Goal: Task Accomplishment & Management: Use online tool/utility

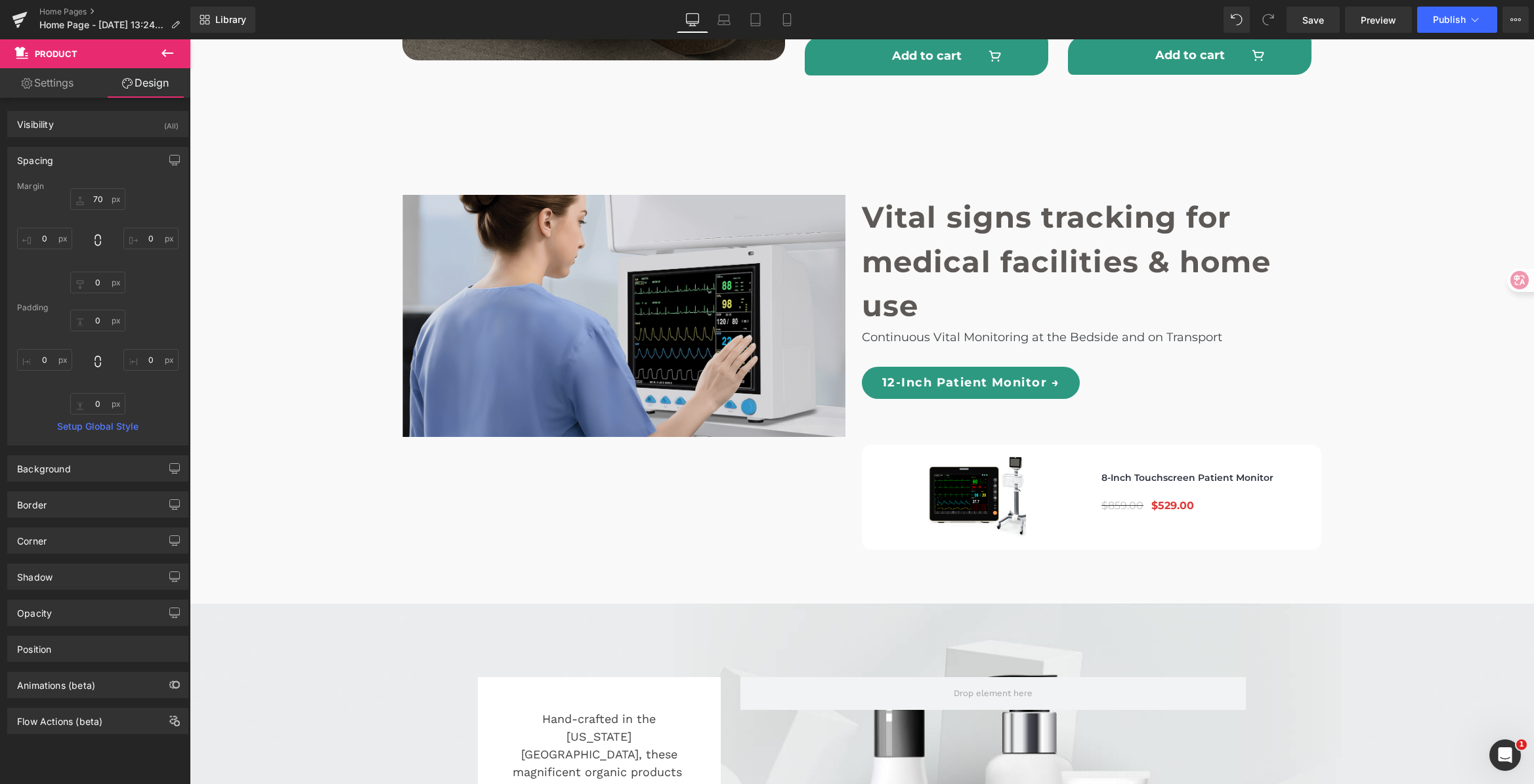
scroll to position [3922, 0]
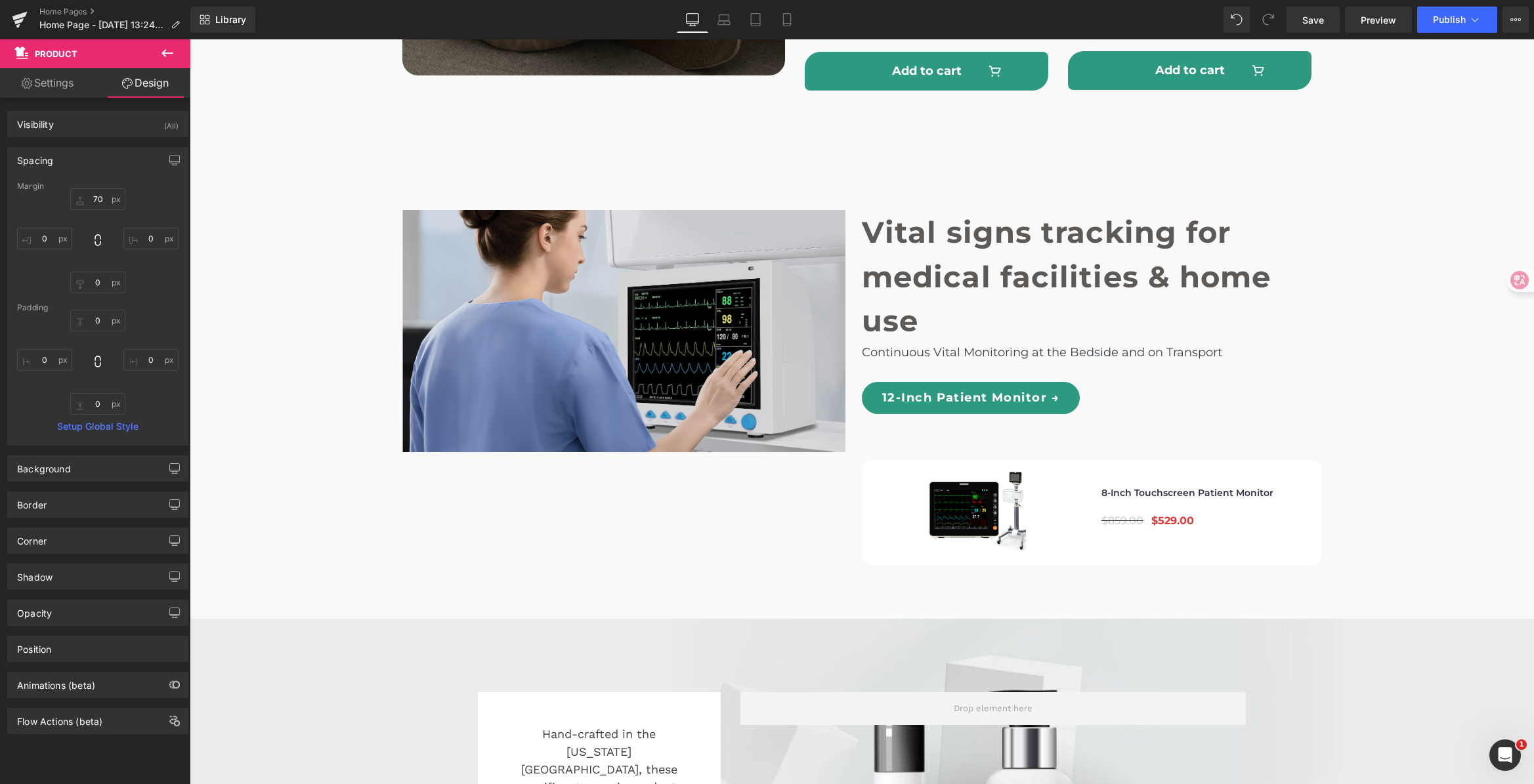
click at [603, 305] on div "Image NaNpx NaNpx" at bounding box center [632, 340] width 460 height 261
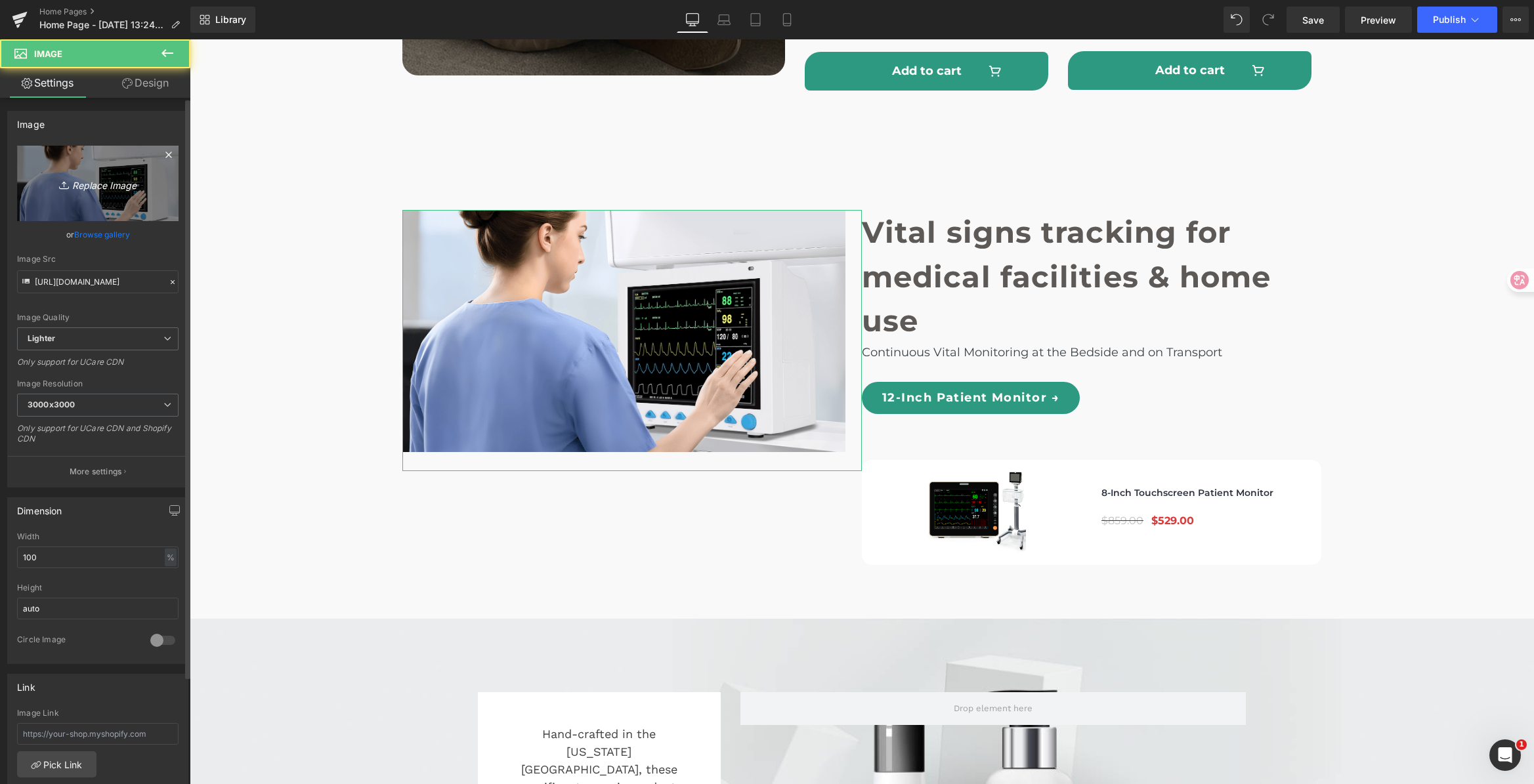
click at [47, 202] on link "Replace Image" at bounding box center [98, 183] width 162 height 76
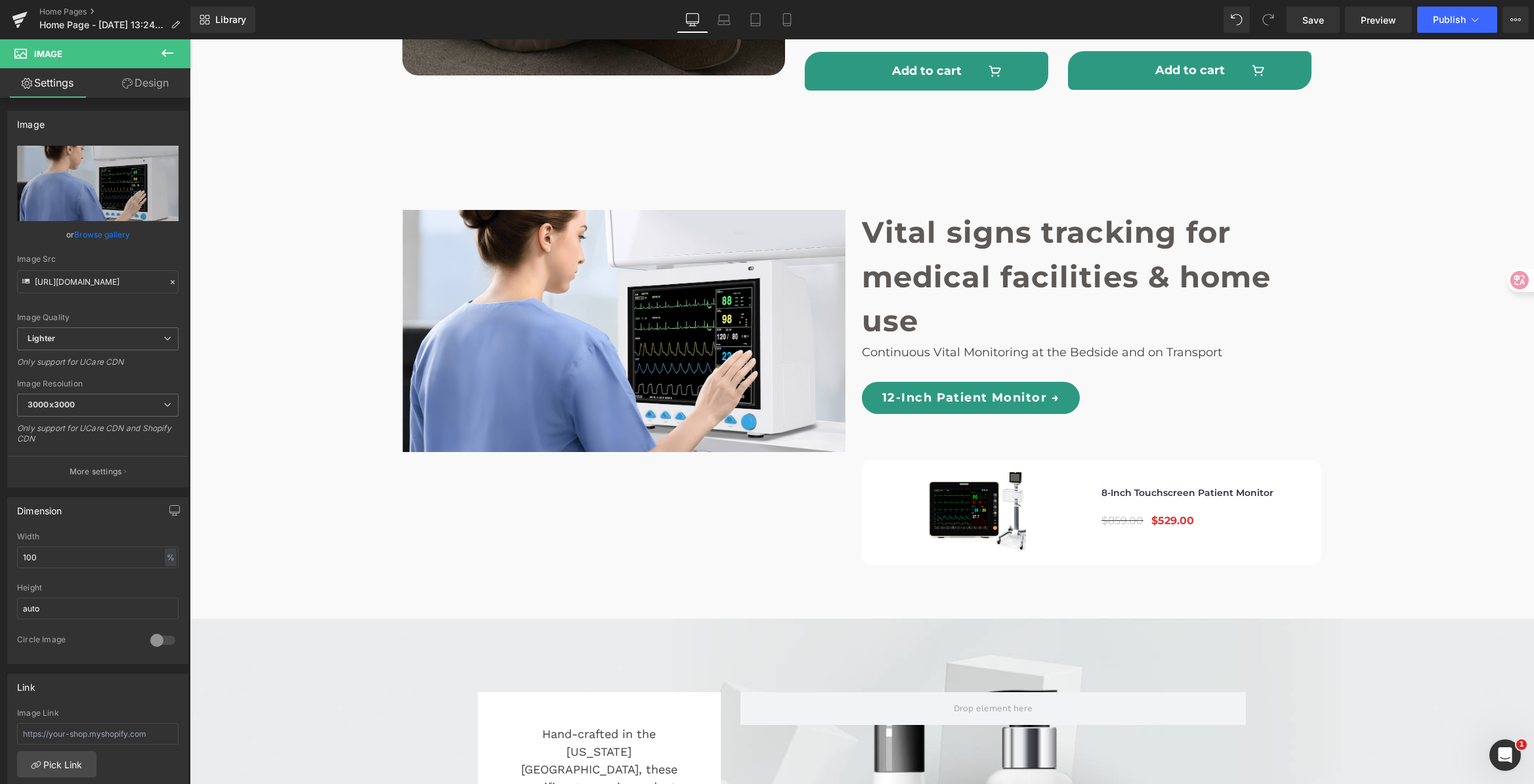
type input "C:\fakepath\Vital signs tracking for medical facilities & home use.png"
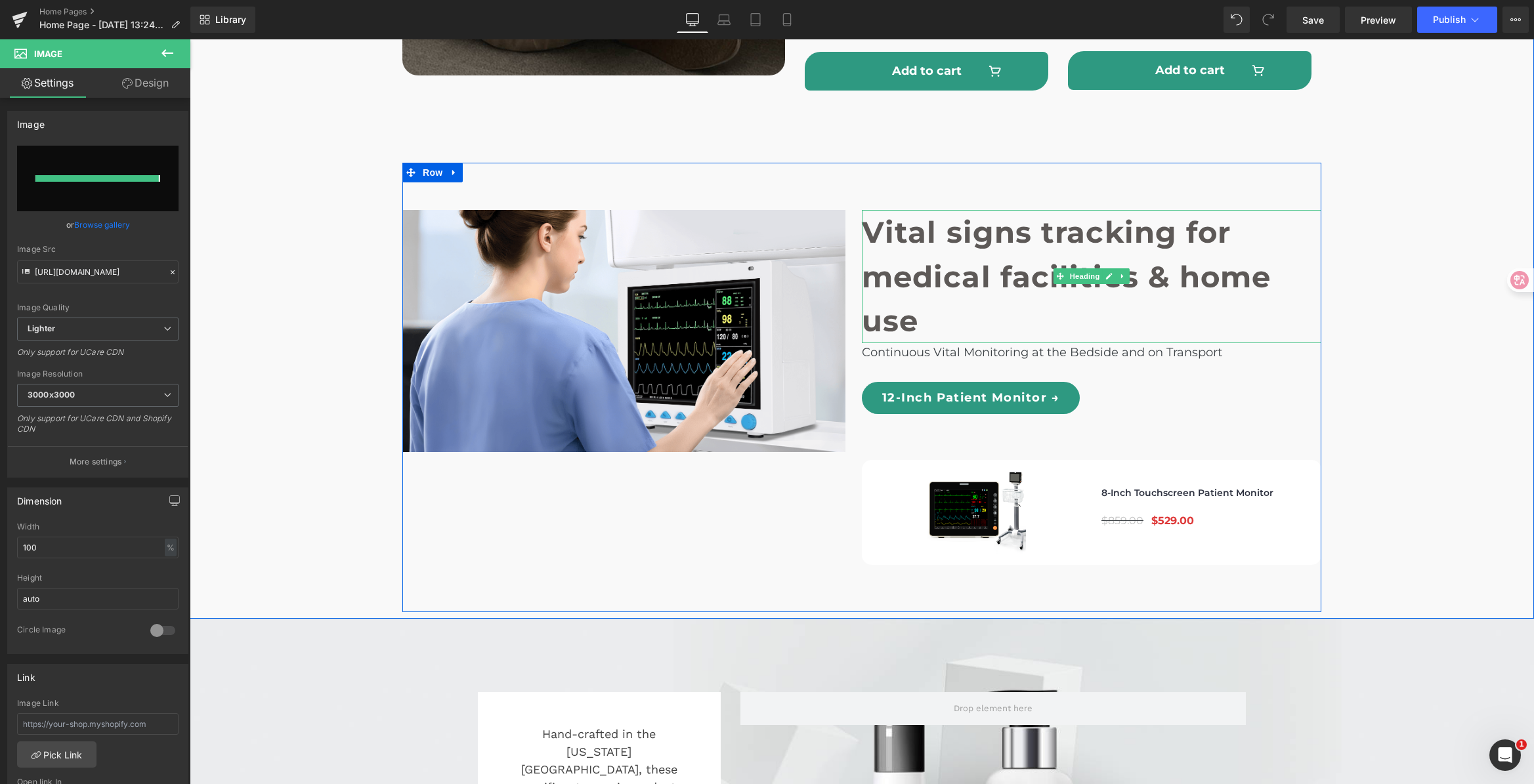
type input "[URL][DOMAIN_NAME]"
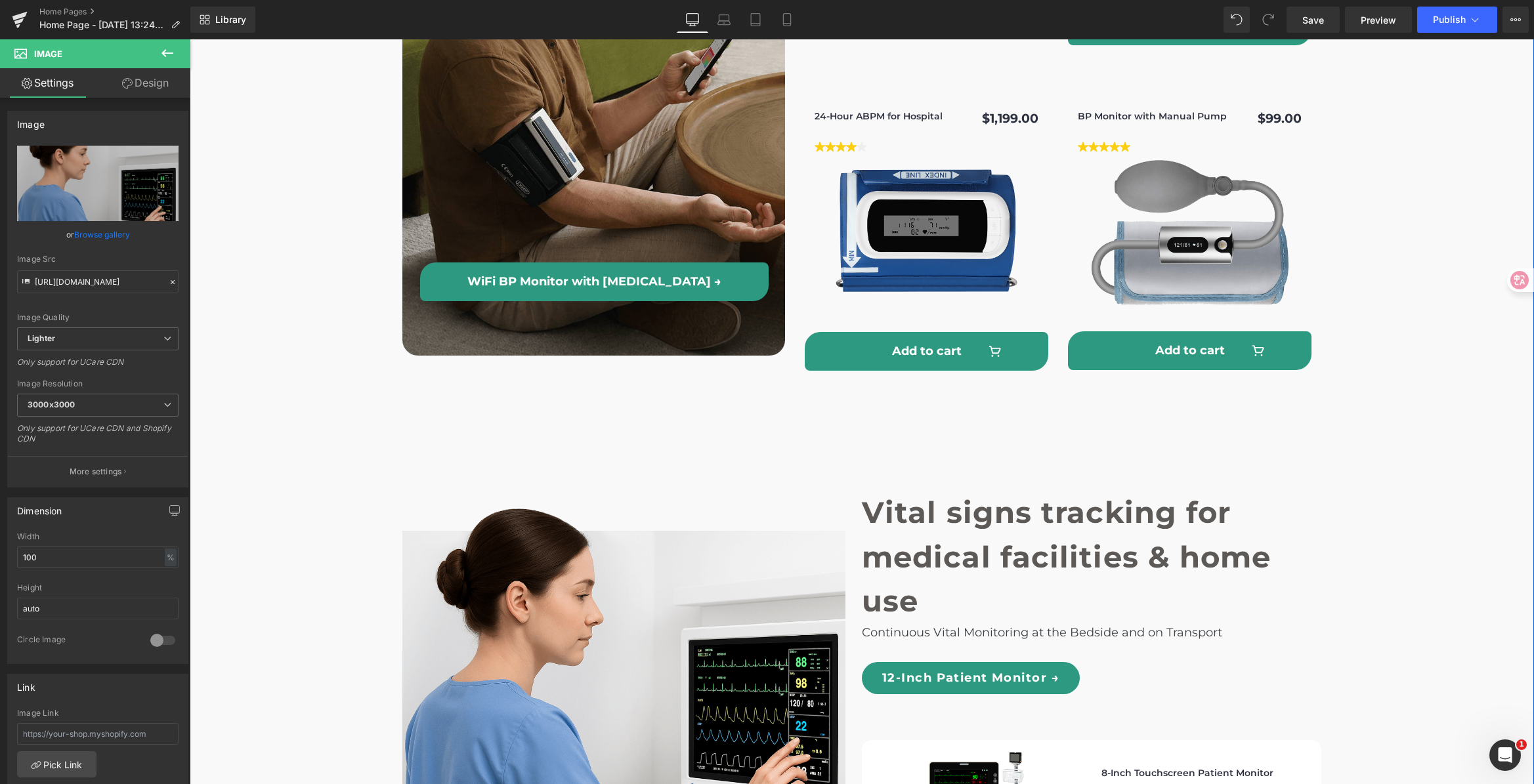
scroll to position [3642, 0]
click at [545, 122] on div "Detect & Manage [MEDICAL_DATA] Heading WiFi BP Monitor with [MEDICAL_DATA] → Bu…" at bounding box center [594, 47] width 382 height 511
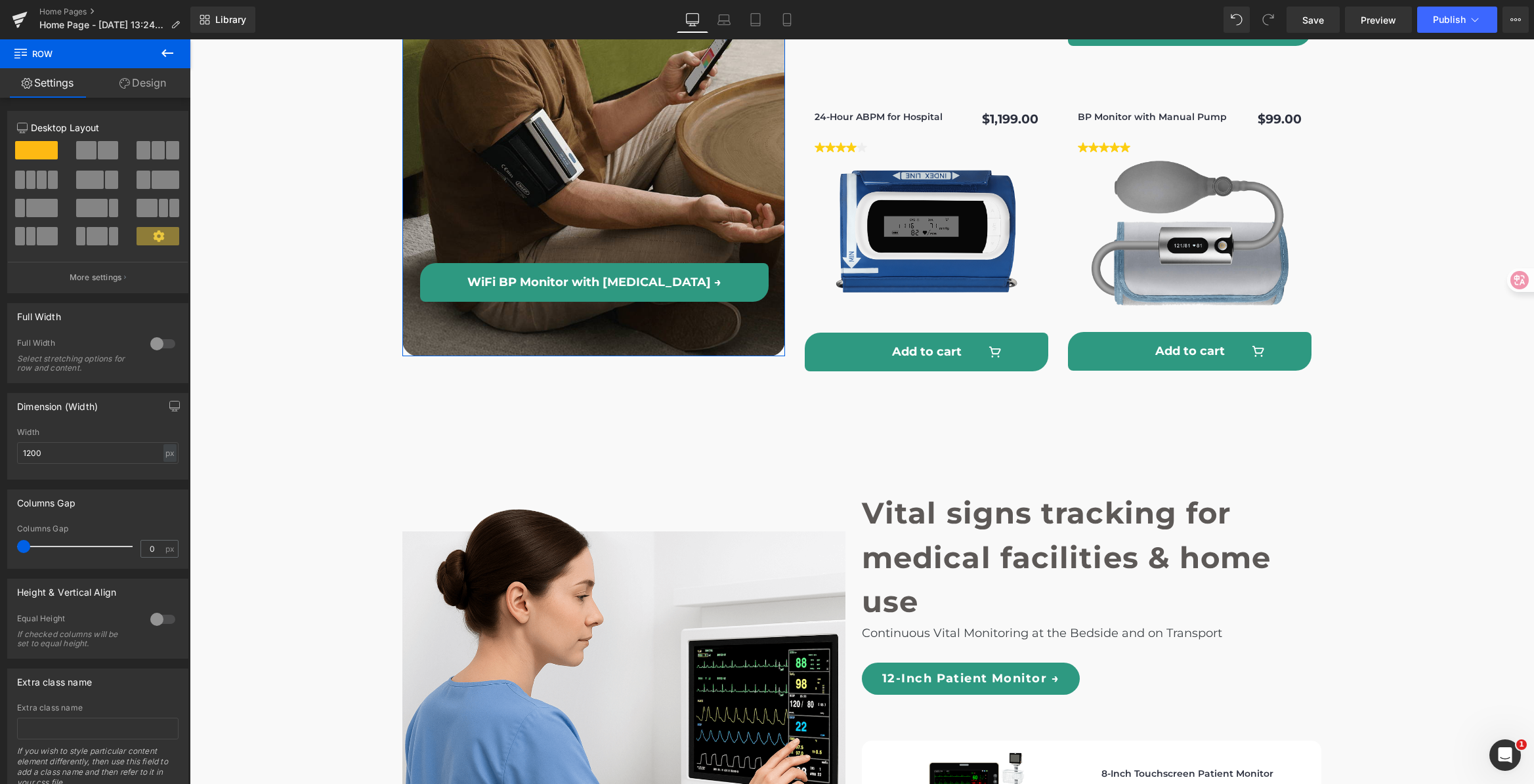
click at [161, 82] on link "Design" at bounding box center [143, 83] width 95 height 30
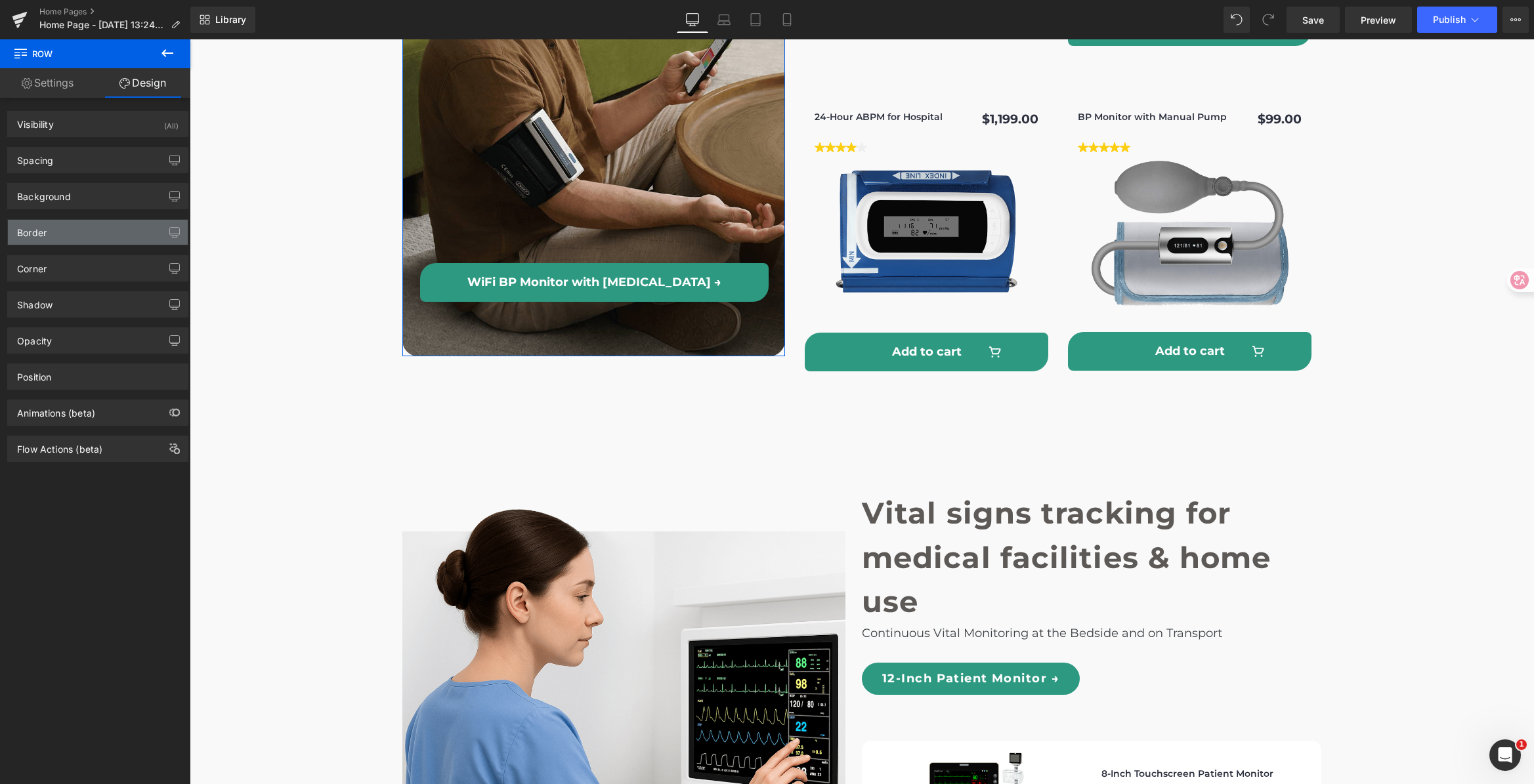
click at [67, 235] on div "Border" at bounding box center [98, 232] width 180 height 25
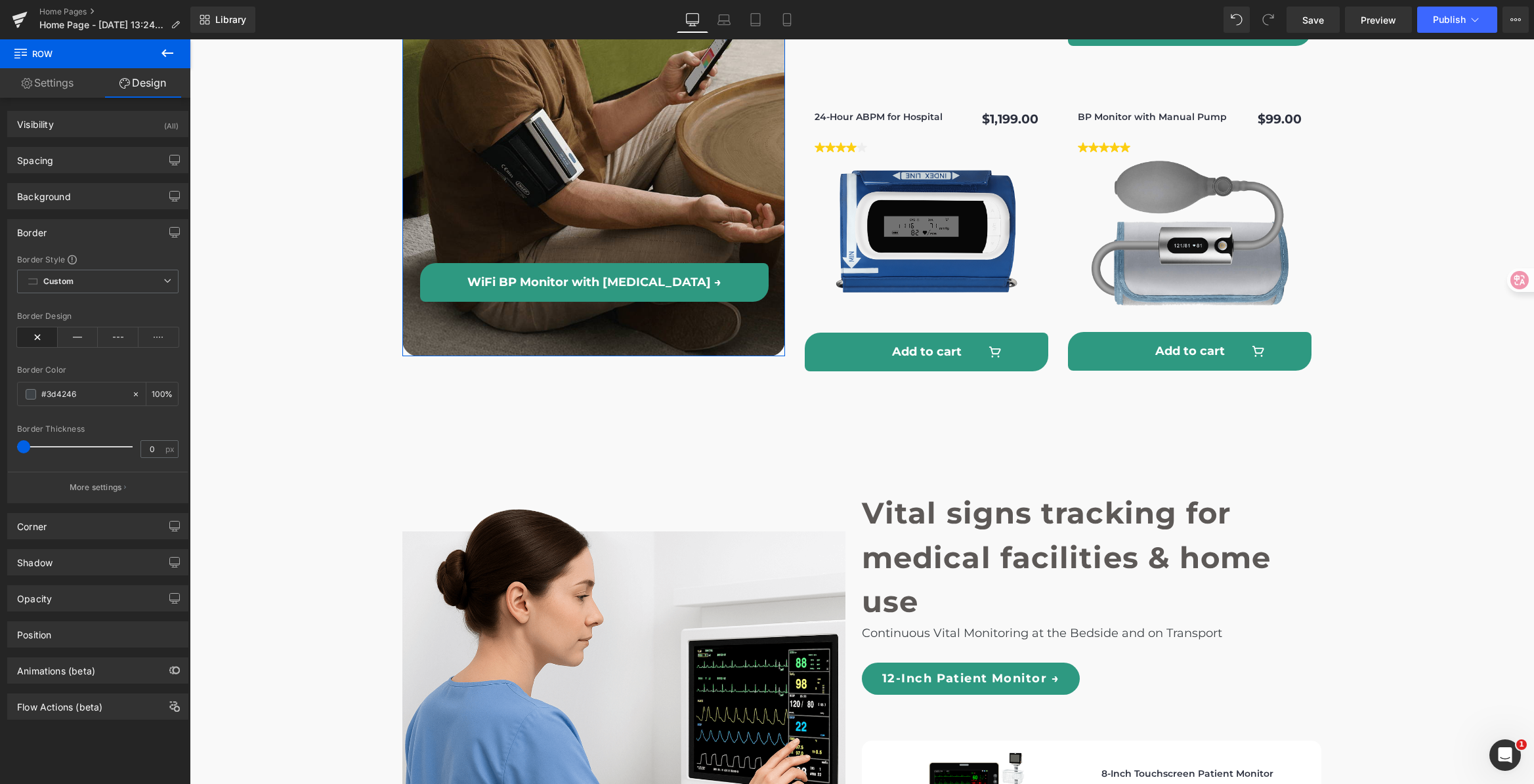
click at [71, 234] on div "Border" at bounding box center [98, 232] width 180 height 25
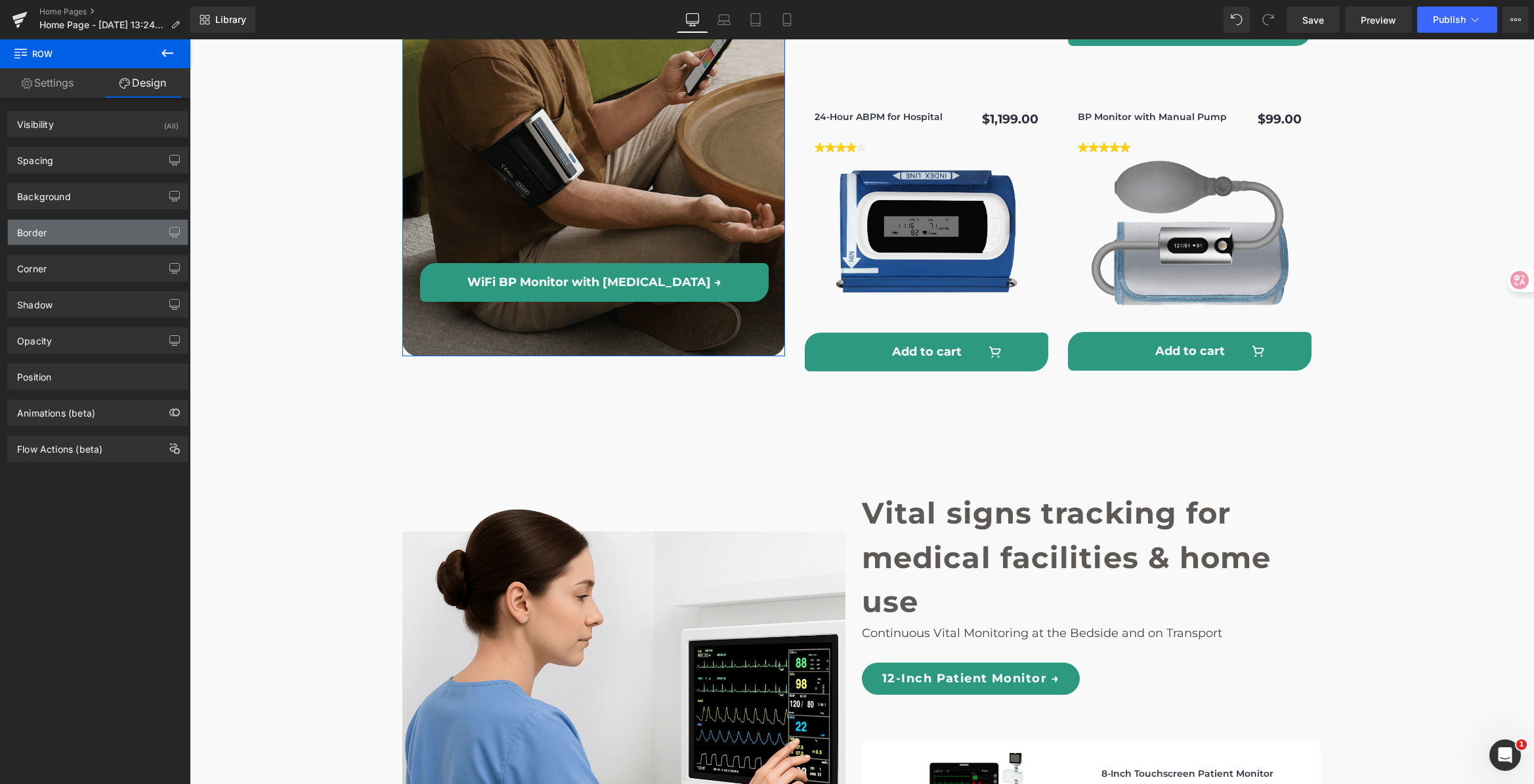
click at [79, 242] on div "Border" at bounding box center [98, 232] width 180 height 25
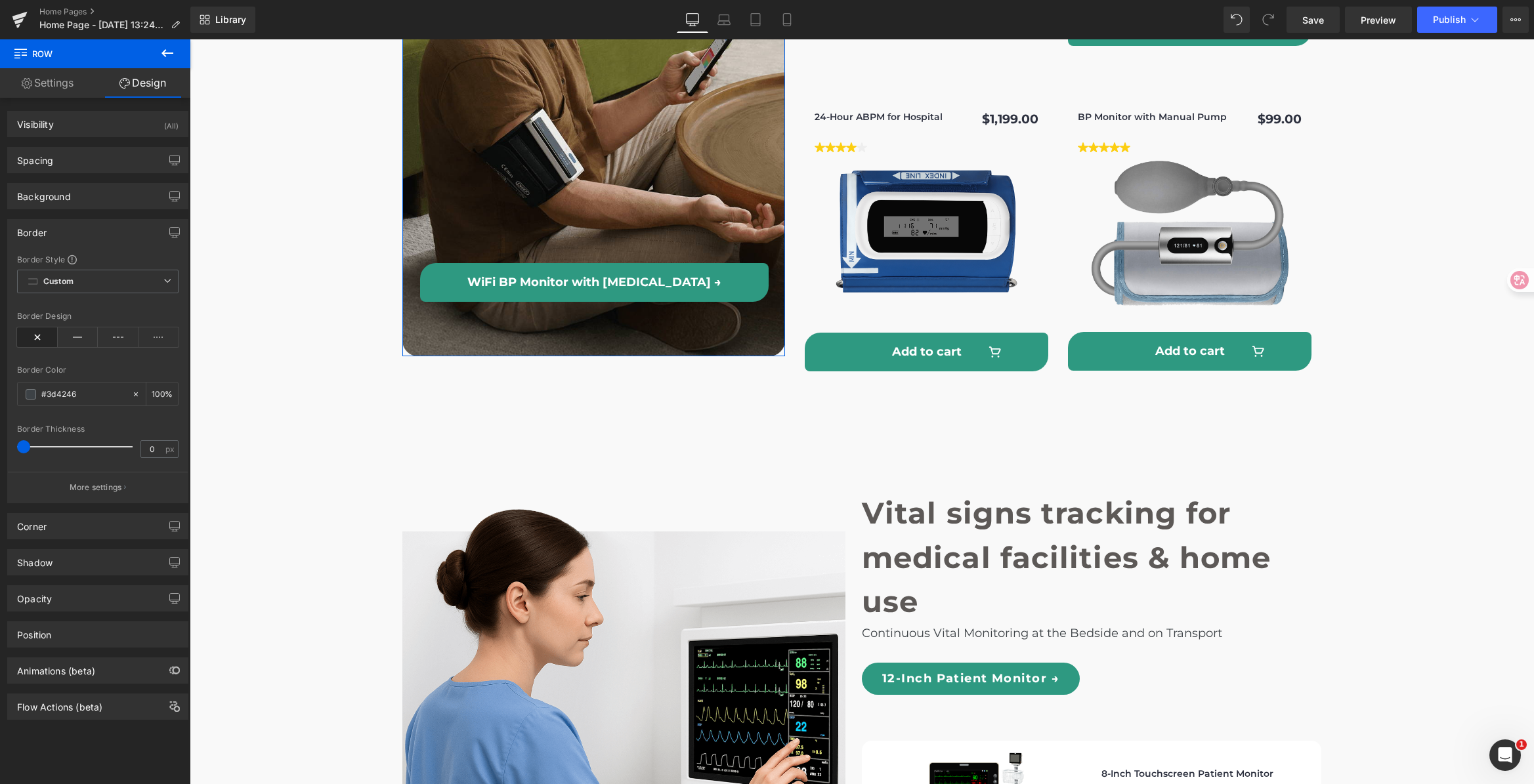
click at [63, 229] on div "Border" at bounding box center [98, 232] width 180 height 25
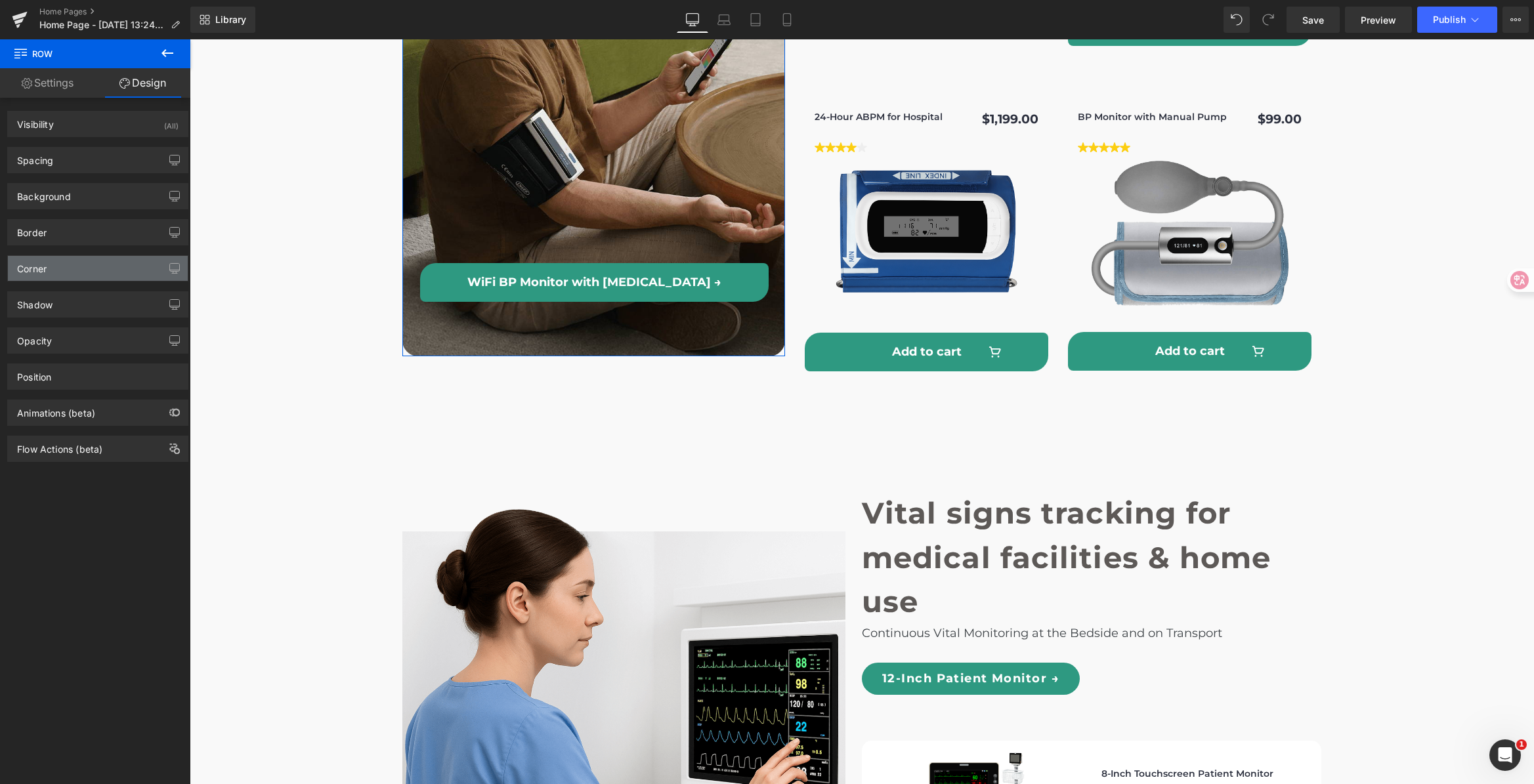
click at [65, 270] on div "Corner" at bounding box center [98, 268] width 180 height 25
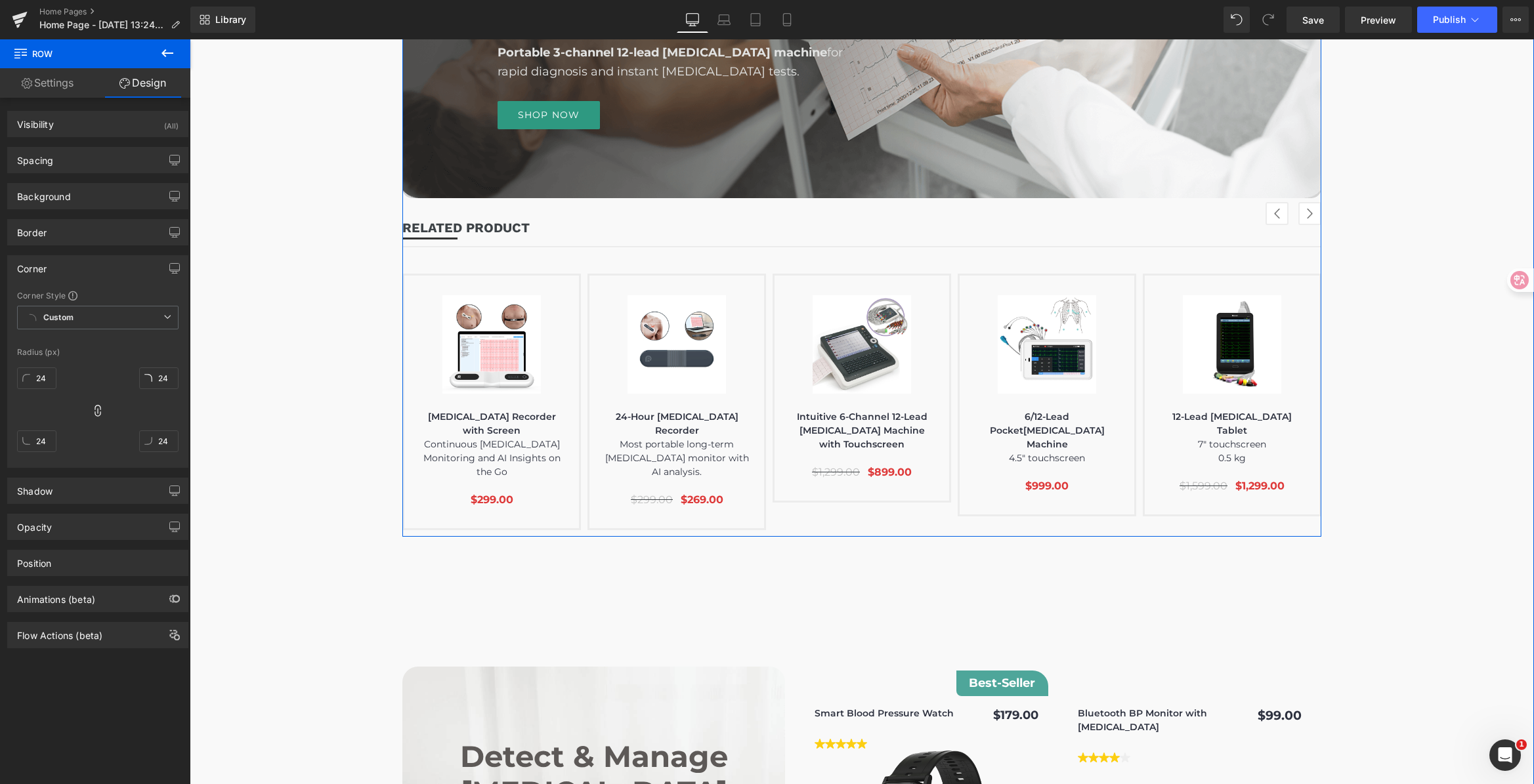
scroll to position [2677, 0]
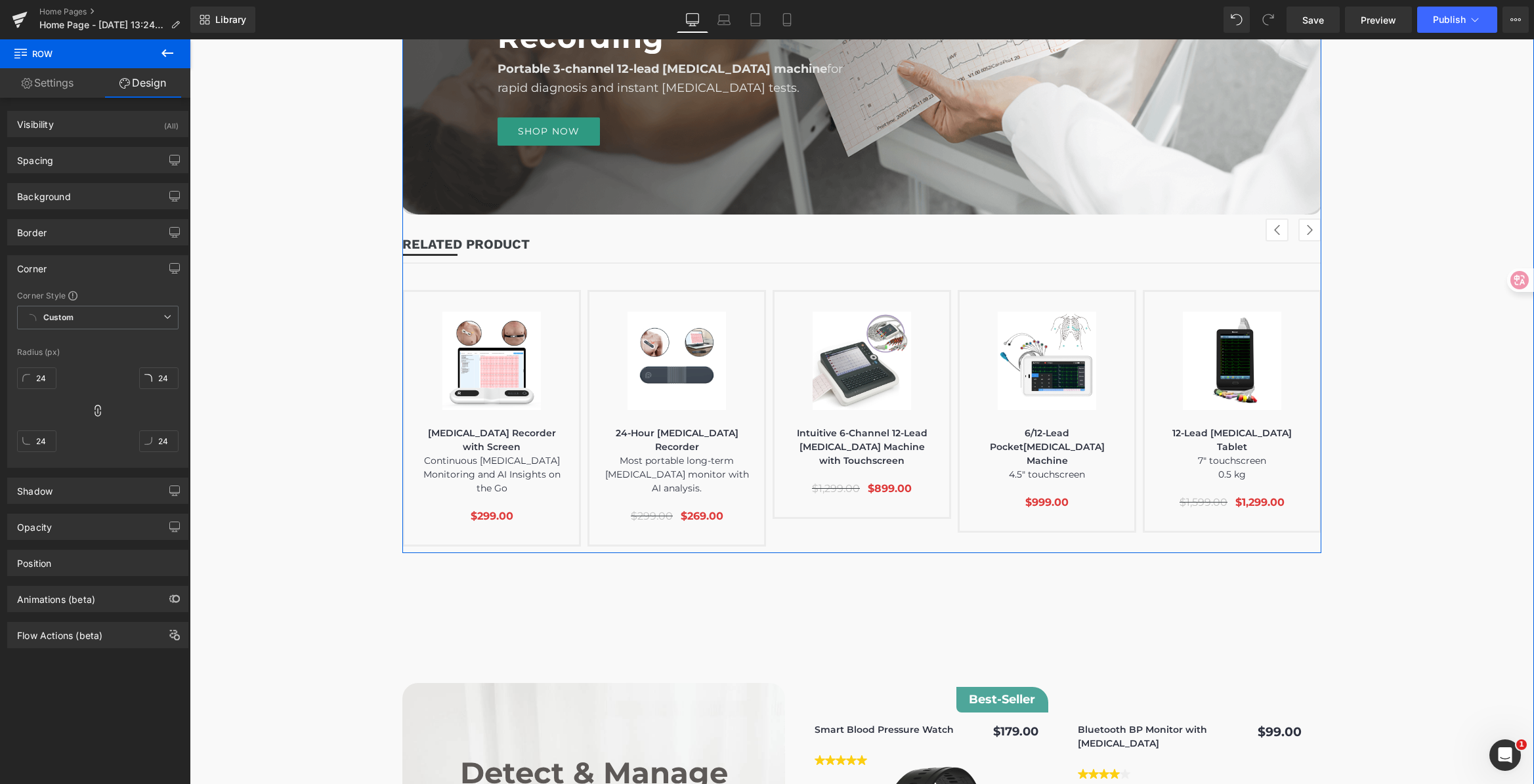
click at [713, 149] on div "Rapid Diagnosis, Instant ECG, & Recording Heading Portable 3-channel 12-lead EC…" at bounding box center [861, 7] width 787 height 289
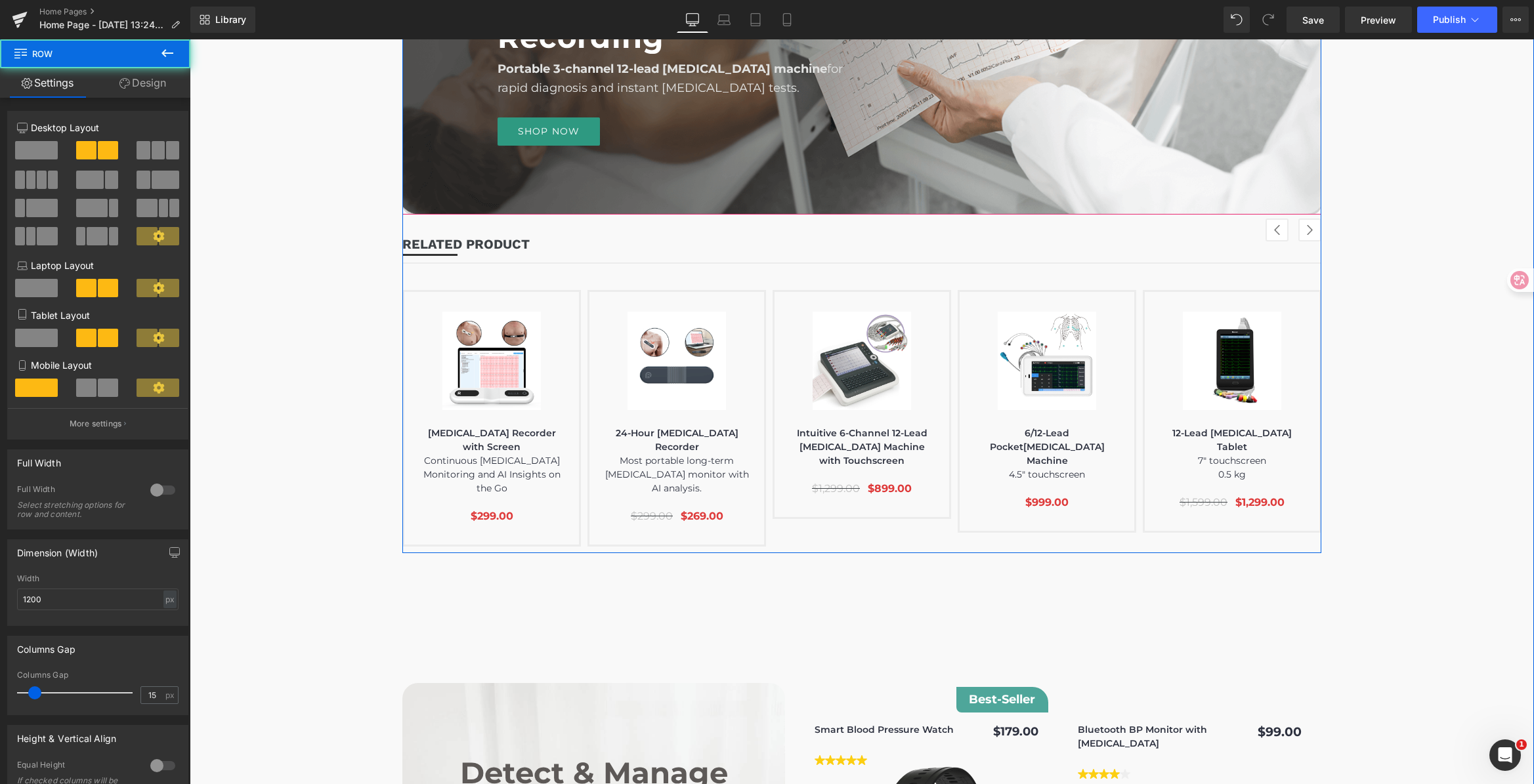
click at [581, 201] on div at bounding box center [861, 7] width 919 height 414
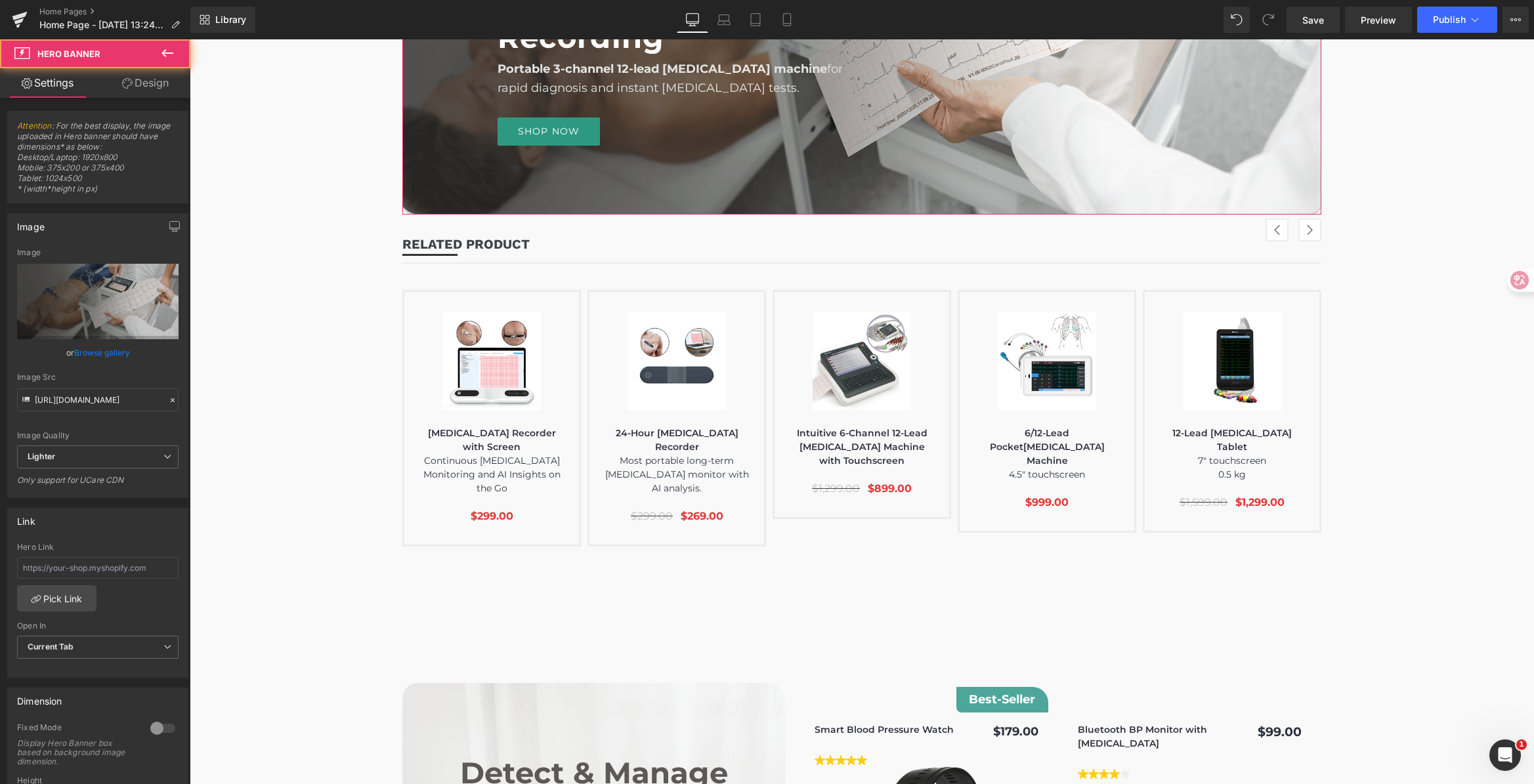
click at [172, 88] on link "Design" at bounding box center [145, 83] width 95 height 30
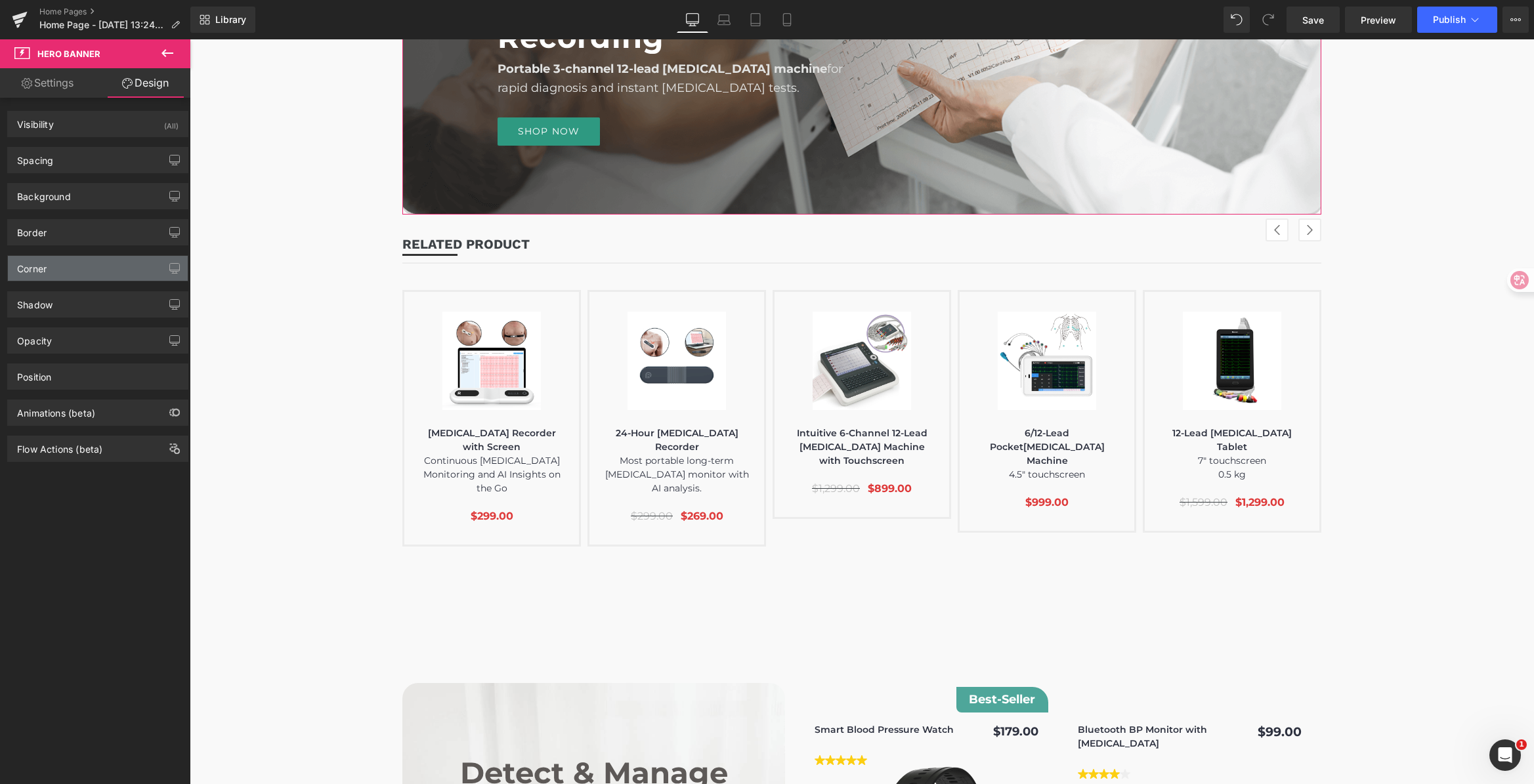
click at [50, 266] on div "Corner" at bounding box center [98, 268] width 180 height 25
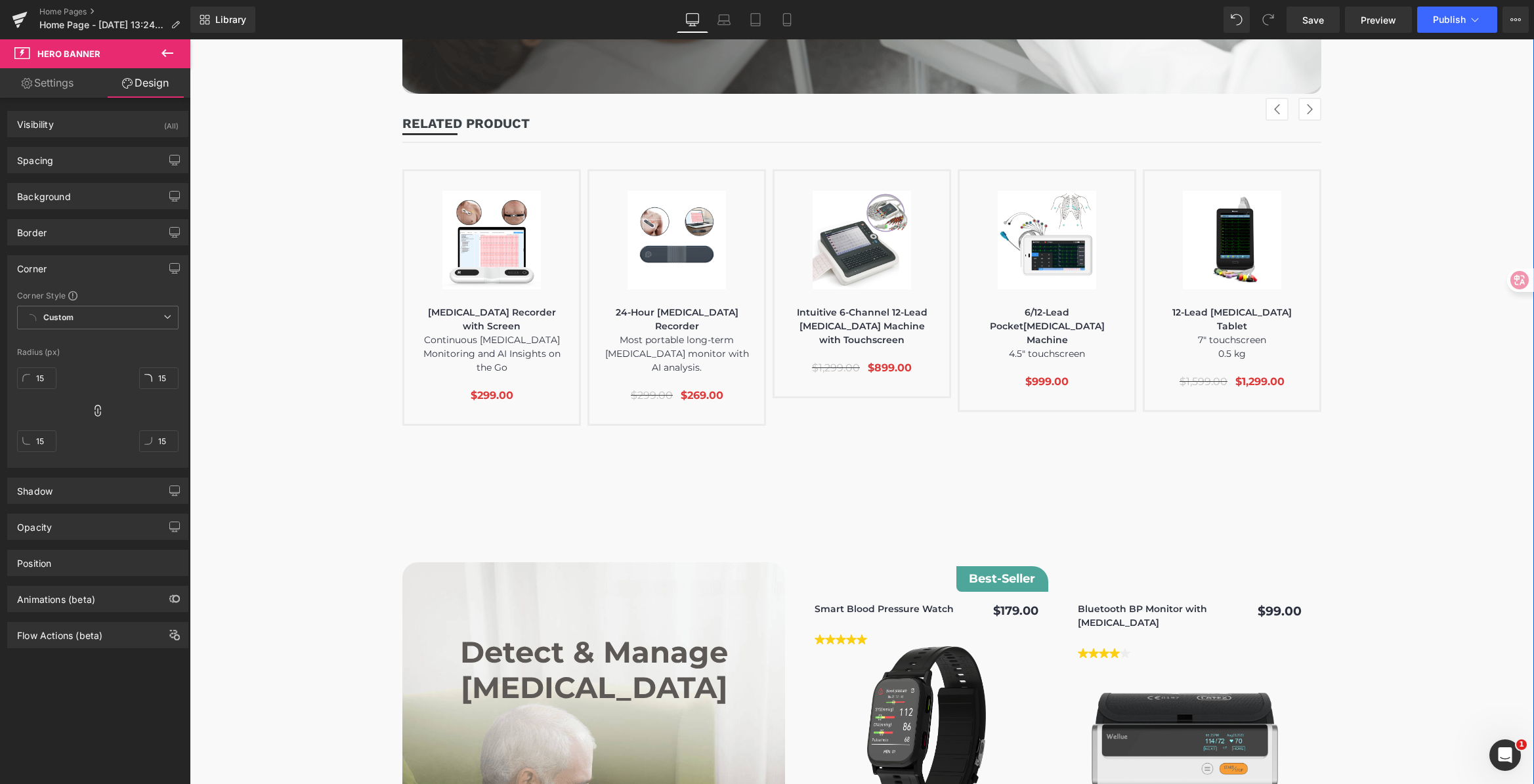
scroll to position [2867, 0]
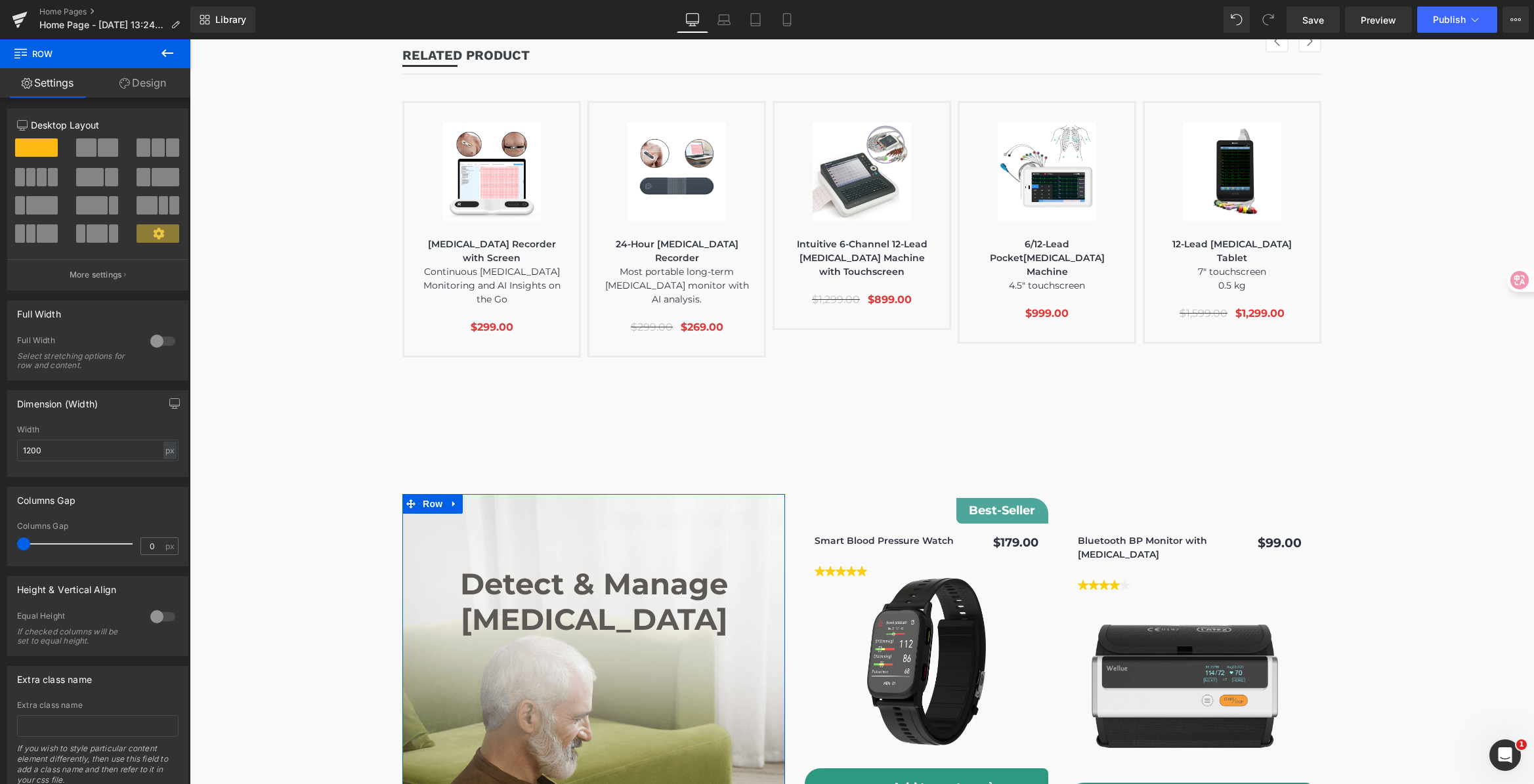
click at [154, 86] on link "Design" at bounding box center [143, 83] width 95 height 30
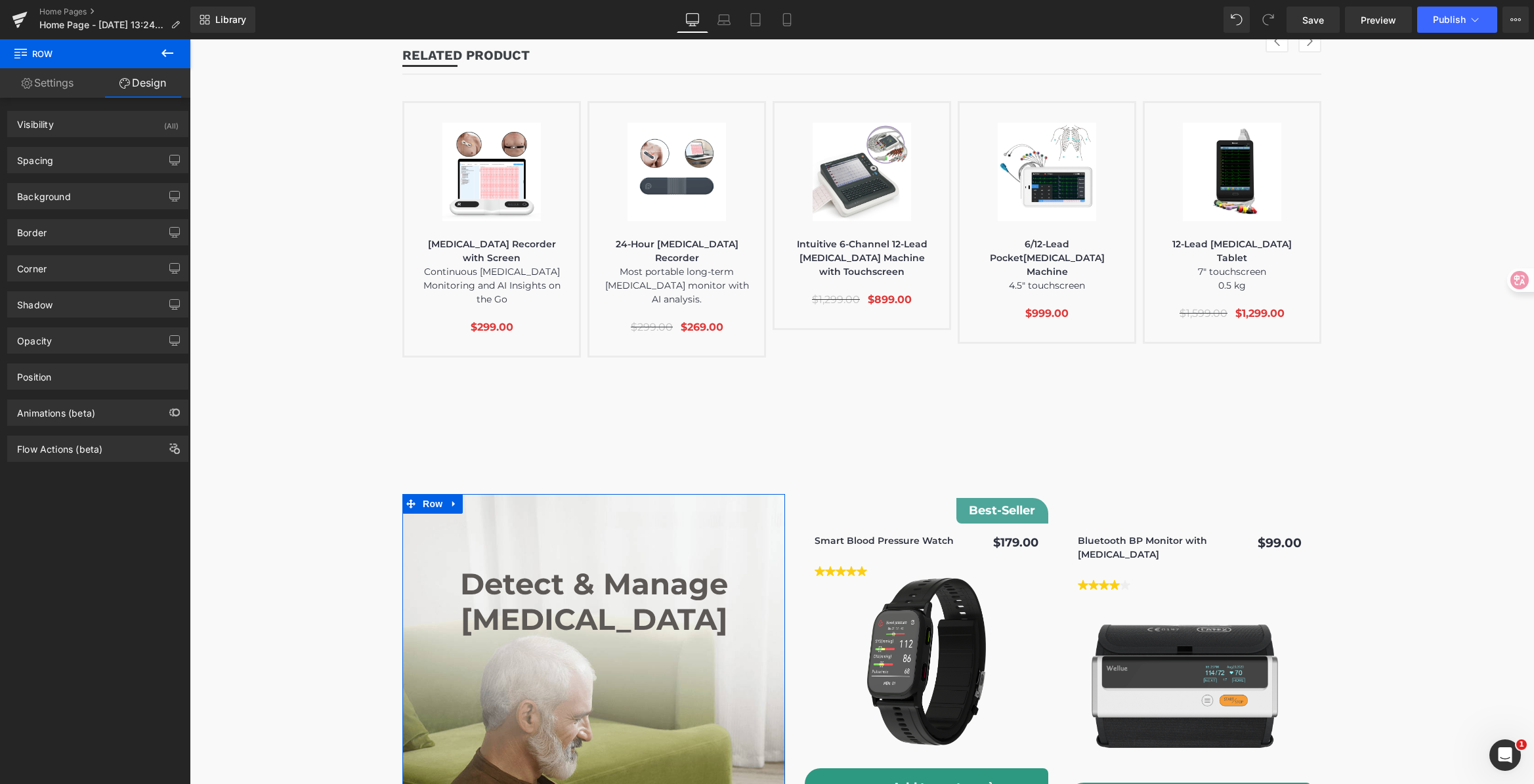
drag, startPoint x: 65, startPoint y: 269, endPoint x: 67, endPoint y: 332, distance: 63.0
click at [65, 269] on div "Corner" at bounding box center [98, 268] width 180 height 25
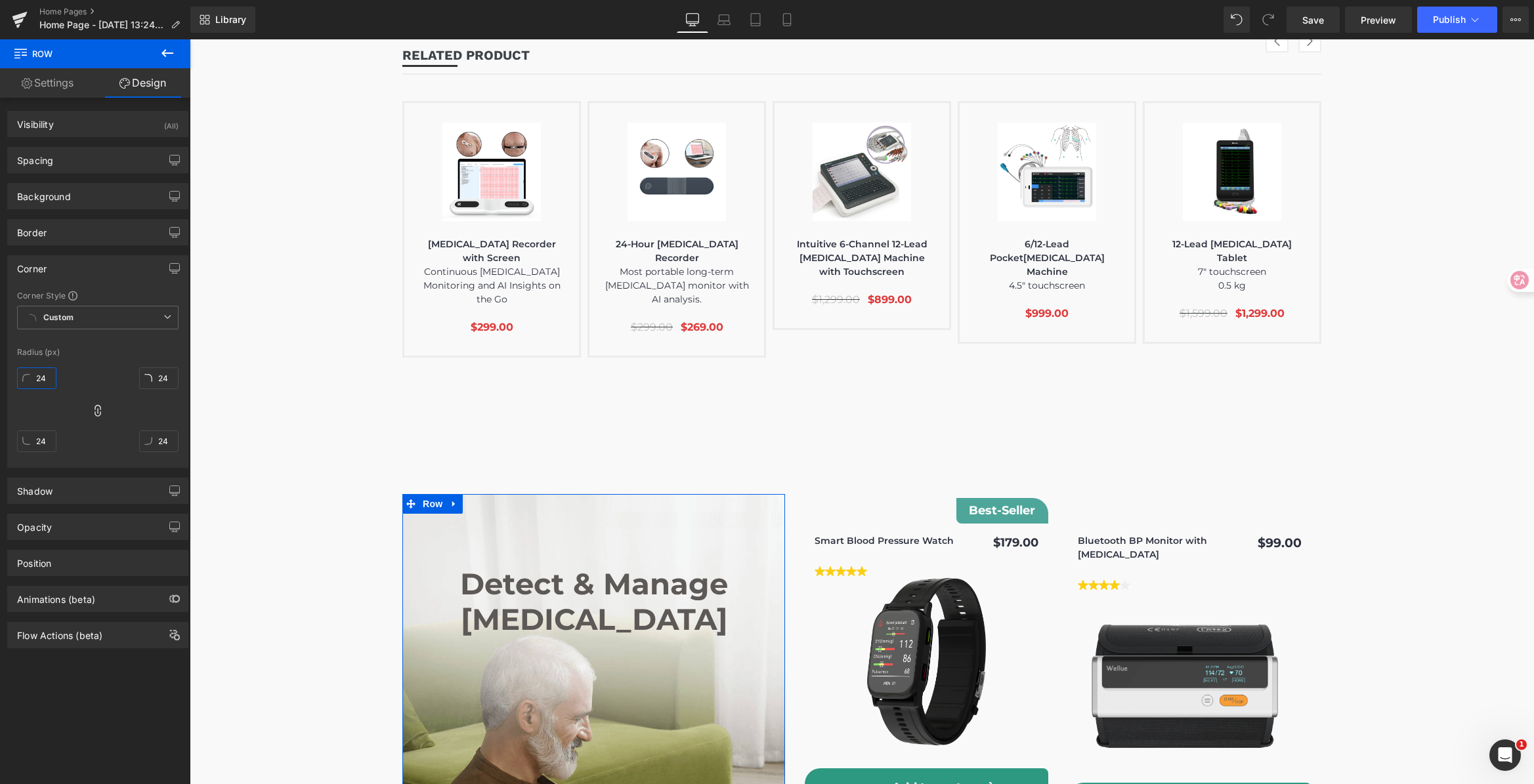
click at [50, 379] on input "24" at bounding box center [36, 379] width 39 height 22
type input "1"
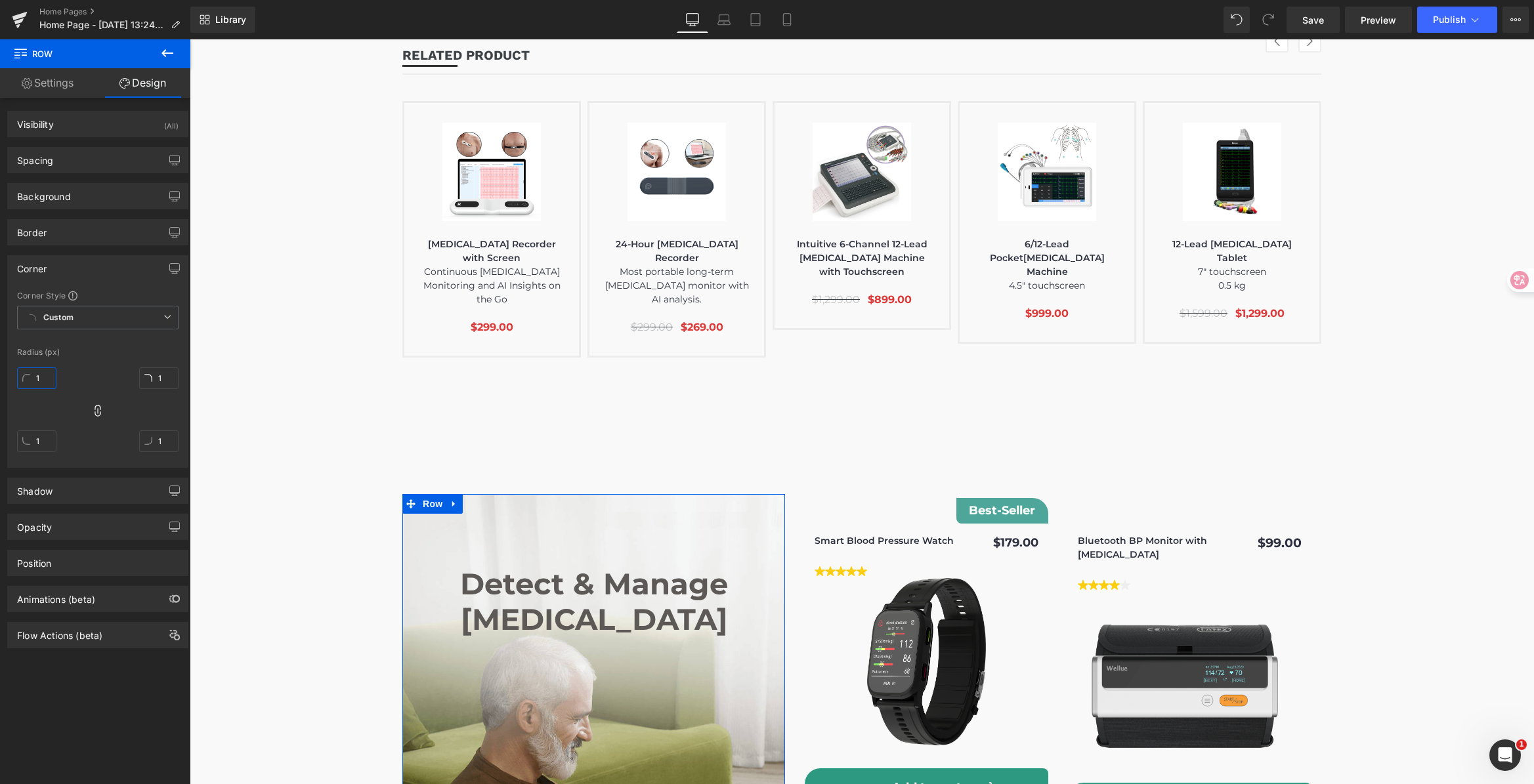
type input "15"
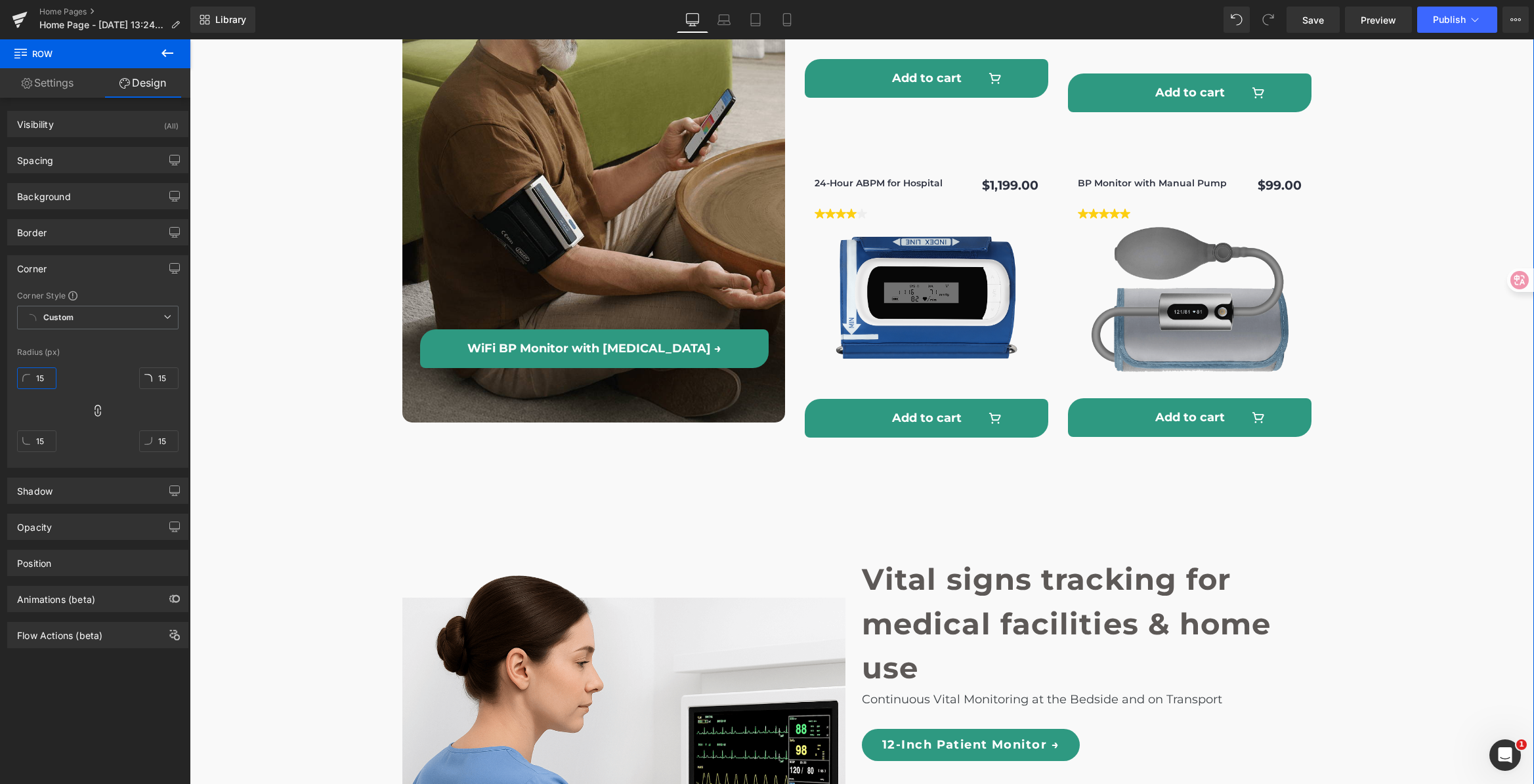
scroll to position [3937, 0]
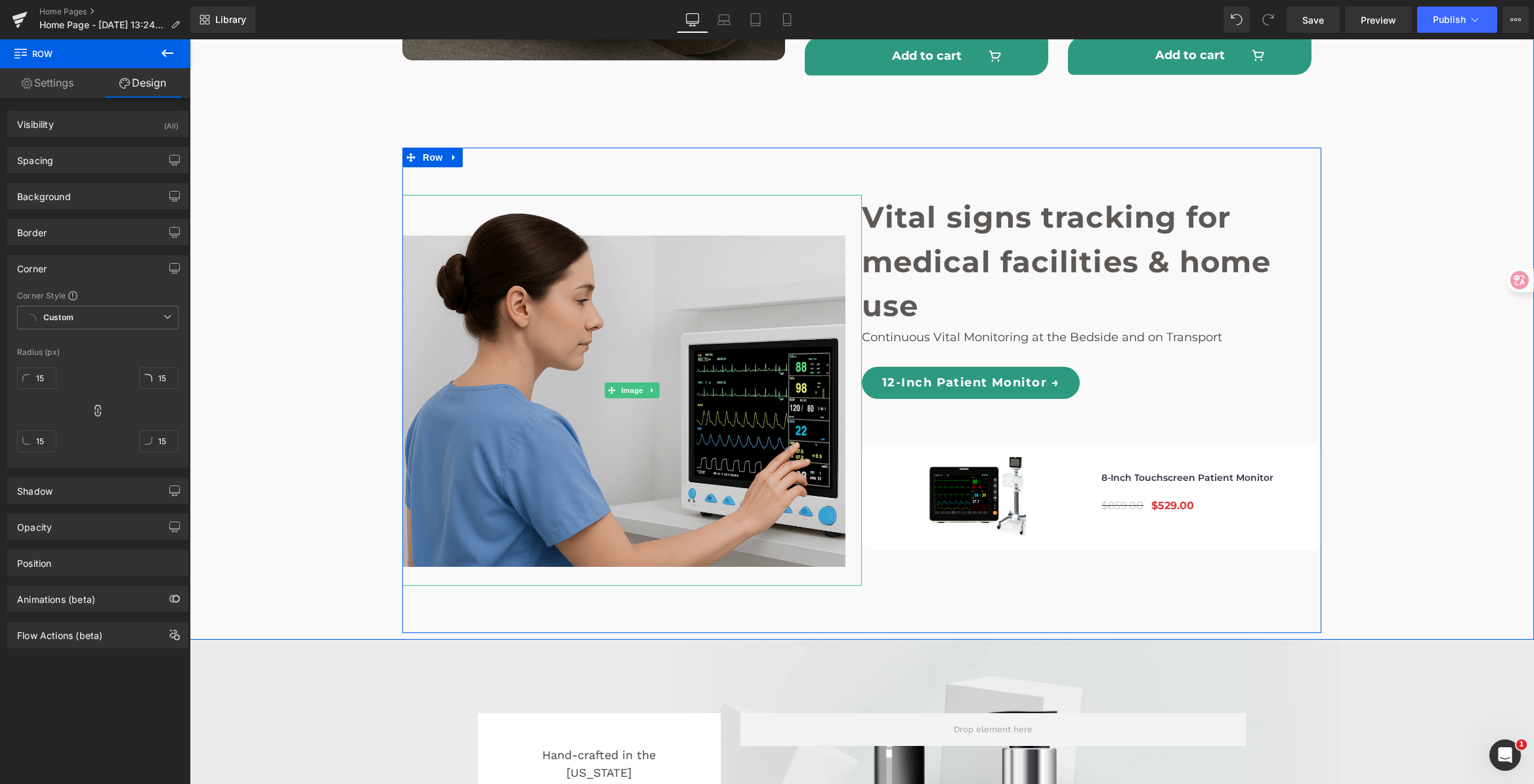
click at [599, 219] on img at bounding box center [632, 390] width 460 height 391
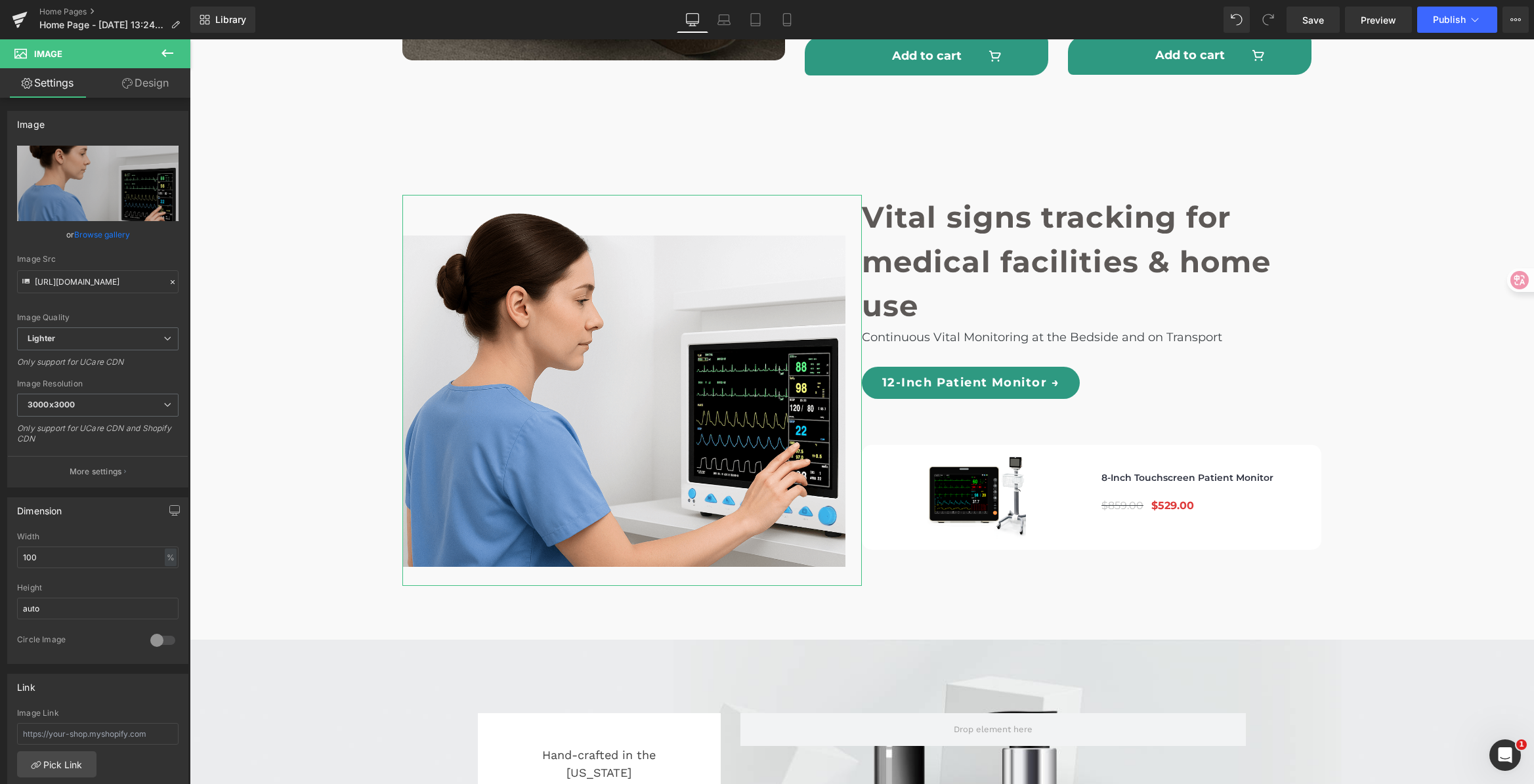
click at [143, 86] on link "Design" at bounding box center [145, 83] width 95 height 30
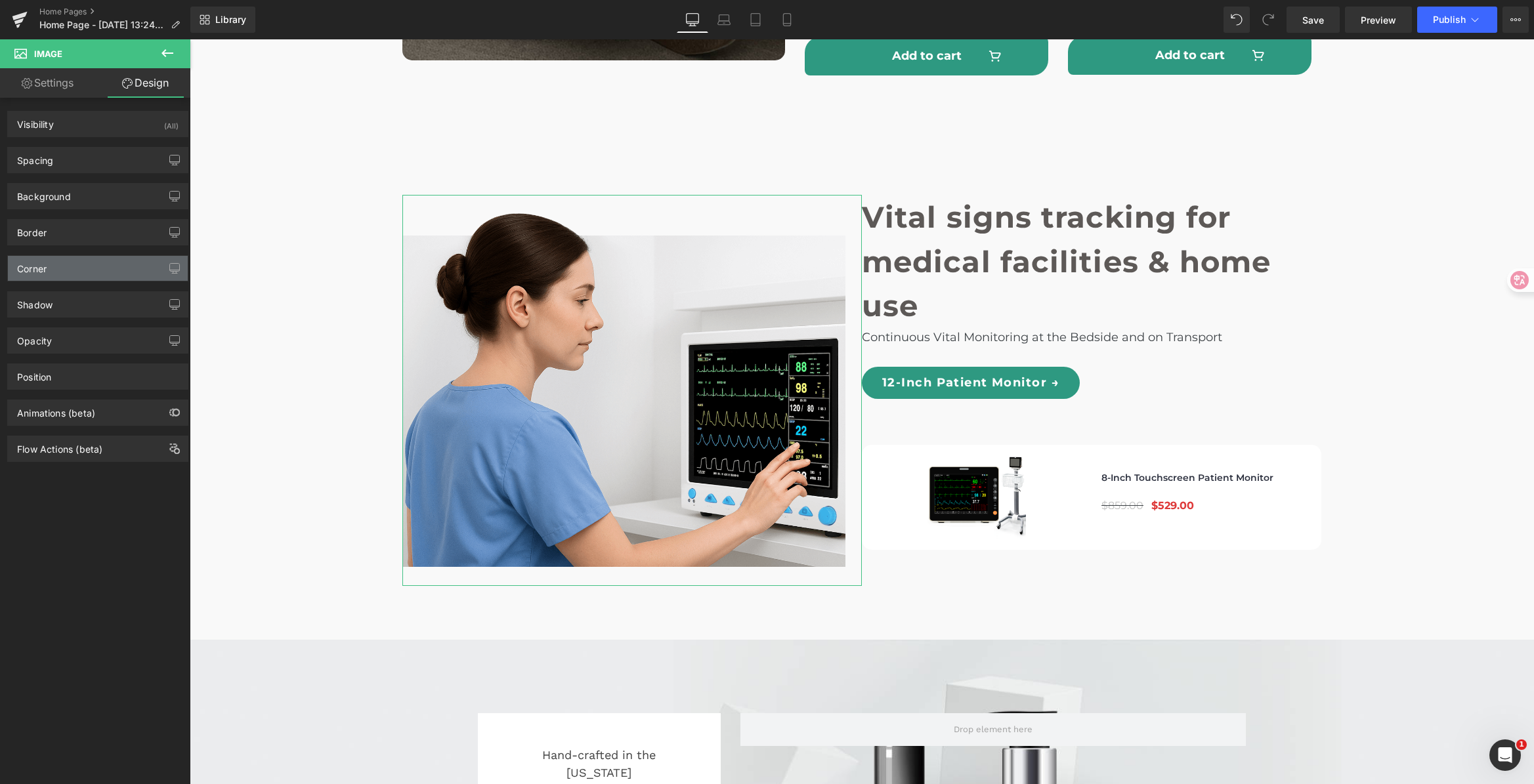
click at [47, 275] on div "Corner" at bounding box center [98, 268] width 180 height 25
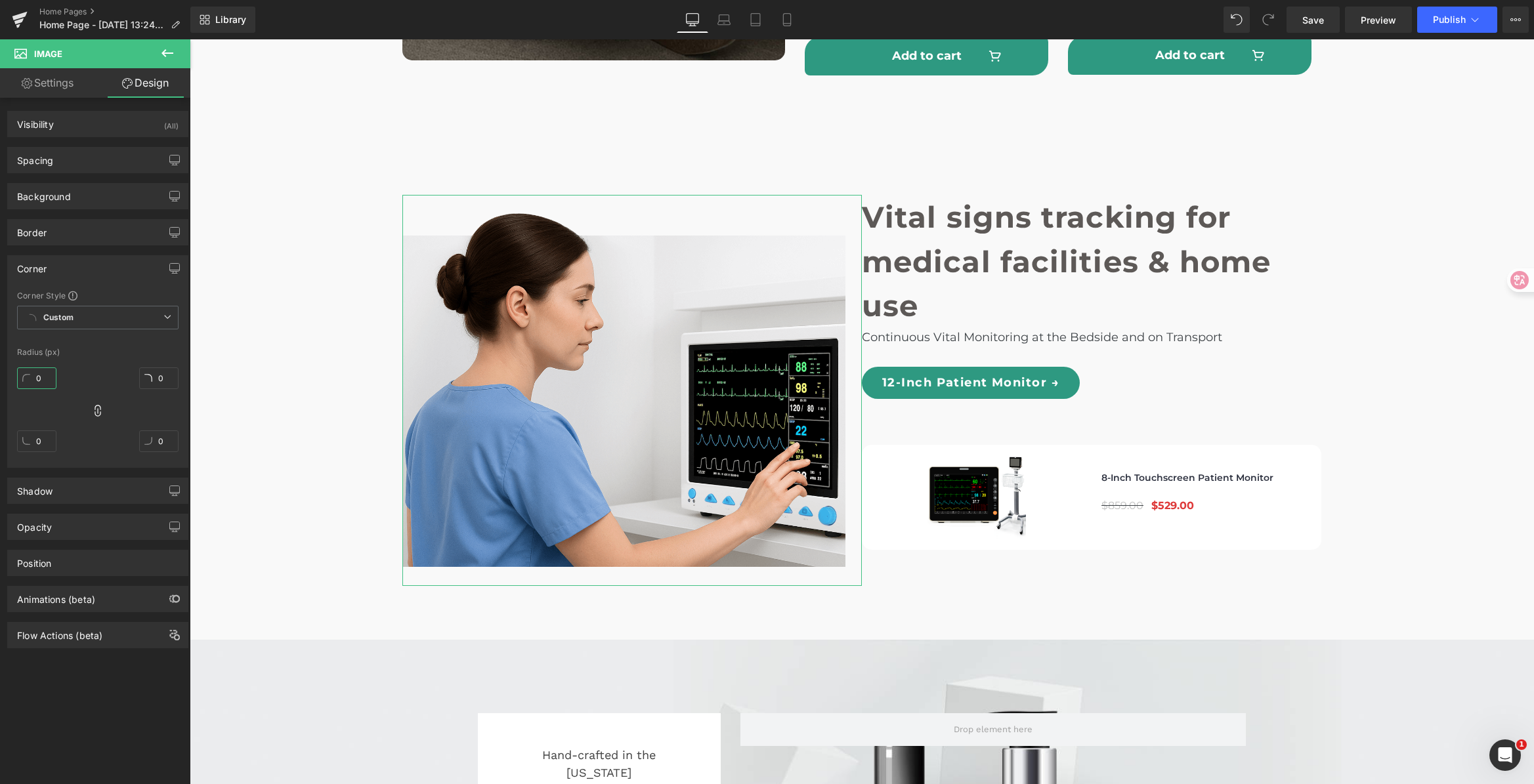
click at [43, 380] on input "0" at bounding box center [36, 379] width 39 height 22
type input "15"
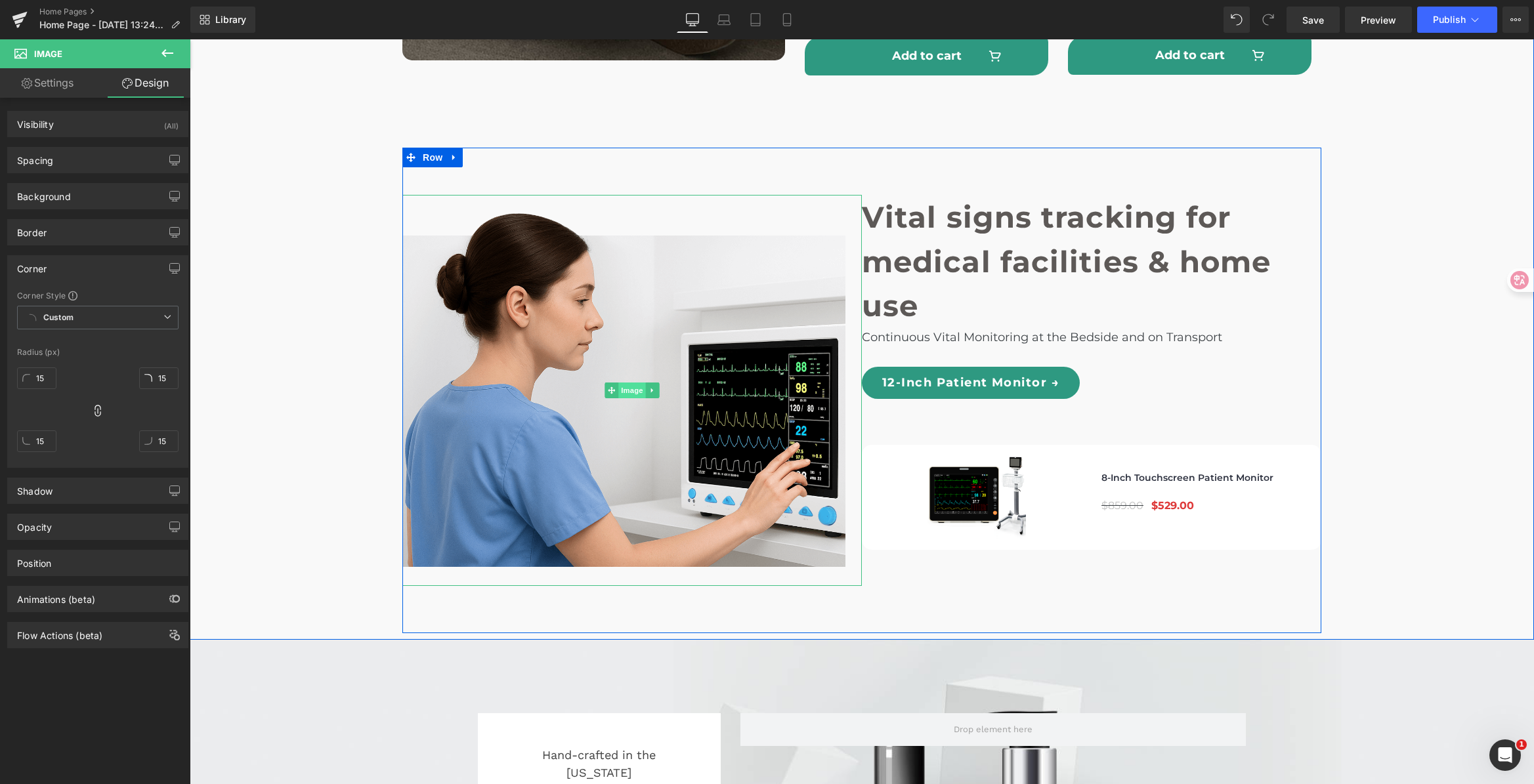
click at [629, 382] on span "Image" at bounding box center [632, 390] width 28 height 16
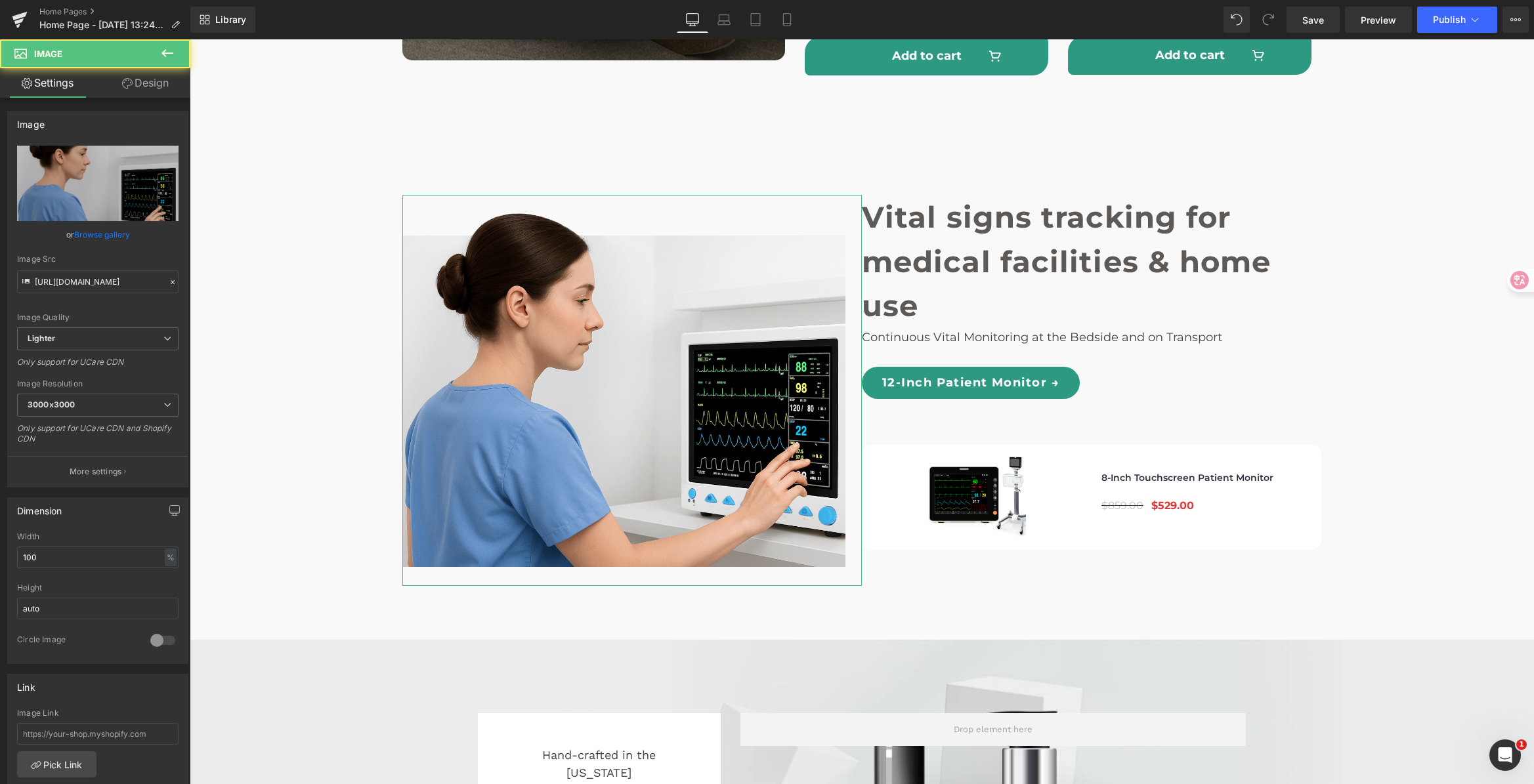
click at [160, 84] on link "Design" at bounding box center [145, 83] width 95 height 30
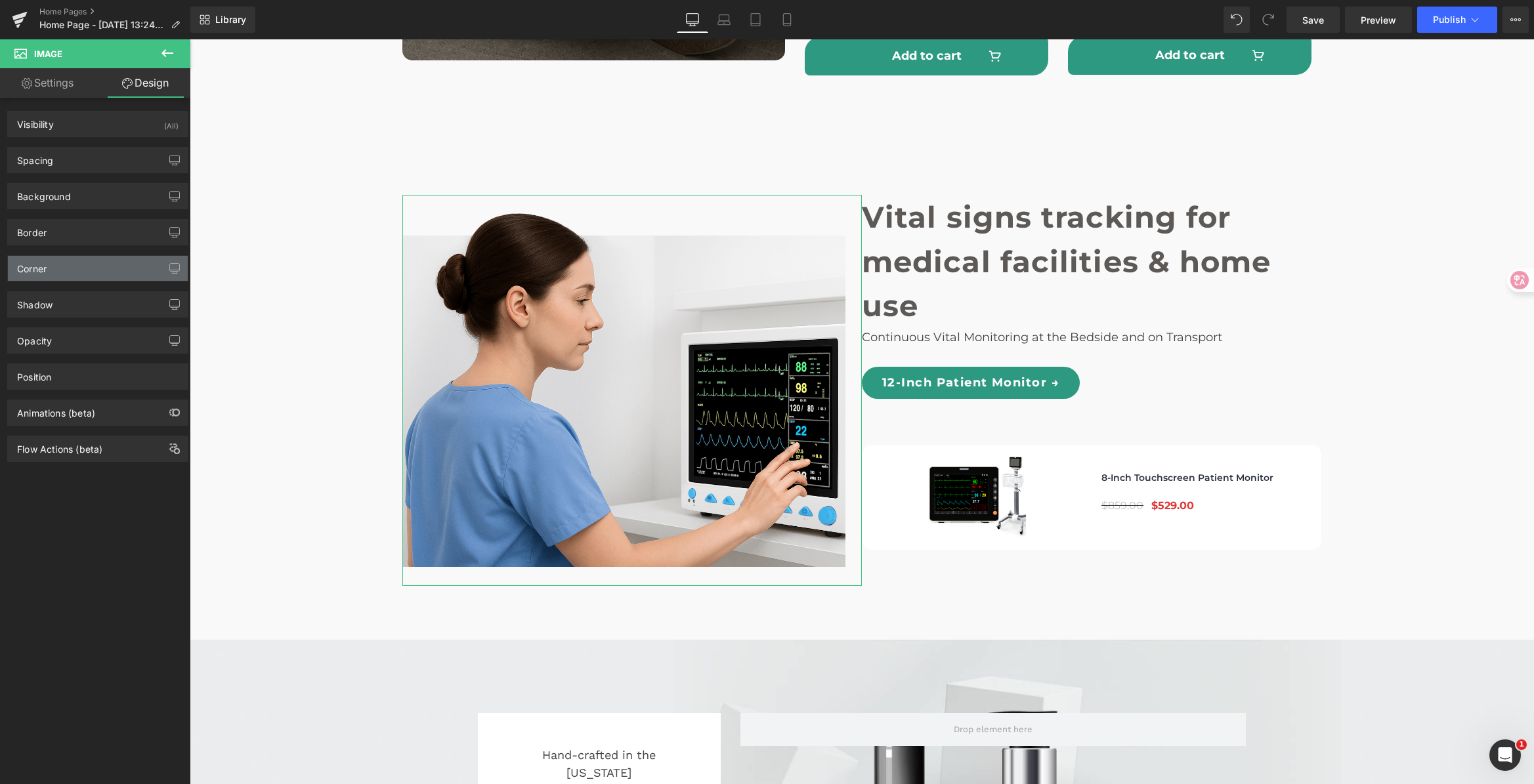
click at [46, 262] on div "Corner" at bounding box center [31, 264] width 30 height 18
click at [52, 266] on div "Corner" at bounding box center [98, 268] width 180 height 25
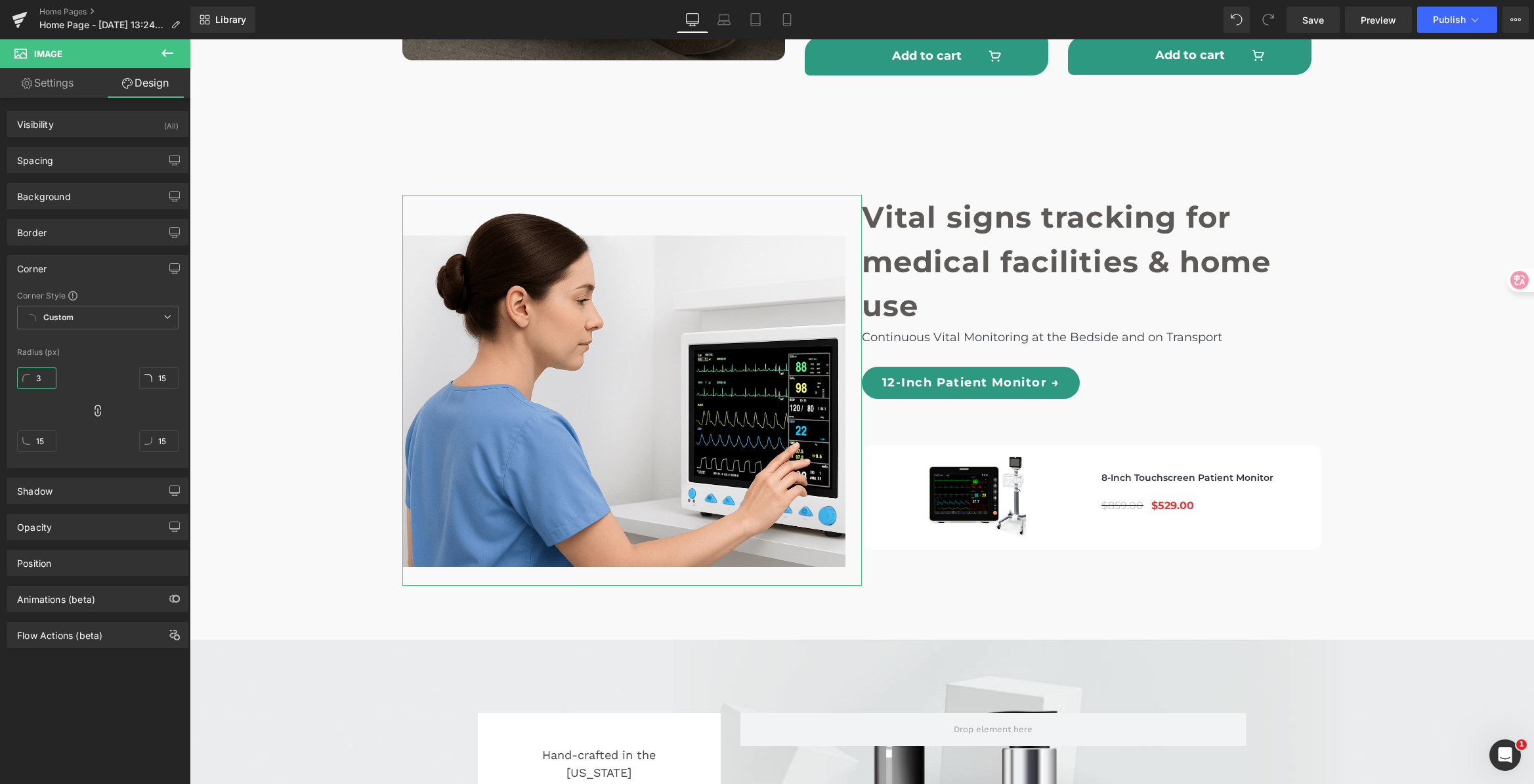
type input "0"
drag, startPoint x: 44, startPoint y: 376, endPoint x: 63, endPoint y: 429, distance: 56.3
click at [55, 440] on div "0px 0 15px 15 15px 15 15px 15" at bounding box center [98, 414] width 162 height 105
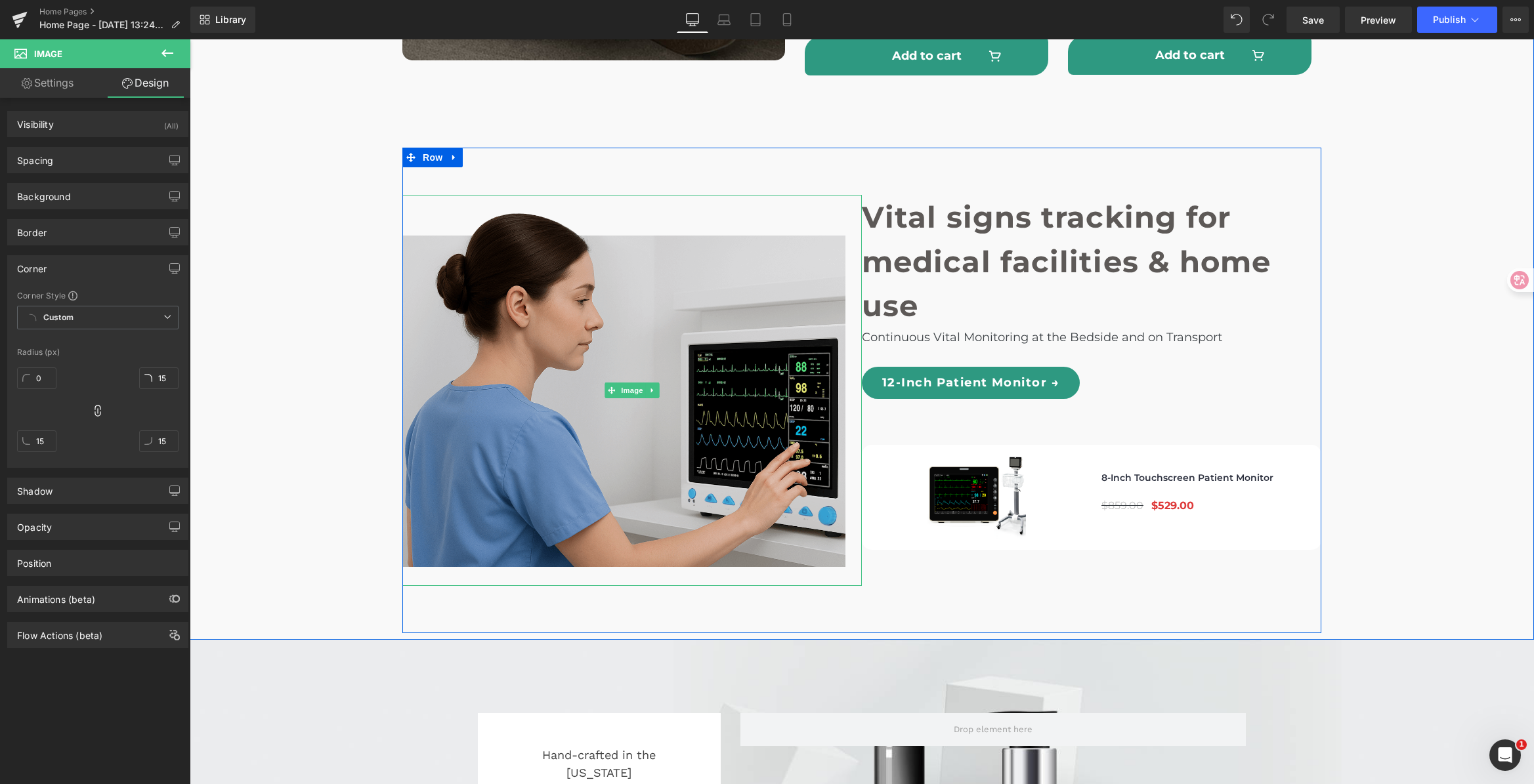
click at [683, 336] on img at bounding box center [632, 390] width 460 height 391
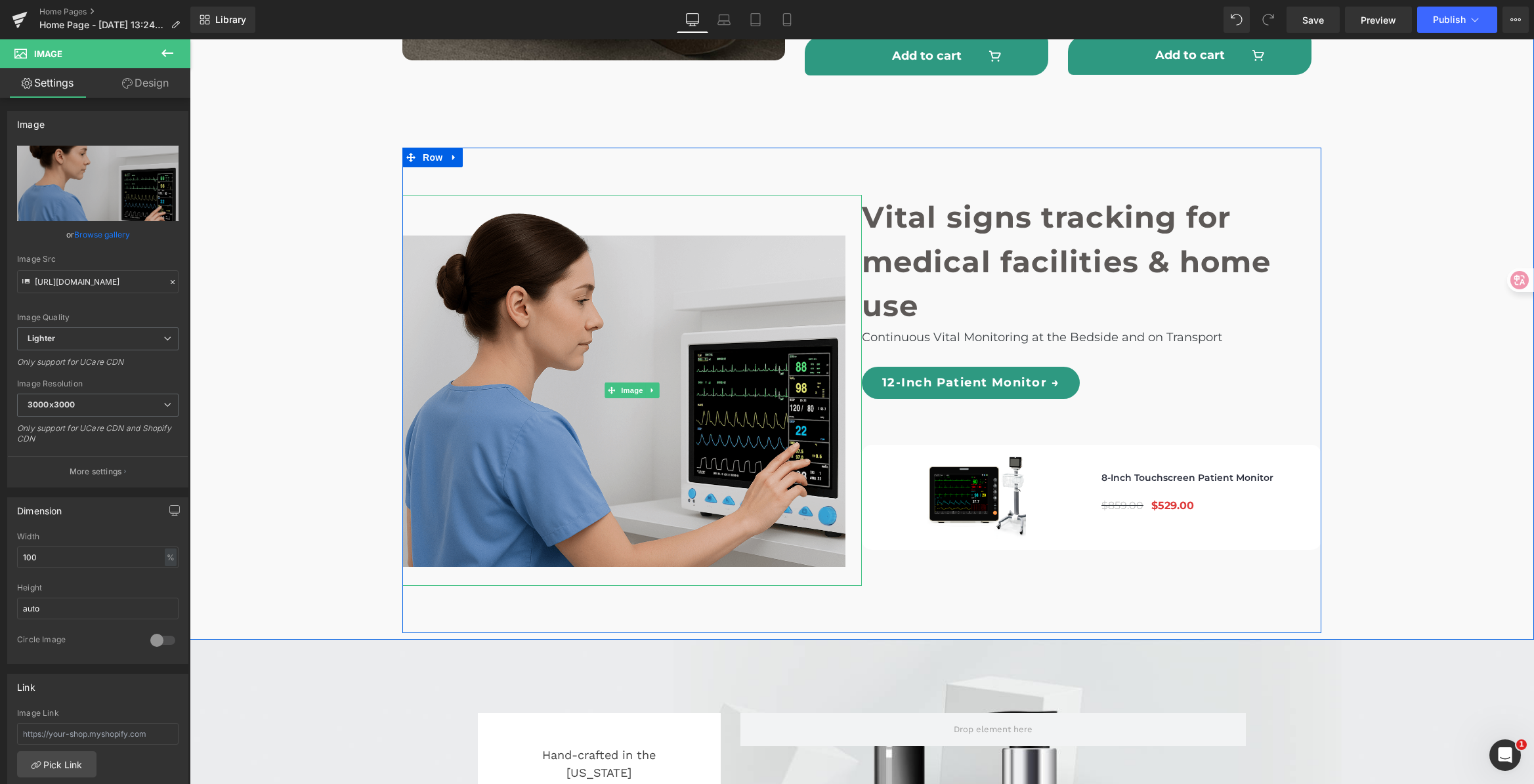
click at [618, 327] on img at bounding box center [632, 390] width 460 height 391
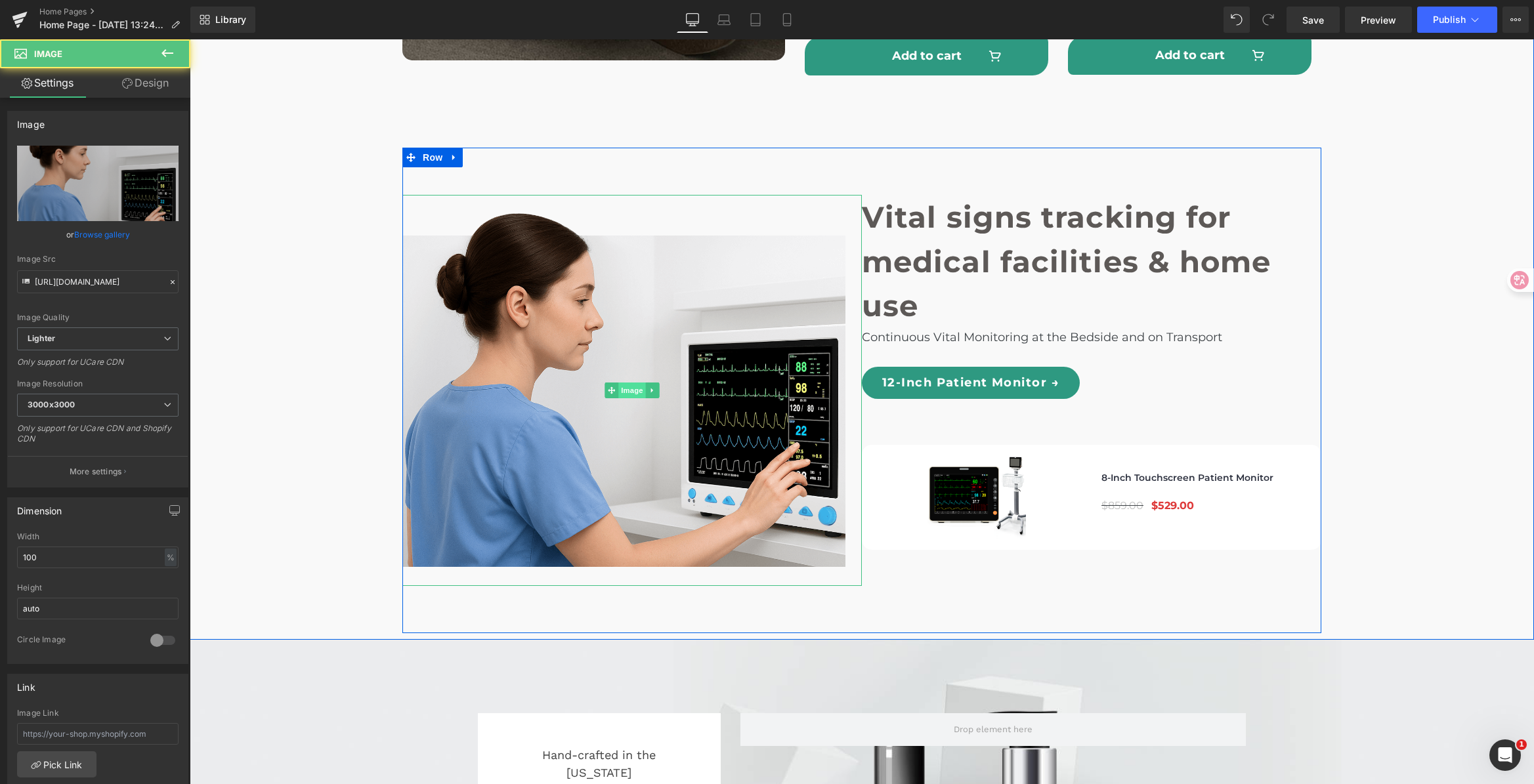
click at [619, 382] on span "Image" at bounding box center [632, 390] width 28 height 16
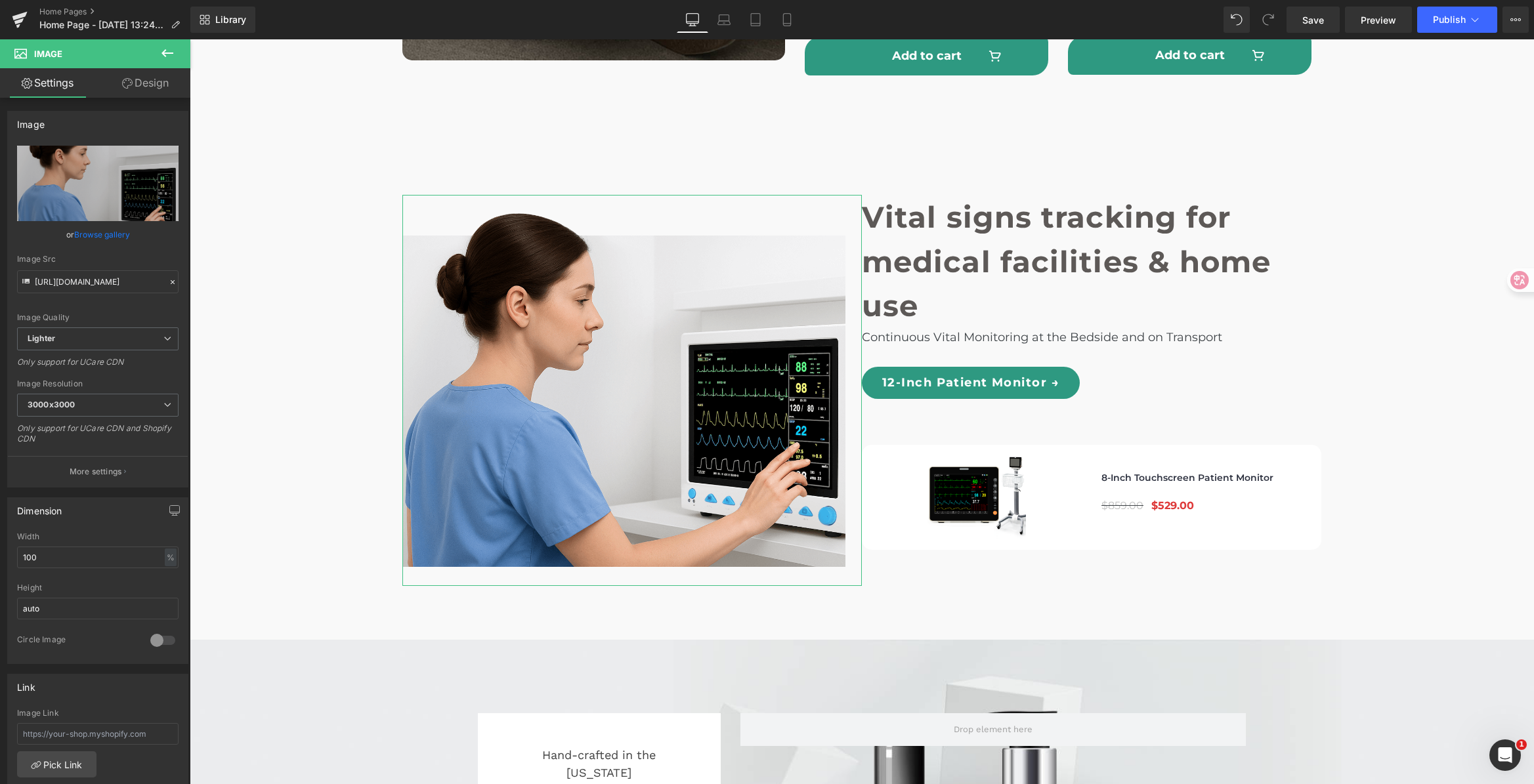
click at [130, 83] on icon at bounding box center [127, 83] width 10 height 10
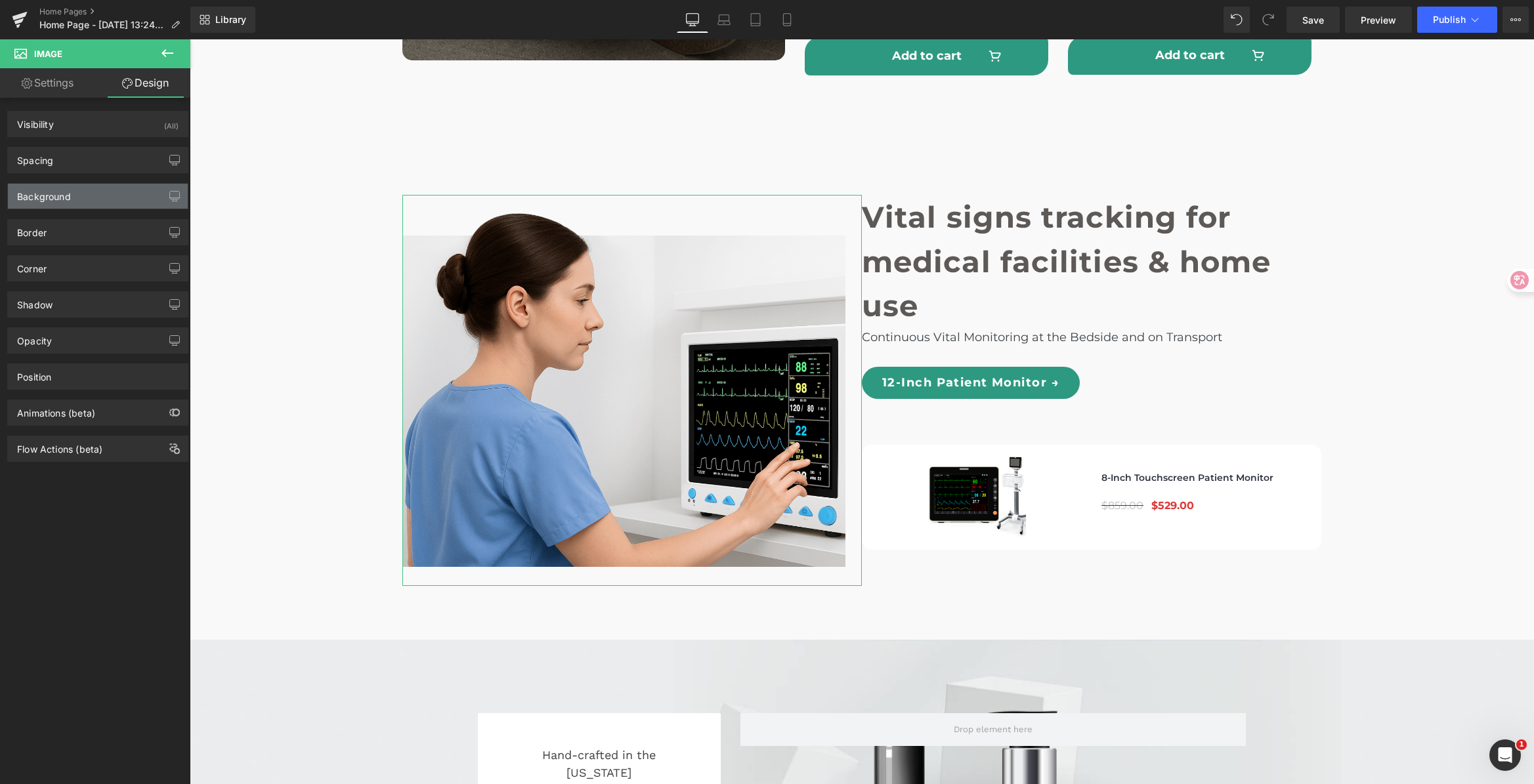
type input "0"
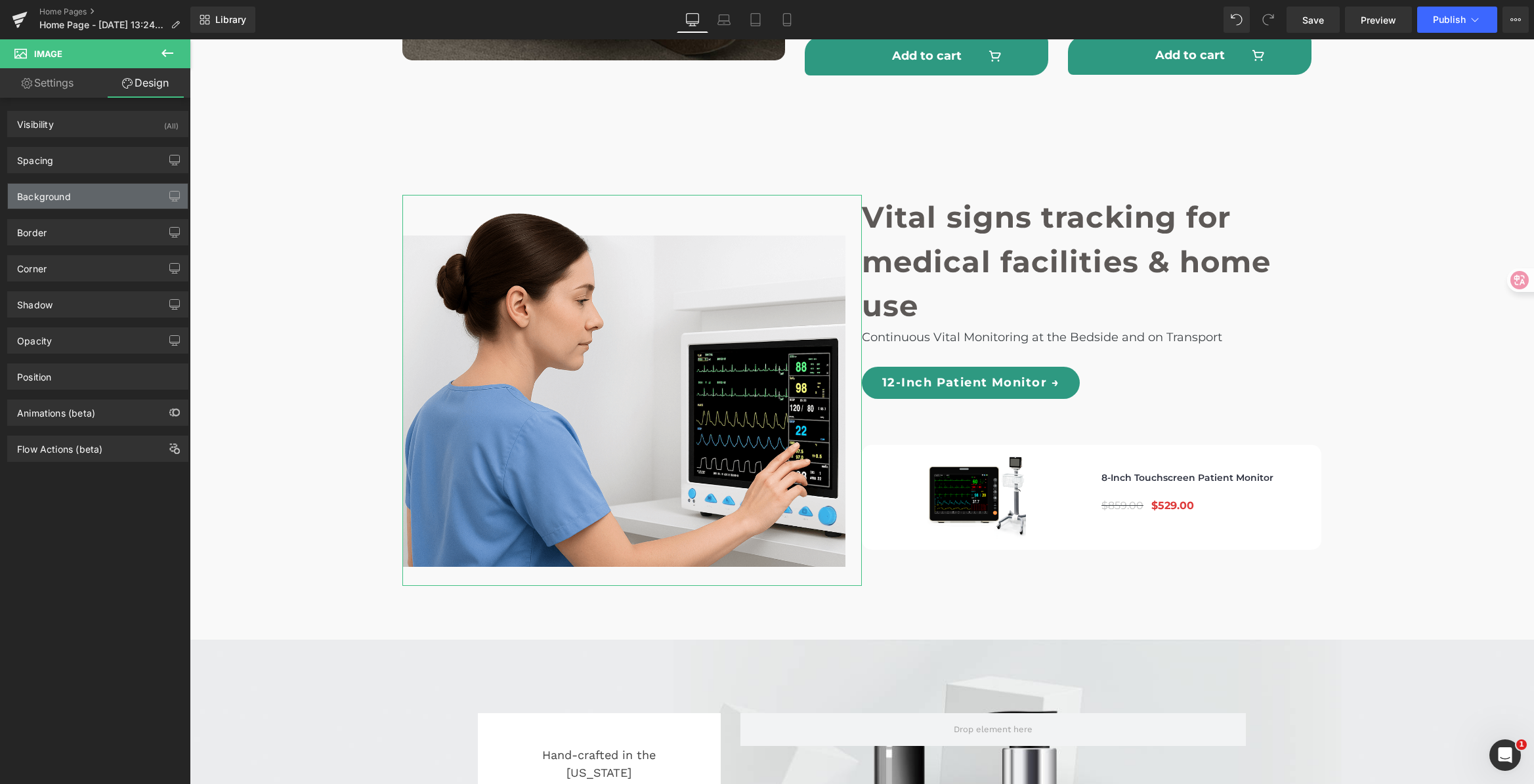
type input "25"
type input "29"
type input "0"
type input "transparent"
type input "0"
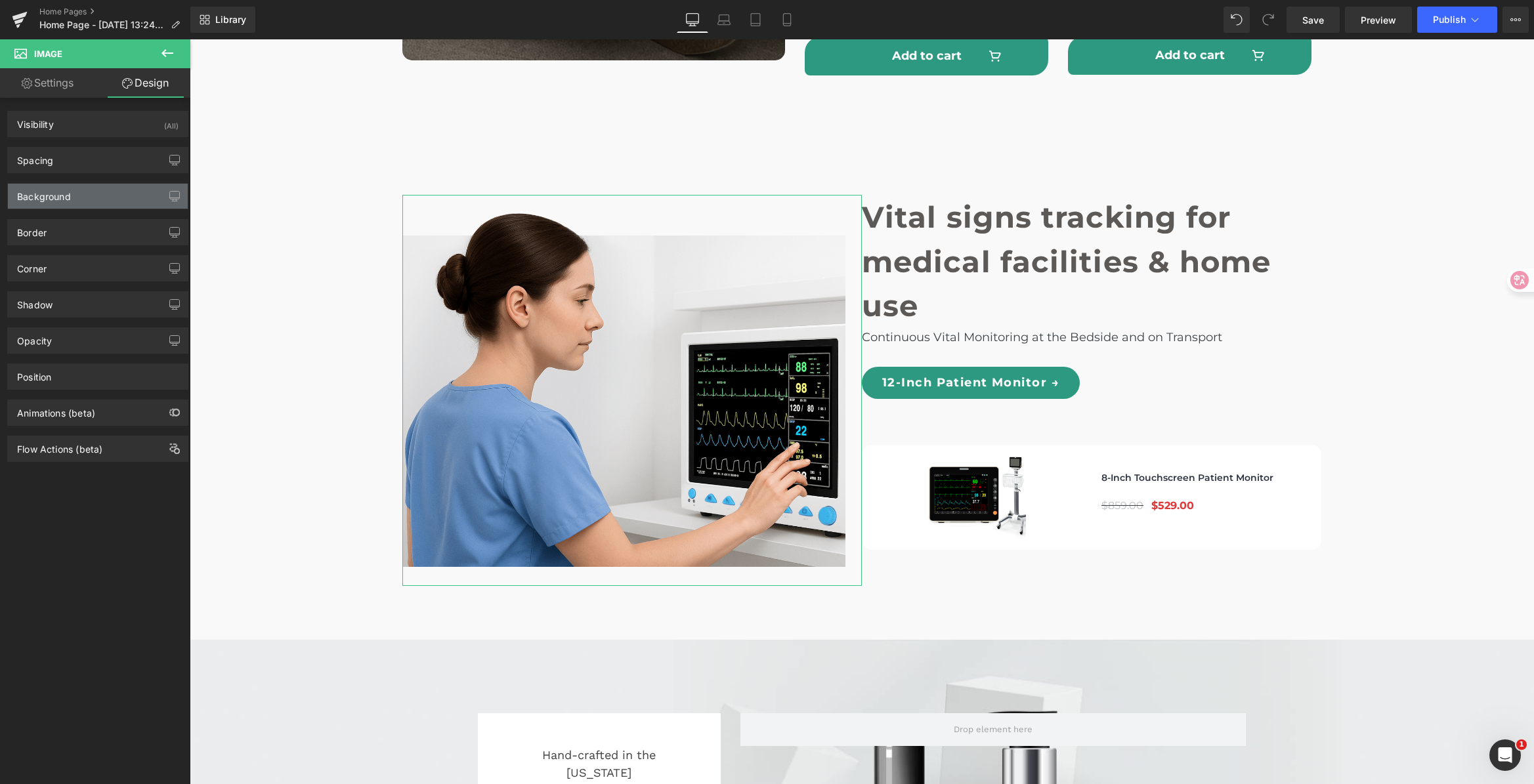
click at [72, 201] on div "Background" at bounding box center [98, 196] width 180 height 25
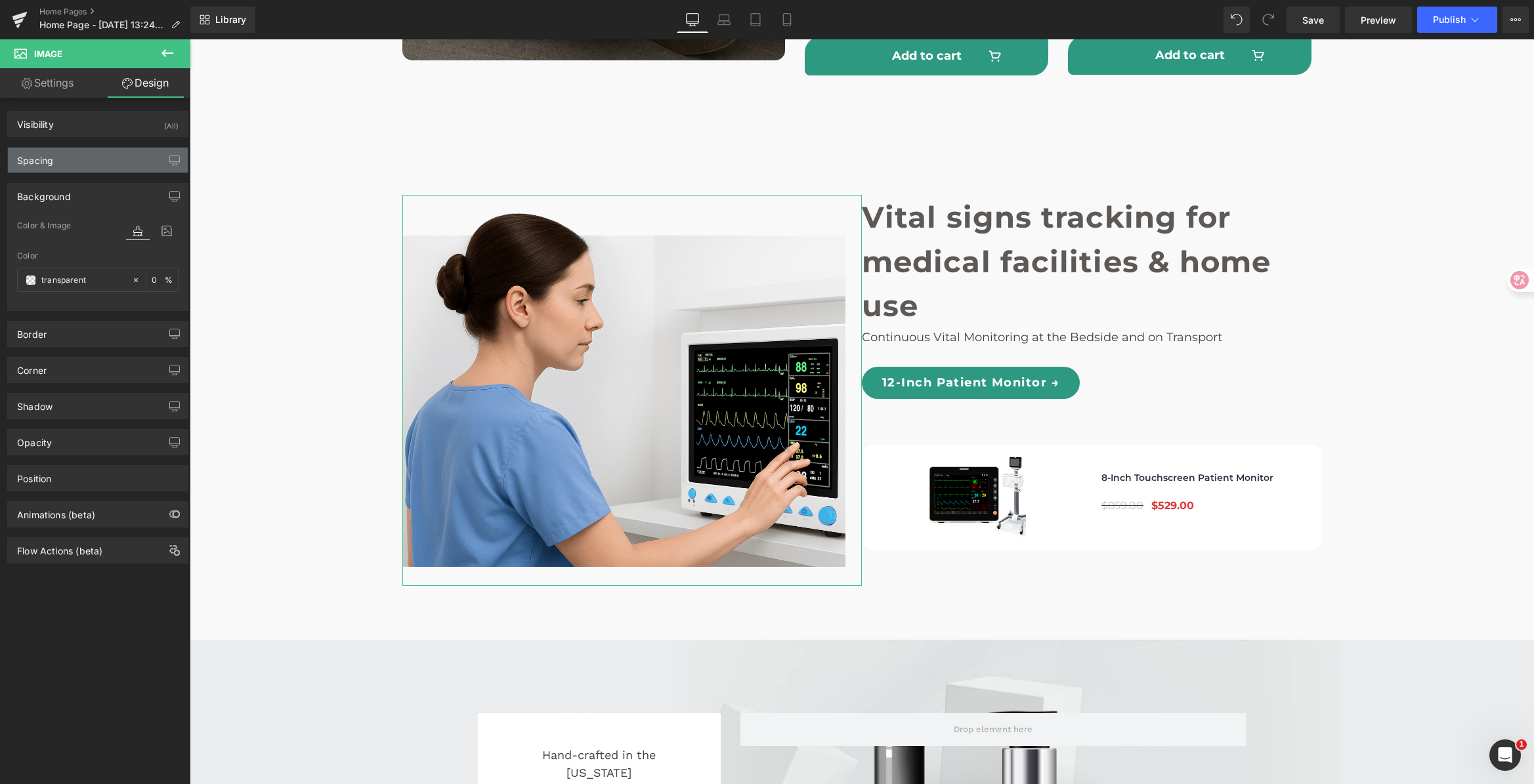
click at [66, 168] on div "Spacing" at bounding box center [98, 160] width 180 height 25
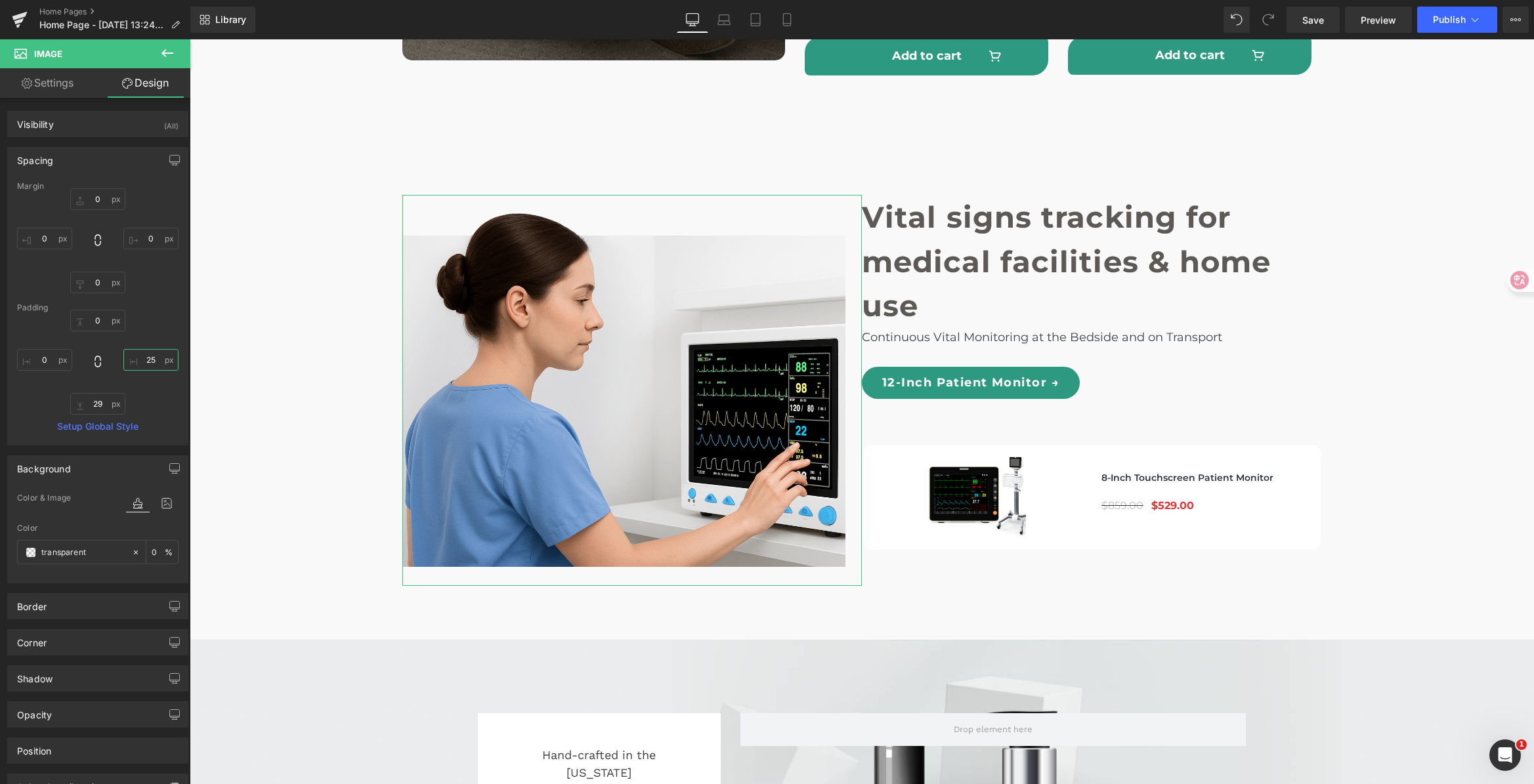
click at [150, 363] on input "25" at bounding box center [151, 360] width 55 height 22
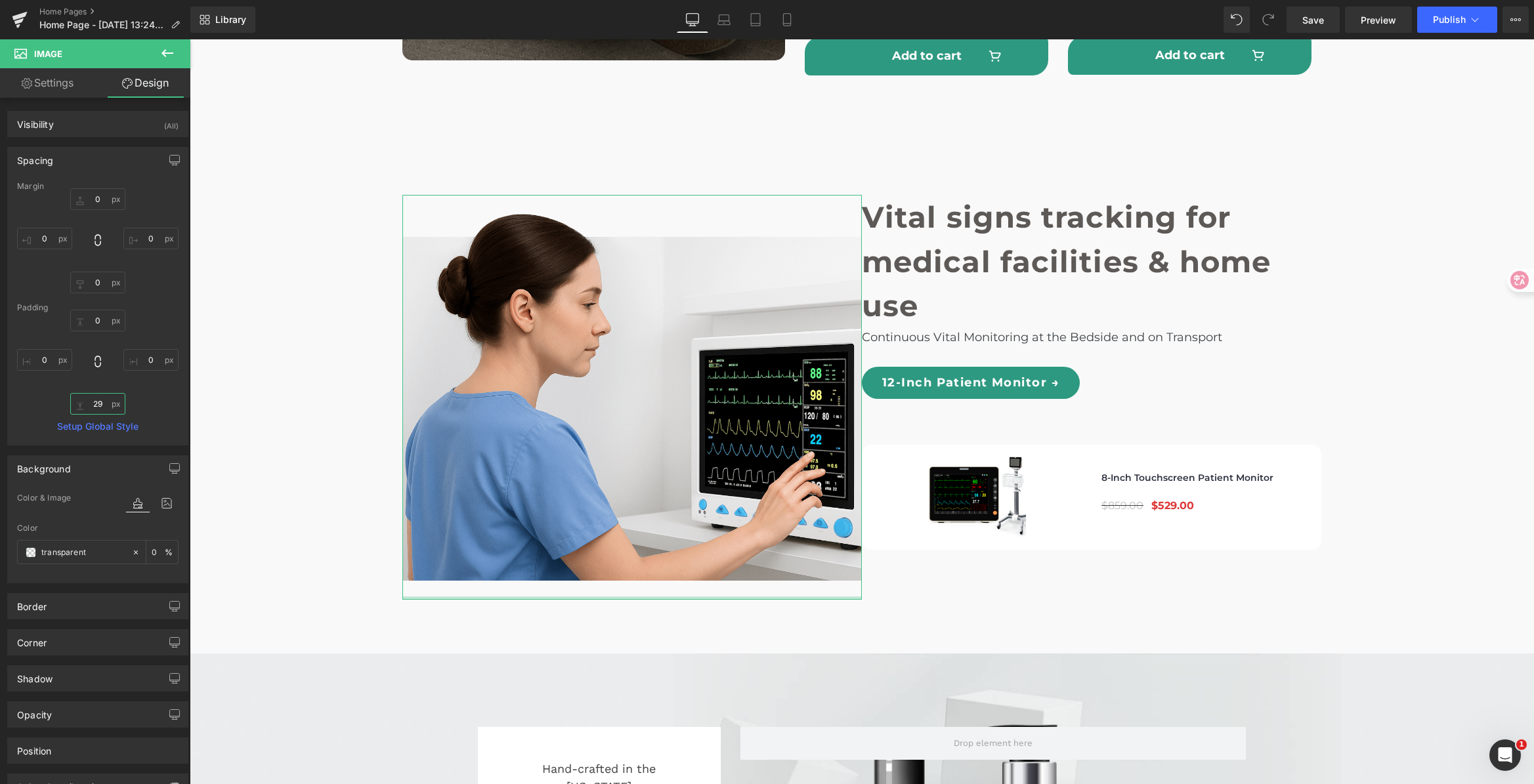
click at [97, 395] on input "29" at bounding box center [98, 404] width 55 height 22
click at [100, 409] on input "29" at bounding box center [98, 404] width 55 height 22
type input "2"
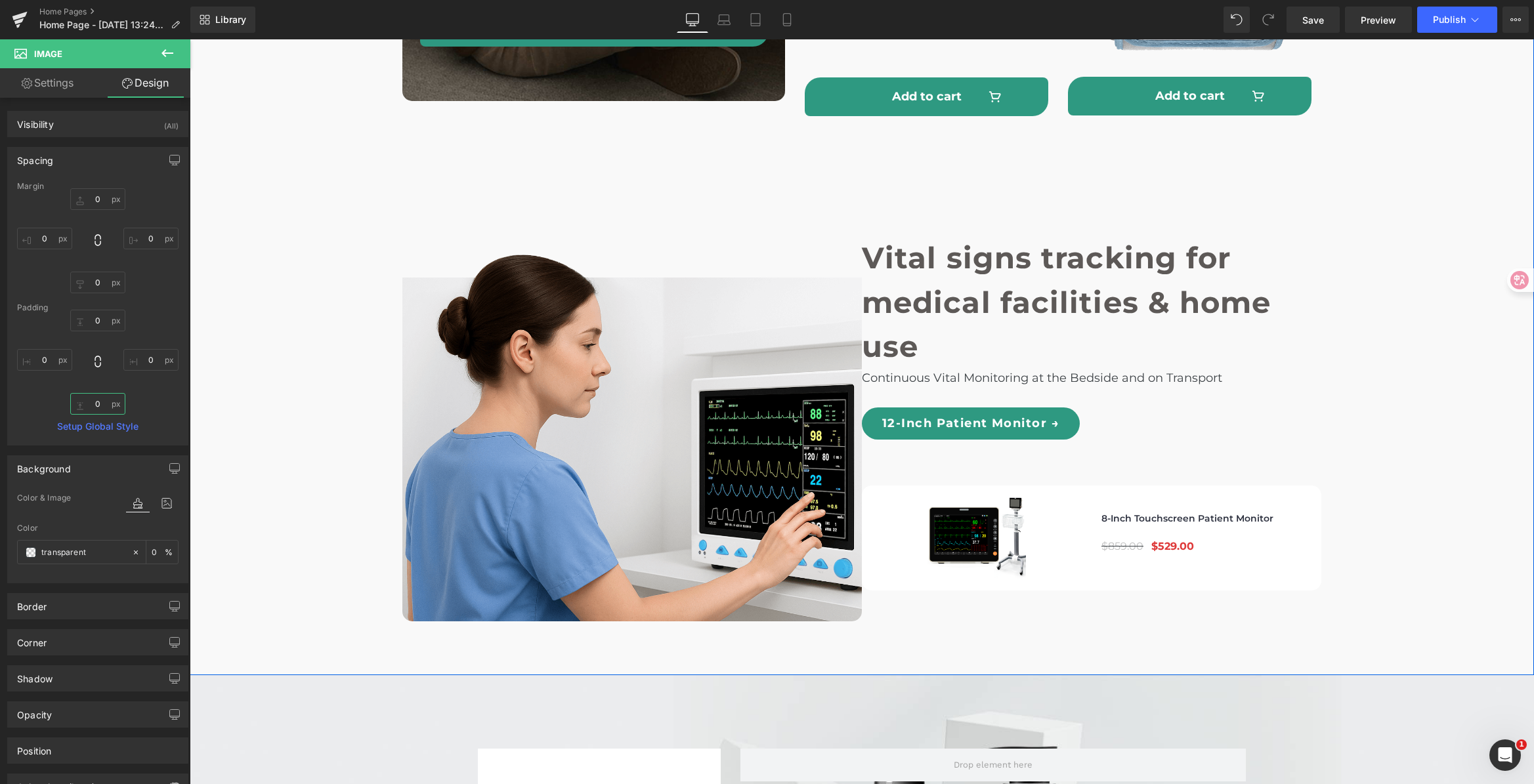
scroll to position [3894, 0]
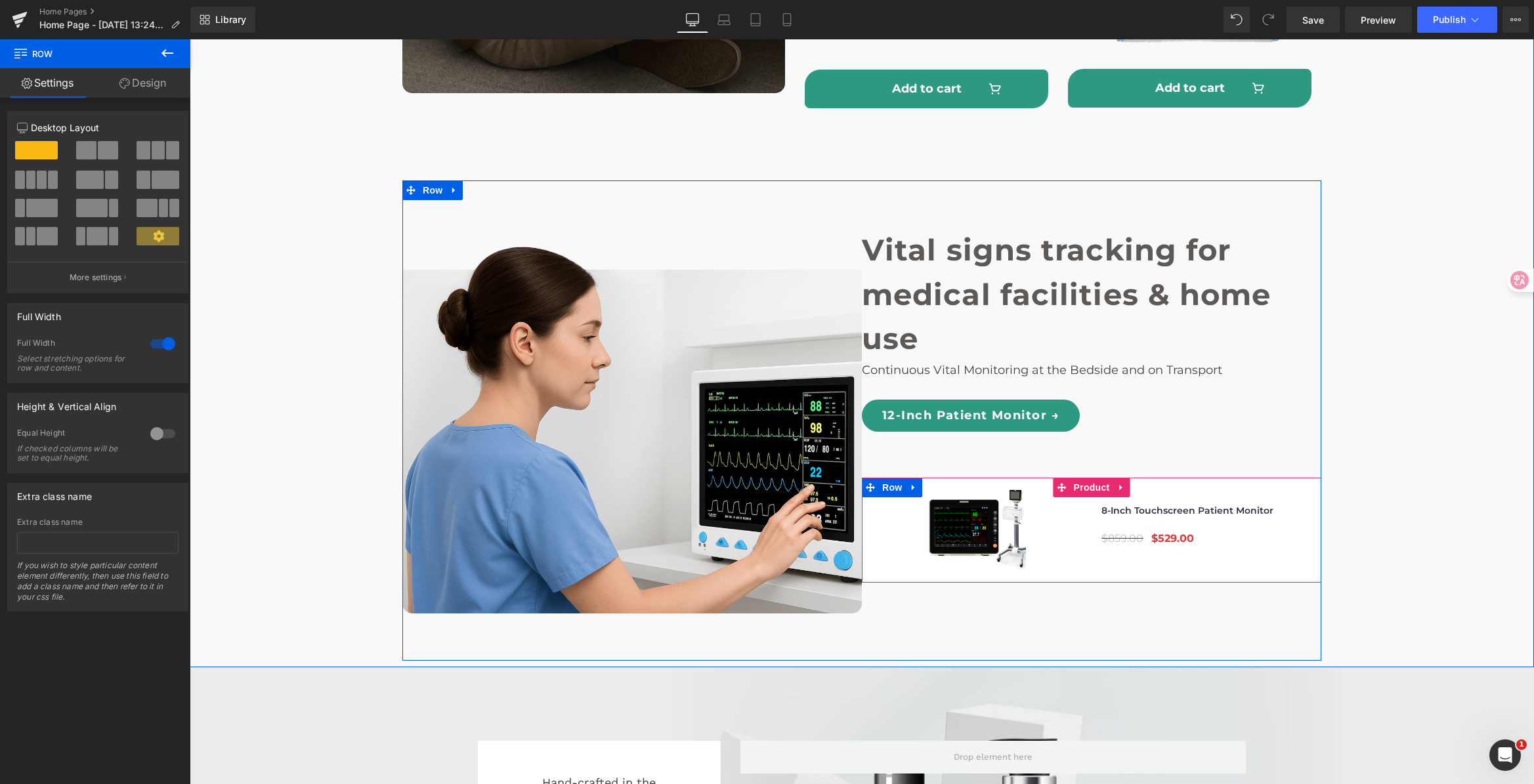
scroll to position [3907, 0]
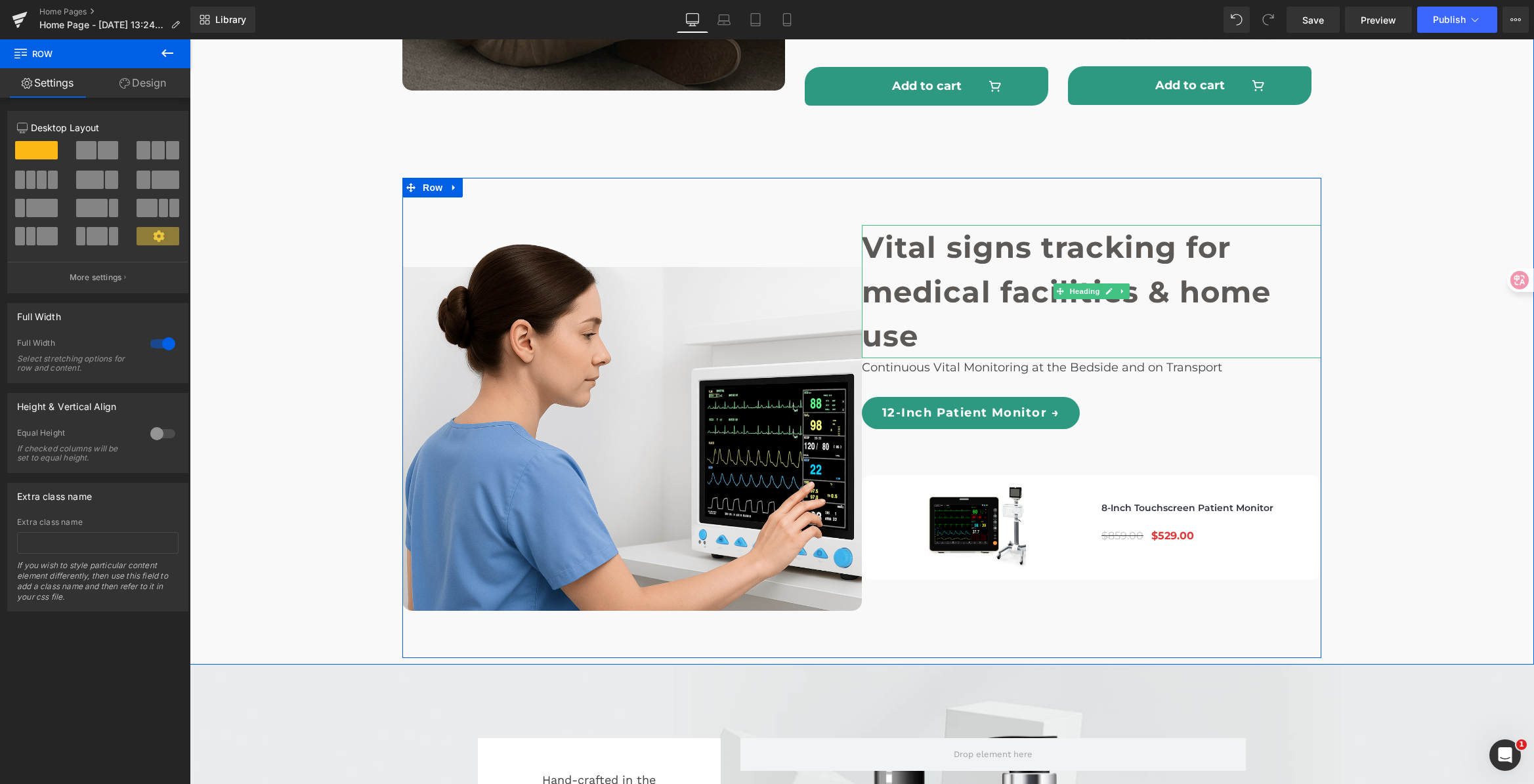
click at [1025, 225] on h1 "Vital signs tracking for" at bounding box center [1091, 247] width 460 height 44
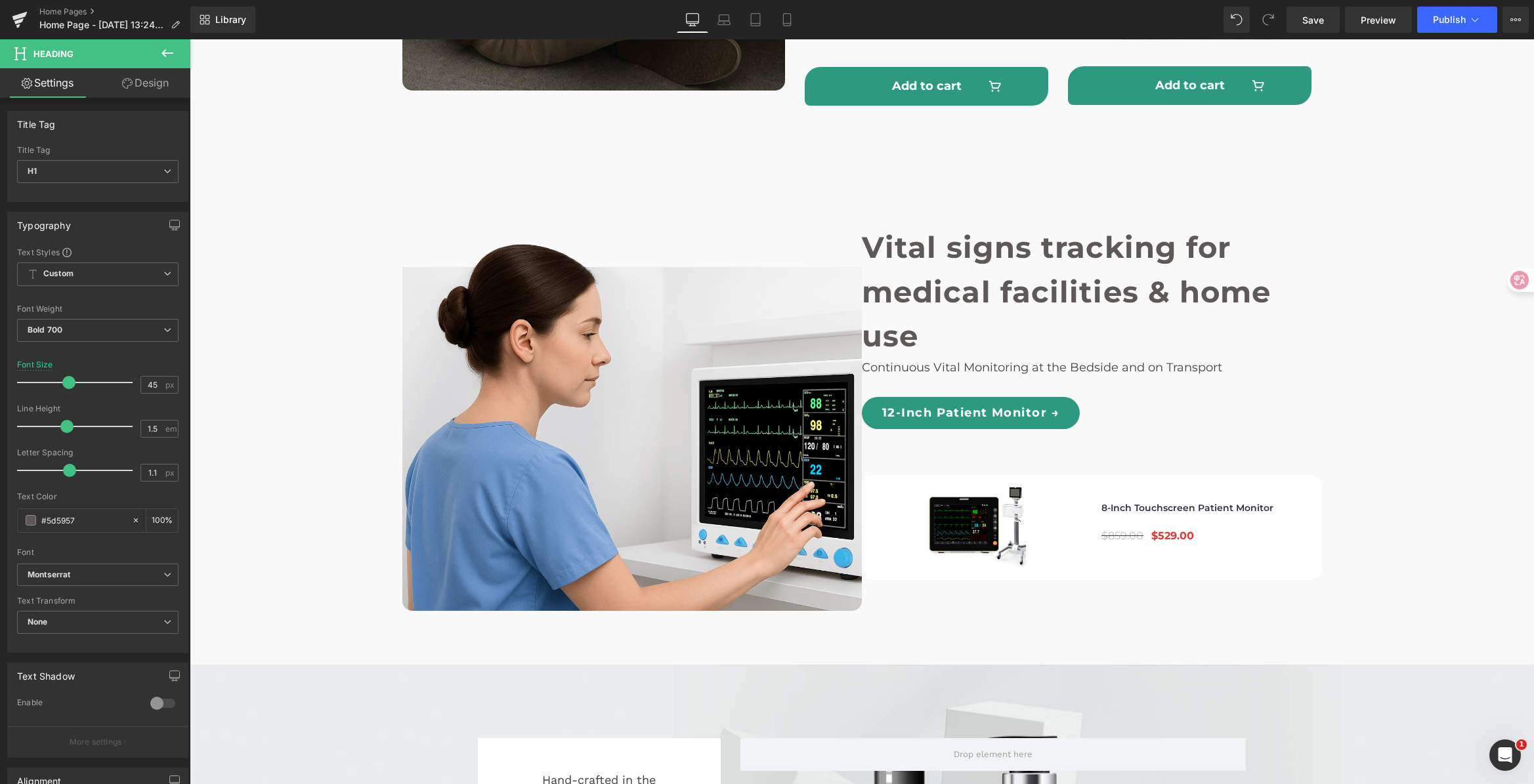
click at [146, 82] on link "Design" at bounding box center [145, 83] width 95 height 30
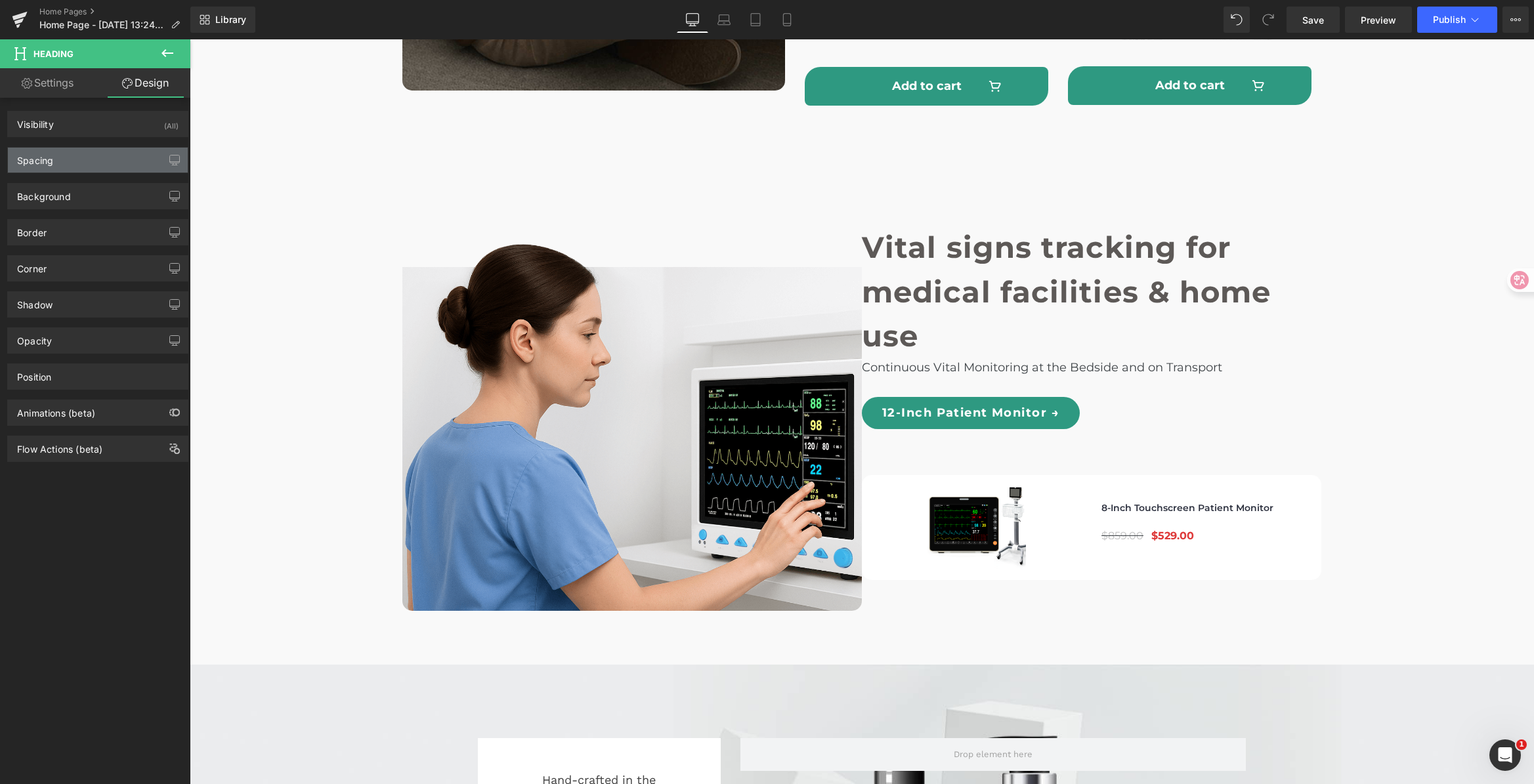
click at [106, 162] on div "Spacing" at bounding box center [98, 160] width 180 height 25
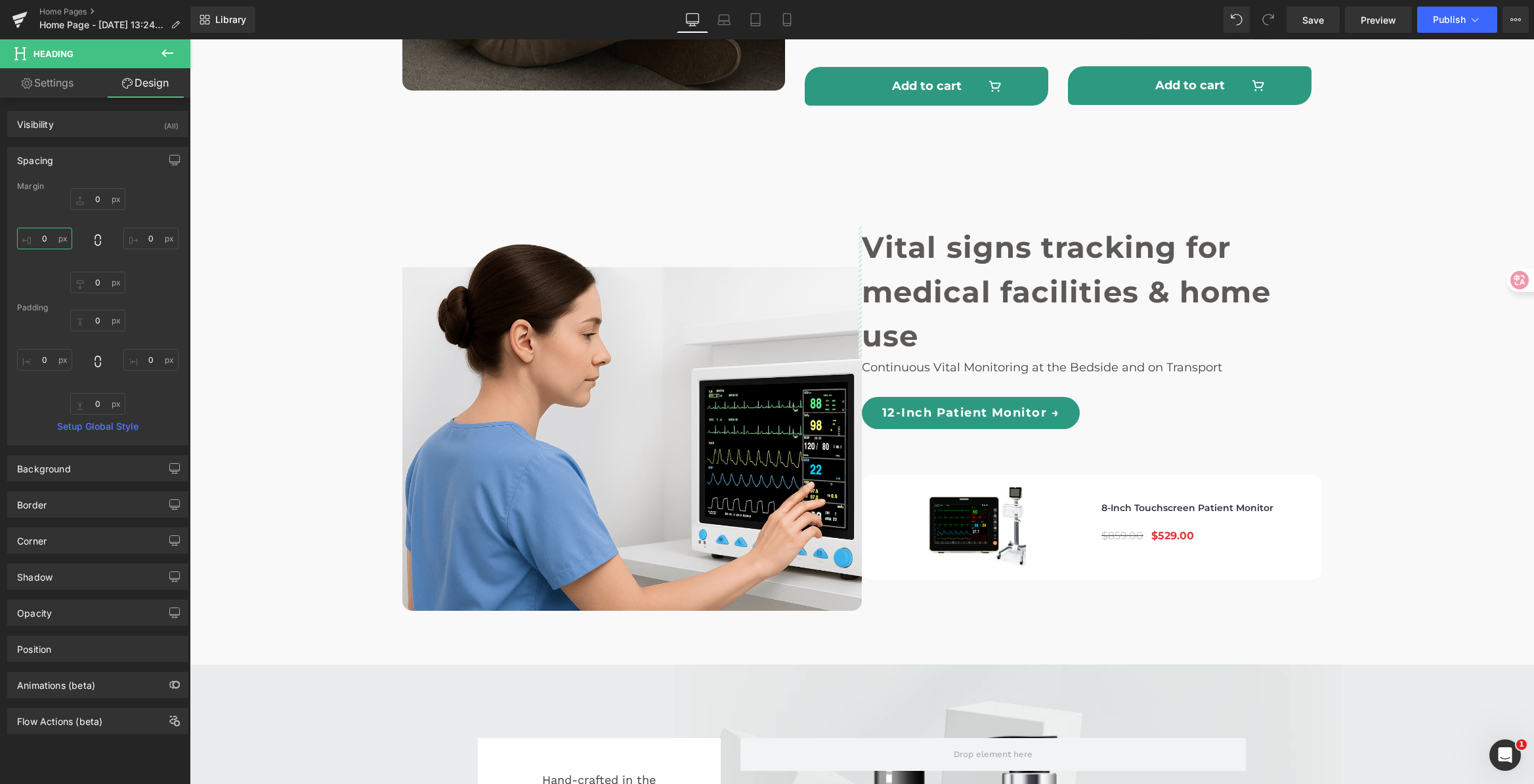
click at [56, 242] on input "0" at bounding box center [44, 239] width 55 height 22
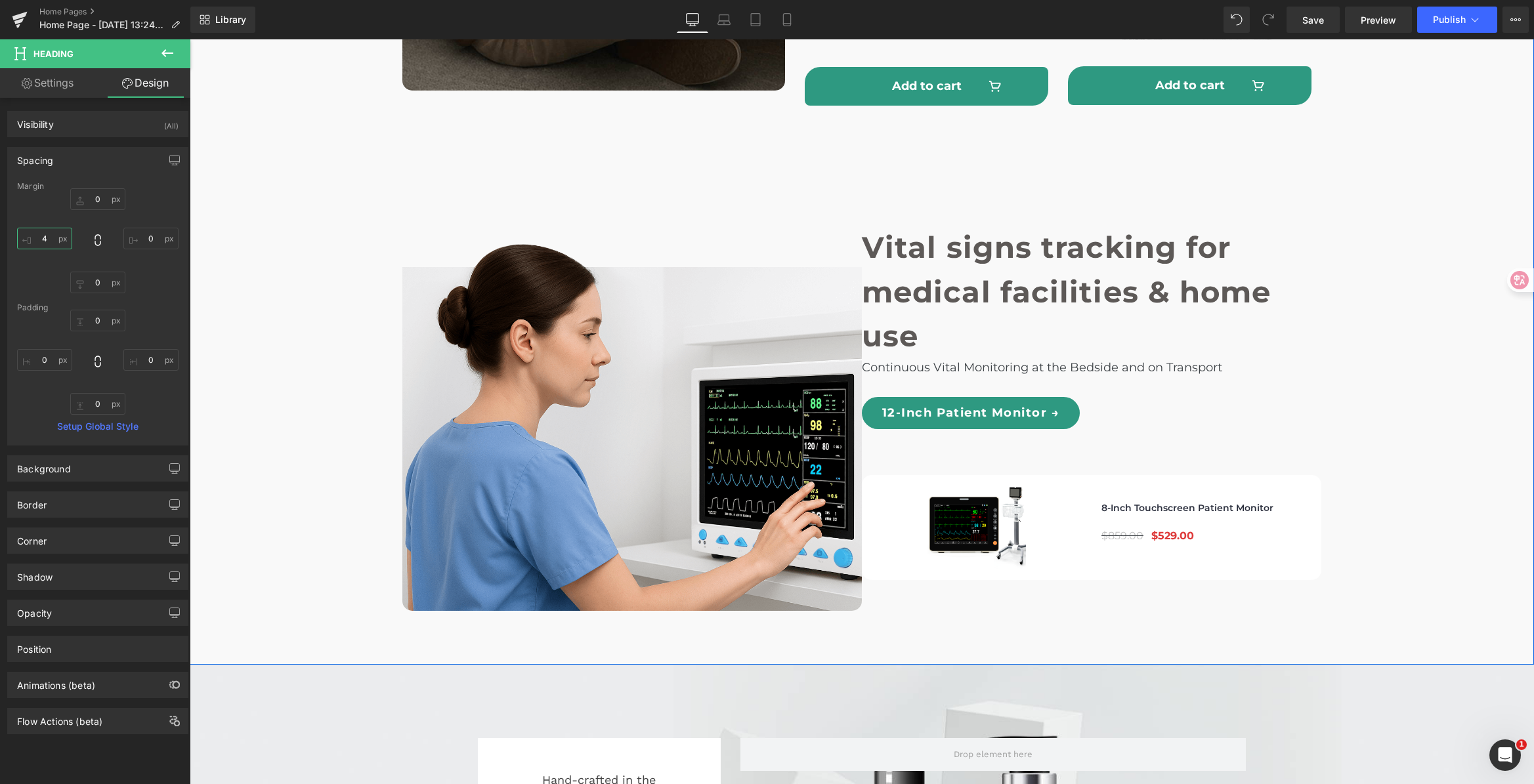
type input "40"
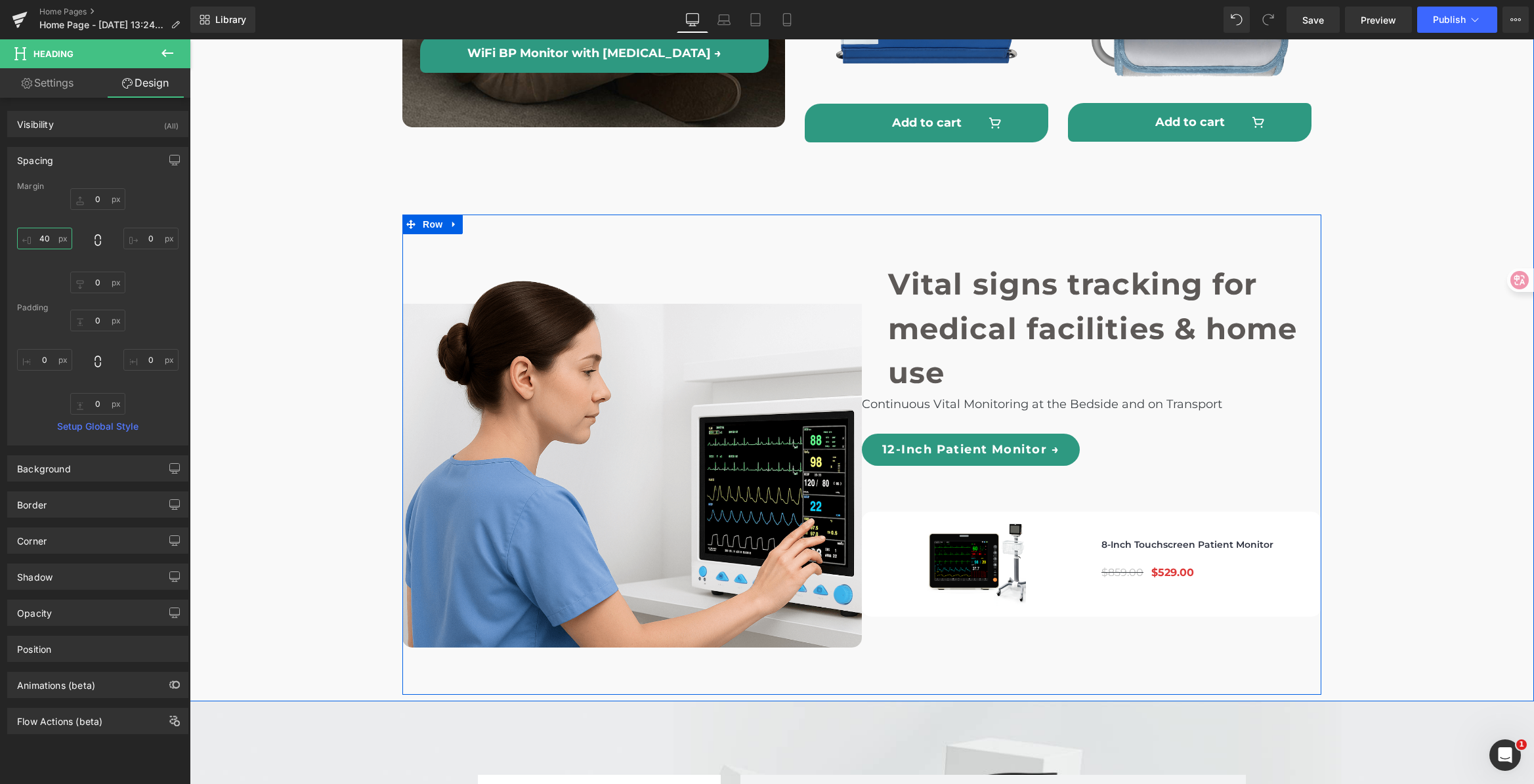
scroll to position [3852, 0]
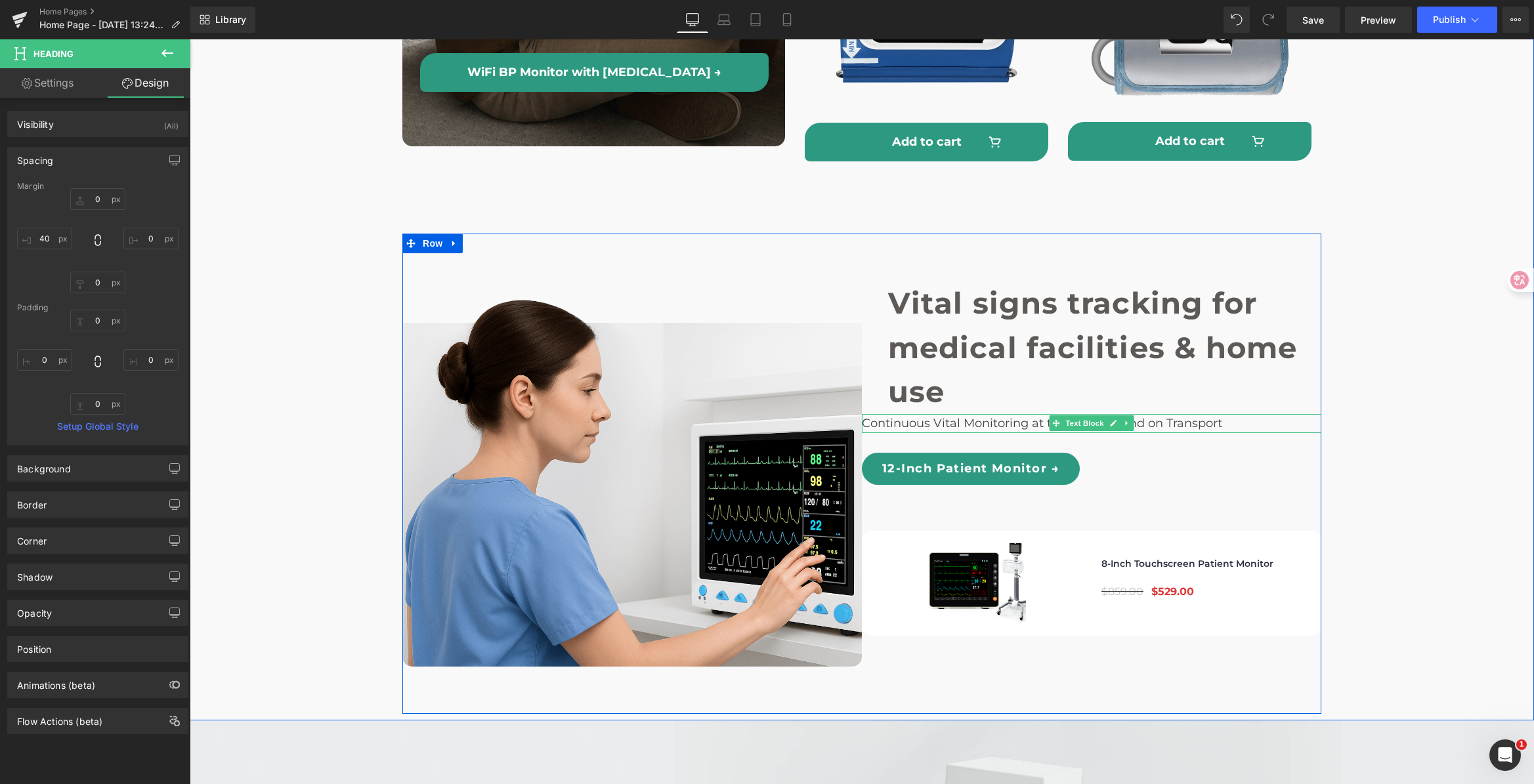
click at [961, 414] on p "Continuous Vital Monitoring at the Bedside and on Transport" at bounding box center [1091, 424] width 460 height 19
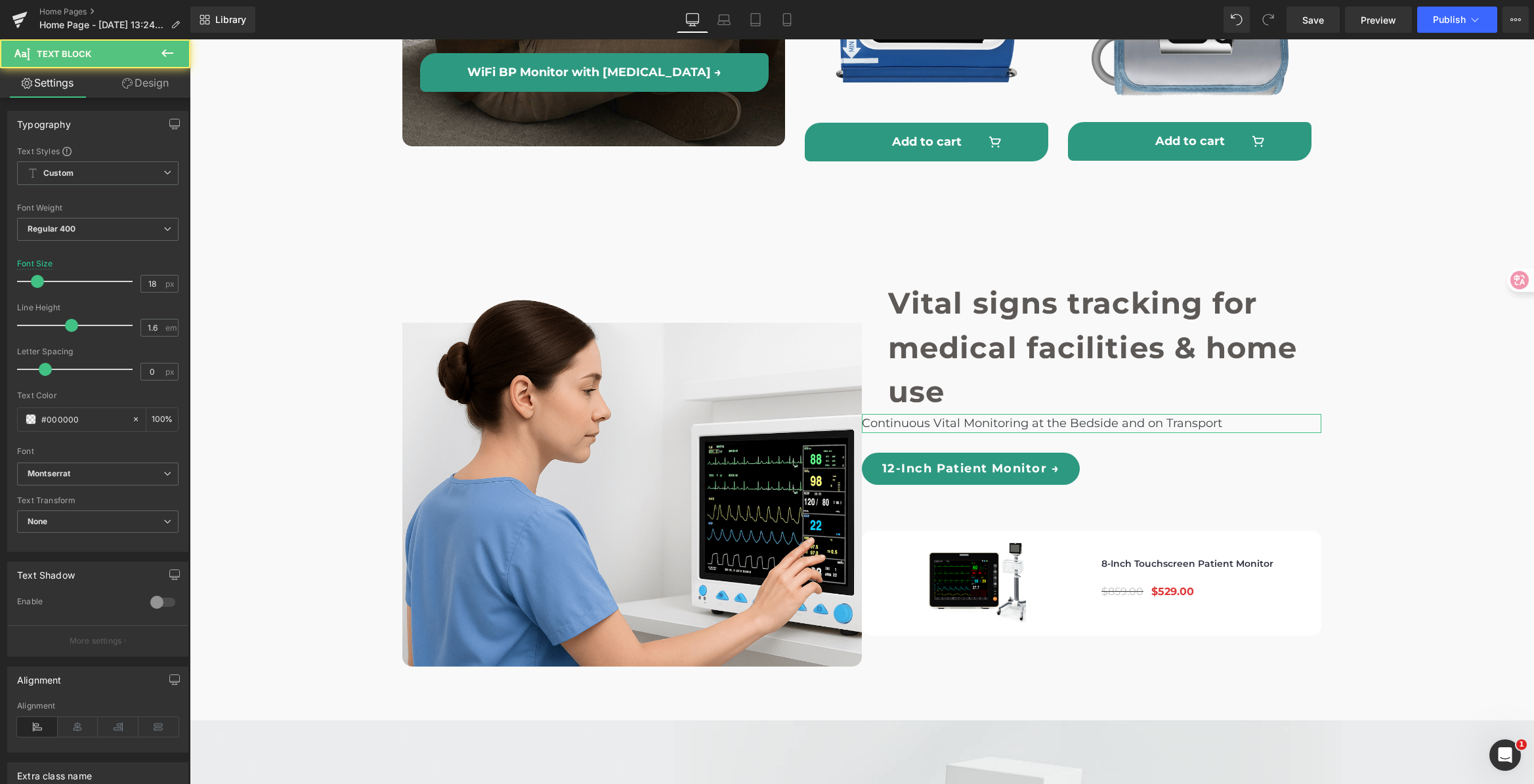
click at [154, 89] on link "Design" at bounding box center [145, 83] width 95 height 30
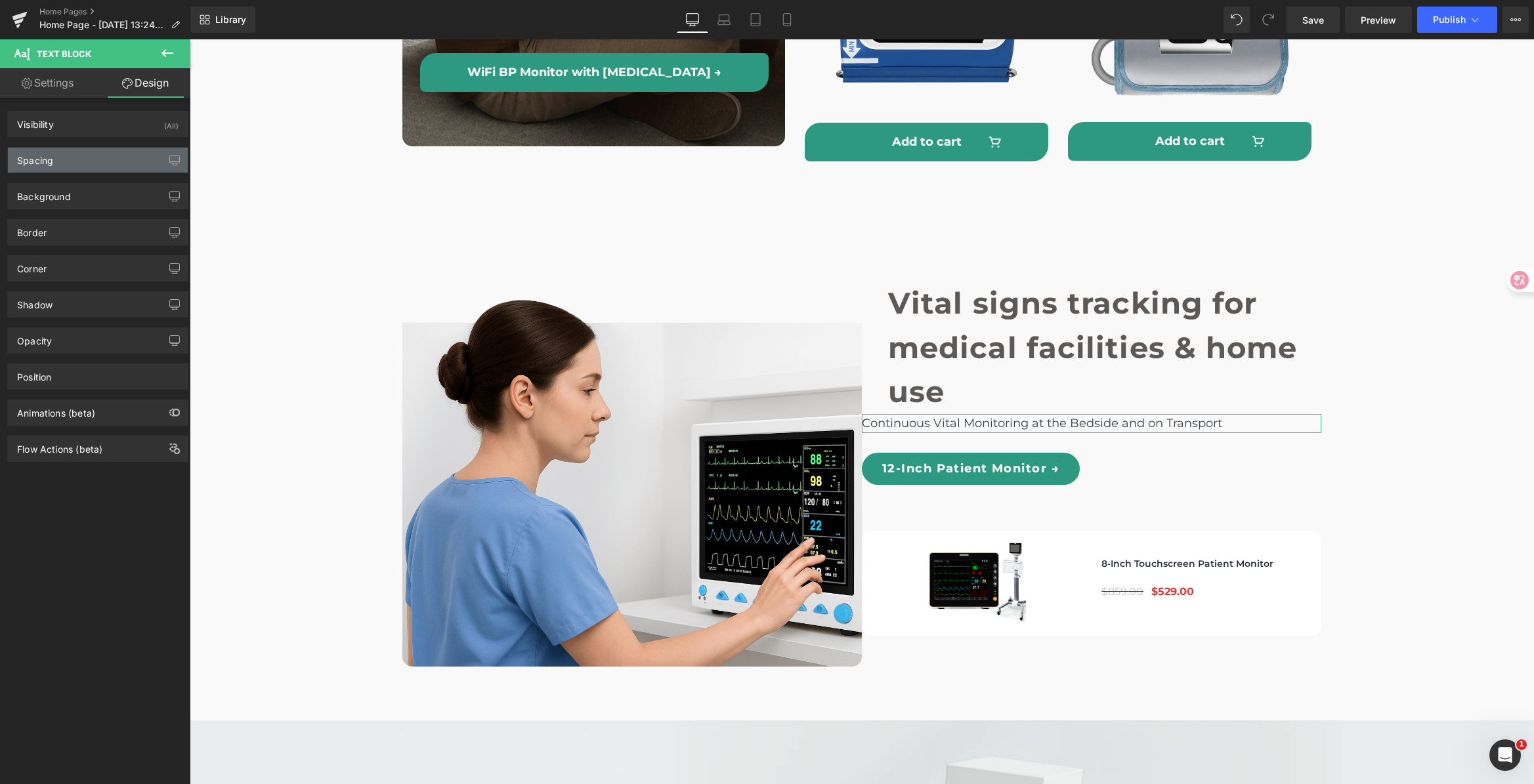
click at [95, 162] on div "Spacing" at bounding box center [98, 160] width 180 height 25
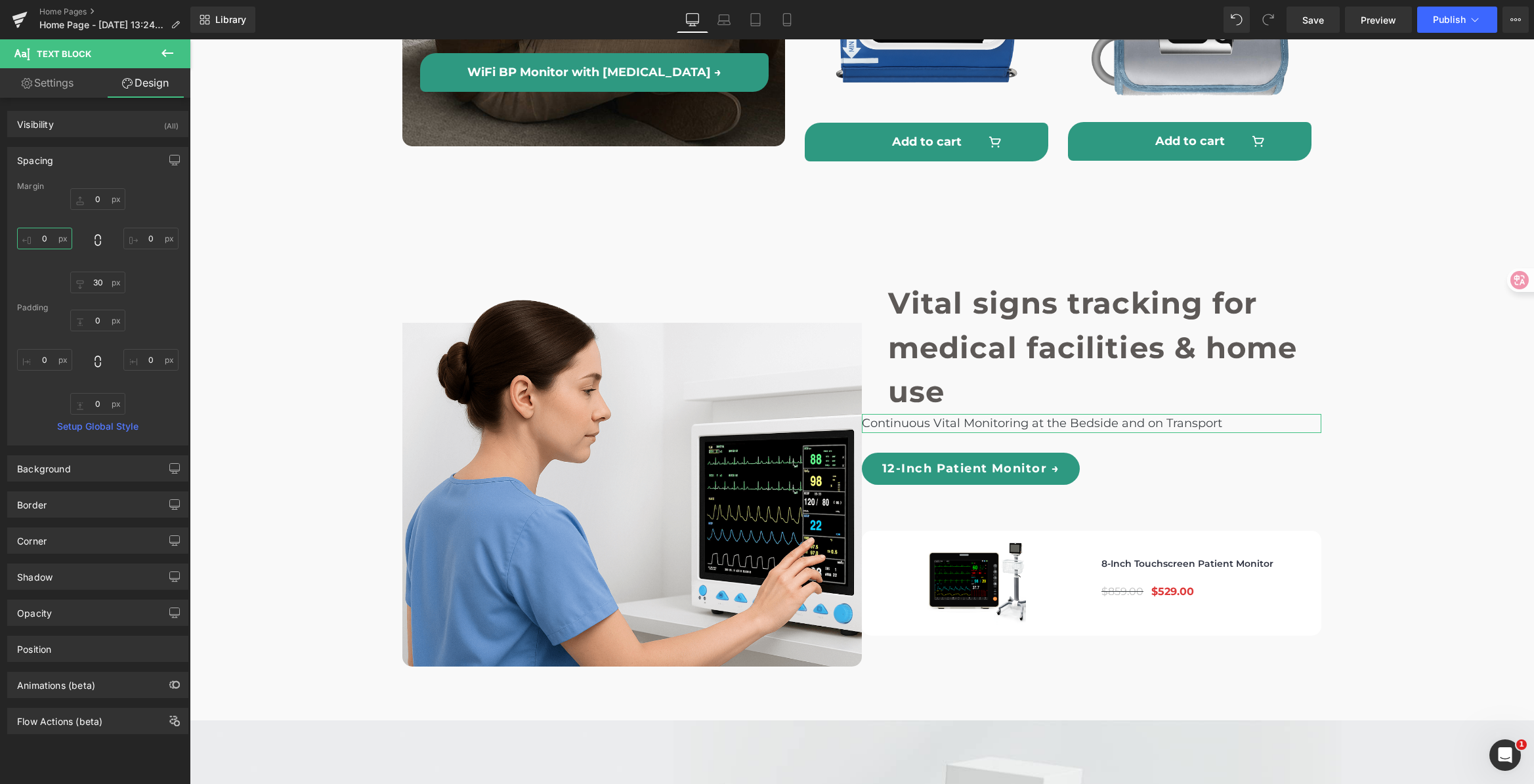
click at [51, 236] on input "0" at bounding box center [44, 239] width 55 height 22
type input "40"
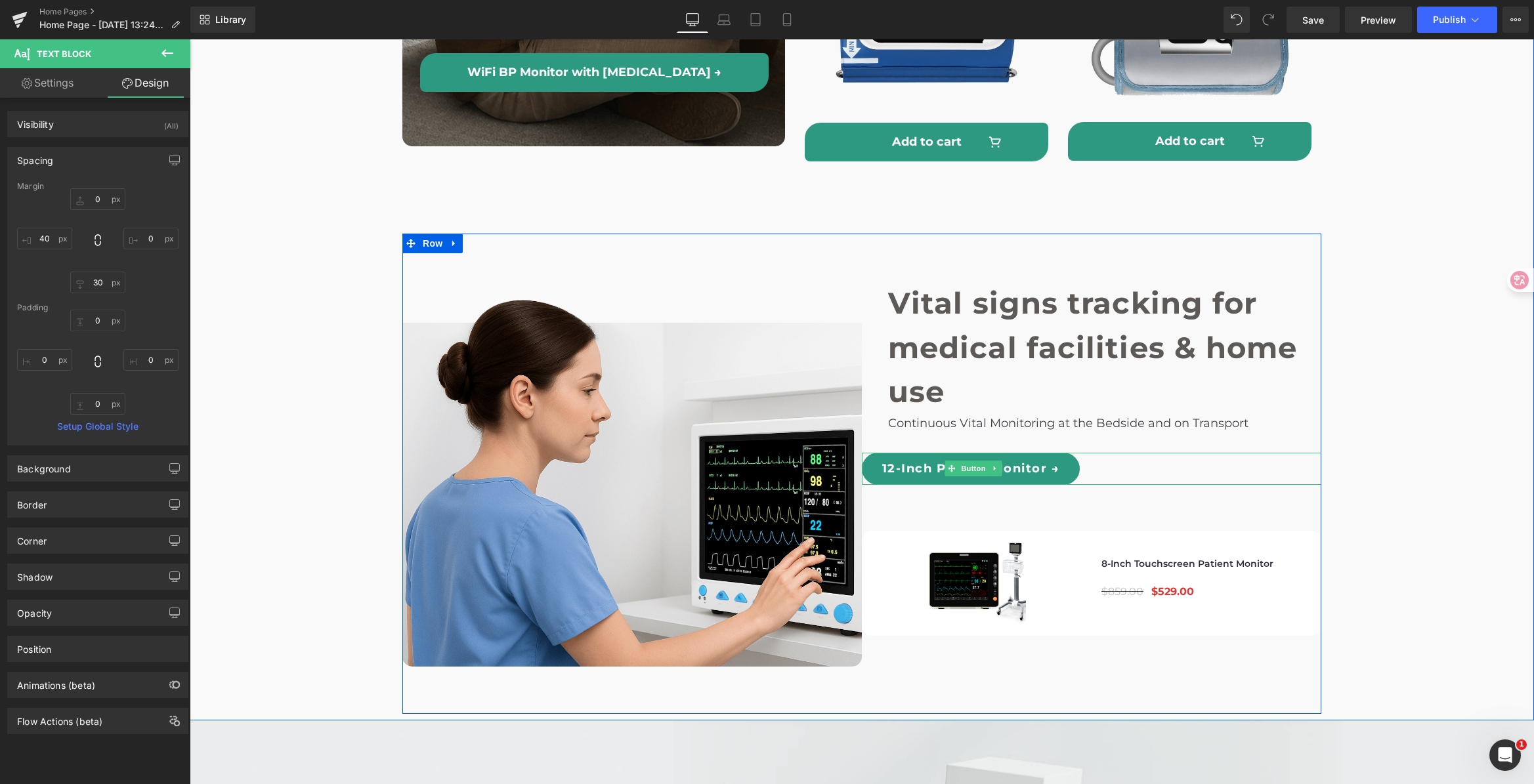
click at [1124, 453] on div "12-Inch Patient Monitor →" at bounding box center [1091, 469] width 460 height 32
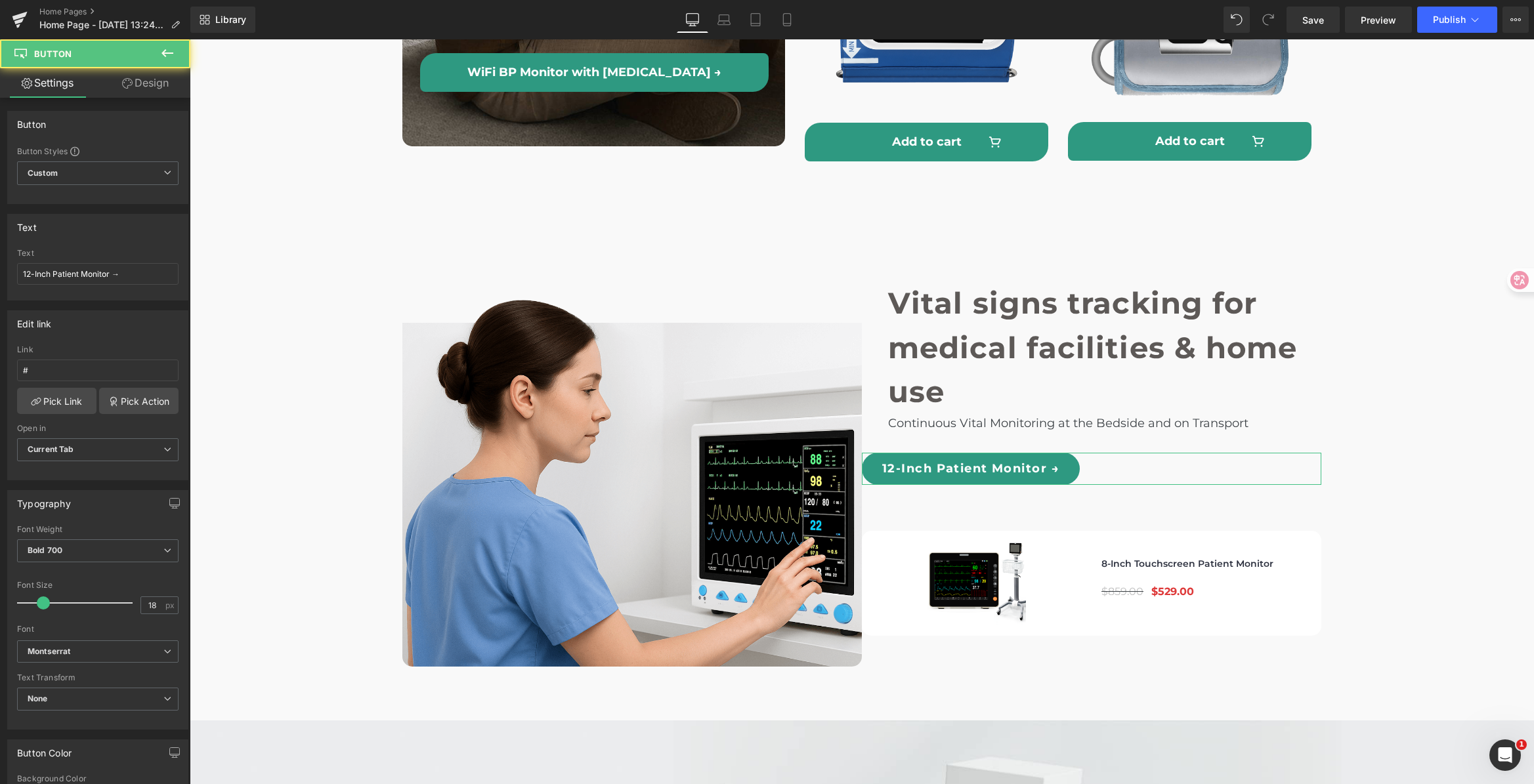
click at [160, 84] on link "Design" at bounding box center [145, 83] width 95 height 30
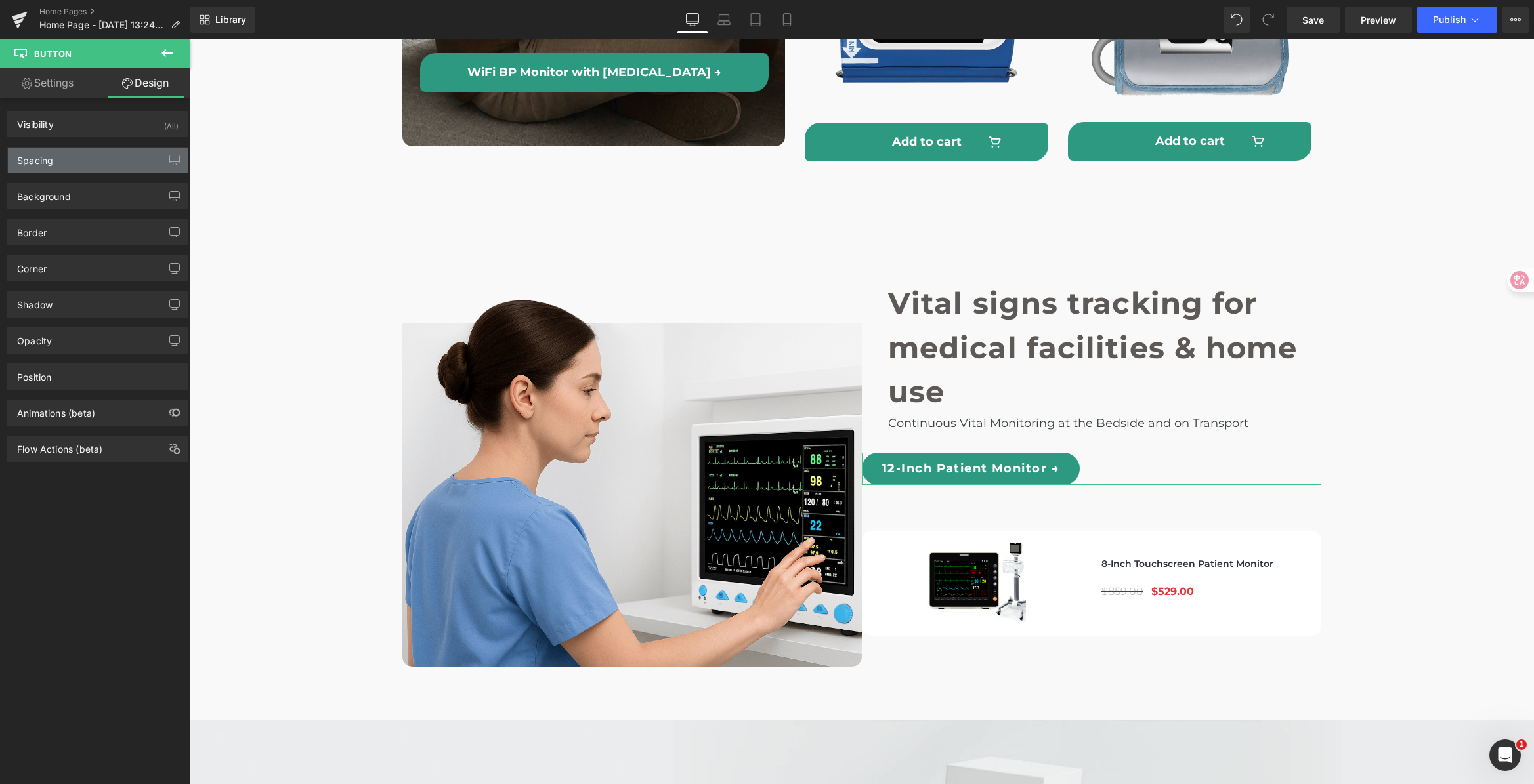
click at [101, 158] on div "Spacing" at bounding box center [98, 160] width 180 height 25
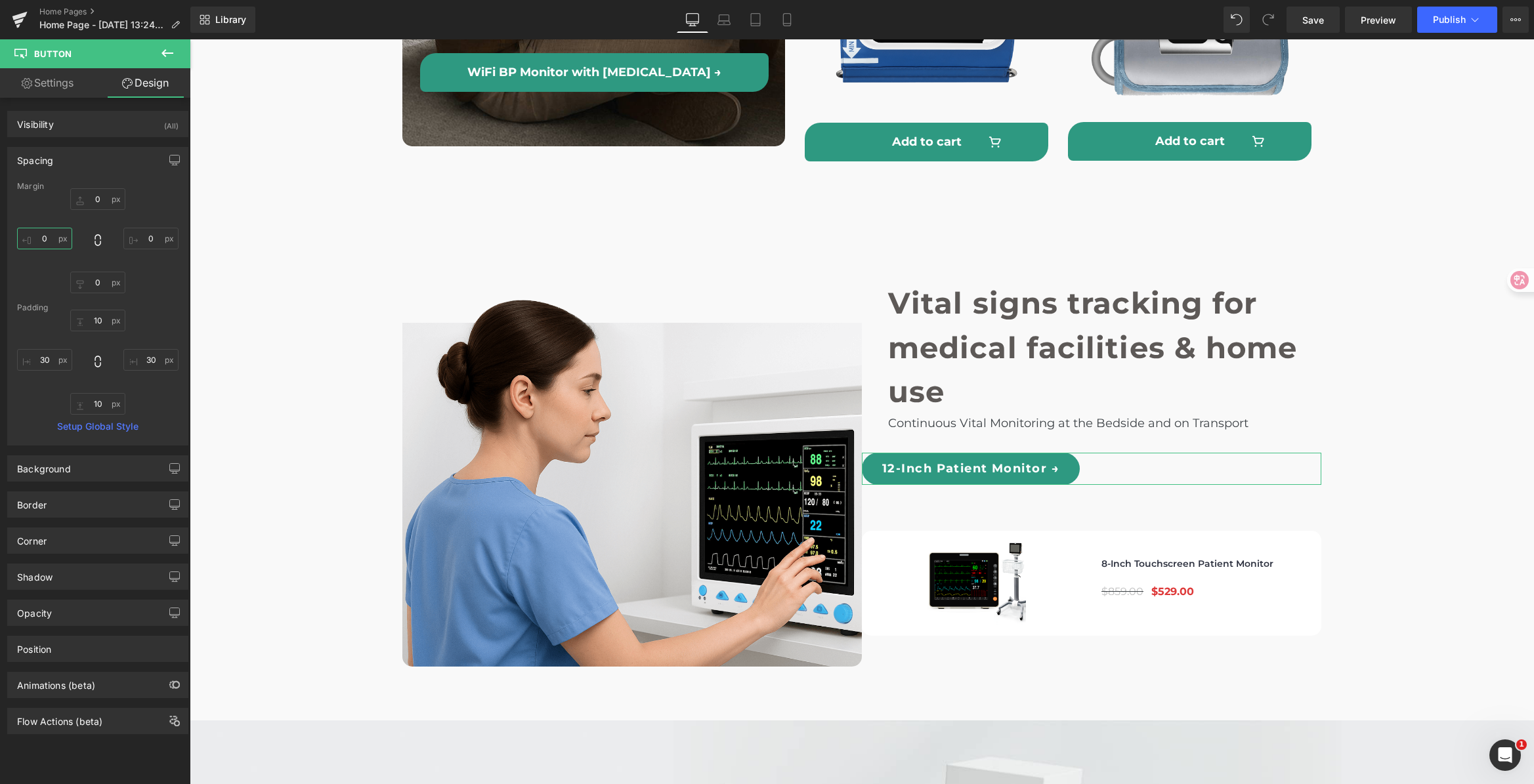
click at [50, 241] on input "0" at bounding box center [44, 239] width 55 height 22
type input "40"
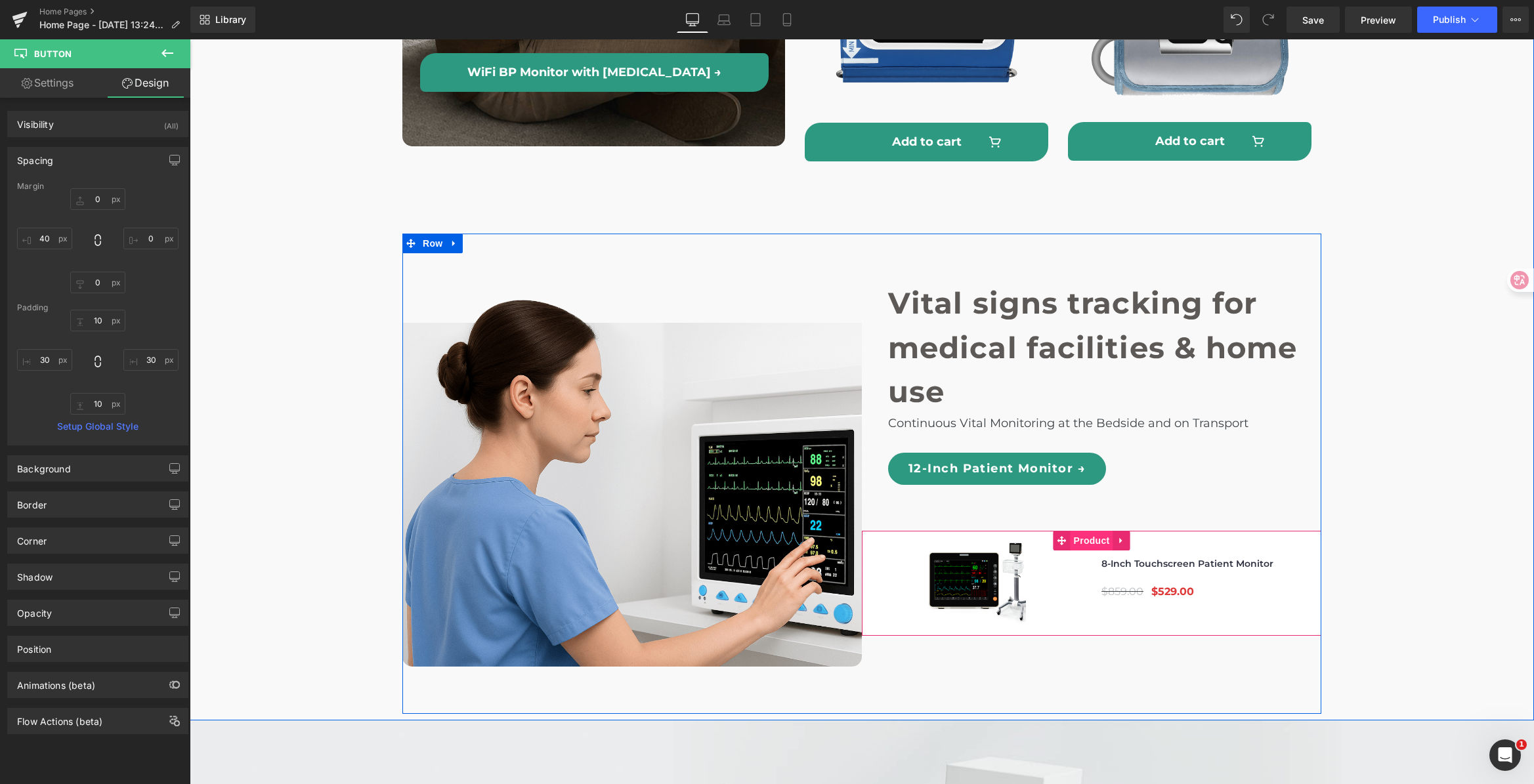
click at [1082, 531] on span "Product" at bounding box center [1092, 540] width 43 height 20
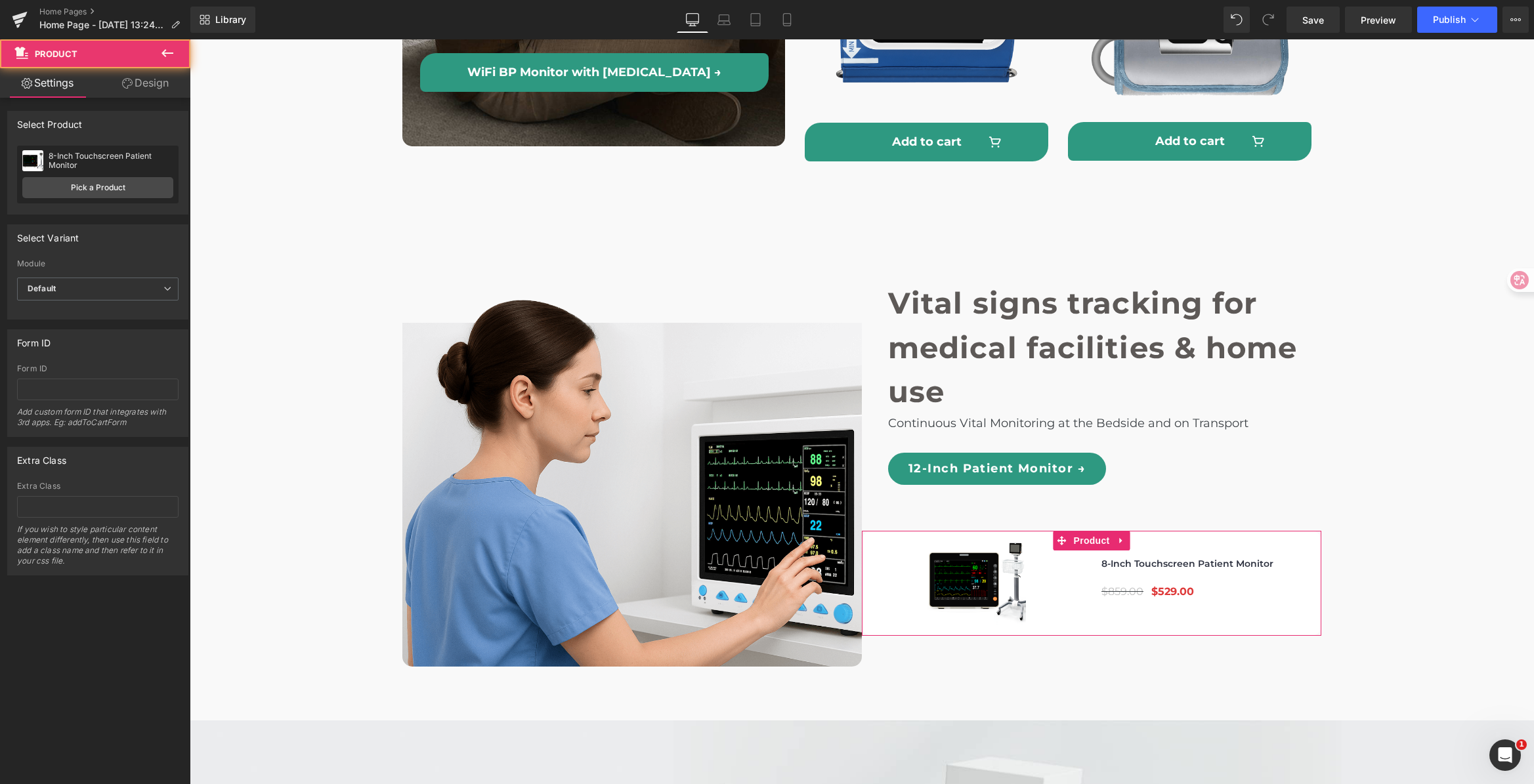
click at [149, 82] on link "Design" at bounding box center [145, 83] width 95 height 30
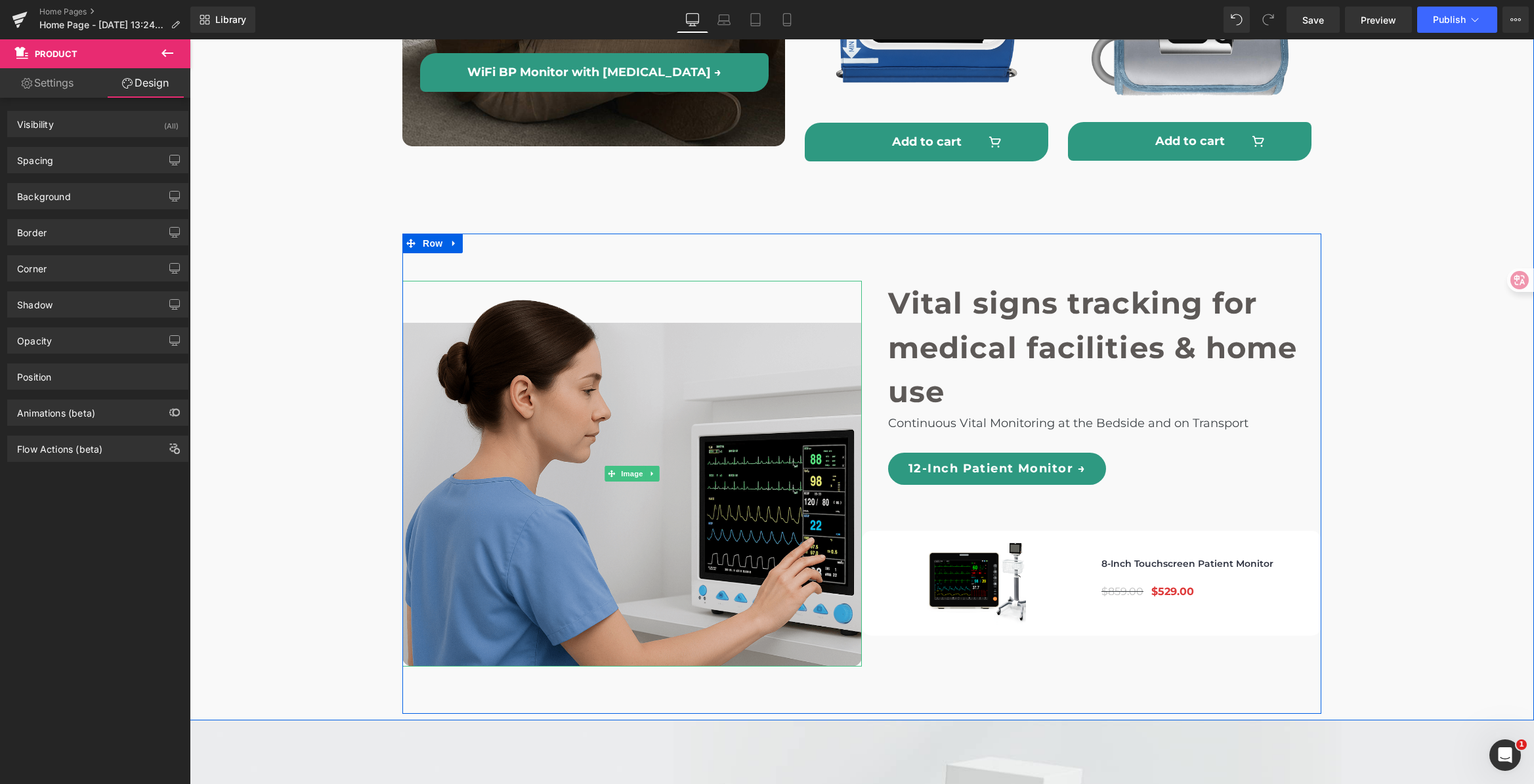
click at [833, 281] on img at bounding box center [632, 474] width 460 height 386
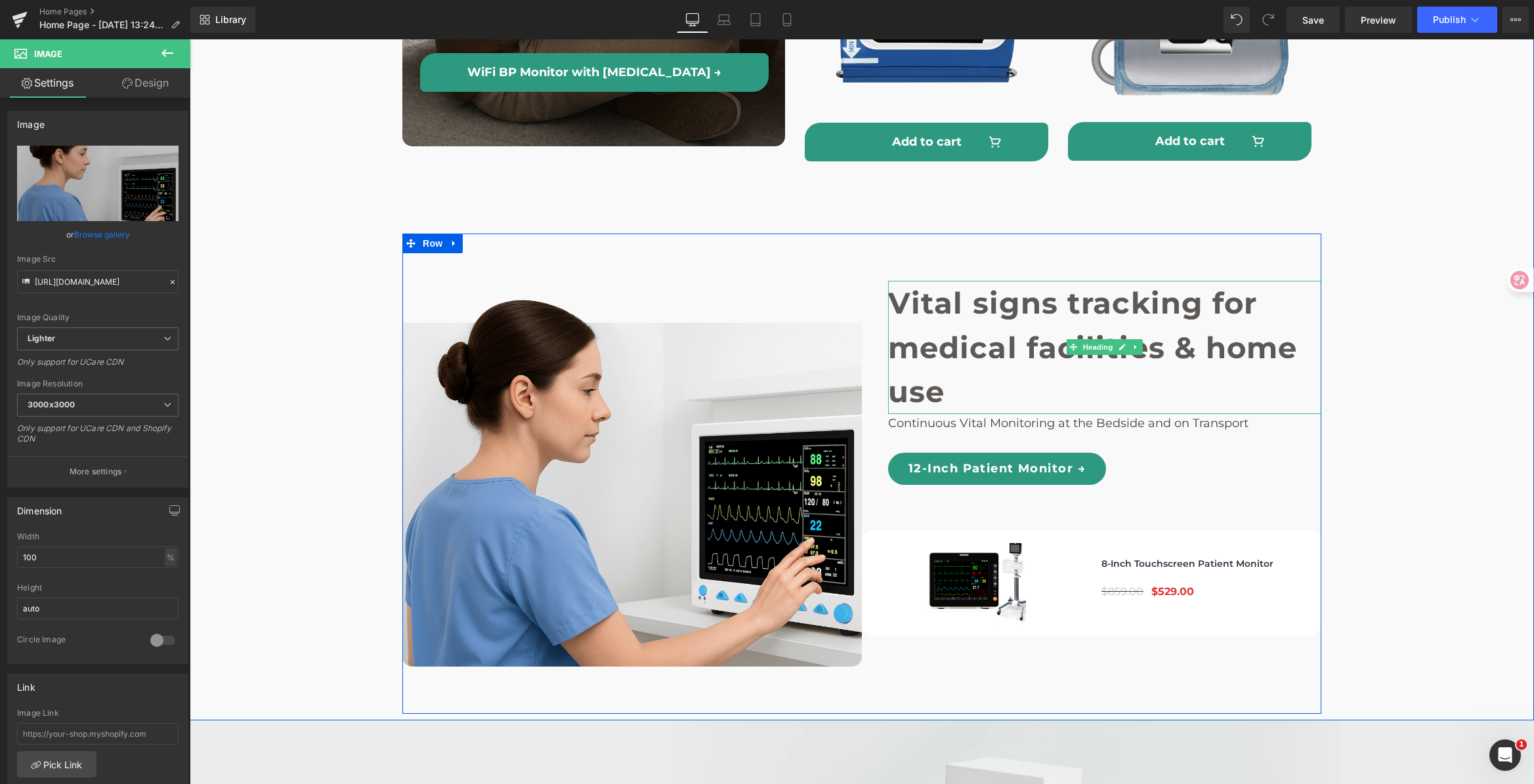
click at [902, 281] on h1 "Vital signs tracking for" at bounding box center [1104, 303] width 433 height 44
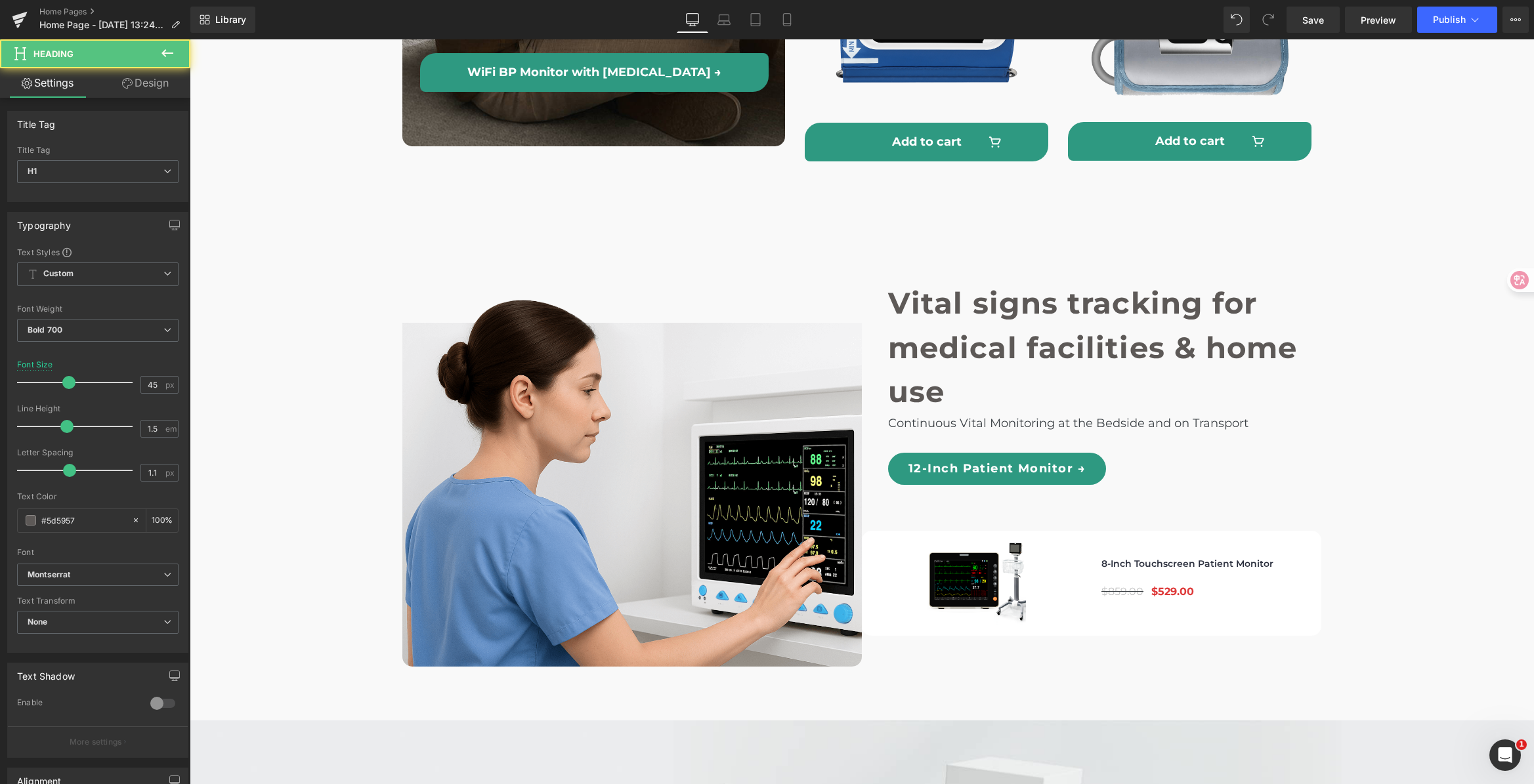
click at [182, 80] on link "Design" at bounding box center [145, 83] width 95 height 30
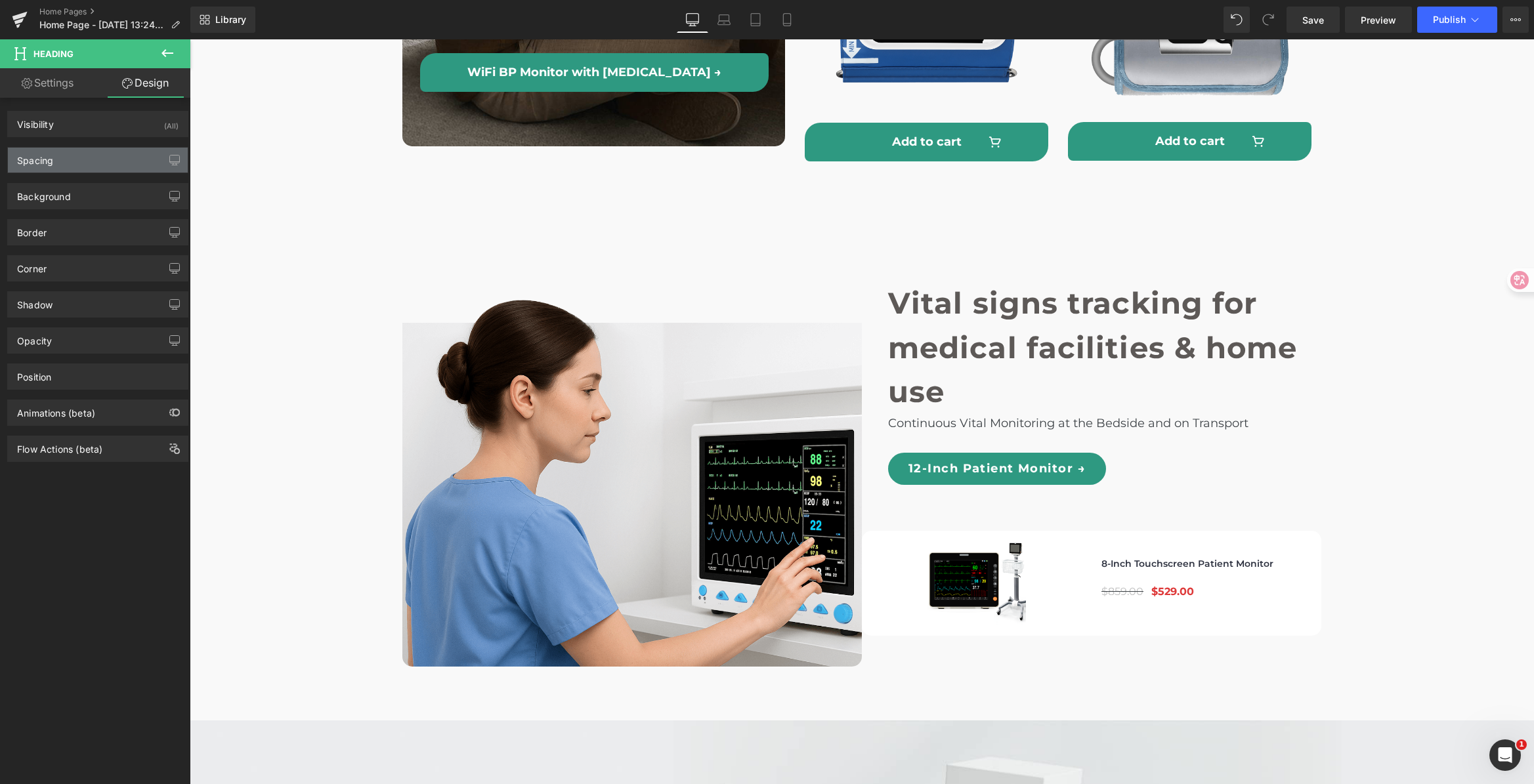
click at [116, 156] on div "Spacing" at bounding box center [98, 160] width 180 height 25
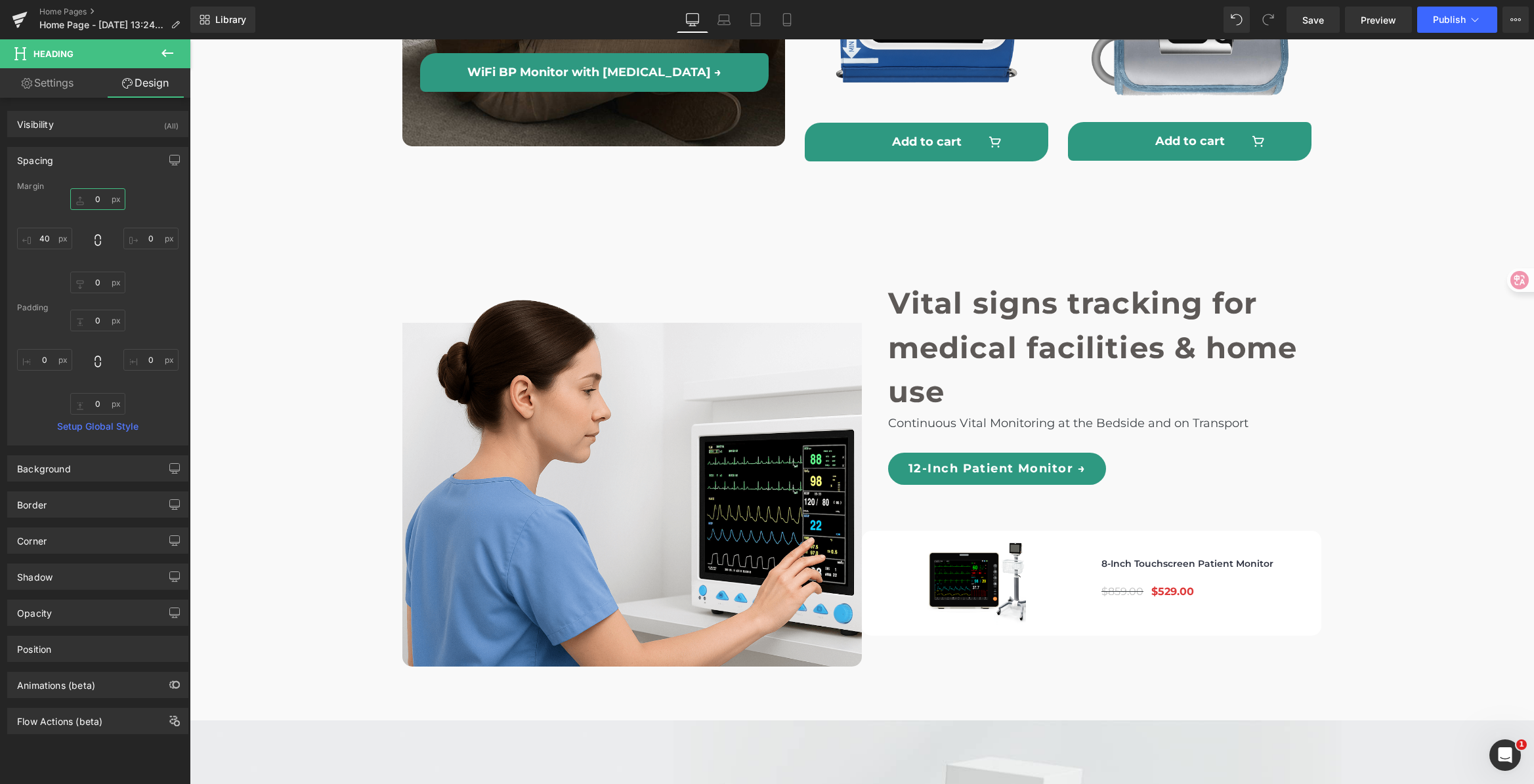
click at [108, 193] on input "0" at bounding box center [98, 199] width 55 height 22
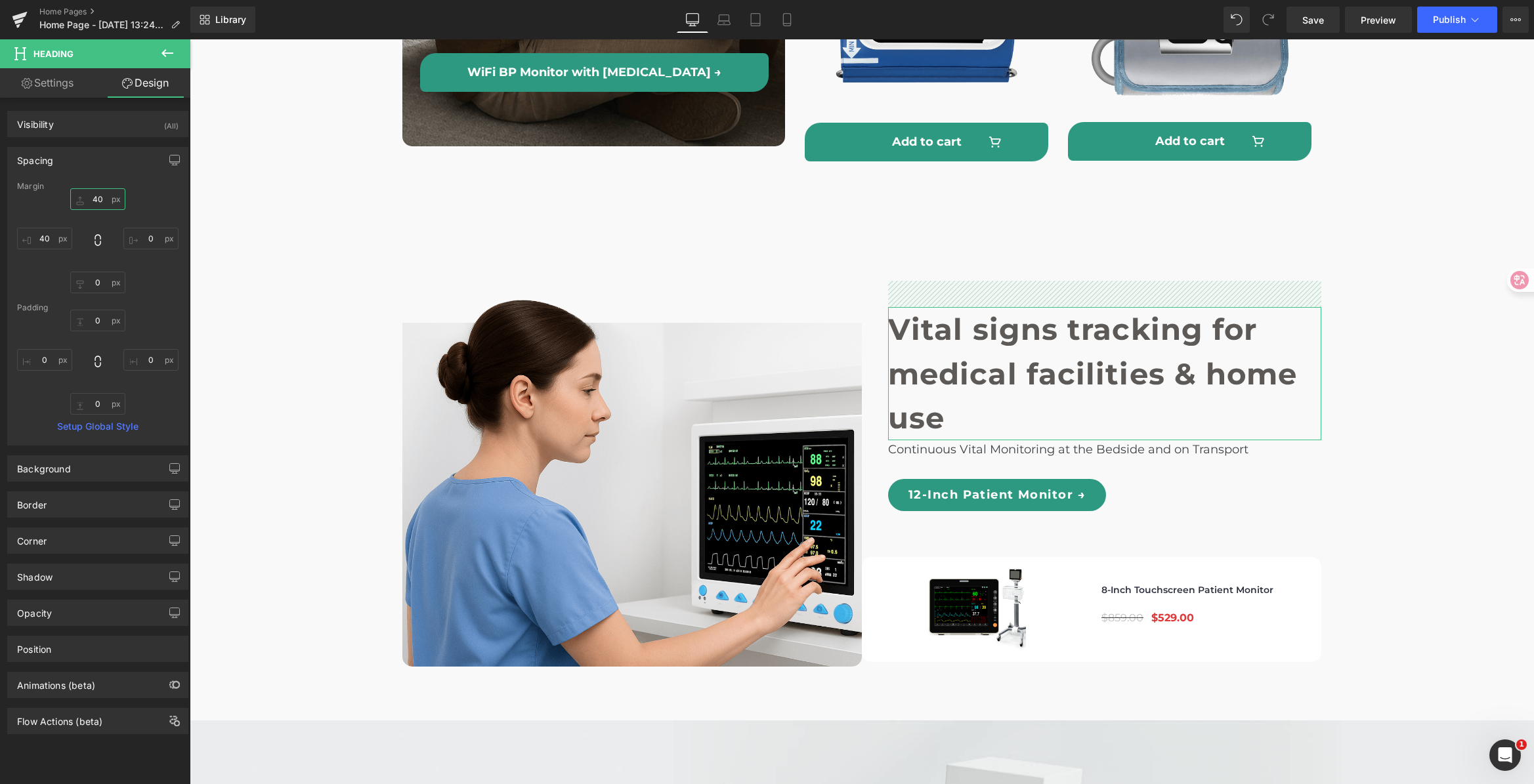
click at [85, 196] on input "40" at bounding box center [98, 199] width 55 height 22
type input "45"
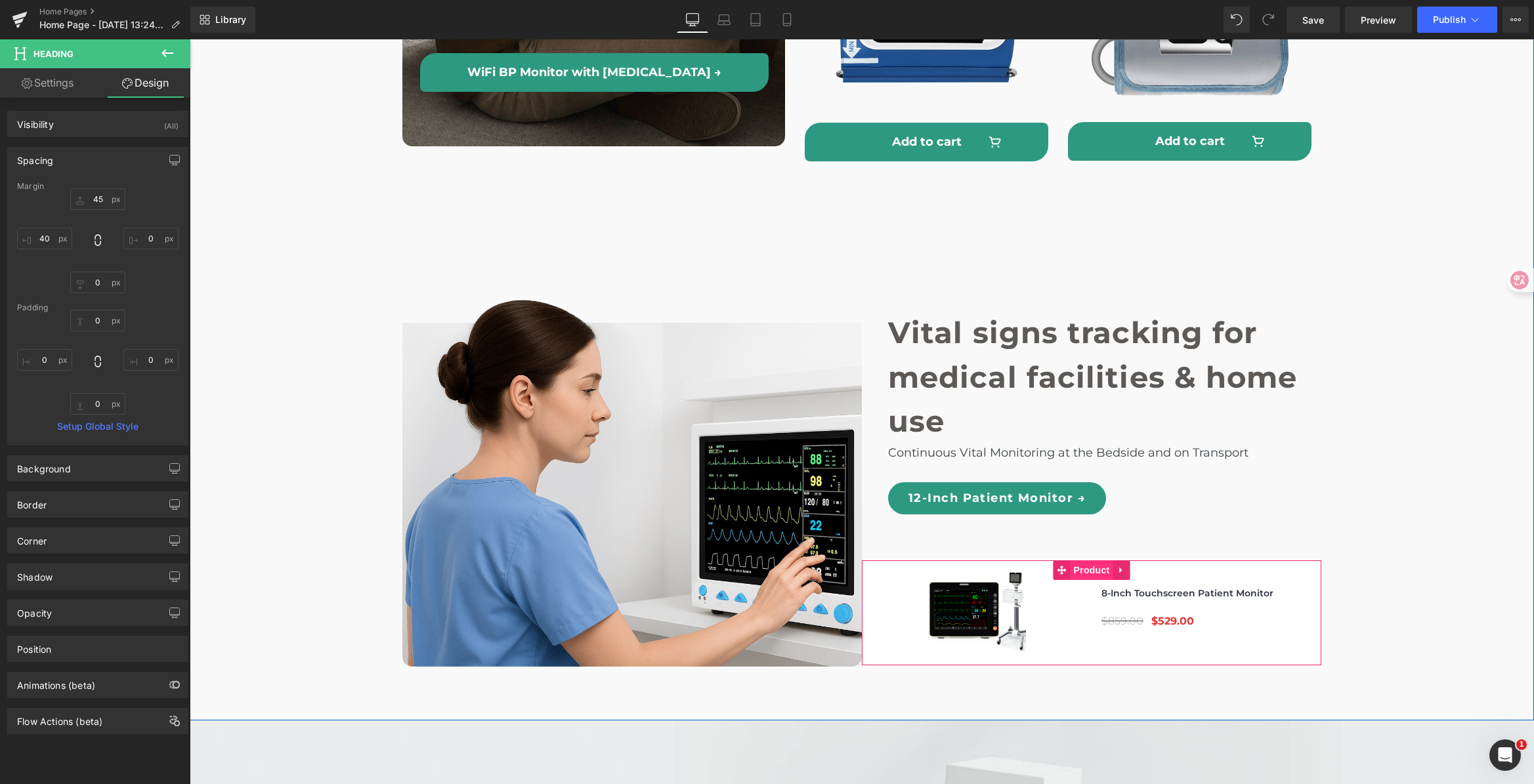
click at [1076, 560] on span "Product" at bounding box center [1092, 569] width 43 height 20
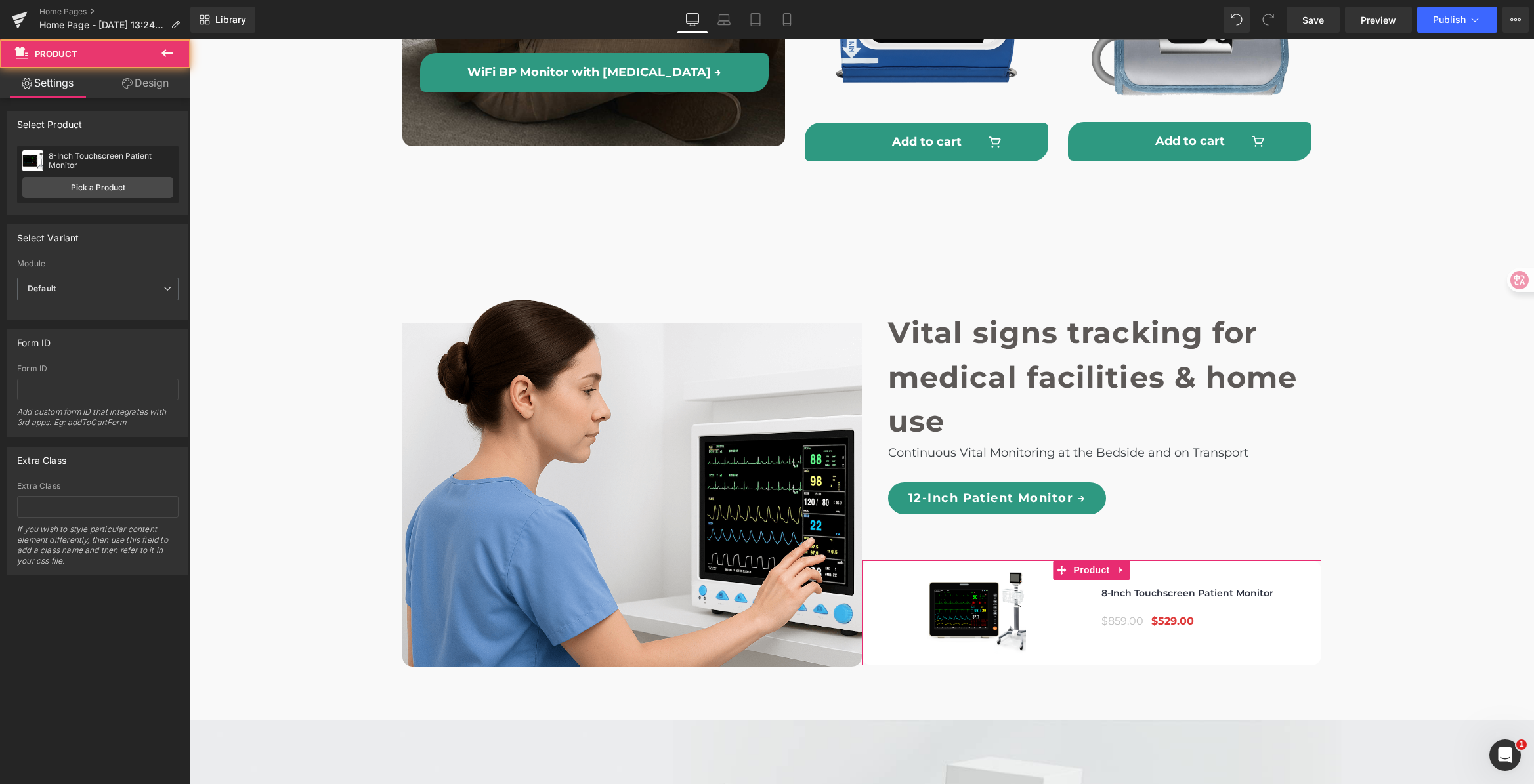
click at [154, 79] on link "Design" at bounding box center [145, 83] width 95 height 30
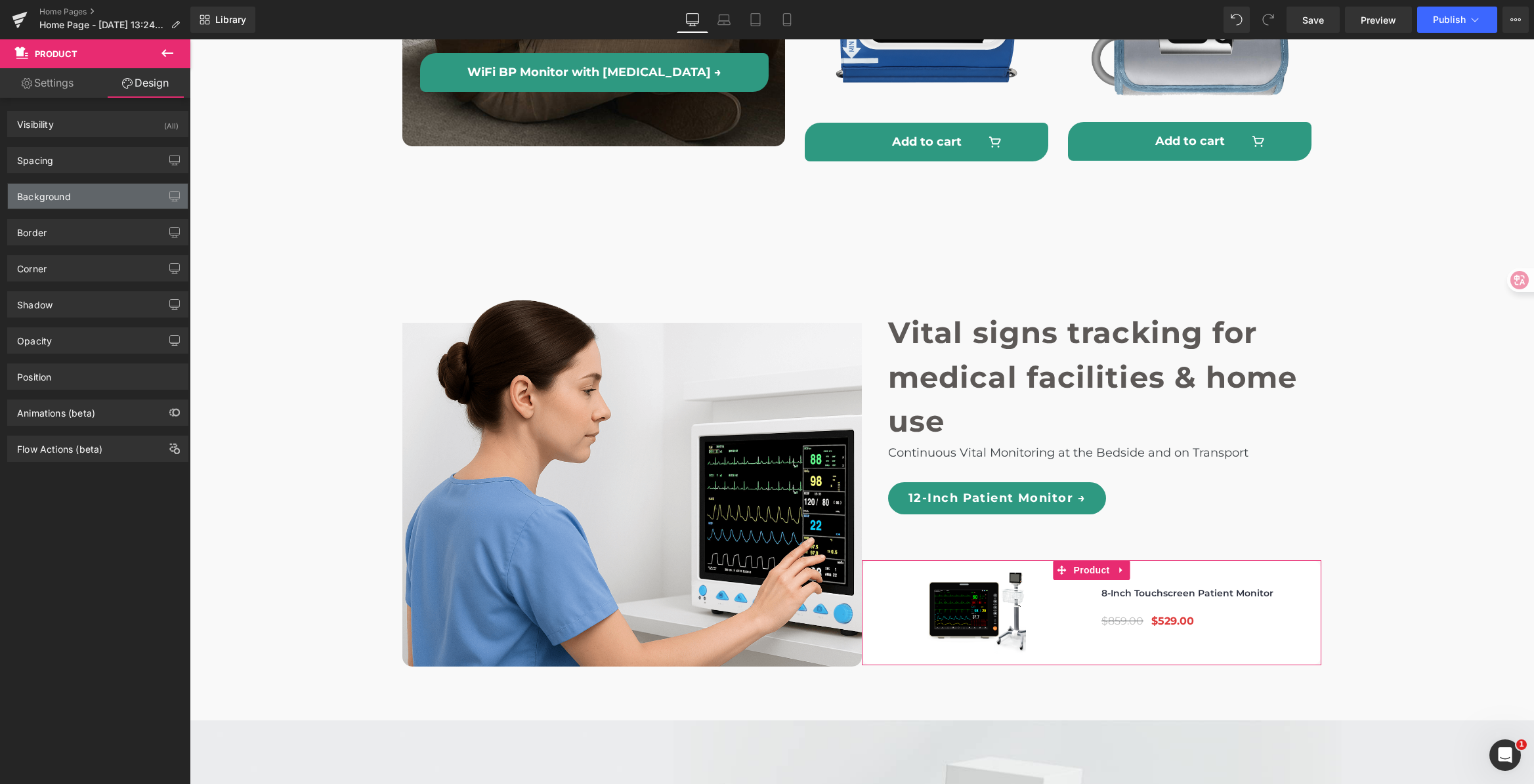
click at [58, 193] on div "Background" at bounding box center [44, 192] width 54 height 18
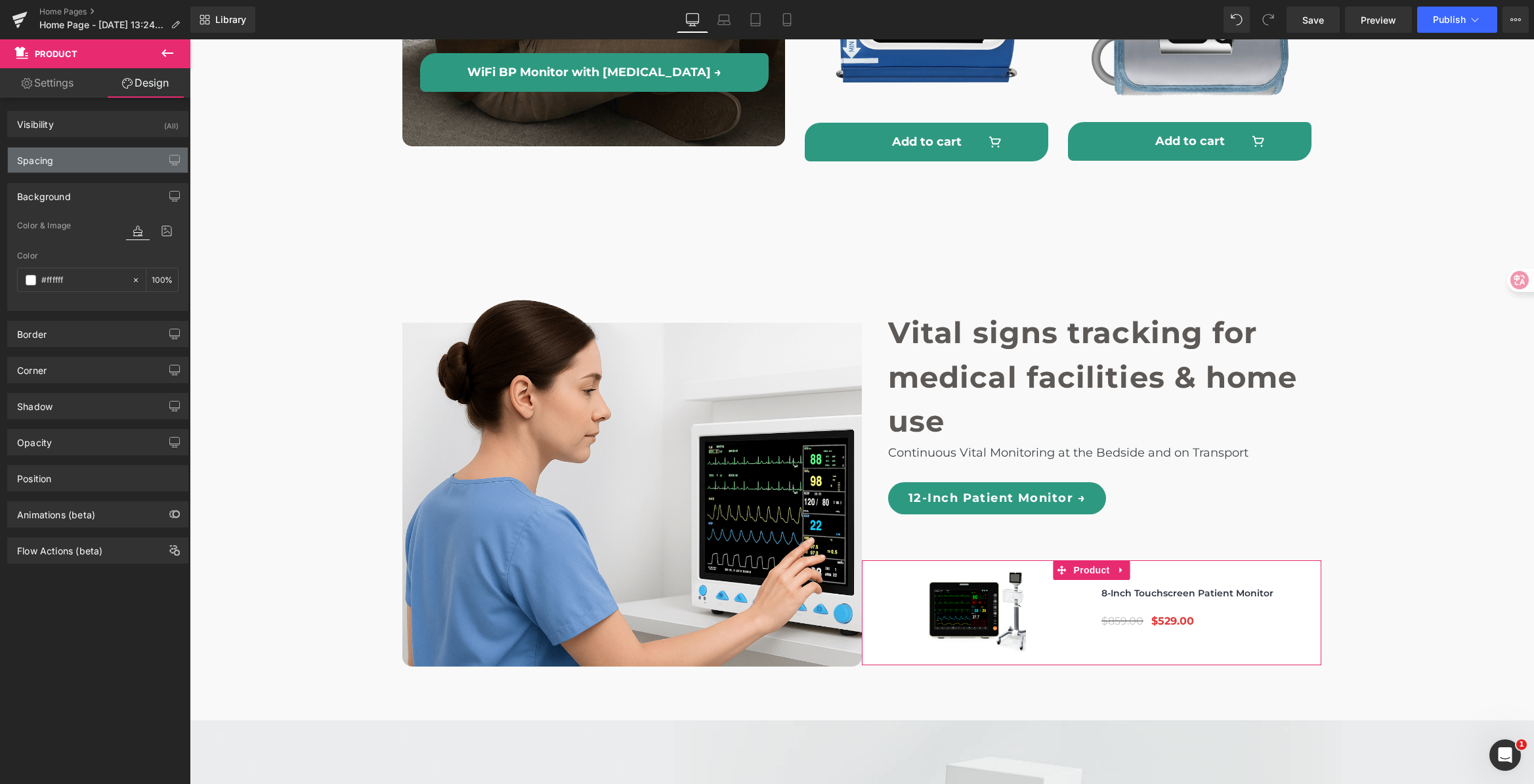
click at [95, 153] on div "Spacing" at bounding box center [98, 160] width 180 height 25
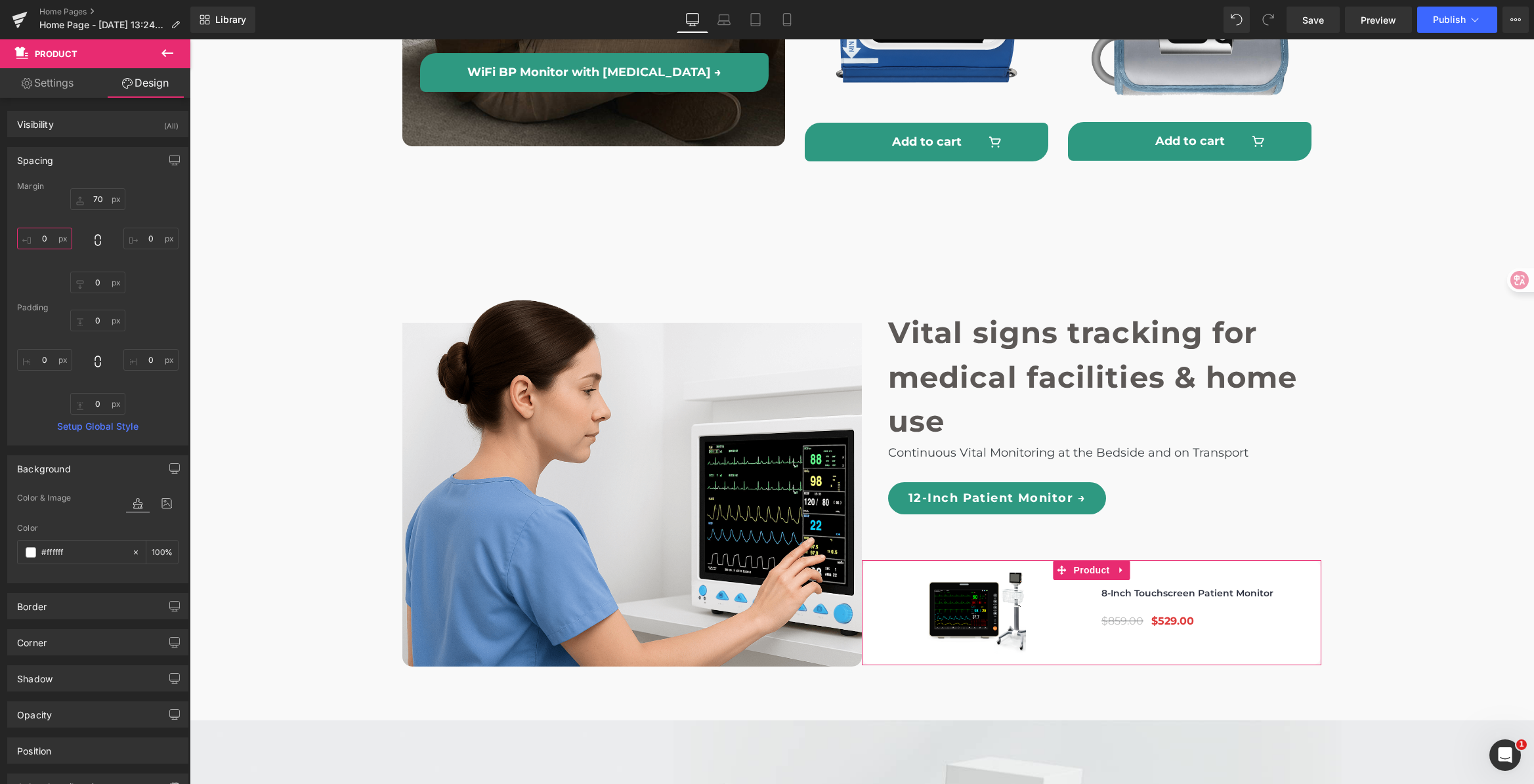
click at [59, 235] on input "0" at bounding box center [44, 239] width 55 height 22
type input "40"
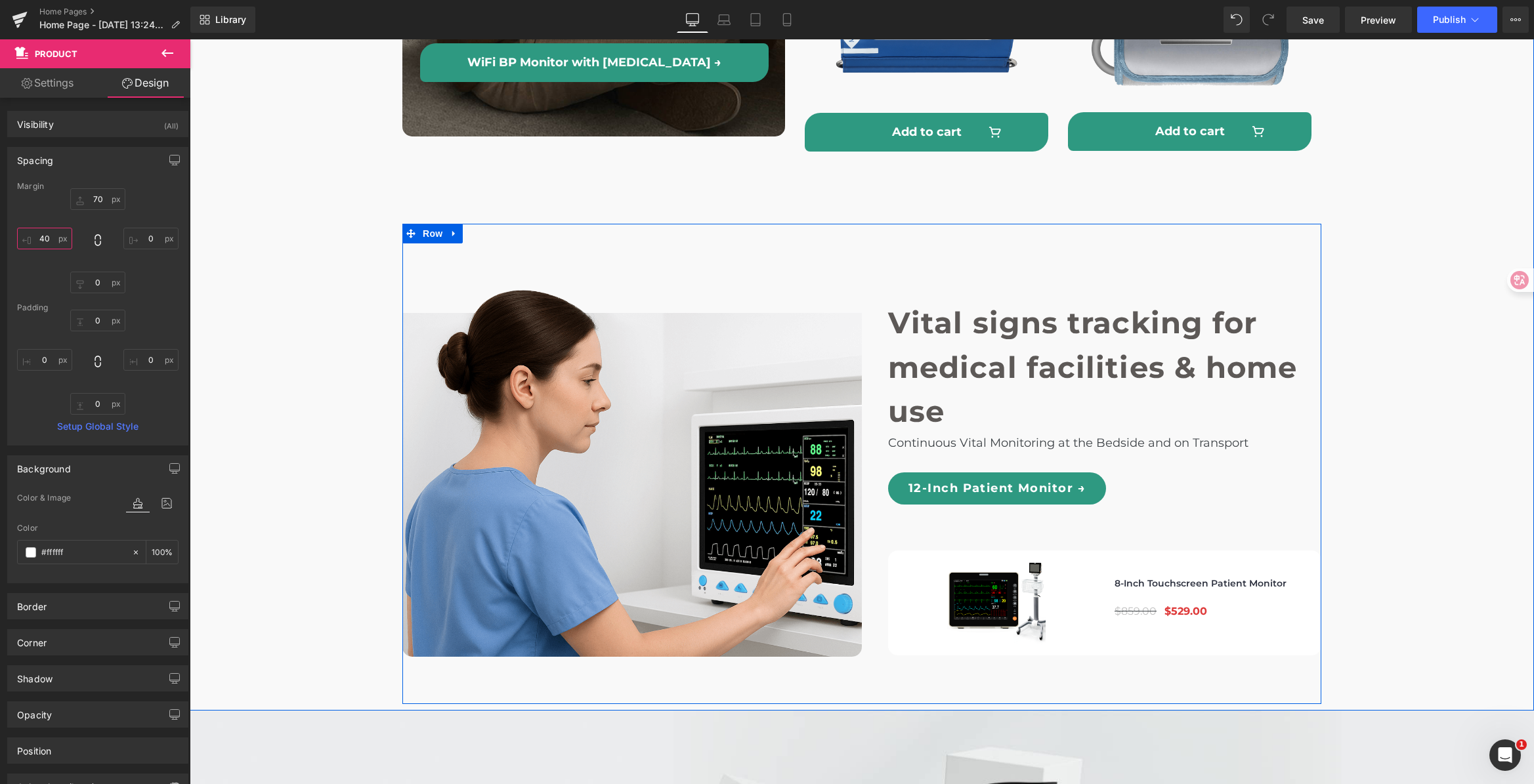
scroll to position [3864, 0]
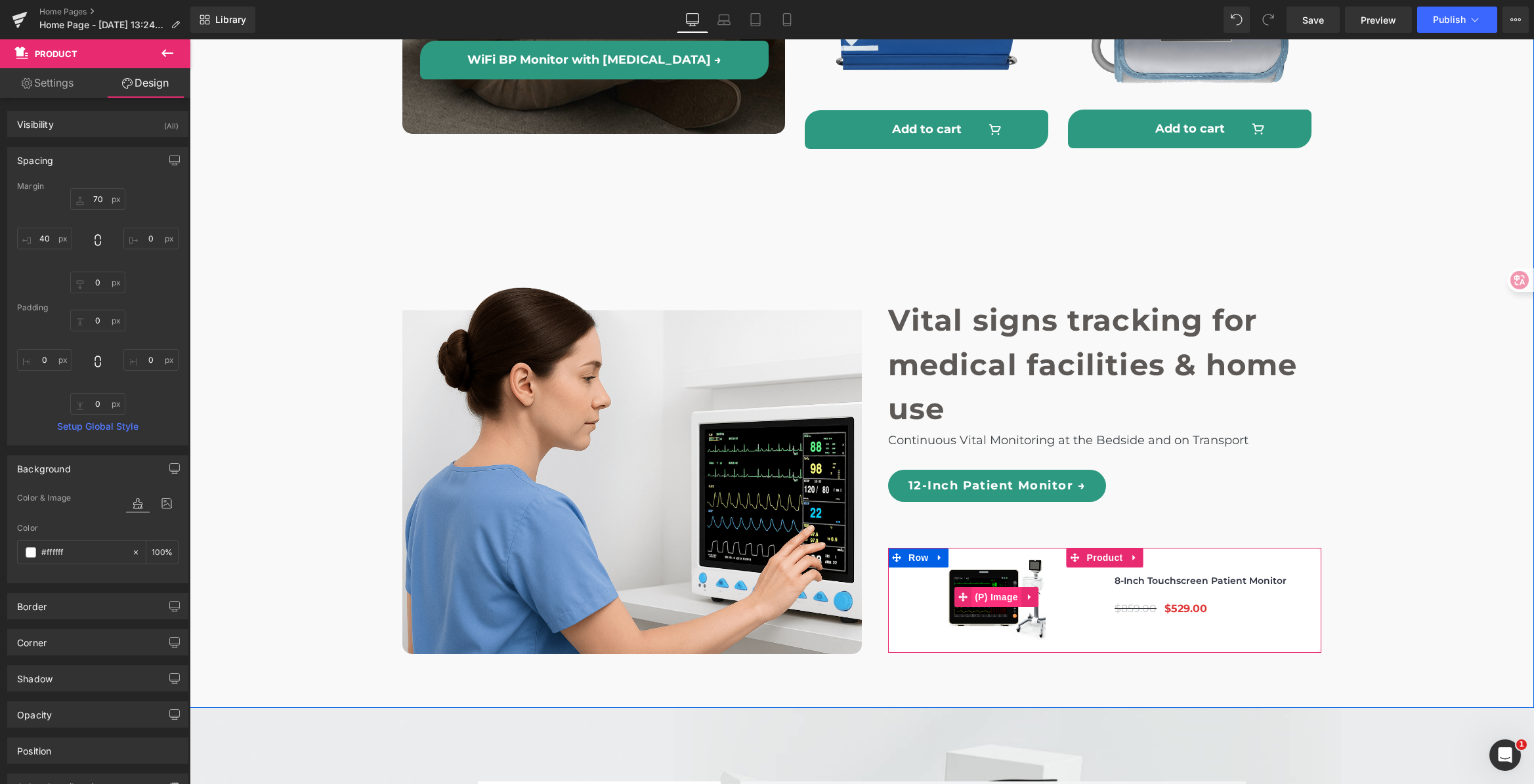
click at [977, 587] on span "(P) Image" at bounding box center [996, 596] width 50 height 20
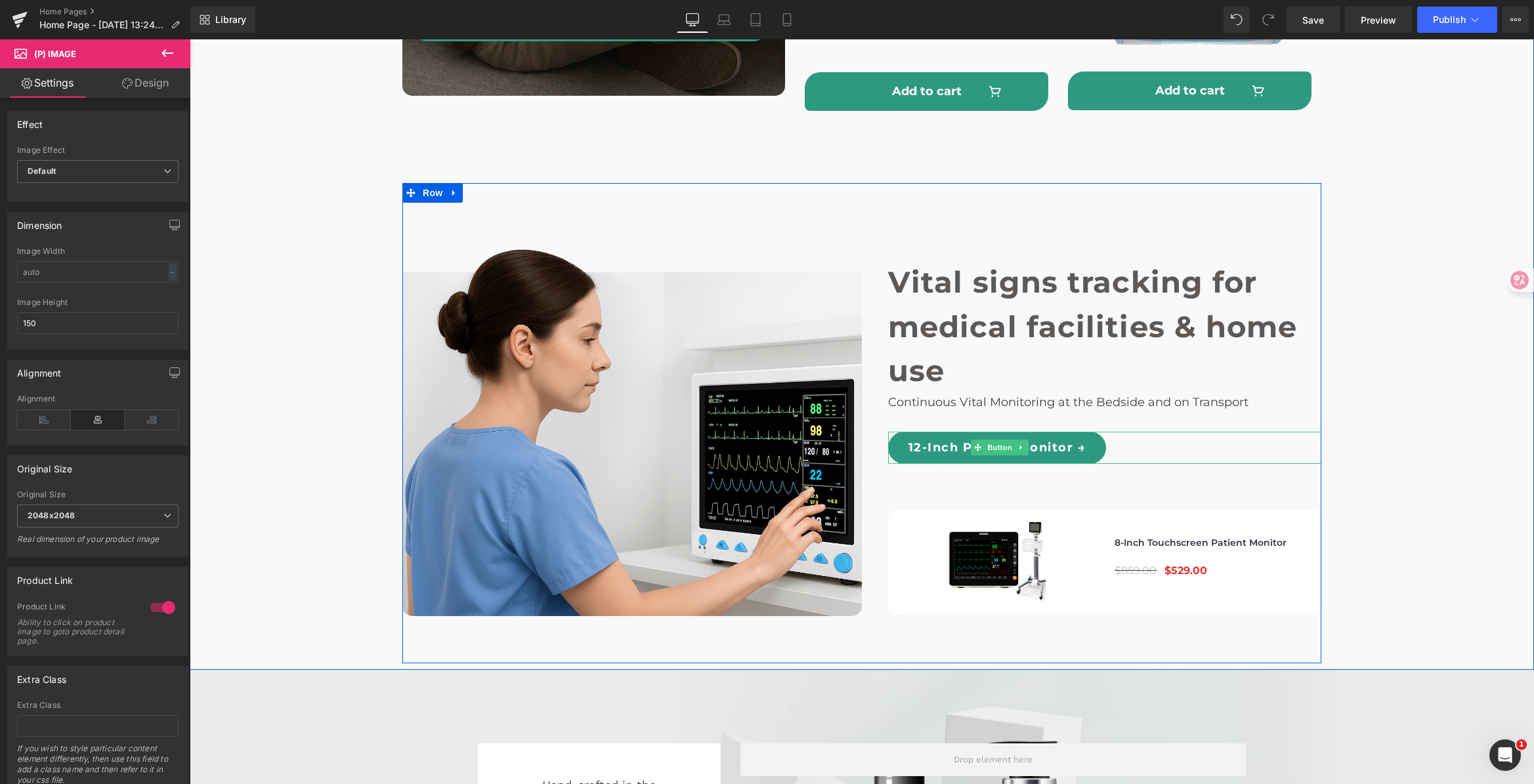
scroll to position [3934, 0]
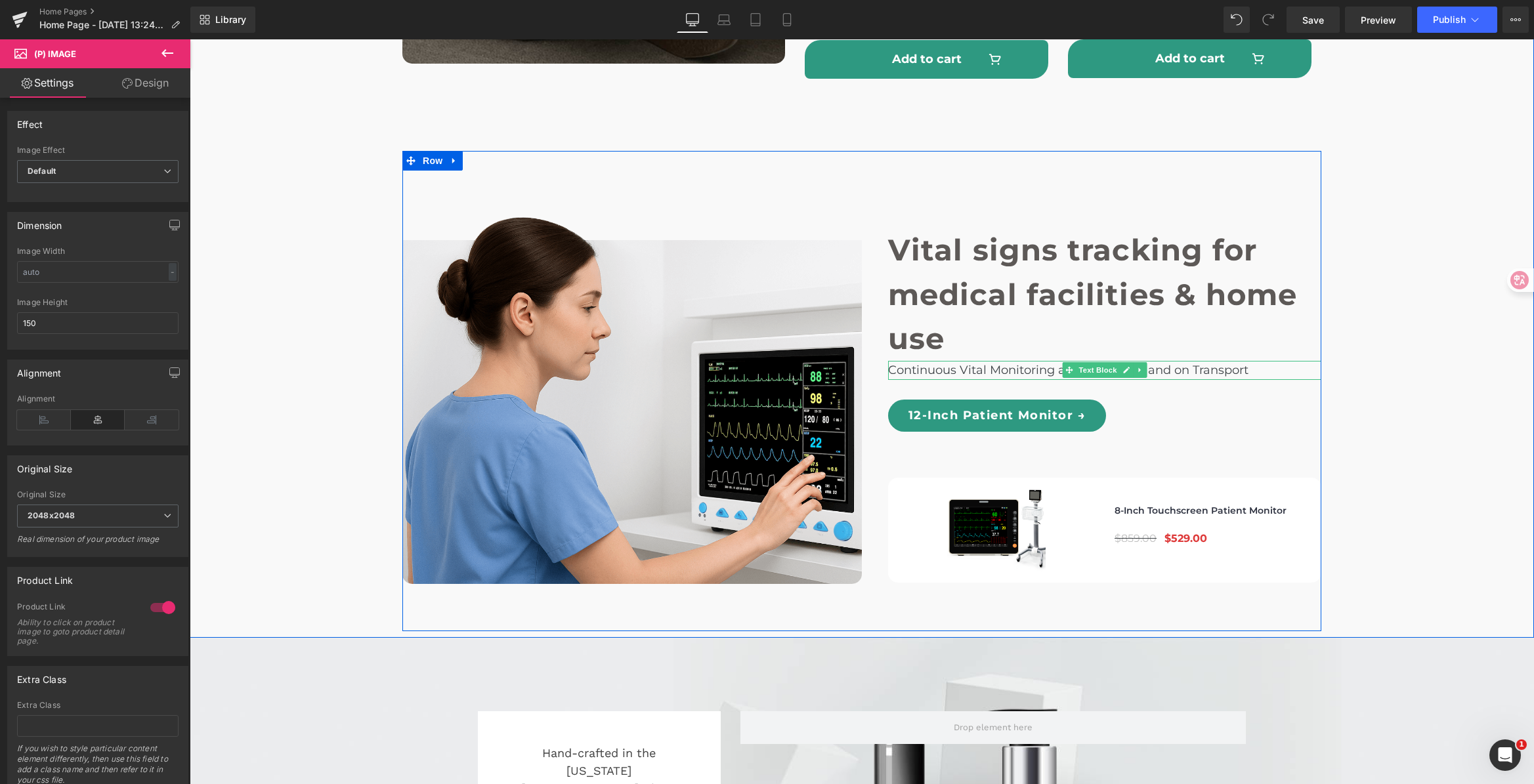
click at [1000, 361] on p "Continuous Vital Monitoring at the Bedside and on Transport" at bounding box center [1104, 371] width 433 height 19
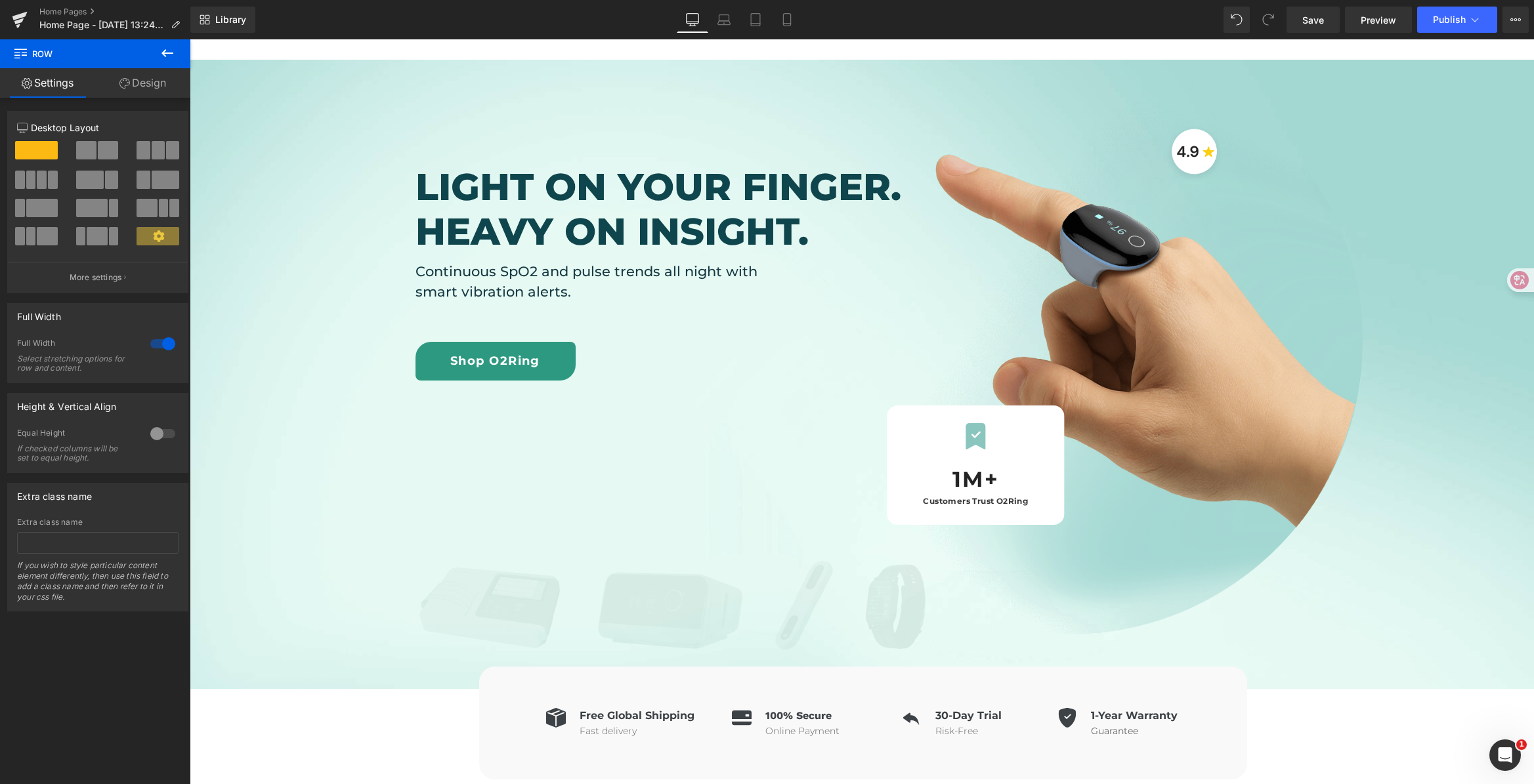
scroll to position [0, 0]
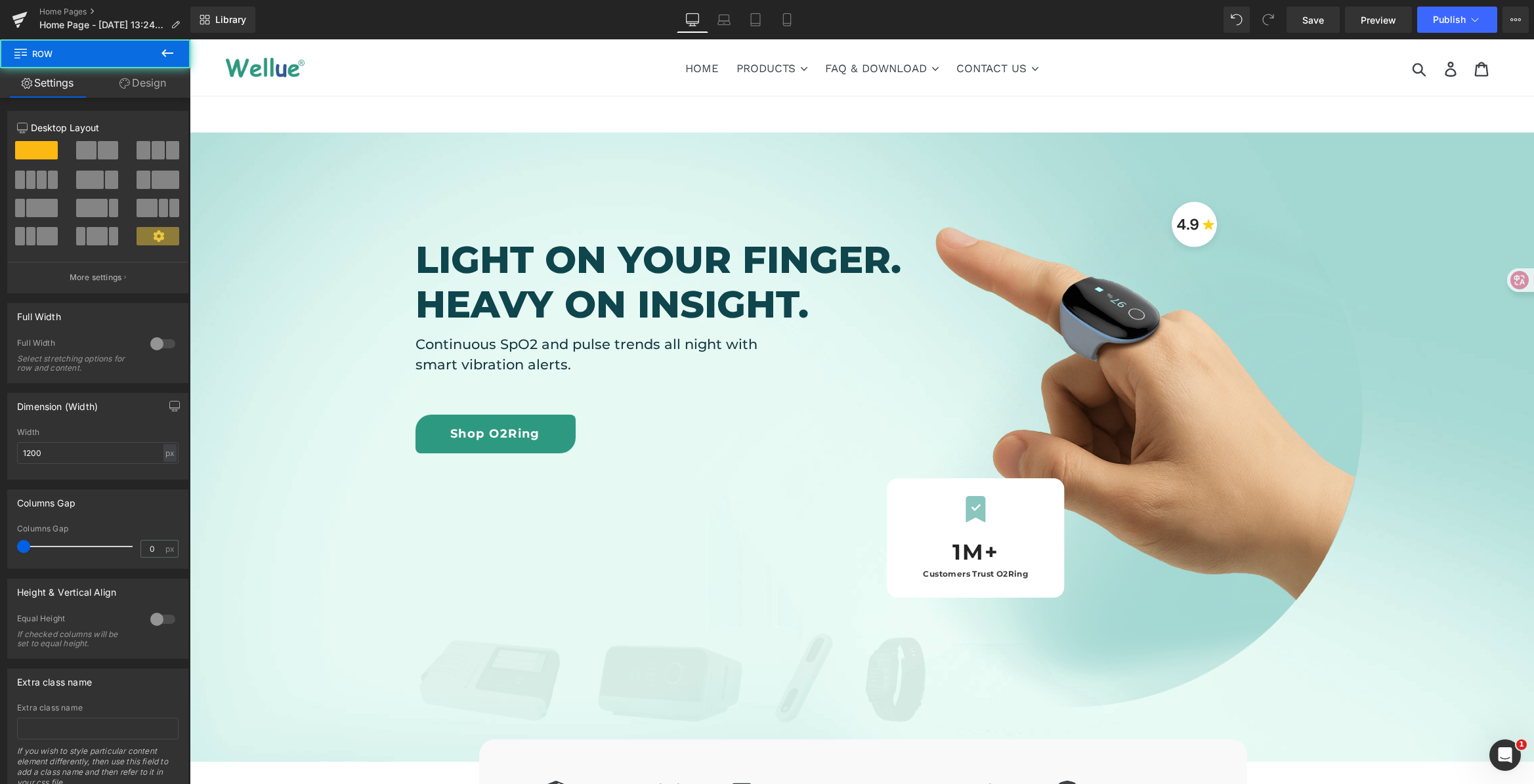
click at [799, 295] on div "Image Icon 1M+ Heading Customers Trust O2Ring Heading Row Hero Banner" at bounding box center [1047, 439] width 521 height 574
click at [525, 309] on h2 "Light on your finger. Heavy on insight." at bounding box center [691, 282] width 551 height 90
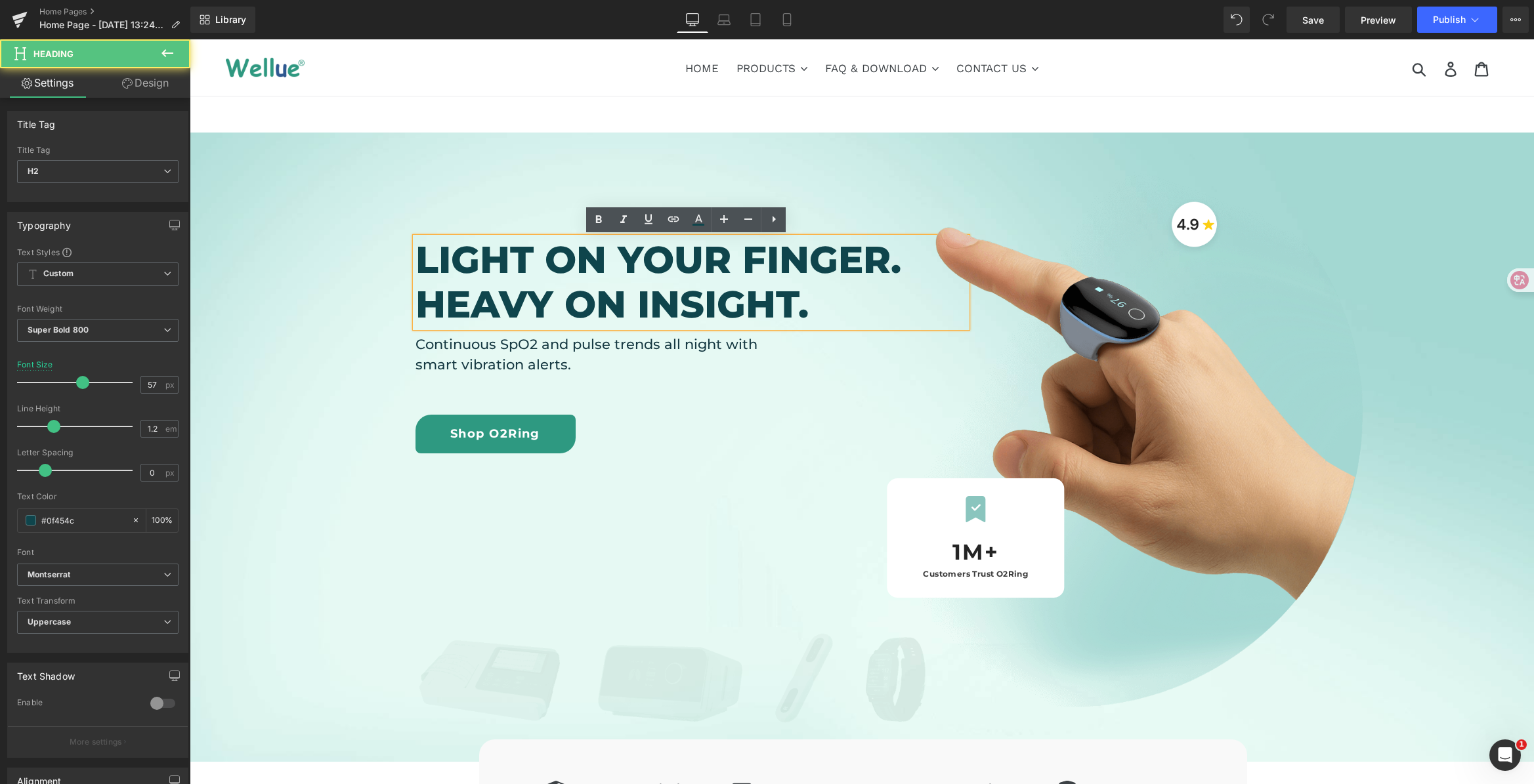
click at [633, 307] on h2 "Light on your finger. Heavy on insight." at bounding box center [691, 282] width 551 height 90
click at [637, 305] on h2 "Light on your finger. Heavy on insight." at bounding box center [691, 282] width 551 height 90
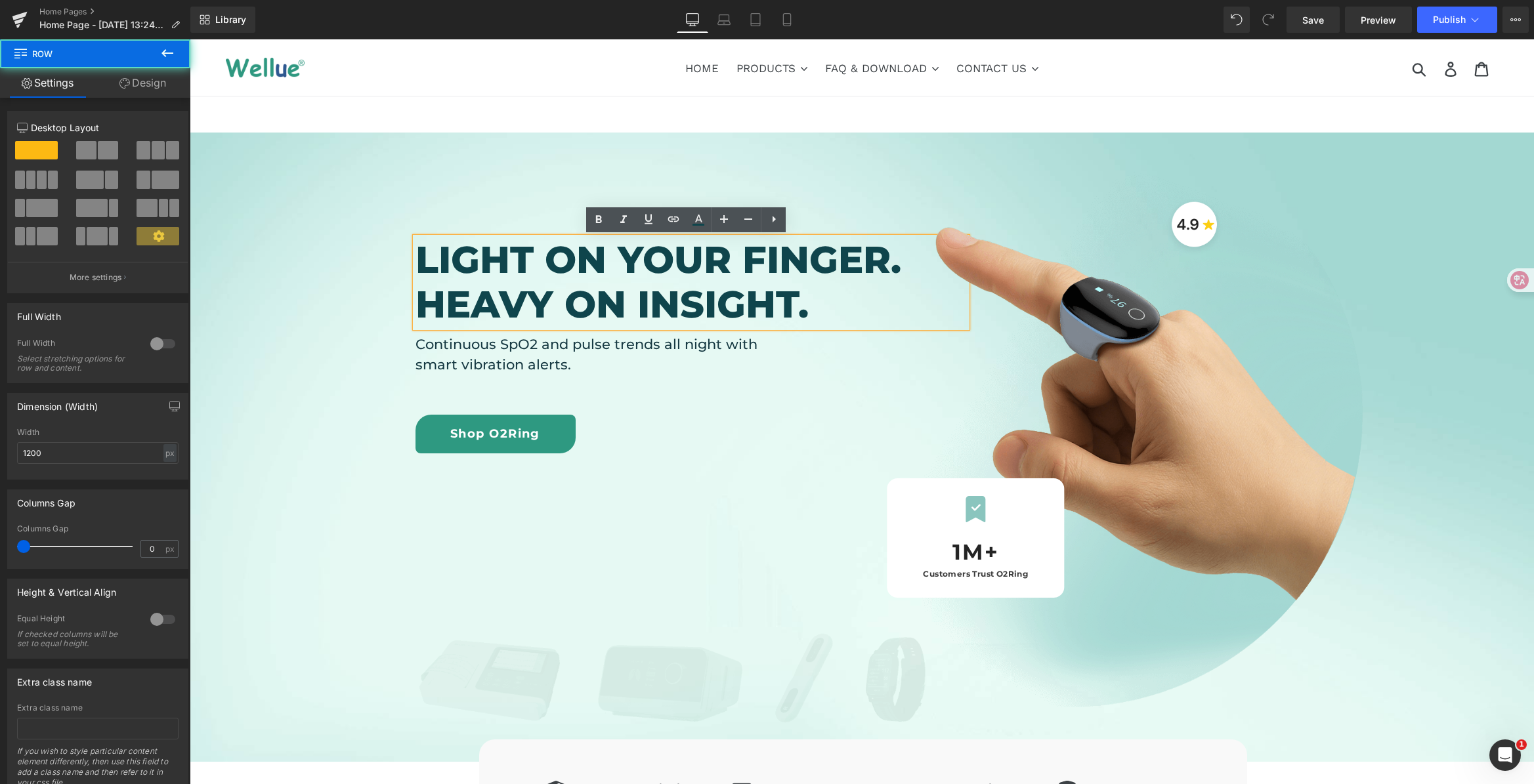
click at [804, 296] on div "Image Icon 1M+ Heading Customers Trust O2Ring Heading Row Hero Banner" at bounding box center [1047, 439] width 521 height 574
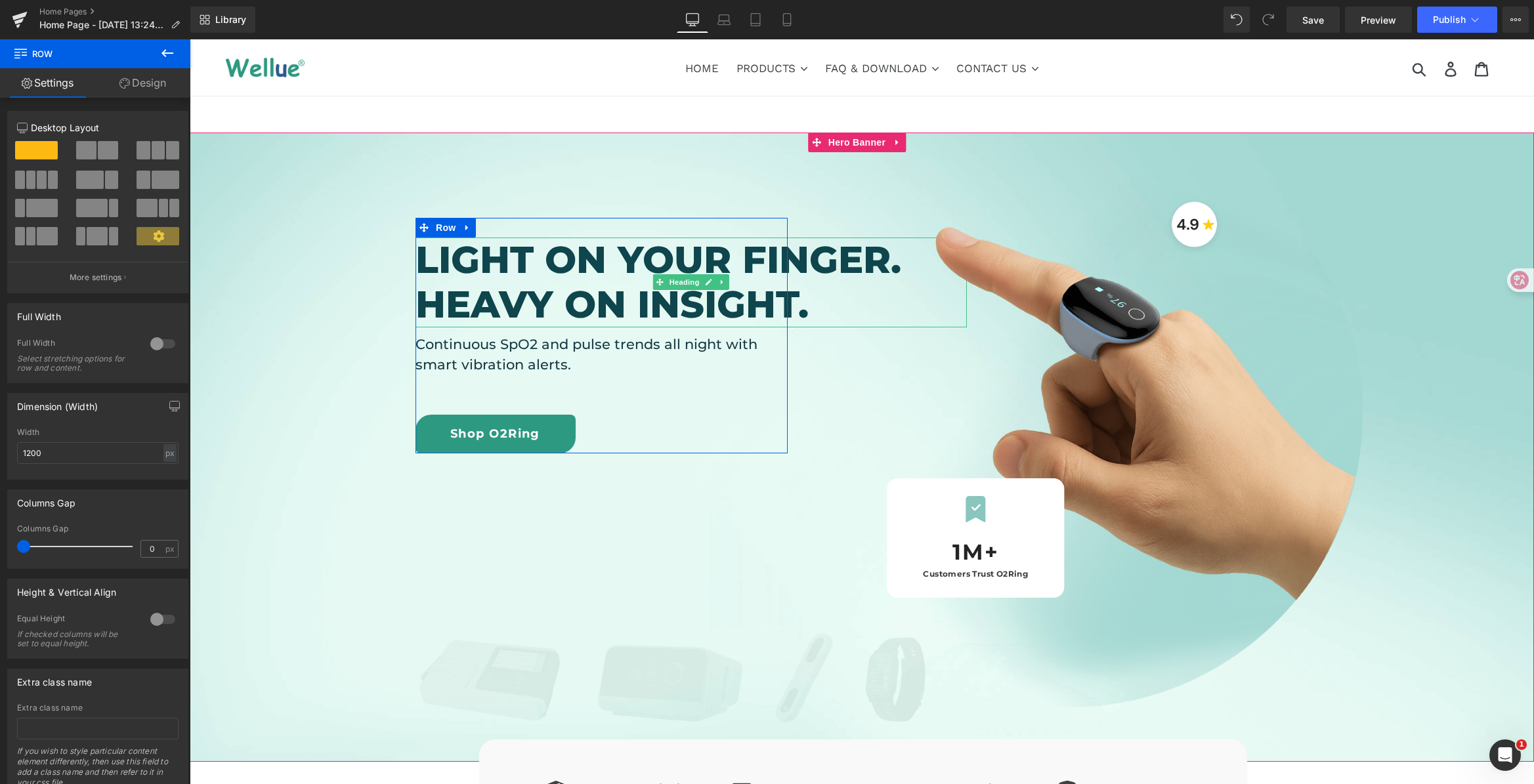
click at [741, 301] on h2 "Light on your finger. Heavy on insight." at bounding box center [691, 282] width 551 height 90
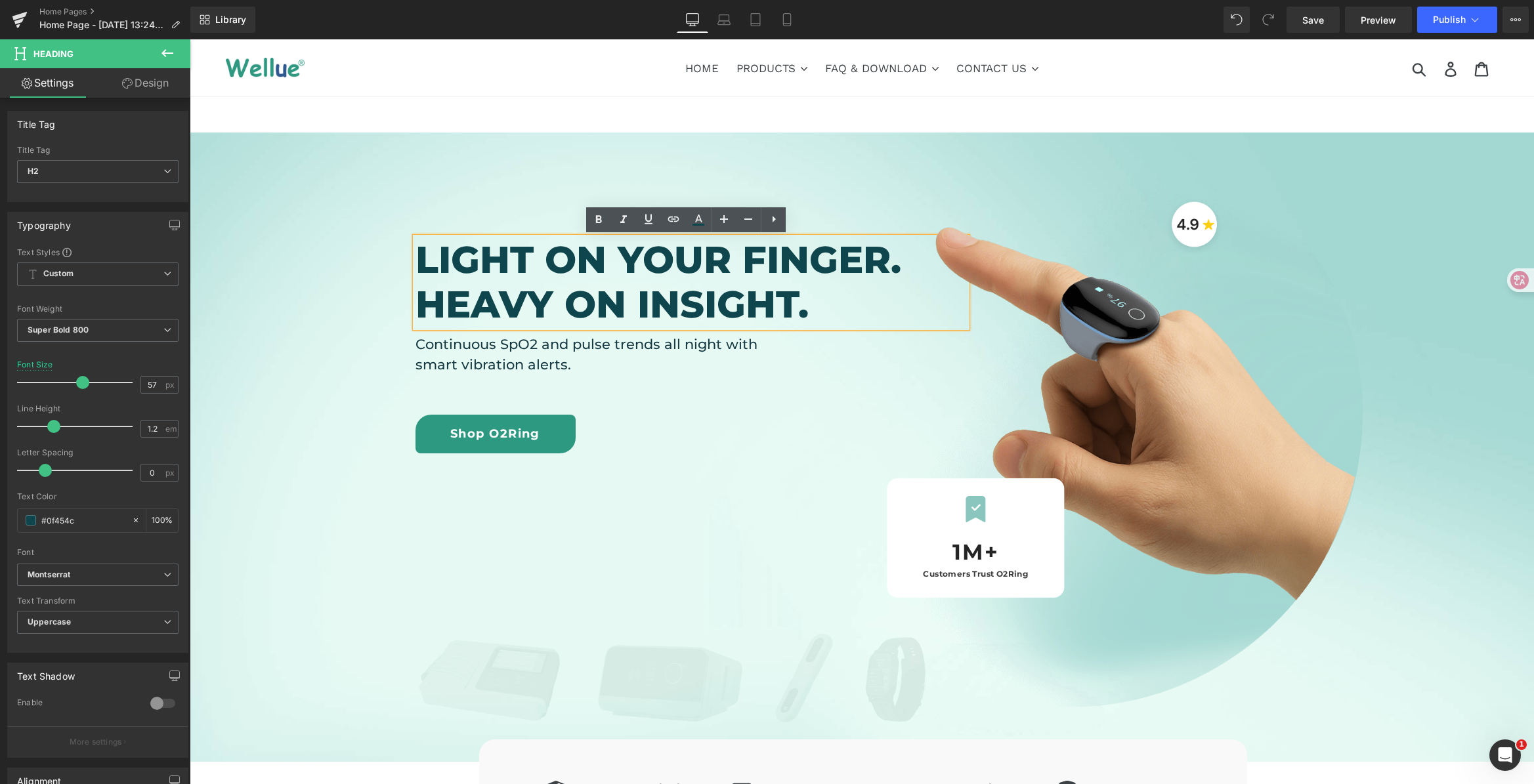
click at [750, 302] on h2 "Light on your finger. Heavy on insight." at bounding box center [691, 282] width 551 height 90
click at [779, 301] on h2 "Light on your finger. Heavy on insight." at bounding box center [691, 282] width 551 height 90
click at [523, 321] on h2 "Light on your finger. Heavy on insight." at bounding box center [691, 282] width 551 height 90
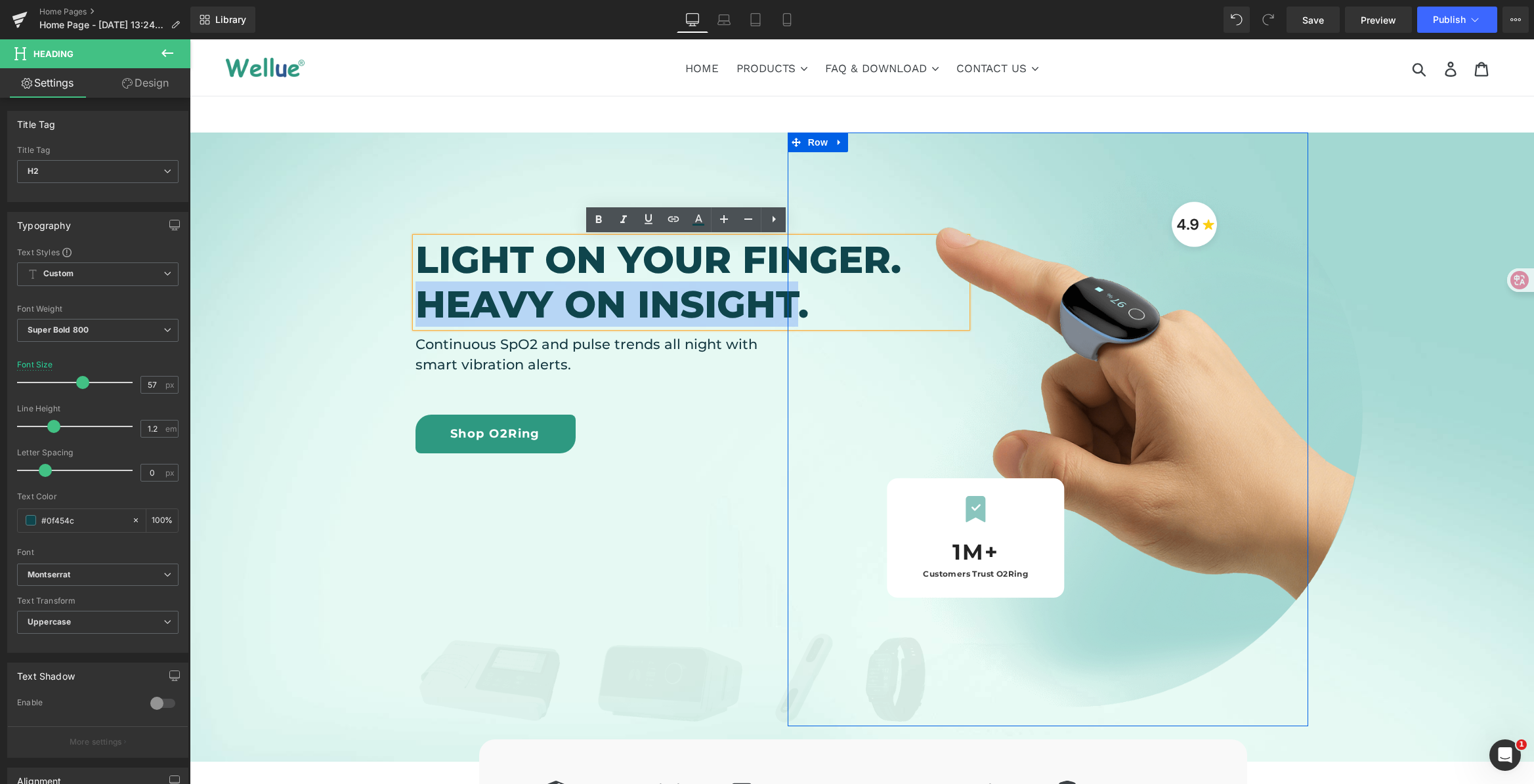
drag, startPoint x: 417, startPoint y: 311, endPoint x: 790, endPoint y: 308, distance: 373.0
click at [790, 308] on div "Light on your finger. Heavy on insight. Heading Continuous SpO2 and pulse trend…" at bounding box center [861, 429] width 892 height 593
paste div
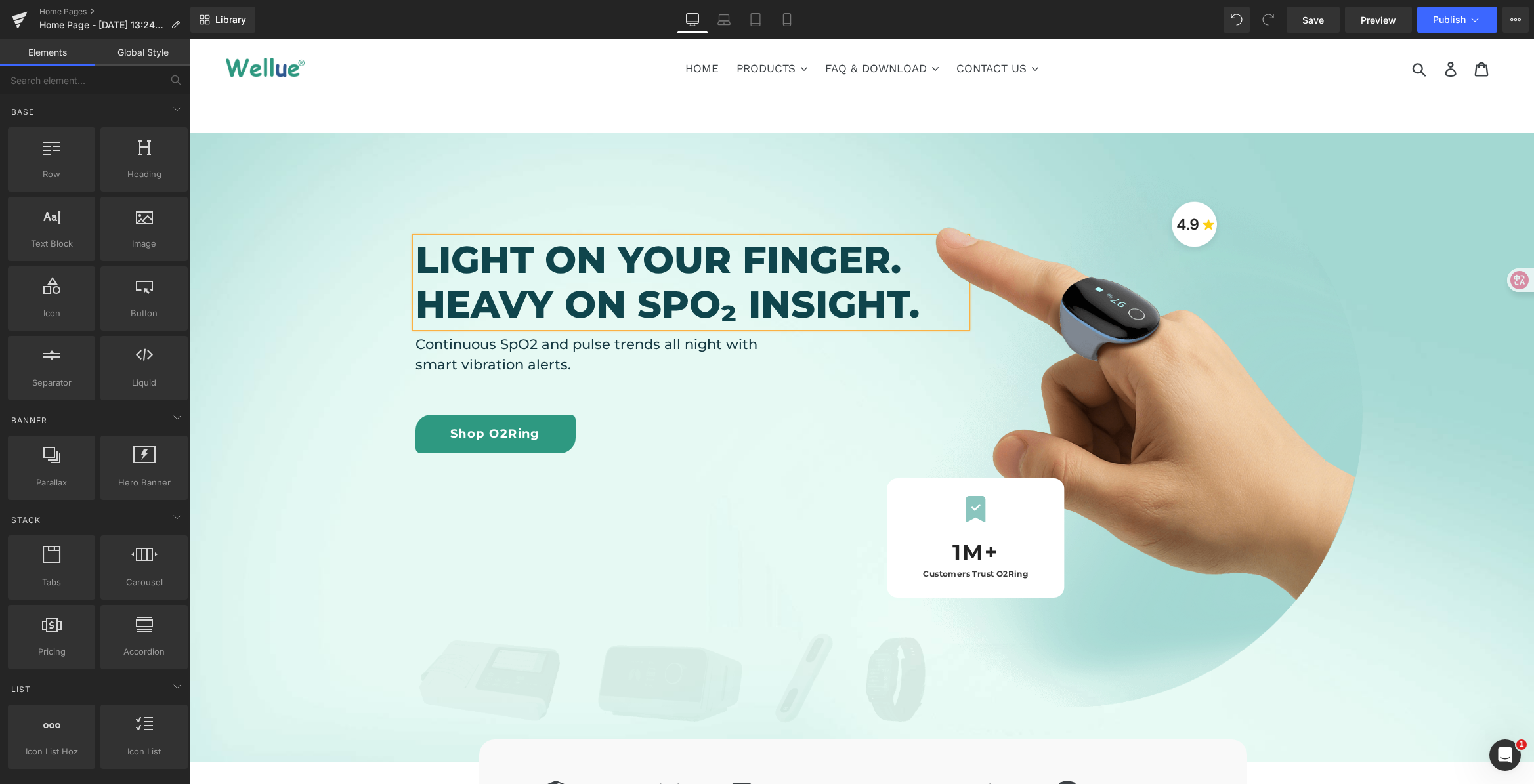
click at [1223, 65] on ul "HOME PRODUCTS .cls-1{fill:#231f20} CONTINUOUS OXYGEN MONITOR Checkme™ O2 72-Hr …" at bounding box center [862, 68] width 763 height 23
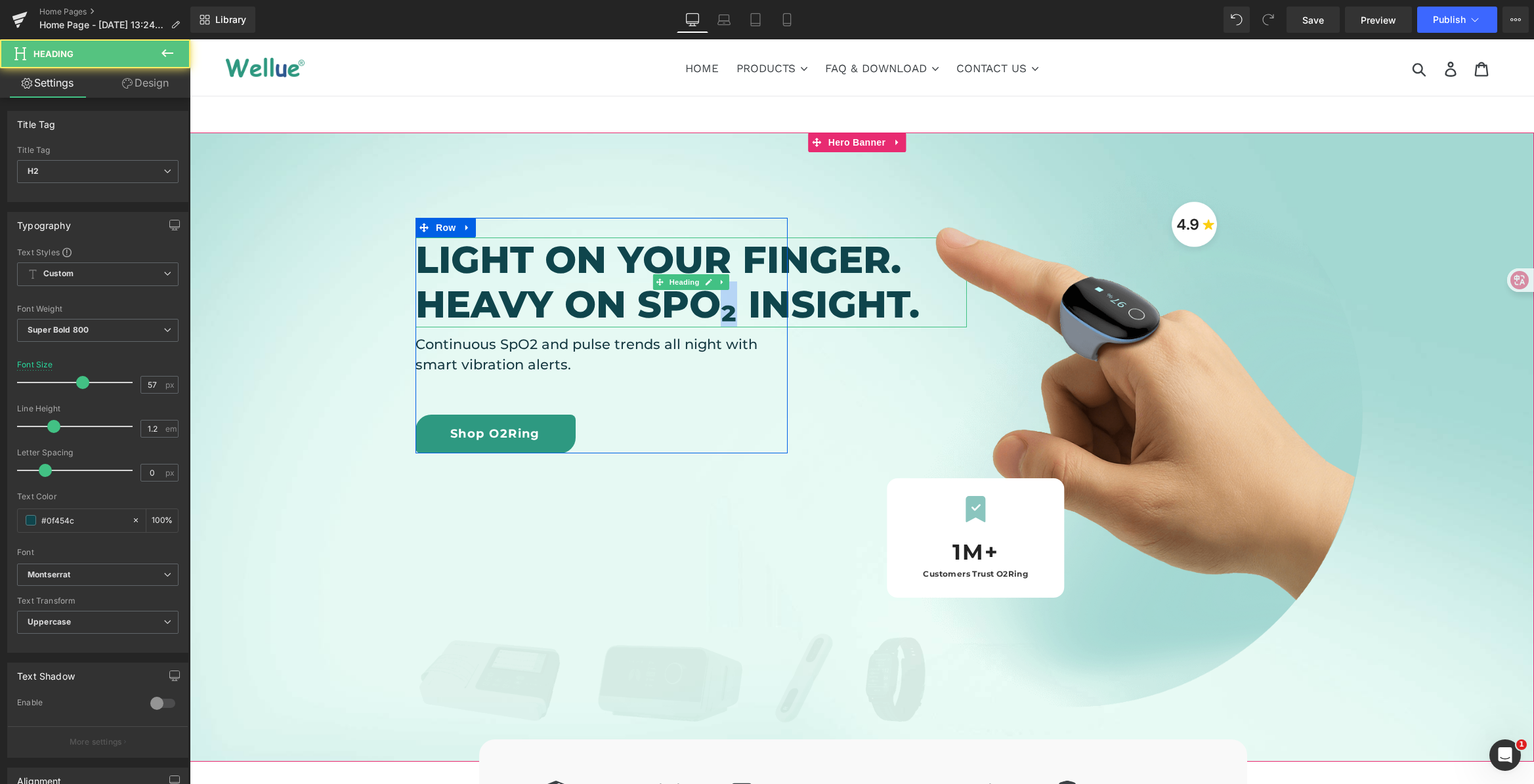
click at [717, 322] on h2 "Light on your finger. HEAVY ON SPO₂ INSIGHT." at bounding box center [691, 282] width 551 height 90
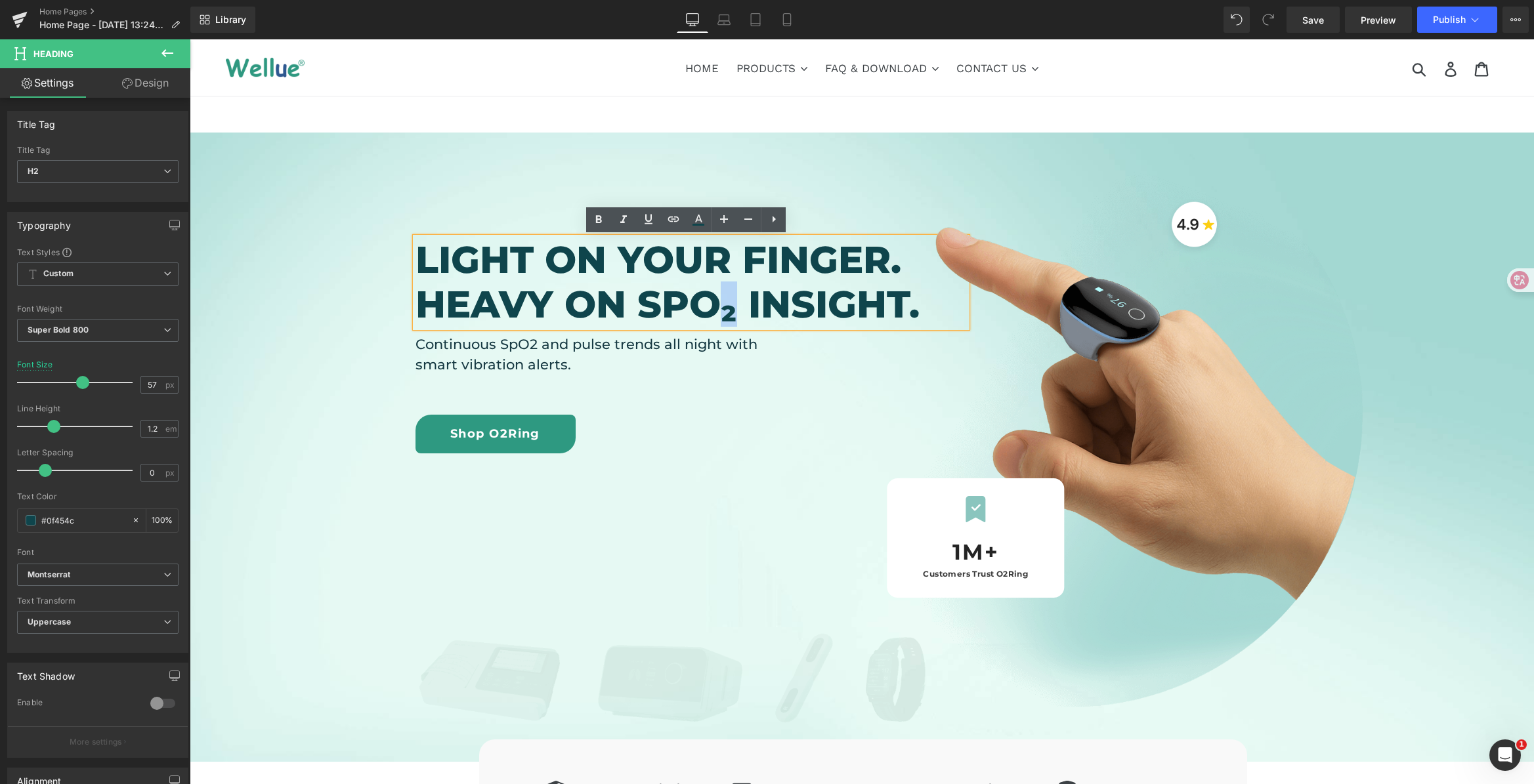
click at [681, 551] on div "Light on your finger. HEAVY ON SPO₂ INSIGHT. Heading Continuous SpO2 and pulse …" at bounding box center [601, 429] width 372 height 593
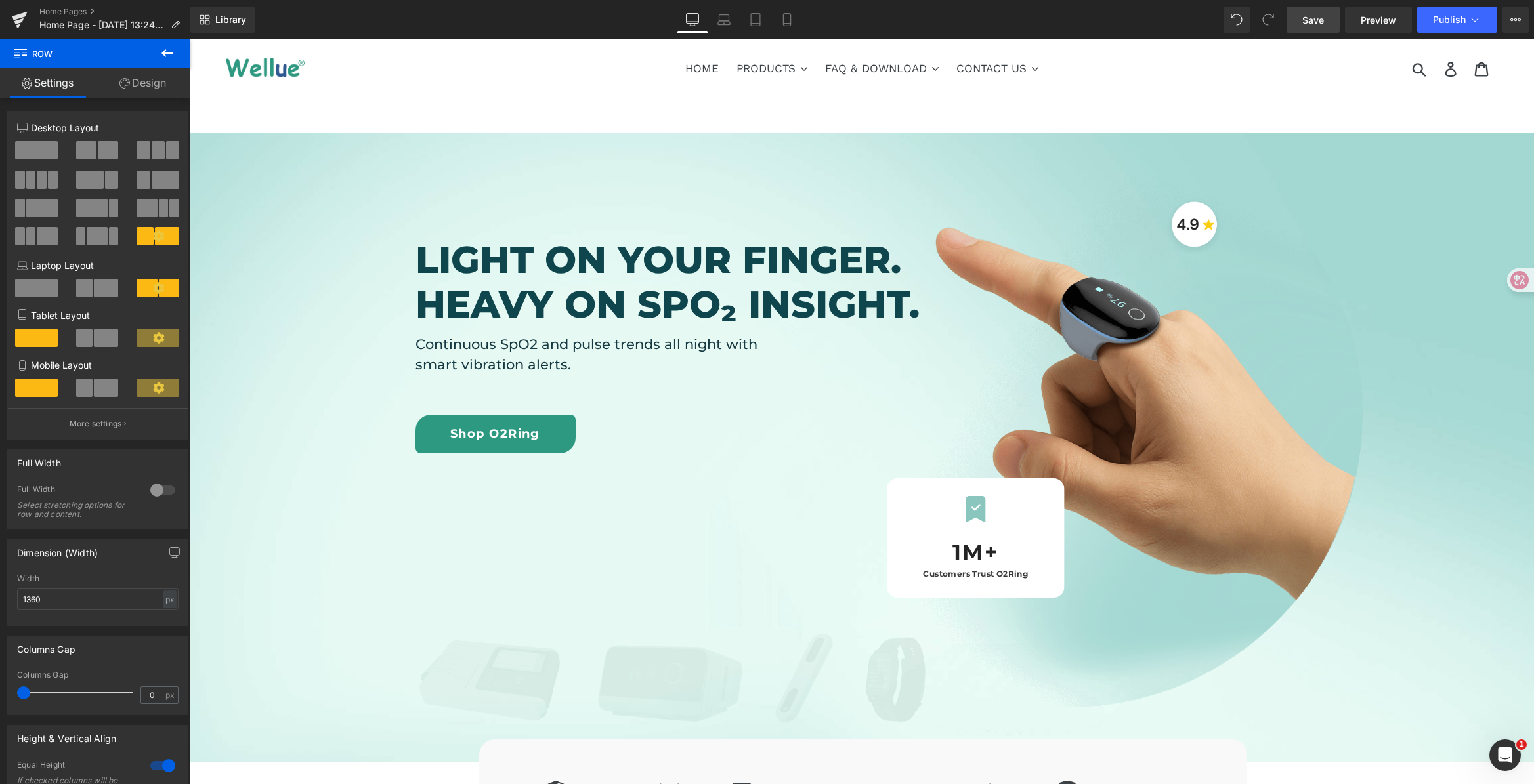
click at [1302, 19] on link "Save" at bounding box center [1313, 20] width 53 height 26
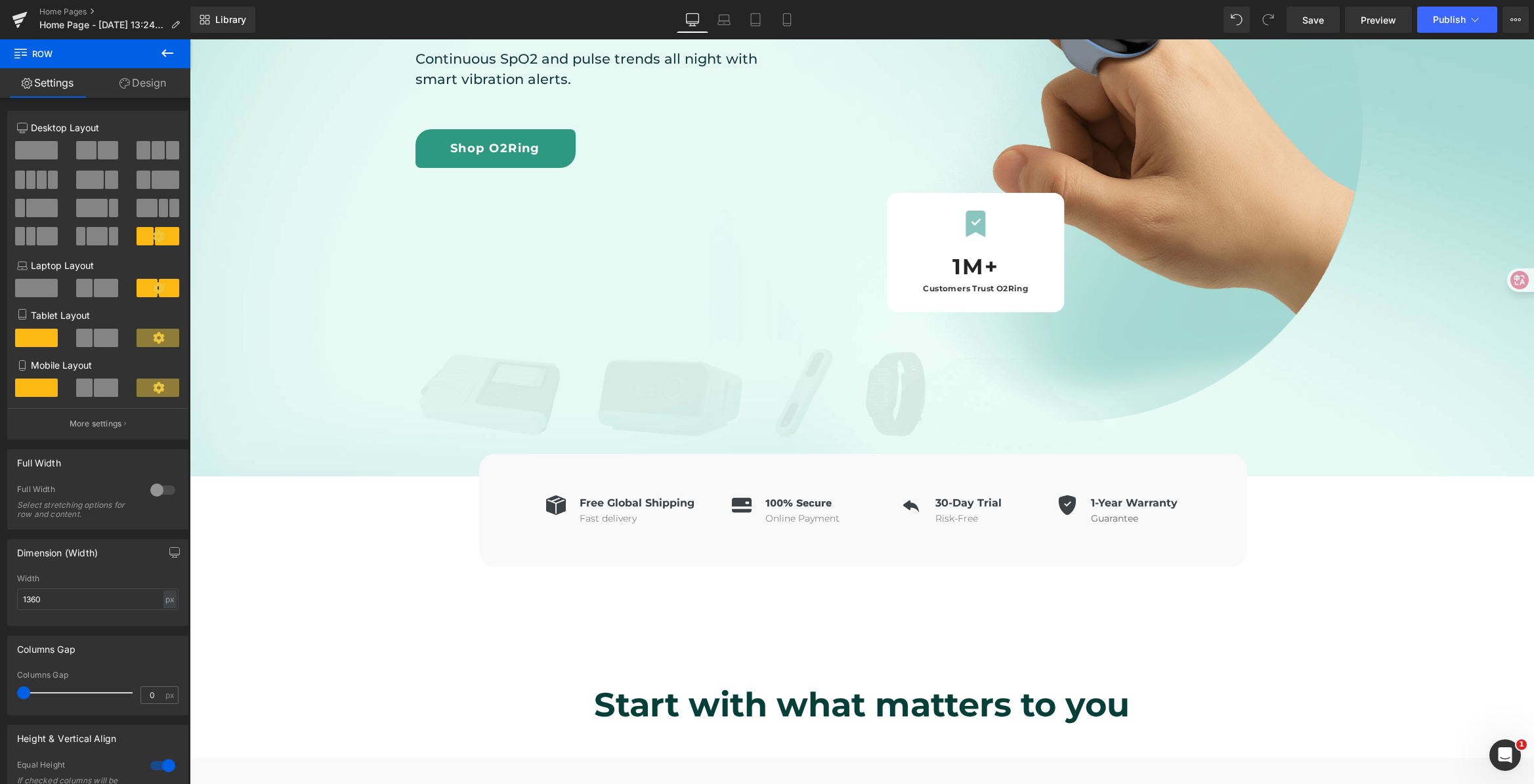
scroll to position [288, 0]
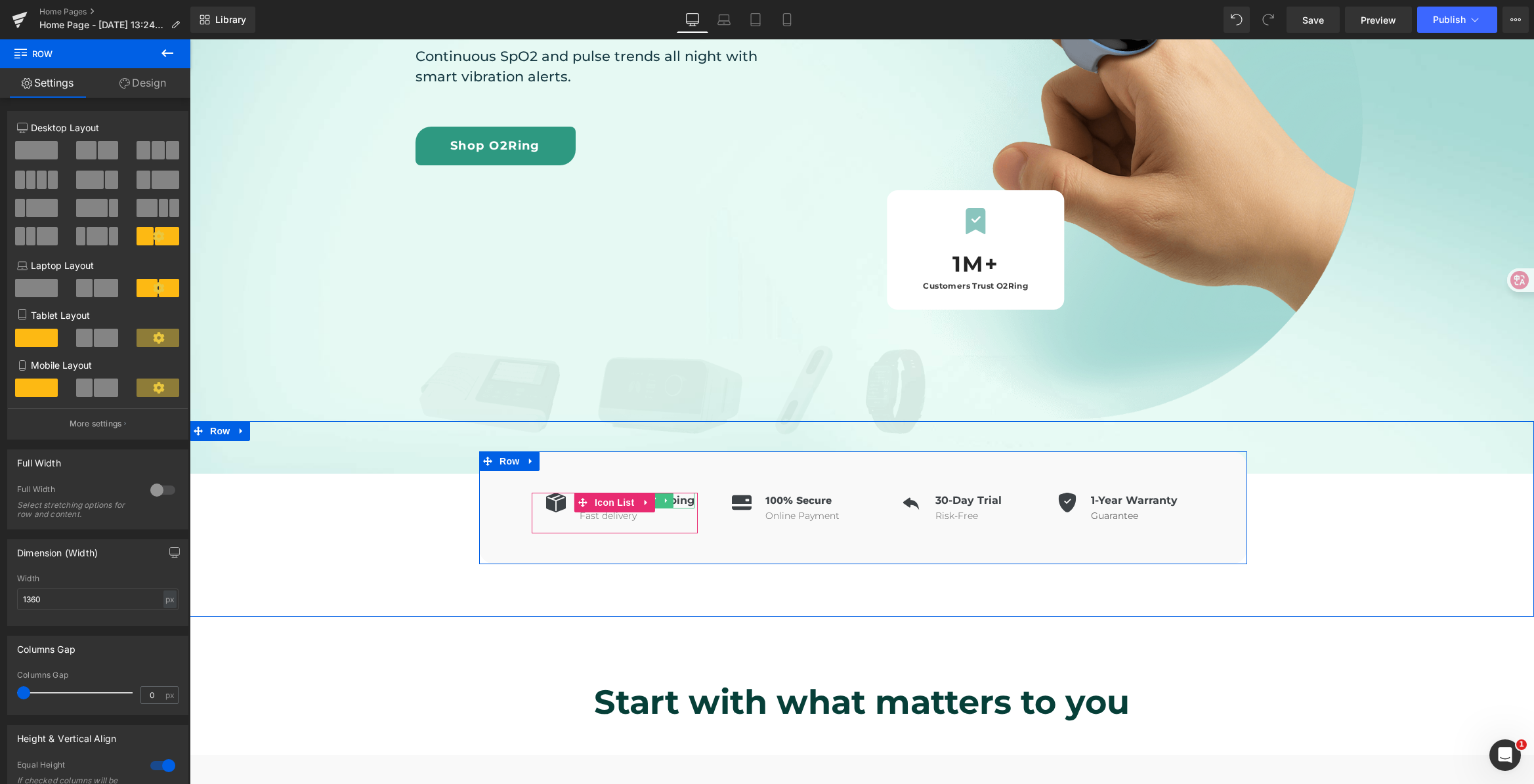
click at [672, 502] on h6 "Free Global Shipping" at bounding box center [637, 501] width 115 height 16
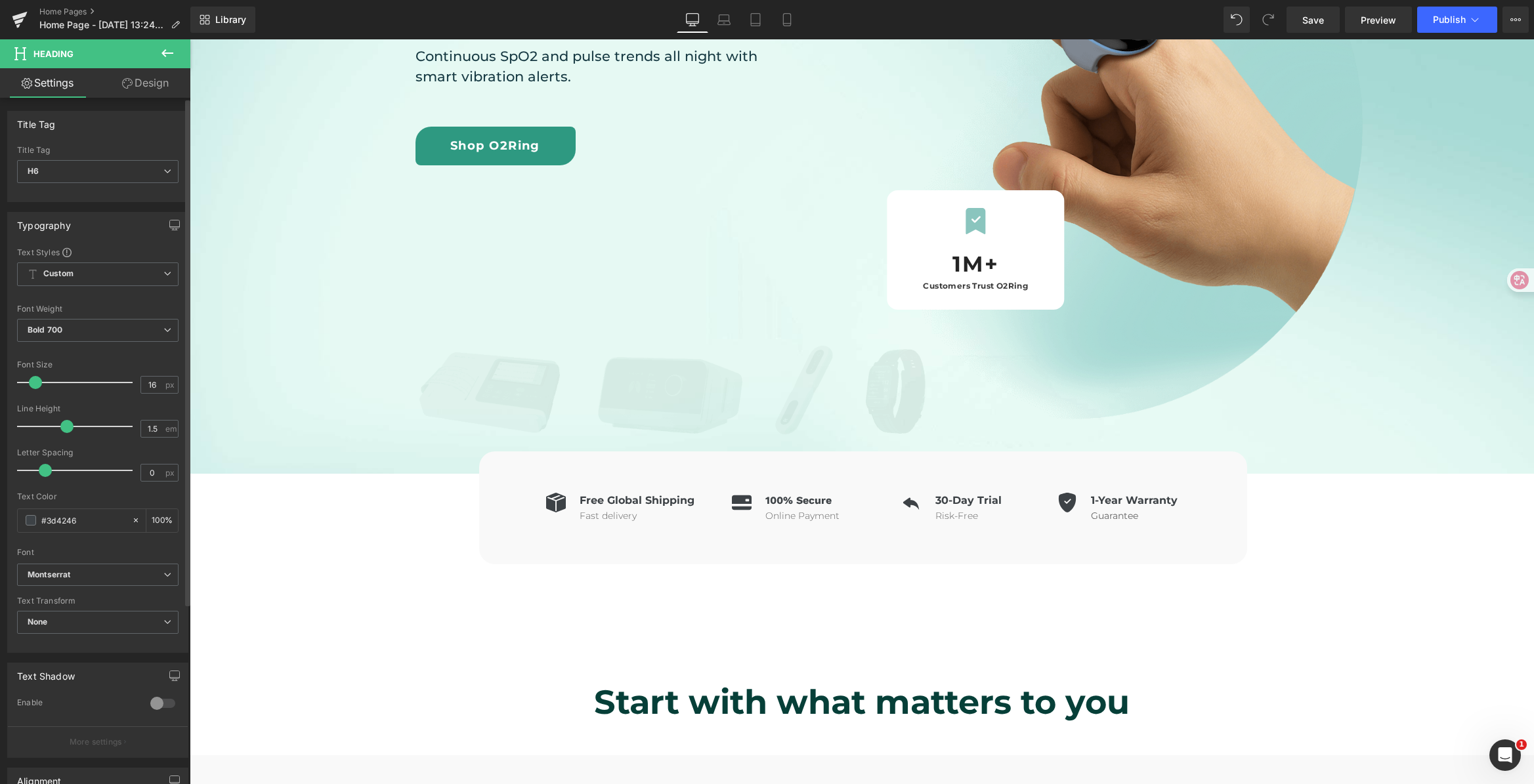
drag, startPoint x: 99, startPoint y: 515, endPoint x: 8, endPoint y: 515, distance: 91.0
click at [8, 515] on div "Text Styles Custom Custom Setup Global Style Custom Setup Global Style Thin 100…" at bounding box center [98, 449] width 180 height 405
drag, startPoint x: 86, startPoint y: 519, endPoint x: 16, endPoint y: 519, distance: 70.0
click at [16, 519] on div "Text Styles Custom Custom Setup Global Style Custom Setup Global Style Thin 100…" at bounding box center [98, 449] width 180 height 405
click at [57, 523] on input "#3d4246" at bounding box center [83, 520] width 84 height 15
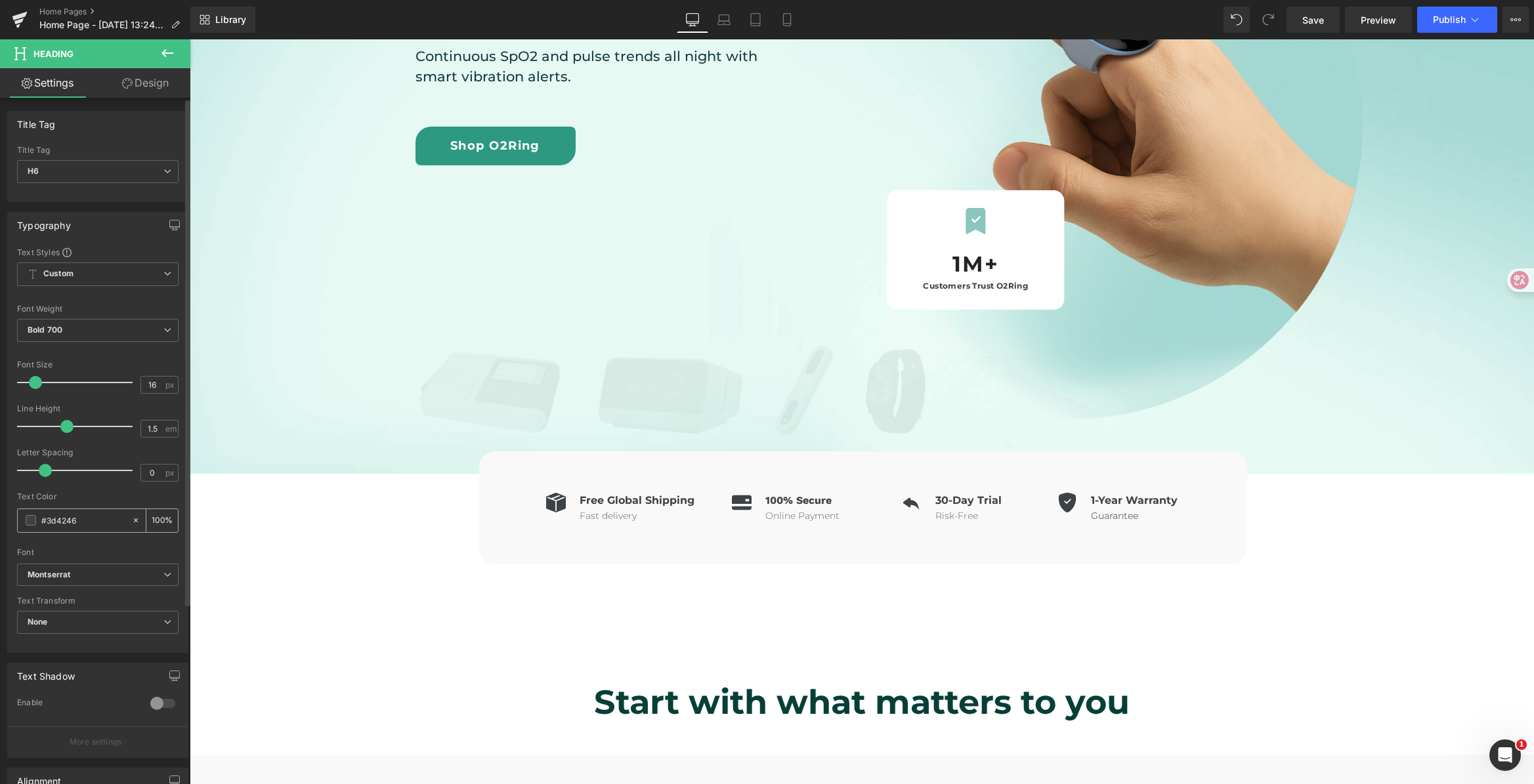
click at [81, 519] on input "#3d4246" at bounding box center [83, 520] width 84 height 15
click at [70, 520] on input "#3d4246" at bounding box center [83, 520] width 84 height 15
drag, startPoint x: 70, startPoint y: 520, endPoint x: 93, endPoint y: 520, distance: 23.0
click at [93, 520] on input "#3d4246" at bounding box center [83, 520] width 84 height 15
click at [47, 520] on input "#3d4246" at bounding box center [83, 520] width 84 height 15
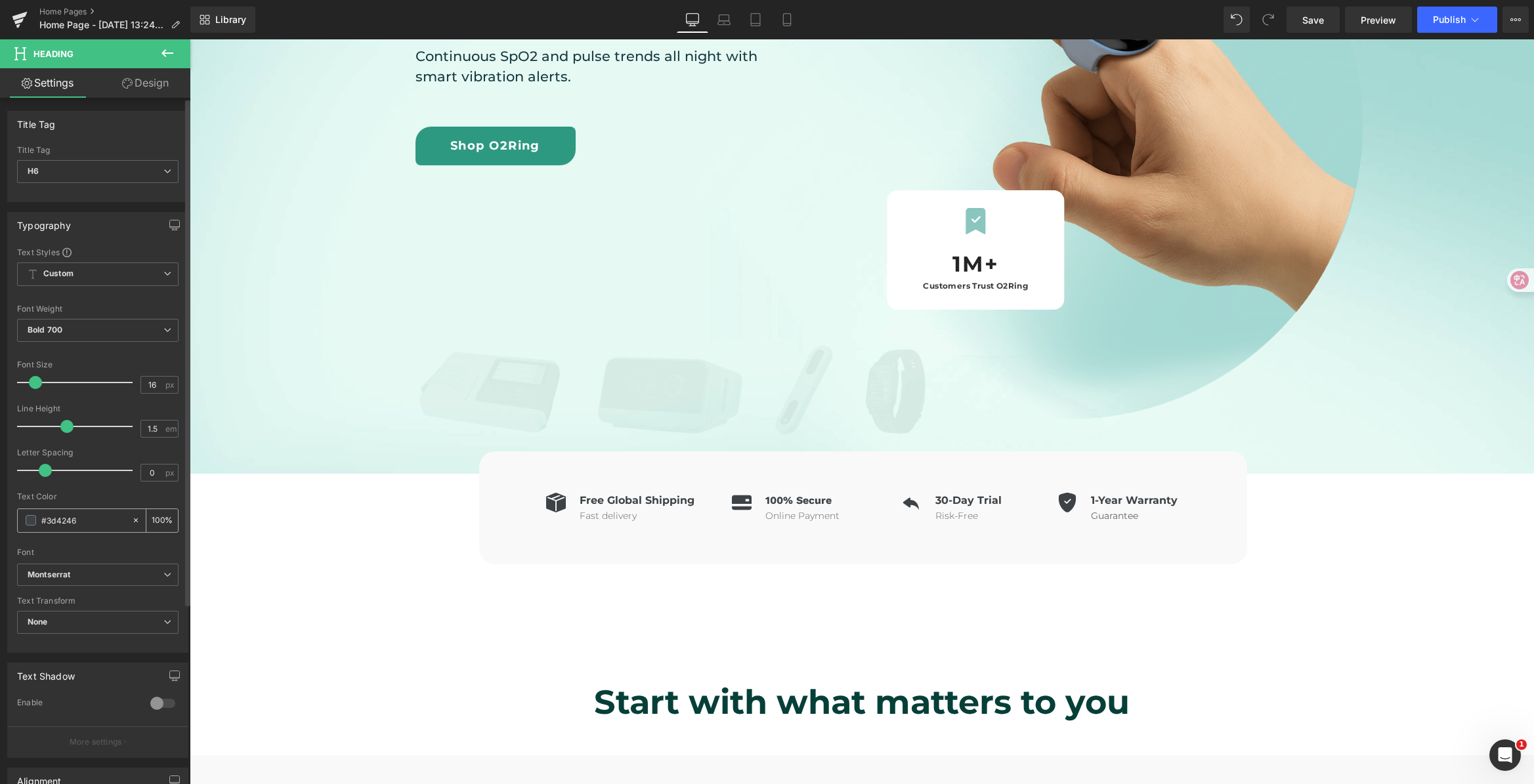
drag, startPoint x: 47, startPoint y: 520, endPoint x: 112, endPoint y: 523, distance: 65.1
click at [112, 523] on input "#3d4246" at bounding box center [83, 520] width 84 height 15
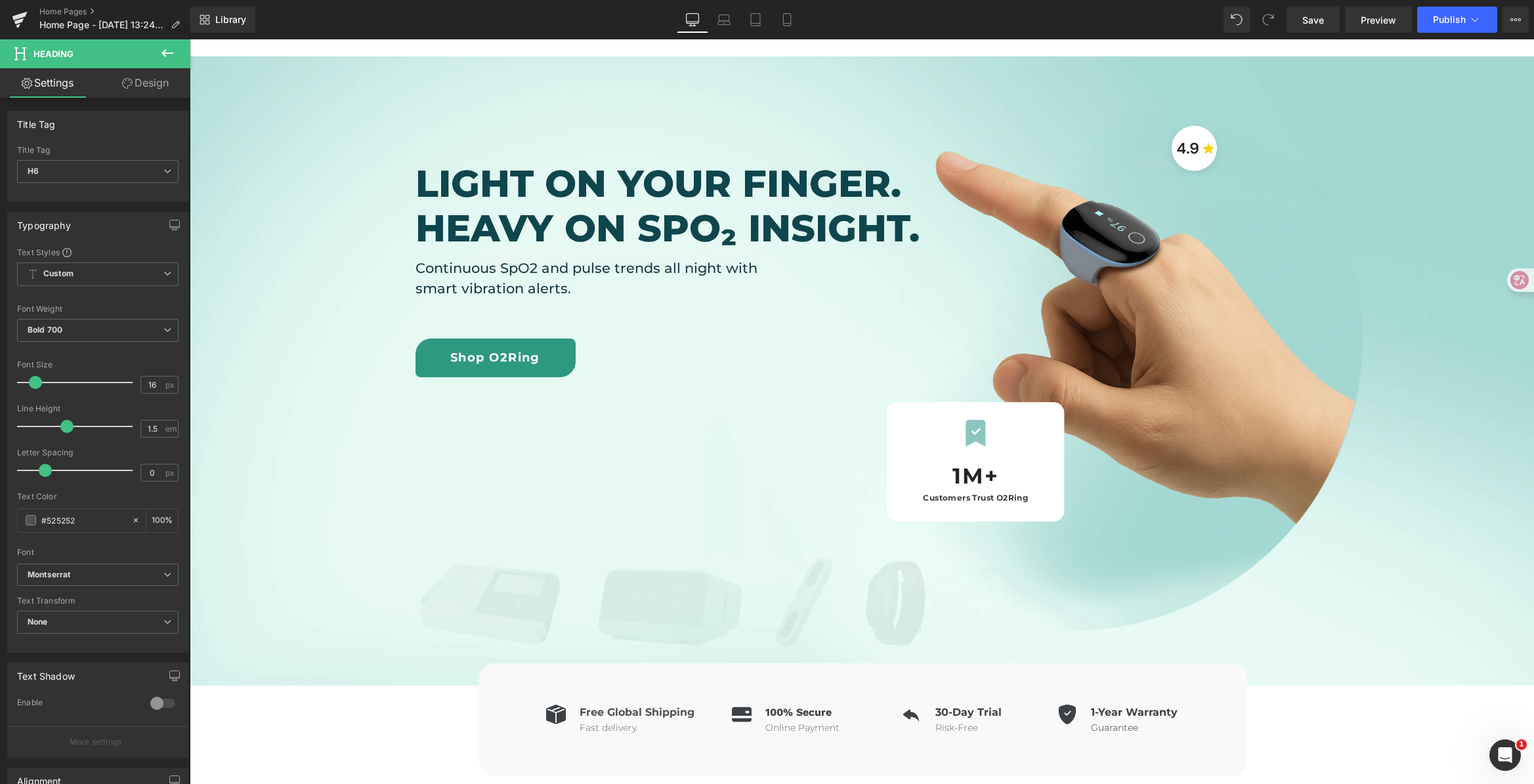
scroll to position [223, 0]
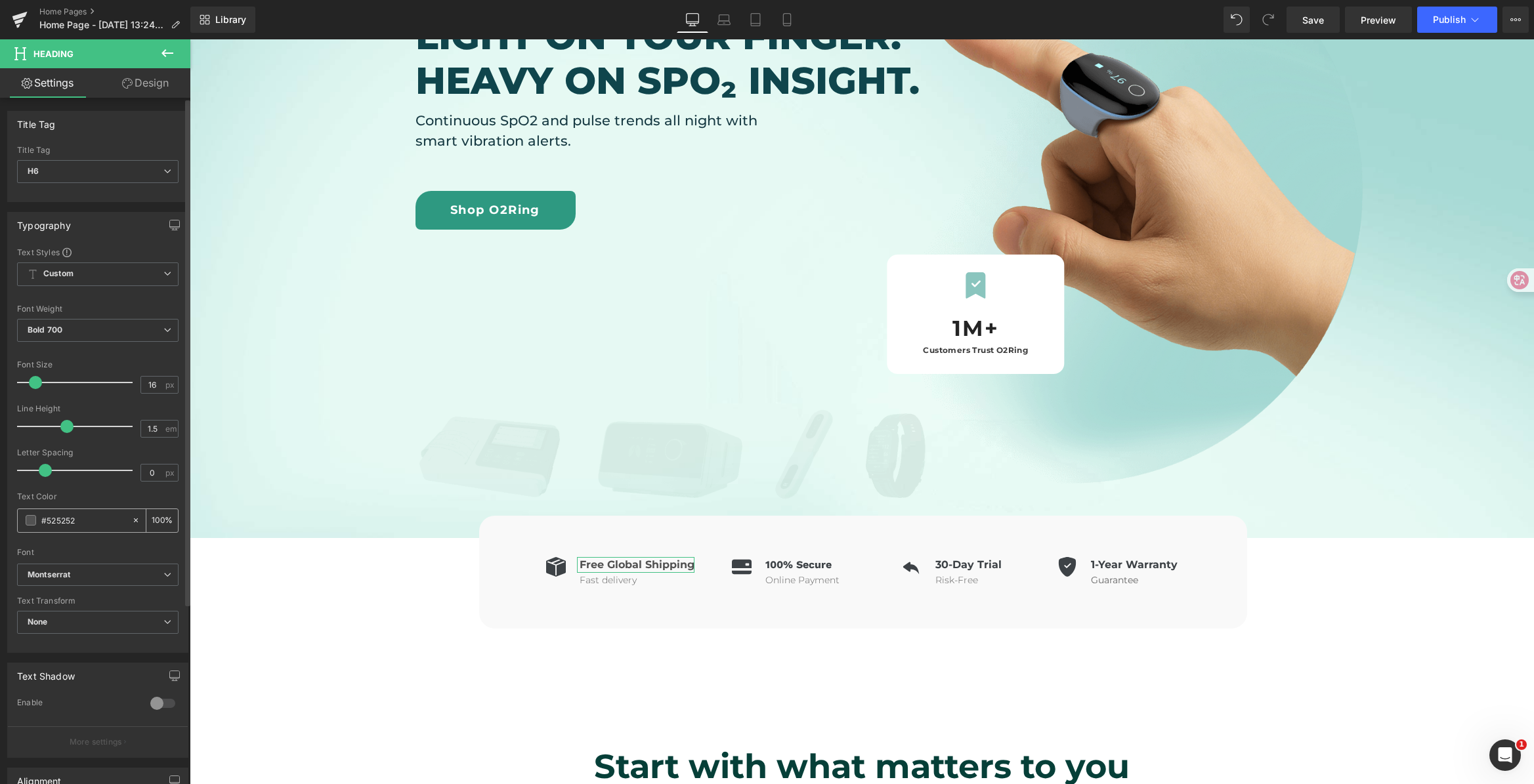
type input "#525252"
click at [63, 529] on div "#525252" at bounding box center [74, 520] width 114 height 23
click at [85, 520] on input "#525252" at bounding box center [83, 520] width 84 height 15
drag, startPoint x: 85, startPoint y: 520, endPoint x: 55, endPoint y: 520, distance: 30.0
click at [47, 520] on input "#525252" at bounding box center [83, 520] width 84 height 15
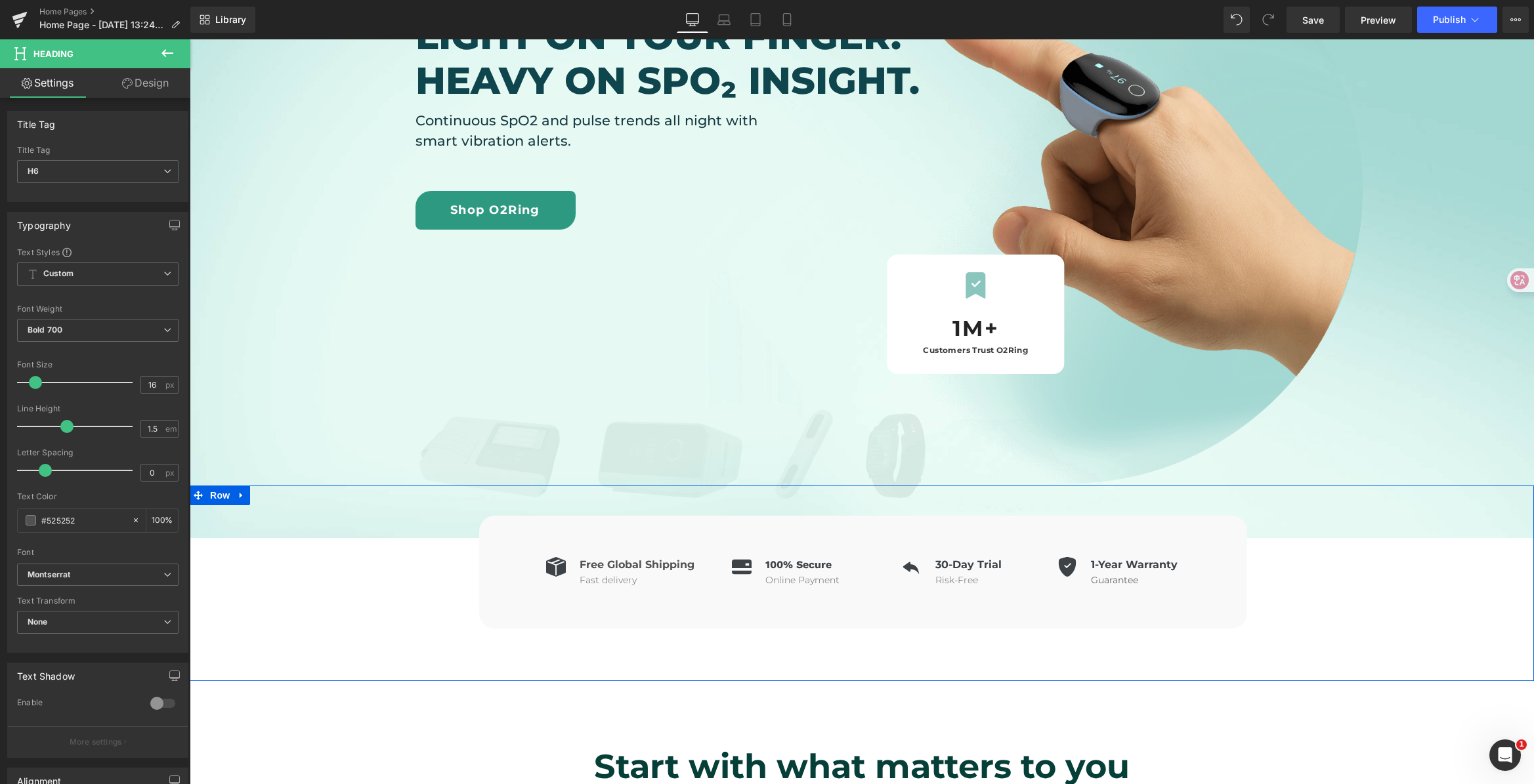
click at [355, 573] on div "Icon Free Global Shipping Heading Fast delivery Text Block Icon List Icon 100% …" at bounding box center [863, 573] width 1342 height 110
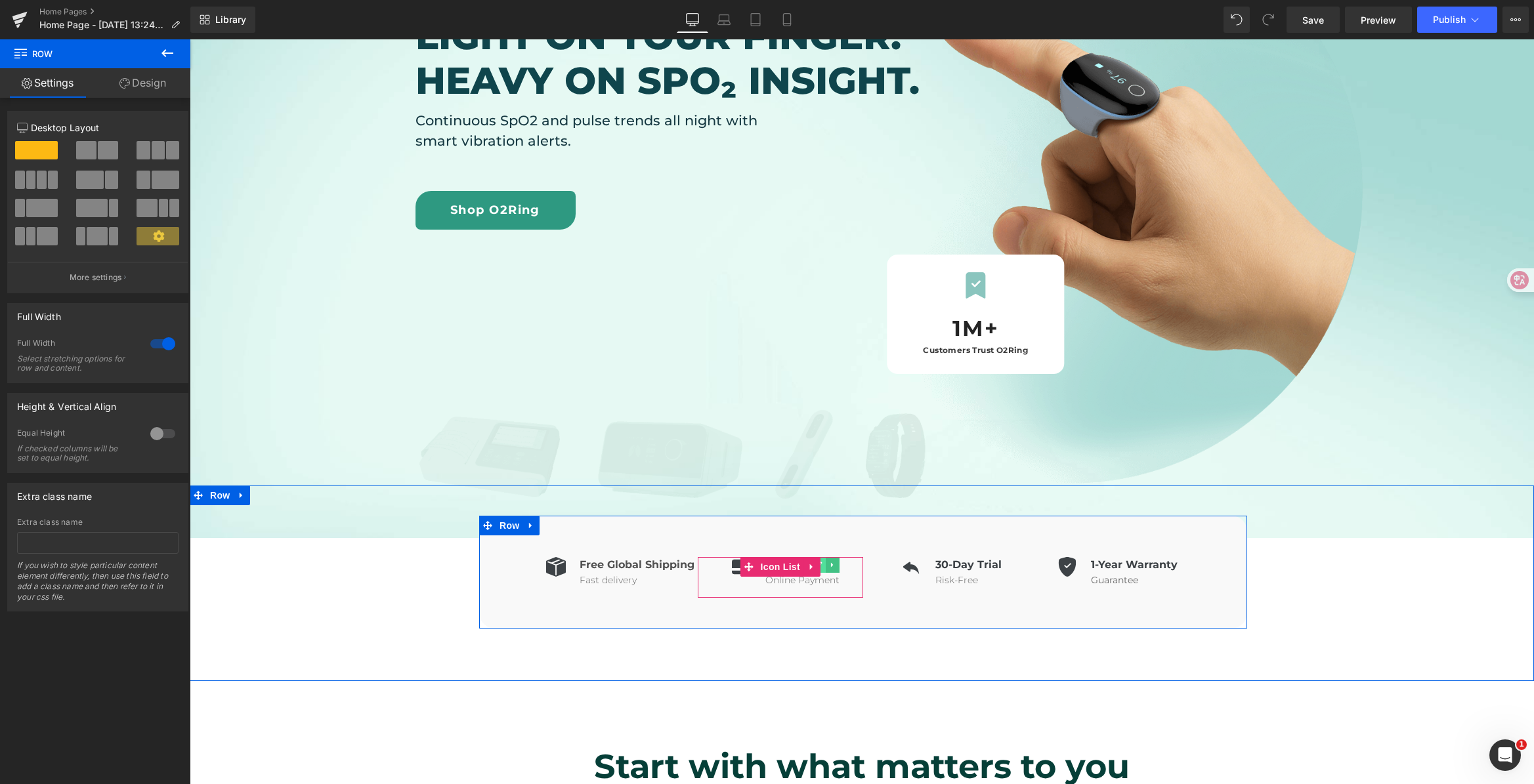
click at [817, 569] on link at bounding box center [819, 565] width 14 height 16
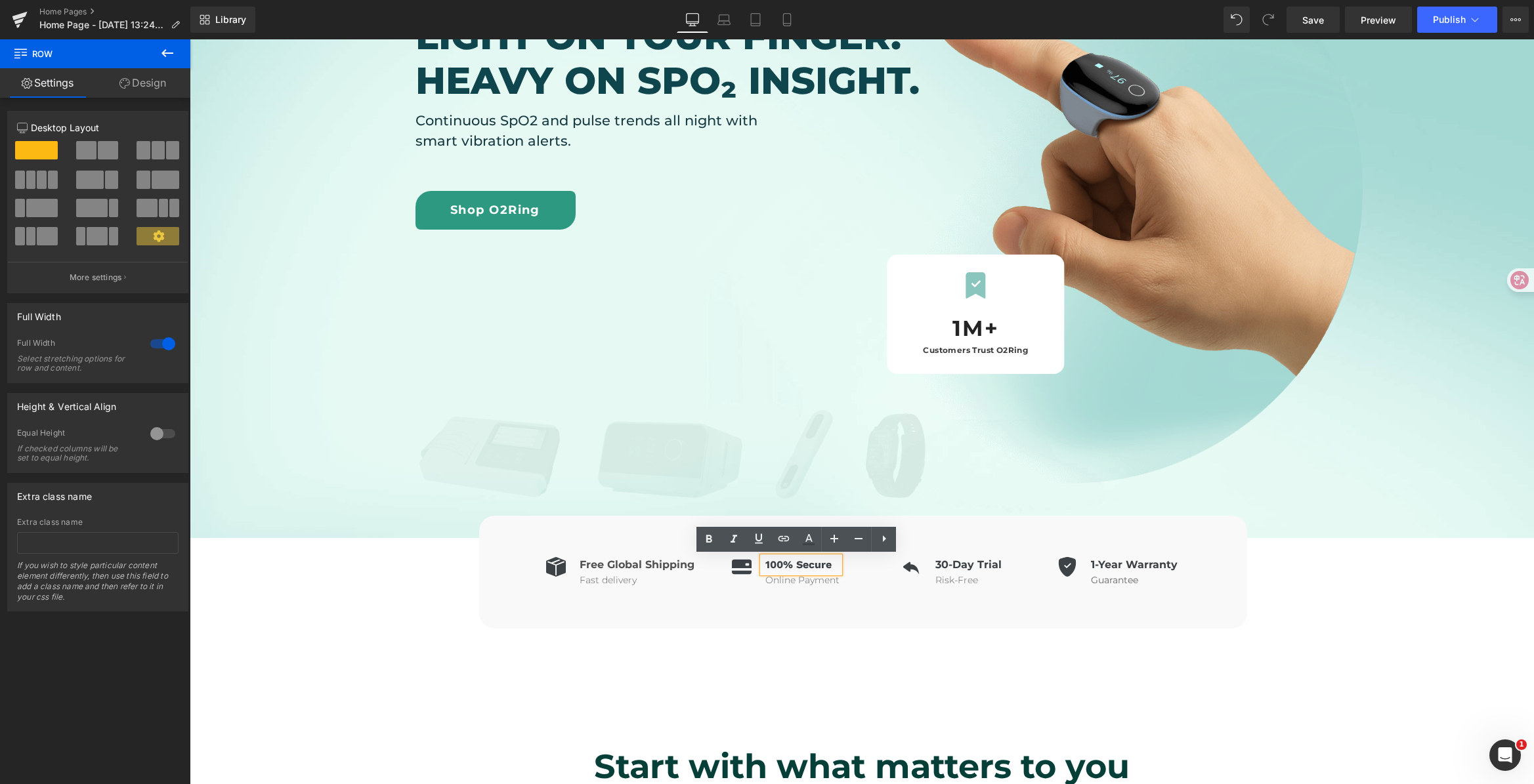
click at [817, 569] on b "100% Secure" at bounding box center [798, 564] width 66 height 12
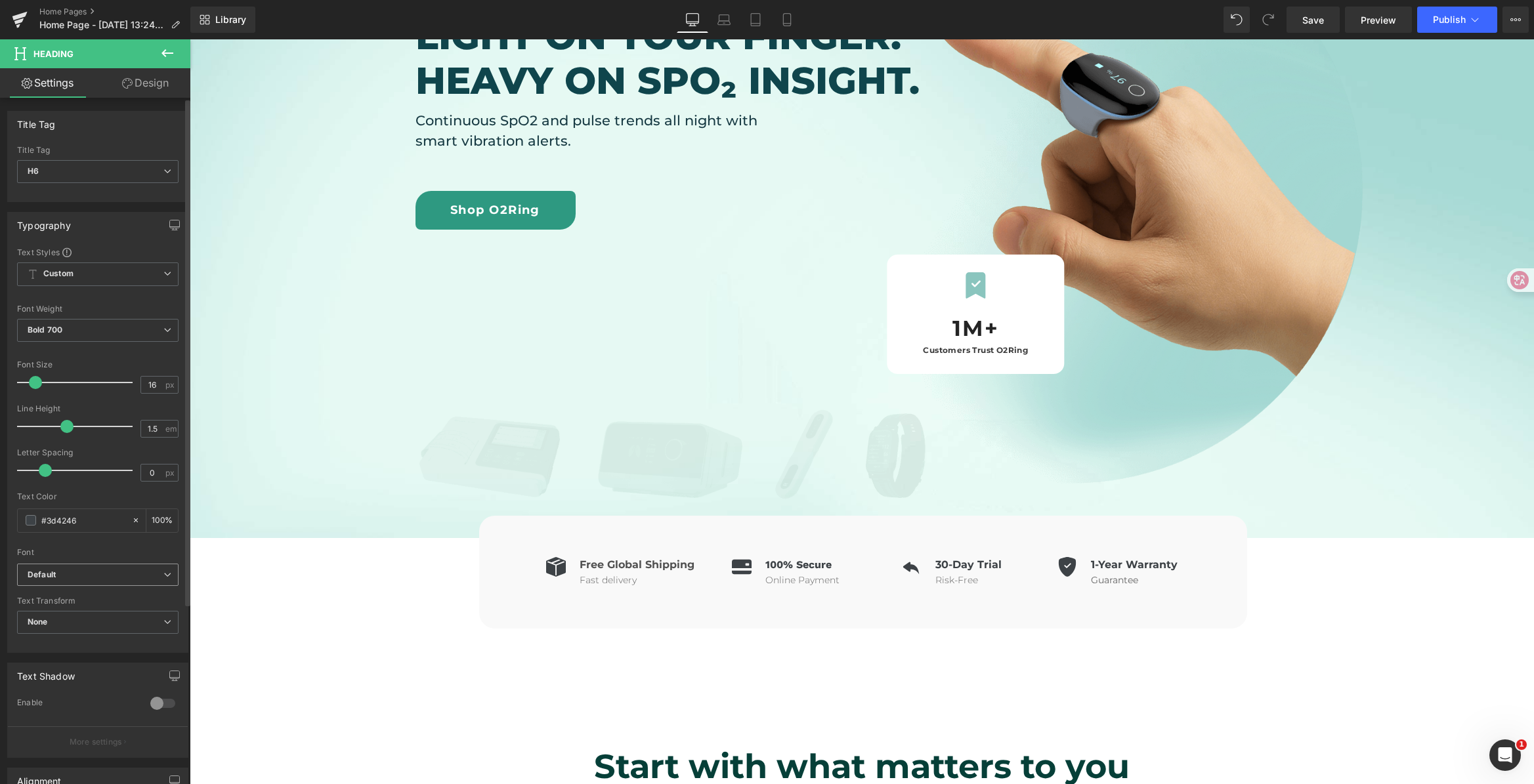
click at [41, 581] on span "Default" at bounding box center [98, 575] width 162 height 23
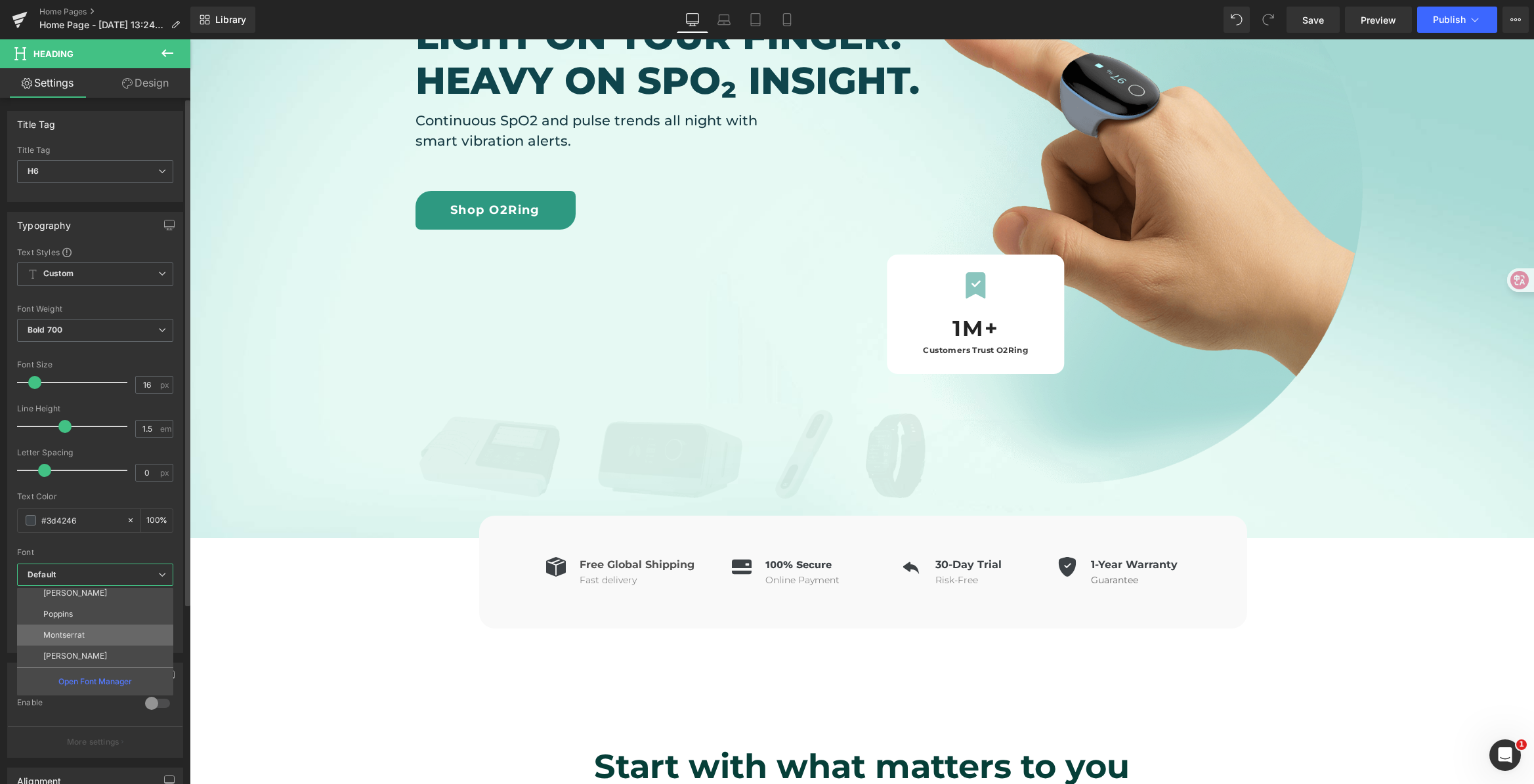
click at [95, 631] on li "Montserrat" at bounding box center [98, 635] width 162 height 21
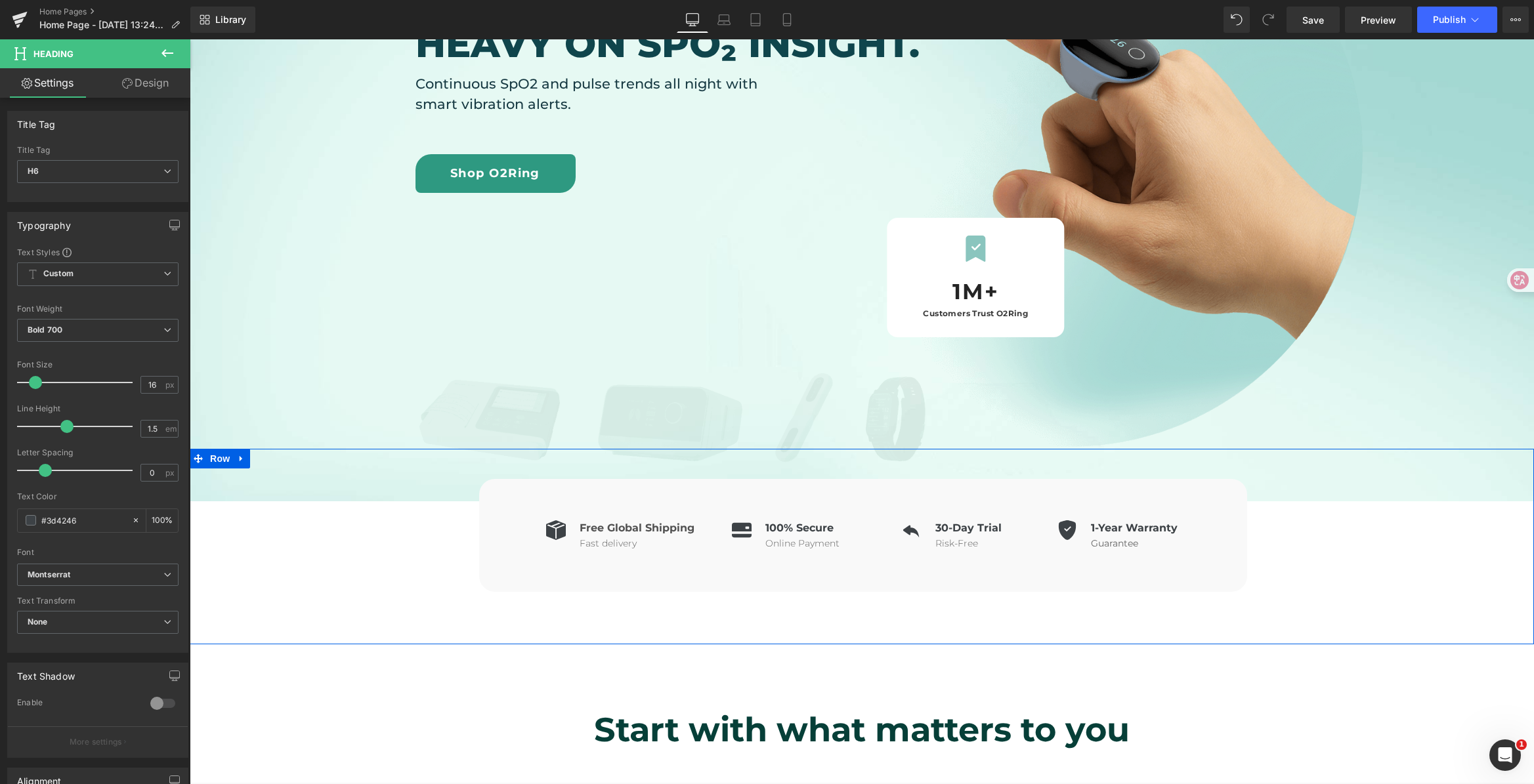
scroll to position [280, 0]
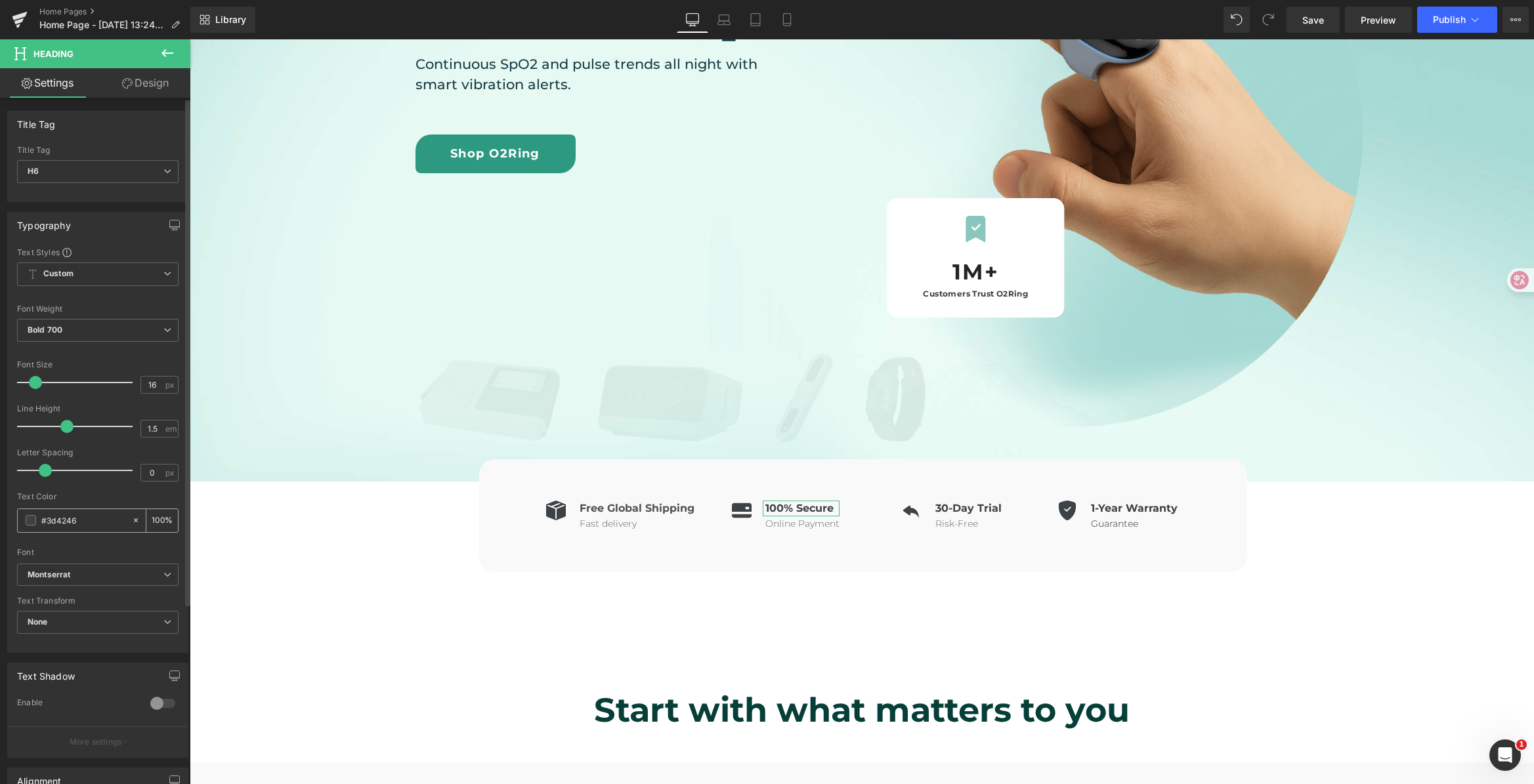
drag, startPoint x: 78, startPoint y: 520, endPoint x: 23, endPoint y: 517, distance: 55.1
click at [23, 517] on div "#3d4246" at bounding box center [74, 520] width 114 height 23
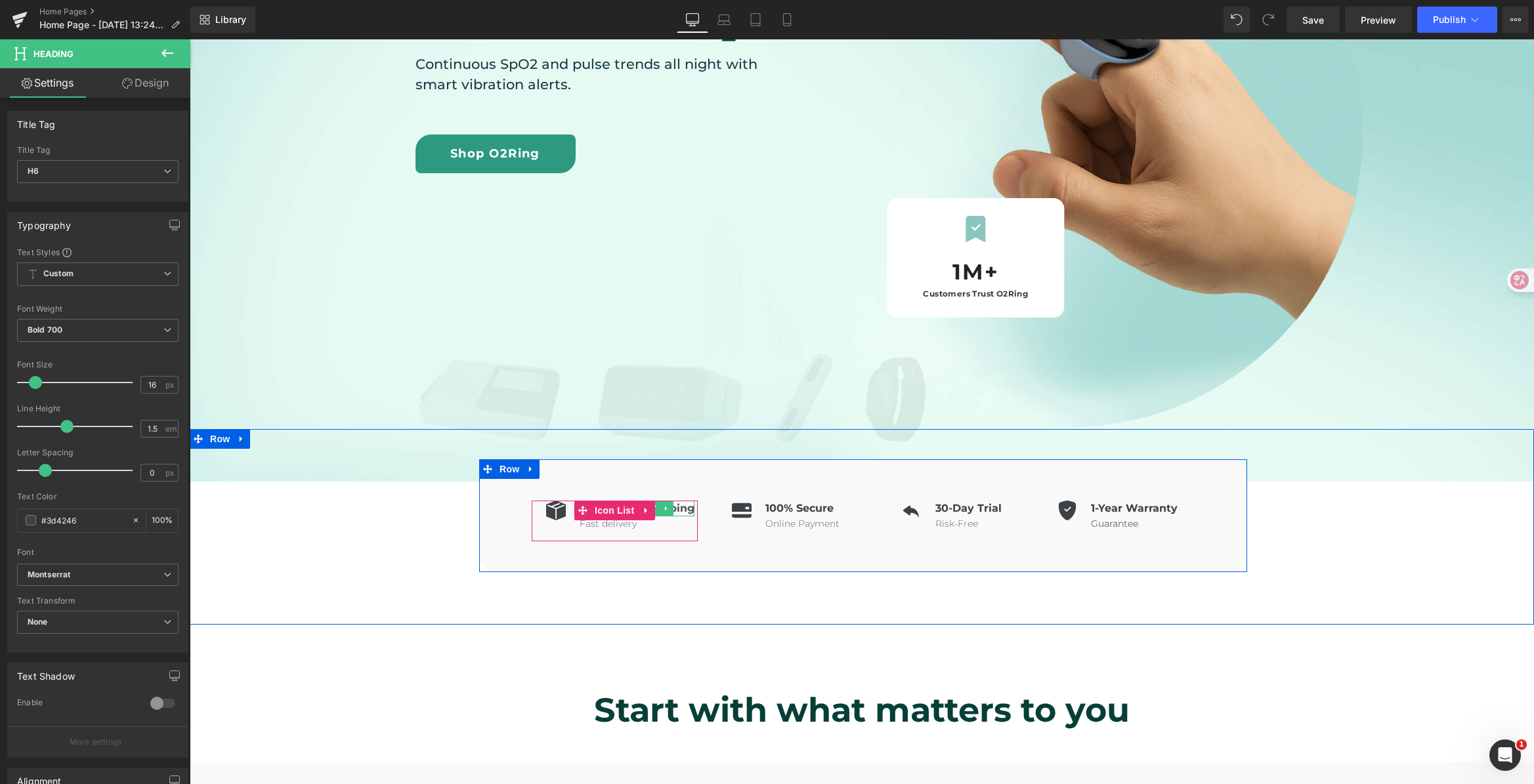
click at [674, 510] on h6 "Free Global Shipping" at bounding box center [637, 508] width 115 height 16
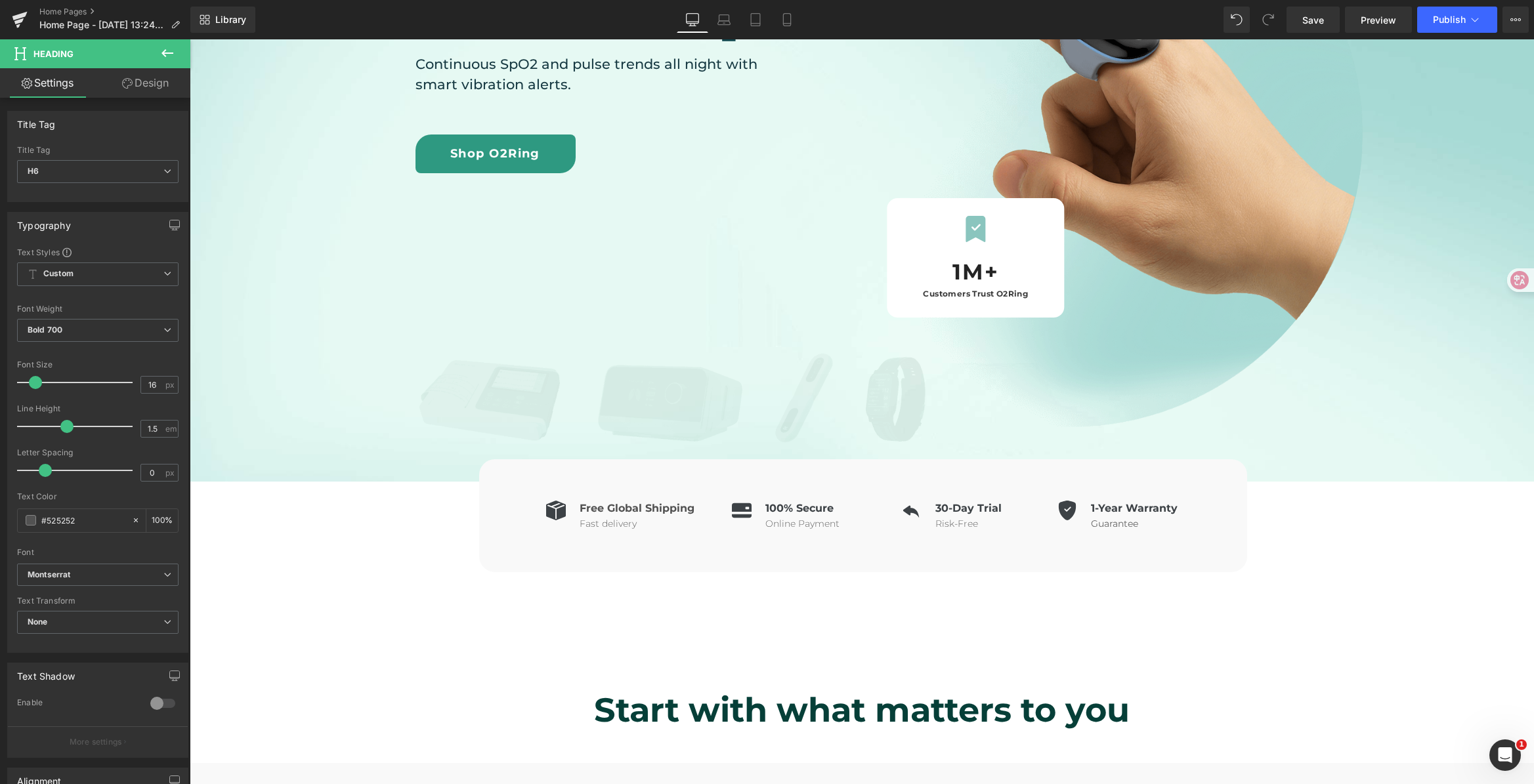
drag, startPoint x: 77, startPoint y: 523, endPoint x: -27, endPoint y: 517, distance: 104.2
click at [0, 517] on html "(P) Image You are previewing how the will restyle your page. You can not edit E…" at bounding box center [767, 392] width 1534 height 784
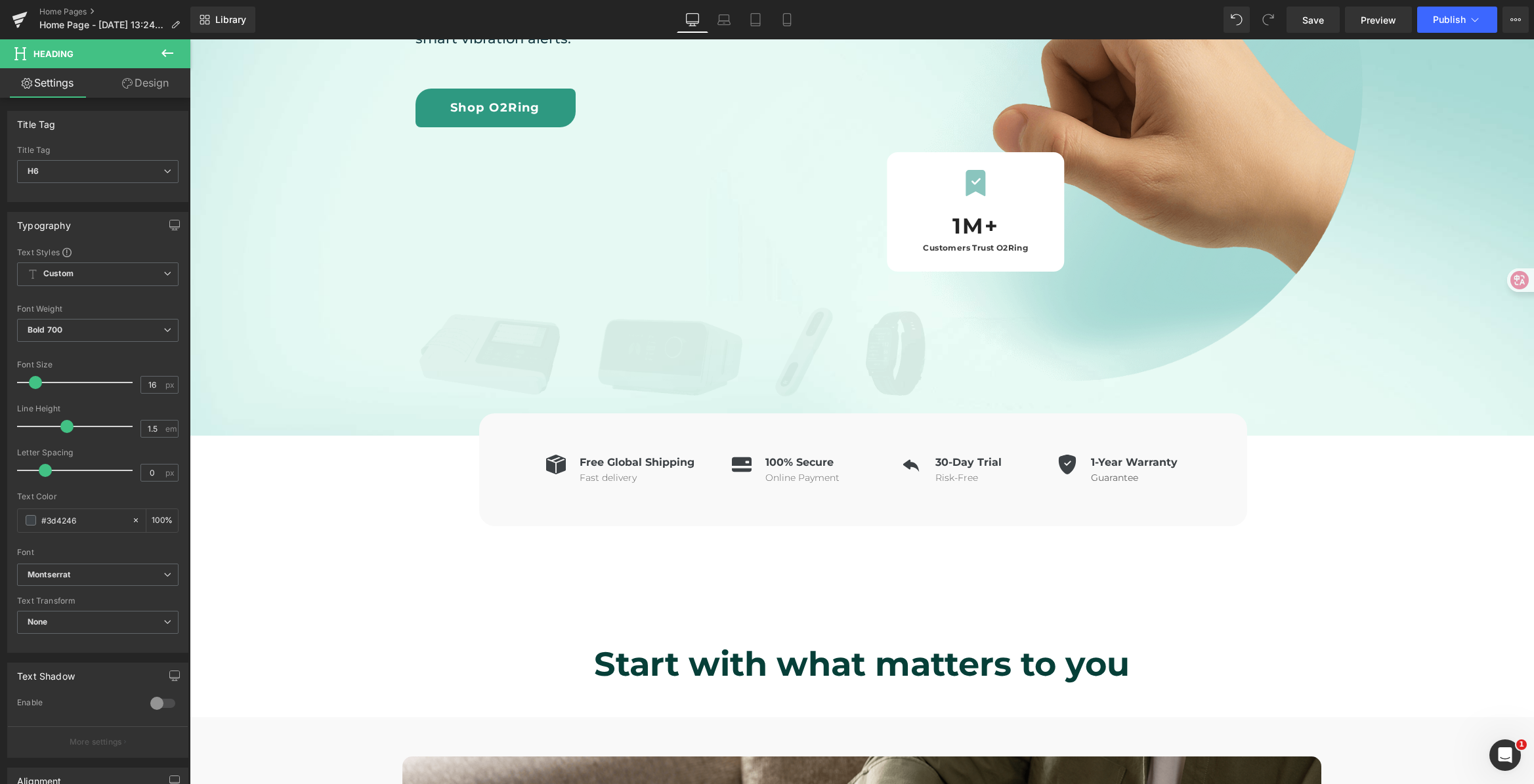
scroll to position [570, 0]
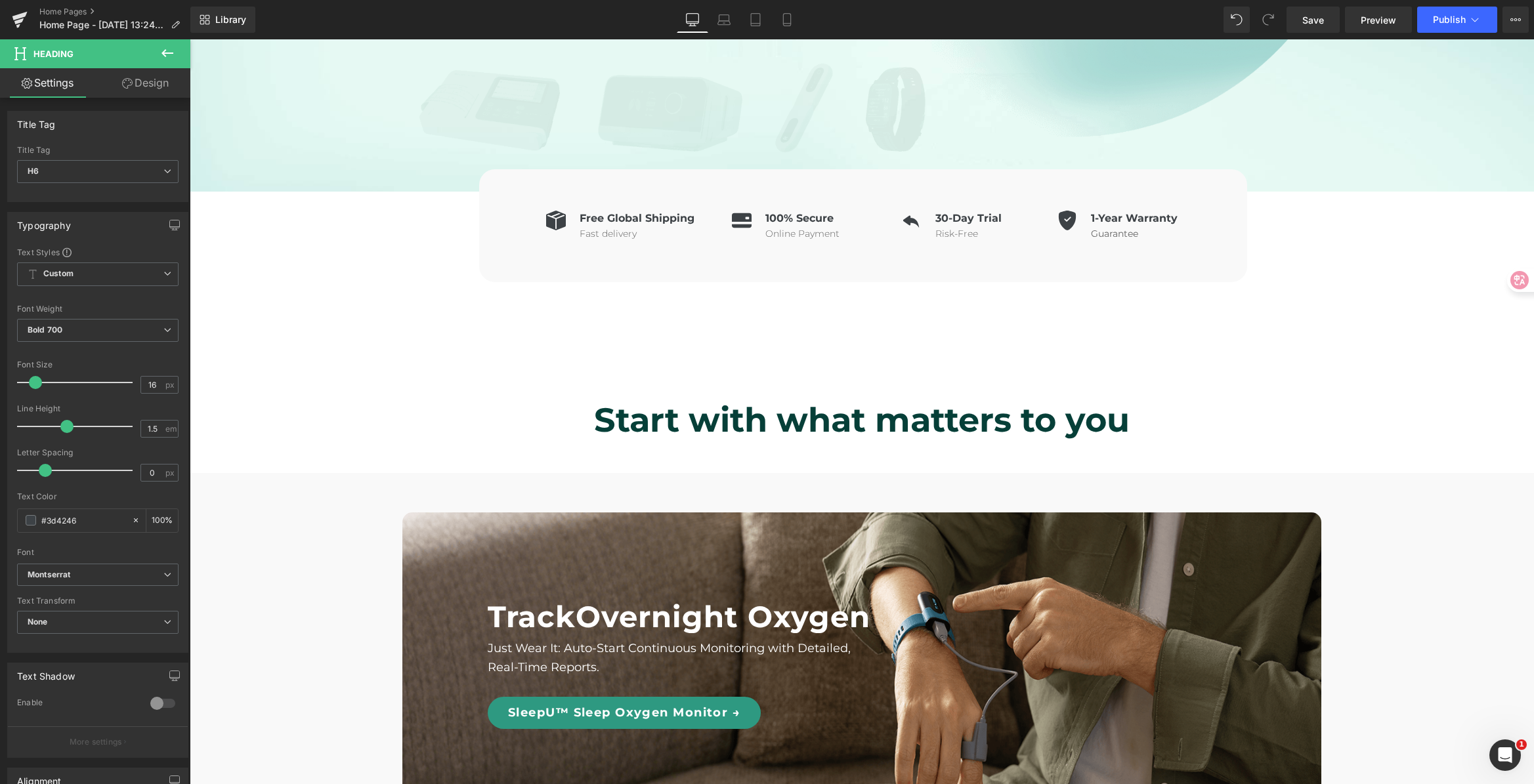
type input "#3d4246"
click at [823, 411] on b "Start with what matters to you" at bounding box center [861, 420] width 535 height 41
drag, startPoint x: 79, startPoint y: 517, endPoint x: 38, endPoint y: 514, distance: 41.1
click at [2, 515] on div "Typography Text Styles Custom Custom Setup Global Style Custom Setup Global Sty…" at bounding box center [98, 427] width 196 height 451
type input "525252"
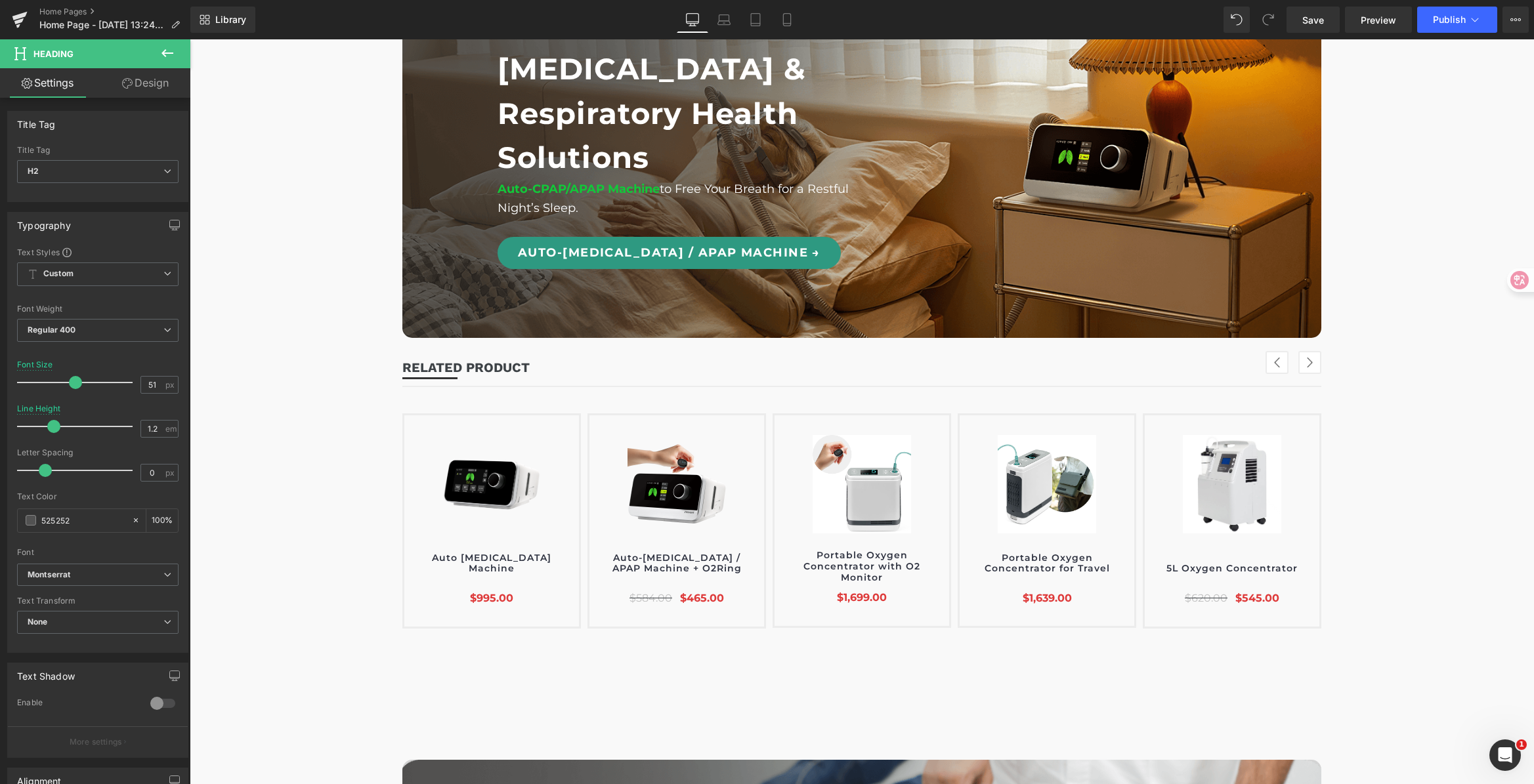
scroll to position [1732, 0]
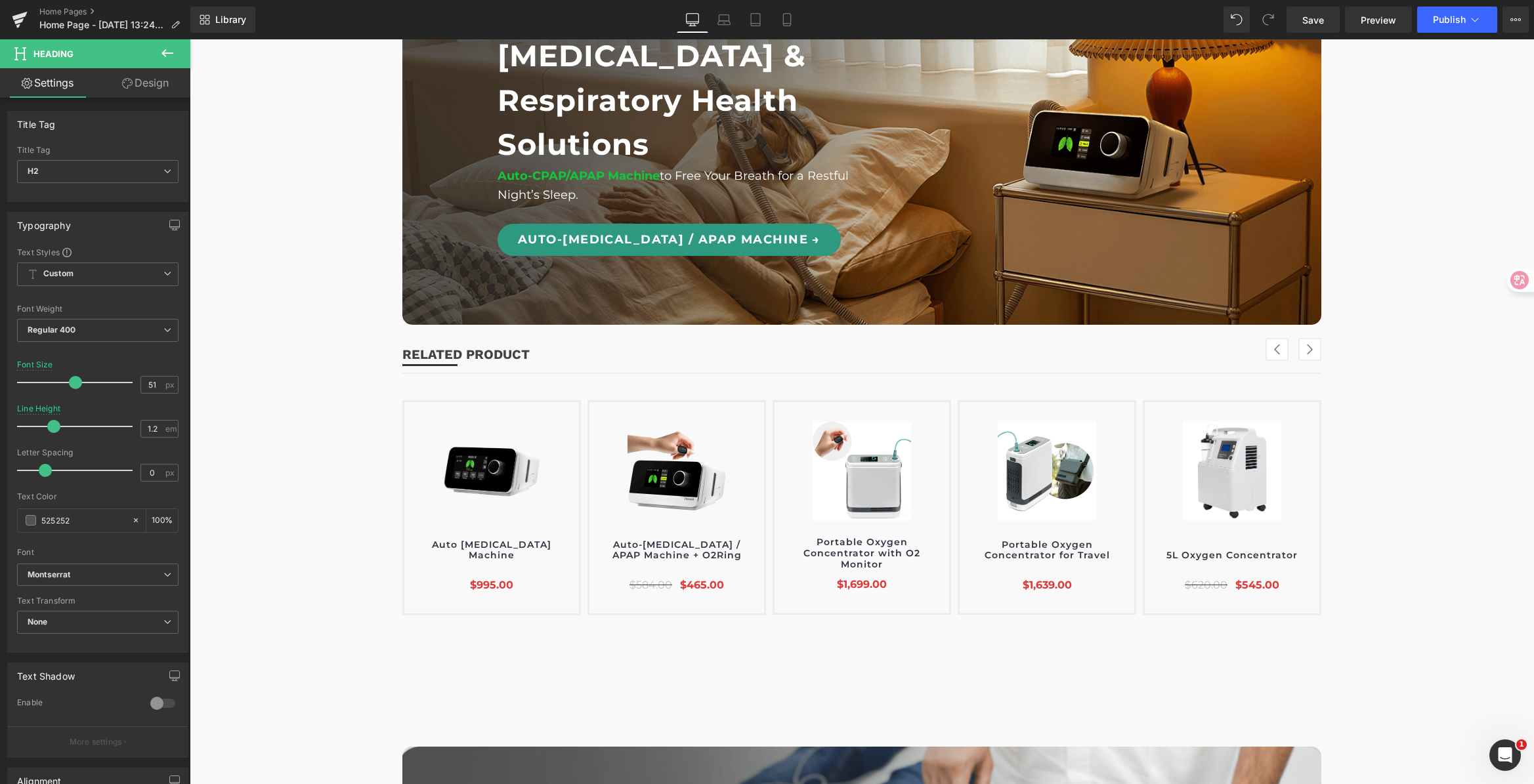
click at [485, 373] on div at bounding box center [861, 365] width 919 height 15
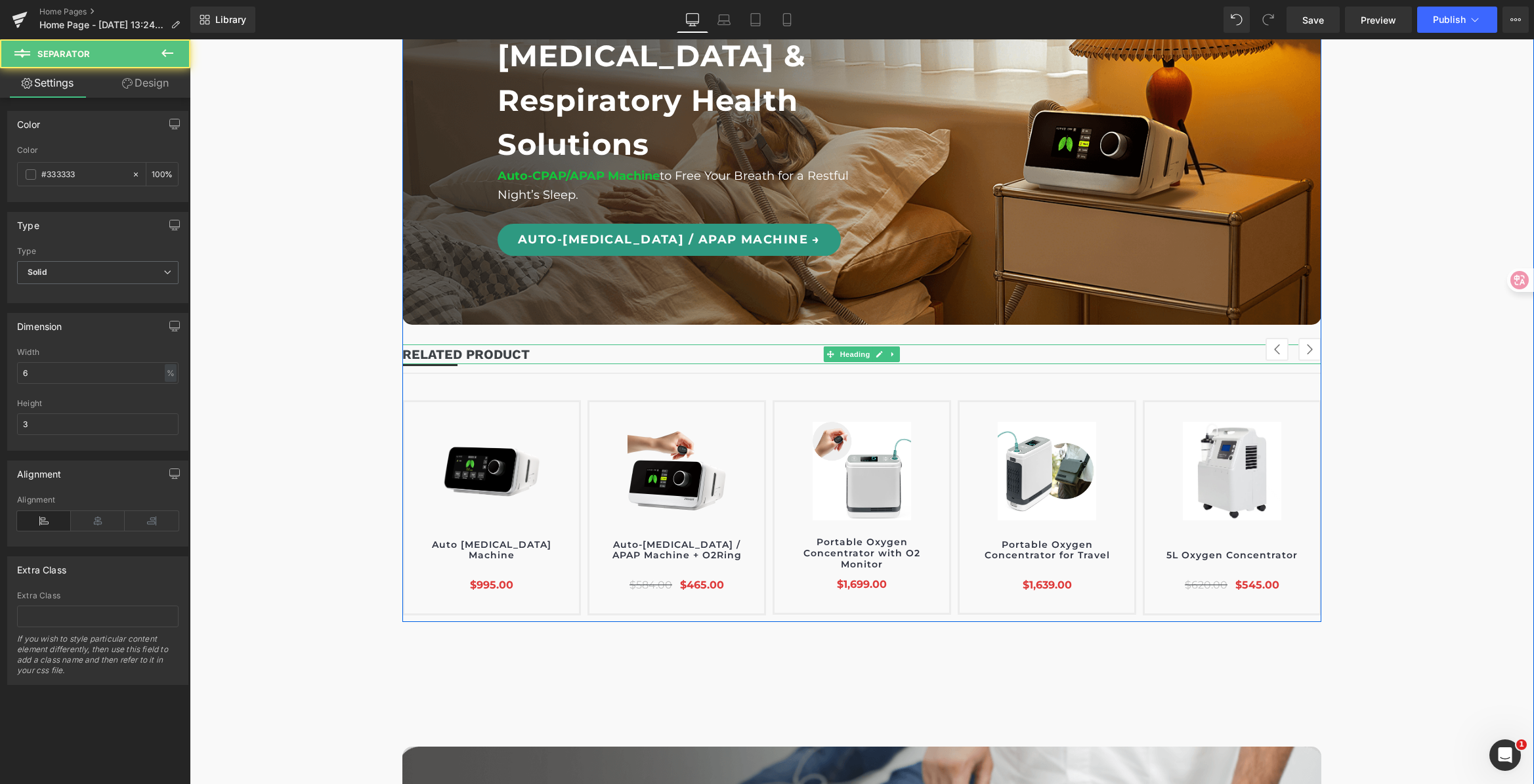
click at [481, 362] on b "RELATED PRODUCT" at bounding box center [465, 355] width 127 height 16
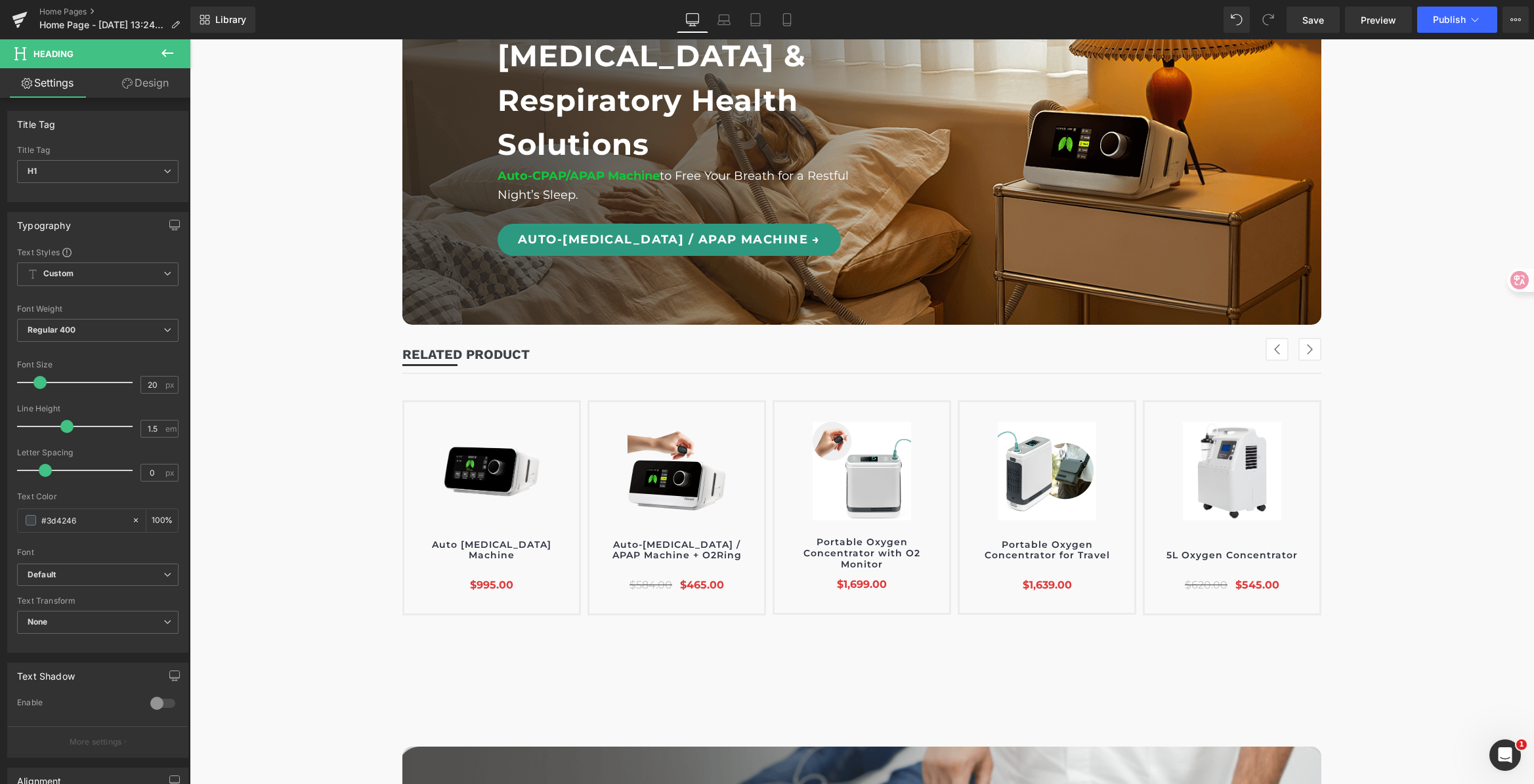
drag, startPoint x: 95, startPoint y: 515, endPoint x: -22, endPoint y: 515, distance: 117.0
click at [0, 515] on html "(P) Image You are previewing how the will restyle your page. You can not edit E…" at bounding box center [767, 392] width 1534 height 784
drag, startPoint x: 60, startPoint y: 520, endPoint x: 22, endPoint y: 520, distance: 38.0
click at [22, 520] on div "#3d4246" at bounding box center [74, 520] width 114 height 23
paste input "525252"
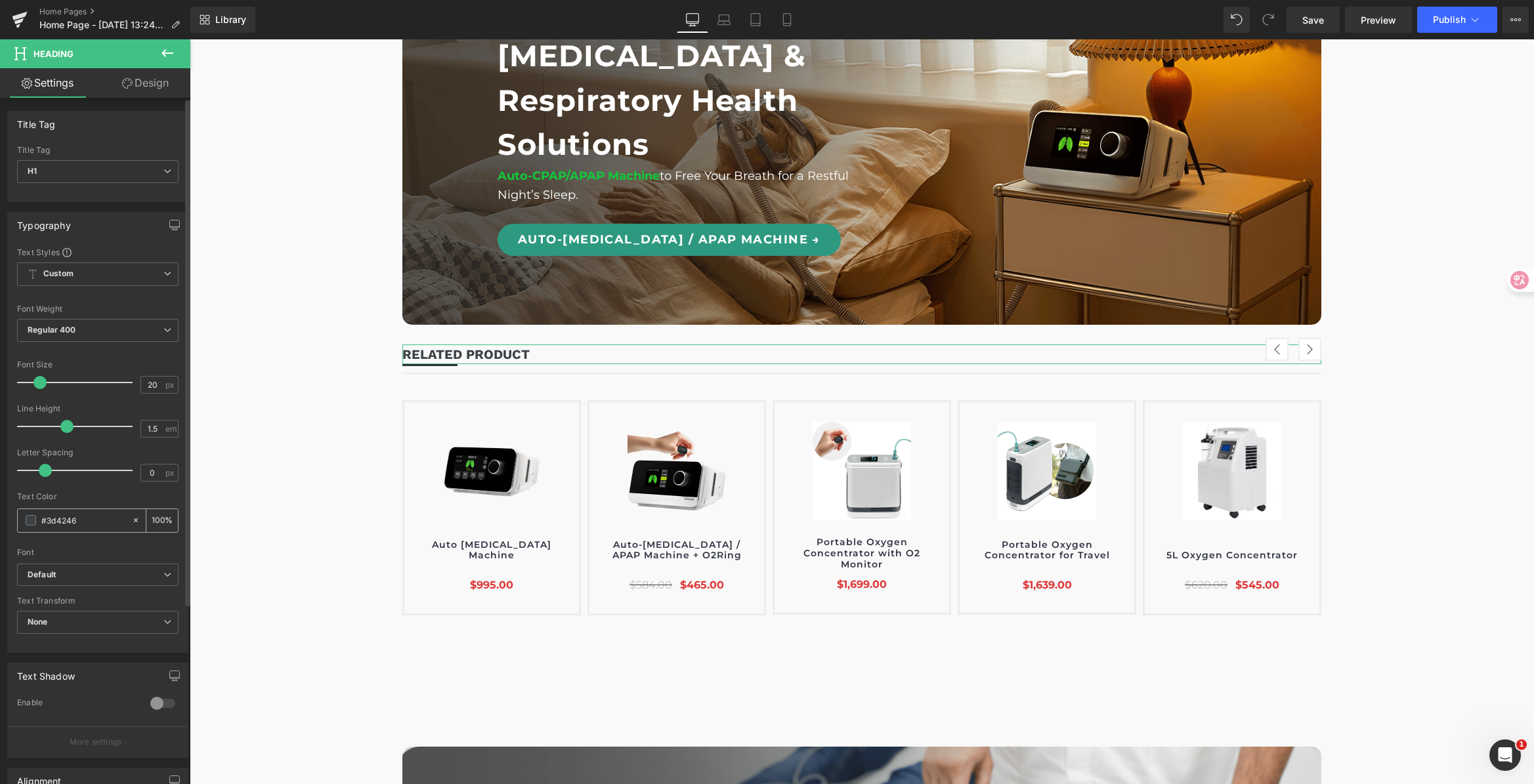
type input "525252"
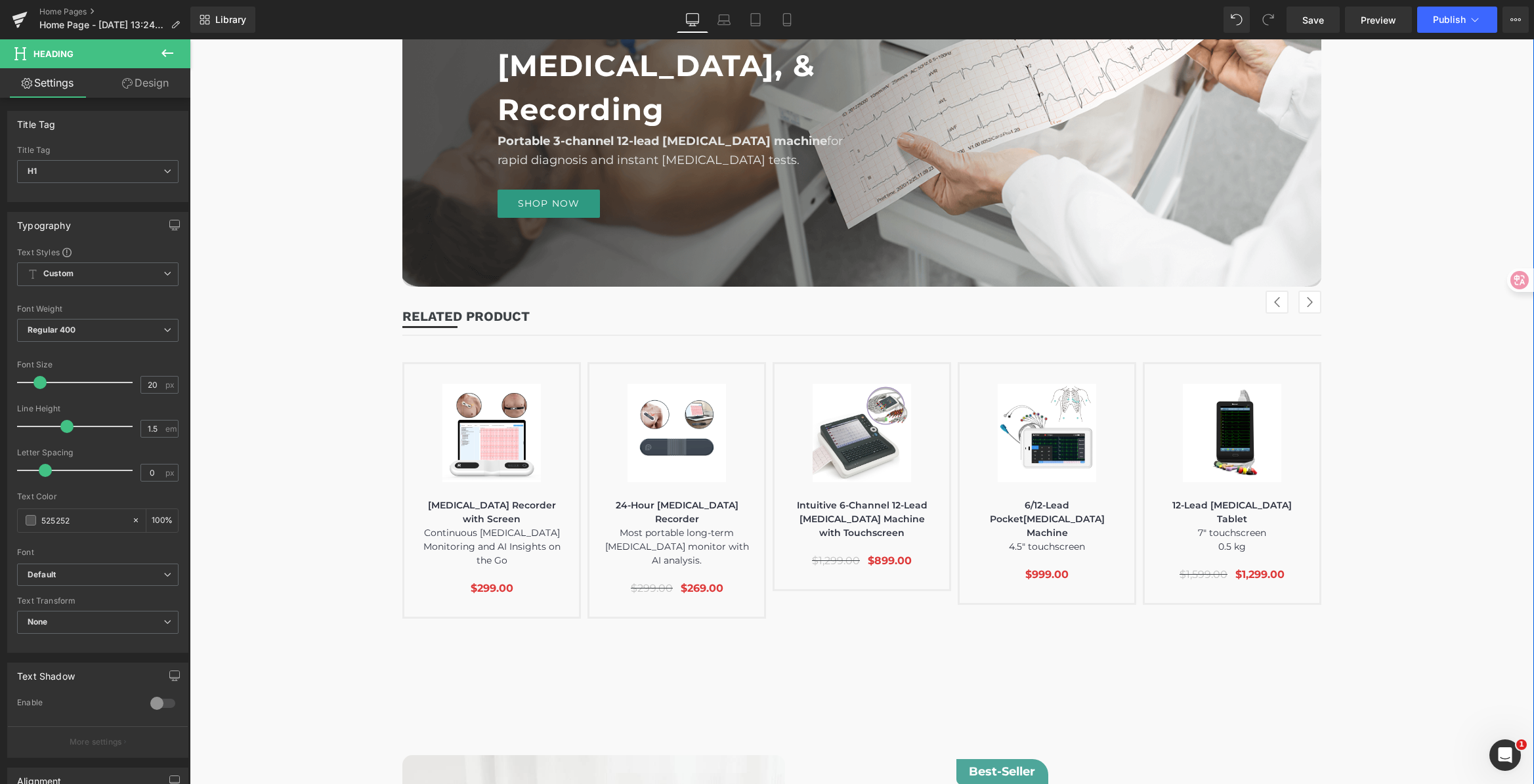
scroll to position [2701, 0]
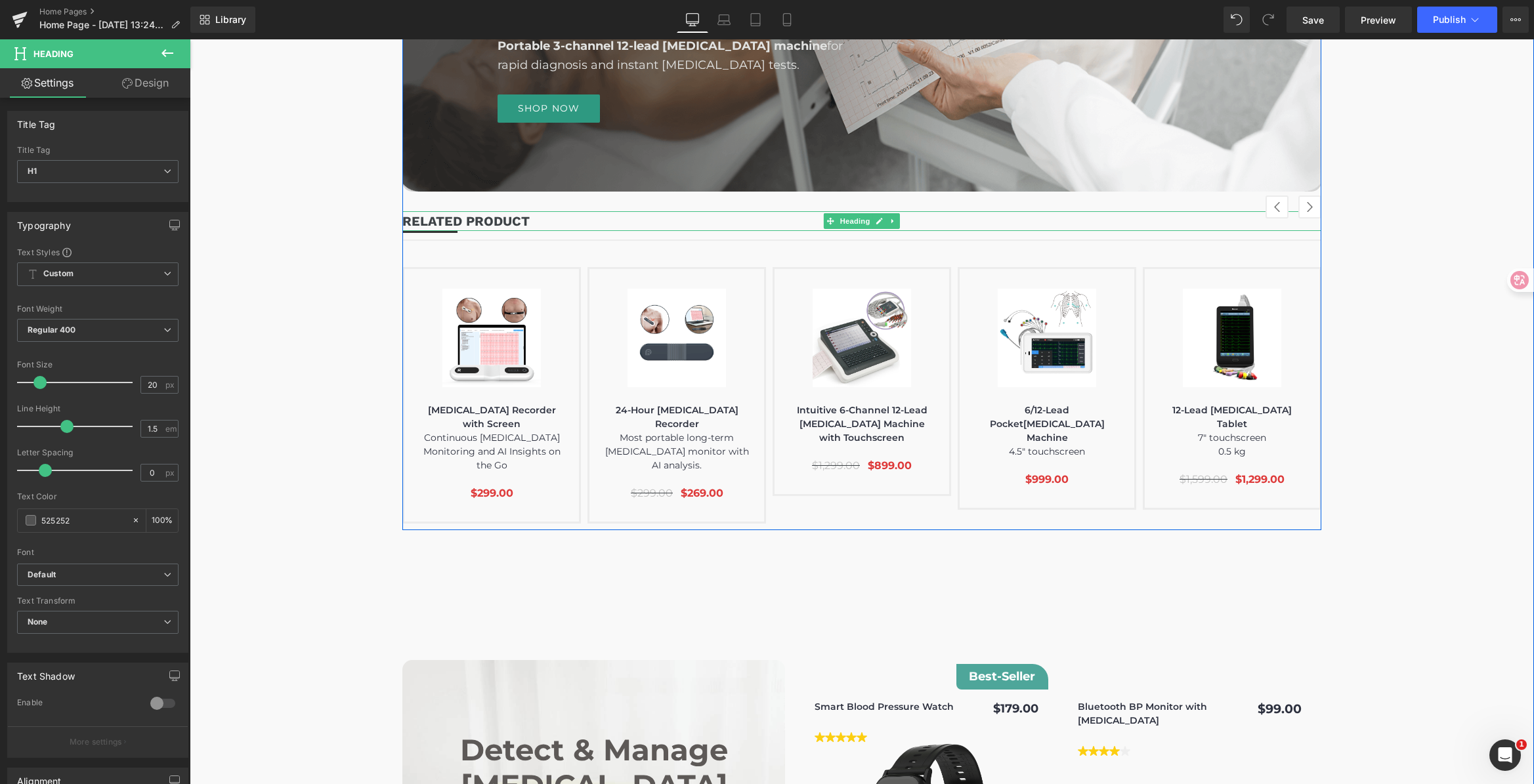
click at [469, 218] on b "RELATED PRODUCT" at bounding box center [465, 221] width 127 height 16
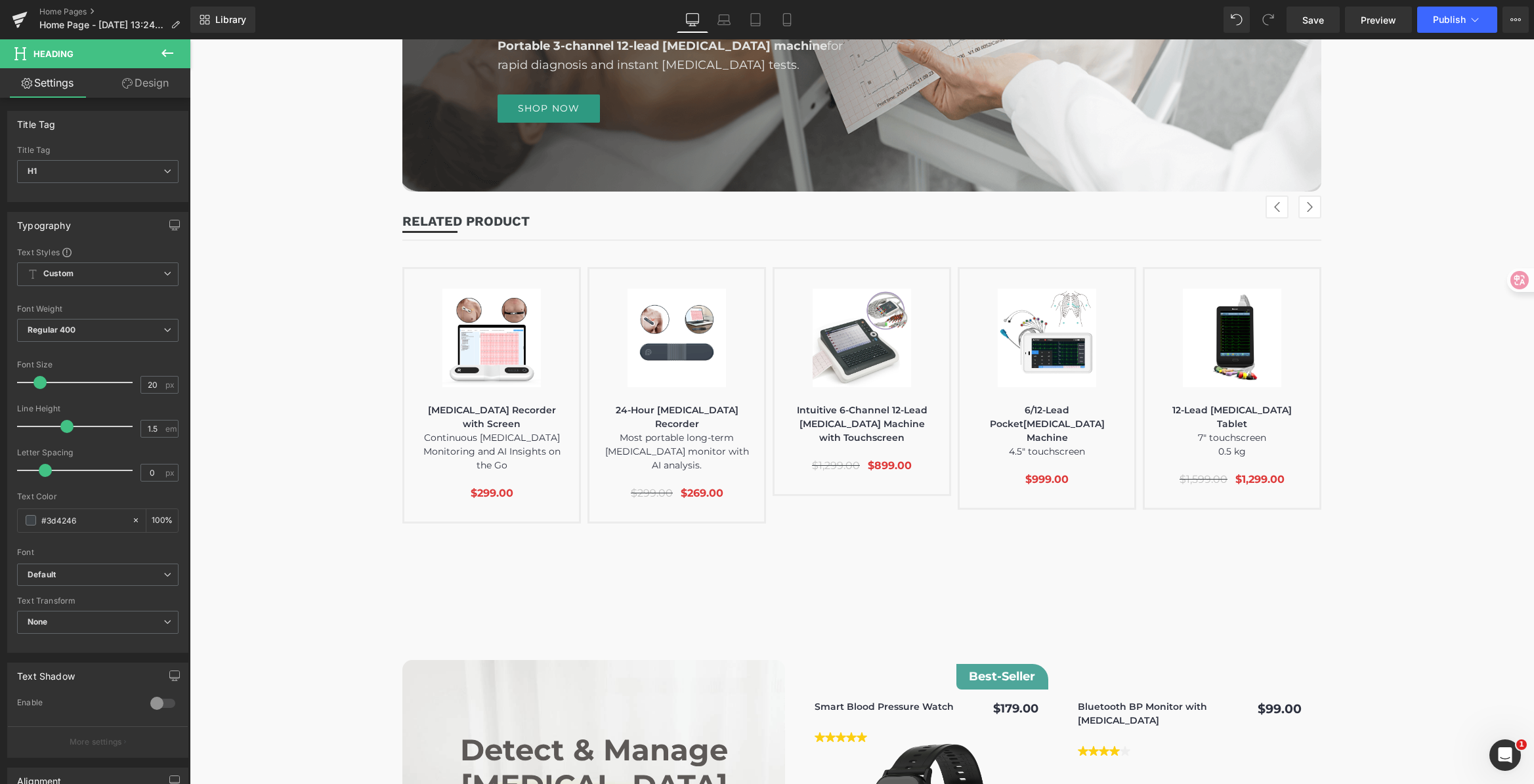
click at [0, 514] on html "(P) Image You are previewing how the will restyle your page. You can not edit E…" at bounding box center [767, 392] width 1534 height 784
paste input "525252"
type input "525252"
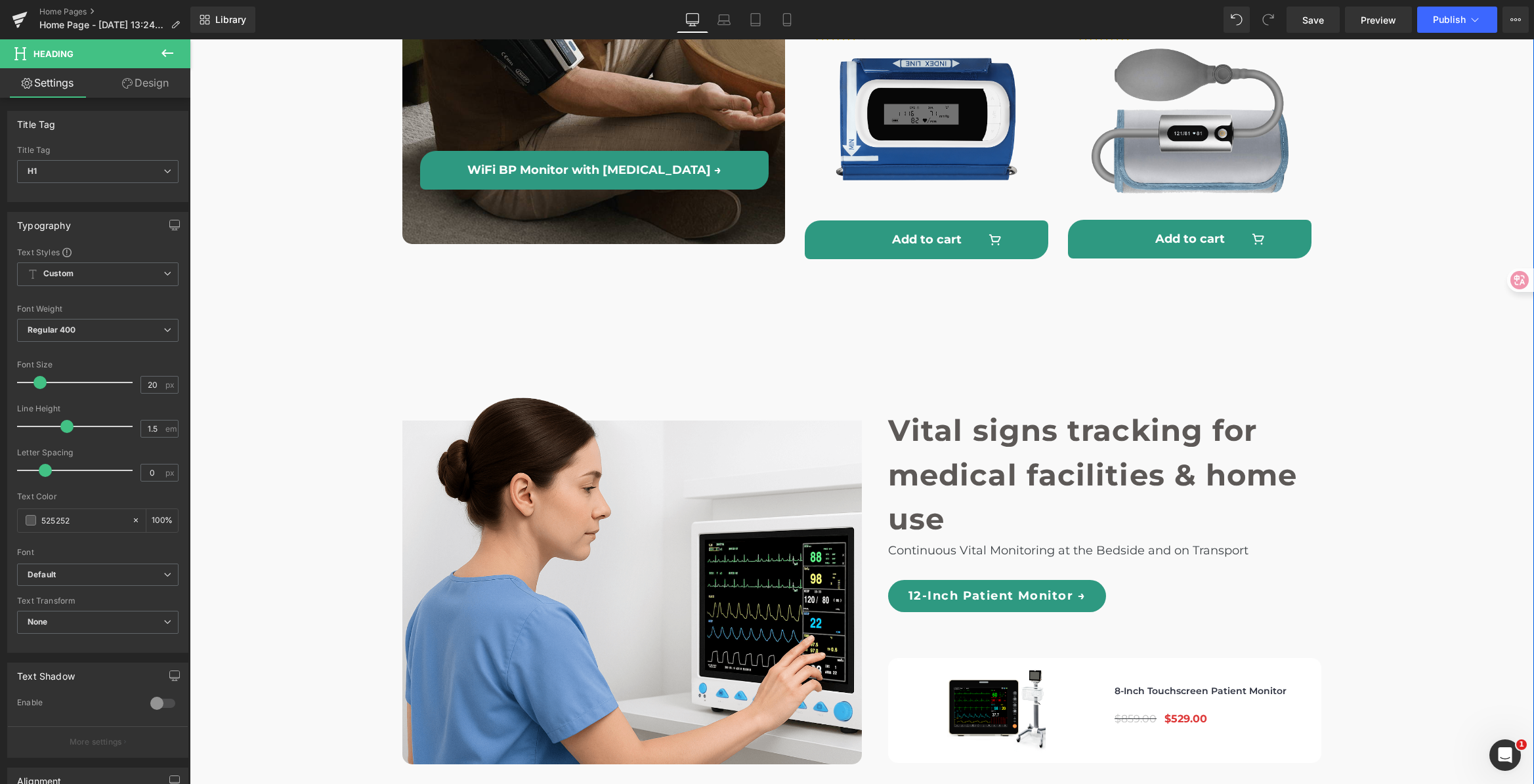
scroll to position [3756, 0]
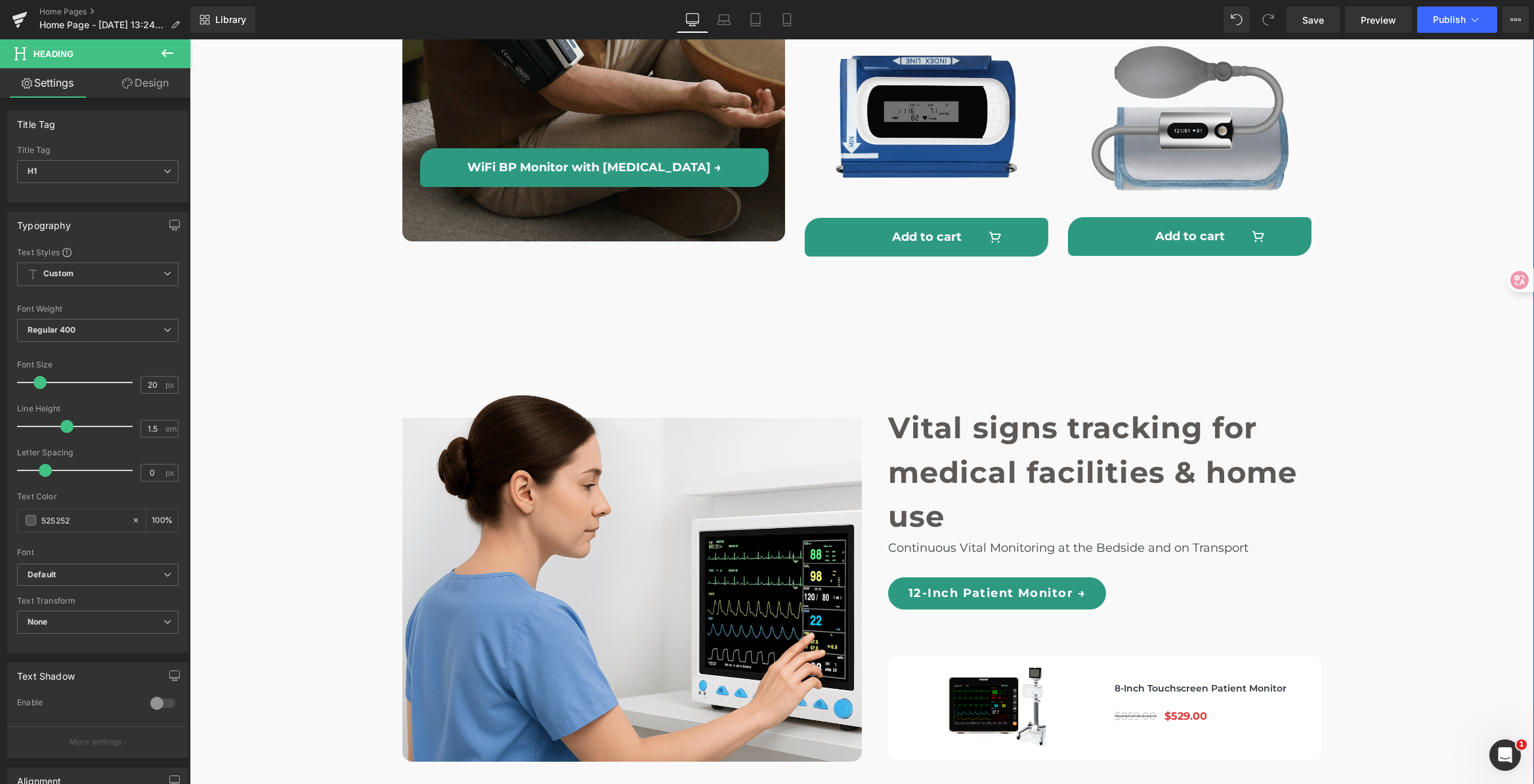
click at [1050, 450] on h1 "medical facilities & home use" at bounding box center [1104, 494] width 433 height 89
drag, startPoint x: 90, startPoint y: 524, endPoint x: 44, endPoint y: 522, distance: 46.0
click at [0, 518] on html "(P) Image You are previewing how the will restyle your page. You can not edit E…" at bounding box center [767, 392] width 1534 height 784
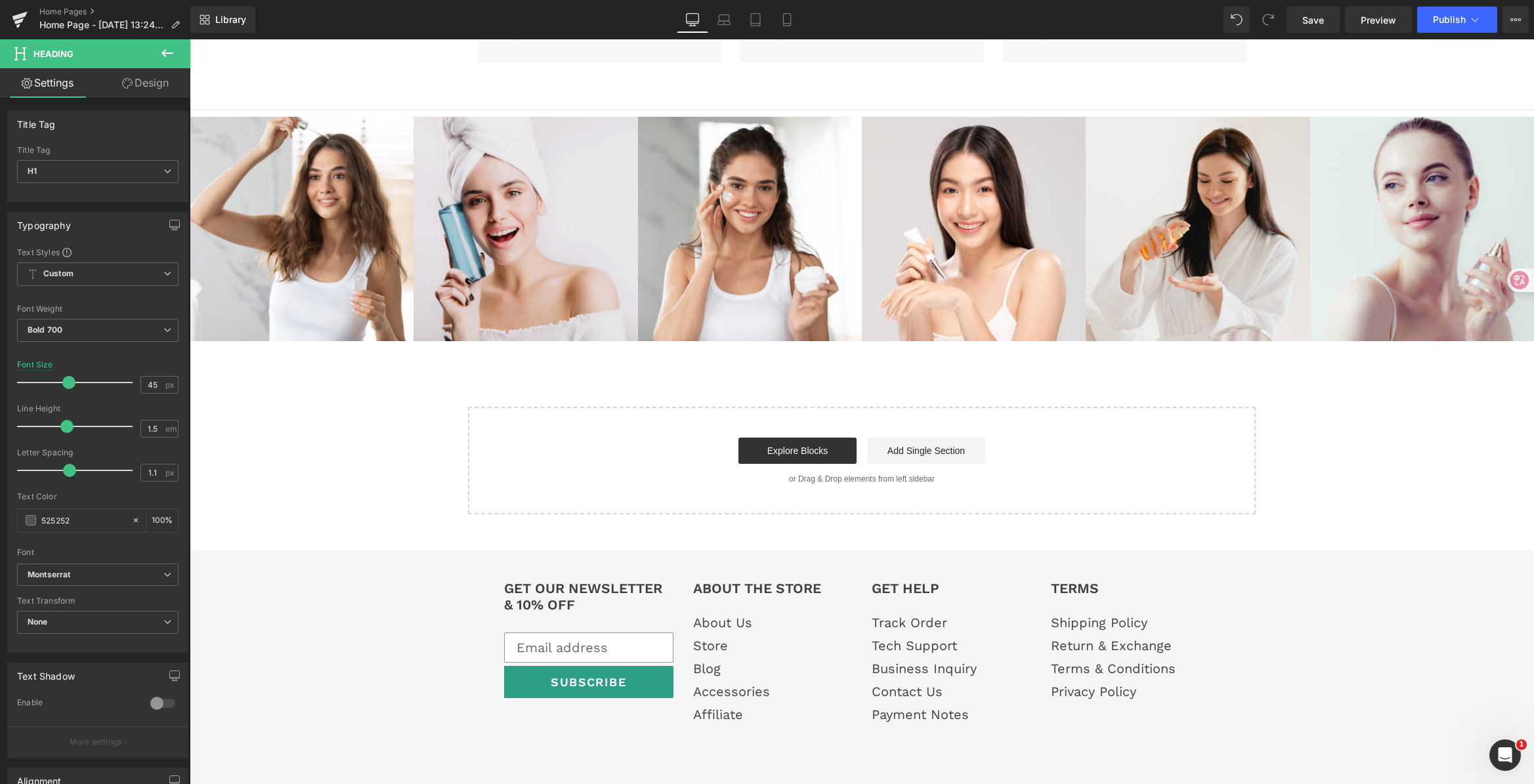
type input "#525252"
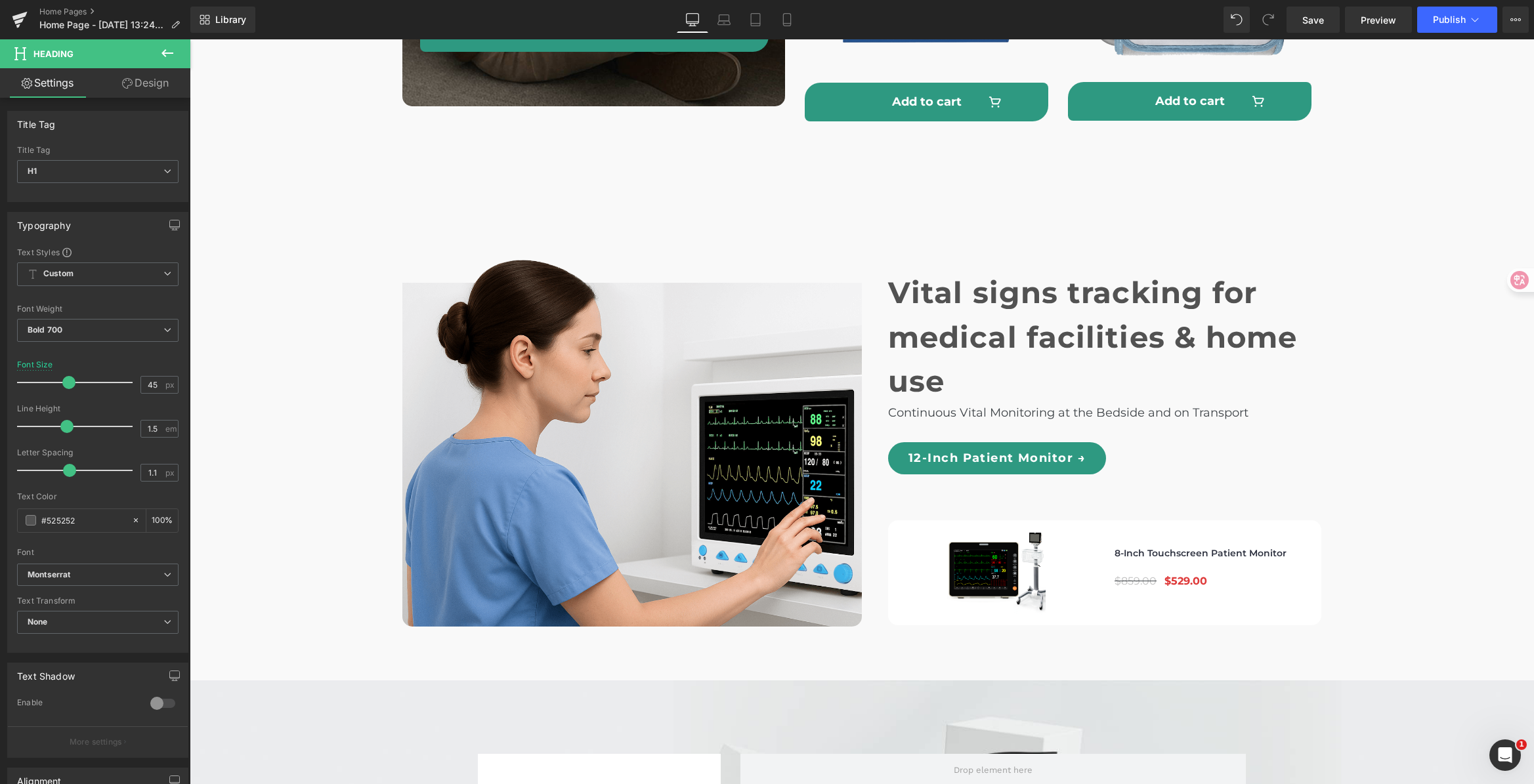
scroll to position [3889, 0]
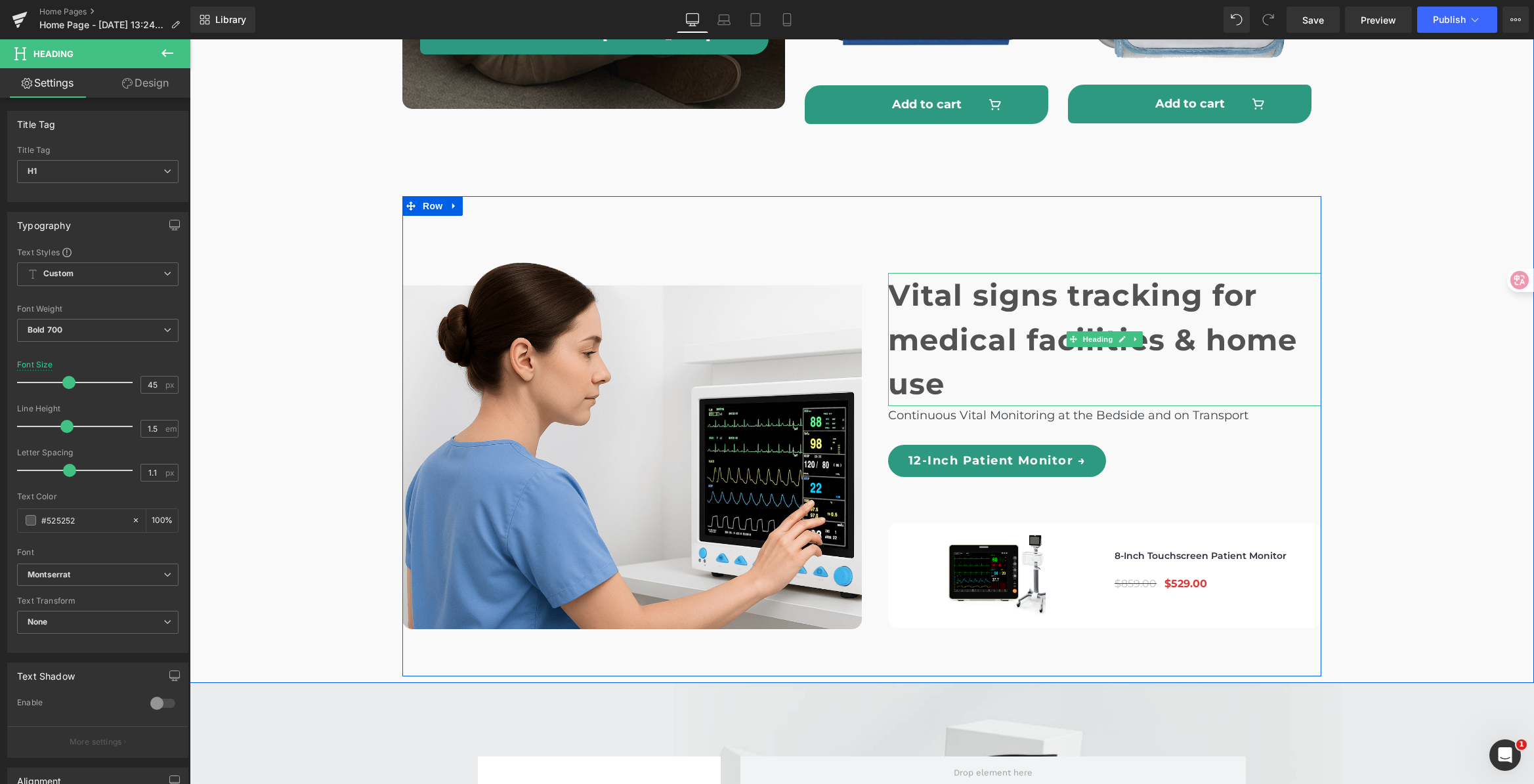
click at [1040, 274] on h1 "Vital signs tracking for" at bounding box center [1104, 295] width 433 height 44
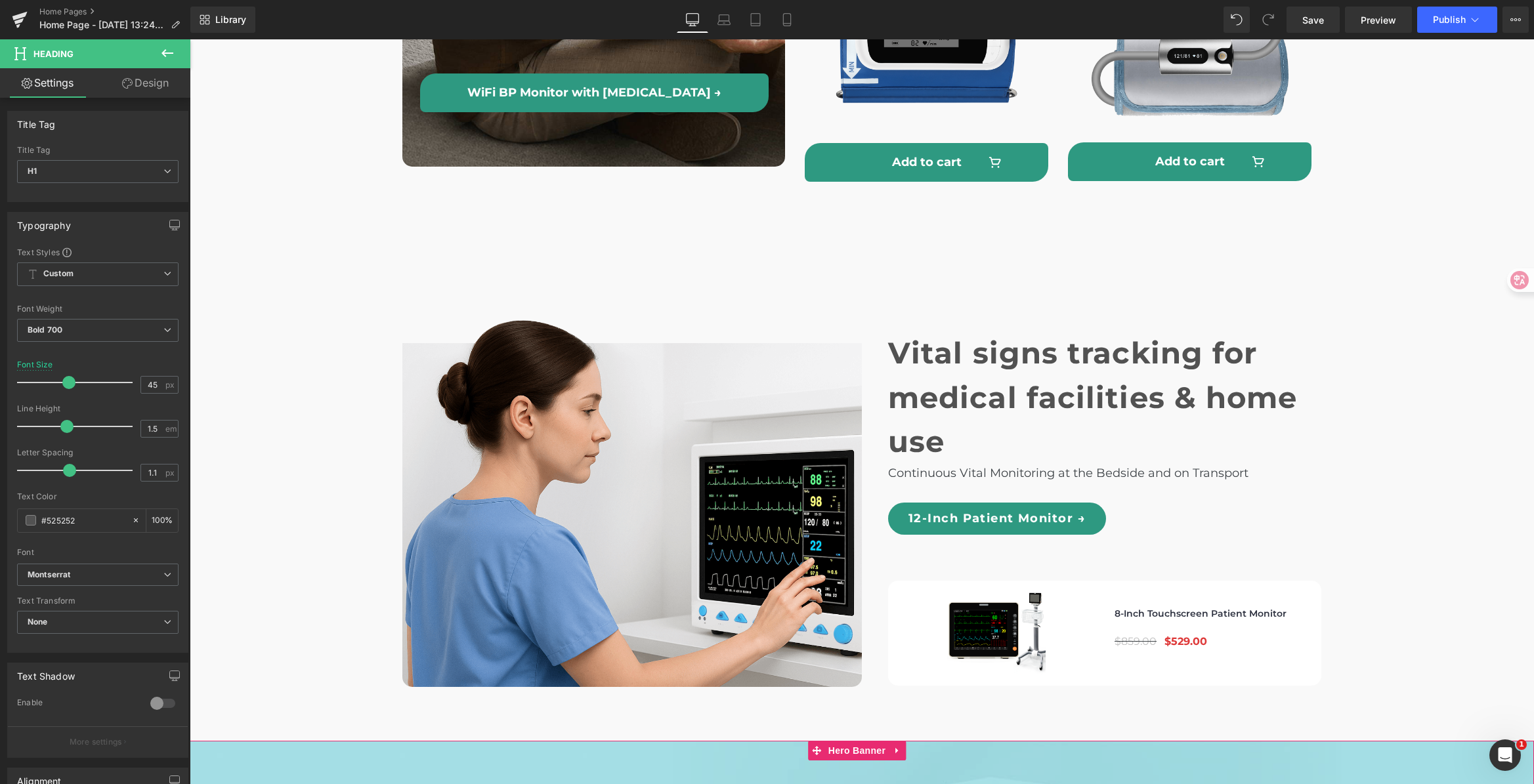
scroll to position [3872, 0]
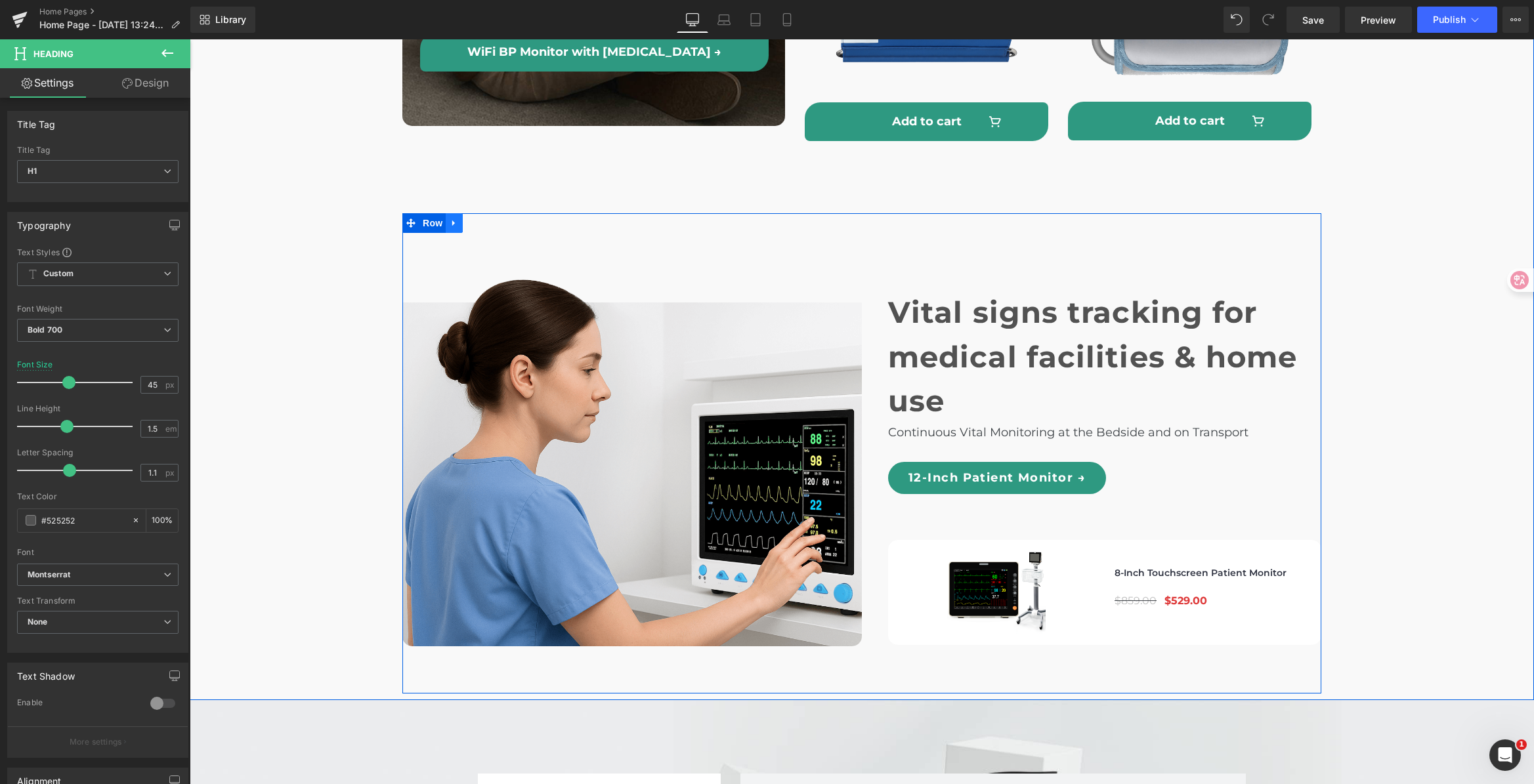
click at [449, 218] on icon at bounding box center [454, 223] width 9 height 10
click at [467, 218] on icon at bounding box center [471, 223] width 9 height 10
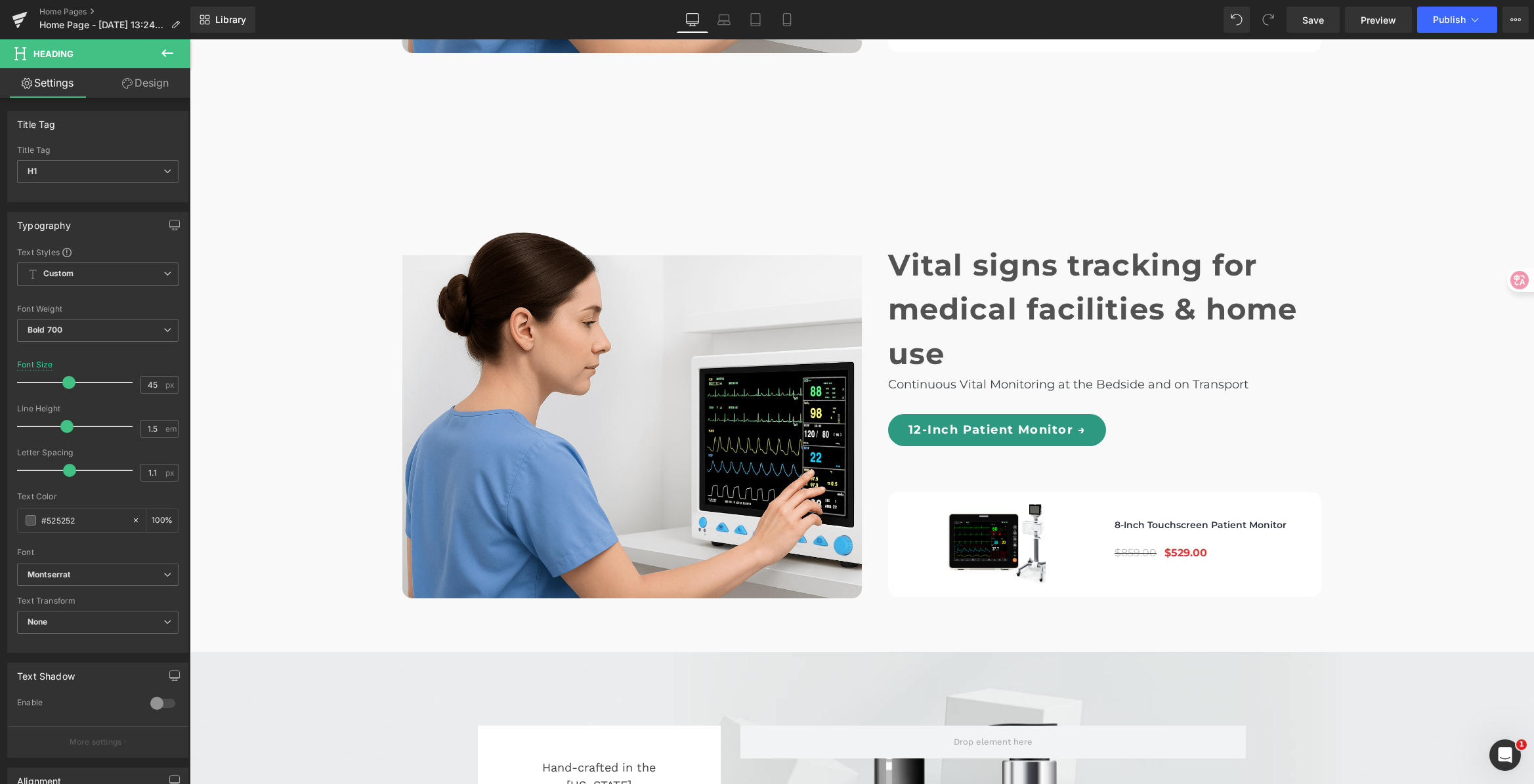
scroll to position [4497, 0]
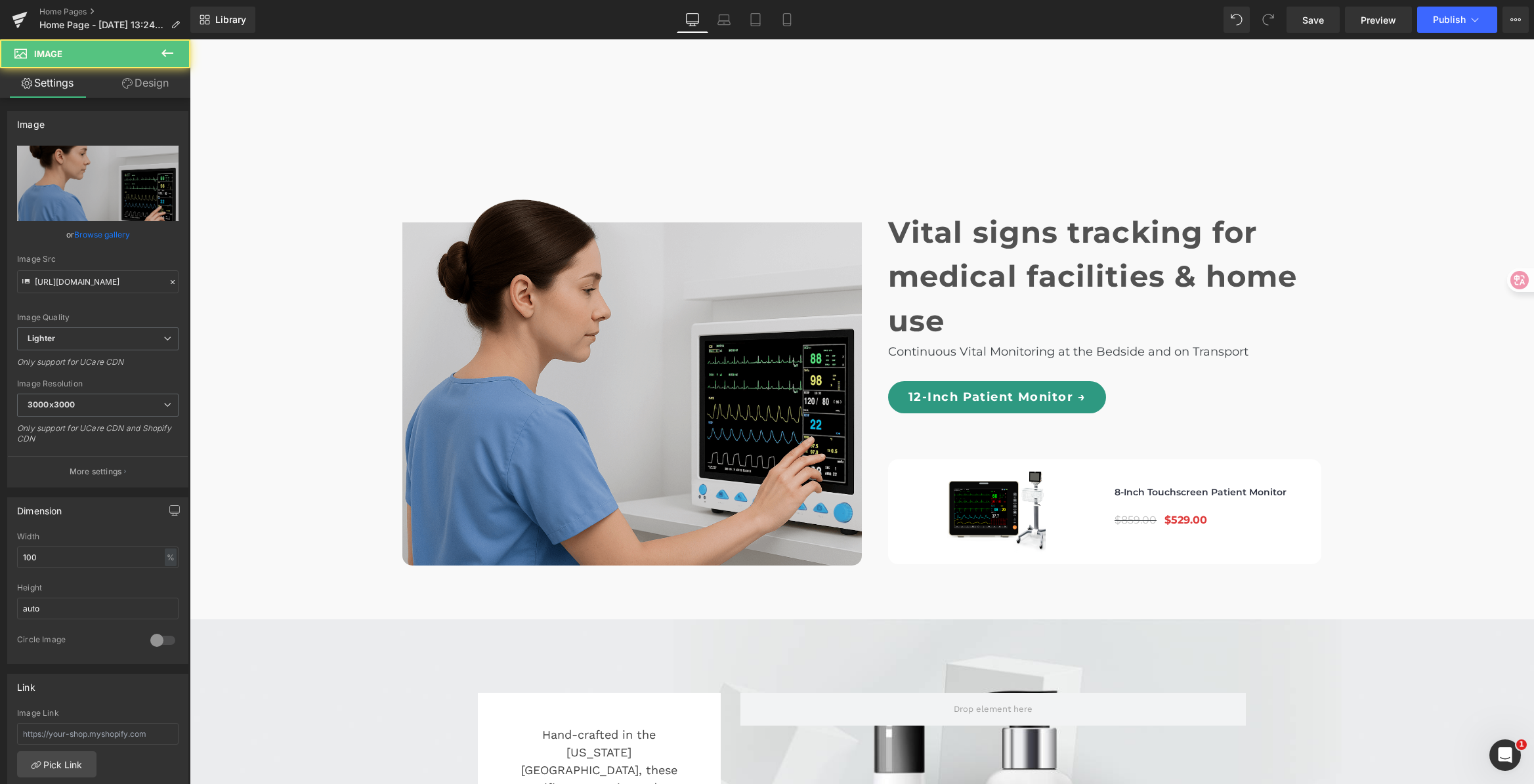
click at [571, 302] on img at bounding box center [632, 373] width 460 height 386
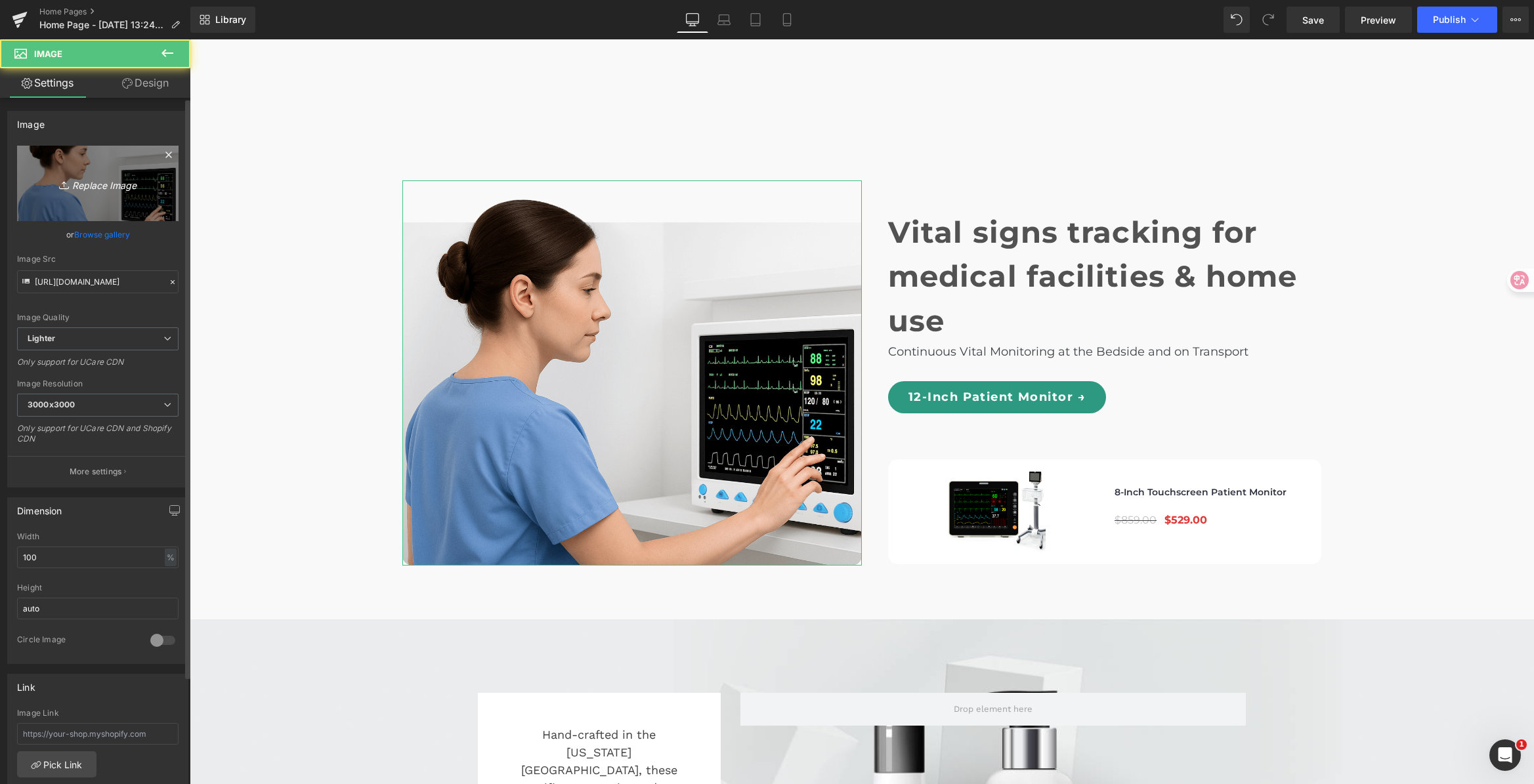
click at [44, 191] on link "Replace Image" at bounding box center [98, 183] width 162 height 76
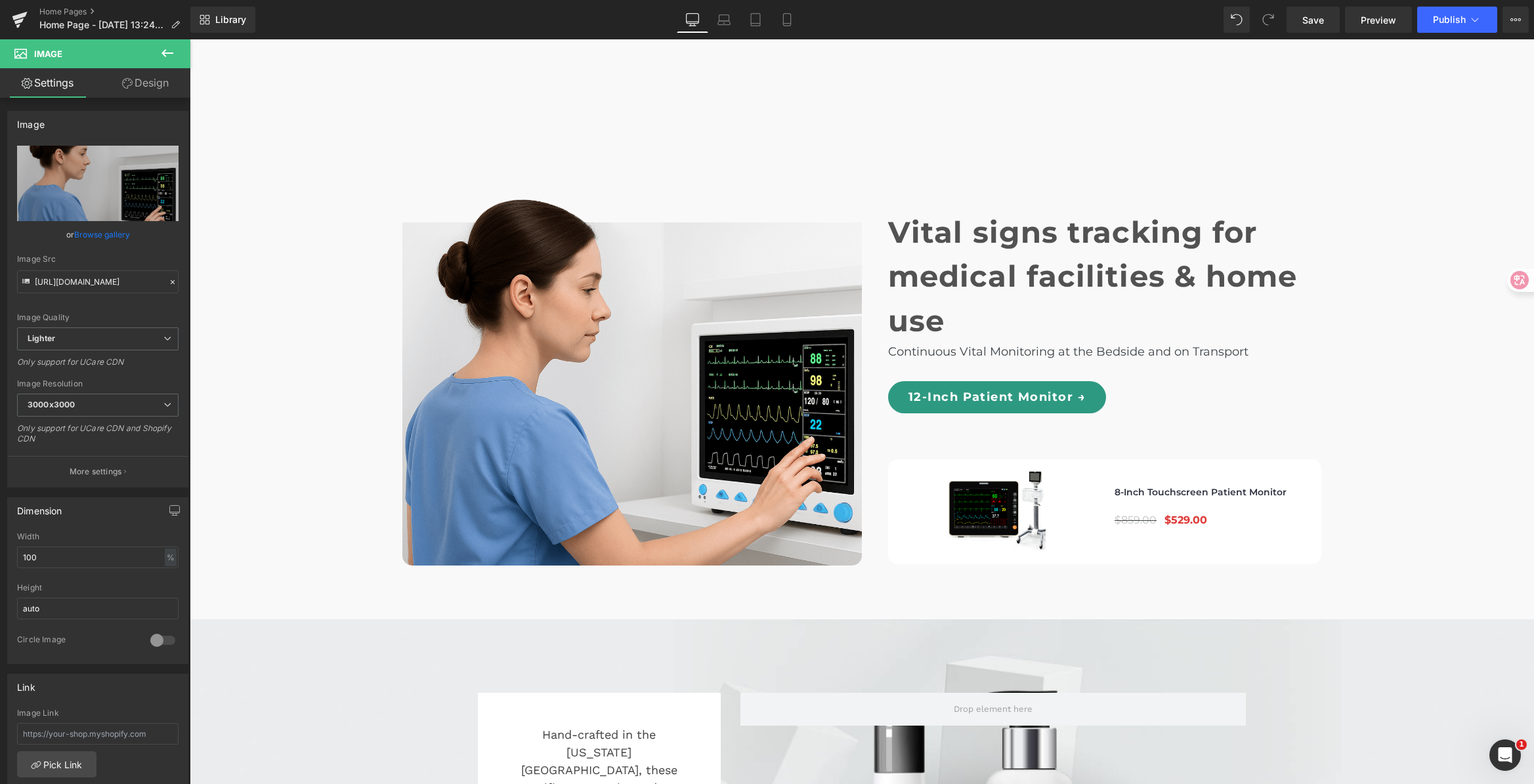
type input "C:\fakepath\Vital signs tracking for medical facilities & home use.png"
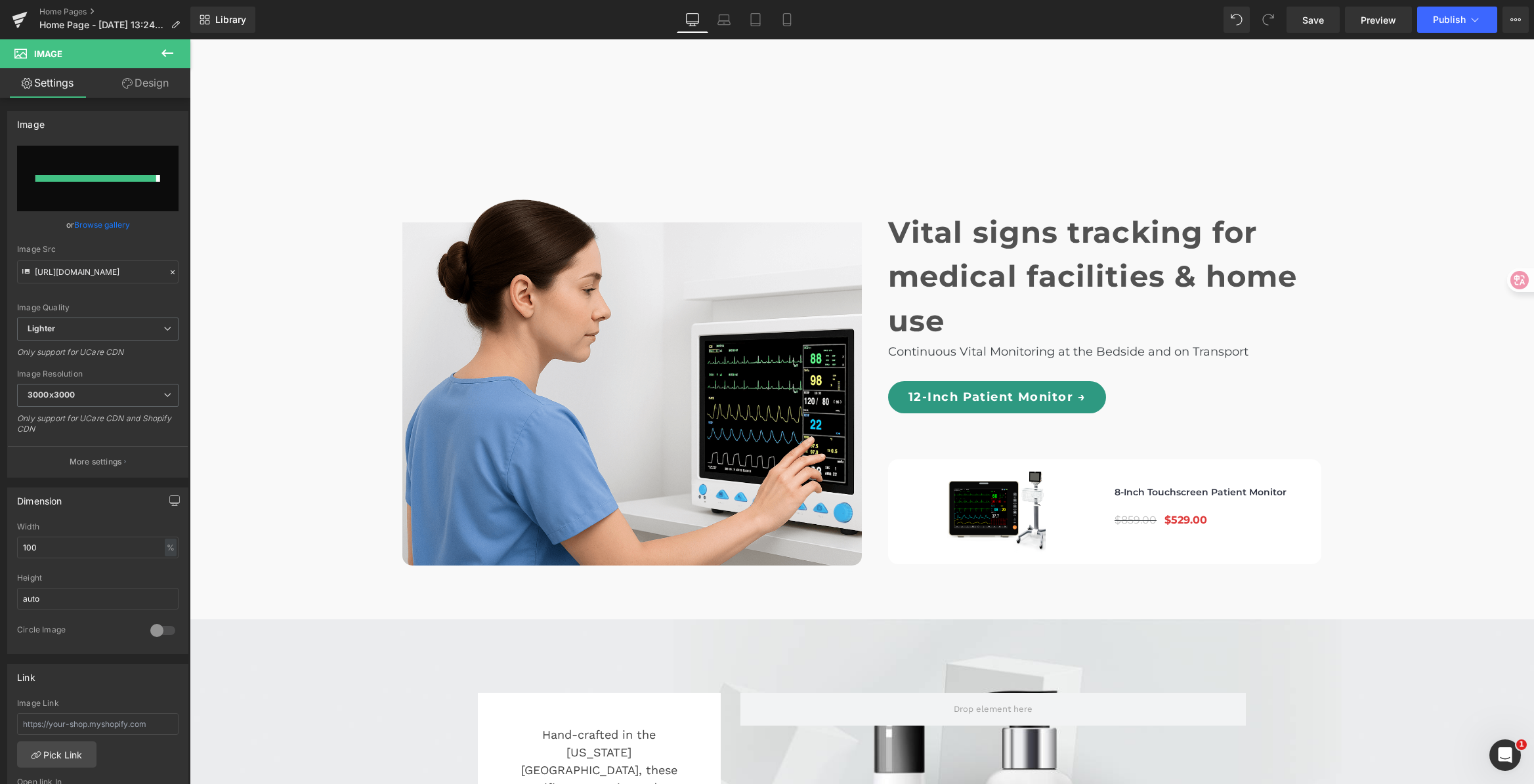
type input "https://ucarecdn.com/03e7e141-c4d1-4798-988c-6d59de7aeb7b/-/format/auto/-/previ…"
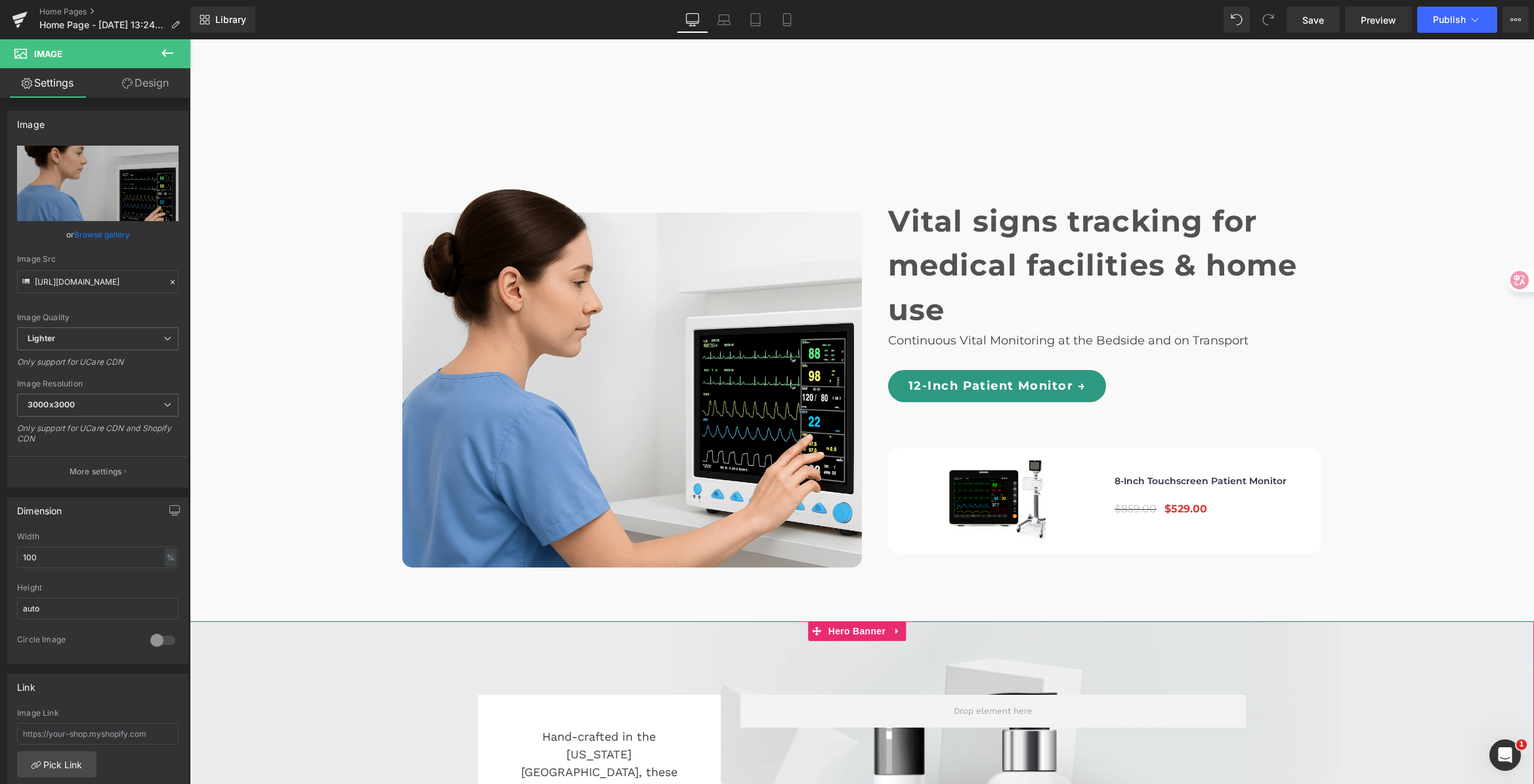
scroll to position [4506, 0]
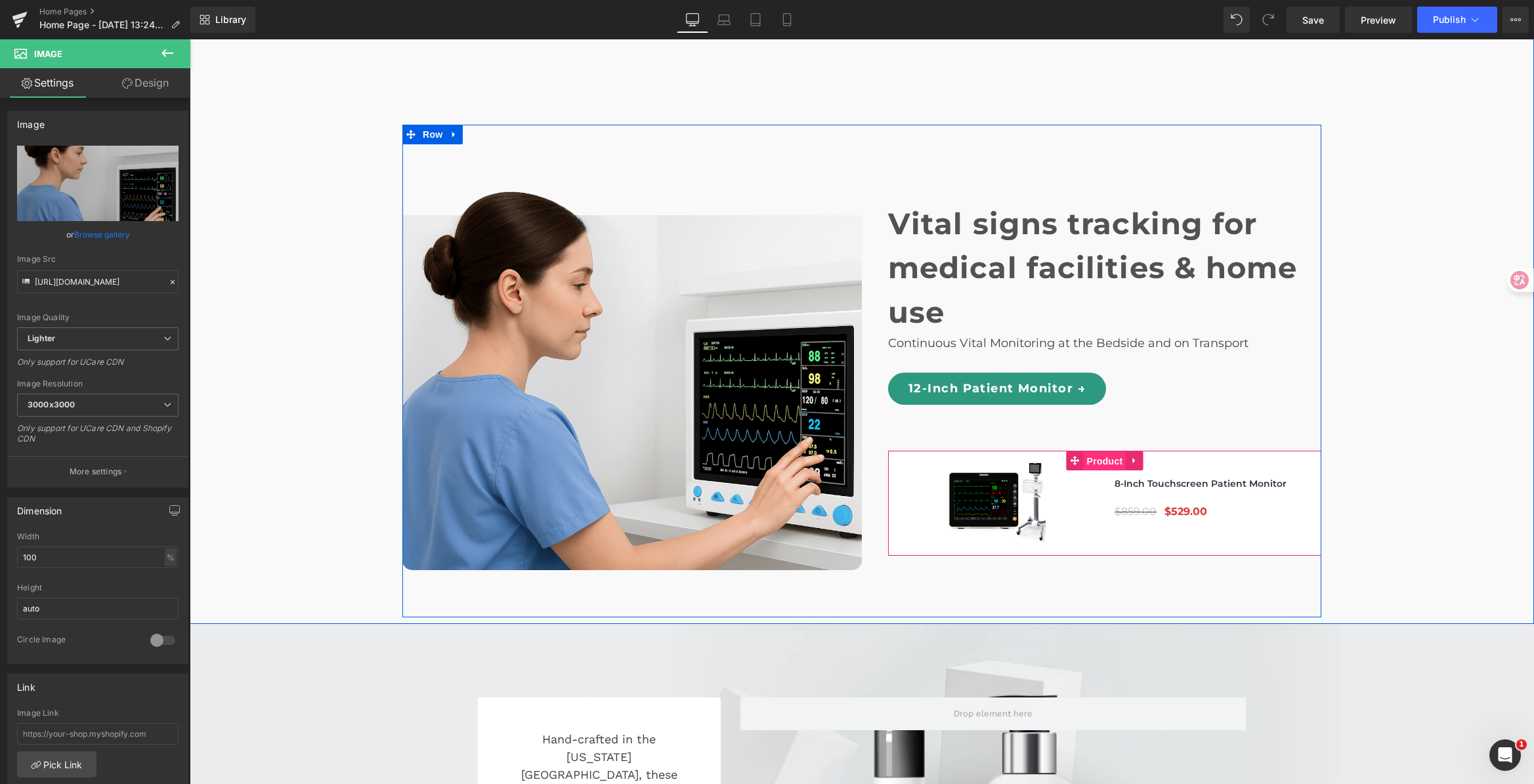
click at [1098, 451] on span "Product" at bounding box center [1105, 461] width 43 height 20
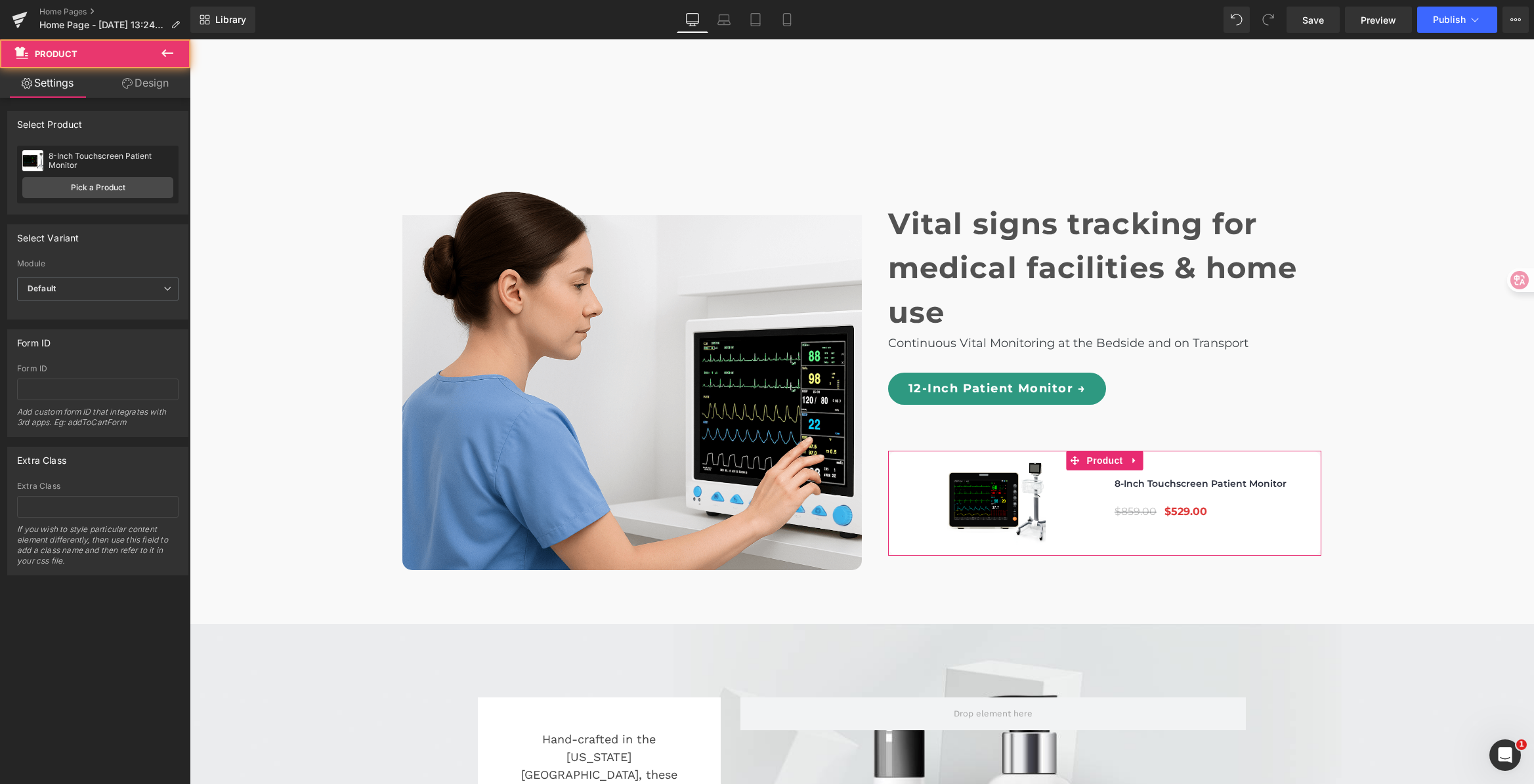
click at [167, 85] on link "Design" at bounding box center [145, 83] width 95 height 30
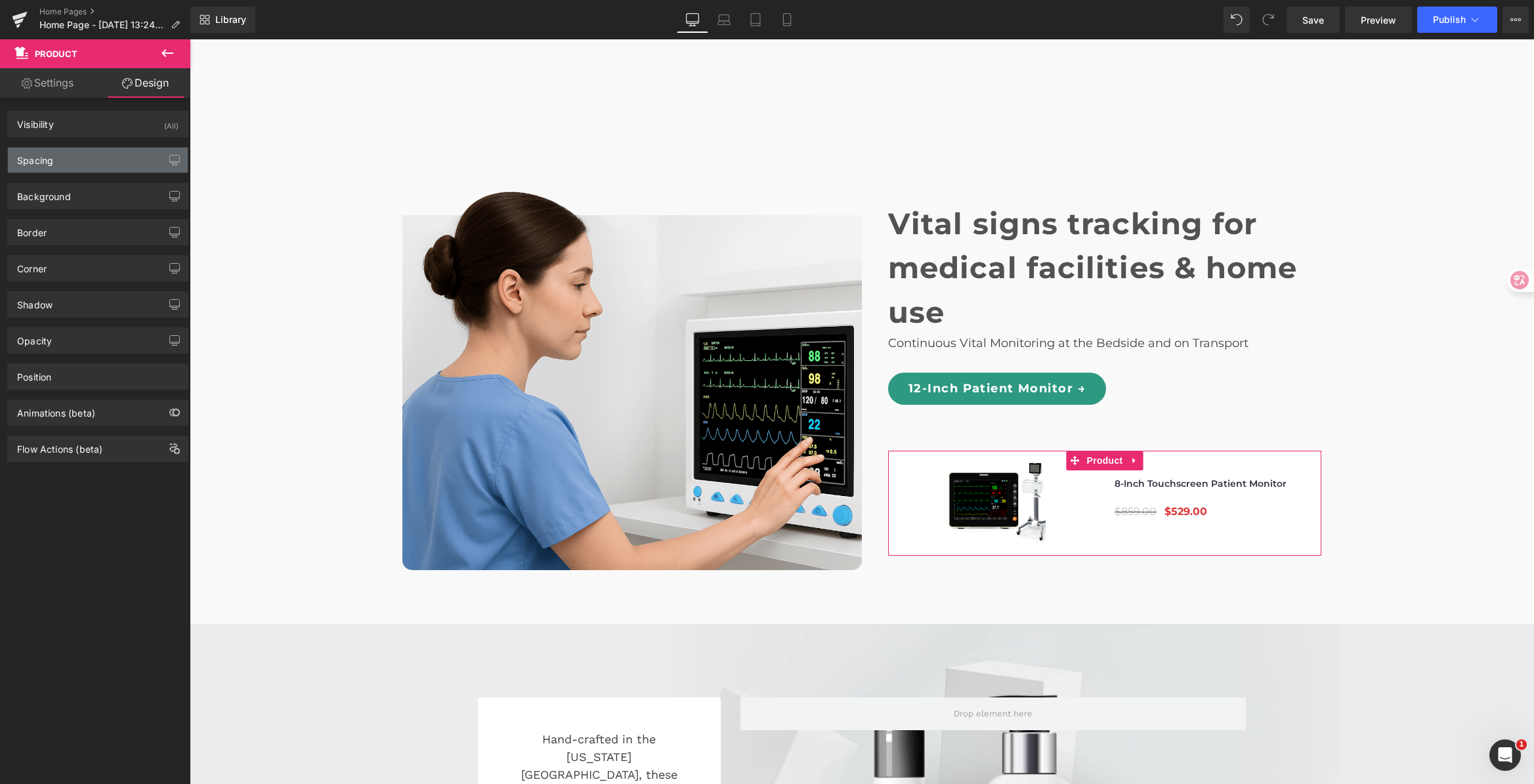
click at [114, 154] on div "Spacing" at bounding box center [98, 160] width 180 height 25
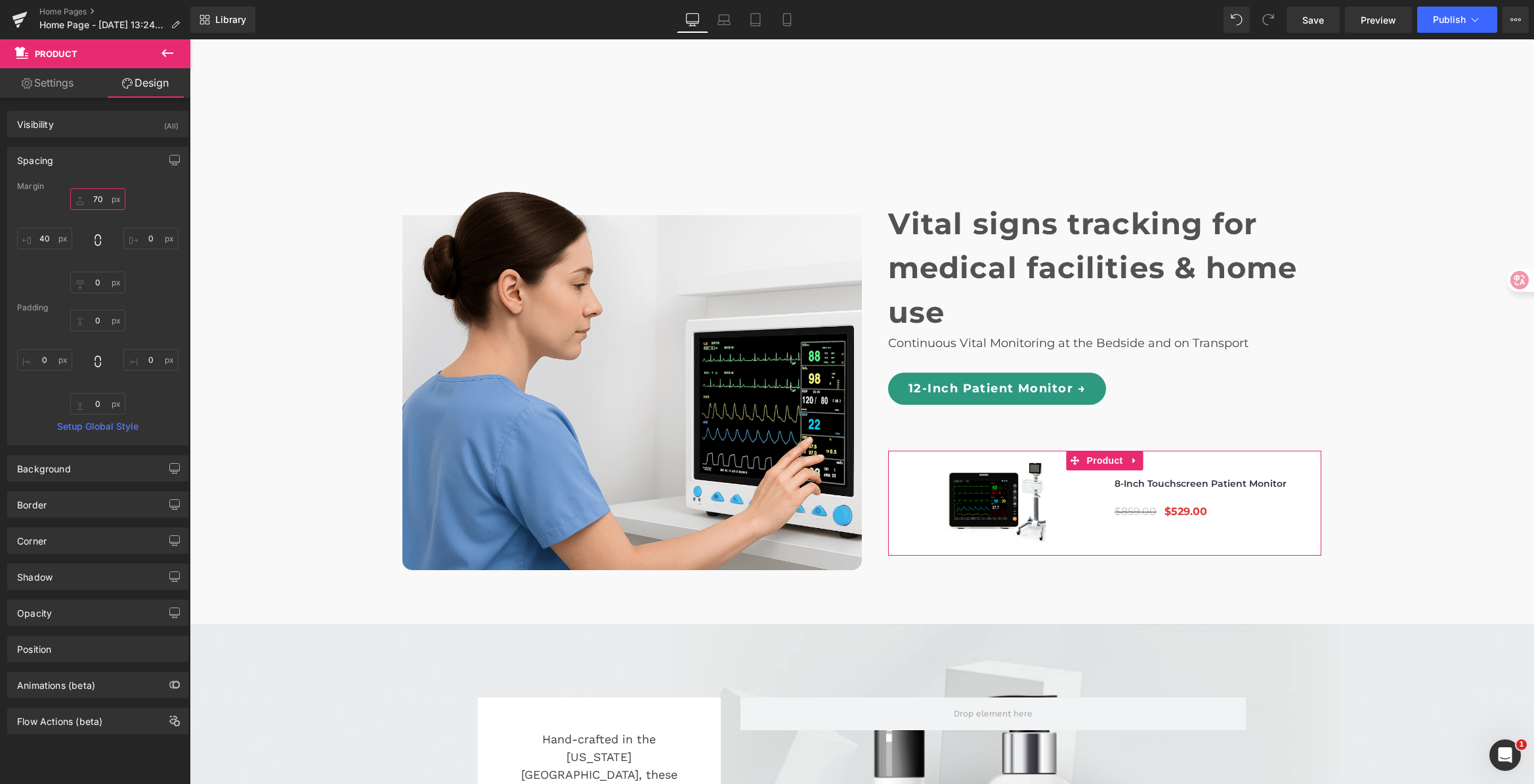
click at [96, 202] on input "70" at bounding box center [98, 199] width 55 height 22
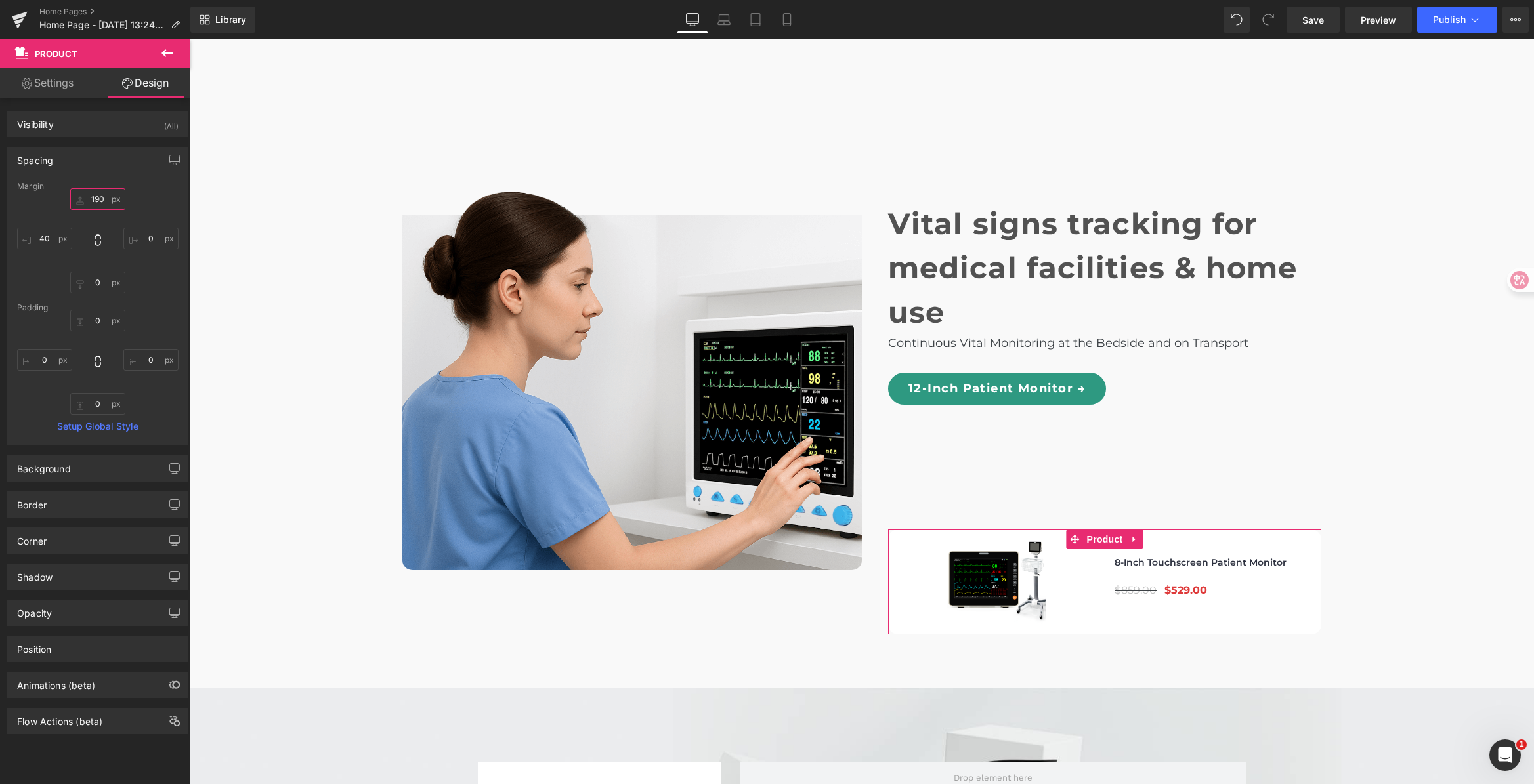
click at [92, 203] on input "190" at bounding box center [98, 199] width 55 height 22
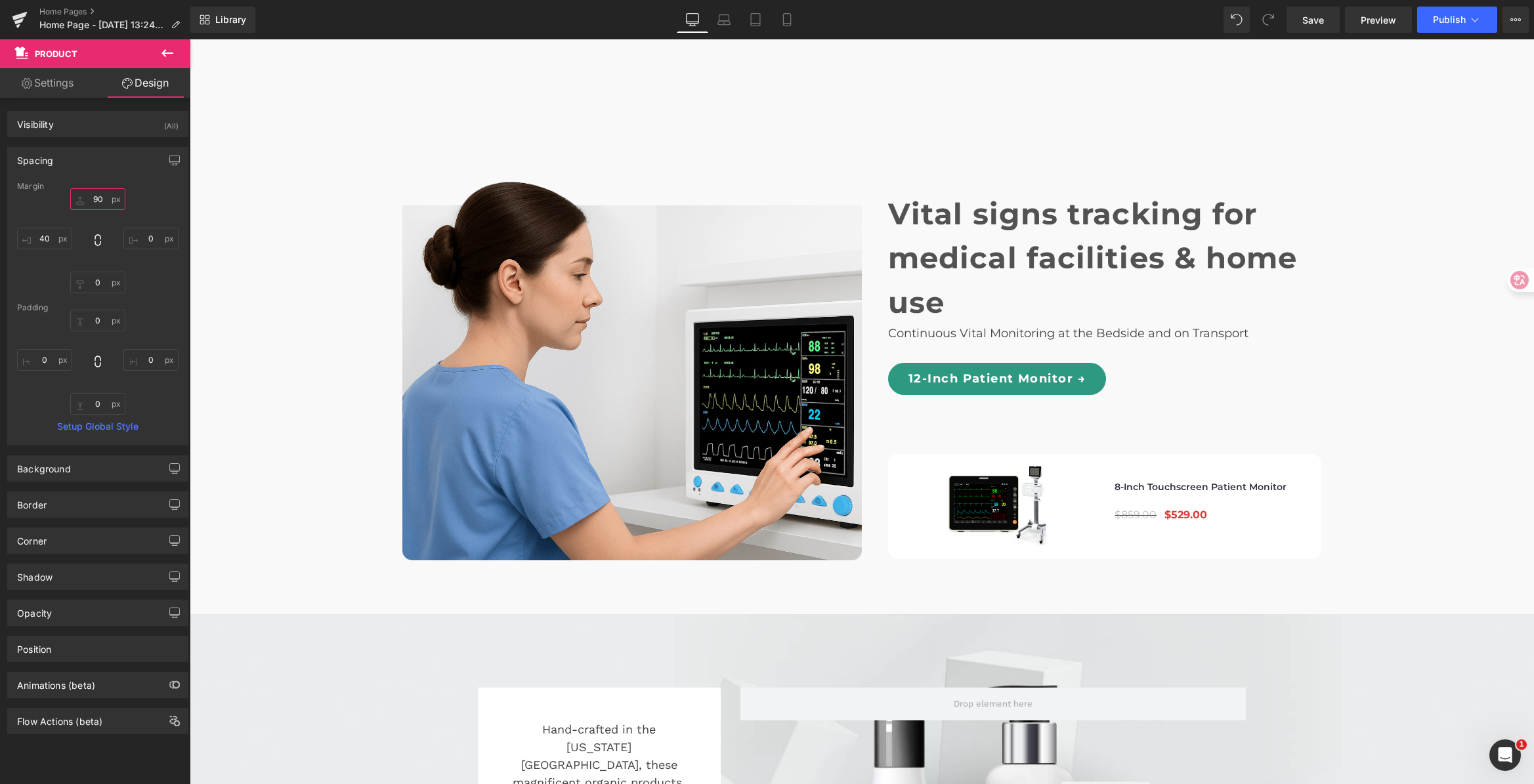
scroll to position [4491, 0]
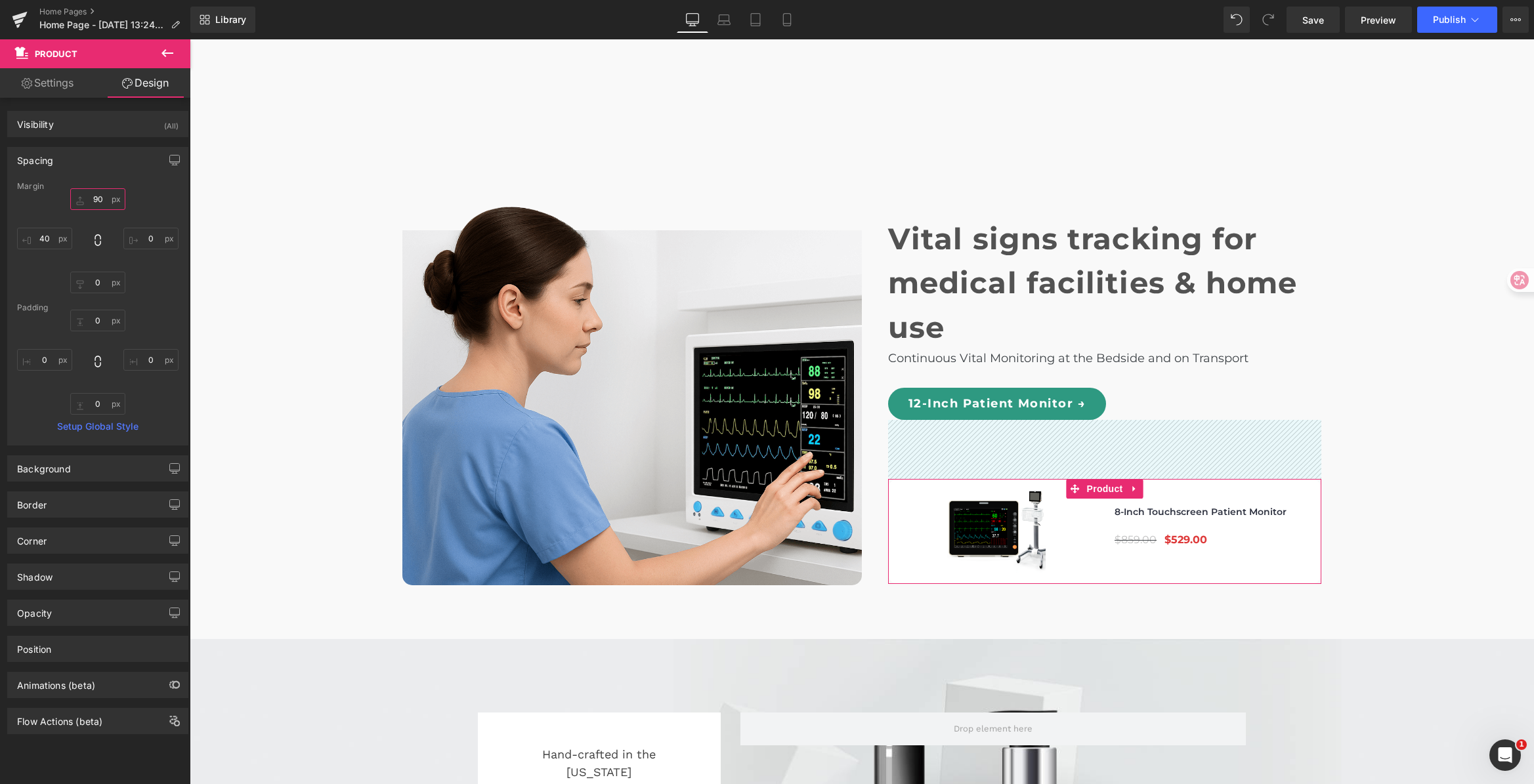
click at [94, 200] on input "90" at bounding box center [98, 199] width 55 height 22
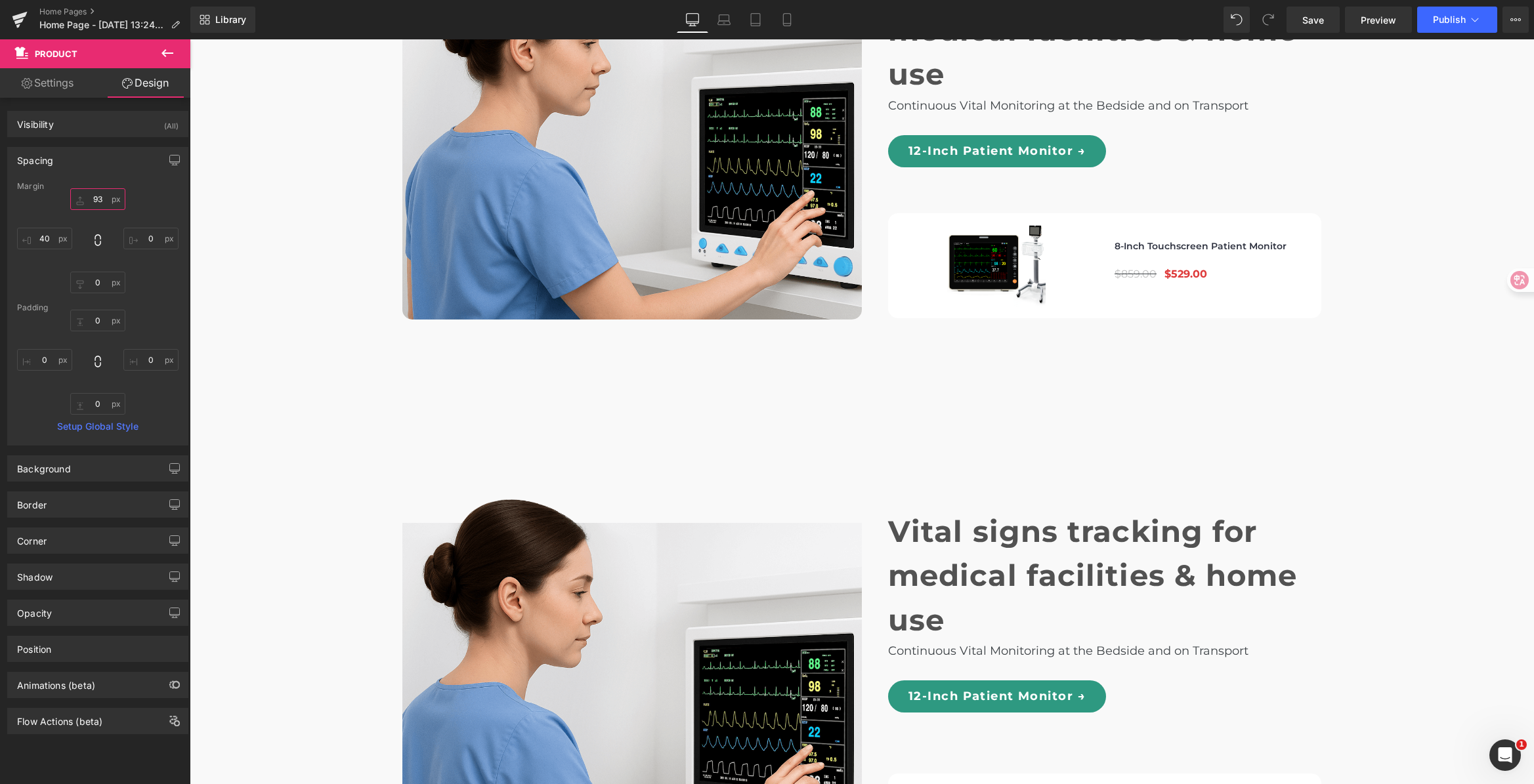
scroll to position [4191, 0]
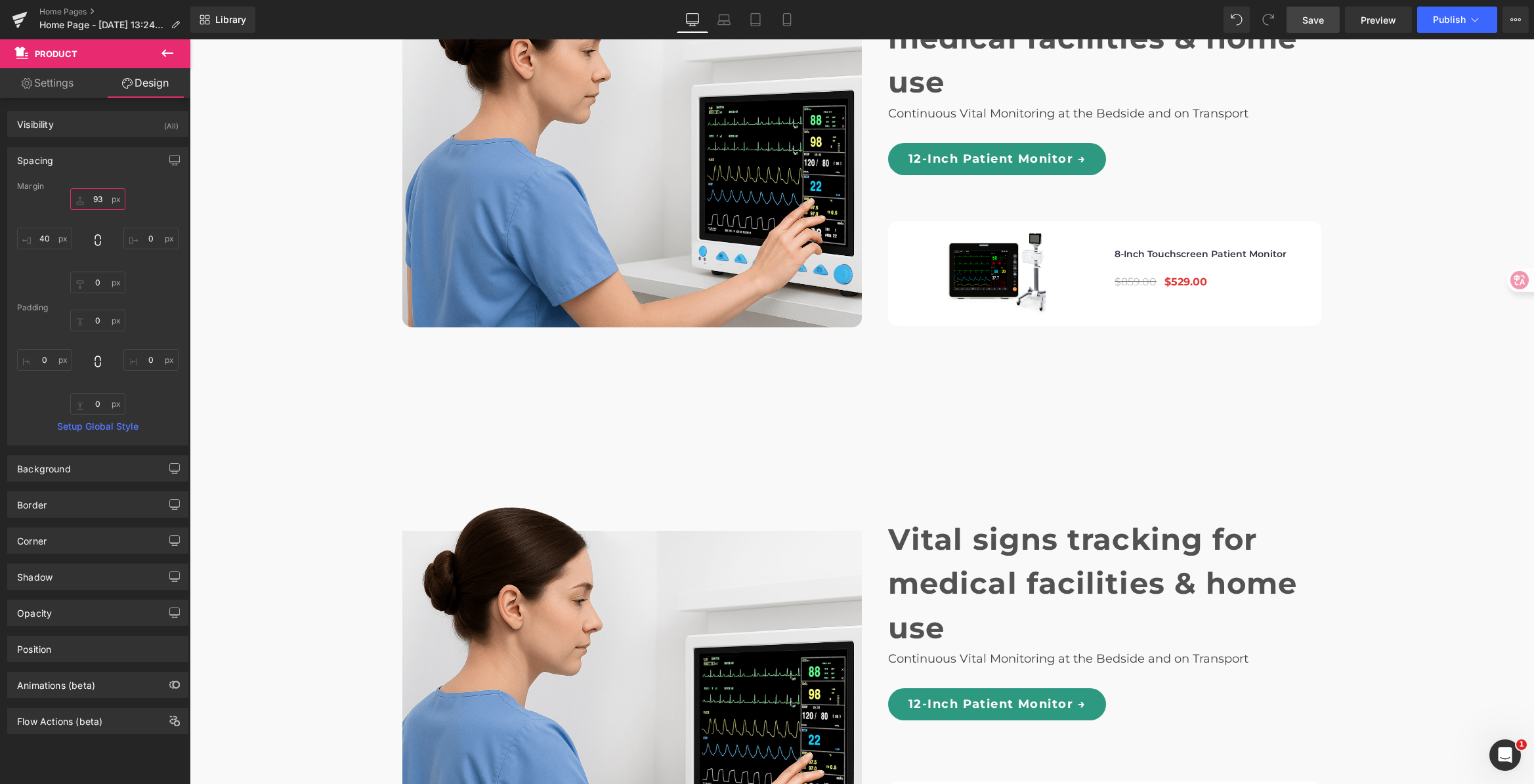
type input "93"
click at [1313, 21] on span "Save" at bounding box center [1313, 20] width 22 height 14
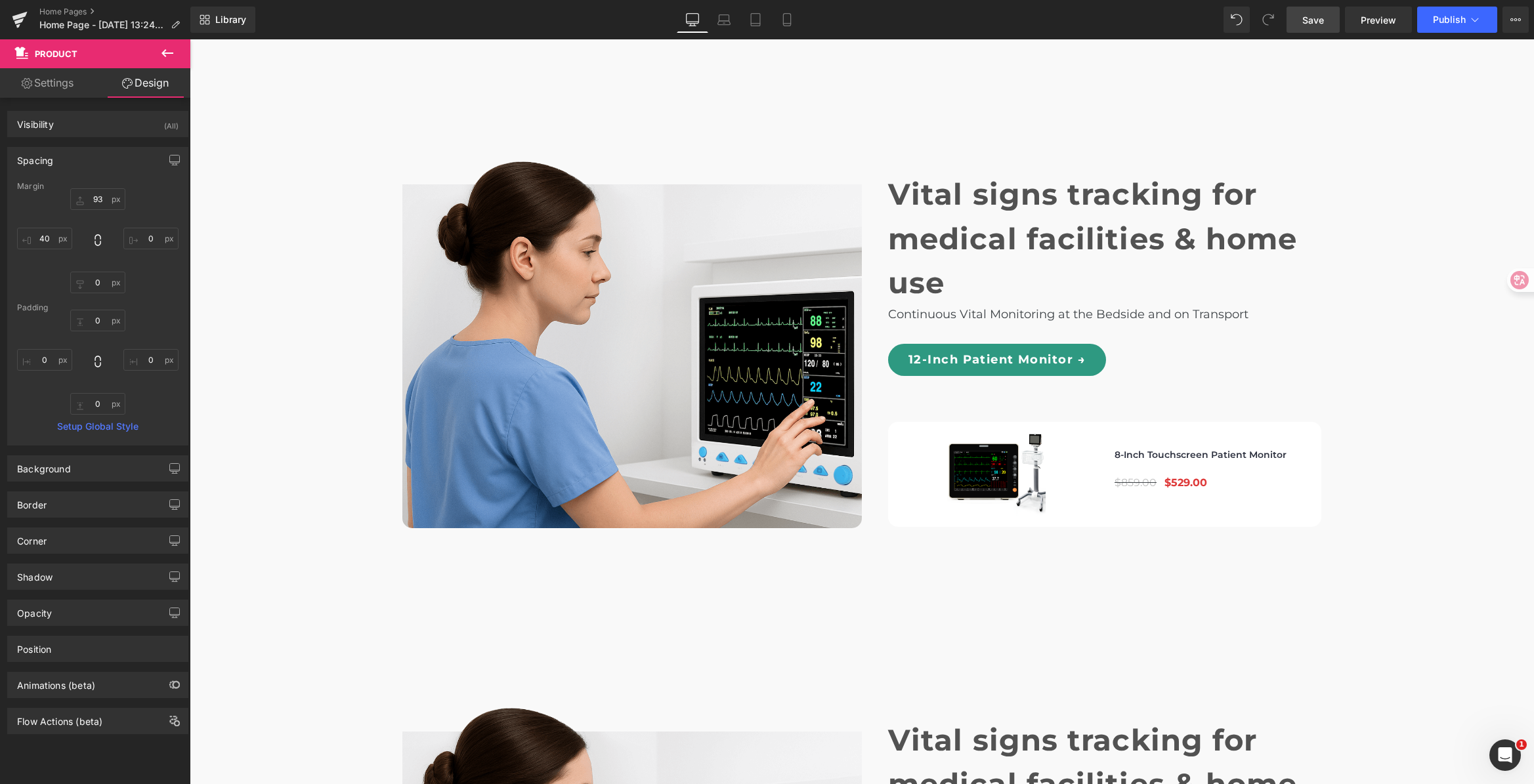
scroll to position [3968, 0]
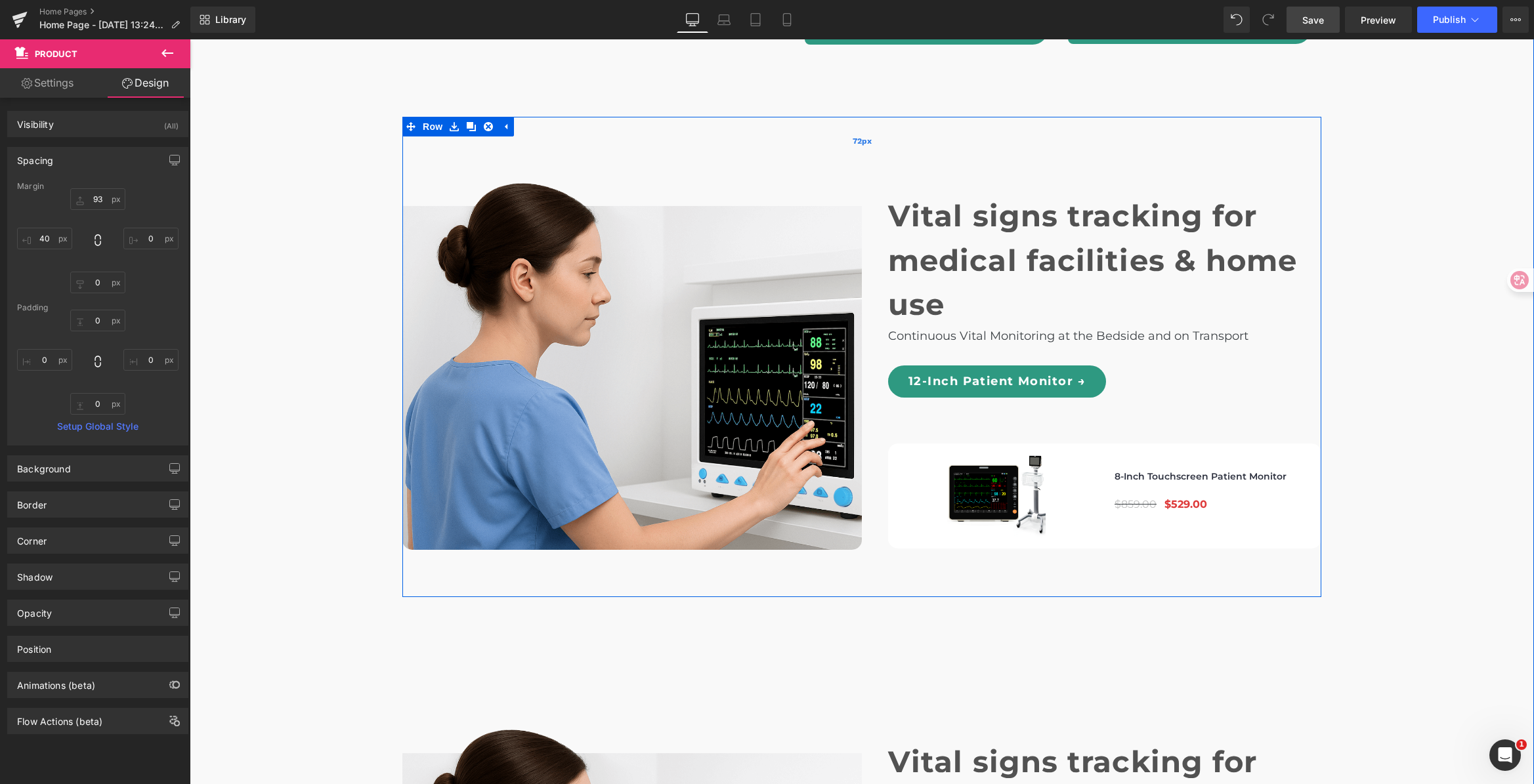
drag, startPoint x: 486, startPoint y: 85, endPoint x: 518, endPoint y: 85, distance: 32.0
click at [486, 122] on icon at bounding box center [488, 127] width 9 height 9
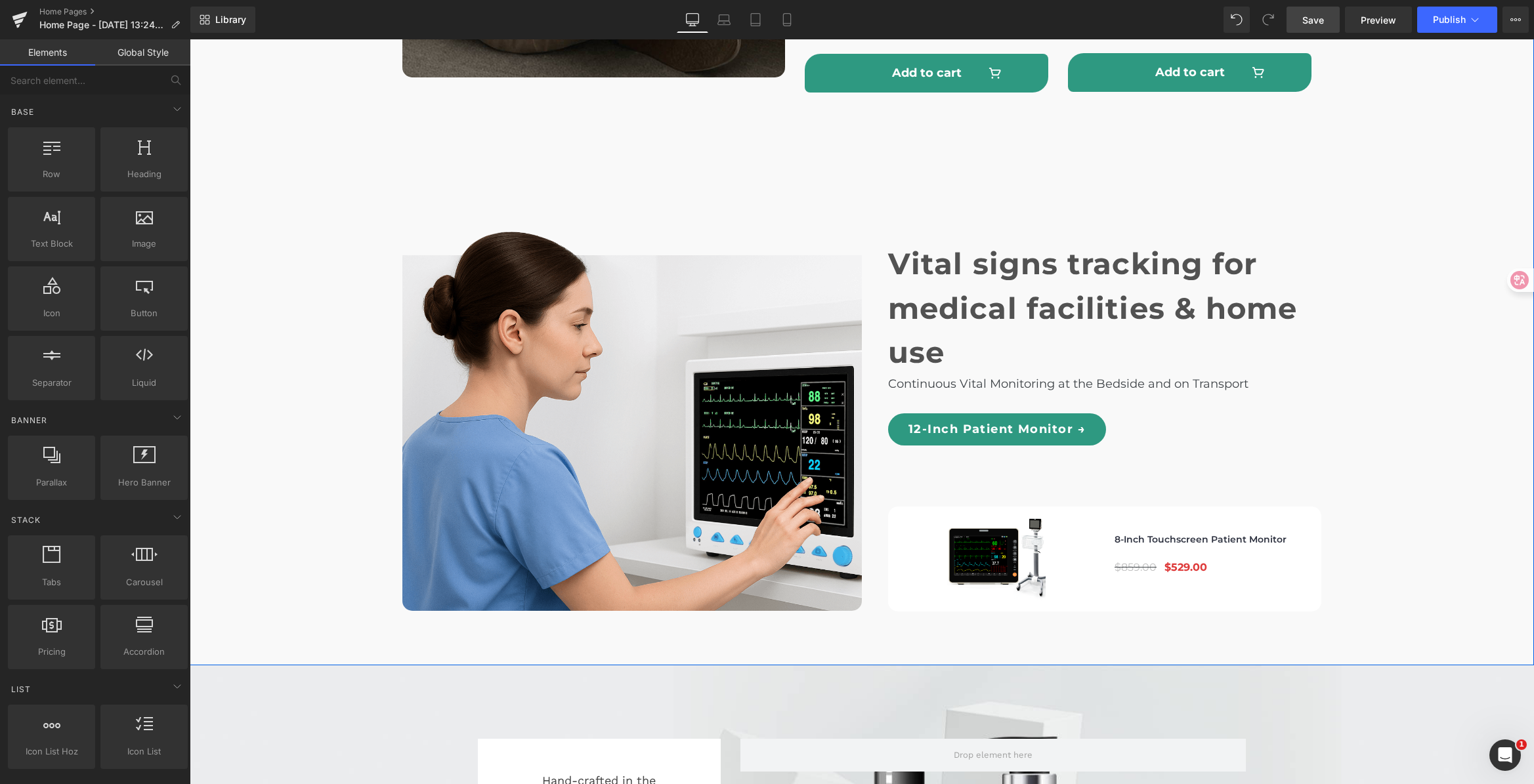
scroll to position [3959, 0]
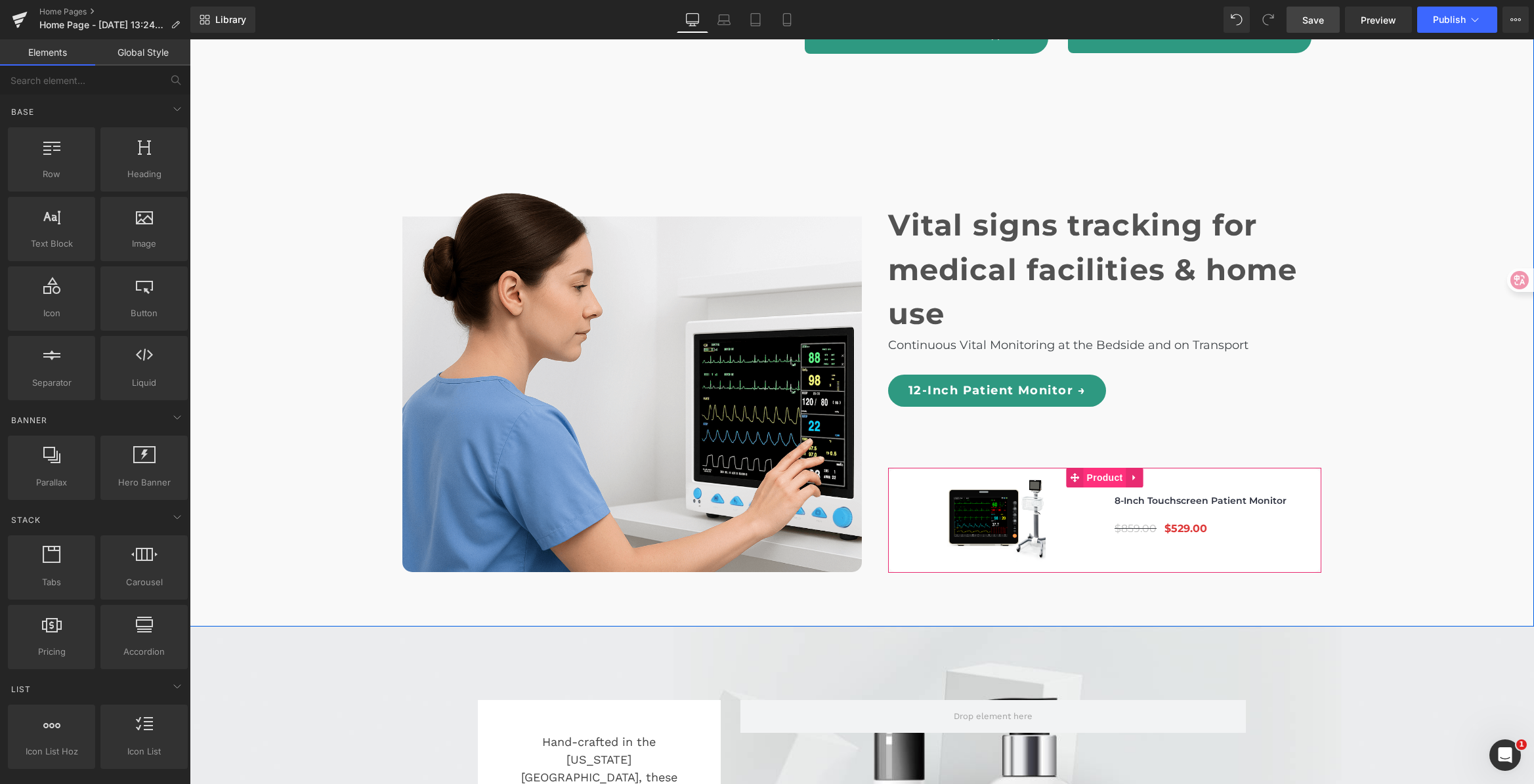
click at [1090, 467] on span "Product" at bounding box center [1105, 477] width 43 height 20
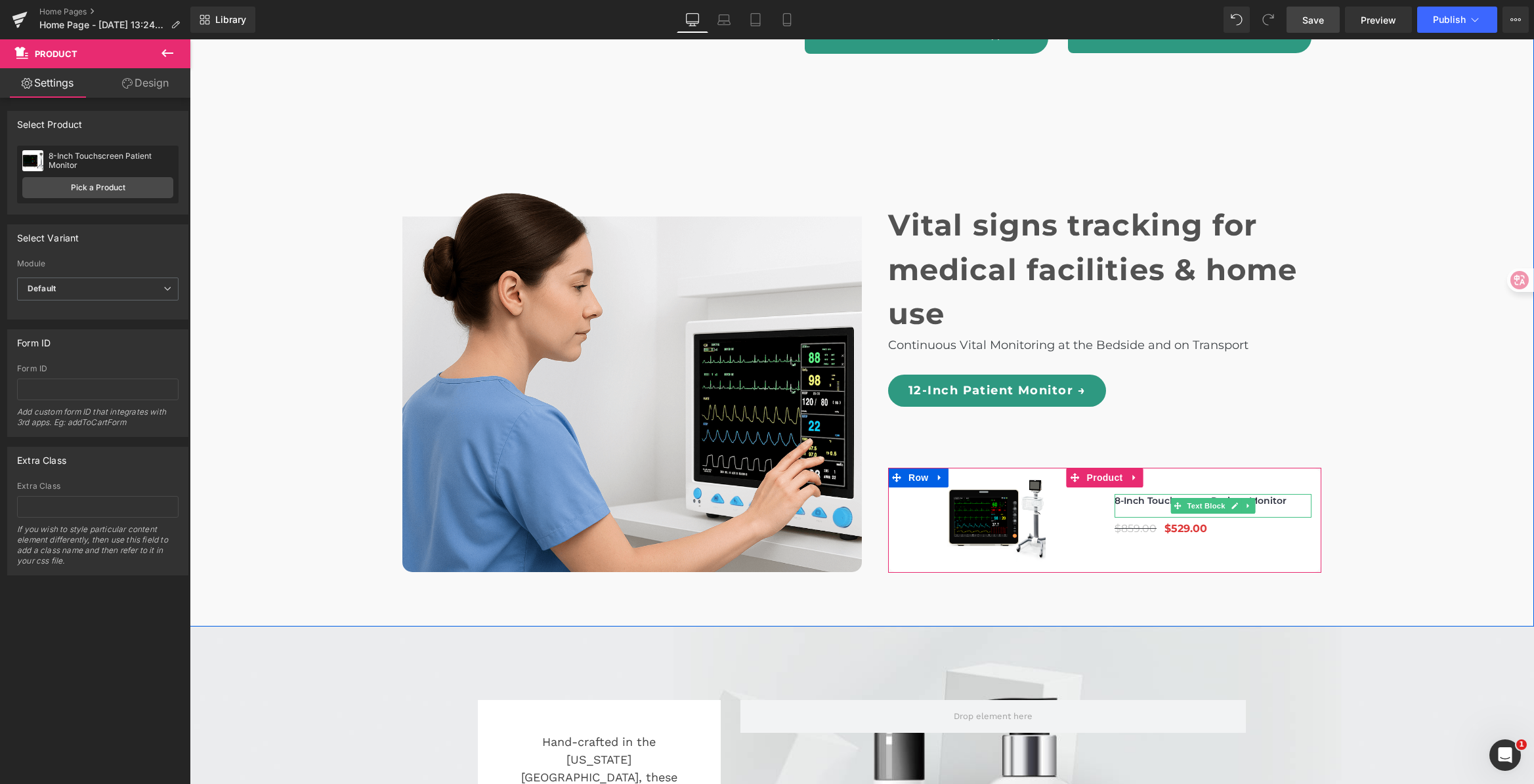
click at [1173, 502] on icon at bounding box center [1177, 505] width 7 height 7
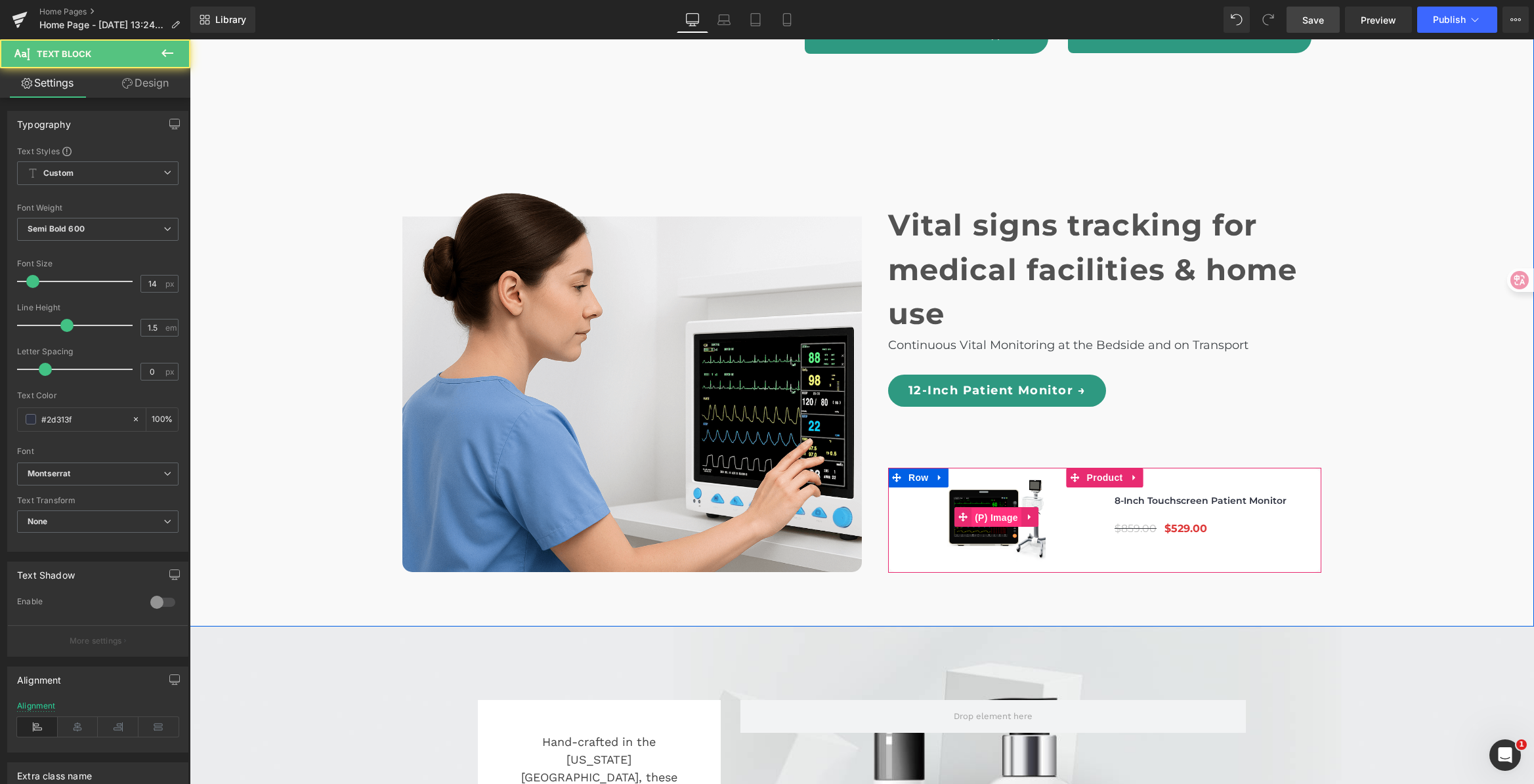
click at [1001, 507] on span "(P) Image" at bounding box center [996, 517] width 50 height 20
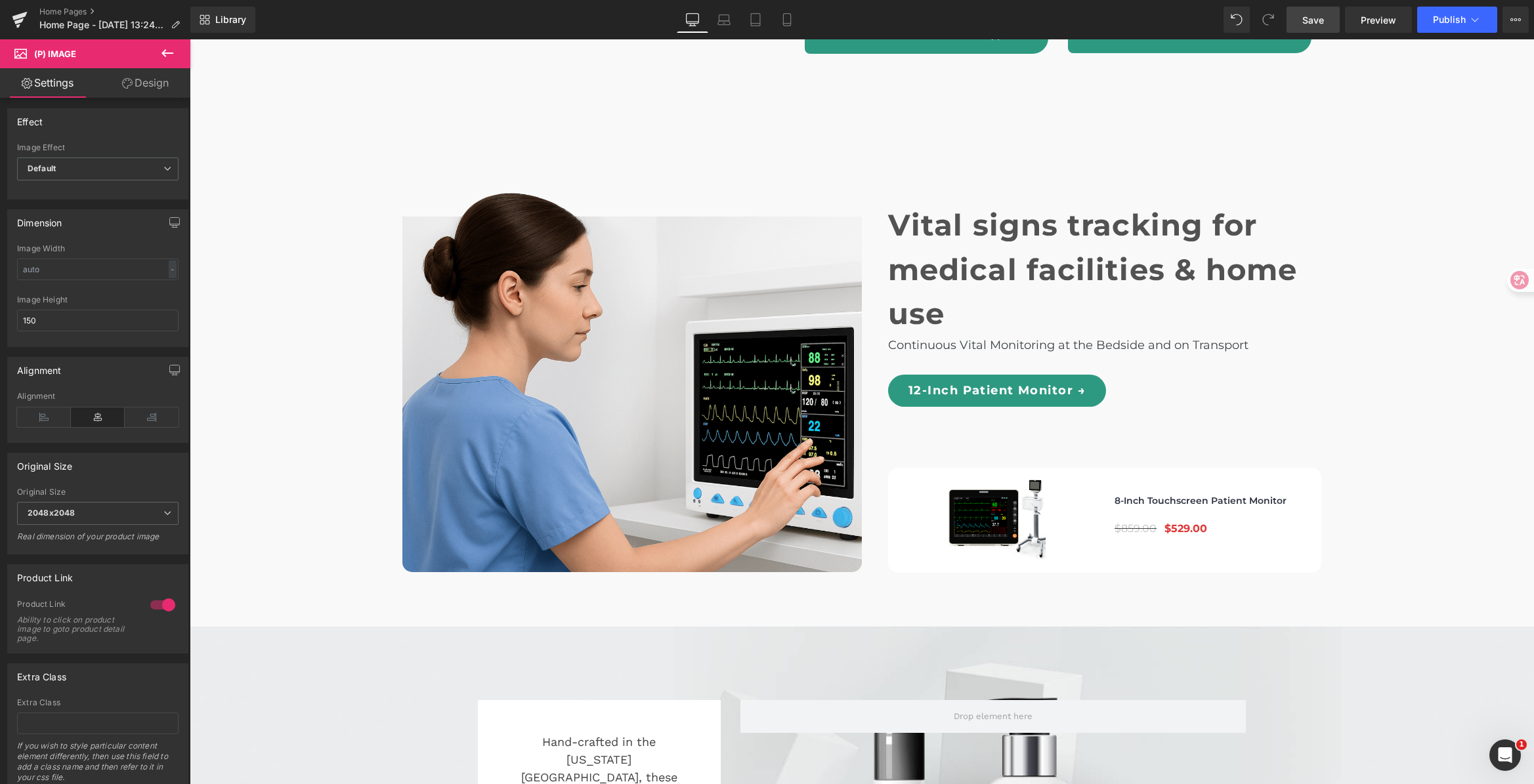
scroll to position [5, 0]
click at [1323, 31] on link "Save" at bounding box center [1313, 20] width 53 height 26
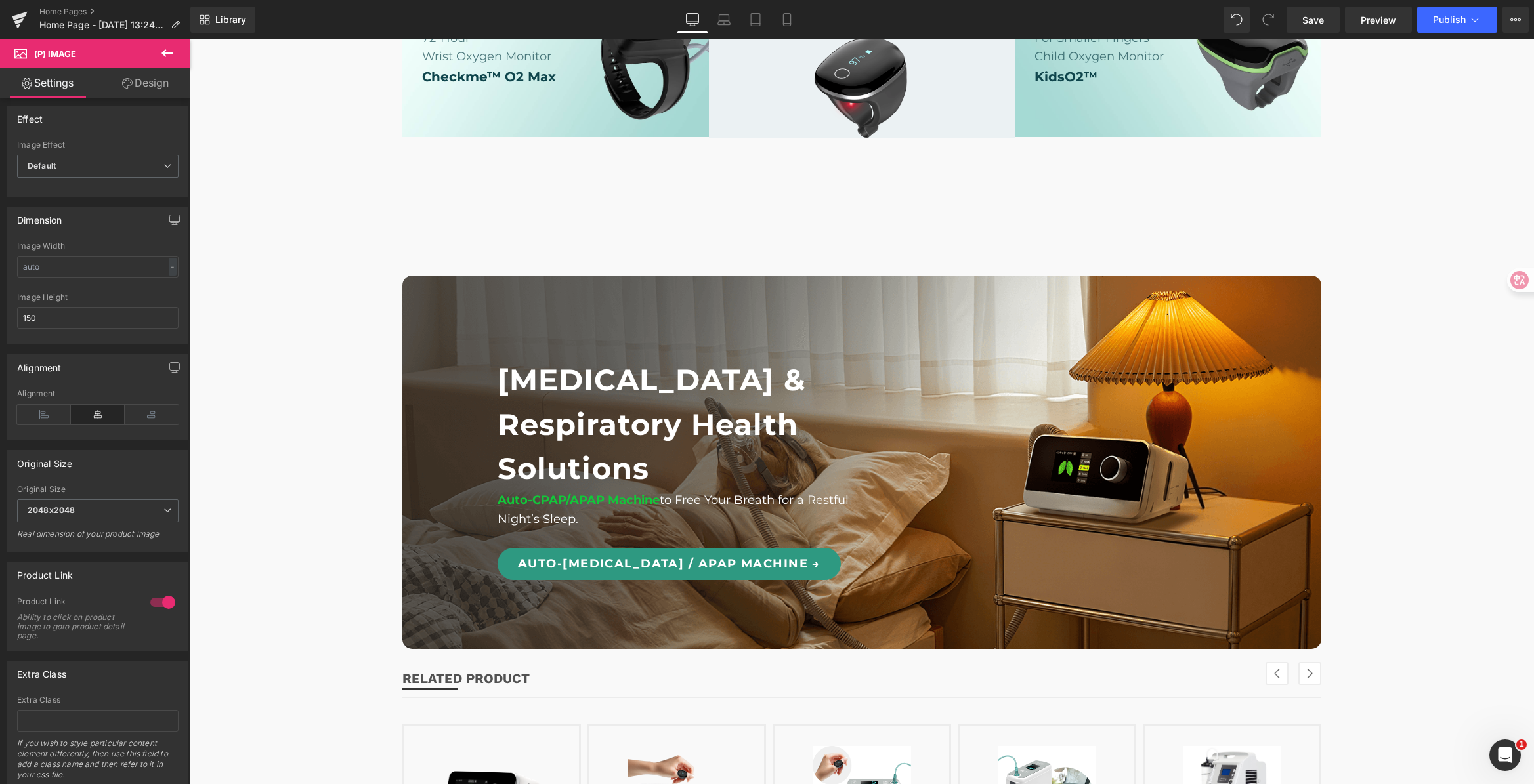
scroll to position [1409, 0]
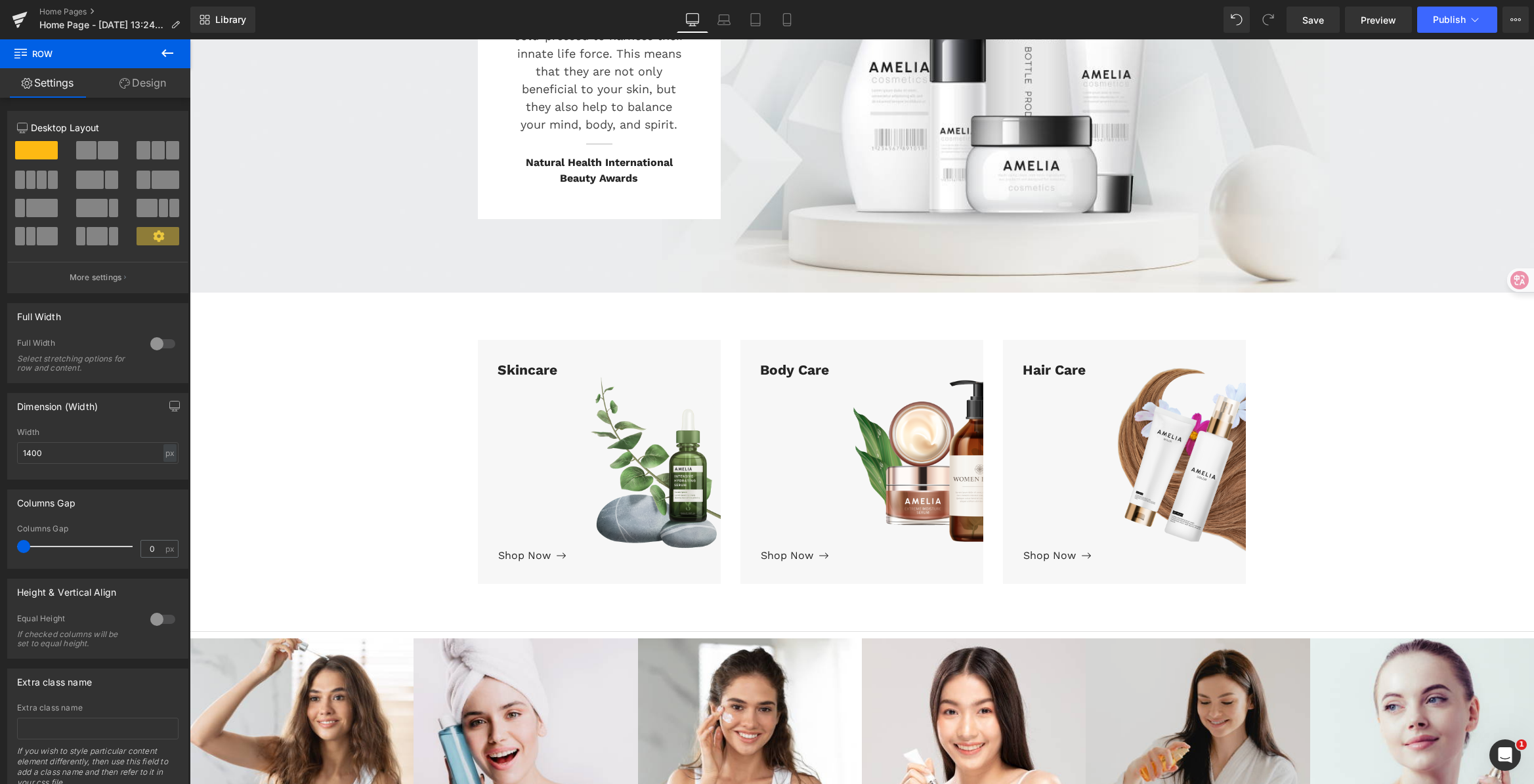
scroll to position [4881, 0]
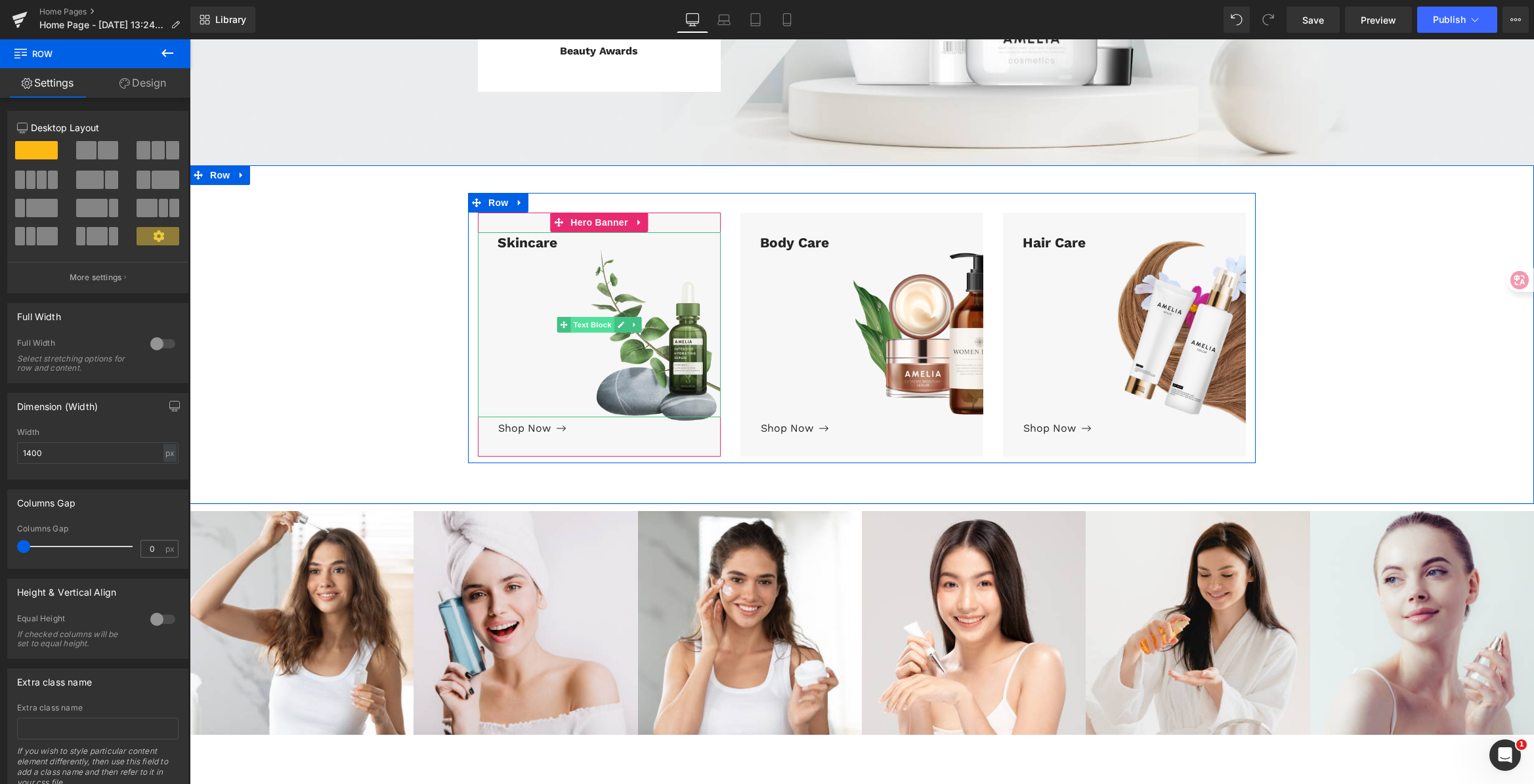
click at [583, 317] on span "Text Block" at bounding box center [591, 325] width 43 height 16
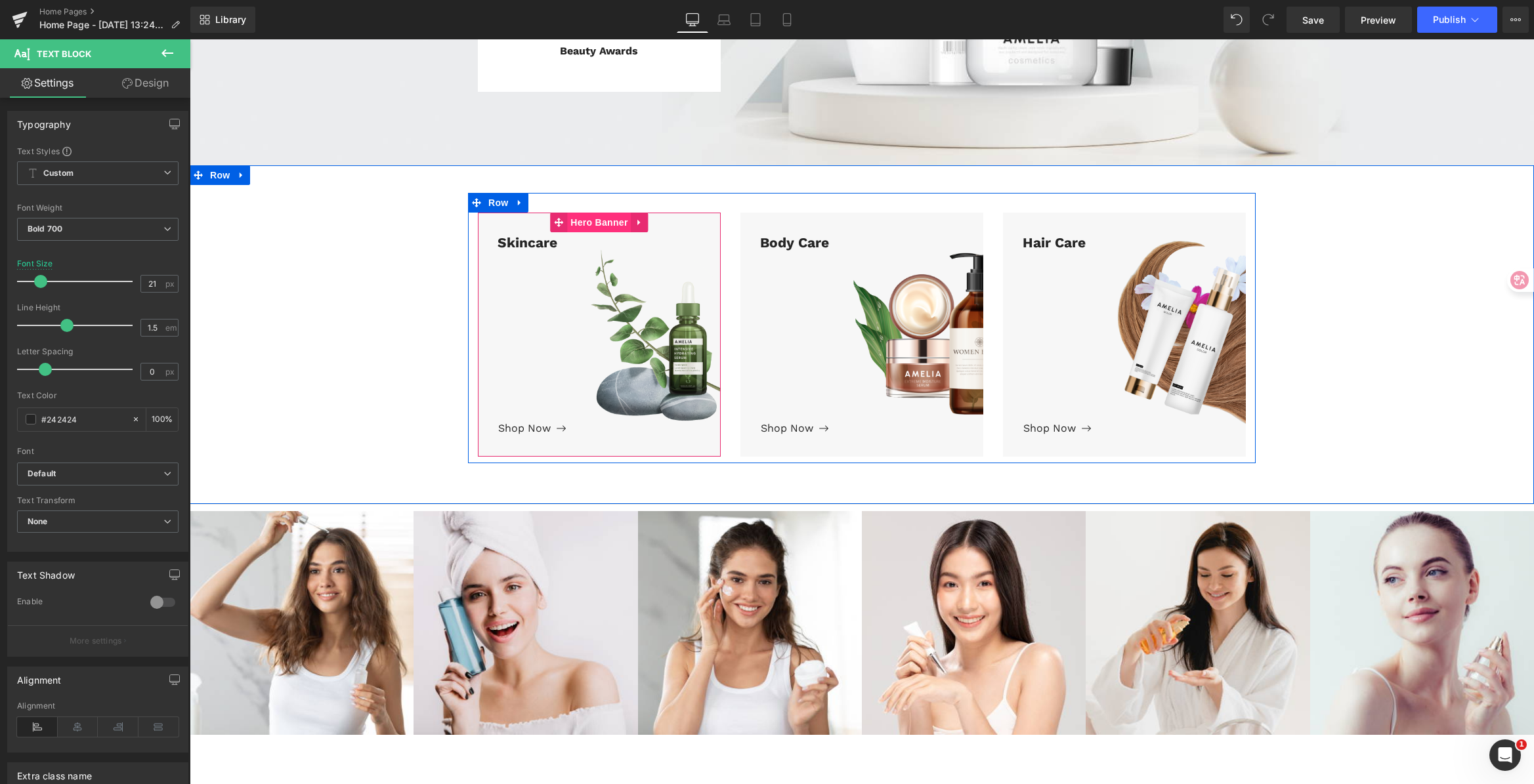
click at [596, 213] on span "Hero Banner" at bounding box center [598, 222] width 63 height 20
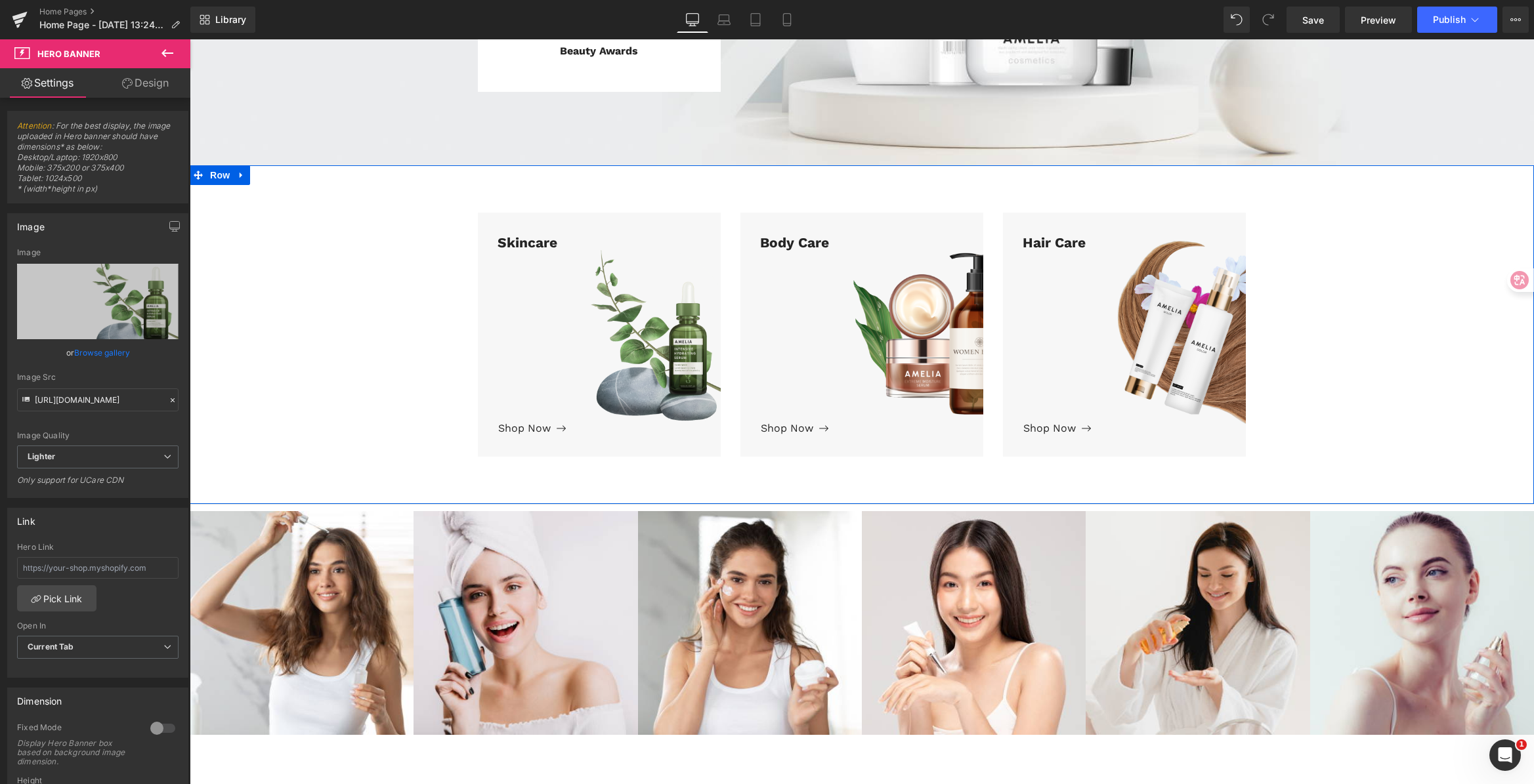
click at [1439, 222] on div "Skincare Text Block Shop Now Button Hero Banner Body Care Text Block Shop Now B…" at bounding box center [861, 328] width 1344 height 271
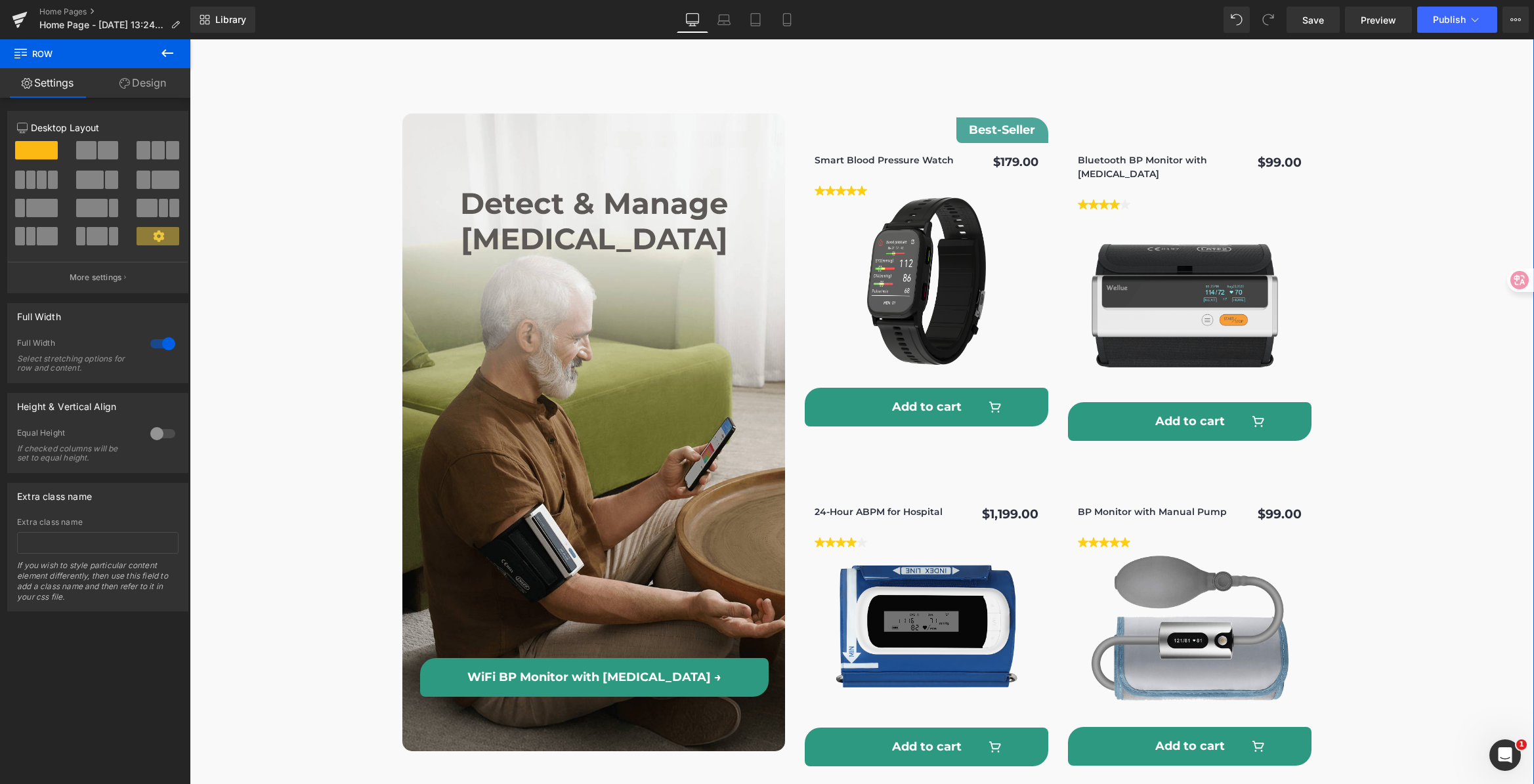
scroll to position [3246, 0]
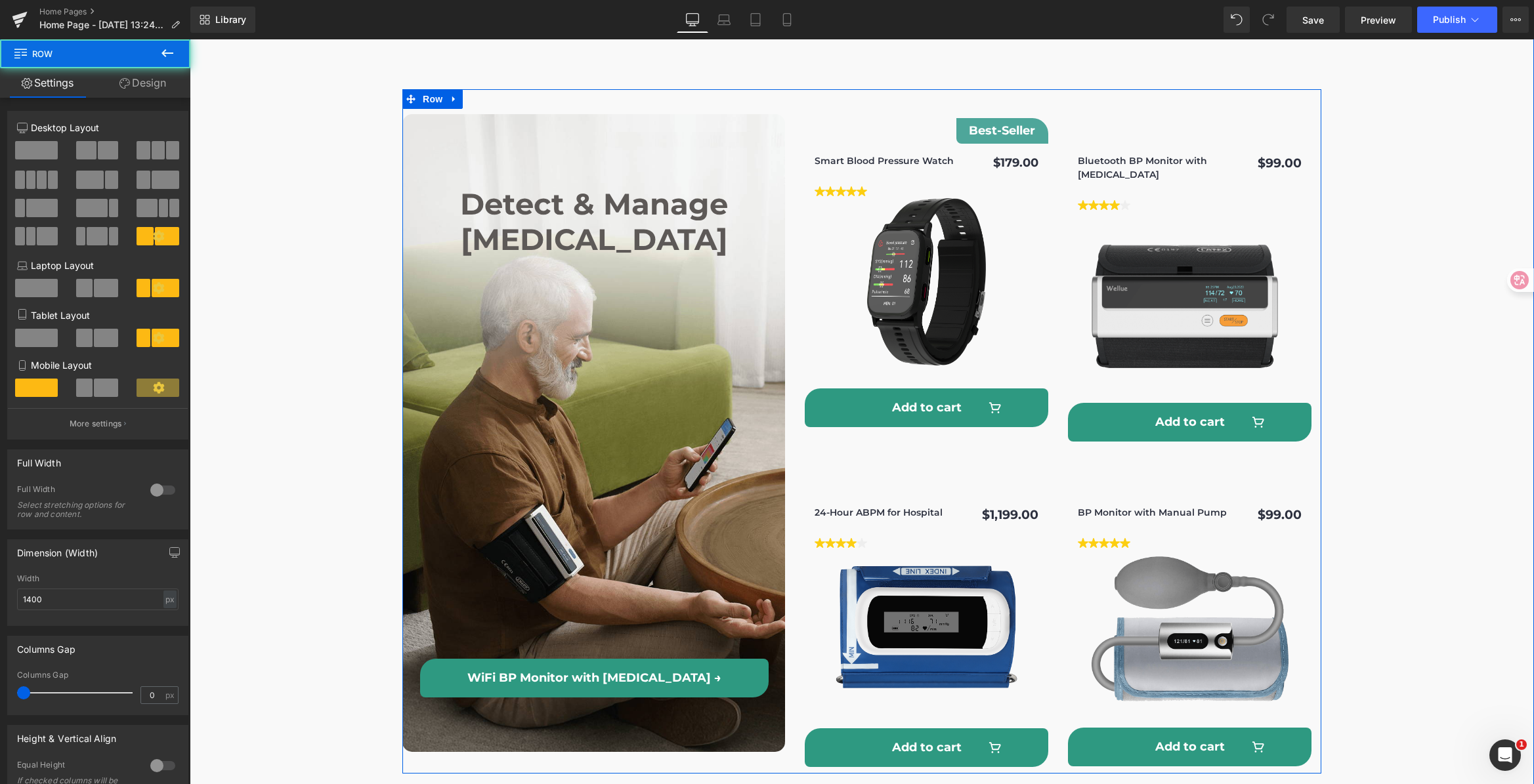
click at [786, 90] on div "Detect & Manage Hypertension Heading WiFi BP Monitor with ECG → Button Row Row …" at bounding box center [861, 432] width 919 height 685
click at [452, 94] on icon at bounding box center [454, 99] width 9 height 10
click at [463, 90] on link at bounding box center [471, 99] width 17 height 20
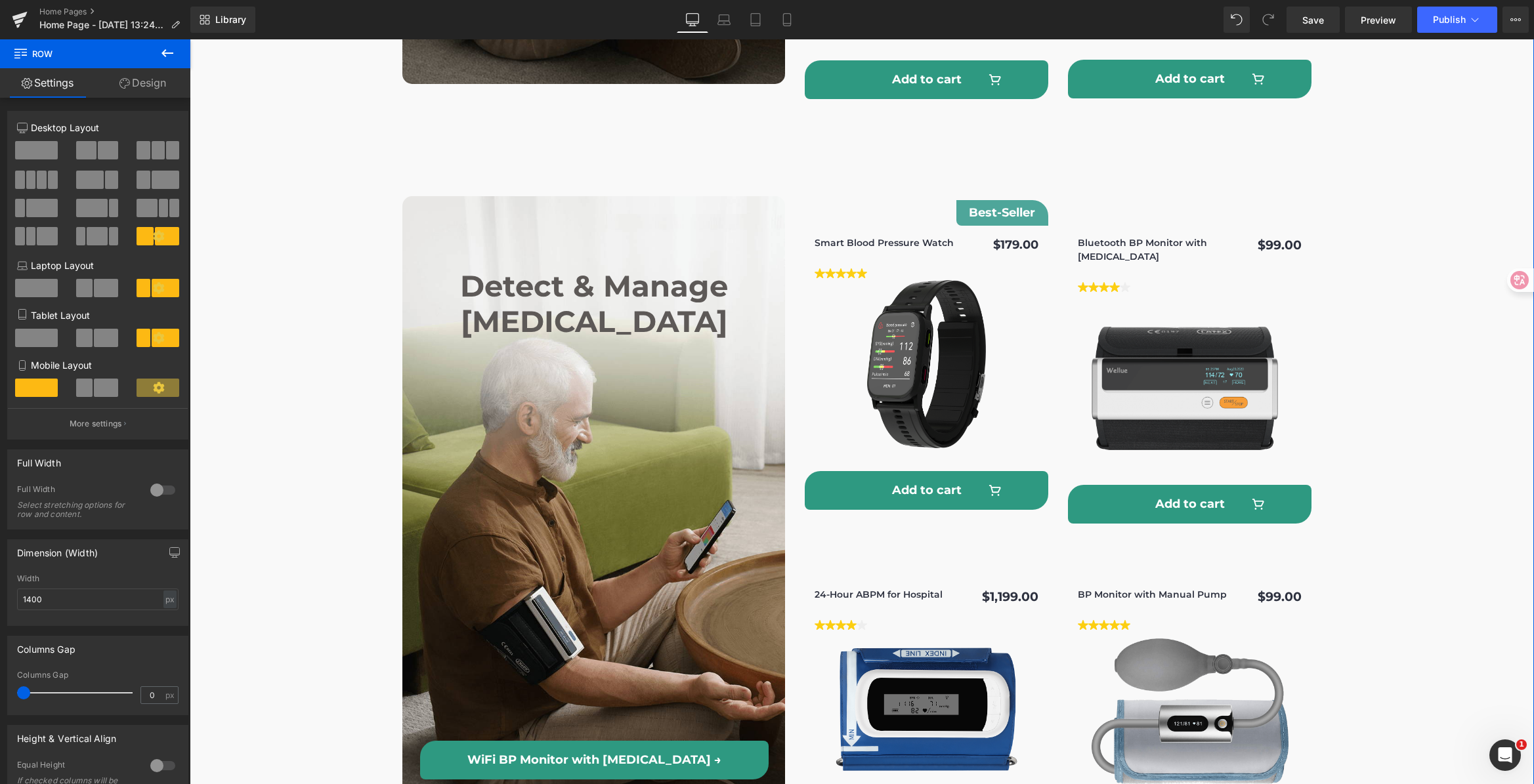
scroll to position [3952, 0]
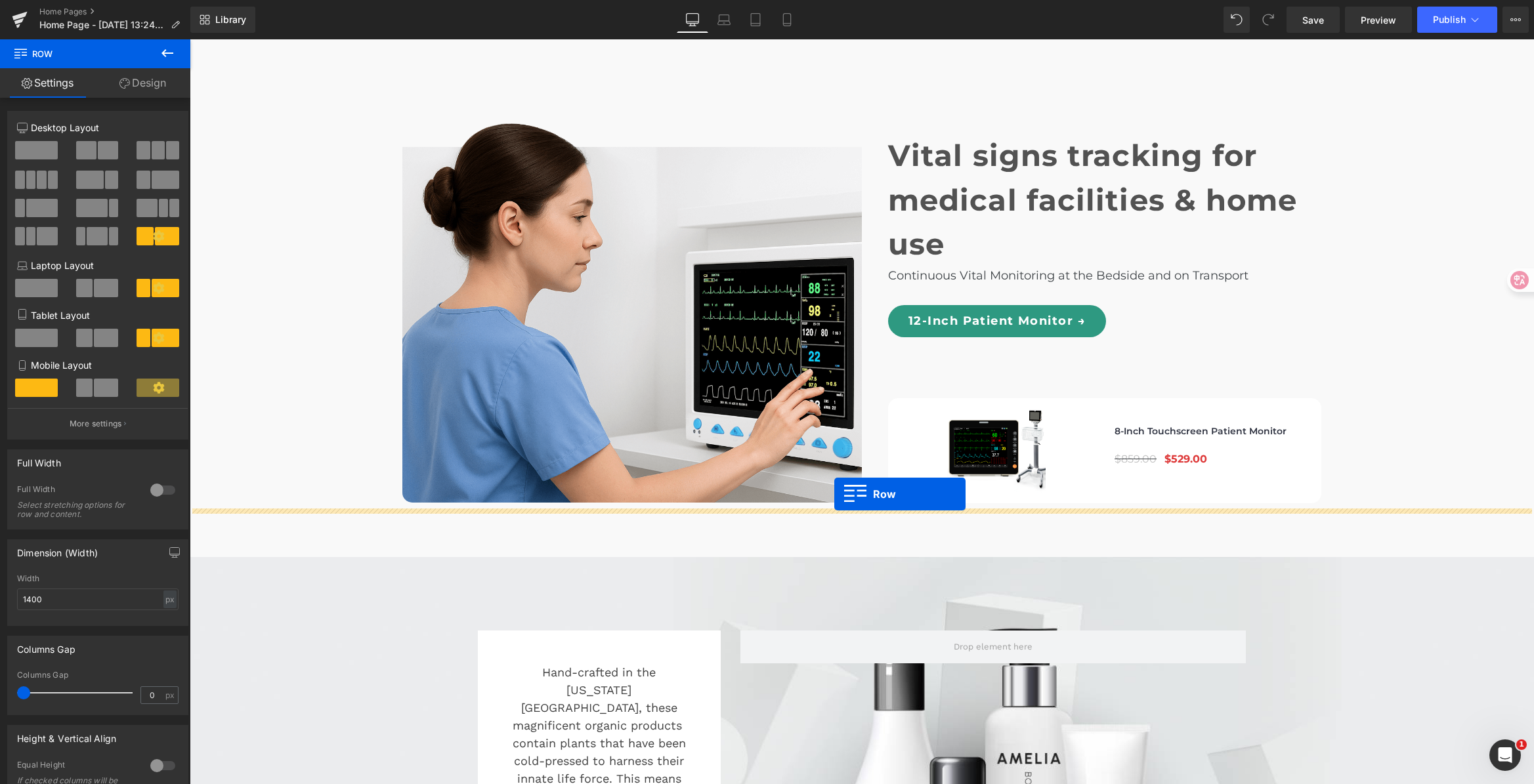
drag, startPoint x: 404, startPoint y: 107, endPoint x: 834, endPoint y: 494, distance: 578.5
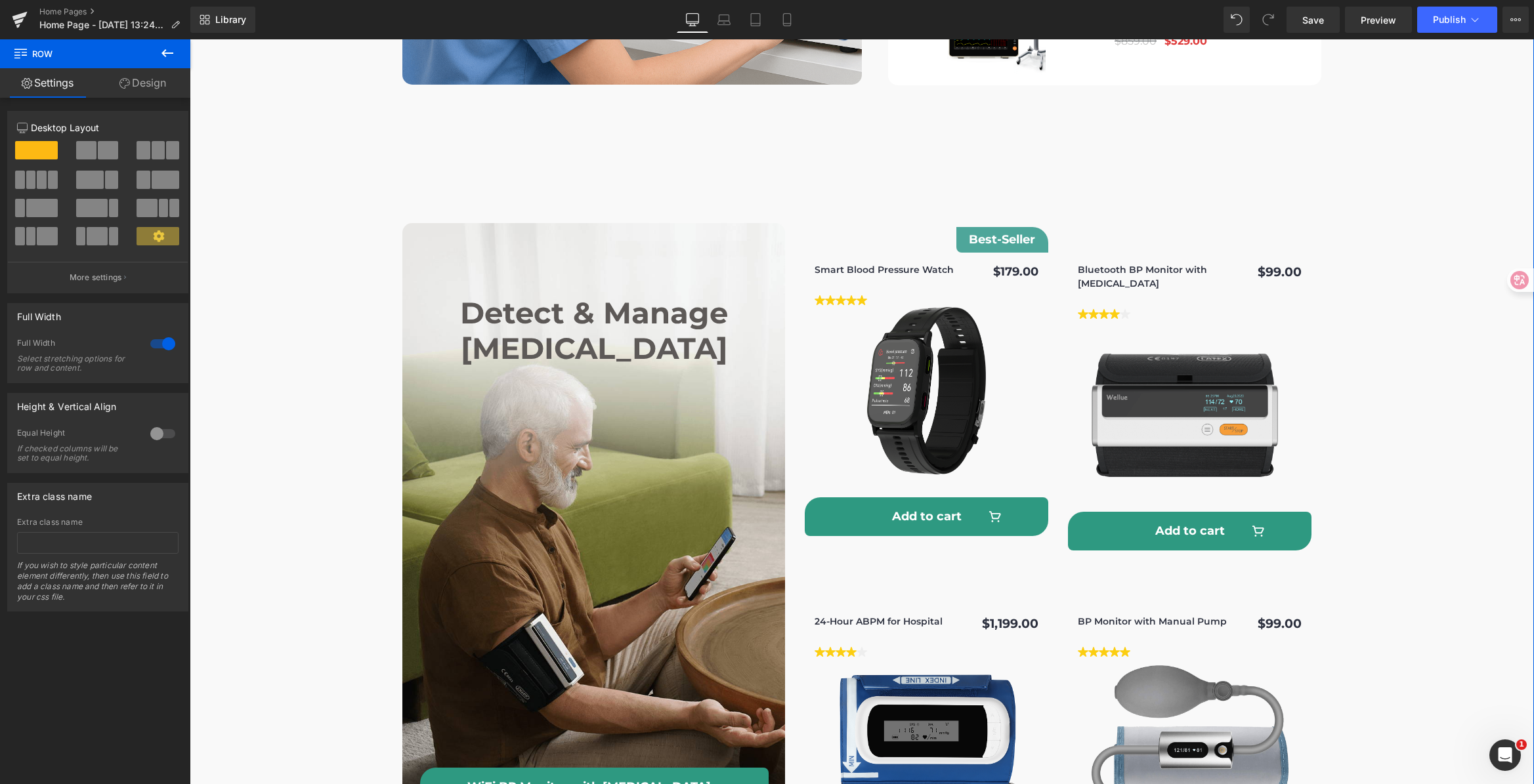
scroll to position [4448, 0]
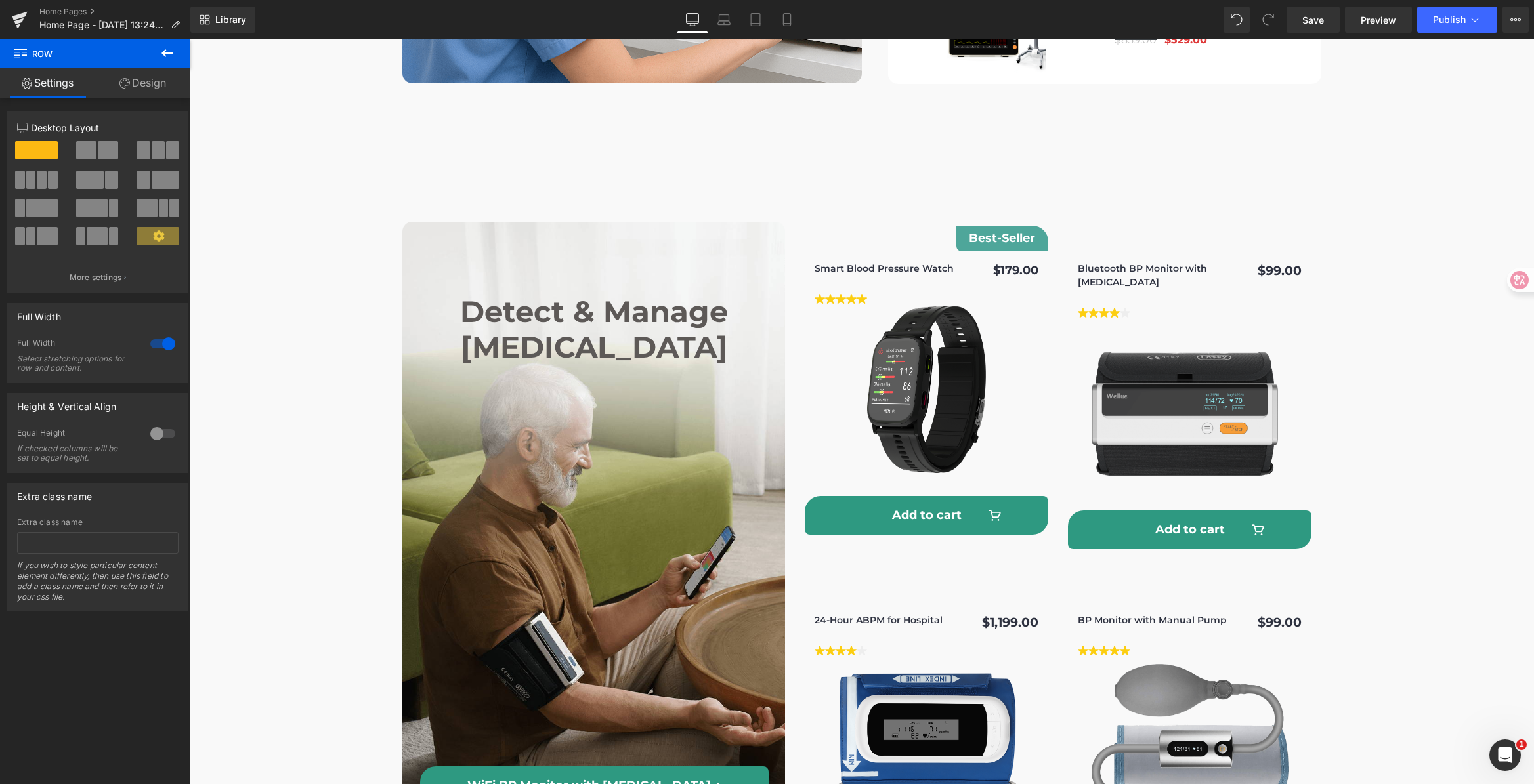
click at [546, 294] on h2 "Detect & Manage [MEDICAL_DATA]" at bounding box center [594, 329] width 382 height 71
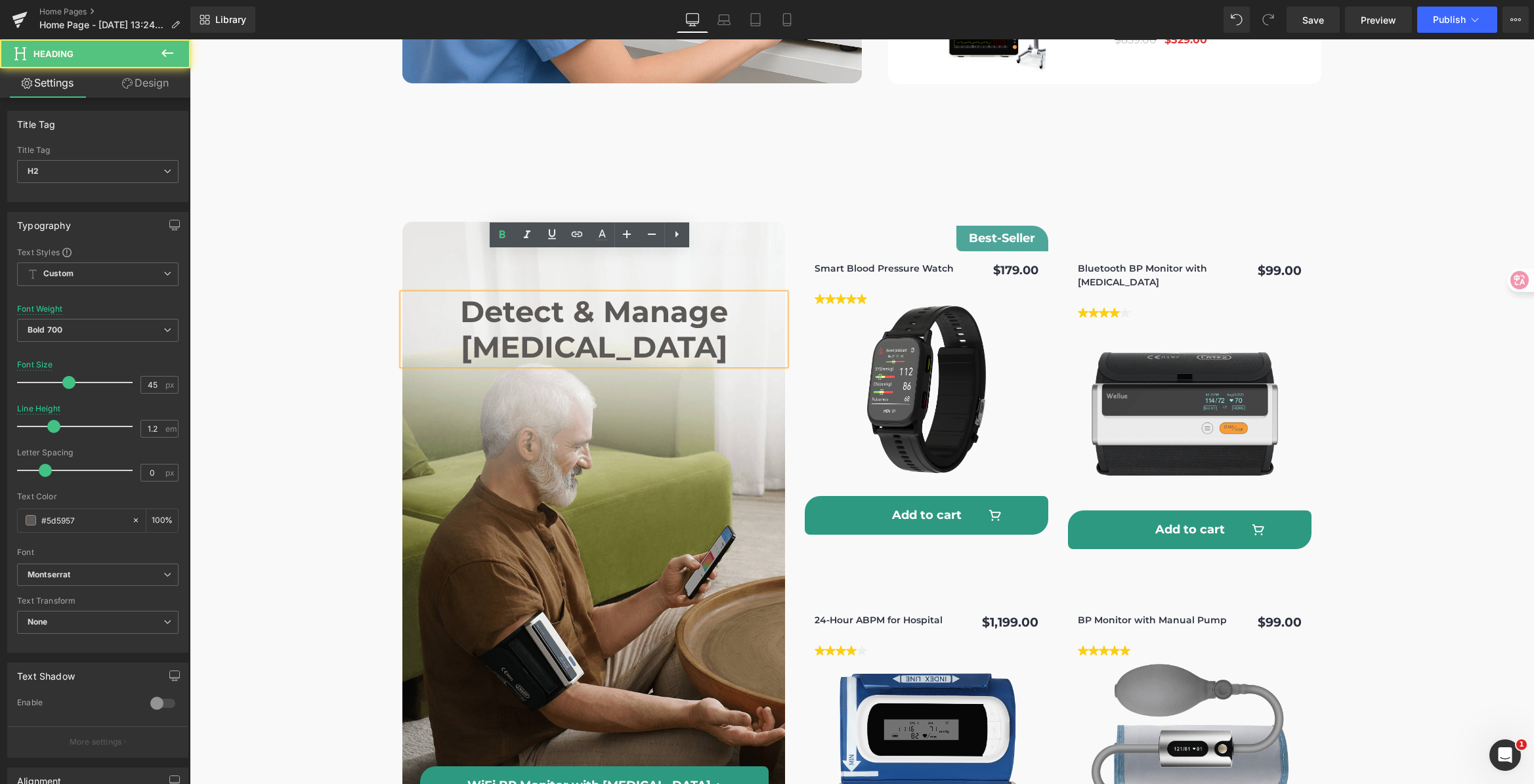
click at [493, 294] on h2 "Detect & Manage [MEDICAL_DATA]" at bounding box center [594, 329] width 382 height 71
click at [461, 294] on h2 "Detect & Manage [MEDICAL_DATA]" at bounding box center [594, 329] width 382 height 71
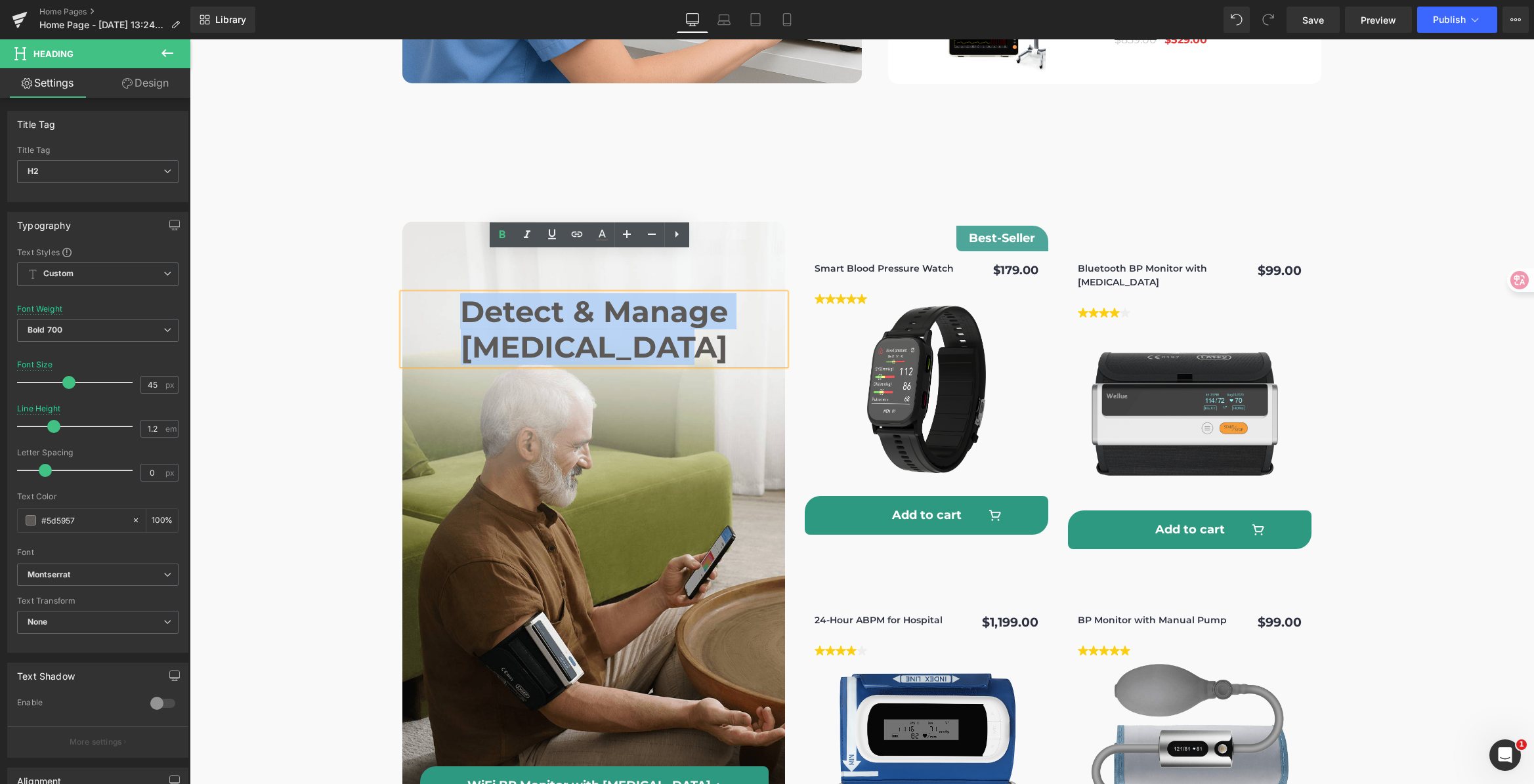
drag, startPoint x: 548, startPoint y: 276, endPoint x: 715, endPoint y: 305, distance: 169.5
click at [715, 305] on h2 "Detect & Manage [MEDICAL_DATA]" at bounding box center [594, 329] width 382 height 71
paste div
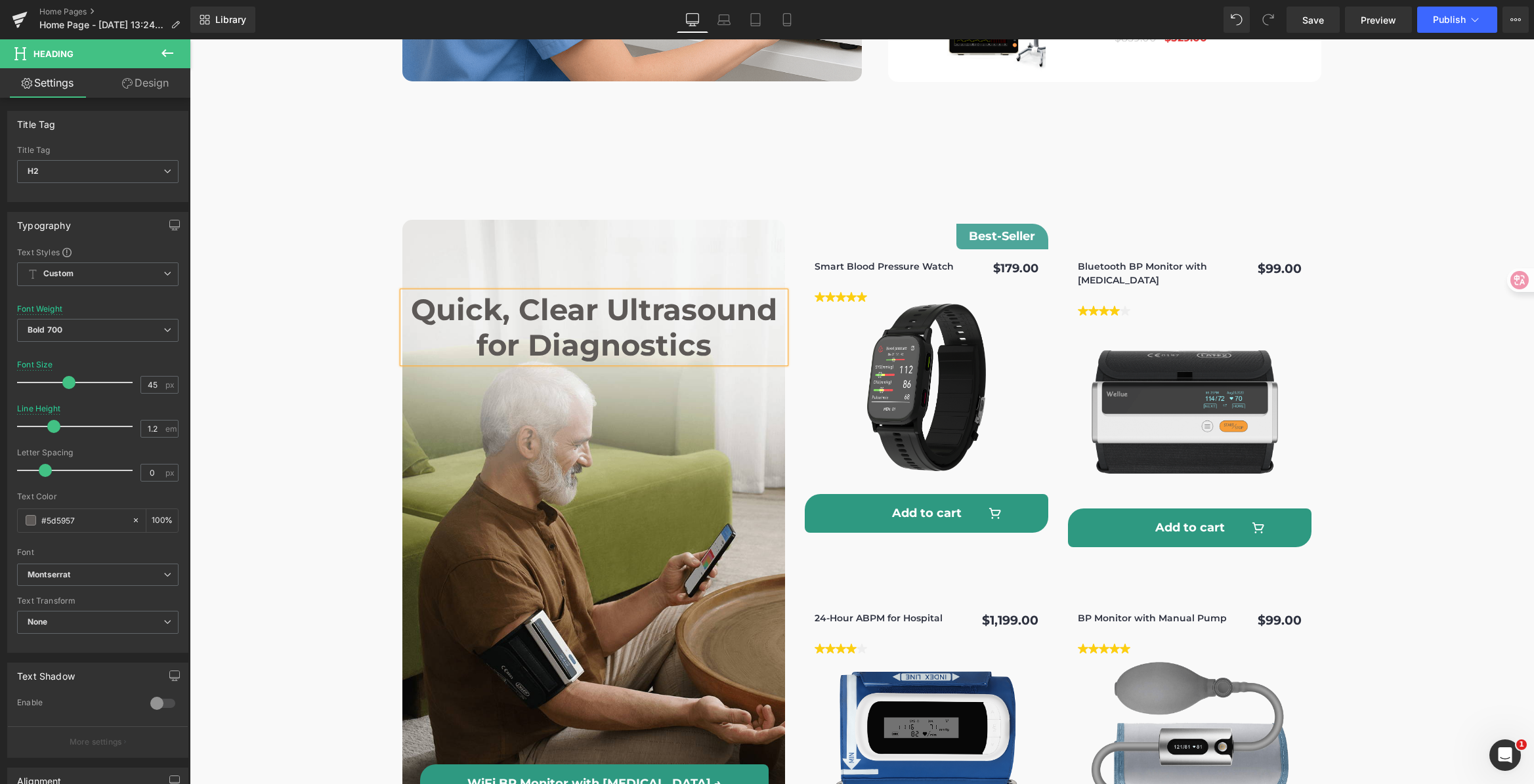
scroll to position [4451, 0]
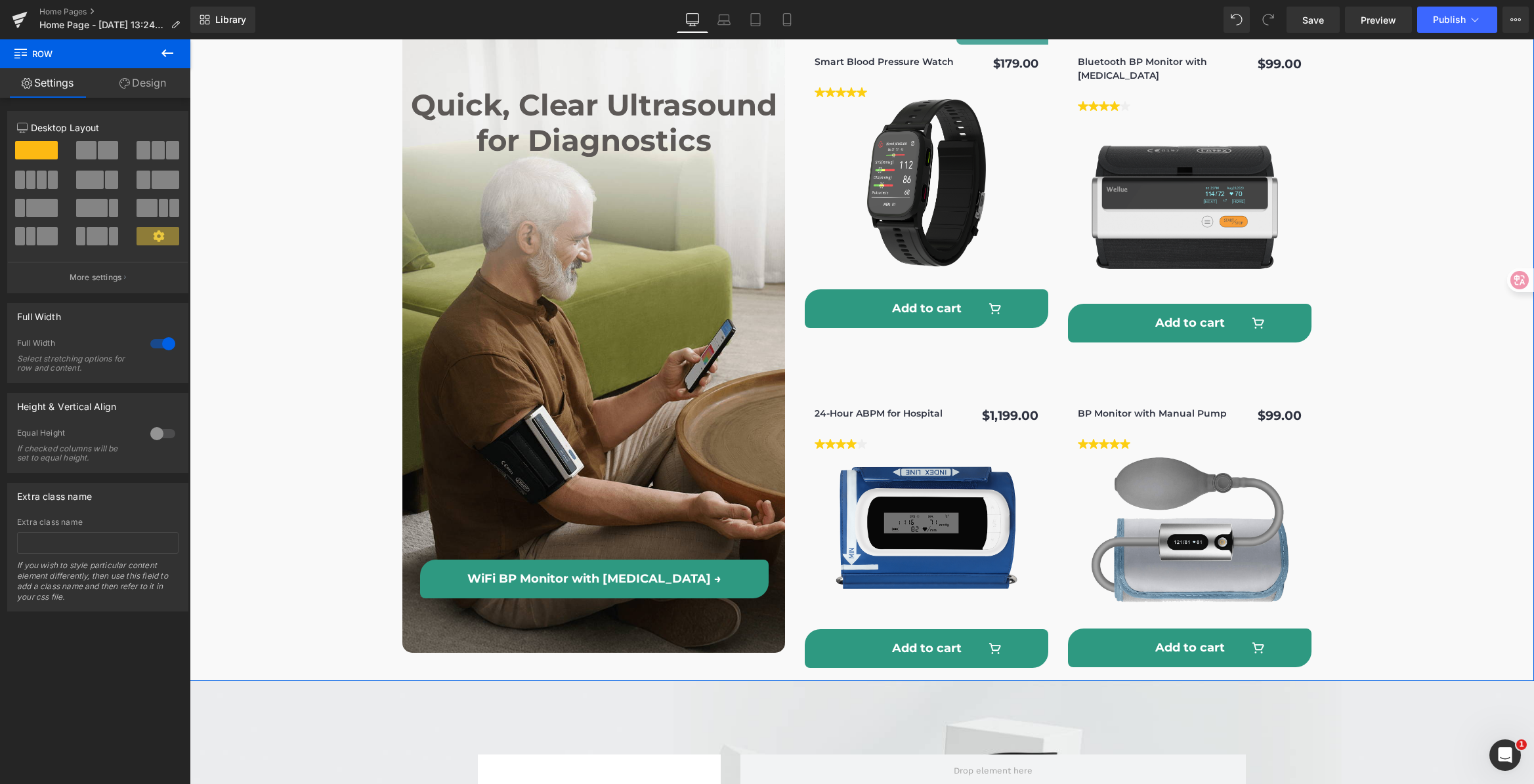
scroll to position [4706, 0]
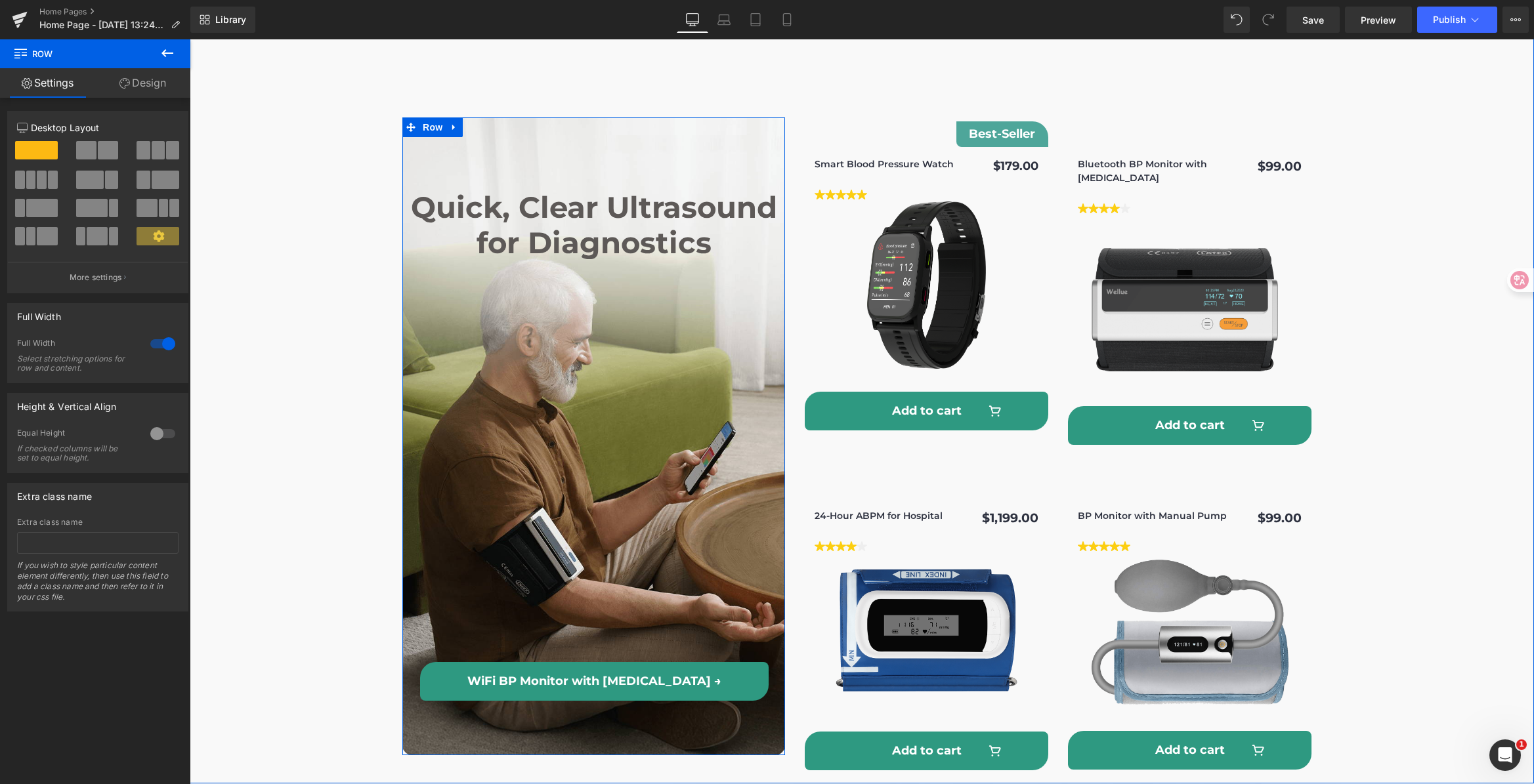
scroll to position [4511, 0]
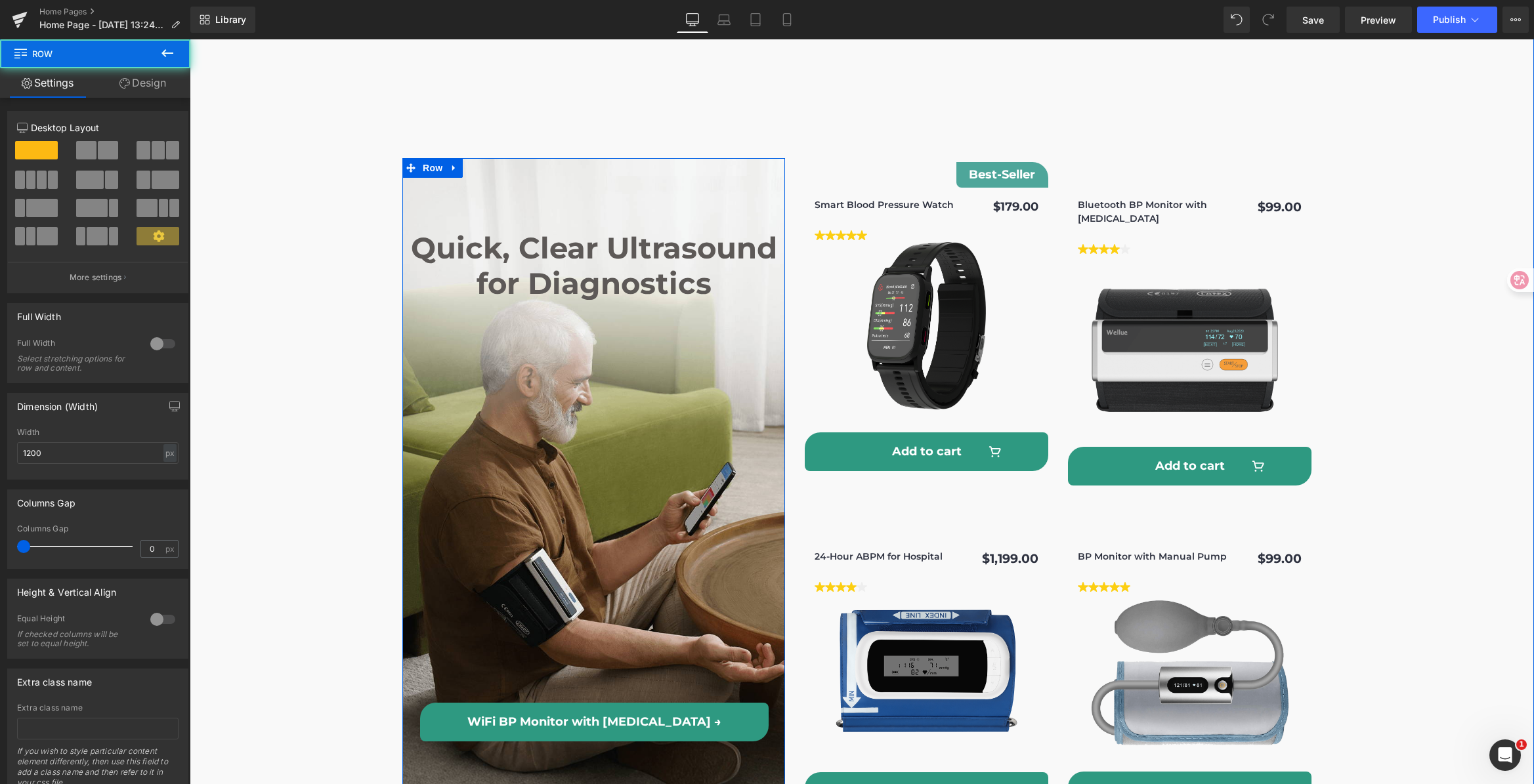
click at [621, 322] on div "Quick, Clear Ultrasound for Diagnostics Heading WiFi BP Monitor with ECG → Butt…" at bounding box center [594, 486] width 382 height 511
click at [617, 384] on div "Quick, Clear Ultrasound for Diagnostics Heading WiFi BP Monitor with ECG → Butt…" at bounding box center [594, 486] width 382 height 511
click at [626, 158] on div "Quick, Clear Ultrasound for Diagnostics Heading WiFi BP Monitor with ECG → Butt…" at bounding box center [593, 477] width 382 height 638
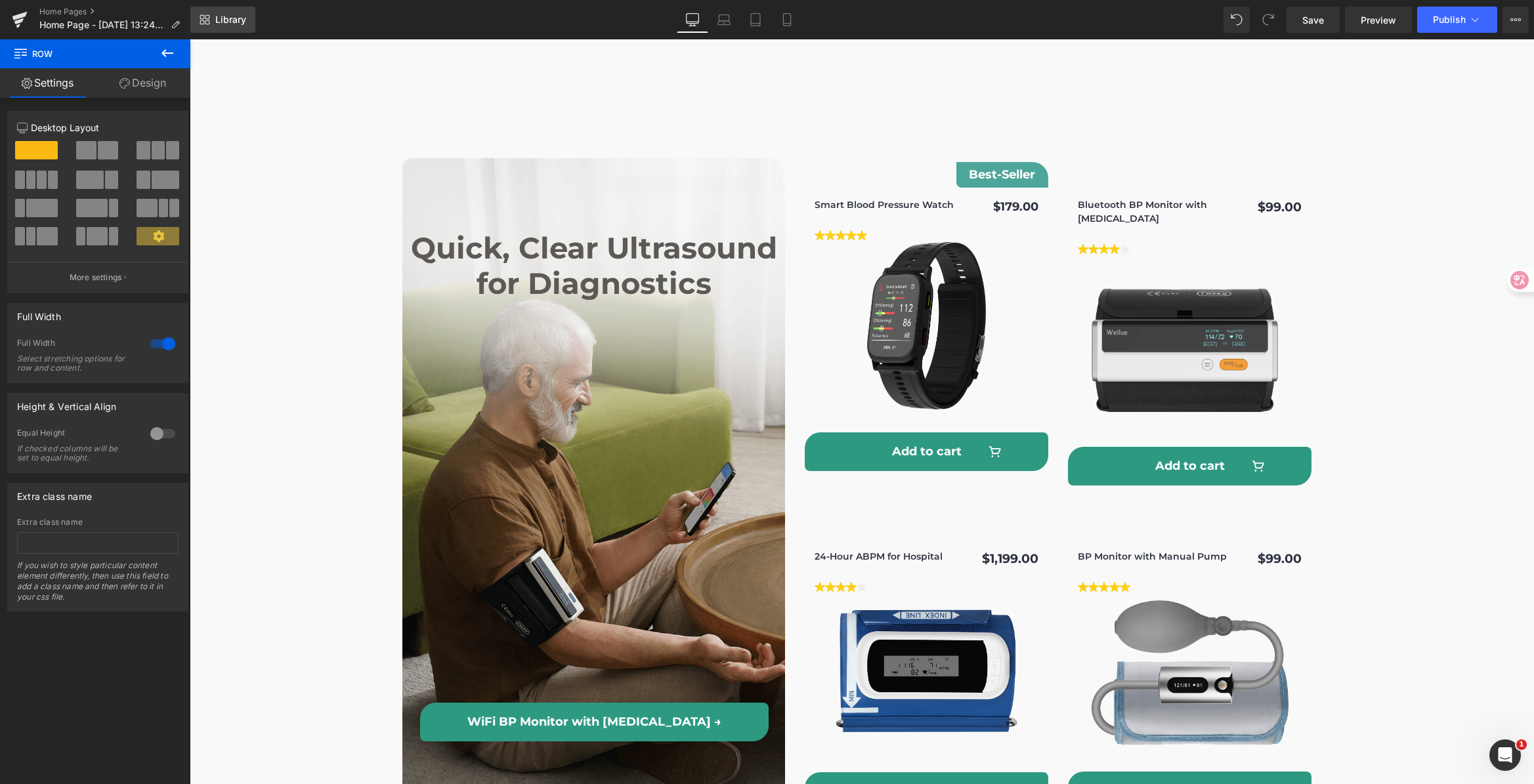
click at [245, 14] on span "Library" at bounding box center [231, 20] width 31 height 12
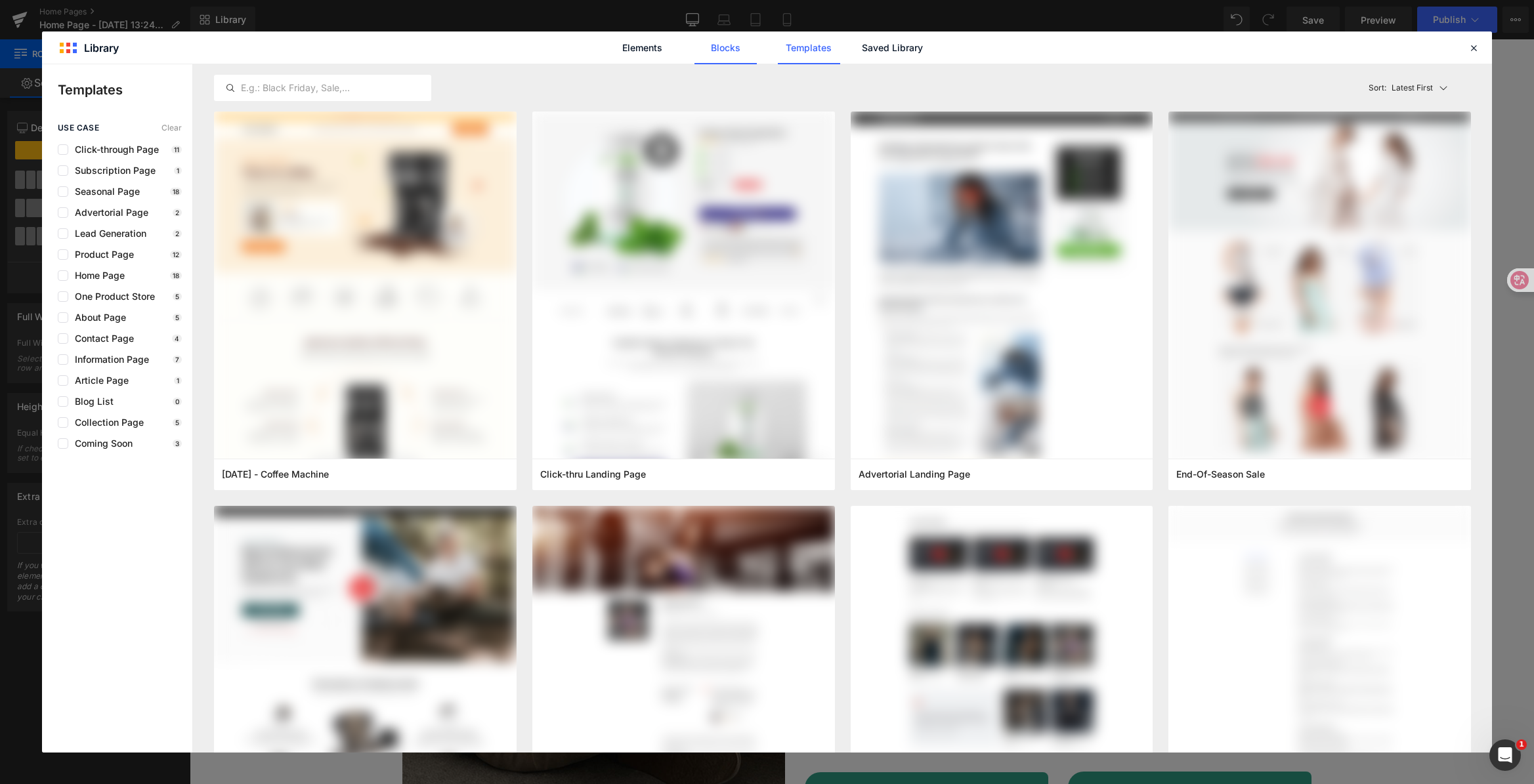
click at [713, 47] on link "Blocks" at bounding box center [725, 47] width 63 height 33
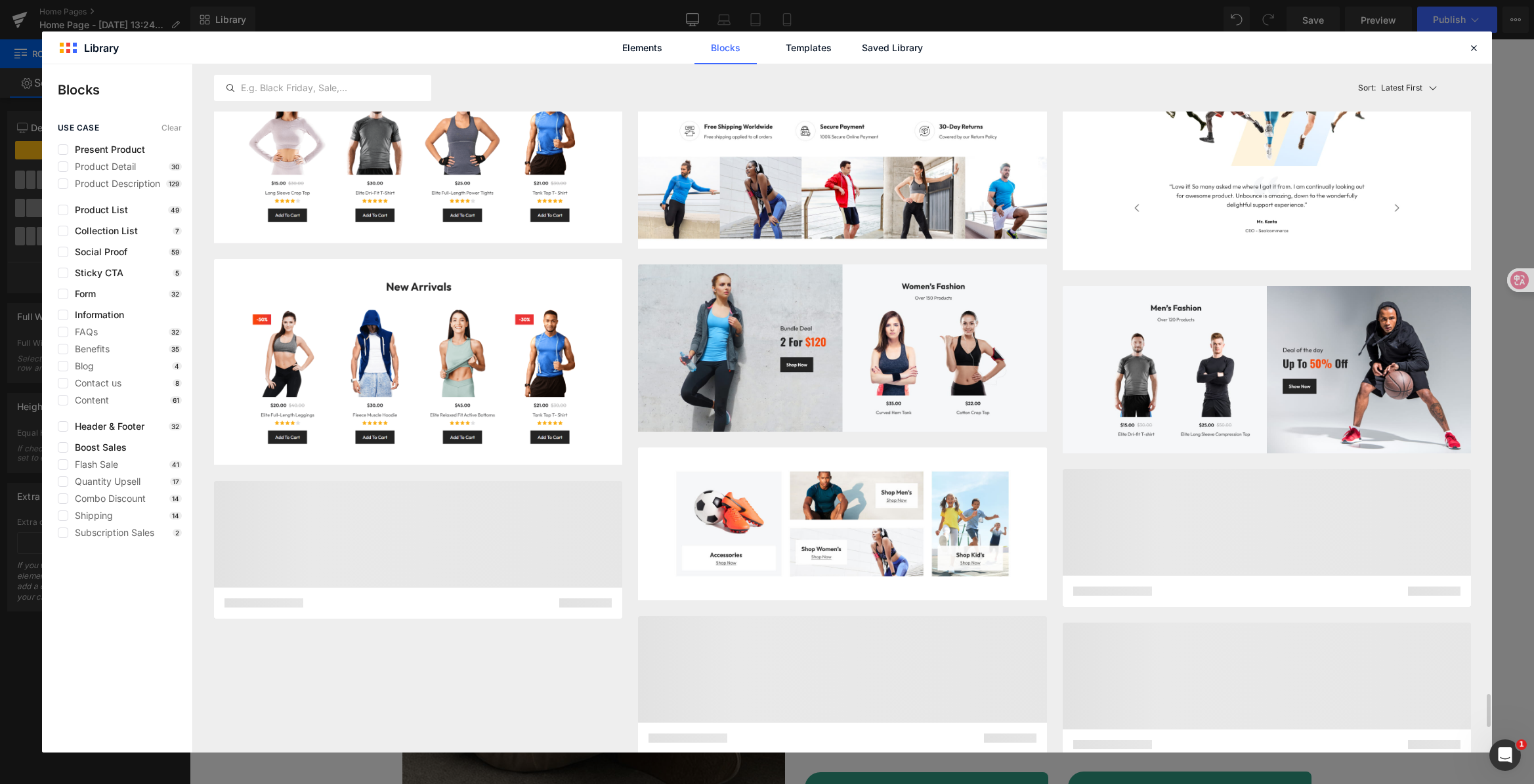
scroll to position [13668, 0]
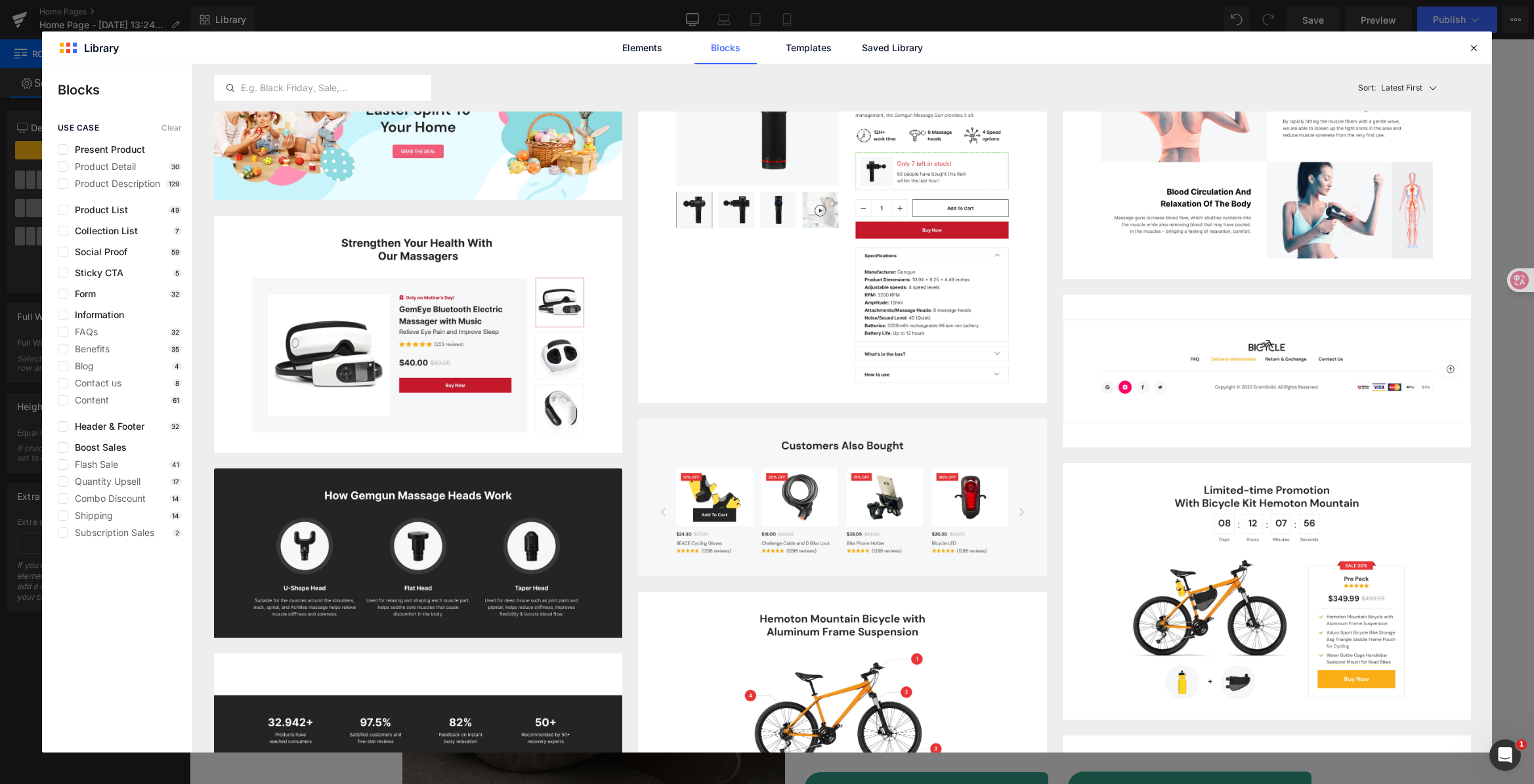
scroll to position [17940, 0]
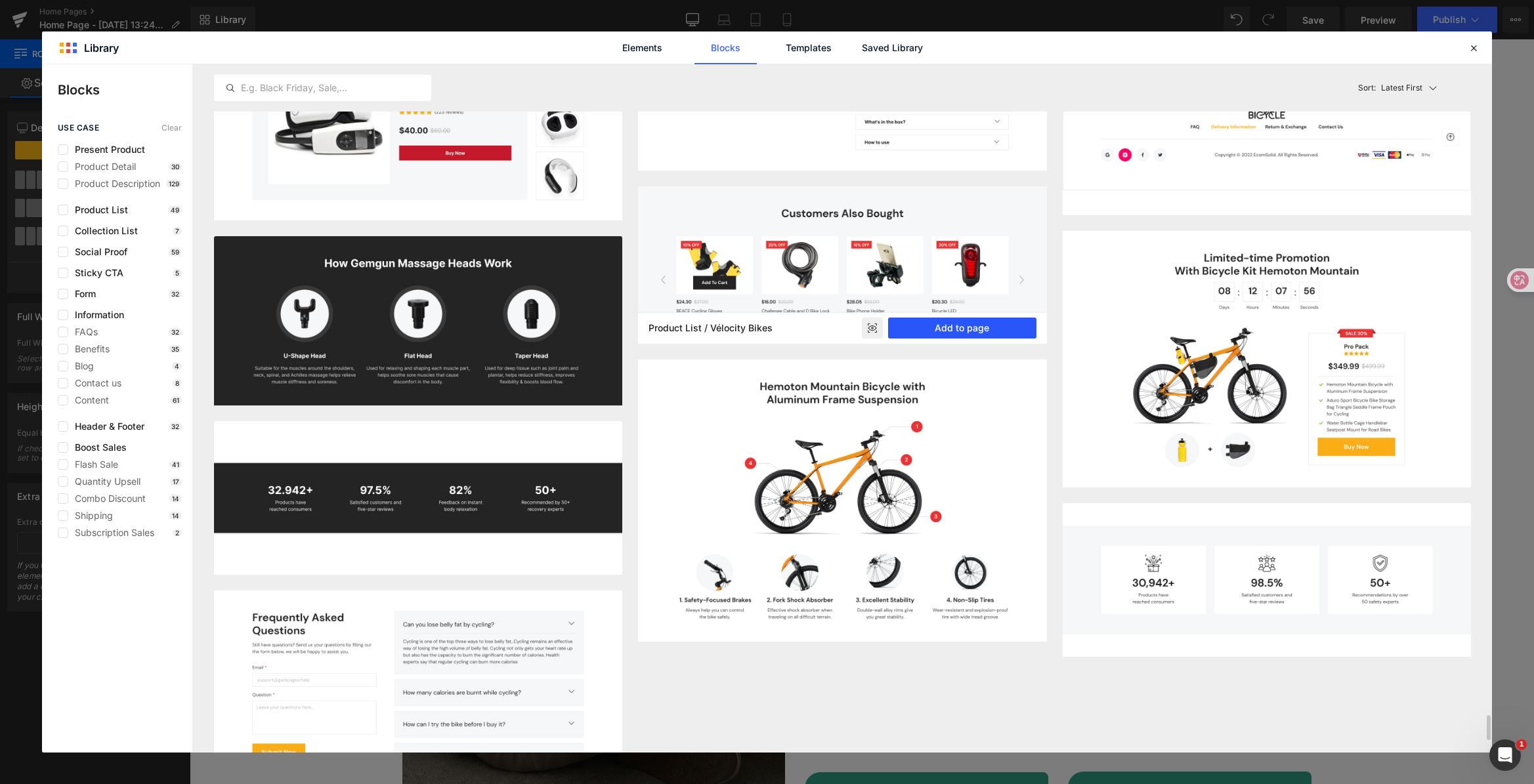
click at [984, 328] on button "Add to page" at bounding box center [962, 328] width 149 height 21
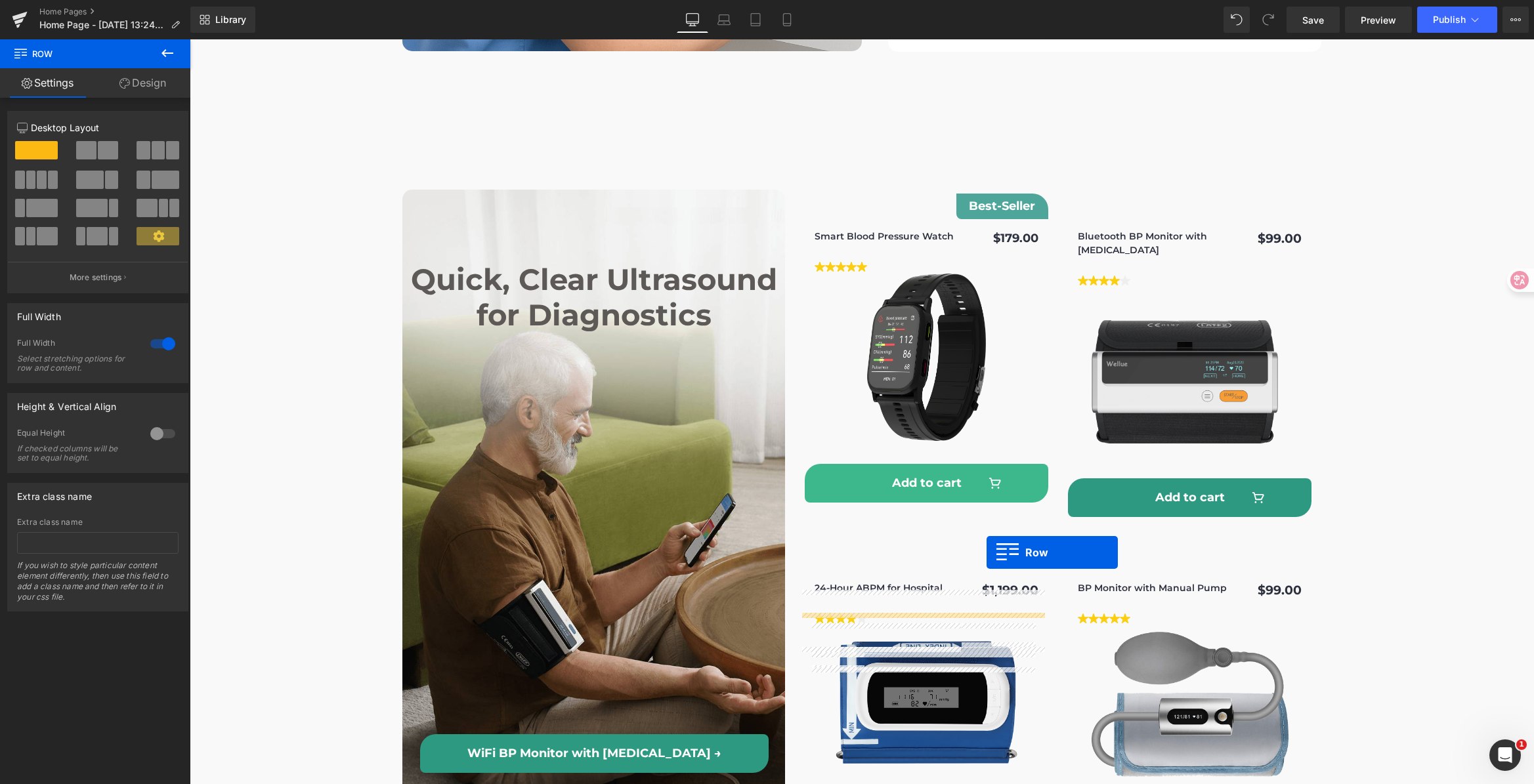
scroll to position [4260, 0]
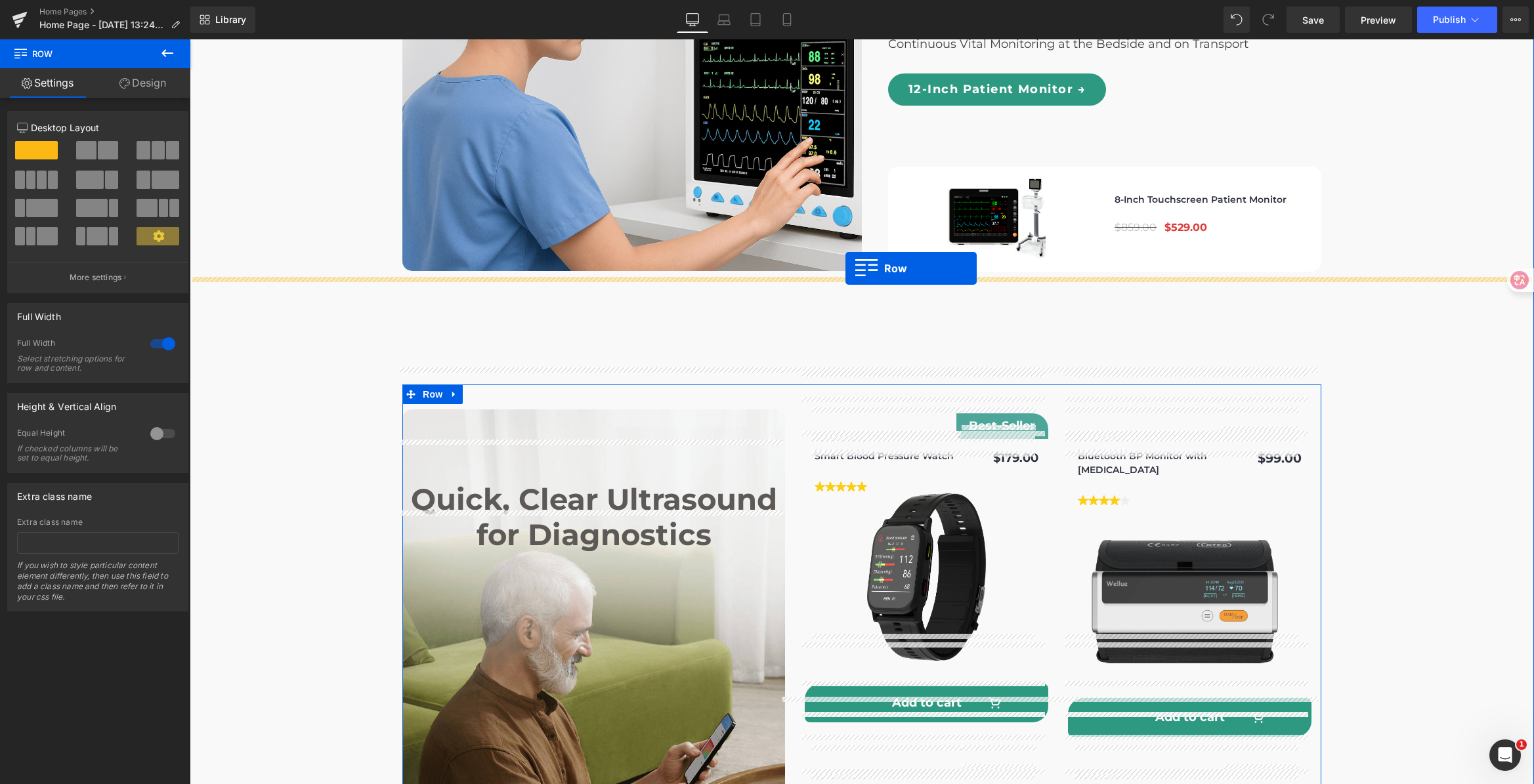
drag, startPoint x: 475, startPoint y: 253, endPoint x: 846, endPoint y: 269, distance: 371.3
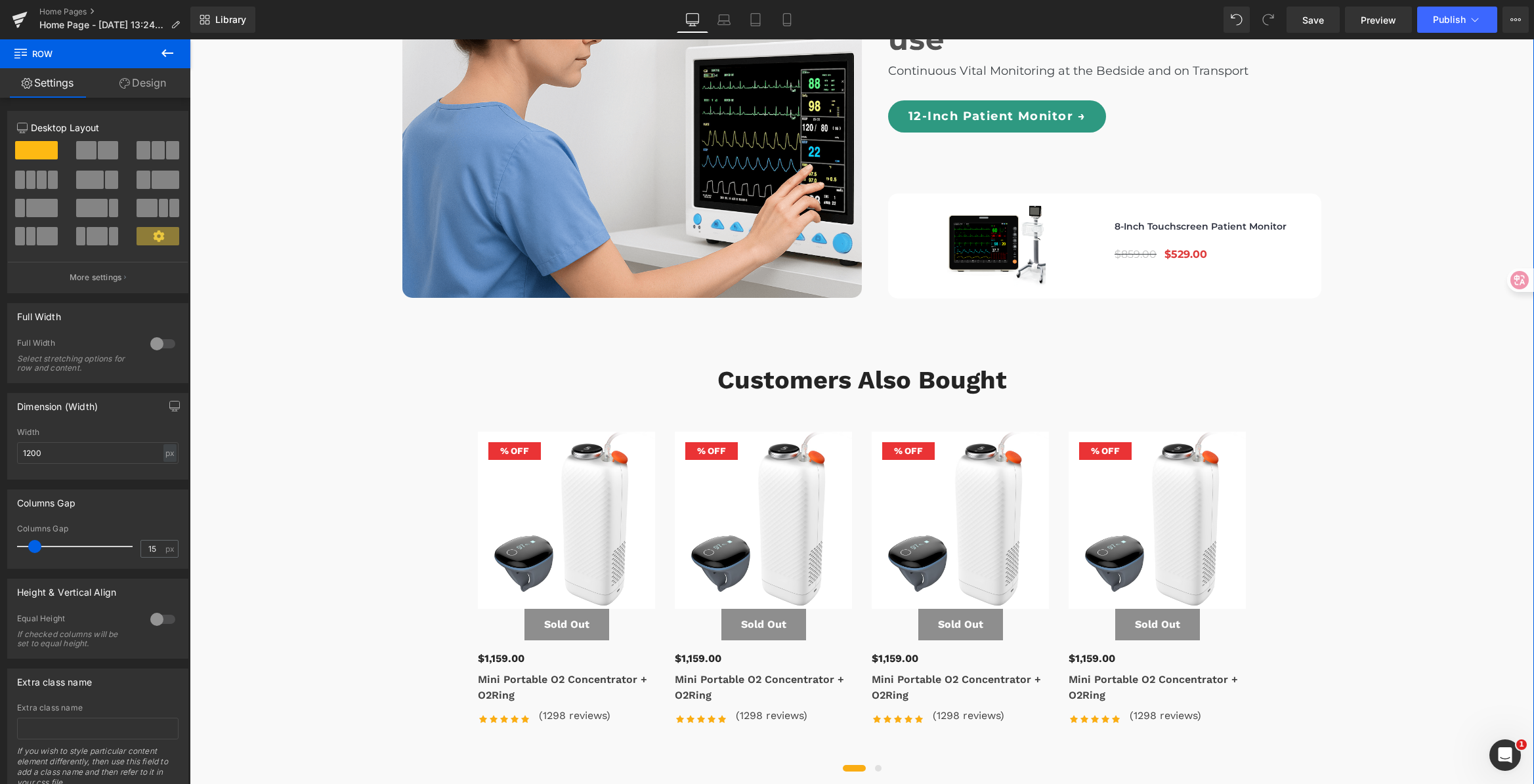
scroll to position [4230, 0]
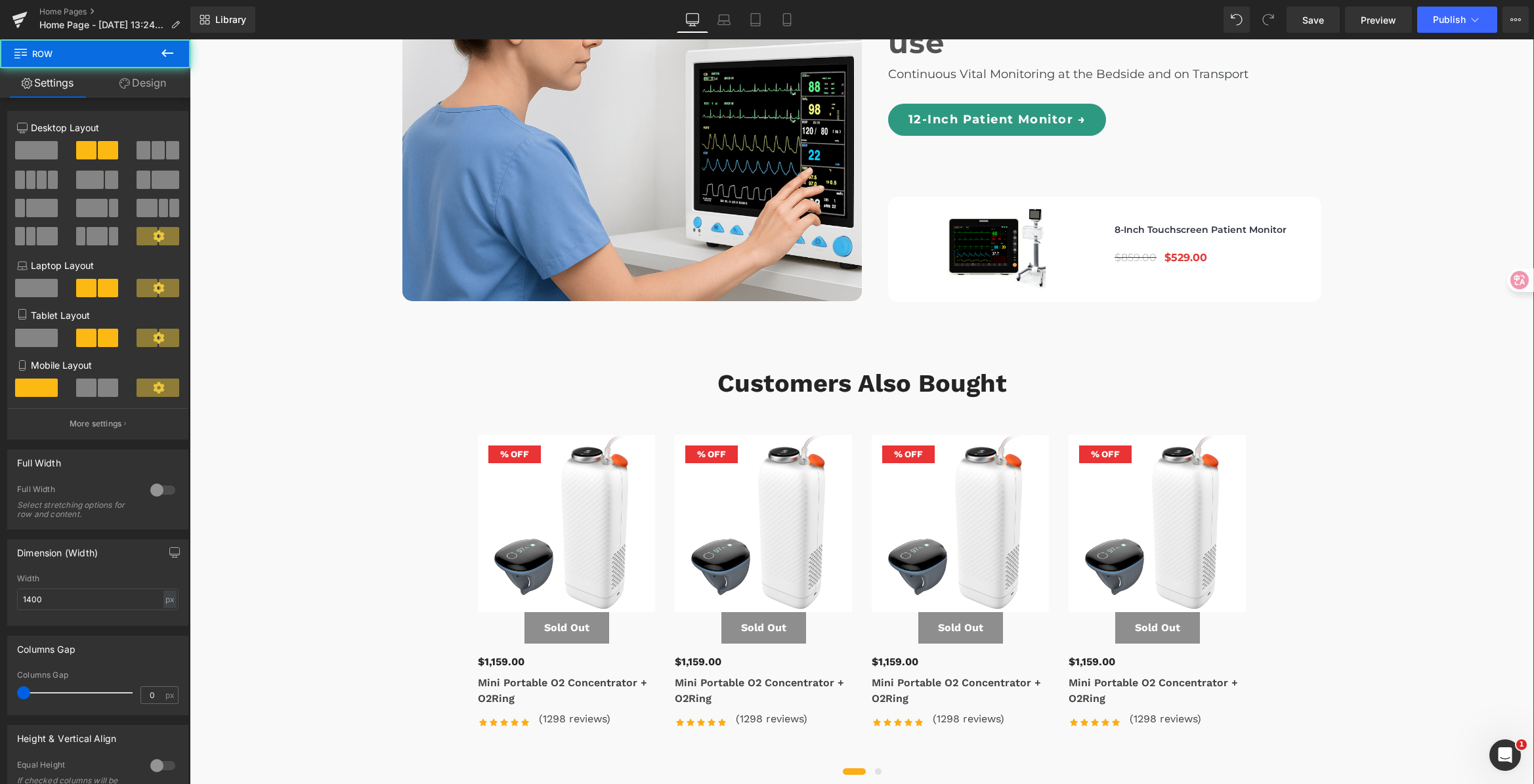
click at [567, 304] on div "Image Vital signs tracking for medical facilities & home use Heading Continuous…" at bounding box center [861, 102] width 919 height 494
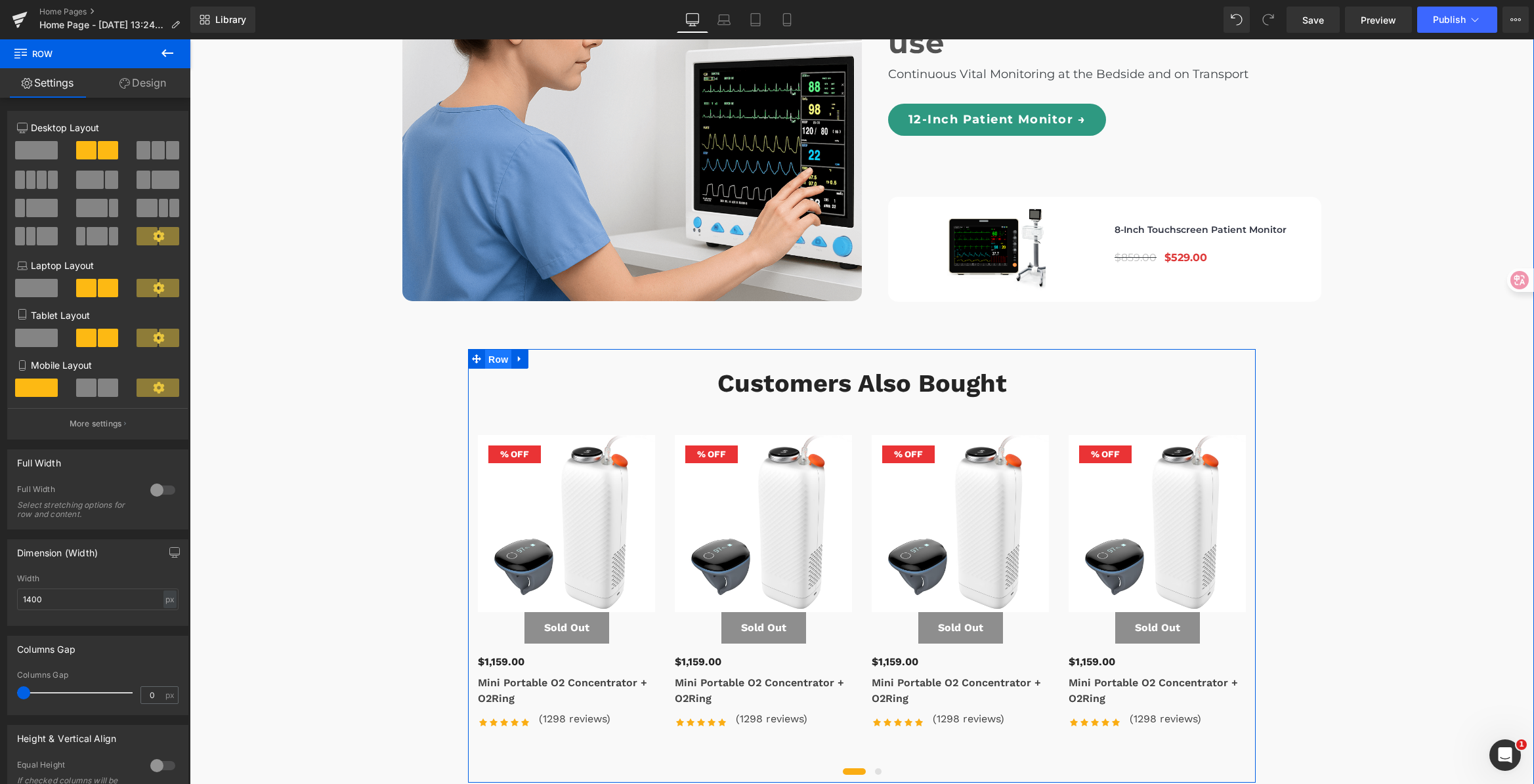
click at [487, 349] on span "Row" at bounding box center [498, 359] width 26 height 20
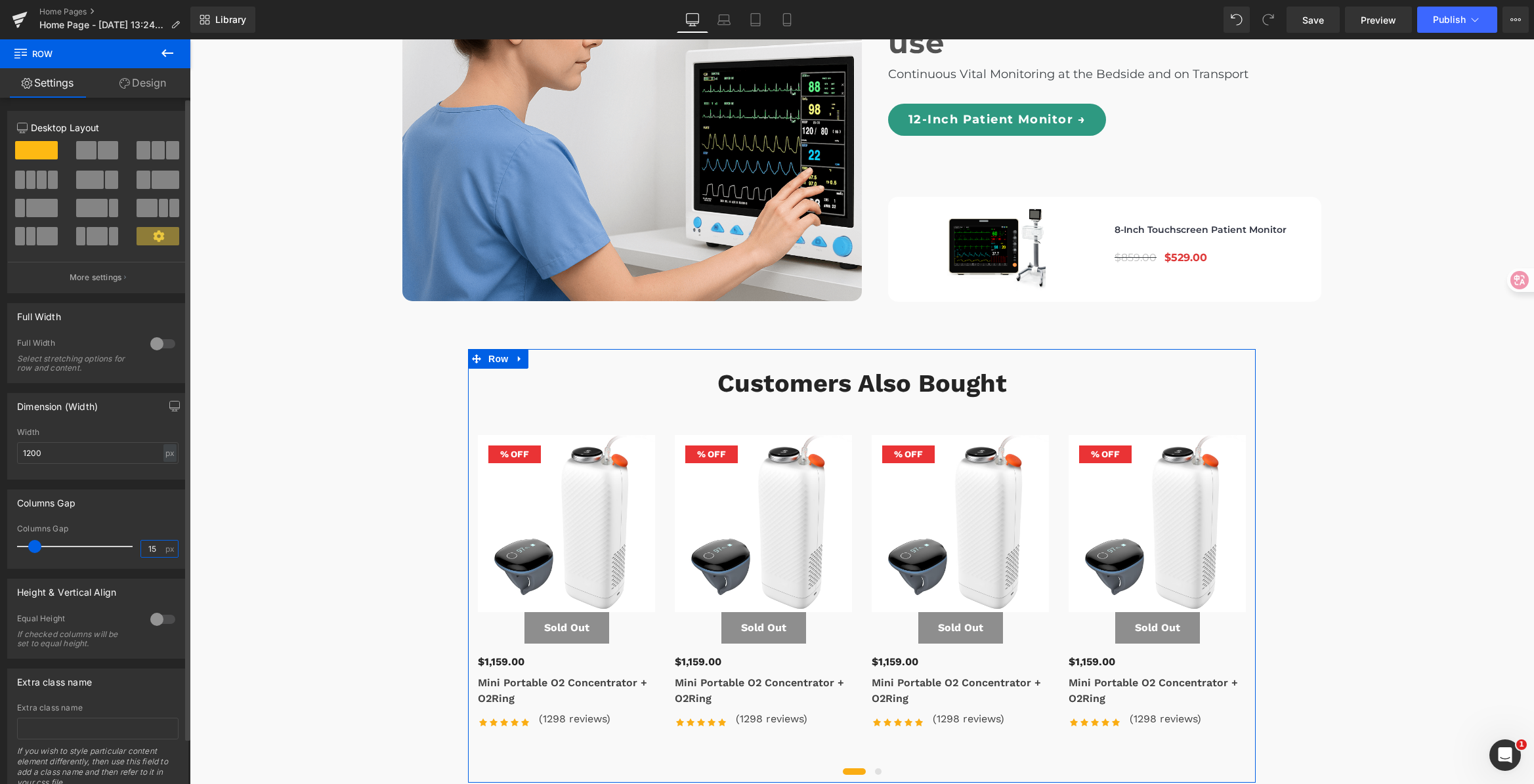
click at [147, 547] on input "15" at bounding box center [153, 548] width 23 height 17
click at [138, 507] on div "Columns Gap" at bounding box center [98, 502] width 180 height 25
click at [29, 450] on input "1200" at bounding box center [98, 453] width 162 height 22
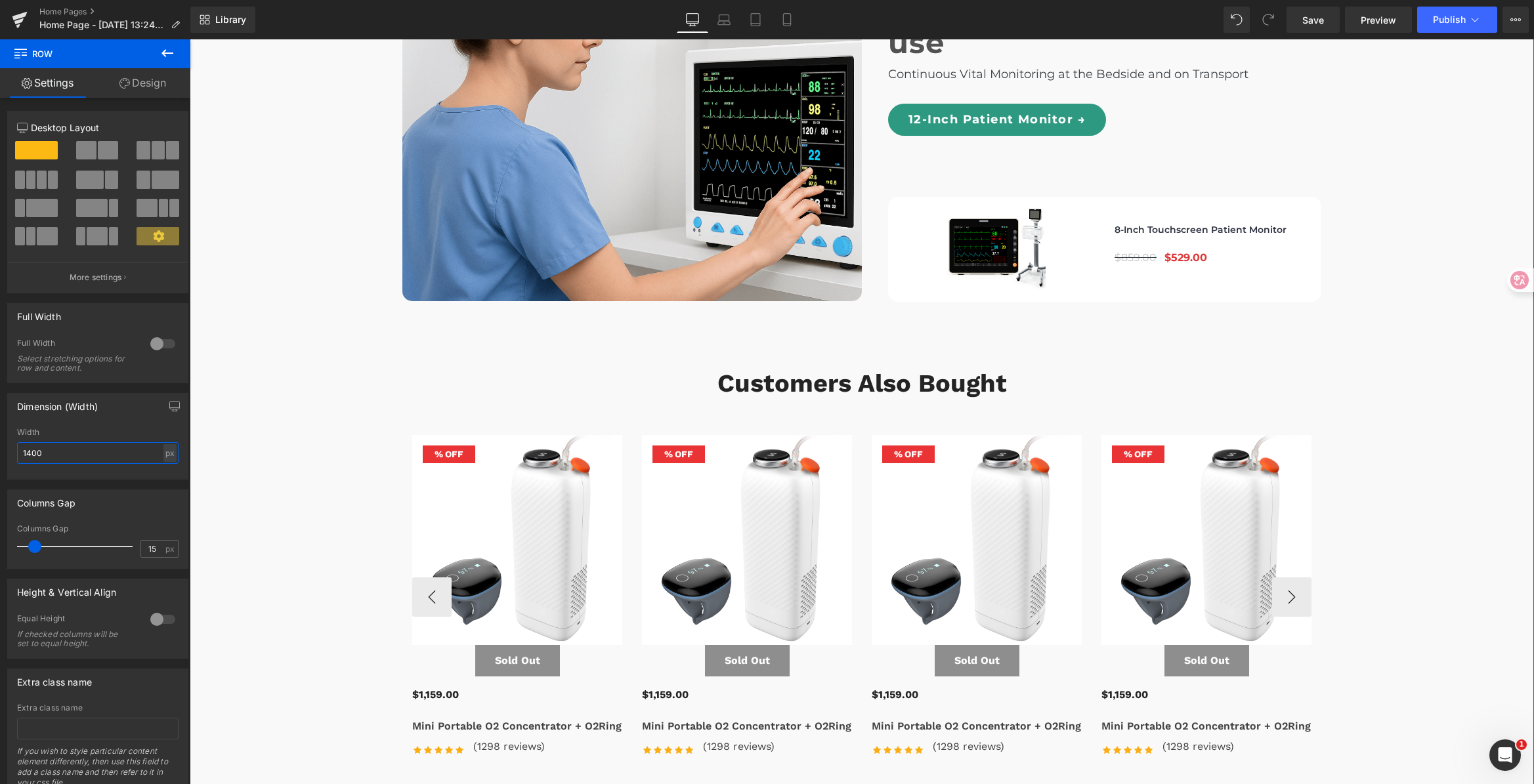
scroll to position [4232, 0]
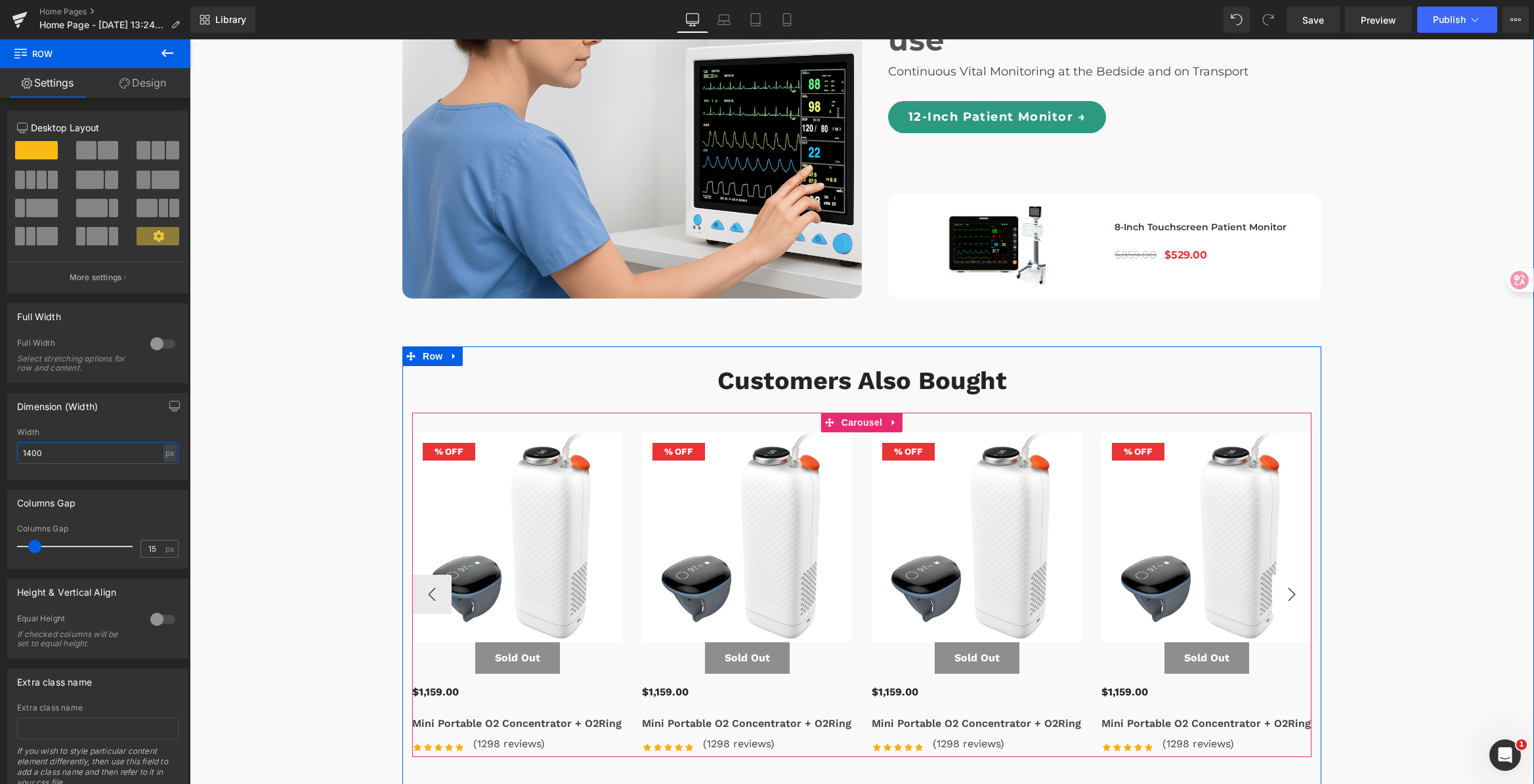
type input "1400"
click at [1282, 574] on button "›" at bounding box center [1291, 594] width 39 height 39
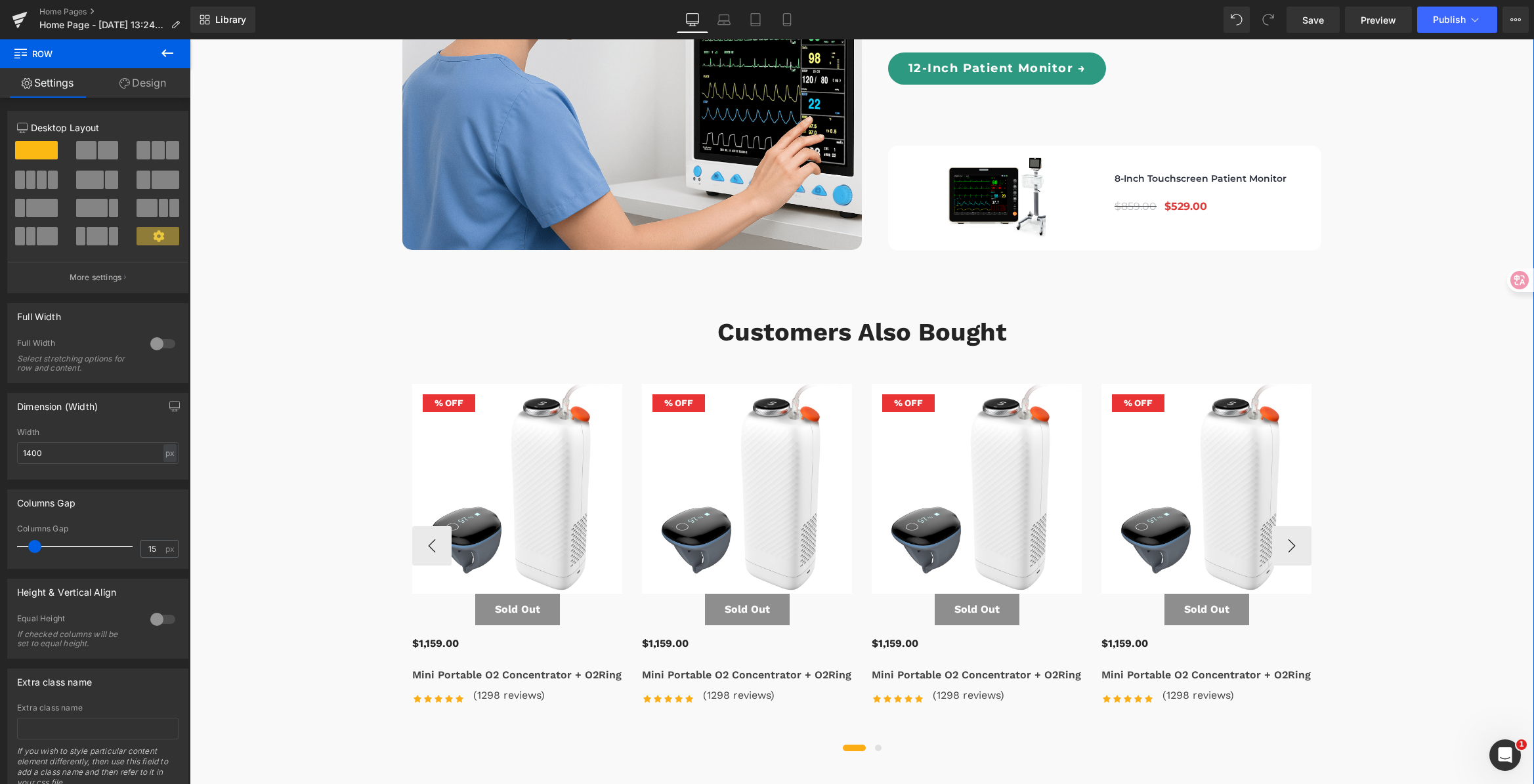
scroll to position [4278, 0]
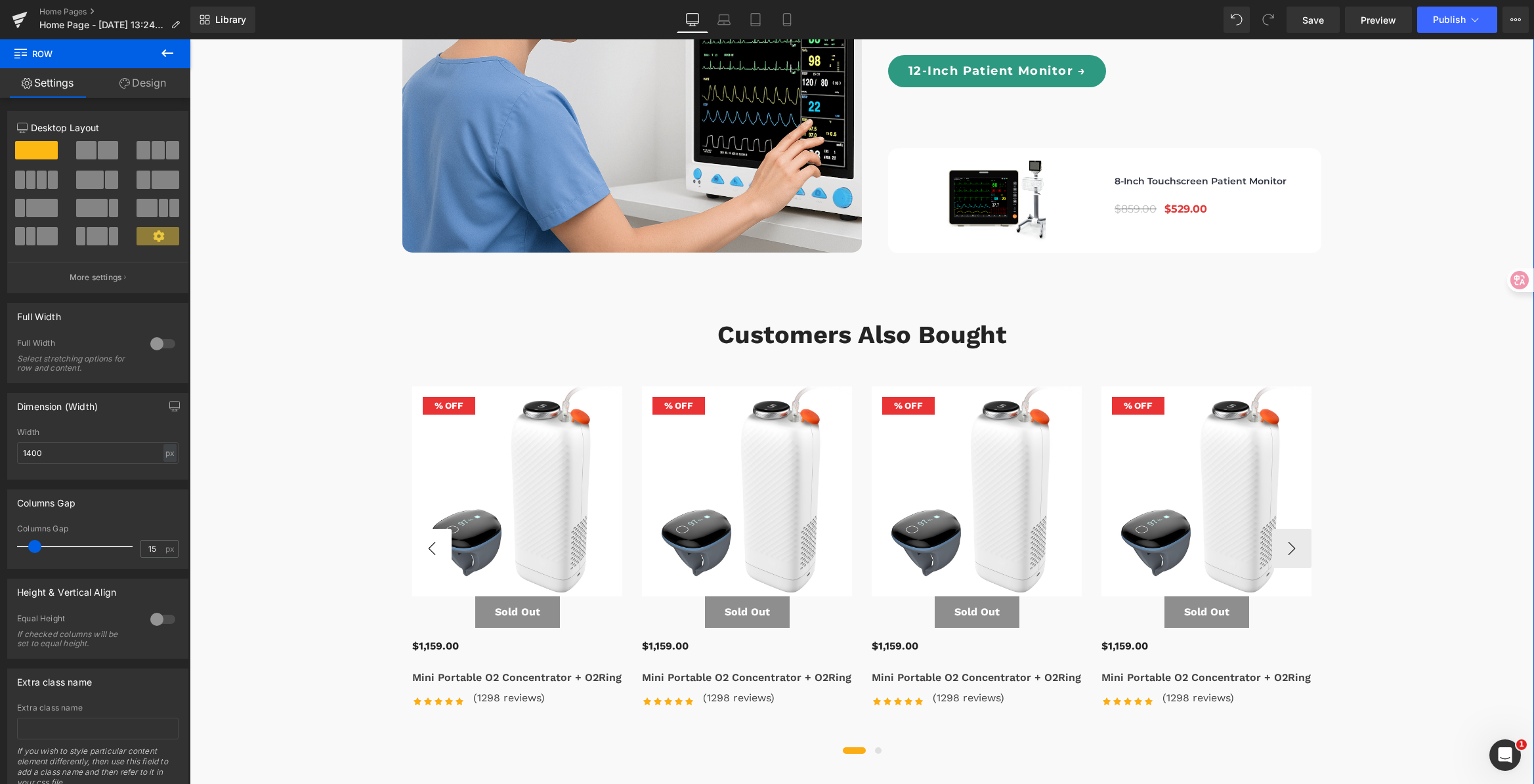
click at [438, 528] on button "‹" at bounding box center [432, 548] width 39 height 39
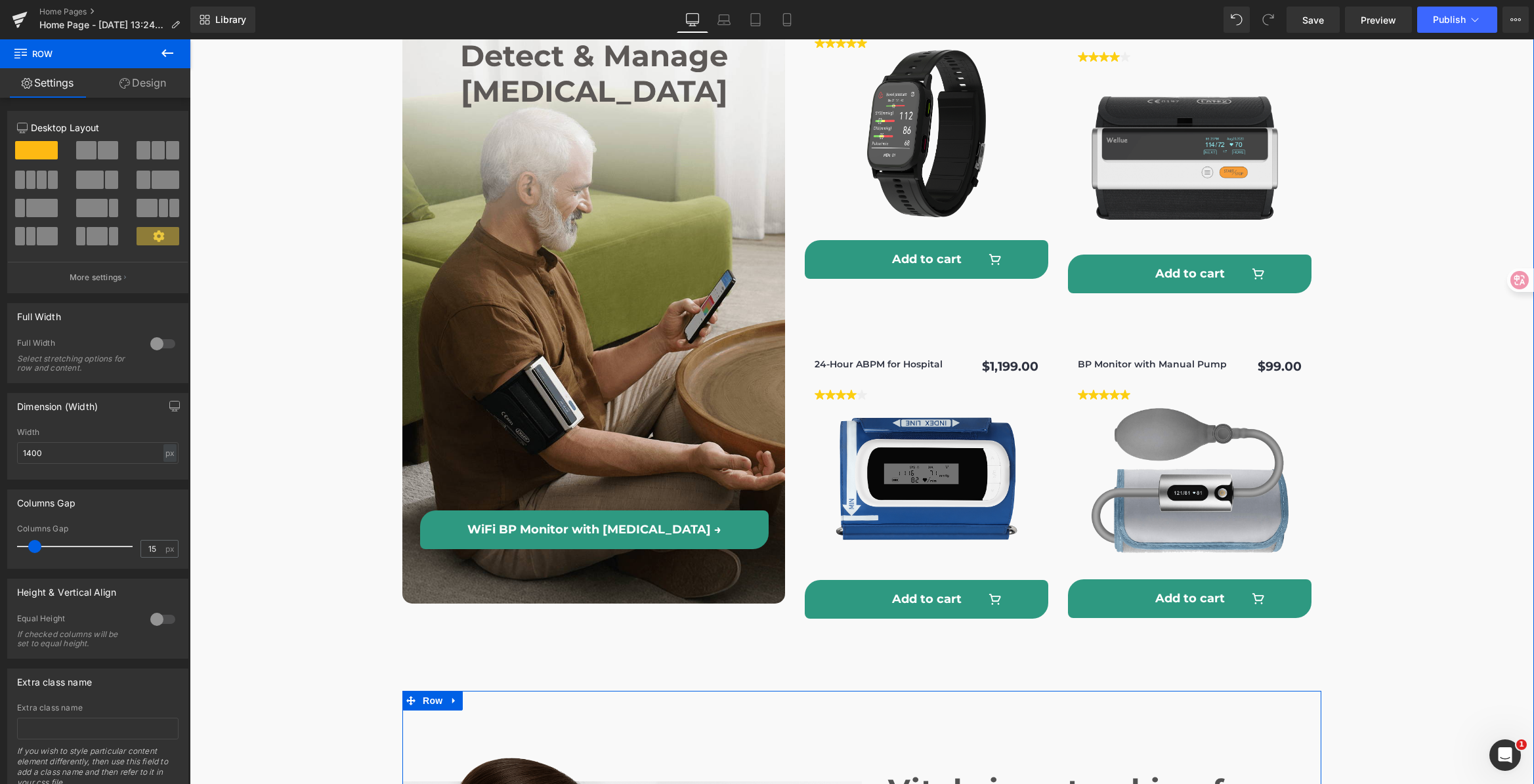
scroll to position [3132, 0]
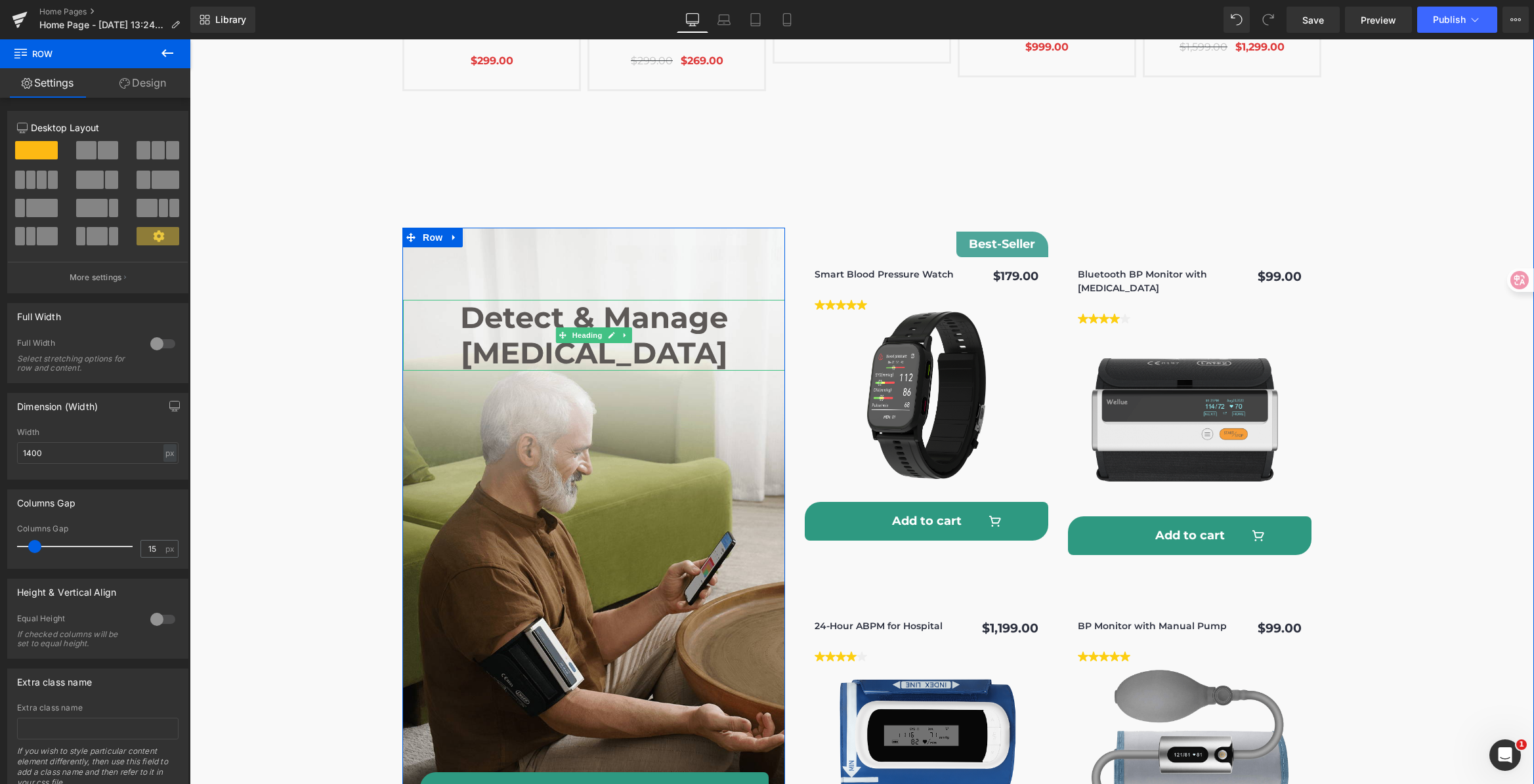
click at [638, 308] on h2 "Detect & Manage [MEDICAL_DATA]" at bounding box center [594, 335] width 382 height 71
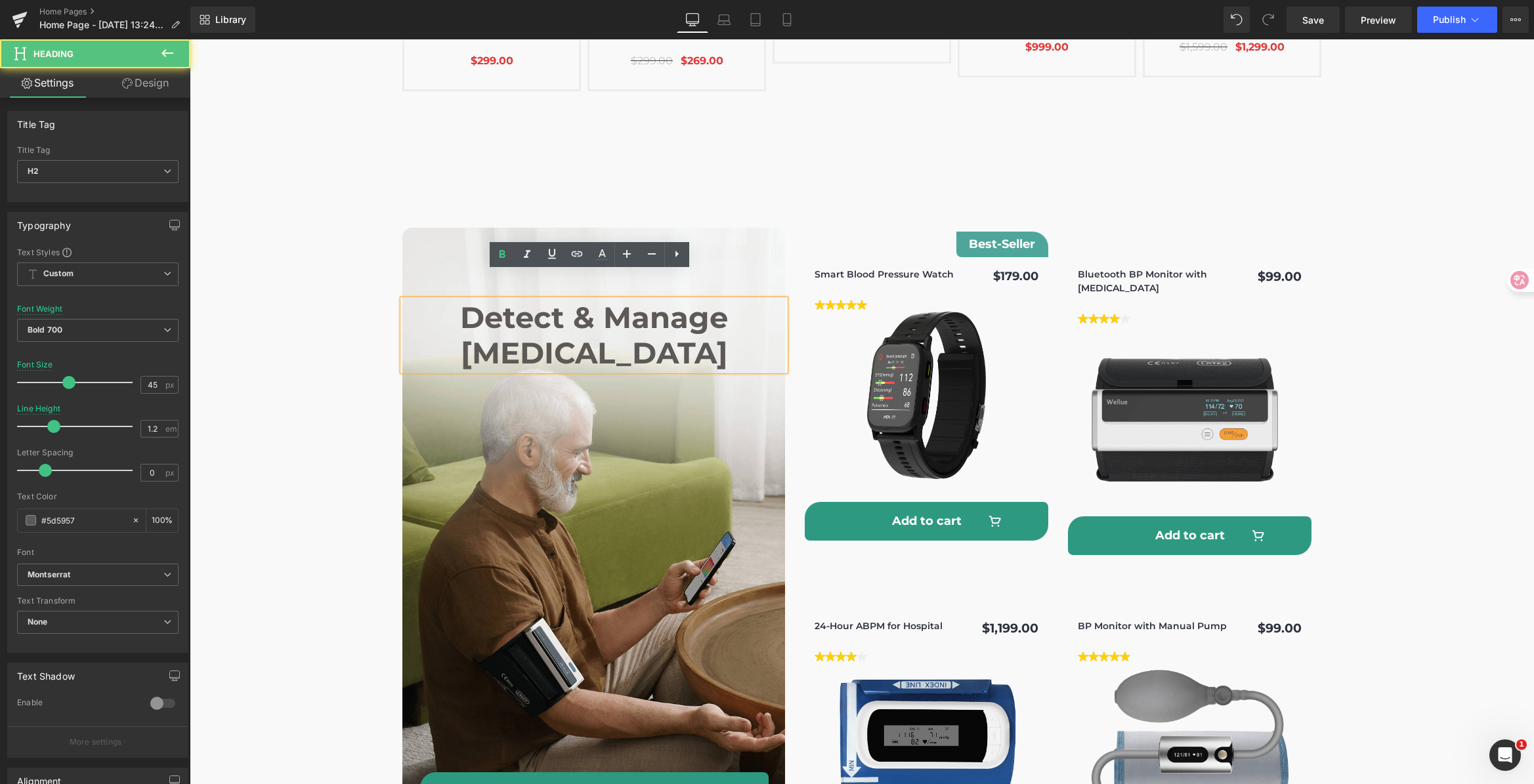
click at [736, 317] on h2 "Detect & Manage [MEDICAL_DATA]" at bounding box center [594, 335] width 382 height 71
click at [885, 159] on div "Track Overnight Oxygen Heading Just Wear It: Auto-Start Continuous Monitoring w…" at bounding box center [861, 293] width 1344 height 4727
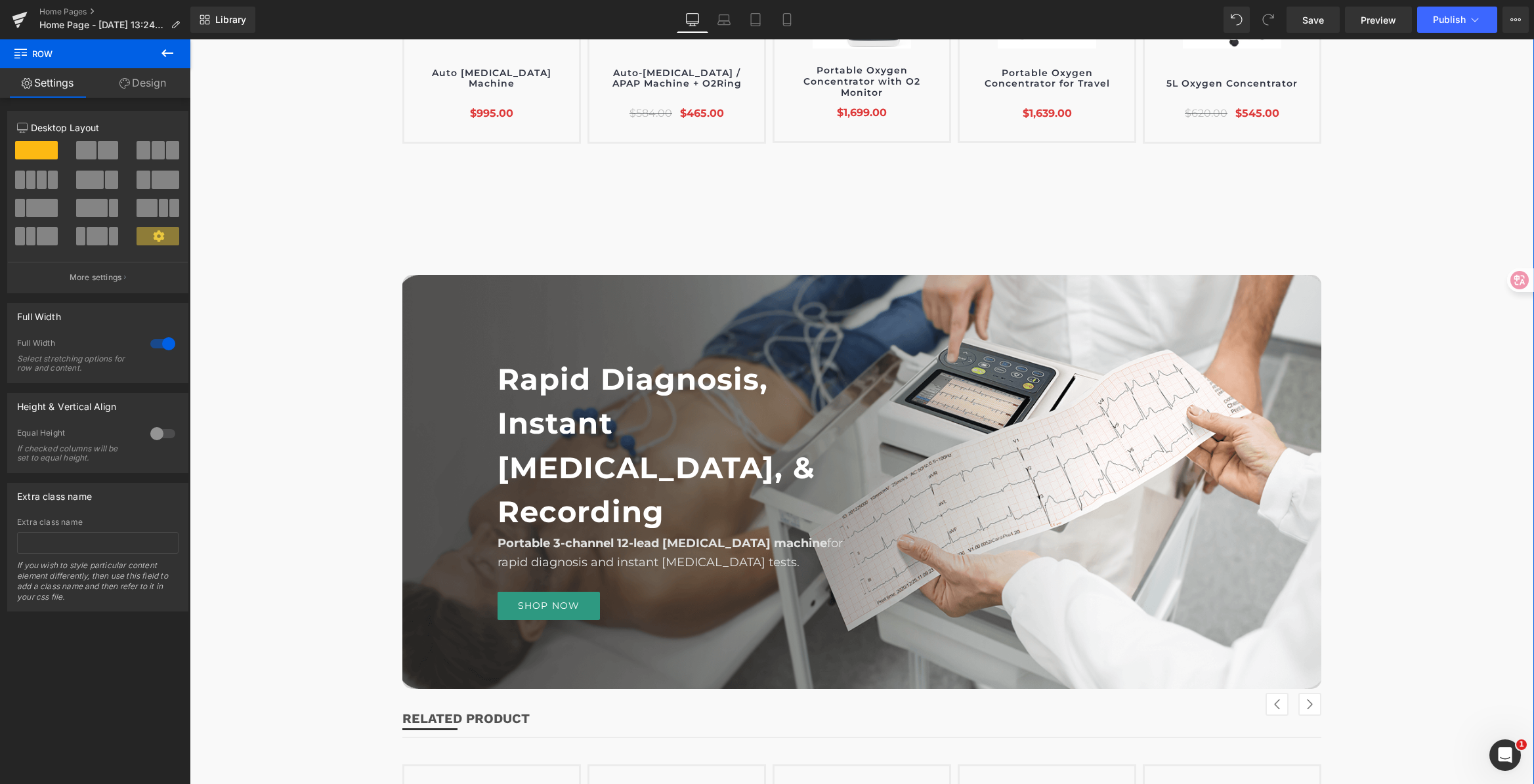
scroll to position [2203, 0]
click at [627, 440] on h1 "Rapid Diagnosis, Instant [MEDICAL_DATA], & Recording" at bounding box center [680, 444] width 364 height 177
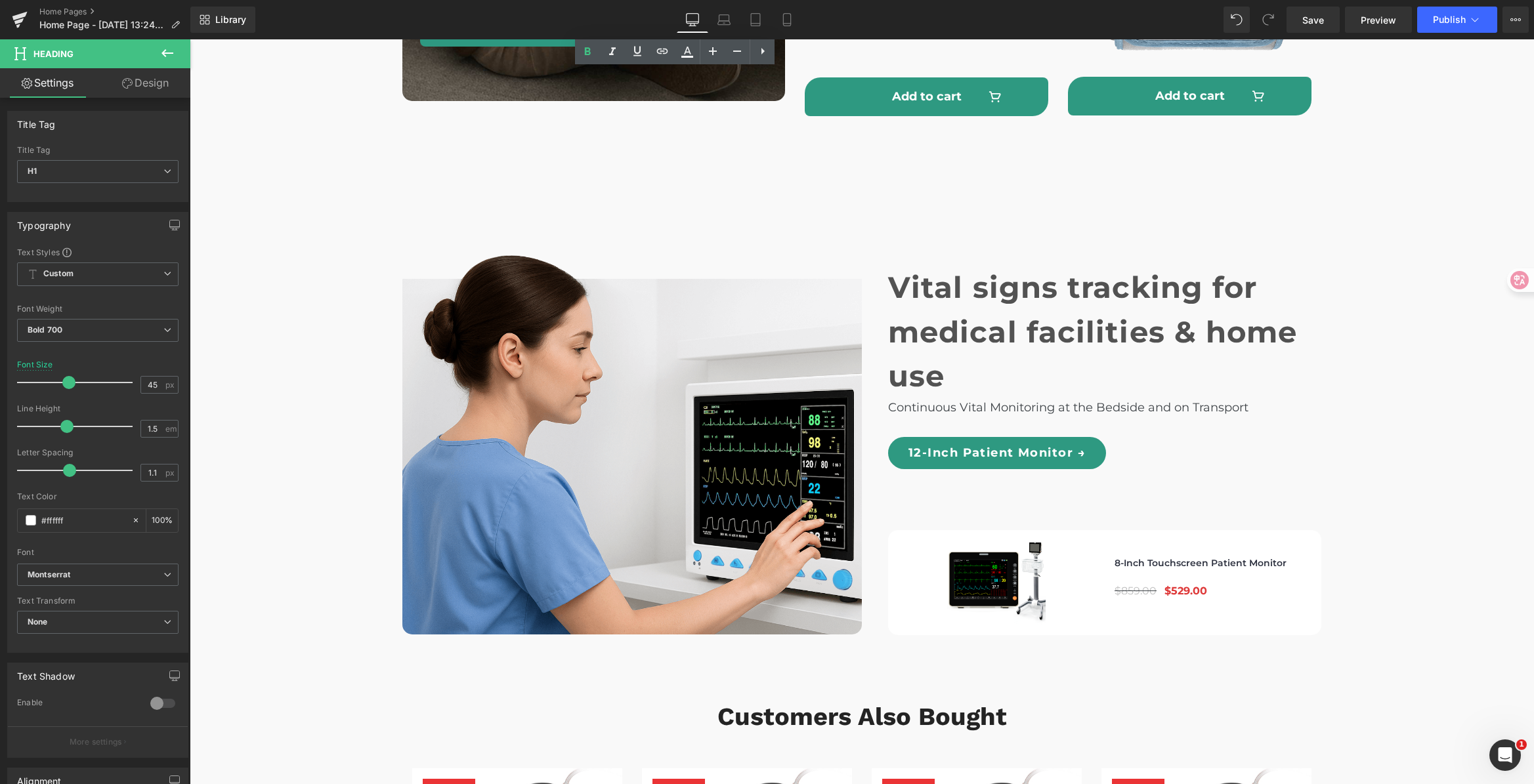
scroll to position [3897, 0]
click at [1092, 264] on h1 "Vital signs tracking for" at bounding box center [1104, 286] width 433 height 44
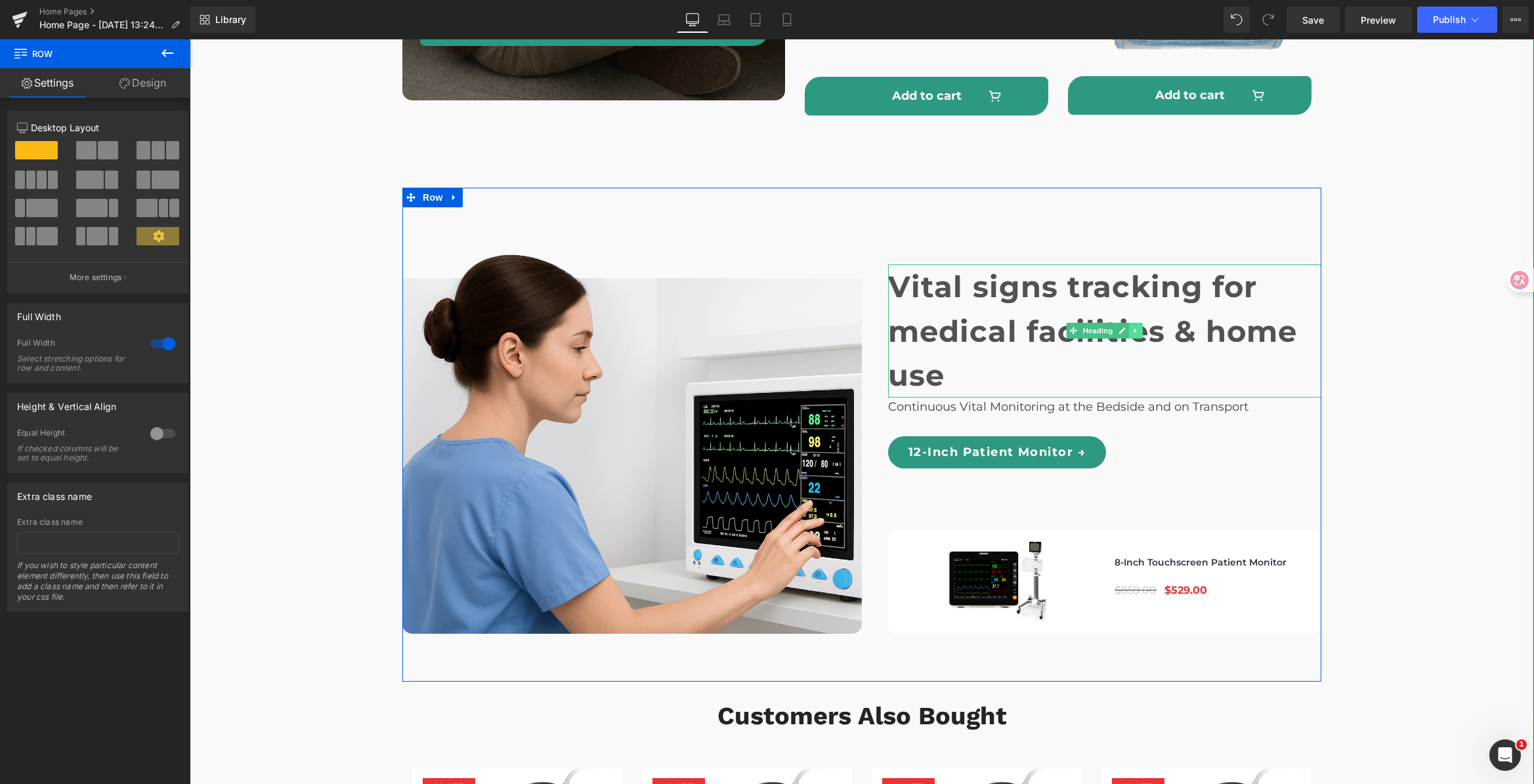
click at [1136, 322] on link at bounding box center [1136, 330] width 14 height 16
click at [1128, 328] on icon at bounding box center [1129, 331] width 7 height 7
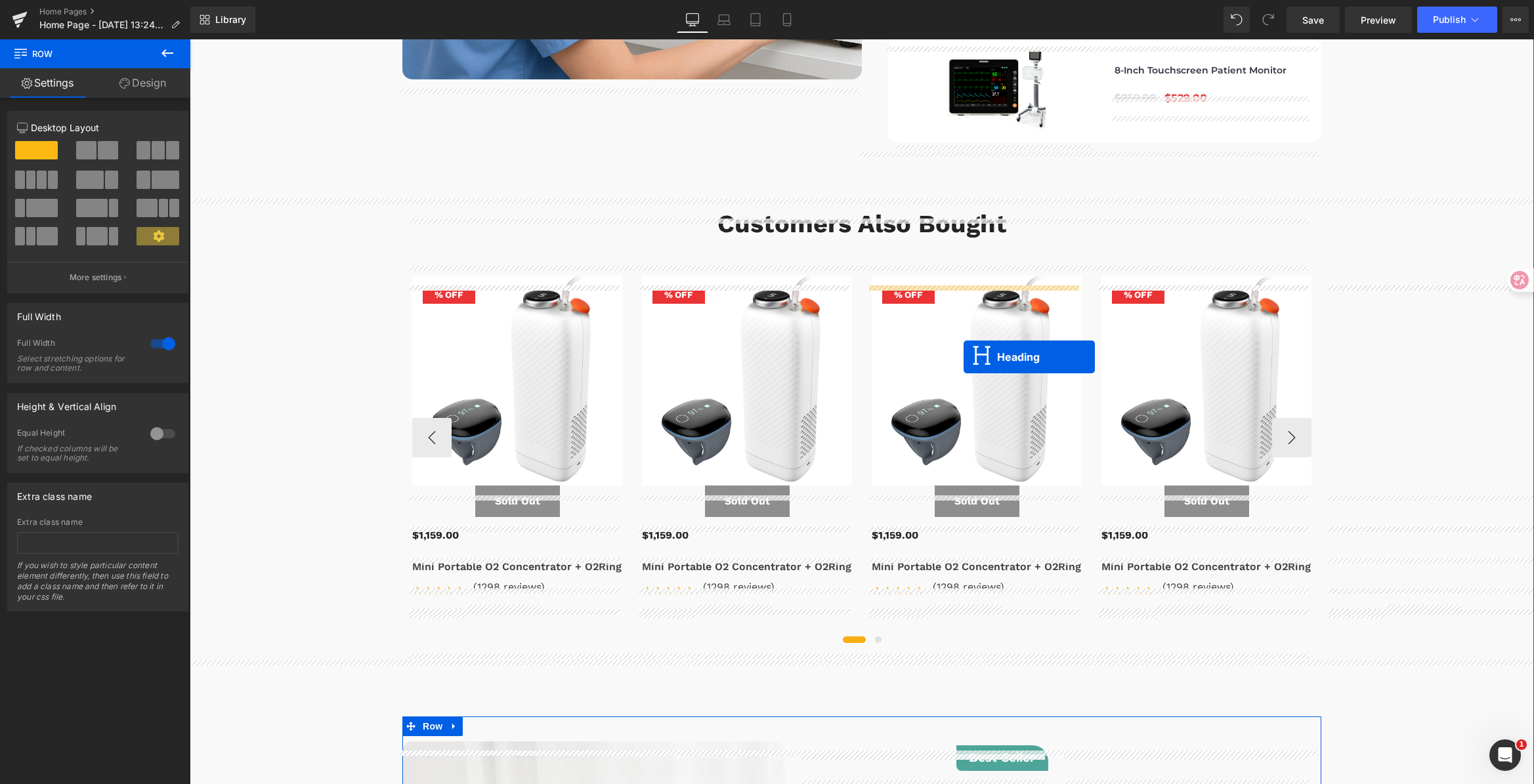
scroll to position [4400, 0]
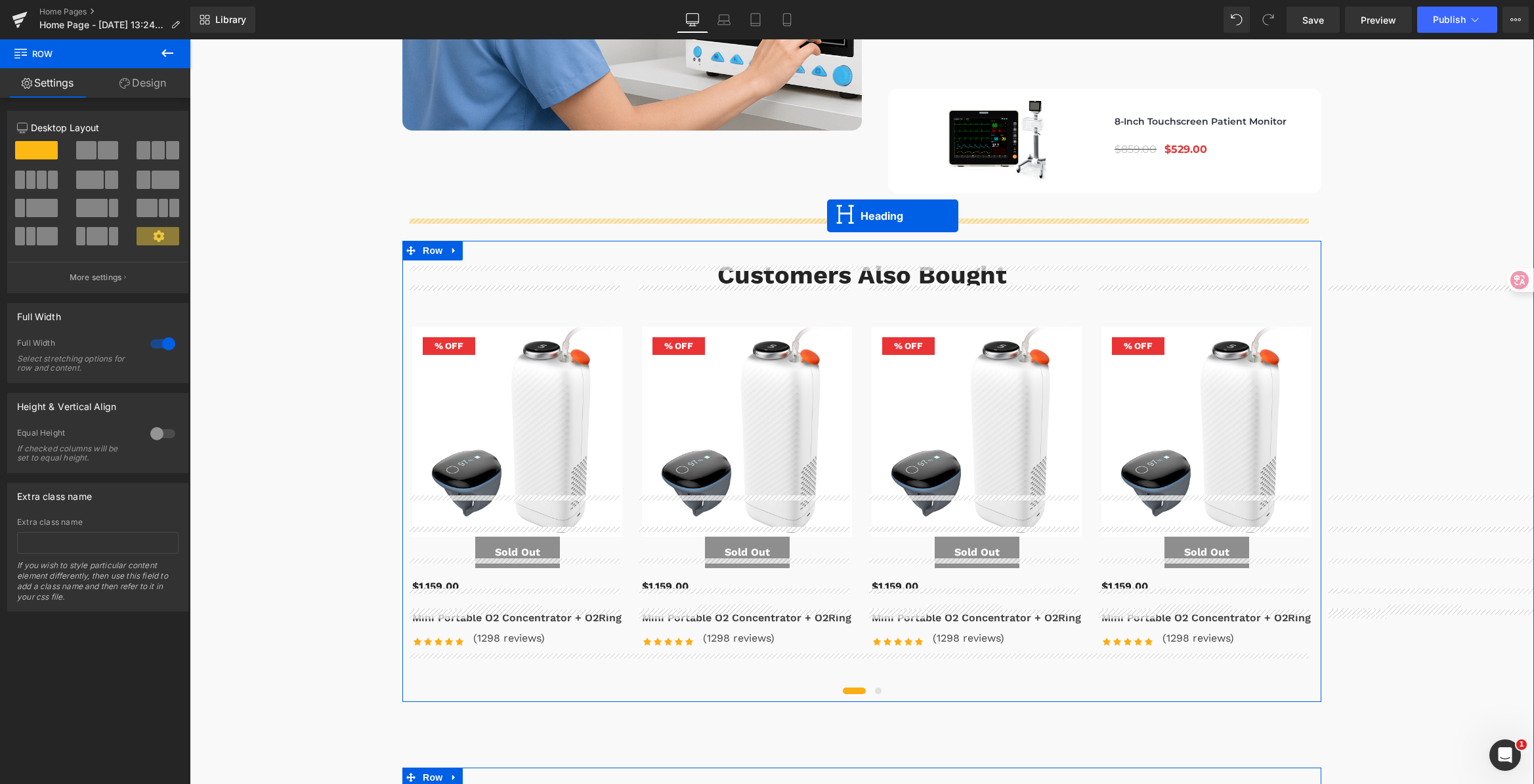
drag, startPoint x: 1066, startPoint y: 450, endPoint x: 827, endPoint y: 215, distance: 335.2
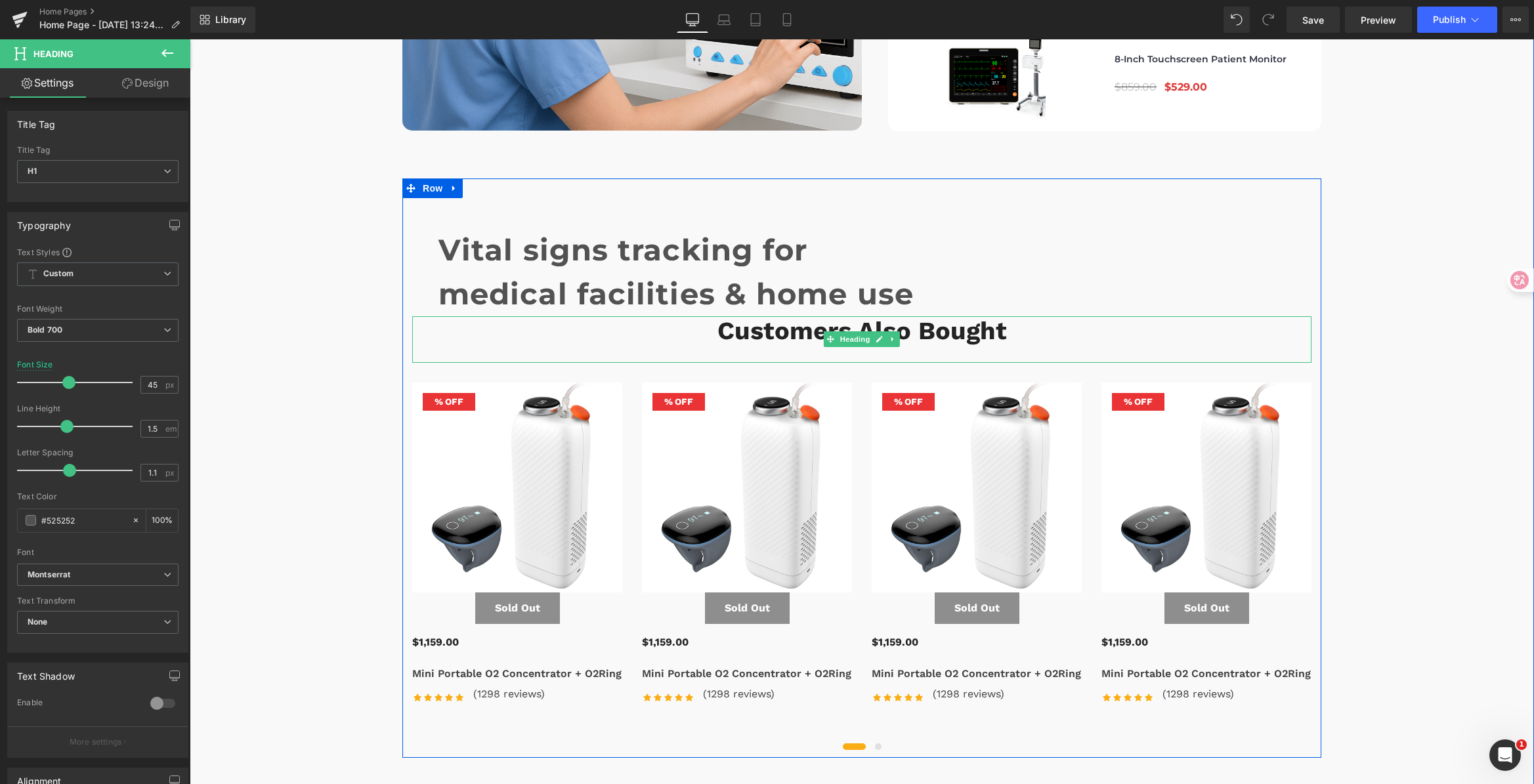
click at [789, 316] on h2 "Customers Also Bought" at bounding box center [862, 330] width 899 height 30
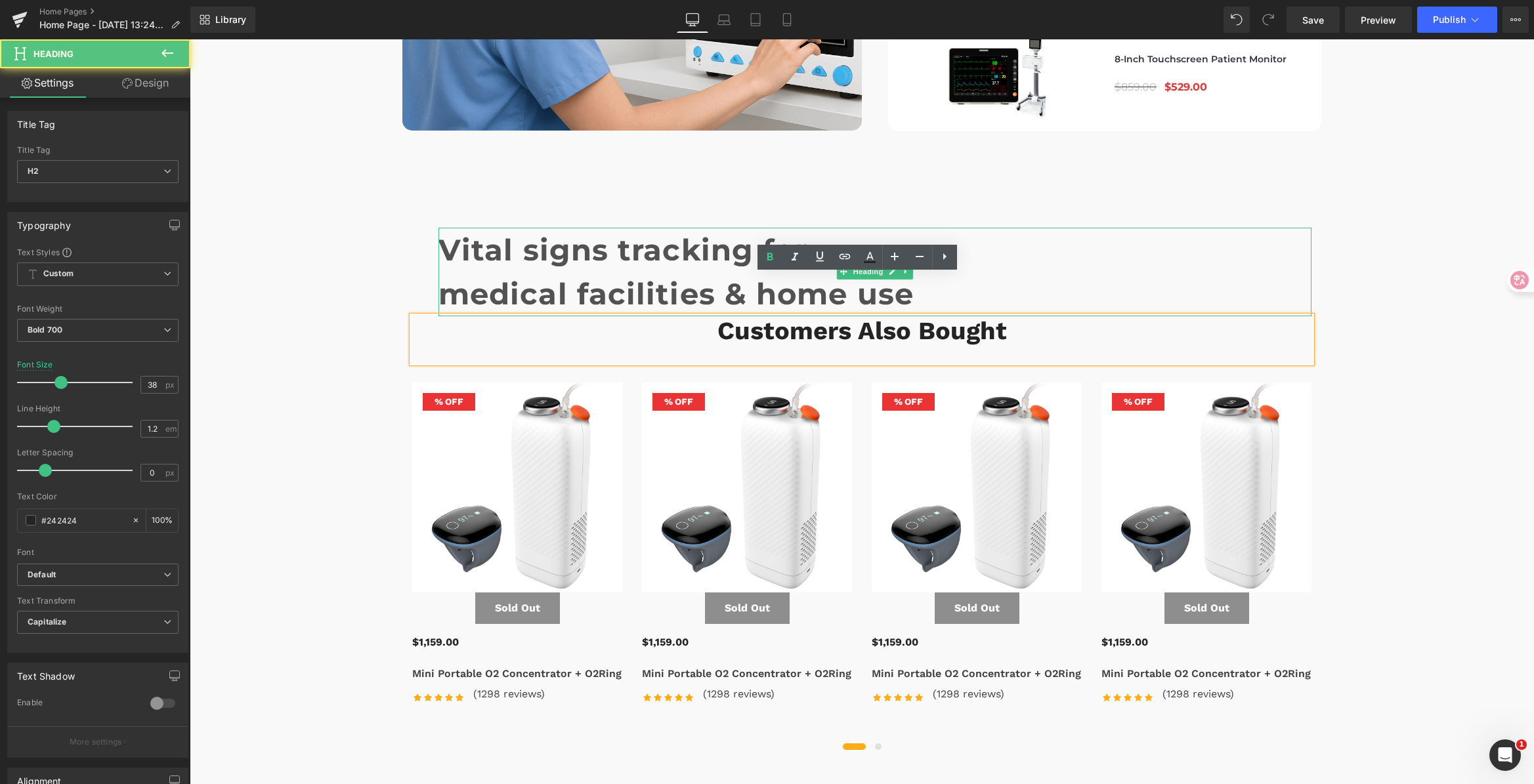
click at [679, 228] on h1 "Vital signs tracking for" at bounding box center [875, 250] width 873 height 44
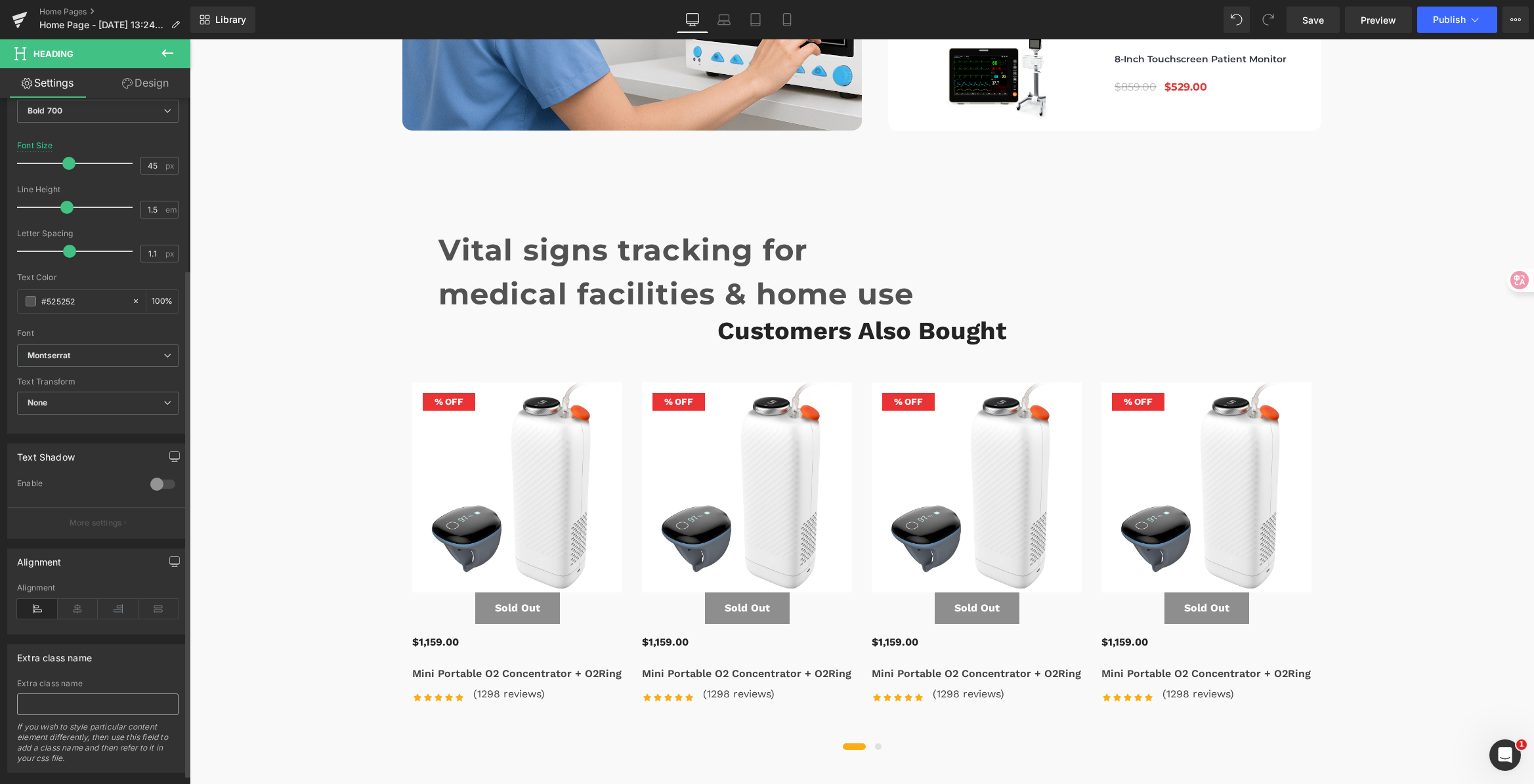
scroll to position [245, 0]
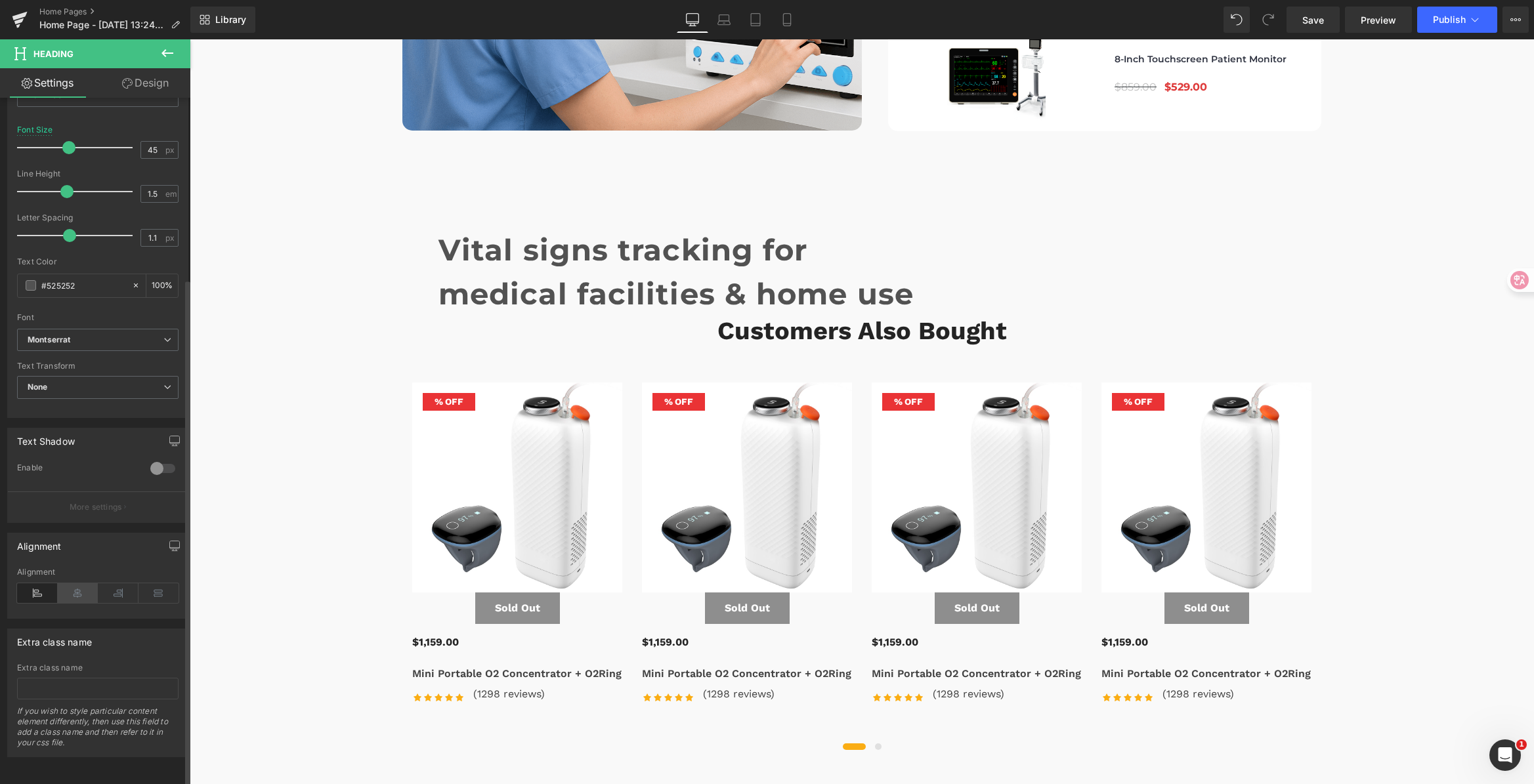
click at [71, 583] on icon at bounding box center [78, 593] width 41 height 20
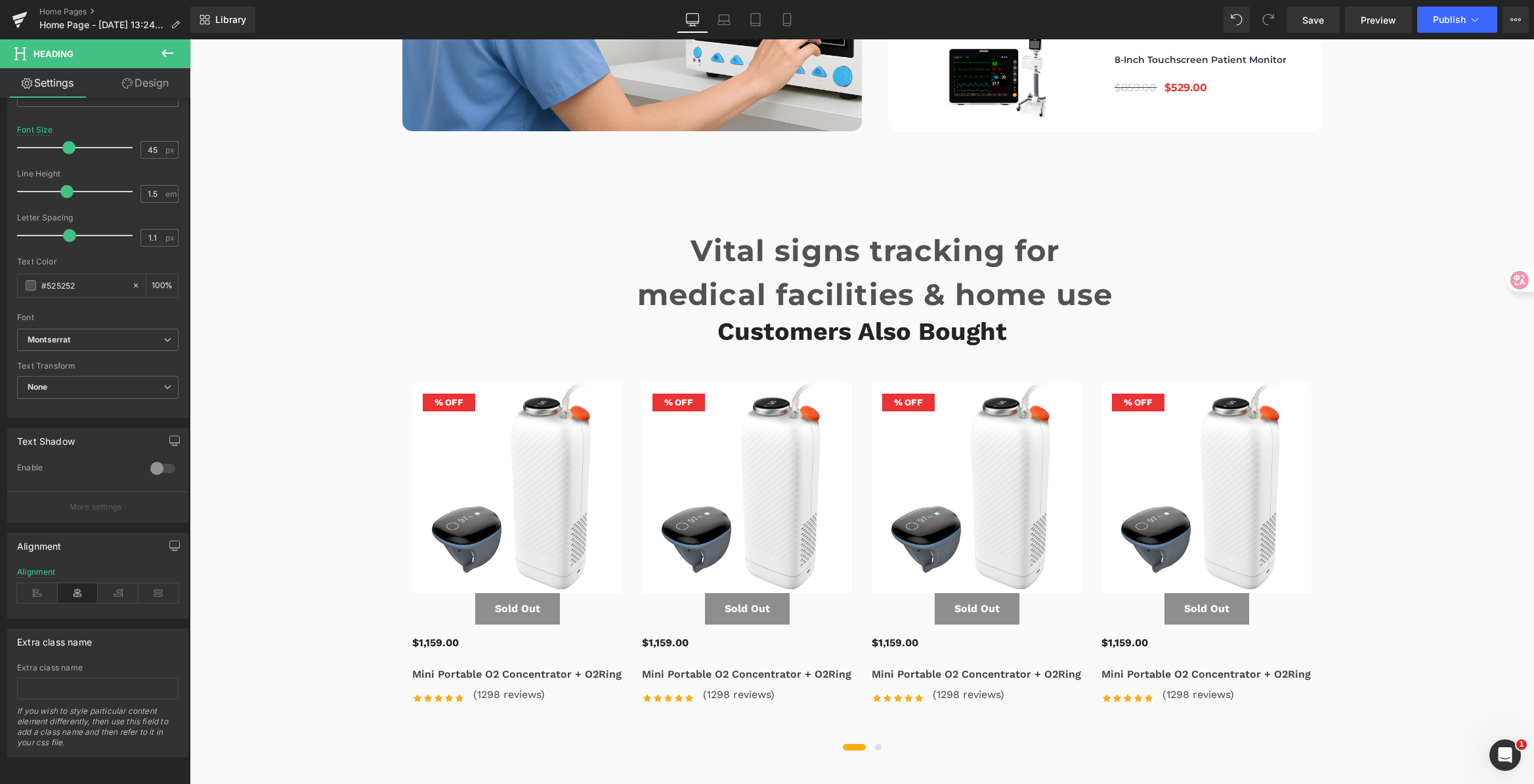
scroll to position [4397, 0]
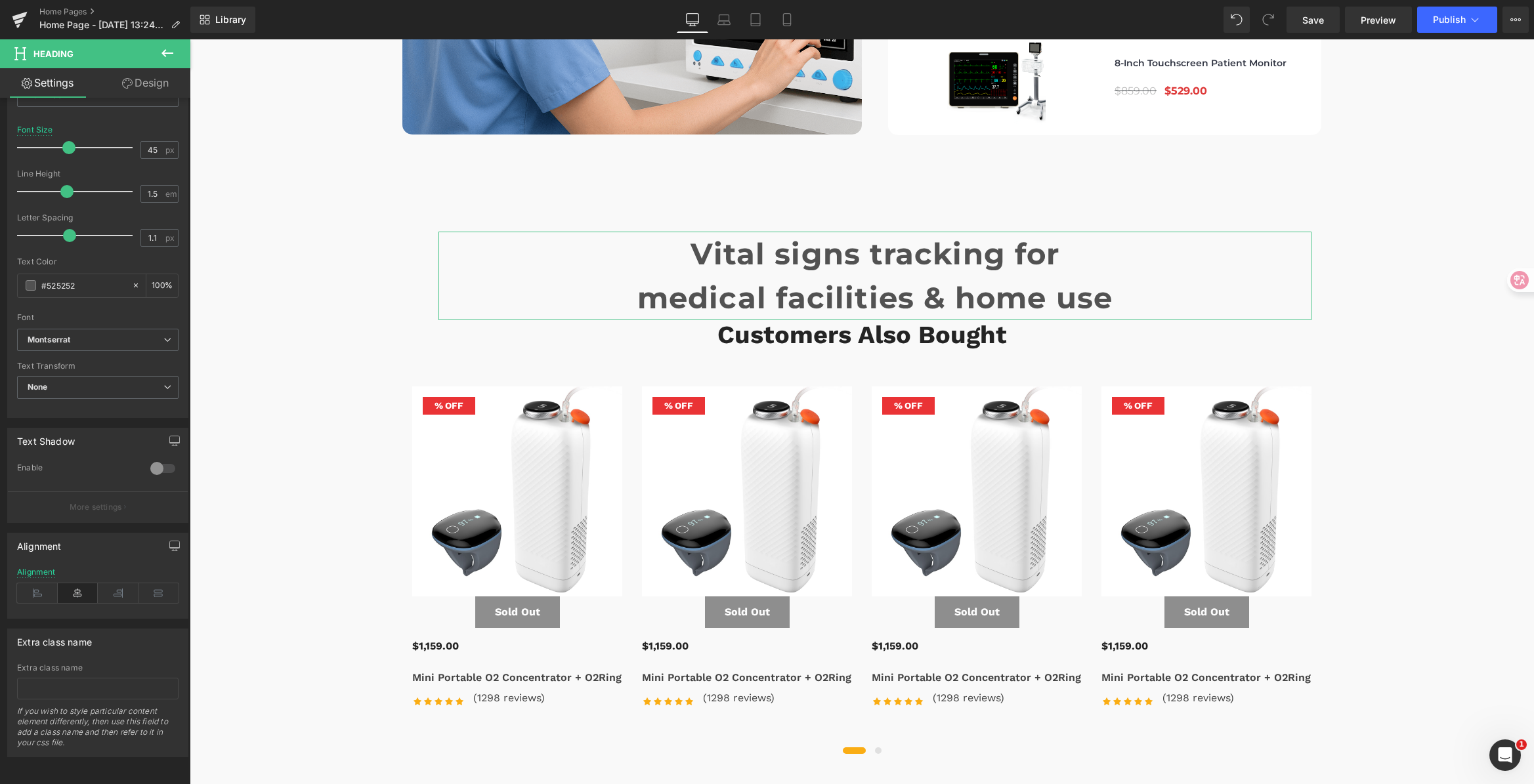
click at [137, 89] on link "Design" at bounding box center [145, 83] width 95 height 30
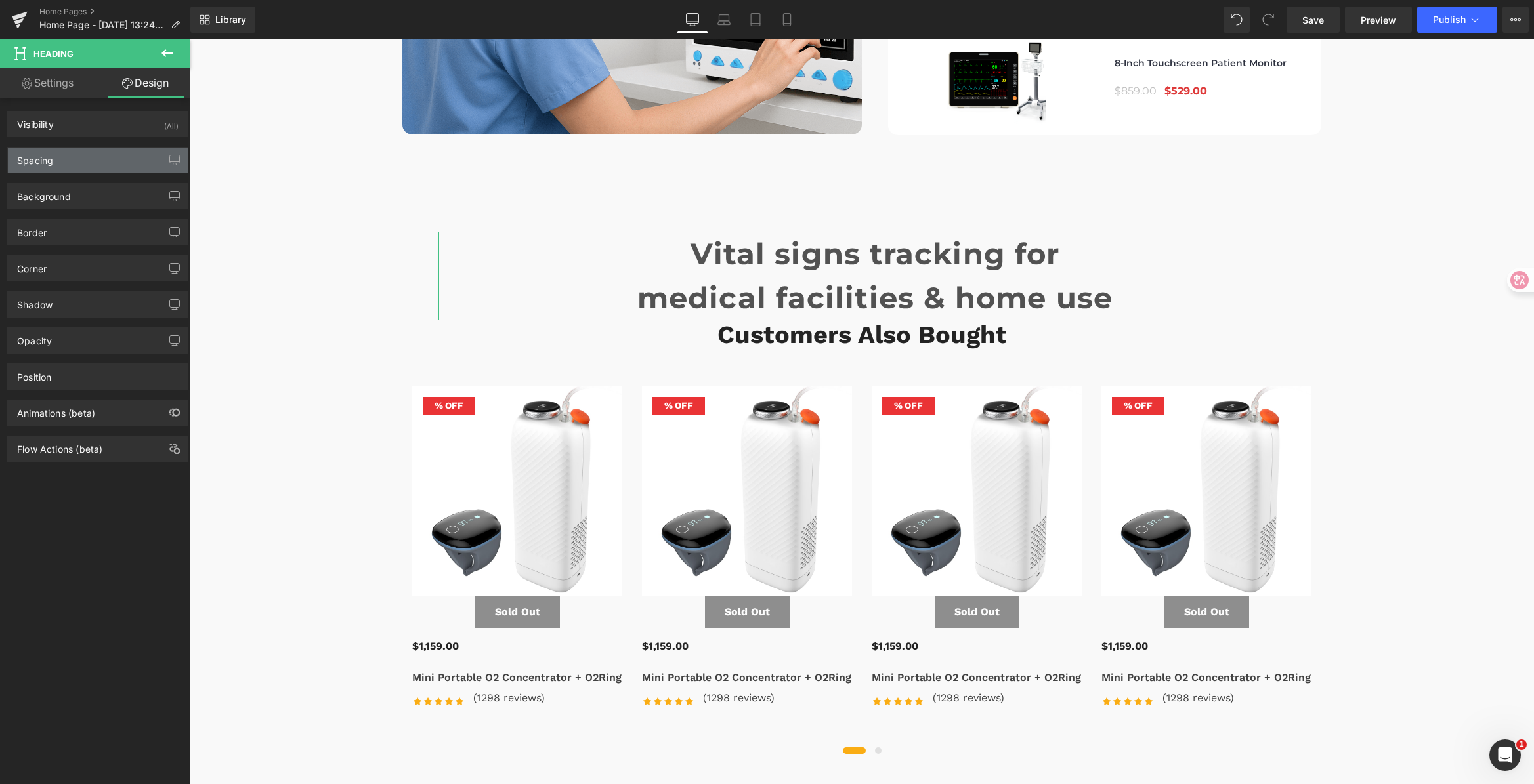
click at [89, 150] on div "Spacing" at bounding box center [98, 160] width 180 height 25
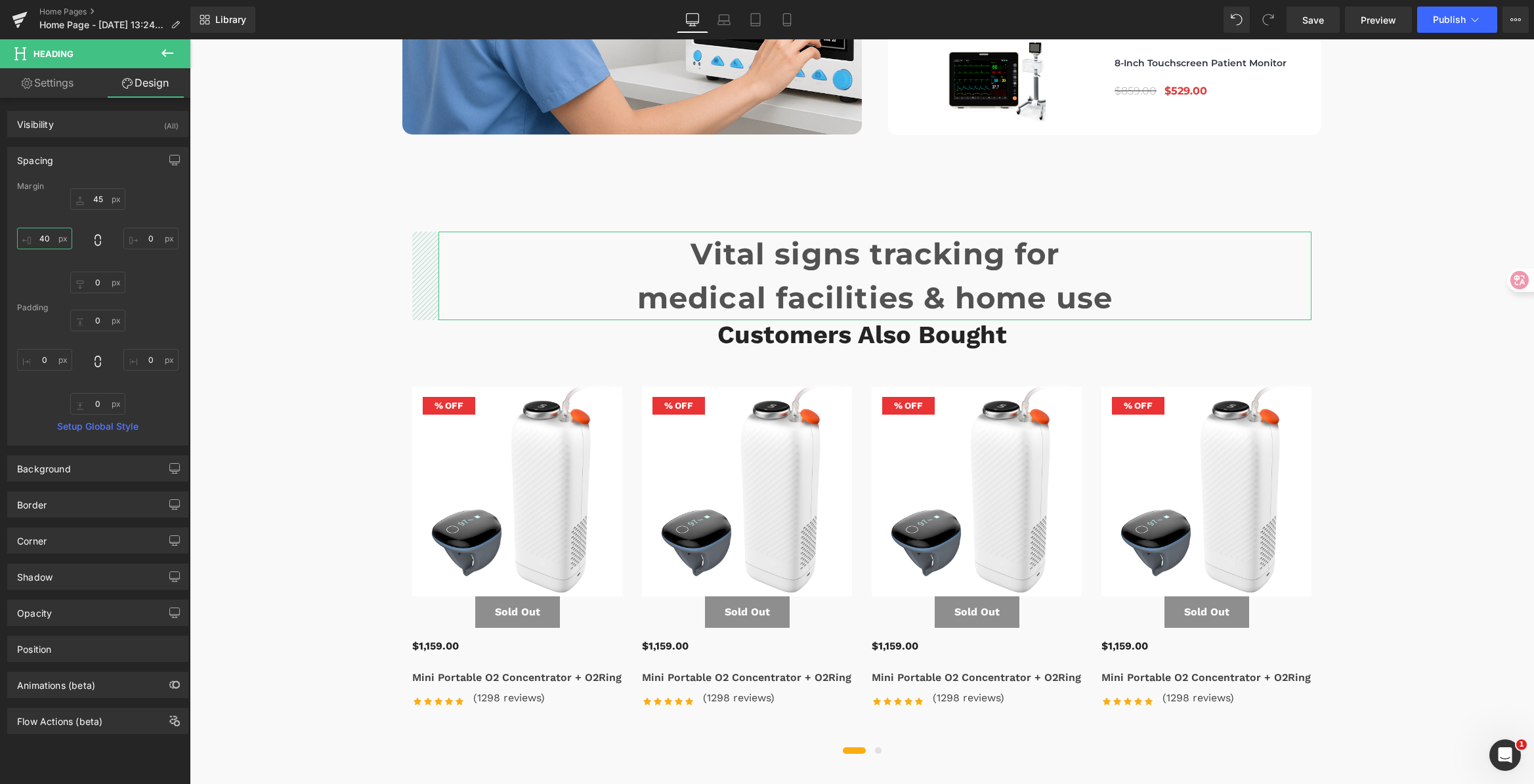
click at [55, 242] on input "40" at bounding box center [44, 239] width 55 height 22
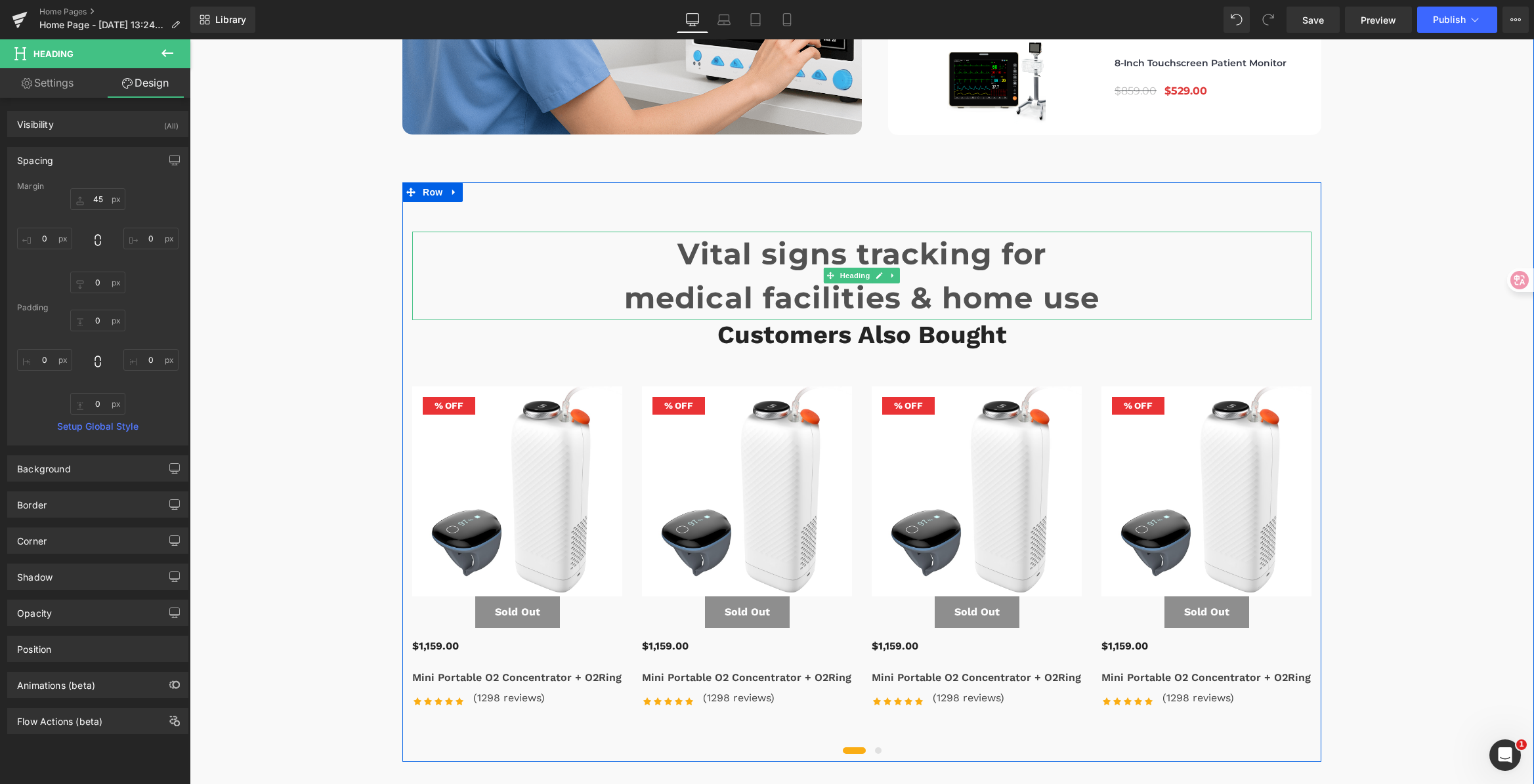
click at [713, 231] on h1 "Vital signs tracking for" at bounding box center [862, 253] width 899 height 44
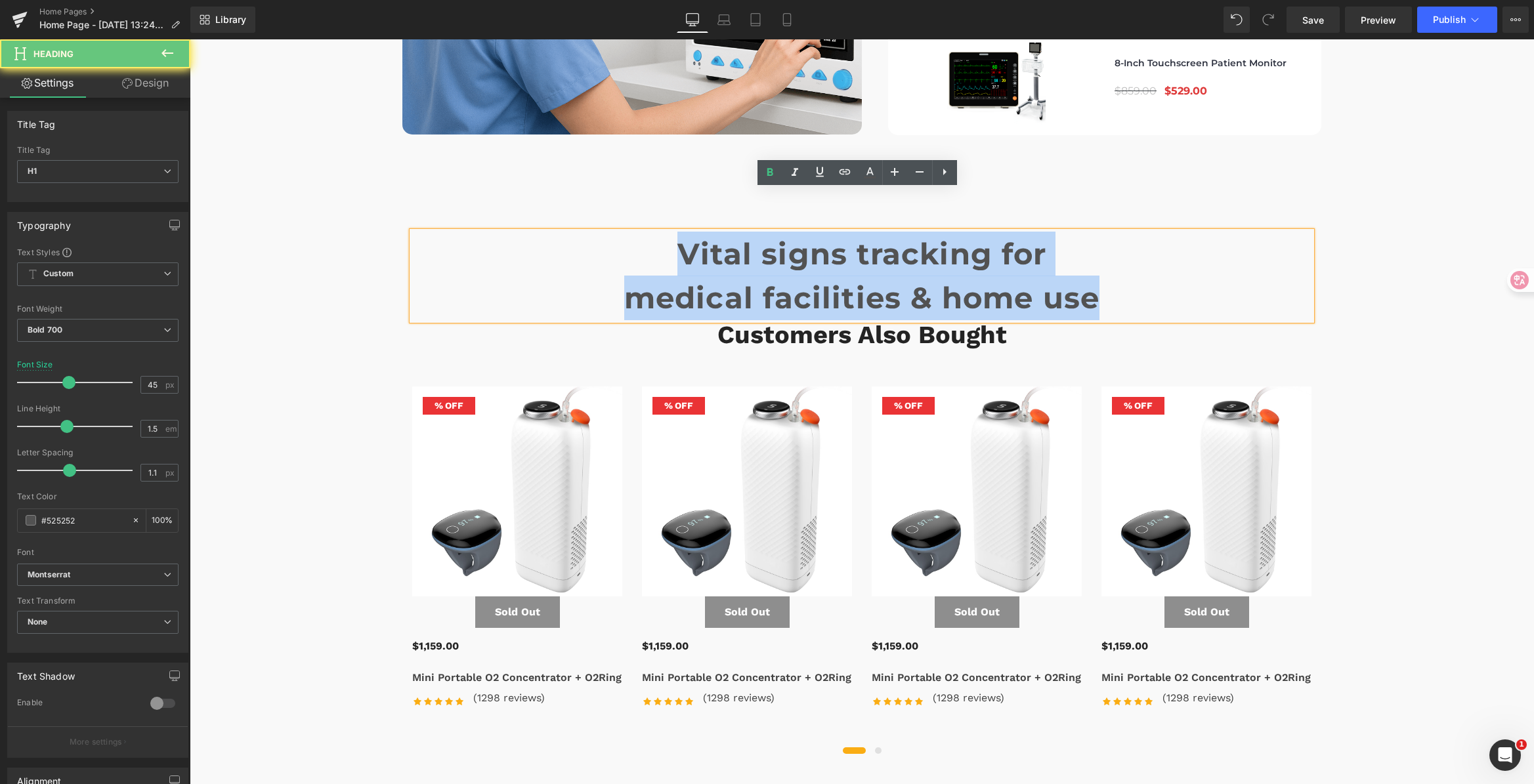
drag, startPoint x: 666, startPoint y: 211, endPoint x: 1224, endPoint y: 246, distance: 559.1
click at [1224, 246] on div "Vital signs tracking for medical facilities & home use" at bounding box center [862, 276] width 899 height 89
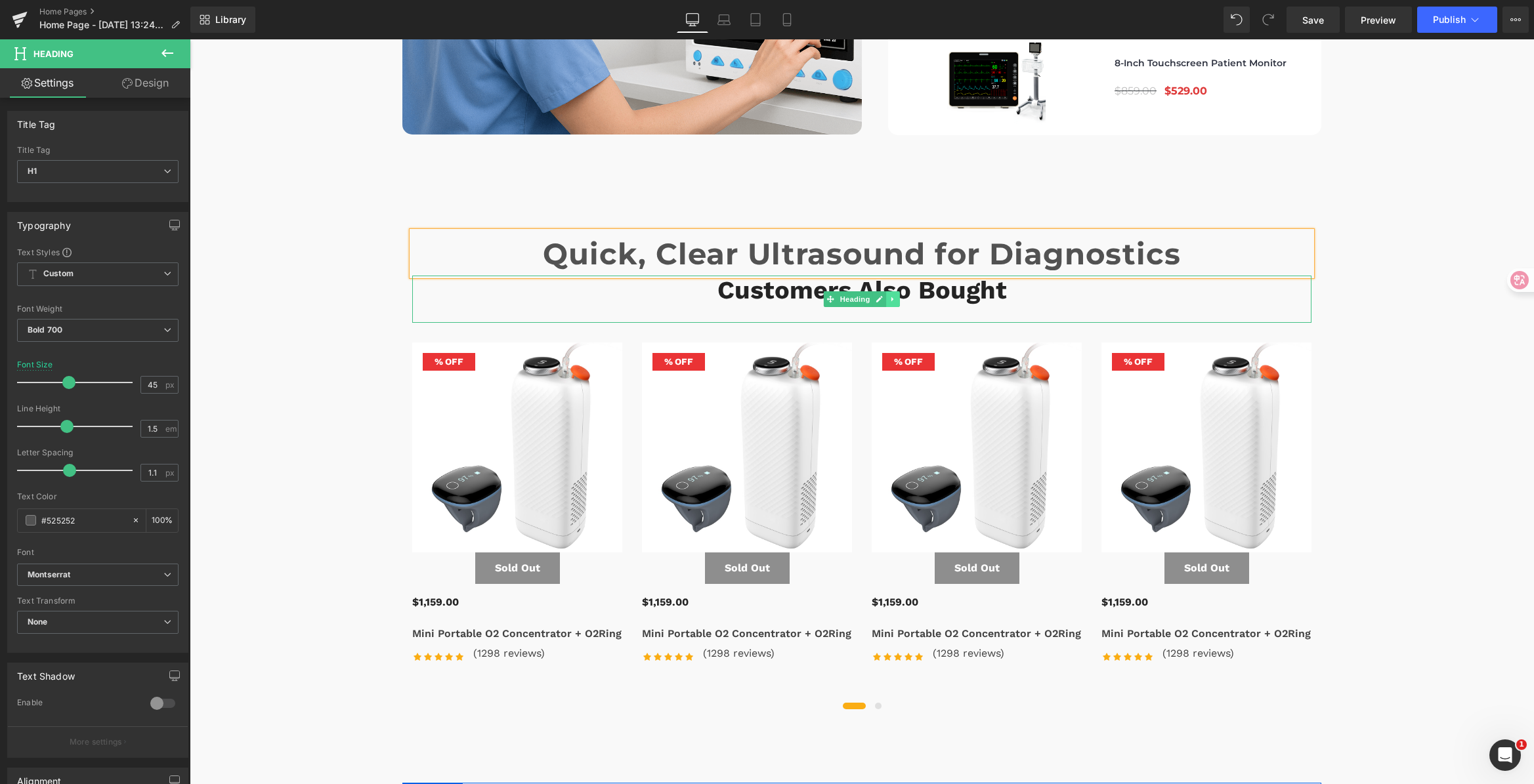
click at [890, 291] on link at bounding box center [892, 299] width 14 height 16
click at [893, 291] on link at bounding box center [900, 299] width 14 height 16
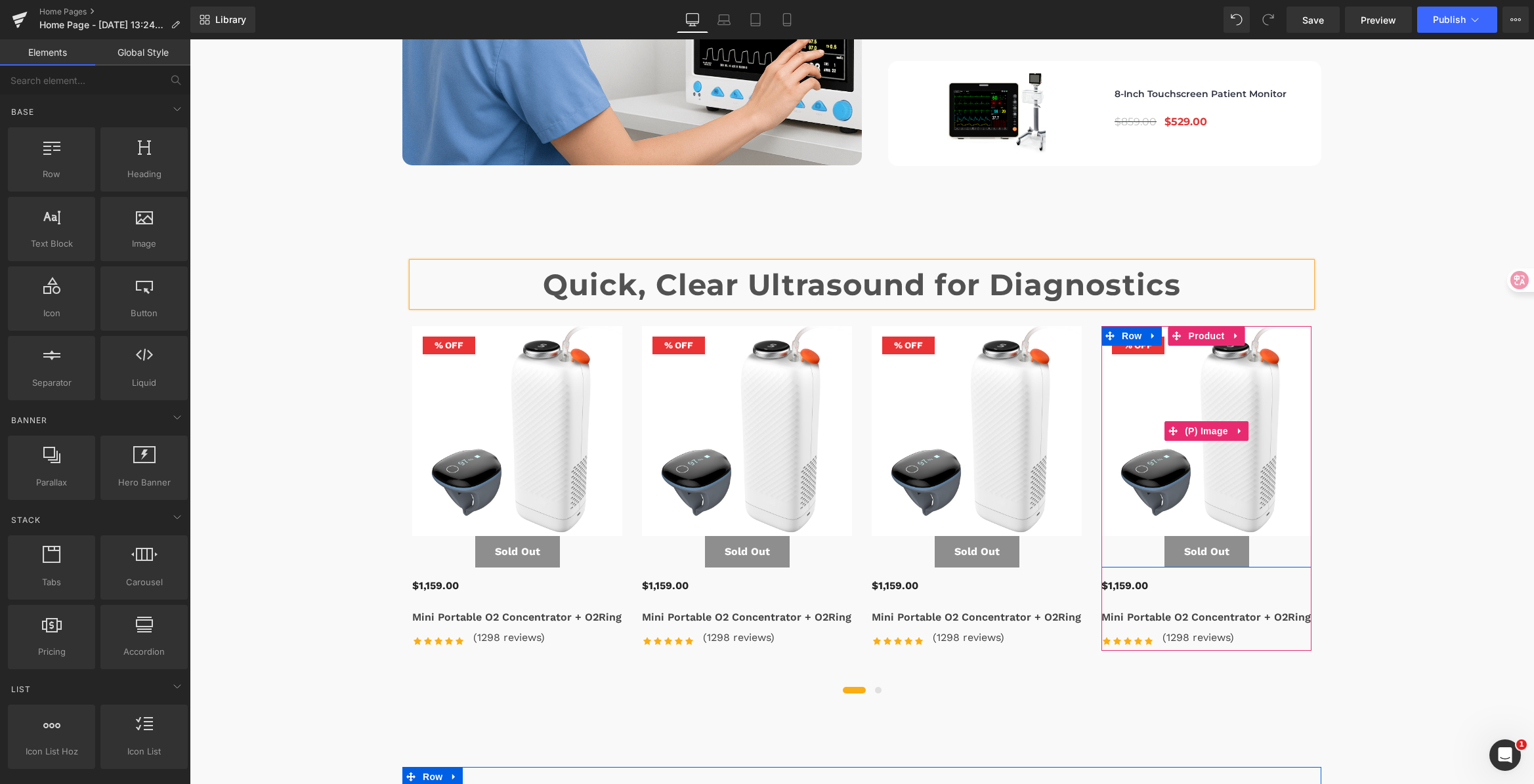
scroll to position [4349, 0]
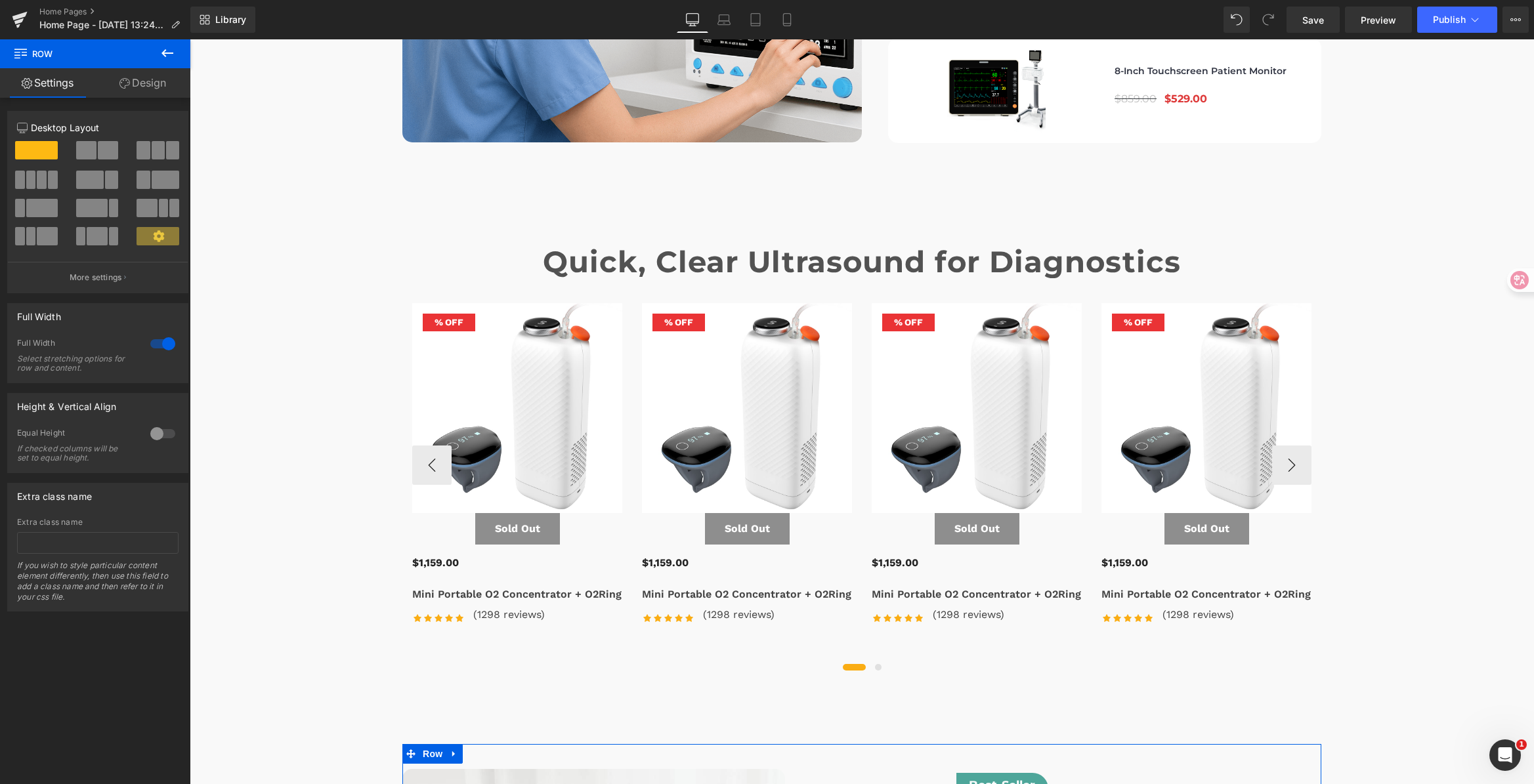
scroll to position [4408, 0]
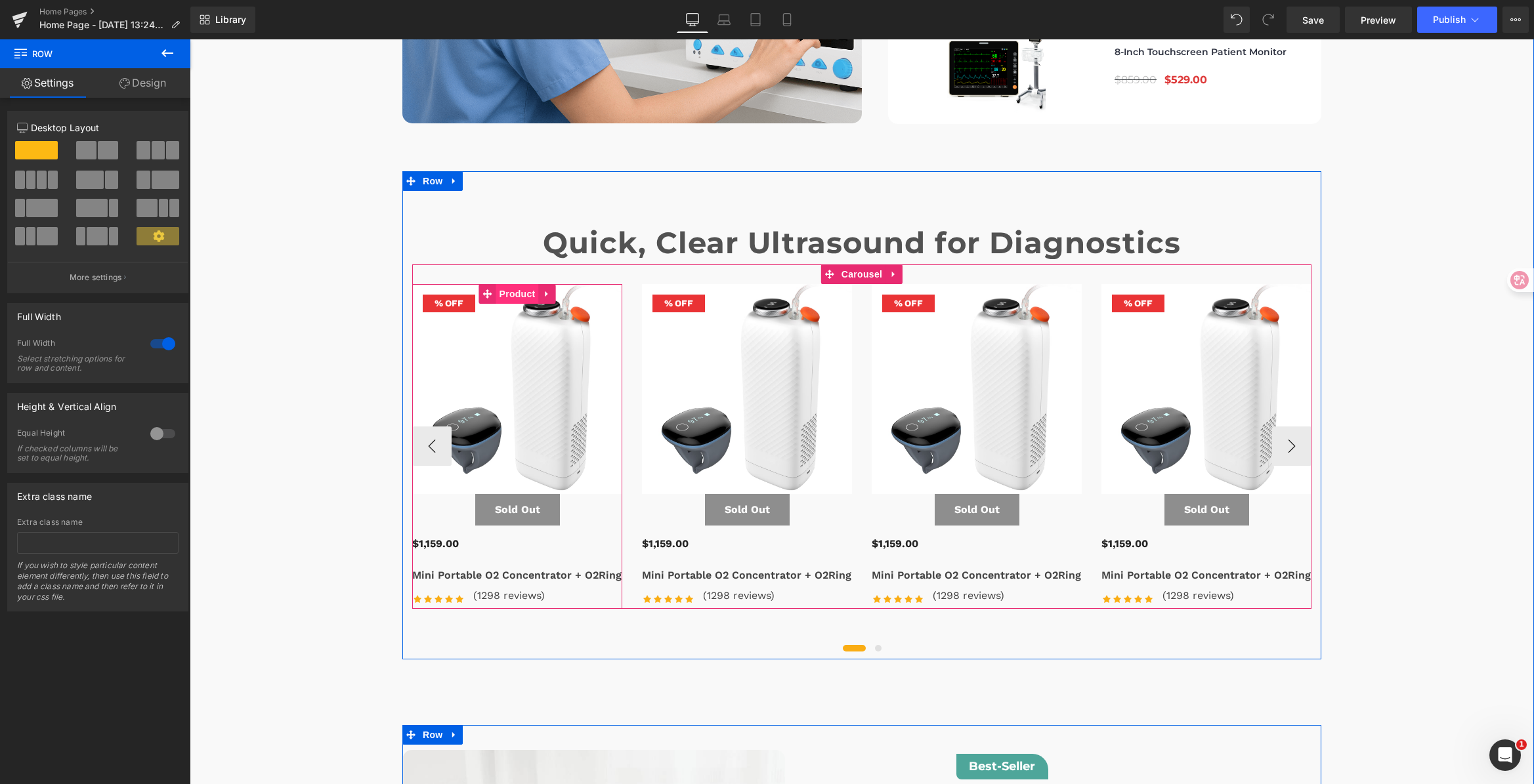
click at [511, 284] on span "Product" at bounding box center [517, 293] width 43 height 20
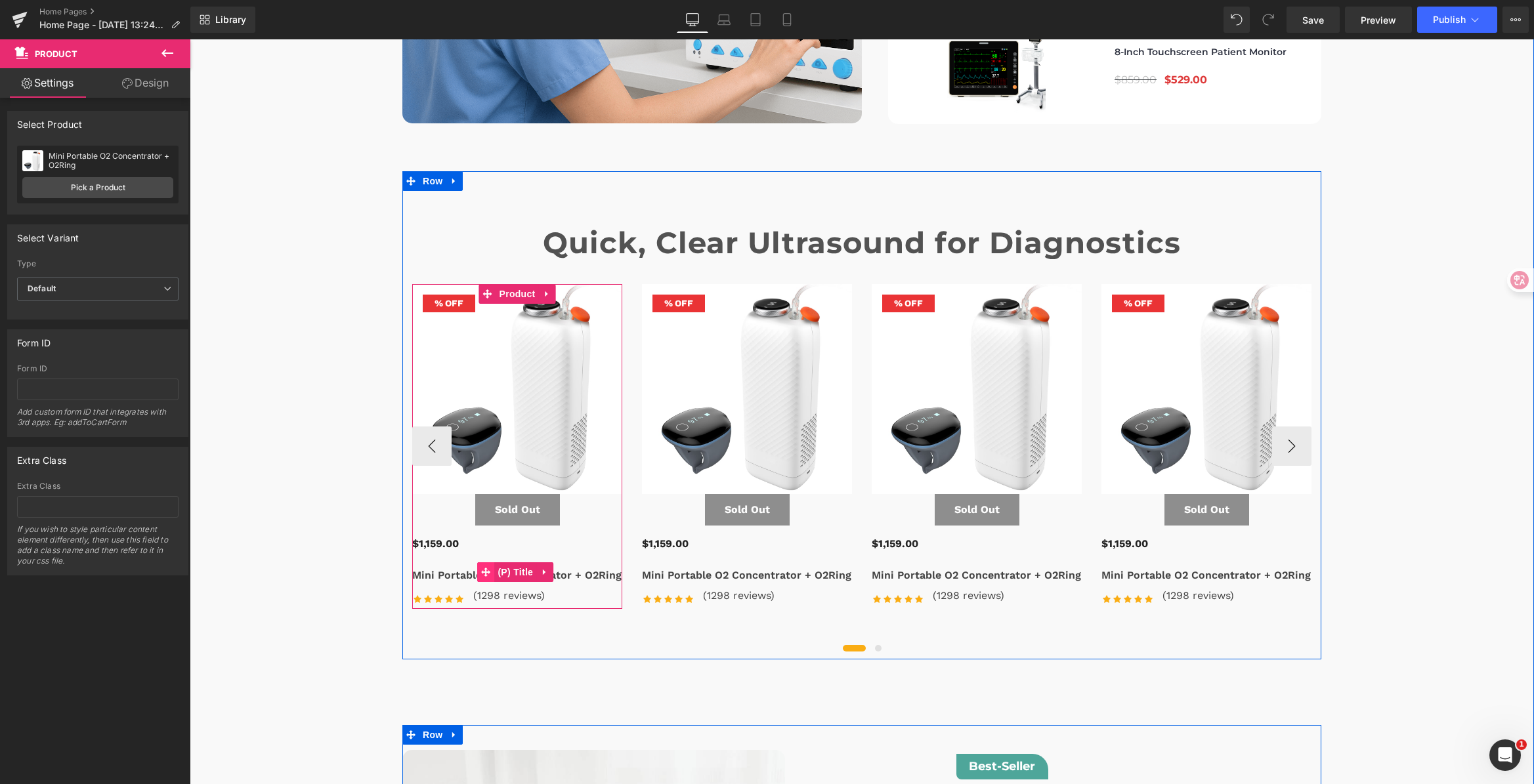
click at [484, 562] on span at bounding box center [485, 571] width 17 height 20
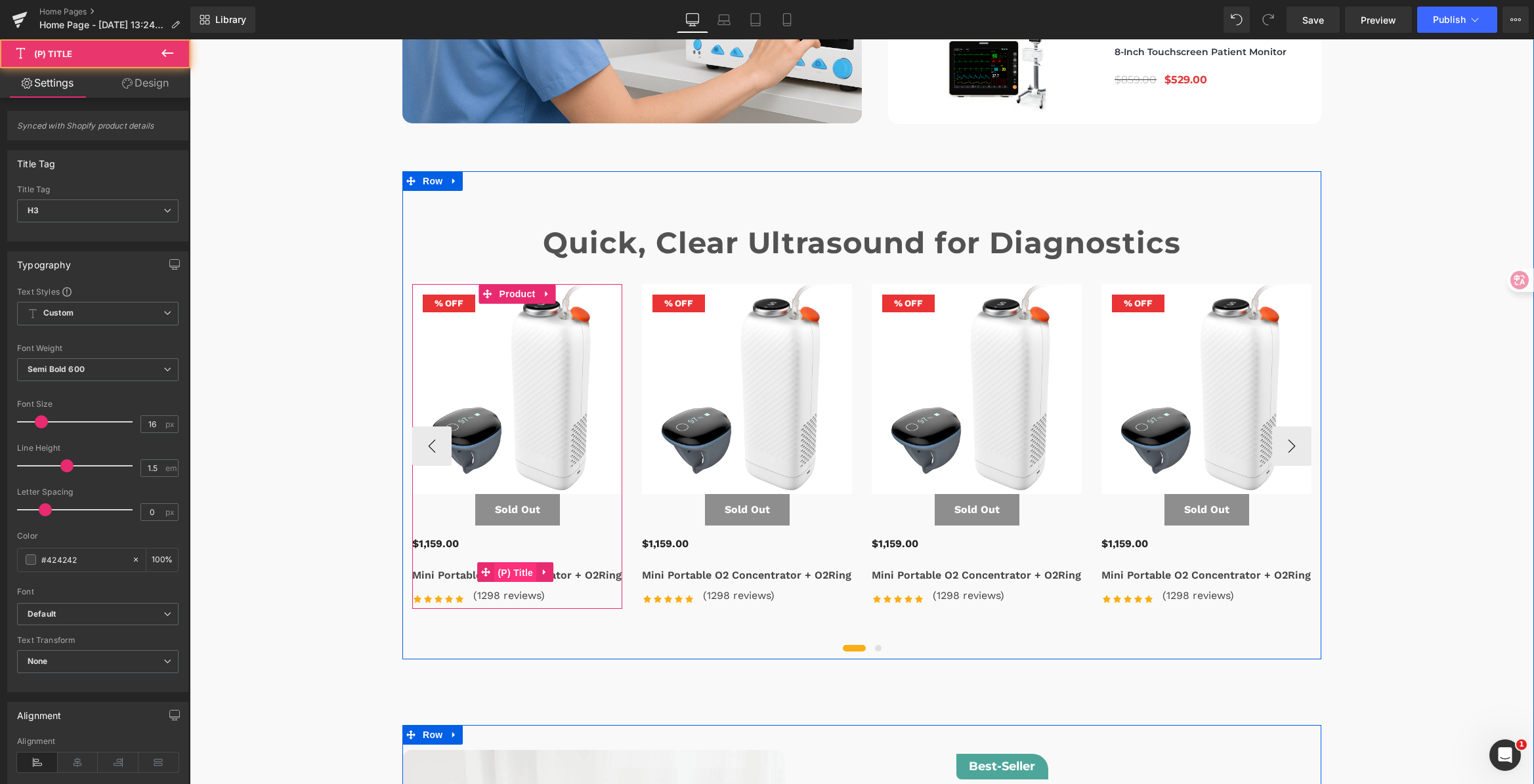
click at [528, 563] on span "(P) Title" at bounding box center [515, 572] width 42 height 20
click at [540, 567] on icon at bounding box center [545, 572] width 9 height 10
click at [548, 567] on icon at bounding box center [553, 571] width 9 height 9
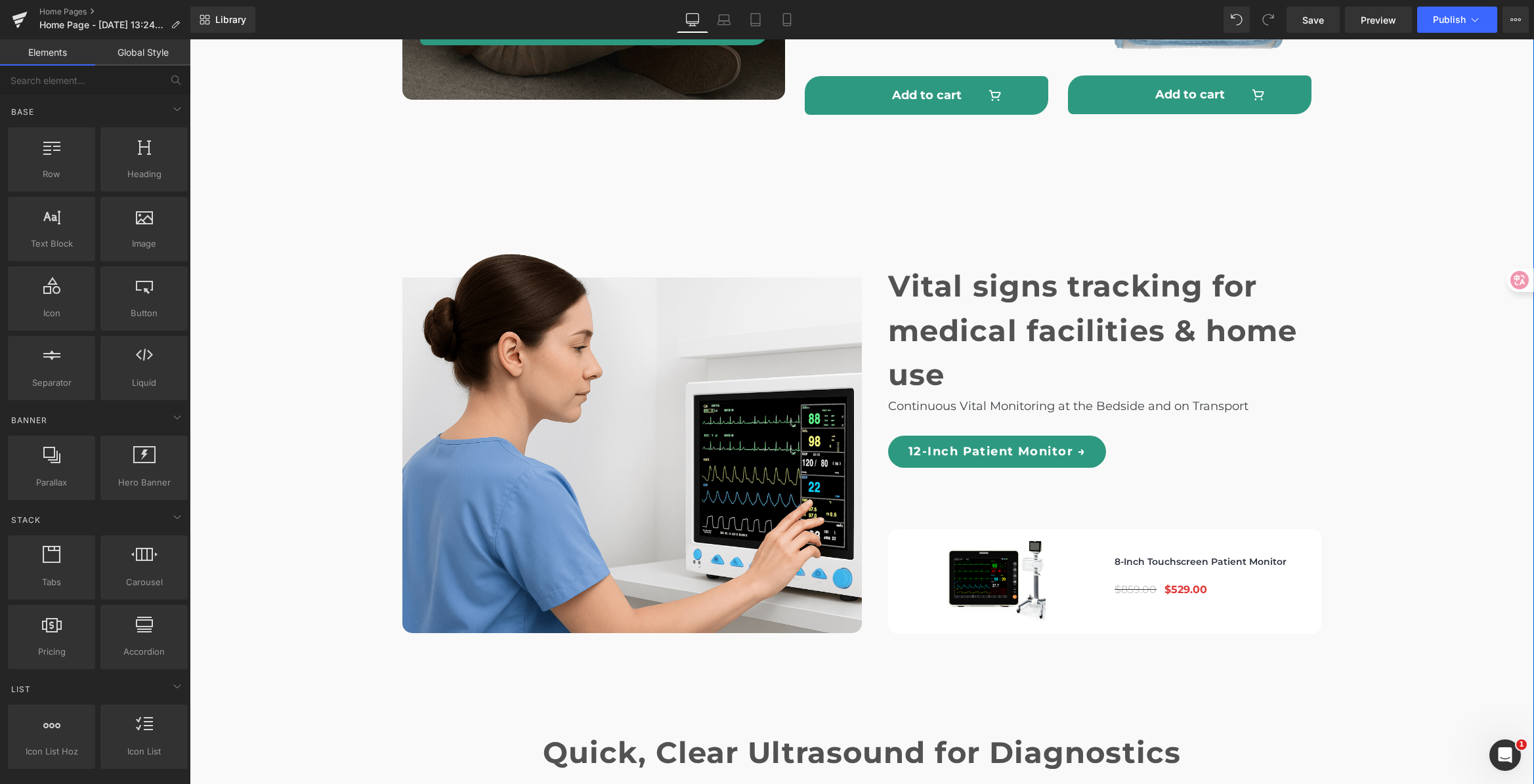
scroll to position [3792, 0]
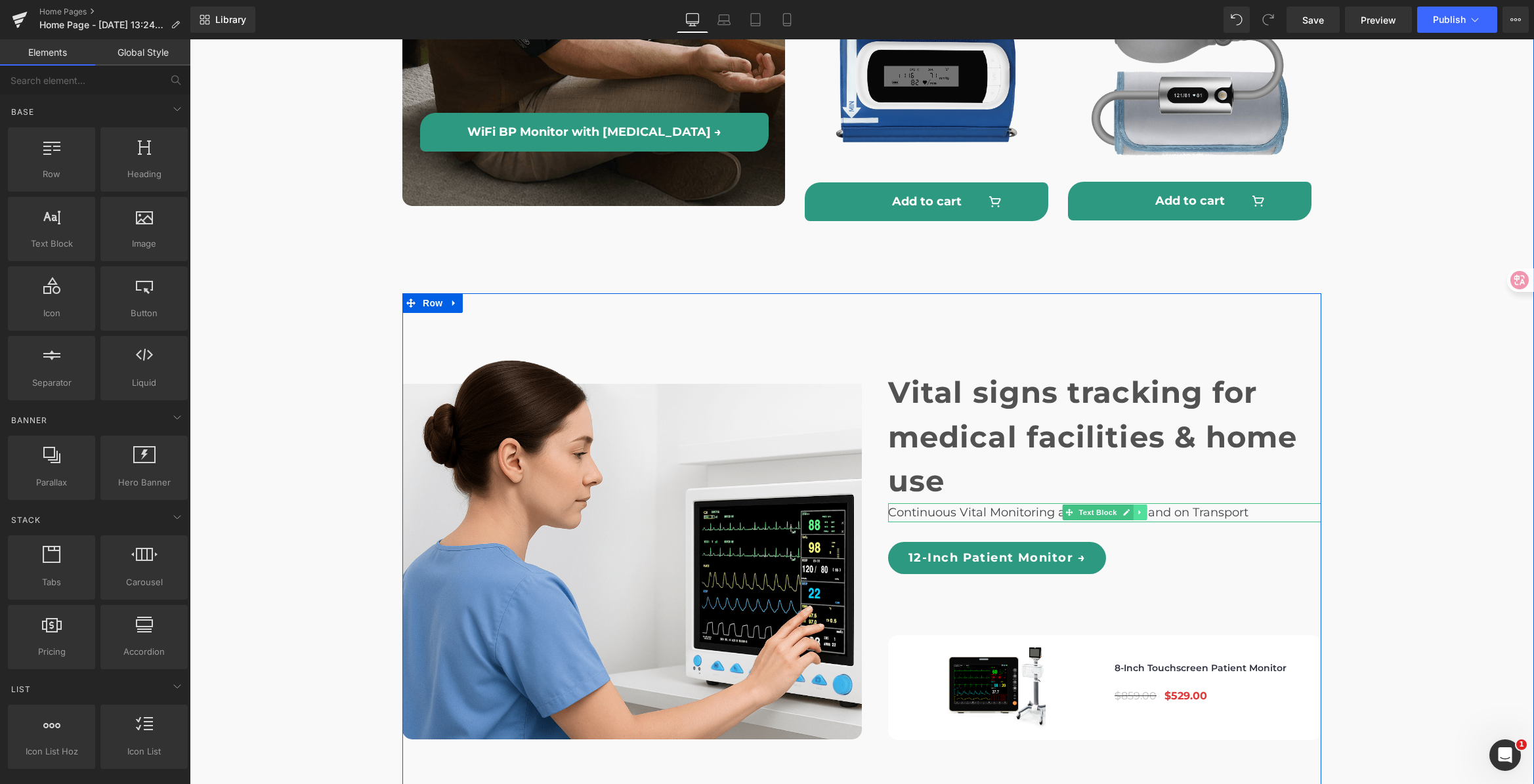
click at [1137, 504] on link at bounding box center [1140, 512] width 14 height 16
click at [1126, 504] on link at bounding box center [1133, 512] width 14 height 16
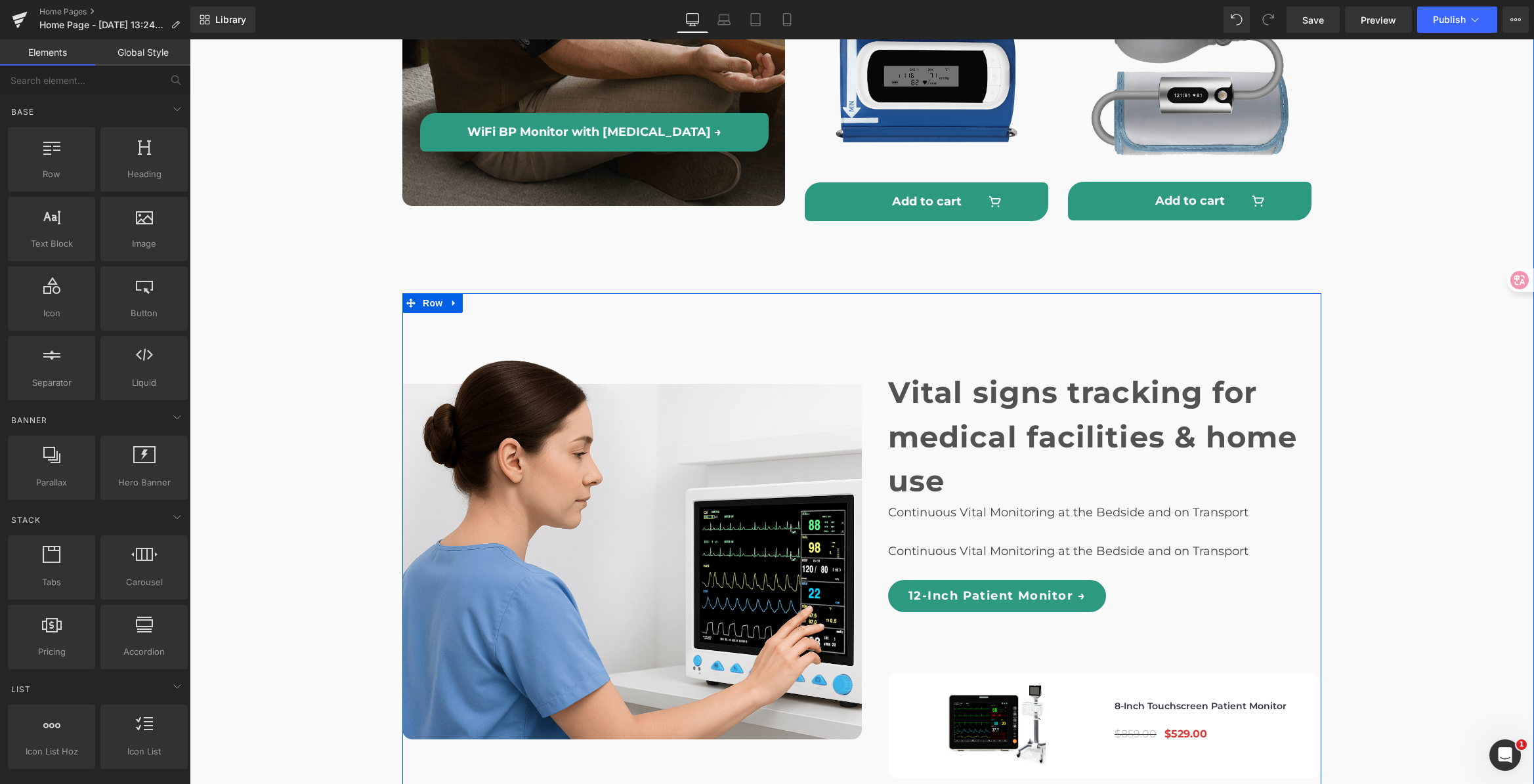
click at [1051, 499] on div "Vital signs tracking for medical facilities & home use Heading Continuous Vital…" at bounding box center [1091, 559] width 460 height 437
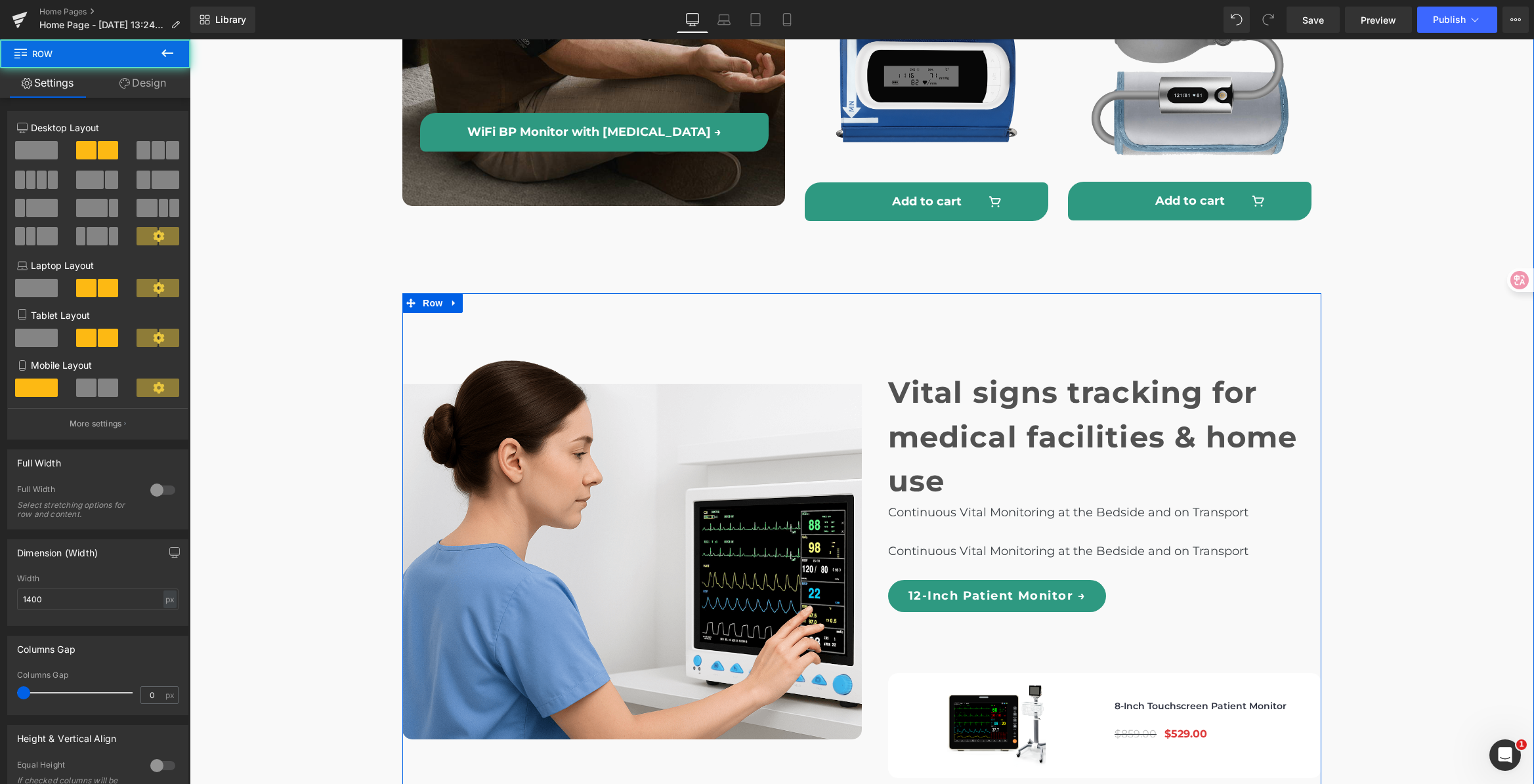
click at [989, 542] on p "Continuous Vital Monitoring at the Bedside and on Transport" at bounding box center [1104, 551] width 433 height 19
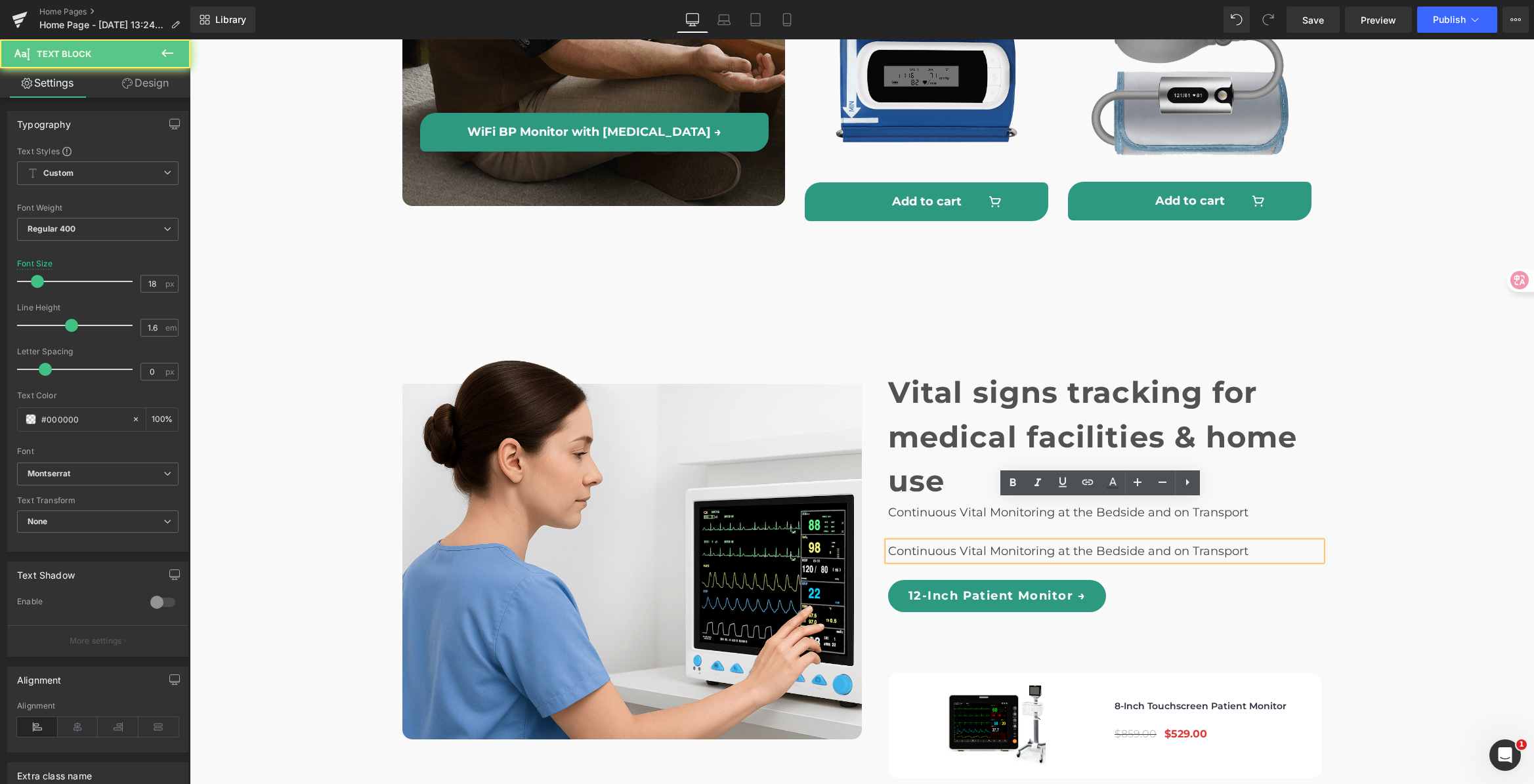
click at [944, 542] on p "Continuous Vital Monitoring at the Bedside and on Transport" at bounding box center [1104, 551] width 433 height 19
click at [1010, 542] on p "Continuous Vital Monitoring at the Bedside and on Transport" at bounding box center [1104, 551] width 433 height 19
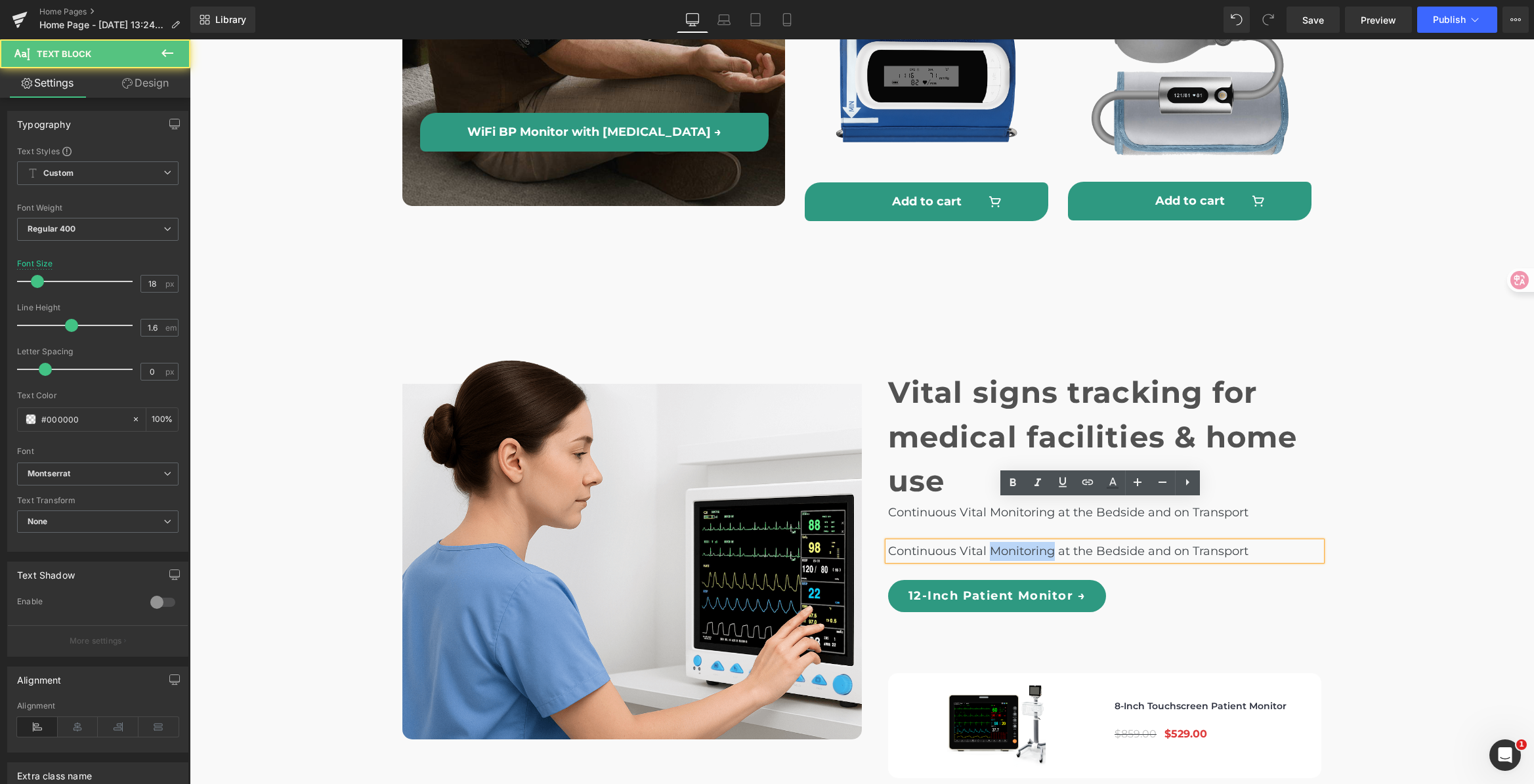
click at [1010, 542] on p "Continuous Vital Monitoring at the Bedside and on Transport" at bounding box center [1104, 551] width 433 height 19
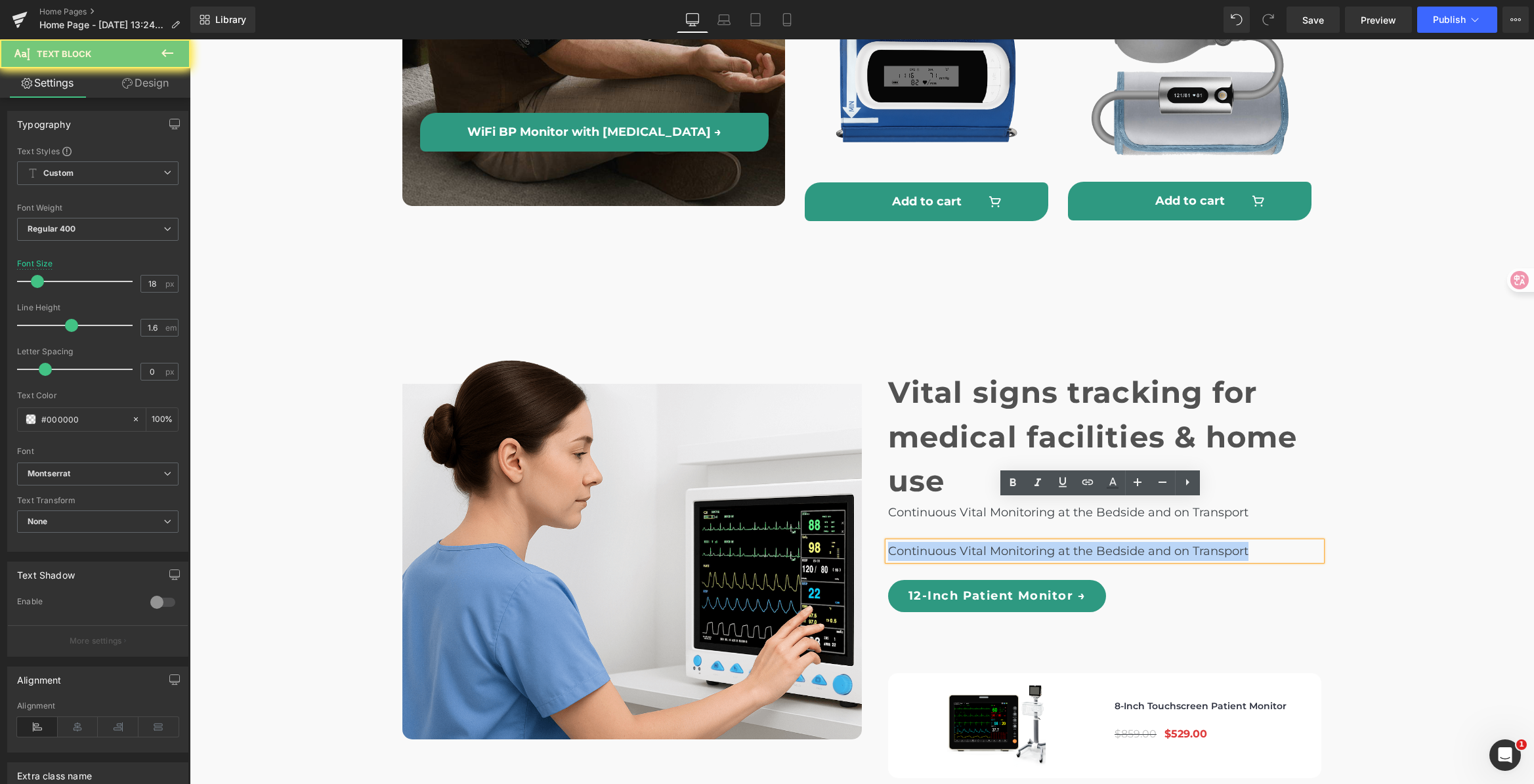
click at [1010, 542] on p "Continuous Vital Monitoring at the Bedside and on Transport" at bounding box center [1104, 551] width 433 height 19
paste div
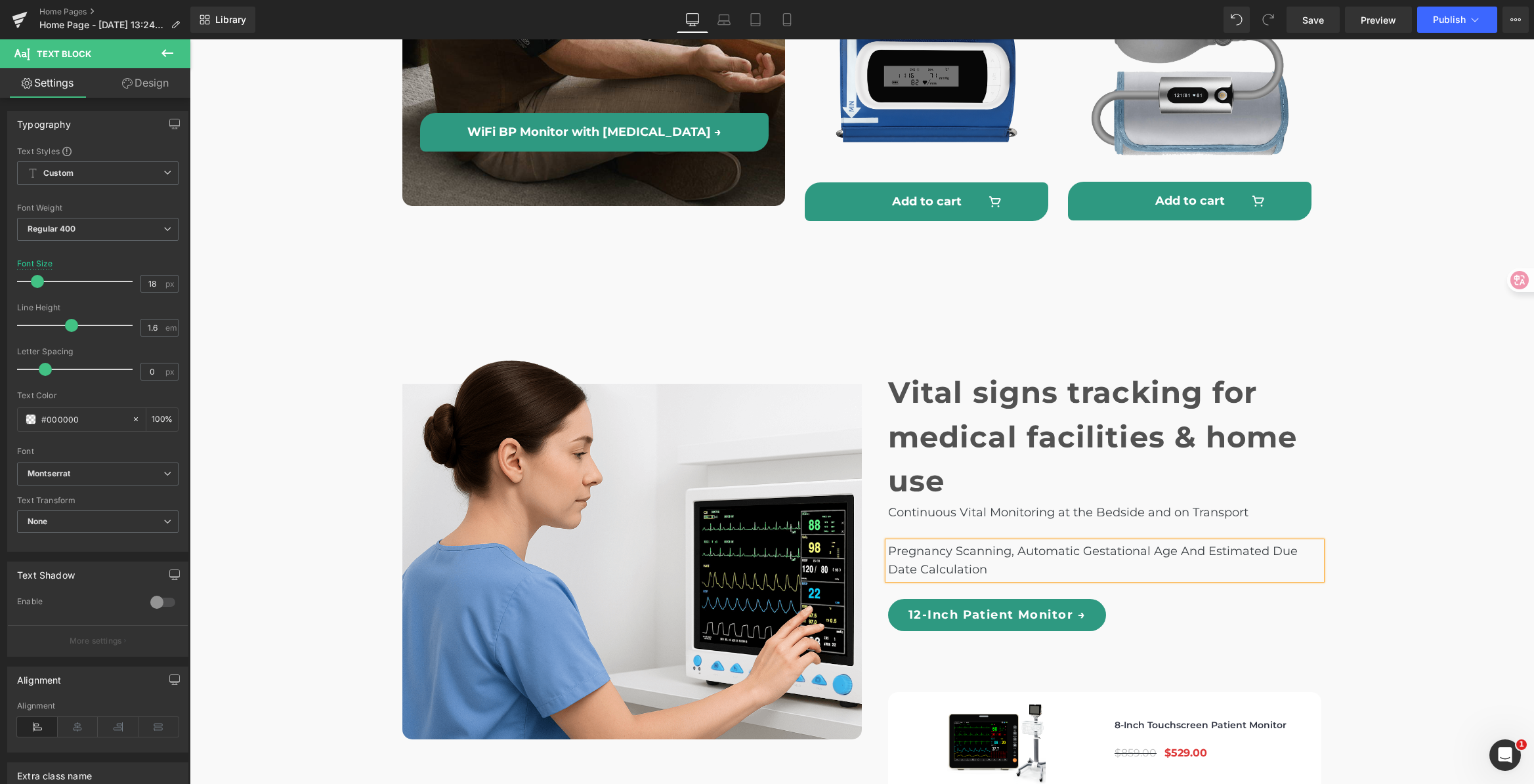
click at [1016, 542] on p "Pregnancy Scanning, Automatic Gestational Age And Estimated Due Date Calculation" at bounding box center [1104, 561] width 433 height 38
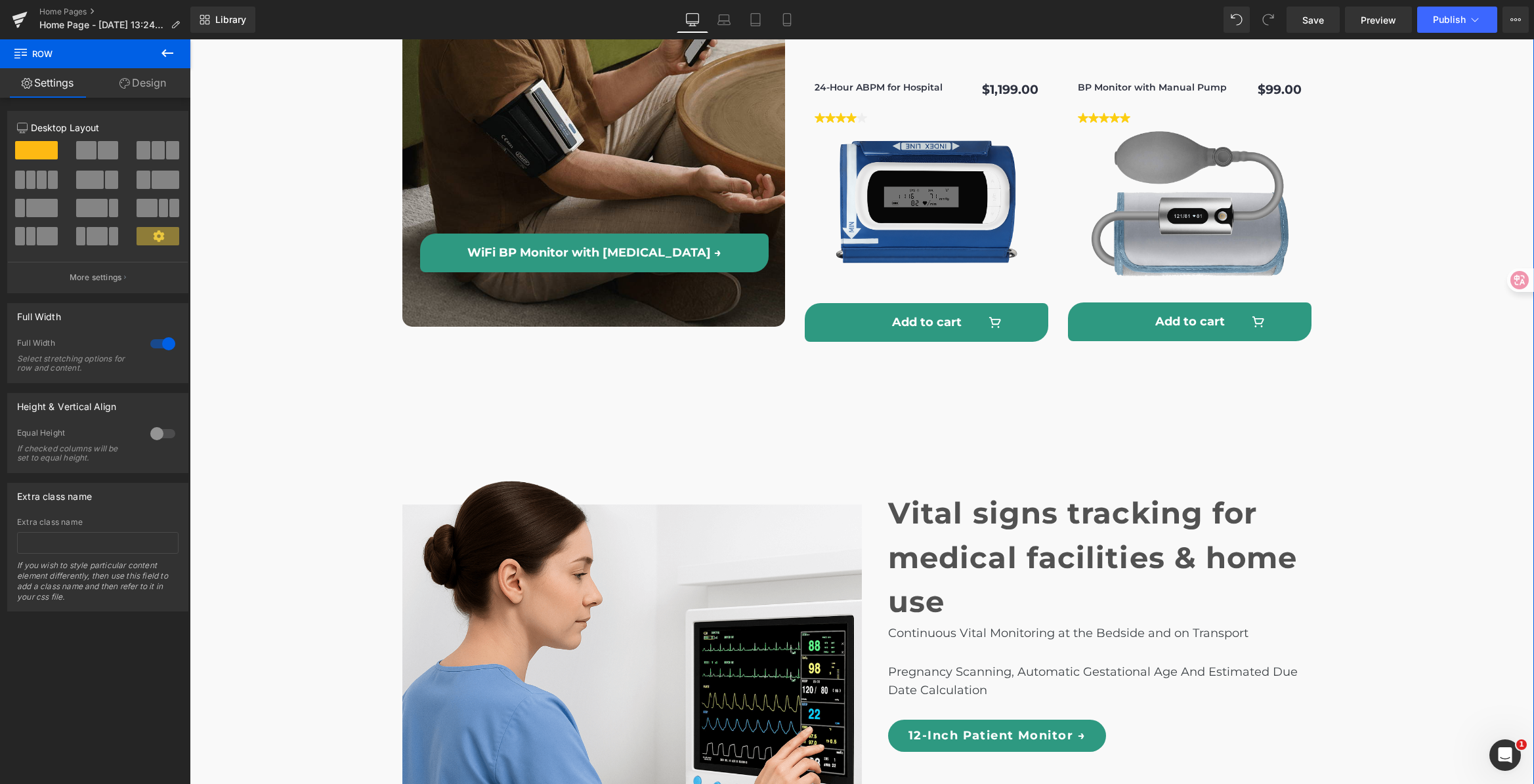
scroll to position [3674, 0]
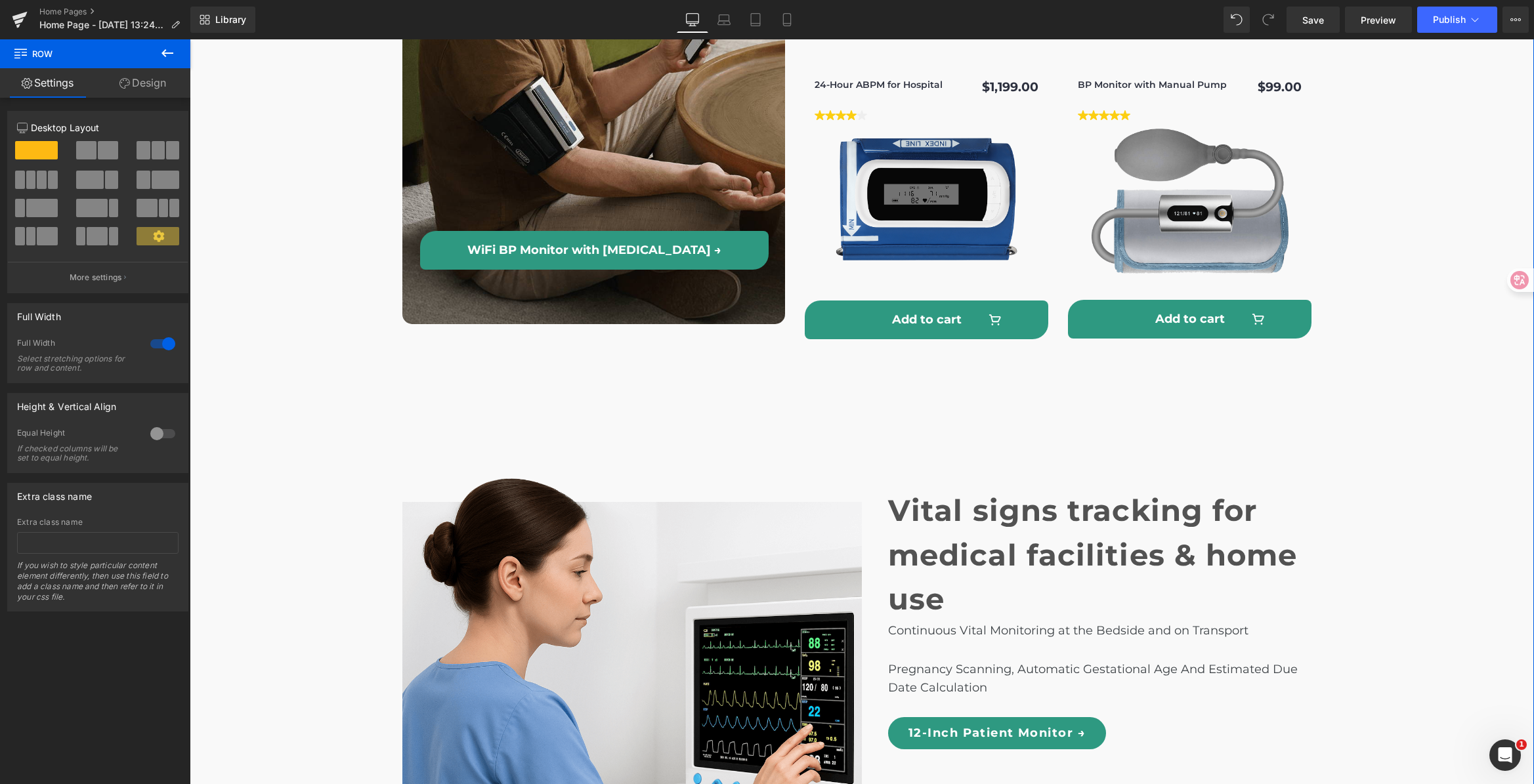
click at [1007, 660] on p "Pregnancy Scanning, Automatic Gestational Age And Estimated Due Date Calculation" at bounding box center [1104, 678] width 433 height 38
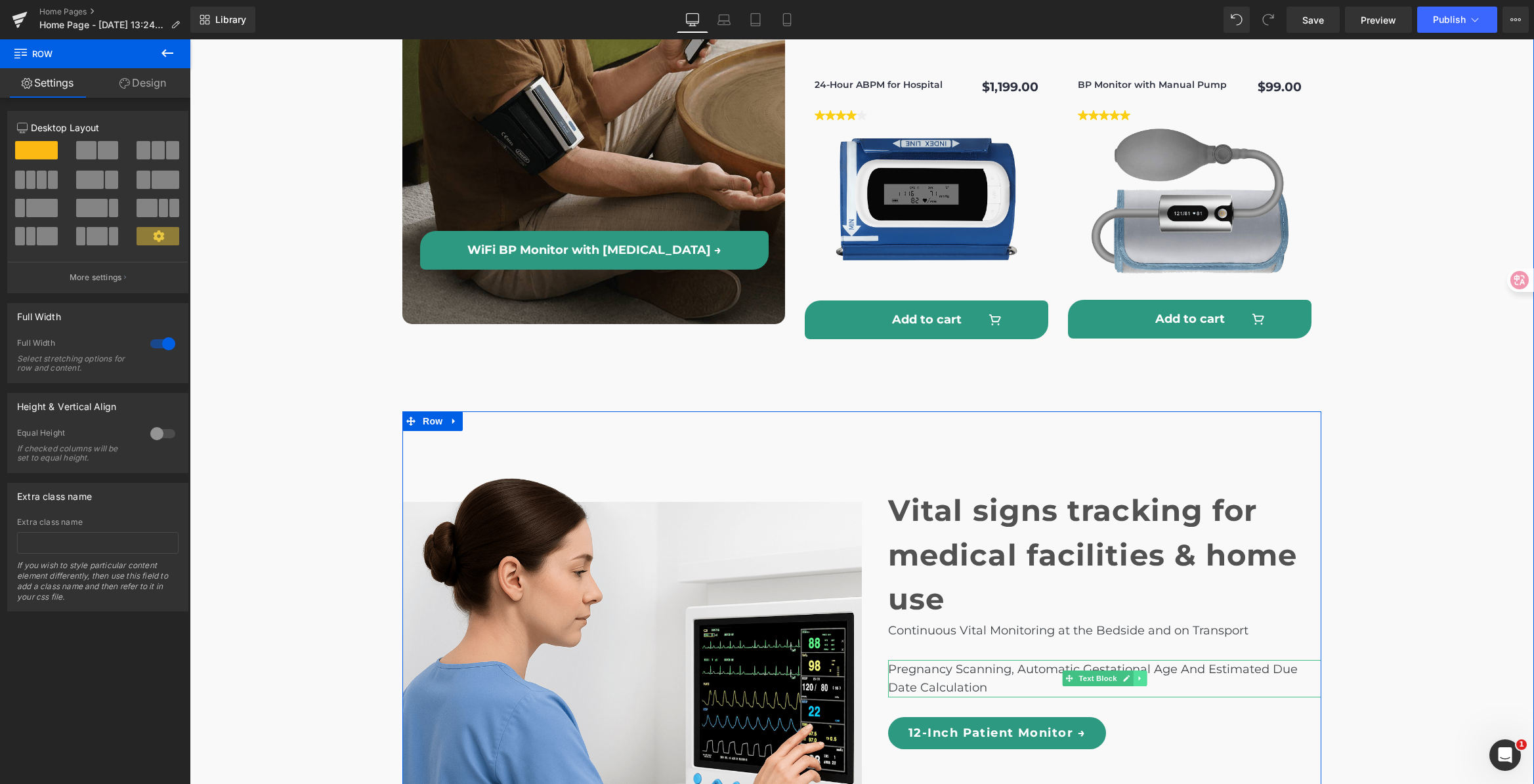
click at [1133, 670] on link at bounding box center [1140, 678] width 14 height 16
click at [1144, 675] on icon at bounding box center [1147, 678] width 7 height 7
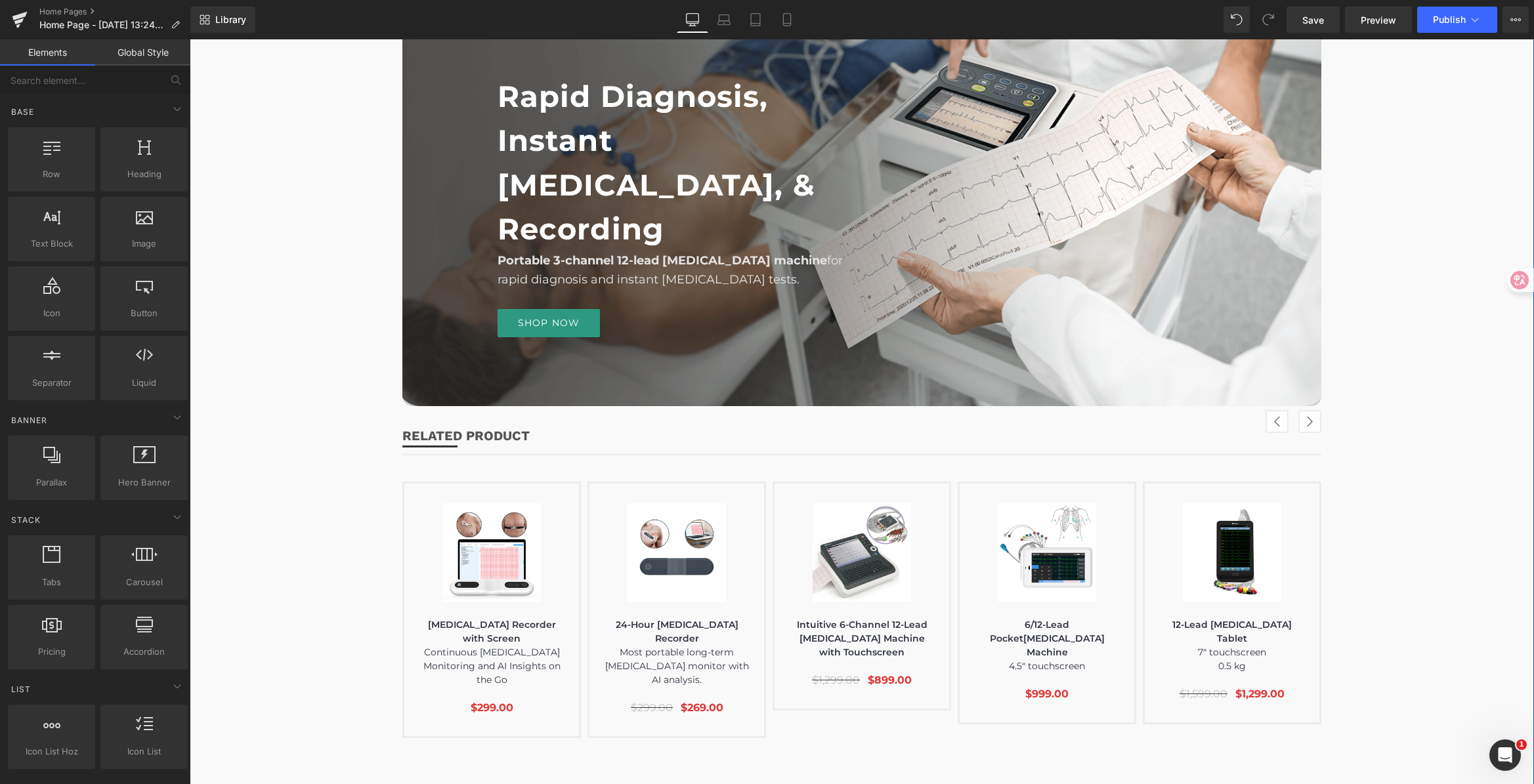
scroll to position [2483, 0]
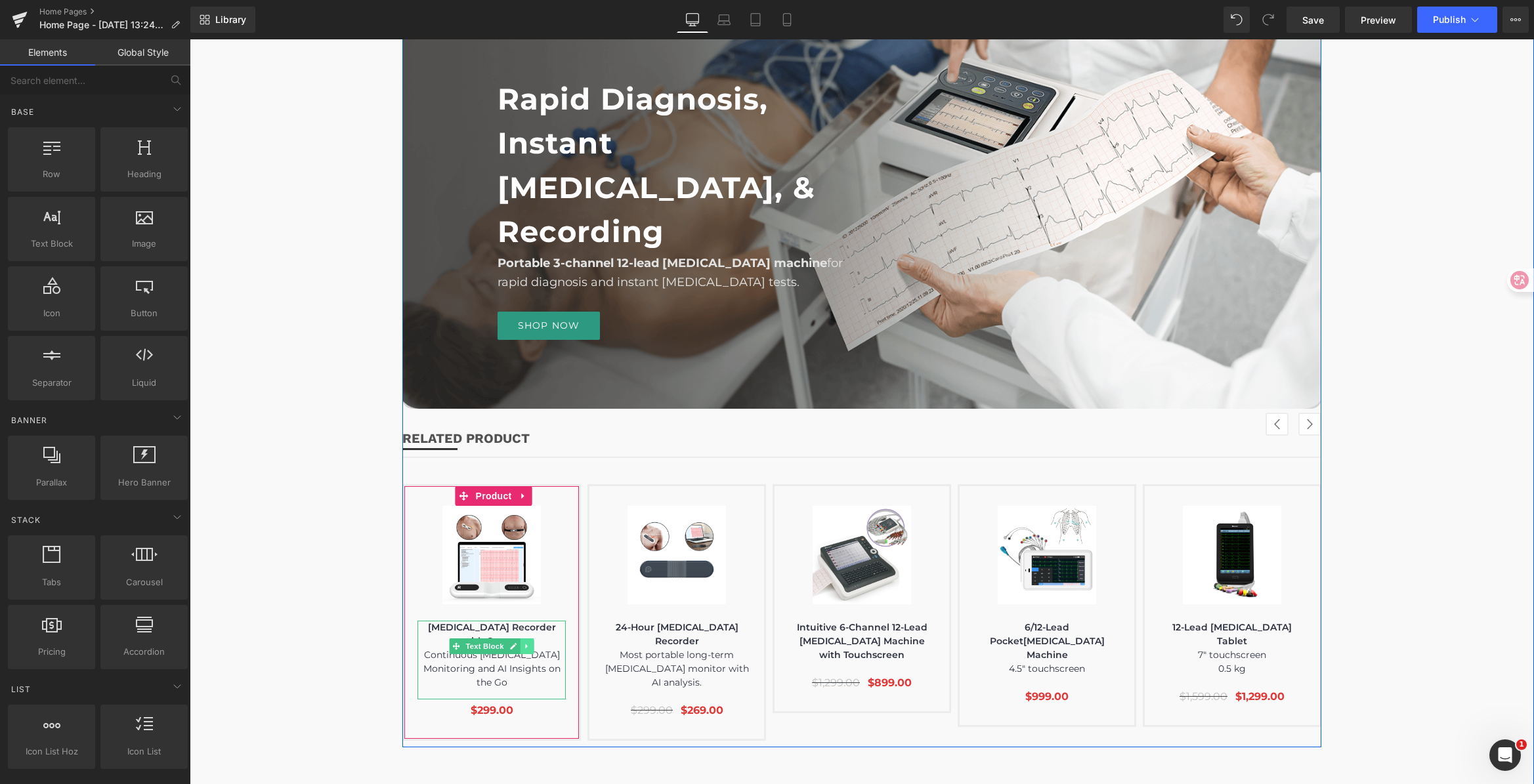
click at [529, 648] on link at bounding box center [527, 646] width 14 height 16
click at [520, 649] on link at bounding box center [520, 646] width 14 height 16
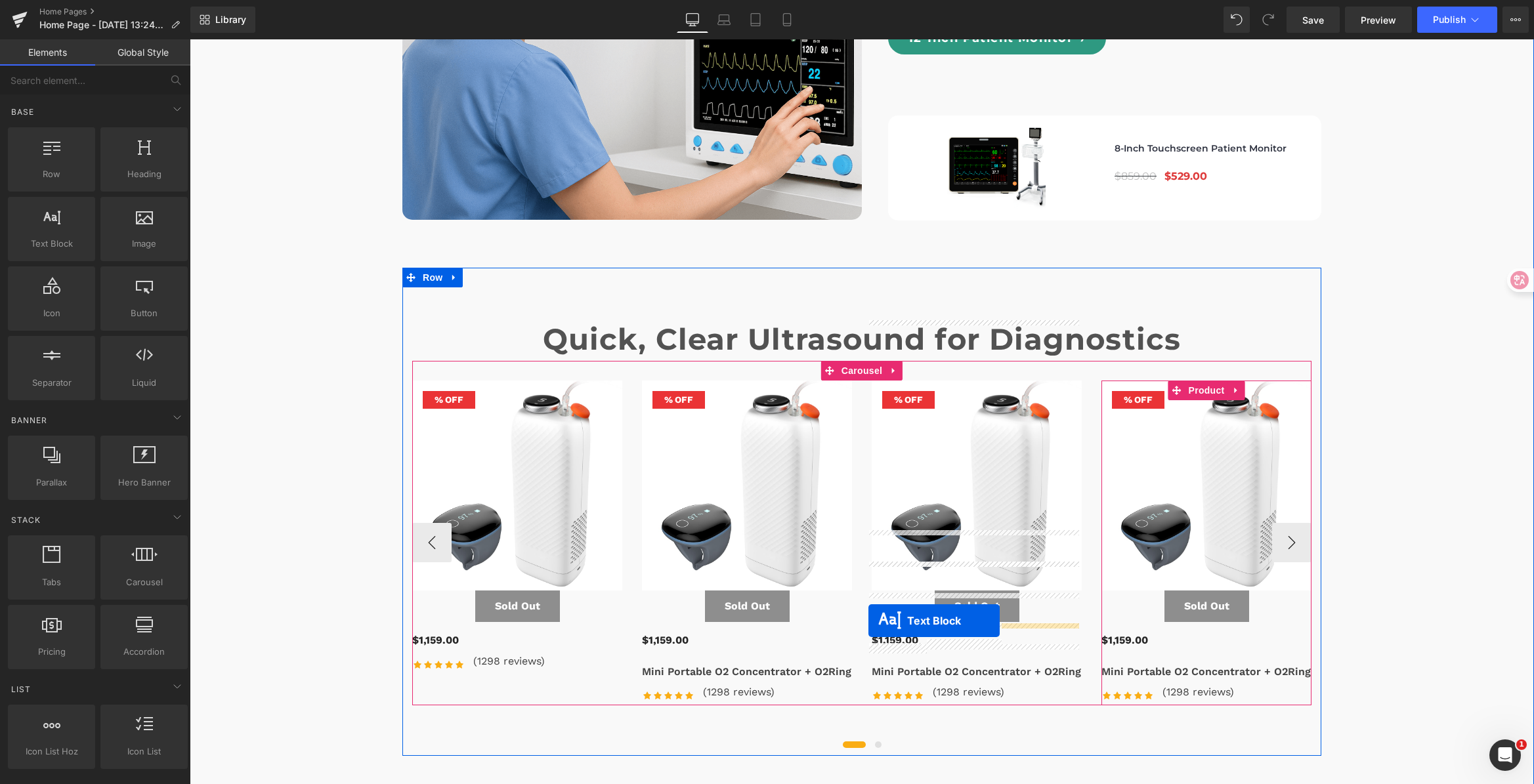
scroll to position [4405, 0]
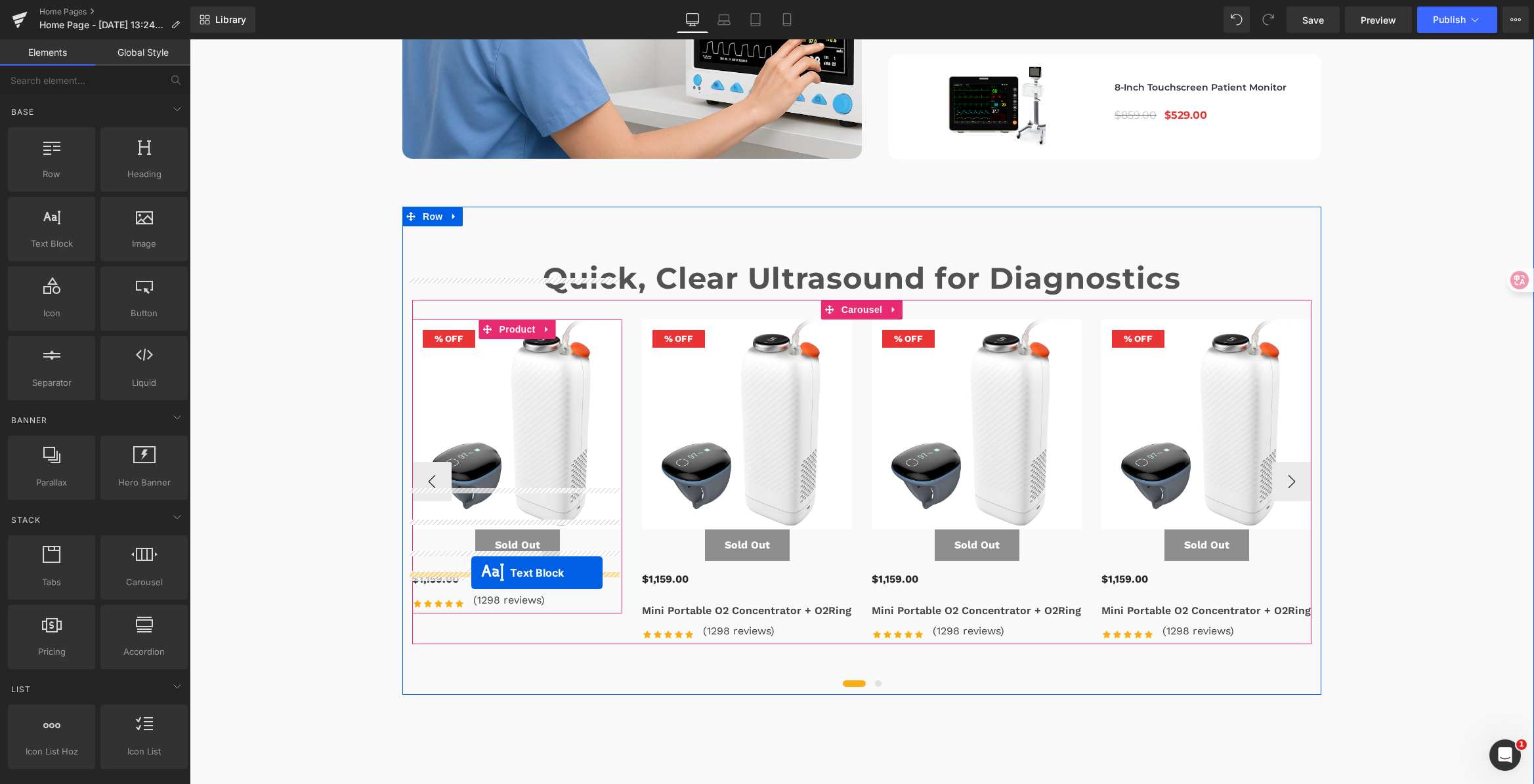
drag, startPoint x: 452, startPoint y: 408, endPoint x: 471, endPoint y: 573, distance: 166.1
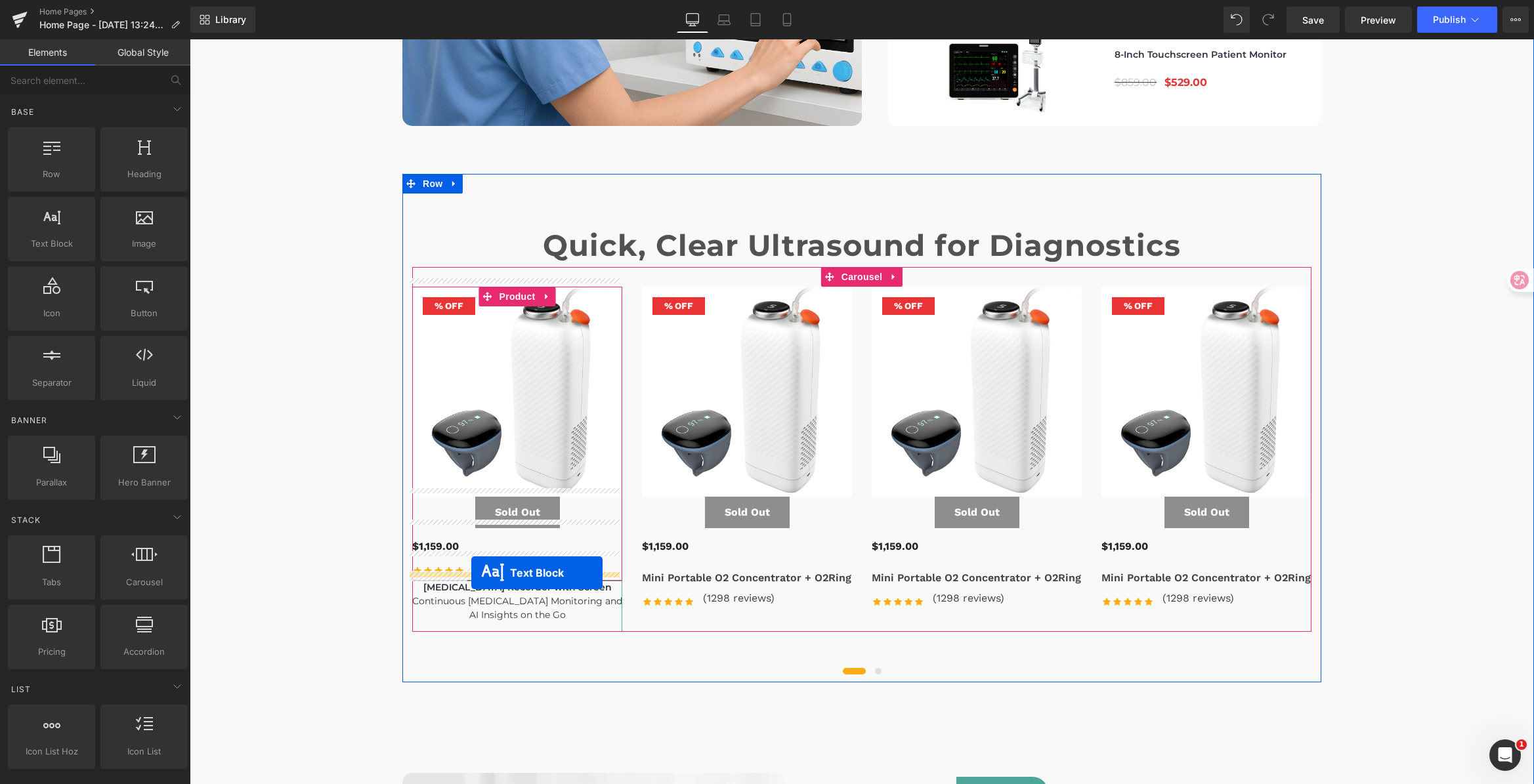
scroll to position [4372, 0]
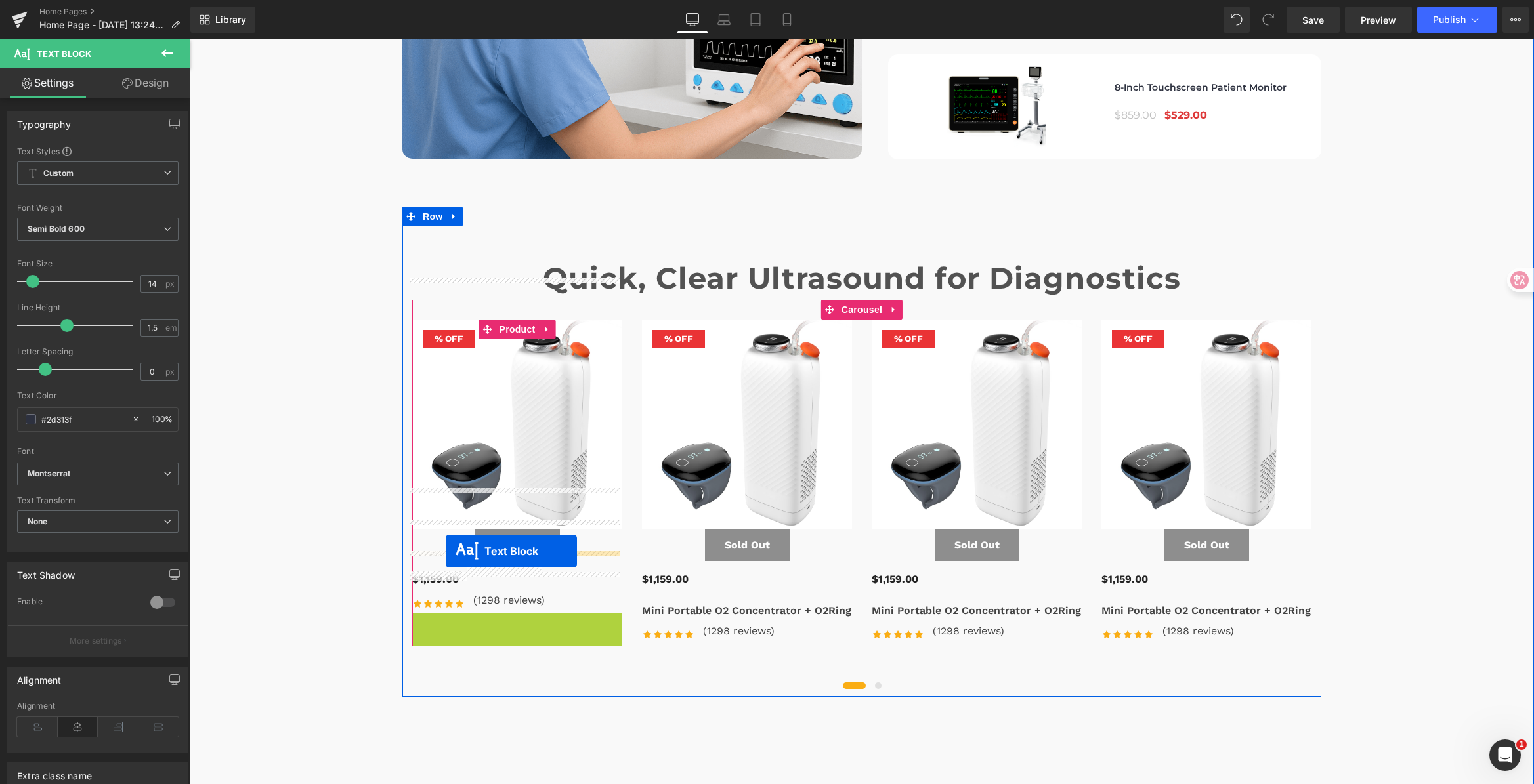
drag, startPoint x: 476, startPoint y: 596, endPoint x: 446, endPoint y: 551, distance: 54.1
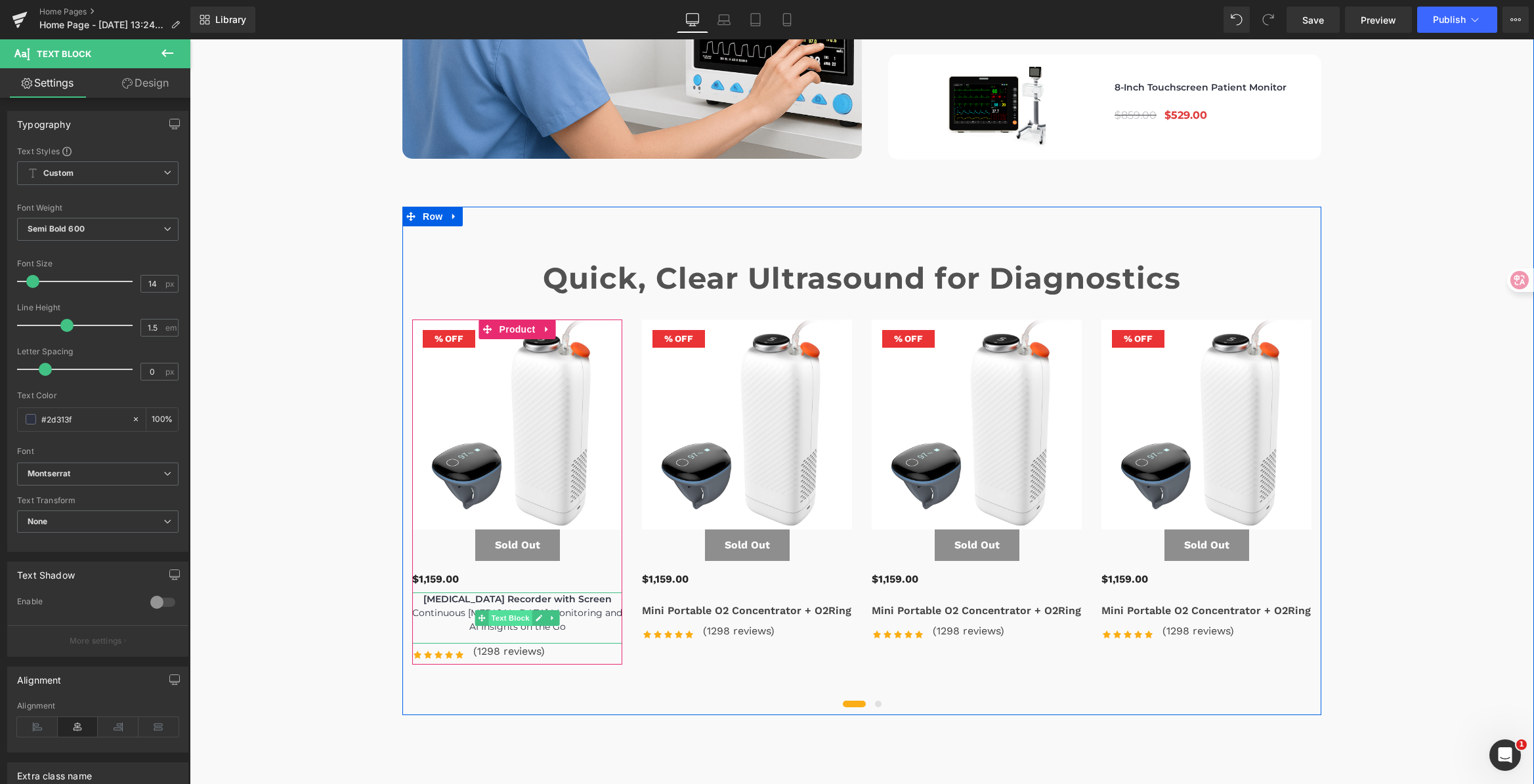
click at [500, 610] on span "Text Block" at bounding box center [509, 618] width 43 height 16
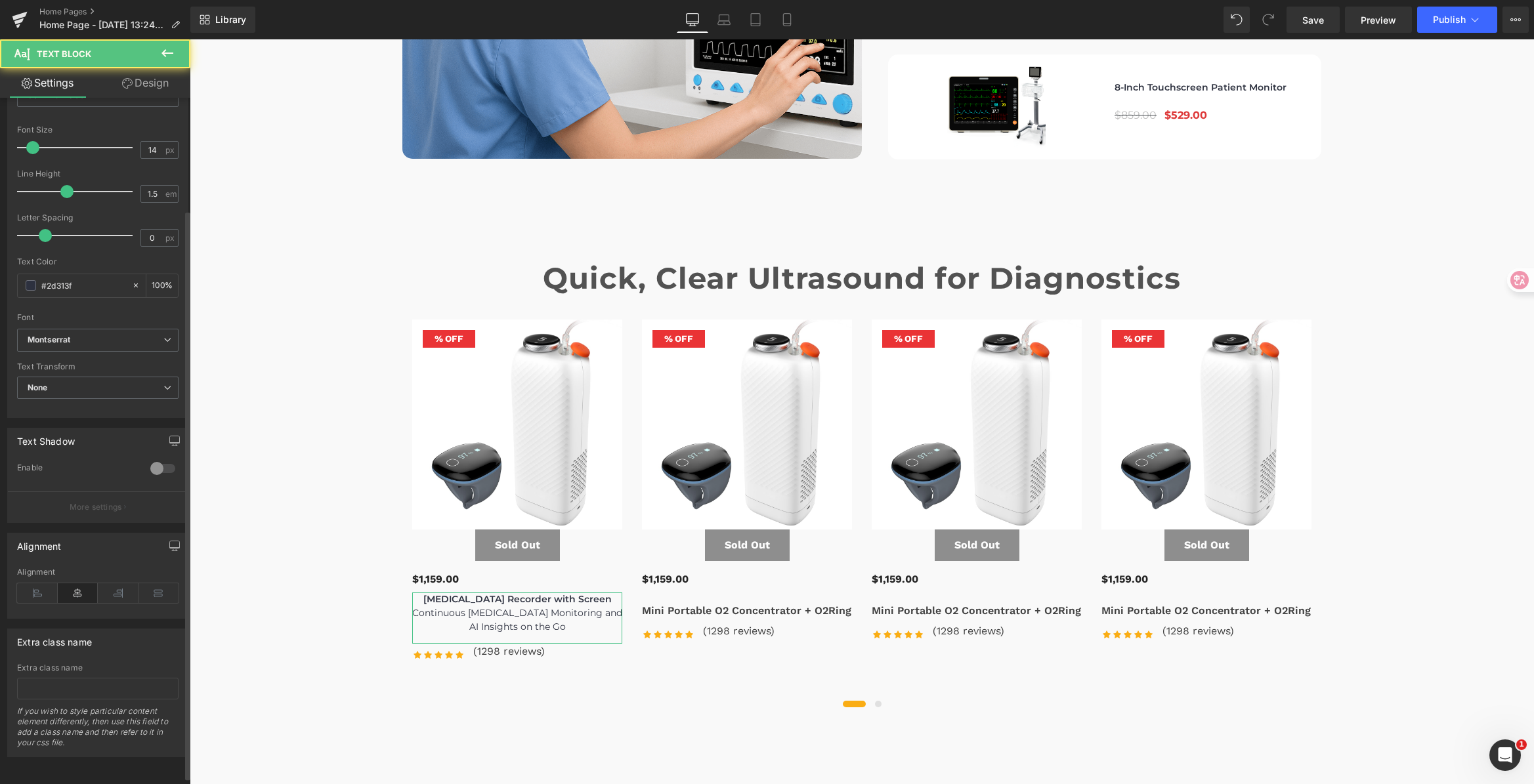
scroll to position [143, 0]
click at [47, 584] on icon at bounding box center [37, 593] width 41 height 20
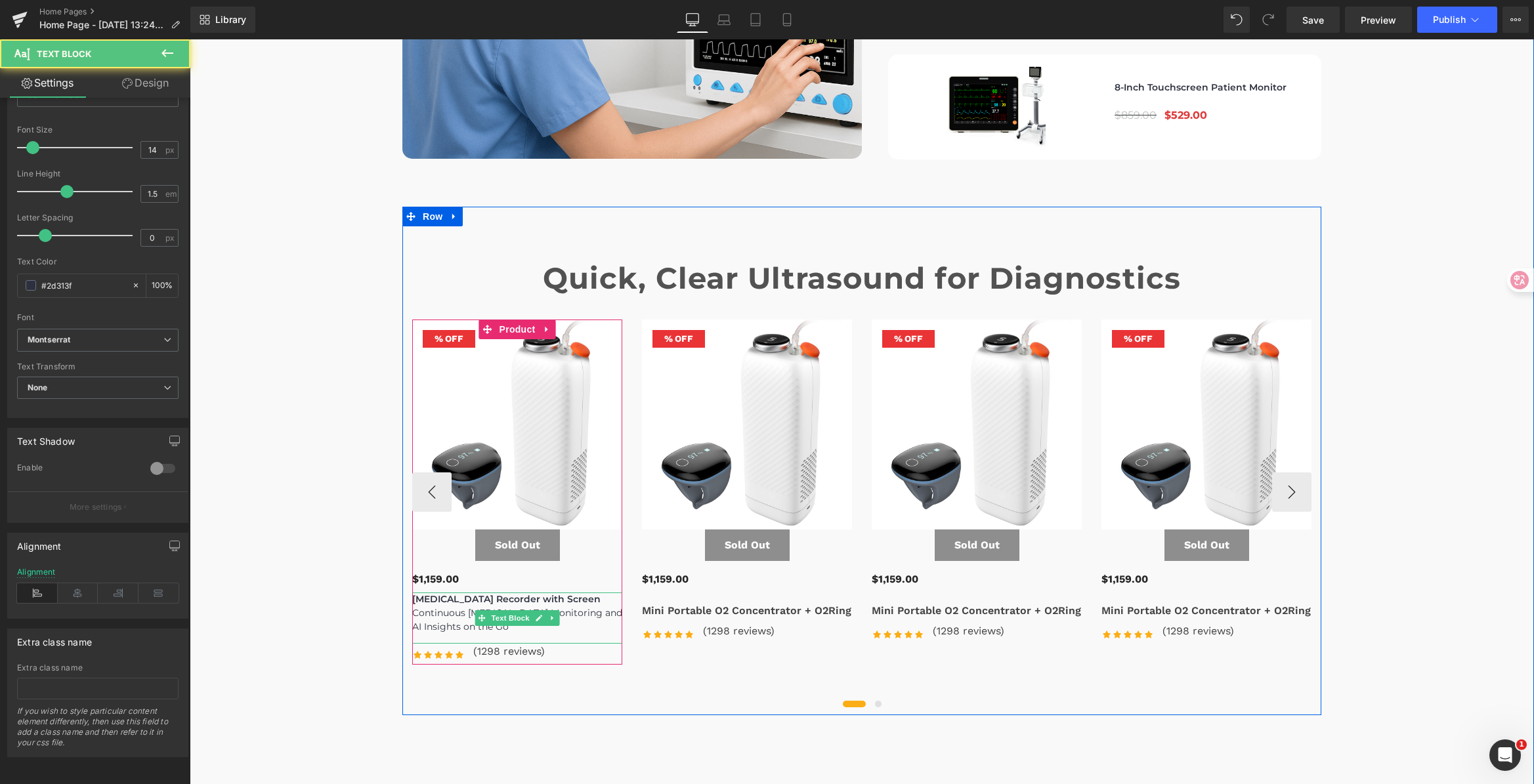
click at [453, 606] on span "Continuous [MEDICAL_DATA] Monitoring and AI Insights on the Go" at bounding box center [517, 619] width 210 height 25
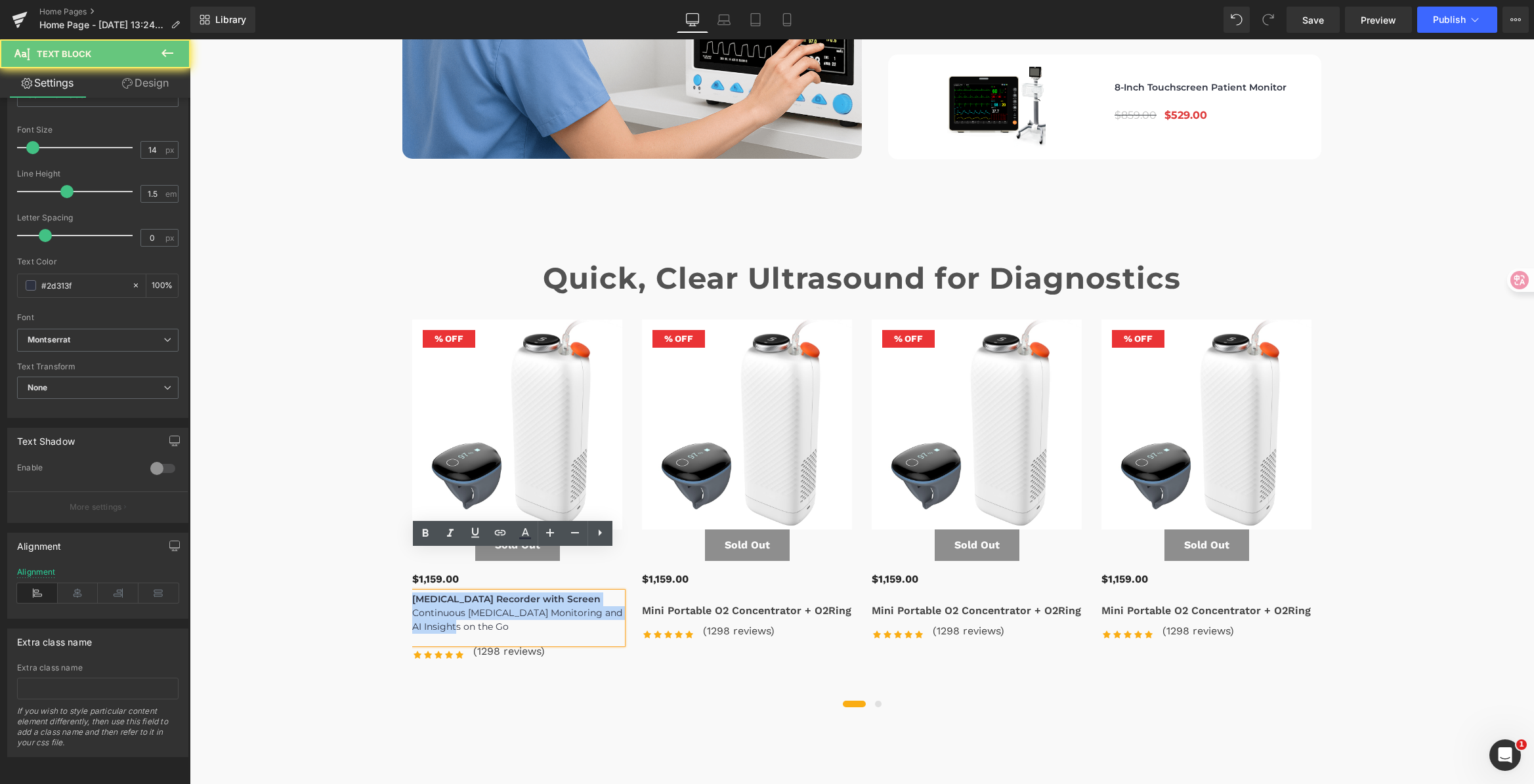
drag, startPoint x: 468, startPoint y: 586, endPoint x: 355, endPoint y: 544, distance: 120.6
paste div
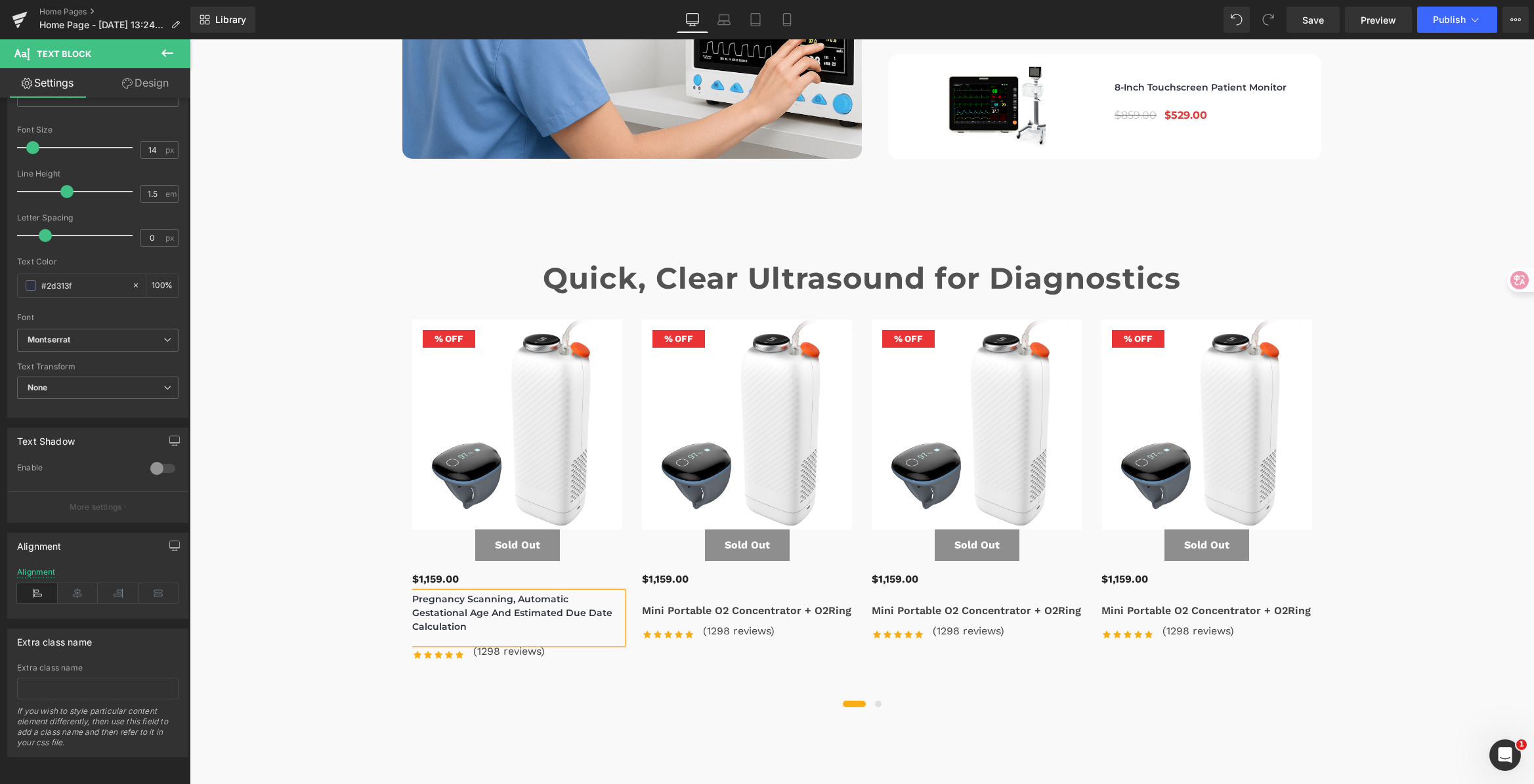
drag, startPoint x: 626, startPoint y: 670, endPoint x: 660, endPoint y: 670, distance: 34.0
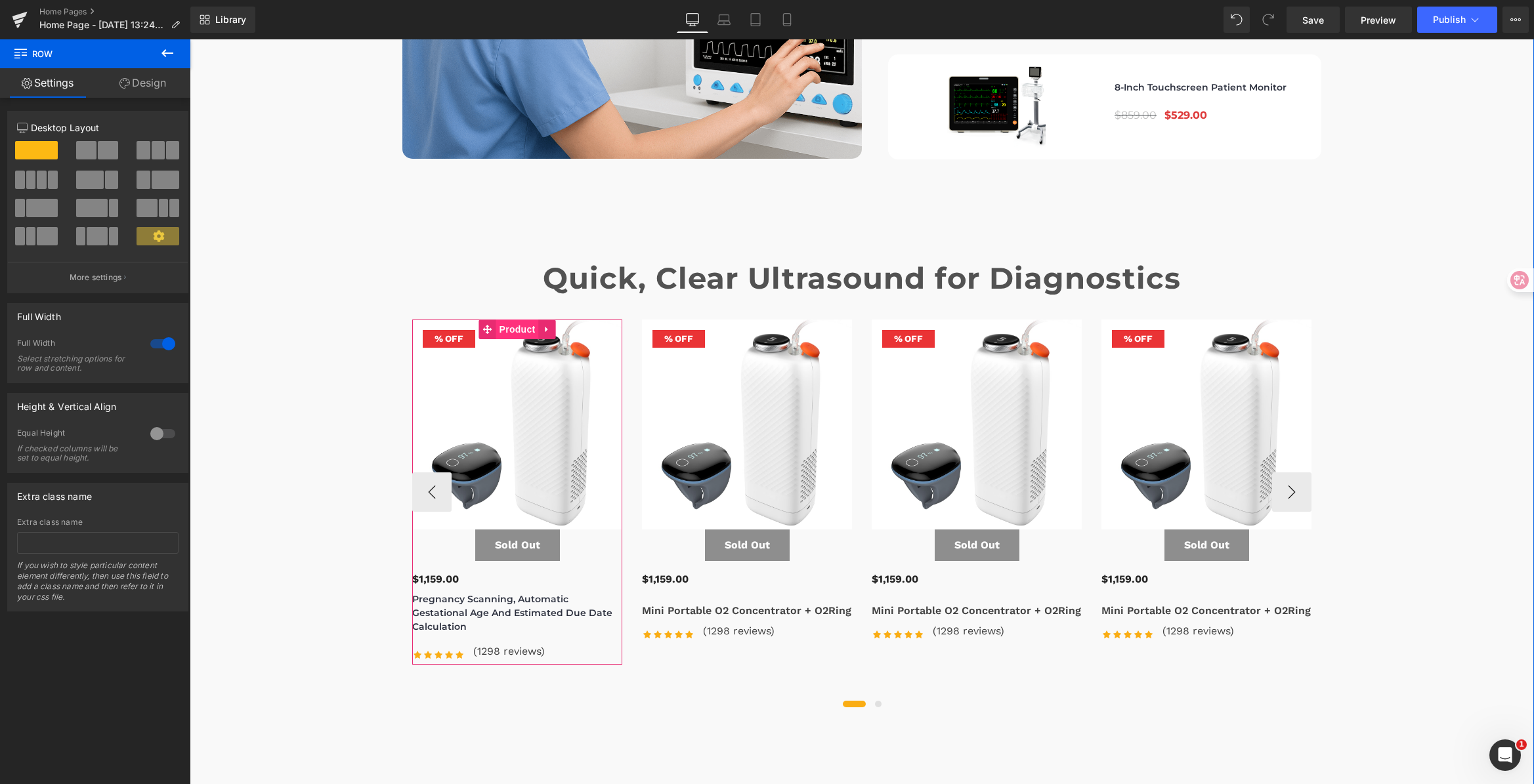
click at [522, 320] on span "Product" at bounding box center [517, 329] width 43 height 20
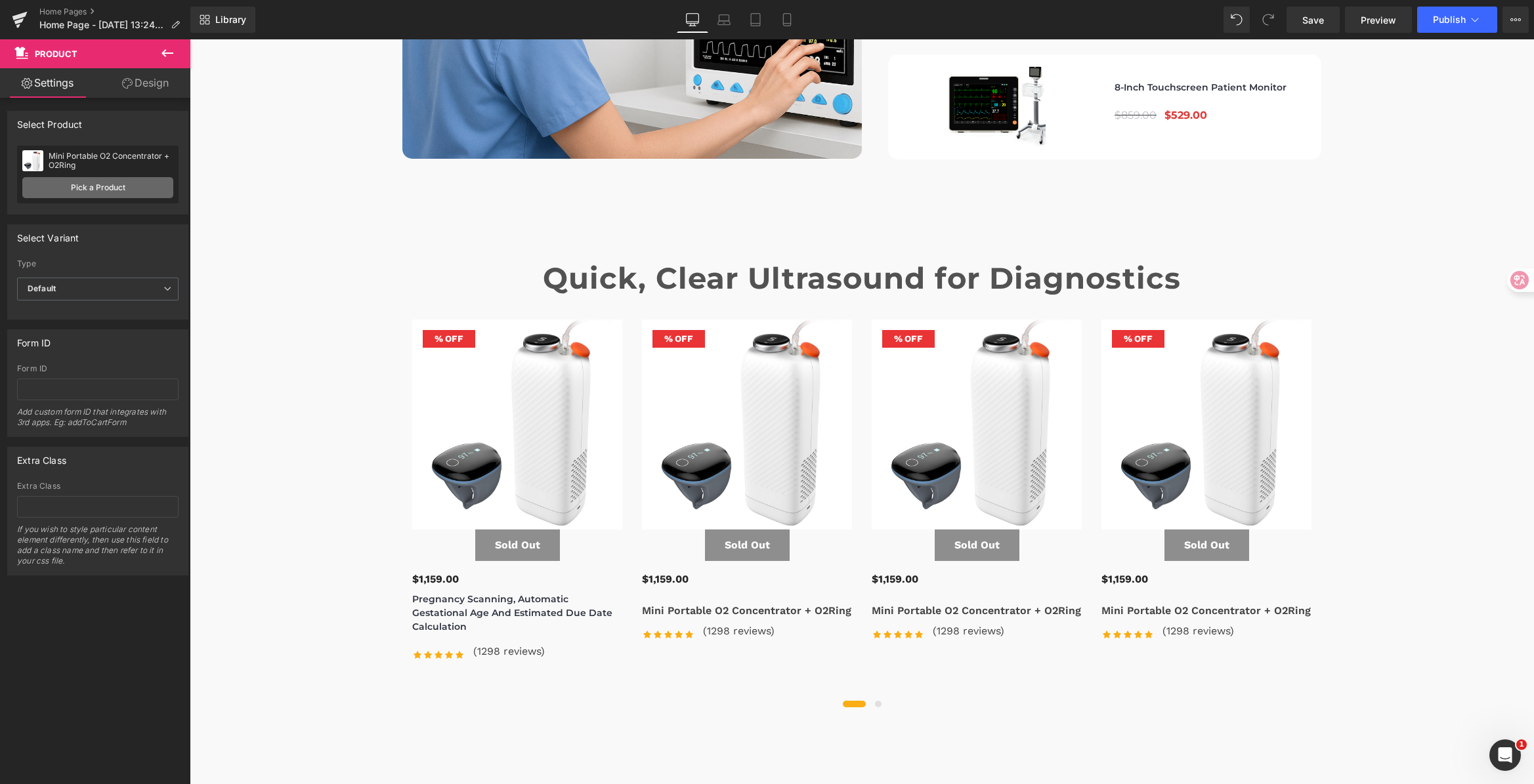
click at [71, 186] on link "Pick a Product" at bounding box center [98, 187] width 151 height 21
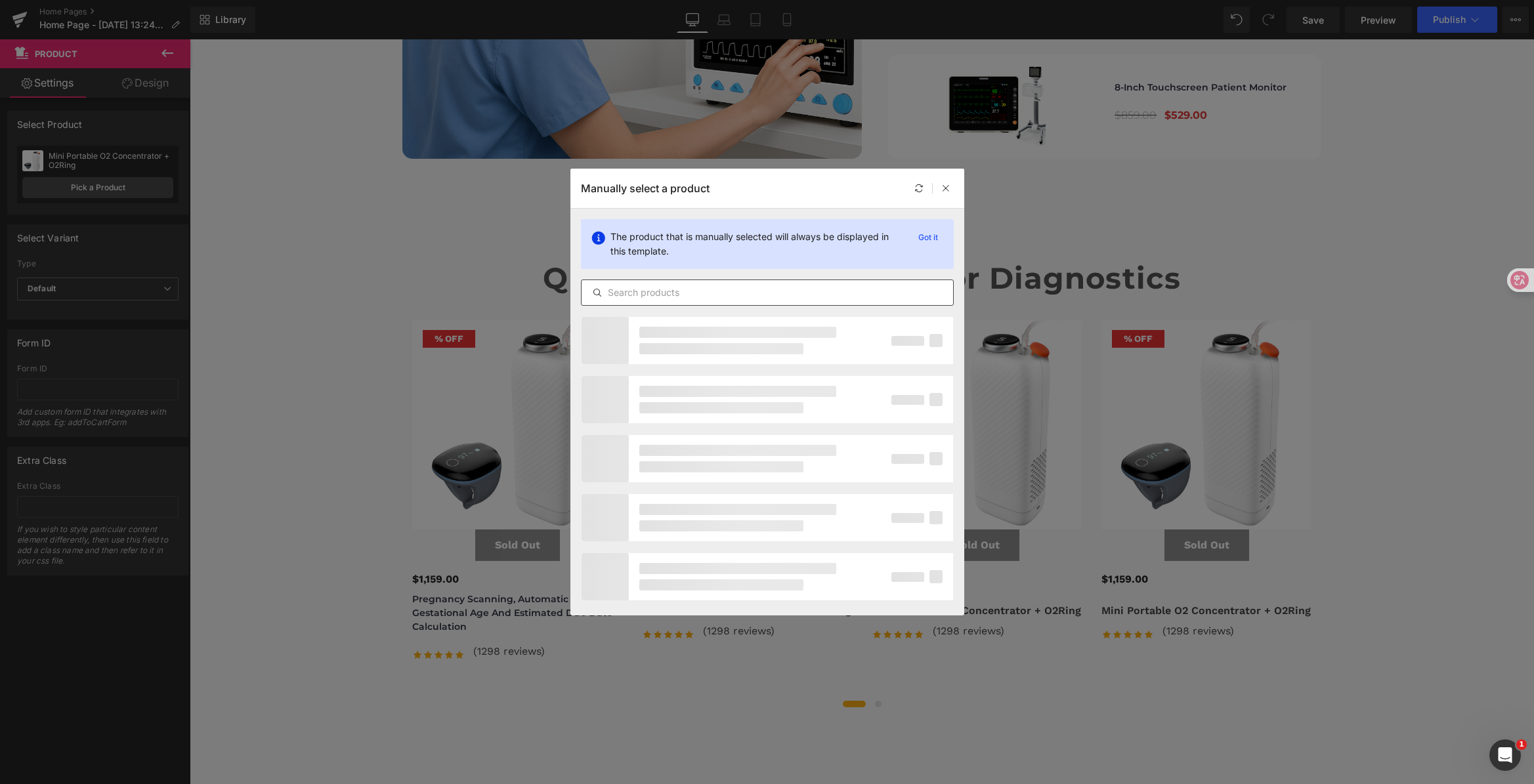
click at [694, 304] on div at bounding box center [767, 293] width 373 height 26
click at [717, 293] on input "text" at bounding box center [767, 293] width 371 height 16
paste input "dawei-portable-veterinary"
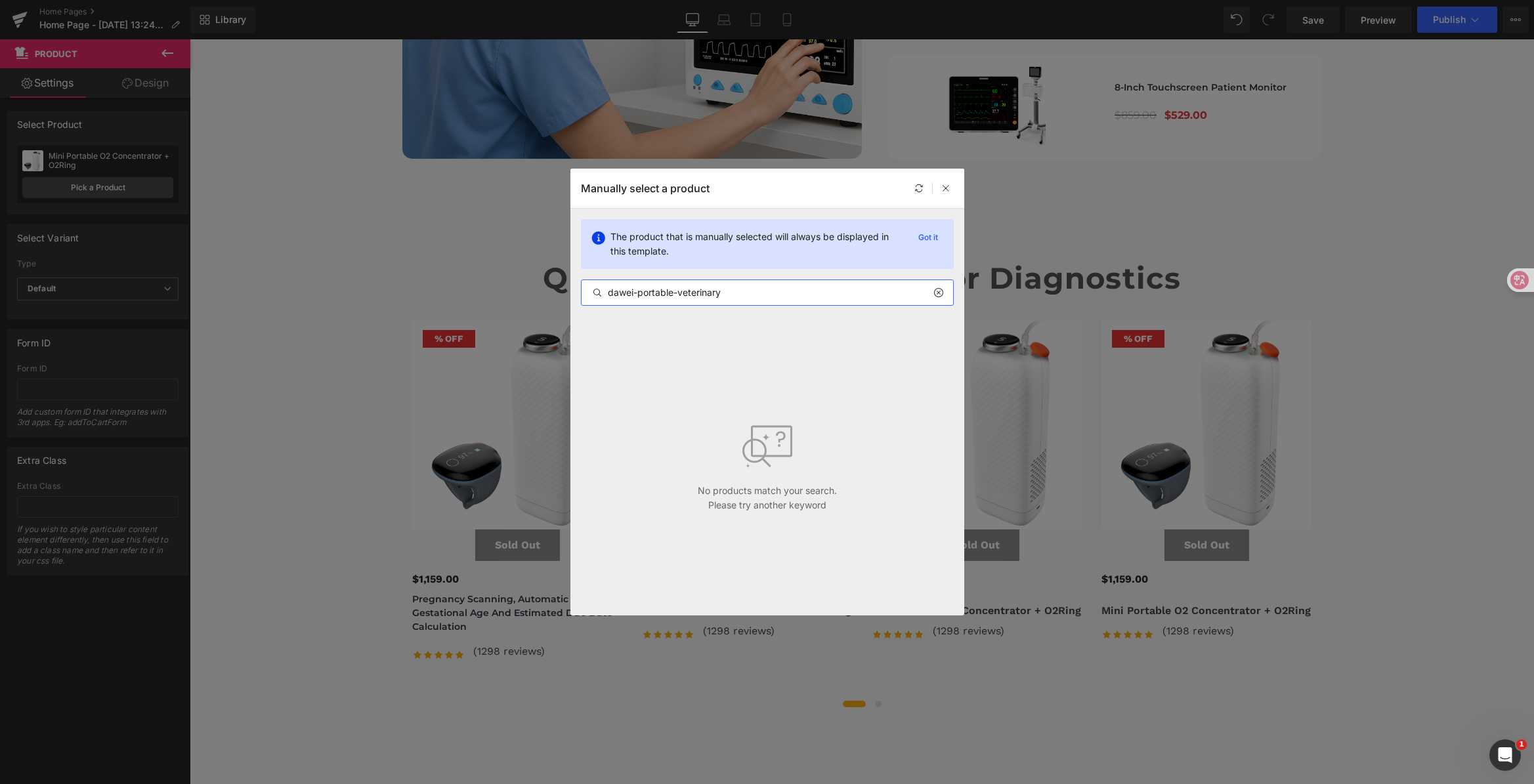
click at [684, 298] on input "dawei-portable-veterinary" at bounding box center [767, 293] width 371 height 16
drag, startPoint x: 678, startPoint y: 293, endPoint x: 514, endPoint y: 285, distance: 164.2
click at [514, 285] on div "Manually select a product The product that is manually selected will always be …" at bounding box center [767, 392] width 1534 height 784
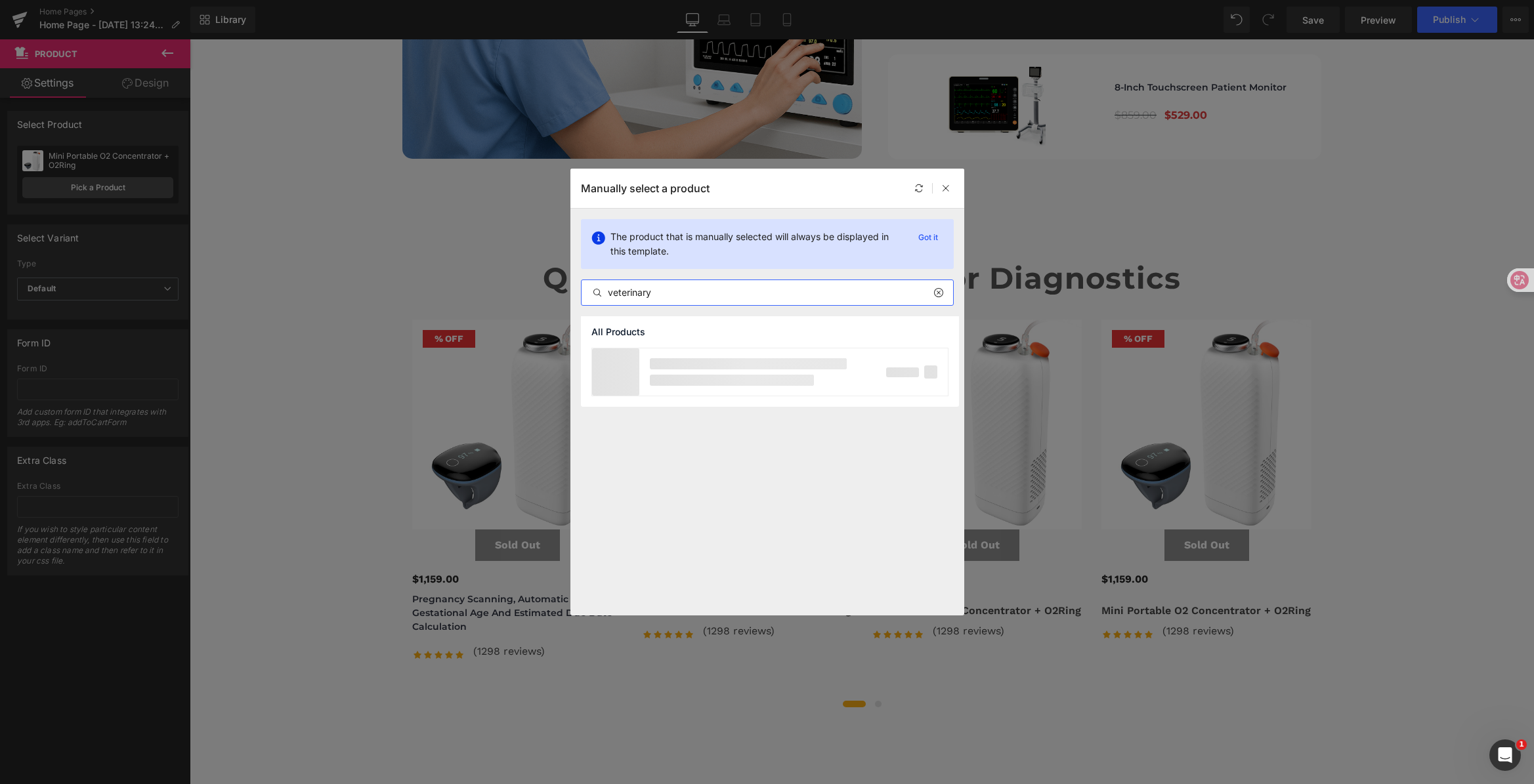
click at [669, 295] on input "veterinary" at bounding box center [767, 293] width 371 height 16
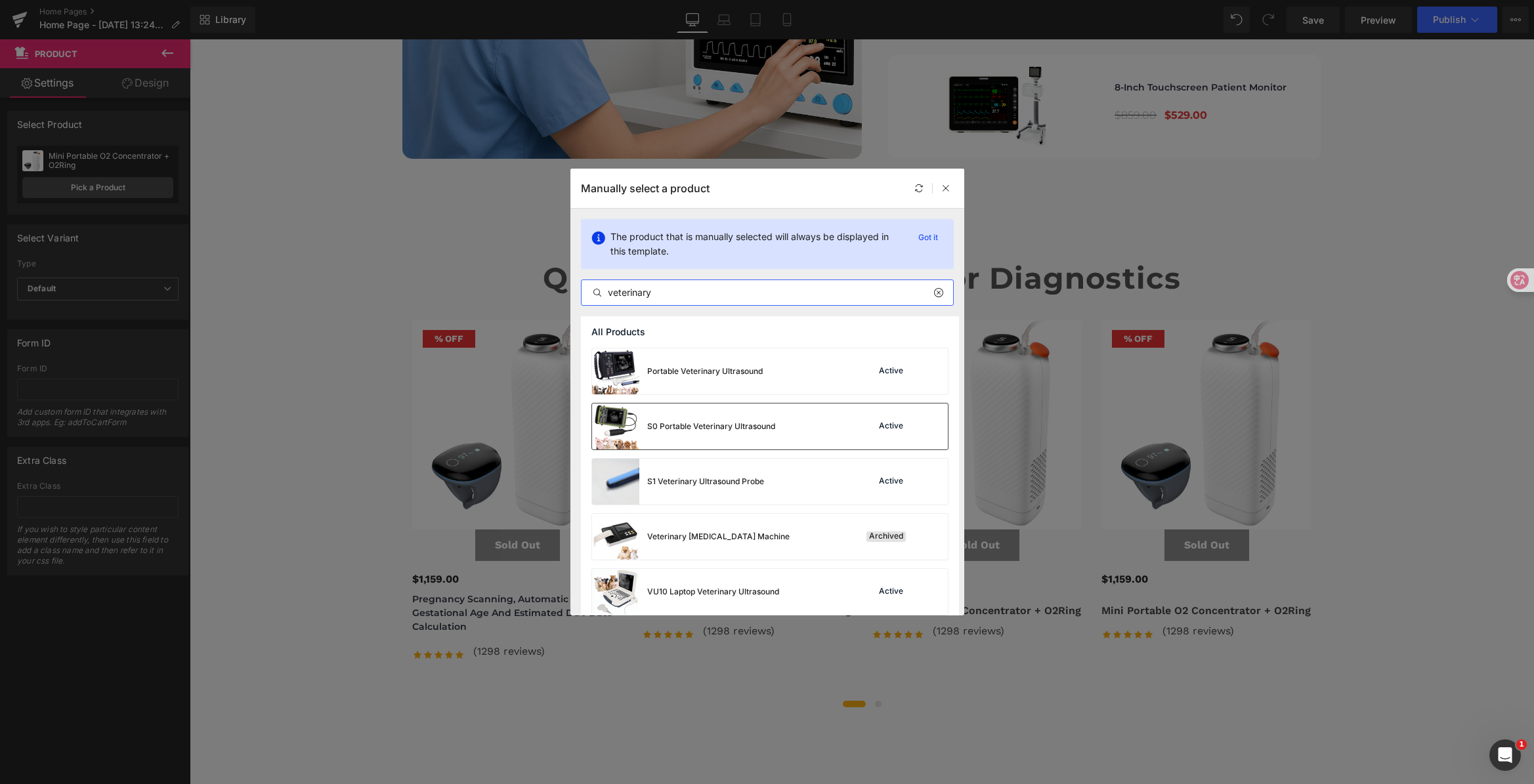
type input "veterinary"
click at [810, 431] on div "S0 Portable Veterinary Ultrasound Active" at bounding box center [770, 426] width 355 height 46
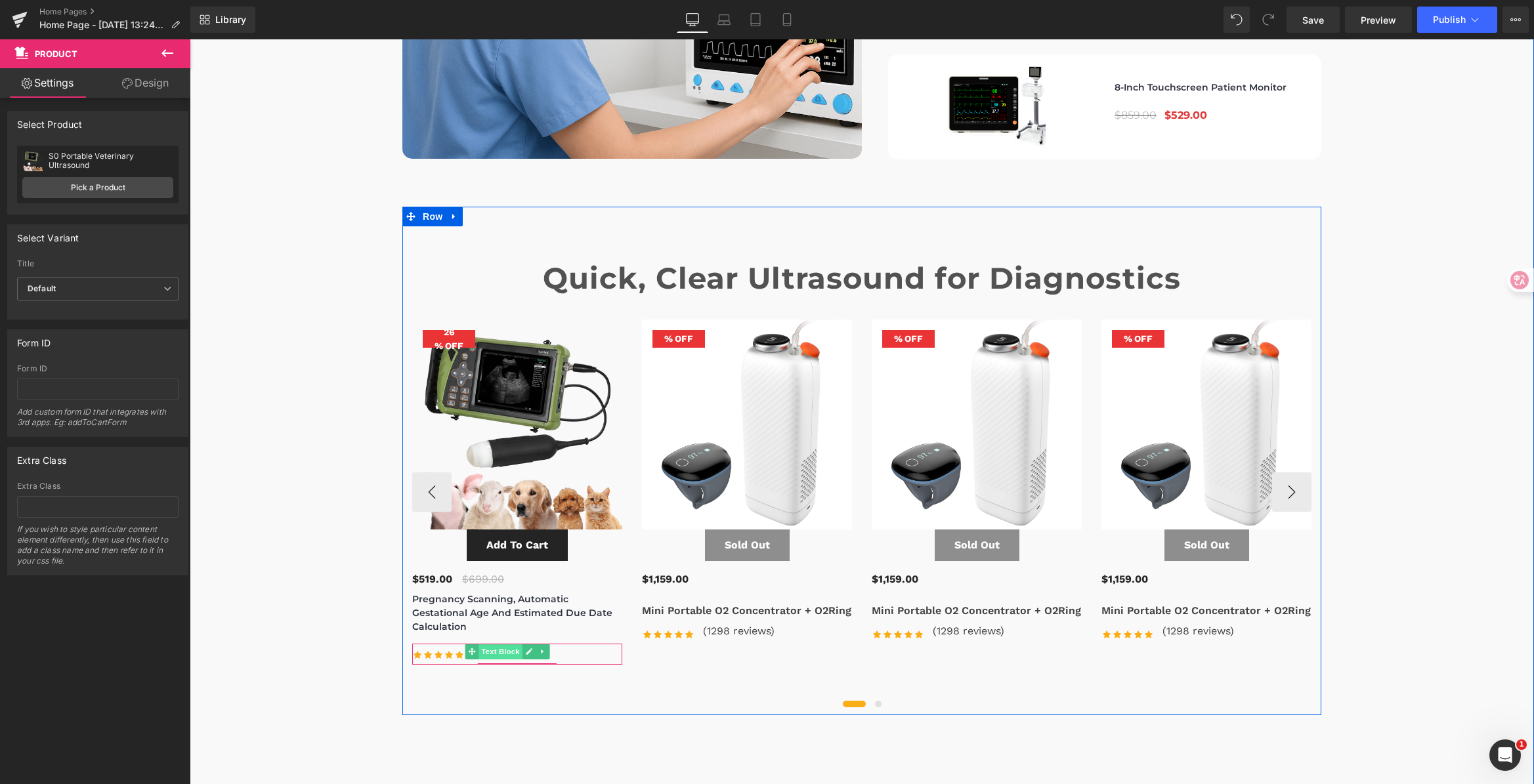
click at [489, 644] on span "Text Block" at bounding box center [500, 652] width 43 height 16
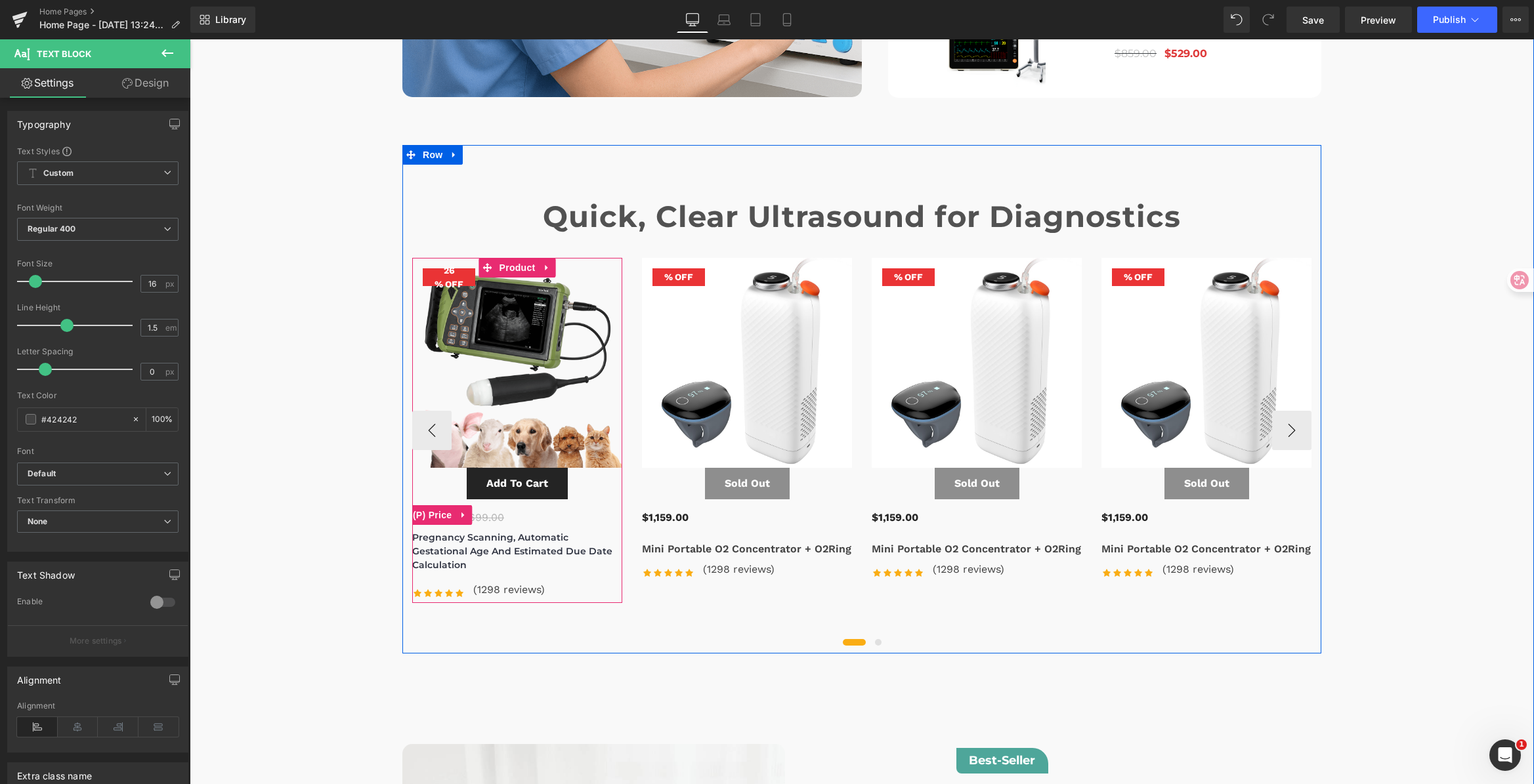
scroll to position [4433, 0]
click at [536, 582] on link at bounding box center [543, 590] width 14 height 16
click at [546, 587] on icon at bounding box center [550, 590] width 7 height 7
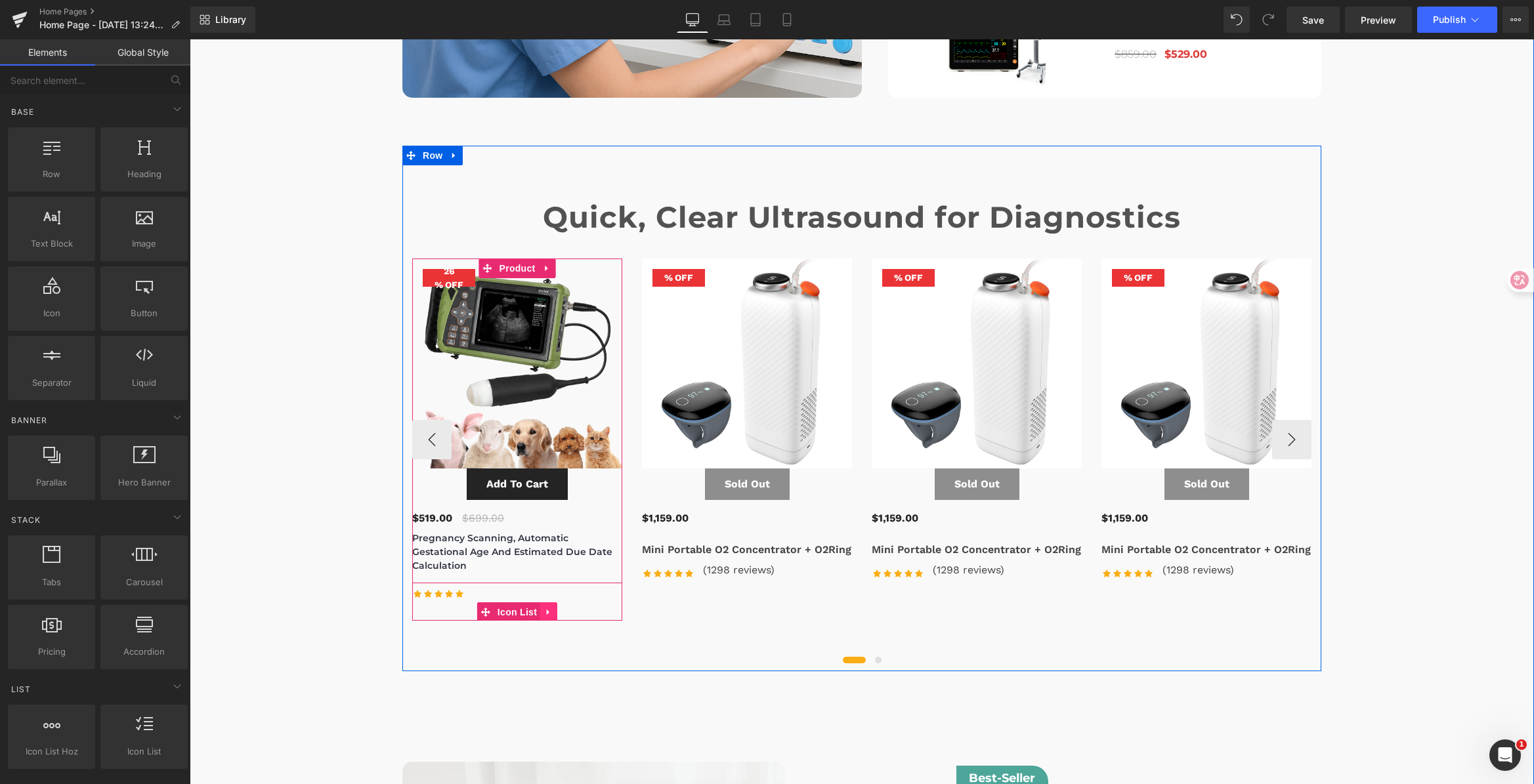
click at [547, 609] on icon at bounding box center [548, 612] width 3 height 6
click at [553, 607] on icon at bounding box center [557, 611] width 9 height 9
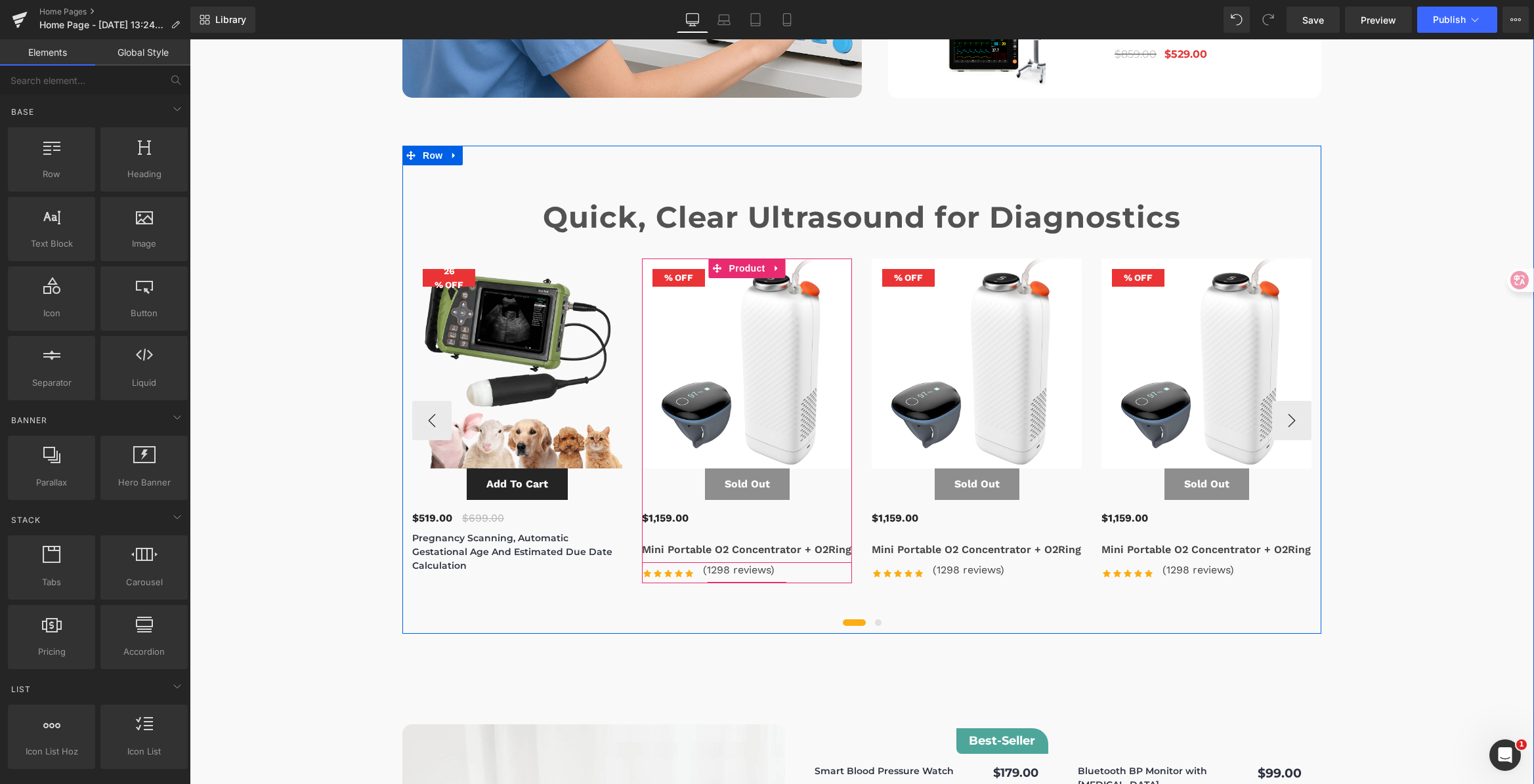
click at [779, 562] on div "Icon Icon Icon Icon Icon Icon List Hoz (1298 reviews) Text Block" at bounding box center [747, 572] width 210 height 21
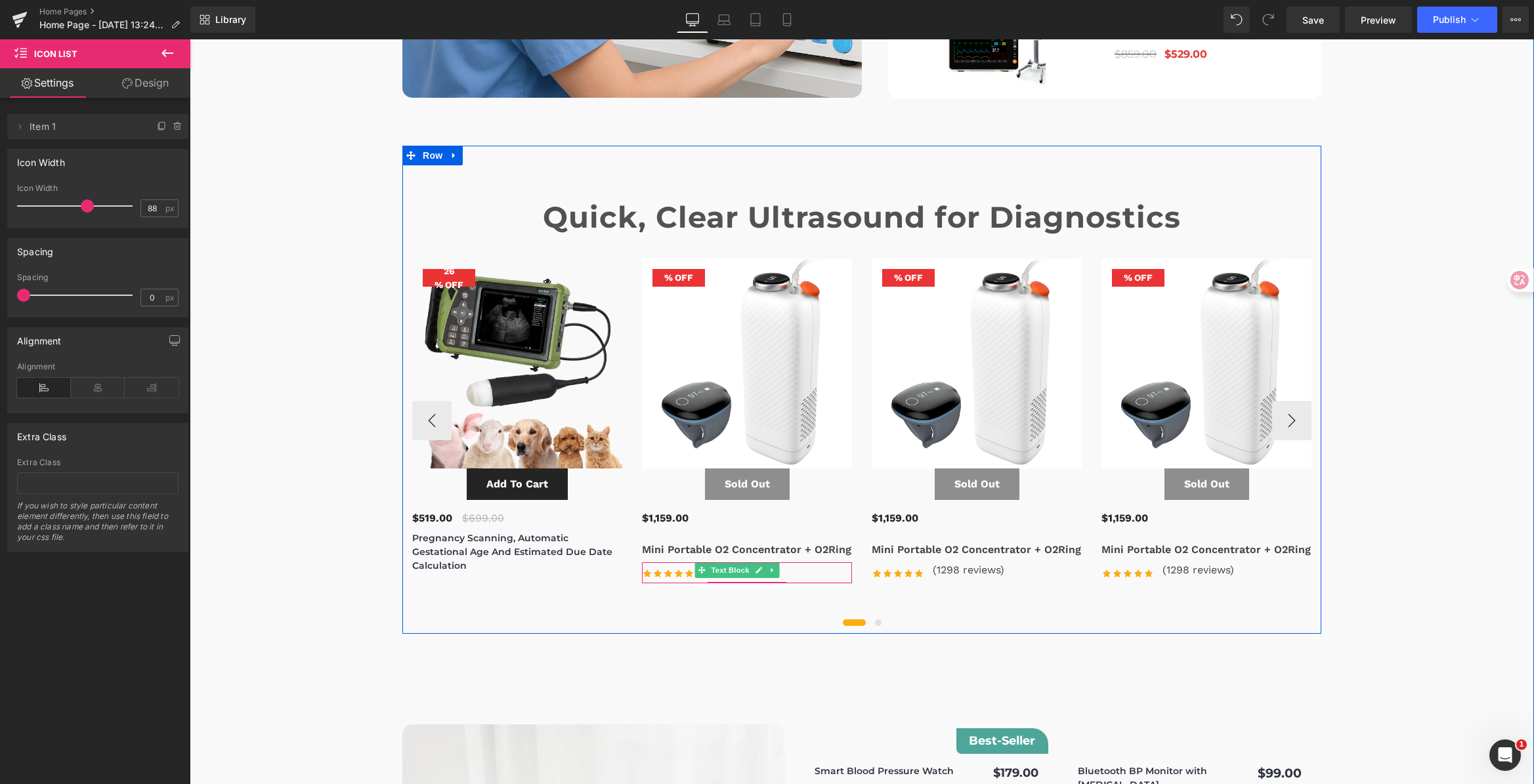
click at [713, 562] on span "Text Block" at bounding box center [730, 570] width 43 height 16
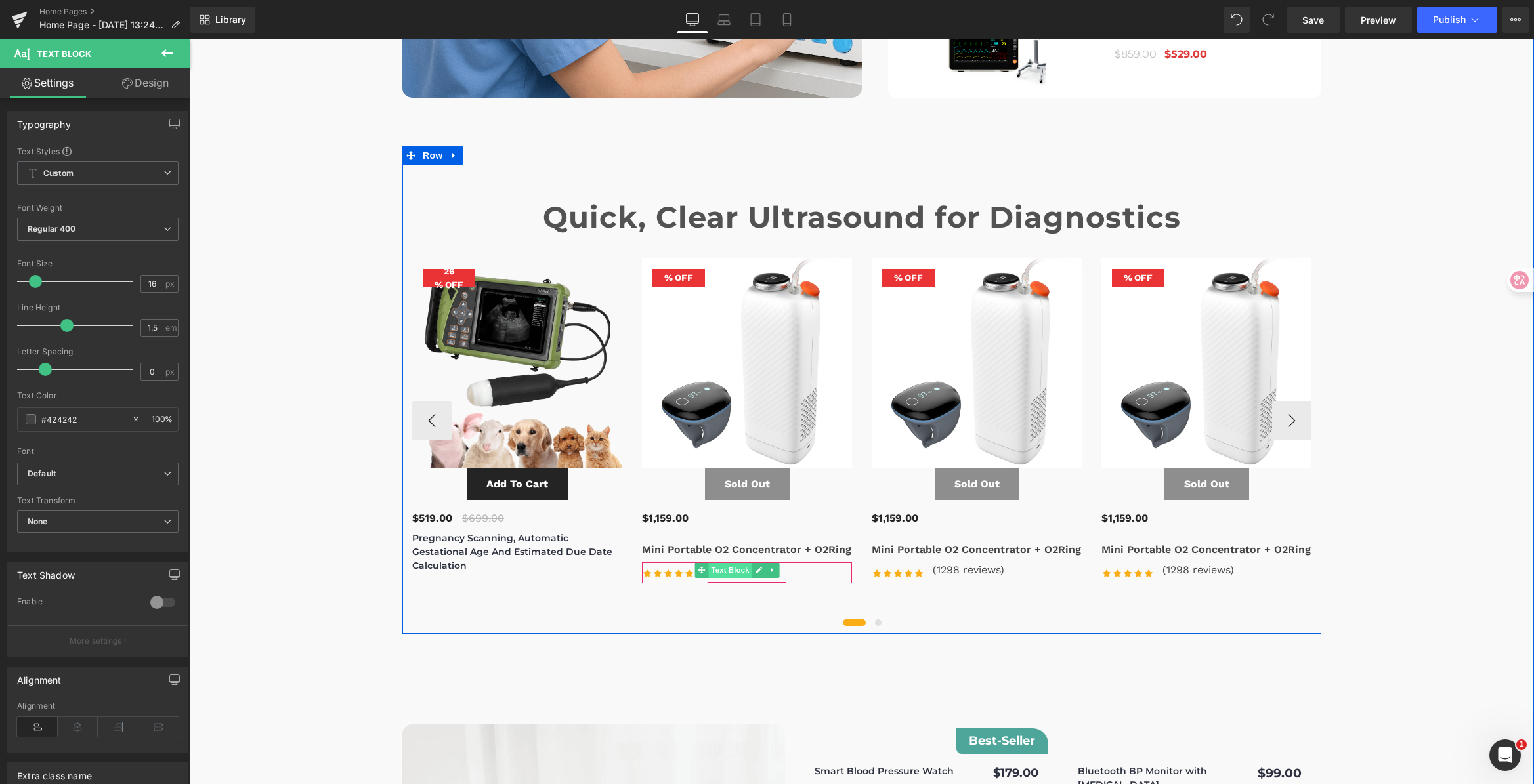
click at [719, 562] on span "Text Block" at bounding box center [730, 570] width 43 height 16
click at [798, 562] on div "Icon Icon Icon Icon Icon Icon List Hoz (1298 reviews) Text Block" at bounding box center [747, 572] width 210 height 21
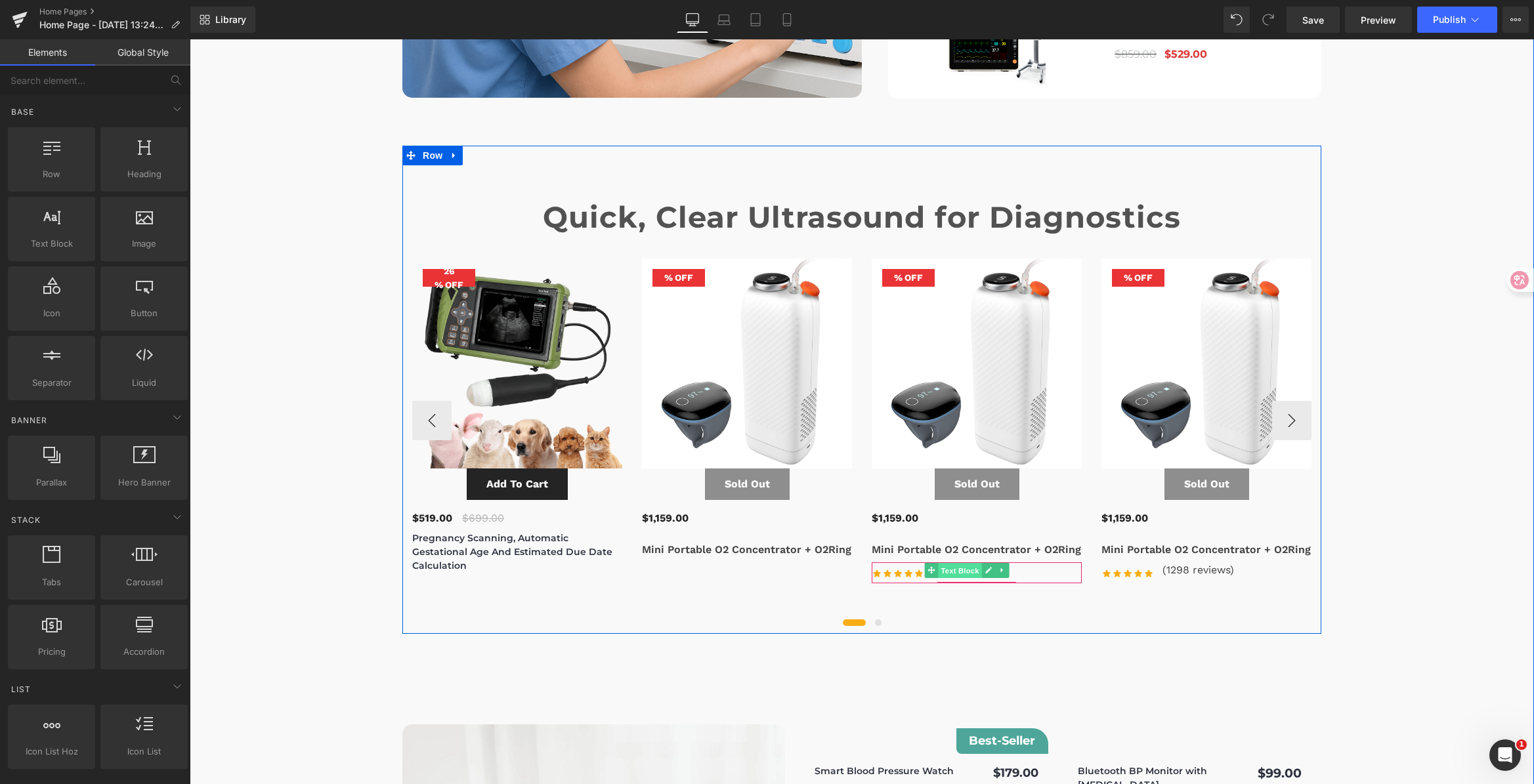
click at [953, 562] on span "Text Block" at bounding box center [959, 570] width 43 height 16
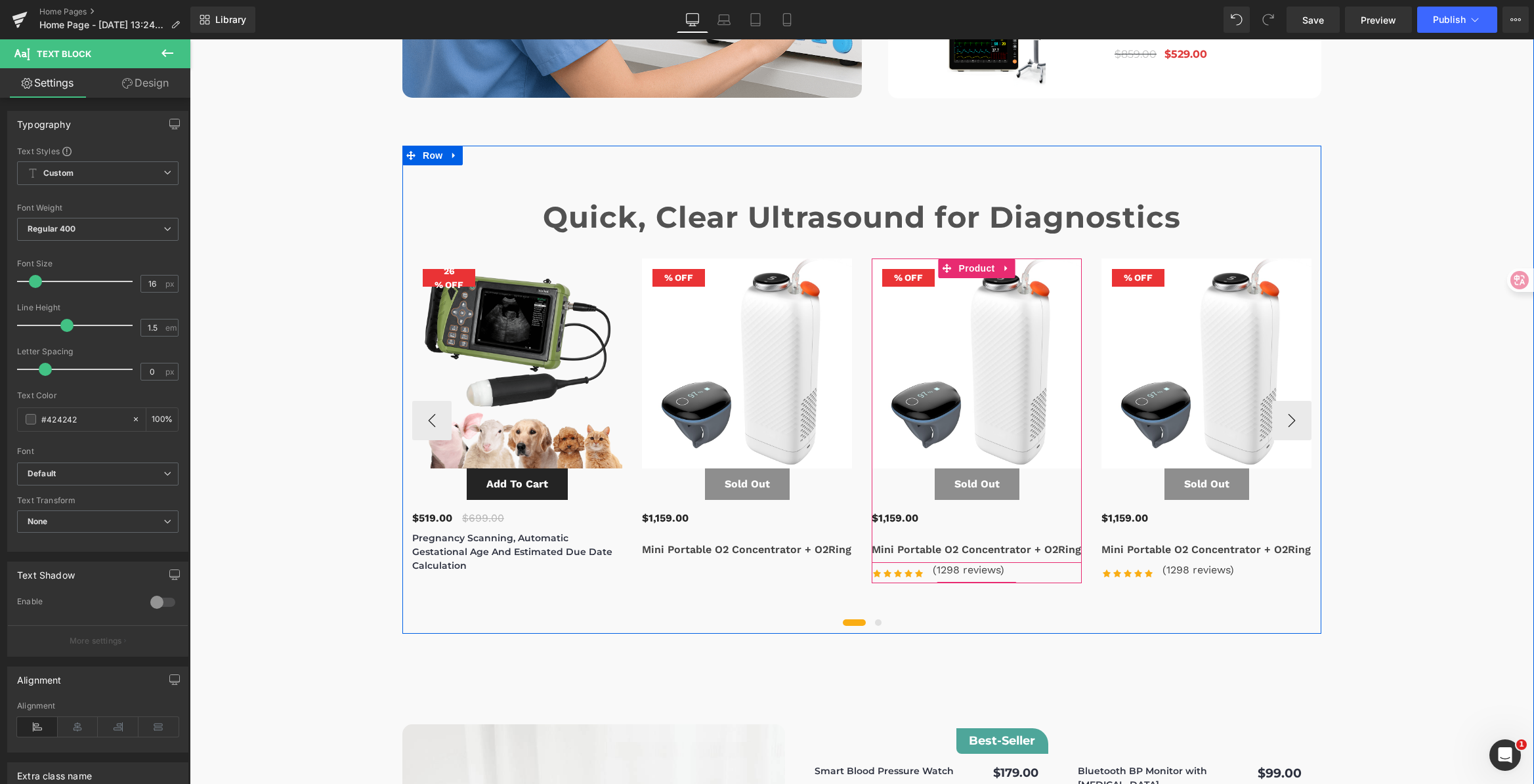
click at [1031, 562] on div "Icon Icon Icon Icon Icon Icon List Hoz (1298 reviews) Text Block" at bounding box center [977, 572] width 210 height 21
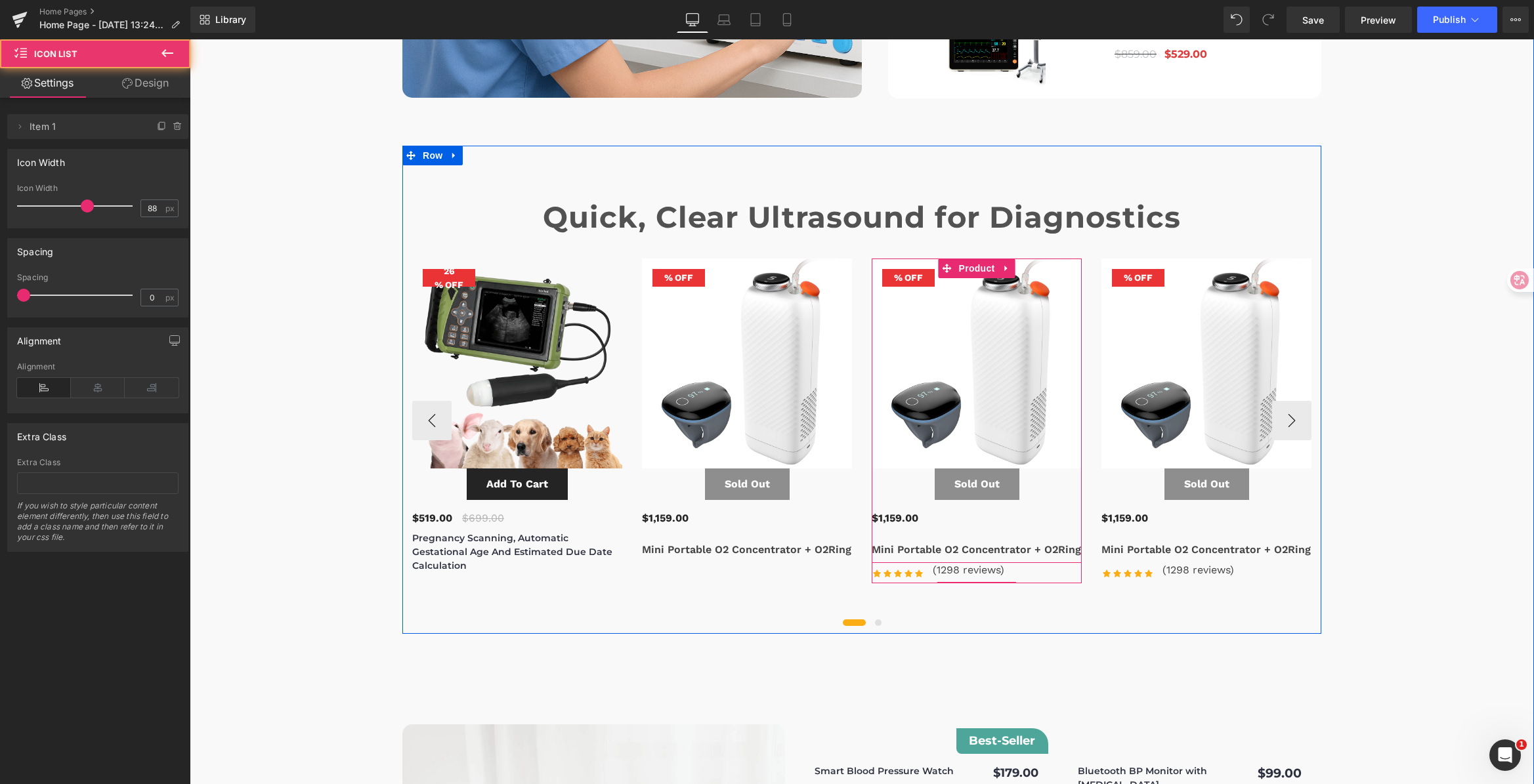
click at [1028, 562] on div "Icon Icon Icon Icon Icon Icon List Hoz (1298 reviews) Text Block" at bounding box center [977, 572] width 210 height 21
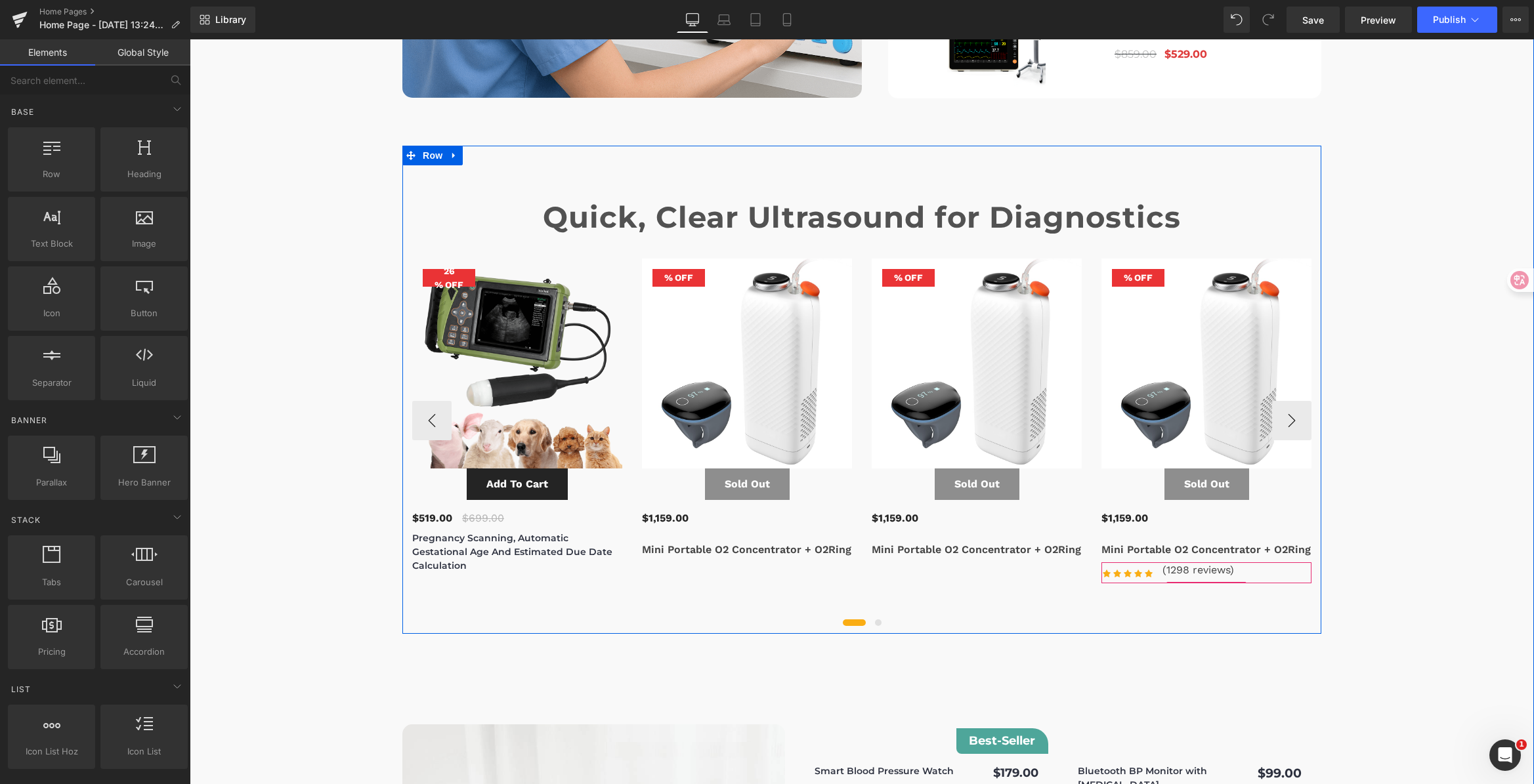
click at [1264, 562] on div "Icon Icon Icon Icon Icon Icon List Hoz (1298 reviews) Text Block" at bounding box center [1206, 572] width 210 height 21
click at [872, 616] on button at bounding box center [878, 622] width 16 height 13
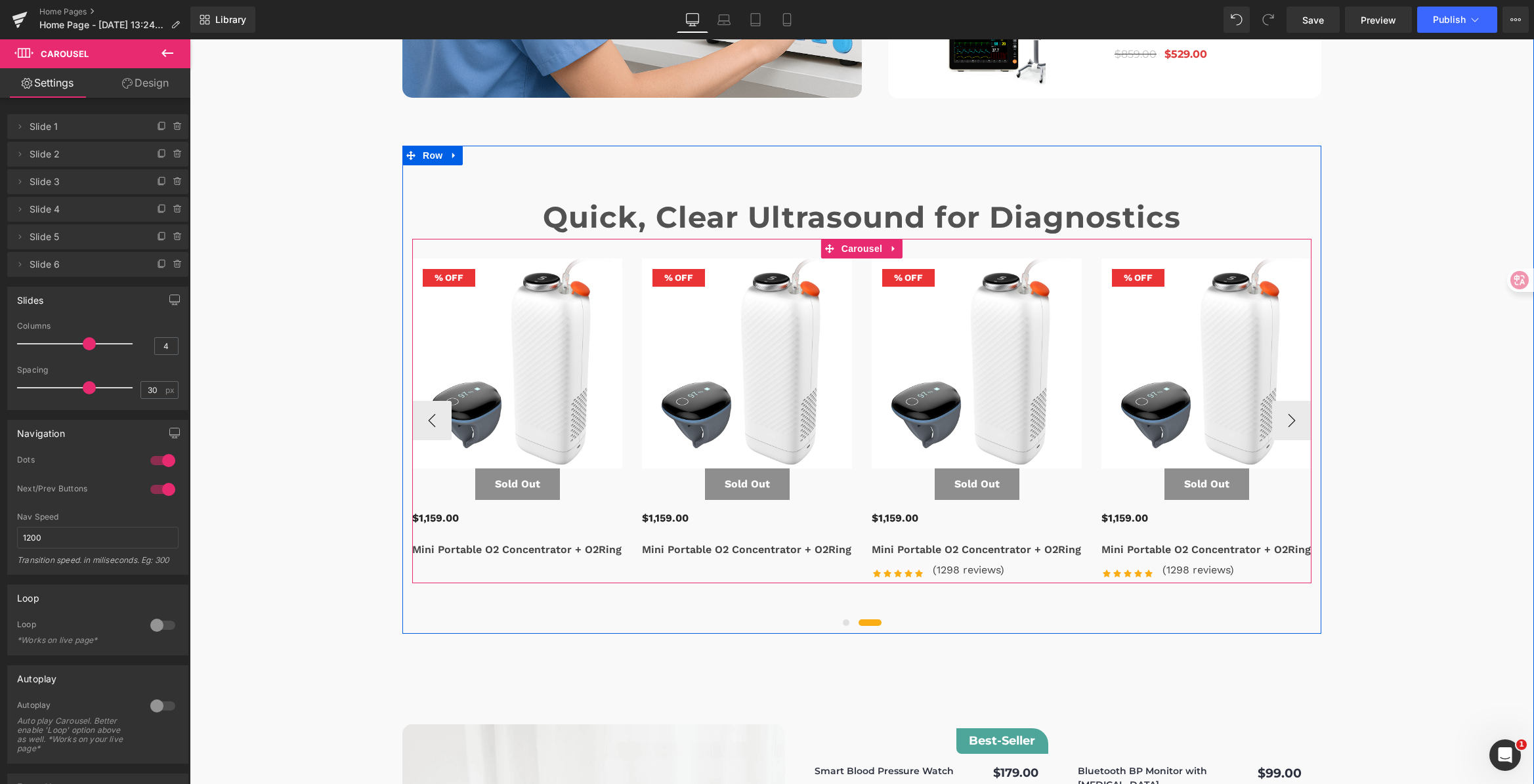
click at [843, 619] on span at bounding box center [846, 622] width 7 height 7
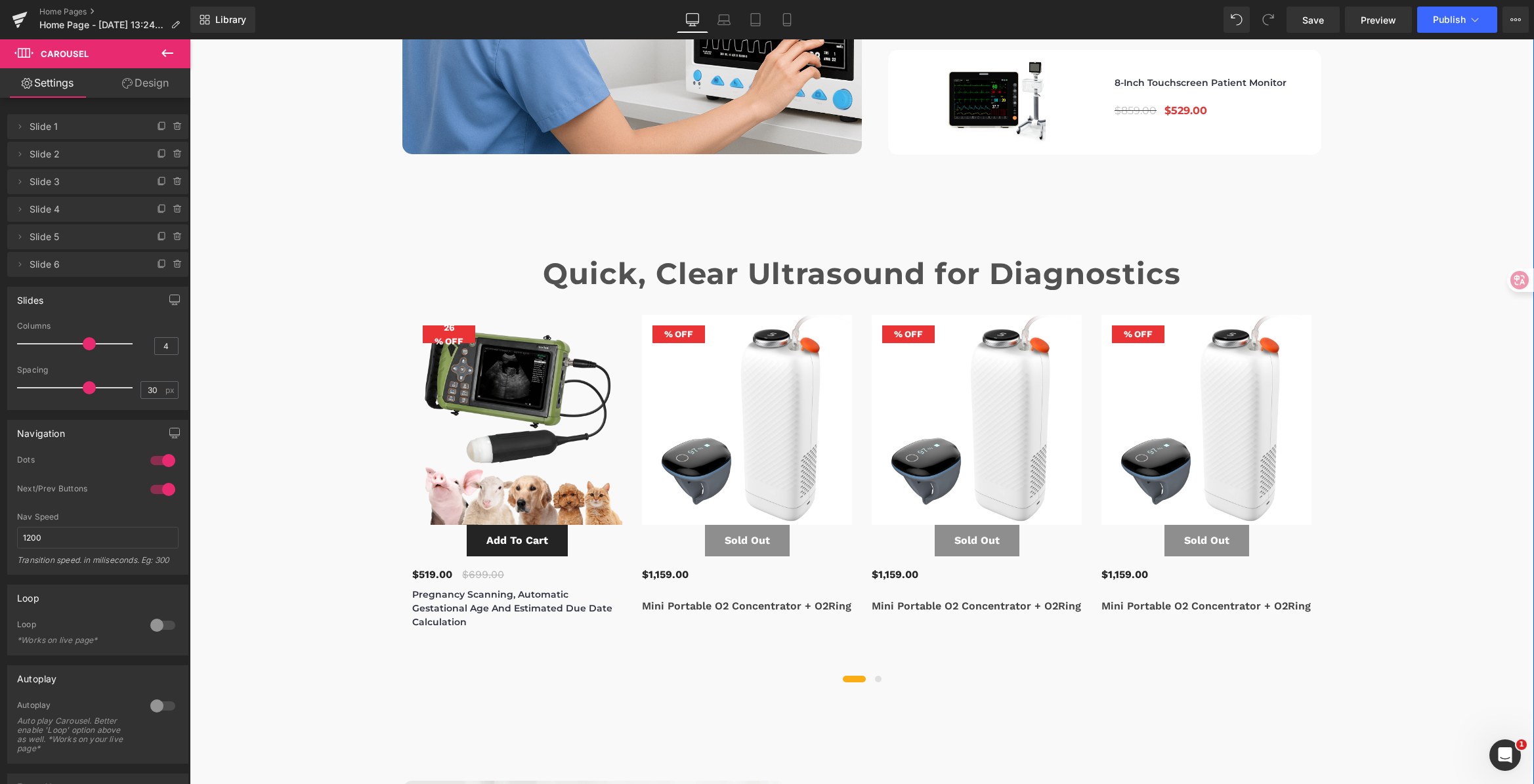
scroll to position [4329, 0]
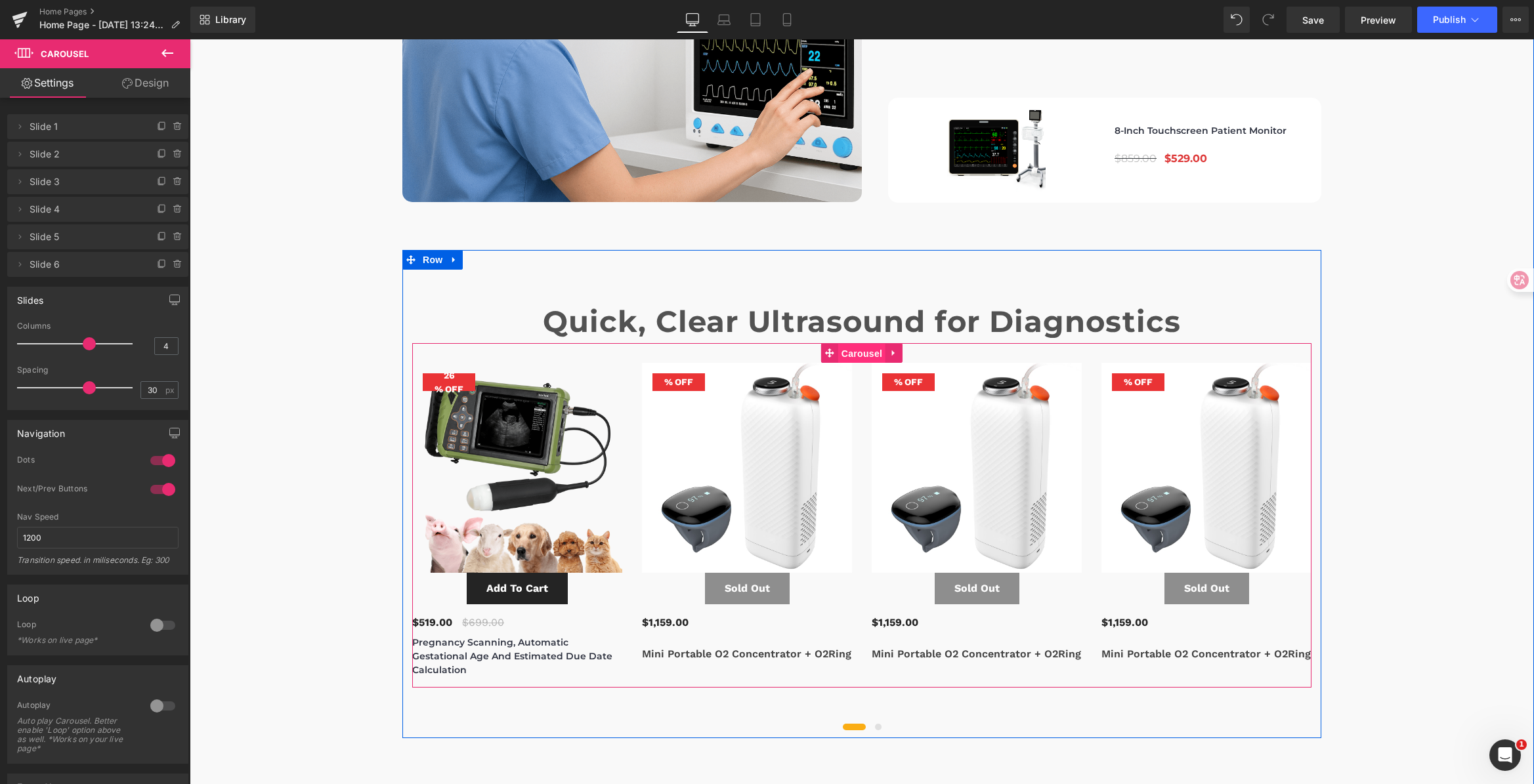
click at [857, 344] on span "Carousel" at bounding box center [862, 353] width 47 height 20
click at [859, 343] on span "Carousel" at bounding box center [862, 352] width 47 height 20
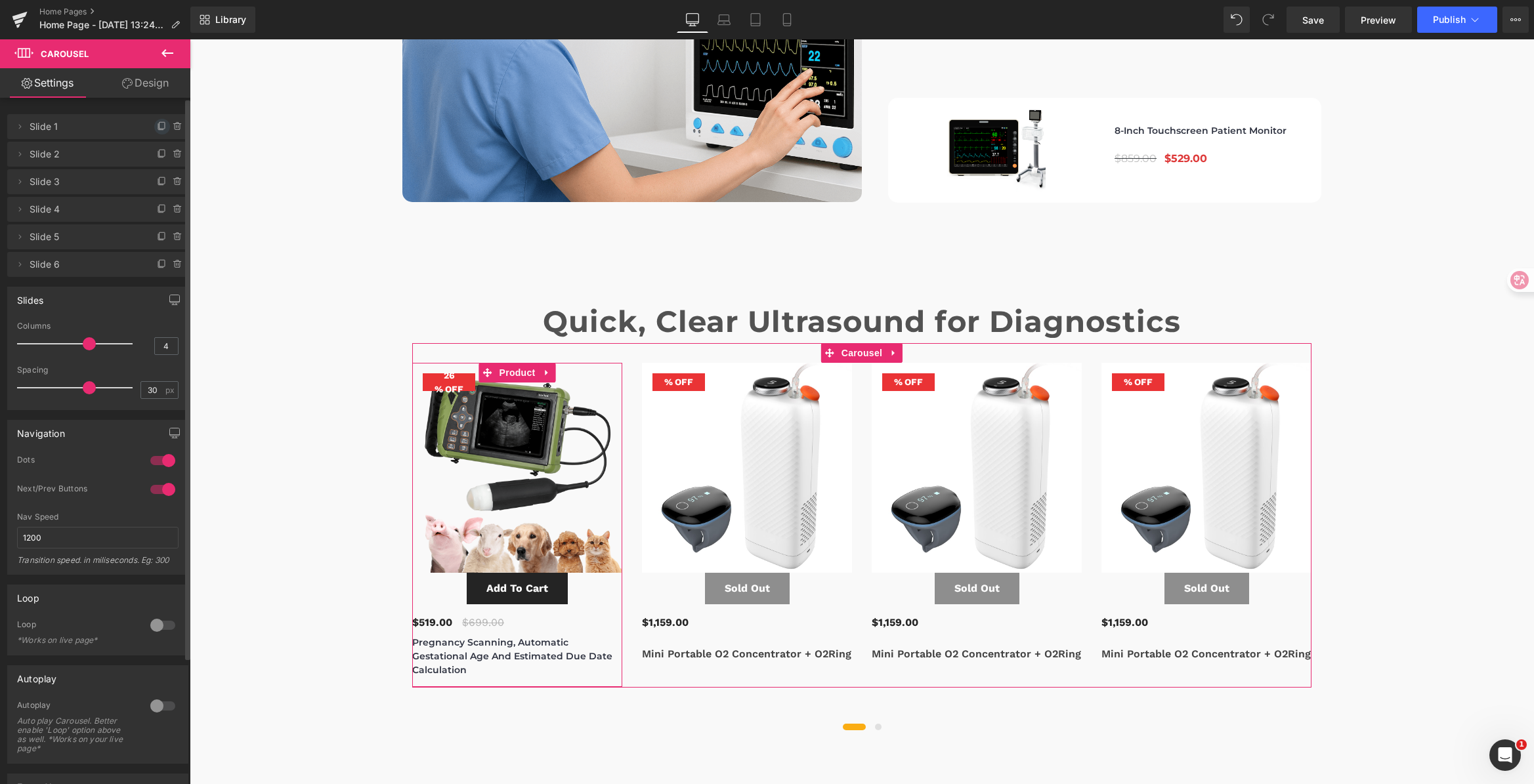
click at [157, 125] on icon at bounding box center [162, 127] width 10 height 10
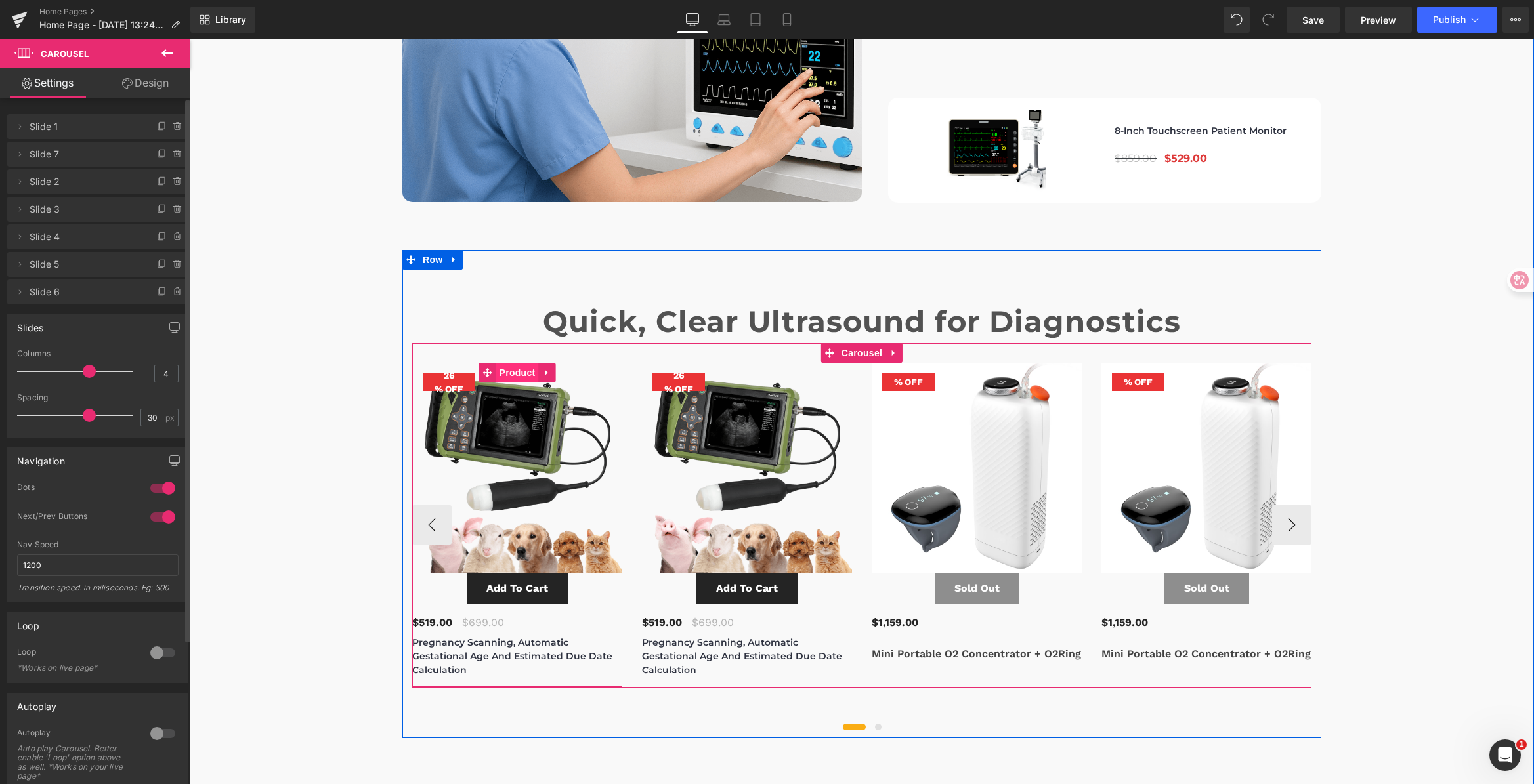
click at [512, 363] on span "Product" at bounding box center [517, 372] width 43 height 20
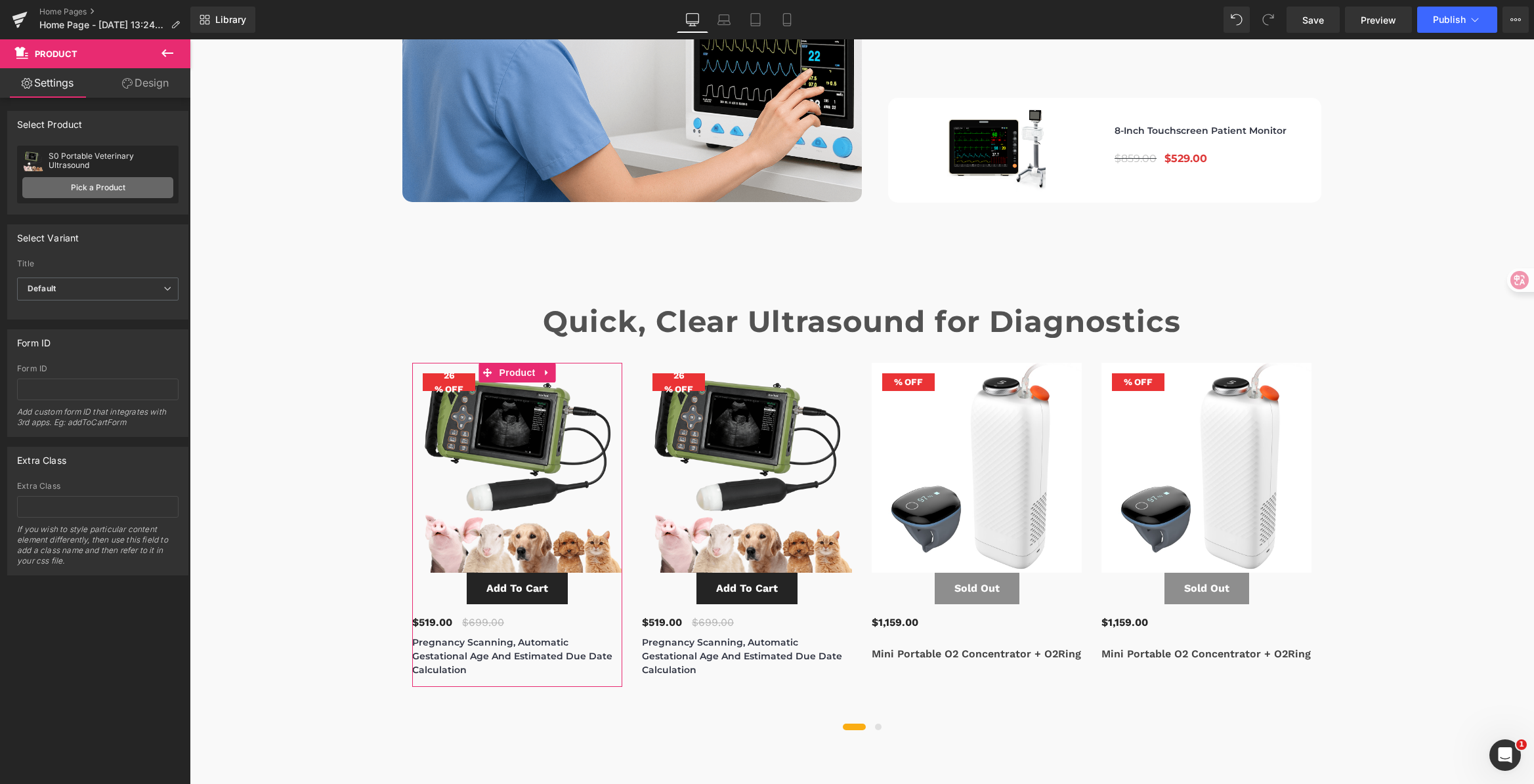
click at [99, 191] on link "Pick a Product" at bounding box center [98, 187] width 151 height 21
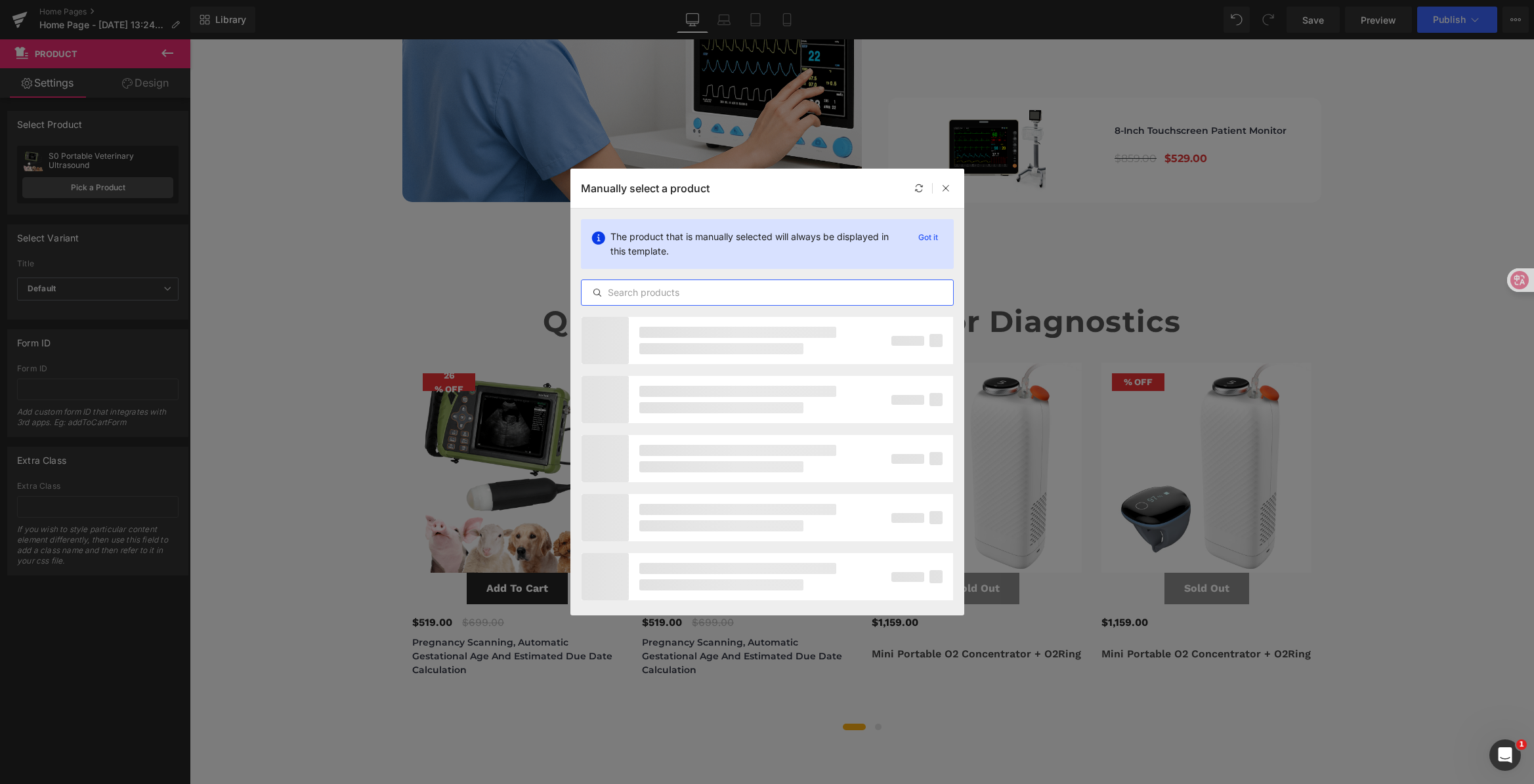
click at [693, 295] on input "text" at bounding box center [767, 293] width 371 height 16
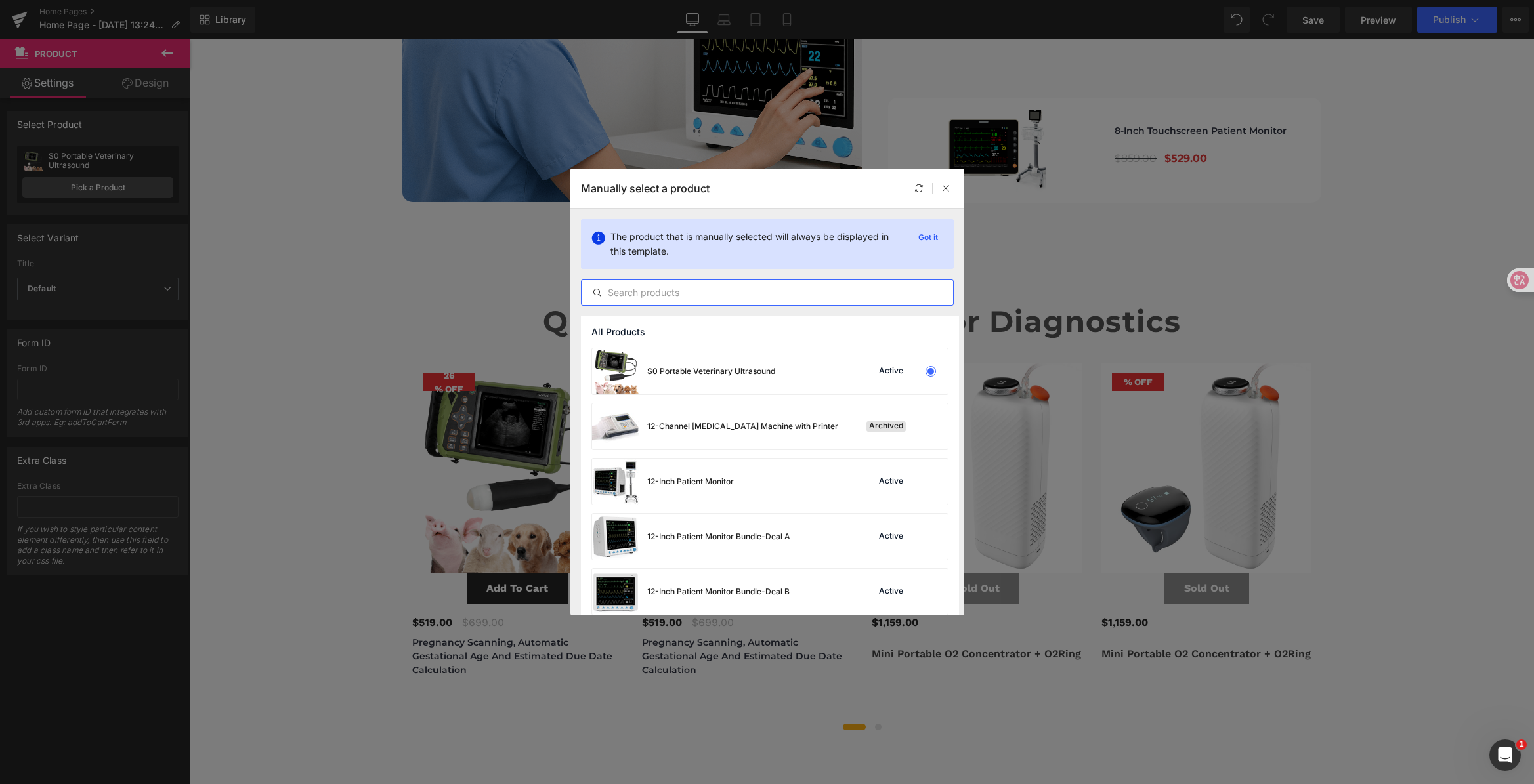
click at [701, 289] on input "text" at bounding box center [767, 293] width 371 height 16
paste input "HANDHELD WIRELESS ULTRASOUND"
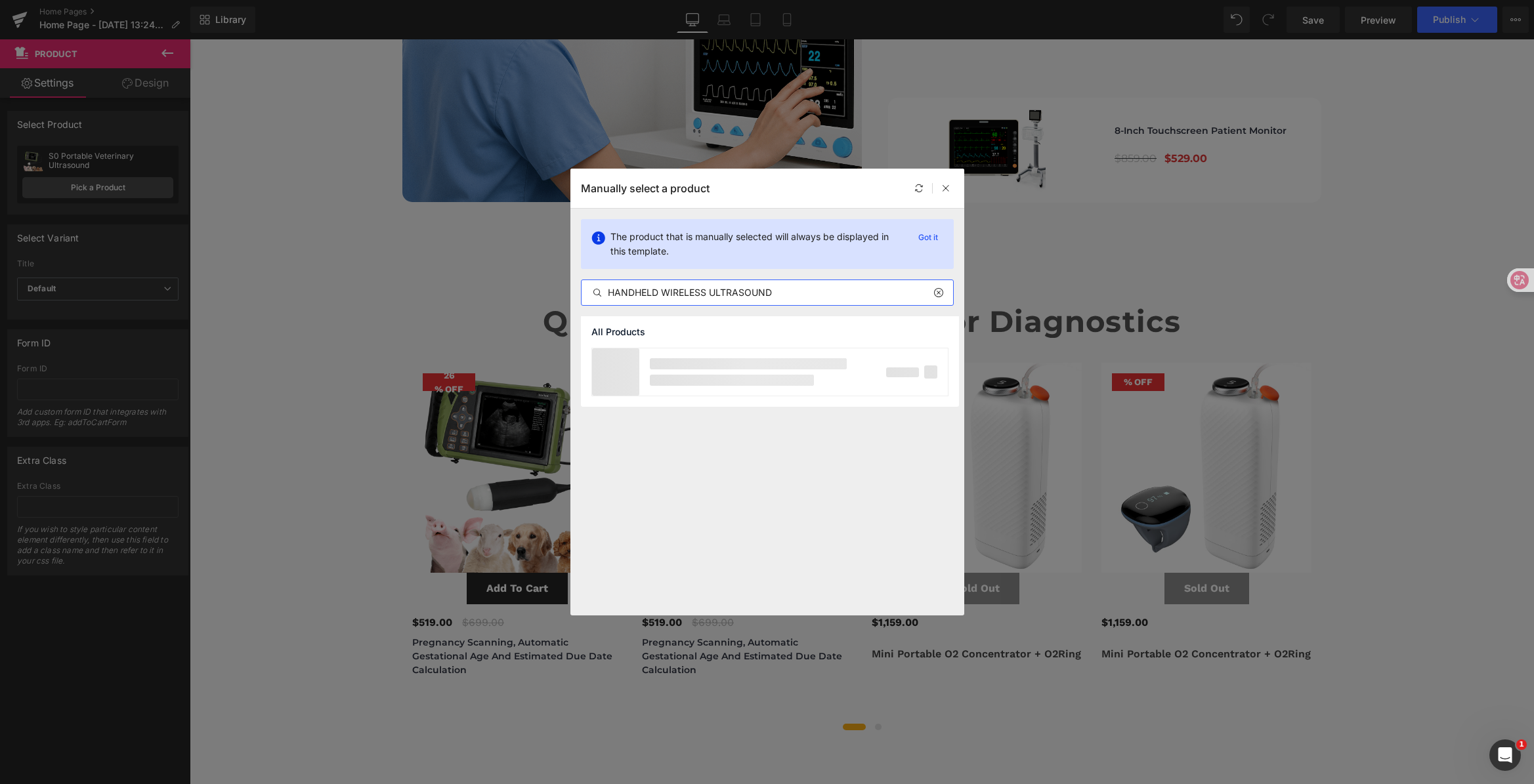
click at [753, 293] on input "HANDHELD WIRELESS ULTRASOUND" at bounding box center [767, 293] width 371 height 16
drag, startPoint x: 711, startPoint y: 294, endPoint x: 473, endPoint y: 259, distance: 240.6
click at [356, 264] on div "Manually select a product The product that is manually selected will always be …" at bounding box center [767, 392] width 1534 height 784
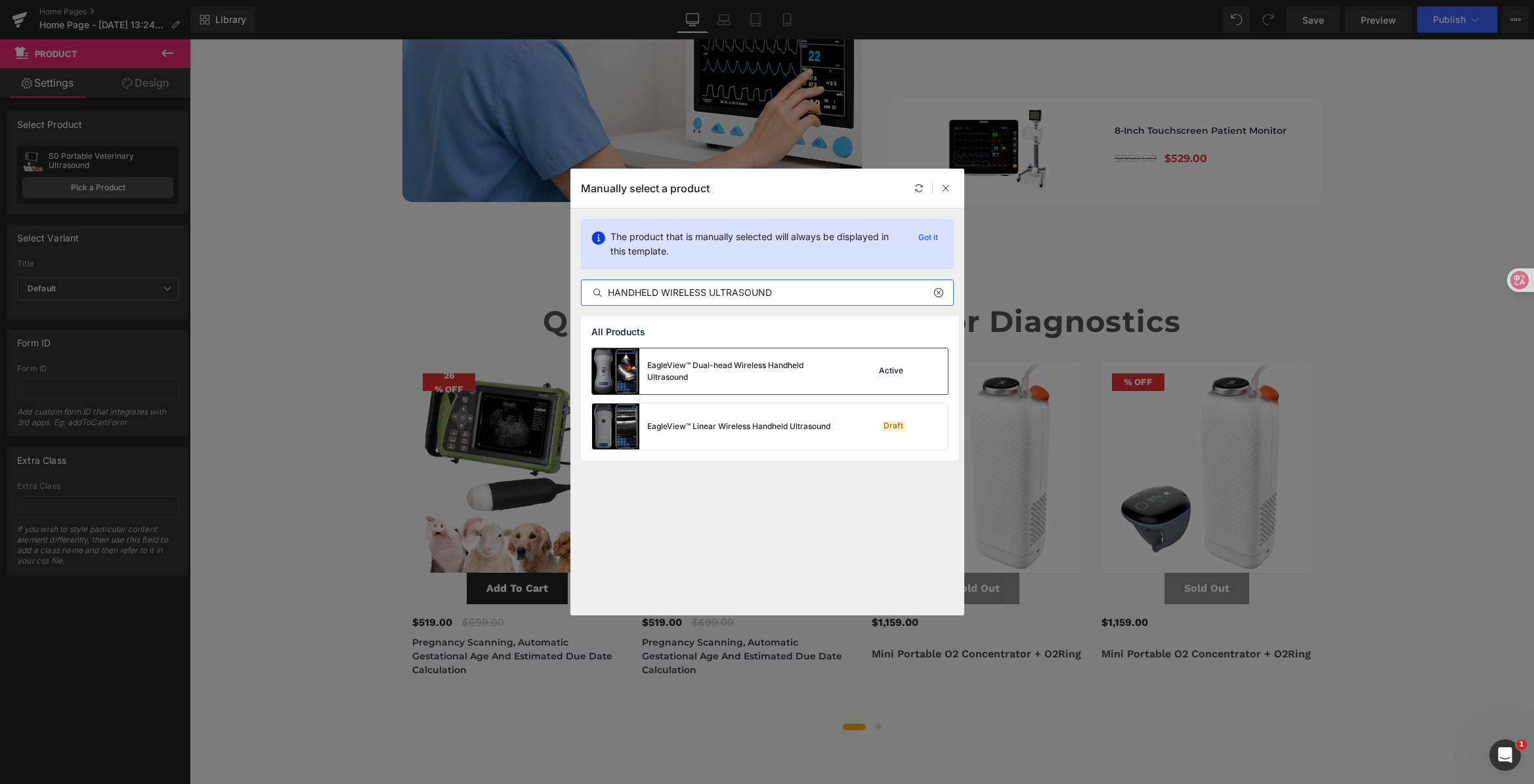
type input "HANDHELD WIRELESS ULTRASOUND"
click at [837, 373] on div "EagleView™ Dual-head Wireless Handheld Ultrasound" at bounding box center [745, 371] width 197 height 23
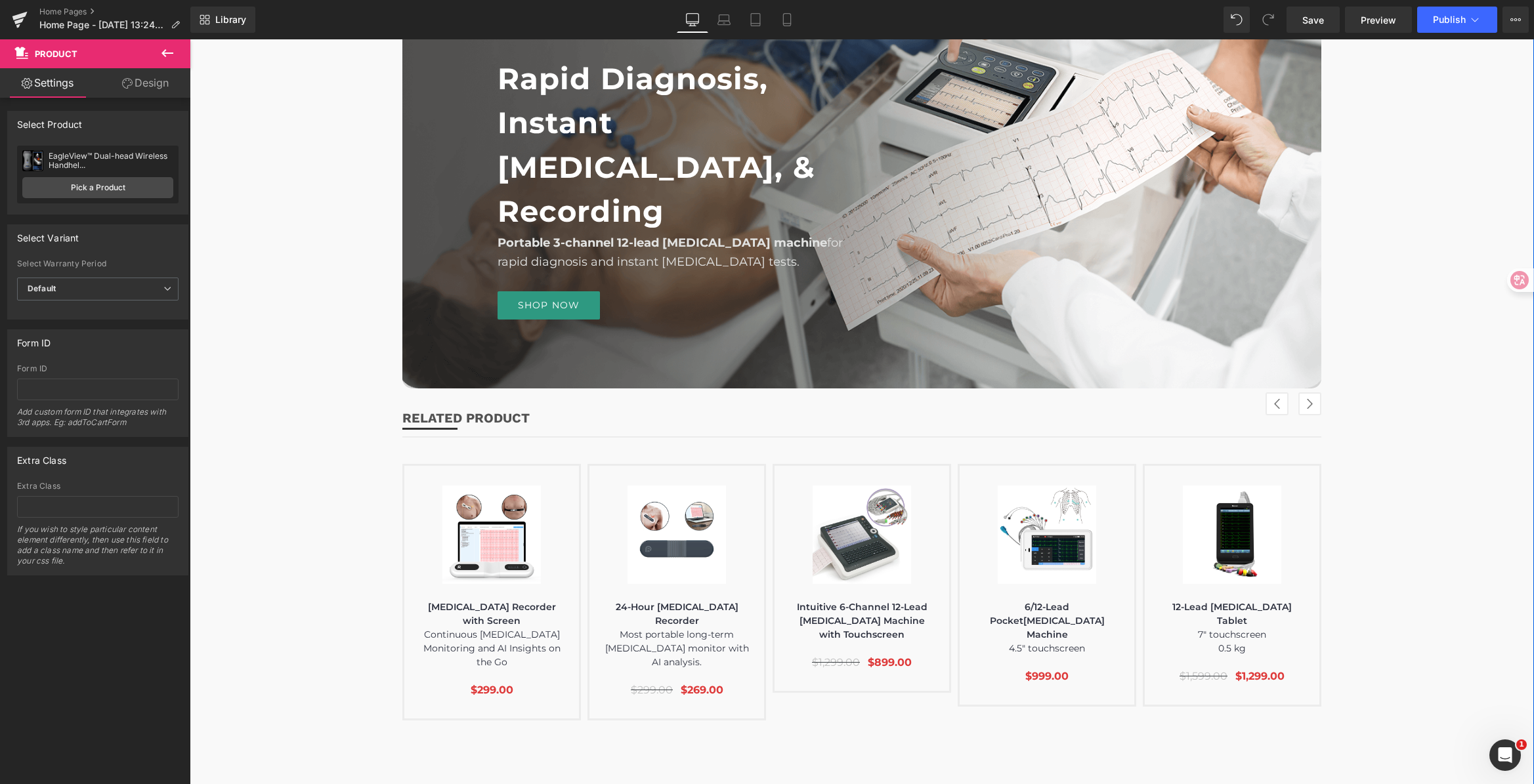
scroll to position [2622, 0]
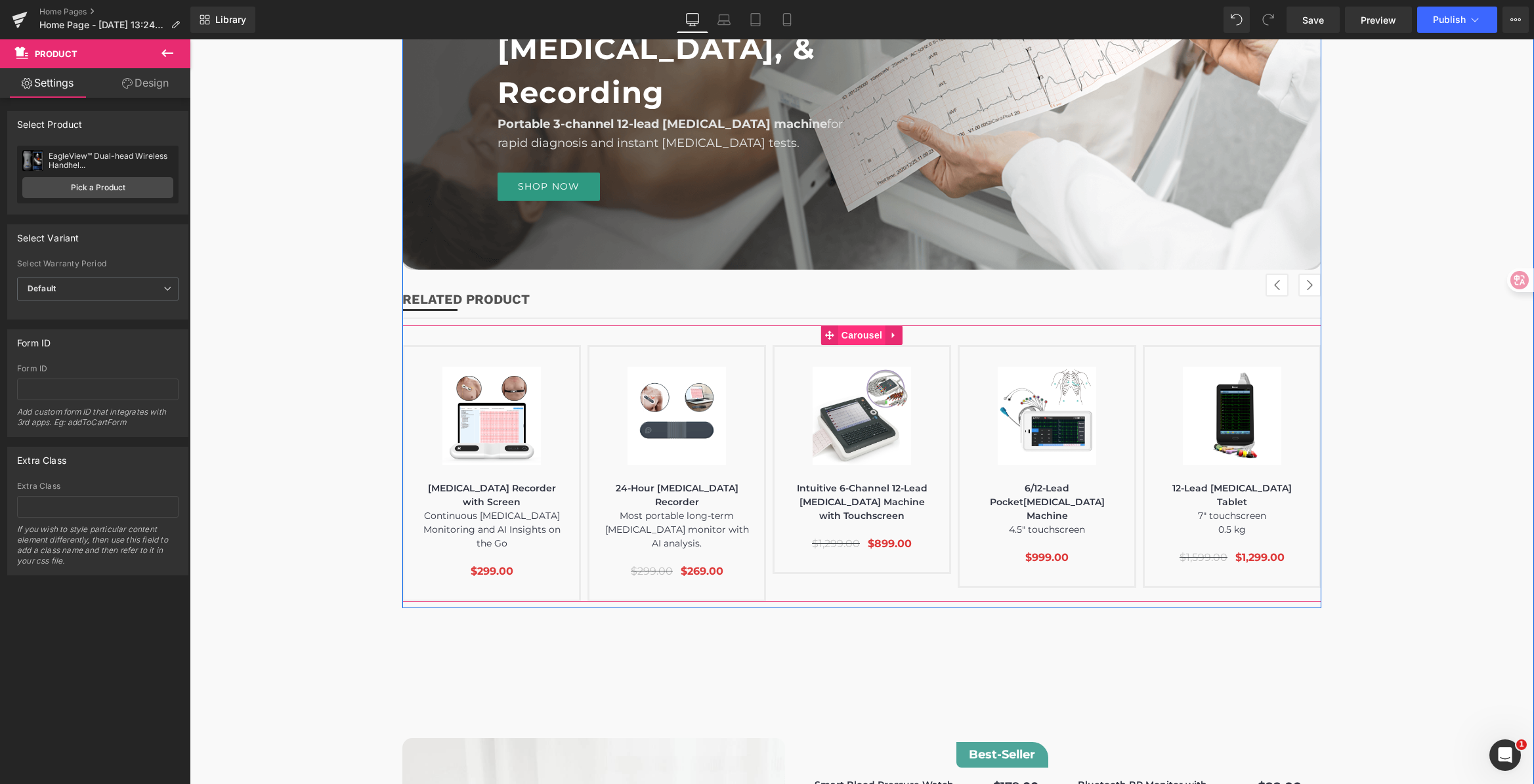
click at [860, 329] on span "Carousel" at bounding box center [862, 335] width 47 height 20
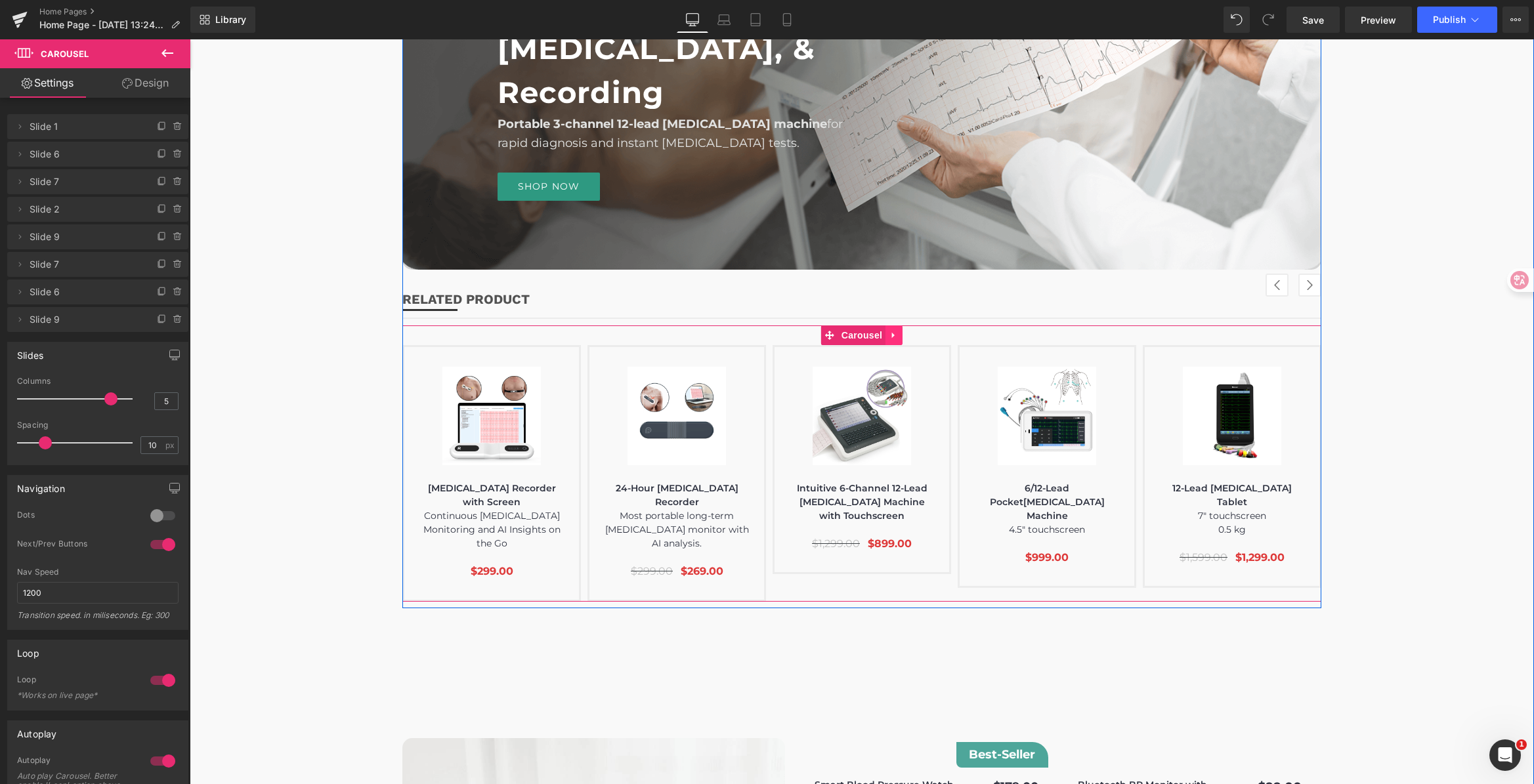
click at [889, 340] on link at bounding box center [893, 335] width 17 height 20
click at [884, 339] on icon at bounding box center [885, 335] width 9 height 9
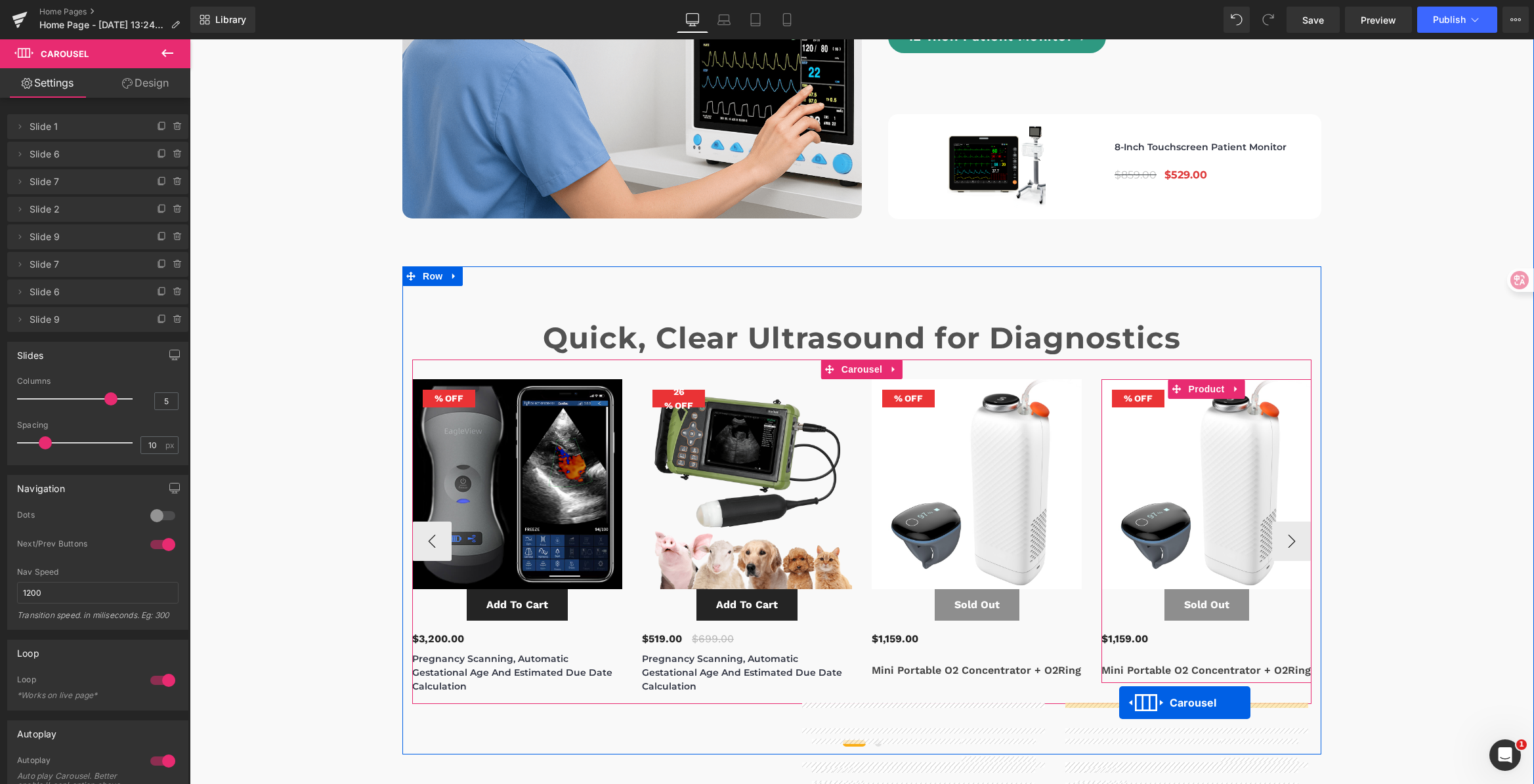
scroll to position [4325, 0]
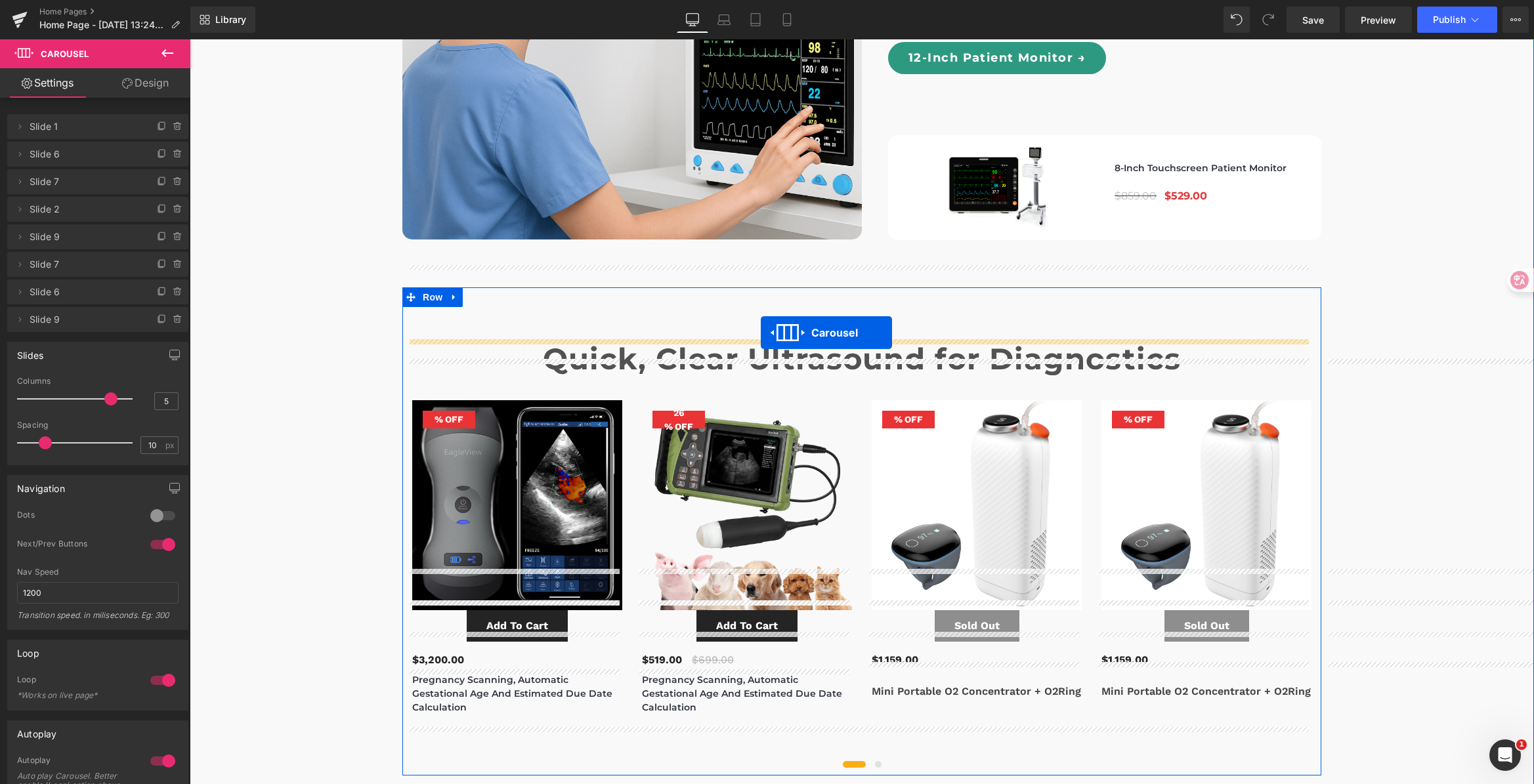
drag, startPoint x: 823, startPoint y: 584, endPoint x: 760, endPoint y: 333, distance: 258.8
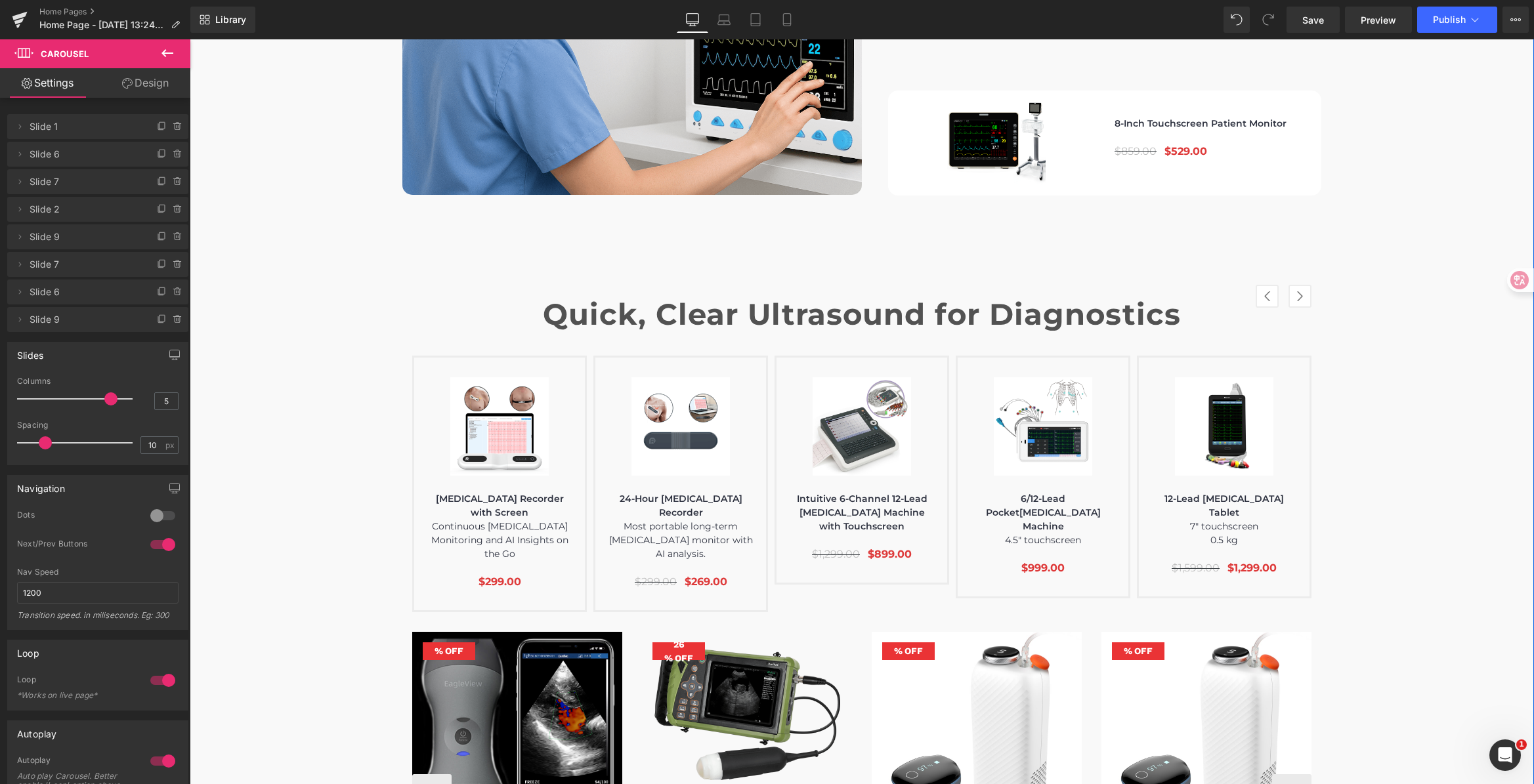
scroll to position [4344, 0]
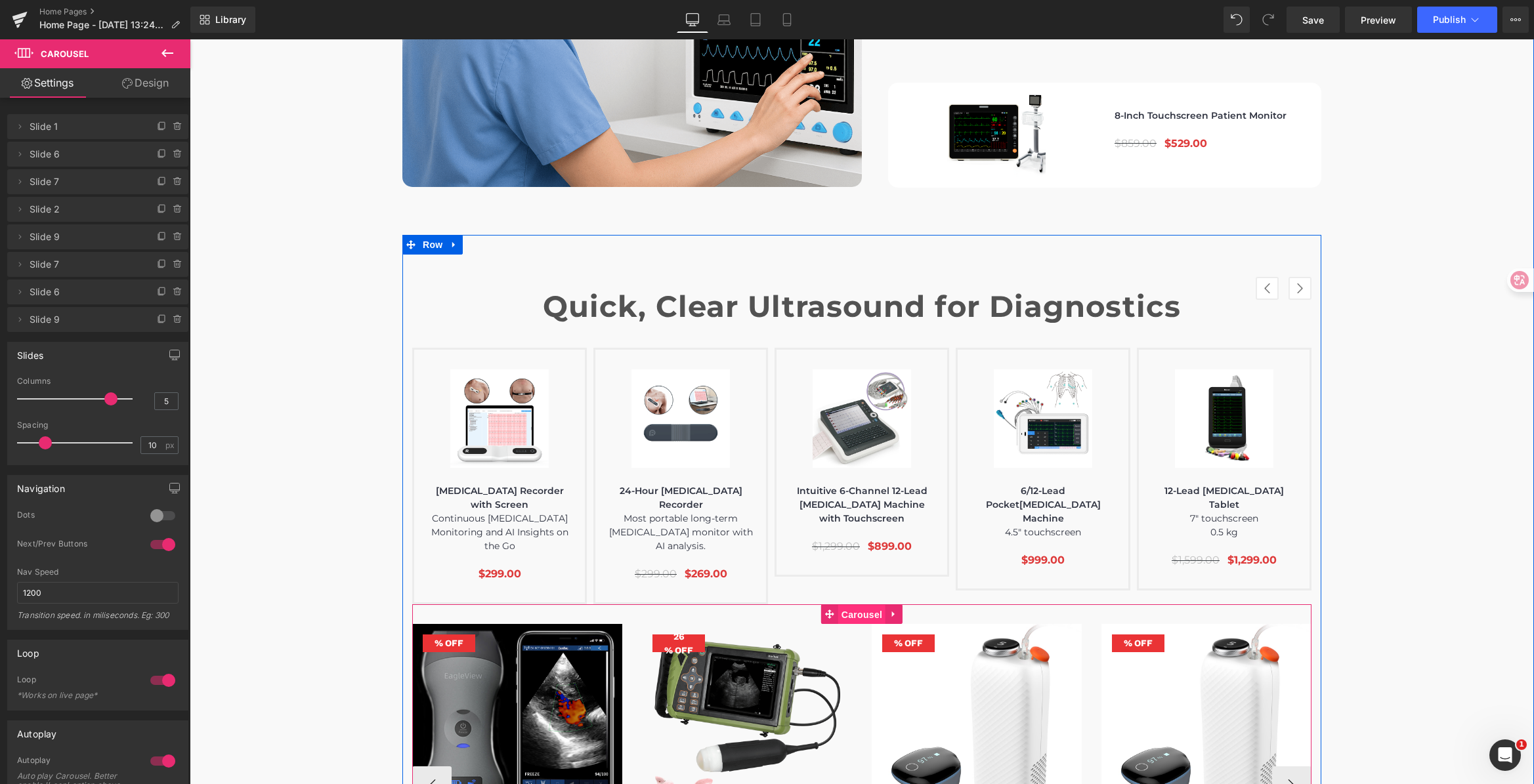
click at [841, 605] on span "Carousel" at bounding box center [862, 614] width 47 height 20
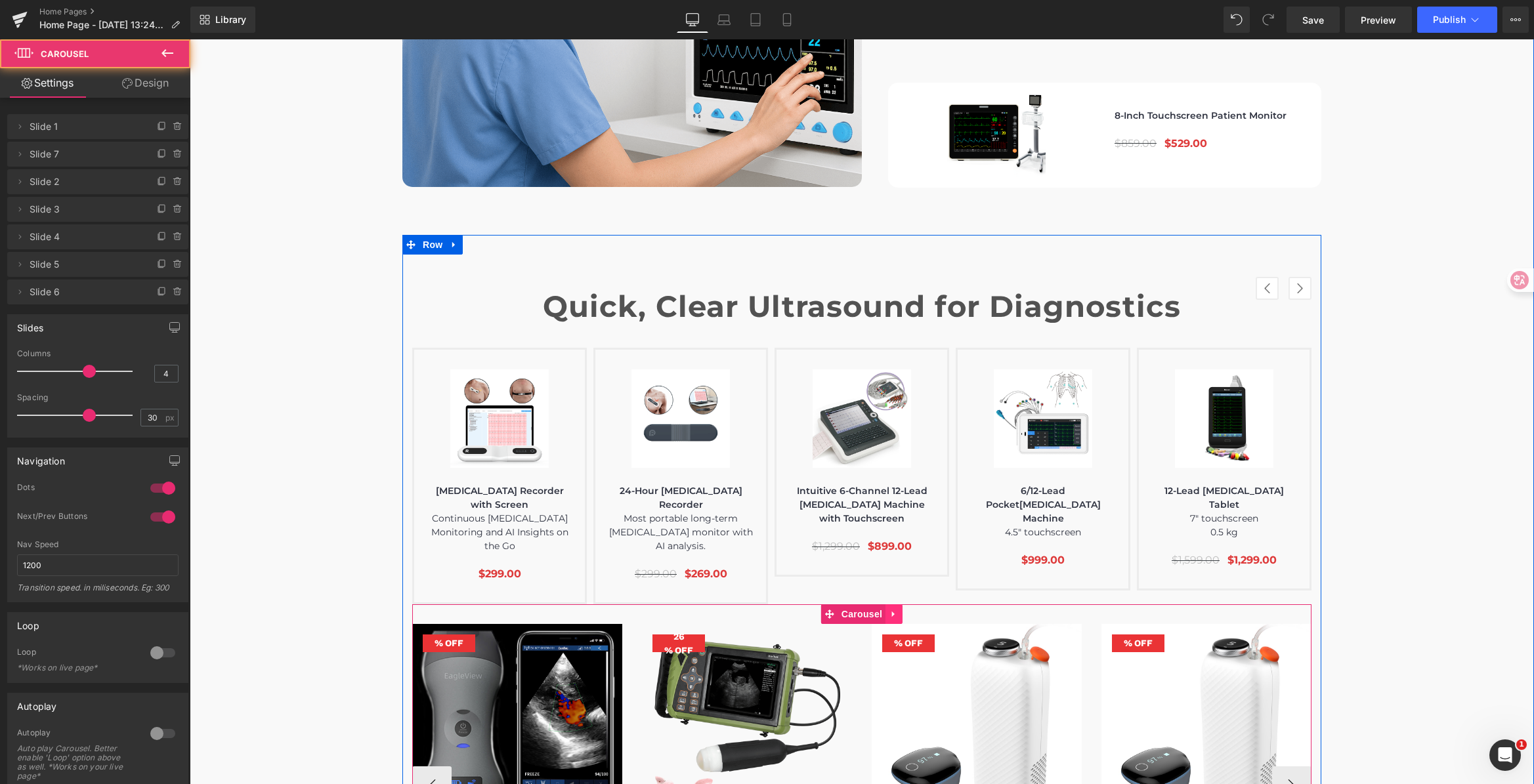
click at [891, 609] on icon at bounding box center [894, 614] width 9 height 10
click at [898, 609] on icon at bounding box center [902, 614] width 9 height 9
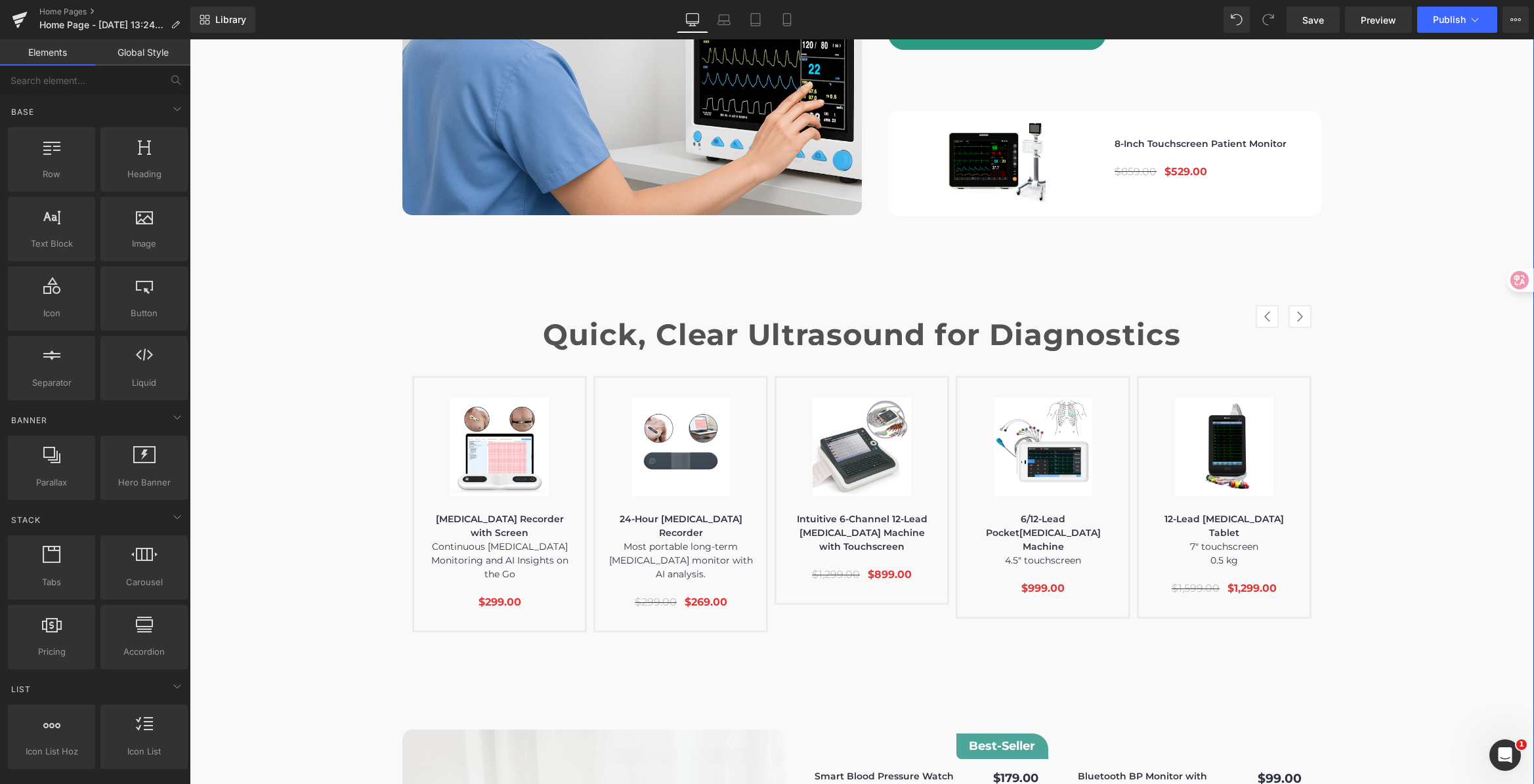
scroll to position [4318, 0]
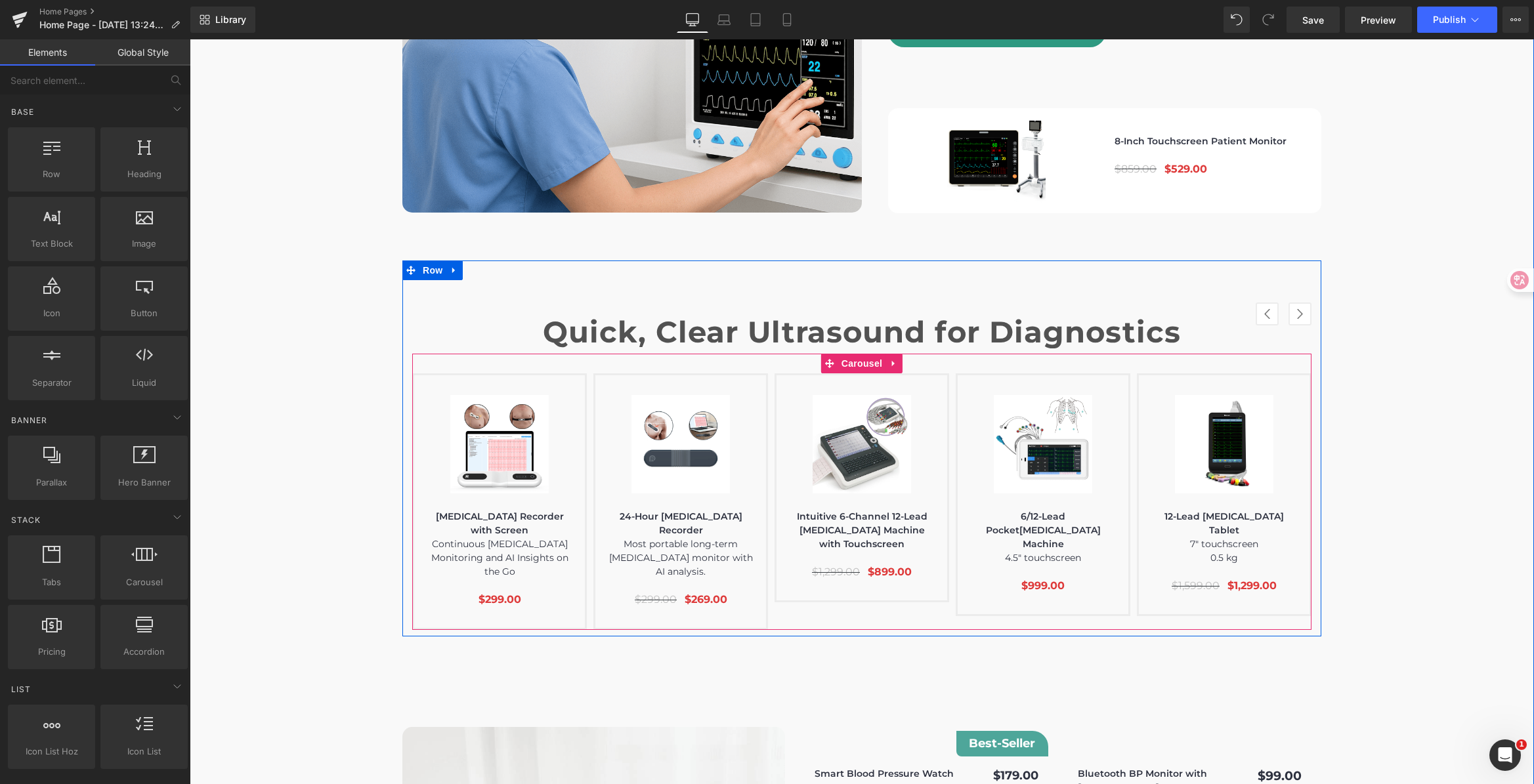
click at [1289, 302] on button "›" at bounding box center [1300, 314] width 23 height 23
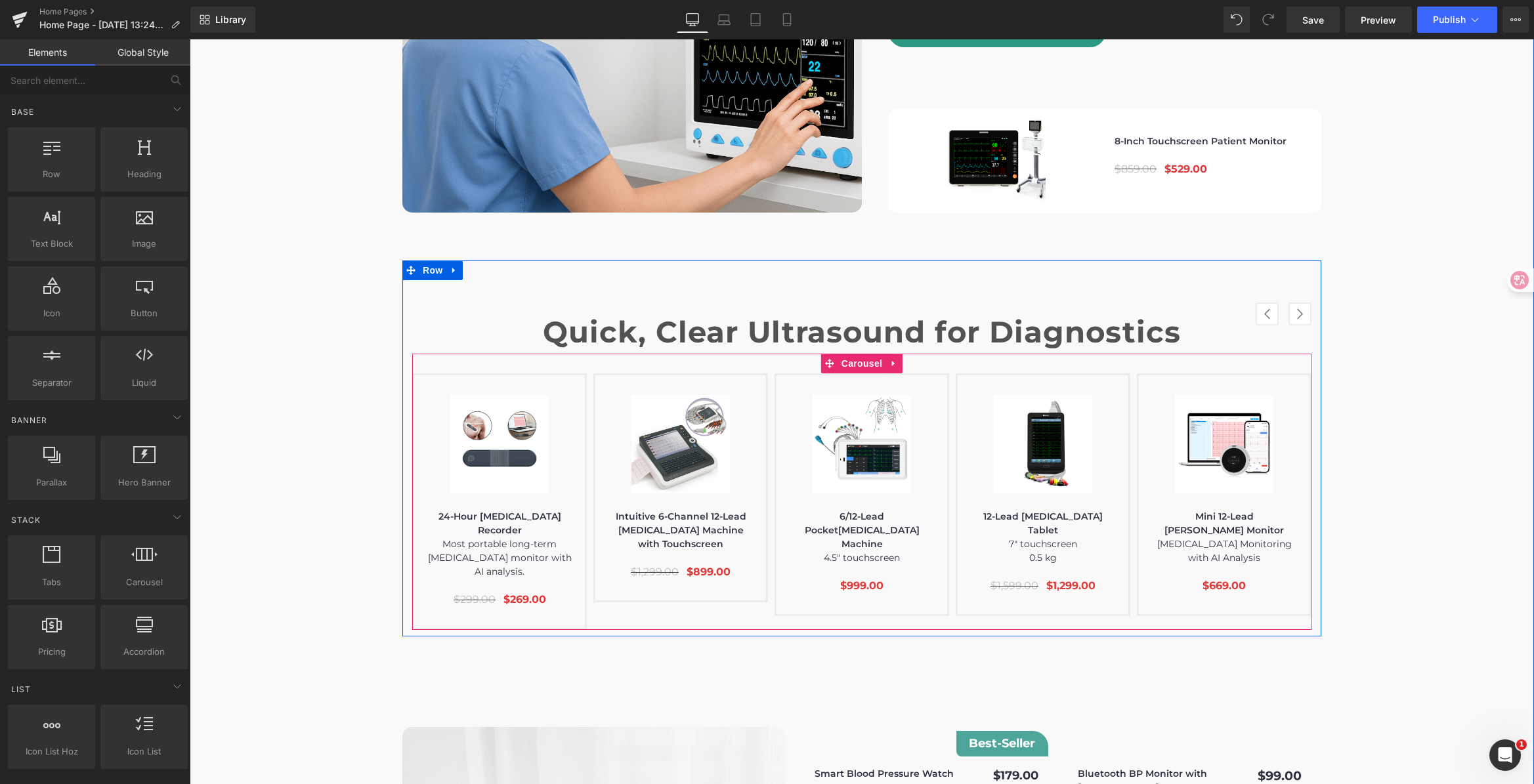
click at [1259, 302] on button "‹" at bounding box center [1267, 314] width 23 height 23
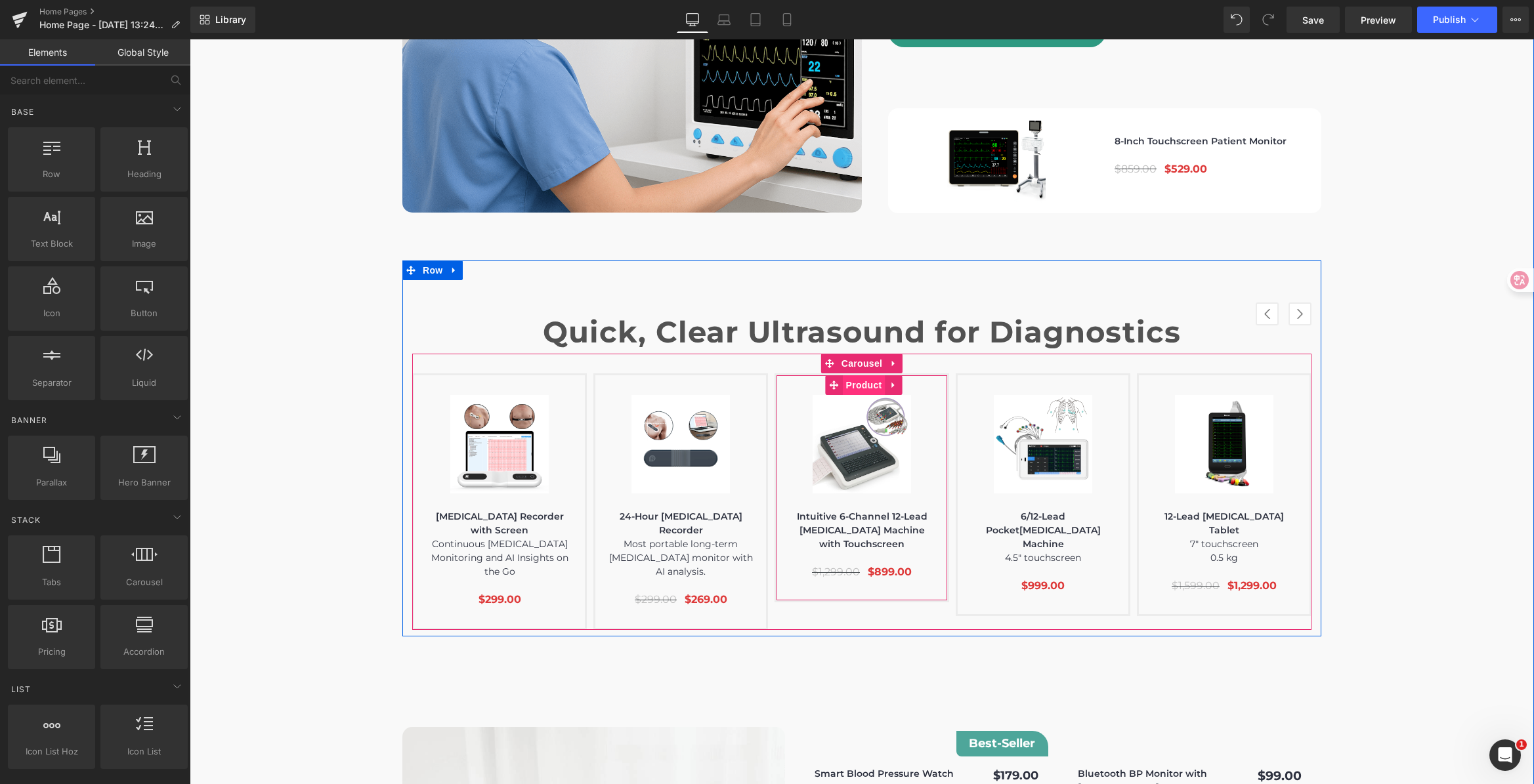
click at [873, 375] on span "Product" at bounding box center [864, 384] width 43 height 20
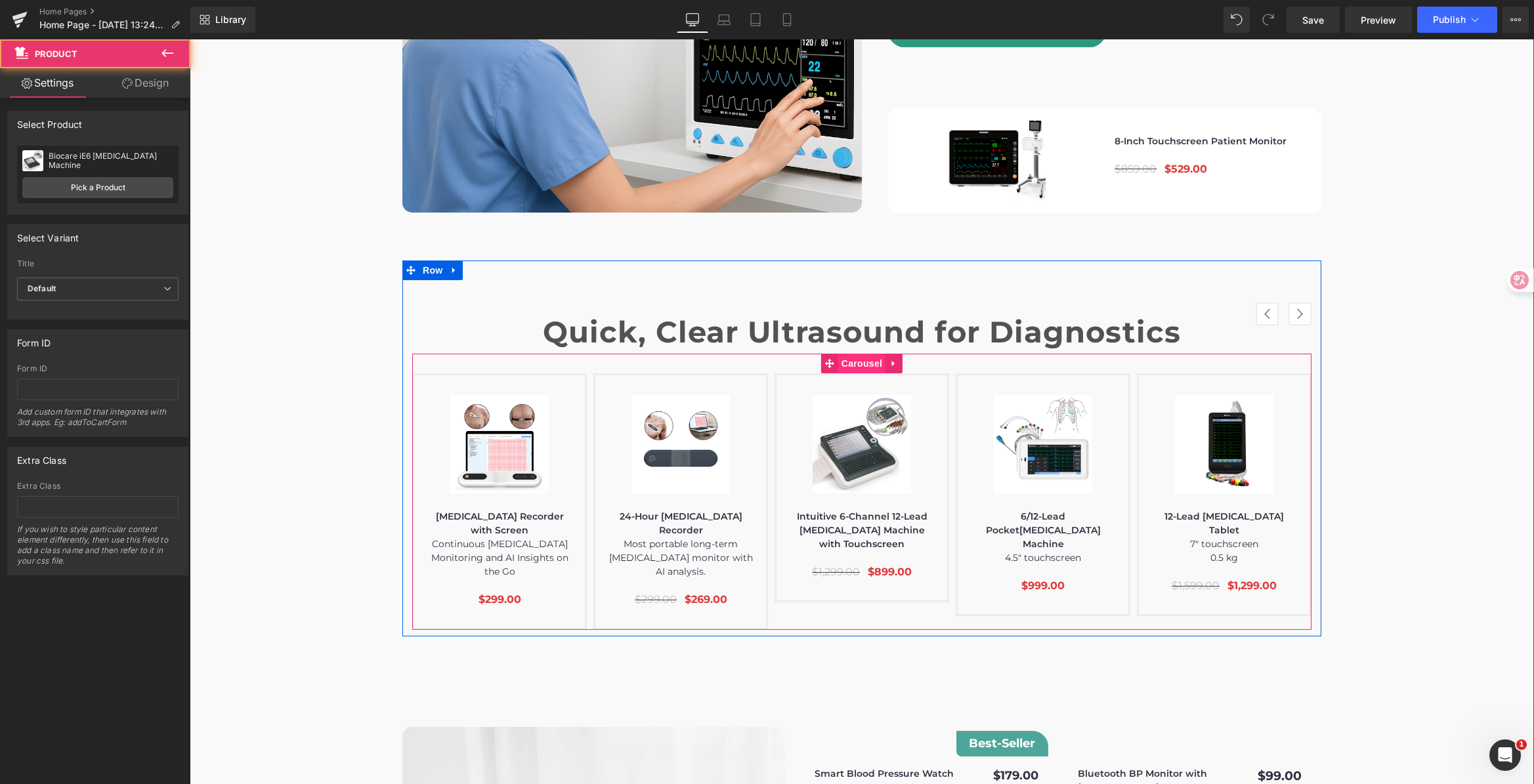
click at [860, 354] on span "Carousel" at bounding box center [862, 363] width 47 height 20
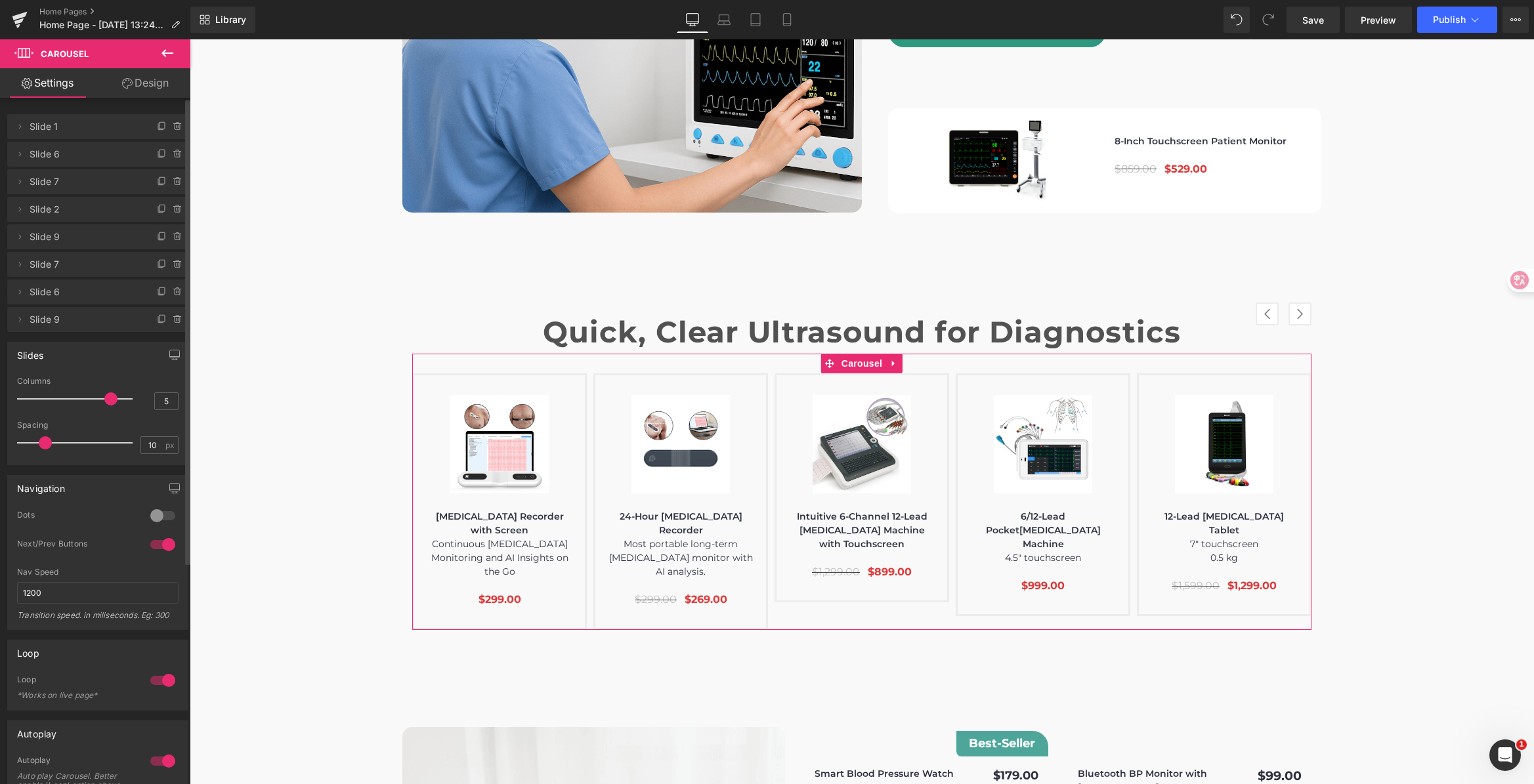
click at [157, 545] on div at bounding box center [162, 544] width 31 height 21
click at [153, 681] on div at bounding box center [162, 680] width 31 height 21
click at [169, 759] on div at bounding box center [162, 761] width 31 height 21
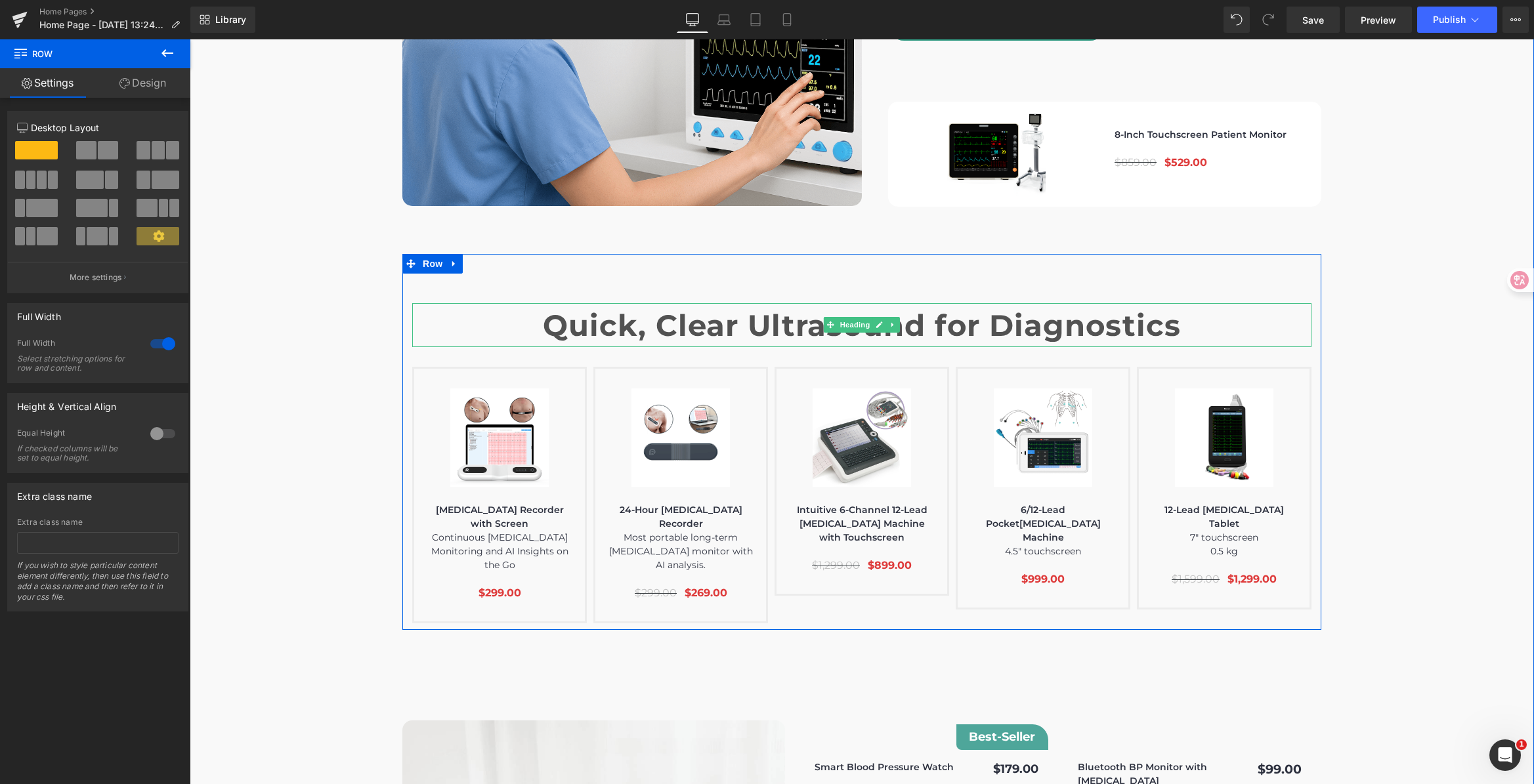
scroll to position [4328, 0]
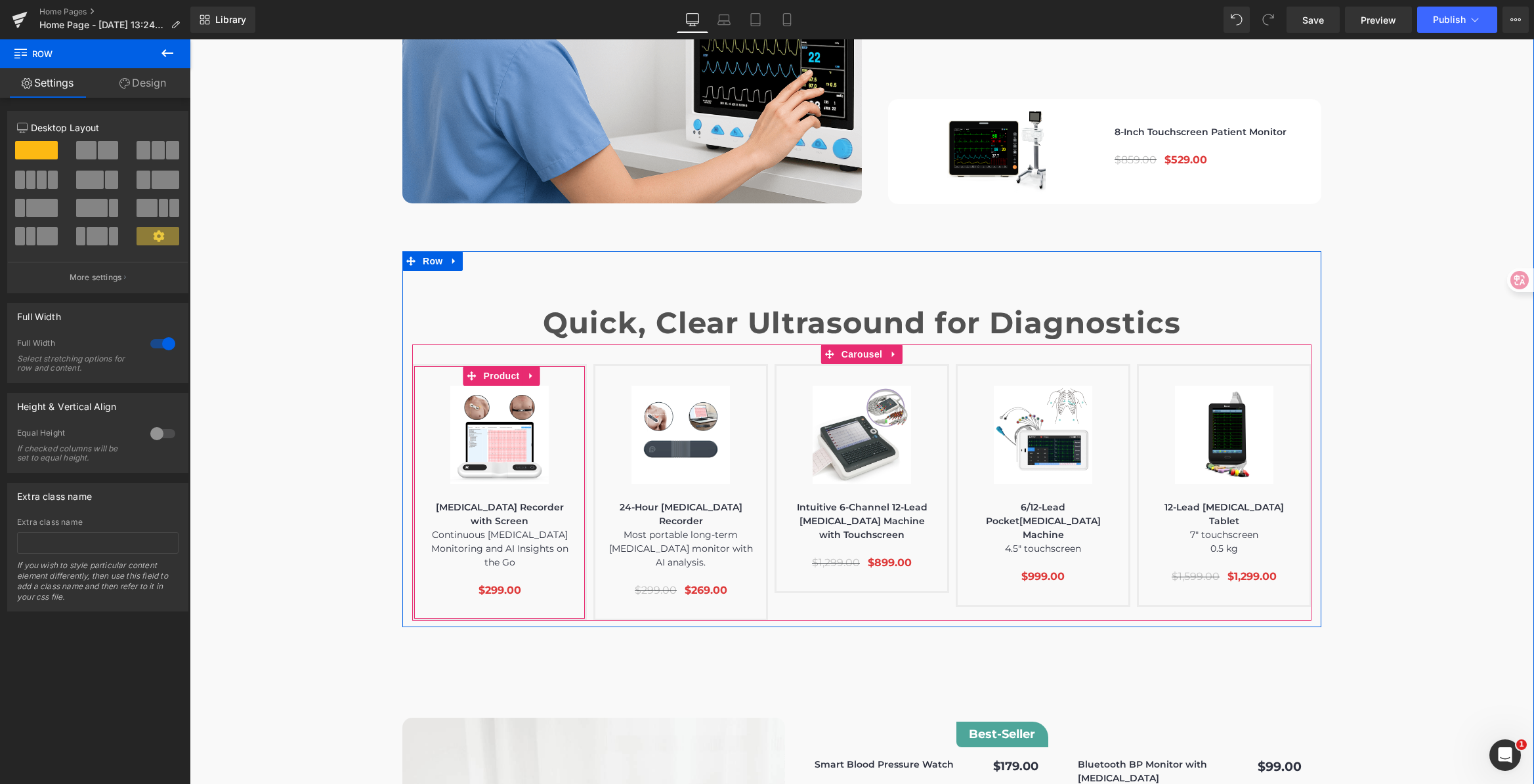
click at [495, 364] on div "(P) Image ECG Recorder with Screen Continuous ECG Monitoring and AI Insights on…" at bounding box center [500, 492] width 175 height 256
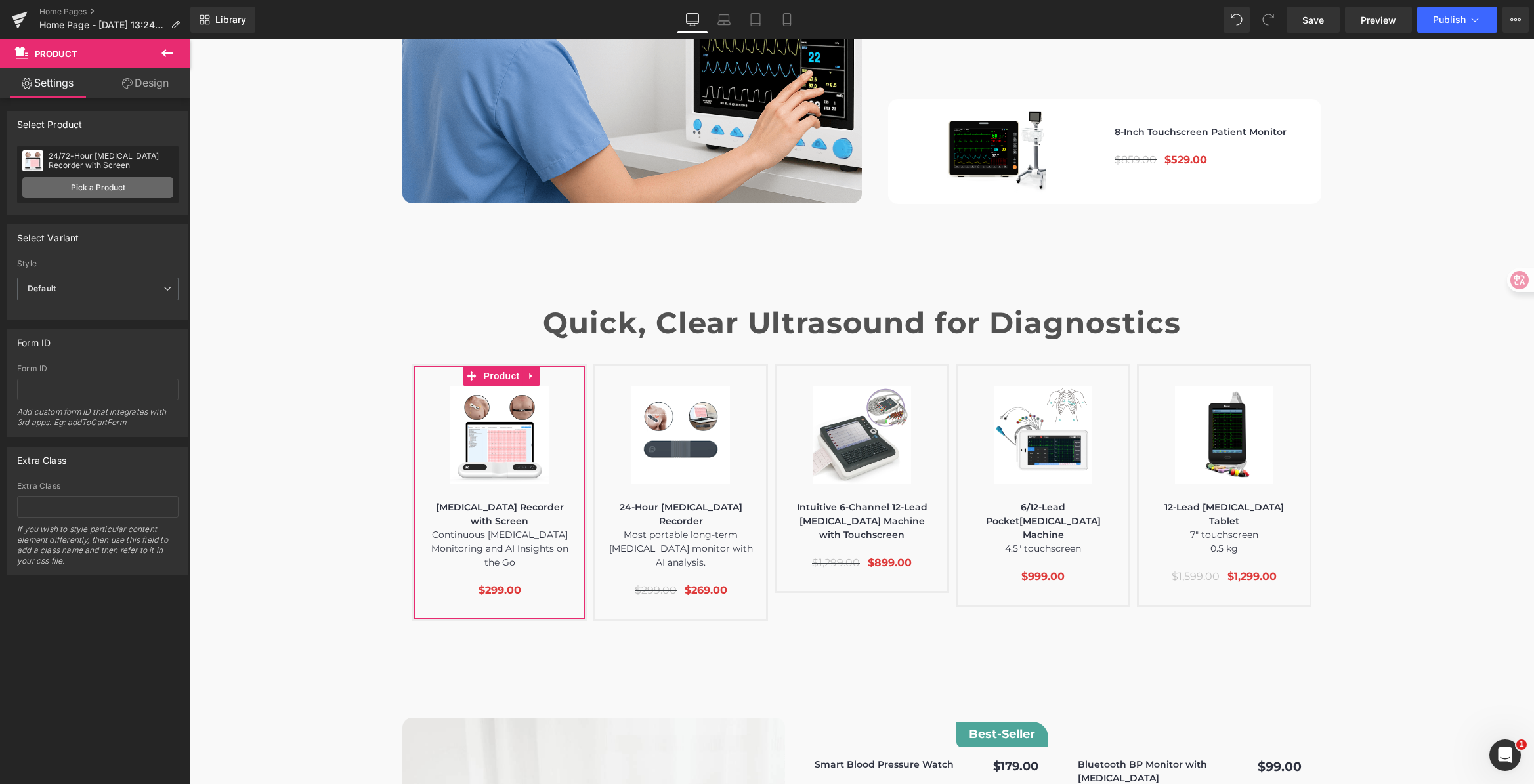
click at [95, 183] on link "Pick a Product" at bounding box center [98, 187] width 151 height 21
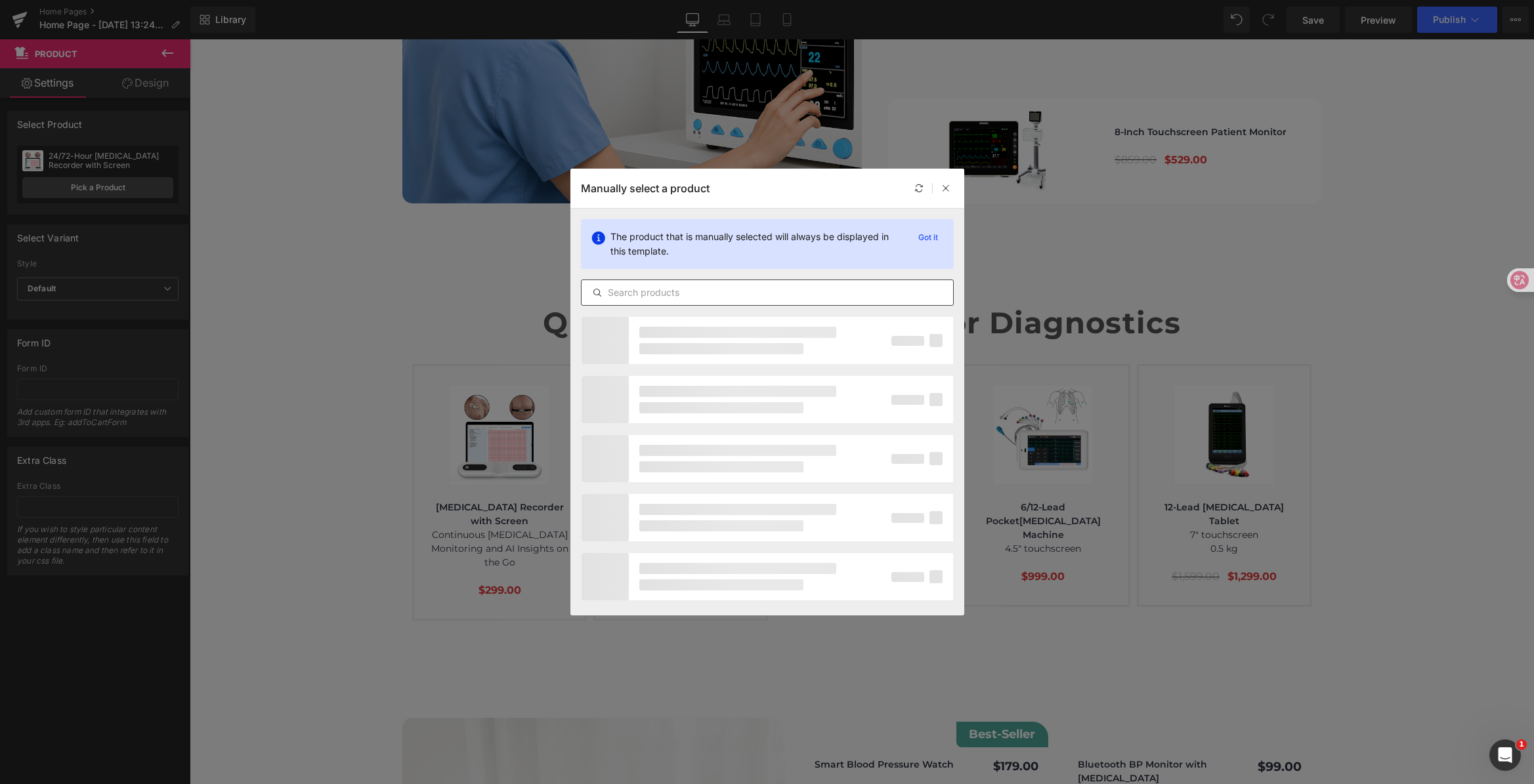
click at [701, 293] on input "text" at bounding box center [767, 293] width 371 height 16
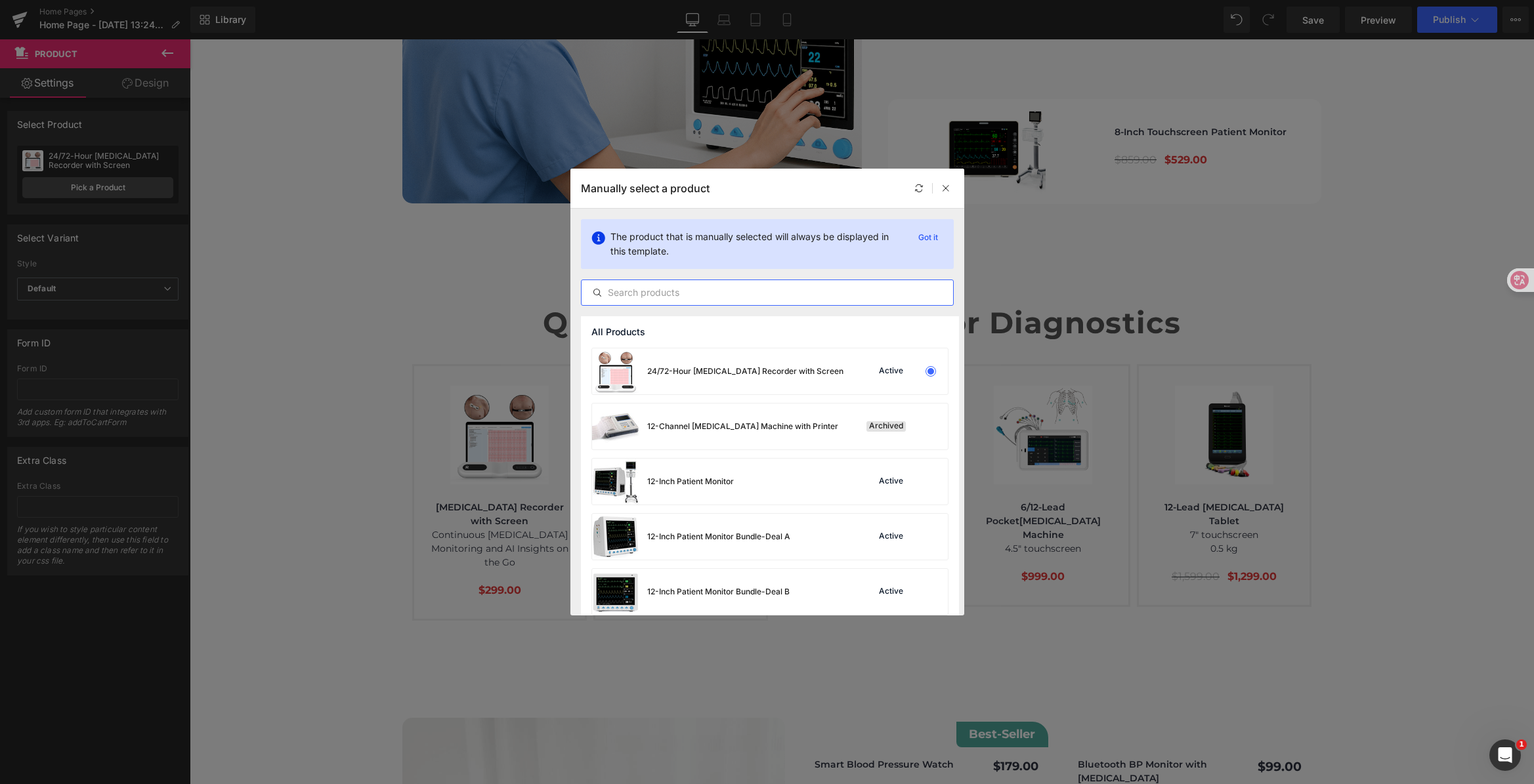
paste input "HANDHELD WIRELESS ULTRASOUND"
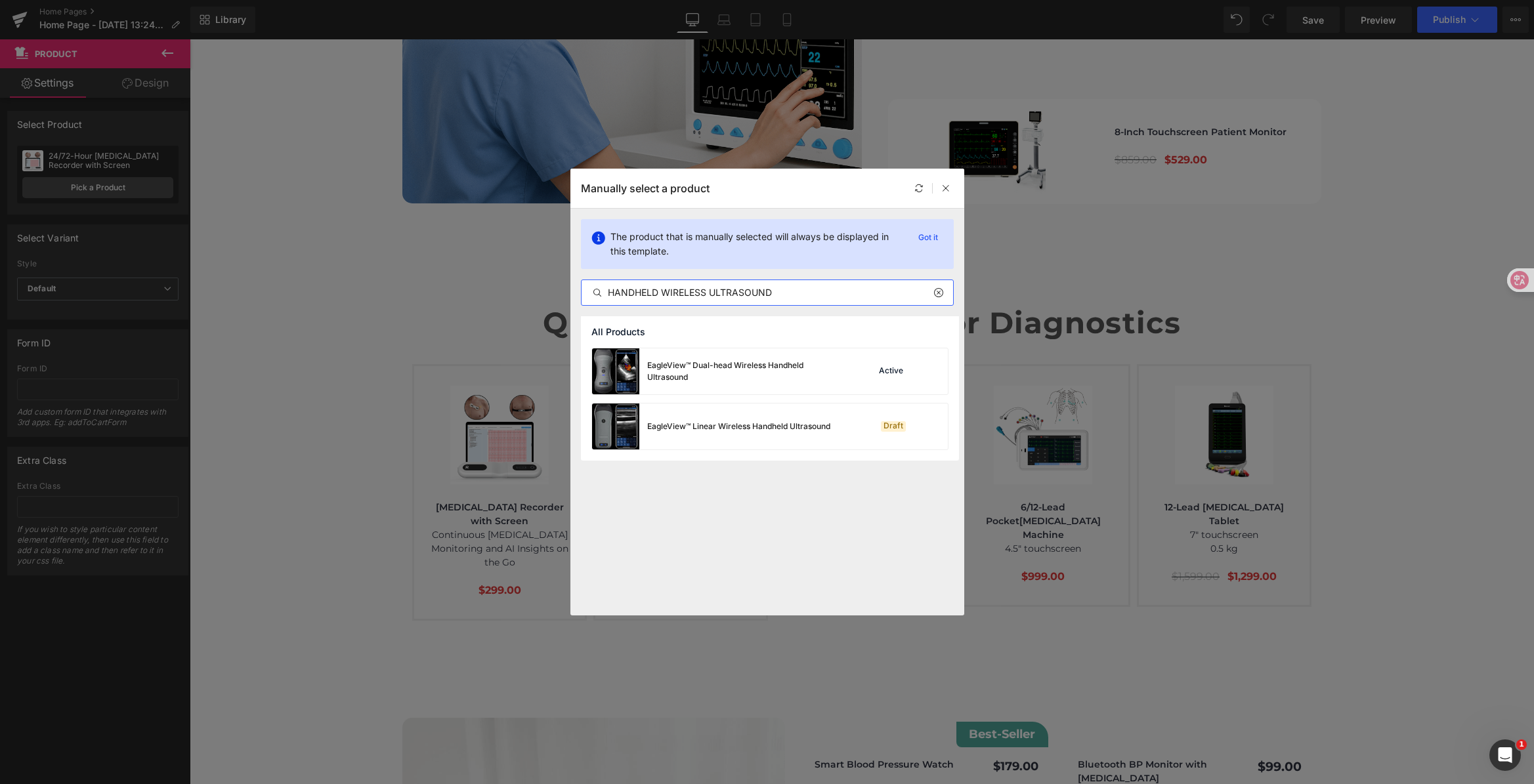
click at [711, 291] on input "HANDHELD WIRELESS ULTRASOUND" at bounding box center [767, 293] width 371 height 16
drag, startPoint x: 711, startPoint y: 291, endPoint x: 793, endPoint y: 290, distance: 82.0
click at [793, 290] on input "HANDHELD WIRELESS ULTRASOUND" at bounding box center [767, 293] width 371 height 16
type input "HANDHELD WIRELESS ULTRASOUND"
drag, startPoint x: 786, startPoint y: 363, endPoint x: 597, endPoint y: 322, distance: 193.4
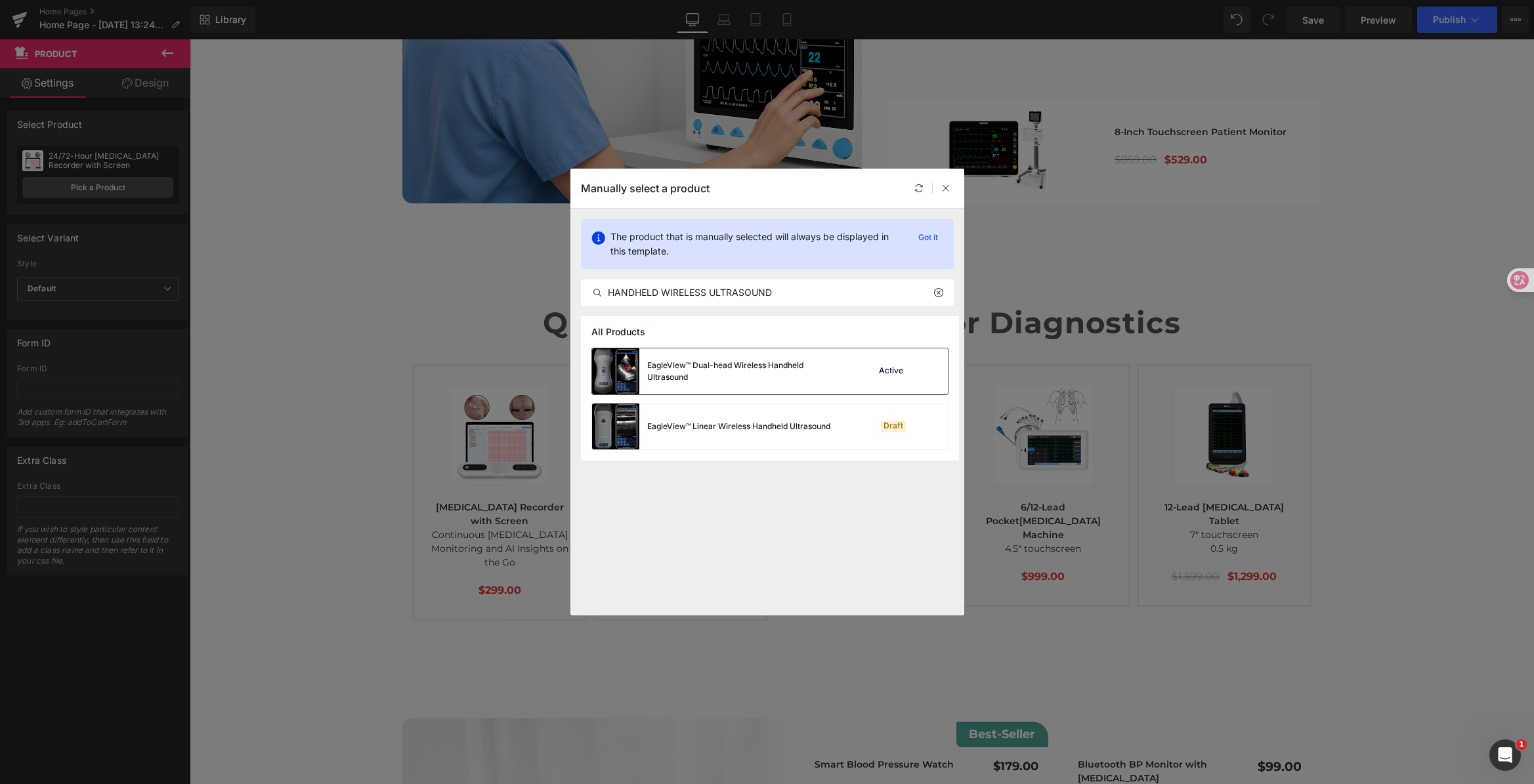
click at [786, 363] on div "EagleView™ Dual-head Wireless Handheld Ultrasound" at bounding box center [745, 371] width 197 height 23
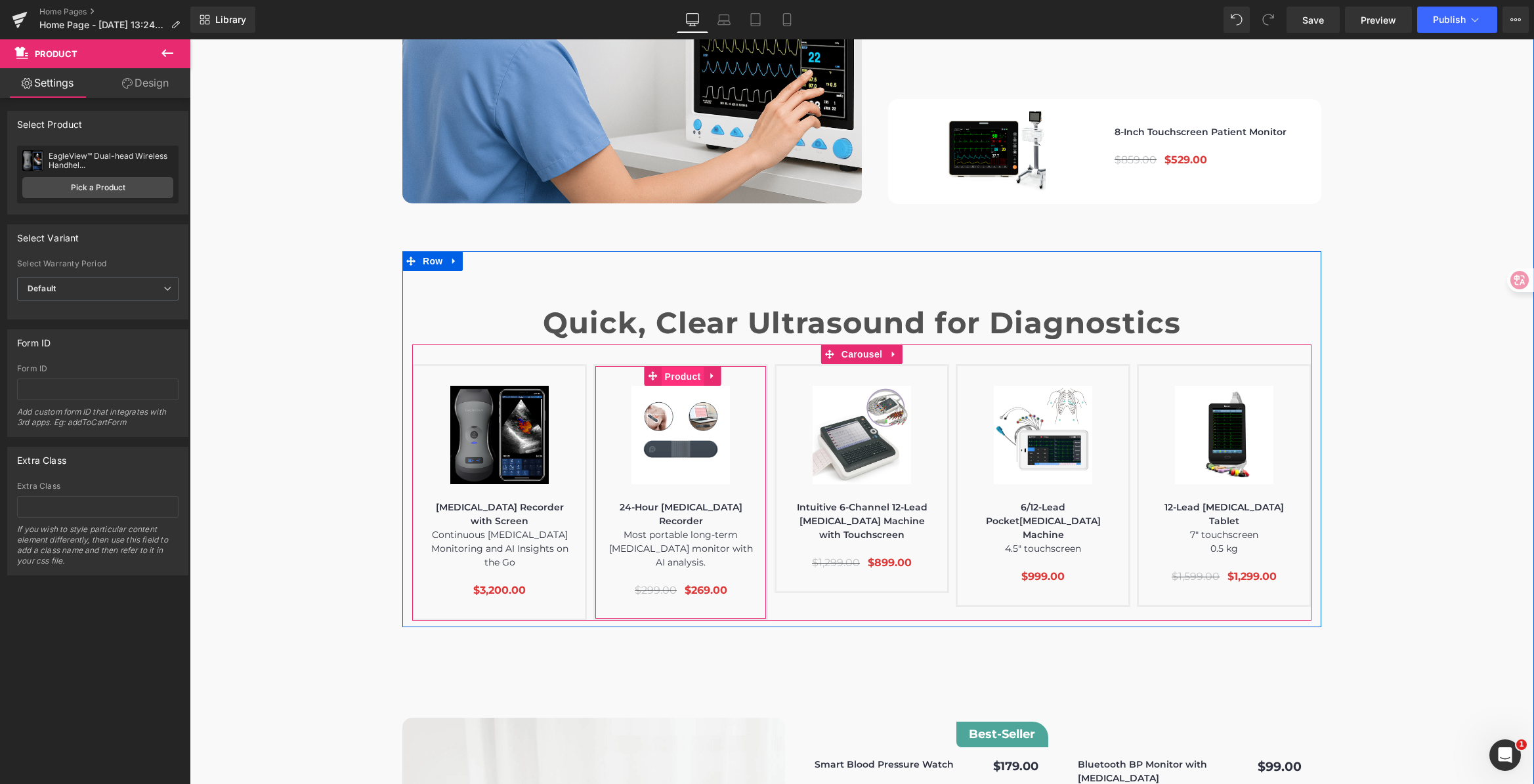
click at [692, 367] on span "Product" at bounding box center [683, 376] width 43 height 20
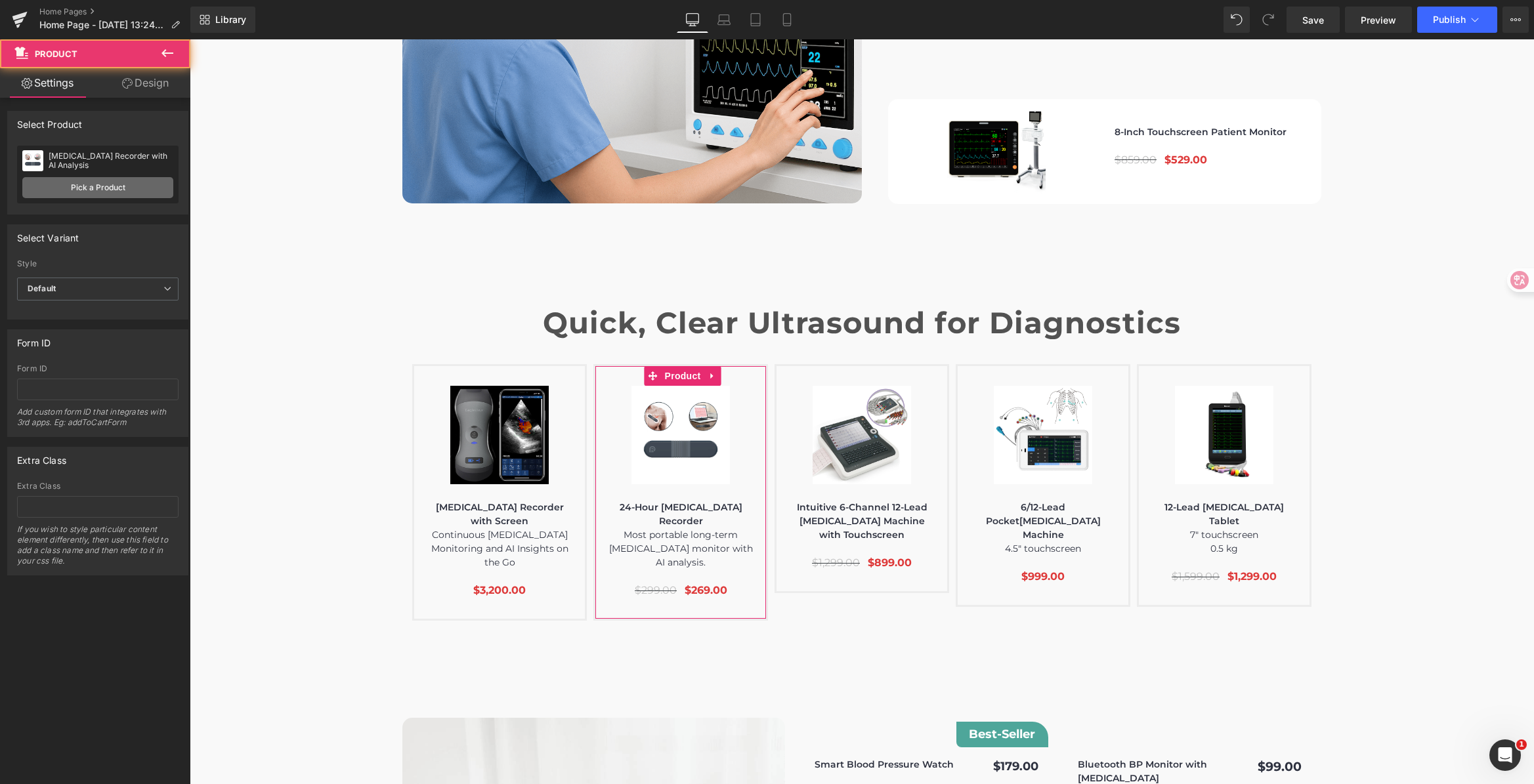
click at [129, 186] on link "Pick a Product" at bounding box center [98, 187] width 151 height 21
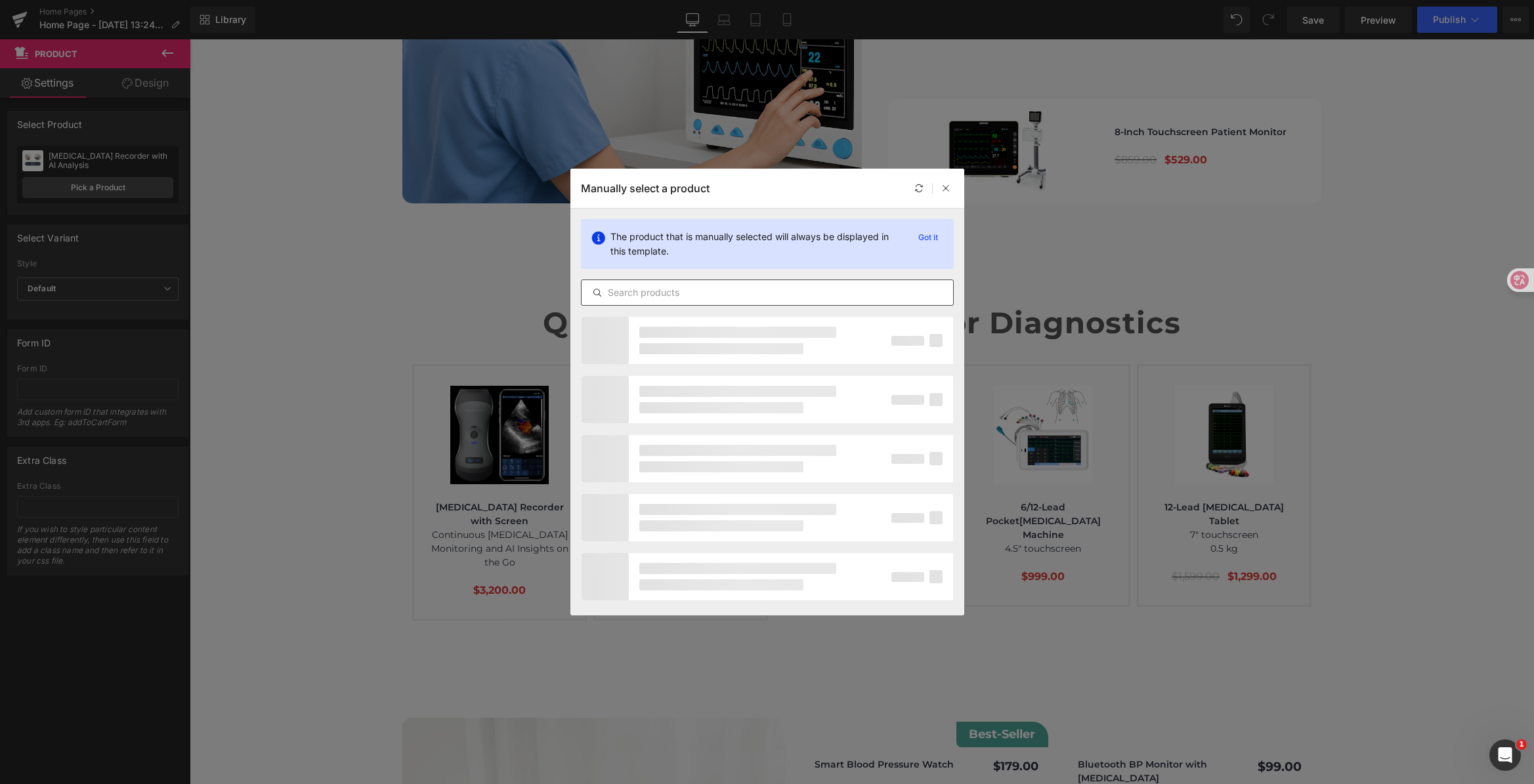
click at [681, 292] on input "text" at bounding box center [767, 293] width 371 height 16
paste input "ULTRASOUND"
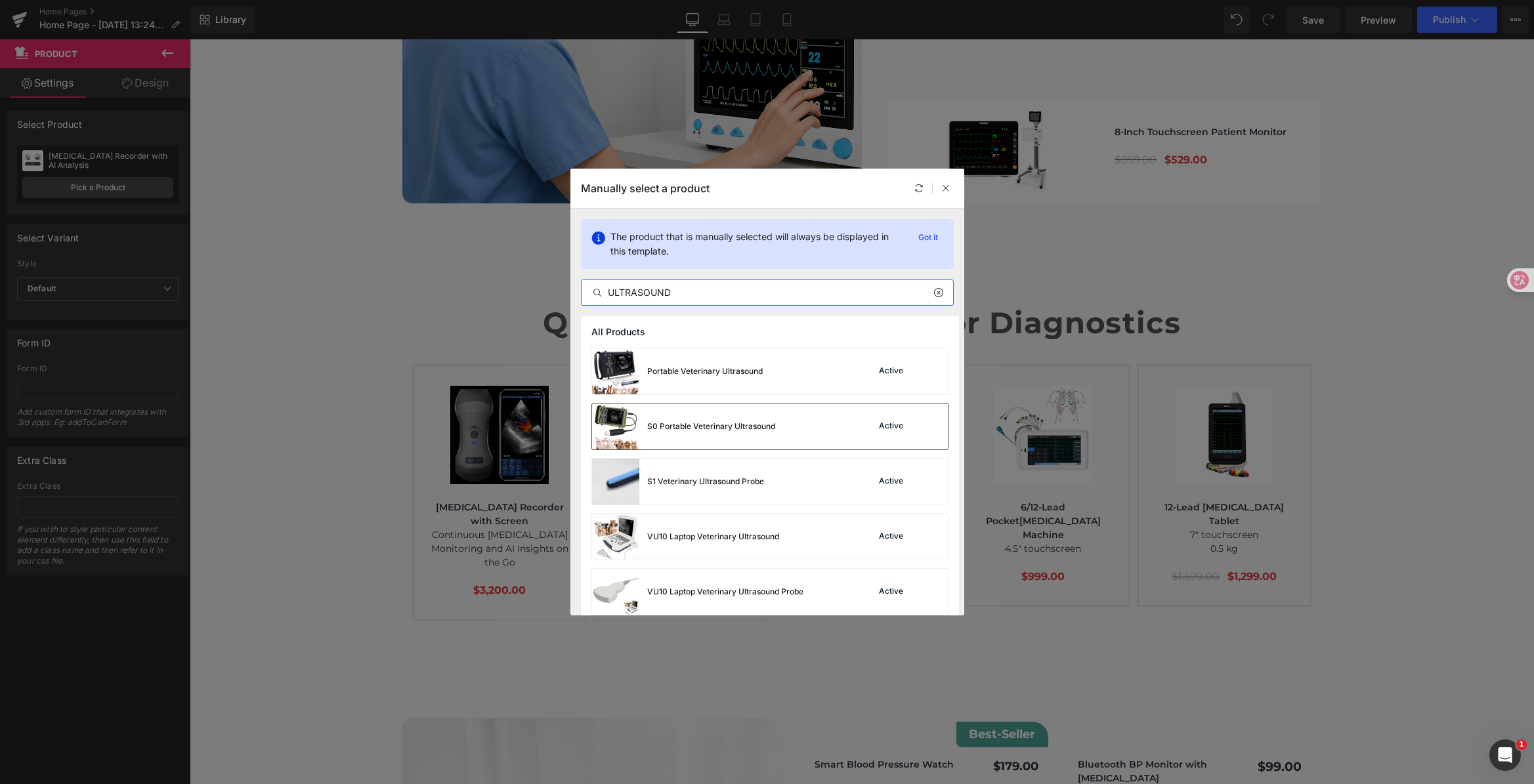
type input "ULTRASOUND"
click at [749, 414] on div "S0 Portable Veterinary Ultrasound" at bounding box center [683, 426] width 183 height 46
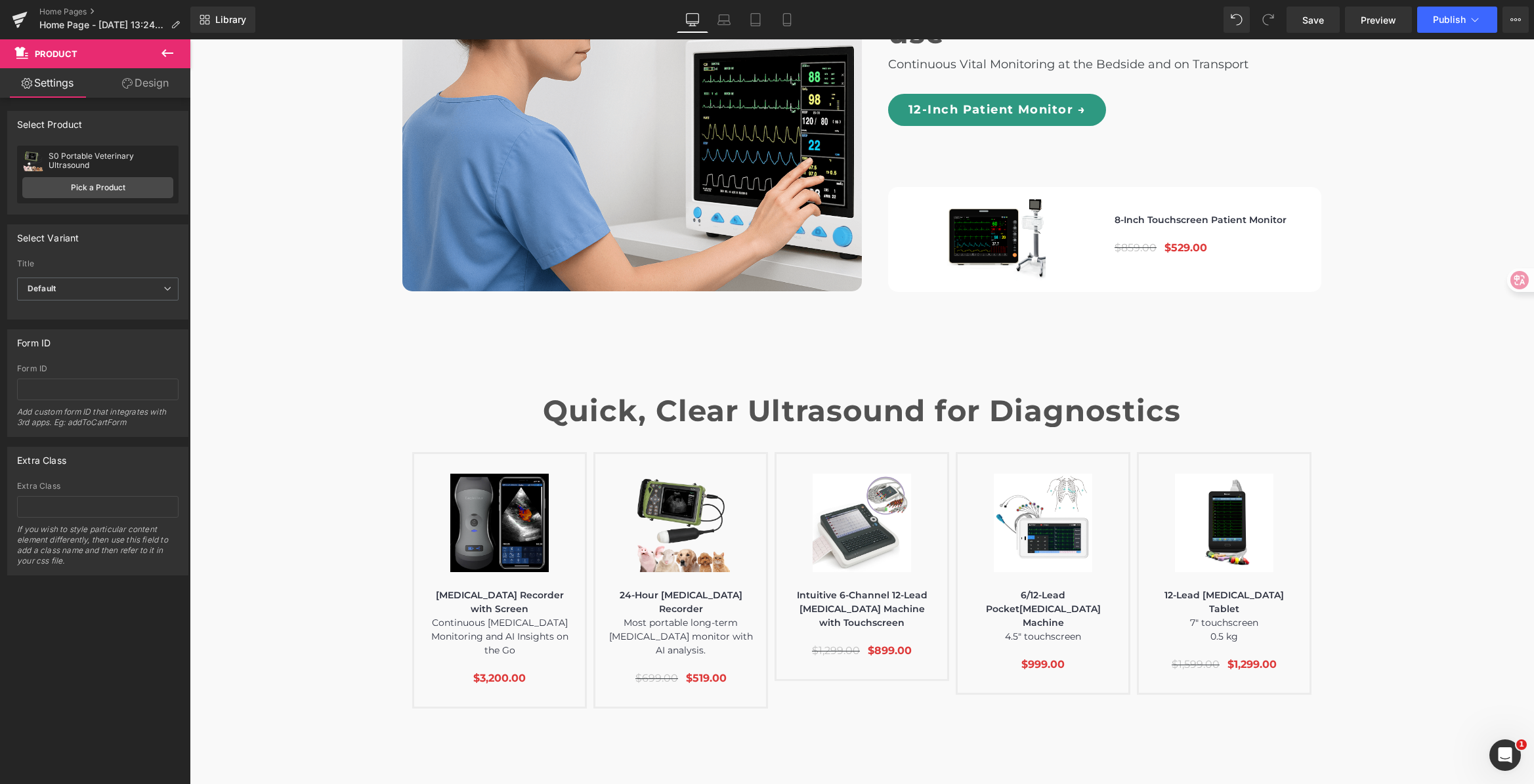
scroll to position [4239, 0]
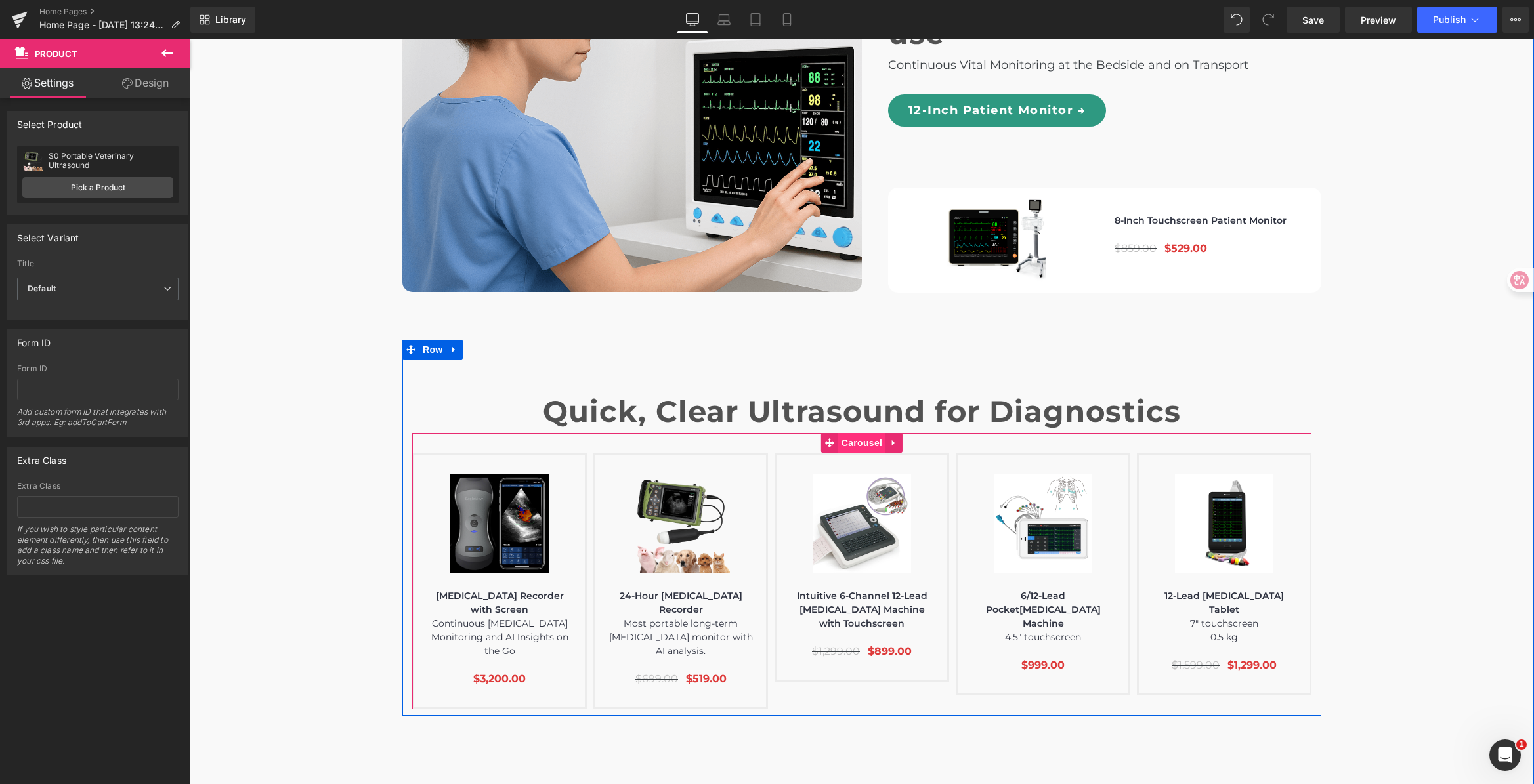
click at [859, 433] on span "Carousel" at bounding box center [862, 443] width 47 height 20
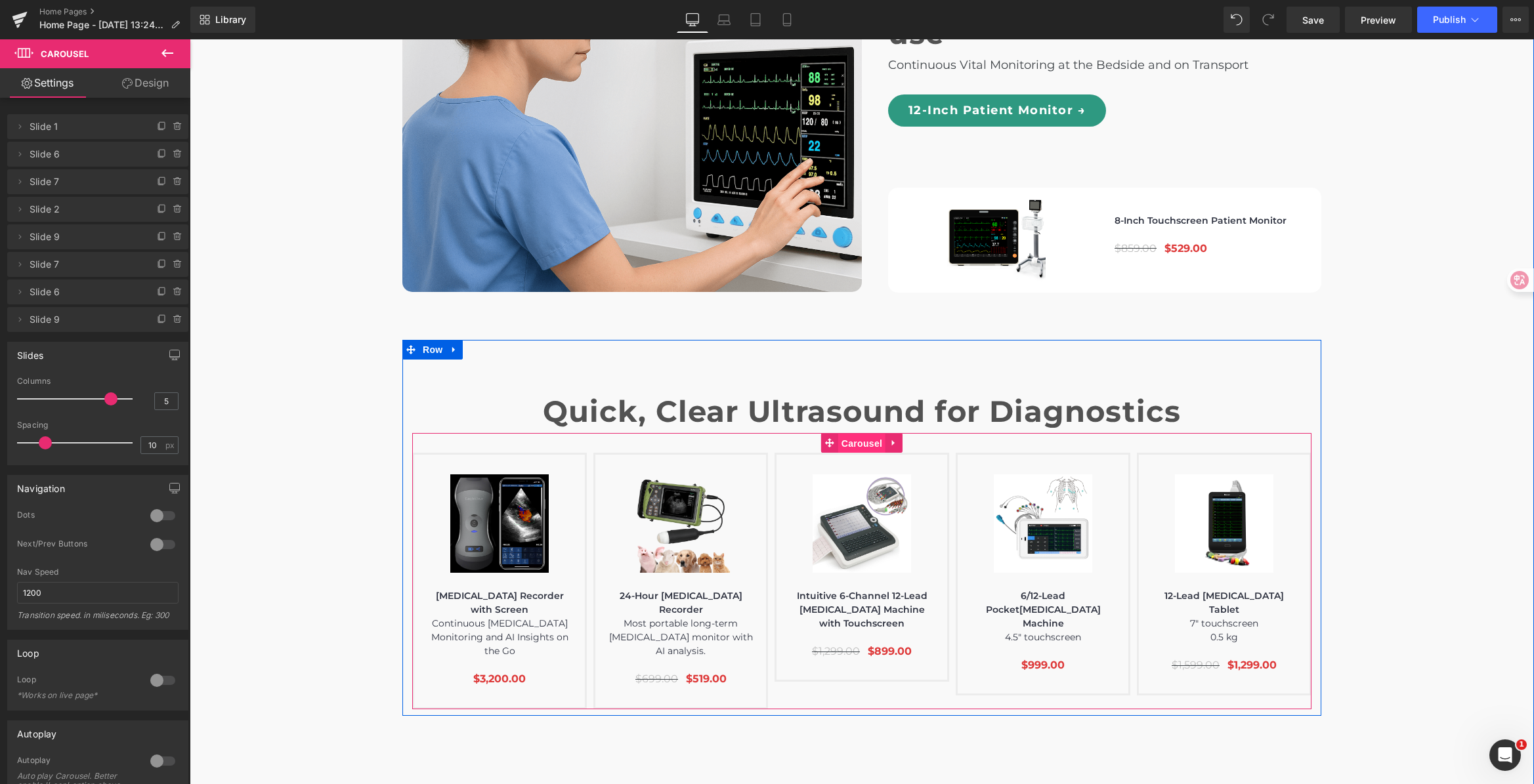
click at [852, 434] on span "Carousel" at bounding box center [862, 443] width 47 height 20
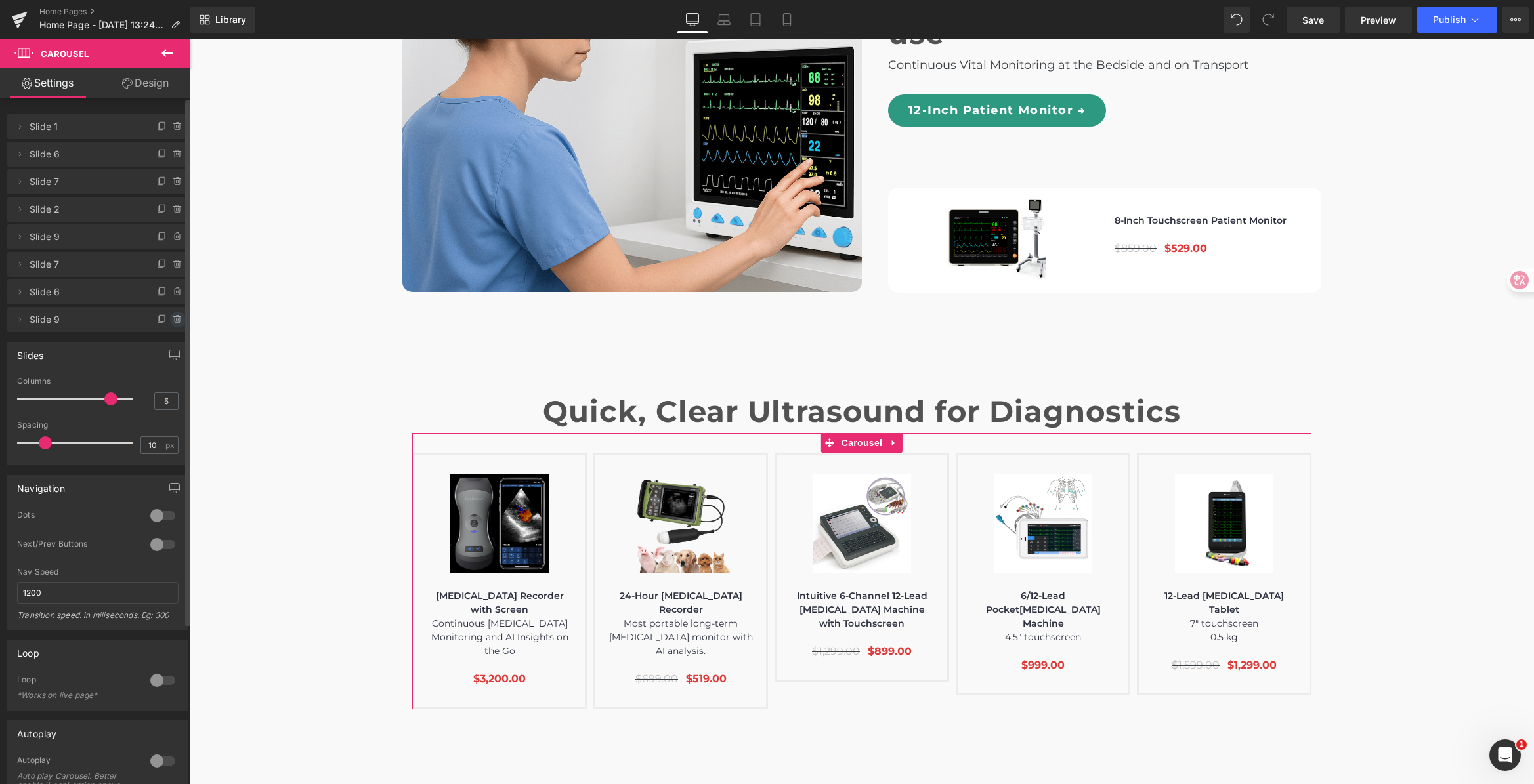
click at [176, 318] on icon at bounding box center [176, 320] width 0 height 3
click at [170, 318] on button "Delete" at bounding box center [163, 320] width 42 height 17
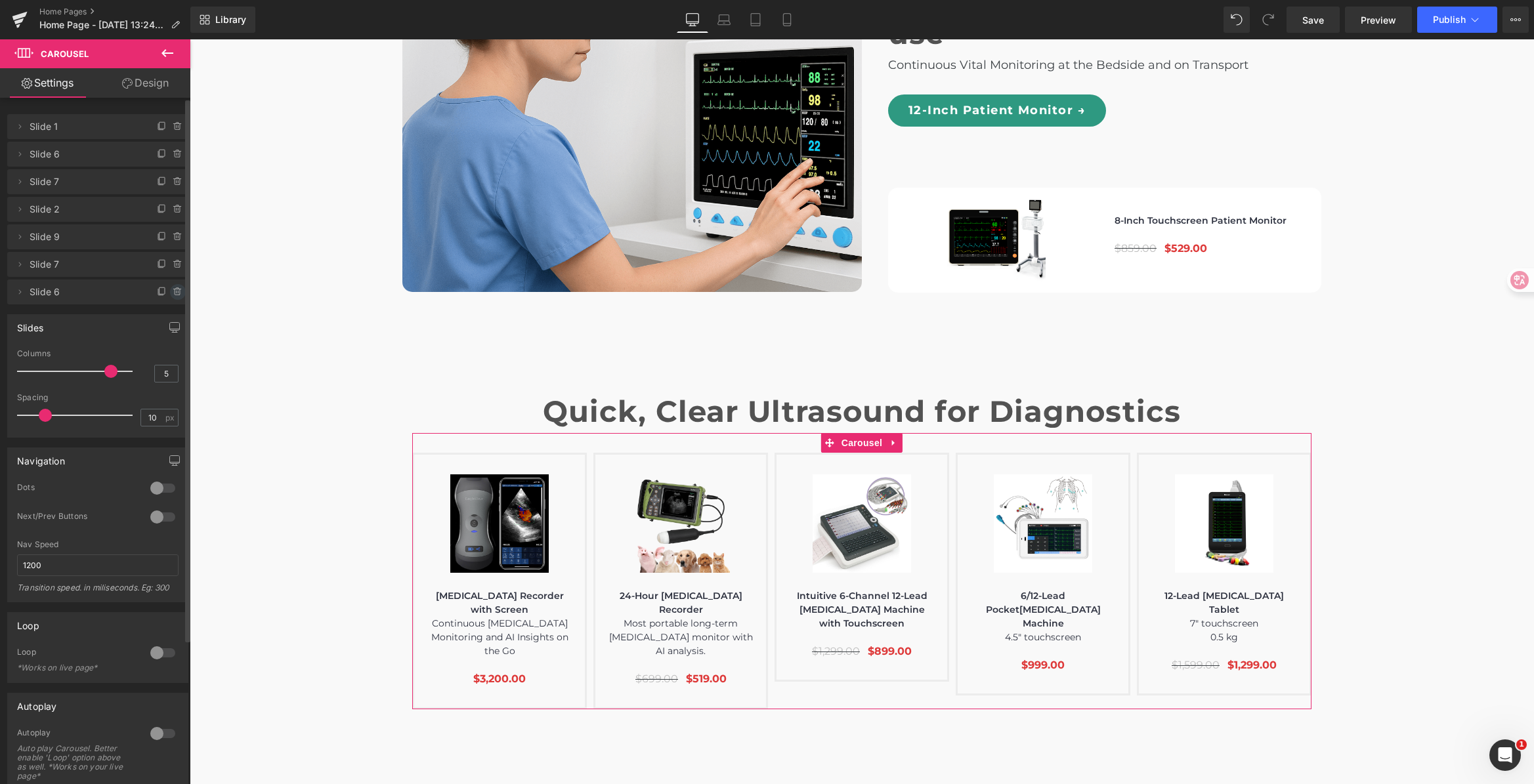
click at [173, 293] on icon at bounding box center [178, 292] width 10 height 10
click at [156, 296] on button "Delete" at bounding box center [163, 292] width 42 height 17
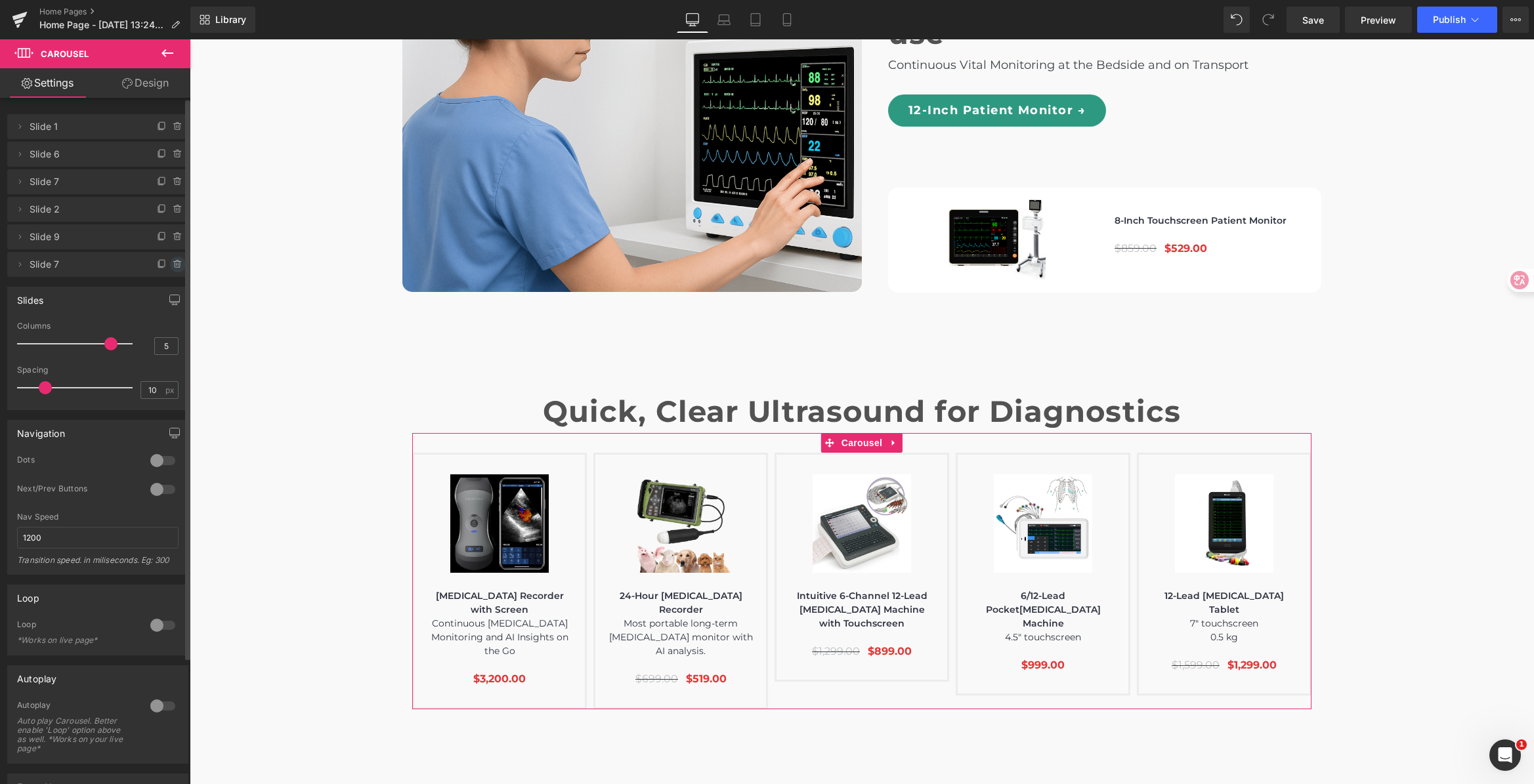
click at [173, 263] on icon at bounding box center [178, 264] width 10 height 10
click at [162, 271] on button "Delete" at bounding box center [163, 264] width 42 height 17
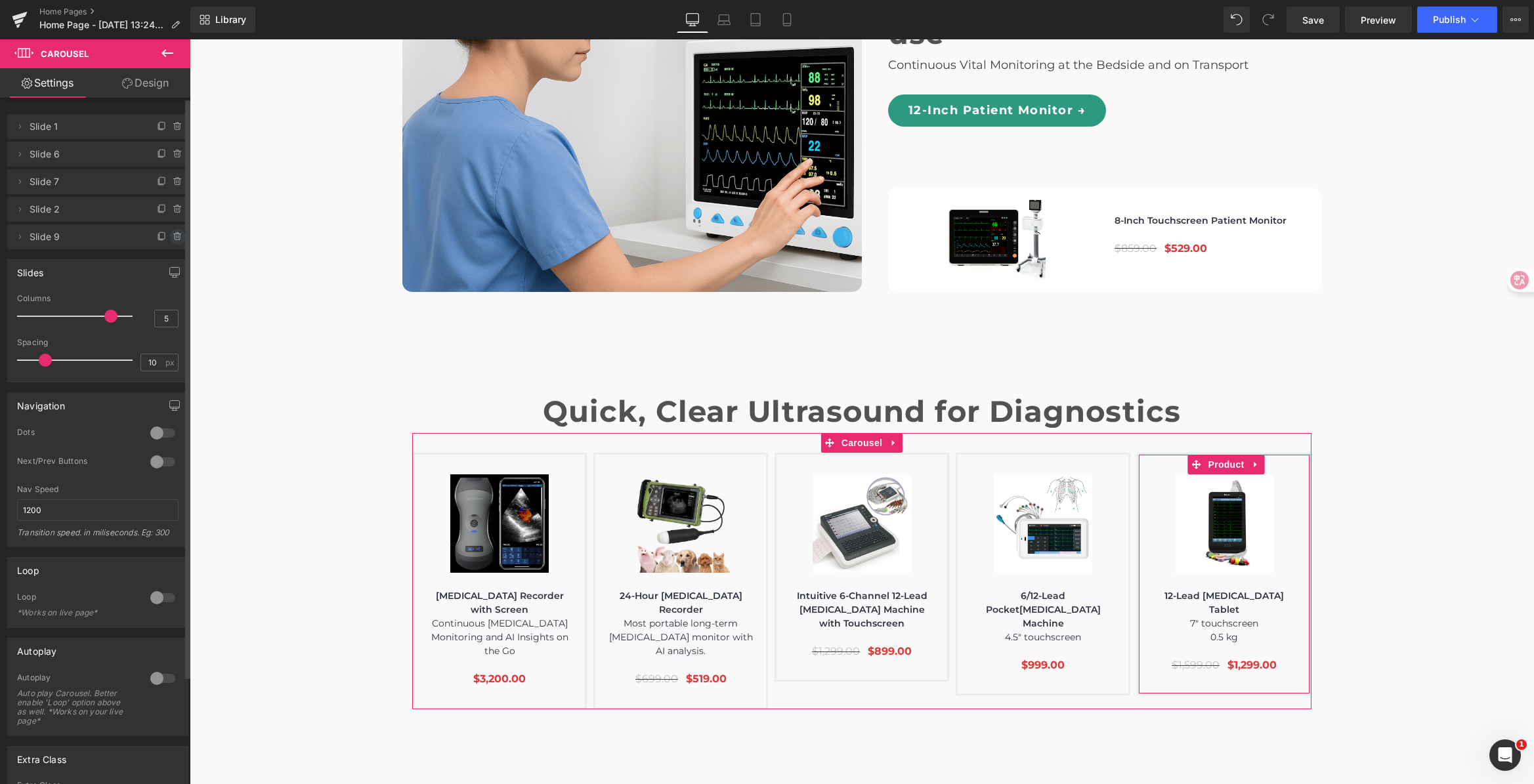
click at [175, 239] on icon at bounding box center [177, 237] width 5 height 6
click at [170, 237] on button "Delete" at bounding box center [163, 237] width 42 height 17
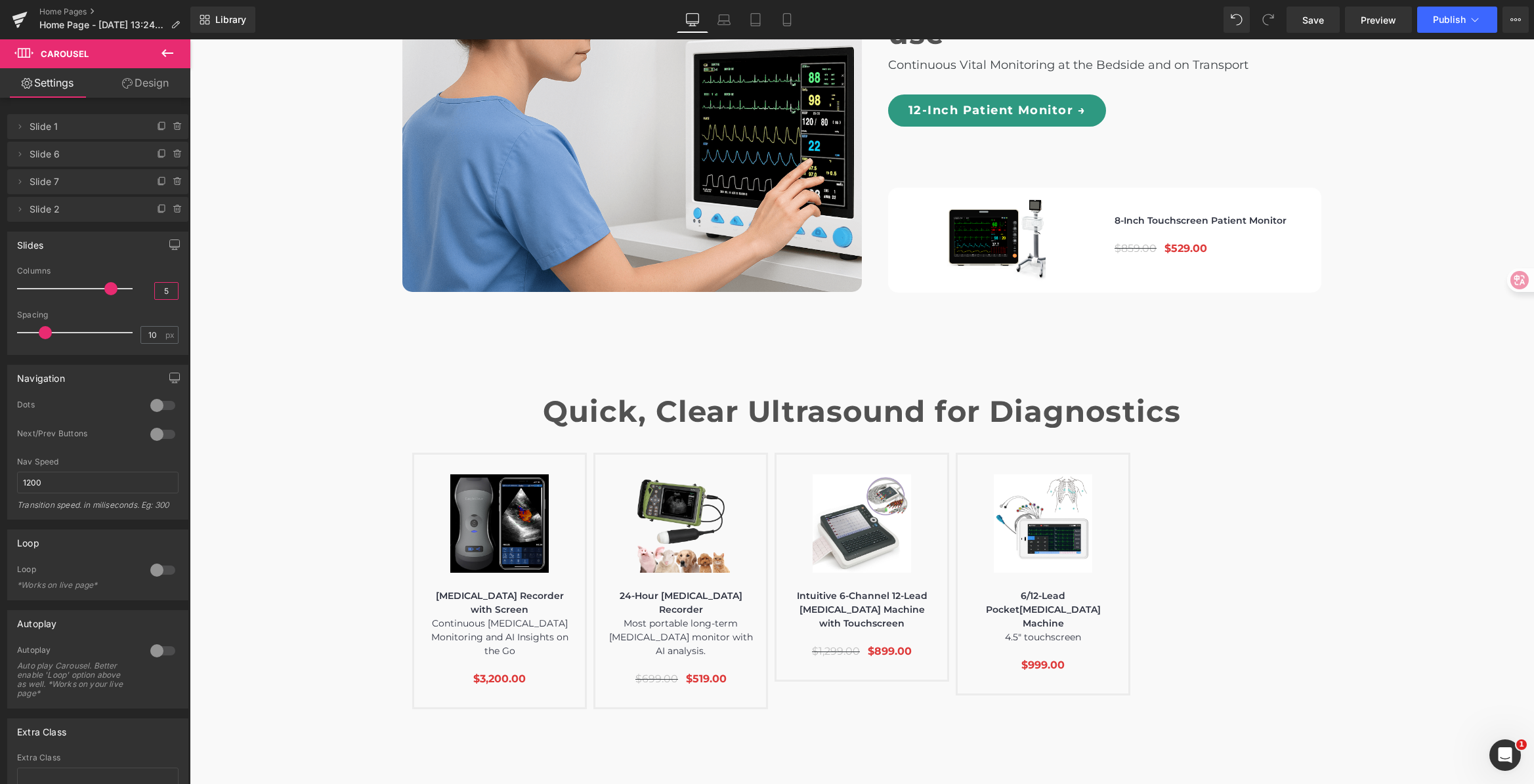
drag, startPoint x: 349, startPoint y: 330, endPoint x: 363, endPoint y: 329, distance: 14.0
type input "4"
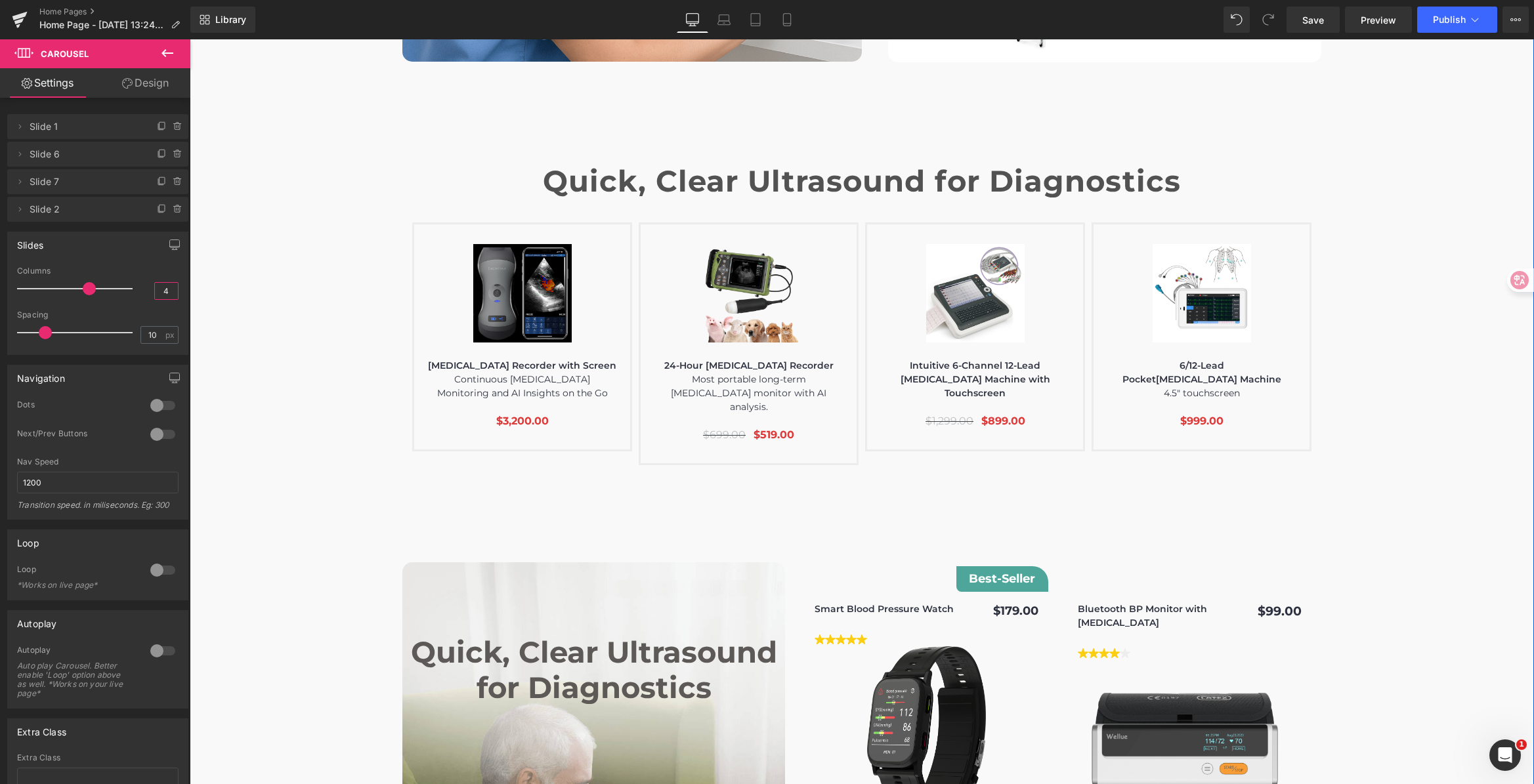
scroll to position [4467, 0]
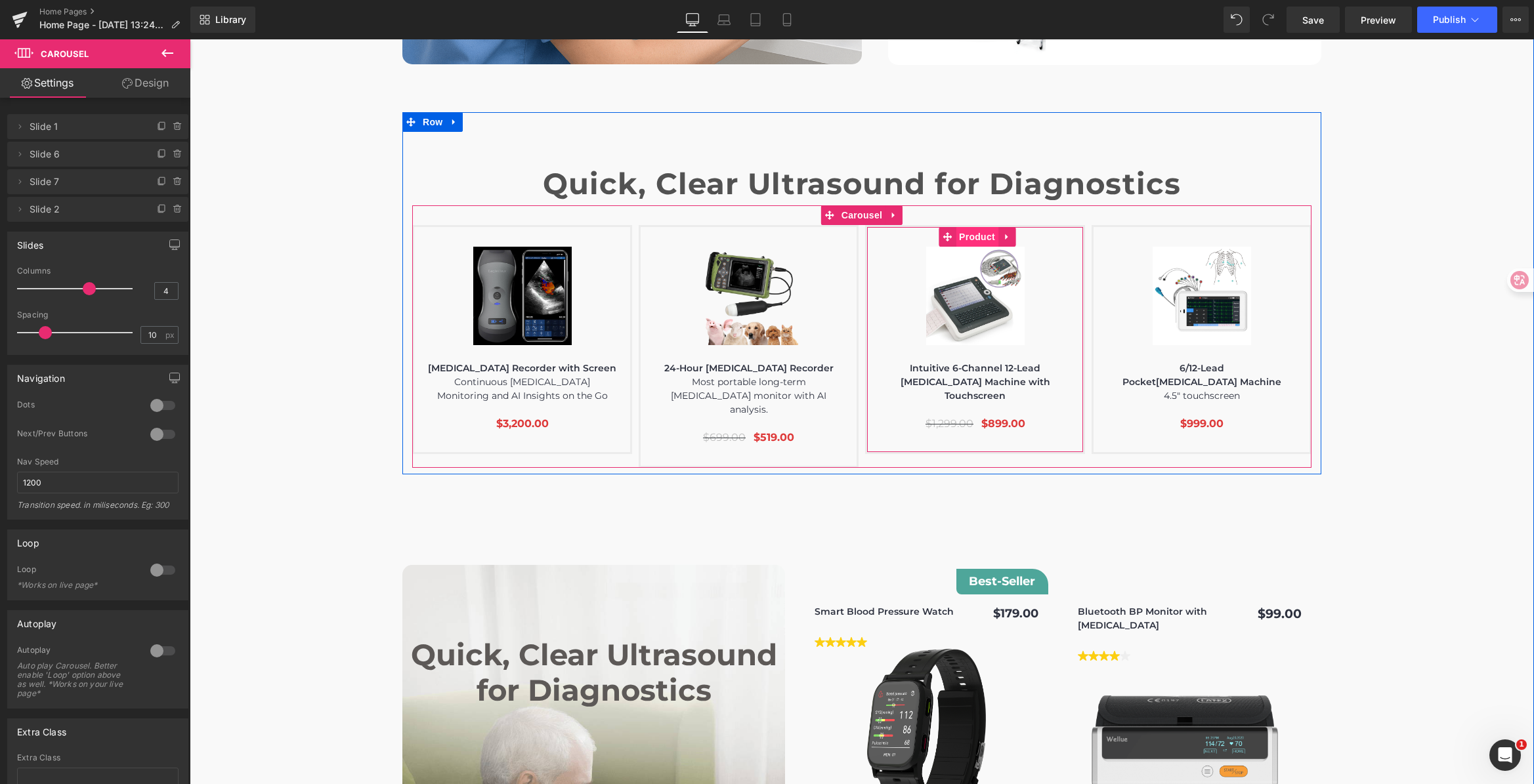
click at [979, 227] on span "Product" at bounding box center [977, 237] width 43 height 20
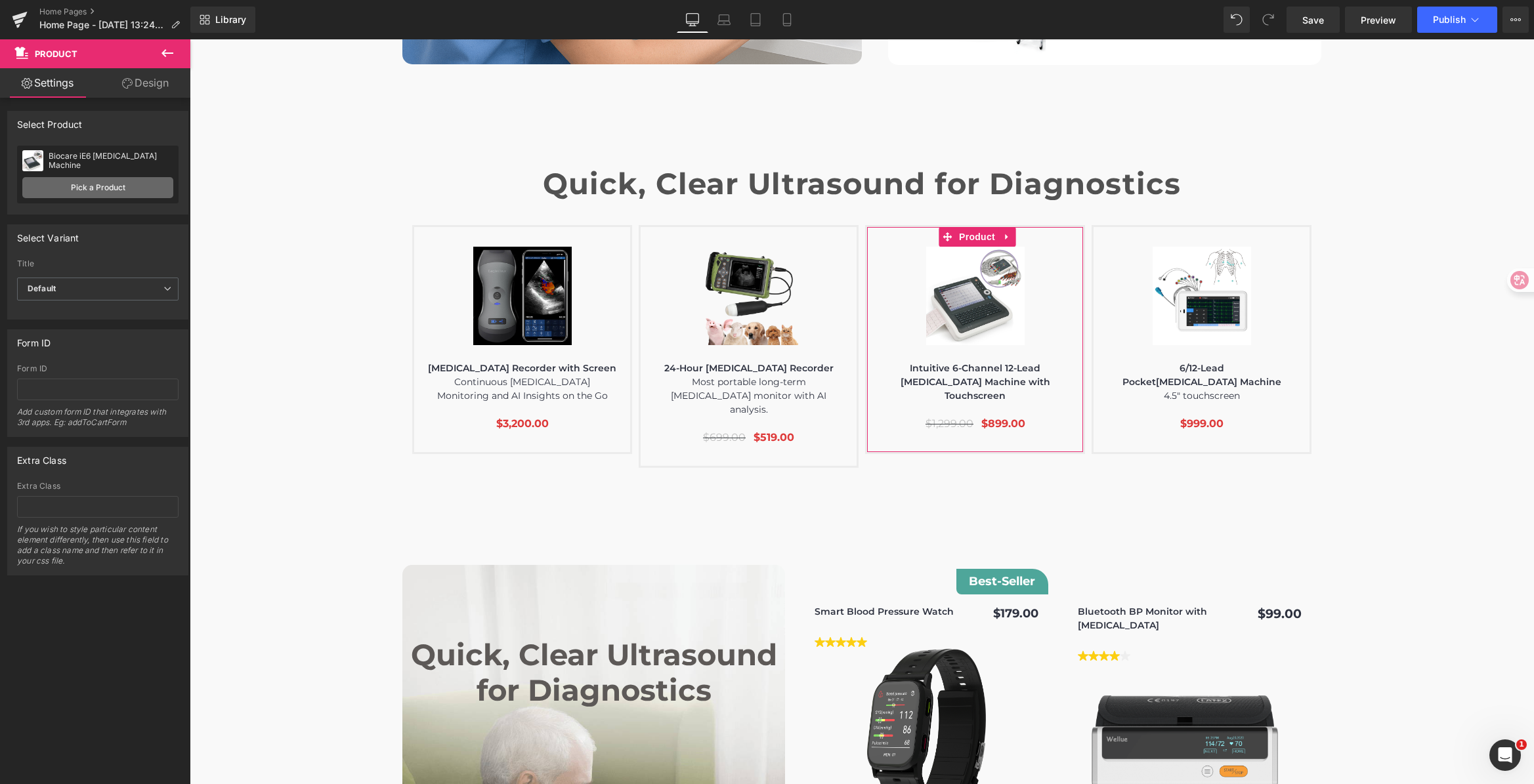
click at [111, 191] on link "Pick a Product" at bounding box center [98, 187] width 151 height 21
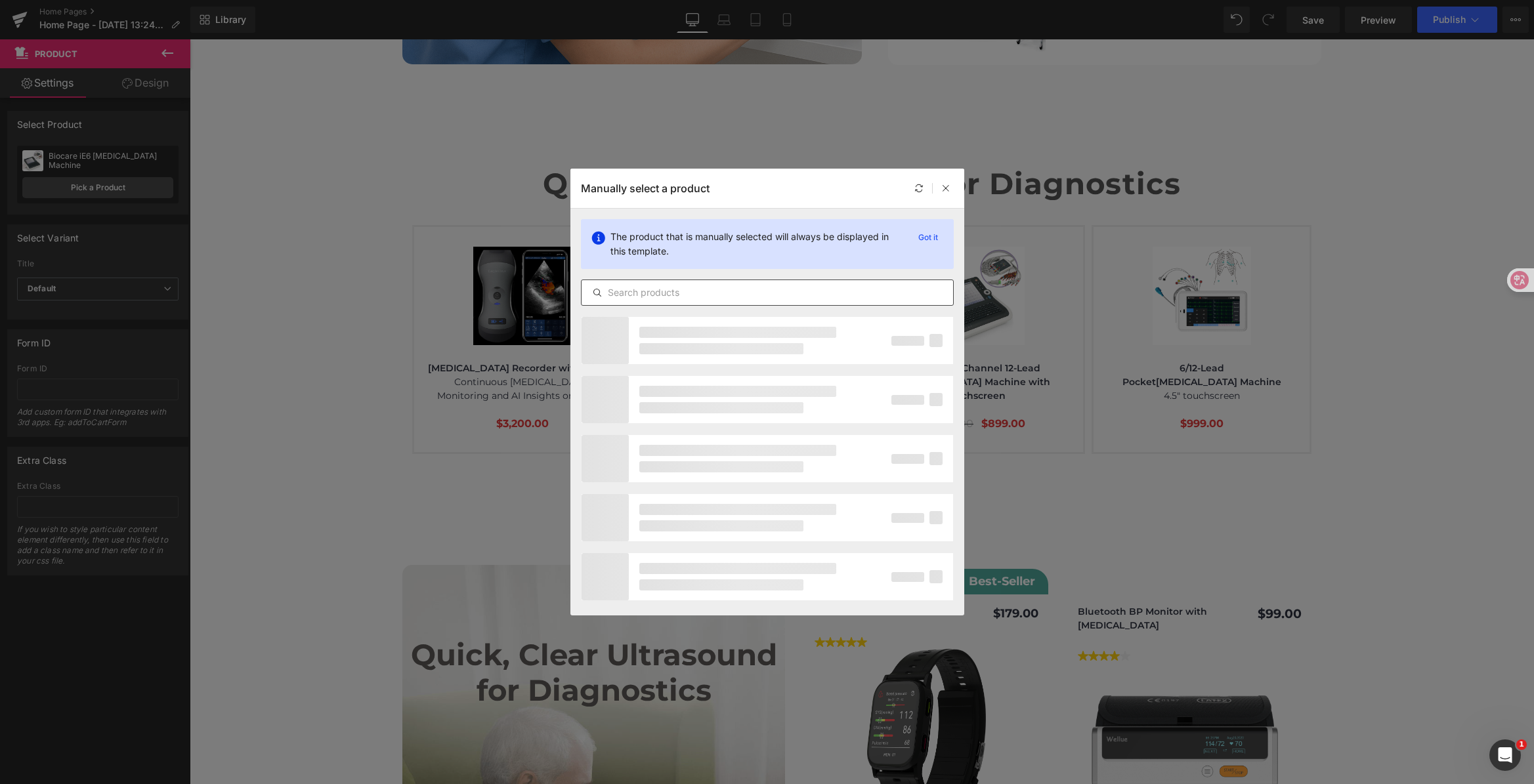
click at [744, 300] on input "text" at bounding box center [767, 293] width 371 height 16
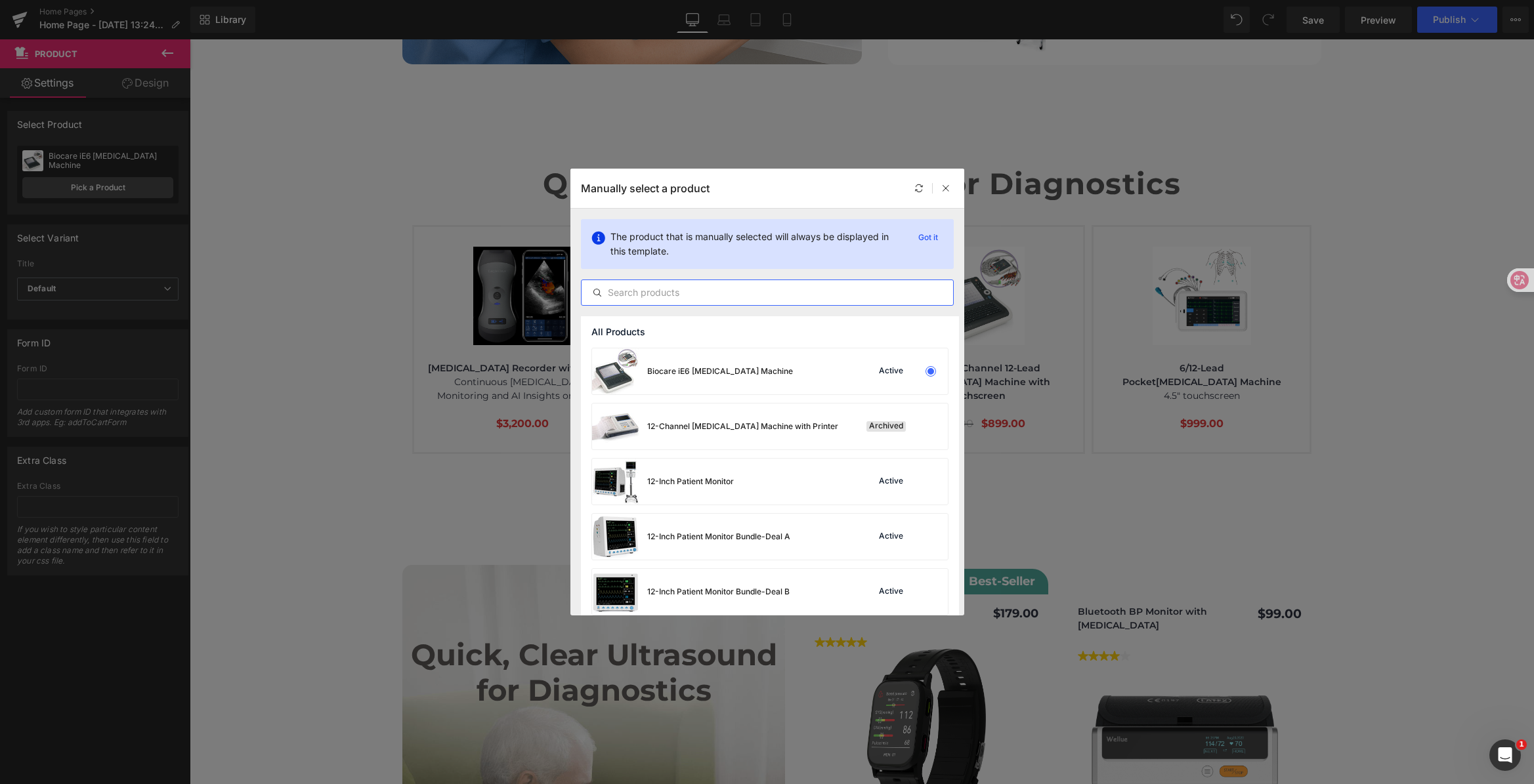
paste input "ULTRASOUND"
type input "ULTRASOUND"
click at [844, 368] on div "Portable Veterinary Ultrasound Active" at bounding box center [770, 371] width 355 height 46
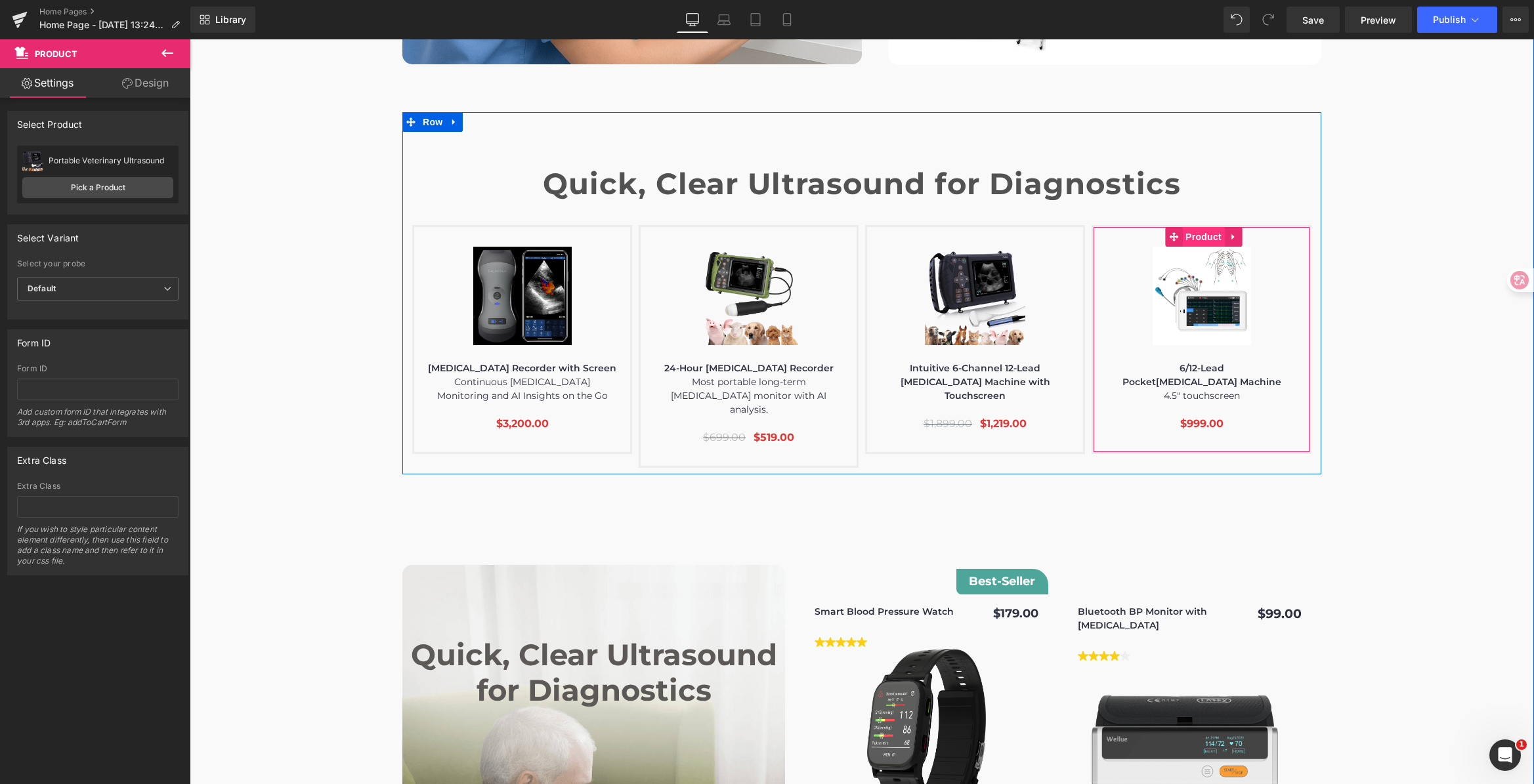
click at [1190, 227] on span "Product" at bounding box center [1203, 237] width 43 height 20
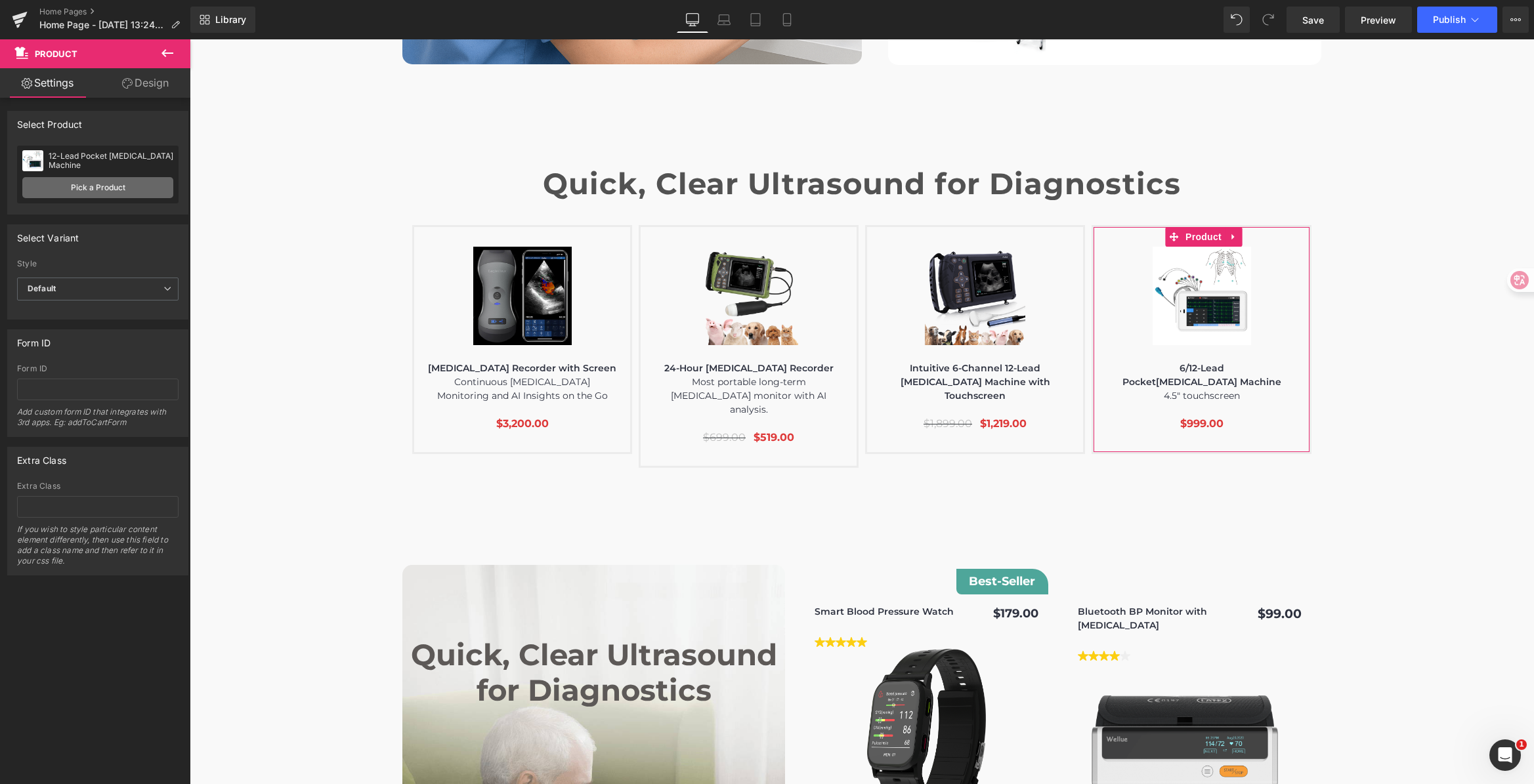
click at [86, 183] on link "Pick a Product" at bounding box center [98, 187] width 151 height 21
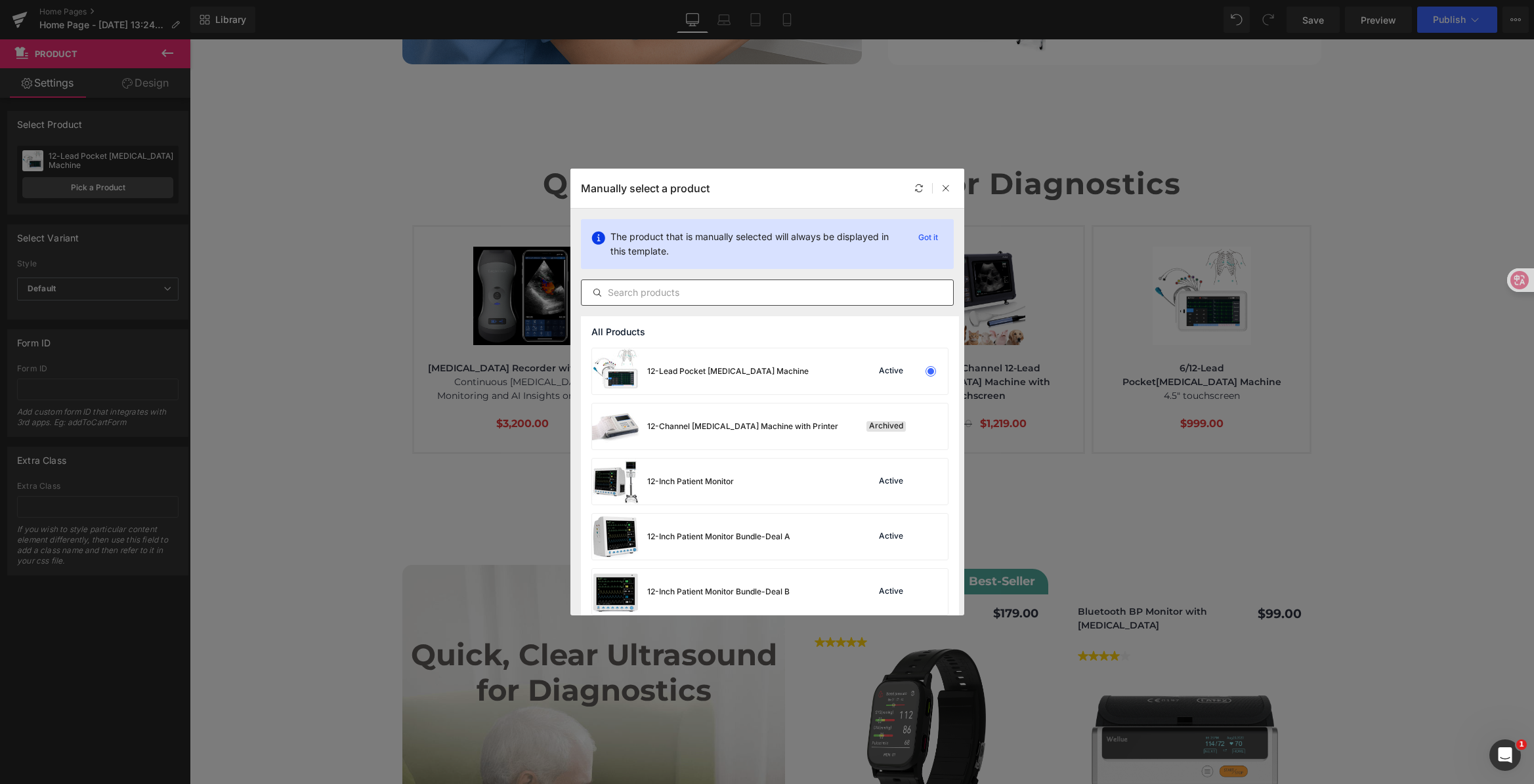
click at [717, 293] on input "text" at bounding box center [767, 293] width 371 height 16
paste input "ULTRASOUND"
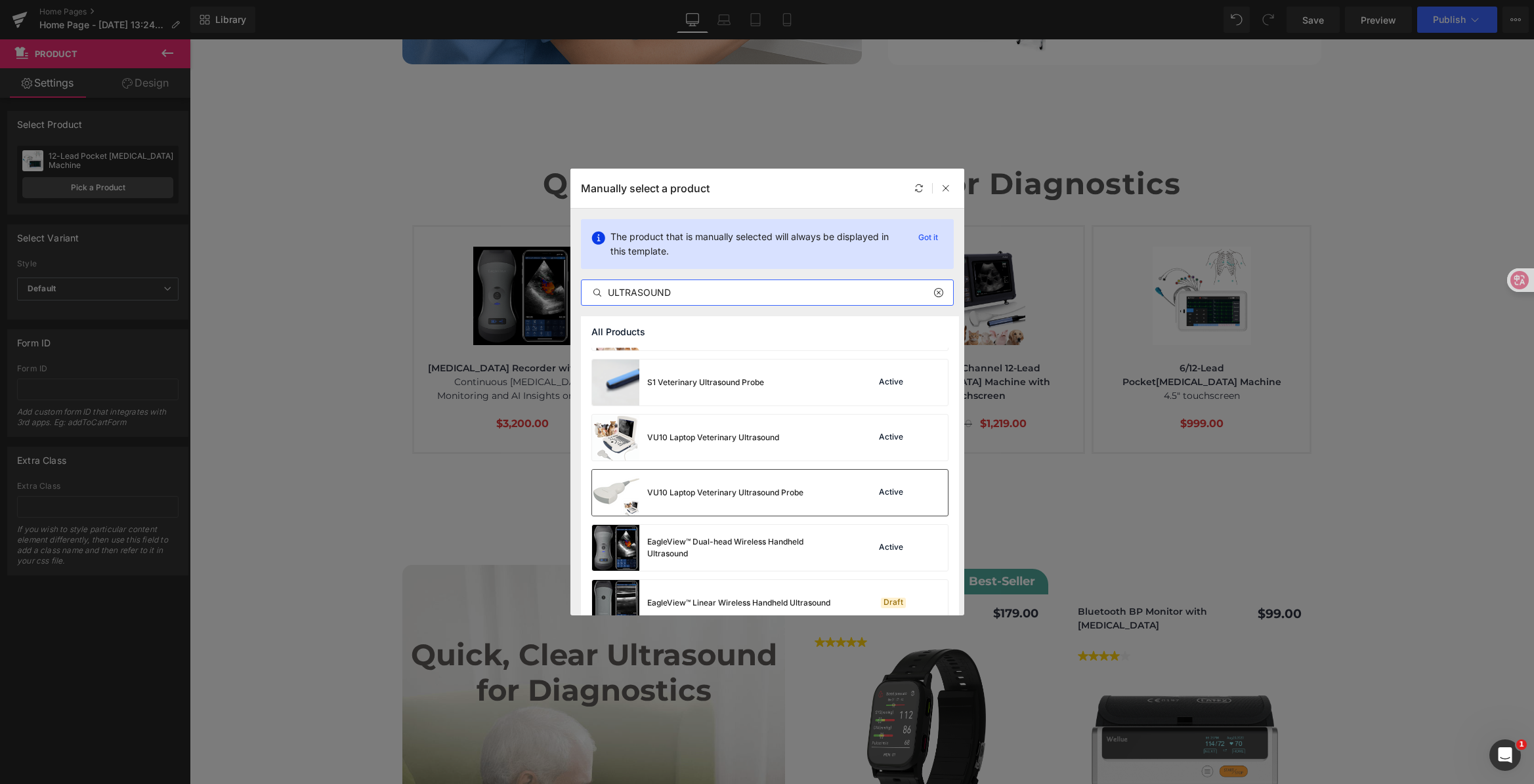
scroll to position [122, 0]
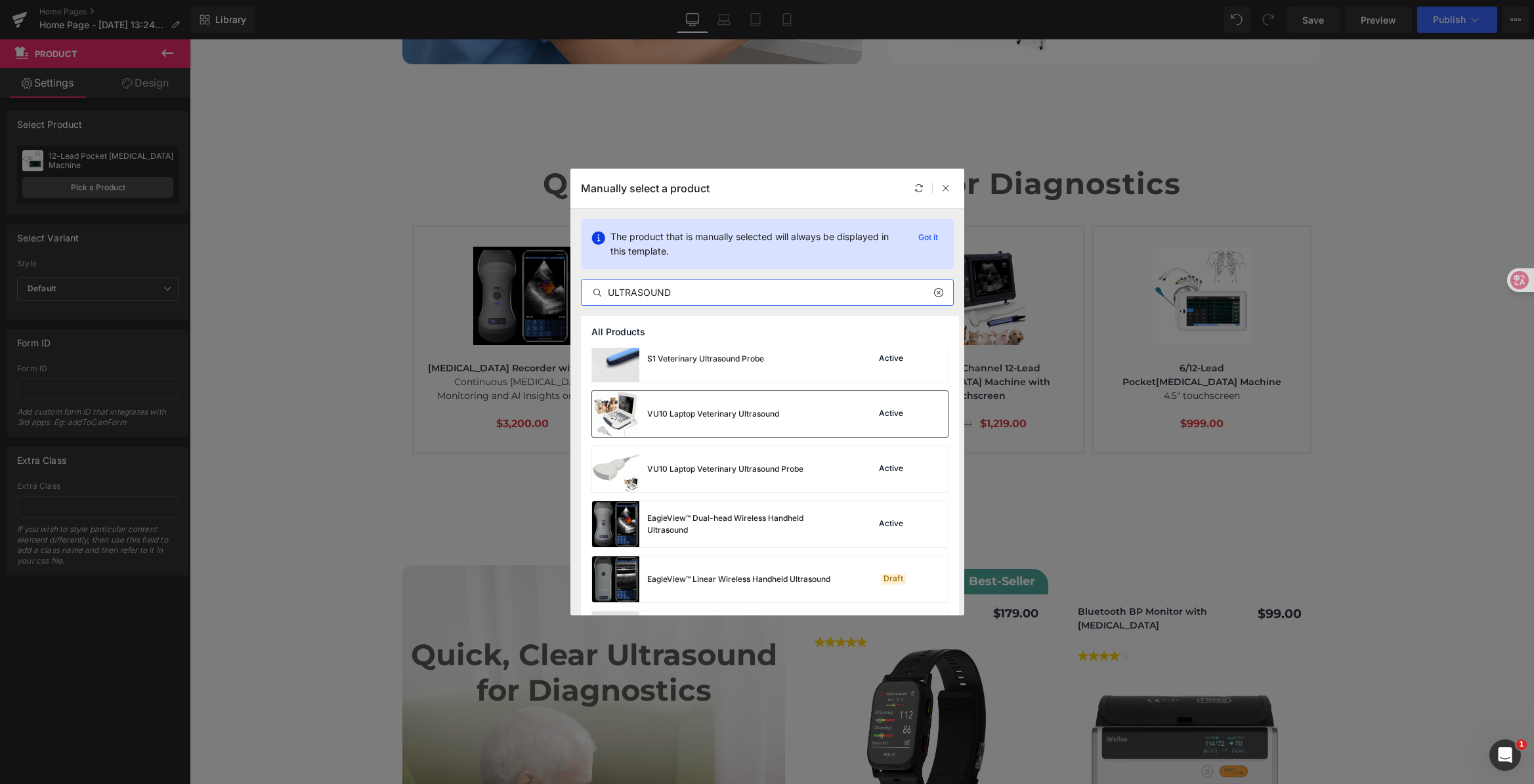
type input "ULTRASOUND"
click at [806, 414] on div "VU10 Laptop Veterinary Ultrasound Active" at bounding box center [770, 413] width 355 height 46
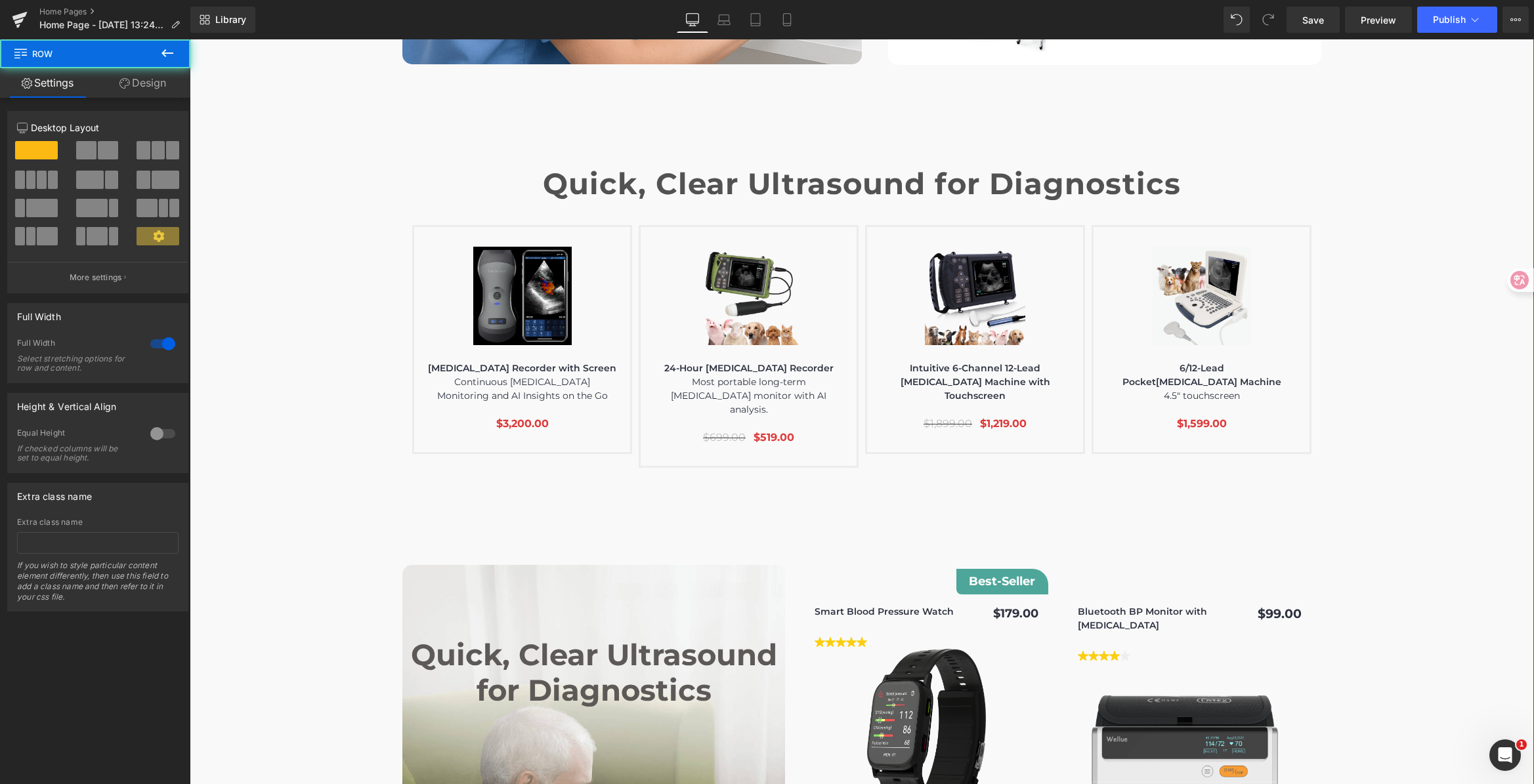
drag, startPoint x: 1389, startPoint y: 347, endPoint x: 1338, endPoint y: 70, distance: 281.7
click at [1305, 18] on span "Save" at bounding box center [1313, 20] width 22 height 14
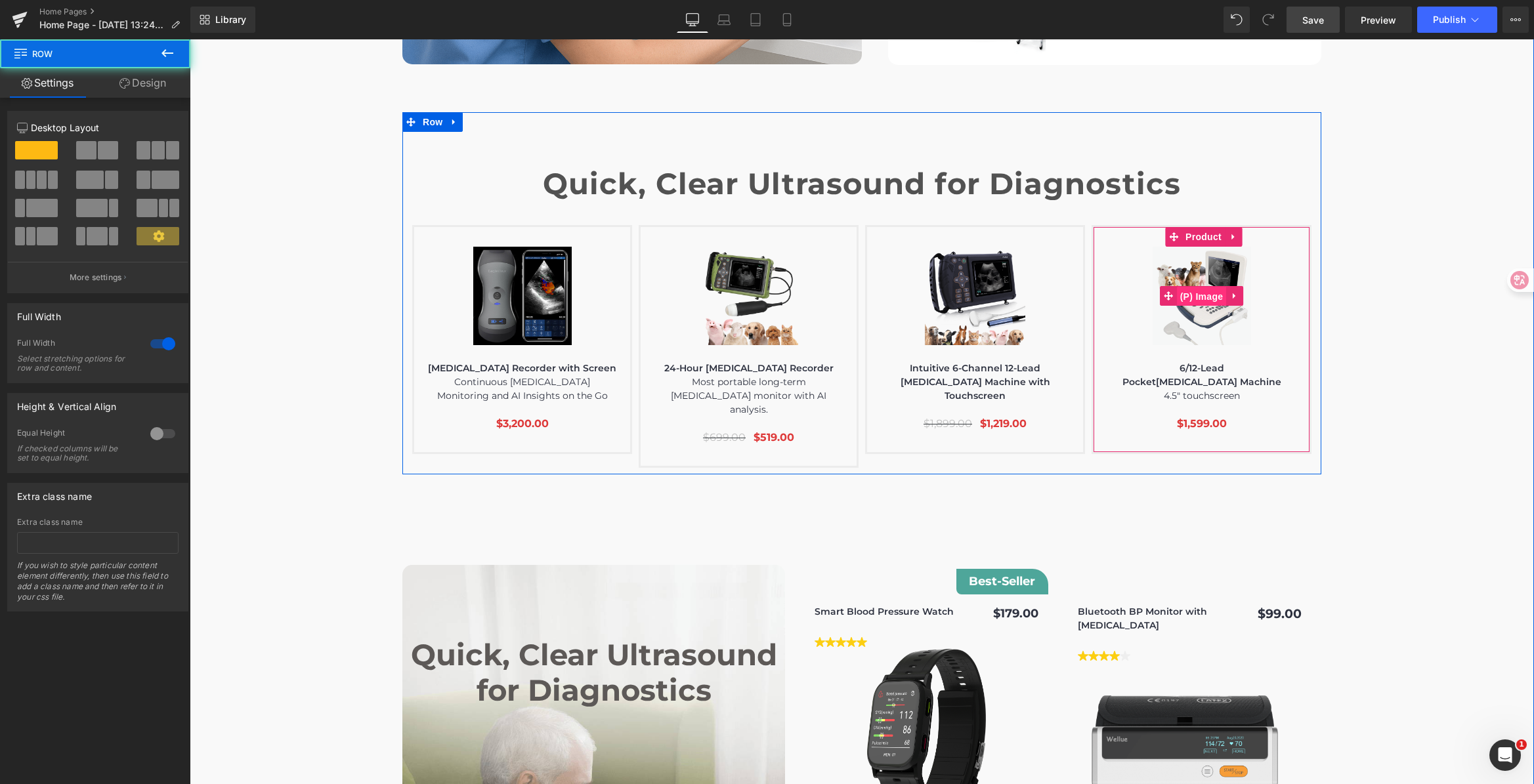
click at [1189, 287] on span "(P) Image" at bounding box center [1202, 296] width 50 height 20
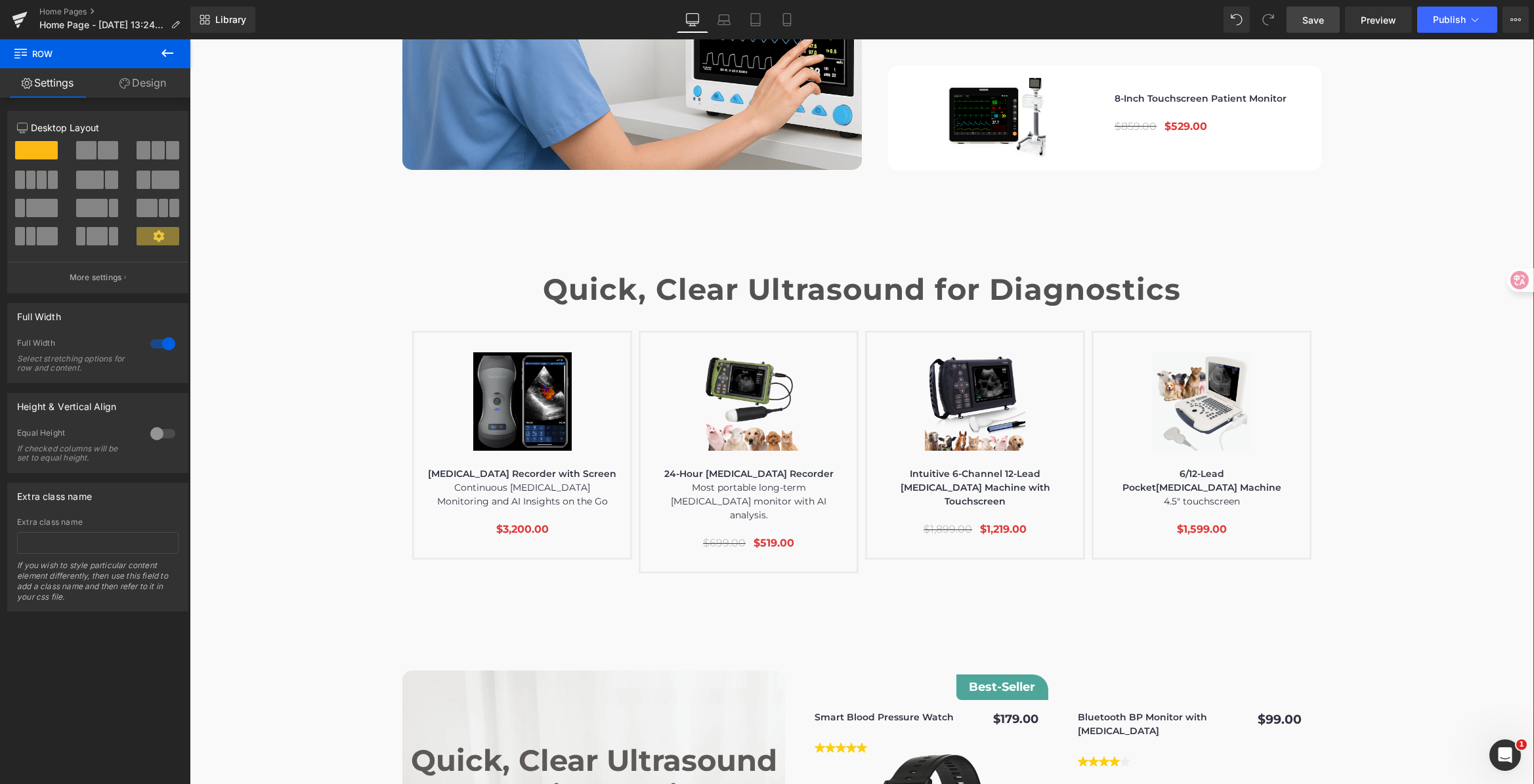
scroll to position [4364, 0]
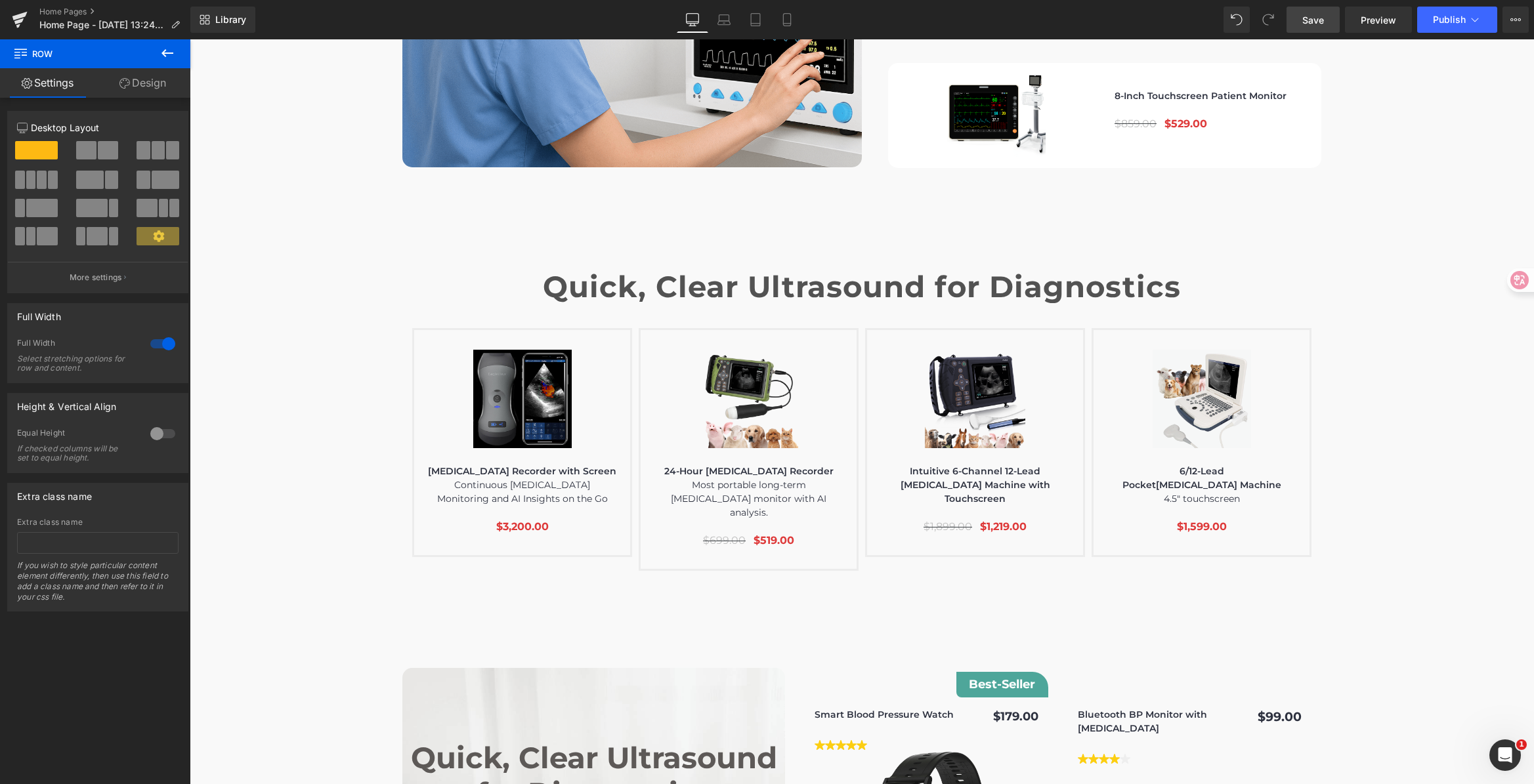
click at [189, 39] on div at bounding box center [189, 39] width 0 height 0
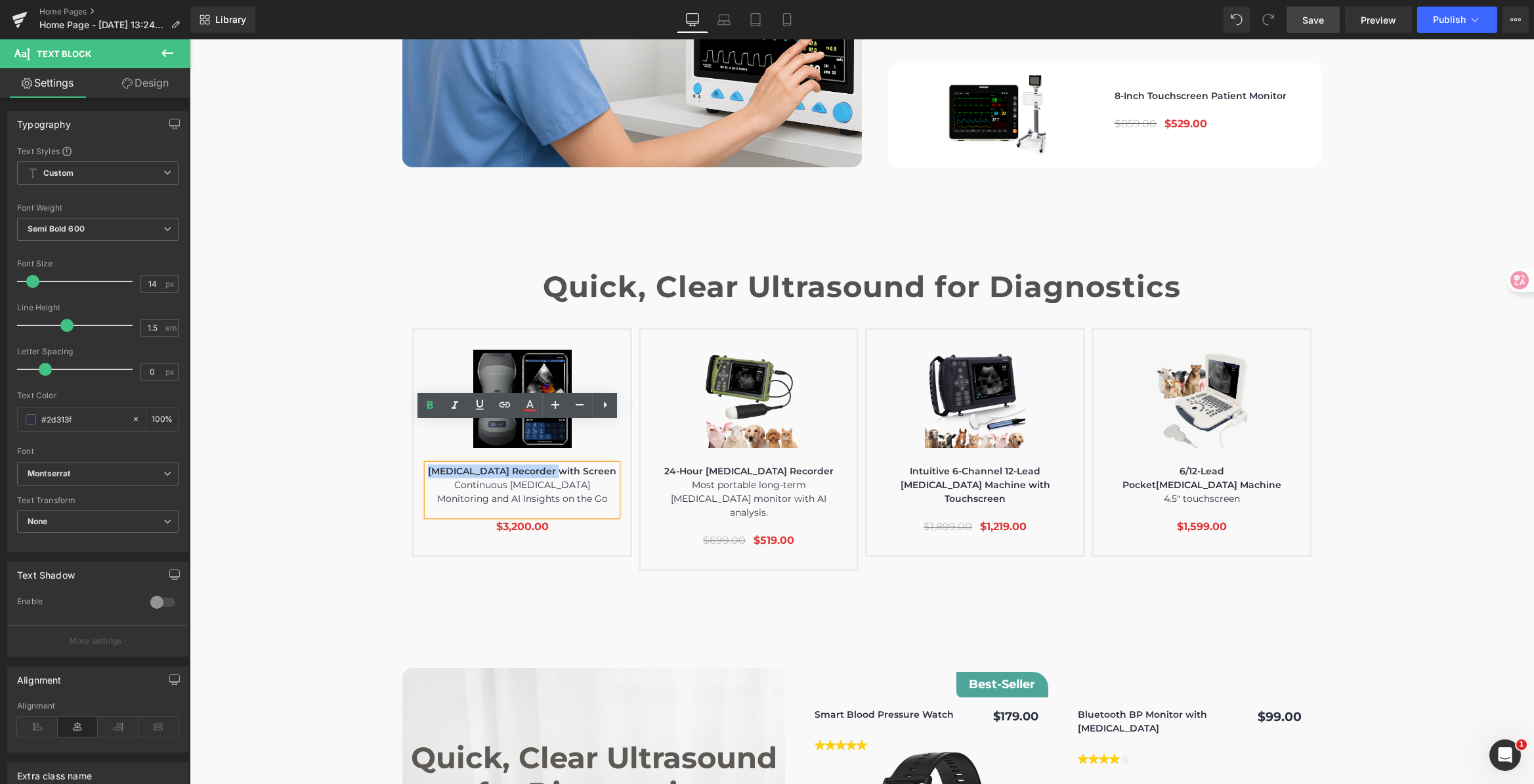
drag, startPoint x: 451, startPoint y: 428, endPoint x: 577, endPoint y: 431, distance: 126.0
click at [577, 464] on p "[MEDICAL_DATA] Recorder with Screen" at bounding box center [522, 471] width 189 height 14
paste div
click at [623, 391] on div "(P) Image Handheld Wireless Ultrasound Continuous ECG Monitoring and AI Insight…" at bounding box center [522, 443] width 220 height 229
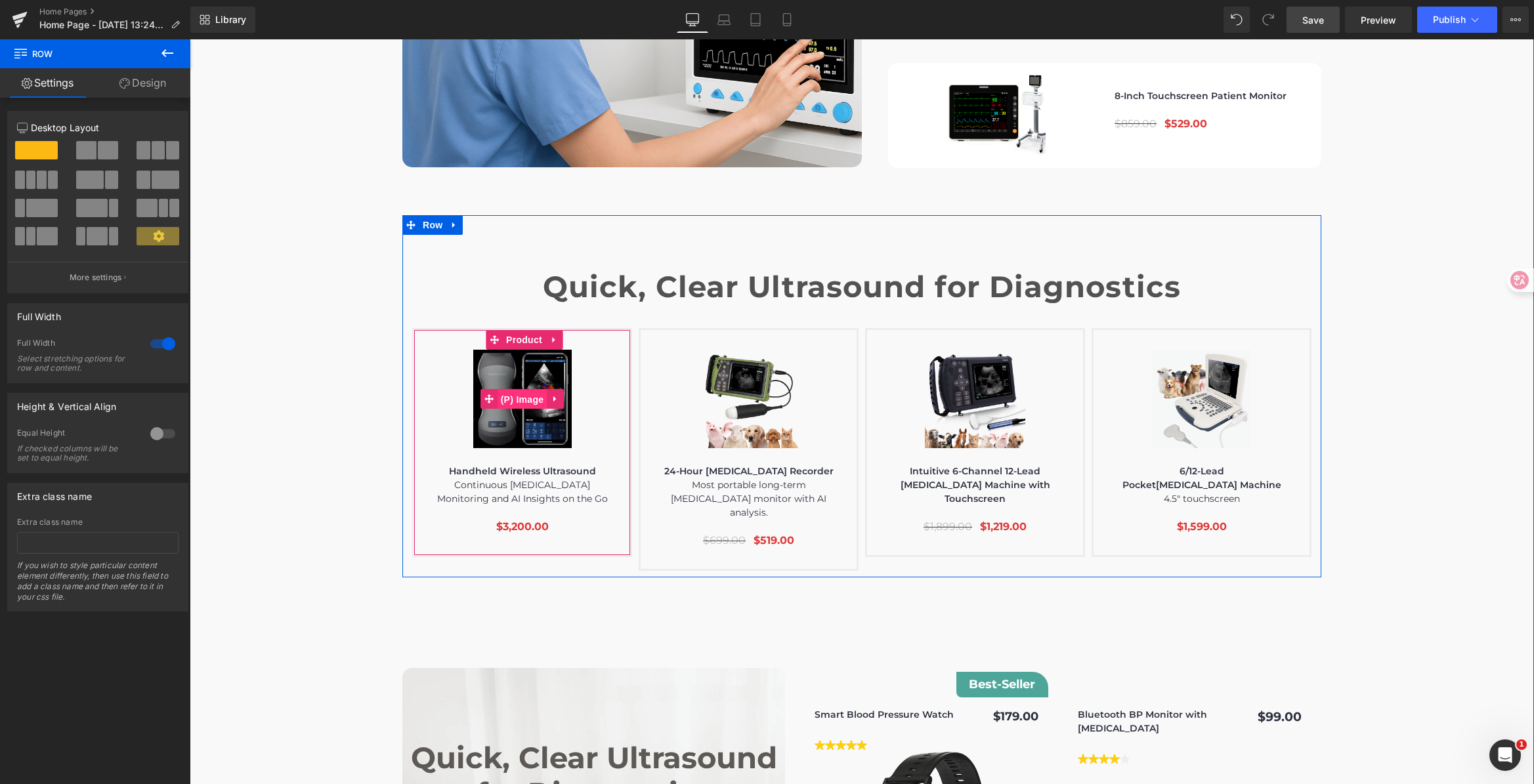
click at [516, 389] on span "(P) Image" at bounding box center [522, 399] width 50 height 20
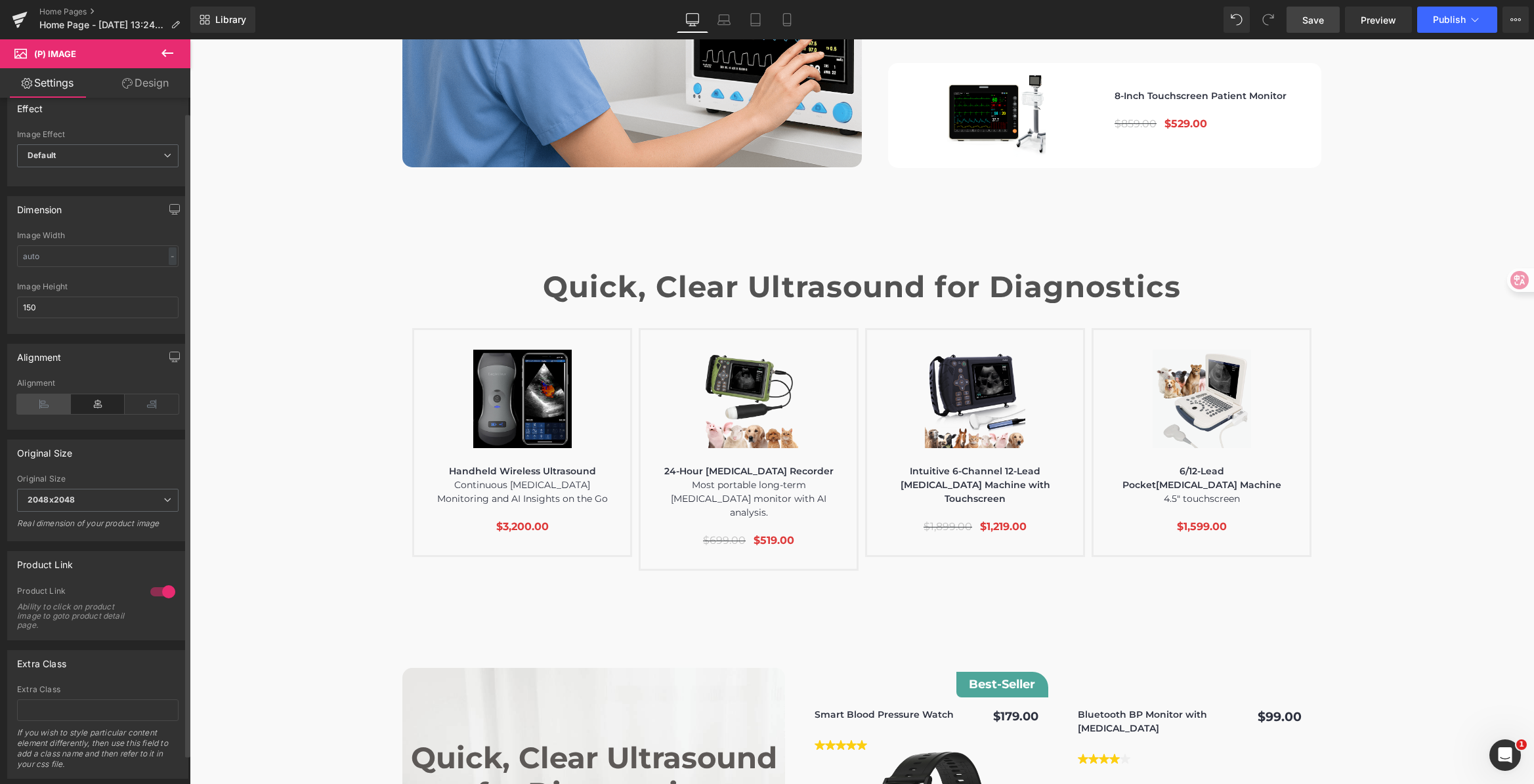
scroll to position [0, 0]
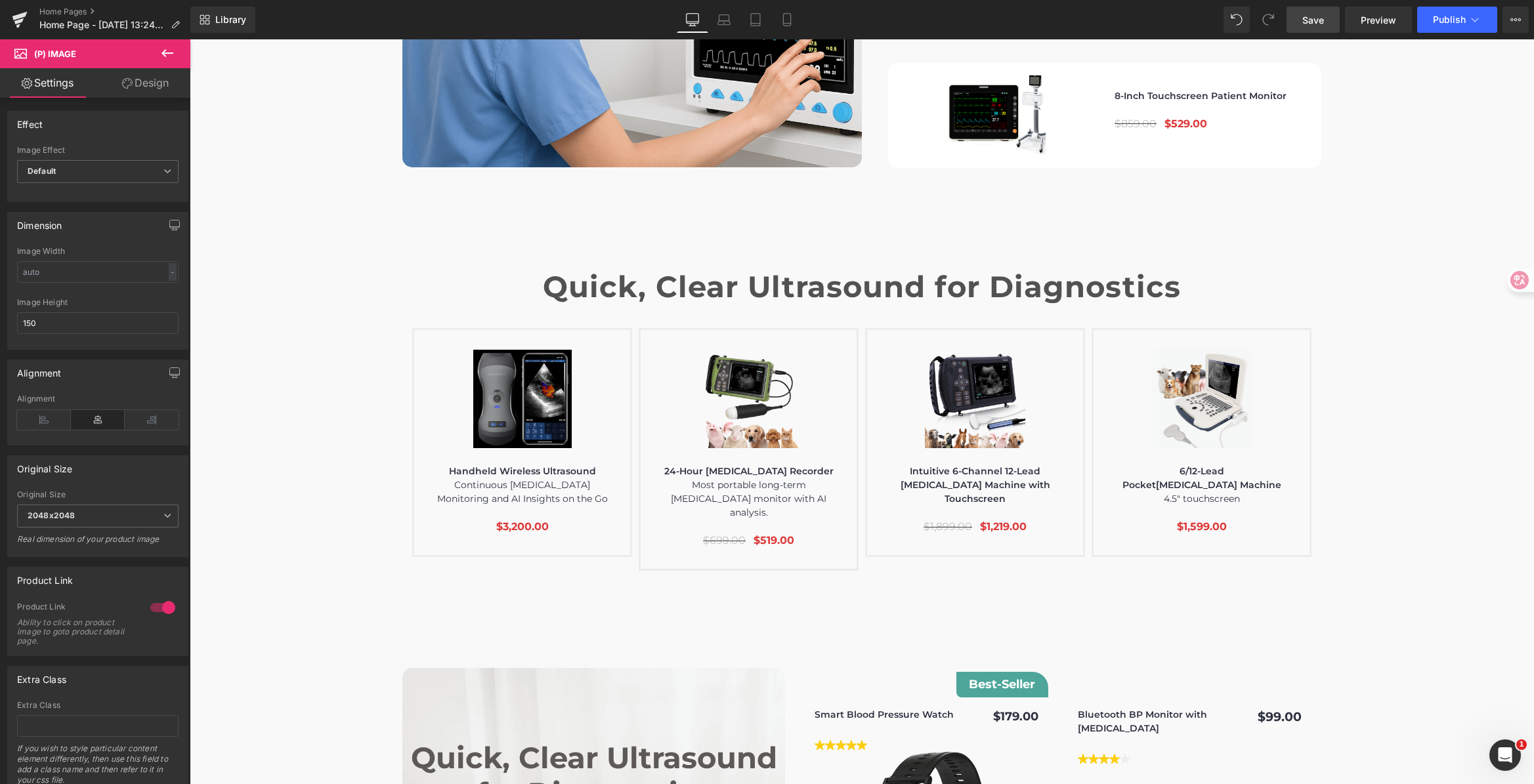
click at [157, 90] on link "Design" at bounding box center [145, 83] width 95 height 30
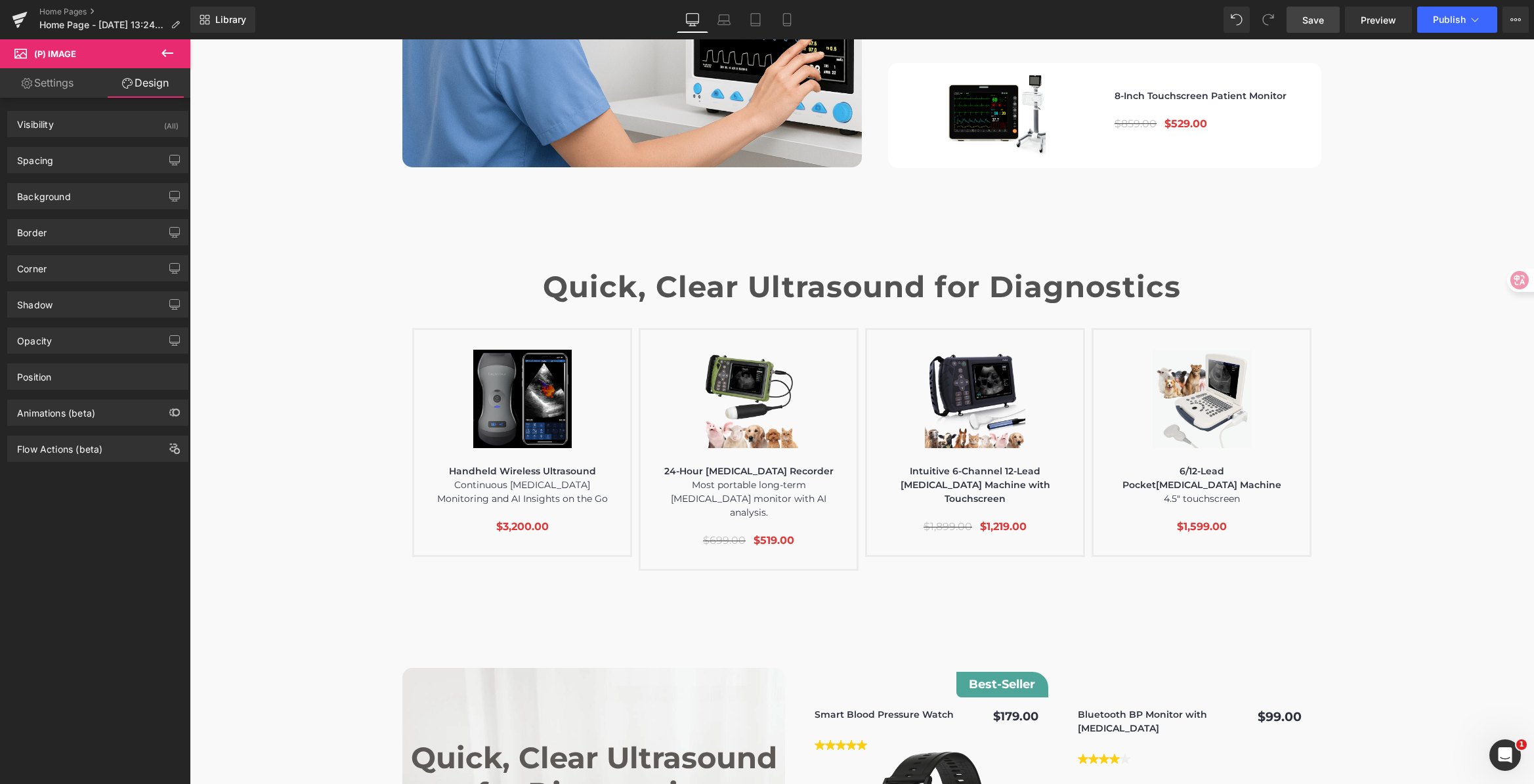
click at [37, 90] on link "Settings" at bounding box center [47, 83] width 95 height 30
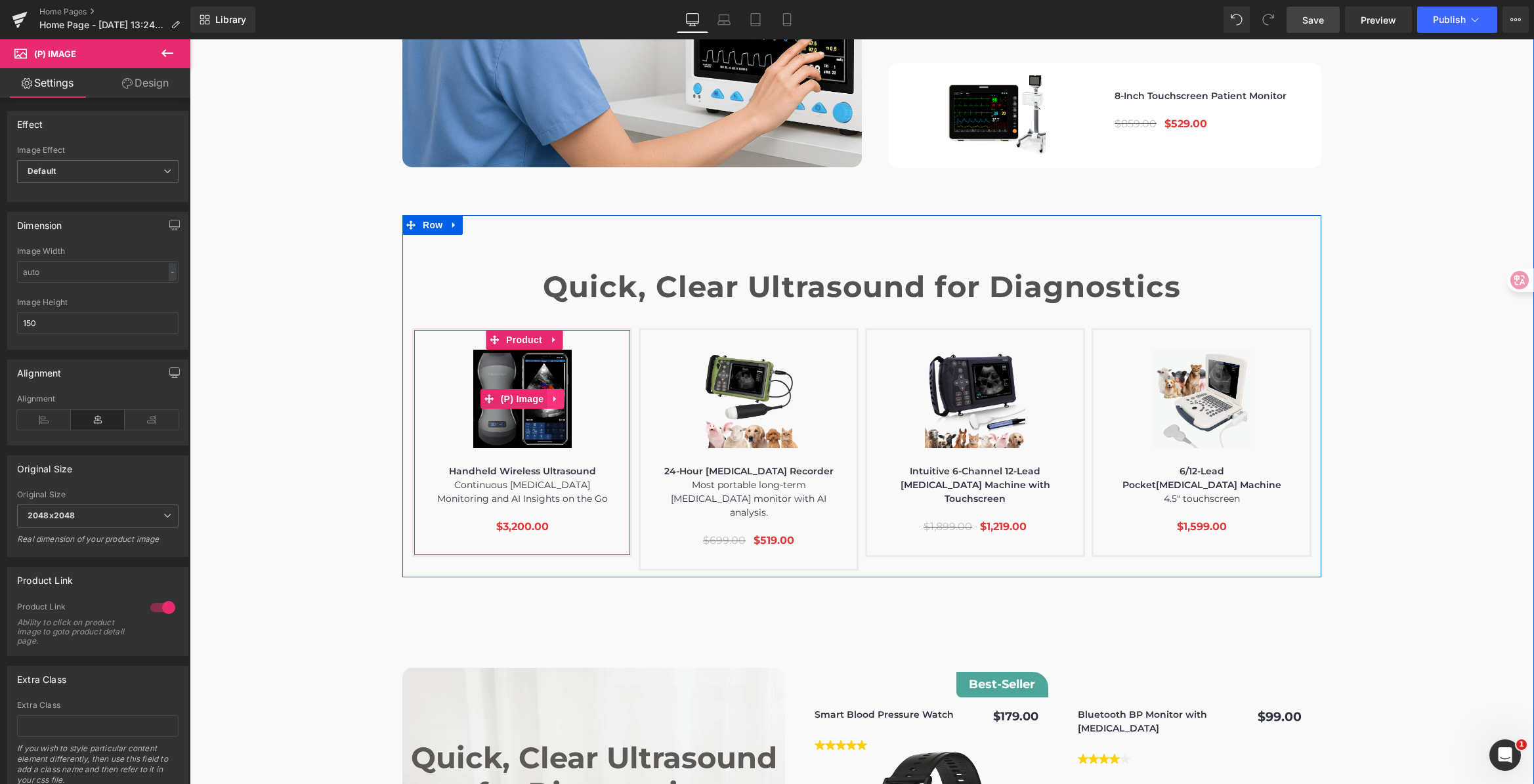
click at [551, 395] on icon at bounding box center [555, 400] width 9 height 10
click at [564, 395] on icon at bounding box center [564, 400] width 9 height 10
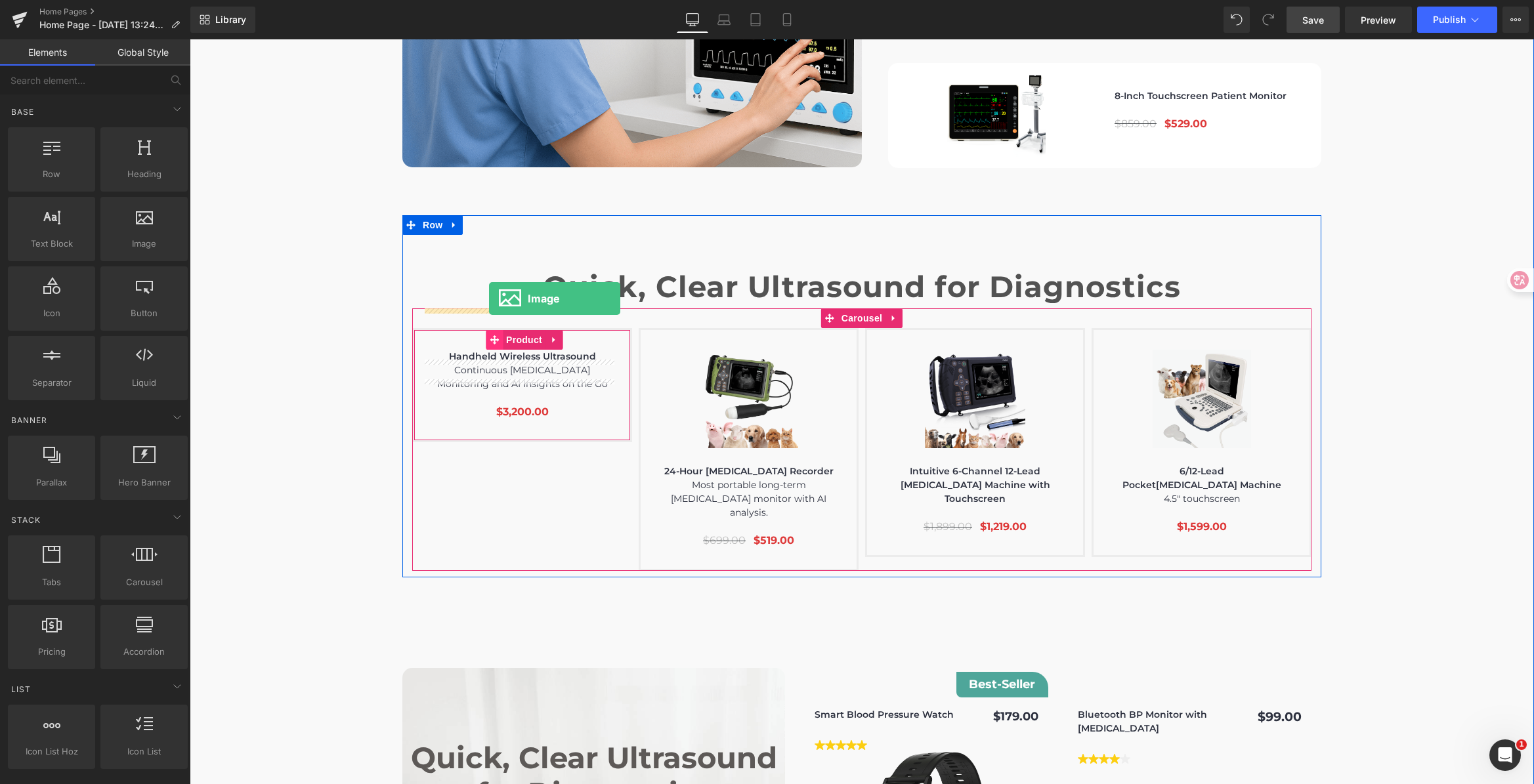
drag, startPoint x: 335, startPoint y: 294, endPoint x: 489, endPoint y: 298, distance: 154.1
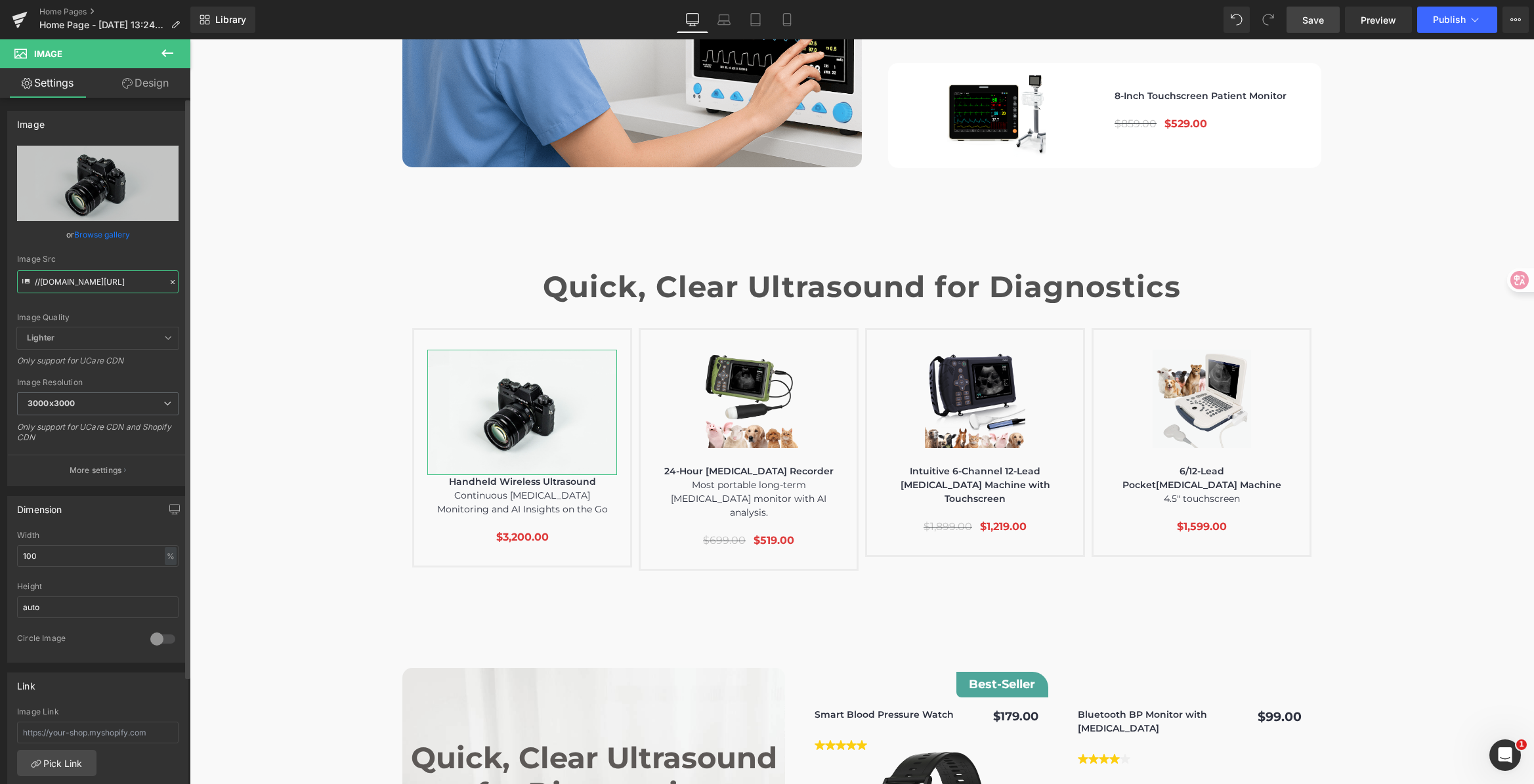
click at [119, 274] on input "//d1um8515vdn9kb.cloudfront.net/images/parallax.jpg" at bounding box center [98, 282] width 162 height 23
type input "https://ucarecdn.com/a8dad395-f0d3-413a-b3fb-559338a9aa1c/banner_gif.gif"
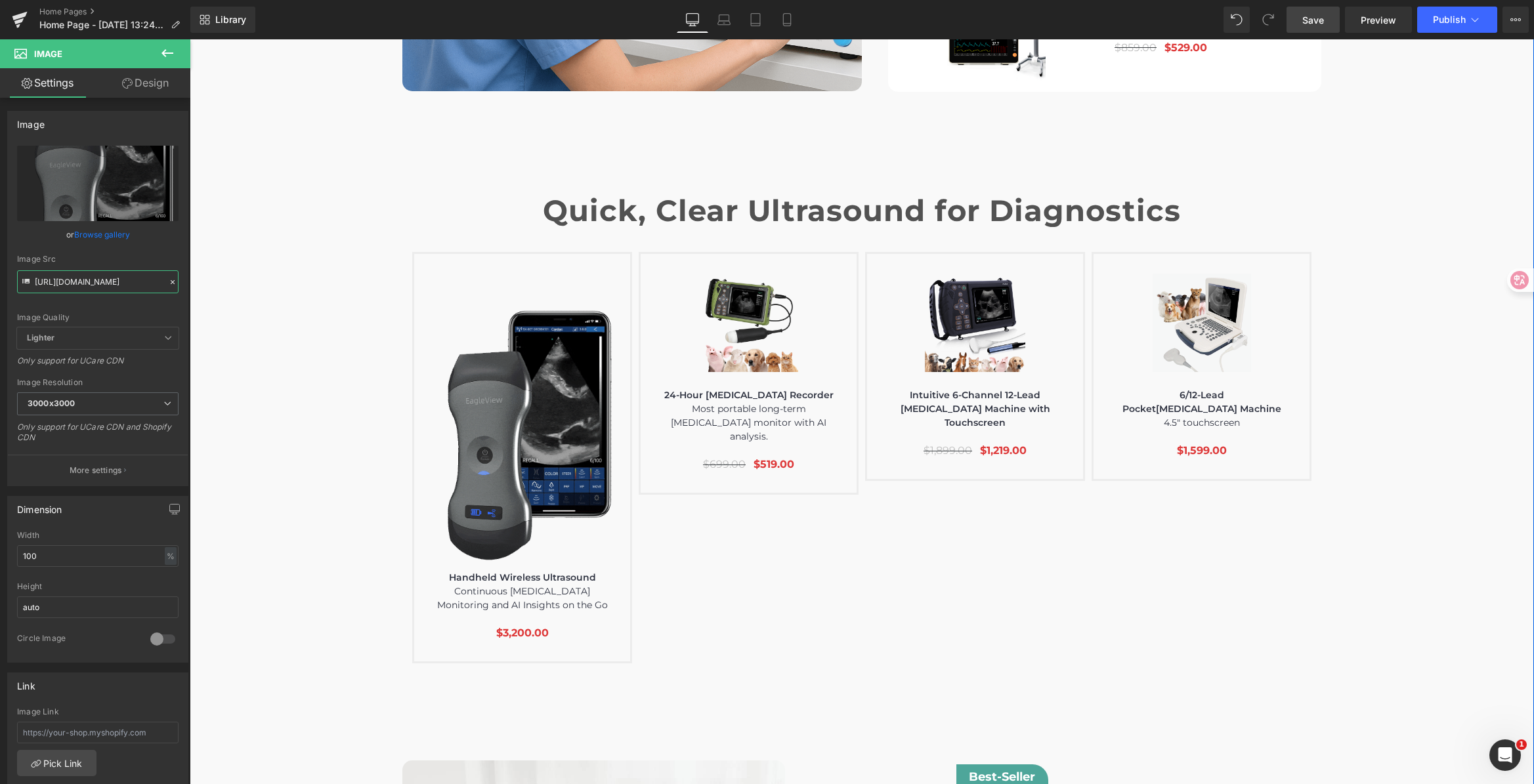
scroll to position [4486, 0]
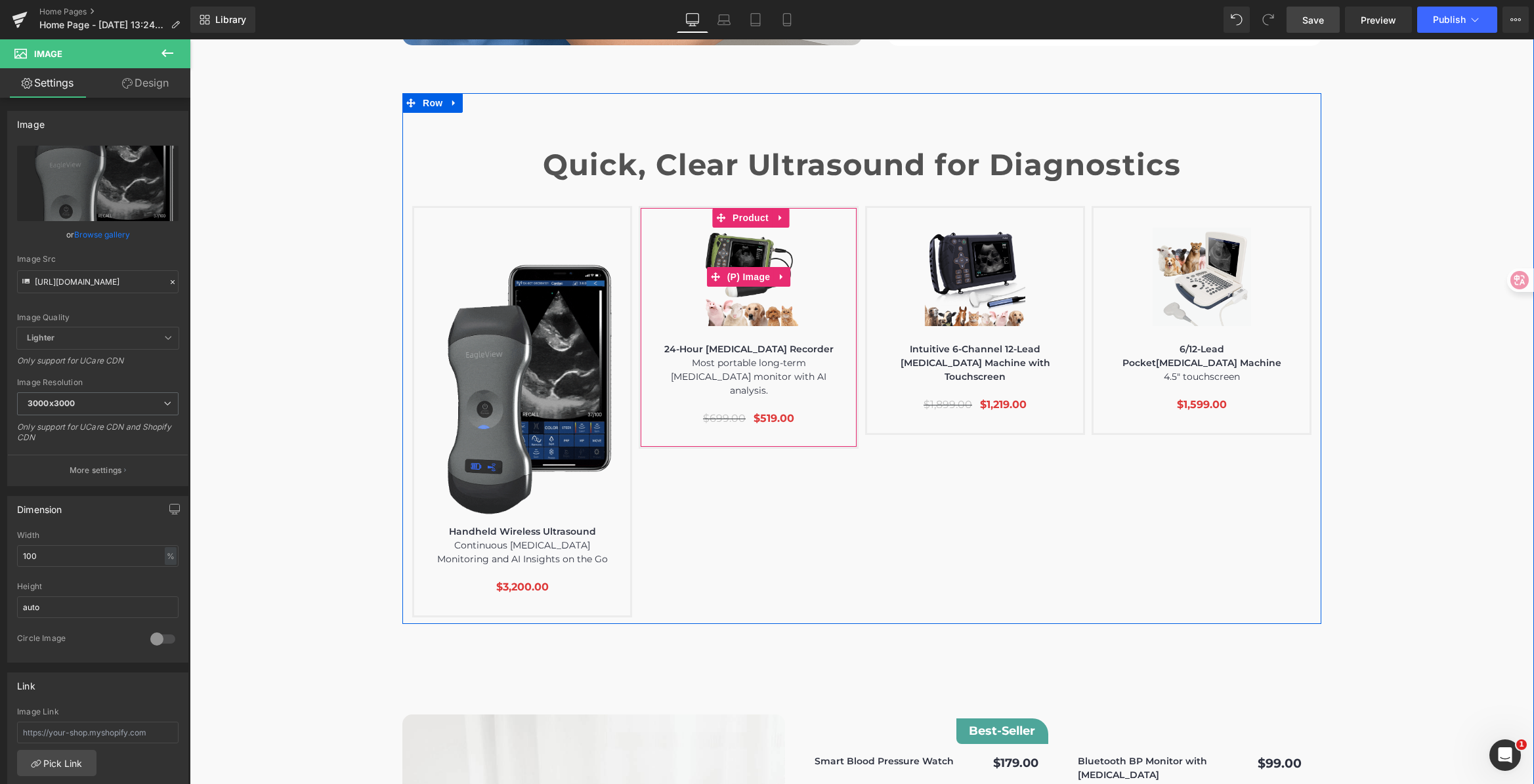
click at [740, 228] on img at bounding box center [749, 277] width 98 height 98
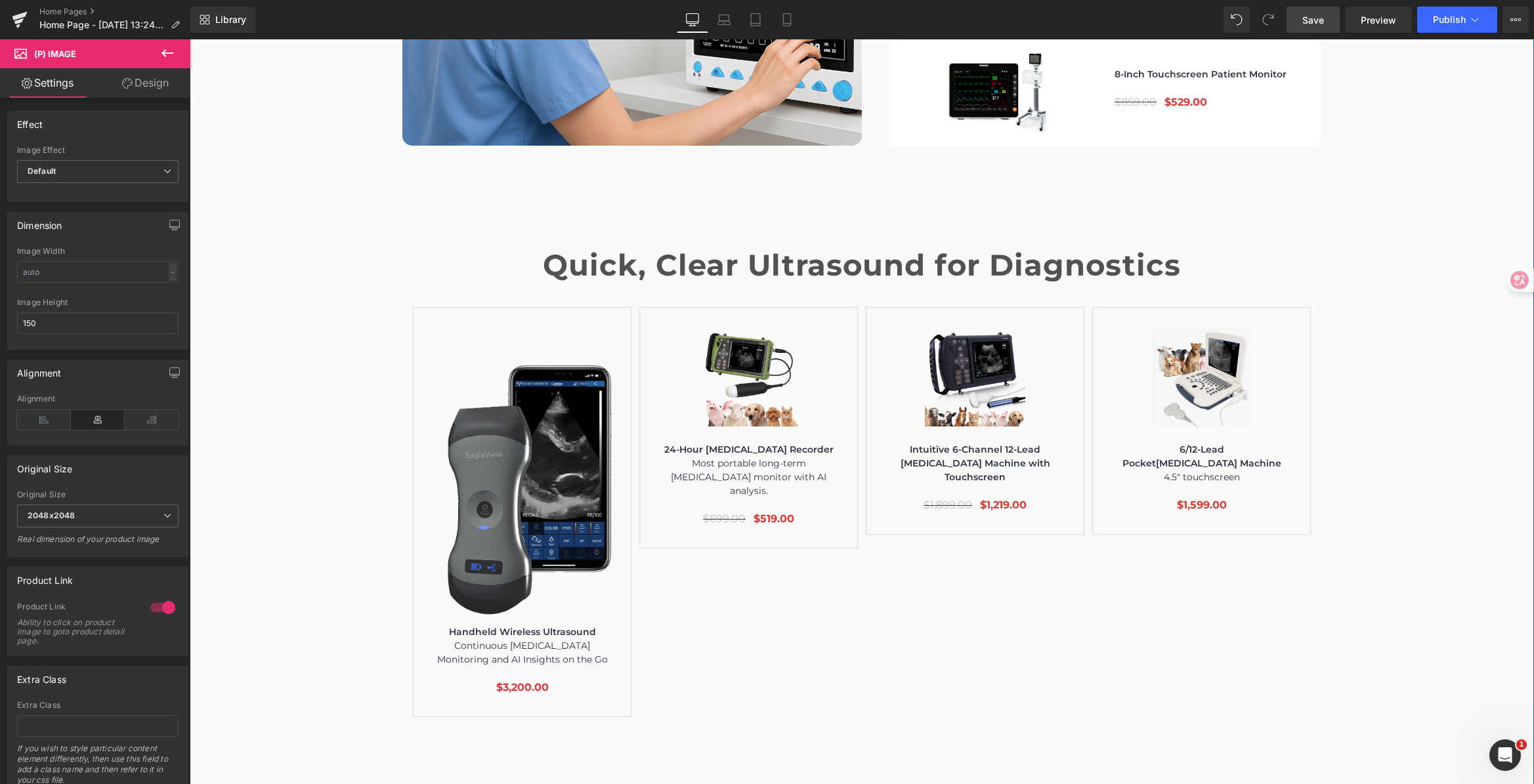
scroll to position [4413, 0]
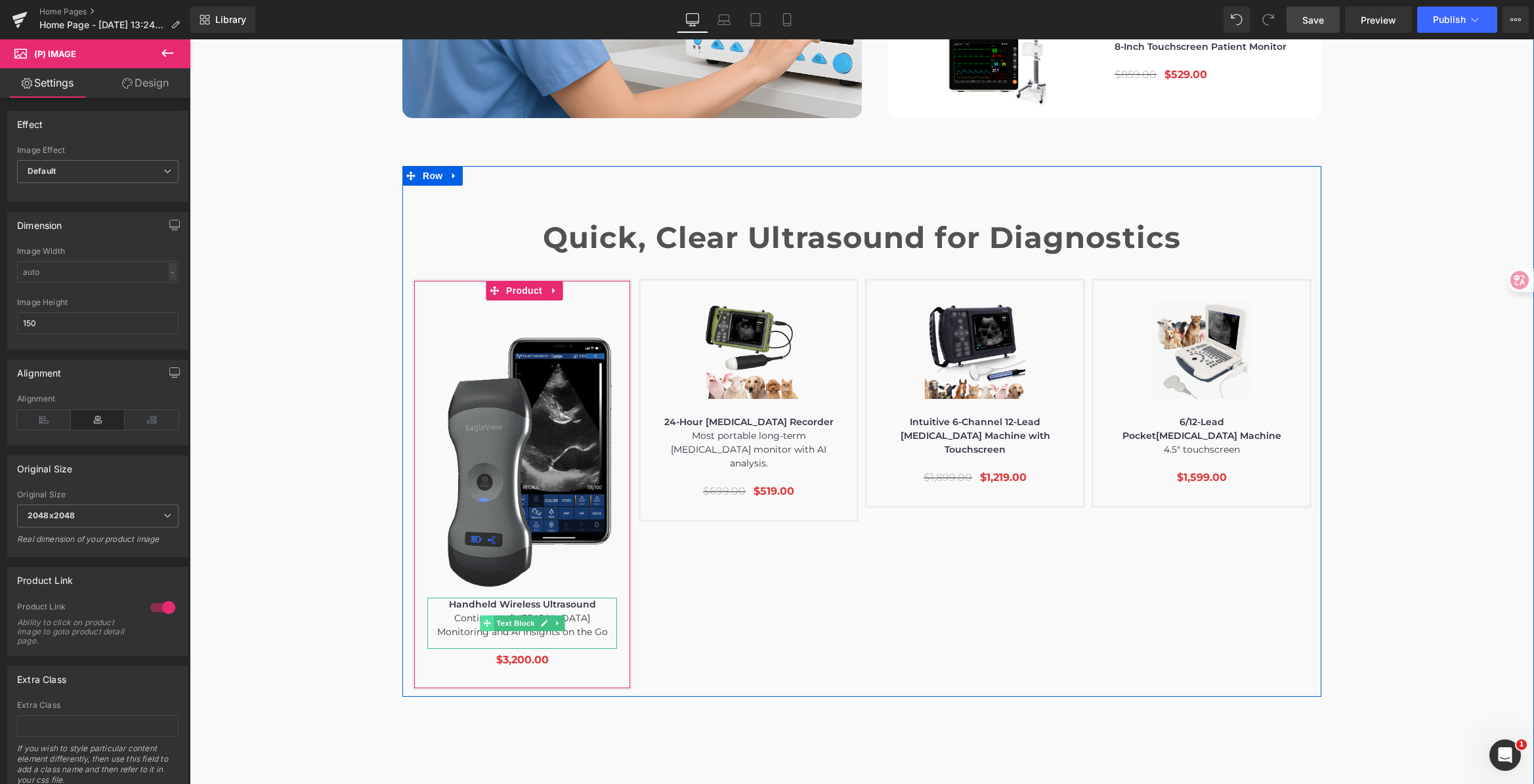
click at [487, 615] on span at bounding box center [487, 623] width 14 height 16
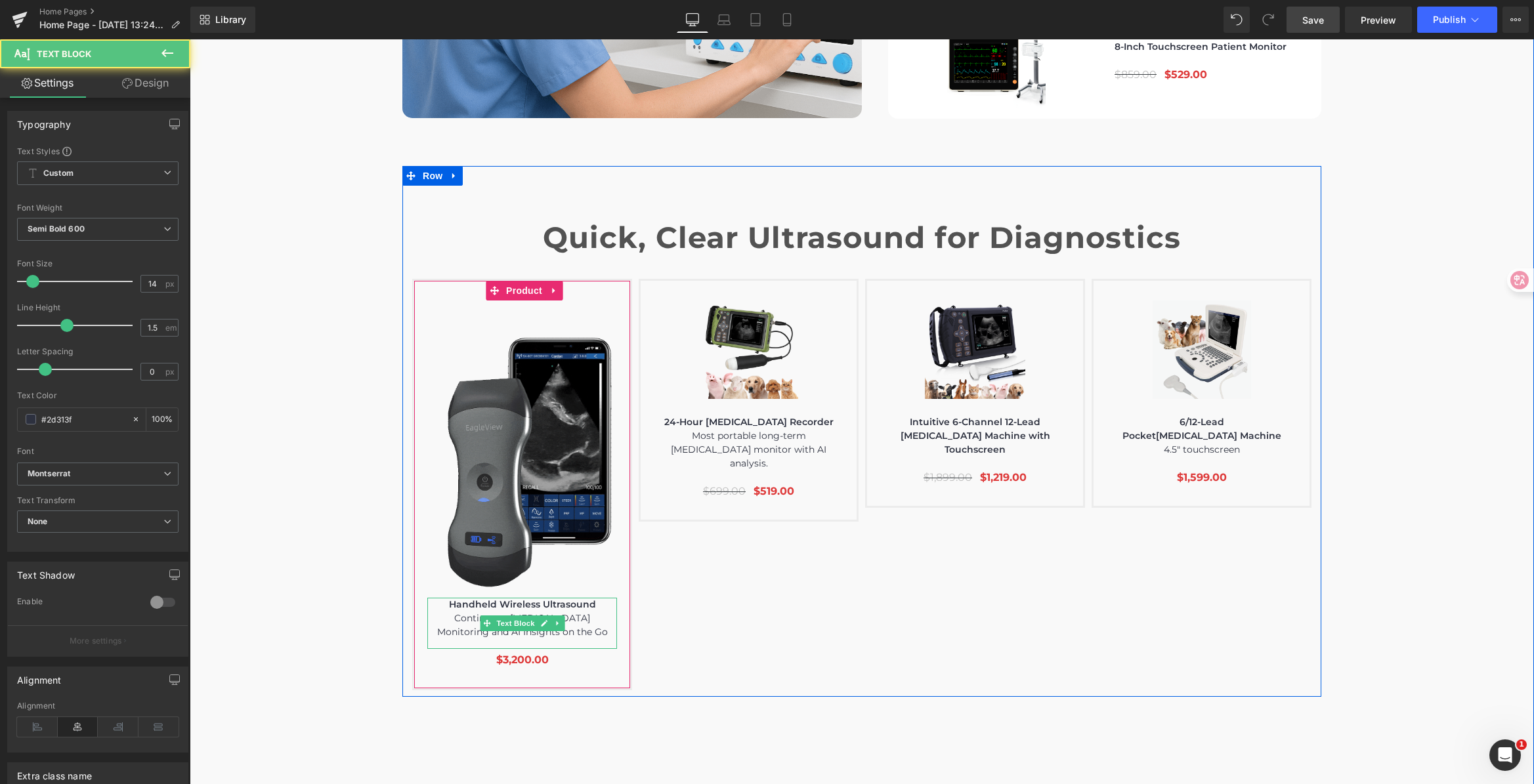
click at [455, 612] on span "Continuous [MEDICAL_DATA] Monitoring and AI Insights on the Go" at bounding box center [522, 625] width 170 height 25
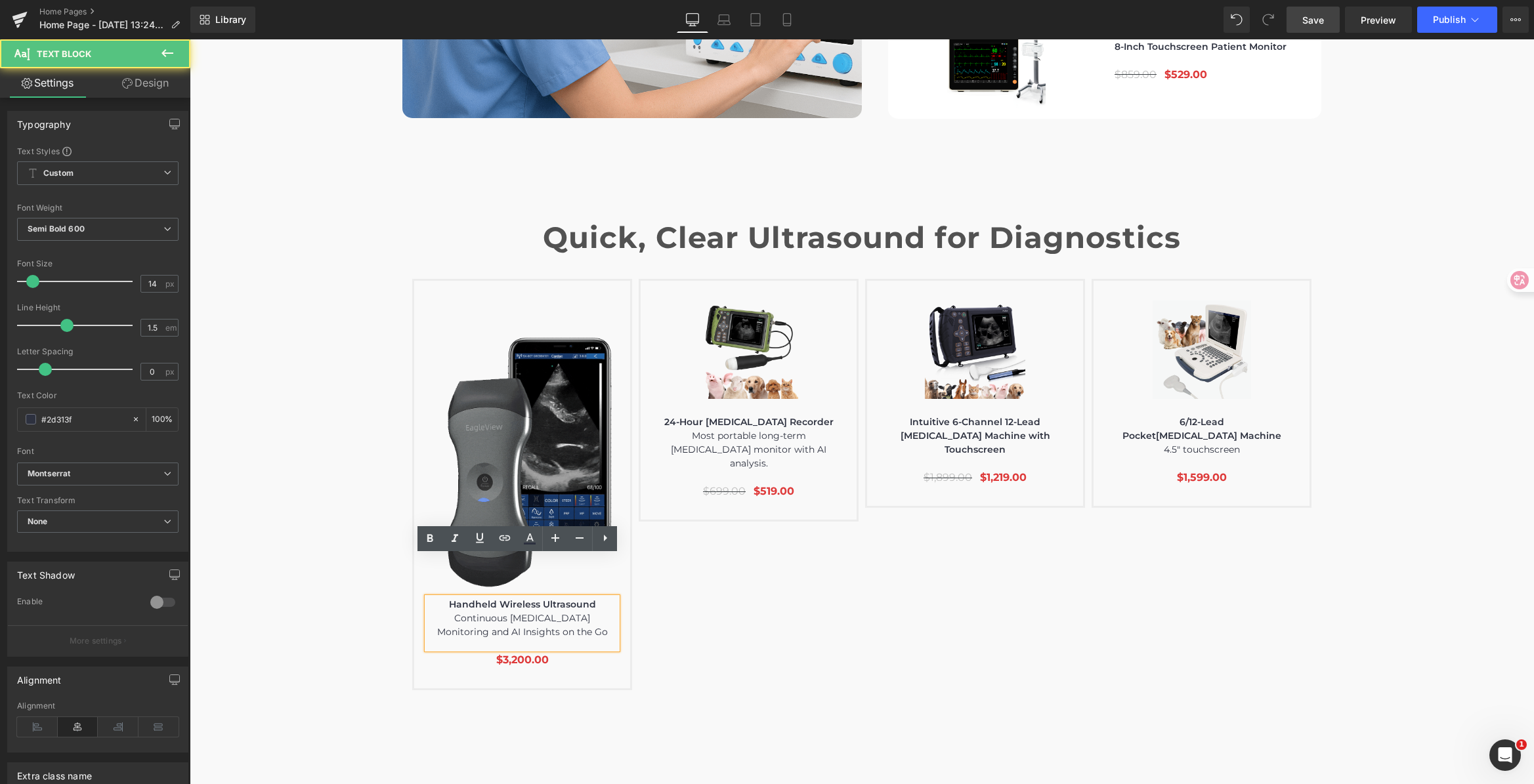
click at [431, 611] on p "Continuous [MEDICAL_DATA] Monitoring and AI Insights on the Go" at bounding box center [522, 625] width 189 height 28
click at [528, 612] on span "Continuous [MEDICAL_DATA] Monitoring and AI Insights on the Go" at bounding box center [522, 625] width 170 height 25
drag, startPoint x: 437, startPoint y: 579, endPoint x: 583, endPoint y: 593, distance: 146.7
click at [583, 611] on p "Continuous [MEDICAL_DATA] Monitoring and AI Insights on the Go" at bounding box center [522, 625] width 189 height 28
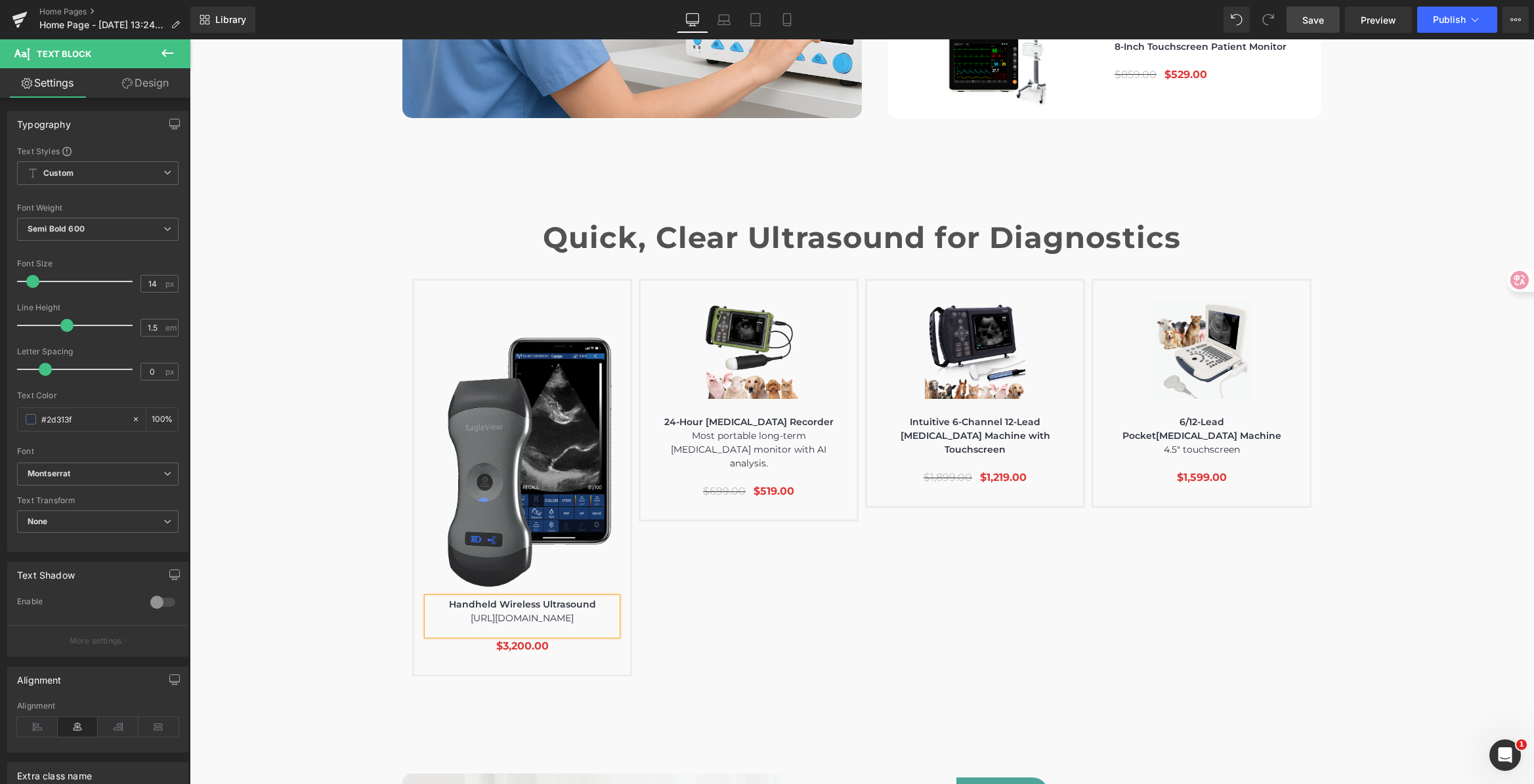
click at [735, 562] on div "Image Text Block $0" at bounding box center [865, 478] width 905 height 397
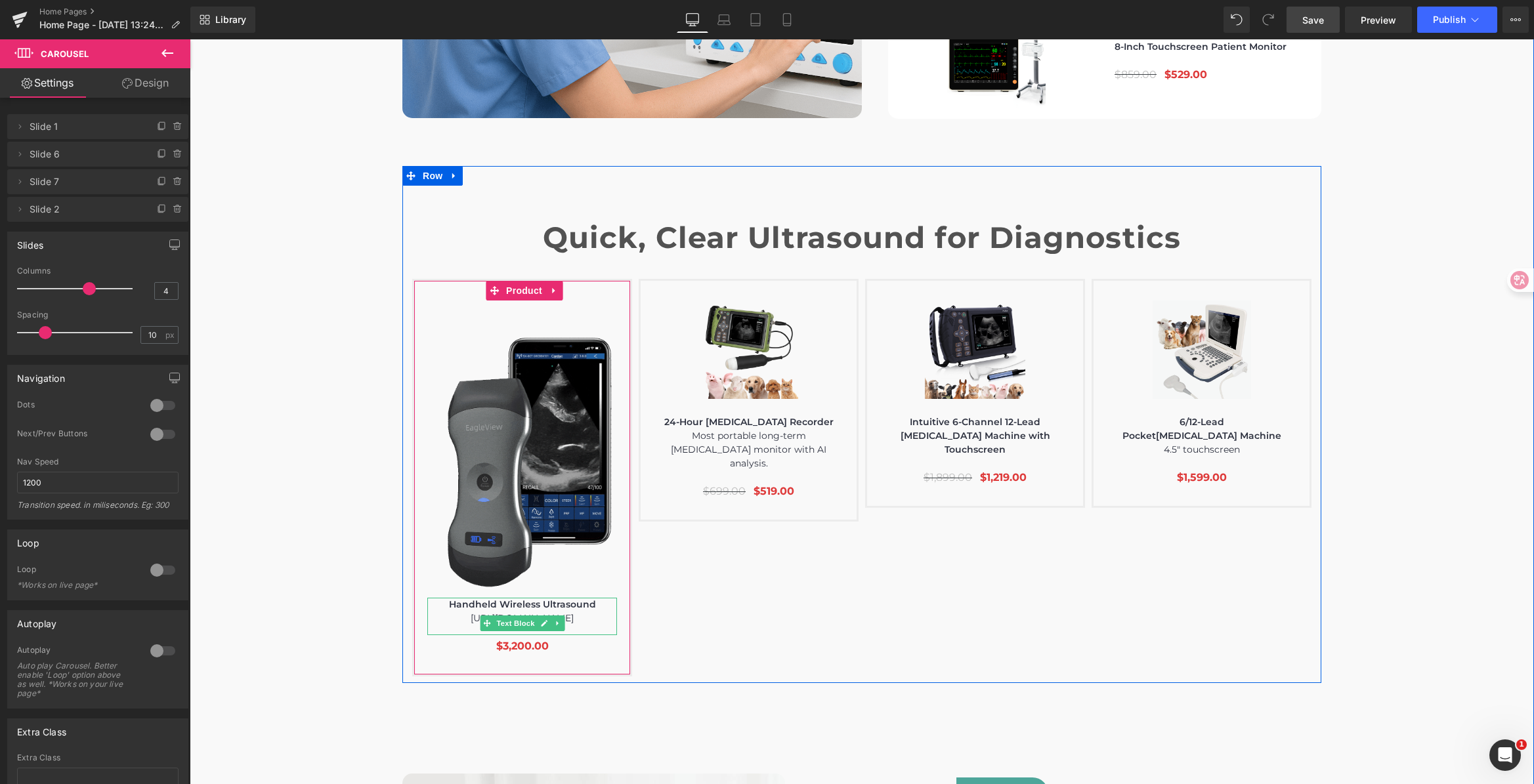
click at [574, 612] on span "https://ucarecdn.com/a8dad395-f0d3-413a-b3fb-559338a9aa1c/banner_gif.gif" at bounding box center [522, 618] width 103 height 12
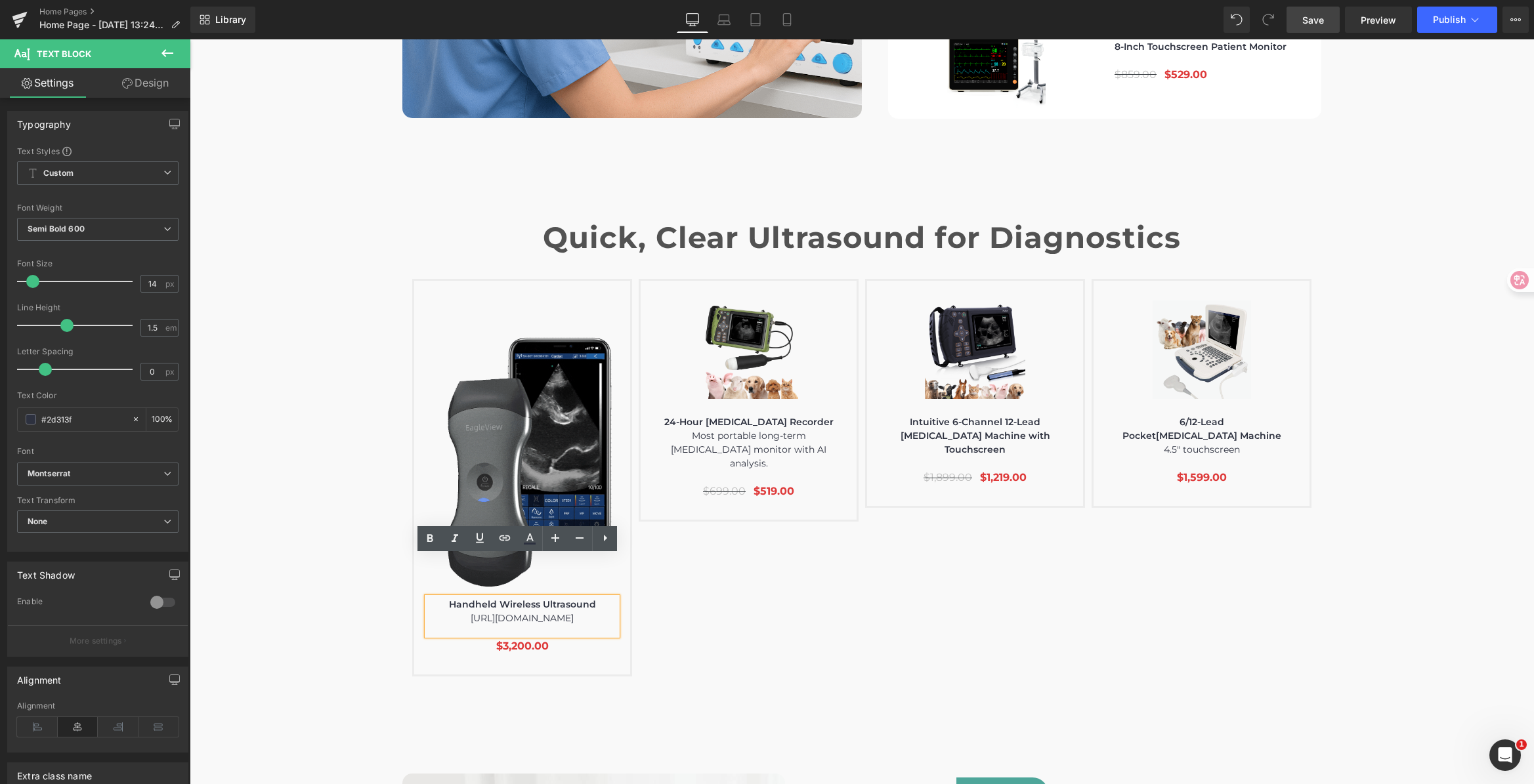
drag, startPoint x: 606, startPoint y: 593, endPoint x: 406, endPoint y: 571, distance: 201.2
click at [406, 571] on div "Quick, Clear Ultrasound for Diagnostics Heading Image Handheld Wireless Ultraso…" at bounding box center [861, 431] width 919 height 491
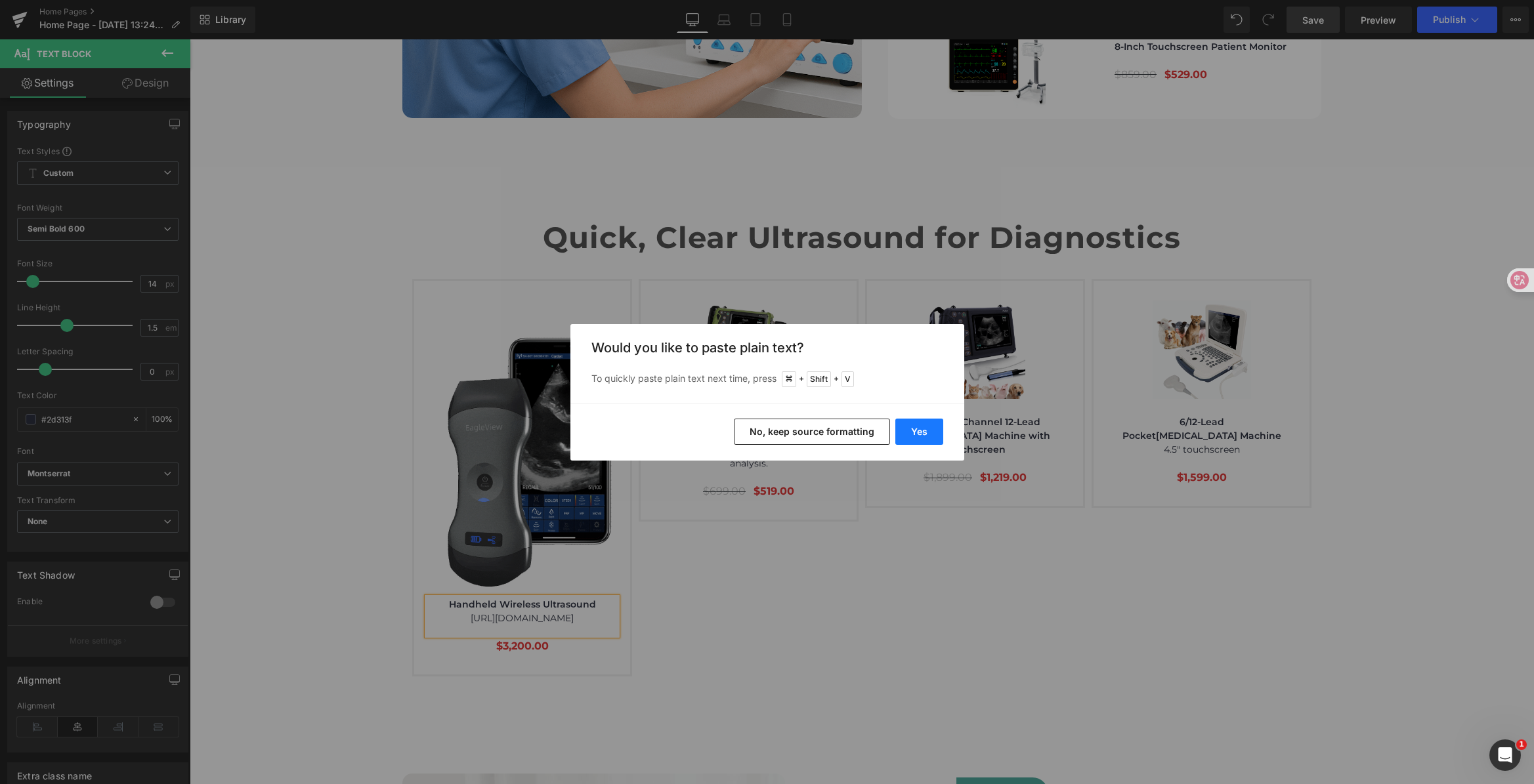
click at [916, 430] on button "Yes" at bounding box center [919, 432] width 48 height 26
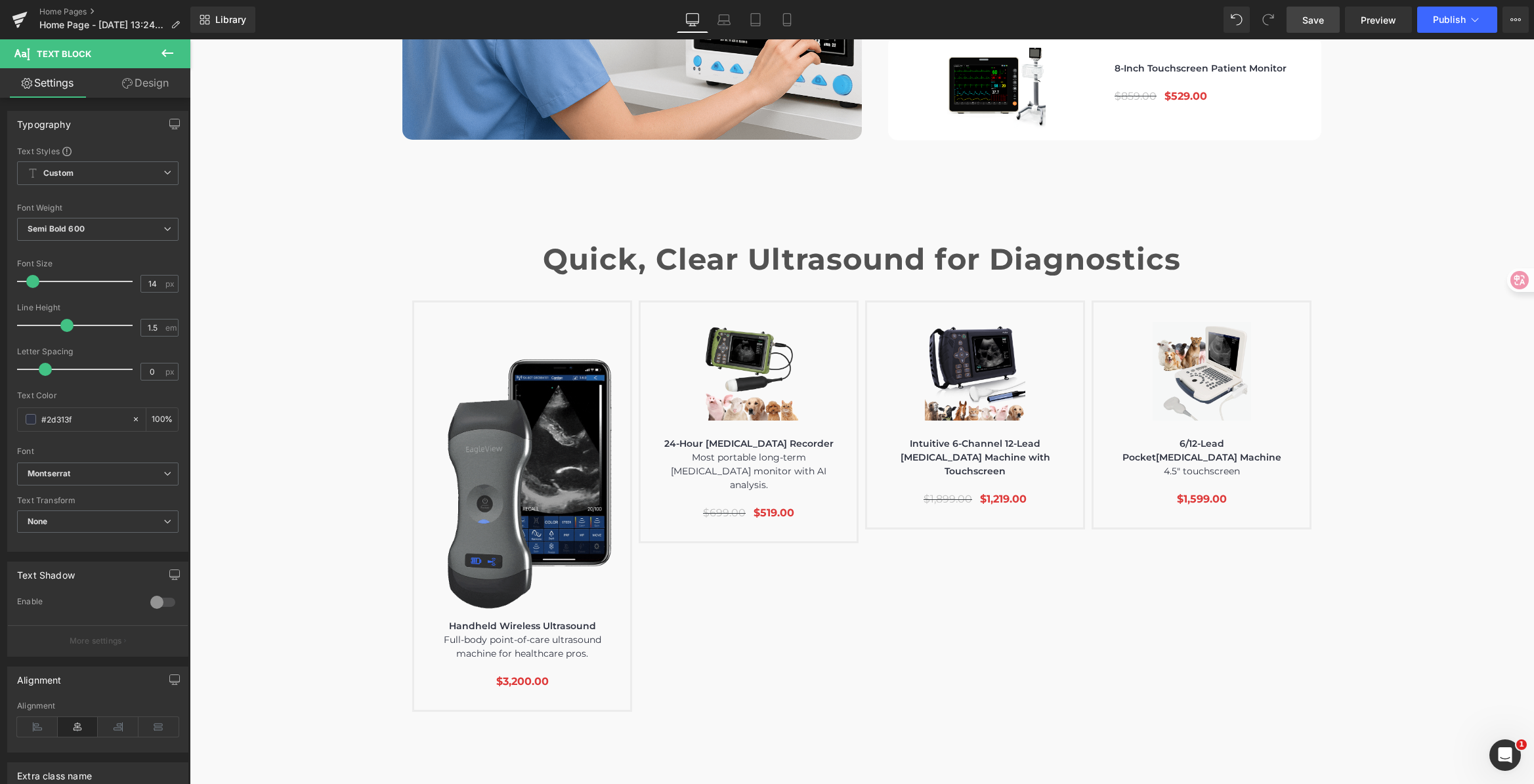
scroll to position [4392, 0]
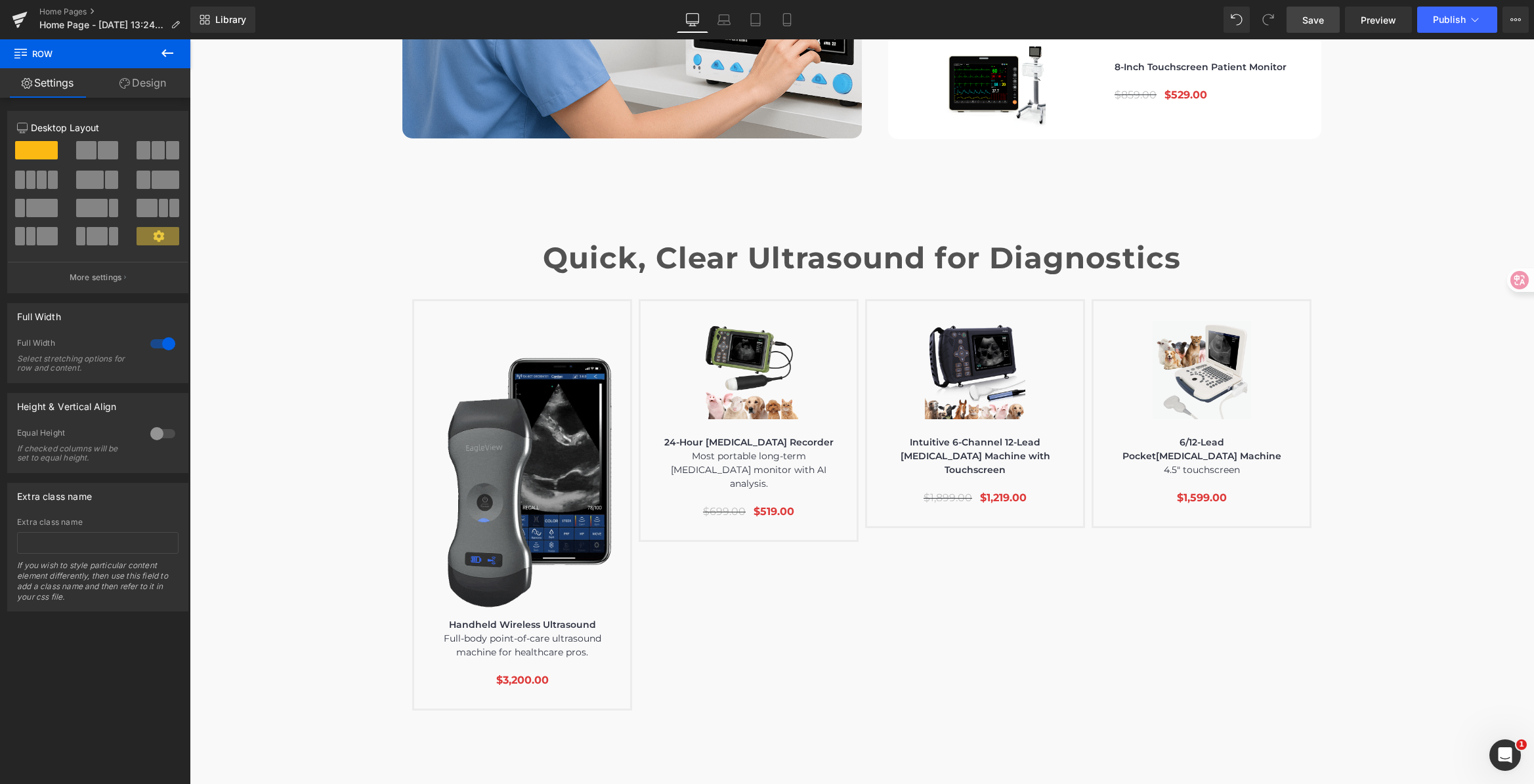
click at [1318, 23] on span "Save" at bounding box center [1313, 20] width 22 height 14
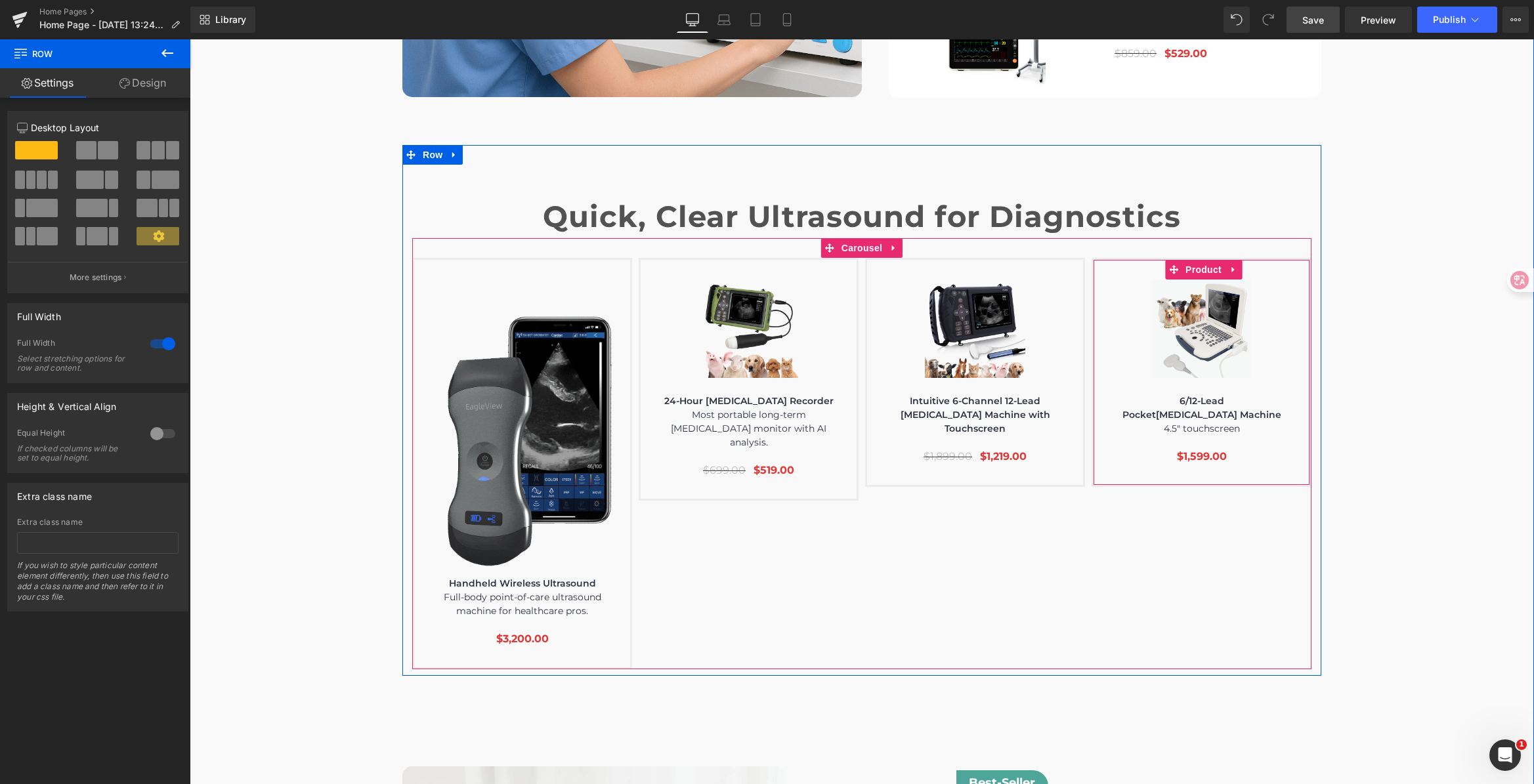
scroll to position [4433, 0]
click at [1204, 320] on span "(P) Image" at bounding box center [1202, 329] width 50 height 20
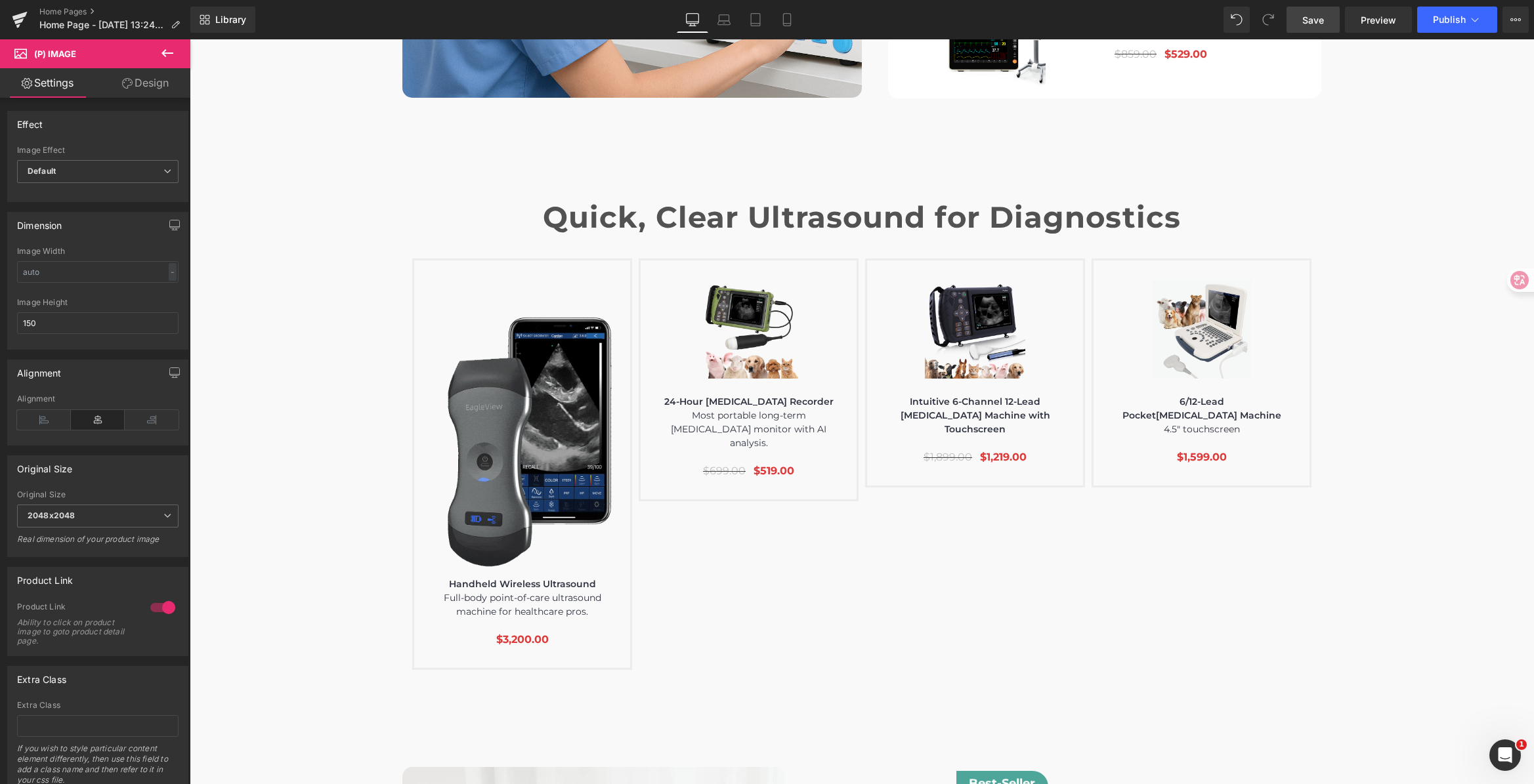
click at [109, 287] on div "Image Width - % px" at bounding box center [98, 272] width 162 height 51
click at [106, 278] on input "text" at bounding box center [98, 272] width 162 height 22
click at [0, 261] on html "(P) Image You are previewing how the will restyle your page. You can not edit E…" at bounding box center [767, 392] width 1534 height 784
click at [169, 271] on div "-" at bounding box center [173, 272] width 8 height 17
click at [168, 290] on li "%" at bounding box center [170, 292] width 17 height 19
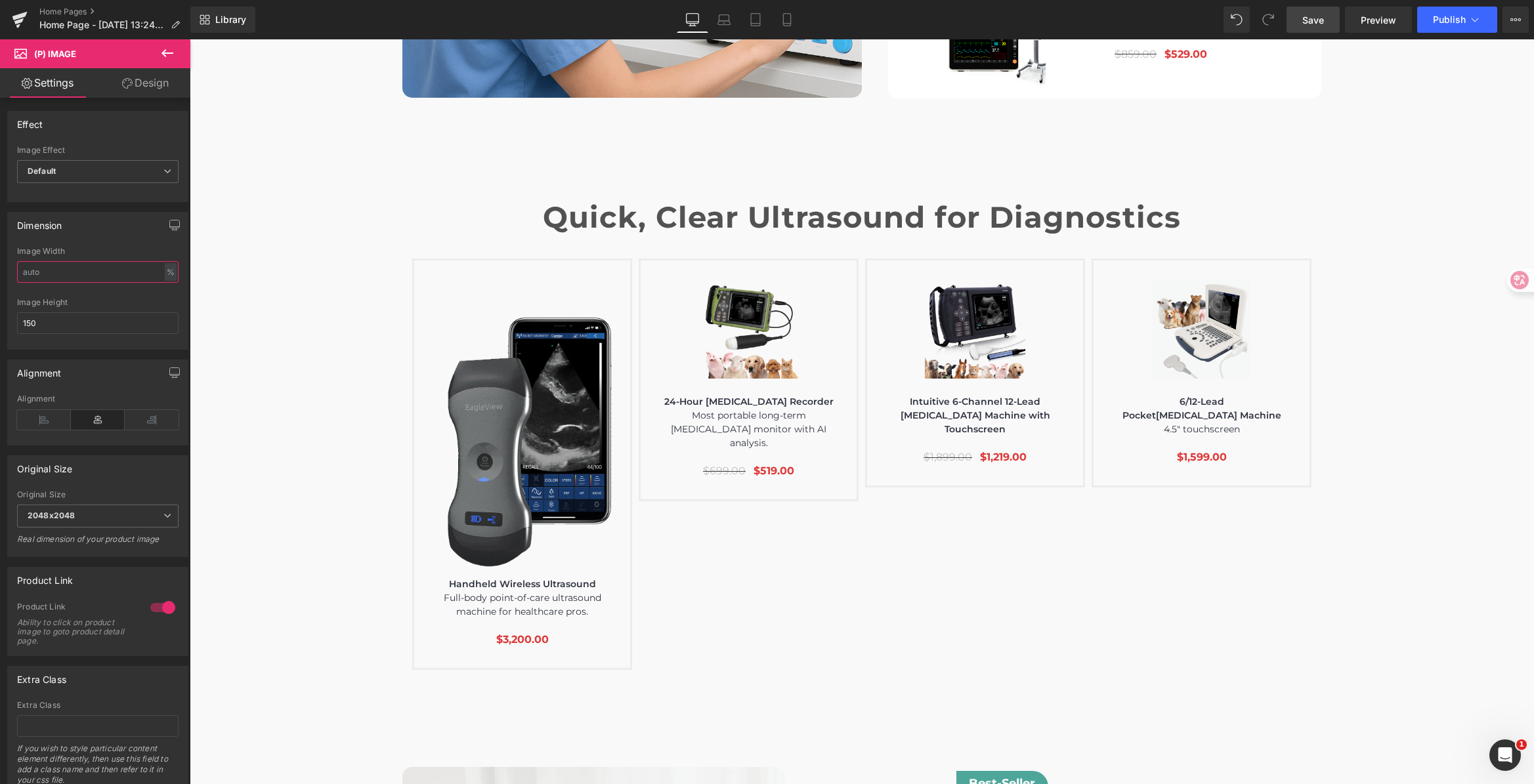
click at [101, 271] on input "text" at bounding box center [98, 272] width 162 height 22
drag, startPoint x: 101, startPoint y: 270, endPoint x: 7, endPoint y: 258, distance: 94.8
click at [0, 259] on html "(P) Image You are previewing how the will restyle your page. You can not edit E…" at bounding box center [767, 392] width 1534 height 784
click at [93, 273] on input "100" at bounding box center [98, 272] width 162 height 22
click at [96, 288] on div "Image Width 100 % % px" at bounding box center [98, 272] width 162 height 51
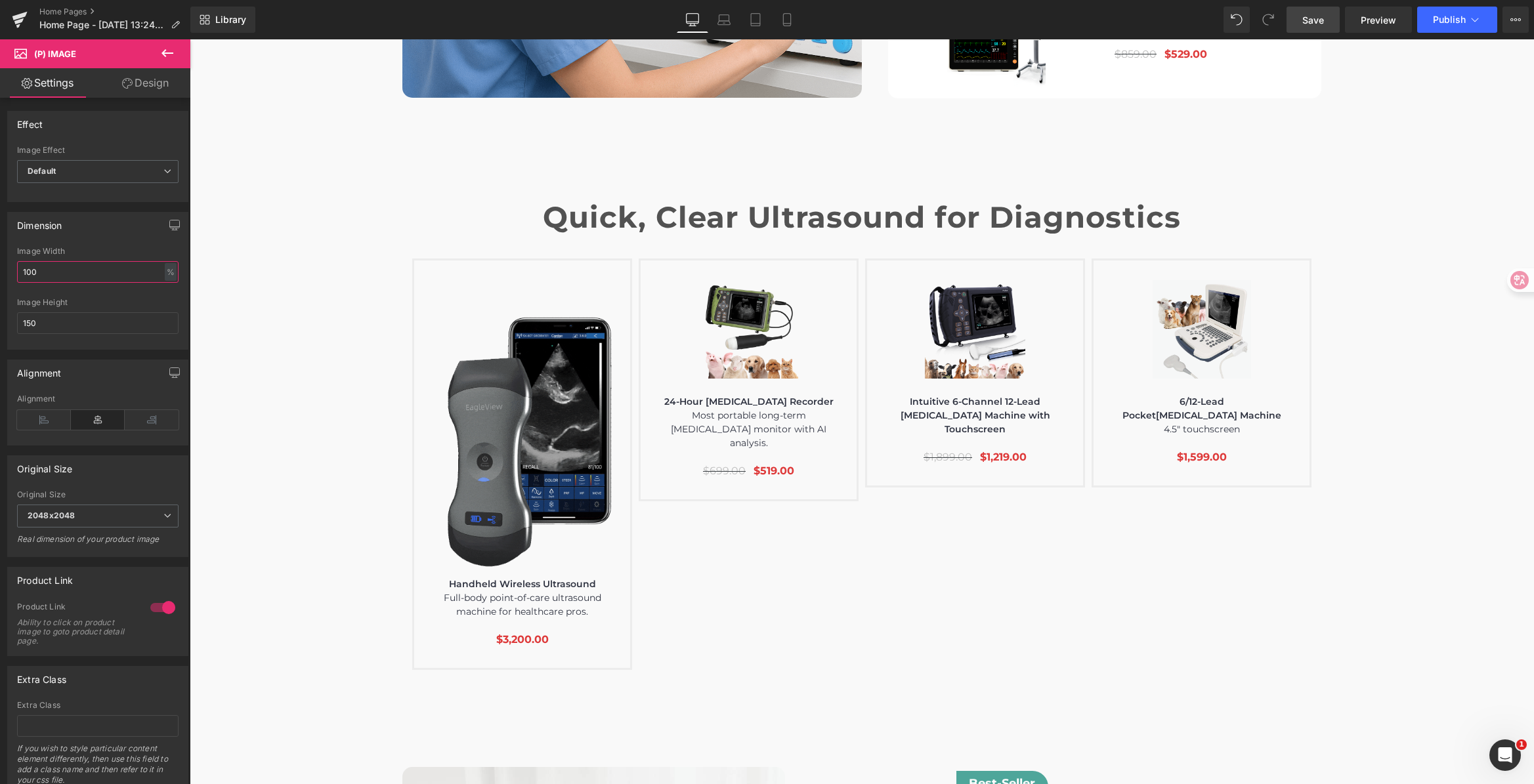
drag, startPoint x: 114, startPoint y: 275, endPoint x: -39, endPoint y: 250, distance: 155.0
click at [0, 250] on html "(P) Image You are previewing how the will restyle your page. You can not edit E…" at bounding box center [767, 392] width 1534 height 784
drag, startPoint x: 44, startPoint y: 272, endPoint x: -21, endPoint y: 261, distance: 65.9
click at [0, 261] on html "(P) Image You are previewing how the will restyle your page. You can not edit E…" at bounding box center [767, 392] width 1534 height 784
type input "100"
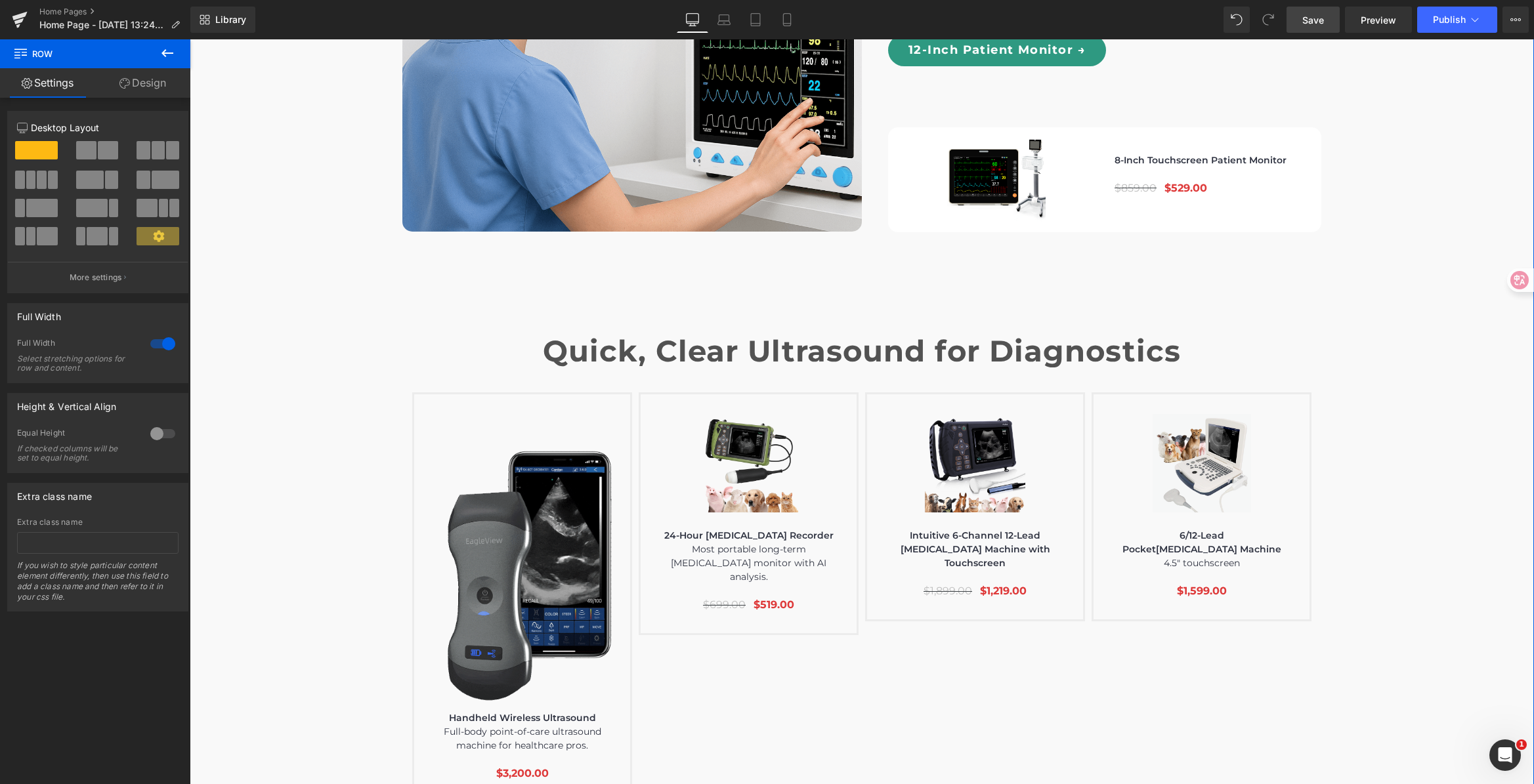
scroll to position [4302, 0]
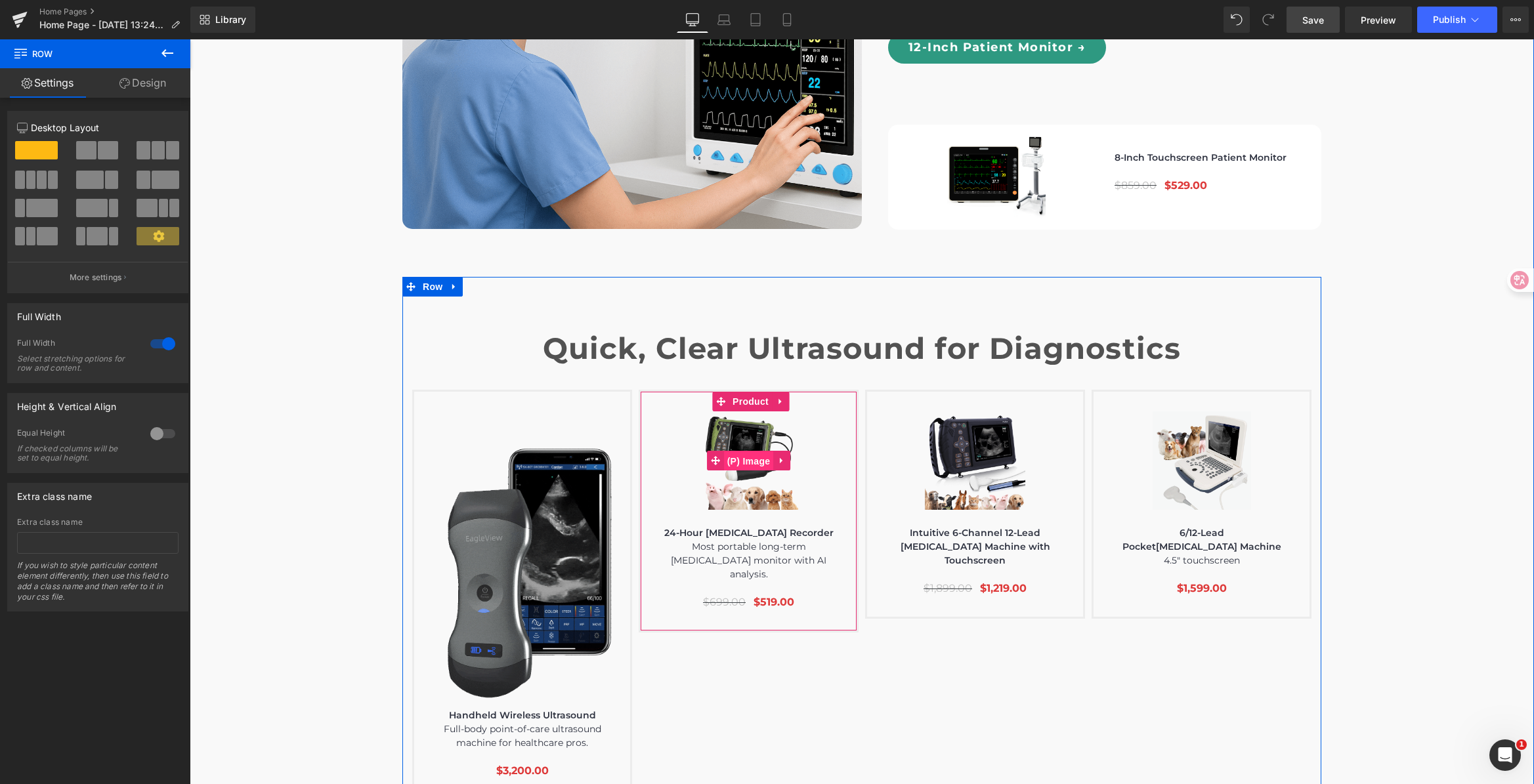
click at [737, 451] on link "(P) Image" at bounding box center [740, 460] width 67 height 20
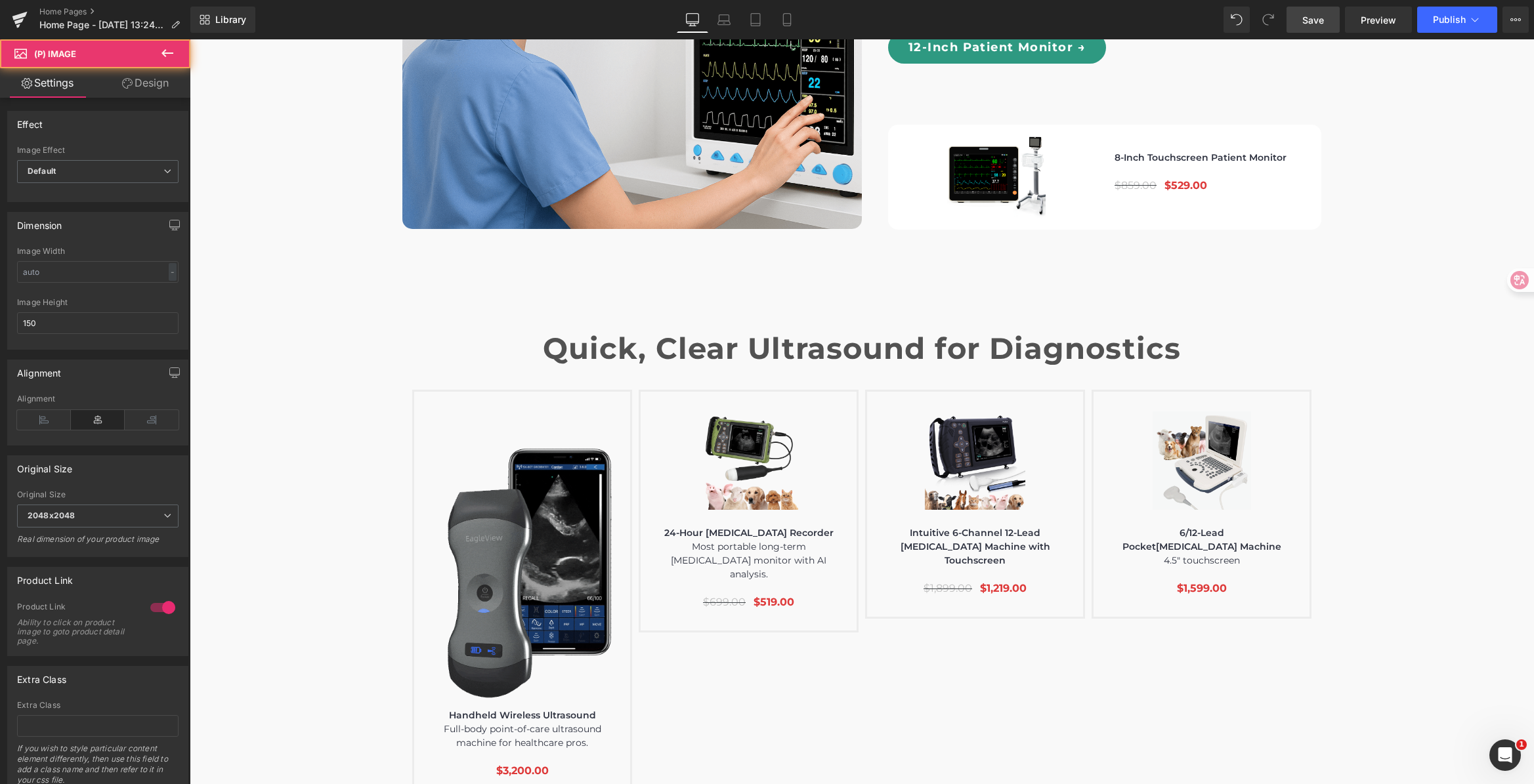
click at [122, 87] on icon at bounding box center [127, 83] width 10 height 10
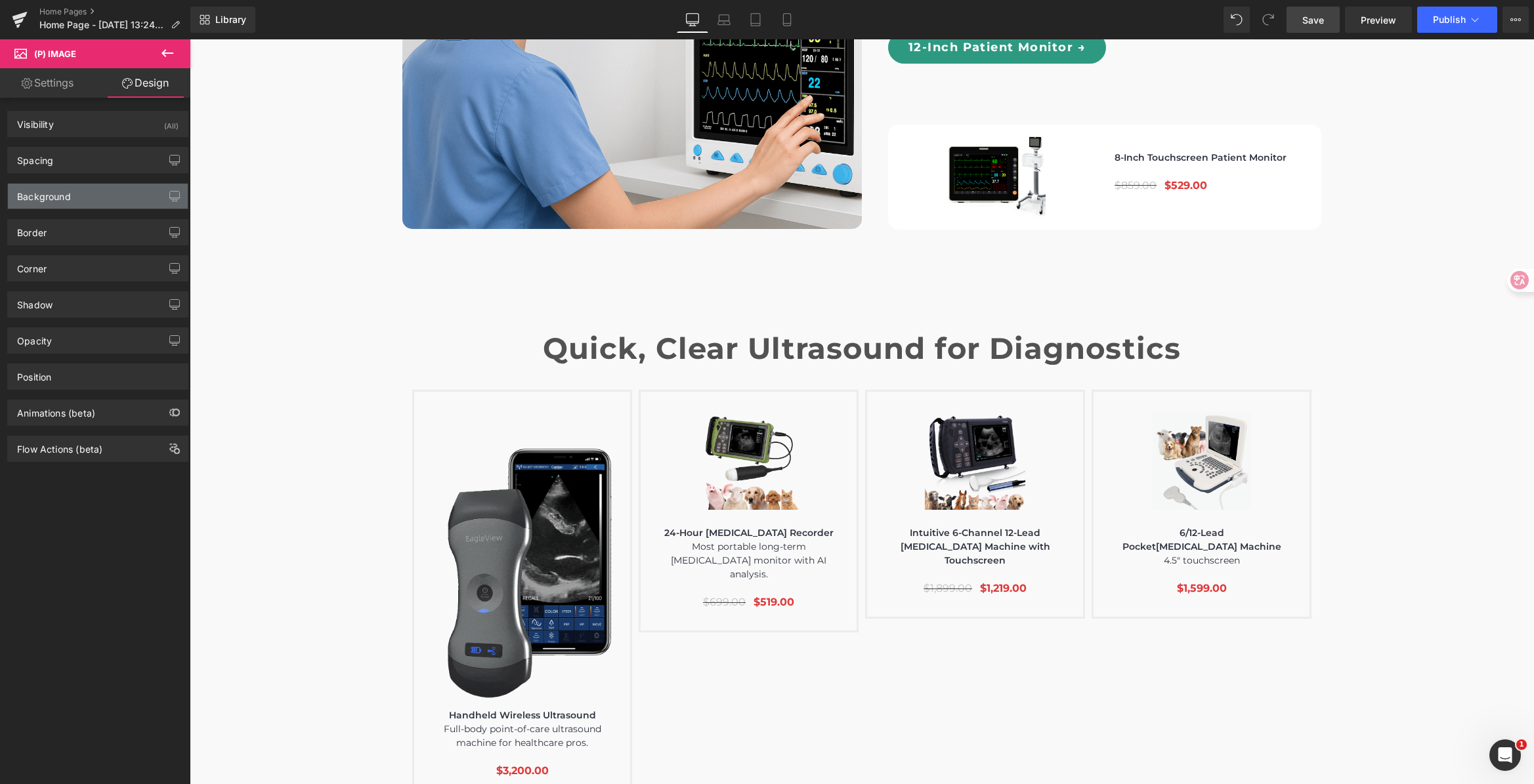
click at [71, 189] on div "Background" at bounding box center [98, 196] width 180 height 25
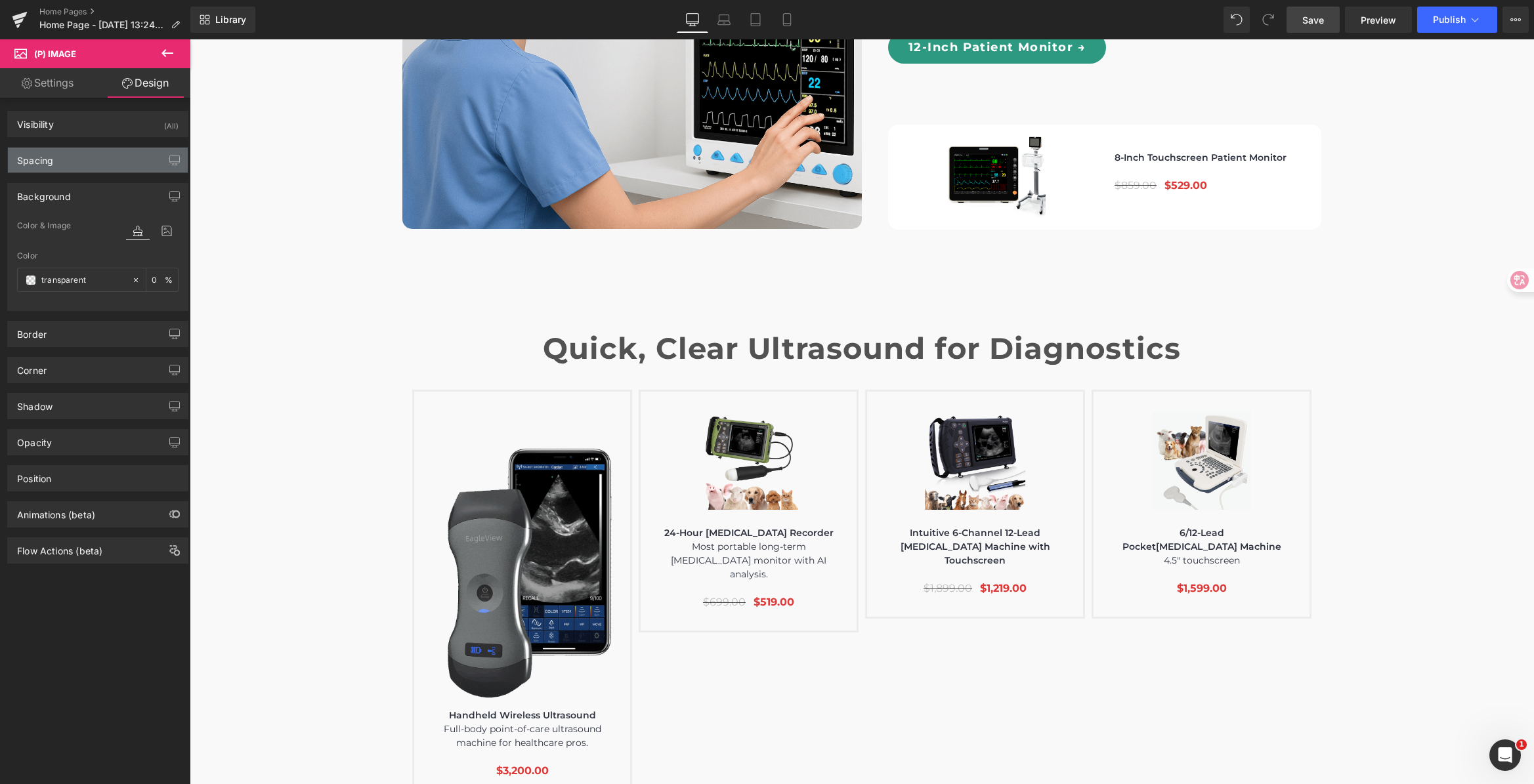
click at [71, 166] on div "Spacing" at bounding box center [98, 160] width 180 height 25
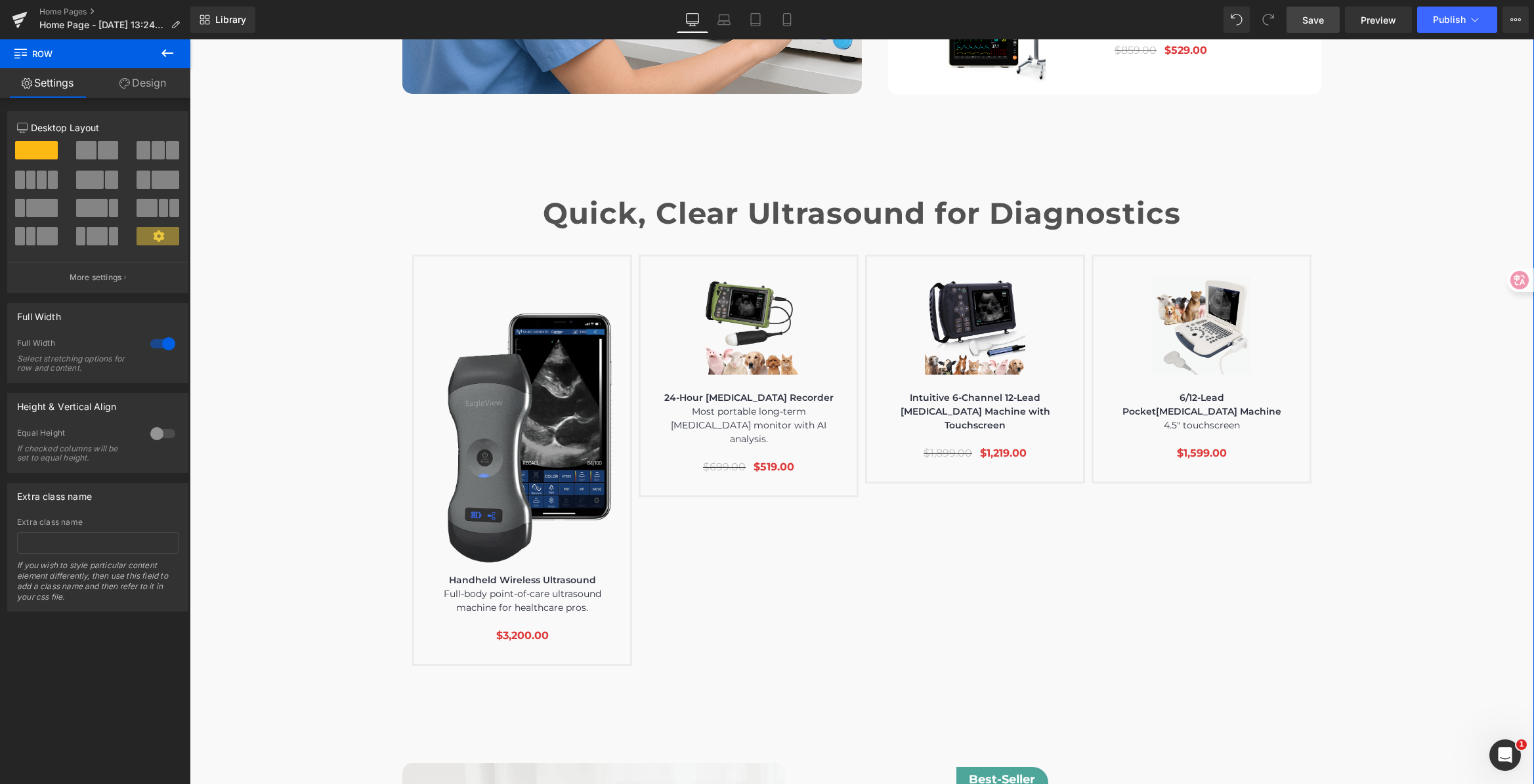
scroll to position [4436, 0]
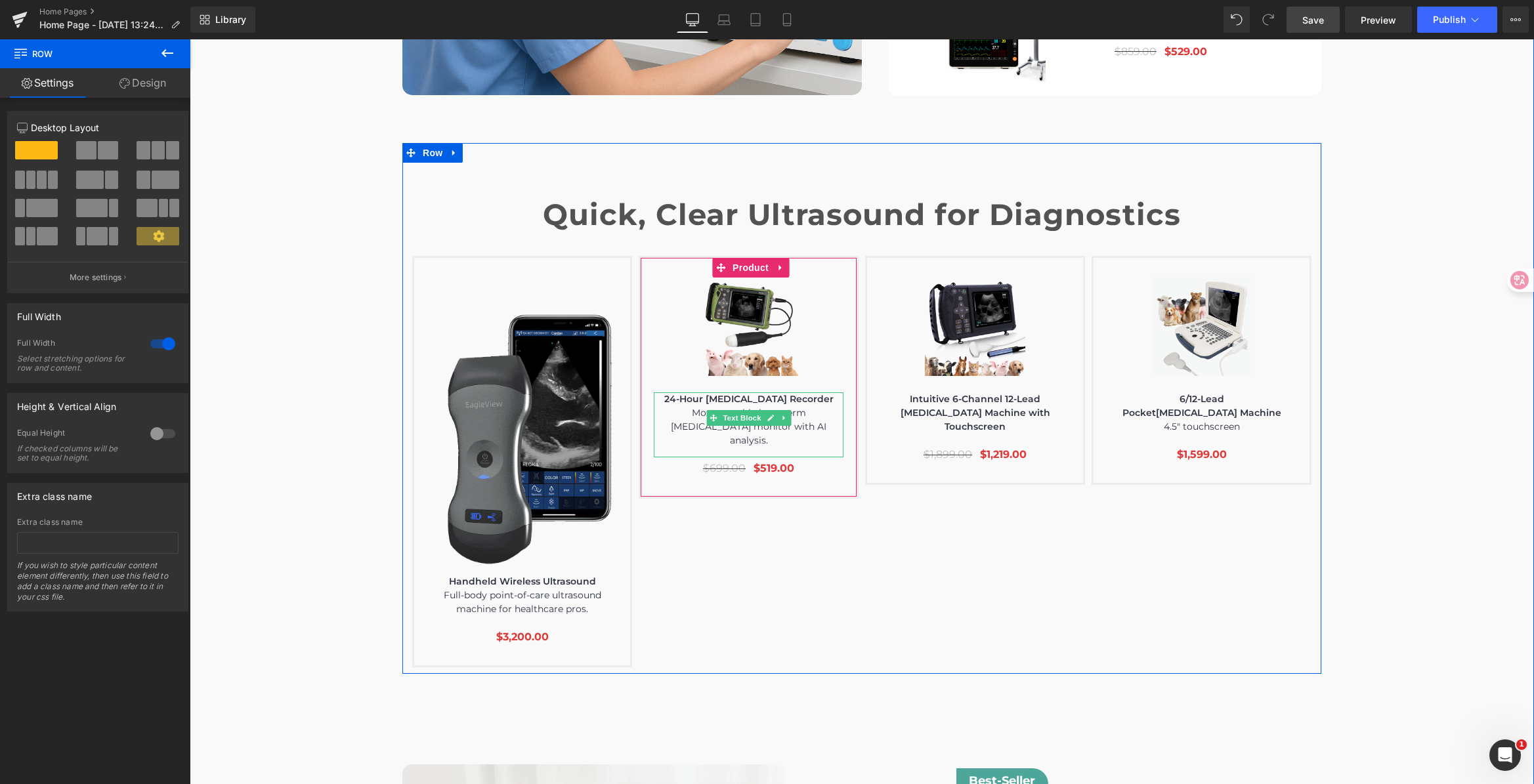
click at [696, 392] on p "24-Hour [MEDICAL_DATA] Recorder" at bounding box center [748, 399] width 189 height 14
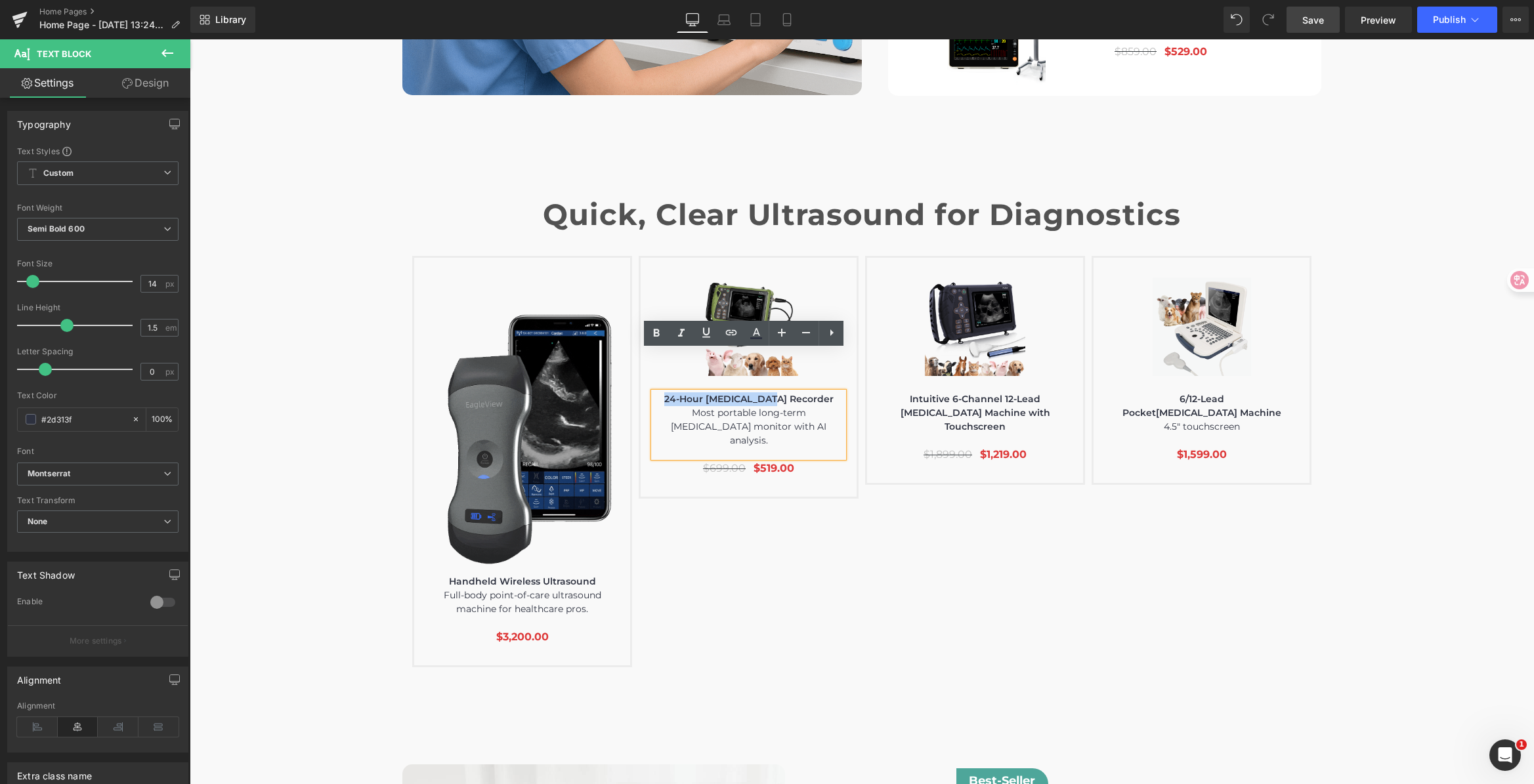
drag, startPoint x: 686, startPoint y: 358, endPoint x: 817, endPoint y: 357, distance: 131.0
click at [817, 392] on p "24-Hour [MEDICAL_DATA] Recorder" at bounding box center [748, 399] width 189 height 14
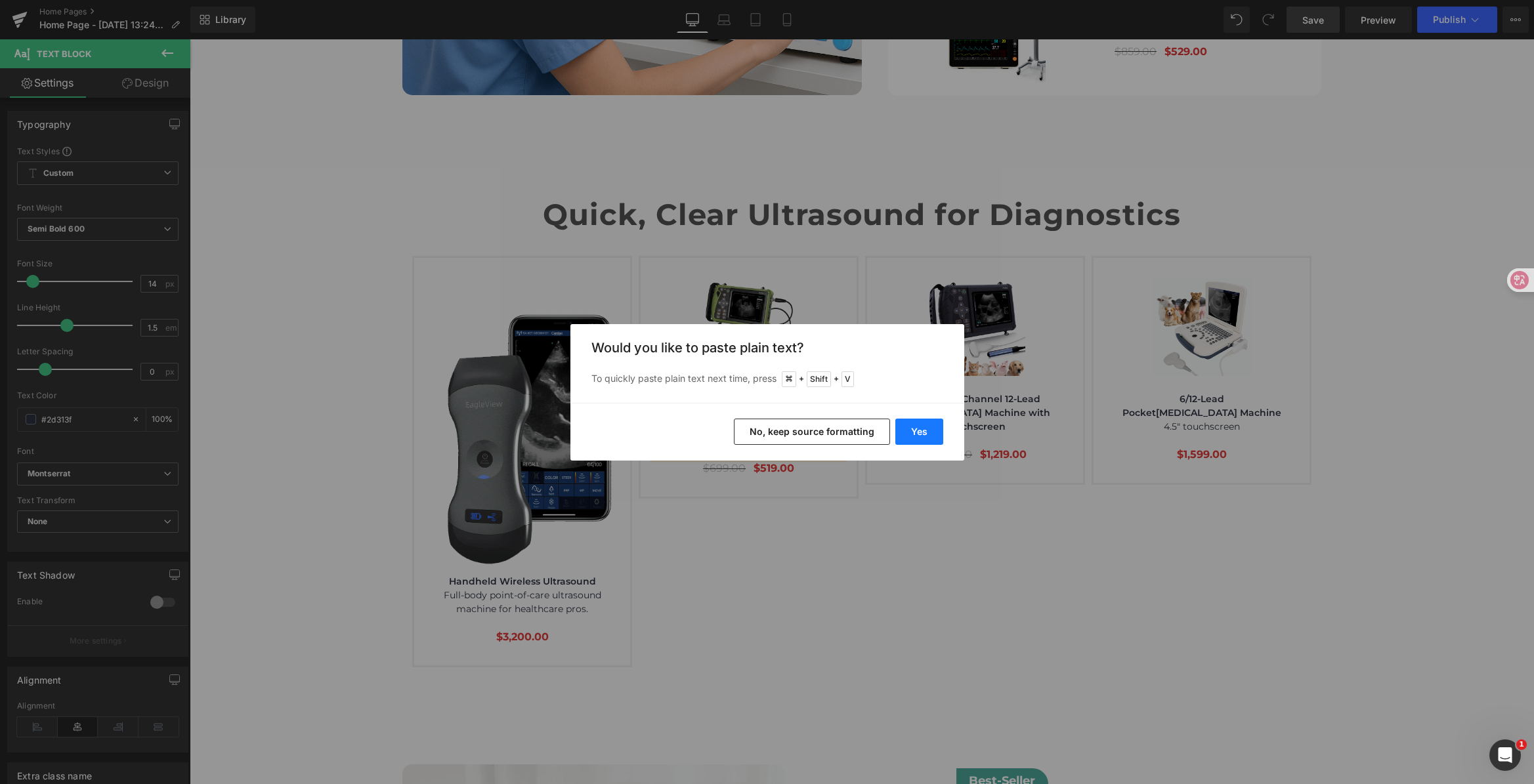
drag, startPoint x: 925, startPoint y: 443, endPoint x: 886, endPoint y: 390, distance: 65.8
click at [925, 443] on button "Yes" at bounding box center [919, 432] width 48 height 26
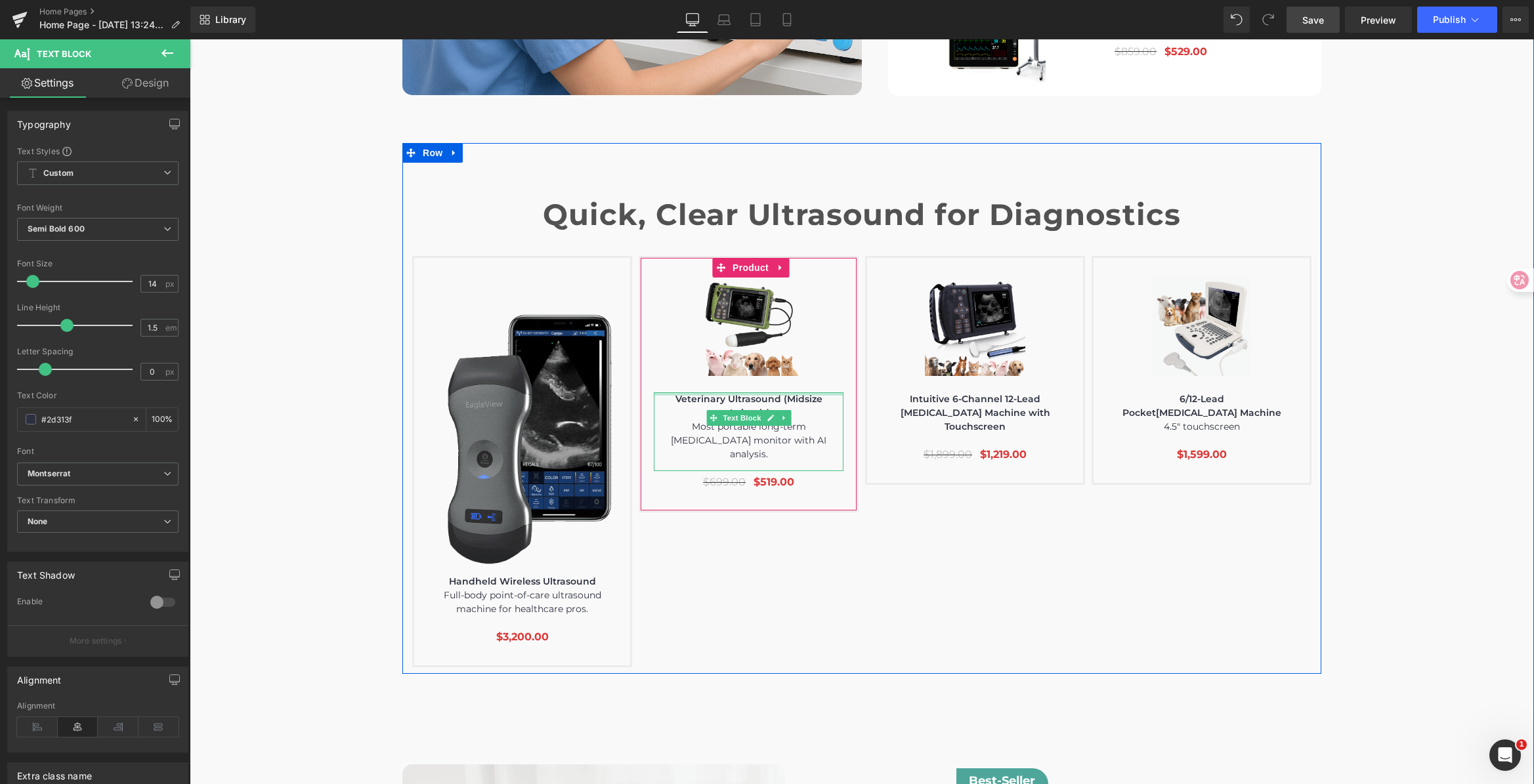
click at [752, 392] on div at bounding box center [748, 394] width 189 height 4
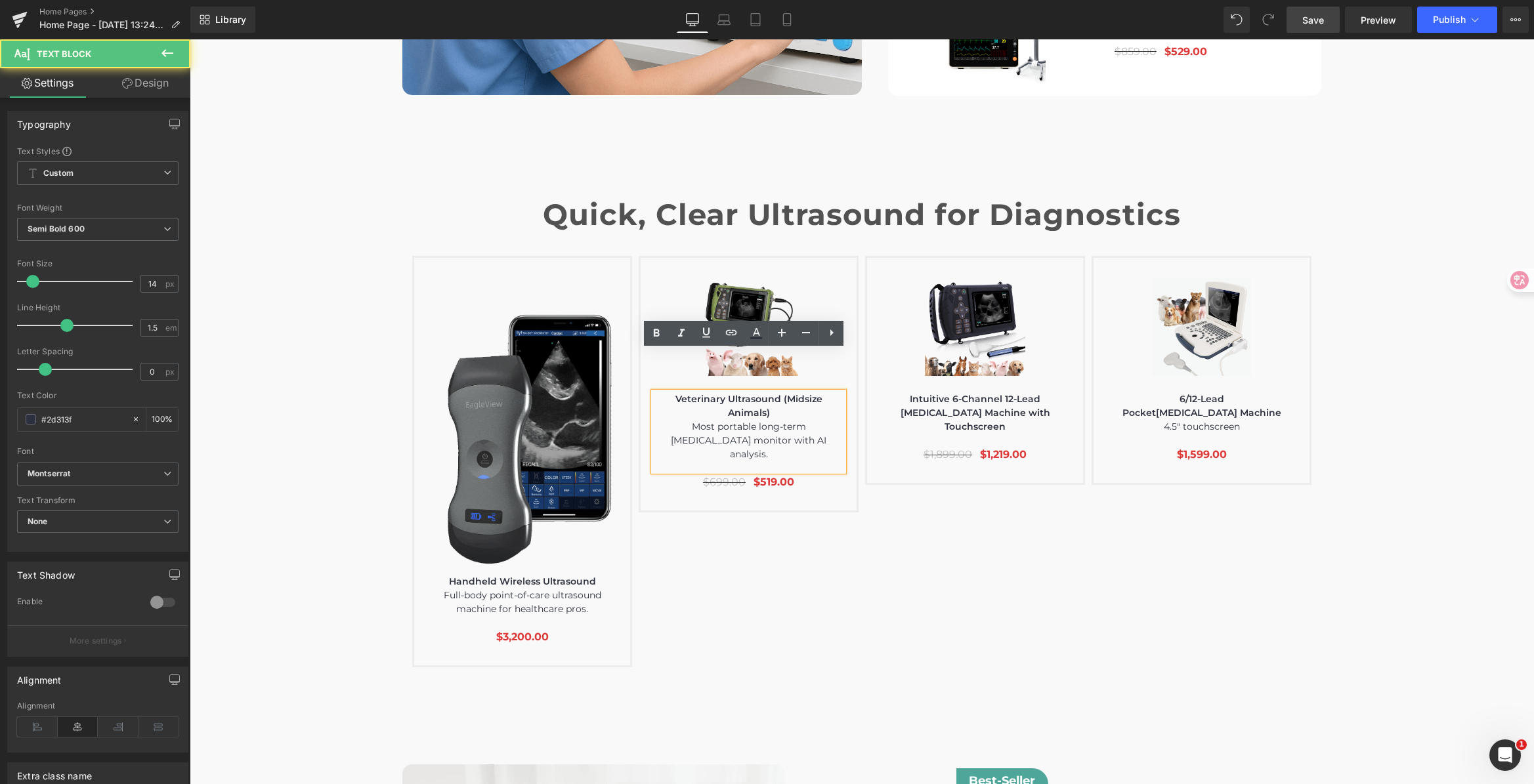
click at [766, 421] on span "Most portable long-term [MEDICAL_DATA] monitor with AI analysis." at bounding box center [749, 440] width 156 height 39
click at [754, 392] on p "Veterinary Ultrasound (Midsize Animals)" at bounding box center [748, 406] width 189 height 28
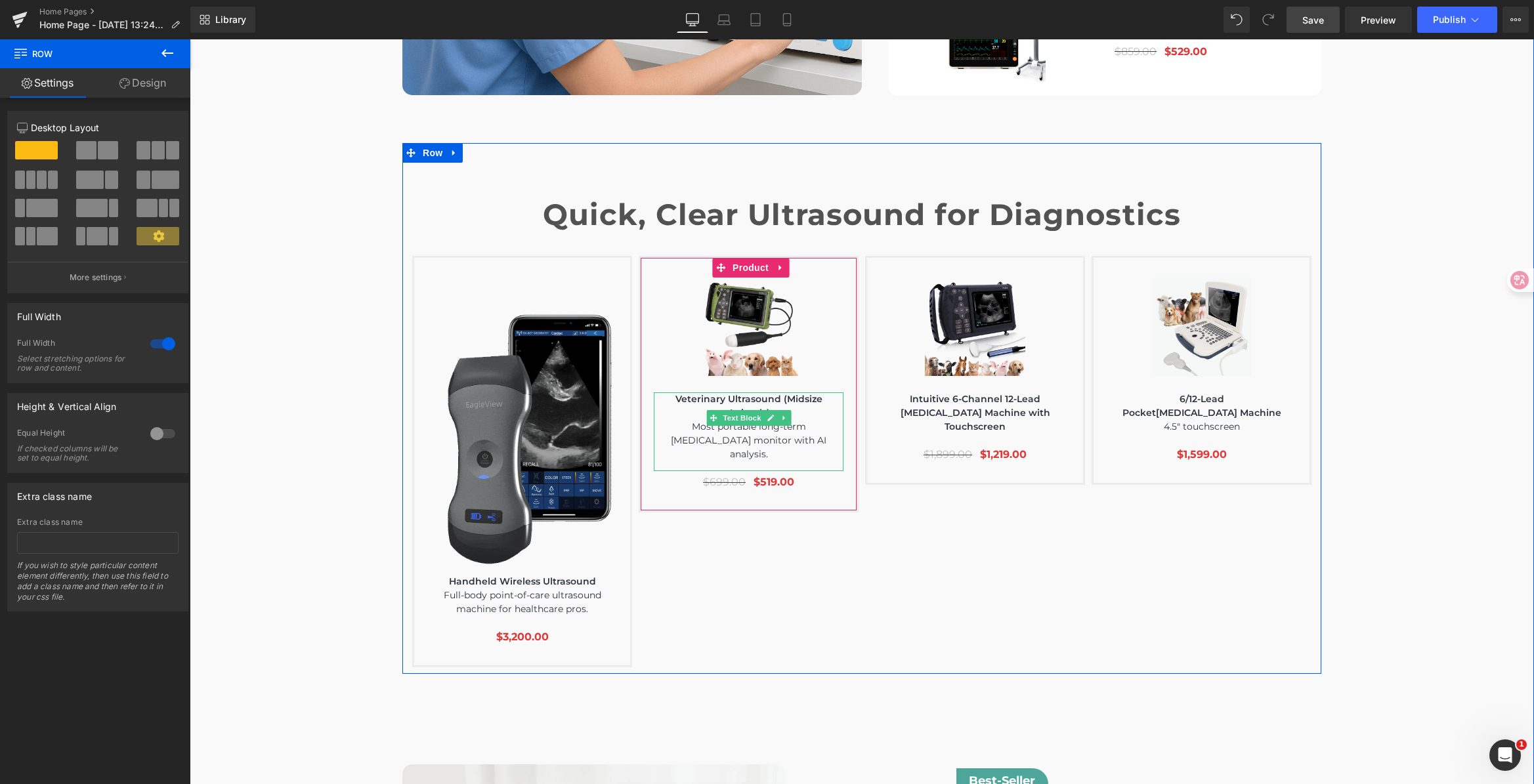
click at [752, 392] on p "Veterinary Ultrasound (Midsize Animals)" at bounding box center [748, 406] width 189 height 28
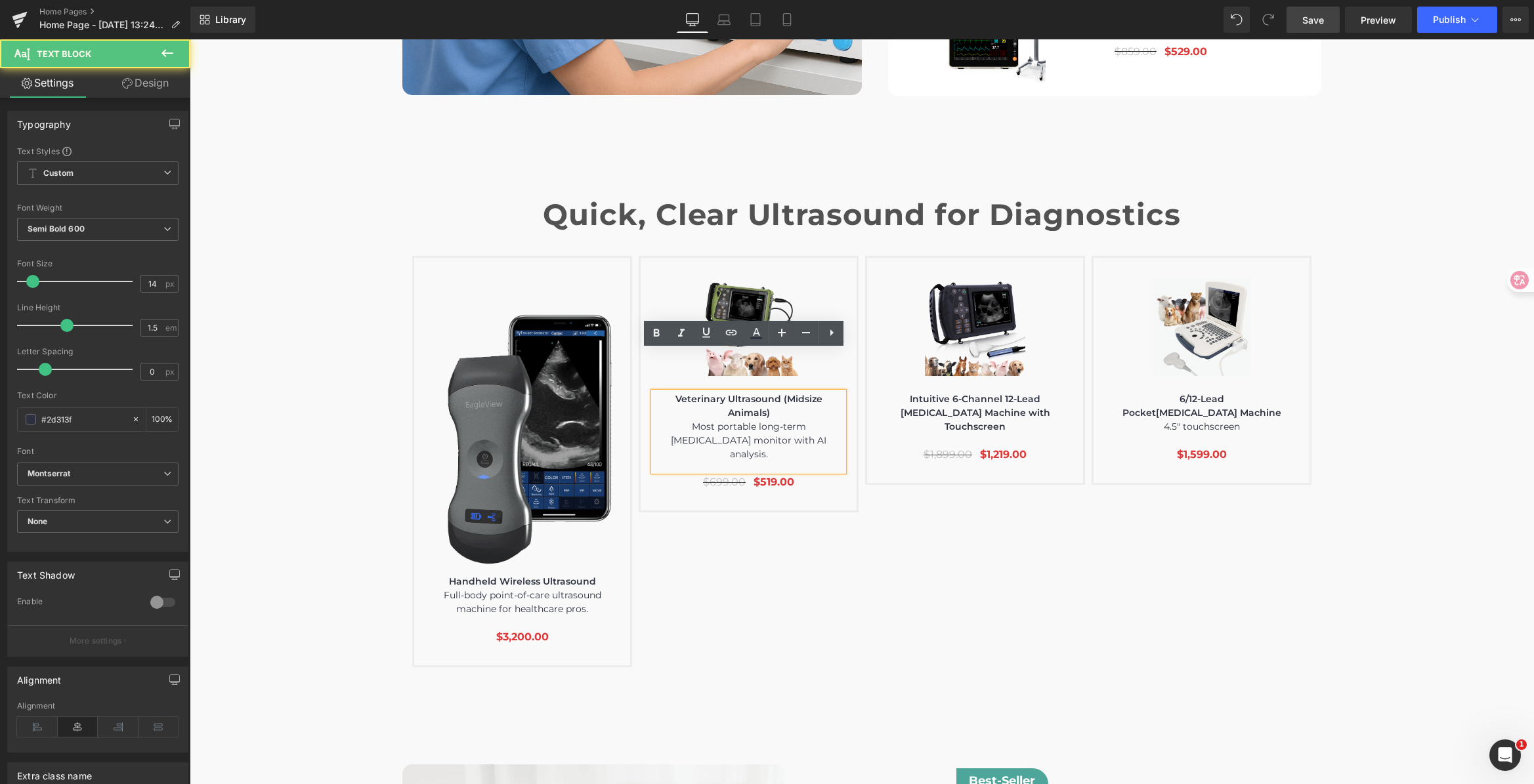
click at [754, 392] on p "Veterinary Ultrasound (Midsize Animals)" at bounding box center [748, 406] width 189 height 28
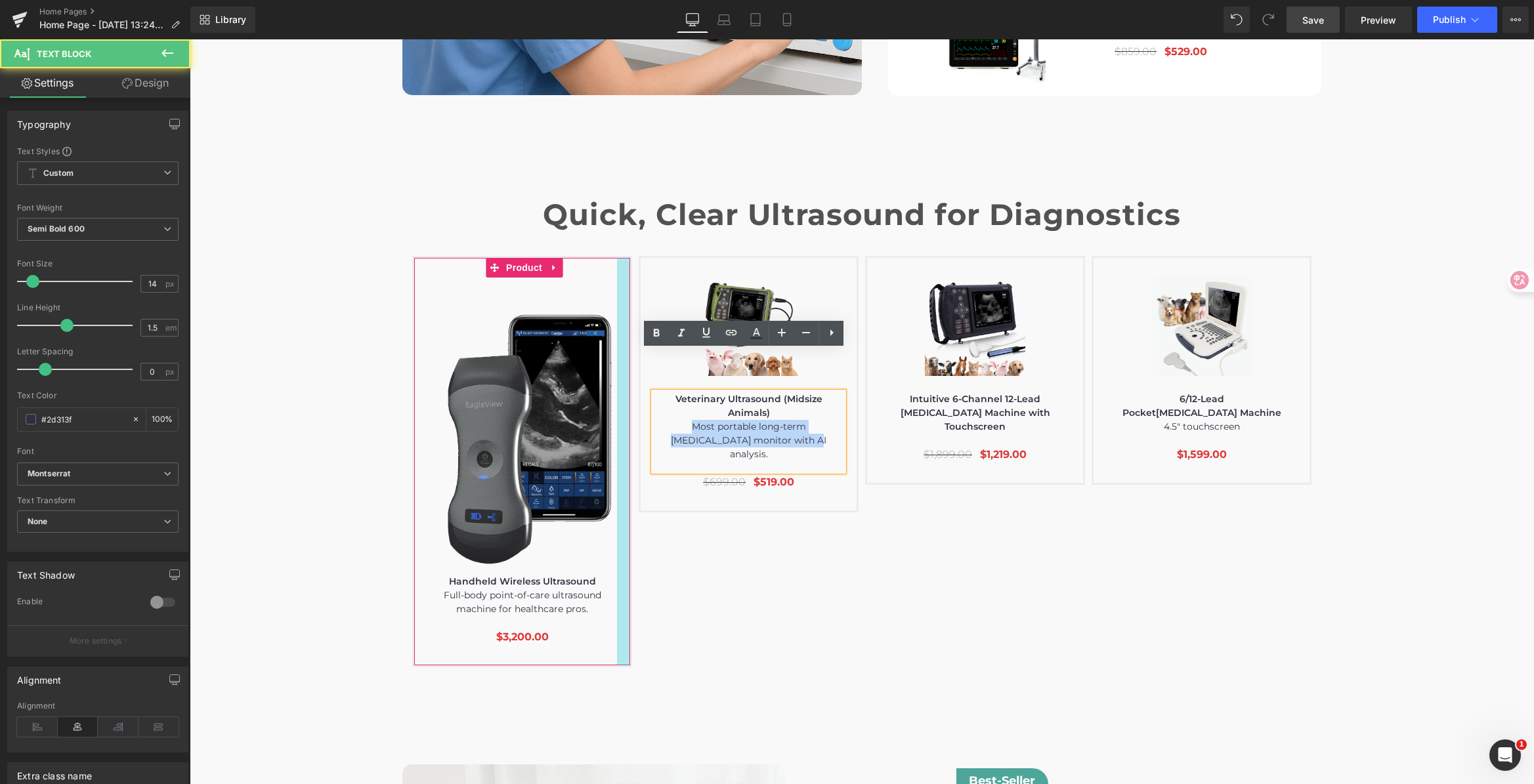
drag, startPoint x: 790, startPoint y: 382, endPoint x: 613, endPoint y: 367, distance: 177.6
click at [613, 367] on div "Image Text Block $0" at bounding box center [865, 461] width 905 height 411
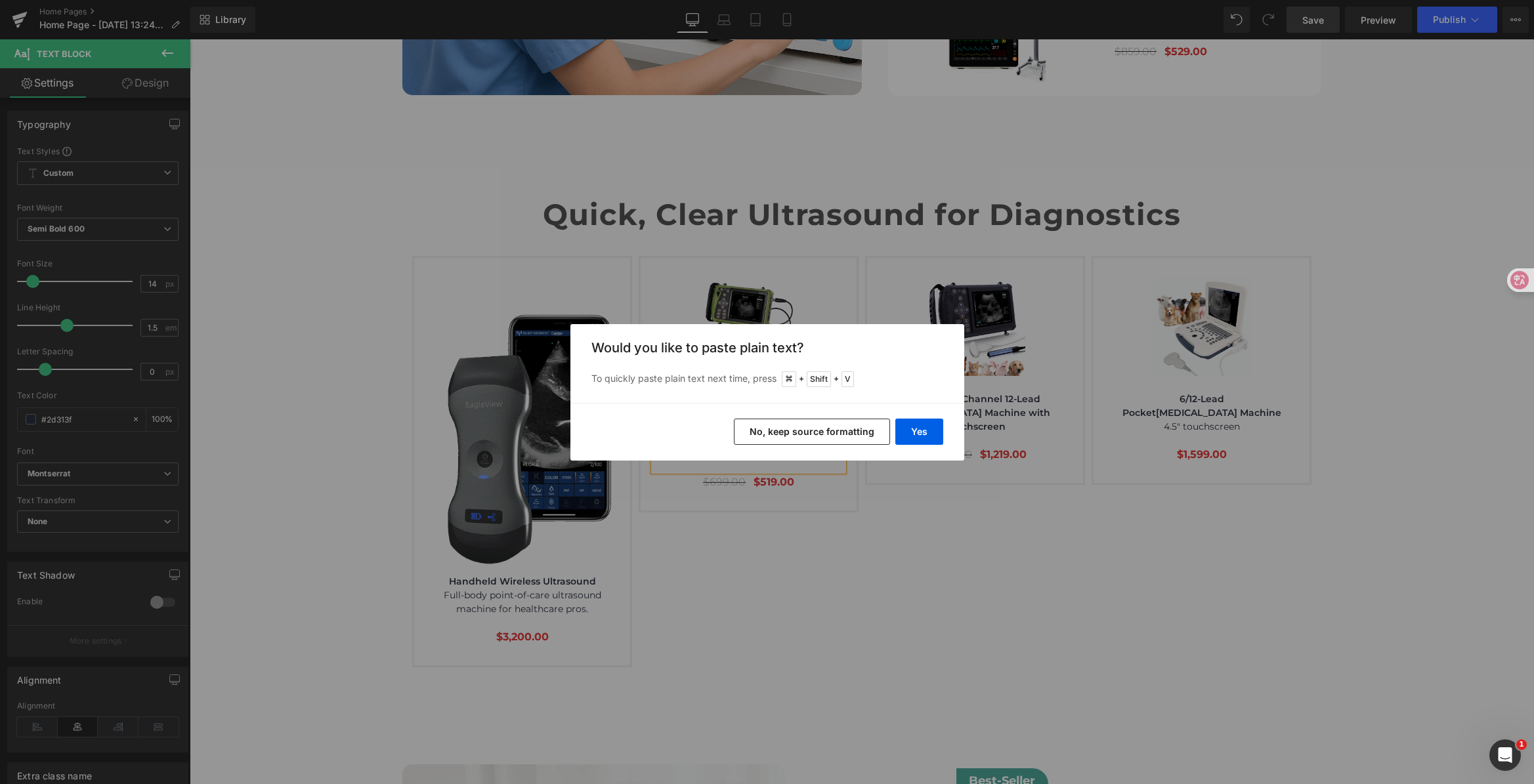
click at [947, 435] on div "Yes No, keep source formatting" at bounding box center [767, 431] width 394 height 58
drag, startPoint x: 921, startPoint y: 435, endPoint x: 731, endPoint y: 395, distance: 194.2
click at [921, 435] on button "Yes" at bounding box center [919, 432] width 48 height 26
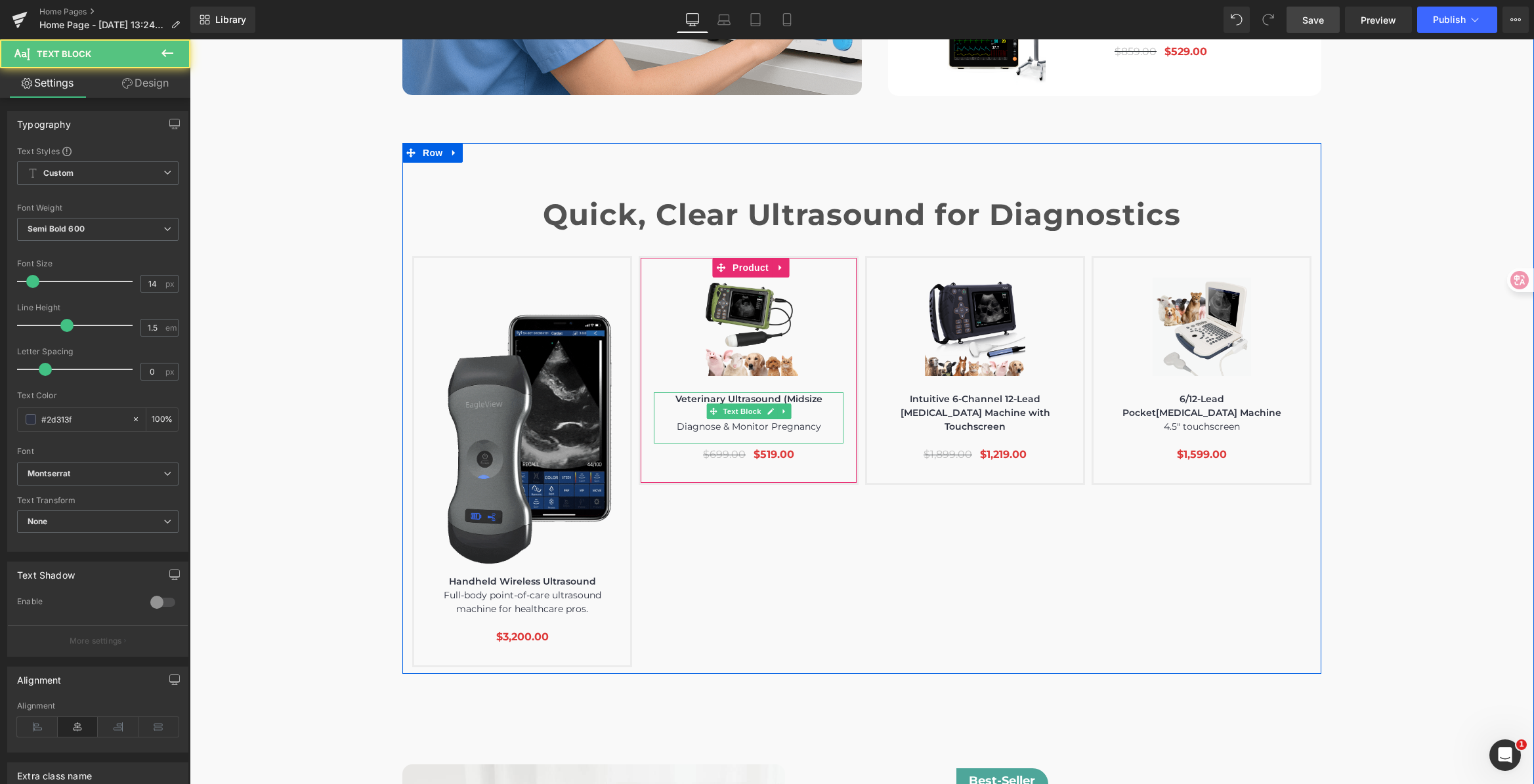
click at [755, 392] on p "Veterinary Ultrasound (Midsize Animals)" at bounding box center [748, 406] width 189 height 28
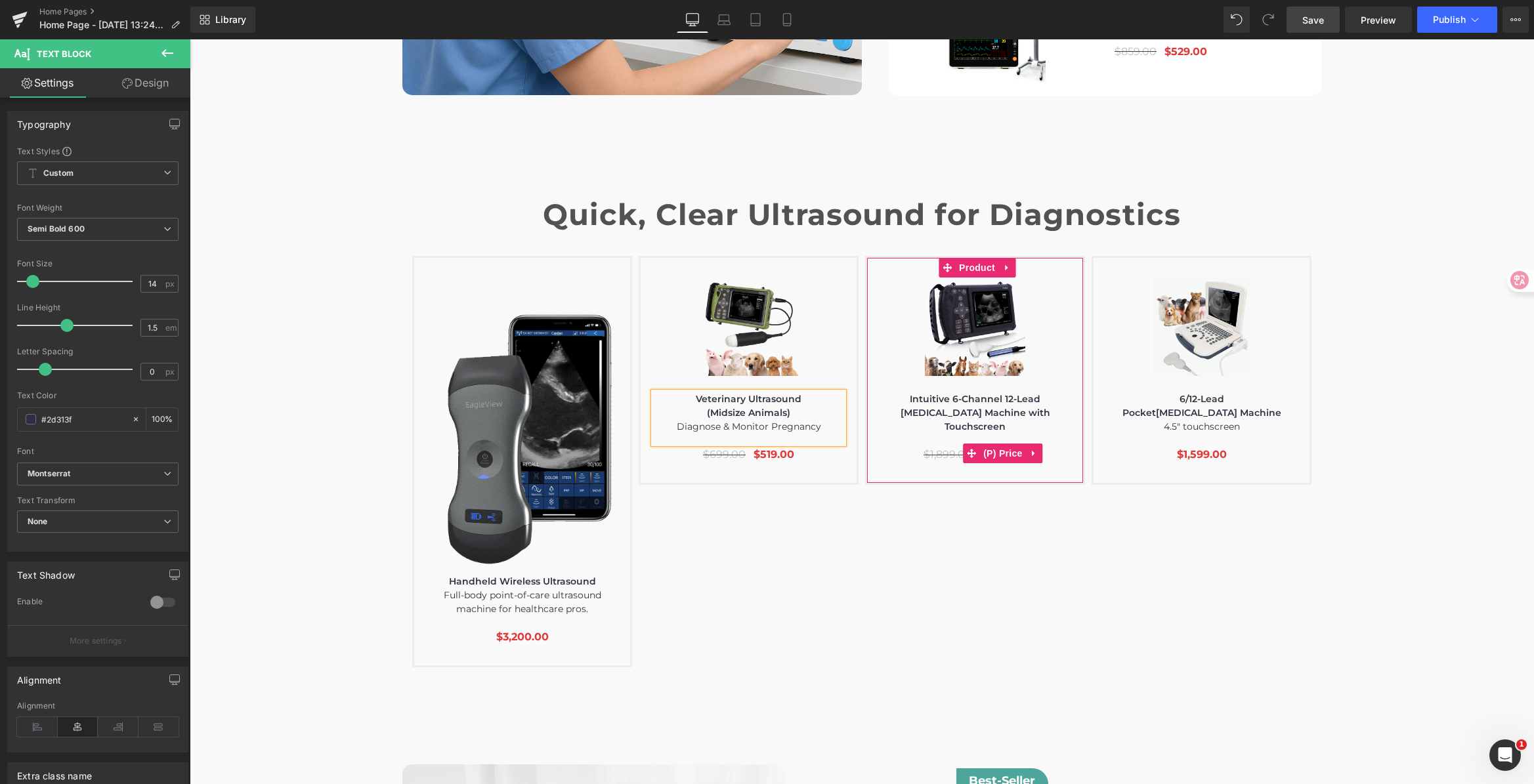
click at [905, 527] on div "Image Text Block $0" at bounding box center [865, 461] width 905 height 411
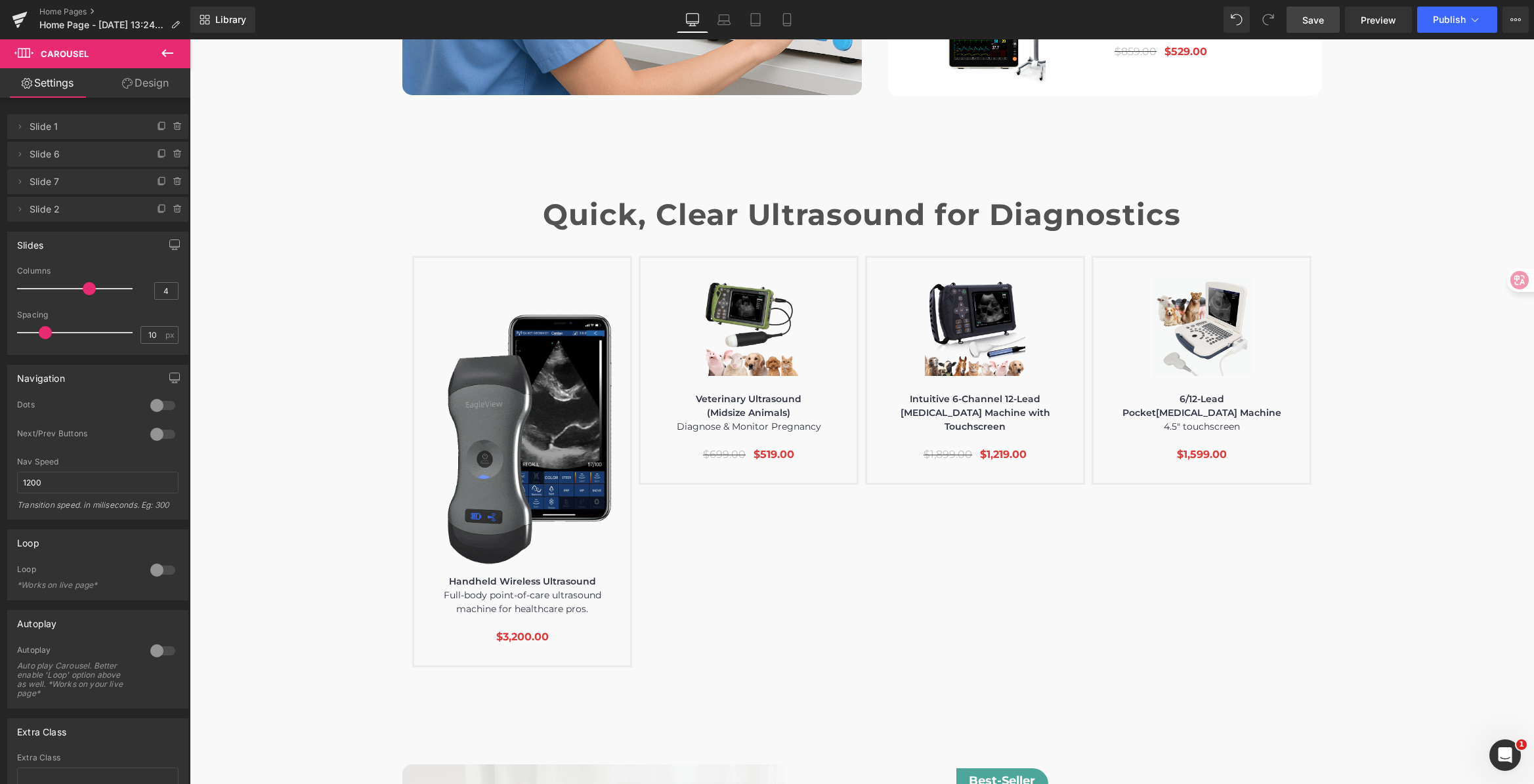
click at [932, 392] on p "Intuitive 6-Channel 12-Lead [MEDICAL_DATA] Machine with Touchscreen" at bounding box center [975, 413] width 189 height 41
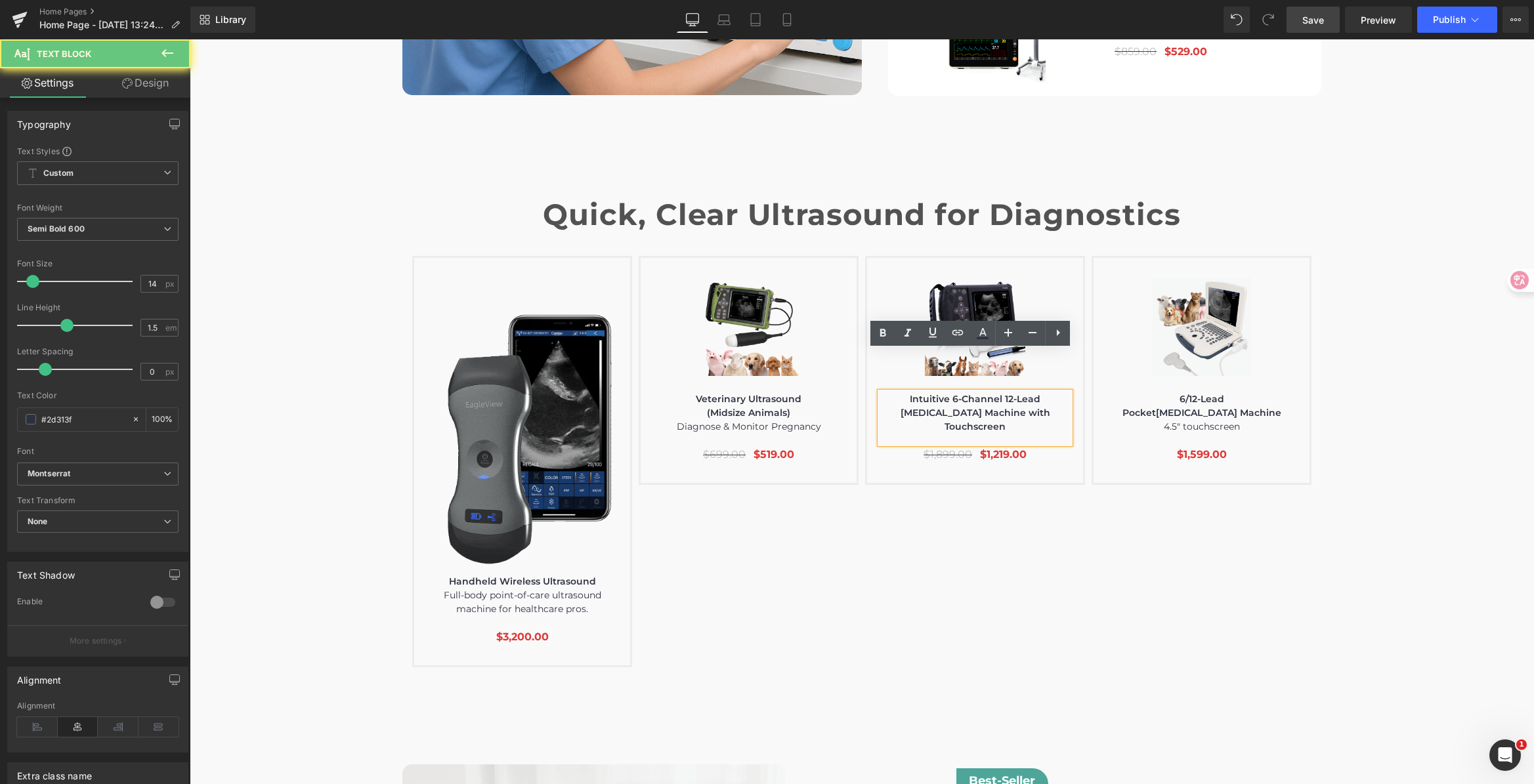
click at [900, 392] on p "Intuitive 6-Channel 12-Lead [MEDICAL_DATA] Machine with Touchscreen" at bounding box center [975, 413] width 189 height 41
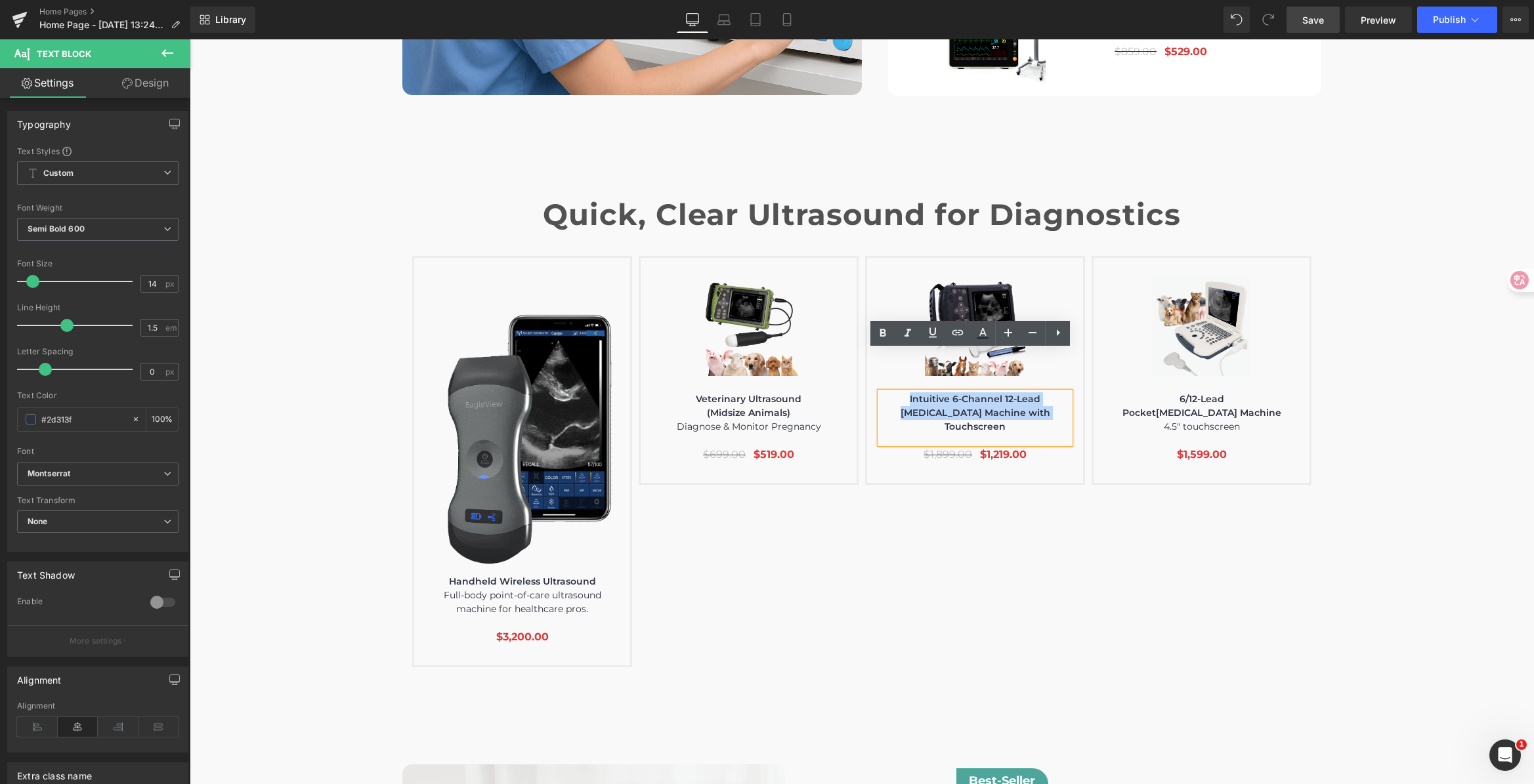
drag, startPoint x: 908, startPoint y: 356, endPoint x: 1071, endPoint y: 377, distance: 164.3
click at [1071, 377] on div "(P) Image Intuitive 6-Channel 12-Lead ECG Machine with Touchscreen Text Block $…" at bounding box center [975, 370] width 220 height 229
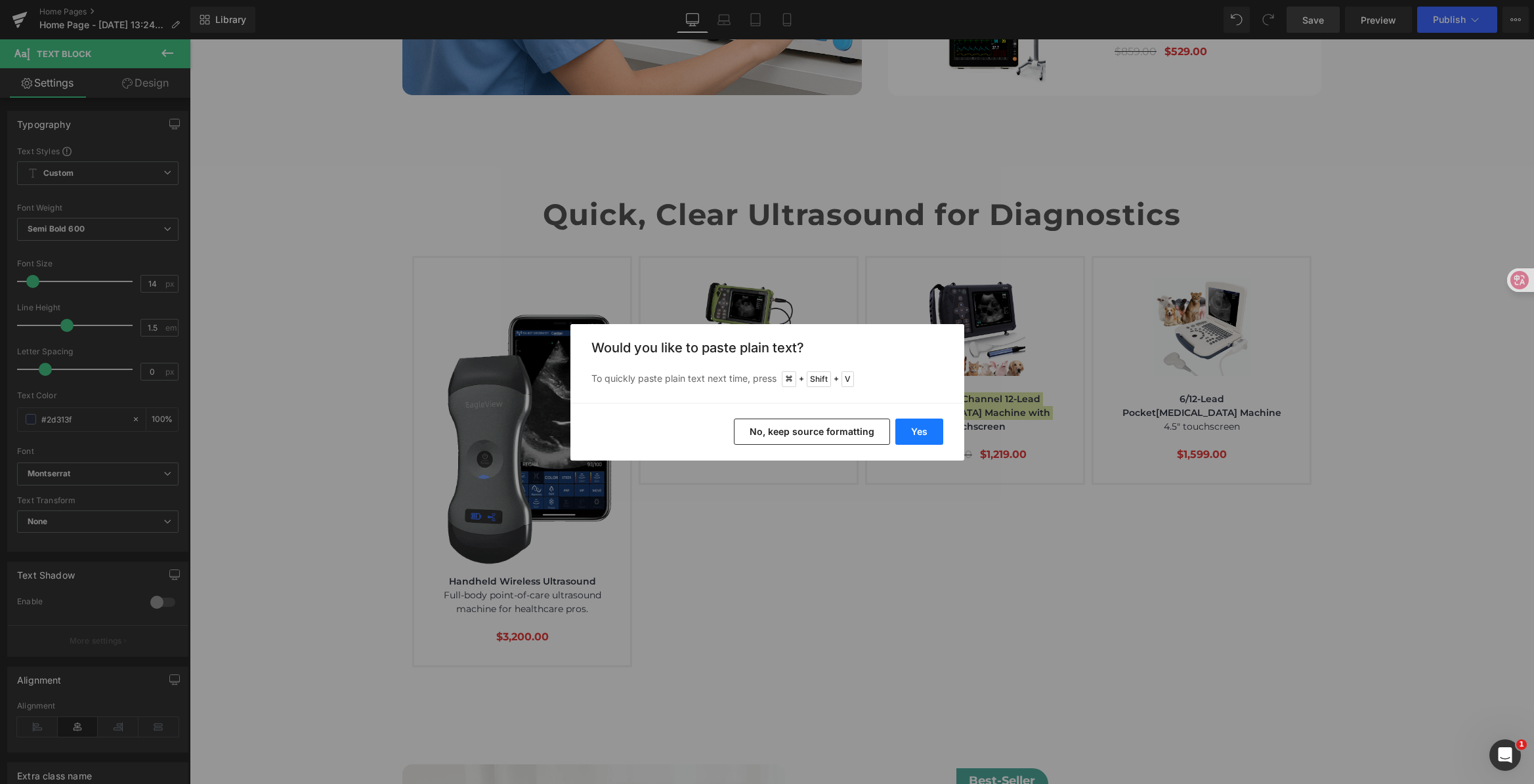
click at [932, 435] on button "Yes" at bounding box center [919, 432] width 48 height 26
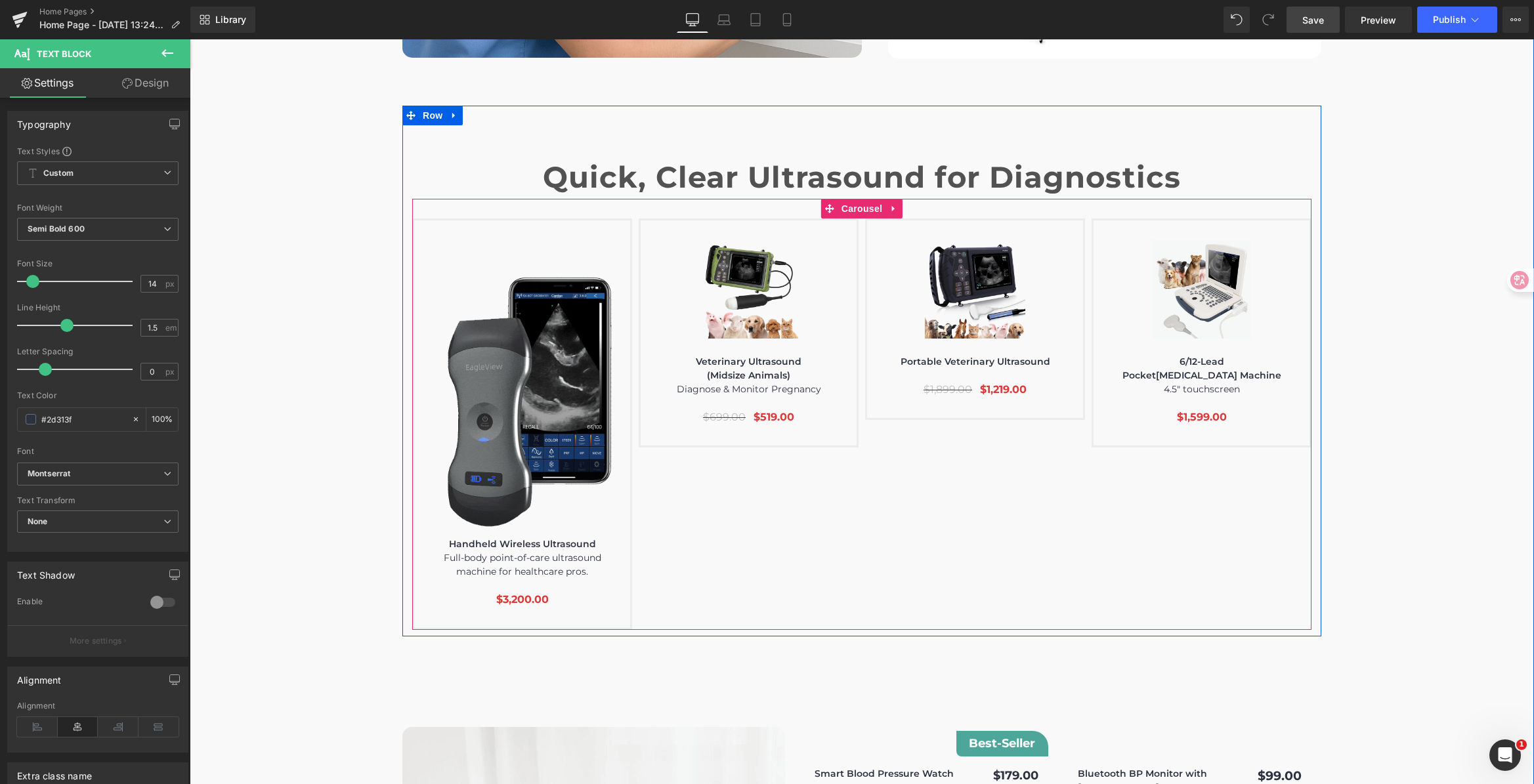
scroll to position [4524, 0]
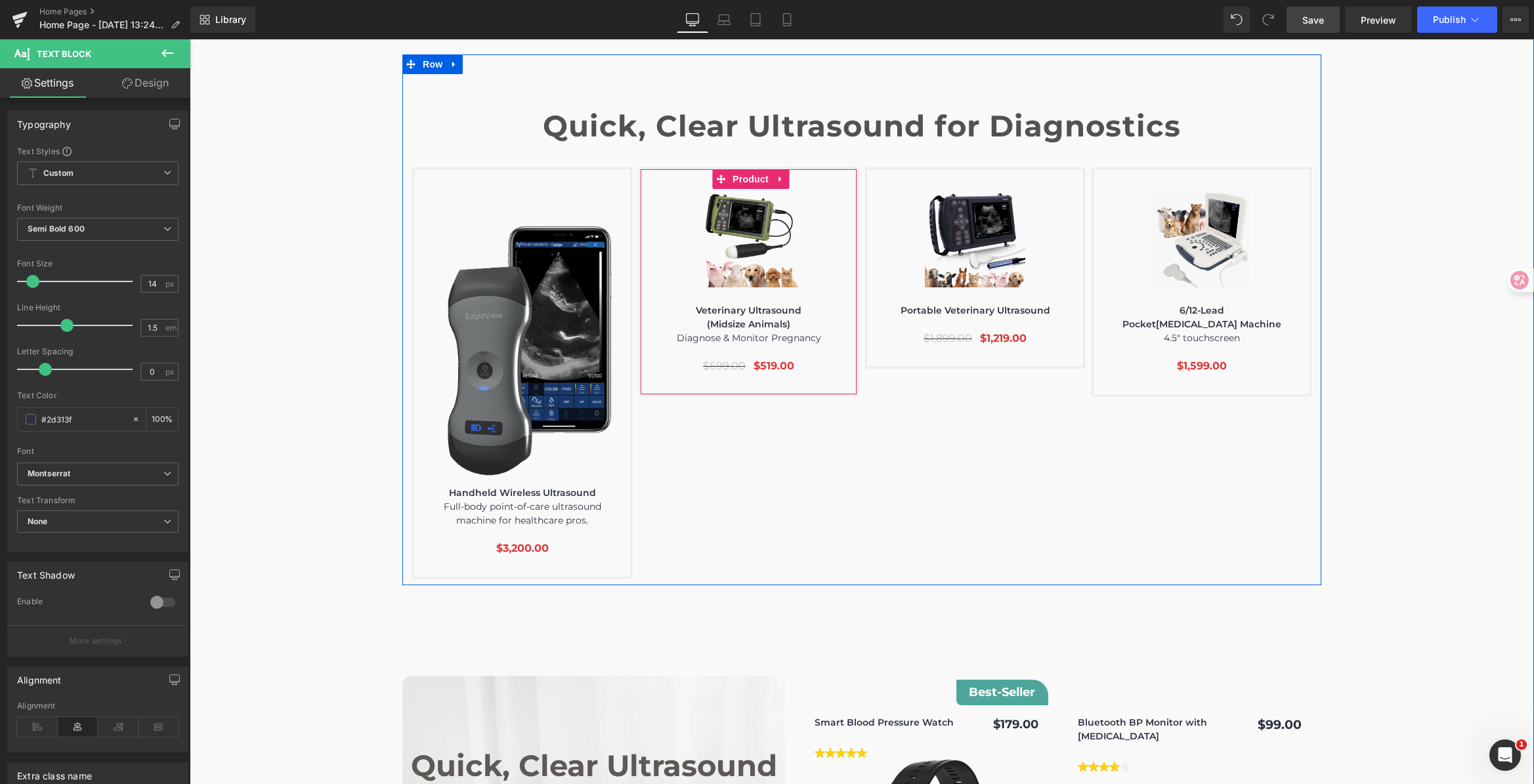
click at [752, 332] on span "Diagnose & Monitor Pregnancy" at bounding box center [749, 338] width 144 height 12
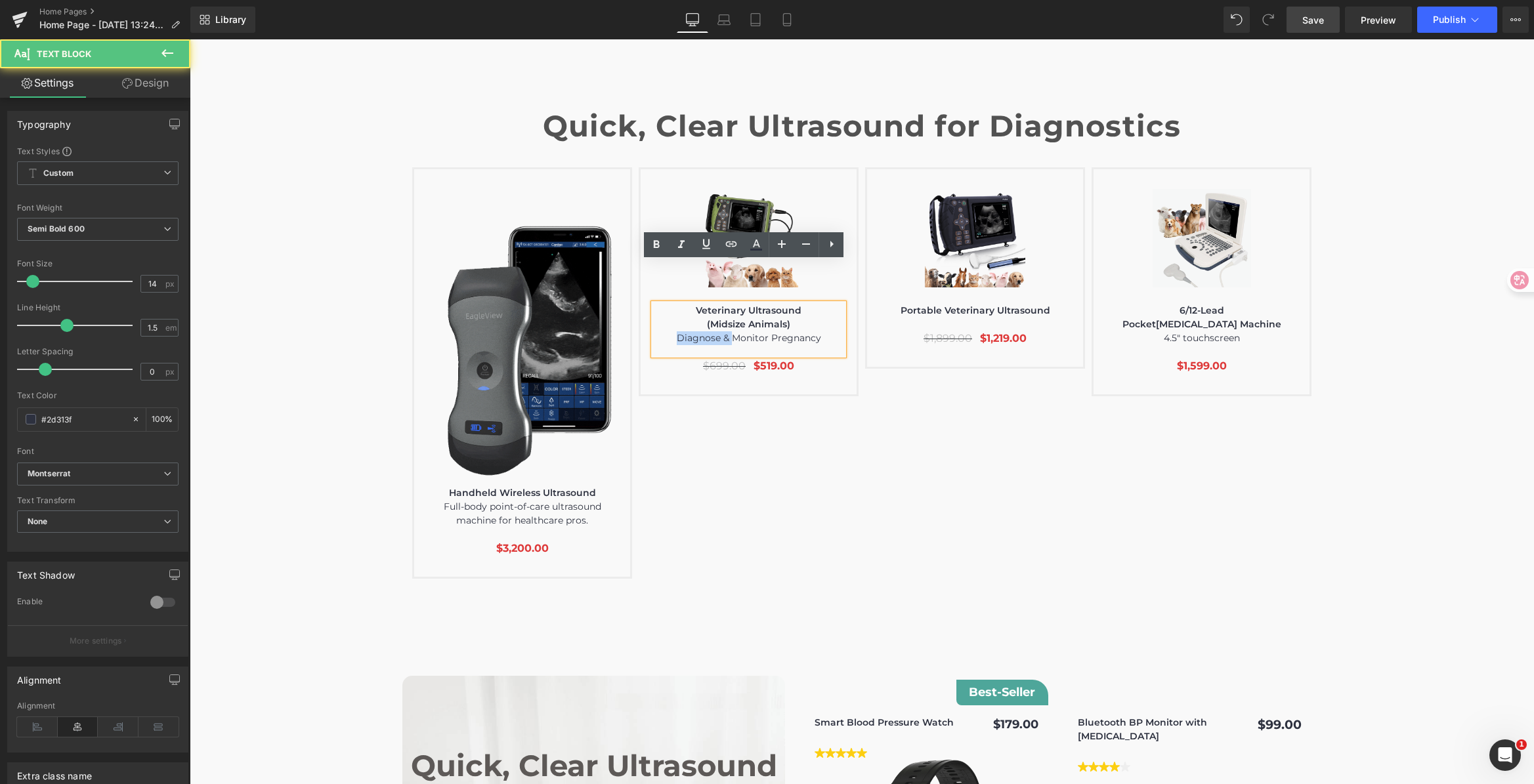
drag, startPoint x: 728, startPoint y: 298, endPoint x: 700, endPoint y: 302, distance: 28.3
click at [615, 296] on div "Image Text Block $0" at bounding box center [865, 373] width 905 height 411
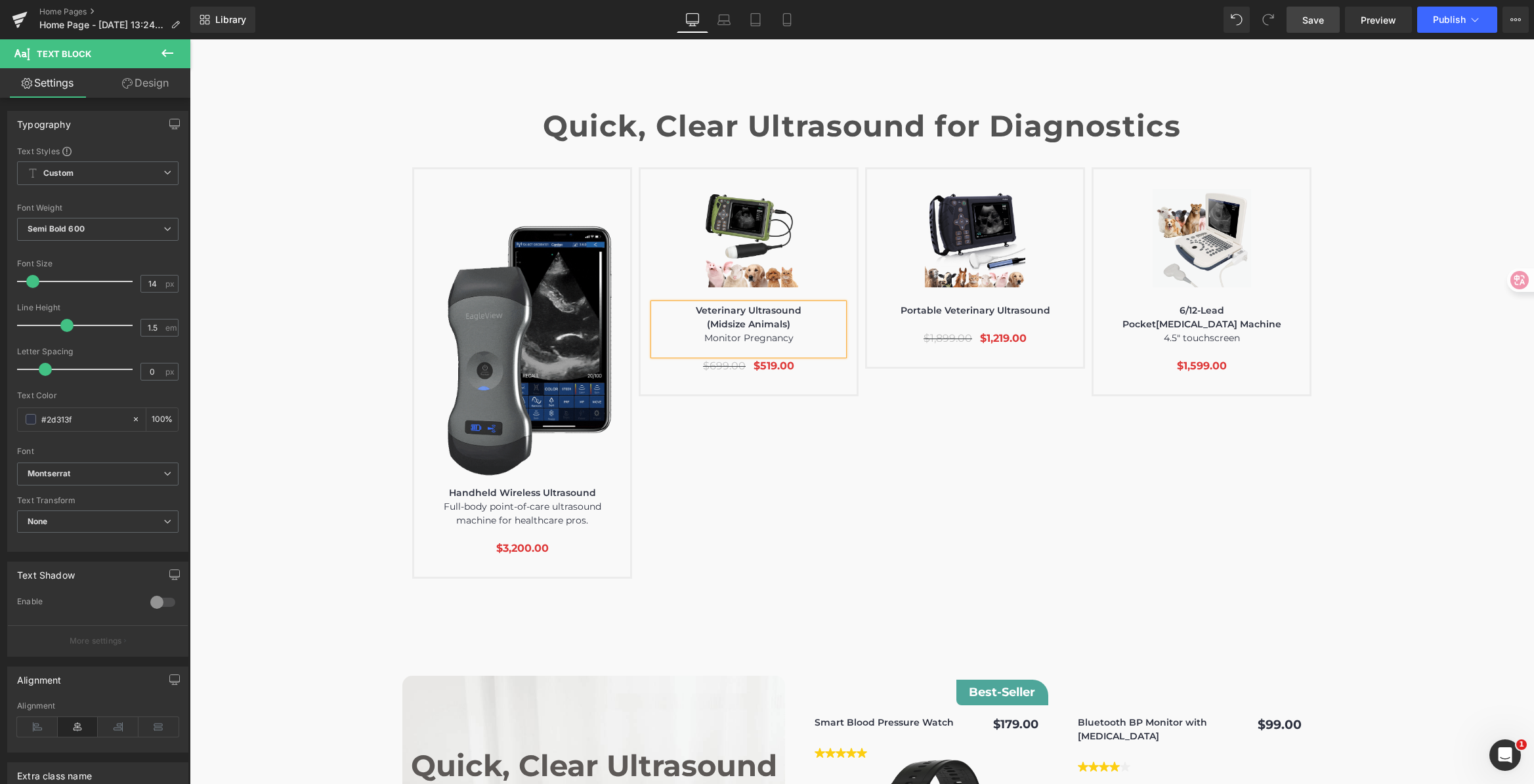
click at [1256, 437] on div "Image Text Block $0" at bounding box center [865, 373] width 905 height 411
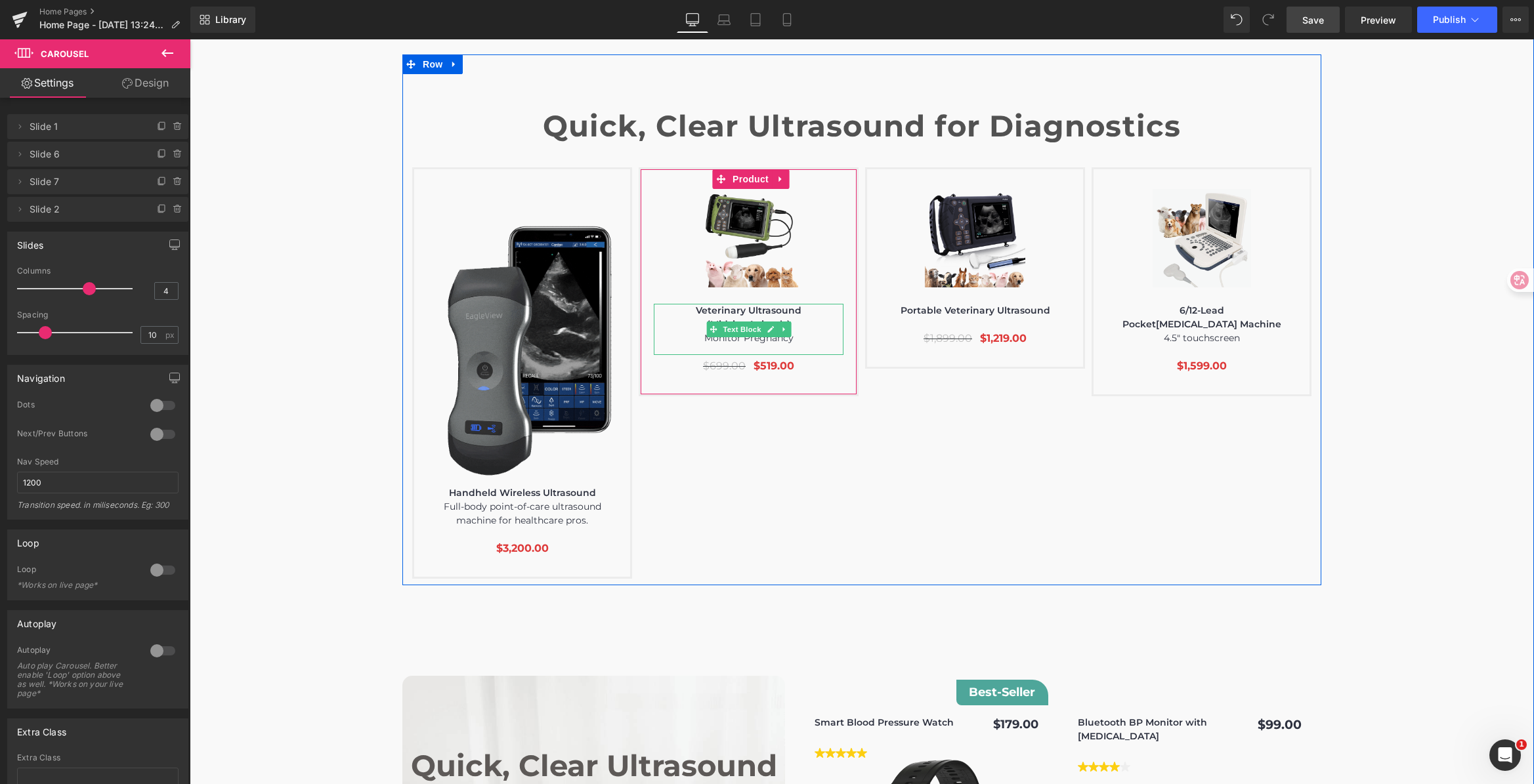
click at [727, 332] on span "Monitor Pregnancy" at bounding box center [749, 338] width 90 height 12
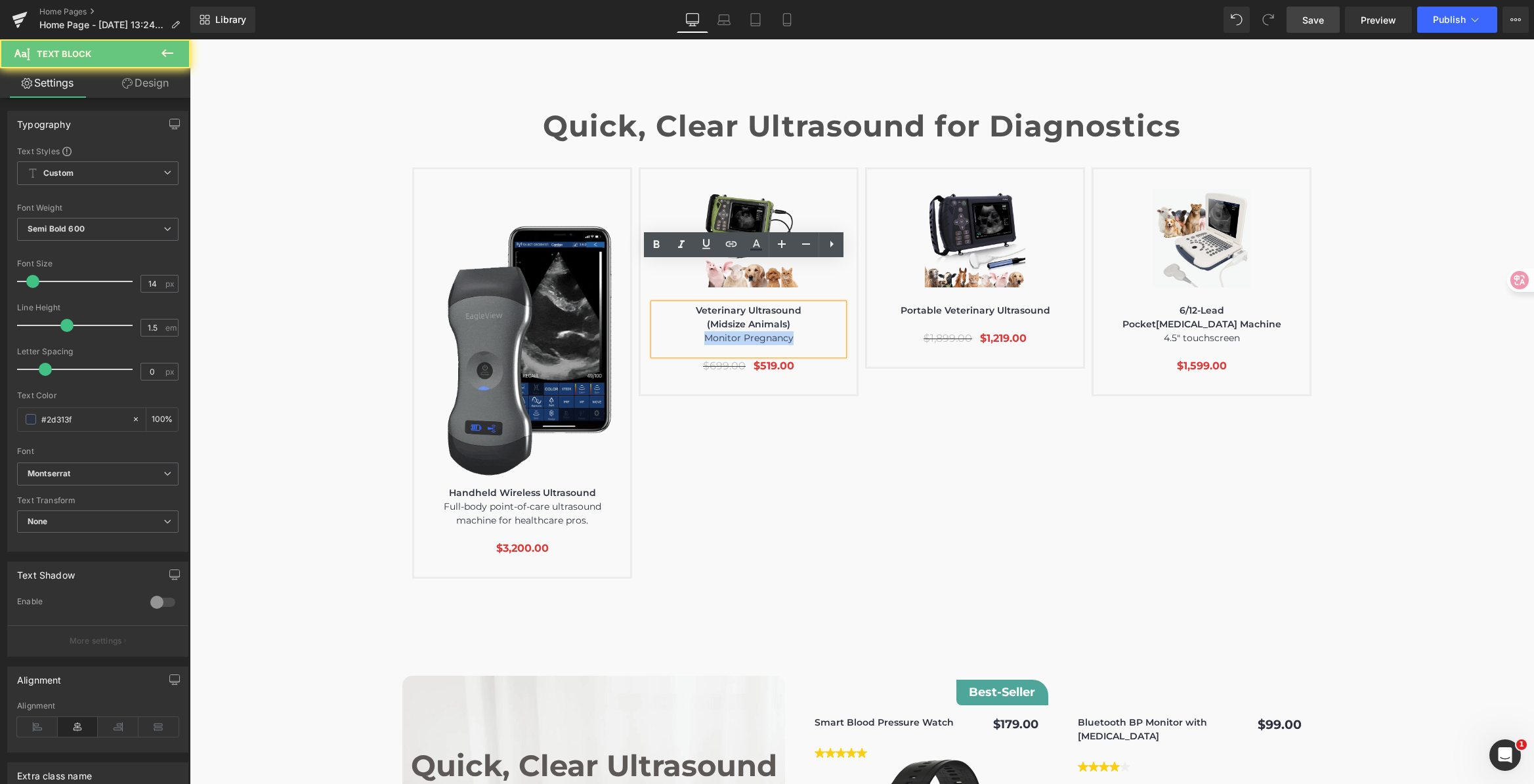
drag, startPoint x: 692, startPoint y: 298, endPoint x: 802, endPoint y: 299, distance: 110.0
click at [802, 331] on p "Monitor Pregnancy" at bounding box center [748, 338] width 189 height 14
copy span "Monitor Pregnancy"
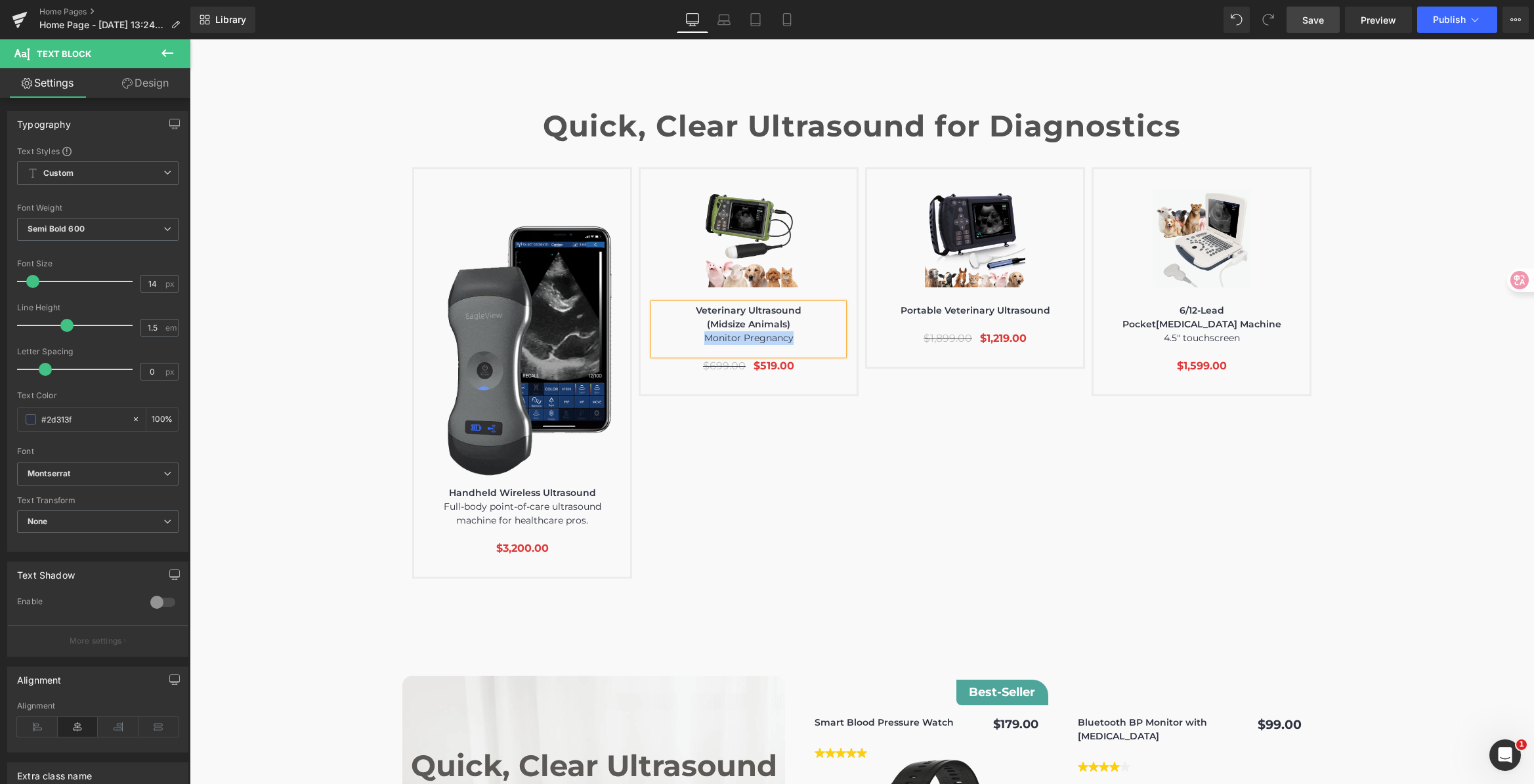
click at [1039, 304] on p "Portable Veterinary Ultrasound" at bounding box center [975, 310] width 189 height 14
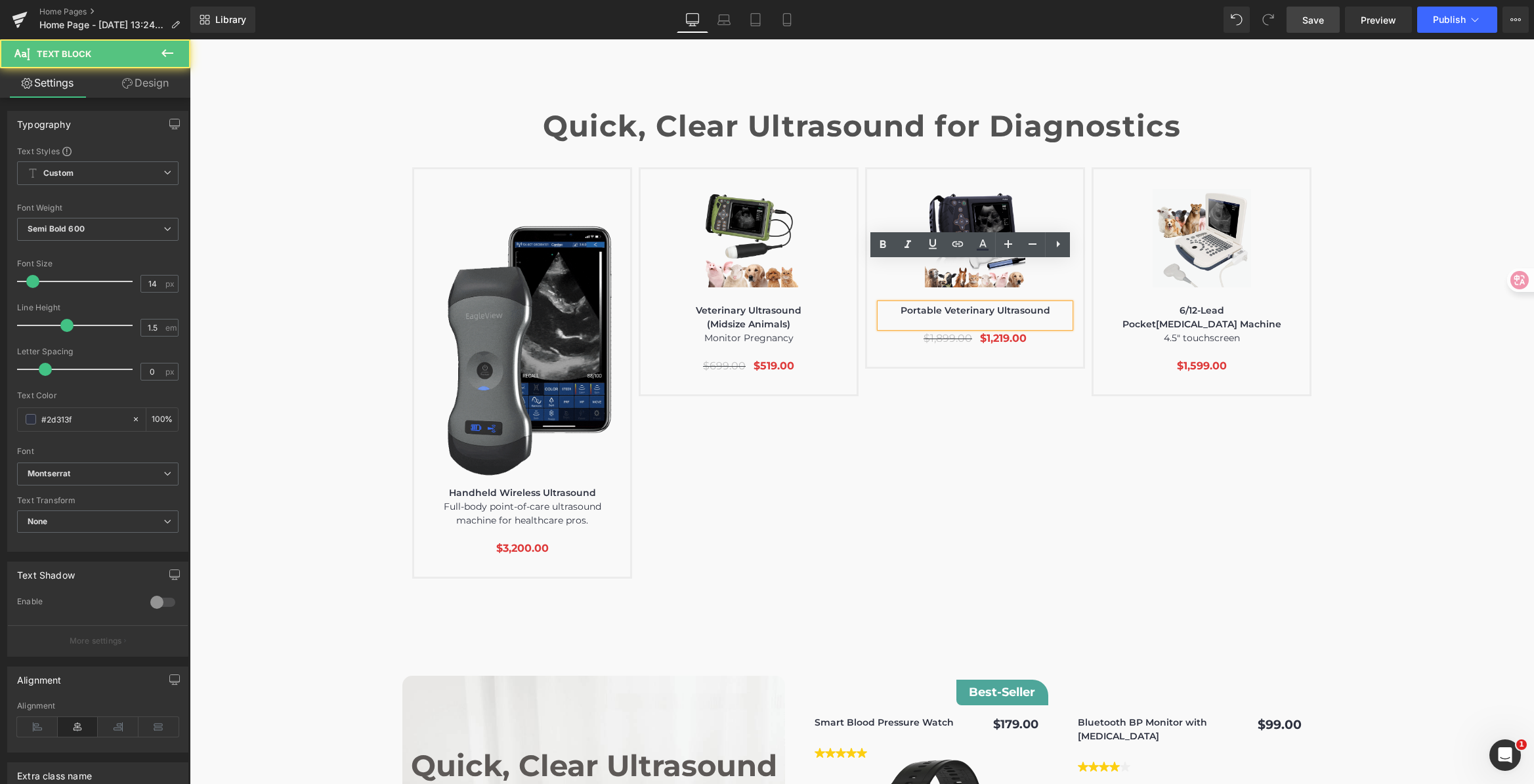
click at [1045, 304] on p "Portable Veterinary Ultrasound" at bounding box center [975, 310] width 189 height 14
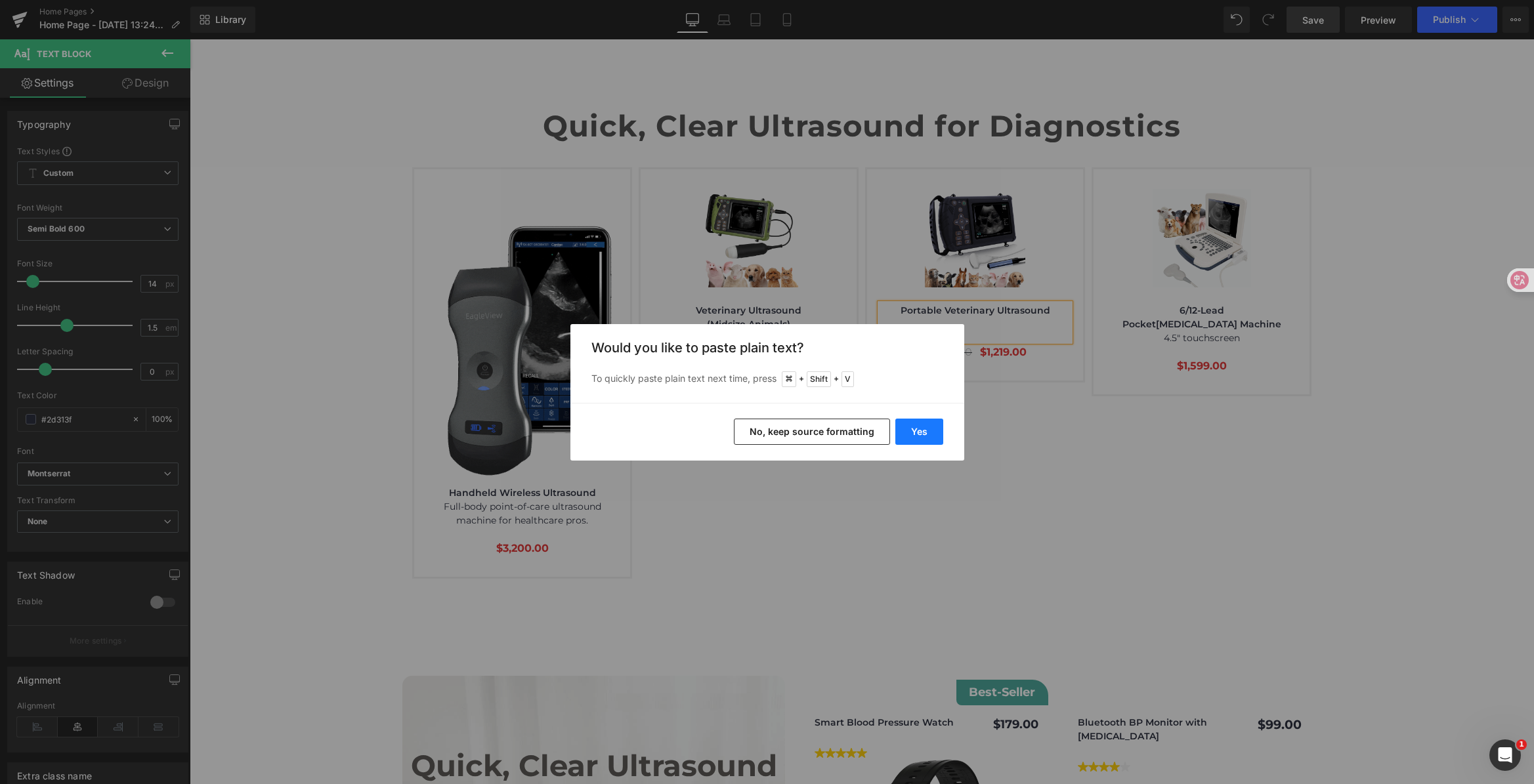
drag, startPoint x: 913, startPoint y: 436, endPoint x: 731, endPoint y: 395, distance: 186.6
click at [913, 436] on button "Yes" at bounding box center [919, 432] width 48 height 26
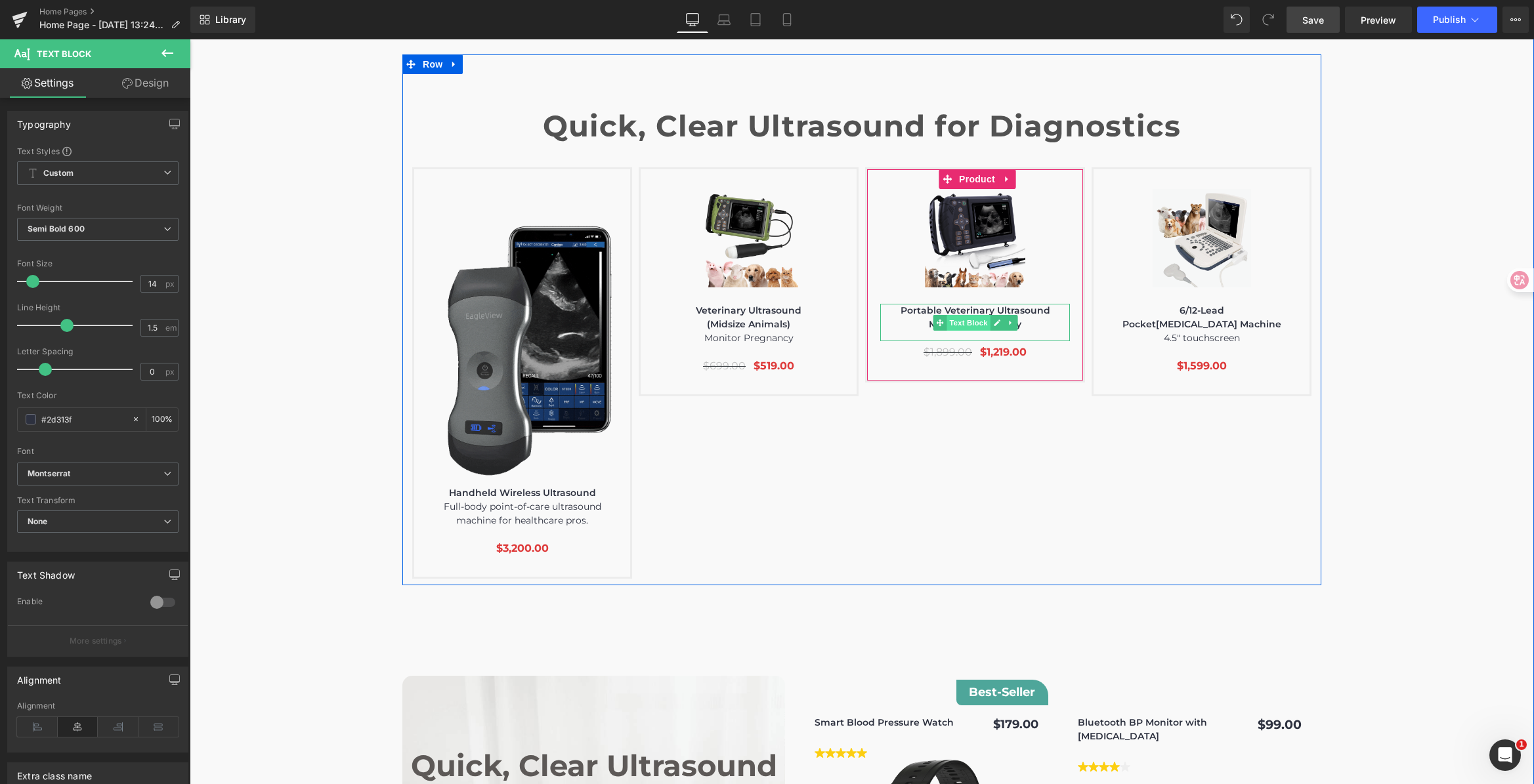
click at [982, 314] on span "Text Block" at bounding box center [967, 322] width 43 height 16
click at [994, 320] on icon at bounding box center [996, 322] width 7 height 7
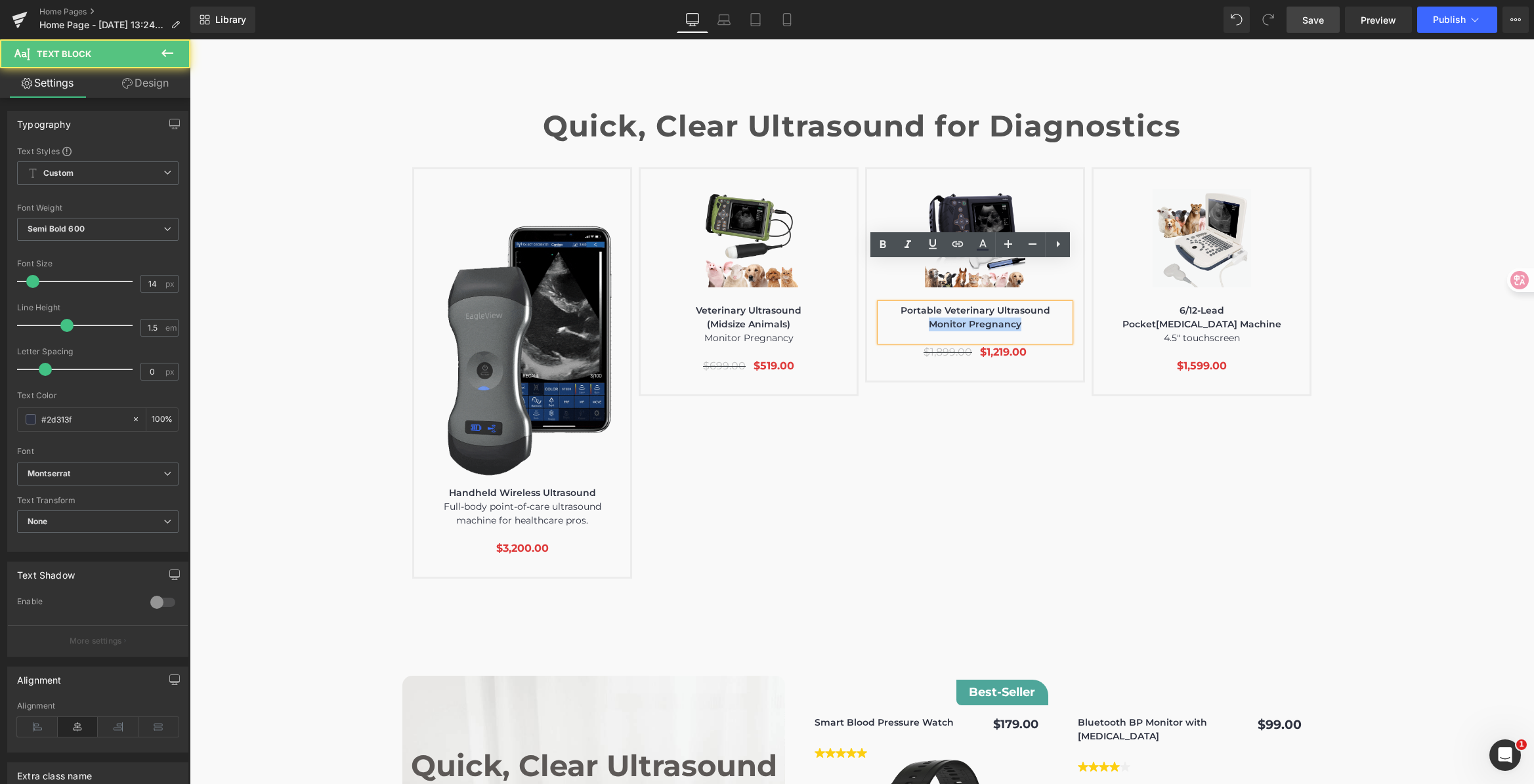
drag, startPoint x: 986, startPoint y: 278, endPoint x: 1015, endPoint y: 277, distance: 29.0
click at [1015, 317] on p "Monitor Pregnancy" at bounding box center [975, 324] width 189 height 14
click at [885, 242] on icon at bounding box center [883, 244] width 6 height 8
drag, startPoint x: 926, startPoint y: 282, endPoint x: 1024, endPoint y: 282, distance: 98.0
click at [1024, 317] on p "Monitor Pregnancy" at bounding box center [975, 324] width 189 height 14
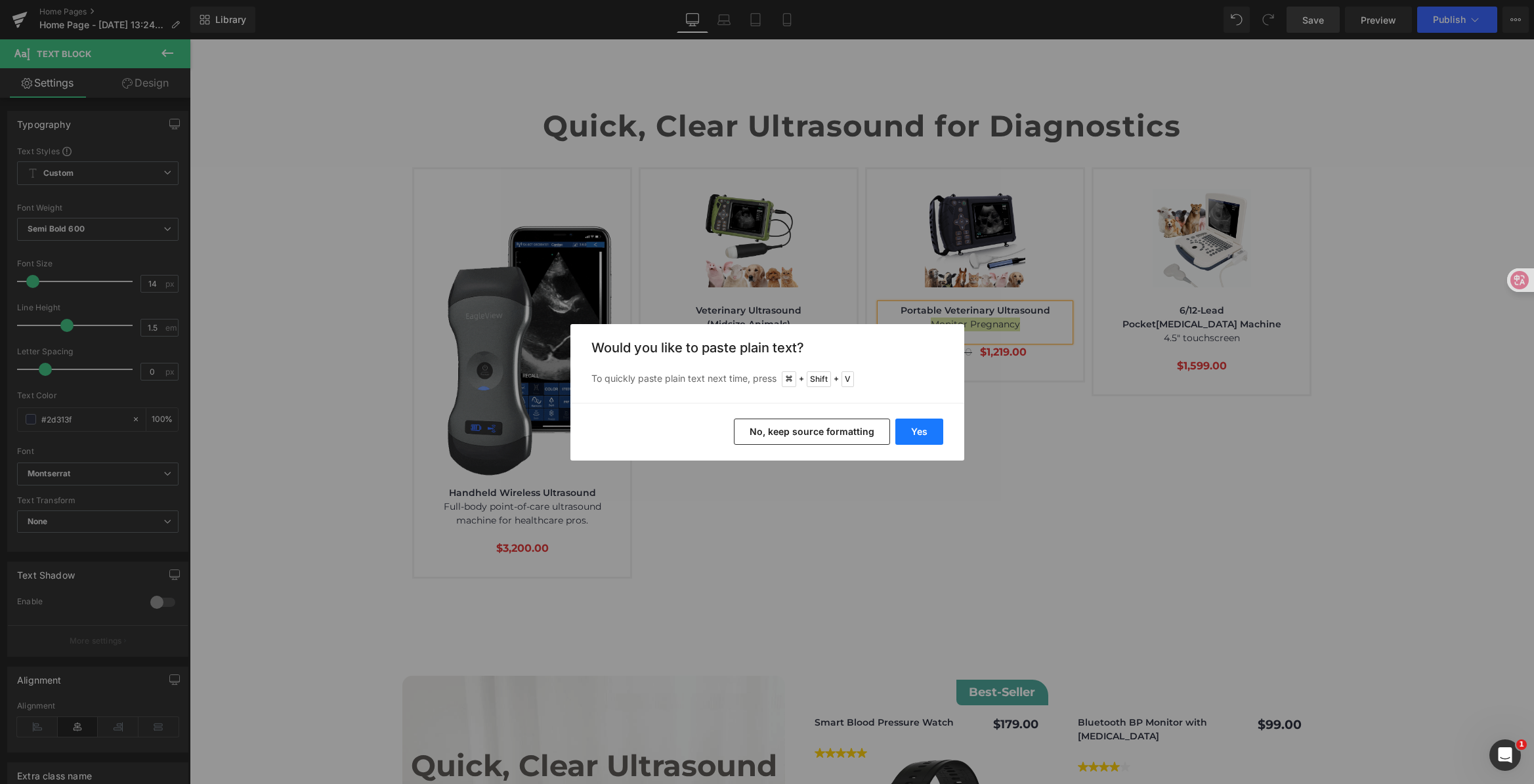
click at [940, 427] on button "Yes" at bounding box center [919, 432] width 48 height 26
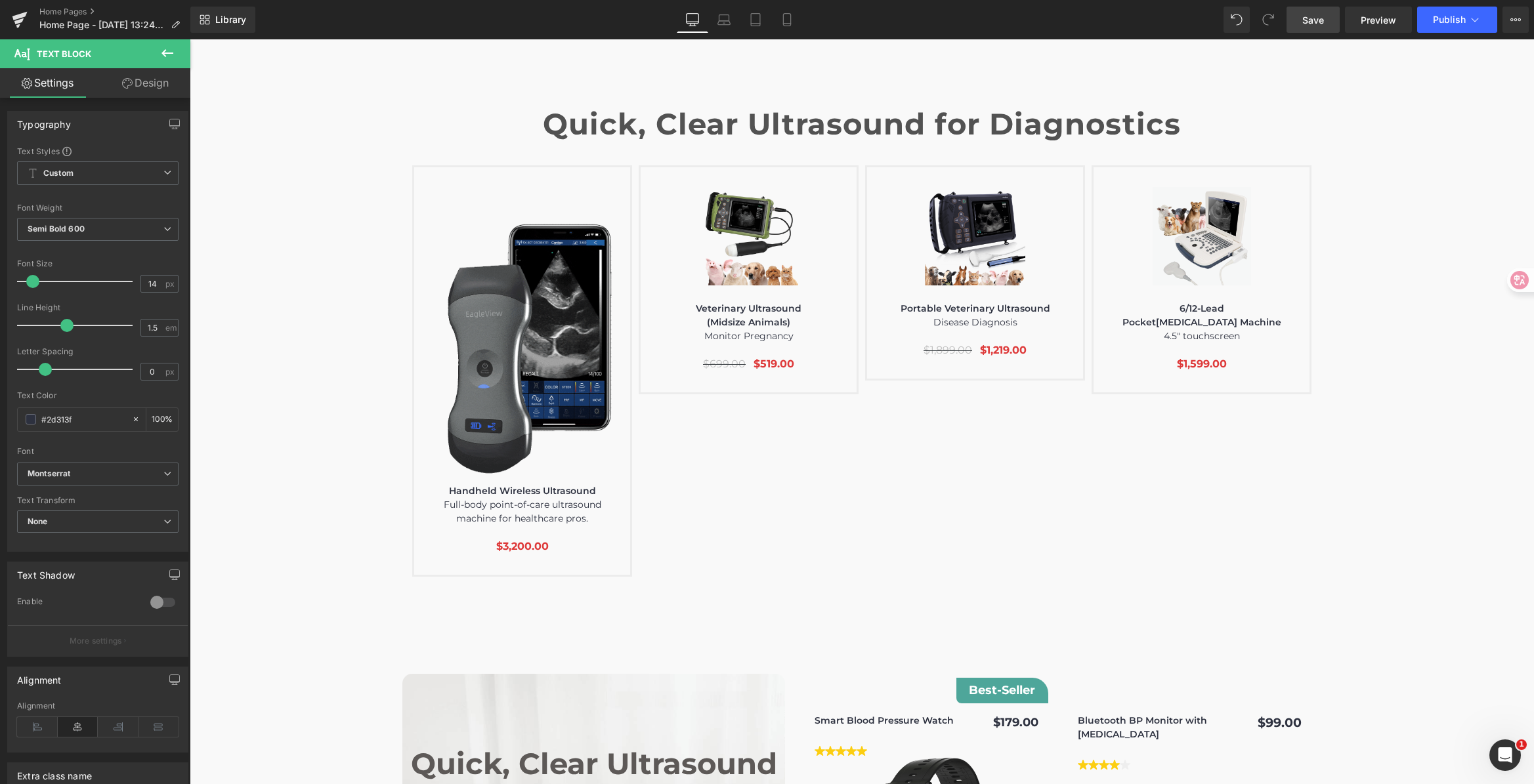
scroll to position [4527, 0]
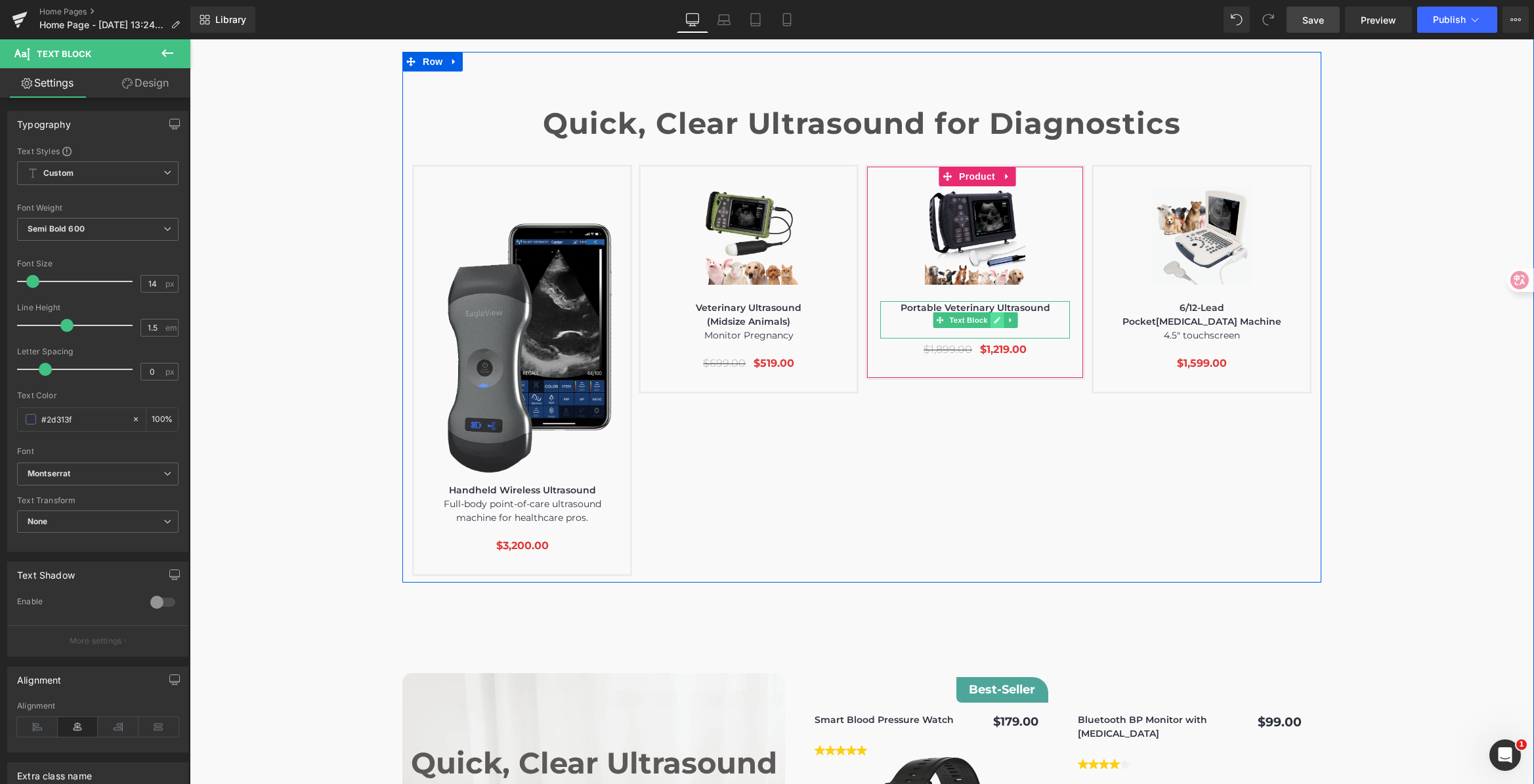
click at [994, 317] on icon at bounding box center [996, 320] width 7 height 7
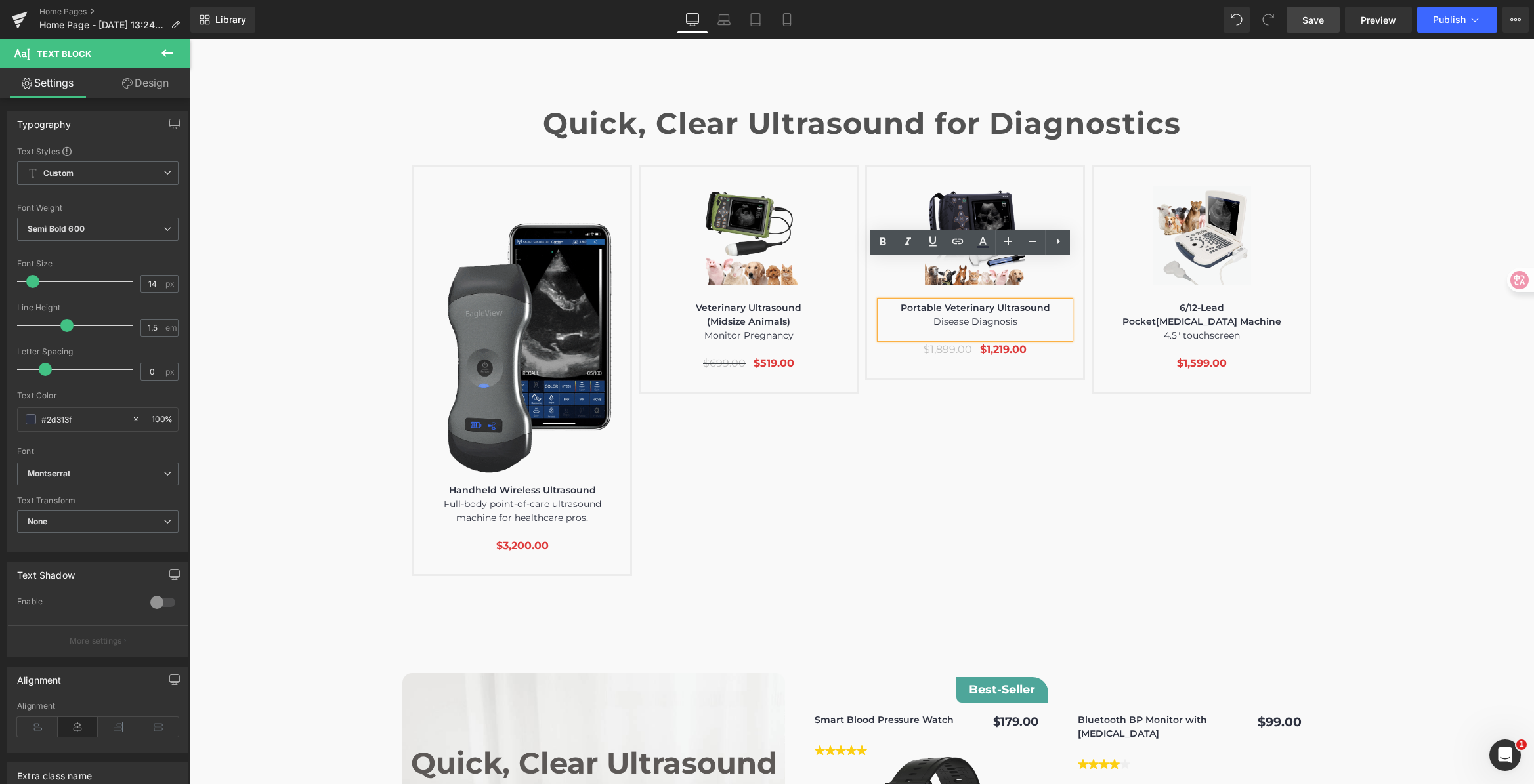
click at [918, 314] on p "Disease Diagnosis" at bounding box center [975, 321] width 189 height 14
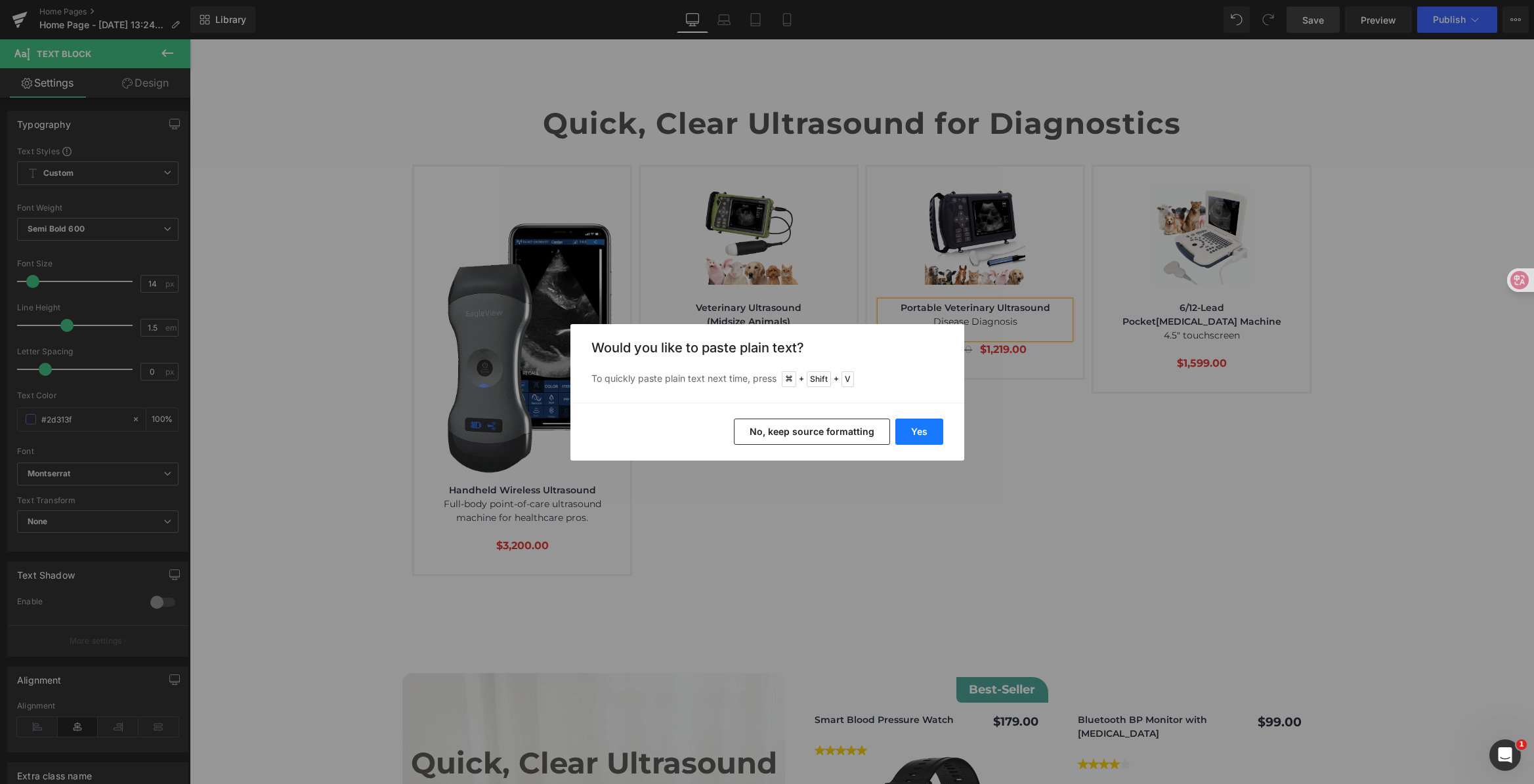
click at [927, 430] on button "Yes" at bounding box center [919, 432] width 48 height 26
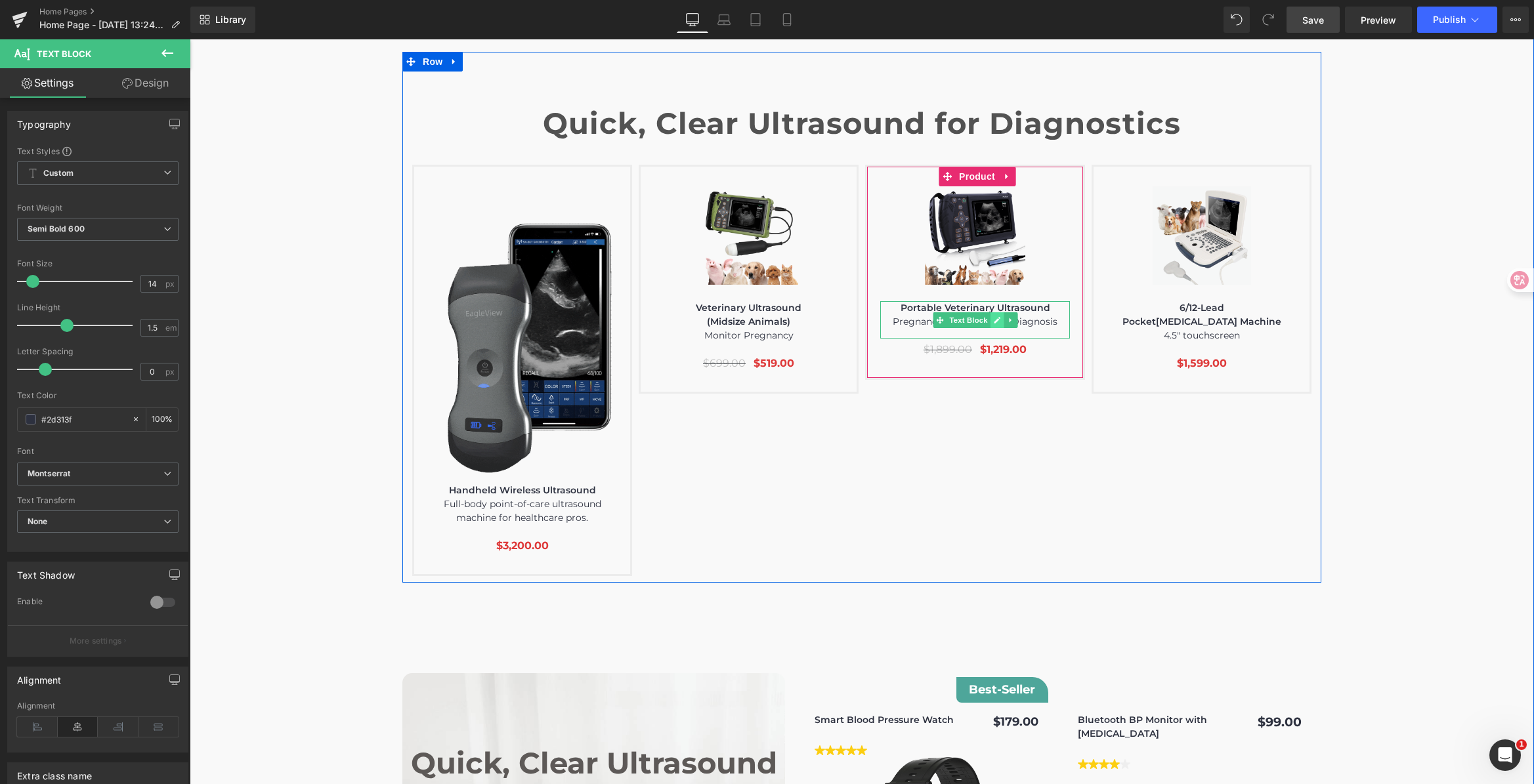
click at [993, 316] on icon at bounding box center [996, 320] width 7 height 8
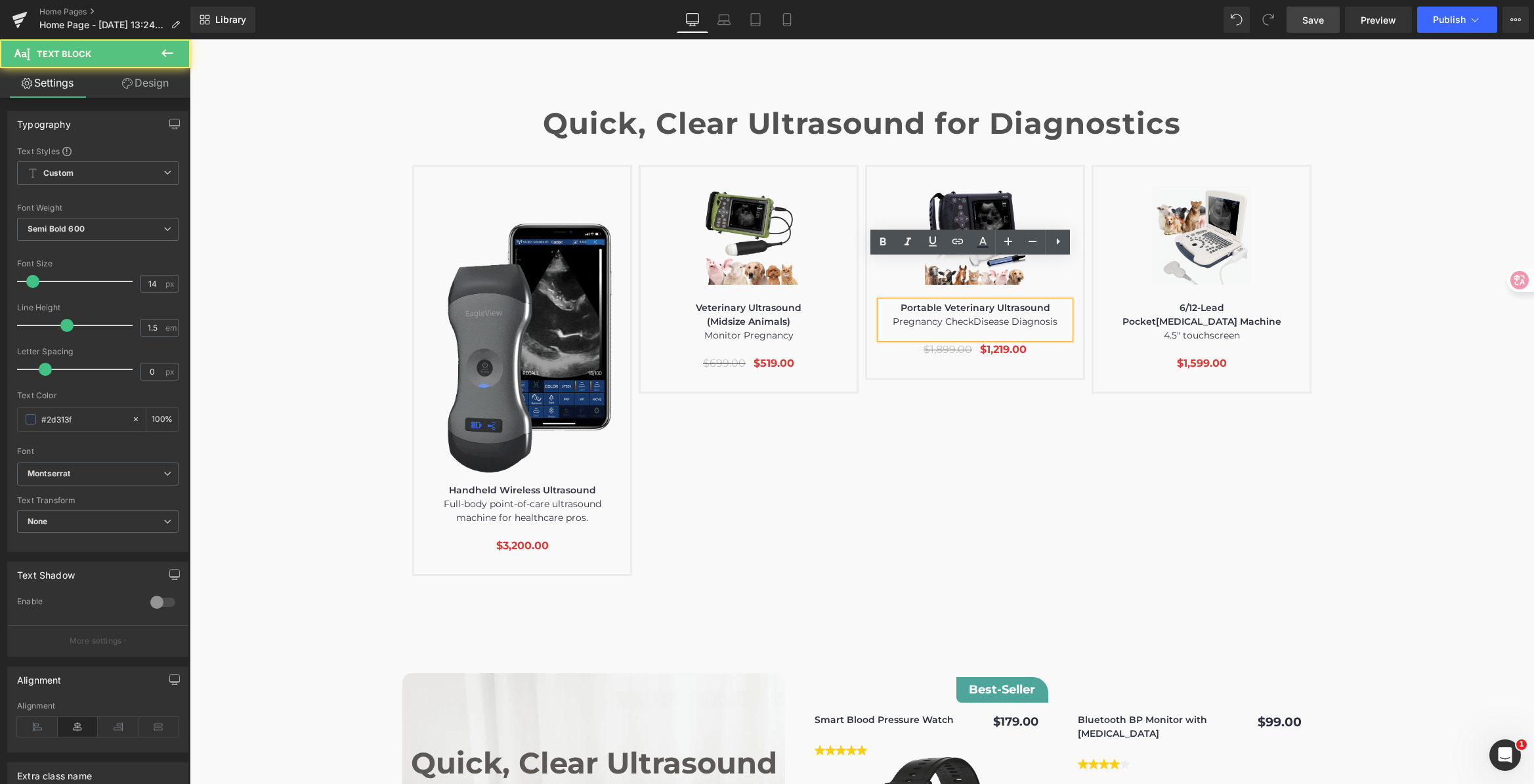
click at [964, 315] on span "Pregnancy CheckDisease Diagnosis" at bounding box center [975, 321] width 165 height 12
click at [967, 315] on span "Pregnancy CheckDisease Diagnosis" at bounding box center [975, 321] width 165 height 12
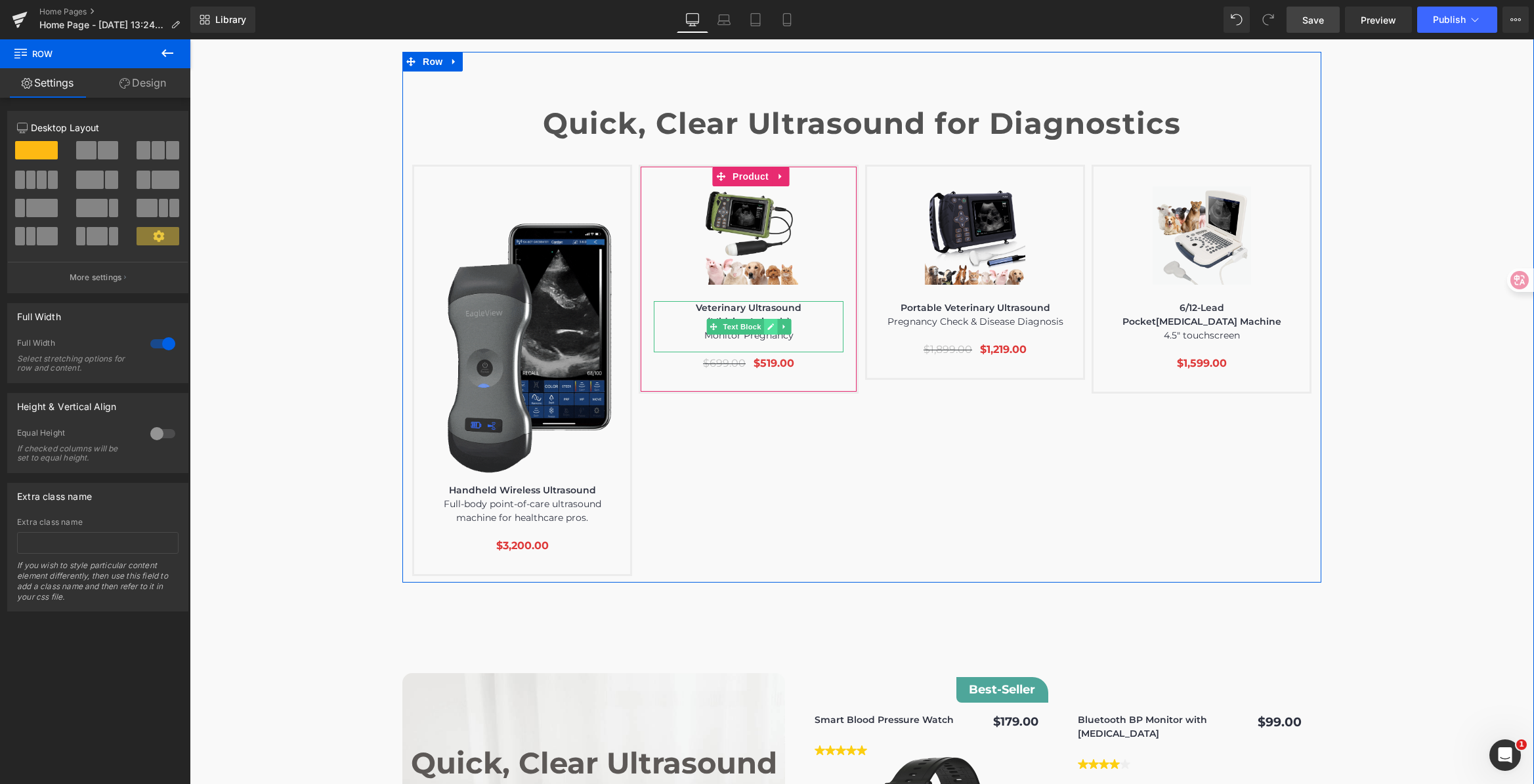
click at [766, 322] on icon at bounding box center [770, 326] width 7 height 8
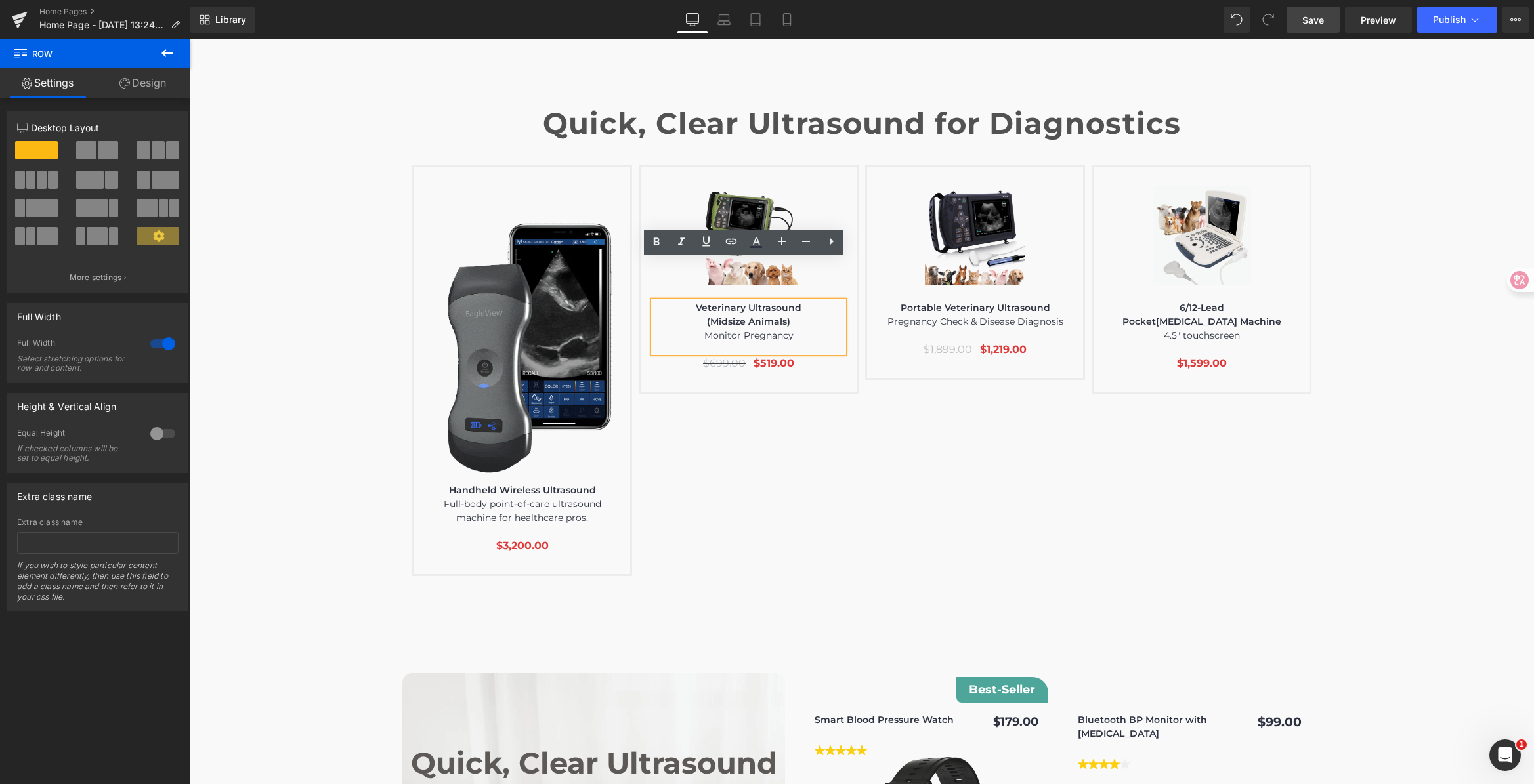
click at [747, 314] on p "(Midsize Animals)" at bounding box center [748, 321] width 189 height 14
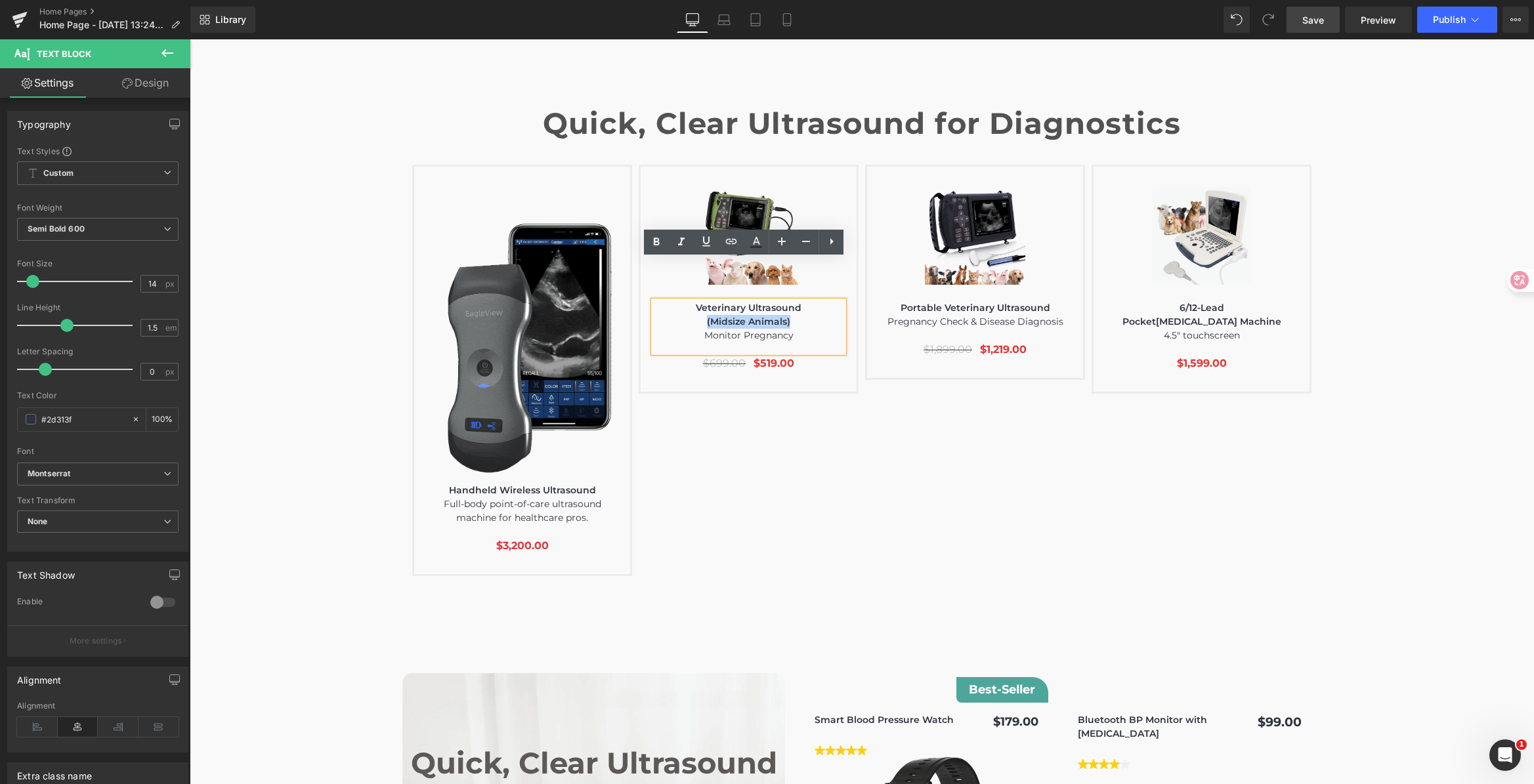
drag, startPoint x: 701, startPoint y: 278, endPoint x: 787, endPoint y: 279, distance: 86.0
click at [787, 314] on p "(Midsize Animals)" at bounding box center [748, 321] width 189 height 14
copy p "(Midsize Animals)"
click at [1038, 301] on p "Portable Veterinary Ultrasound" at bounding box center [975, 308] width 189 height 14
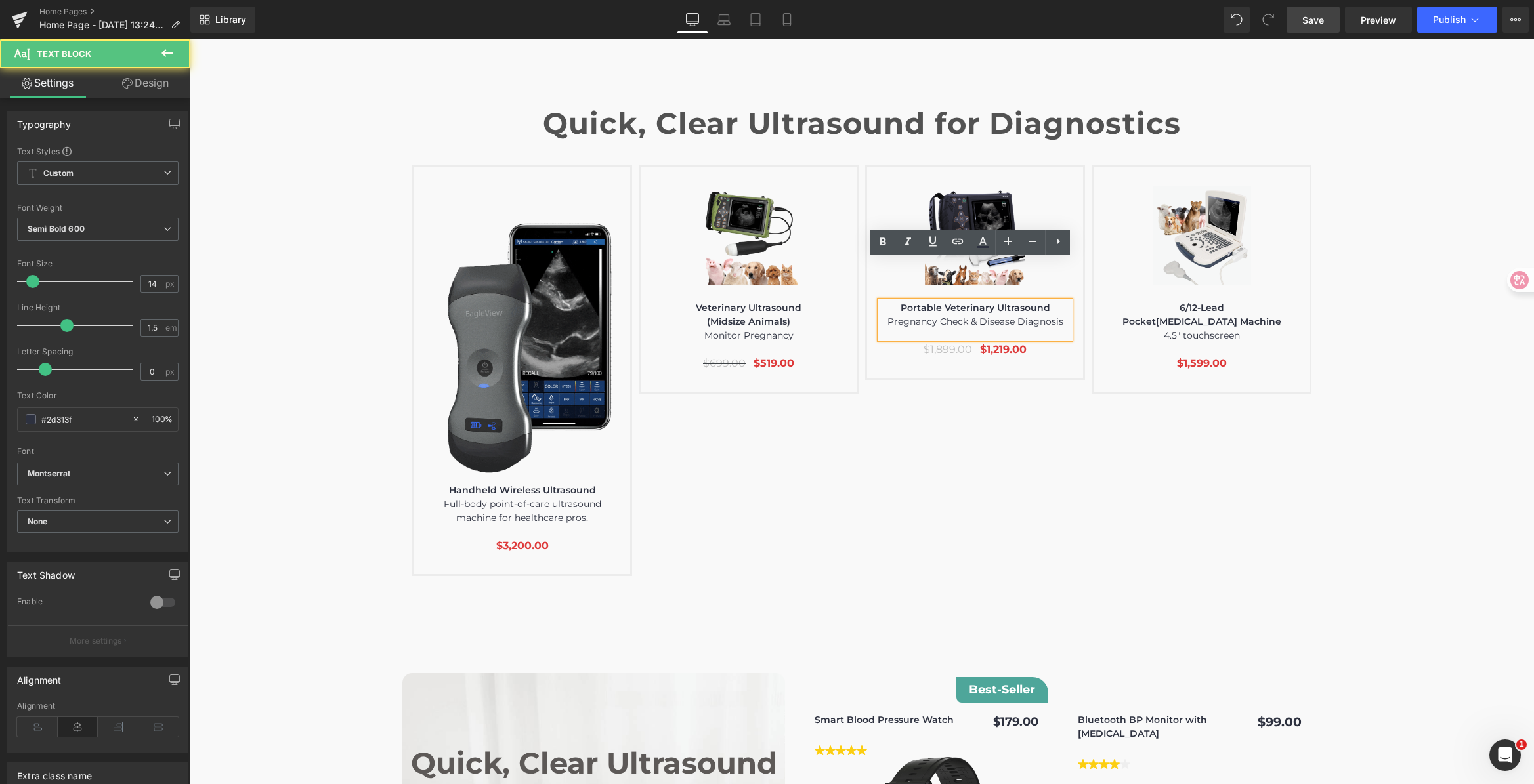
click at [1044, 301] on p "Portable Veterinary Ultrasound" at bounding box center [975, 308] width 189 height 14
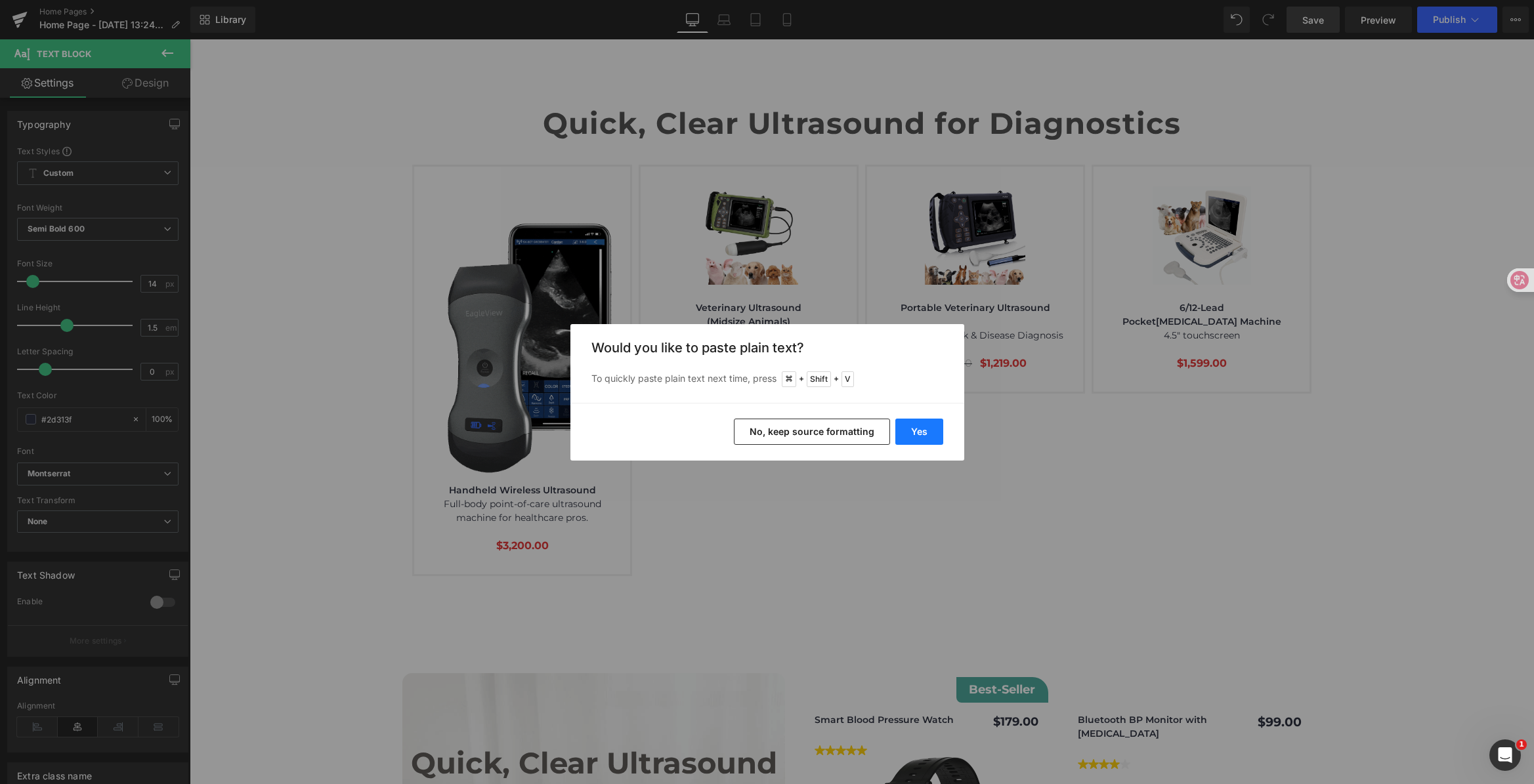
click at [914, 437] on button "Yes" at bounding box center [919, 432] width 48 height 26
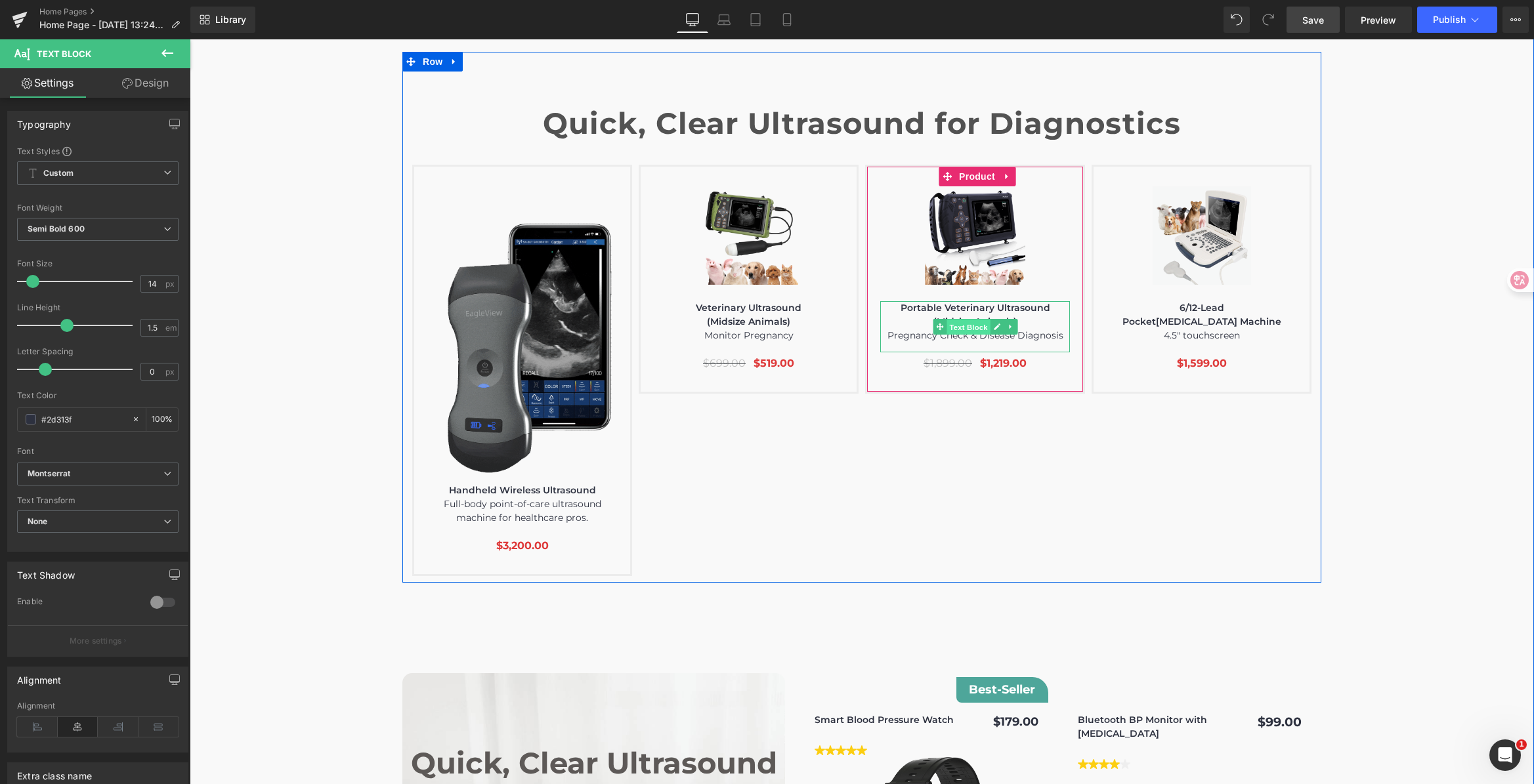
click at [971, 320] on span "Text Block" at bounding box center [967, 328] width 43 height 16
click at [996, 319] on link at bounding box center [996, 327] width 14 height 16
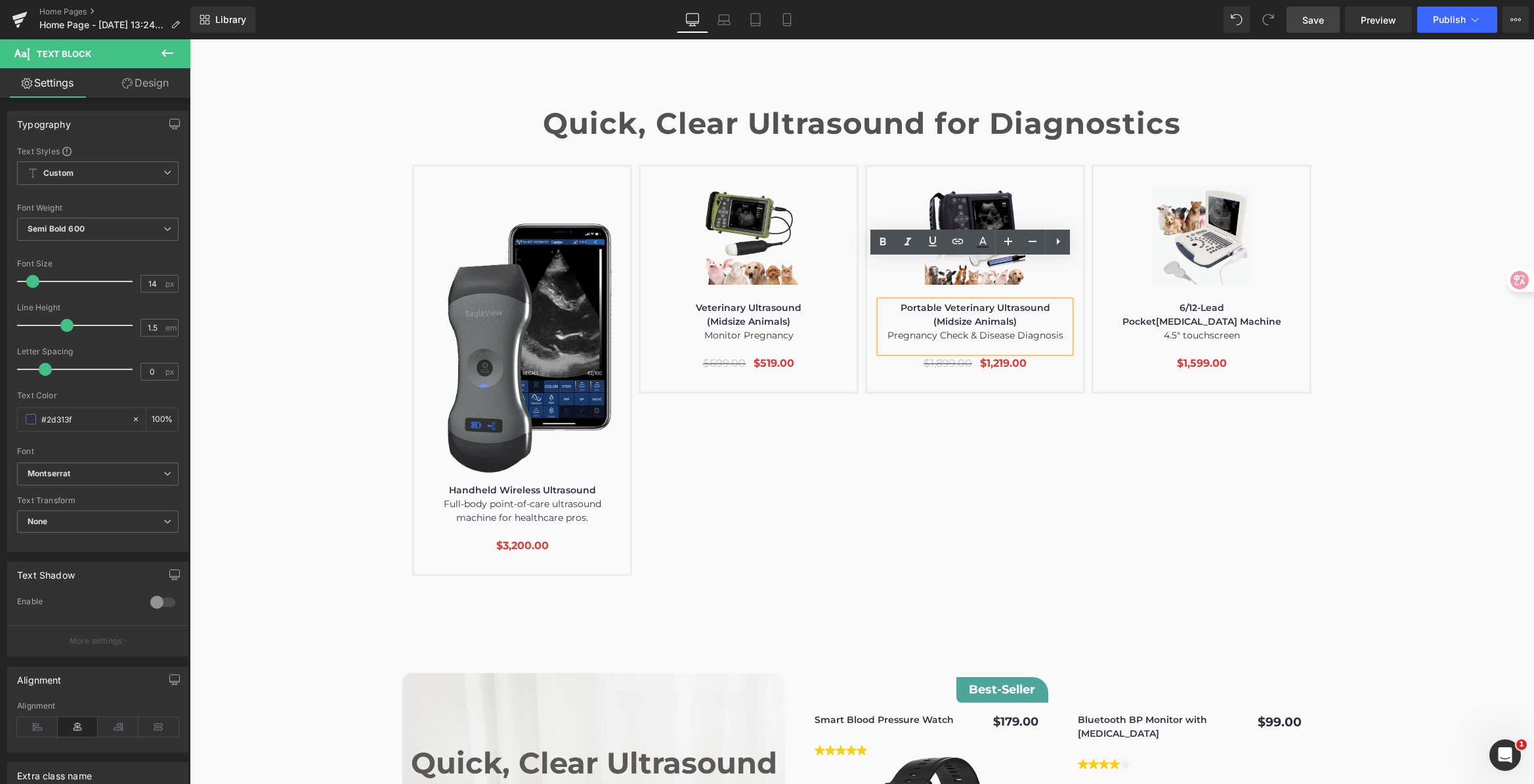
click at [978, 314] on p "(Midsize Animals)" at bounding box center [975, 321] width 189 height 14
click at [975, 314] on p "(Midsize Animals)" at bounding box center [975, 321] width 189 height 14
click at [969, 314] on p "(Midsize Animals)" at bounding box center [975, 321] width 189 height 14
click at [961, 314] on p "(Midsize Animals)" at bounding box center [975, 321] width 189 height 14
click at [966, 314] on p "(Midsize Animals)" at bounding box center [975, 321] width 189 height 14
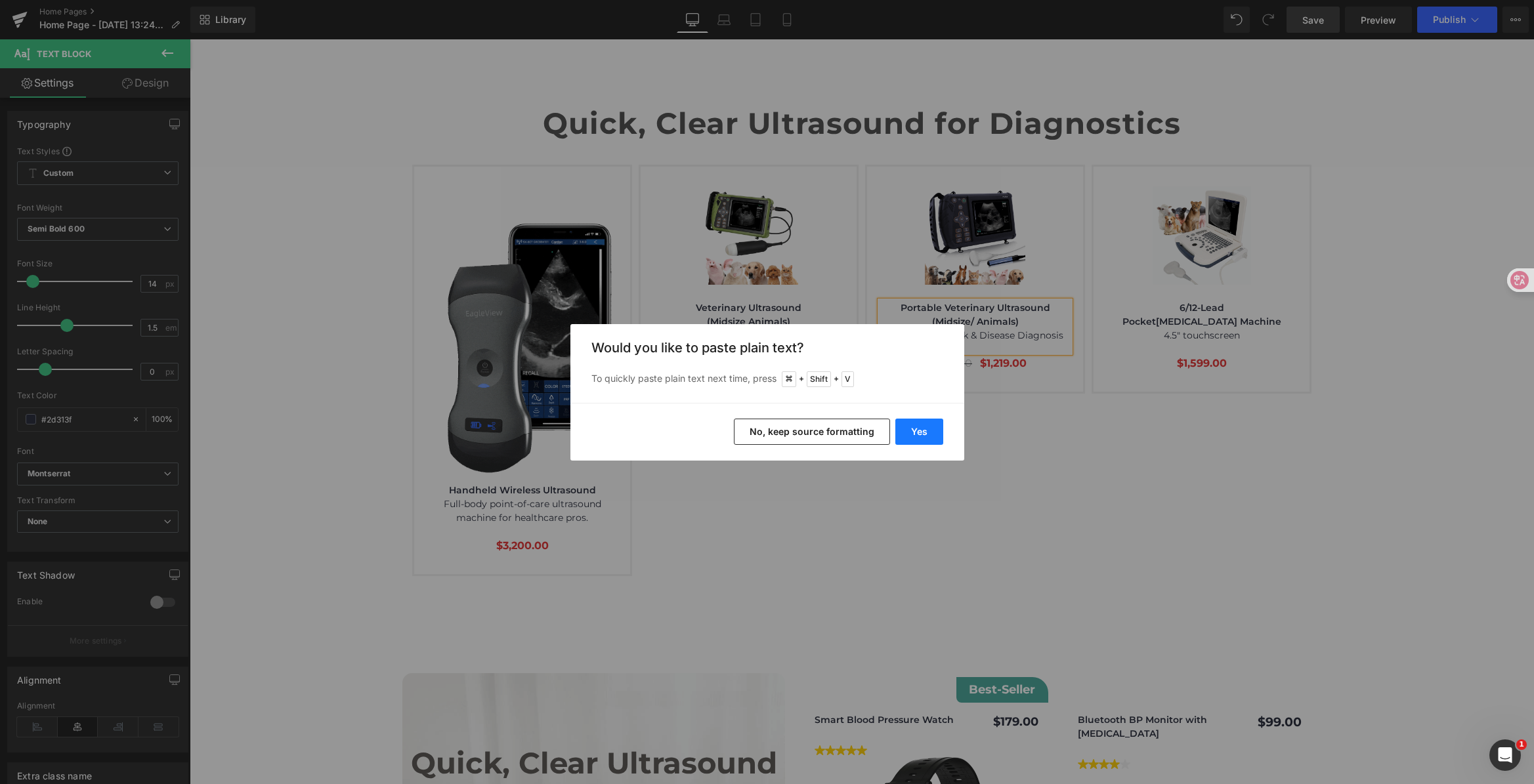
click at [910, 433] on button "Yes" at bounding box center [919, 432] width 48 height 26
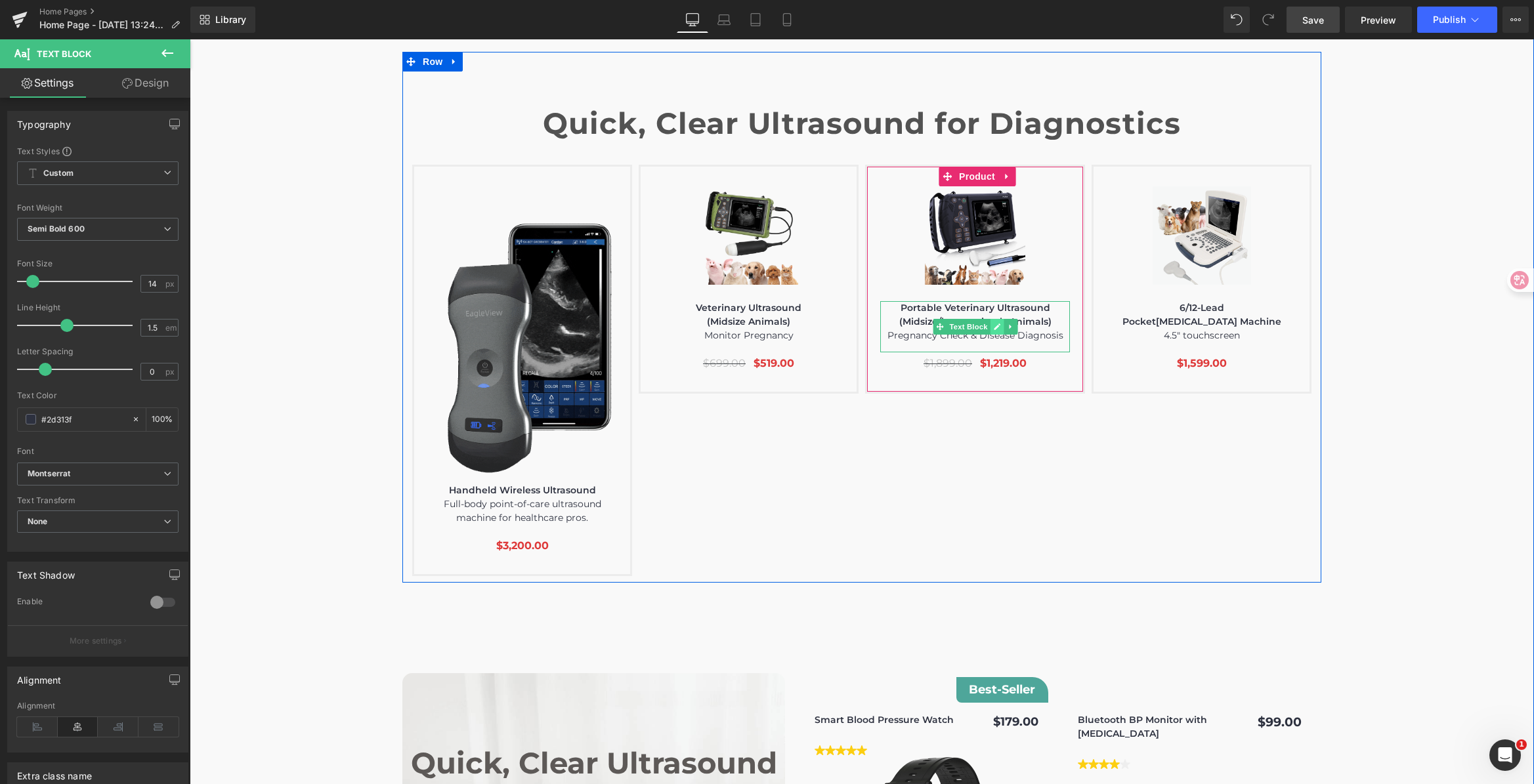
click at [994, 323] on icon at bounding box center [996, 326] width 7 height 7
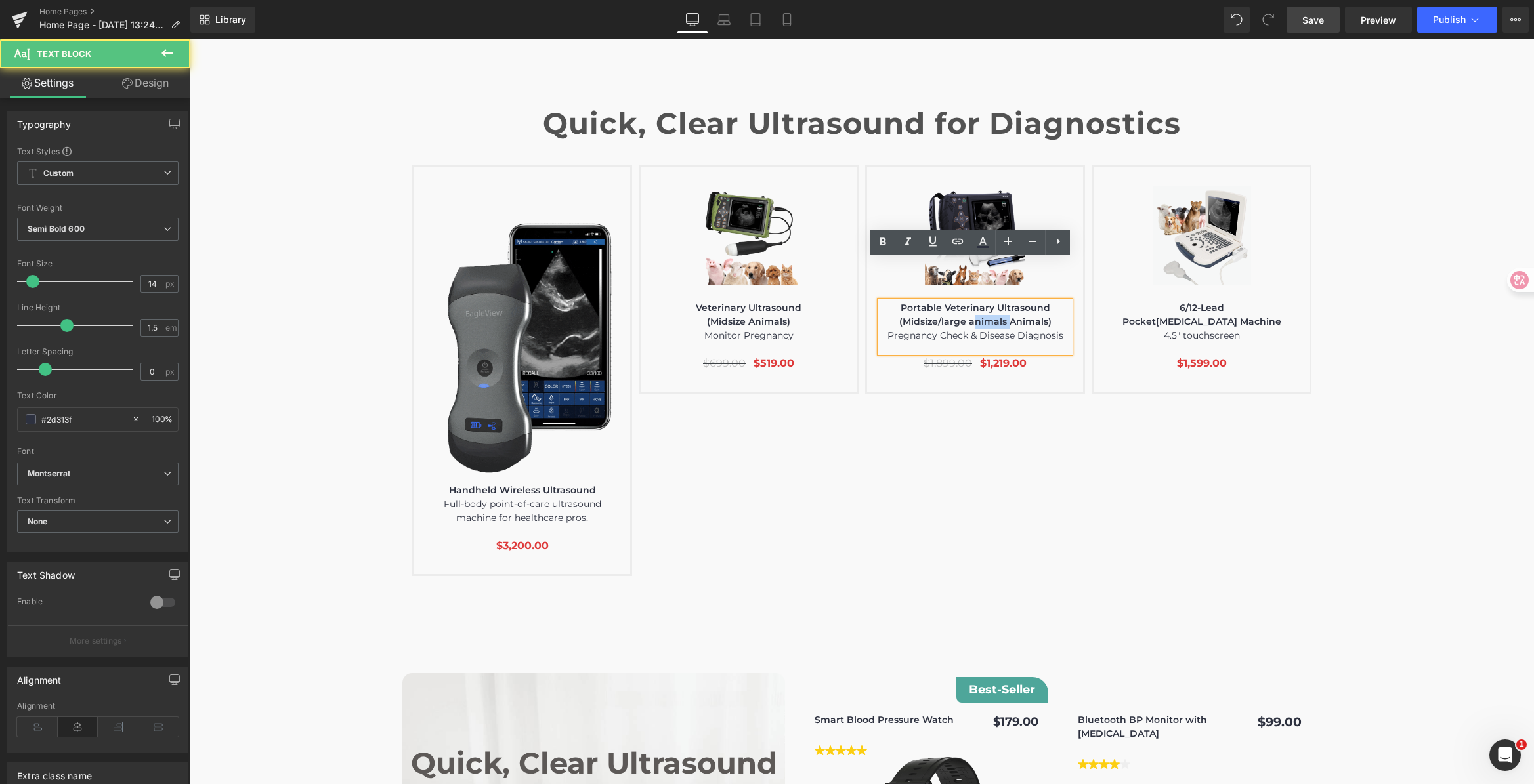
drag, startPoint x: 1004, startPoint y: 281, endPoint x: 967, endPoint y: 283, distance: 37.1
click at [967, 314] on p "(Midsize/large animals Animals)" at bounding box center [975, 321] width 189 height 14
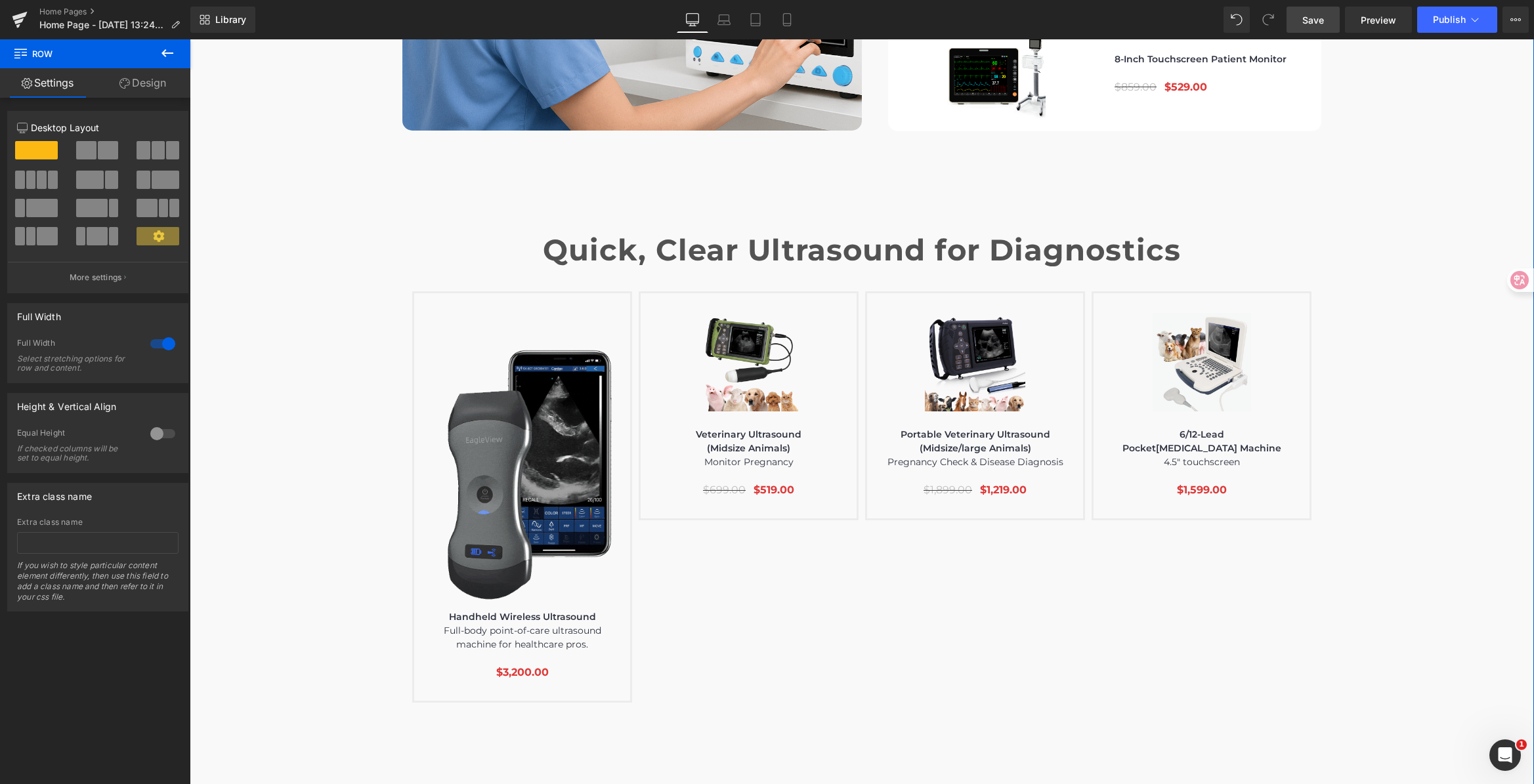
scroll to position [4403, 0]
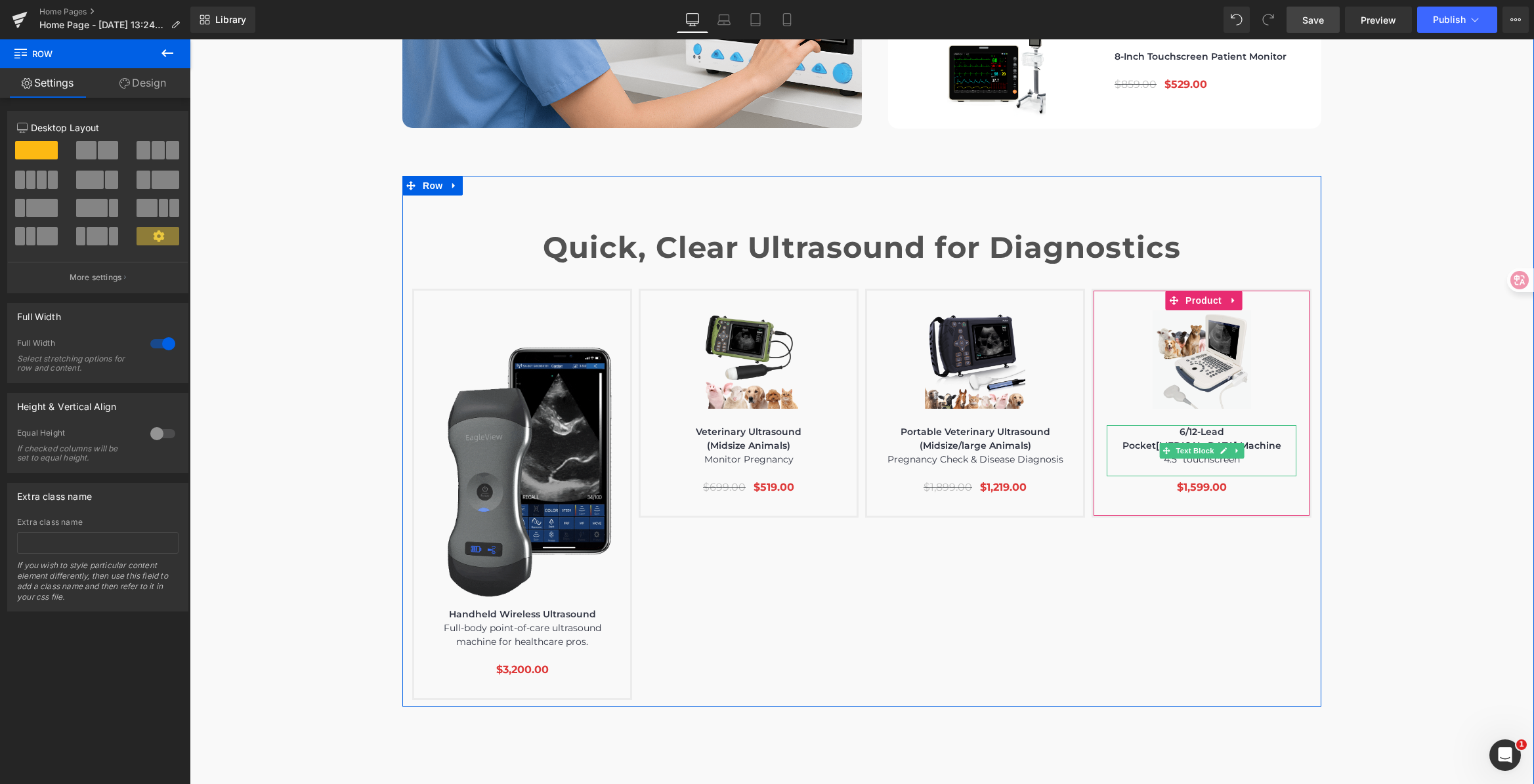
click at [1176, 425] on p "6/12-Lead" at bounding box center [1201, 432] width 189 height 14
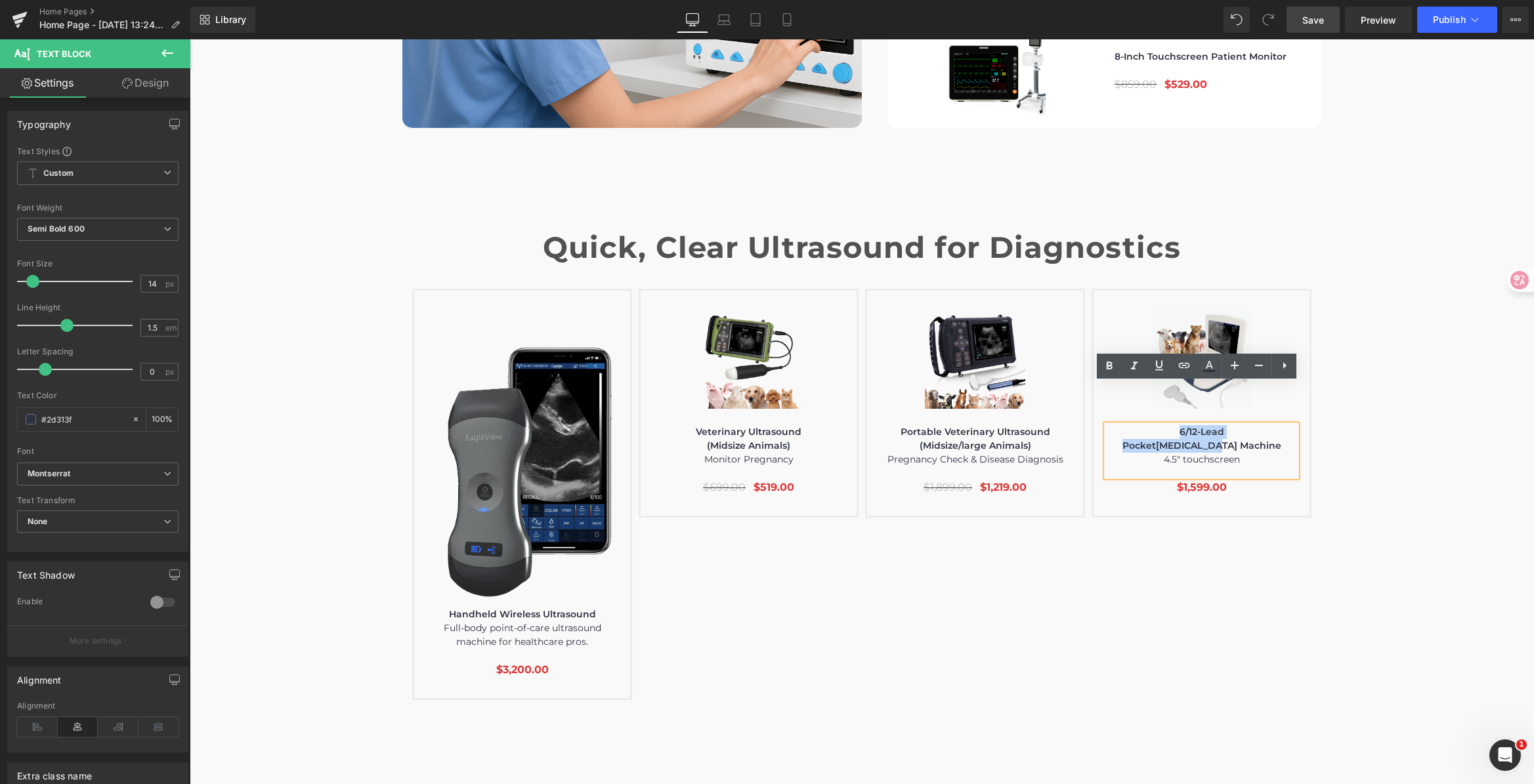
drag, startPoint x: 1168, startPoint y: 390, endPoint x: 1258, endPoint y: 400, distance: 90.6
click at [1258, 425] on div "6/12-Lead Pocket ECG Machine 4.5" touchscreen" at bounding box center [1201, 451] width 189 height 51
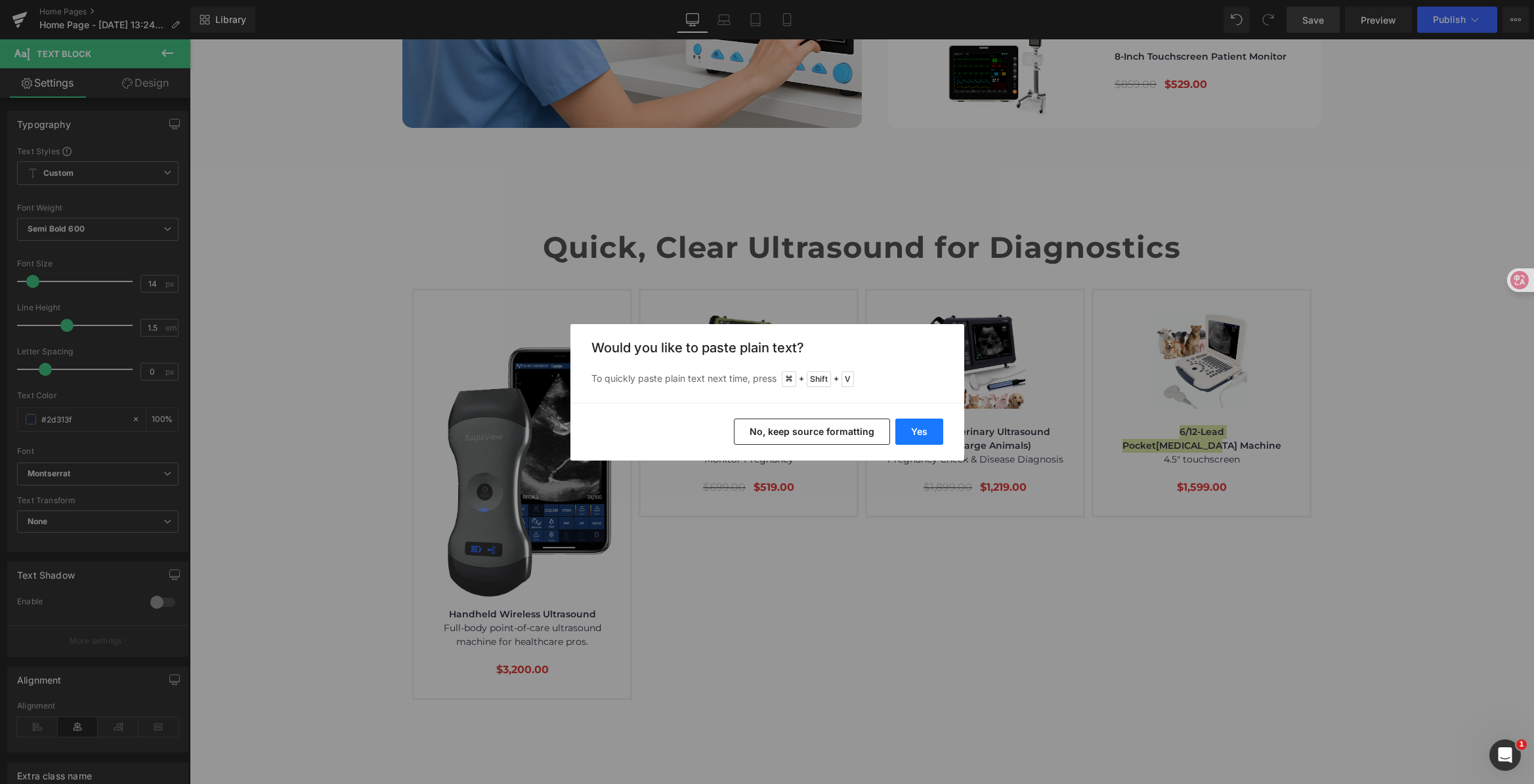
click at [926, 432] on button "Yes" at bounding box center [919, 432] width 48 height 26
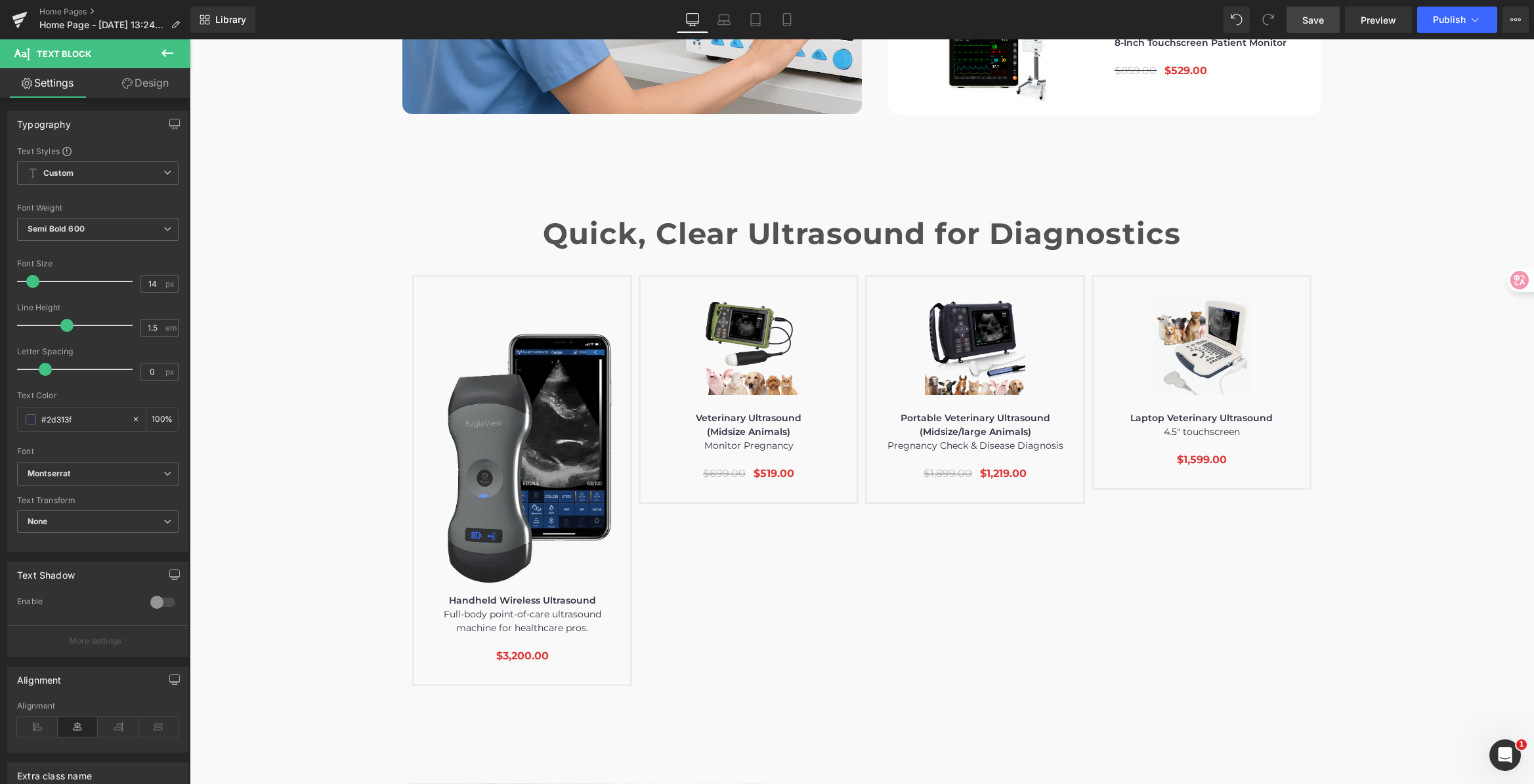
scroll to position [4419, 0]
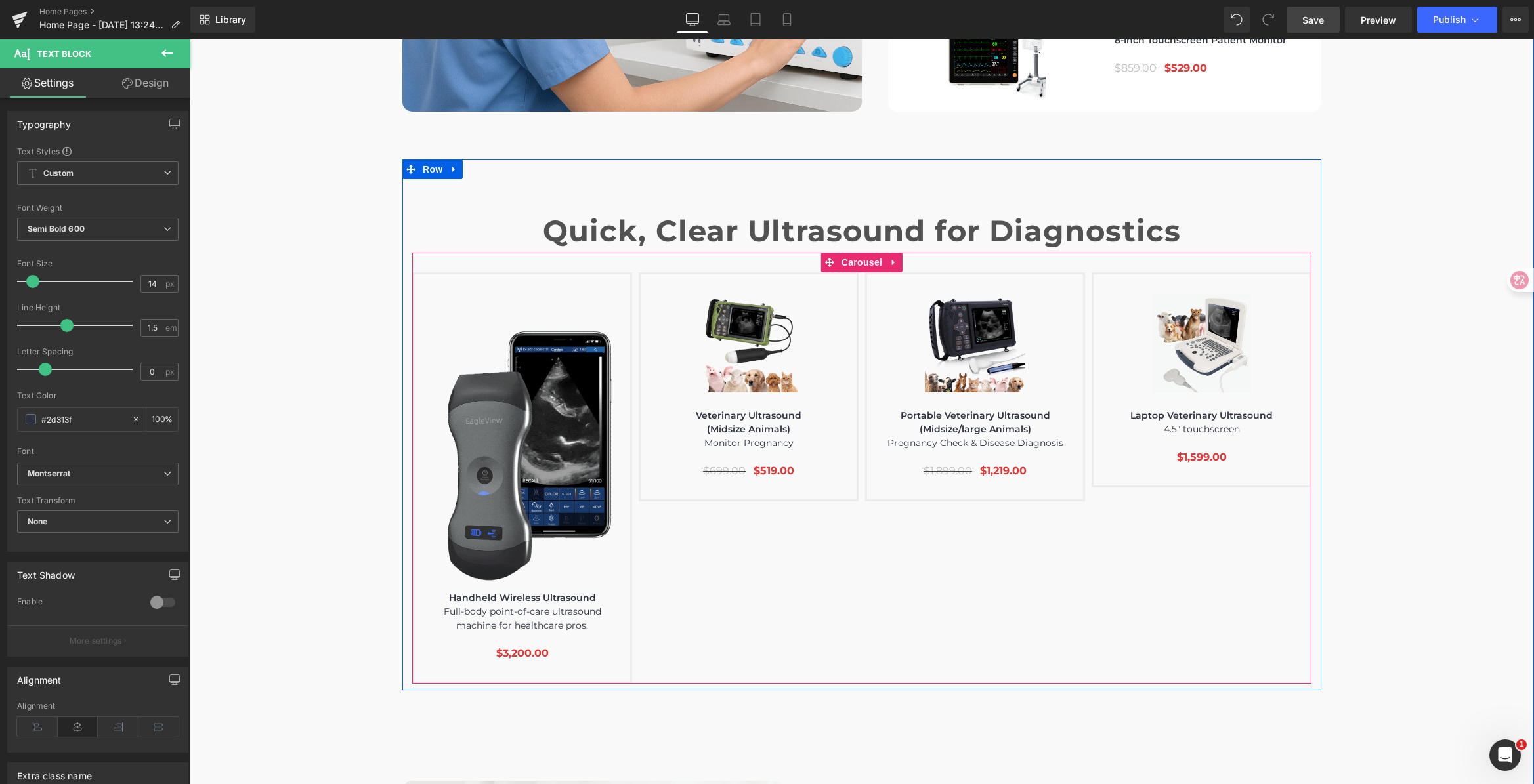
click at [1078, 527] on div "Image Text Block $0" at bounding box center [865, 478] width 905 height 411
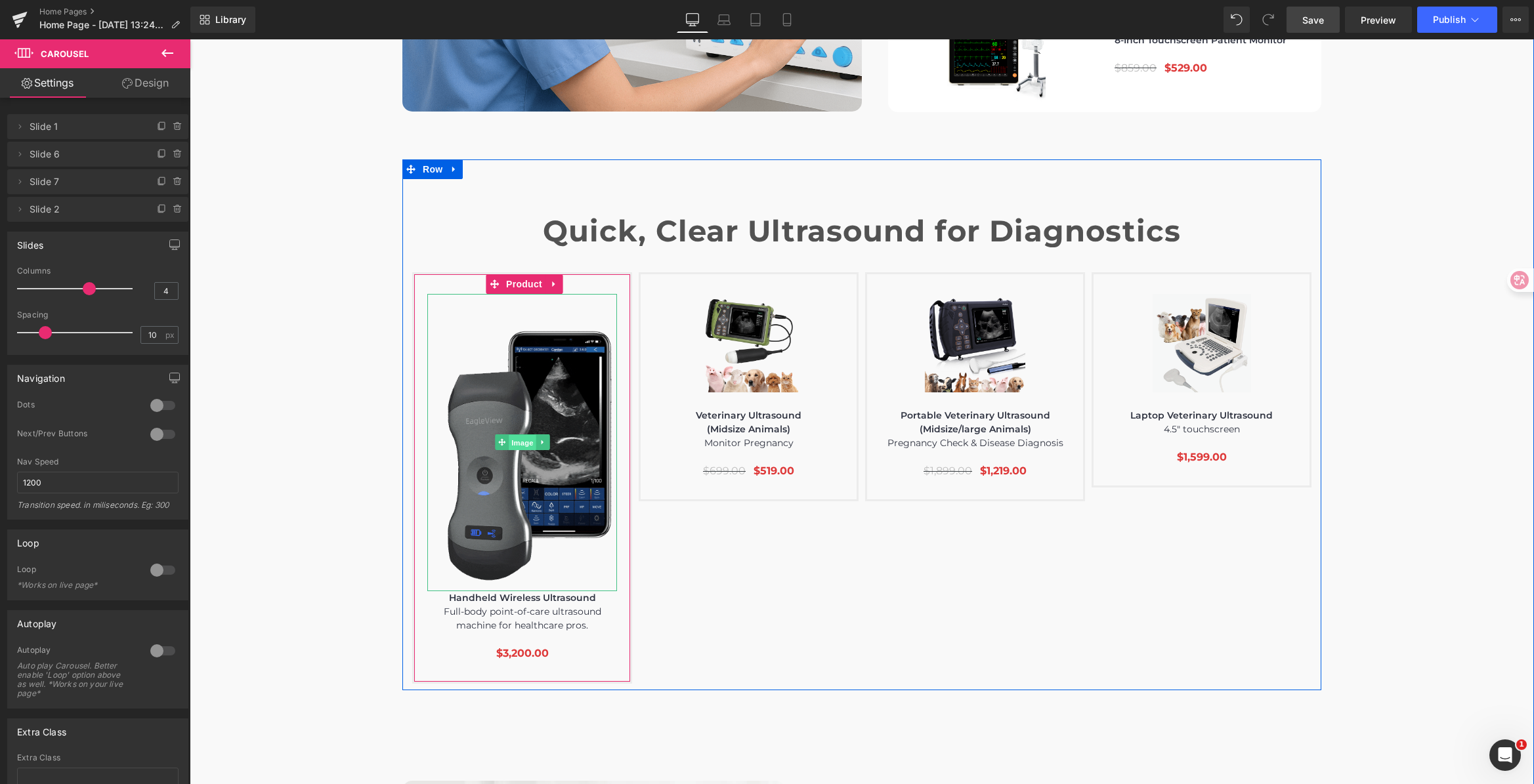
click at [508, 435] on span "Image" at bounding box center [522, 443] width 28 height 16
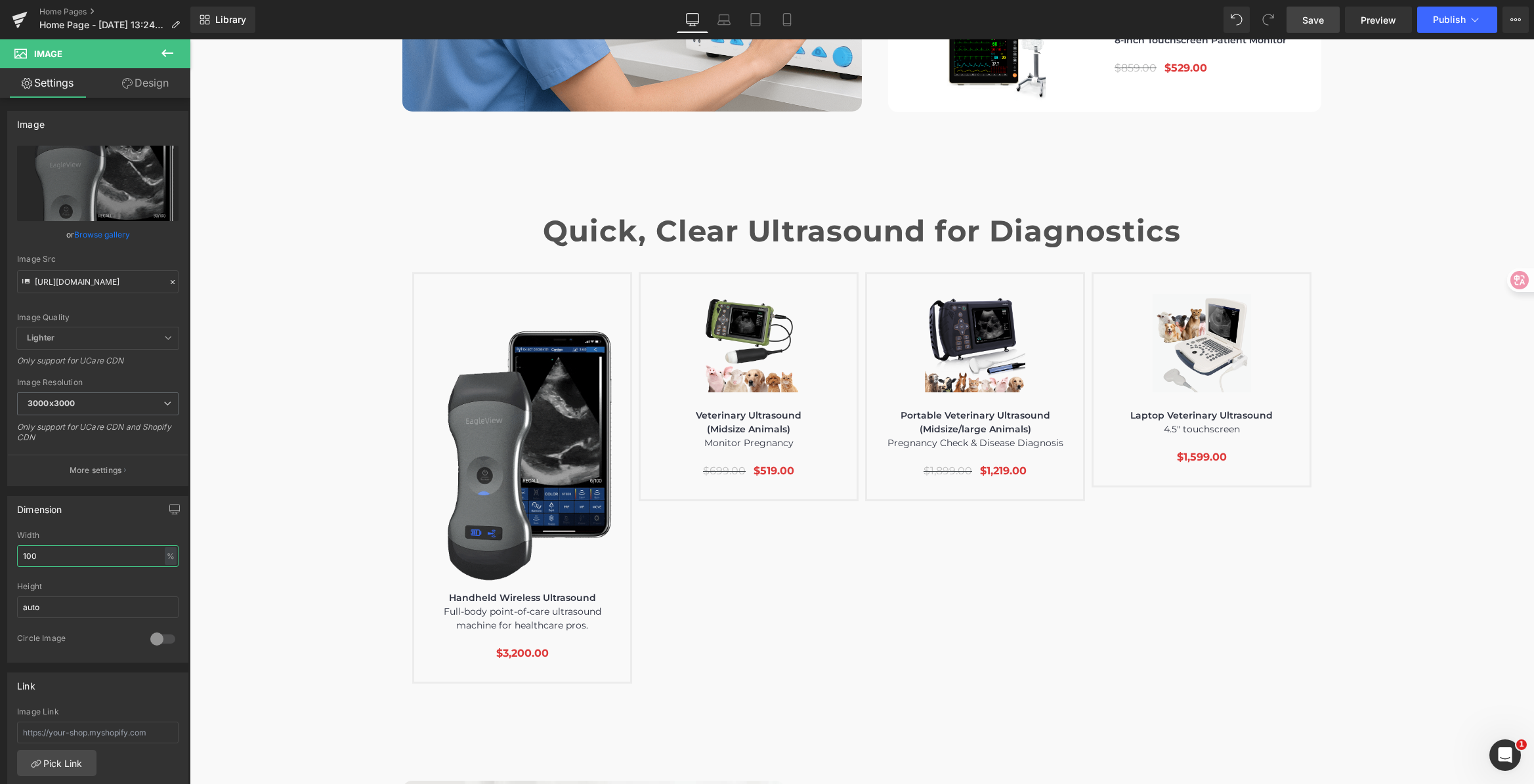
click at [0, 553] on html "Image You are previewing how the will restyle your page. You can not edit Eleme…" at bounding box center [767, 392] width 1534 height 784
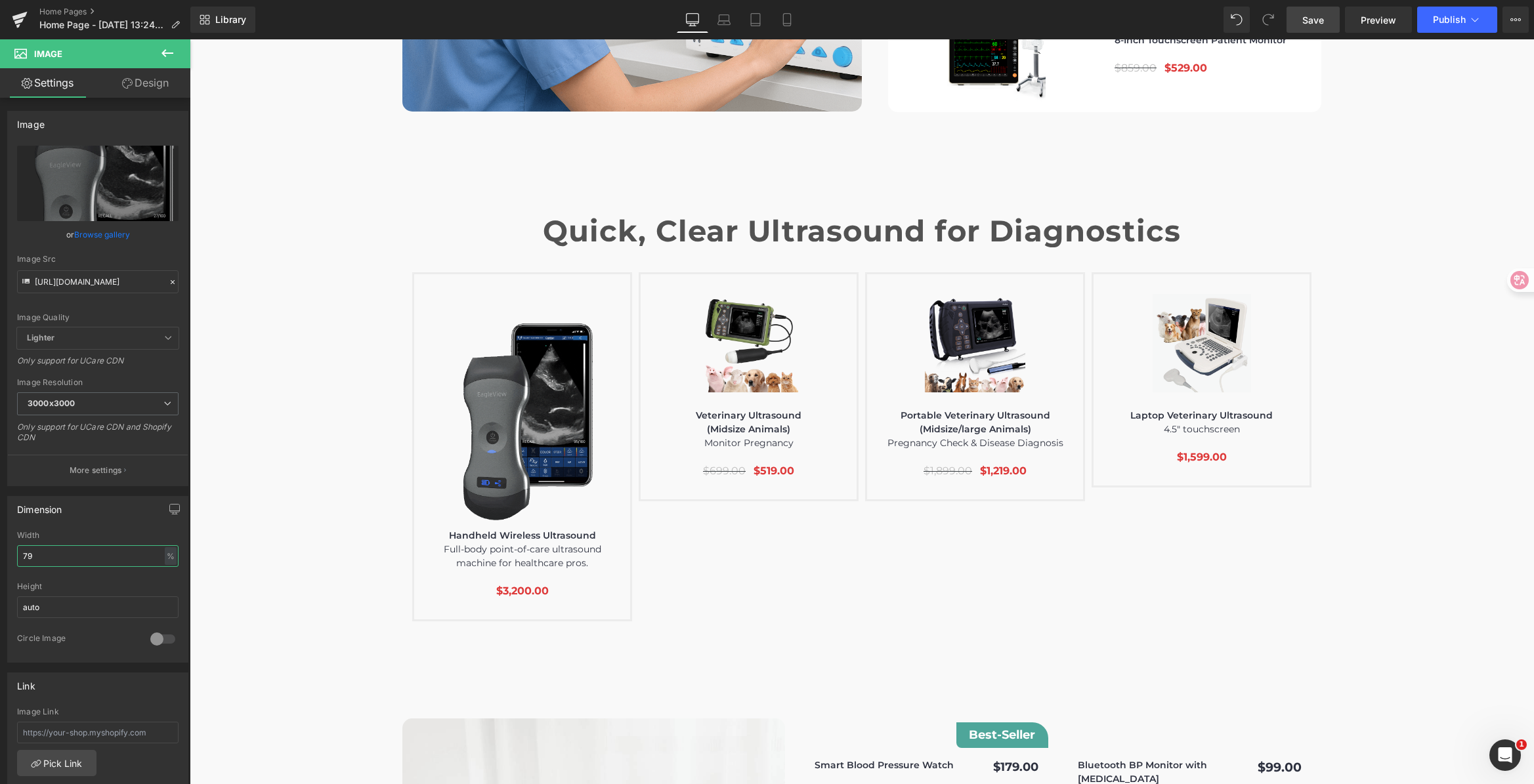
type input "79"
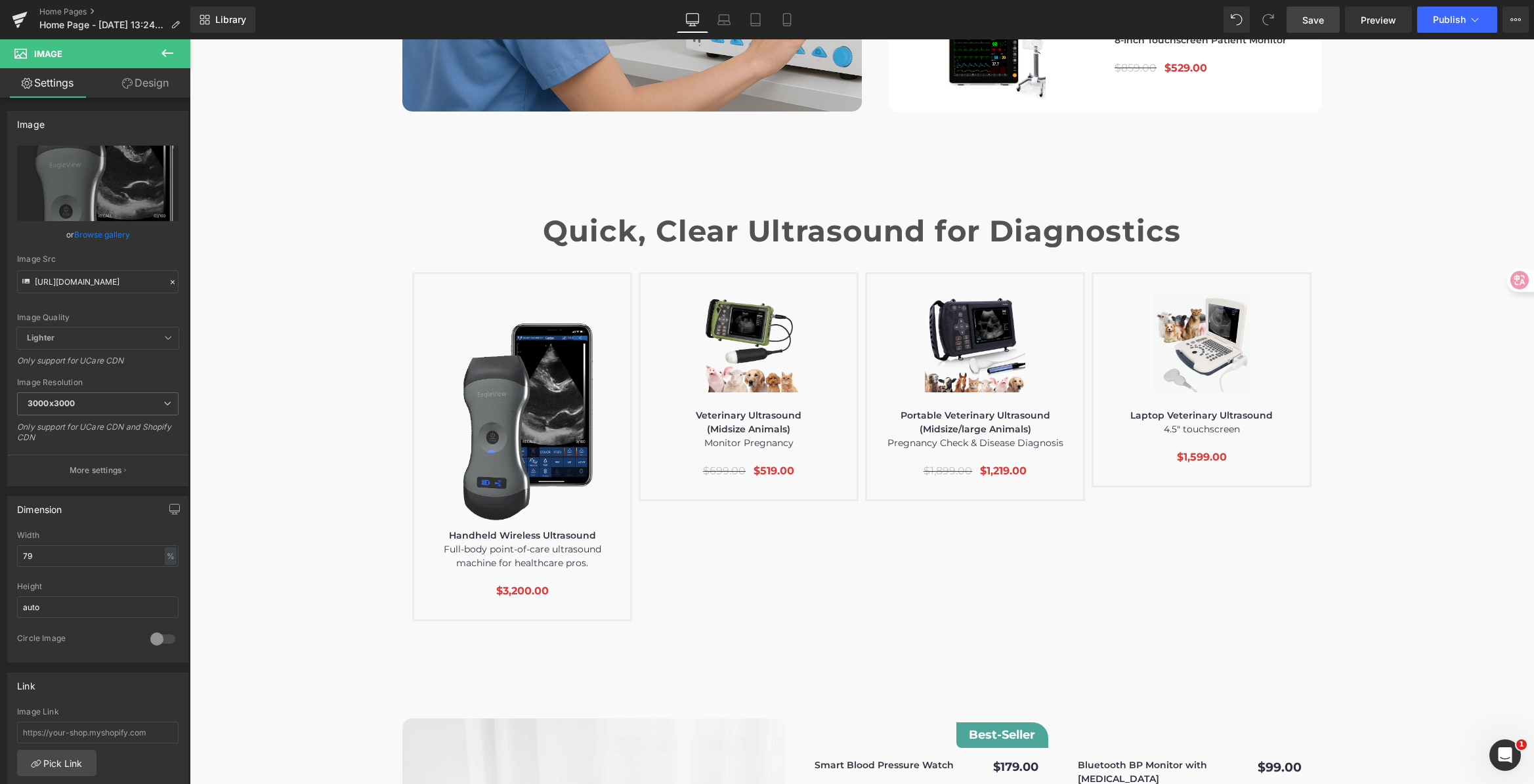
scroll to position [4459, 0]
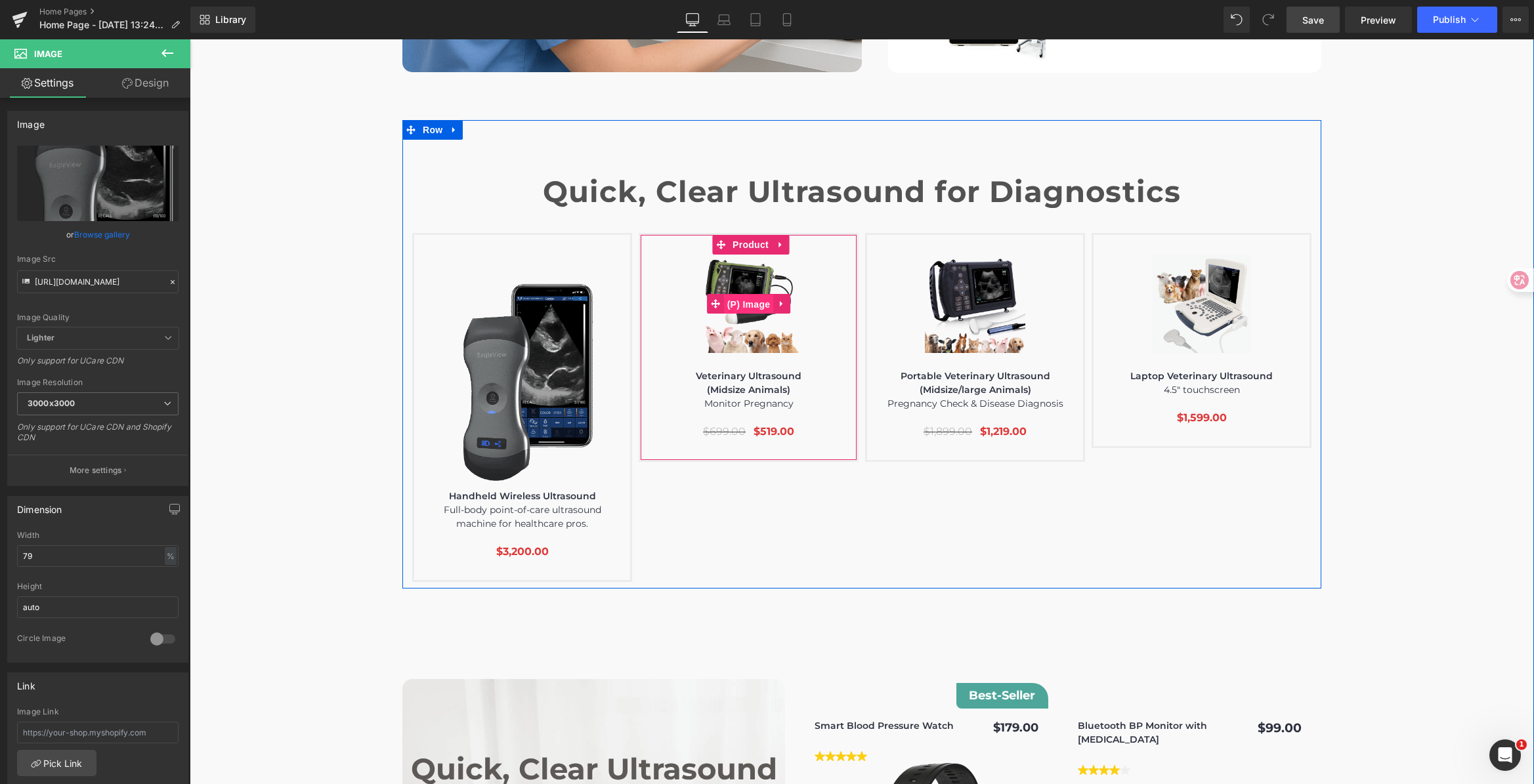
click at [734, 295] on span "(P) Image" at bounding box center [749, 304] width 50 height 20
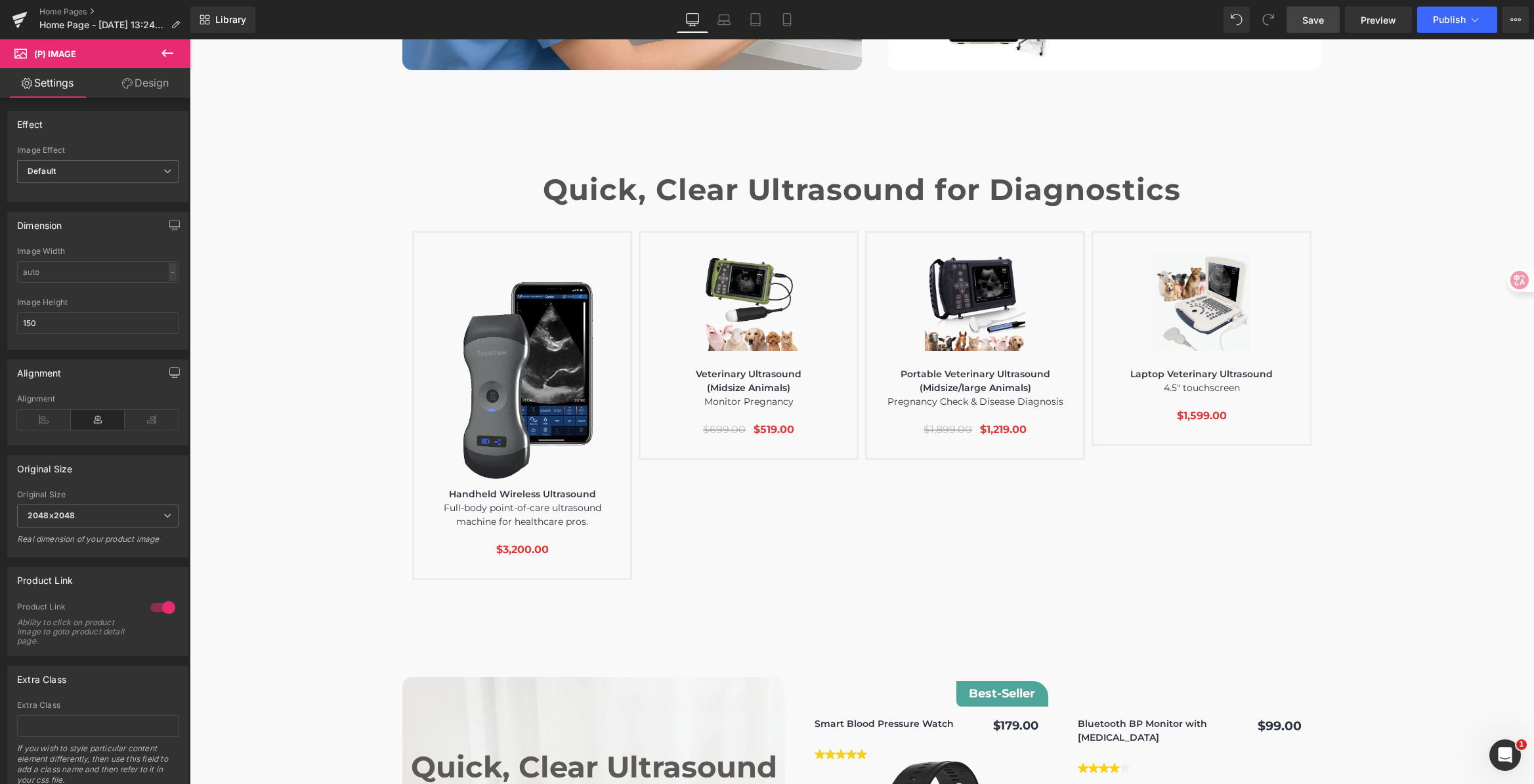
scroll to position [4462, 0]
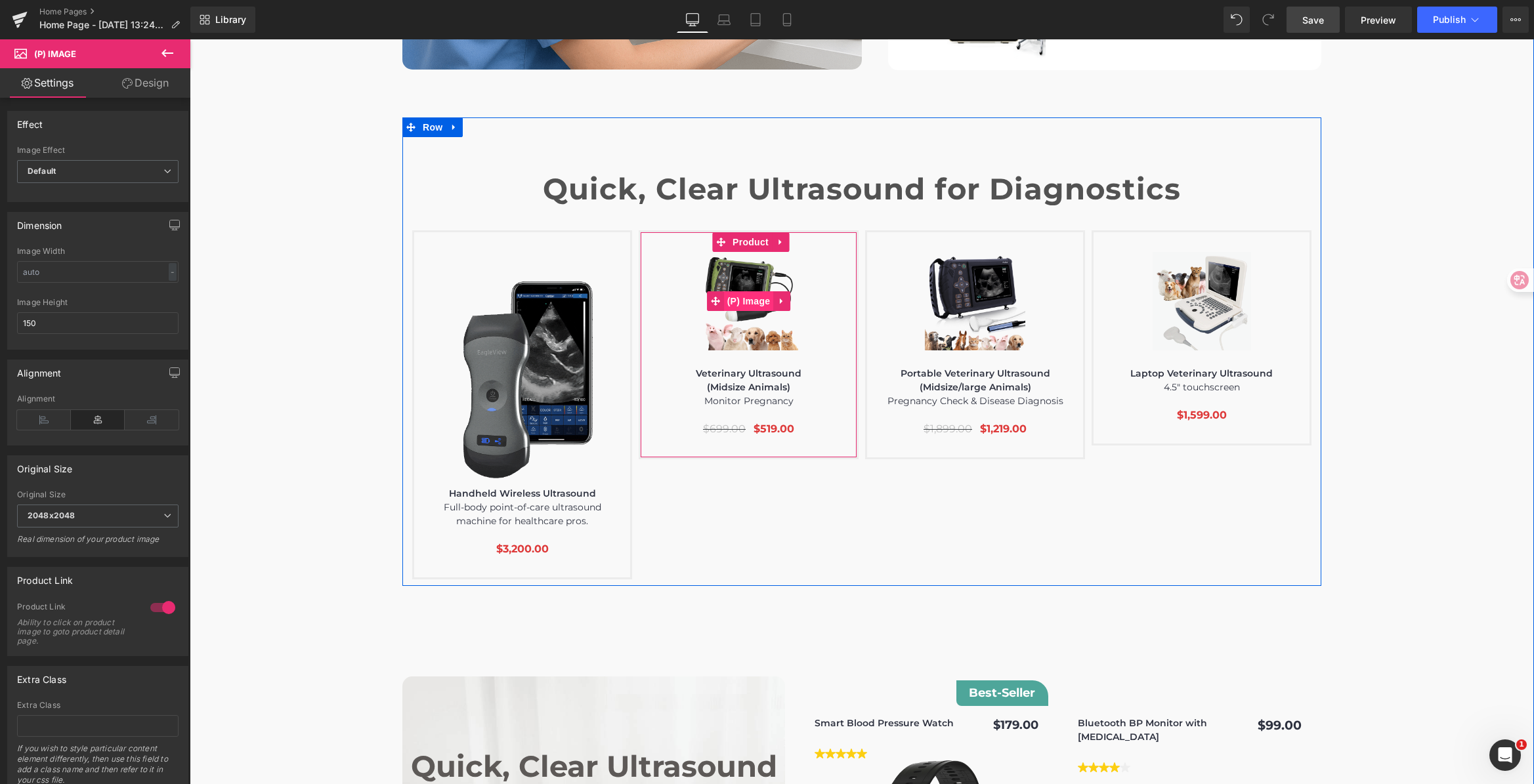
click at [736, 291] on span "(P) Image" at bounding box center [749, 301] width 50 height 20
click at [740, 292] on span "(P) Image" at bounding box center [749, 301] width 50 height 20
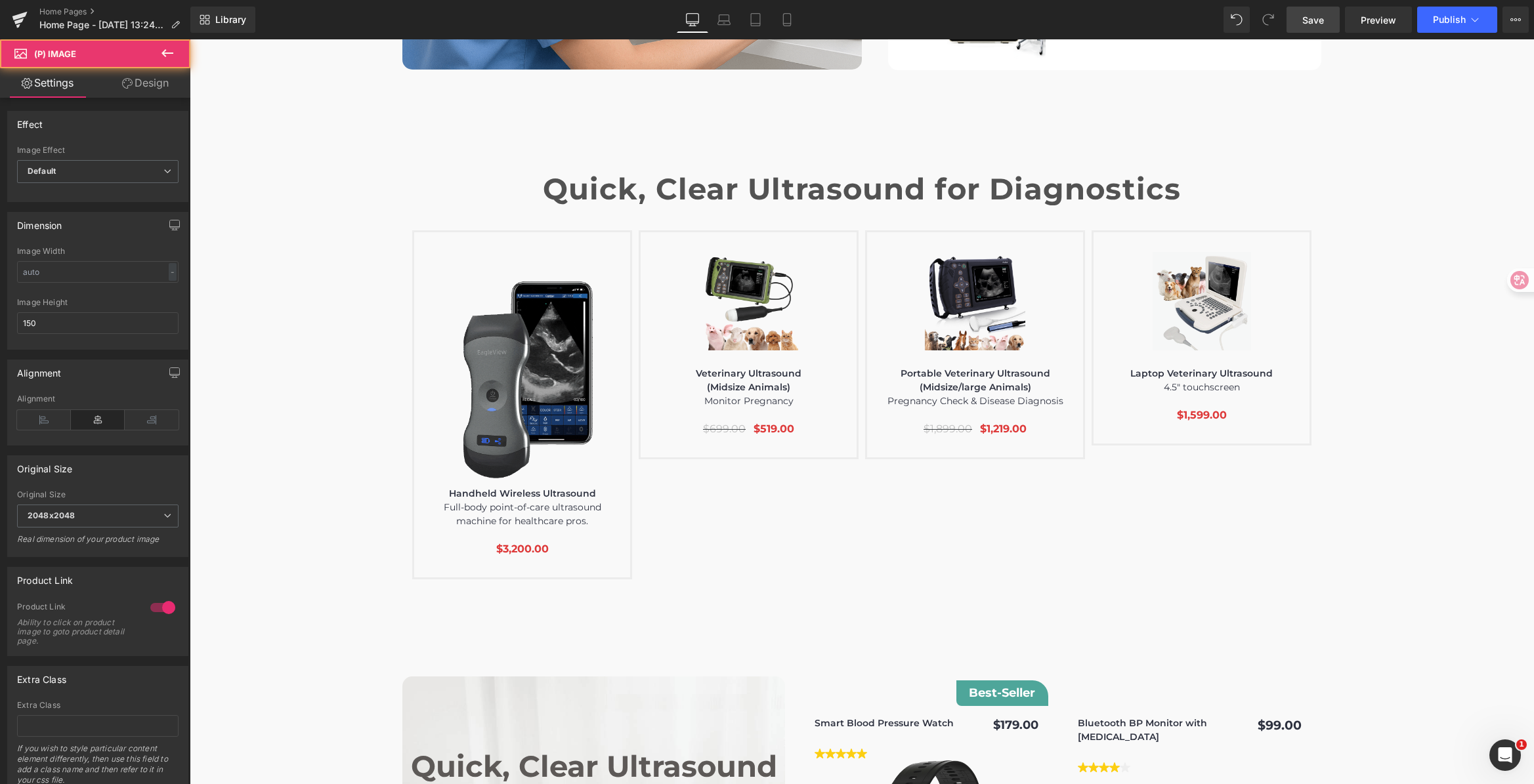
click at [174, 76] on link "Design" at bounding box center [145, 83] width 95 height 30
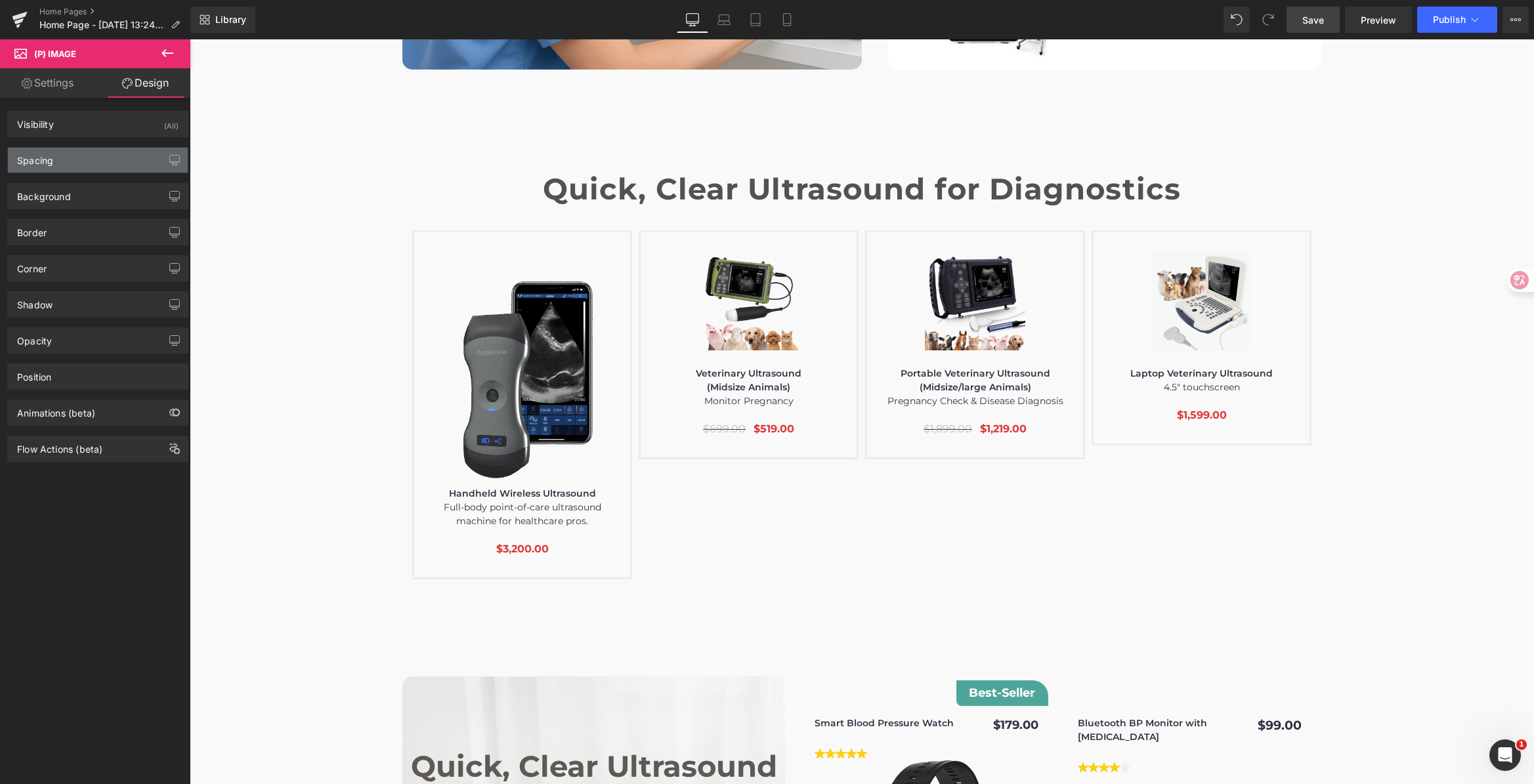
click at [102, 162] on div "Spacing" at bounding box center [98, 160] width 180 height 25
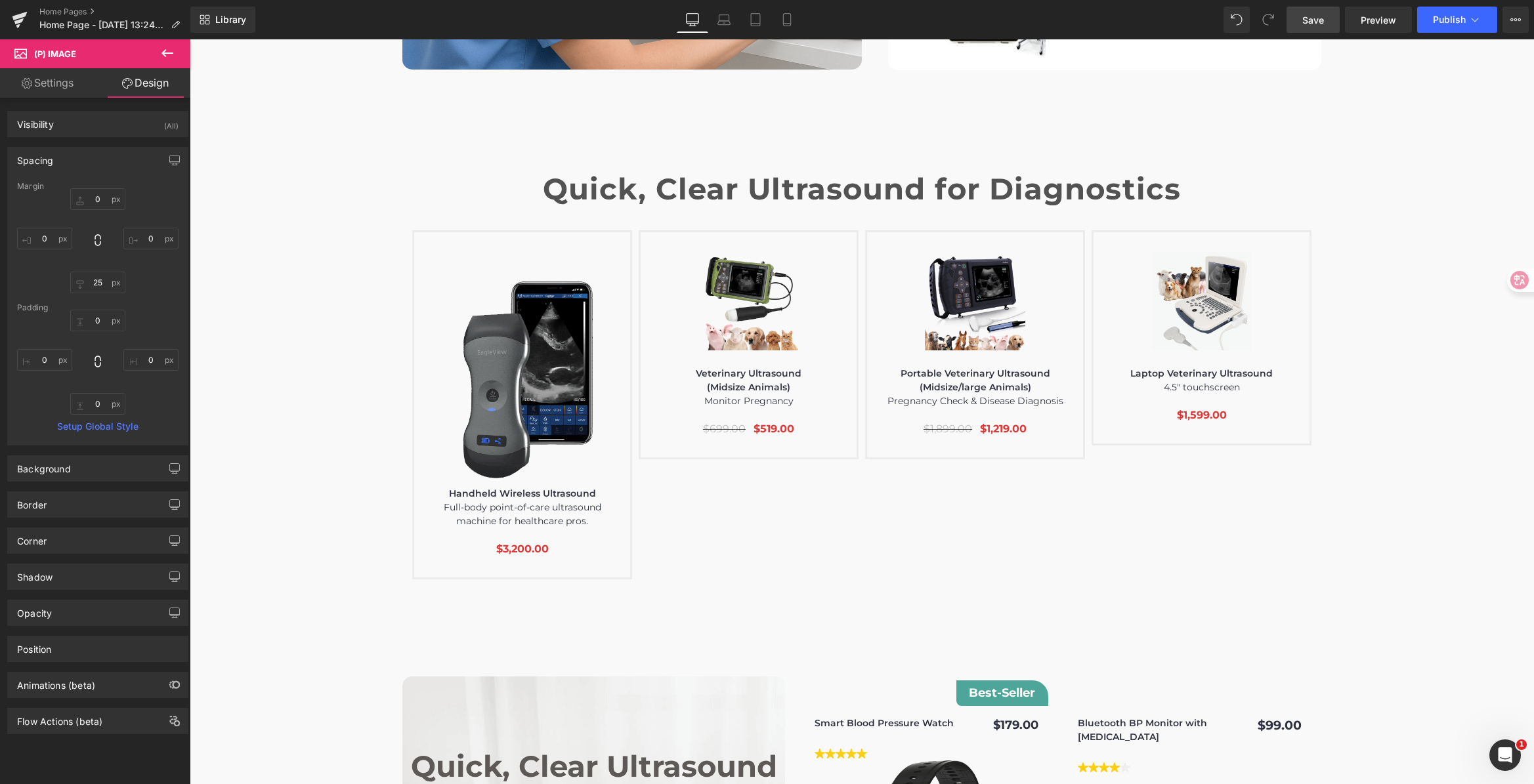
click at [82, 94] on link "Settings" at bounding box center [47, 83] width 95 height 30
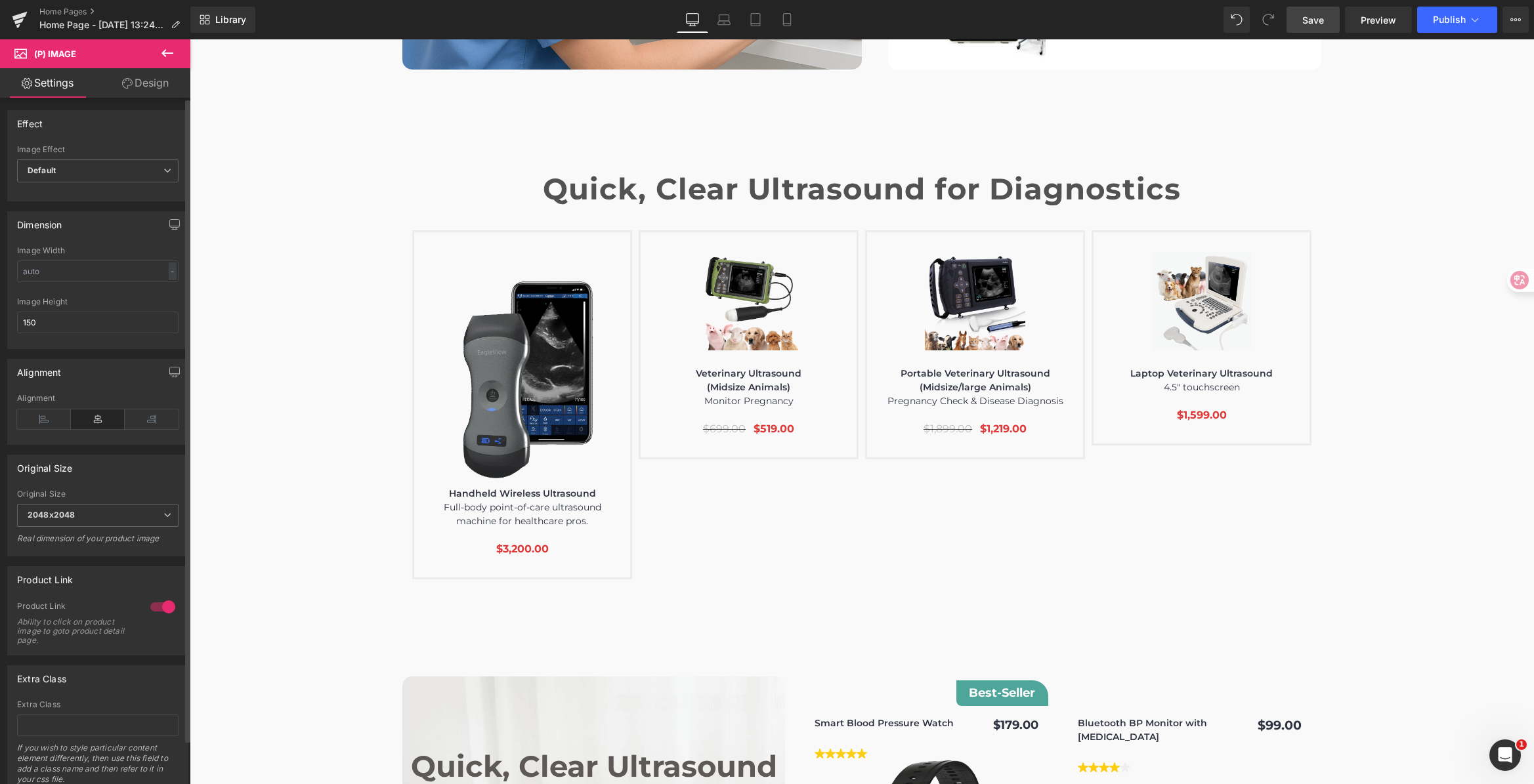
scroll to position [0, 0]
click at [83, 272] on input "text" at bounding box center [98, 272] width 162 height 22
click at [54, 161] on span "Default" at bounding box center [98, 172] width 162 height 23
click at [117, 130] on div "Effect" at bounding box center [95, 124] width 175 height 25
click at [36, 286] on div "Image Width - % px" at bounding box center [98, 272] width 162 height 51
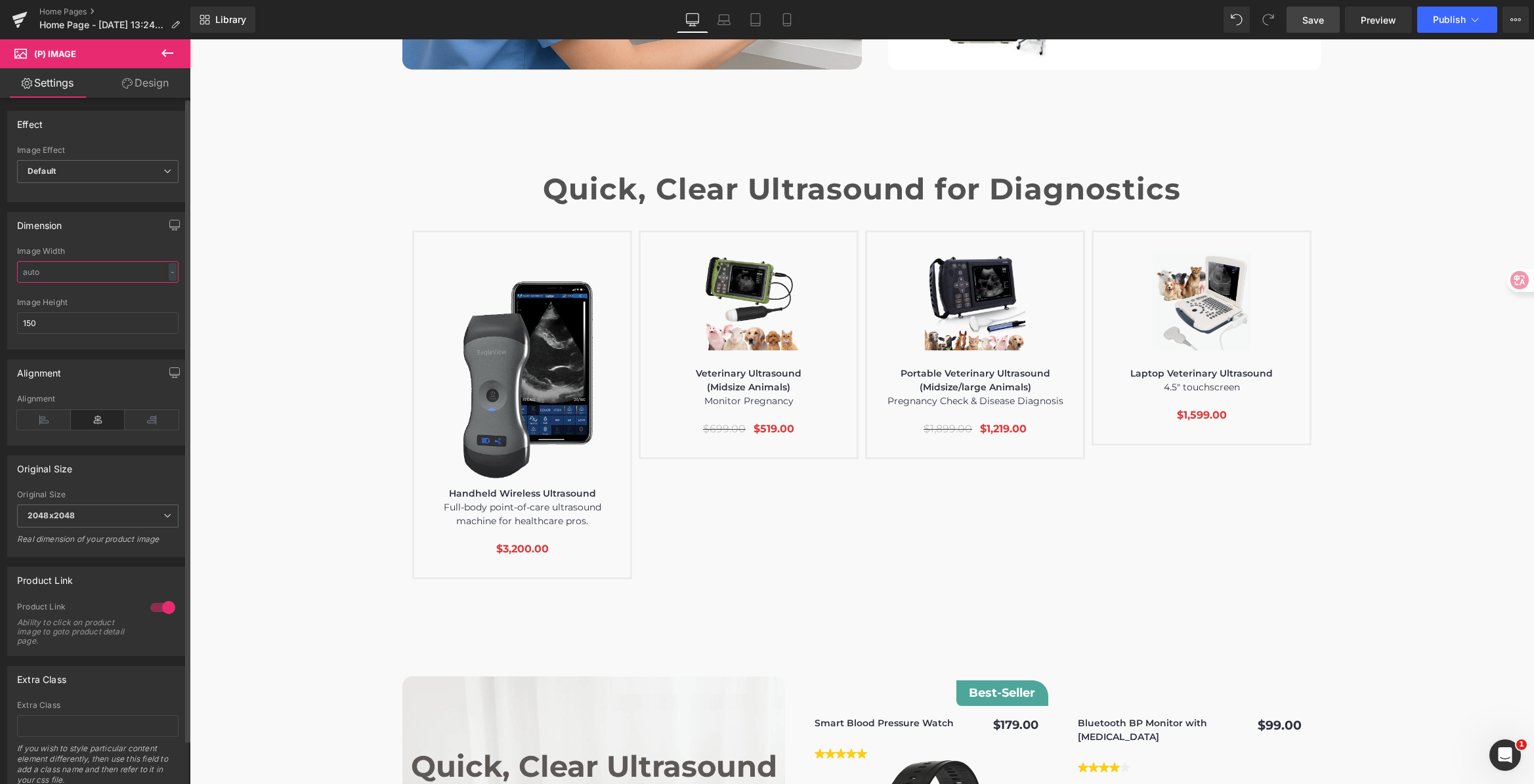
click at [50, 272] on input "text" at bounding box center [98, 272] width 162 height 22
click at [47, 322] on input "150" at bounding box center [98, 323] width 162 height 22
drag, startPoint x: 48, startPoint y: 322, endPoint x: 13, endPoint y: 322, distance: 35.0
click at [13, 322] on div "Image Width - % px 150px Image Height 150" at bounding box center [98, 298] width 180 height 103
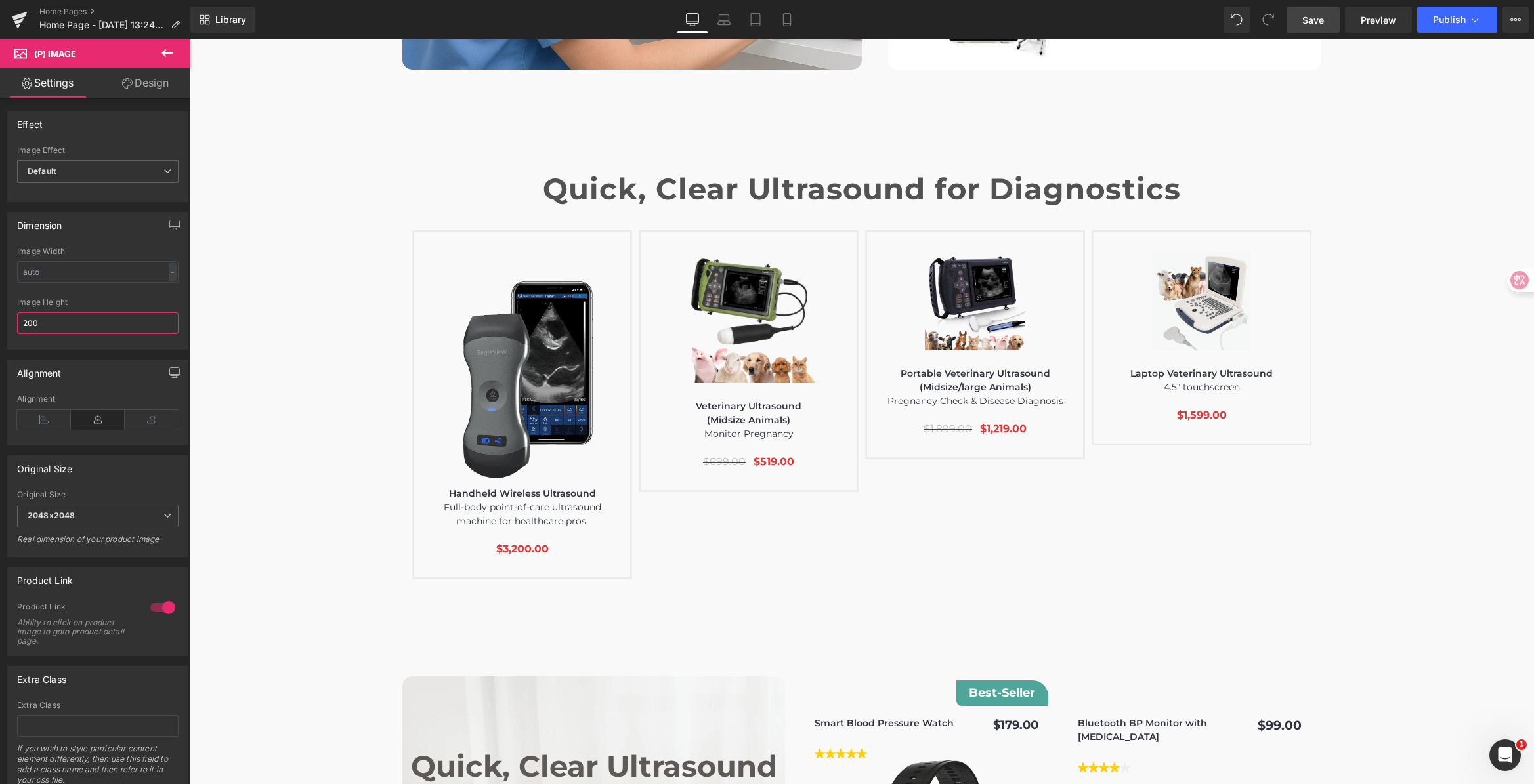
drag, startPoint x: 55, startPoint y: 324, endPoint x: -28, endPoint y: 316, distance: 83.4
click at [0, 316] on html "(P) Image You are previewing how the will restyle your page. You can not edit E…" at bounding box center [767, 392] width 1534 height 784
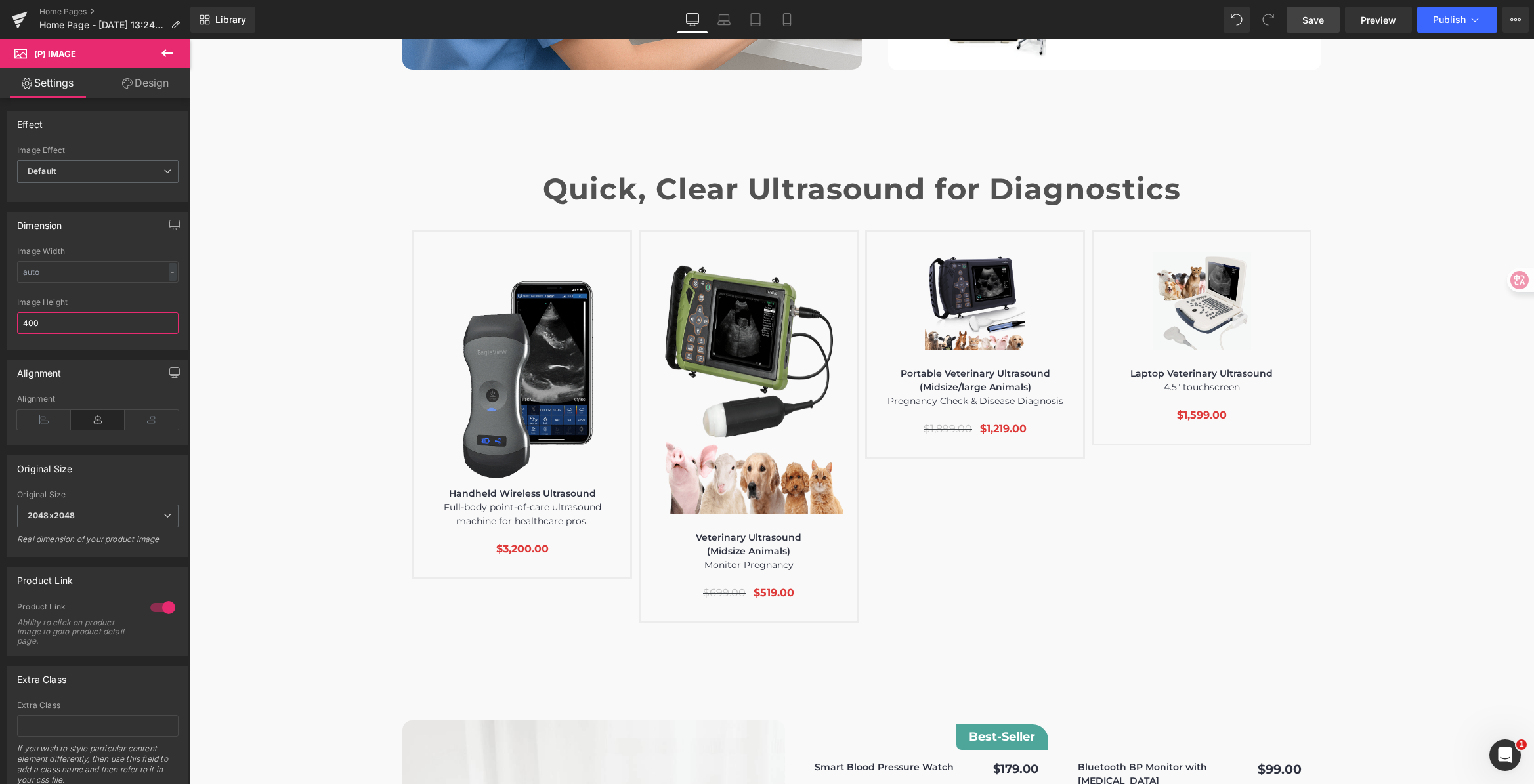
drag, startPoint x: 9, startPoint y: 318, endPoint x: -16, endPoint y: 315, distance: 25.2
click at [0, 315] on html "(P) Image You are previewing how the will restyle your page. You can not edit E…" at bounding box center [767, 392] width 1534 height 784
type input "300"
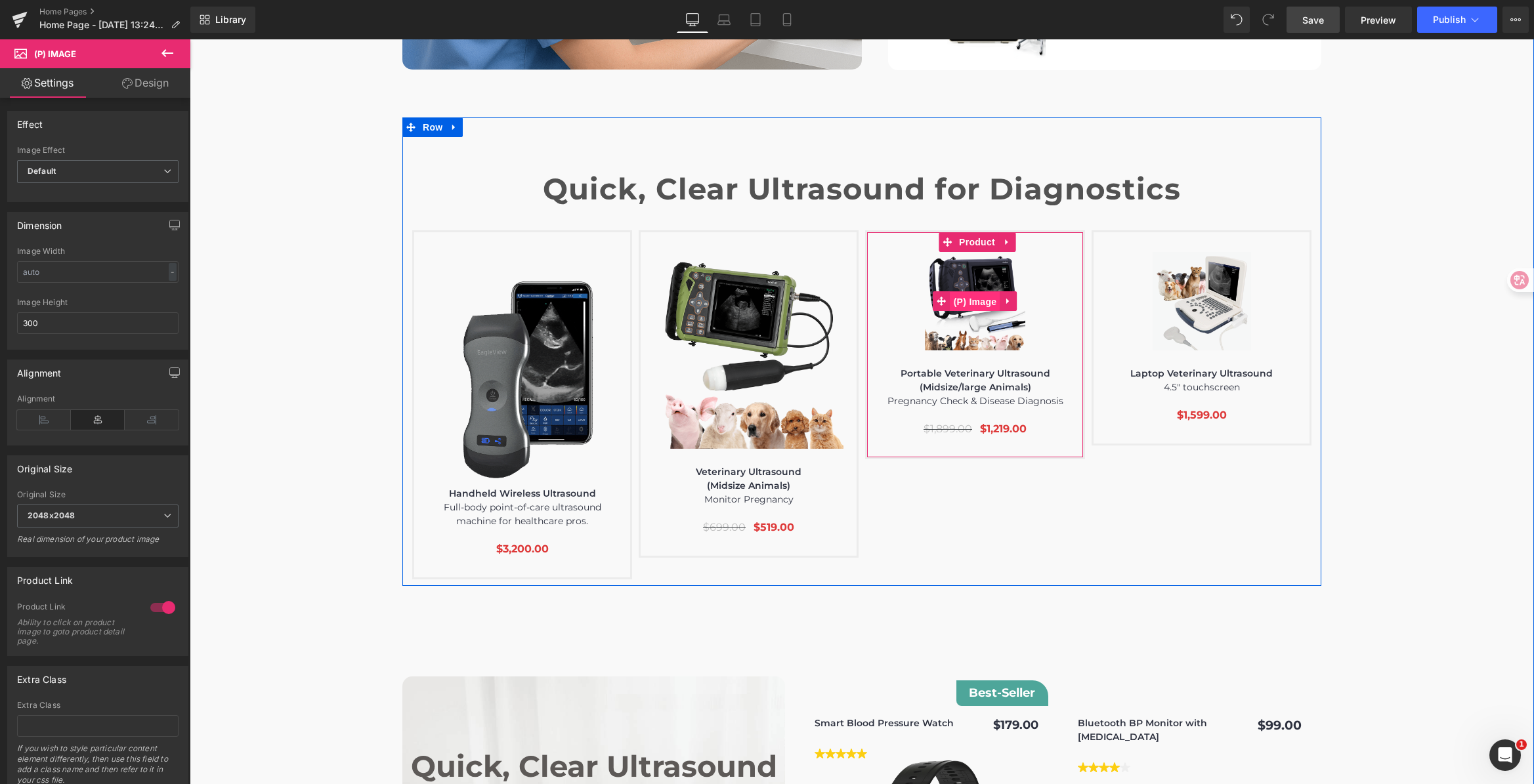
click at [973, 292] on span "(P) Image" at bounding box center [975, 301] width 50 height 20
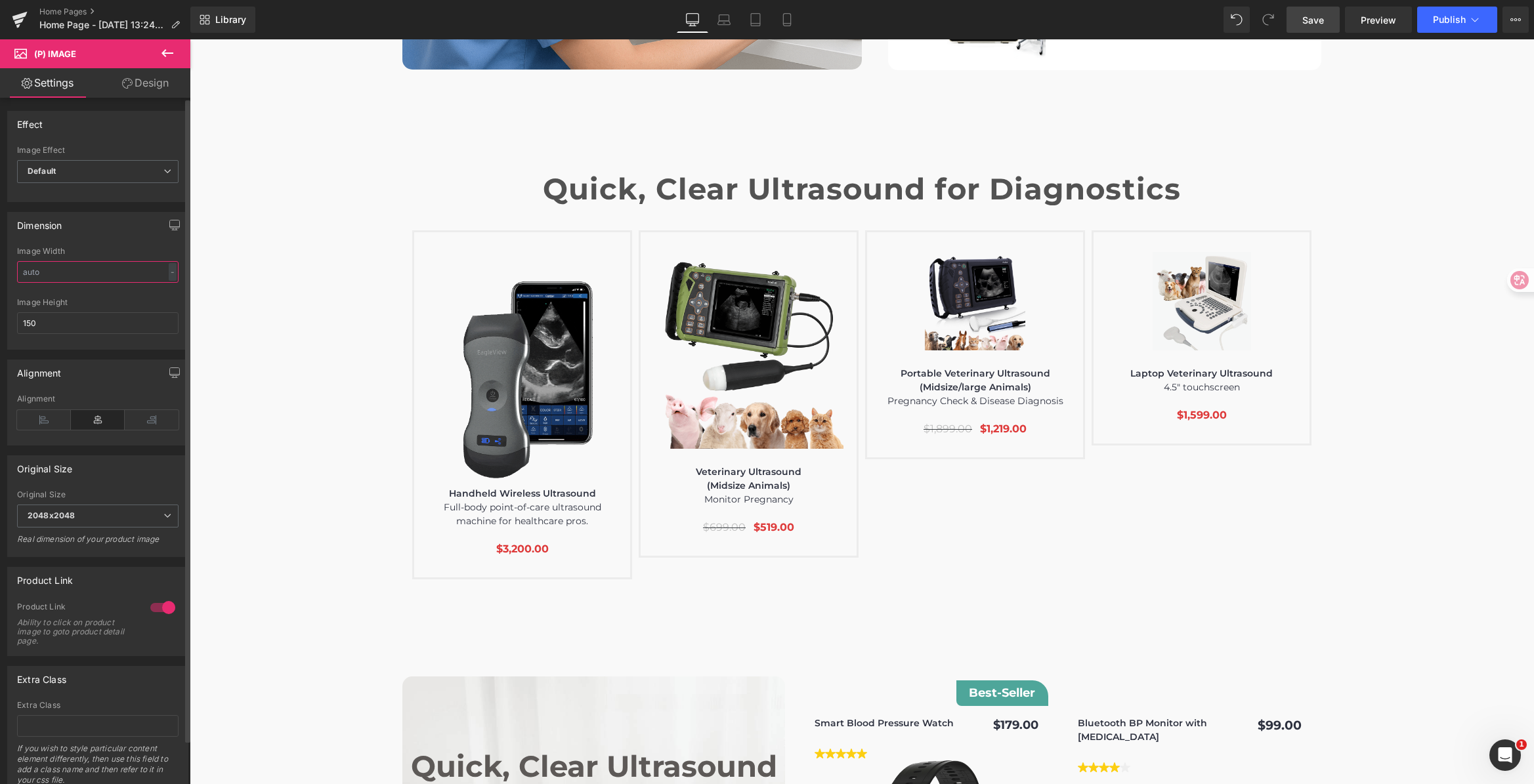
click at [62, 276] on input "text" at bounding box center [98, 272] width 162 height 22
click at [0, 320] on html "(P) Image You are previewing how the will restyle your page. You can not edit E…" at bounding box center [767, 392] width 1534 height 784
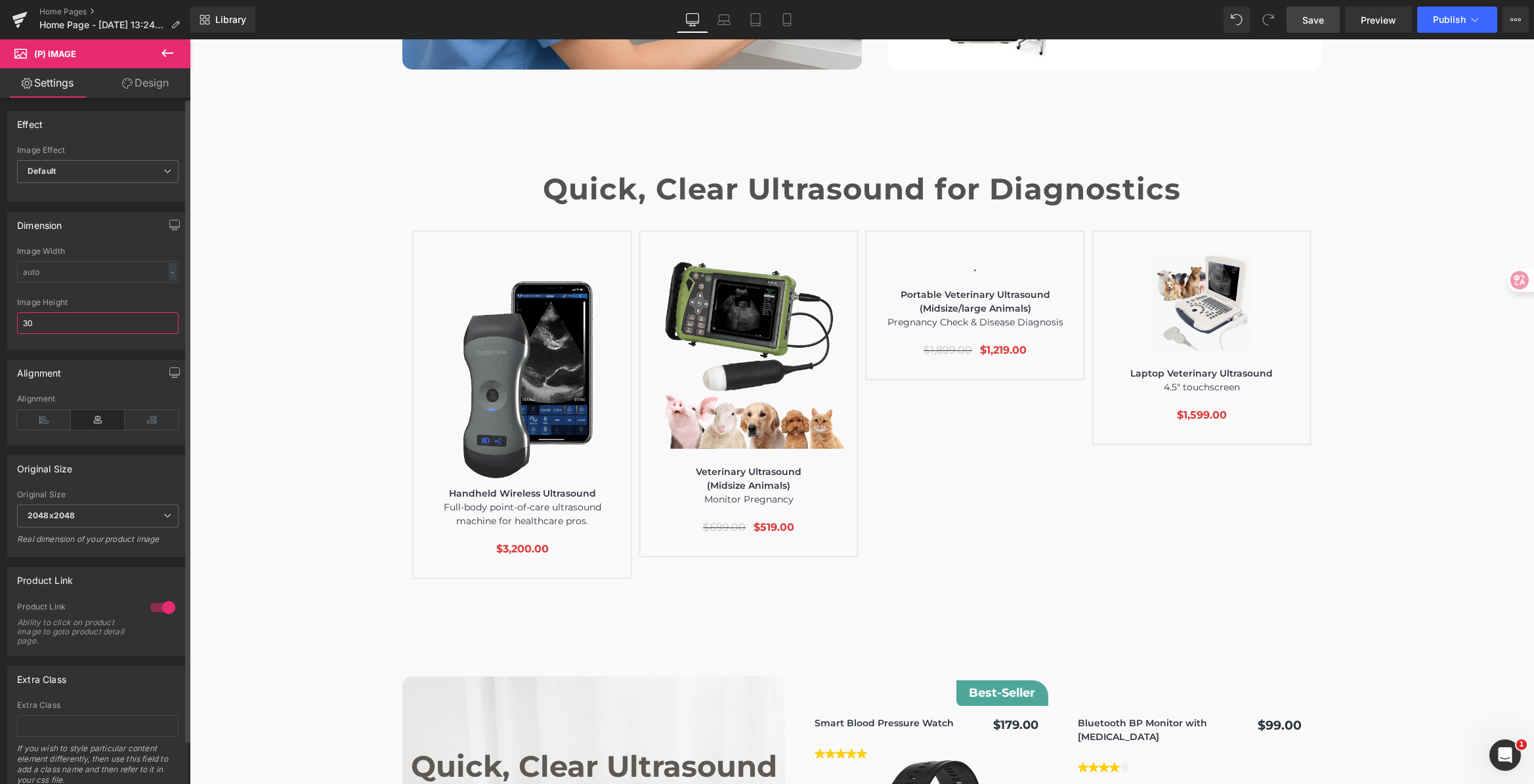
type input "300"
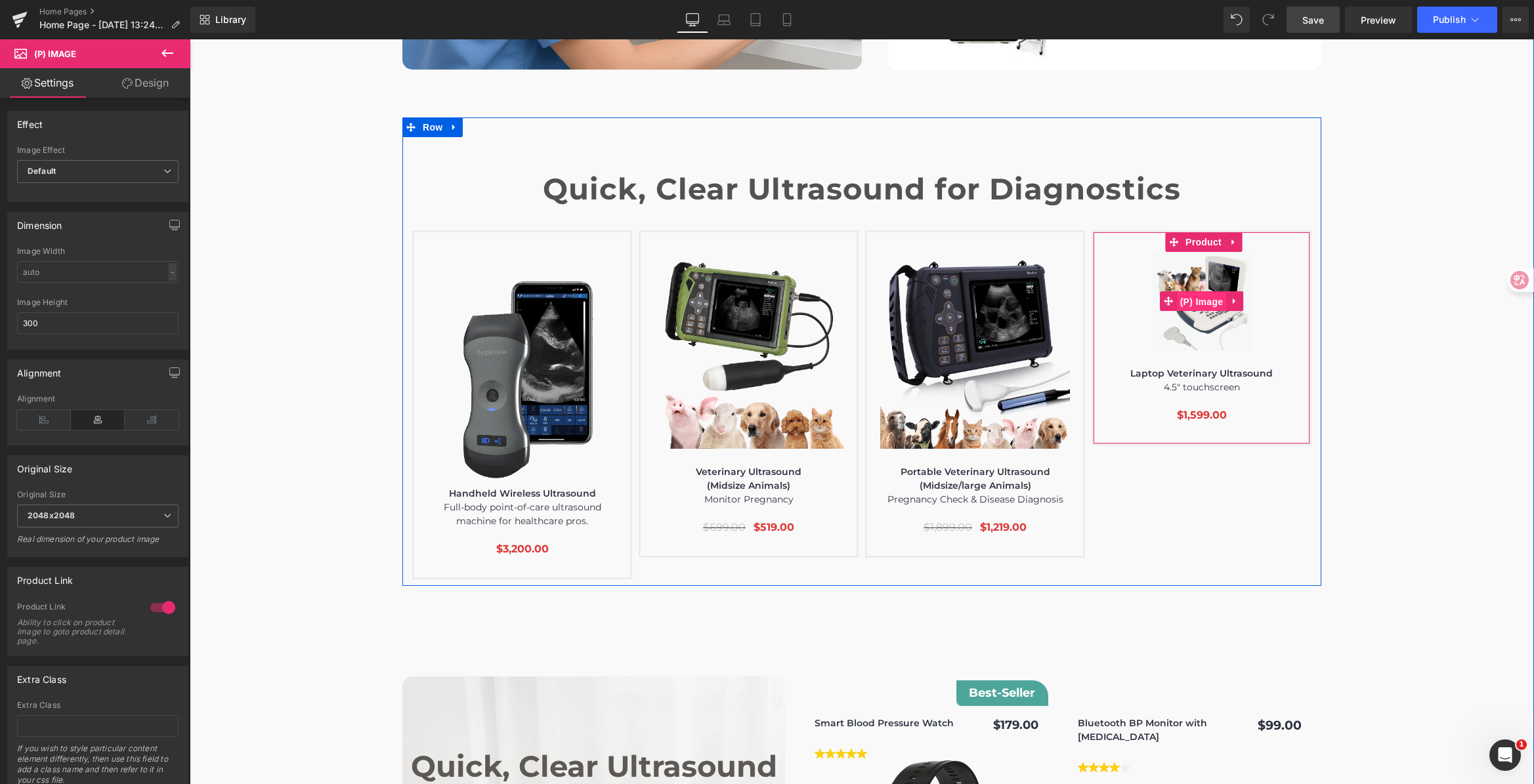
click at [1188, 292] on span "(P) Image" at bounding box center [1202, 301] width 50 height 20
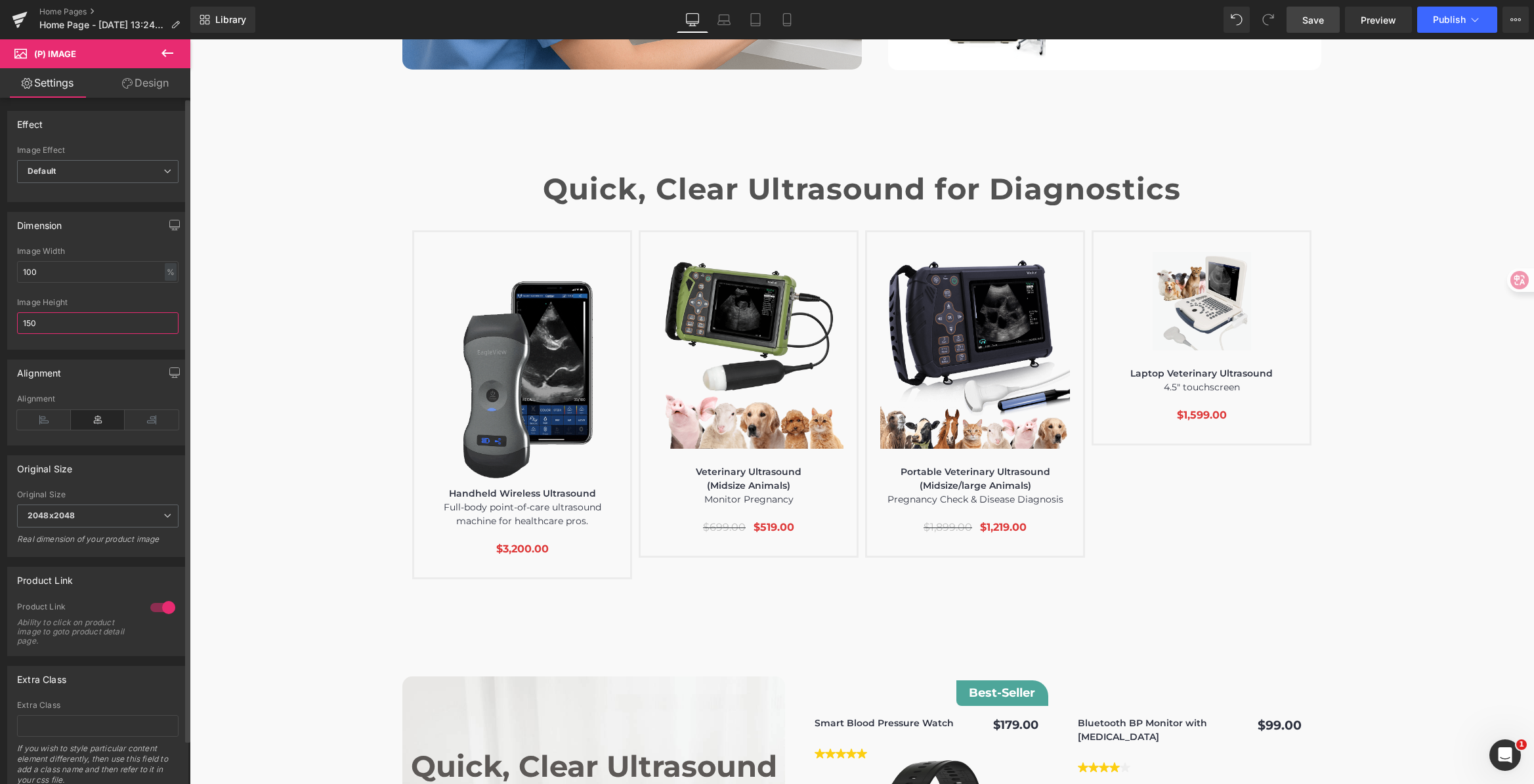
drag, startPoint x: 28, startPoint y: 326, endPoint x: 143, endPoint y: 335, distance: 115.4
click at [0, 324] on html "(P) Image You are previewing how the will restyle your page. You can not edit E…" at bounding box center [767, 392] width 1534 height 784
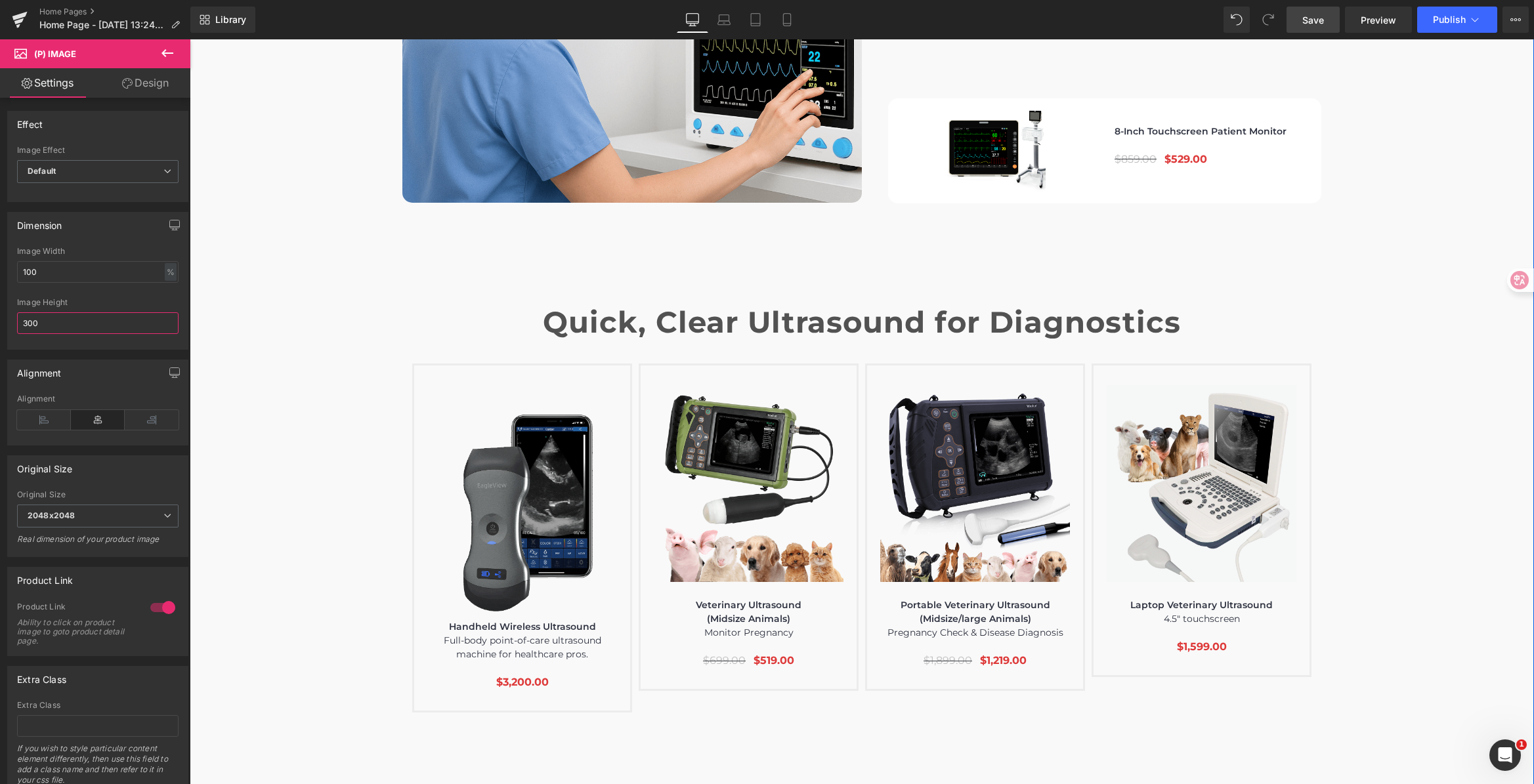
scroll to position [4329, 0]
type input "300"
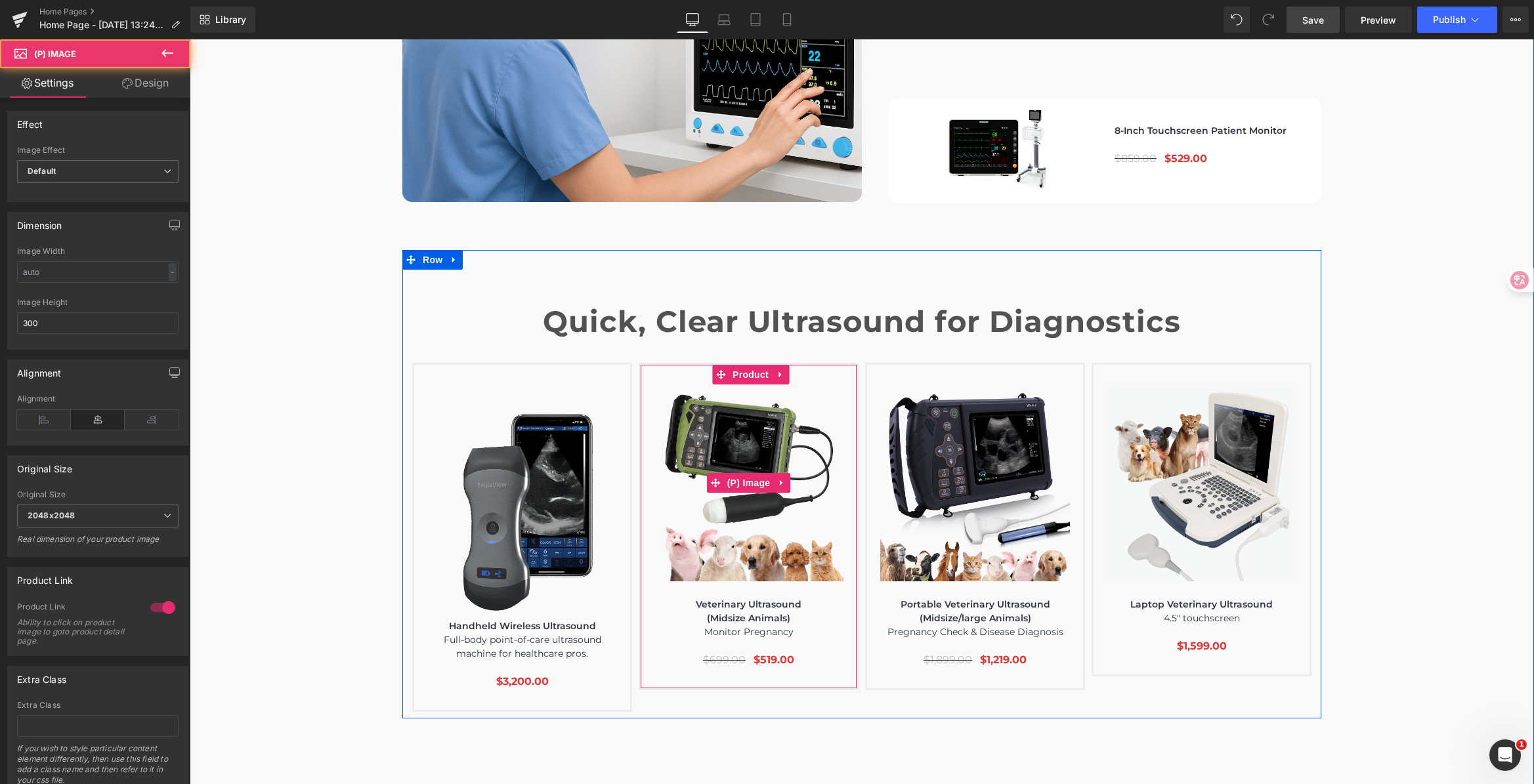
click at [736, 401] on img at bounding box center [748, 483] width 189 height 197
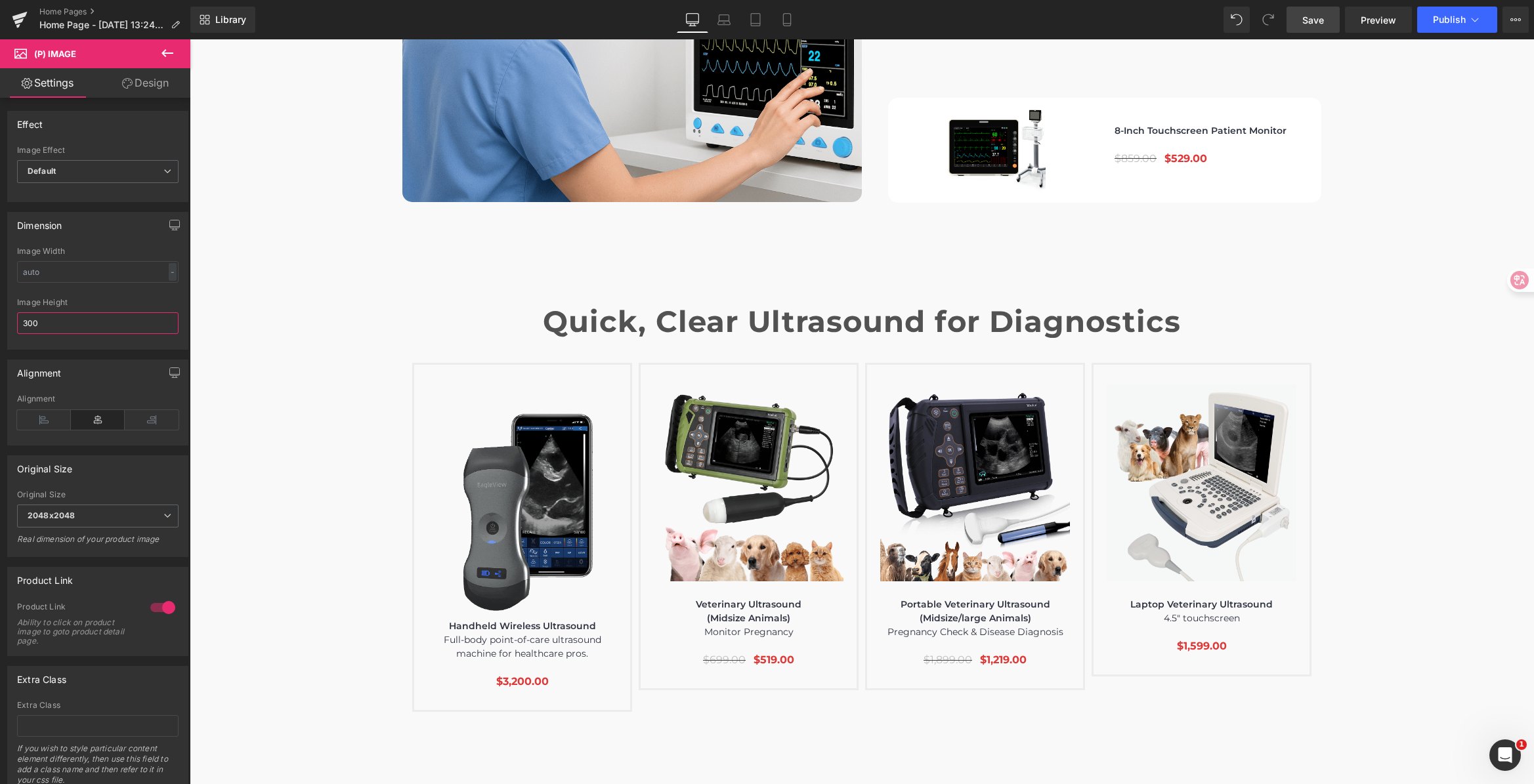
drag, startPoint x: 67, startPoint y: 326, endPoint x: -12, endPoint y: 318, distance: 79.4
click at [0, 318] on html "(P) Image You are previewing how the will restyle your page. You can not edit E…" at bounding box center [767, 392] width 1534 height 784
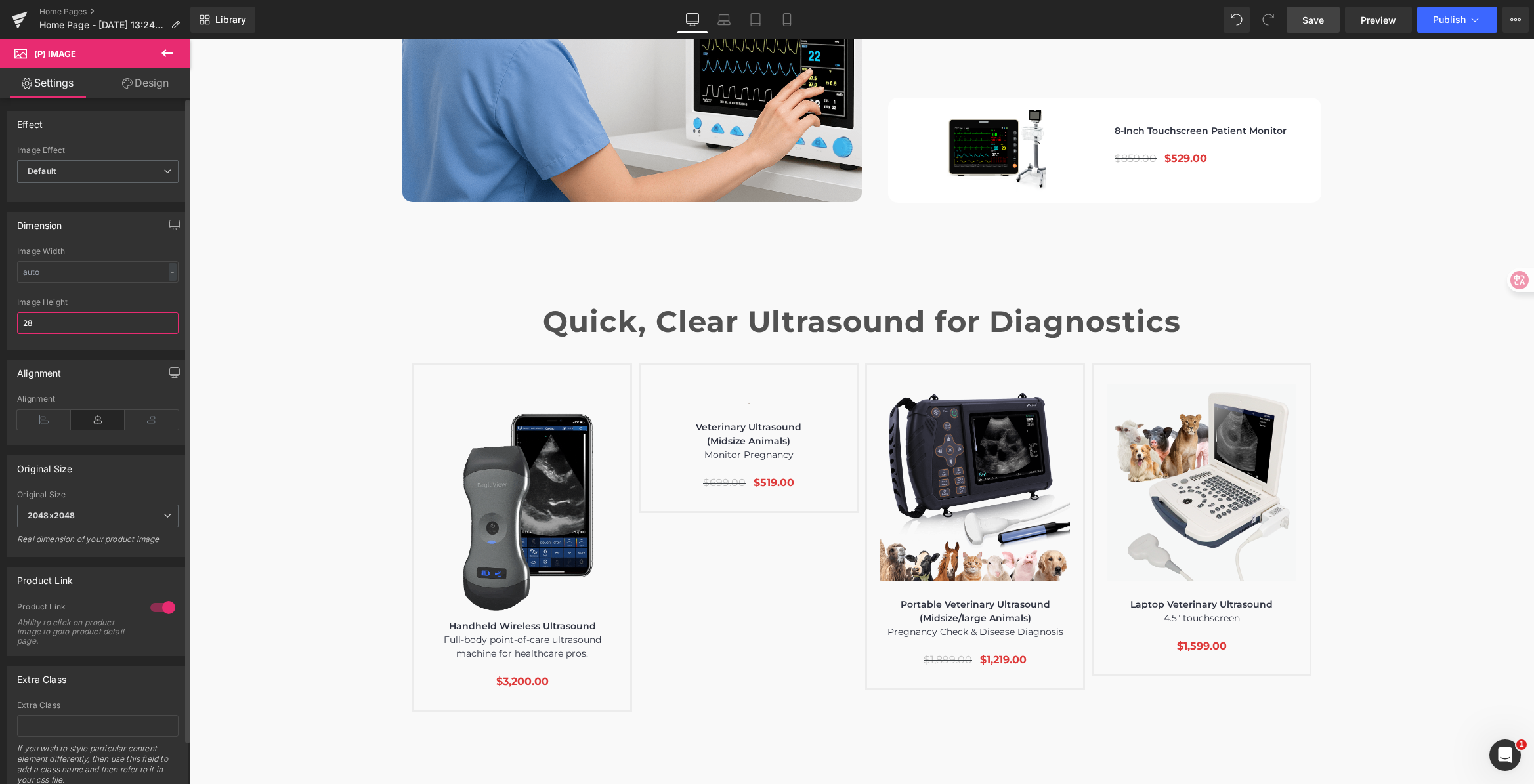
type input "280"
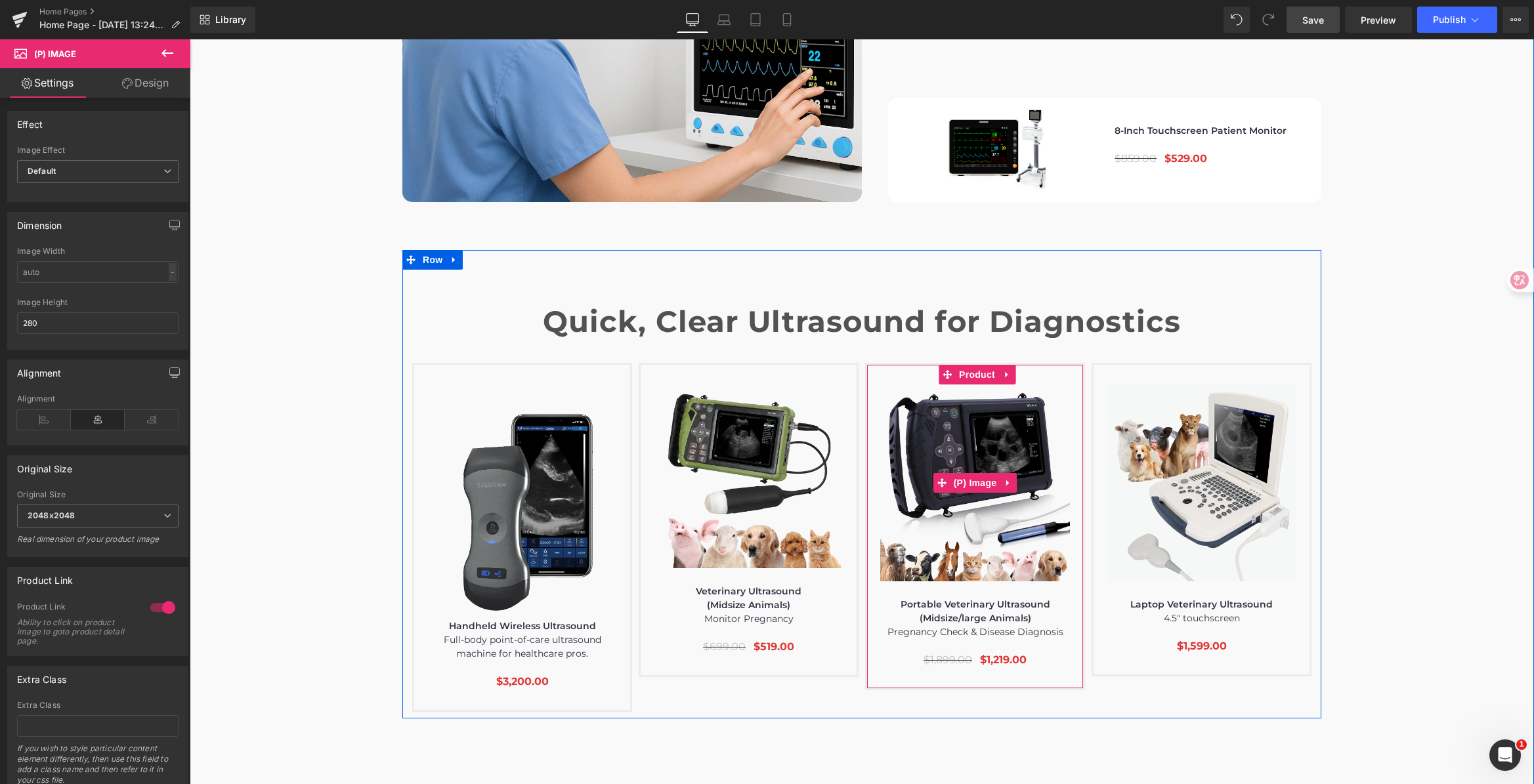
click at [979, 398] on img at bounding box center [975, 483] width 189 height 197
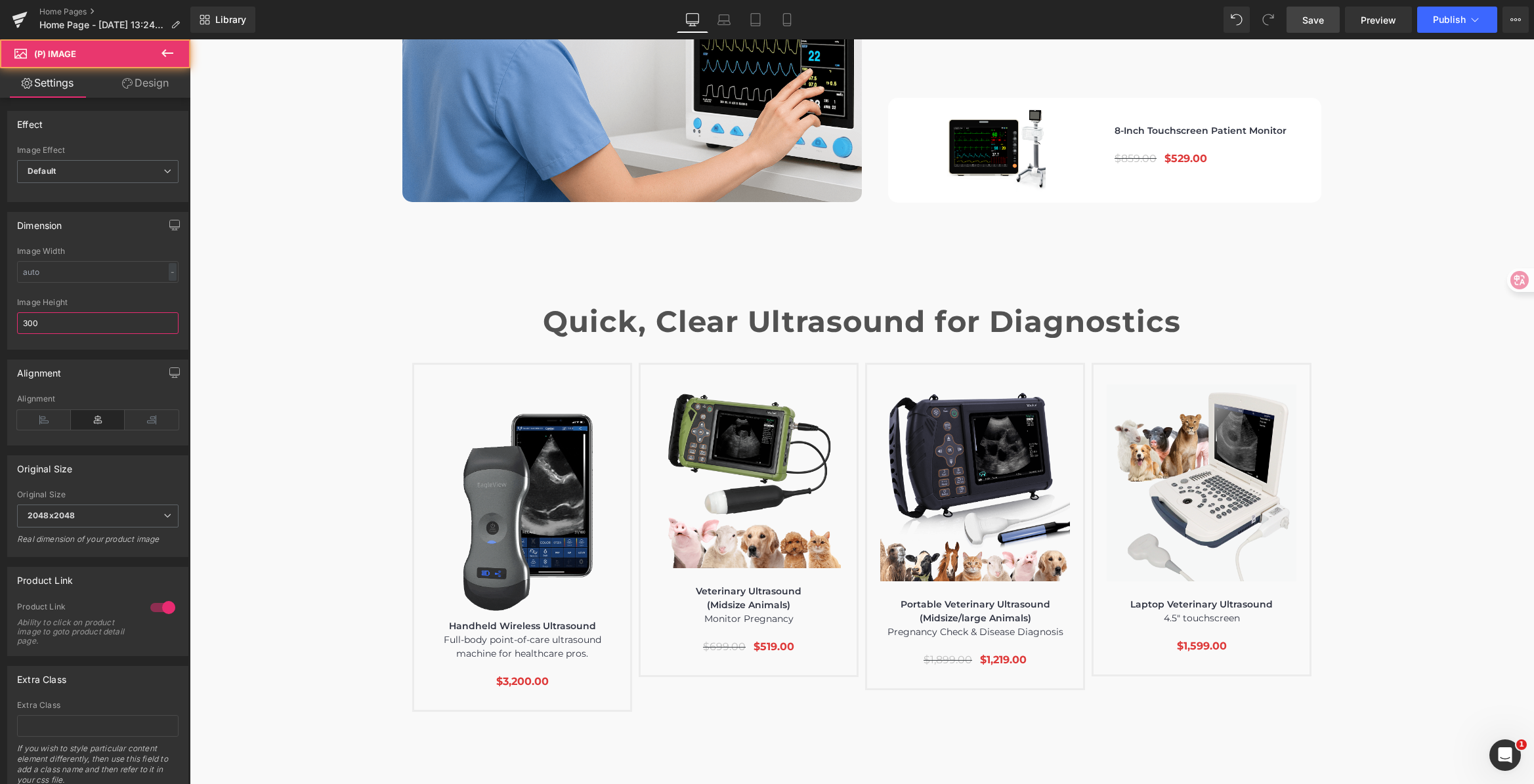
drag, startPoint x: 31, startPoint y: 323, endPoint x: -24, endPoint y: 306, distance: 57.6
click at [0, 306] on html "(P) Image You are previewing how the will restyle your page. You can not edit E…" at bounding box center [767, 392] width 1534 height 784
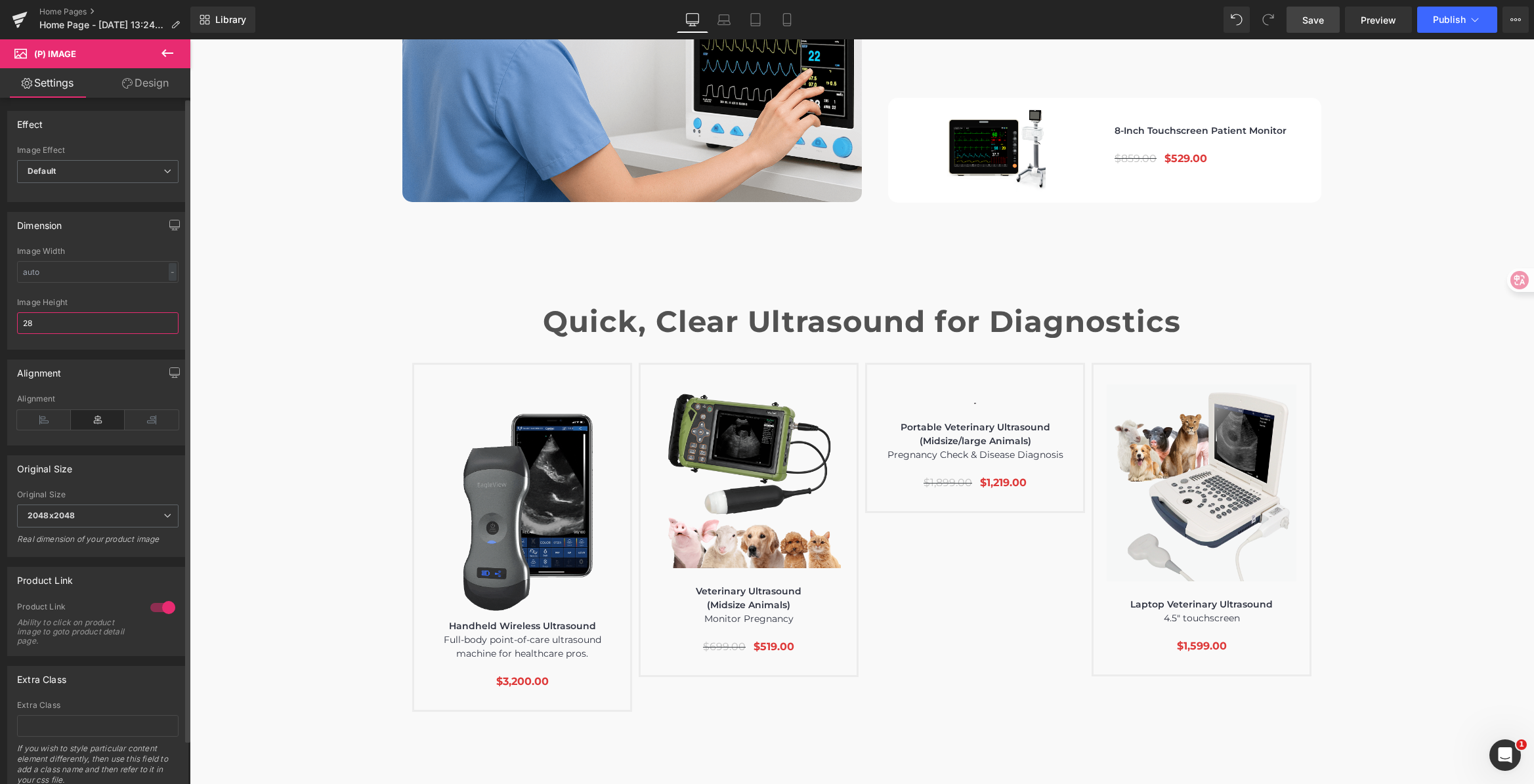
type input "280"
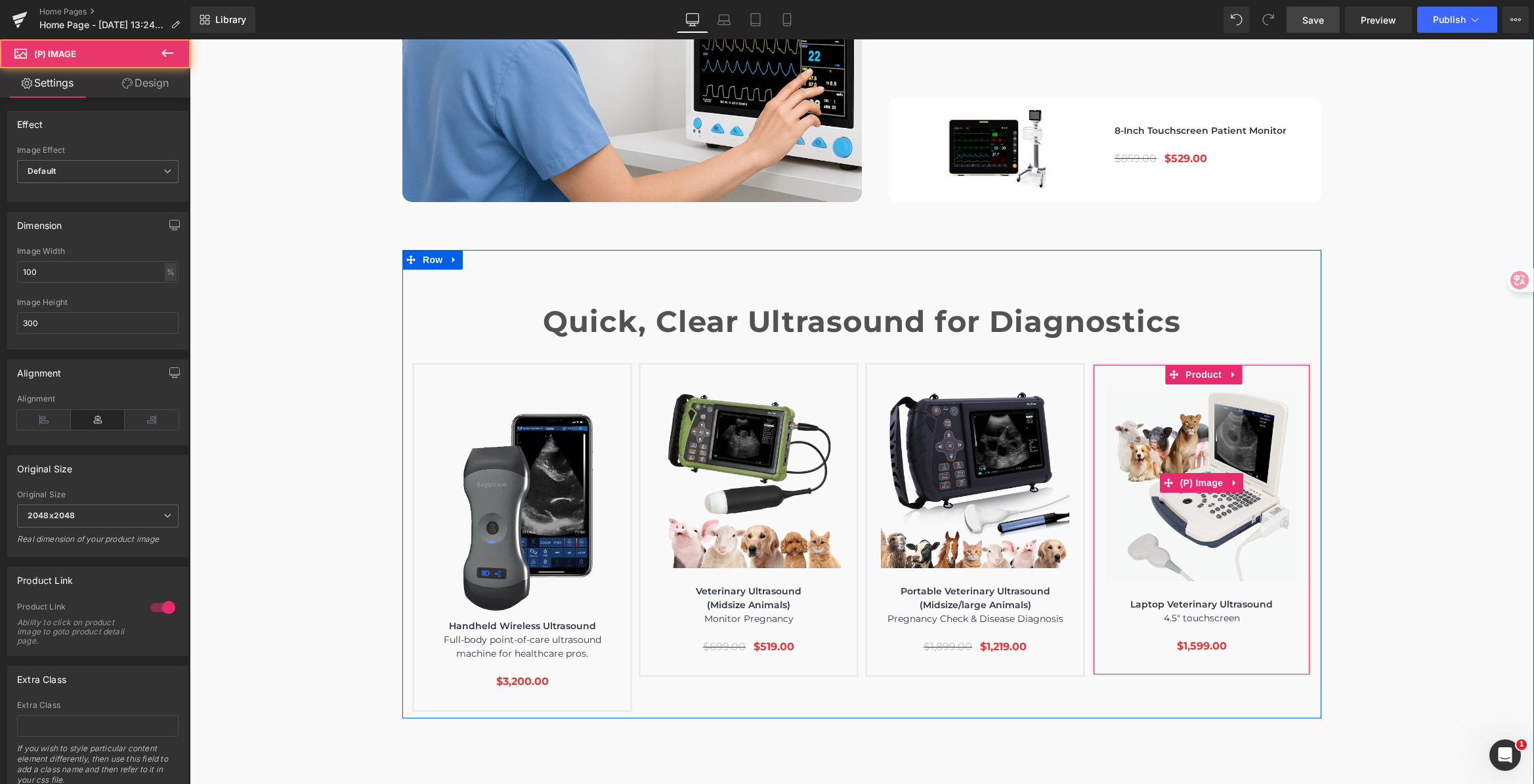
click at [1216, 405] on img at bounding box center [1201, 483] width 189 height 197
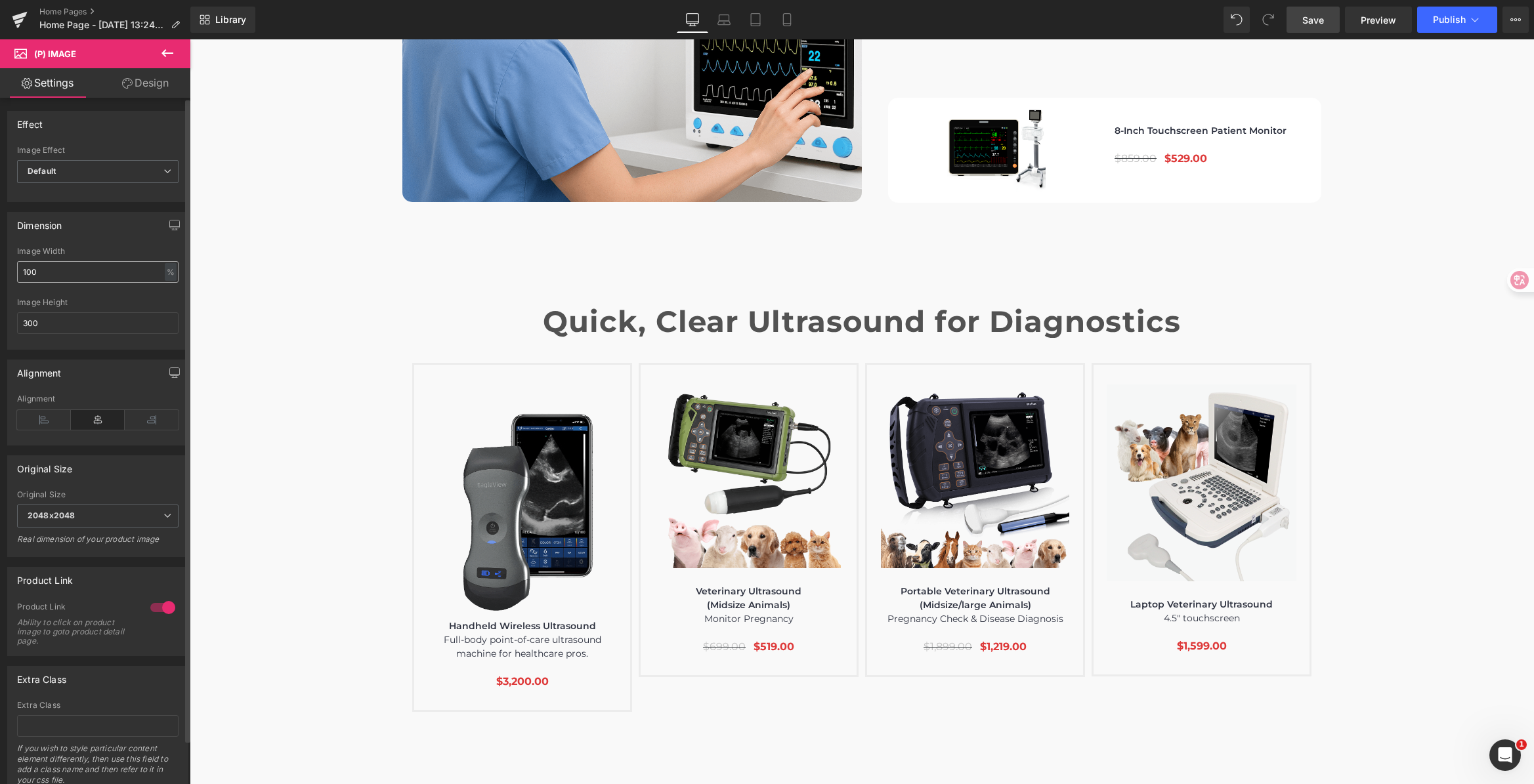
click at [28, 272] on input "100" at bounding box center [98, 272] width 162 height 22
click at [76, 332] on input "300" at bounding box center [98, 323] width 162 height 22
drag, startPoint x: 49, startPoint y: 323, endPoint x: -53, endPoint y: 319, distance: 102.1
click at [0, 319] on html "(P) Image You are previewing how the will restyle your page. You can not edit E…" at bounding box center [767, 392] width 1534 height 784
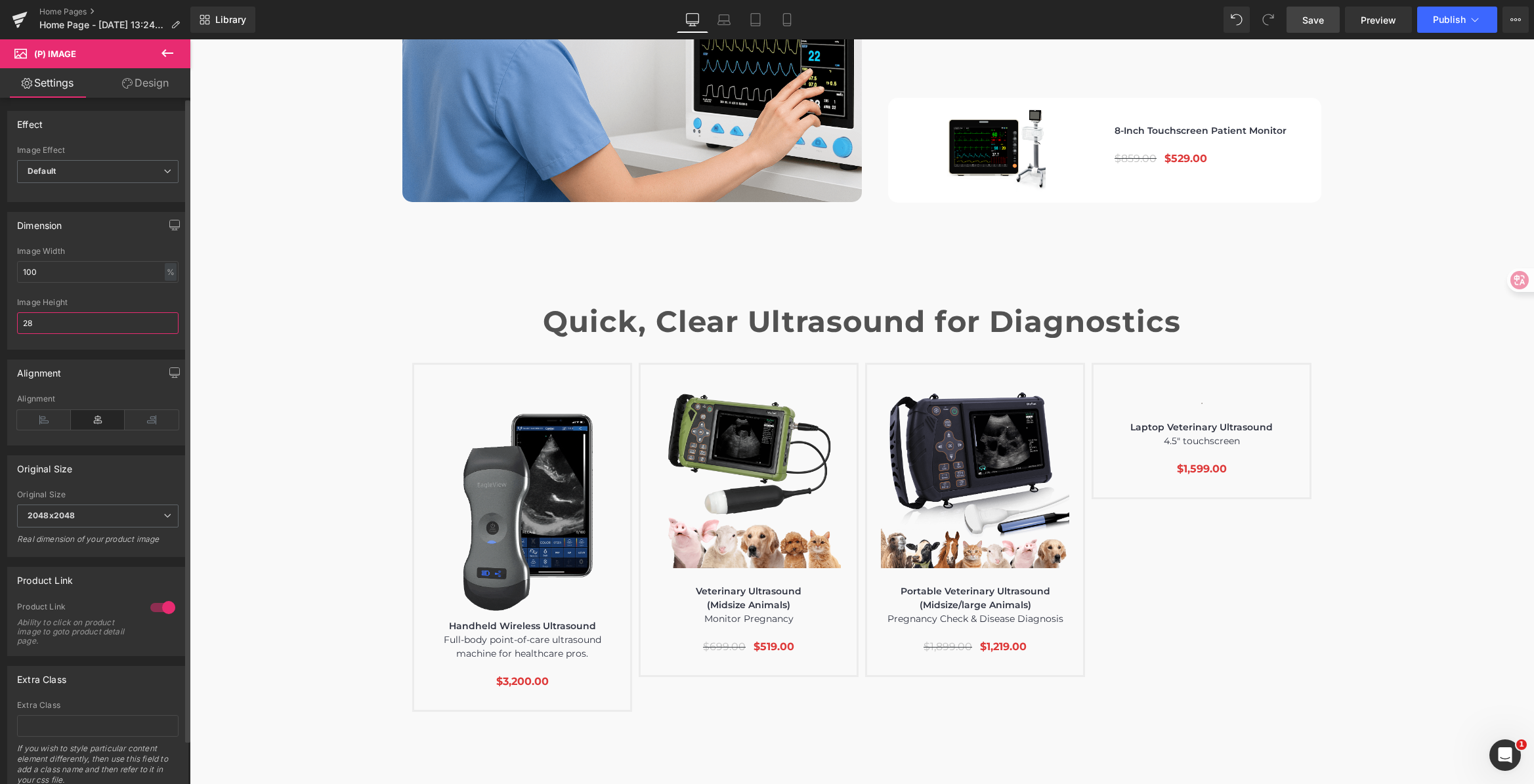
type input "280"
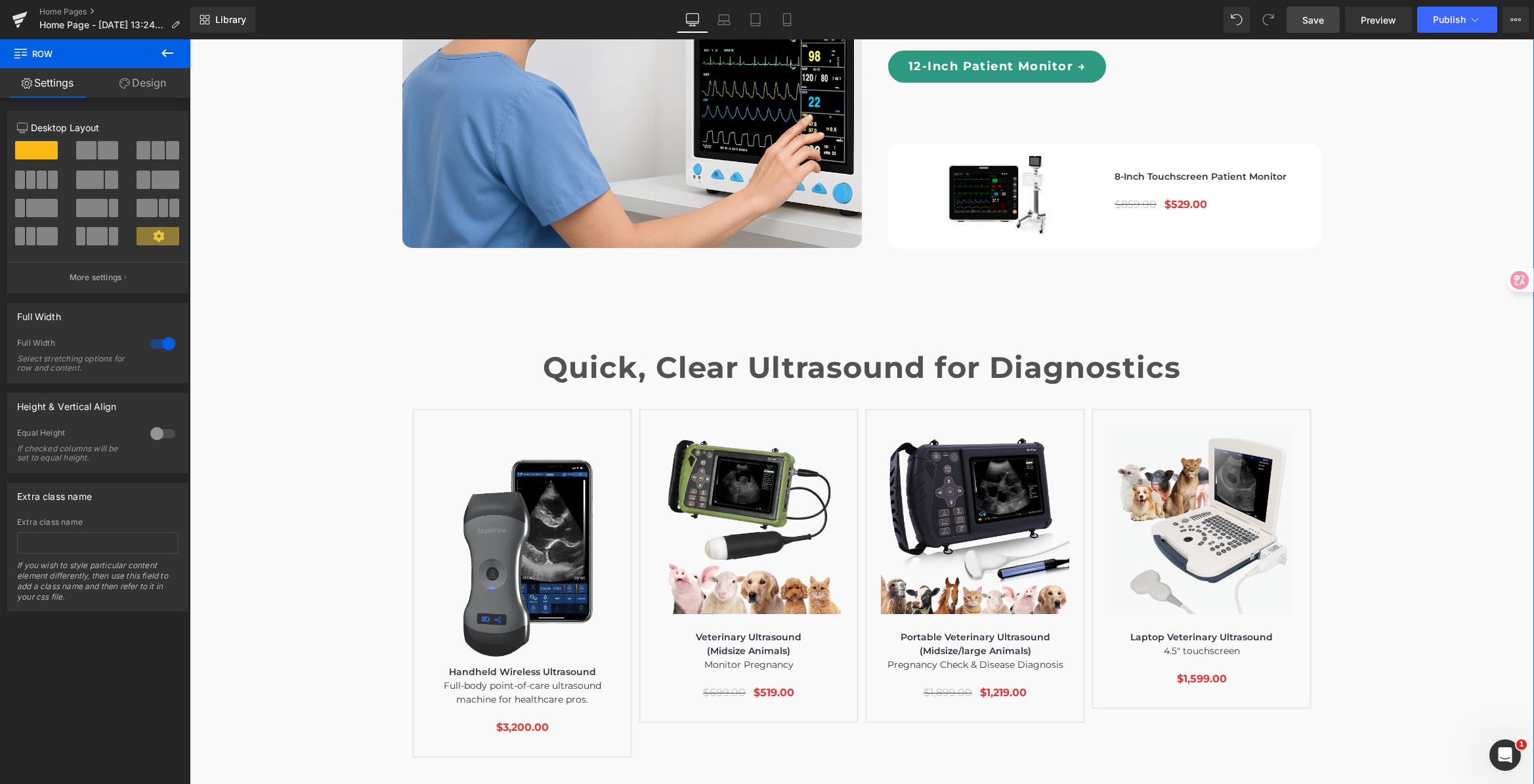
scroll to position [4280, 0]
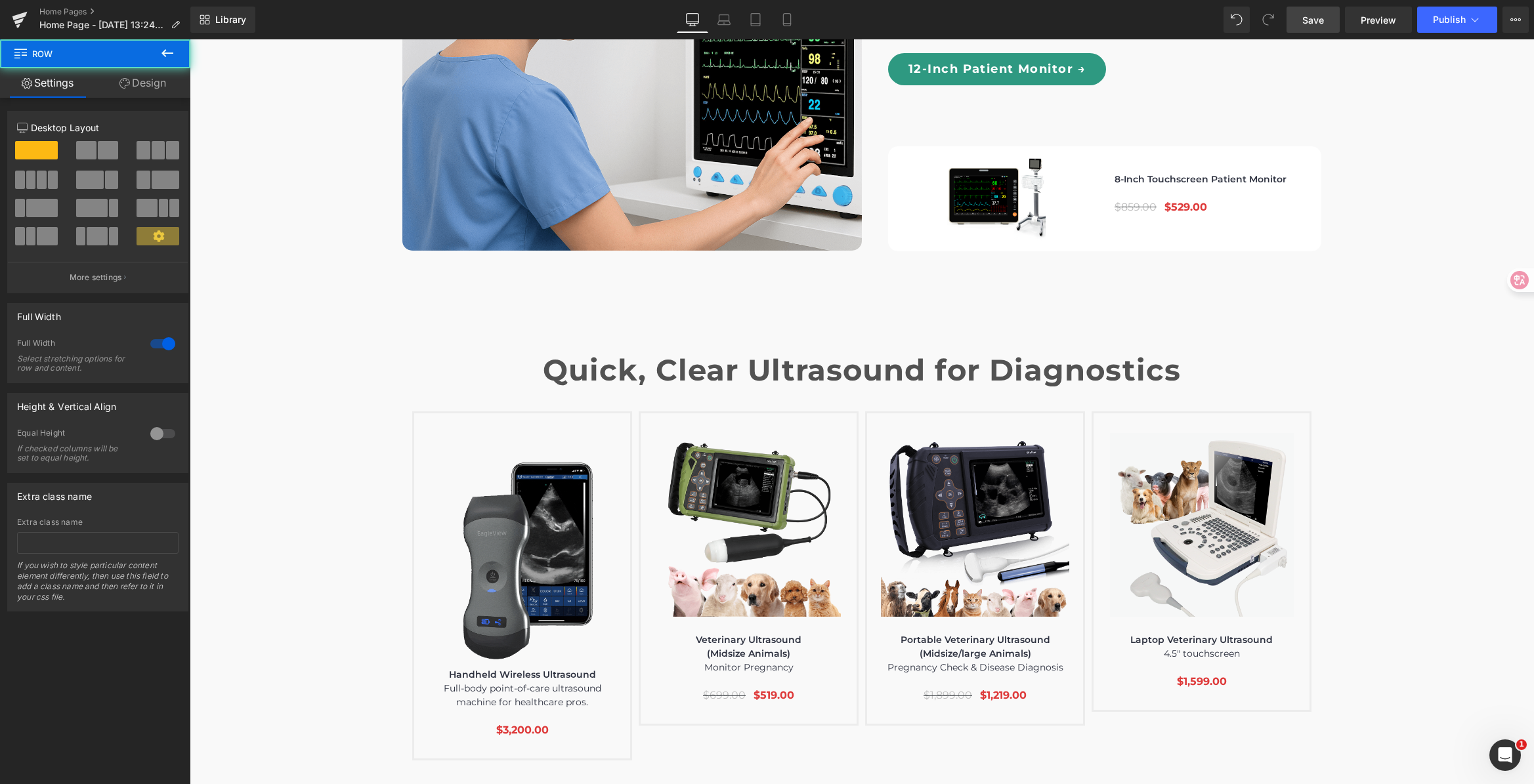
click at [1316, 31] on link "Save" at bounding box center [1313, 20] width 53 height 26
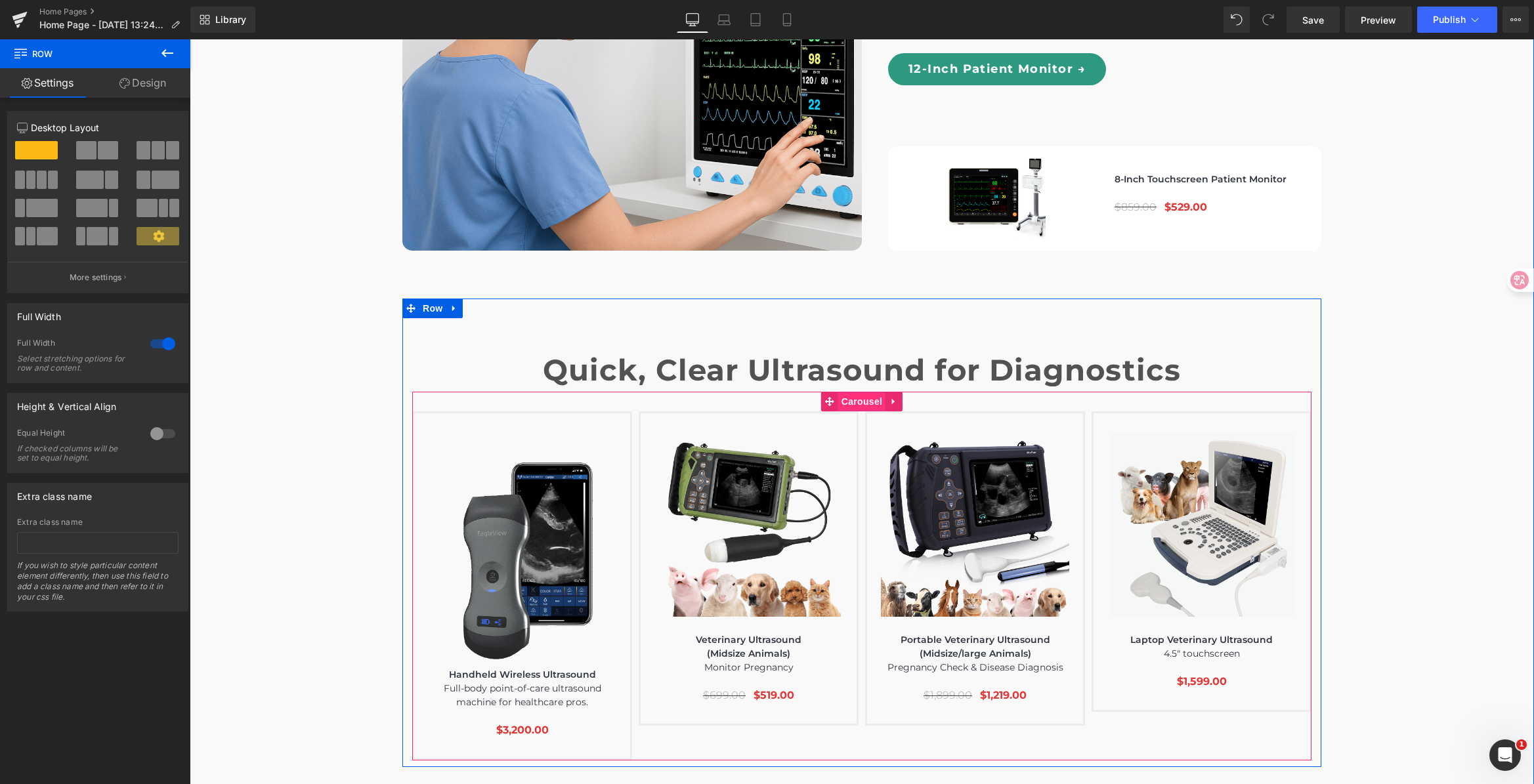
click at [852, 392] on span "Carousel" at bounding box center [862, 401] width 47 height 20
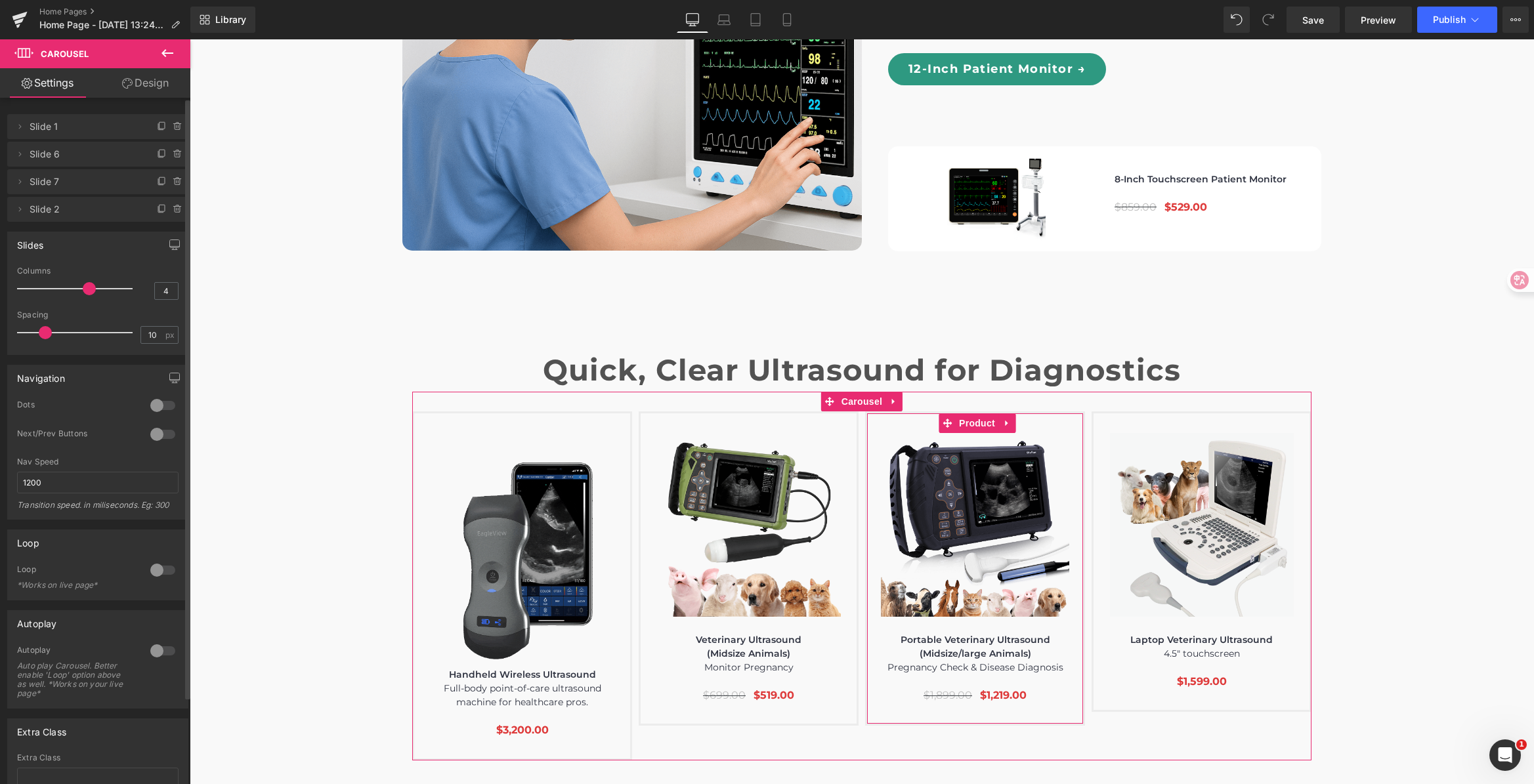
click at [90, 183] on span "Slide 7" at bounding box center [84, 181] width 110 height 25
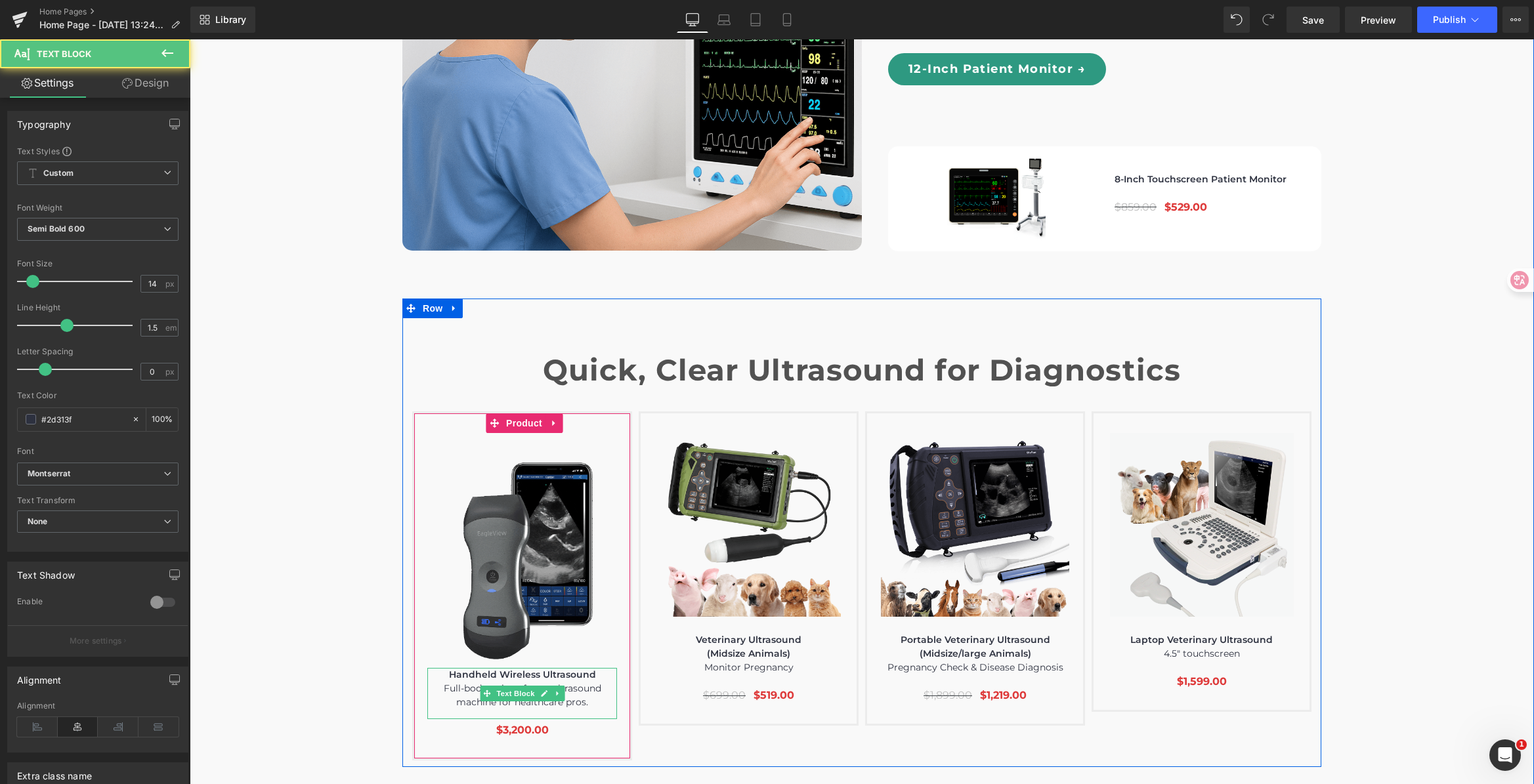
click at [519, 668] on p "Handheld Wireless Ultrasound" at bounding box center [522, 674] width 189 height 14
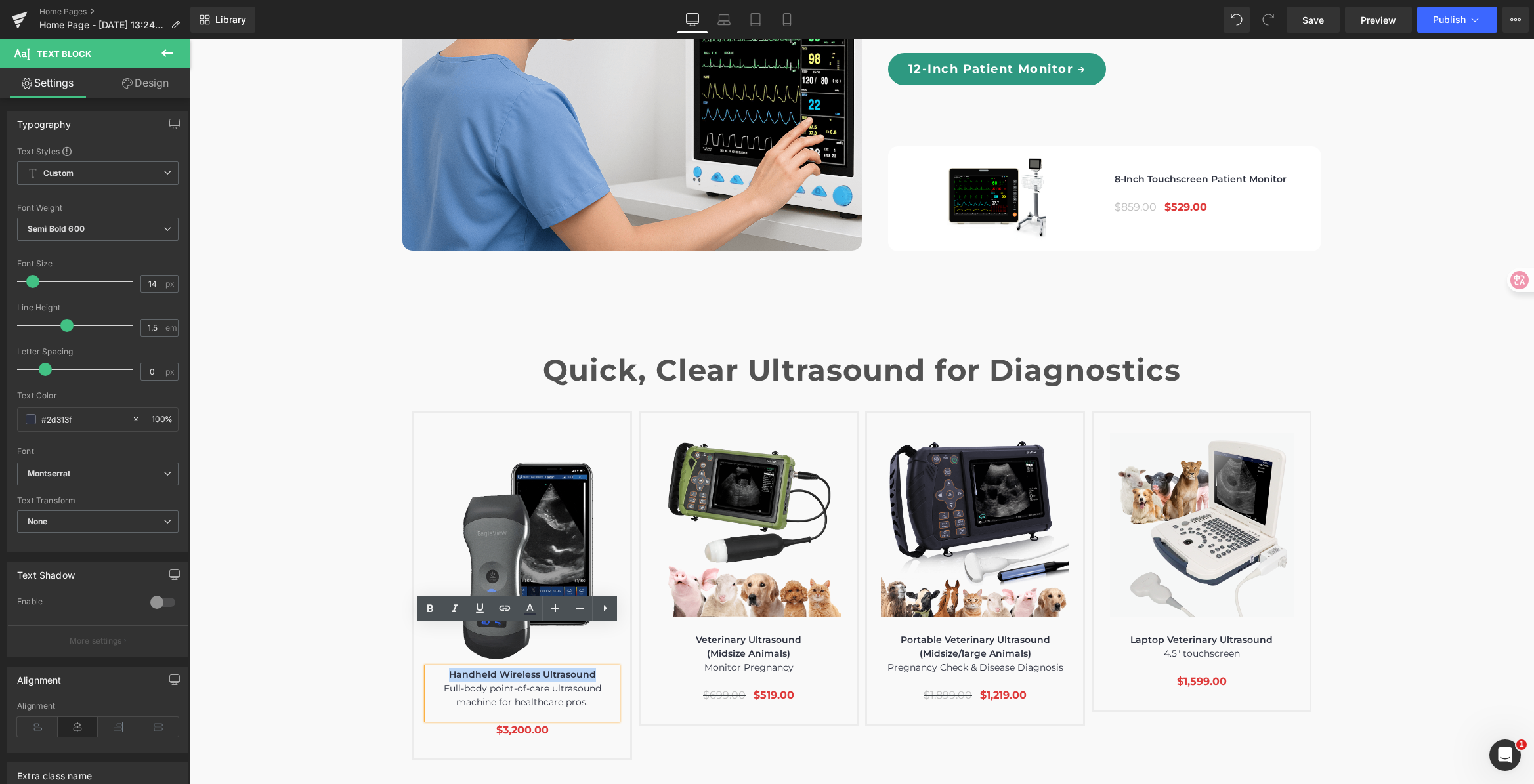
drag, startPoint x: 506, startPoint y: 636, endPoint x: 595, endPoint y: 635, distance: 89.0
click at [595, 668] on p "Handheld Wireless Ultrasound" at bounding box center [522, 674] width 189 height 14
copy p "Handheld Wireless Ultrasound"
click at [546, 523] on img at bounding box center [522, 550] width 149 height 235
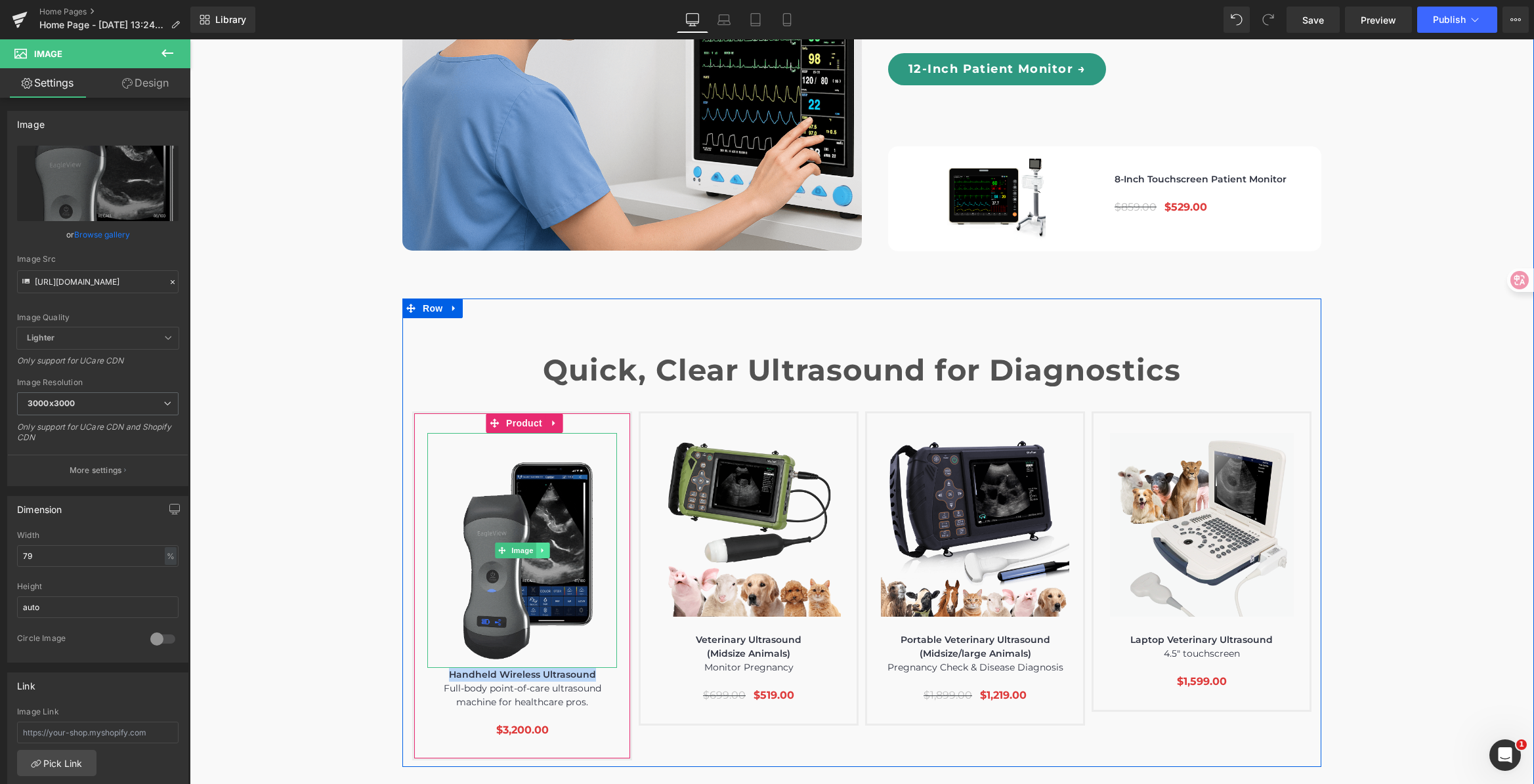
click at [538, 542] on link at bounding box center [542, 550] width 14 height 16
click at [536, 542] on link at bounding box center [535, 550] width 14 height 16
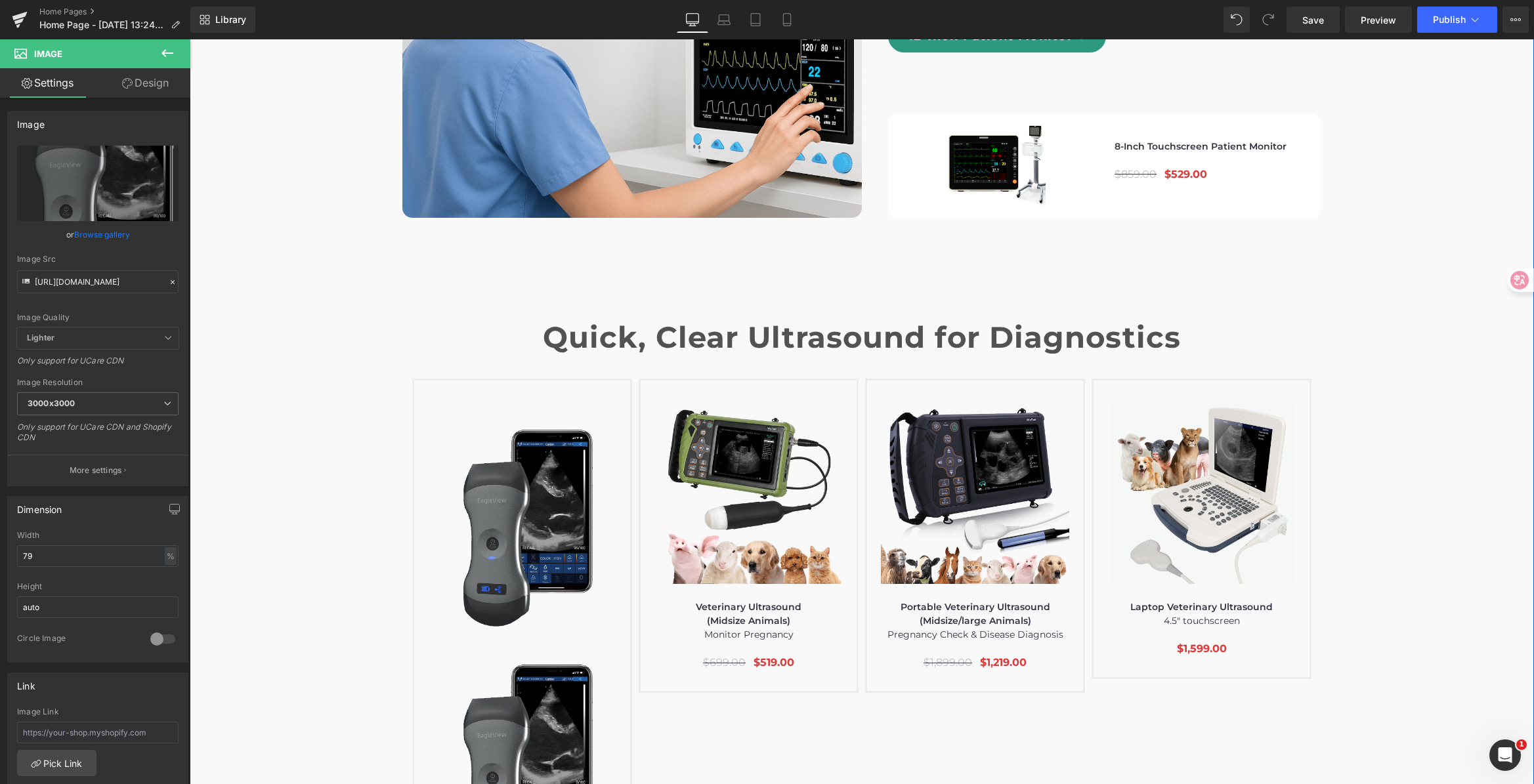
scroll to position [4293, 0]
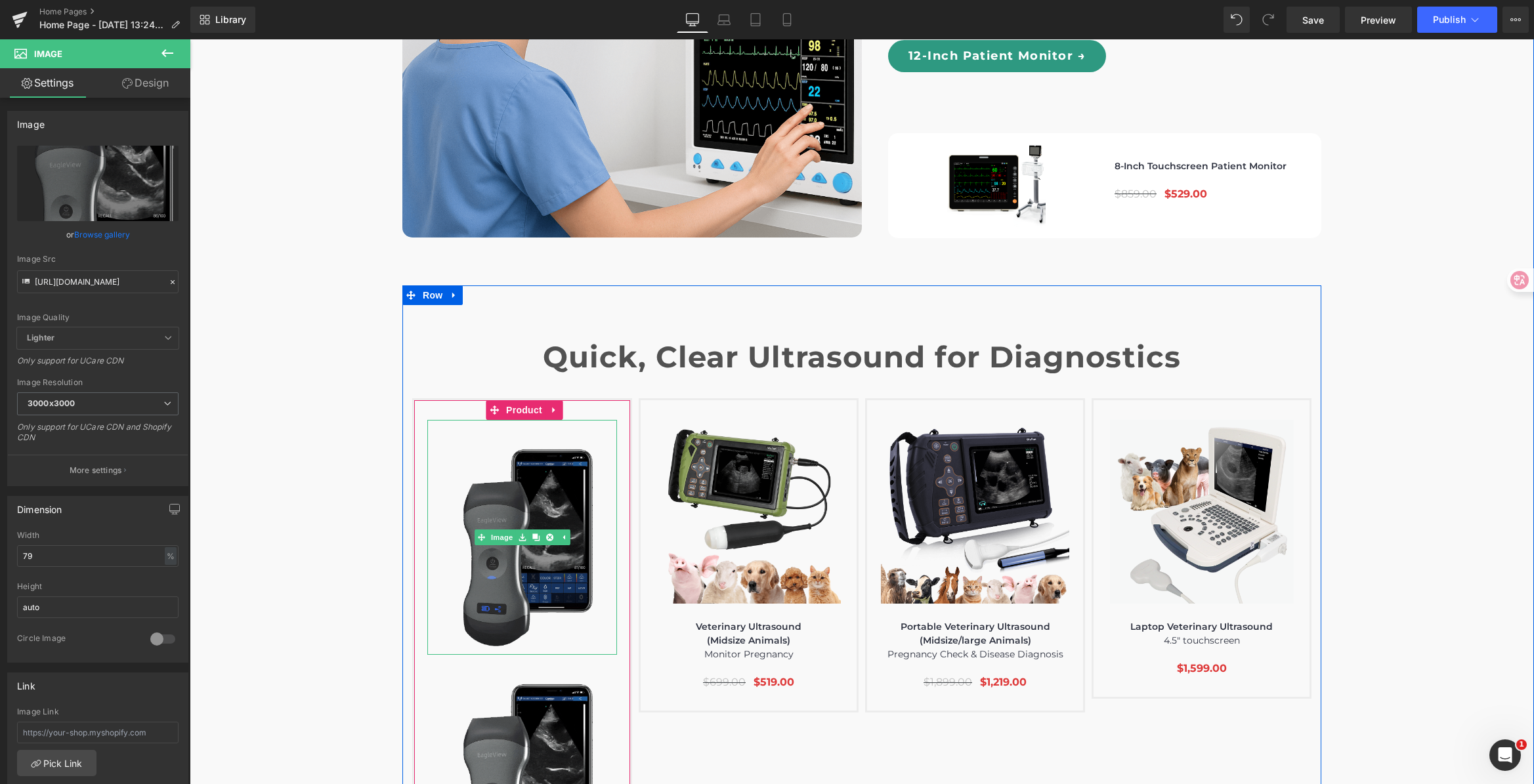
click at [516, 440] on img at bounding box center [522, 537] width 149 height 235
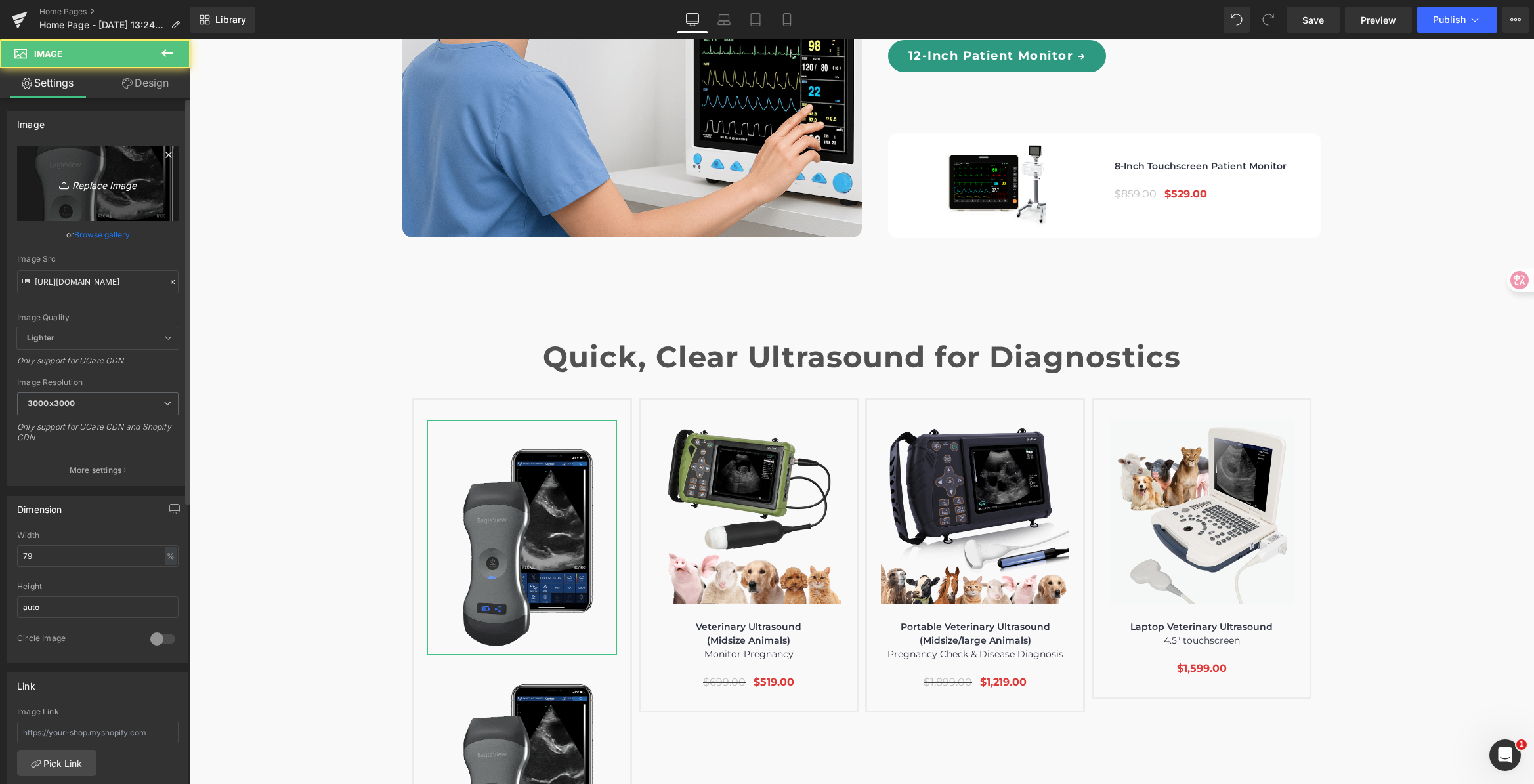
click at [126, 190] on icon "Replace Image" at bounding box center [98, 183] width 105 height 17
type input "C:\fakepath\Handheld Wireless Ultrasound.gif"
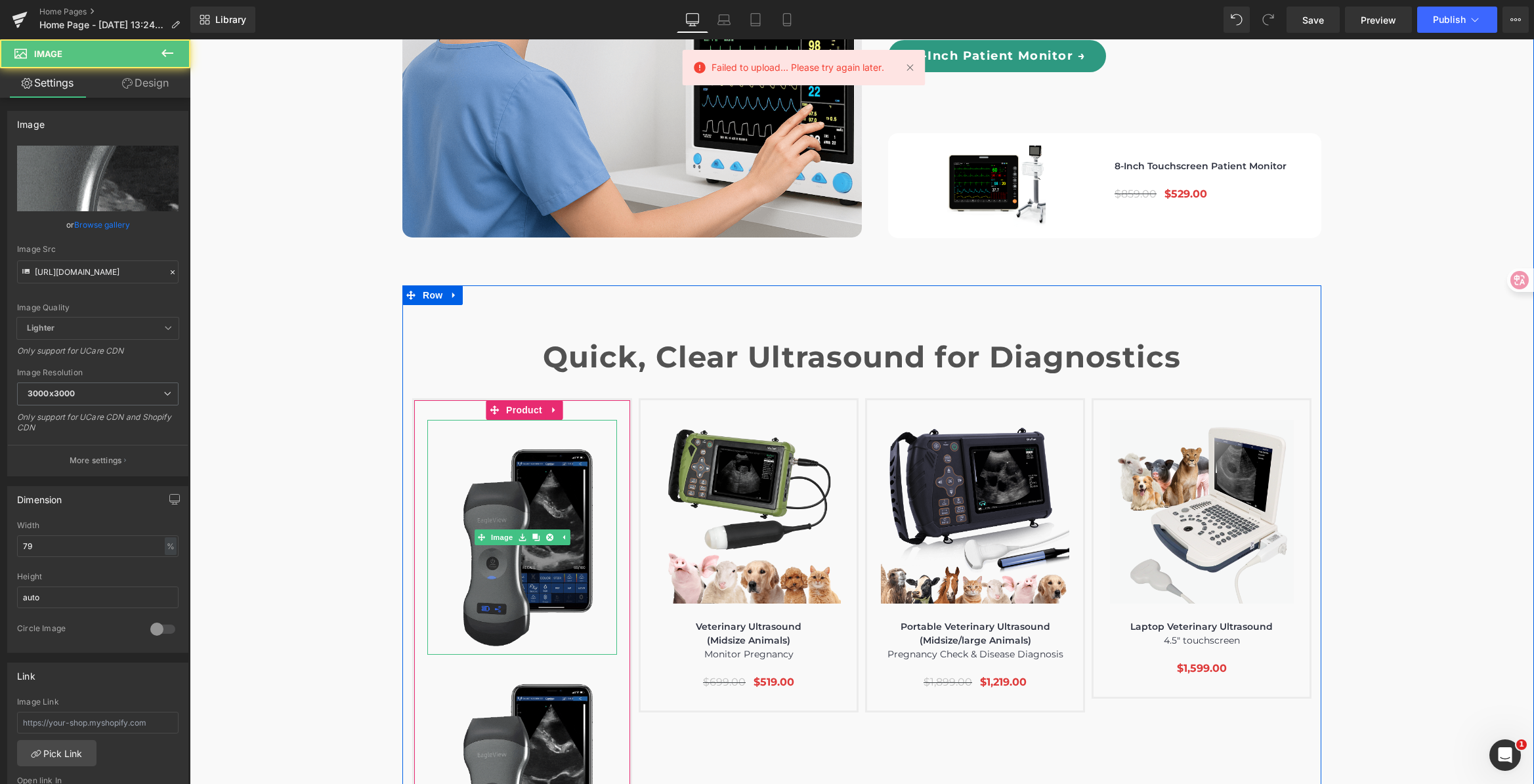
click at [529, 440] on img at bounding box center [522, 537] width 149 height 235
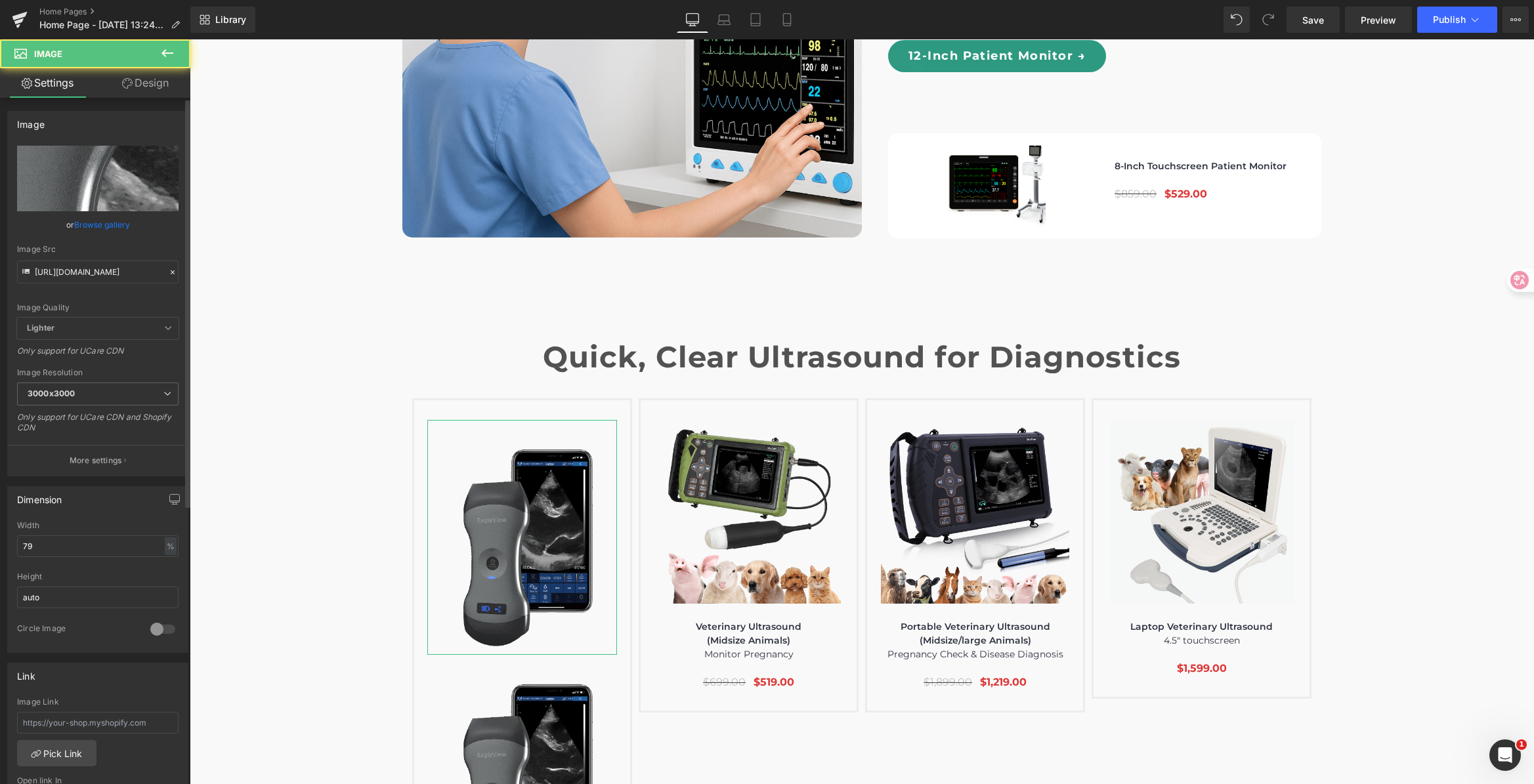
click at [122, 189] on input "file" at bounding box center [98, 178] width 162 height 66
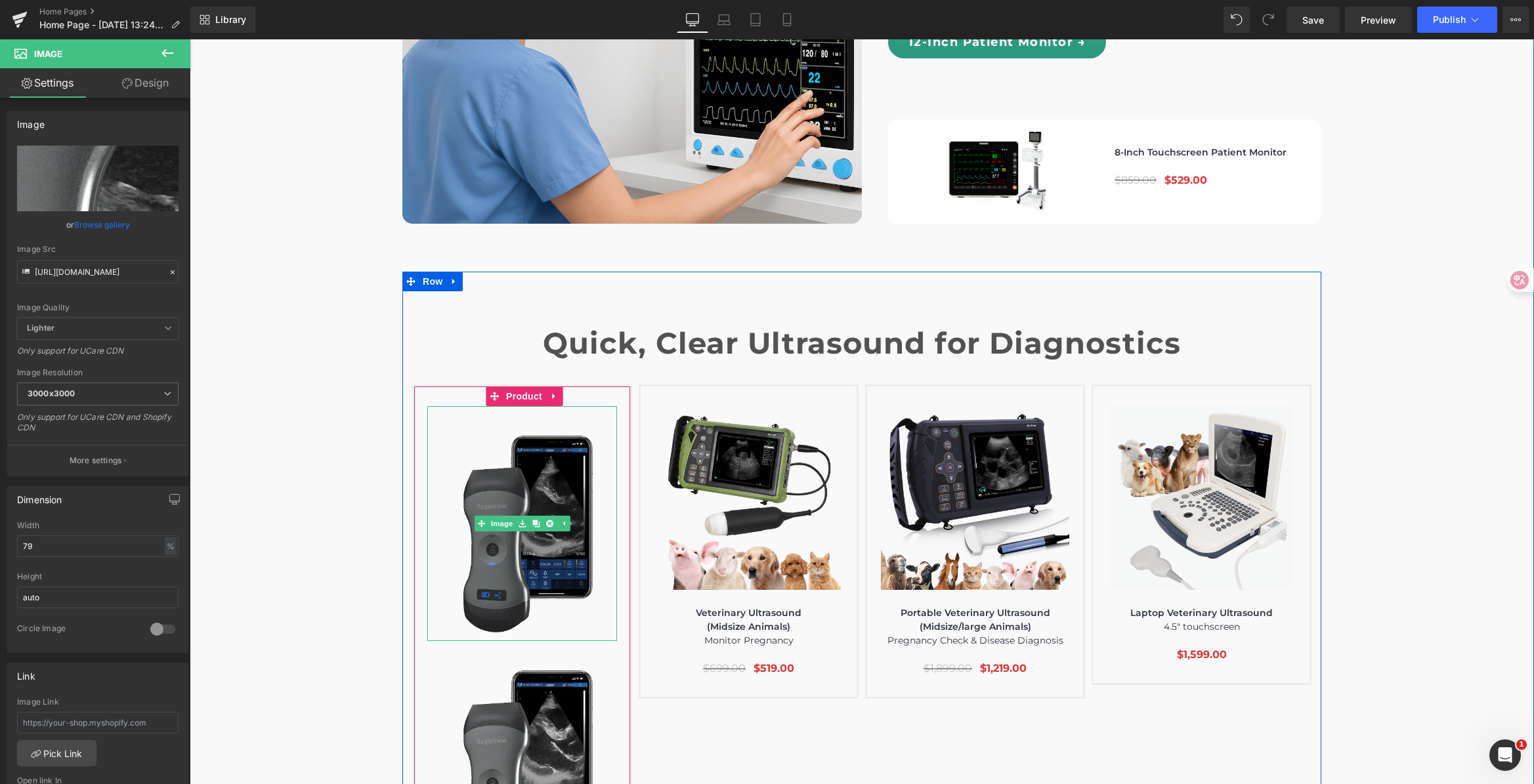
scroll to position [4333, 0]
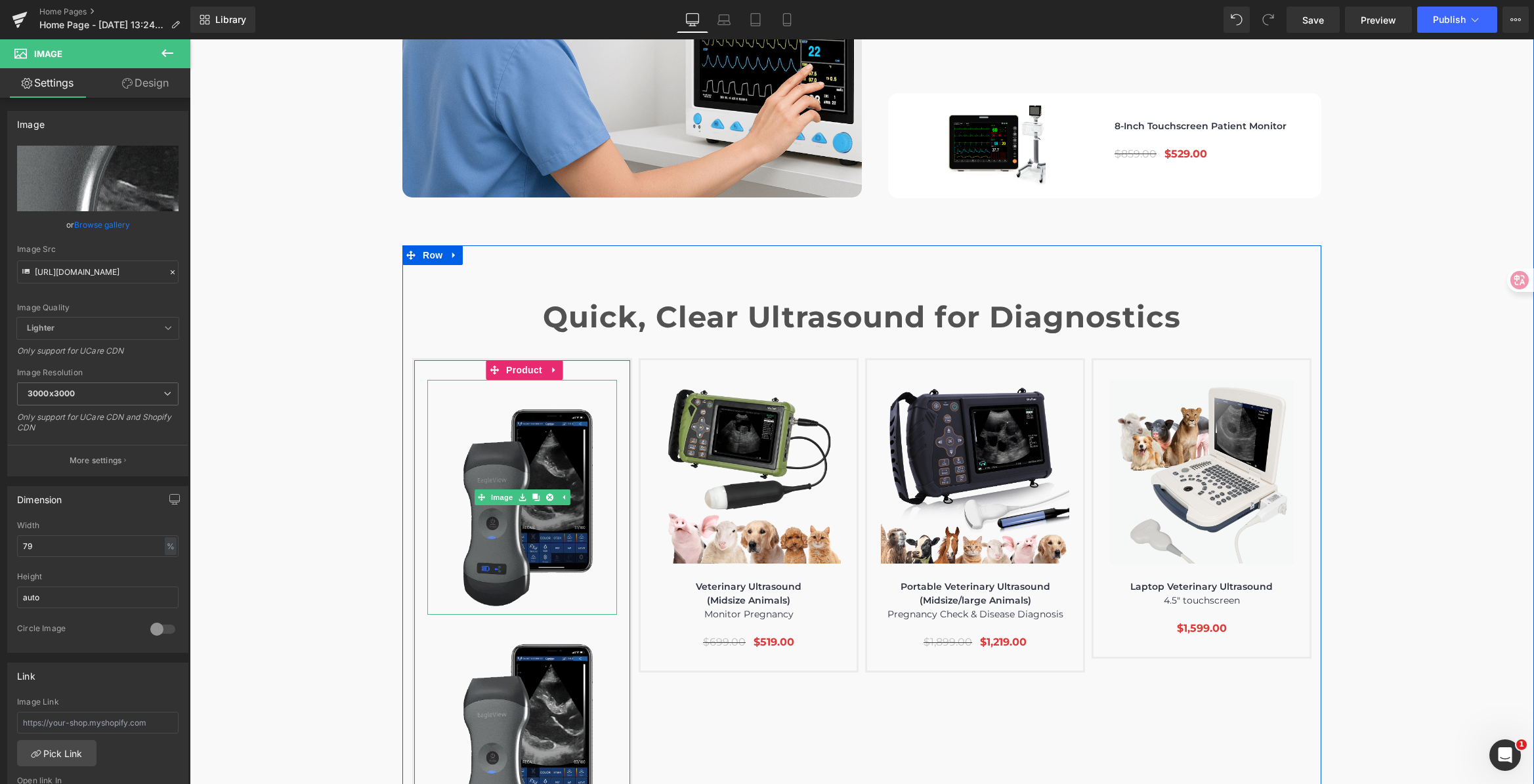
click at [493, 399] on img at bounding box center [522, 497] width 149 height 235
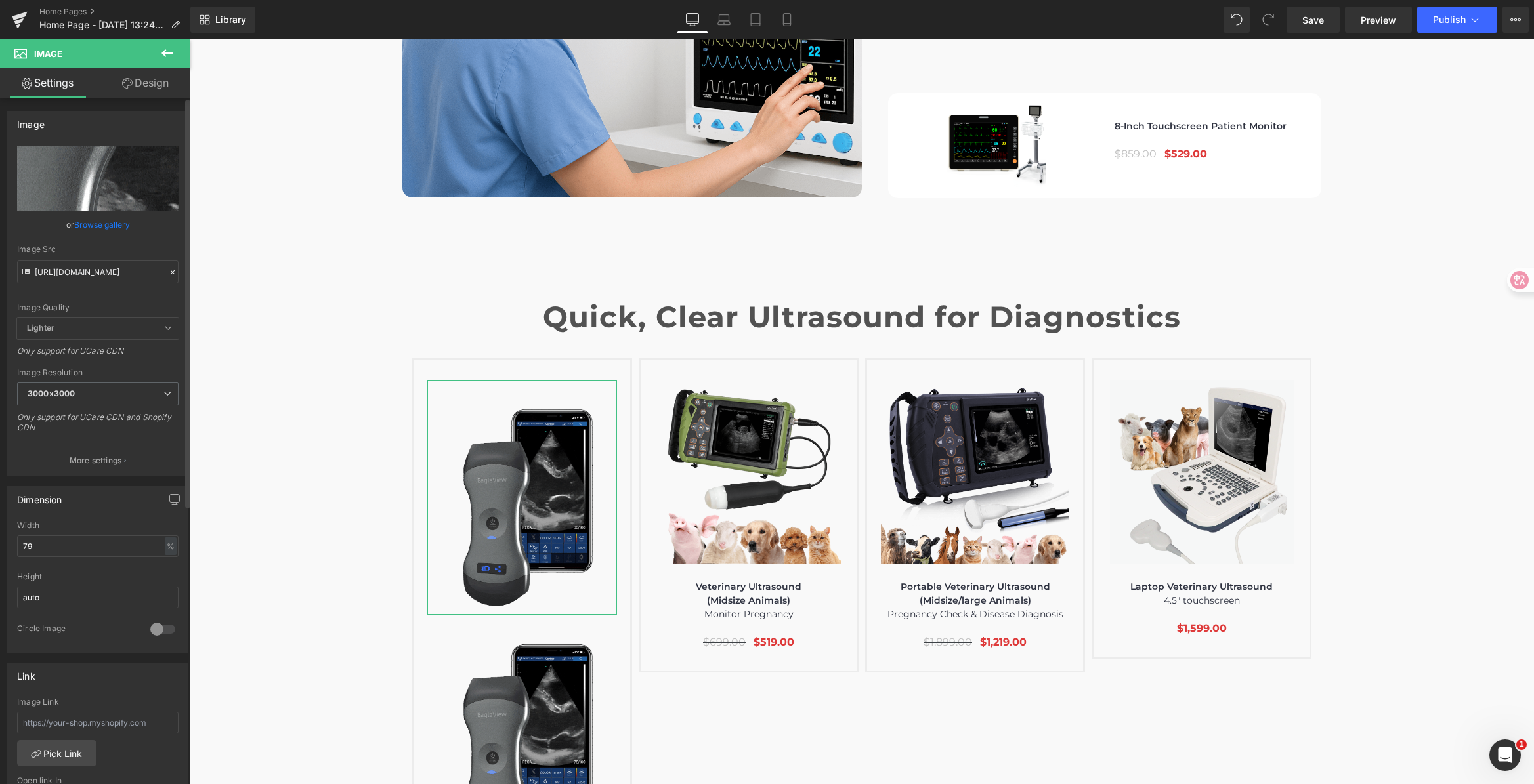
click at [108, 159] on input "file" at bounding box center [98, 178] width 162 height 66
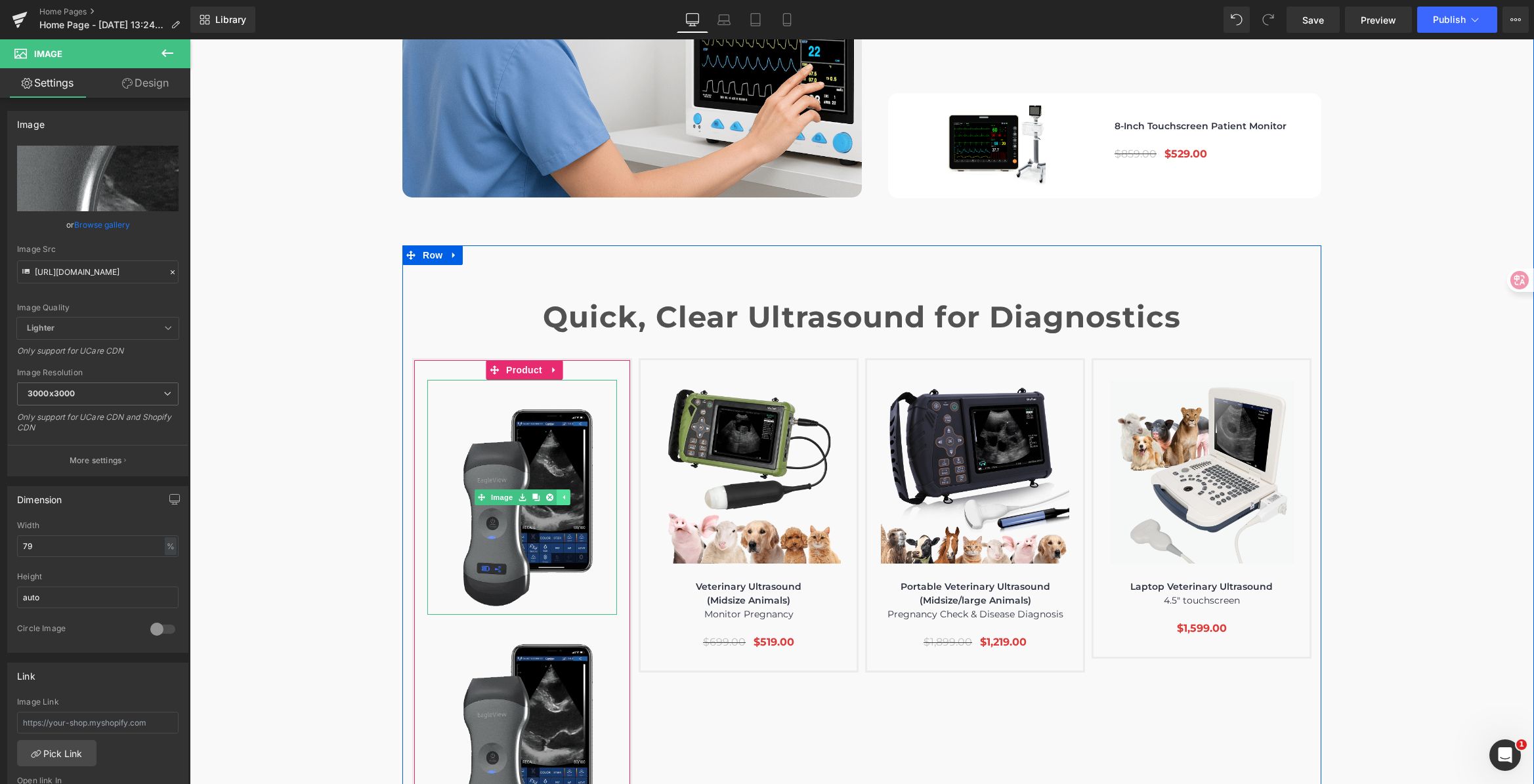
click at [559, 494] on icon at bounding box center [563, 497] width 7 height 8
click at [539, 494] on icon at bounding box center [543, 497] width 7 height 8
click at [546, 494] on icon at bounding box center [549, 497] width 7 height 8
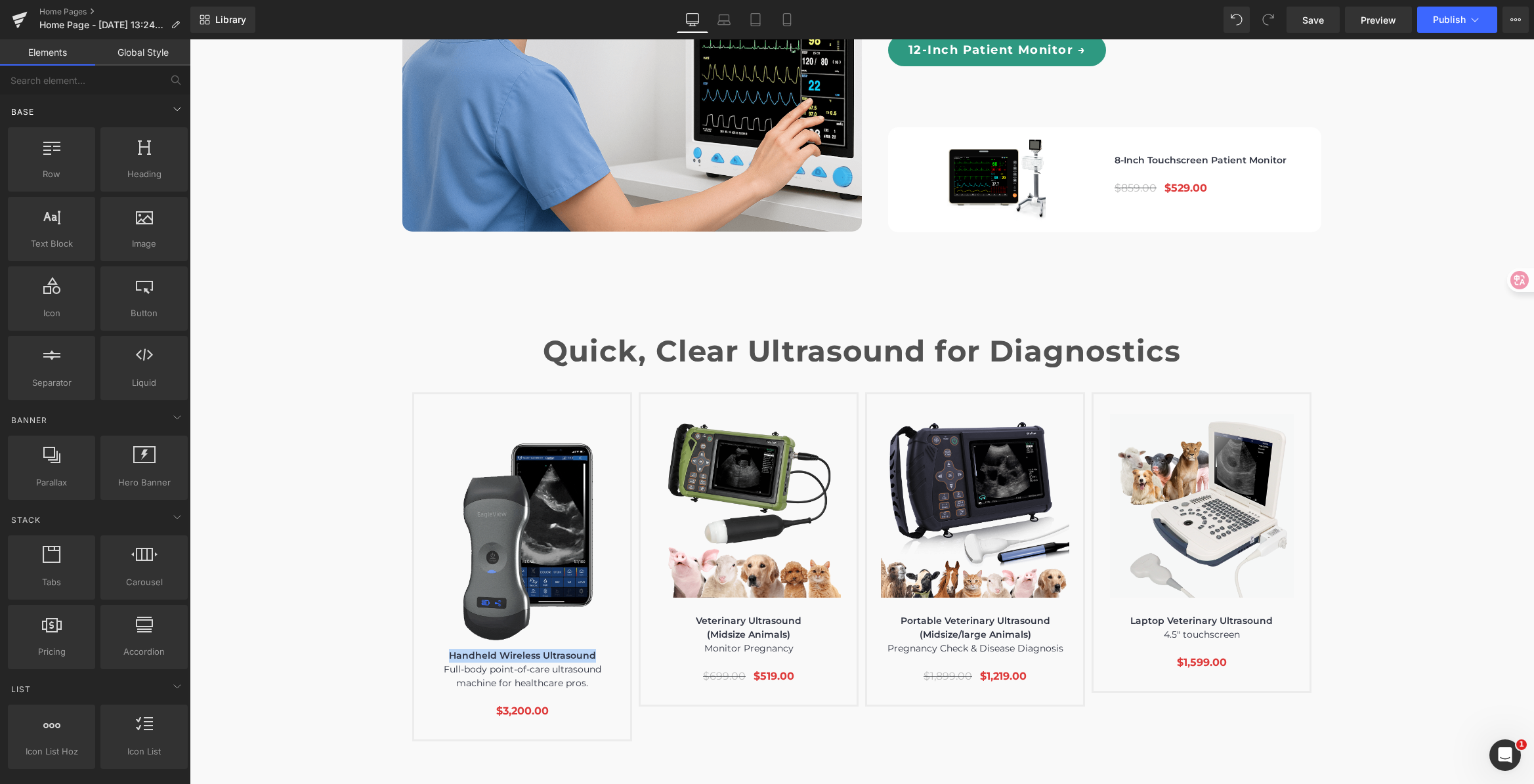
scroll to position [4283, 0]
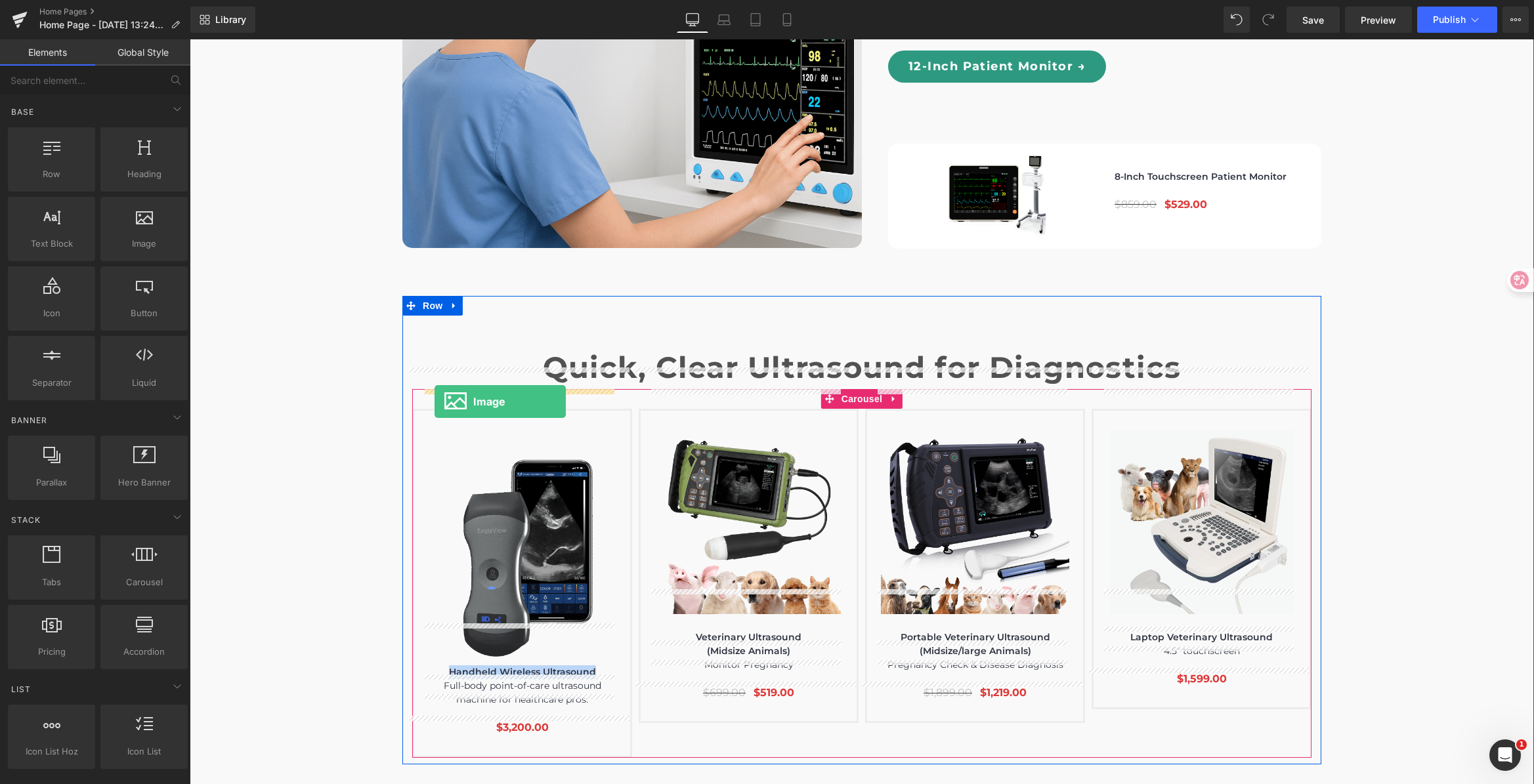
drag, startPoint x: 330, startPoint y: 267, endPoint x: 435, endPoint y: 401, distance: 170.2
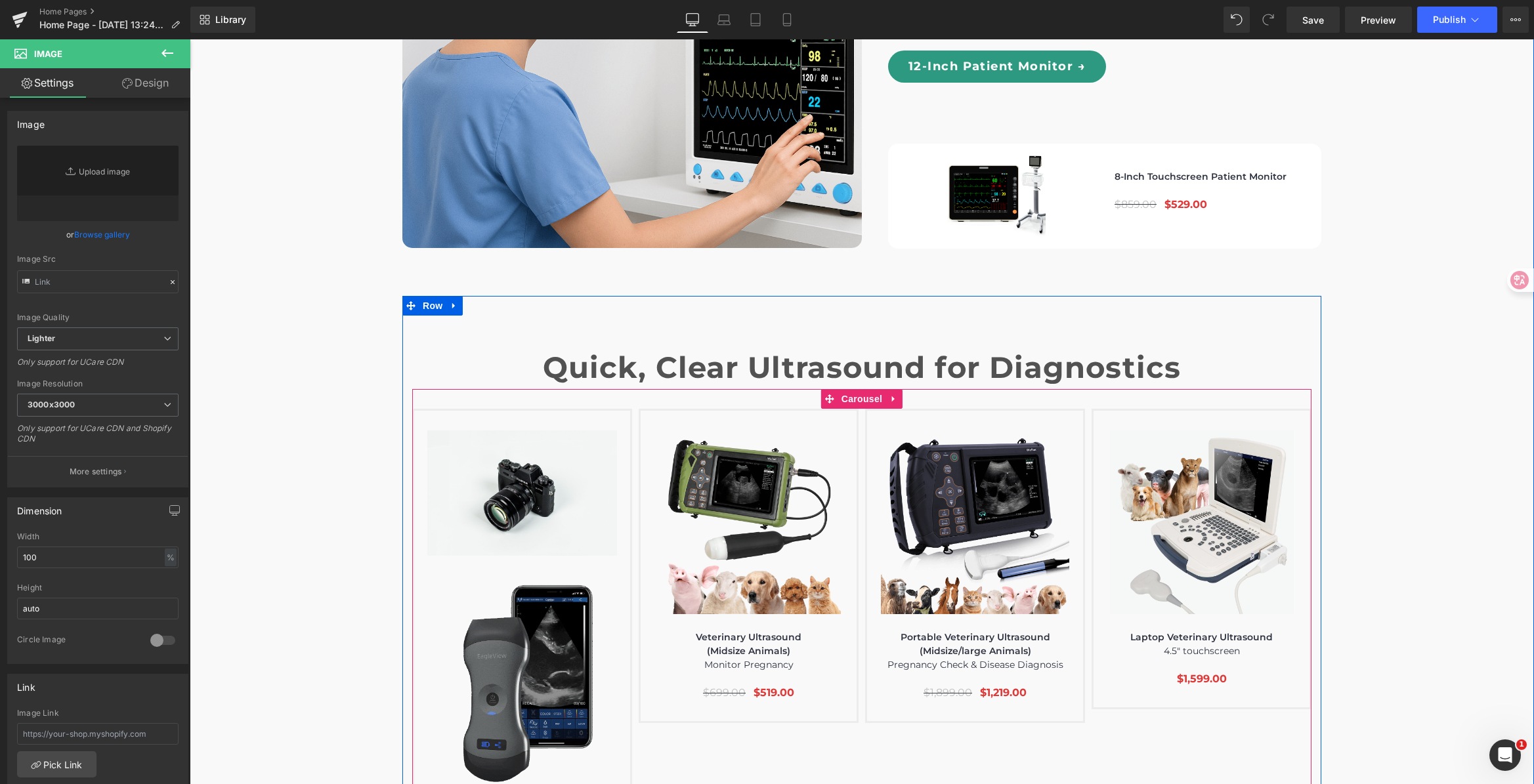
scroll to position [4285, 0]
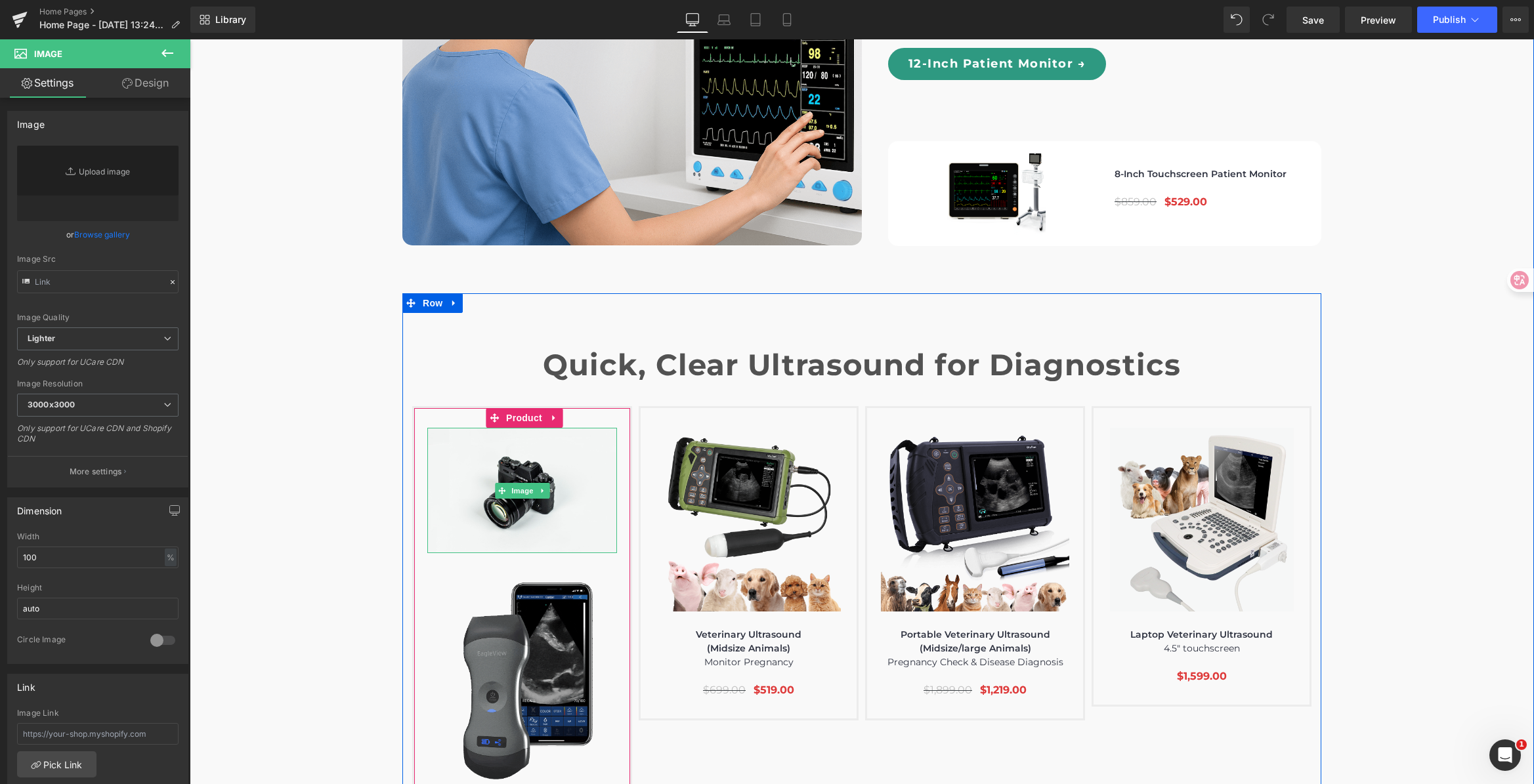
click at [533, 427] on div "Image" at bounding box center [522, 490] width 189 height 125
click at [508, 483] on span "Image" at bounding box center [522, 491] width 28 height 16
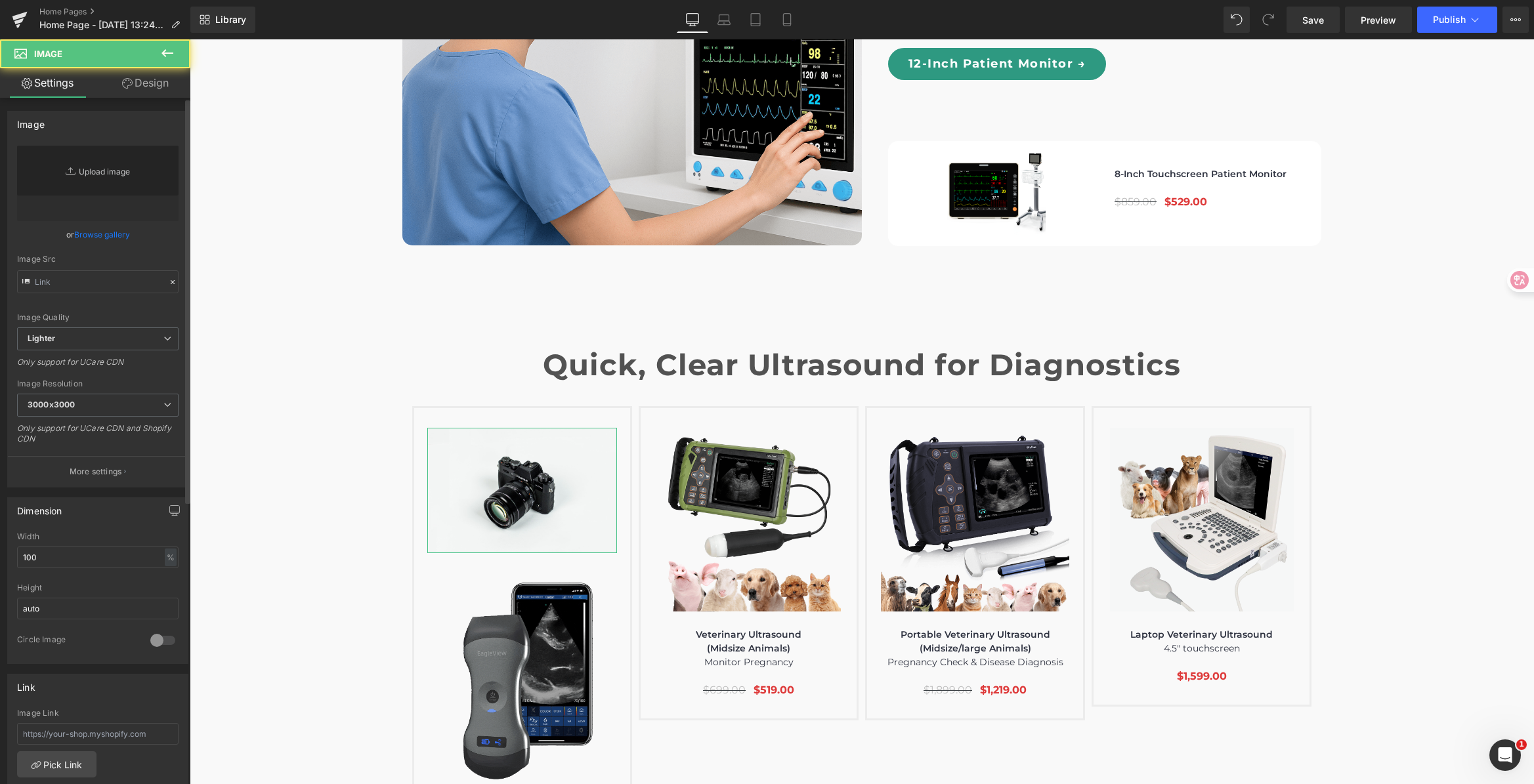
click at [54, 165] on link "Replace Image" at bounding box center [98, 183] width 162 height 76
type input "C:\fakepath\Handheld Wireless Ultrasound.gif"
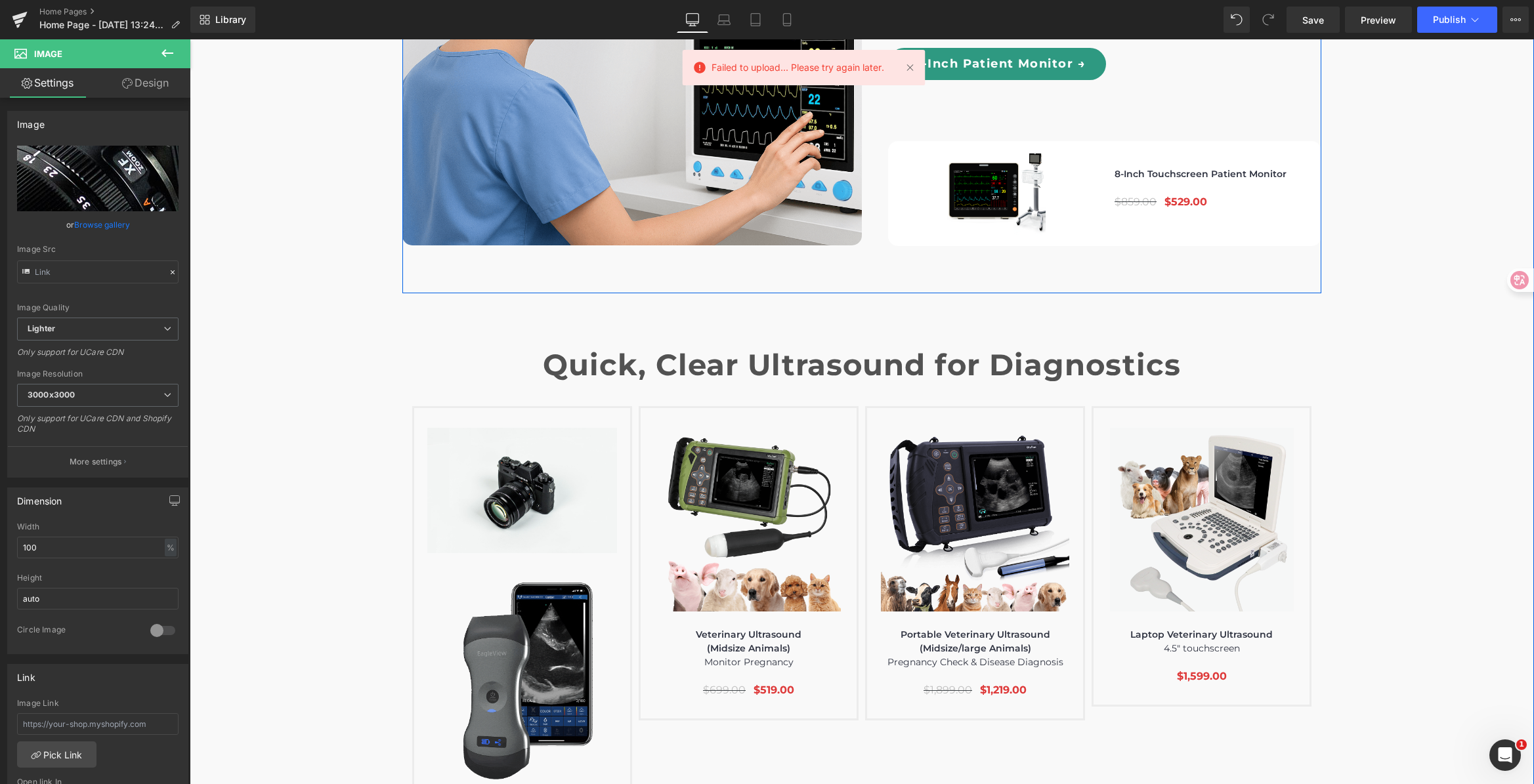
click at [1165, 72] on div "Vital signs tracking for medical facilities & home use Heading Continuous Vital…" at bounding box center [1091, 46] width 460 height 399
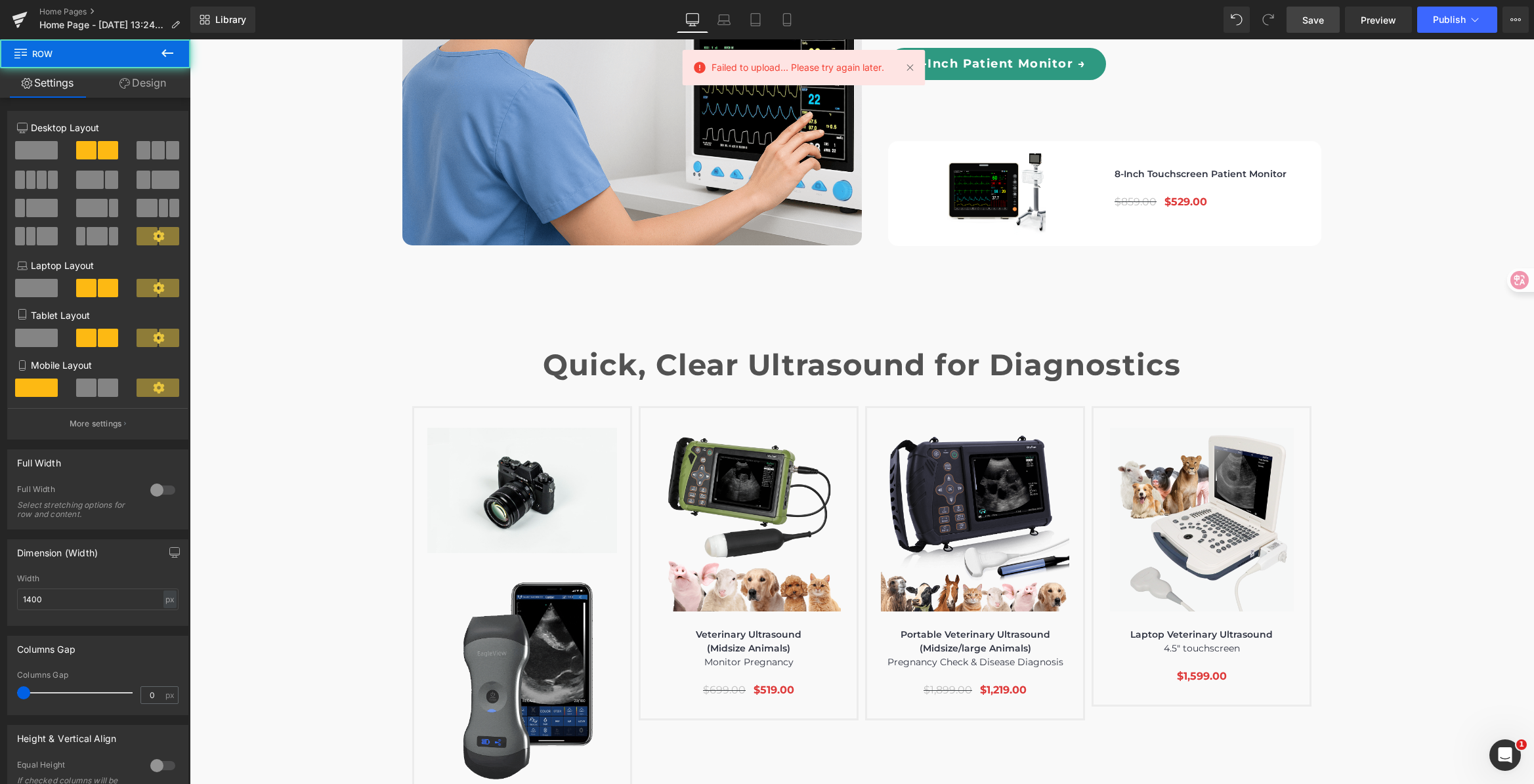
click at [1293, 12] on link "Save" at bounding box center [1313, 20] width 53 height 26
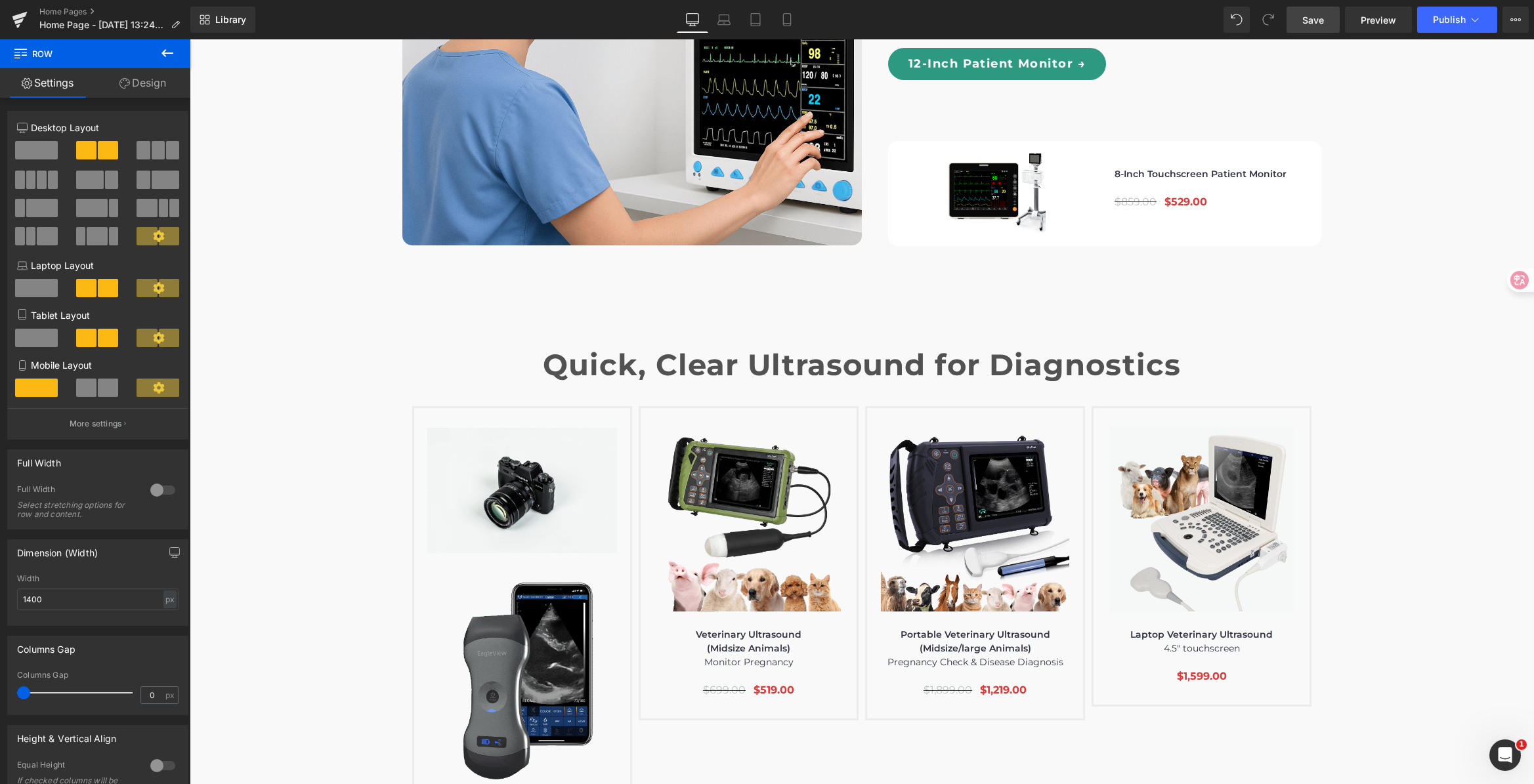
click at [1299, 13] on link "Save" at bounding box center [1313, 20] width 53 height 26
click at [1303, 14] on span "Save" at bounding box center [1313, 20] width 22 height 14
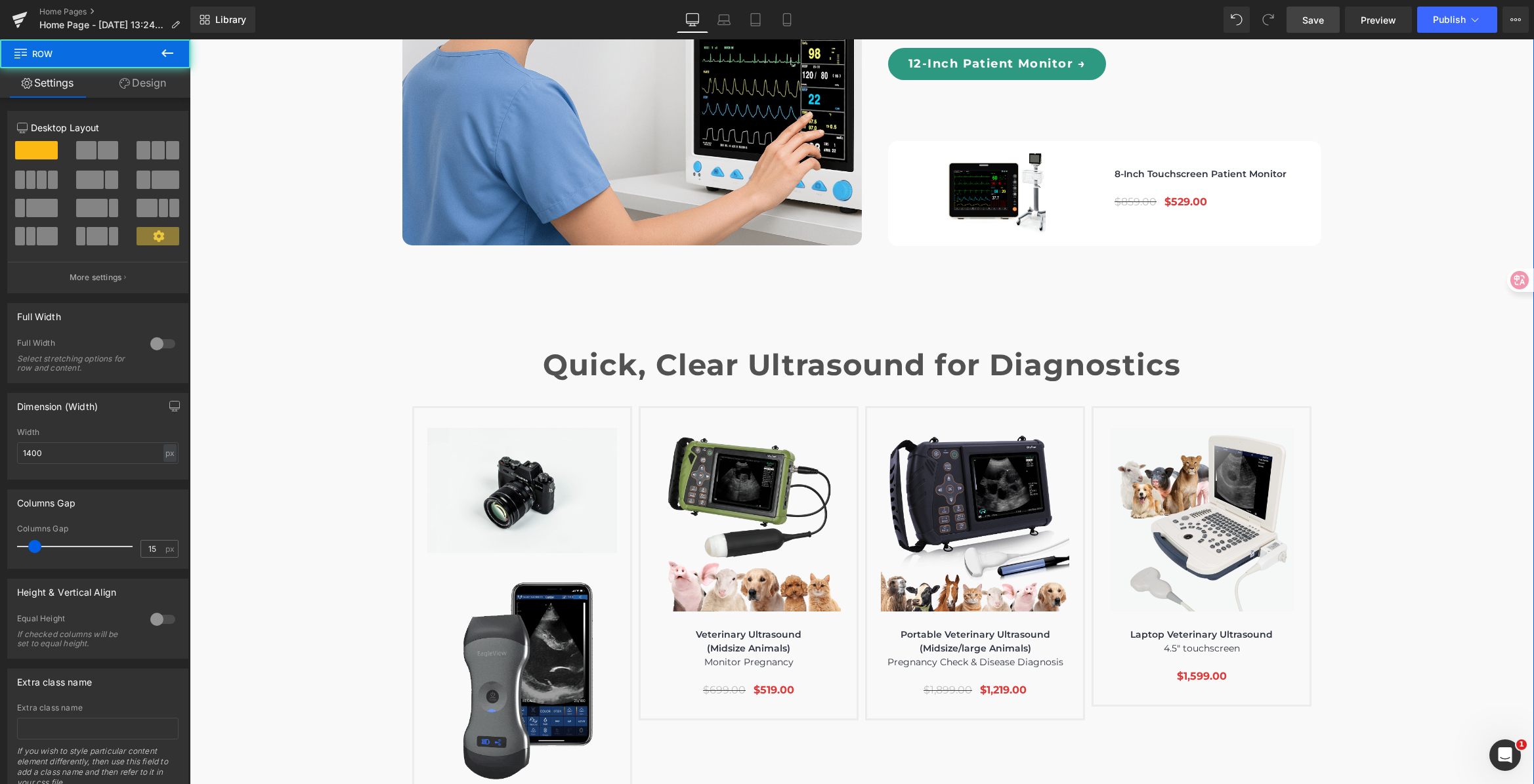
click at [1291, 313] on div "Quick, Clear Ultrasound for Diagnostics Heading Image Image Handheld Wireless U…" at bounding box center [861, 597] width 919 height 568
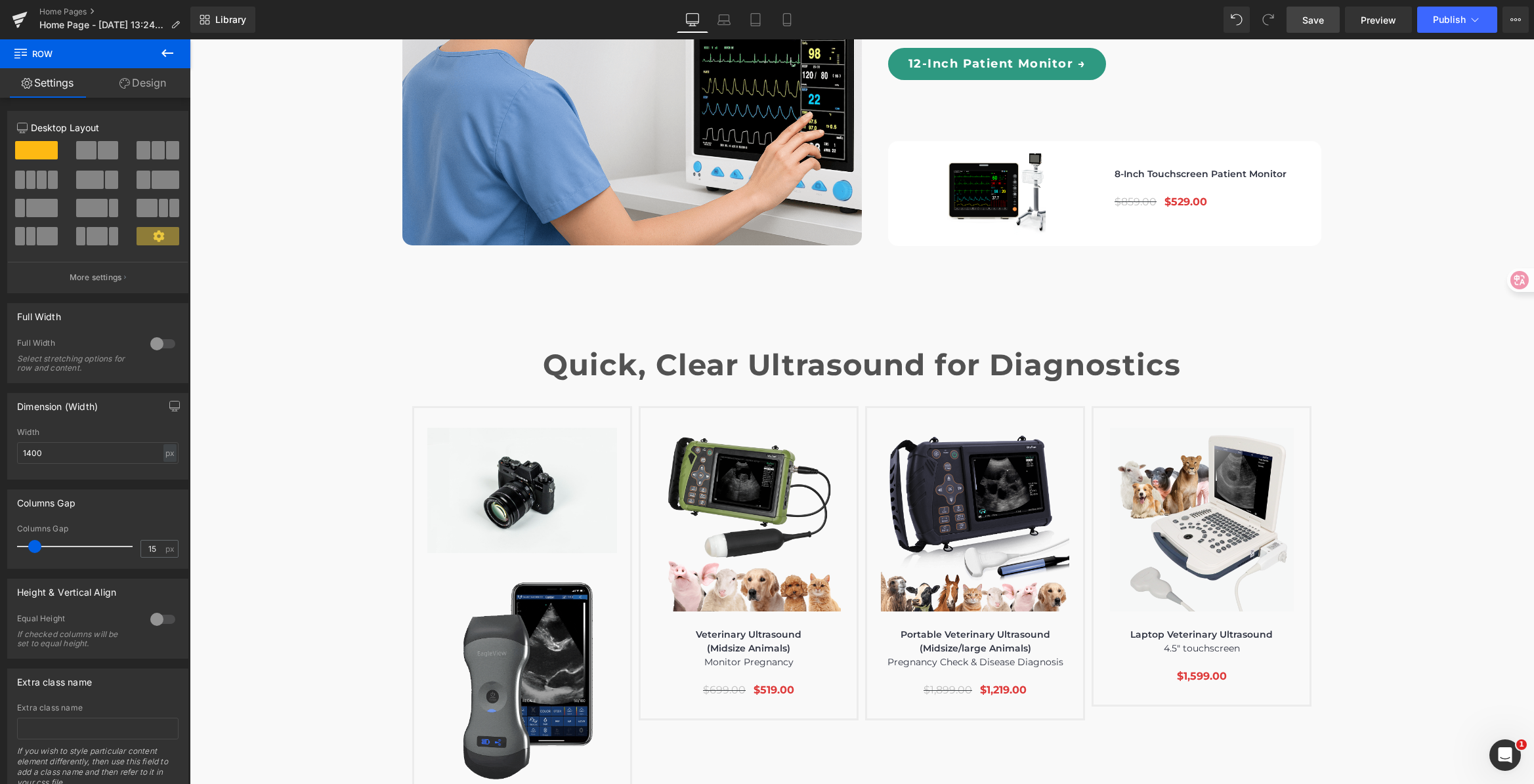
click at [1321, 27] on link "Save" at bounding box center [1313, 20] width 53 height 26
click at [1315, 15] on span "Save" at bounding box center [1313, 20] width 22 height 14
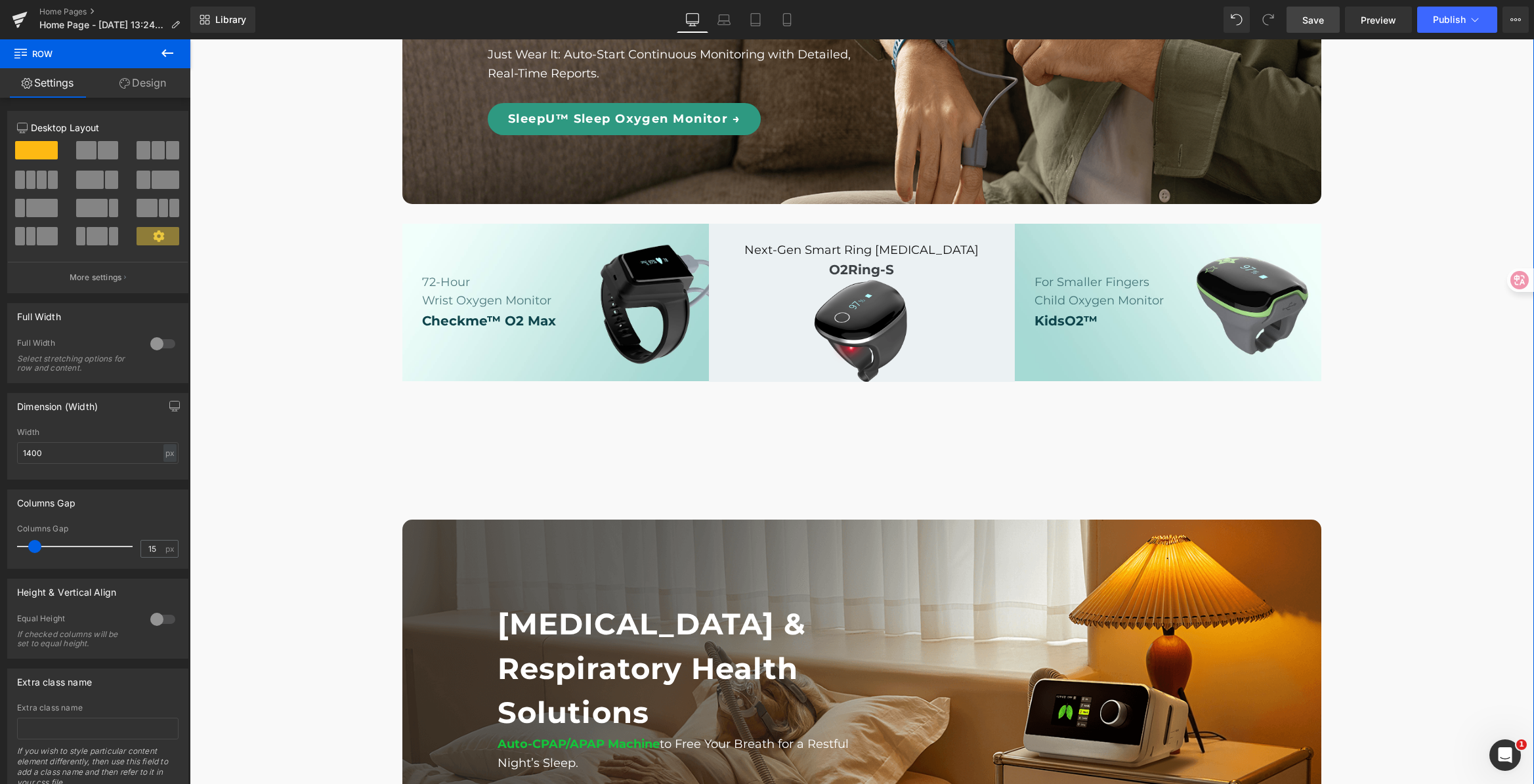
scroll to position [1172, 0]
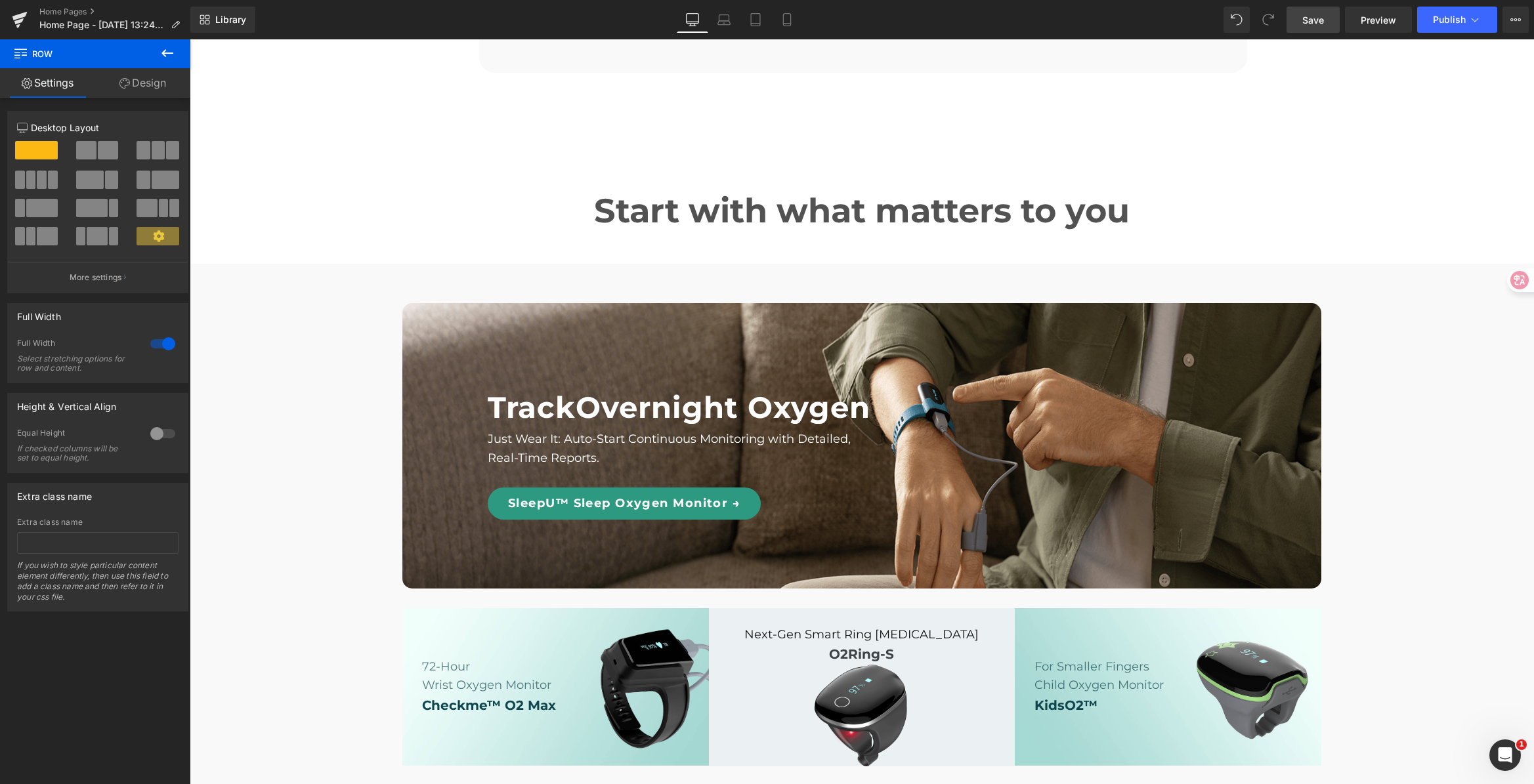
scroll to position [777, 0]
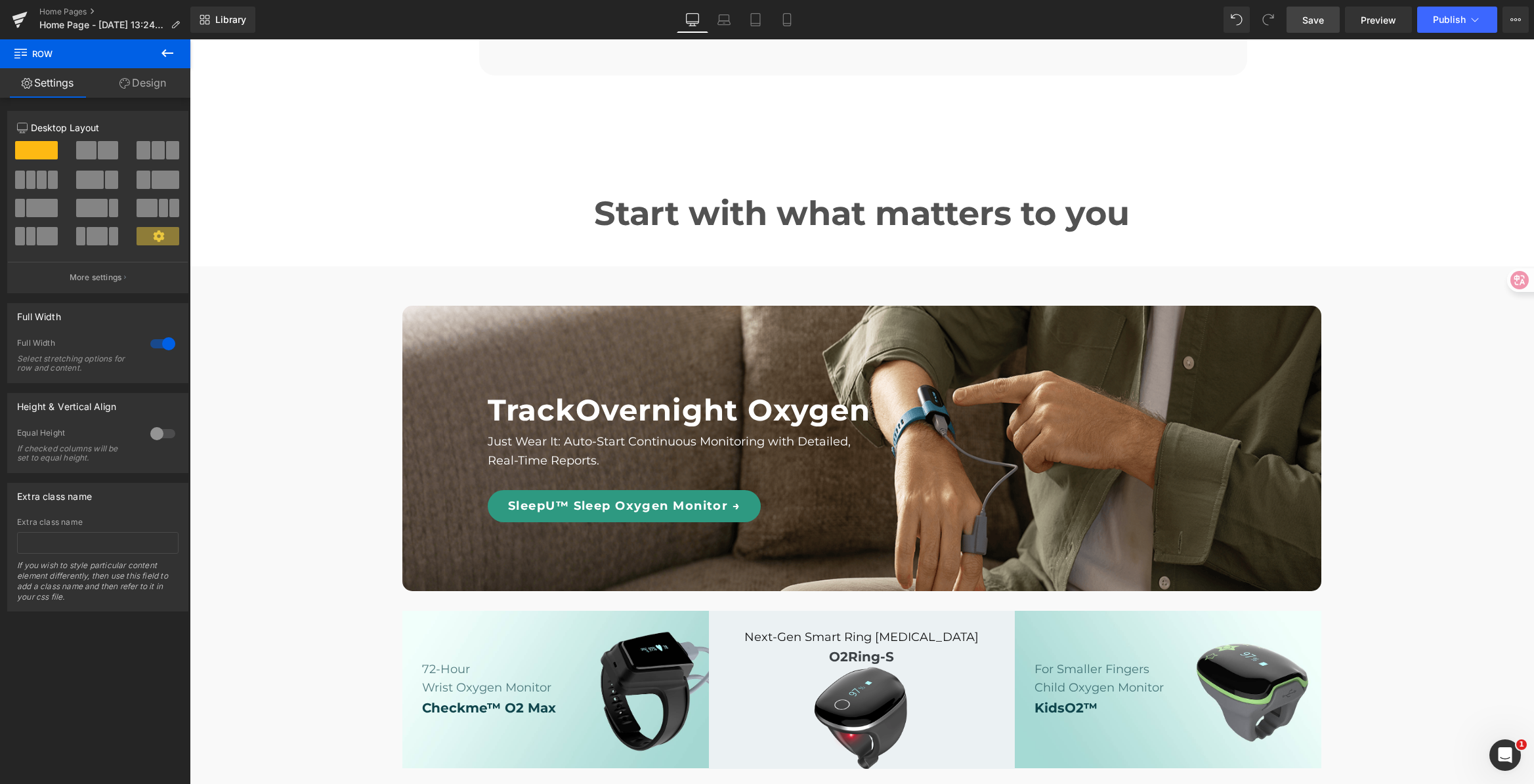
click at [1317, 23] on span "Save" at bounding box center [1313, 20] width 22 height 14
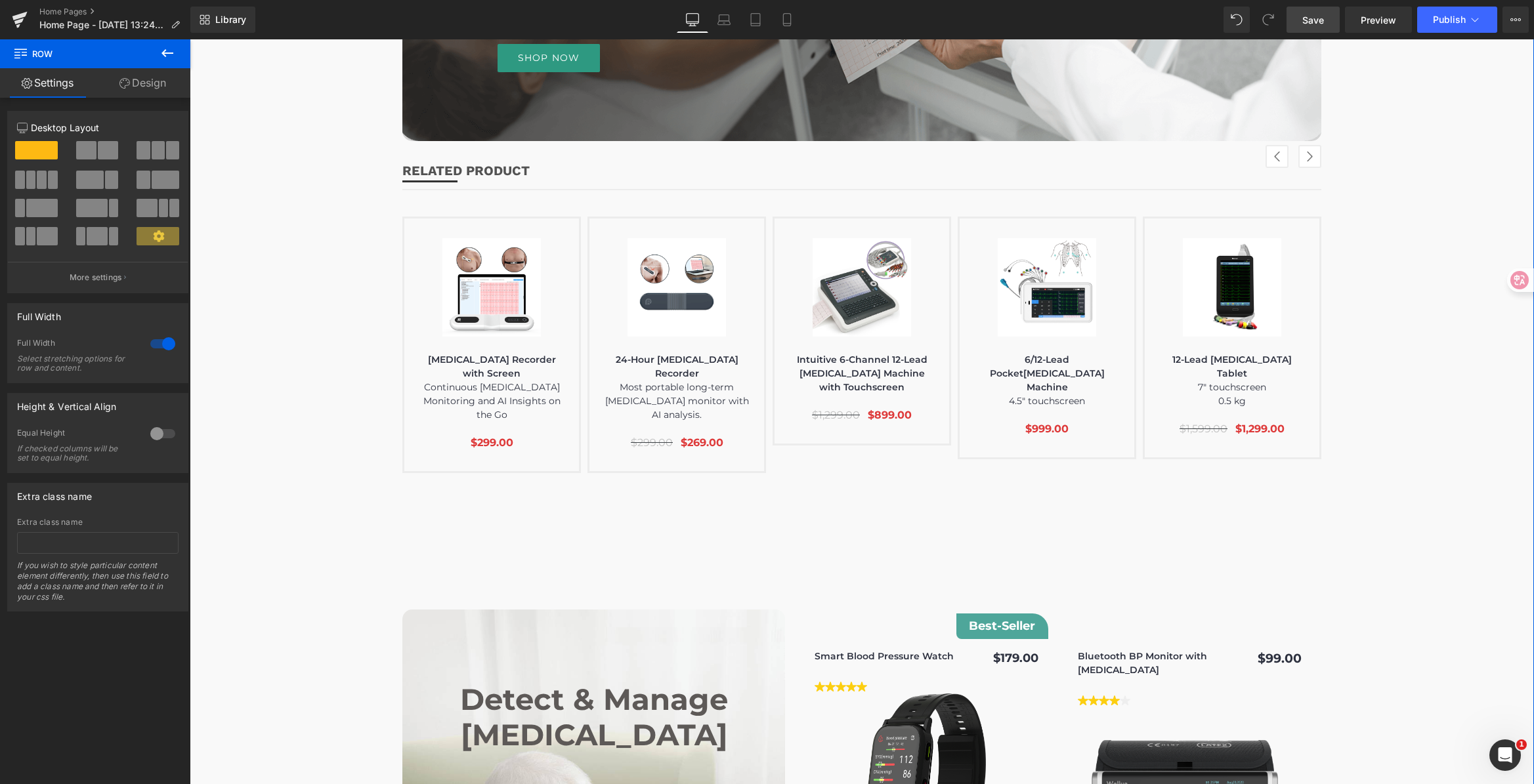
scroll to position [2728, 0]
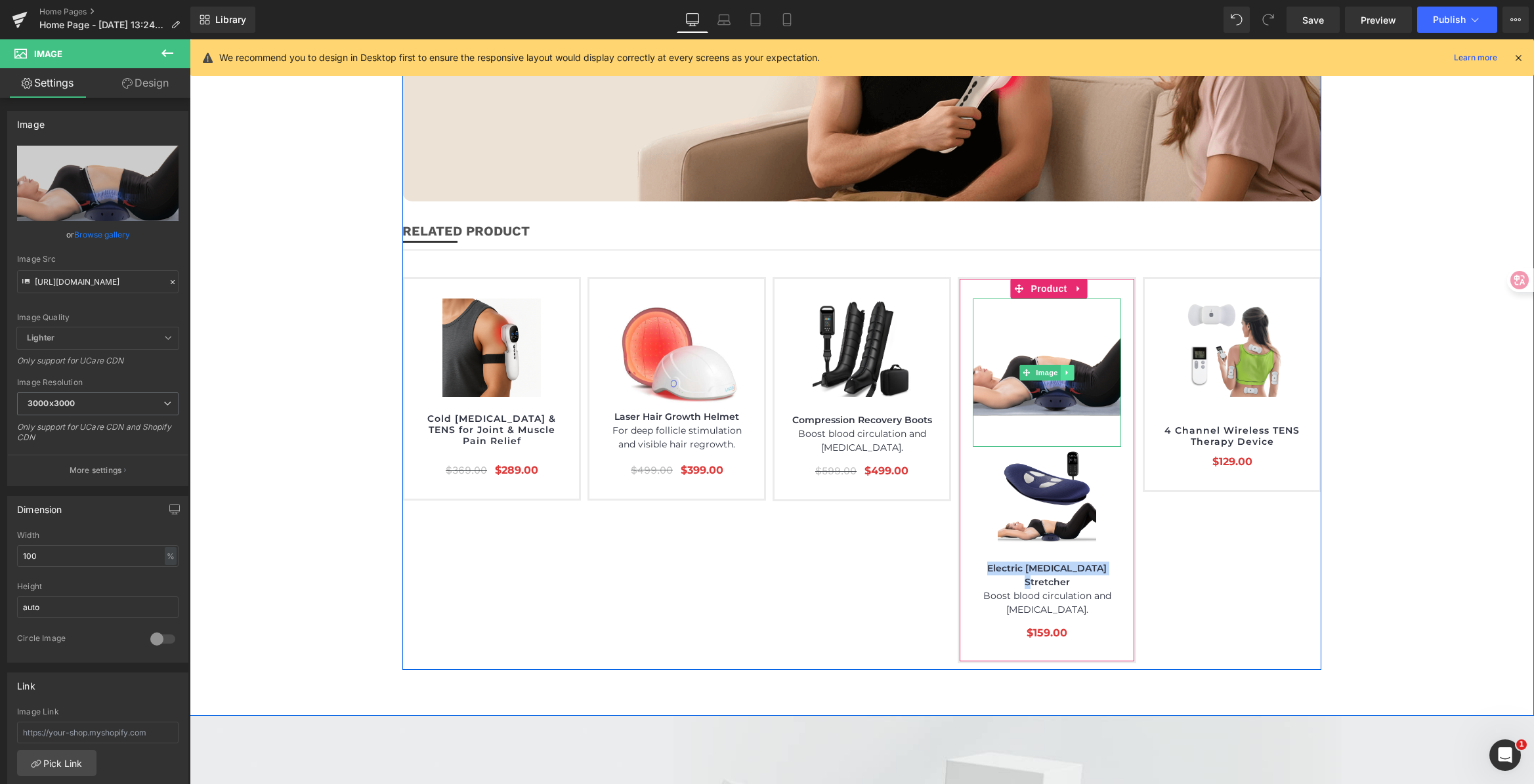
click at [1069, 365] on link at bounding box center [1067, 373] width 14 height 16
click at [1059, 368] on icon at bounding box center [1061, 372] width 7 height 7
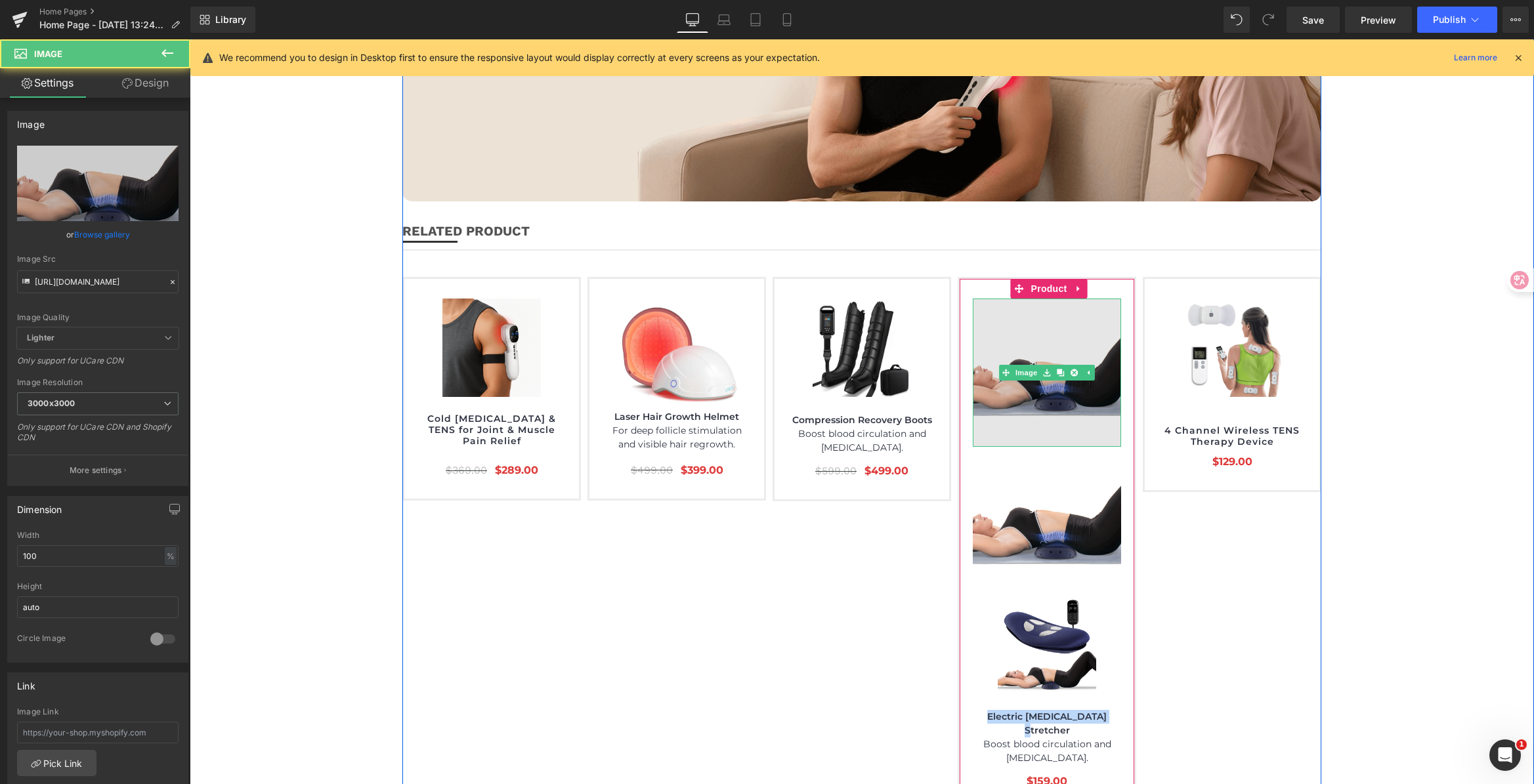
click at [1038, 298] on img at bounding box center [1047, 373] width 149 height 149
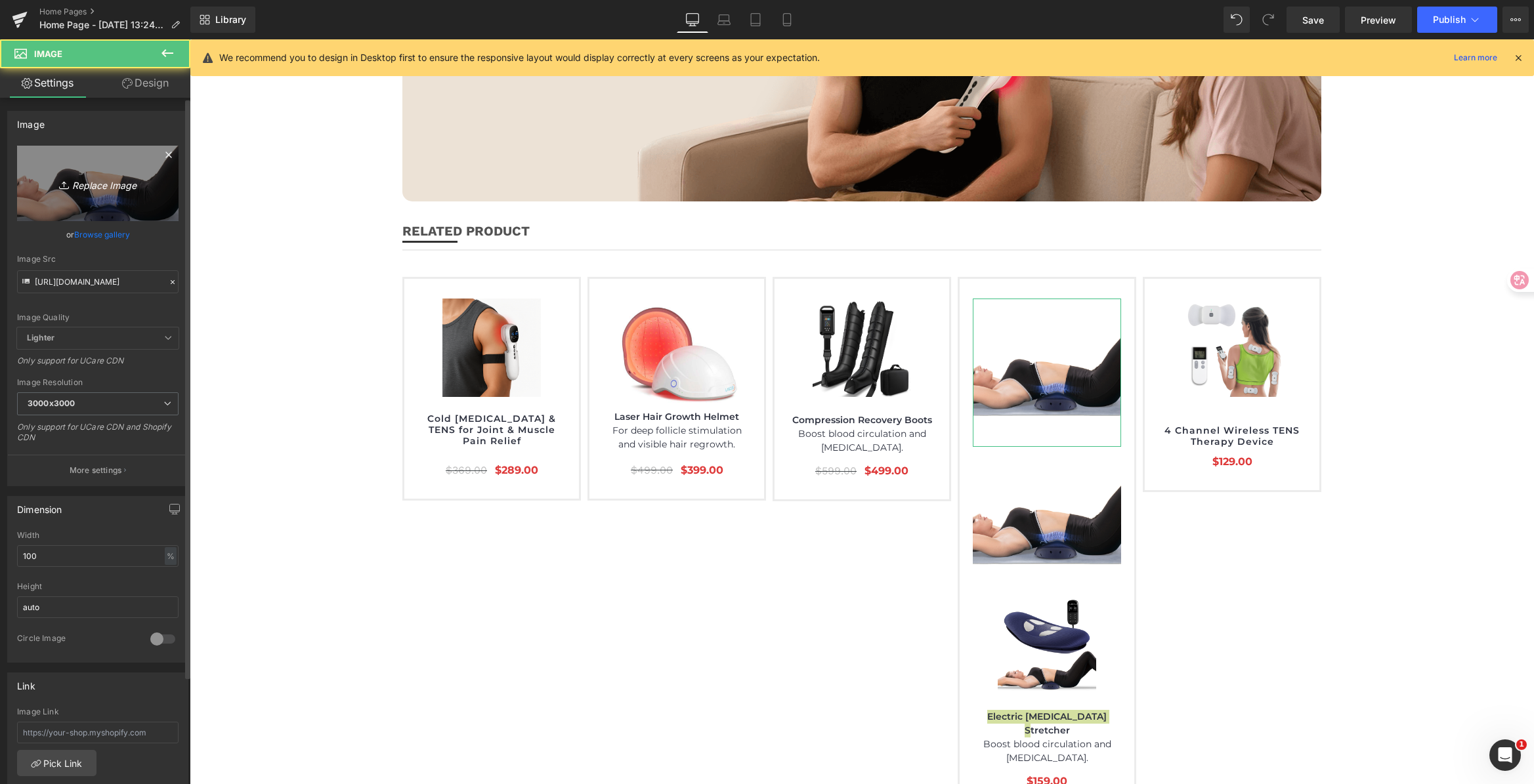
click at [84, 172] on link "Replace Image" at bounding box center [98, 183] width 162 height 76
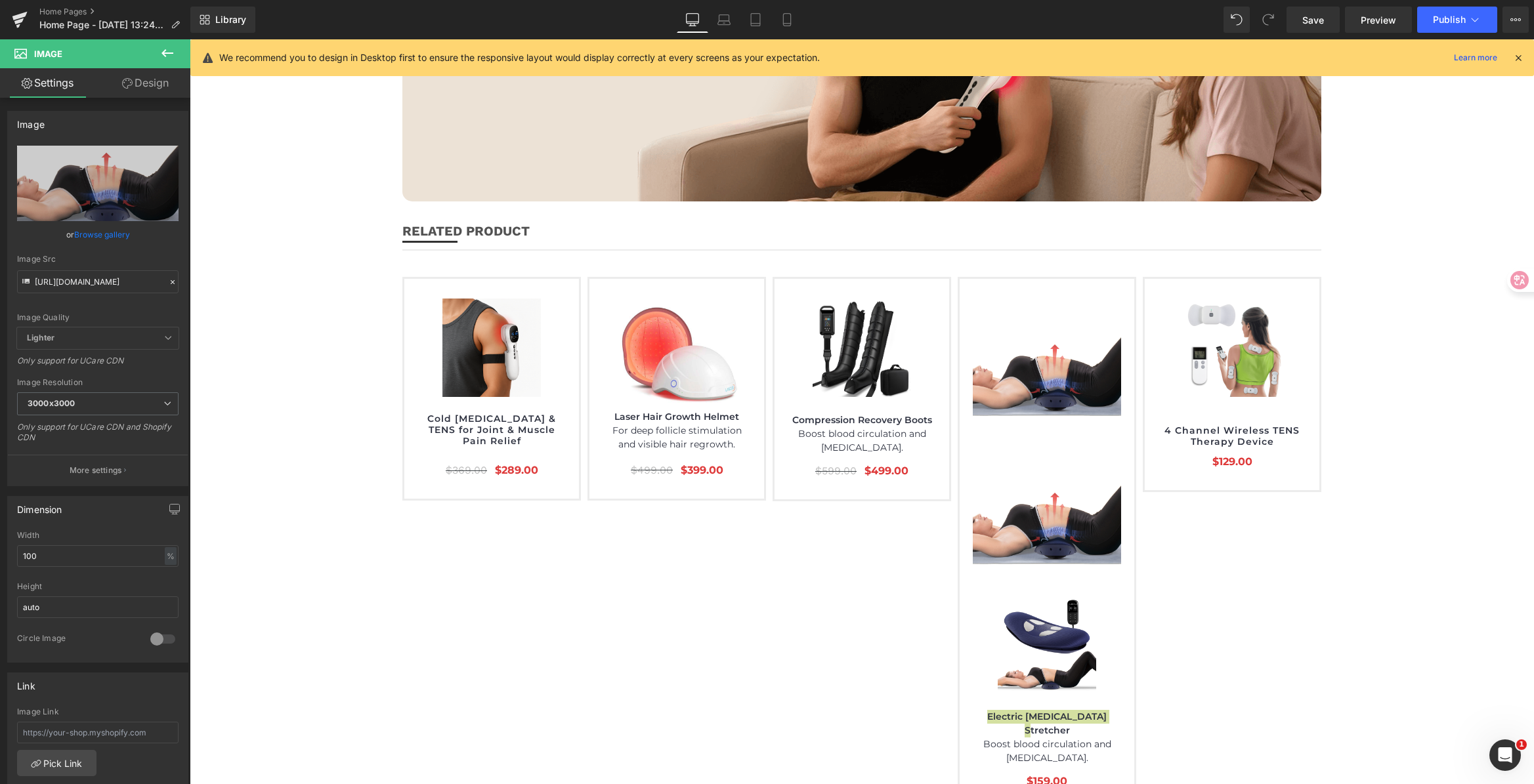
type input "C:\fakepath\stretching massager.gif"
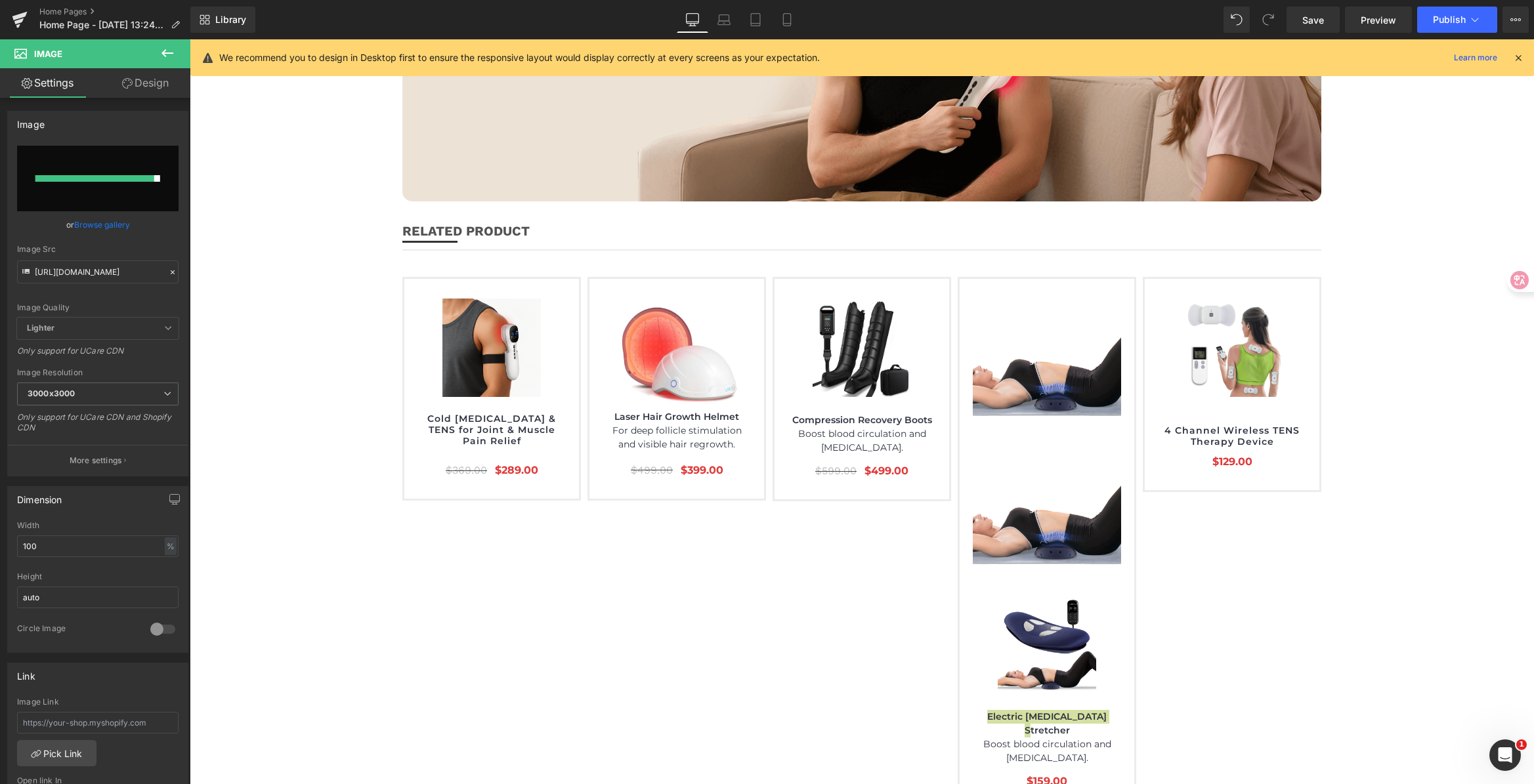
type input "[URL][DOMAIN_NAME]"
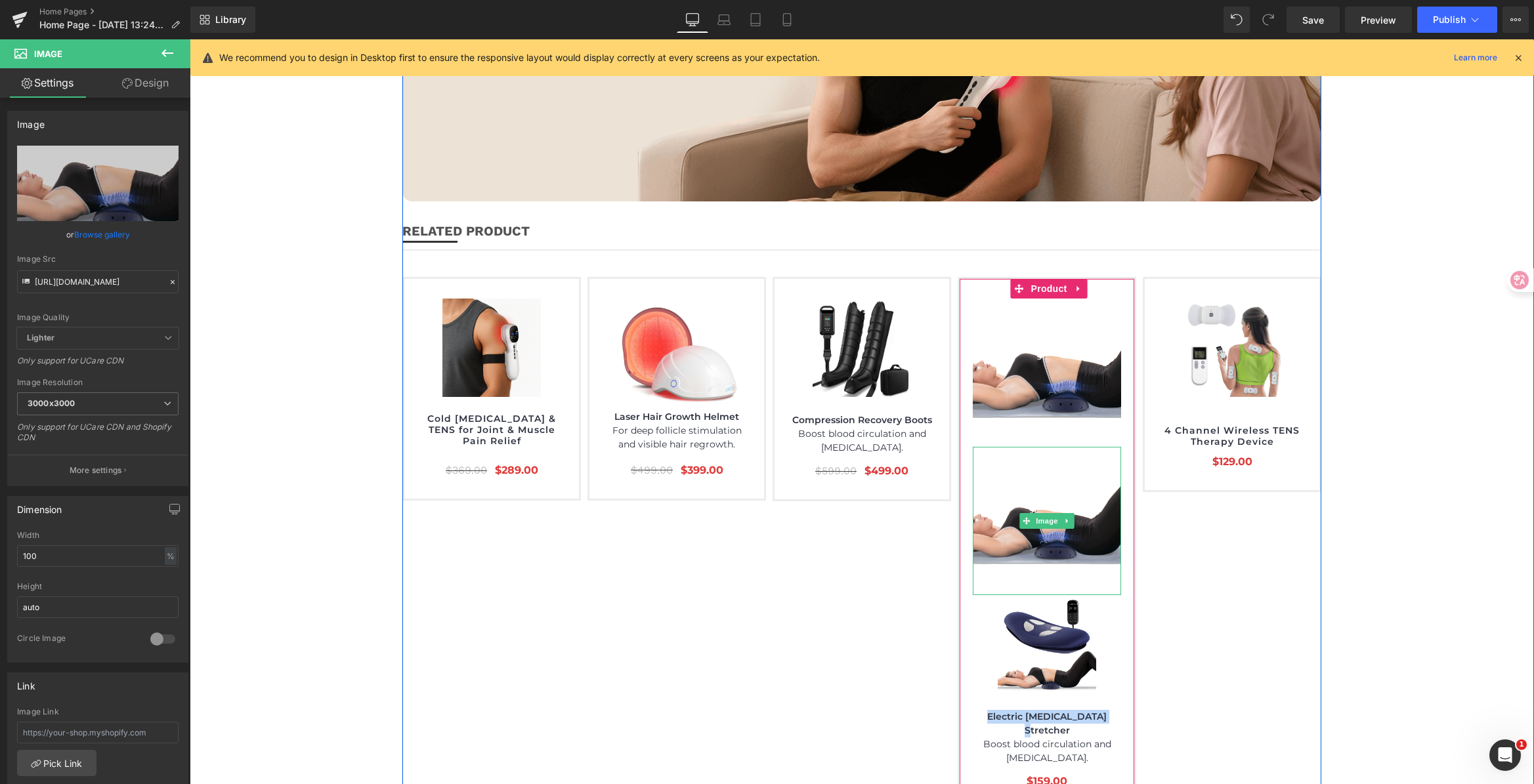
click at [1064, 517] on icon at bounding box center [1068, 520] width 7 height 8
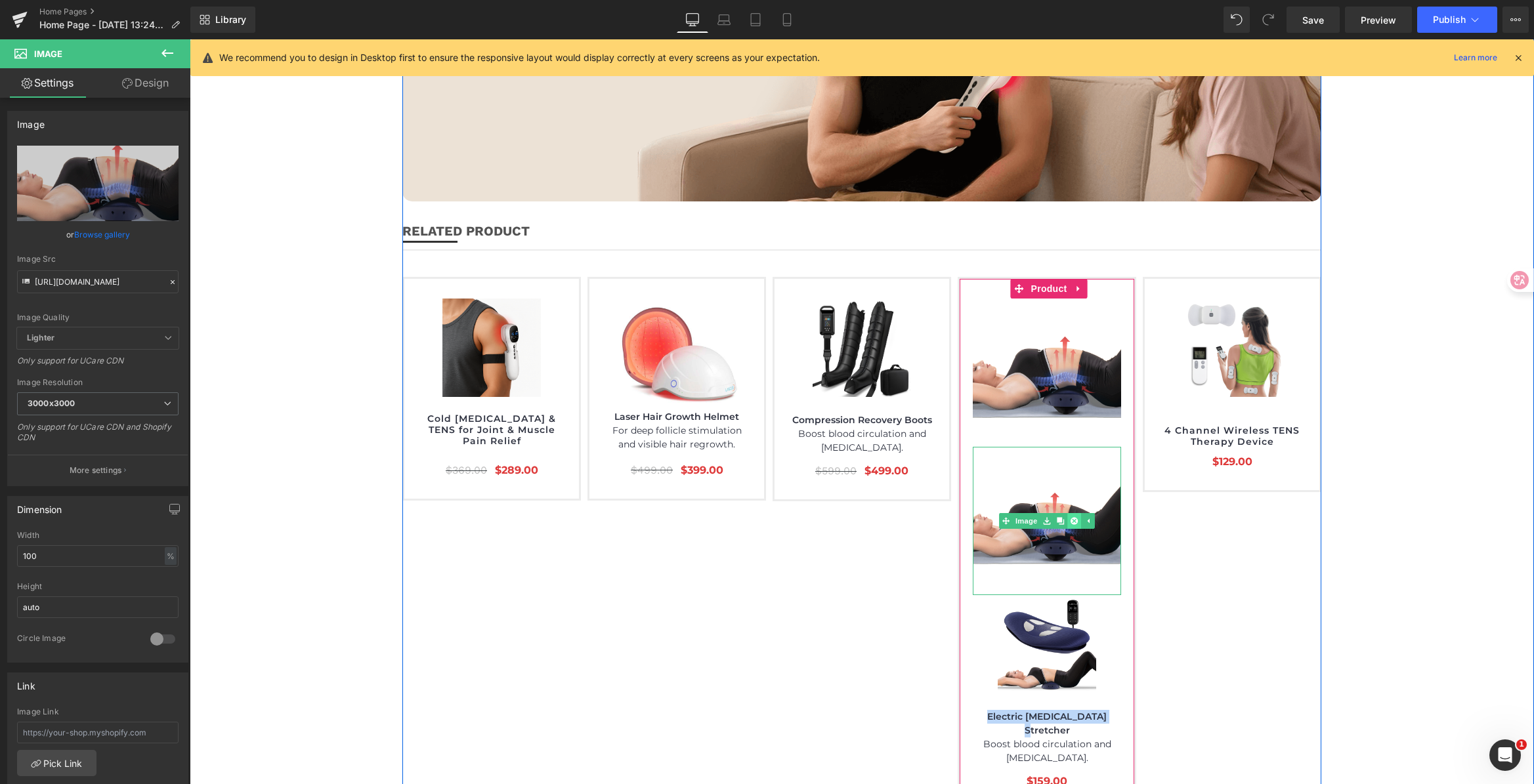
click at [1071, 517] on icon at bounding box center [1074, 520] width 7 height 7
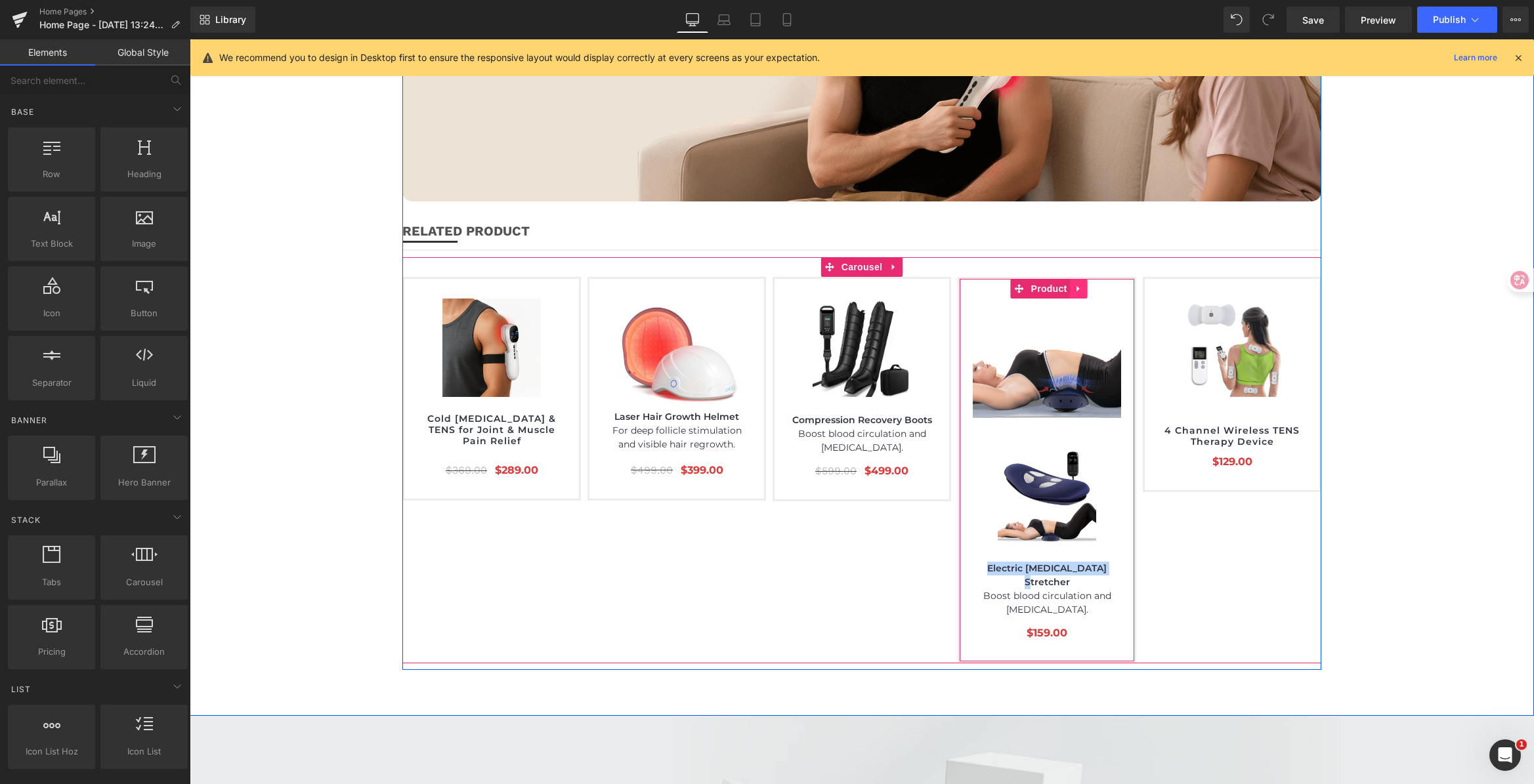
click at [1074, 284] on icon at bounding box center [1079, 289] width 9 height 10
click at [1066, 284] on icon at bounding box center [1070, 288] width 9 height 9
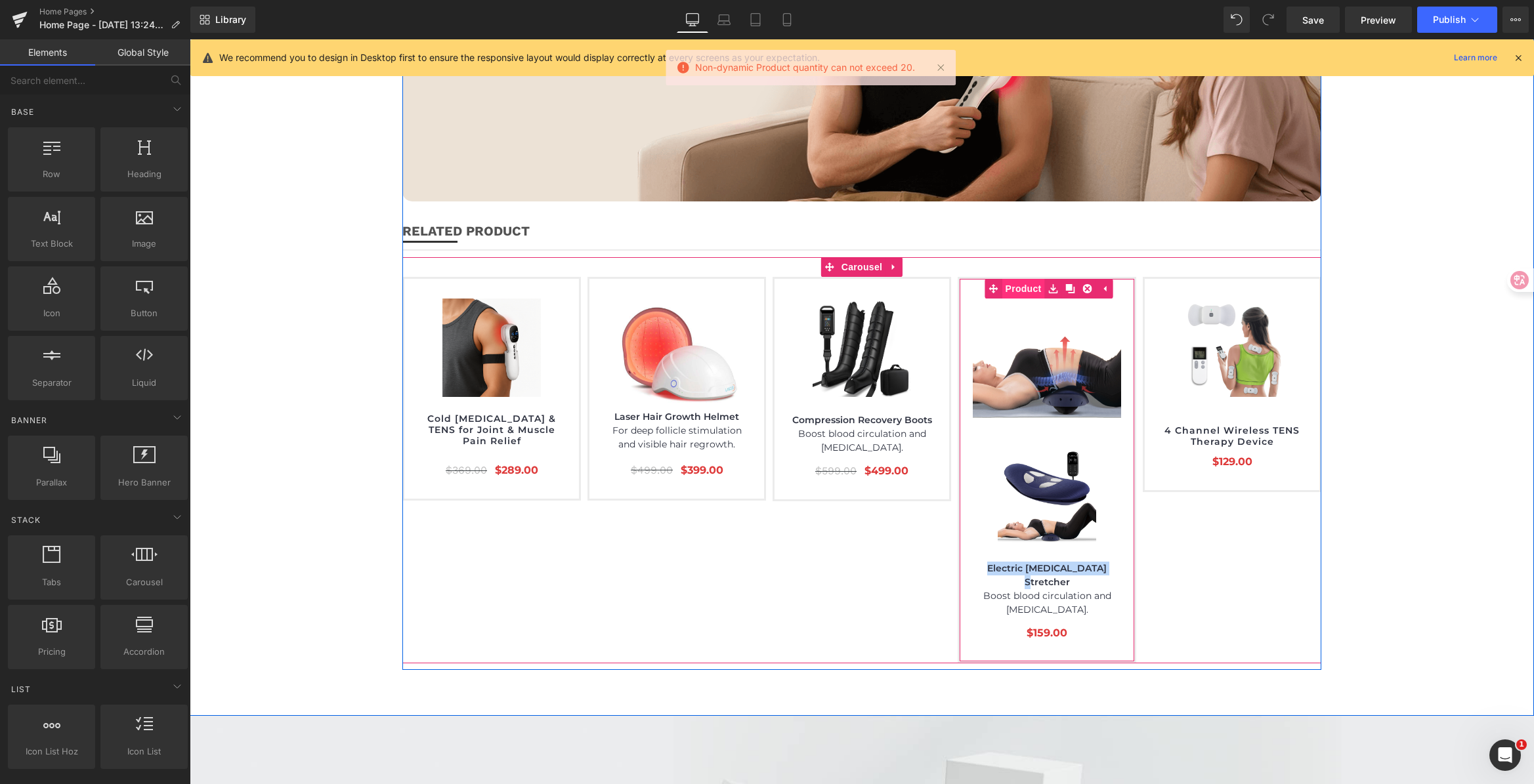
click at [1020, 279] on link "Product" at bounding box center [1015, 288] width 60 height 20
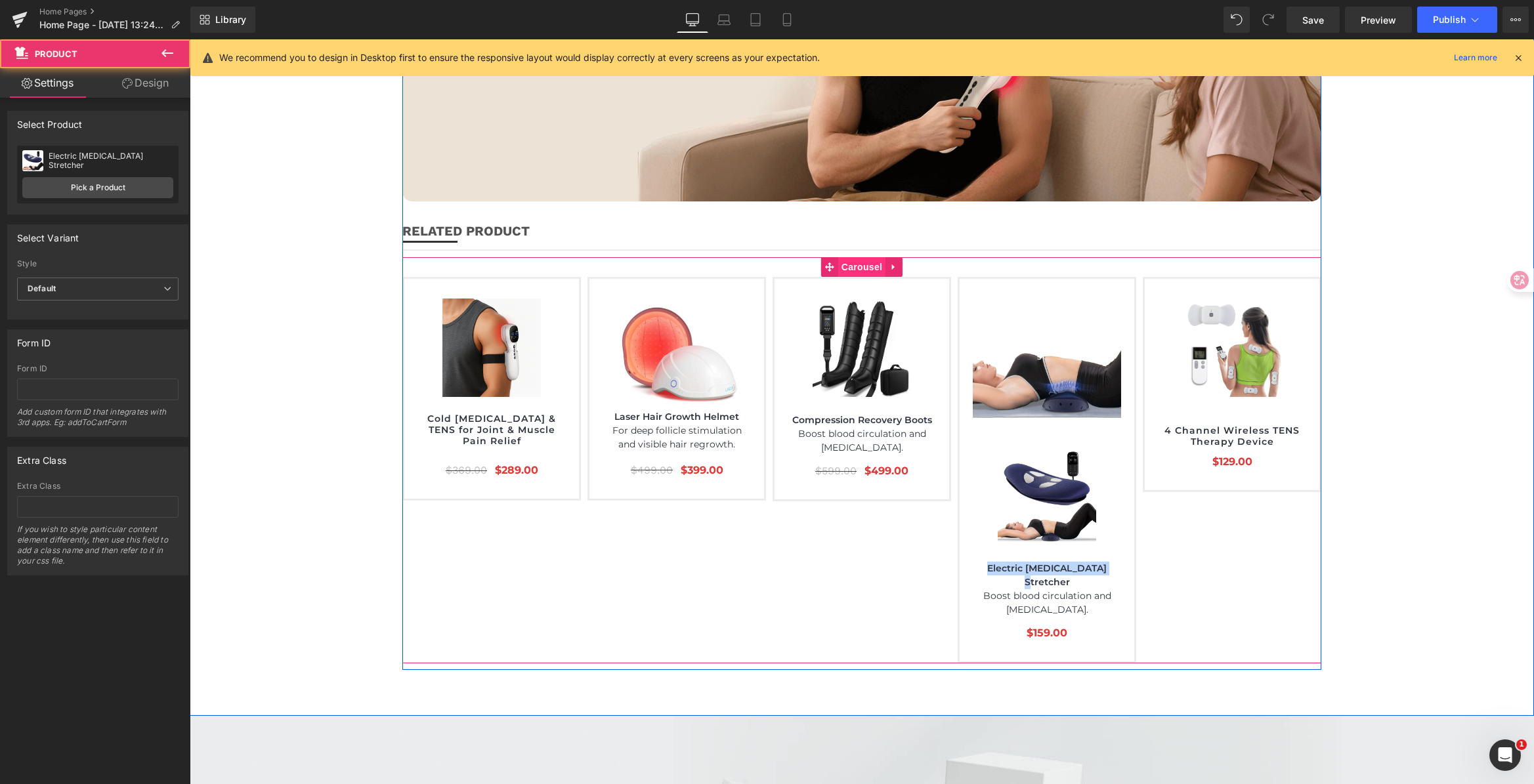
click at [859, 257] on span "Carousel" at bounding box center [862, 266] width 47 height 20
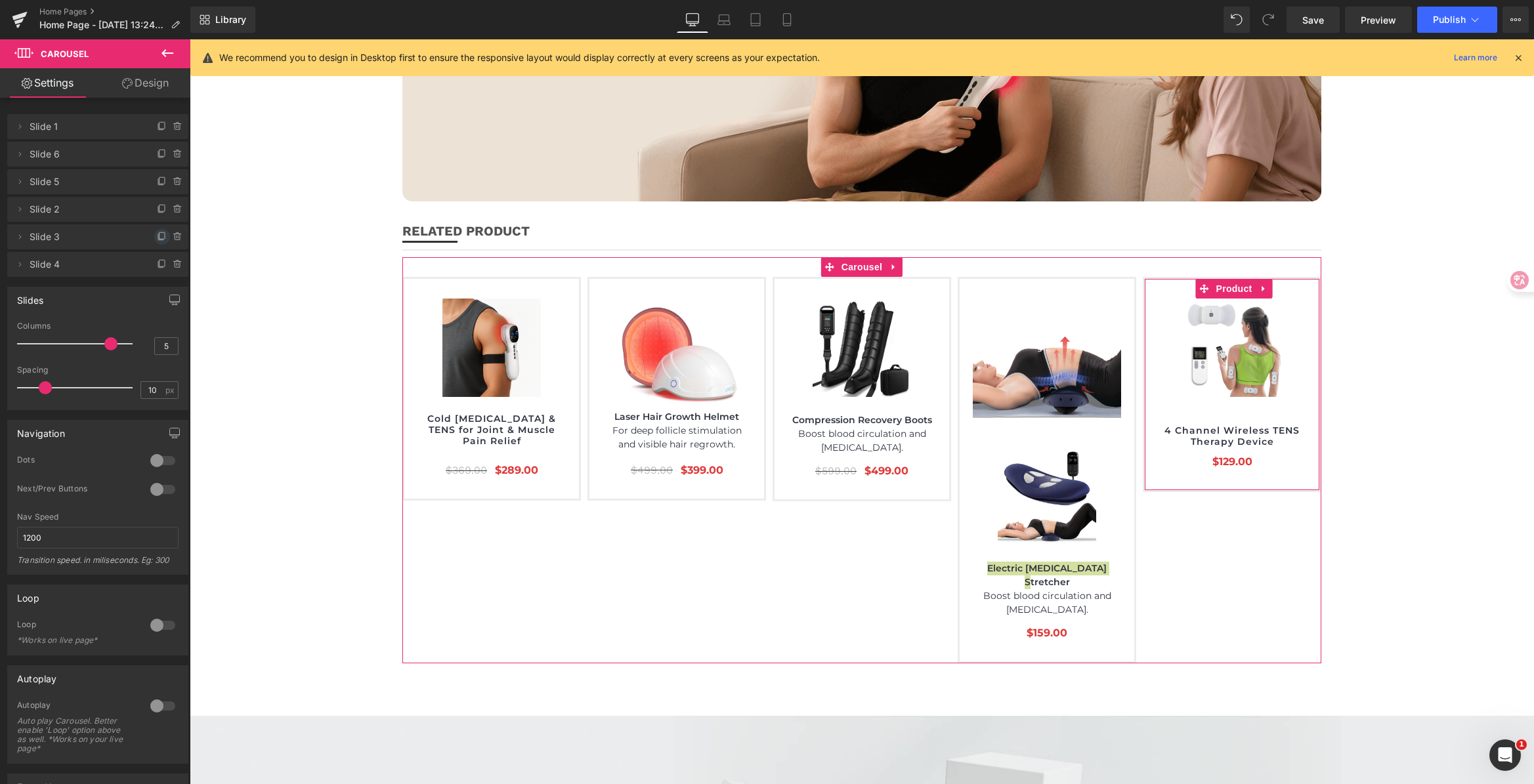
click at [157, 234] on icon at bounding box center [162, 237] width 10 height 10
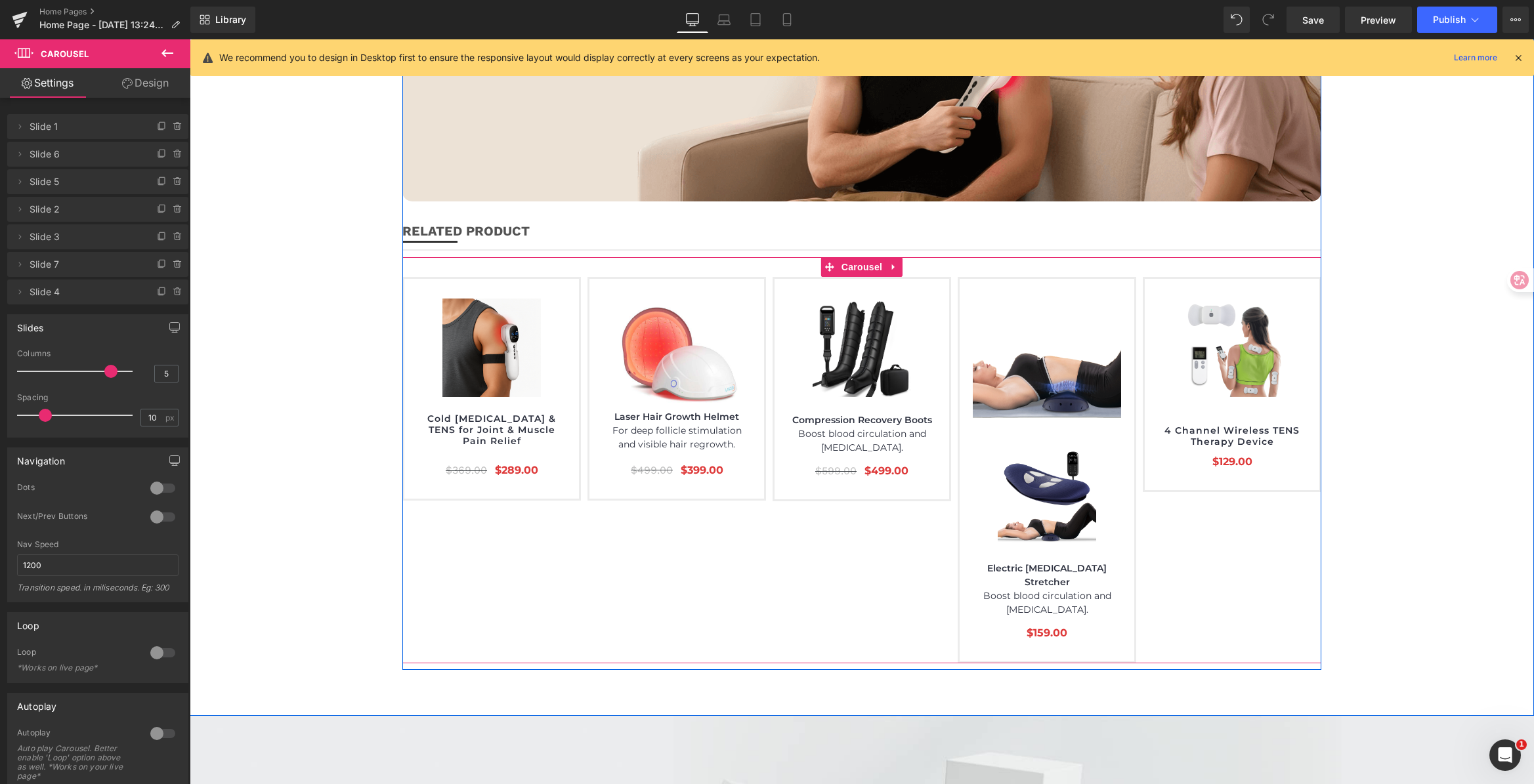
scroll to position [5241, 0]
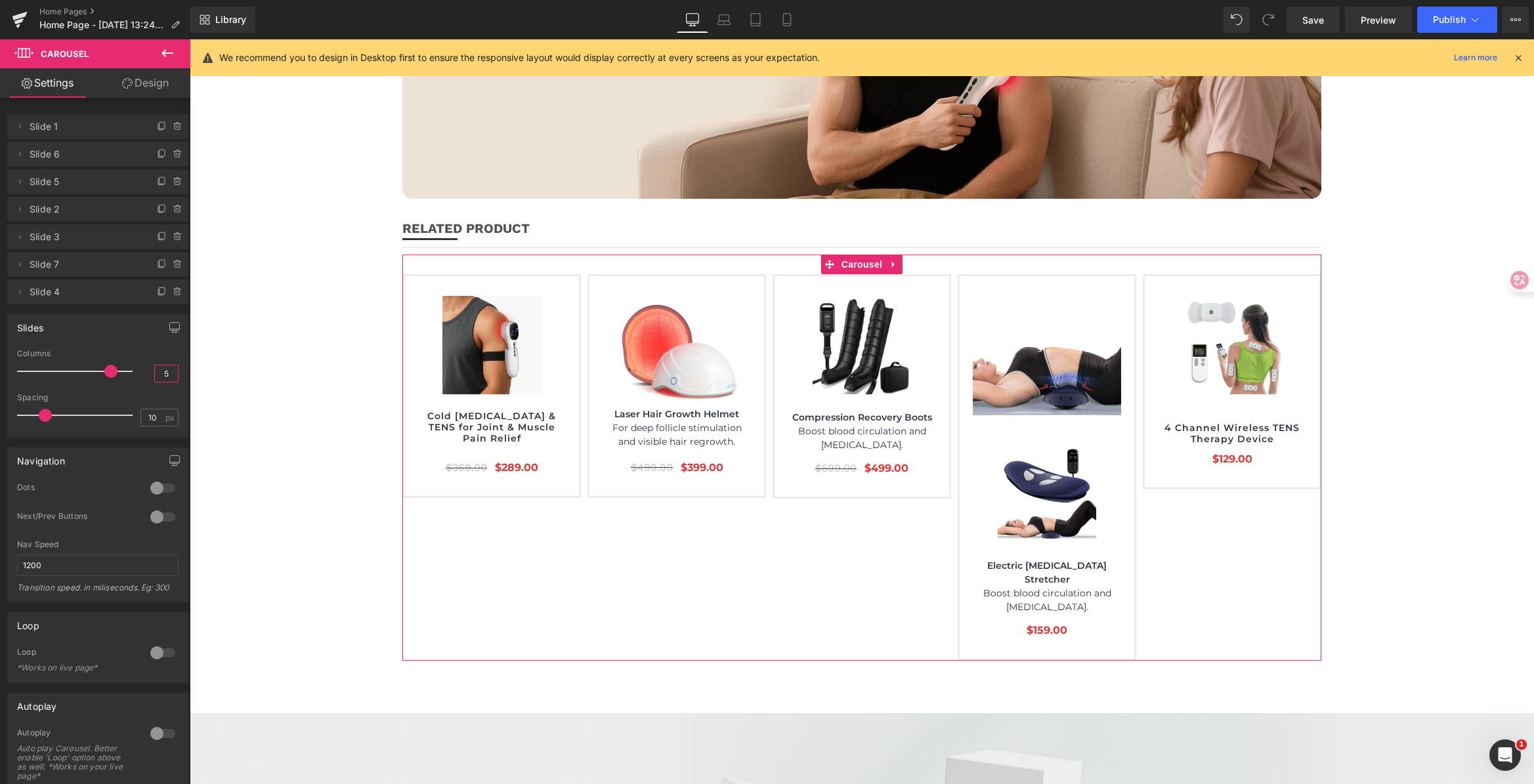
click at [160, 372] on input "5" at bounding box center [167, 373] width 23 height 17
type input "6"
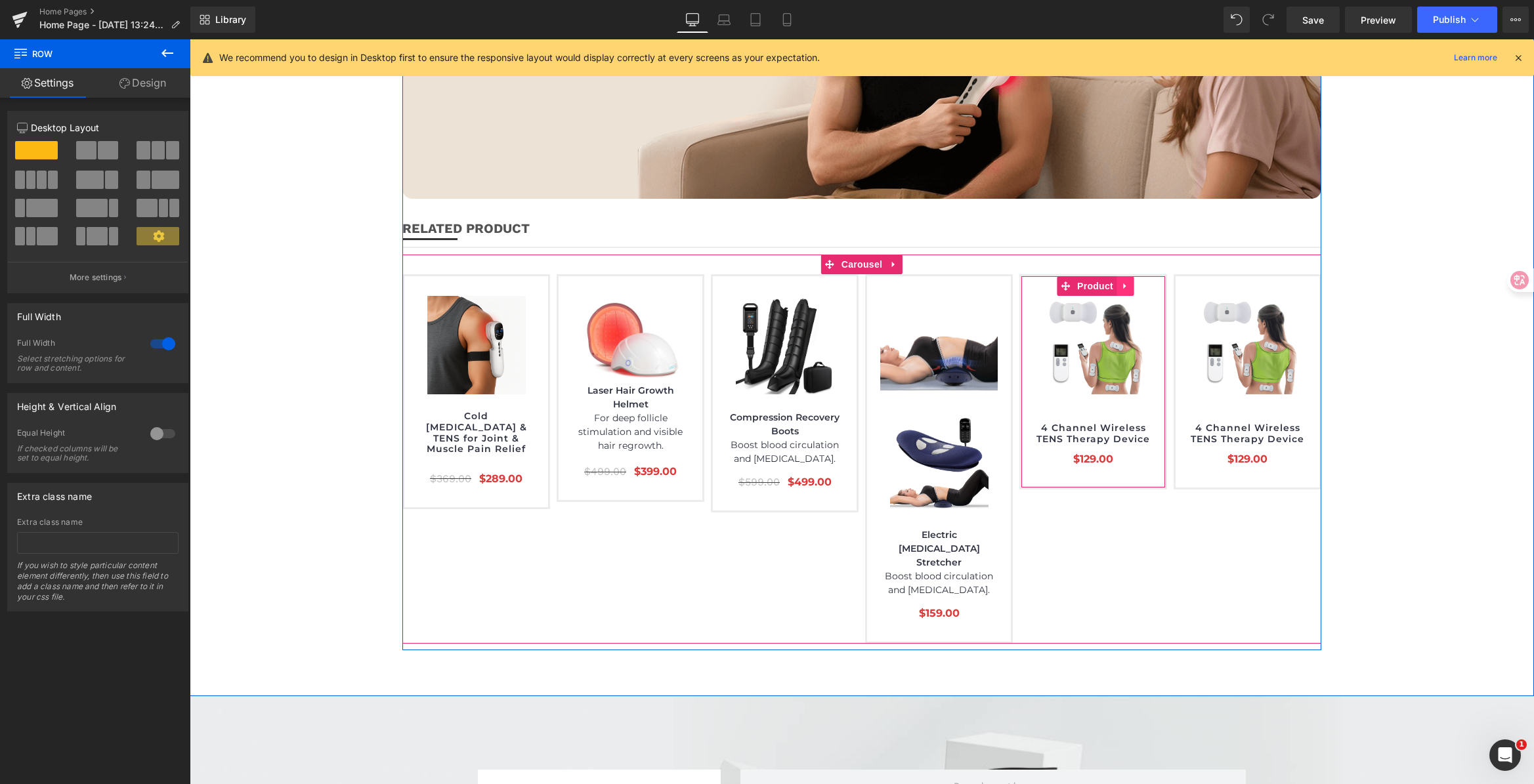
click at [1119, 276] on link at bounding box center [1125, 285] width 17 height 20
click at [1129, 282] on icon at bounding box center [1133, 287] width 9 height 10
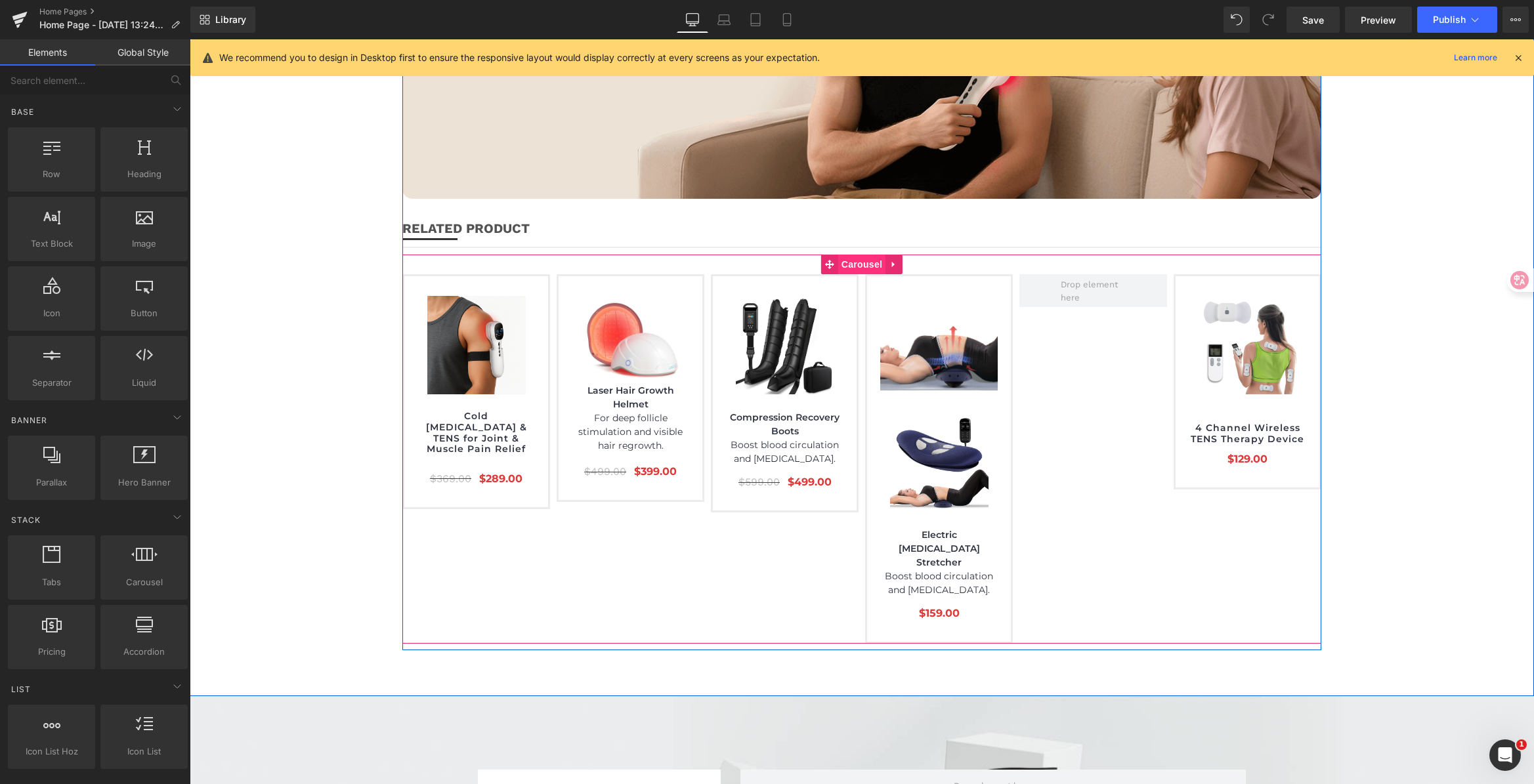
click at [878, 255] on span "Carousel" at bounding box center [862, 264] width 47 height 20
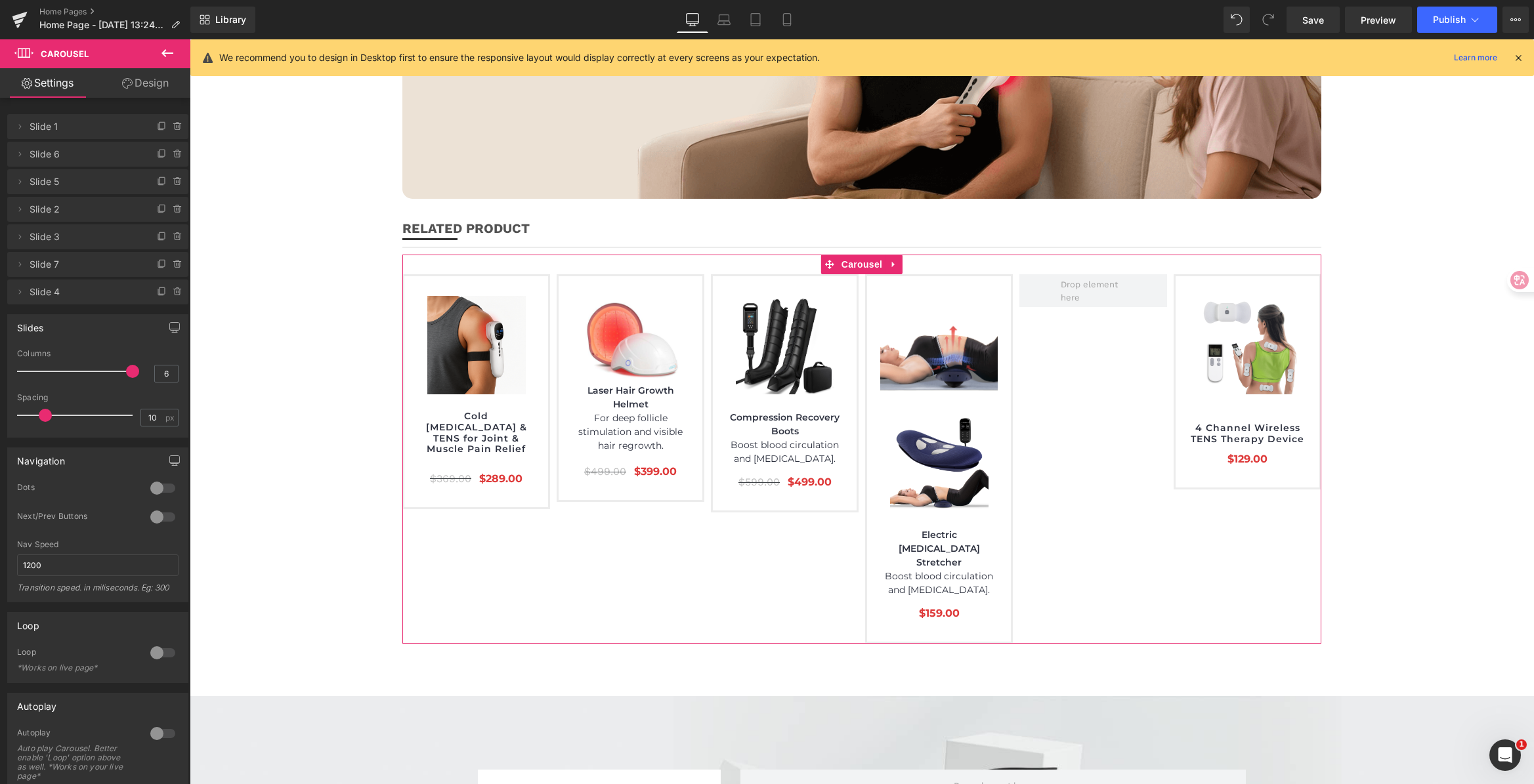
click at [103, 238] on span "Slide 3" at bounding box center [84, 237] width 110 height 25
click at [157, 207] on icon at bounding box center [162, 209] width 10 height 10
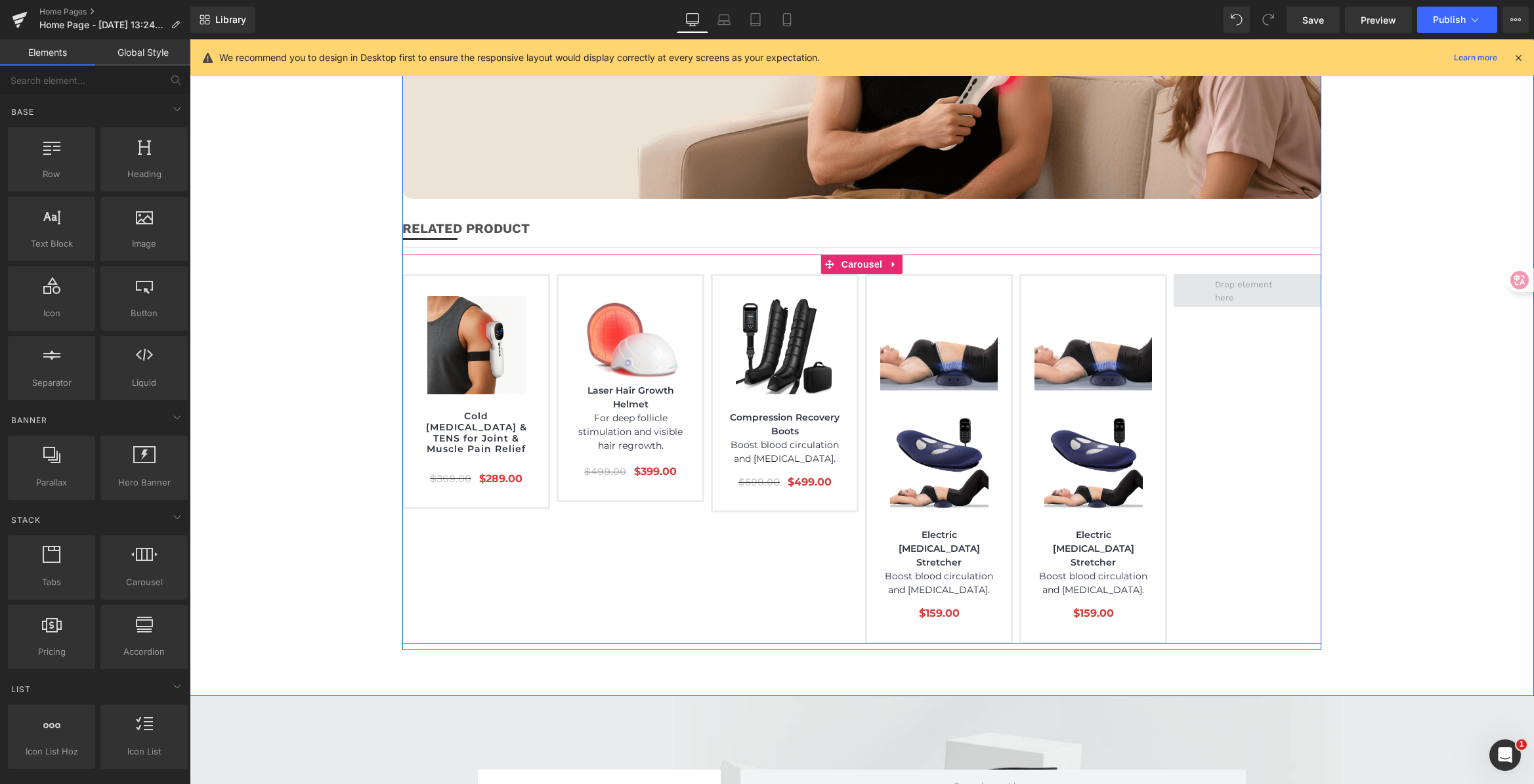
click at [1240, 275] on span at bounding box center [1248, 291] width 74 height 32
click at [839, 256] on span "Carousel" at bounding box center [862, 265] width 47 height 20
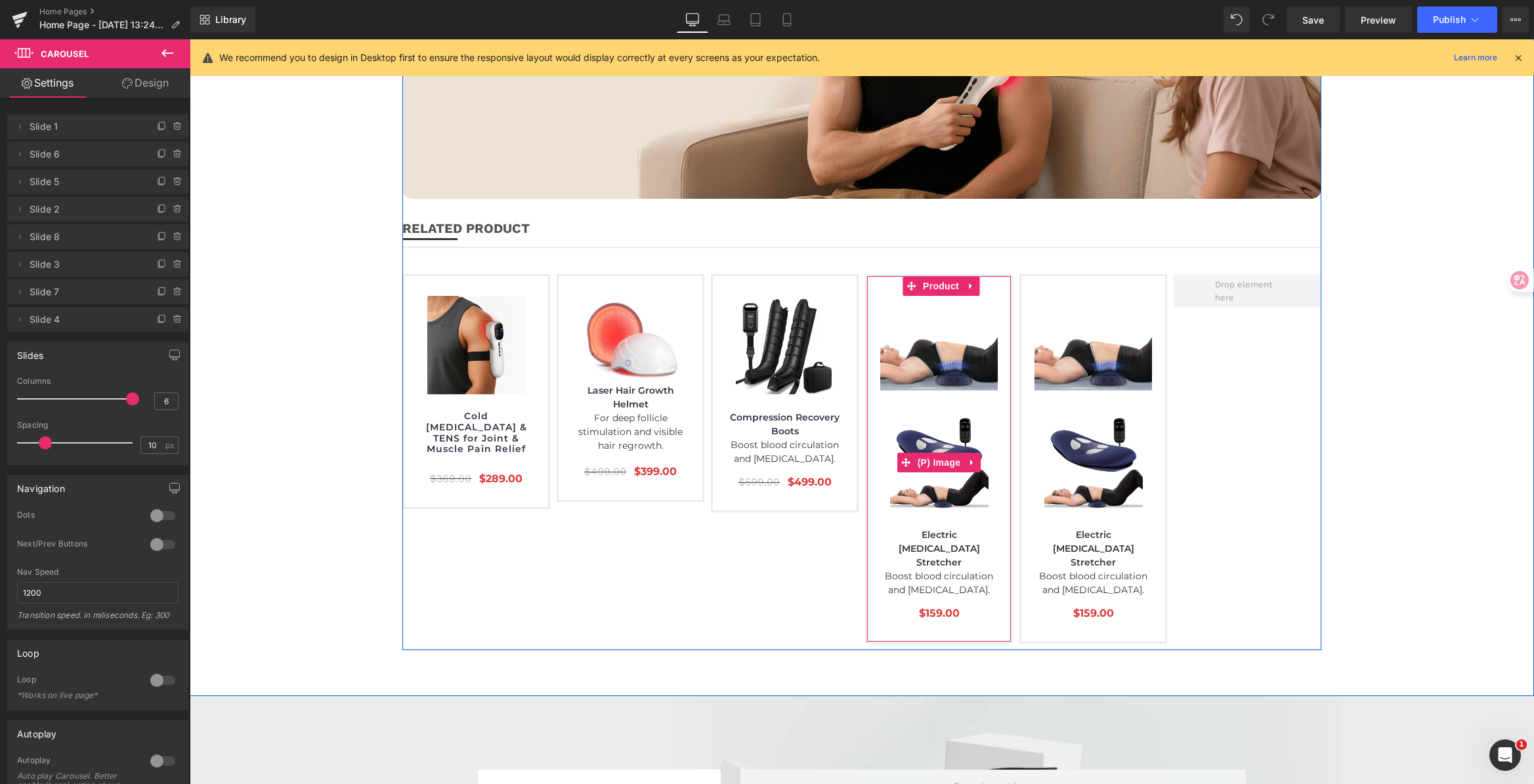
click at [967, 458] on icon at bounding box center [972, 463] width 9 height 10
drag, startPoint x: 972, startPoint y: 403, endPoint x: 1023, endPoint y: 403, distance: 51.0
click at [976, 458] on icon at bounding box center [980, 462] width 9 height 9
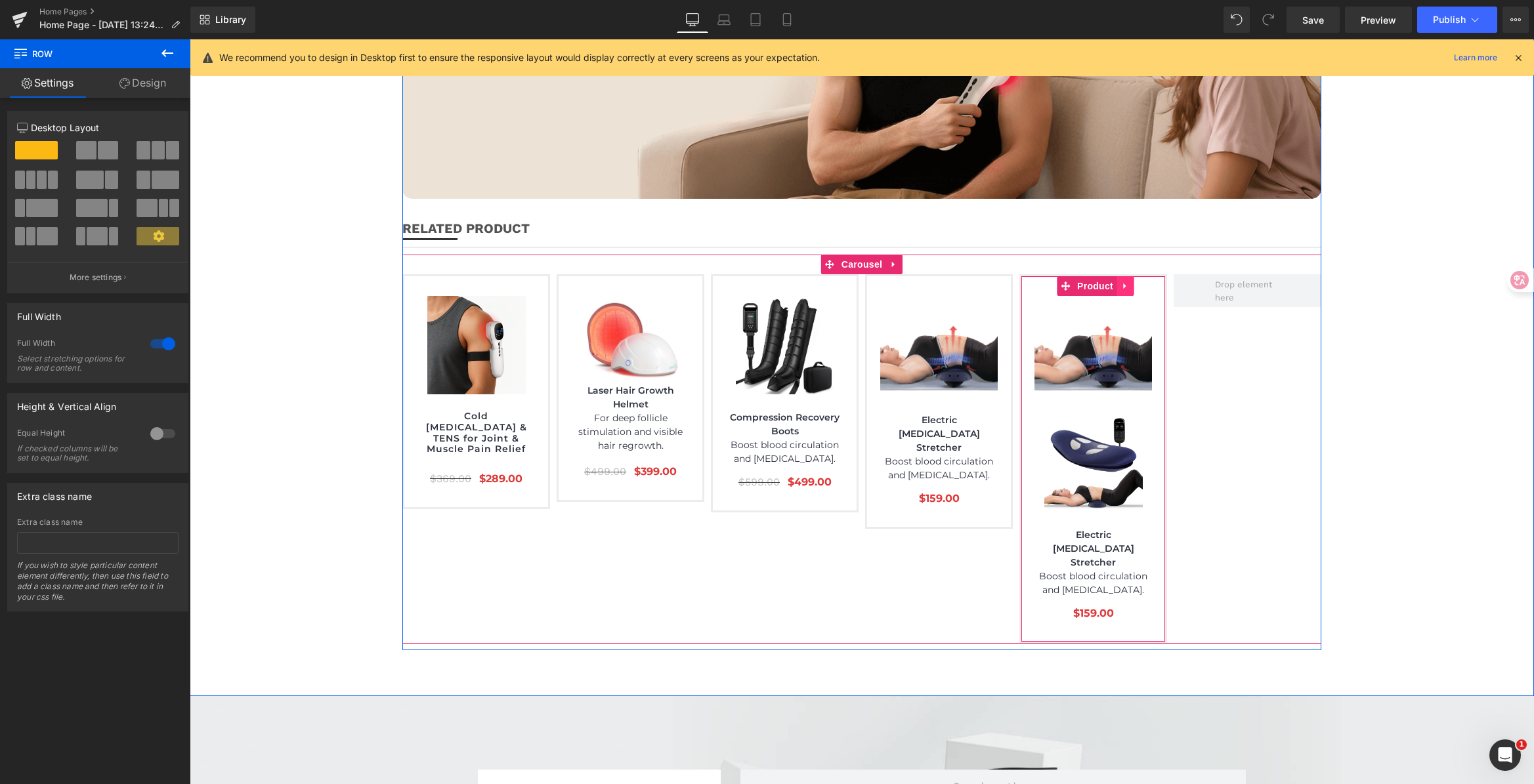
click at [1123, 283] on icon at bounding box center [1125, 286] width 3 height 6
click at [1129, 282] on icon at bounding box center [1133, 286] width 9 height 9
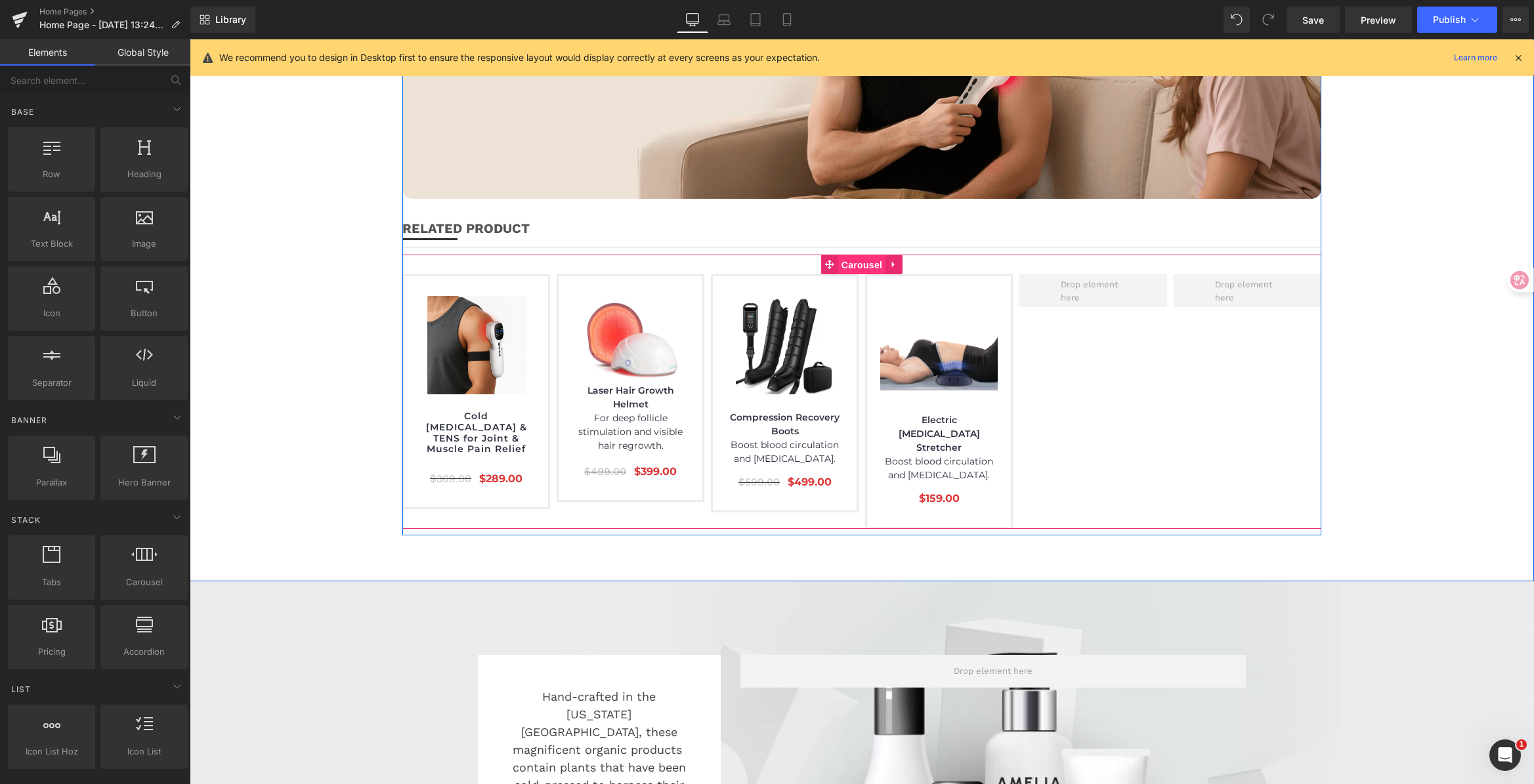
click at [857, 256] on span "Carousel" at bounding box center [862, 265] width 47 height 20
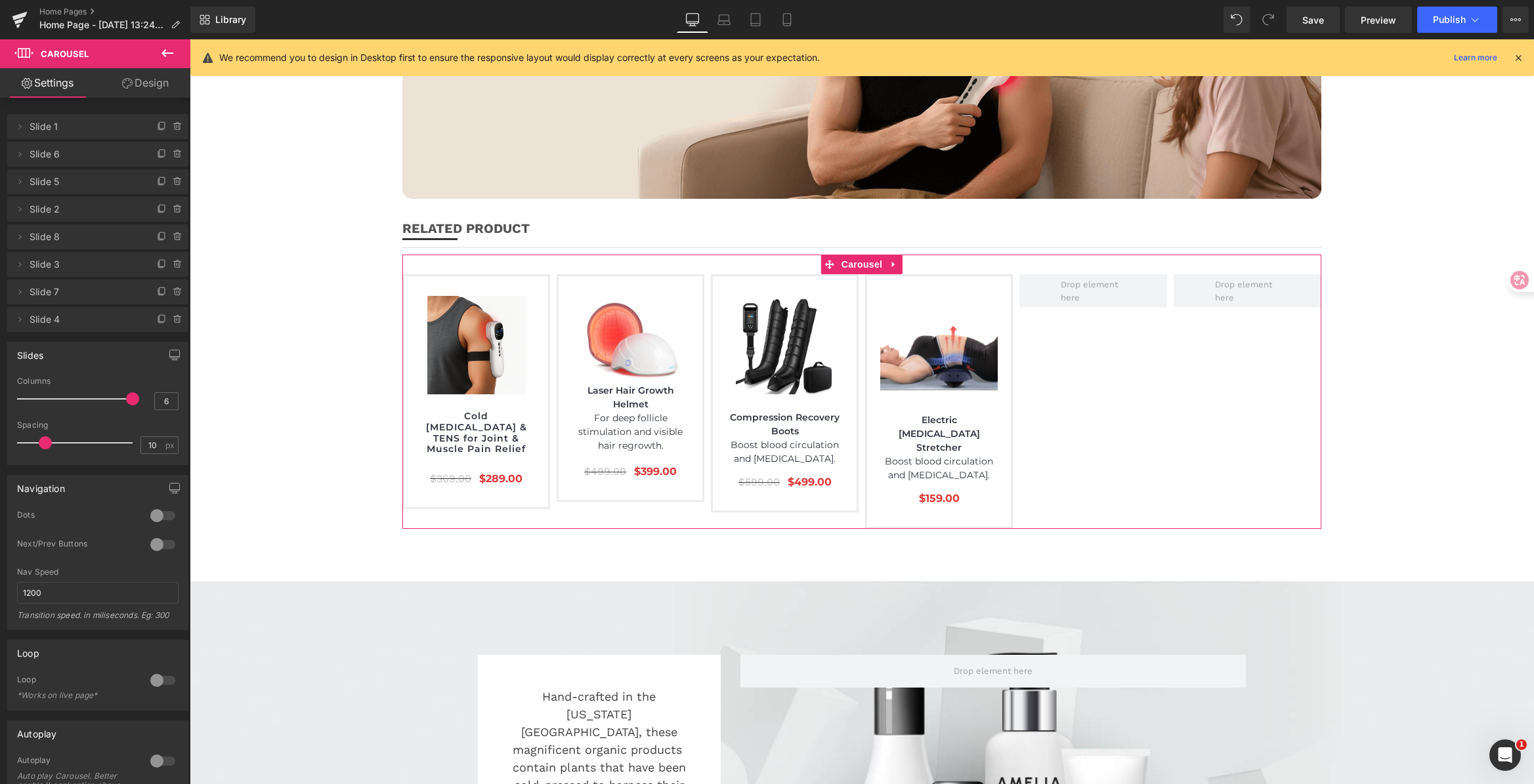
click at [71, 264] on span "Slide 3" at bounding box center [84, 264] width 110 height 25
click at [176, 263] on icon at bounding box center [176, 264] width 0 height 3
click at [170, 262] on button "Delete" at bounding box center [163, 264] width 42 height 17
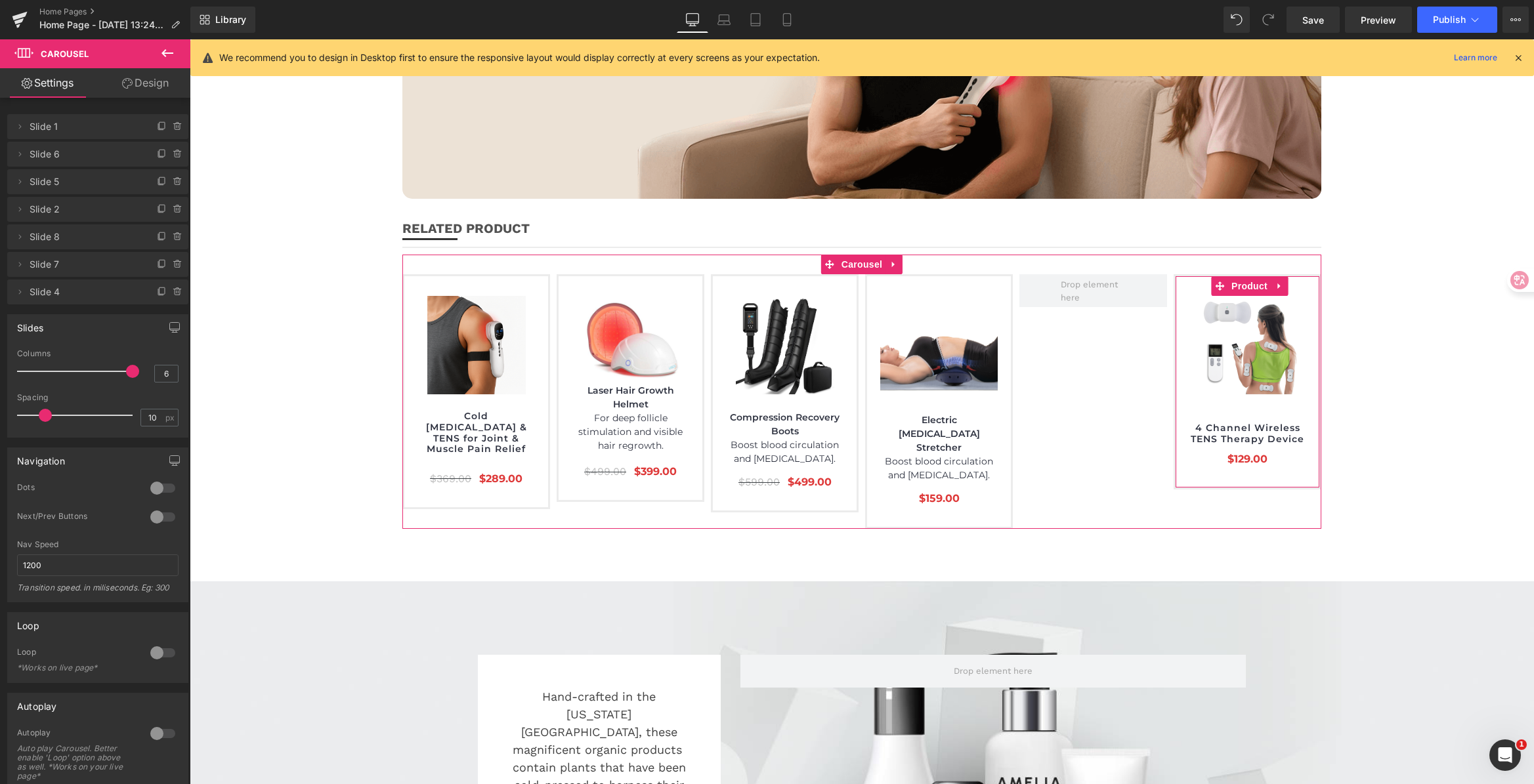
click at [176, 263] on icon at bounding box center [176, 264] width 0 height 3
click at [170, 262] on button "Delete" at bounding box center [163, 264] width 42 height 17
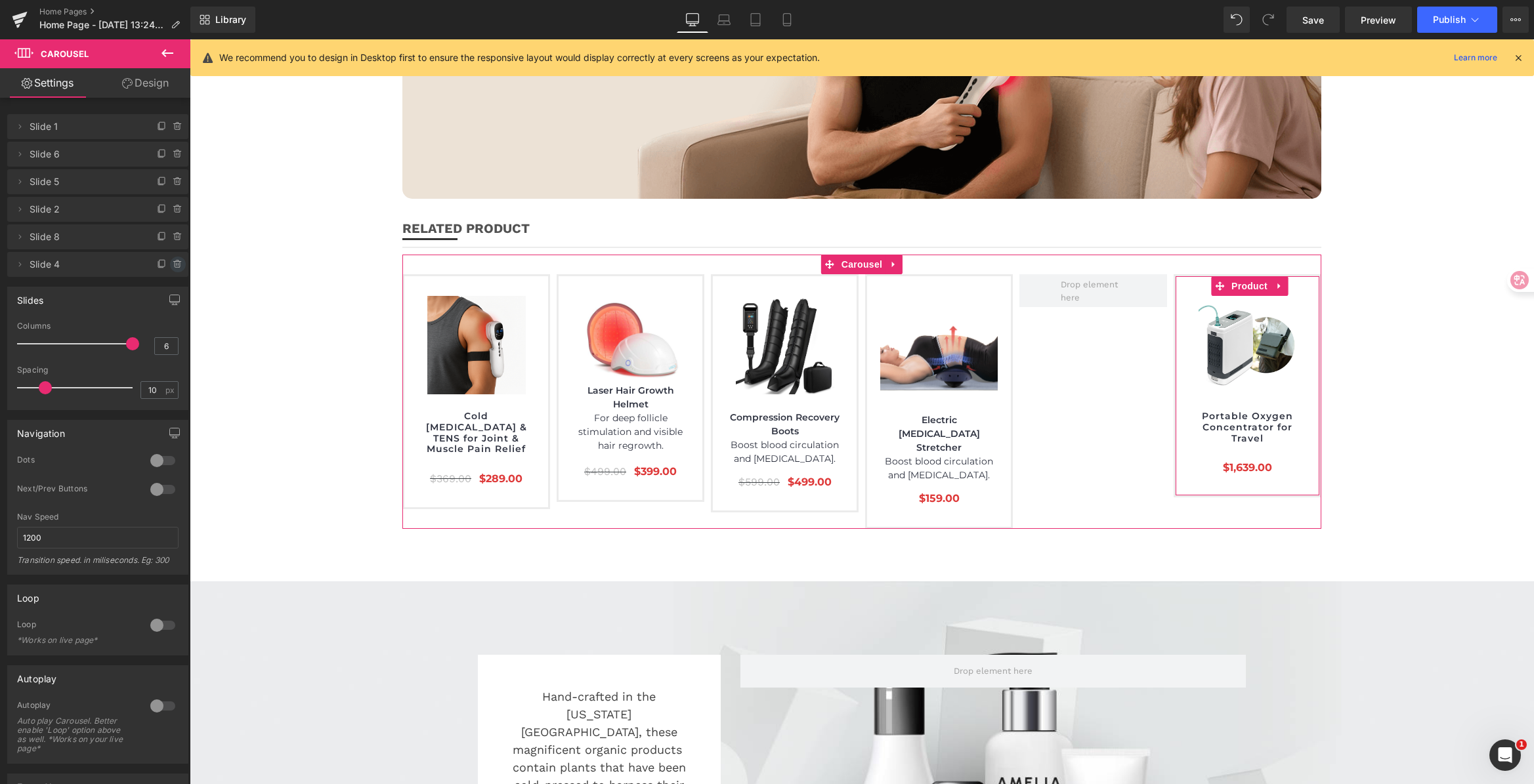
click at [173, 263] on icon at bounding box center [178, 264] width 10 height 10
click at [170, 263] on button "Delete" at bounding box center [163, 264] width 42 height 17
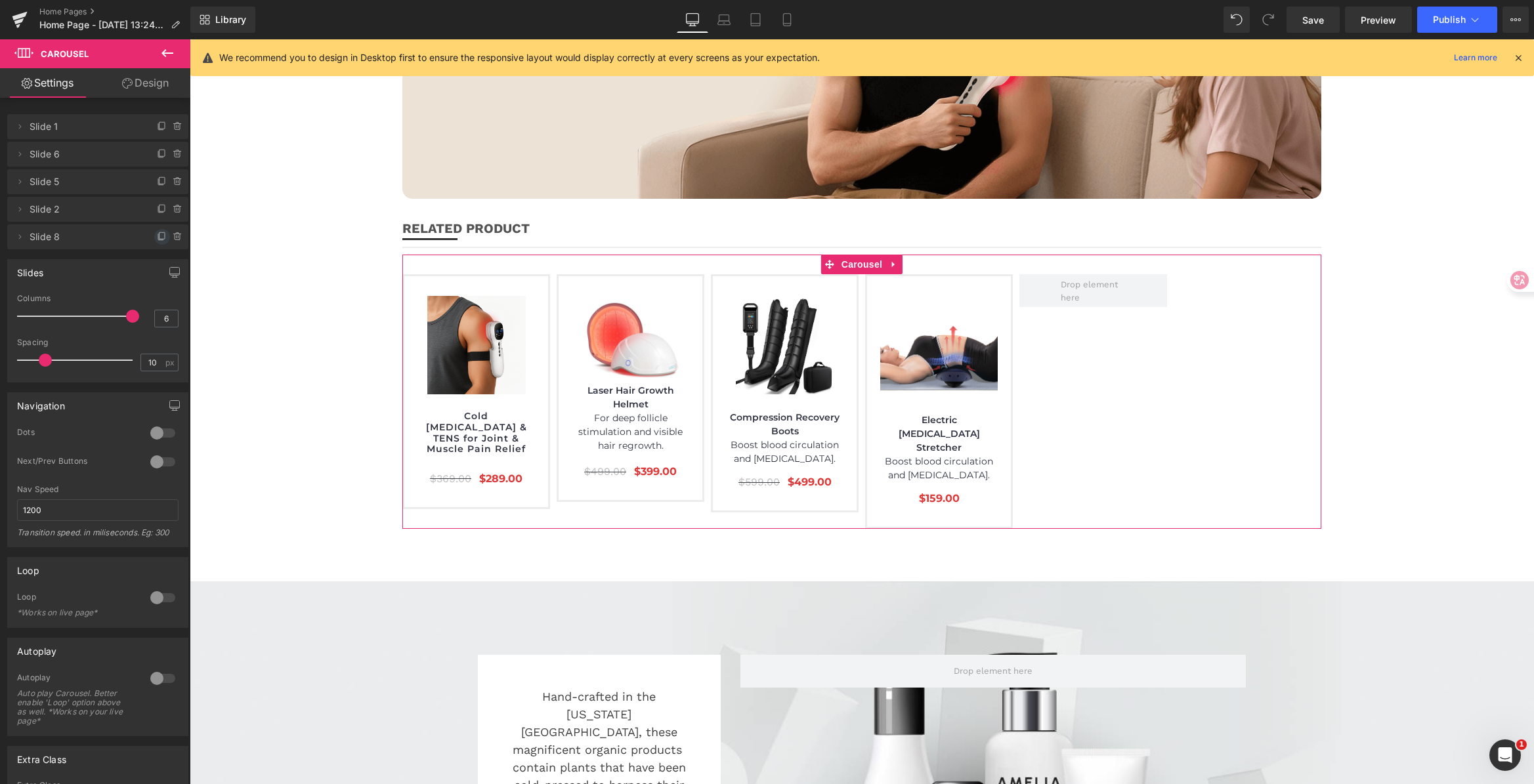
click at [157, 233] on icon at bounding box center [162, 237] width 10 height 10
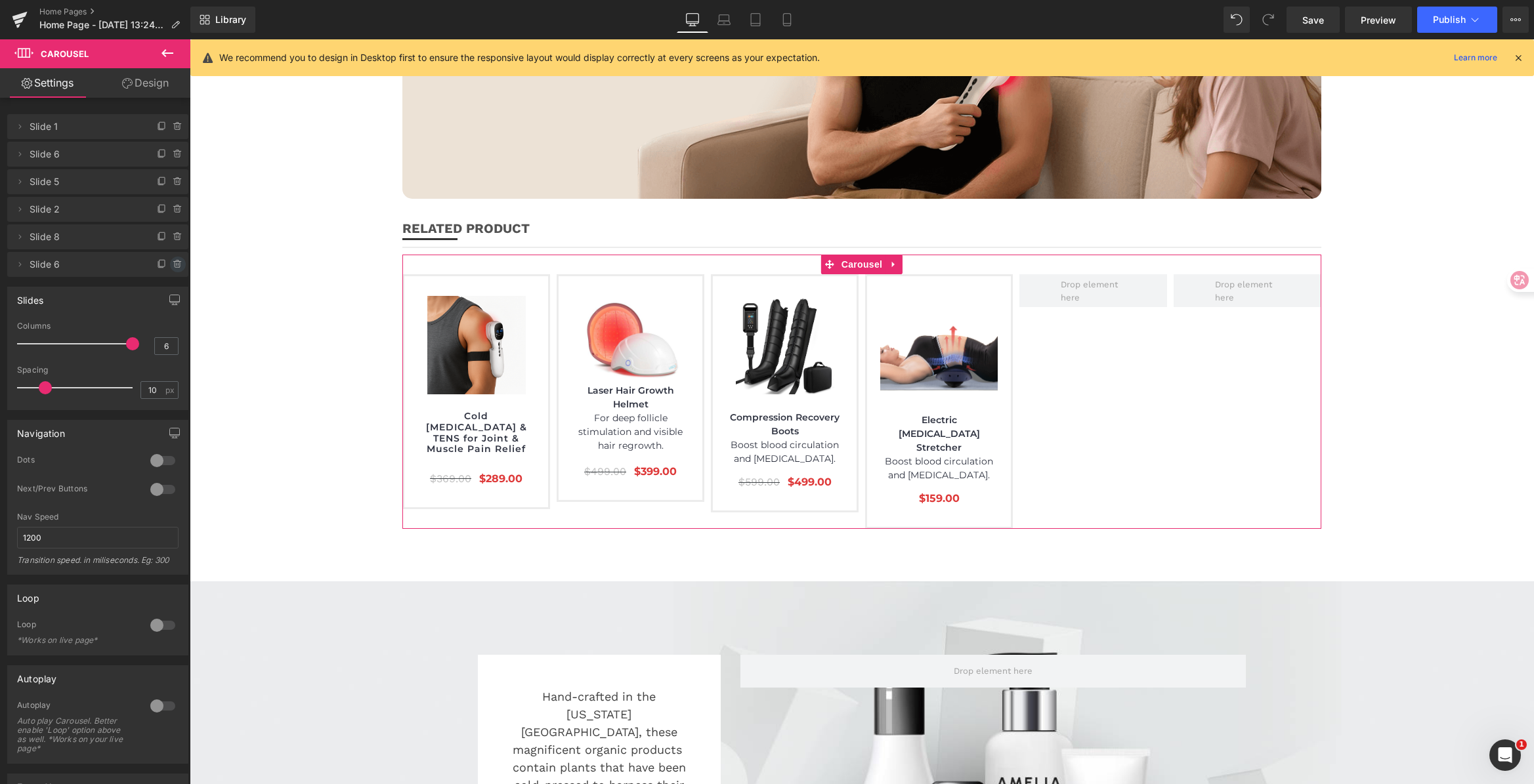
click at [173, 261] on icon at bounding box center [178, 264] width 10 height 10
click at [171, 262] on button "Delete" at bounding box center [163, 264] width 42 height 17
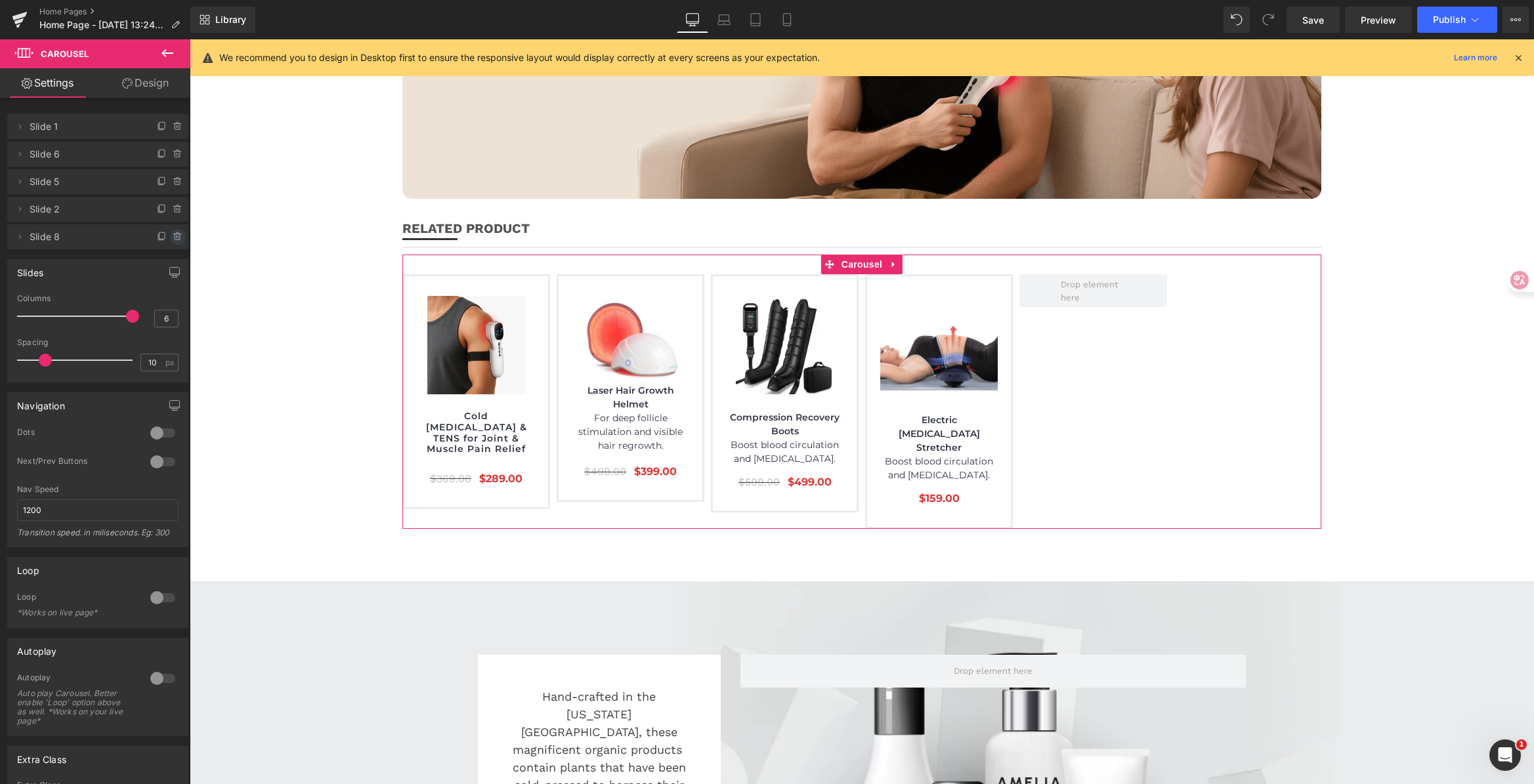
click at [170, 231] on span at bounding box center [178, 237] width 16 height 16
click at [168, 234] on button "Delete" at bounding box center [163, 237] width 42 height 17
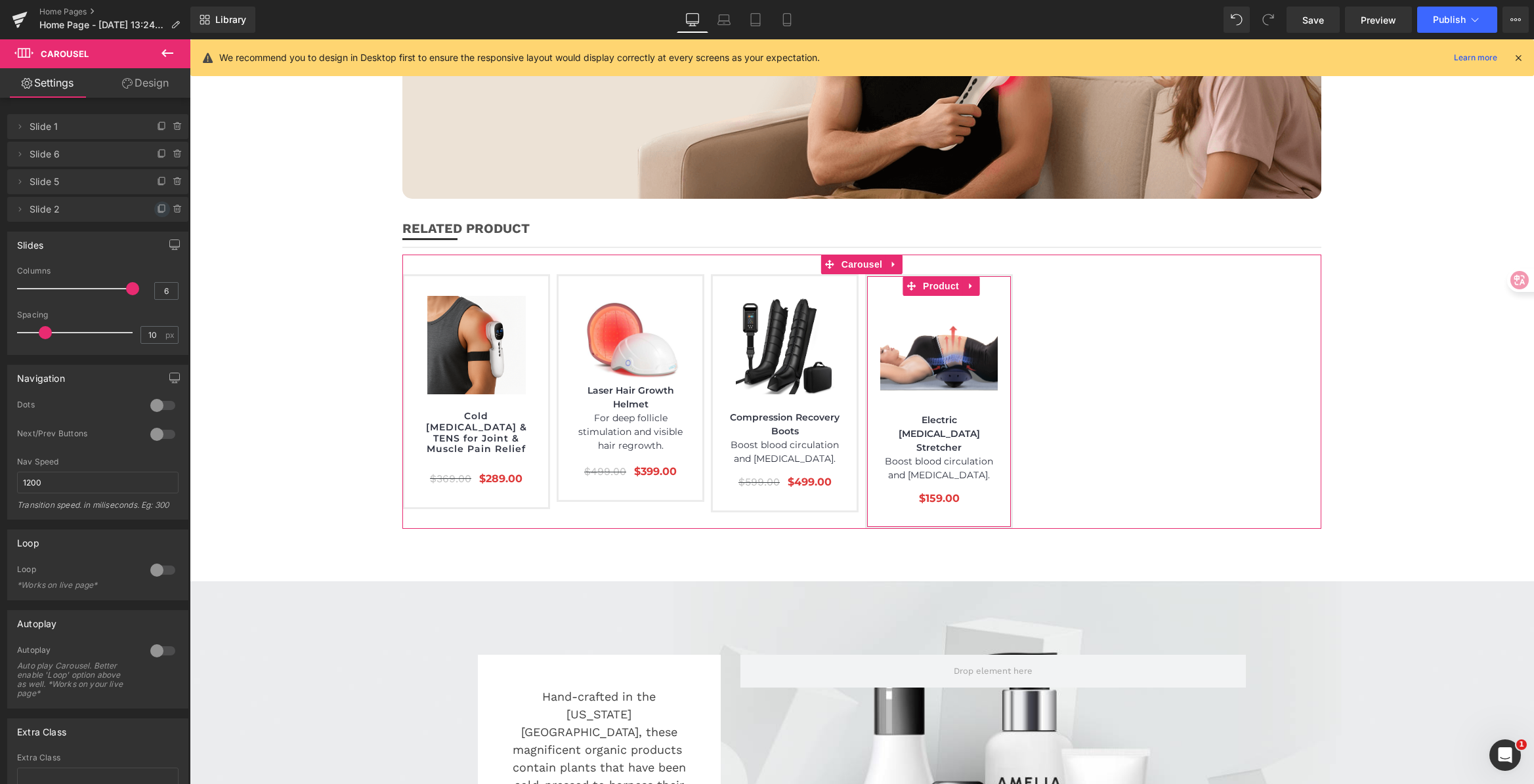
click at [157, 204] on icon at bounding box center [162, 209] width 10 height 10
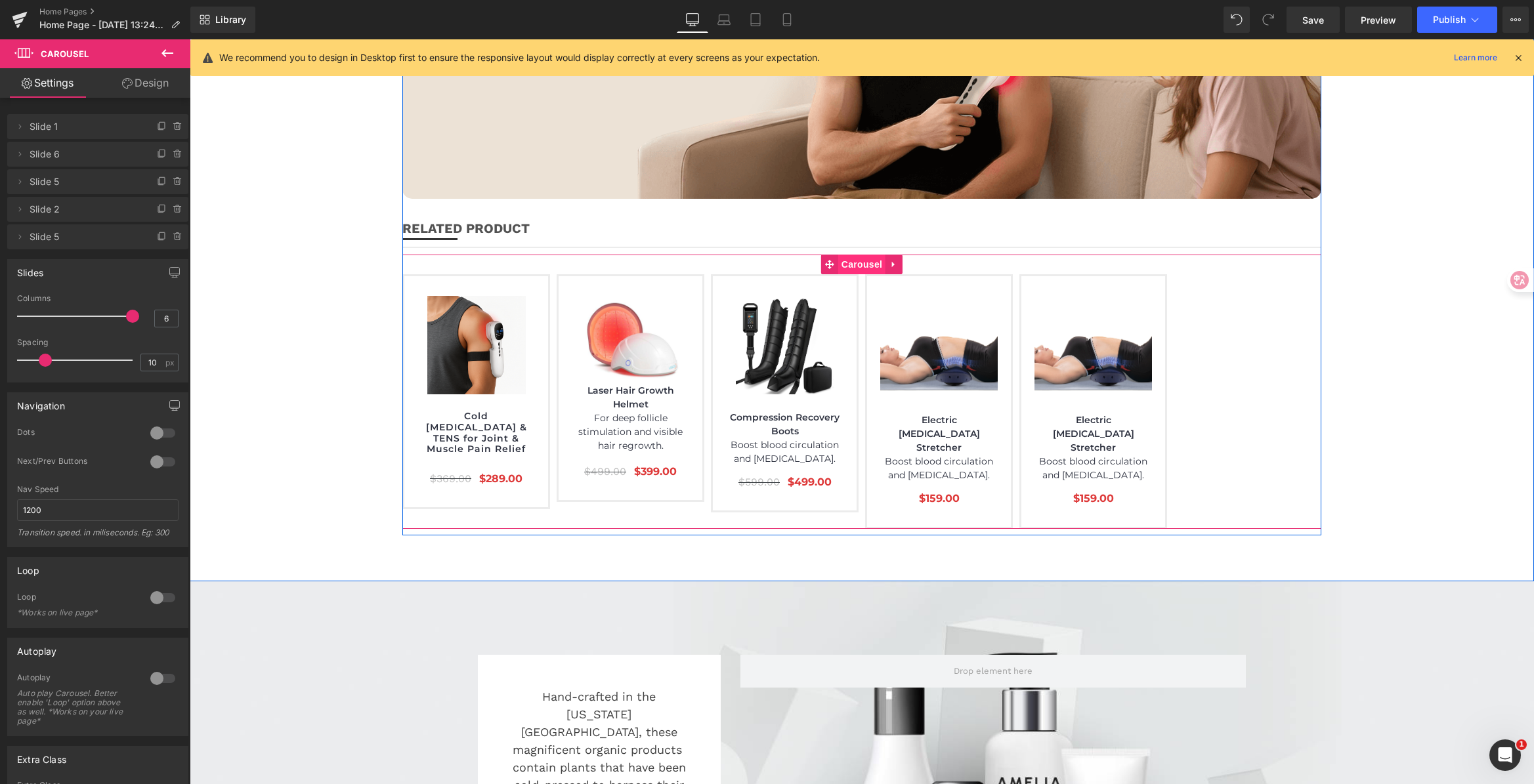
click at [866, 255] on span "Carousel" at bounding box center [862, 264] width 47 height 20
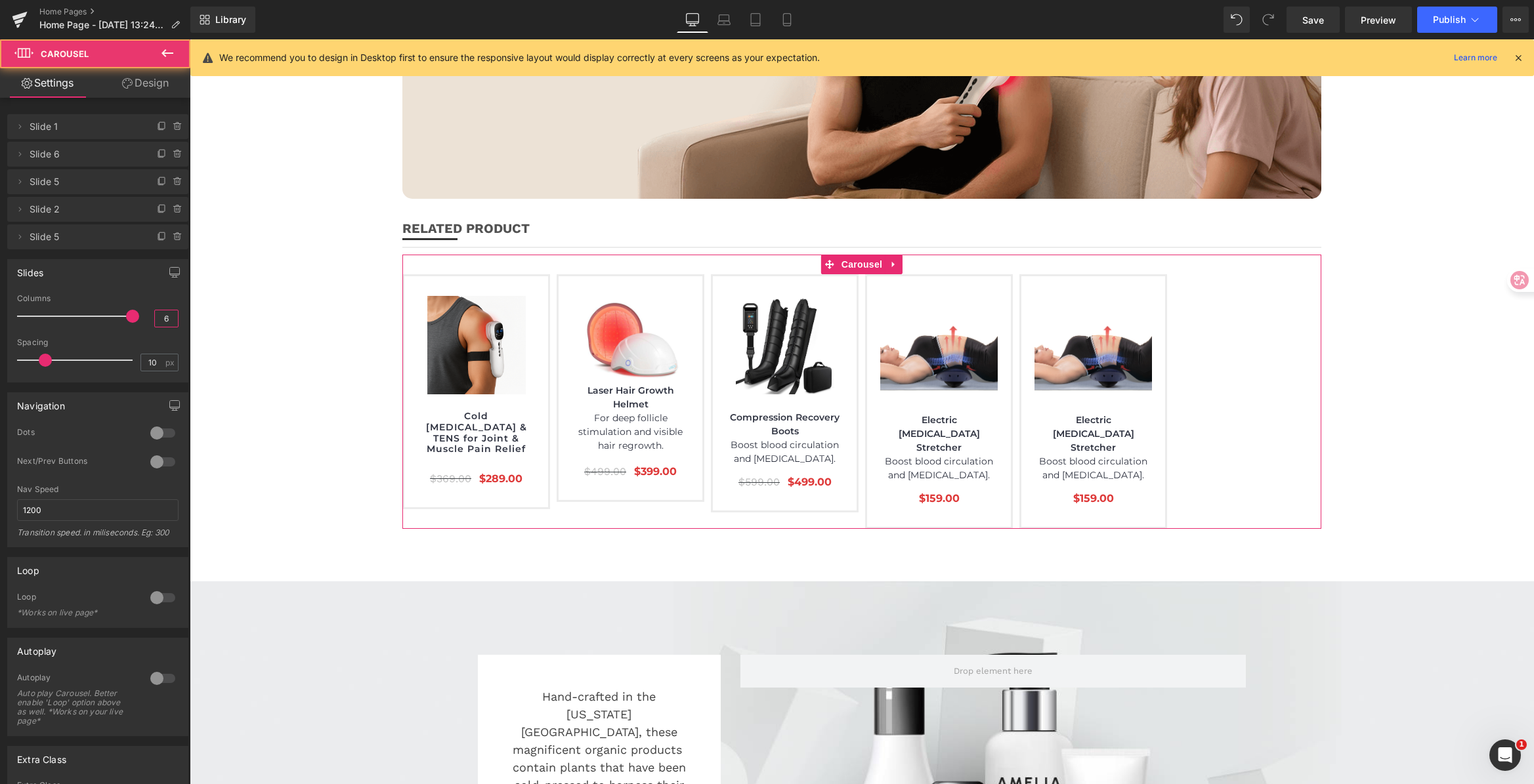
drag, startPoint x: 162, startPoint y: 316, endPoint x: 148, endPoint y: 322, distance: 15.2
click at [148, 322] on div "Columns 6" at bounding box center [98, 316] width 162 height 44
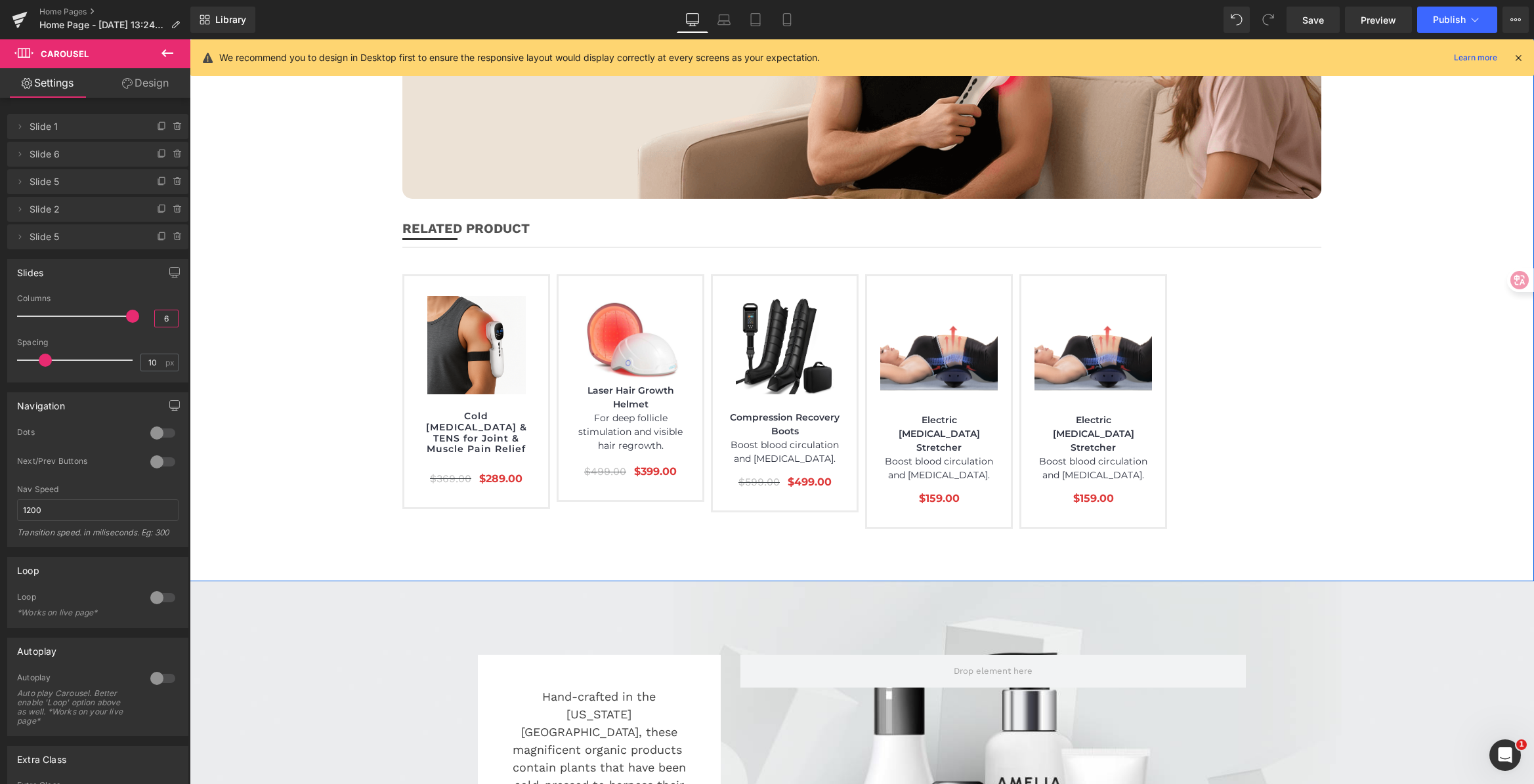
type input "5"
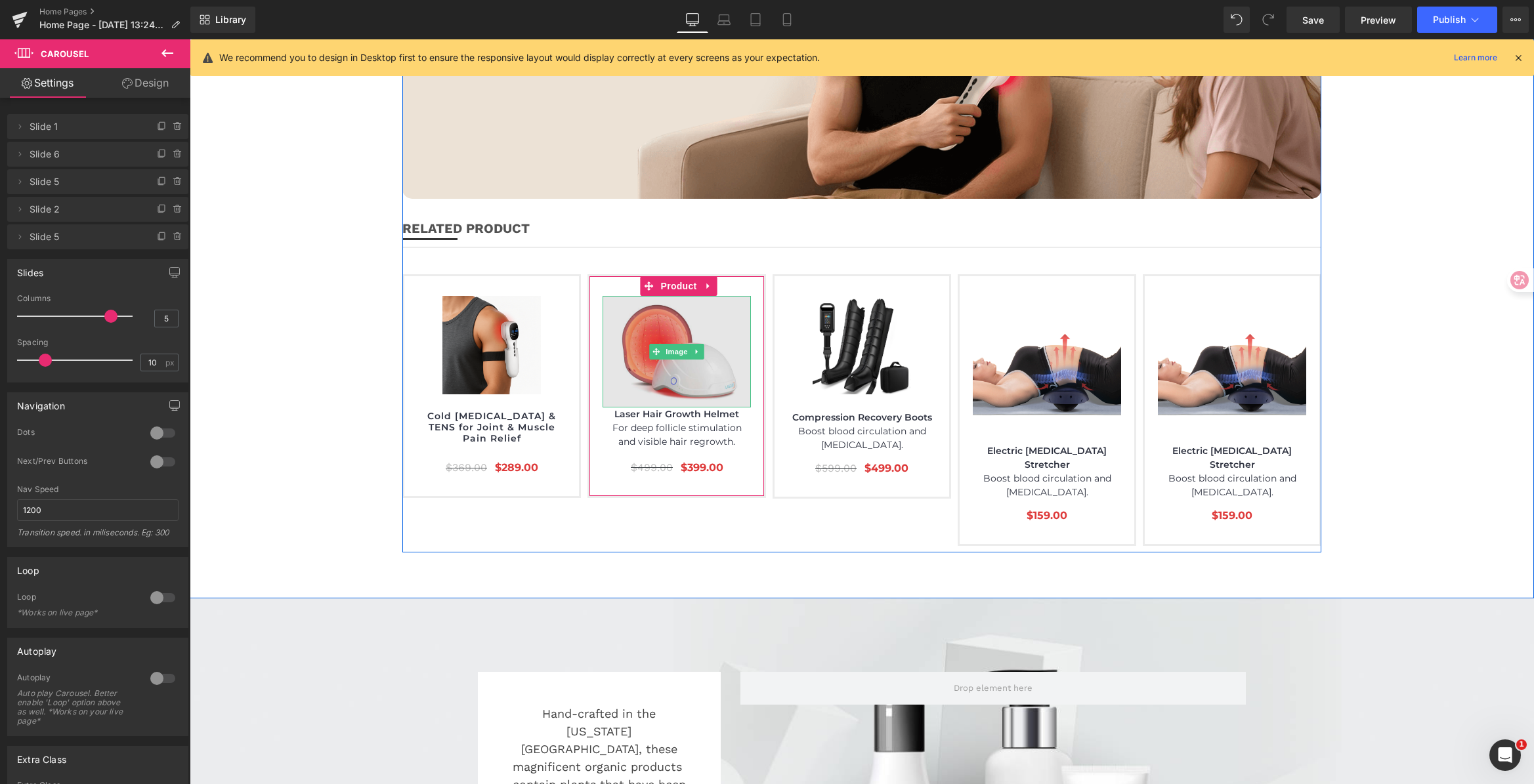
click at [680, 321] on img at bounding box center [677, 351] width 149 height 111
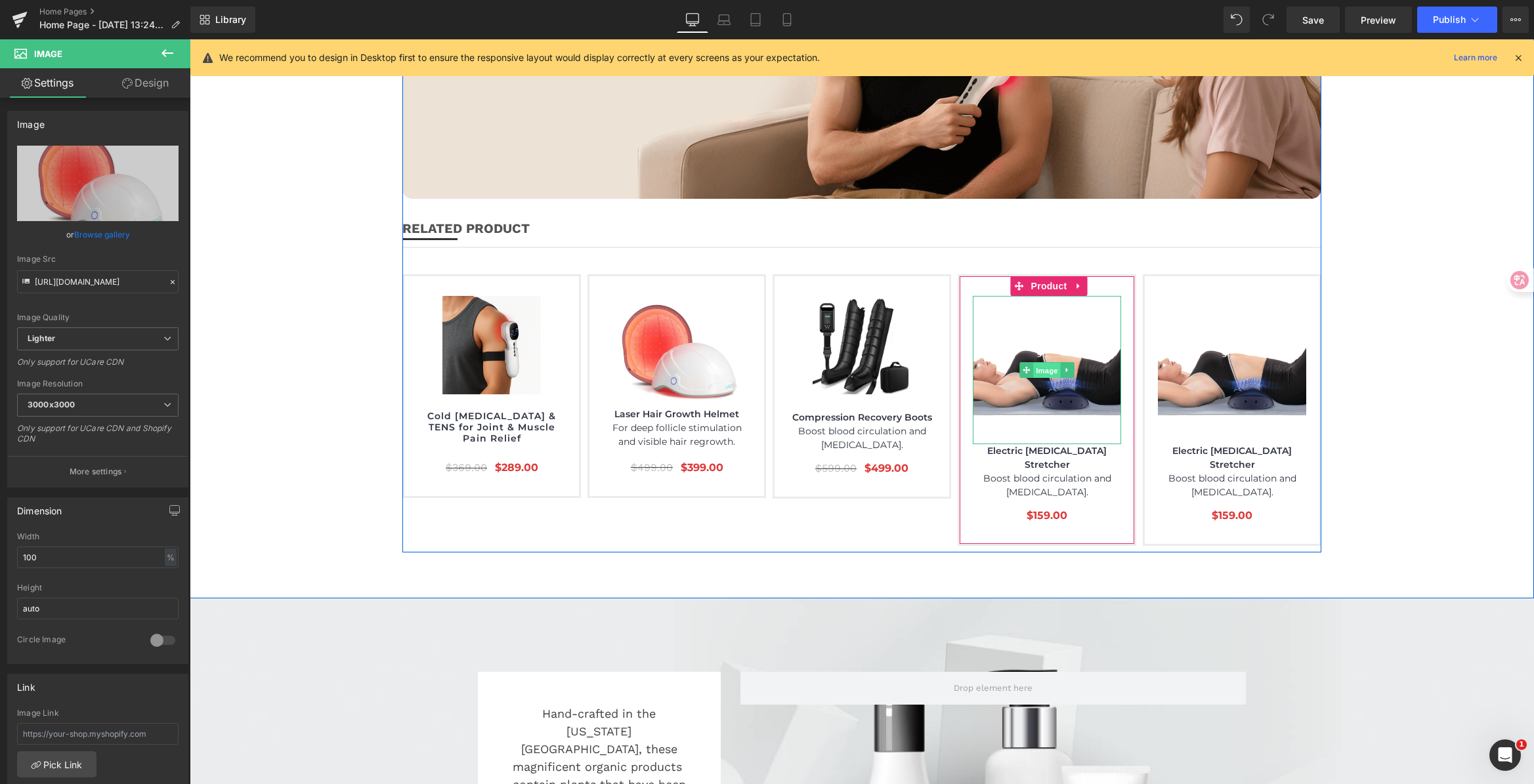
click at [1046, 363] on span "Image" at bounding box center [1047, 371] width 28 height 16
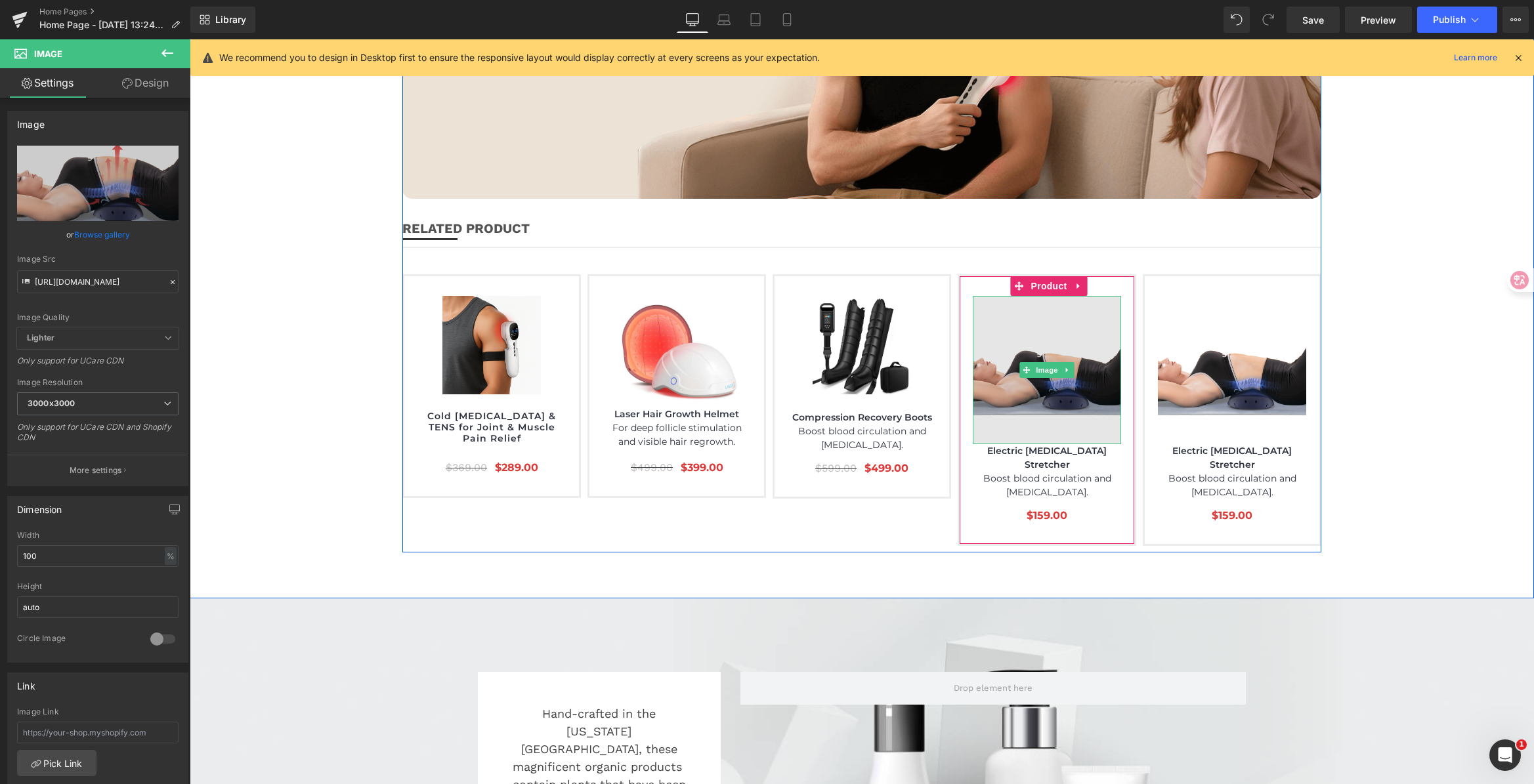
click at [1005, 296] on img at bounding box center [1047, 370] width 149 height 149
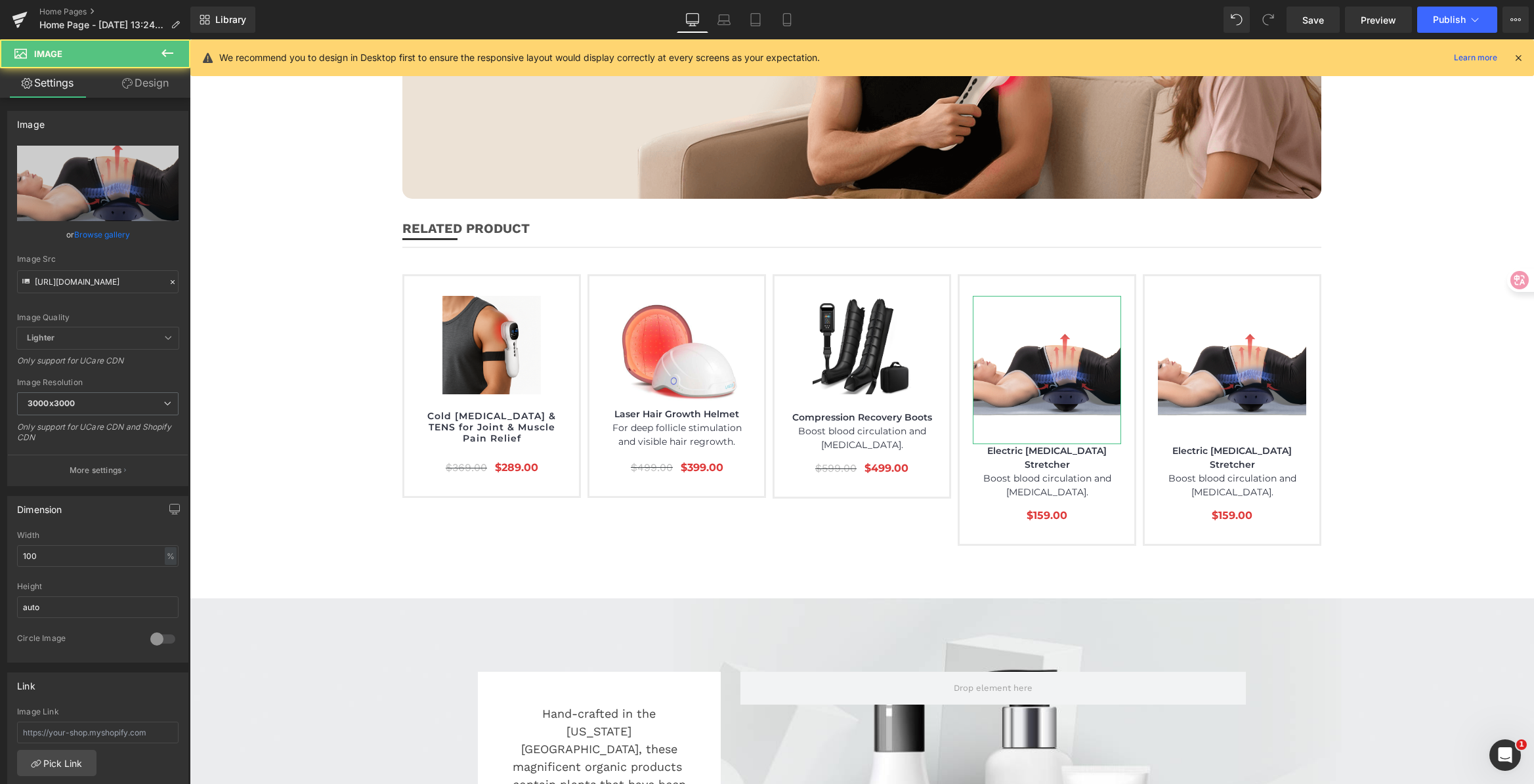
click at [167, 79] on link "Design" at bounding box center [145, 83] width 95 height 30
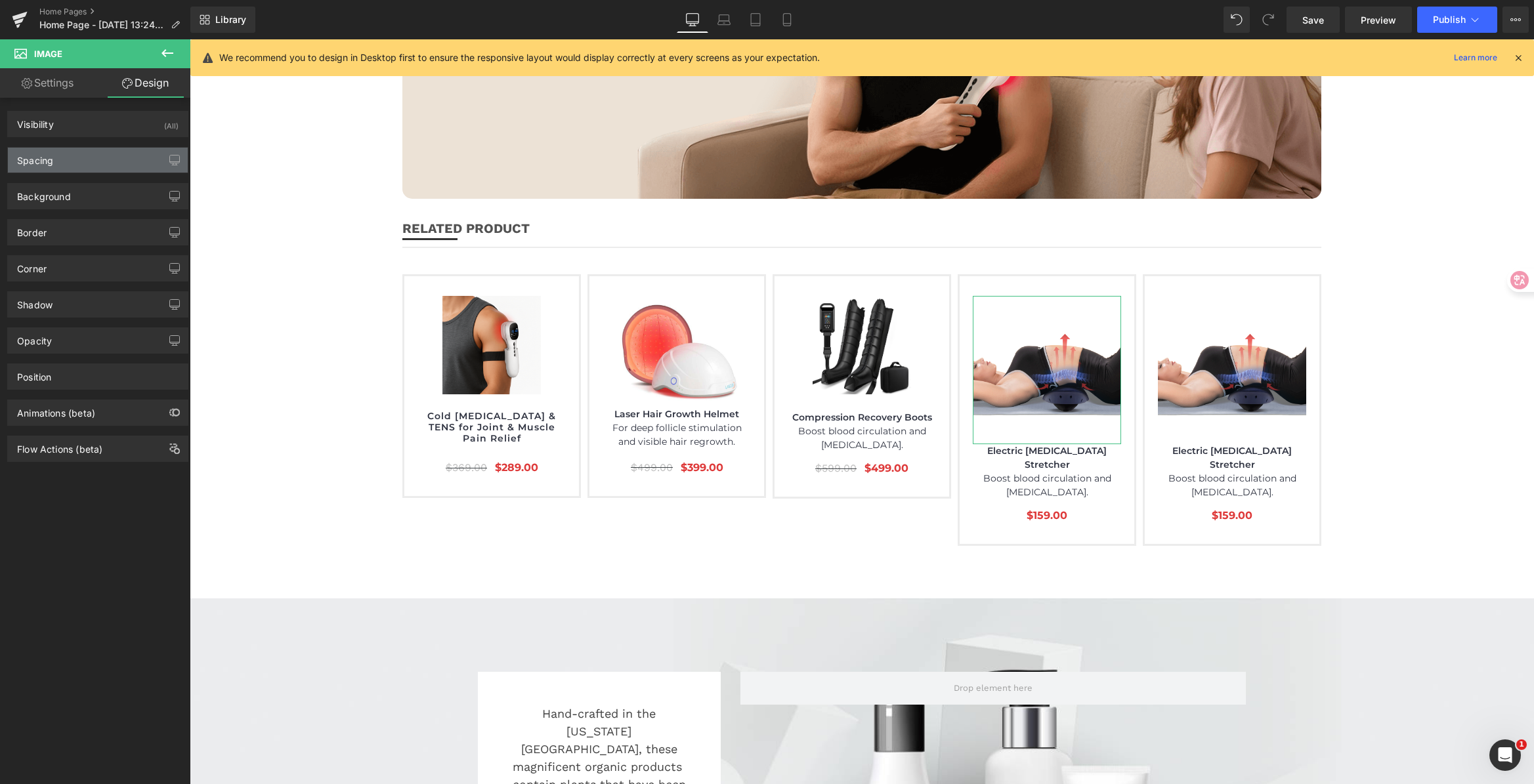
click at [88, 158] on div "Spacing" at bounding box center [98, 160] width 180 height 25
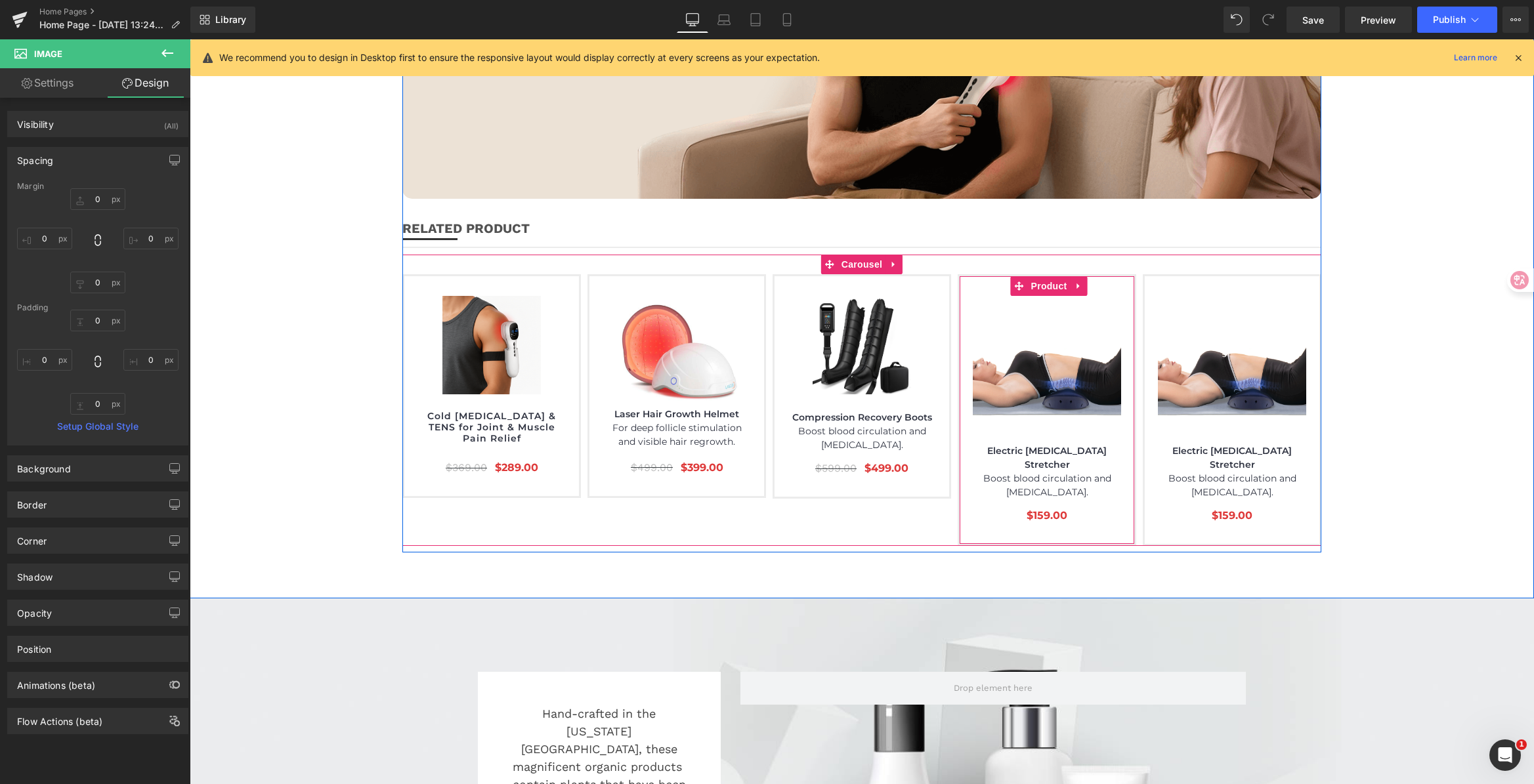
click at [983, 274] on div "Image Electric [MEDICAL_DATA] Stretcher Boost blood circulation and [MEDICAL_DA…" at bounding box center [1047, 410] width 178 height 272
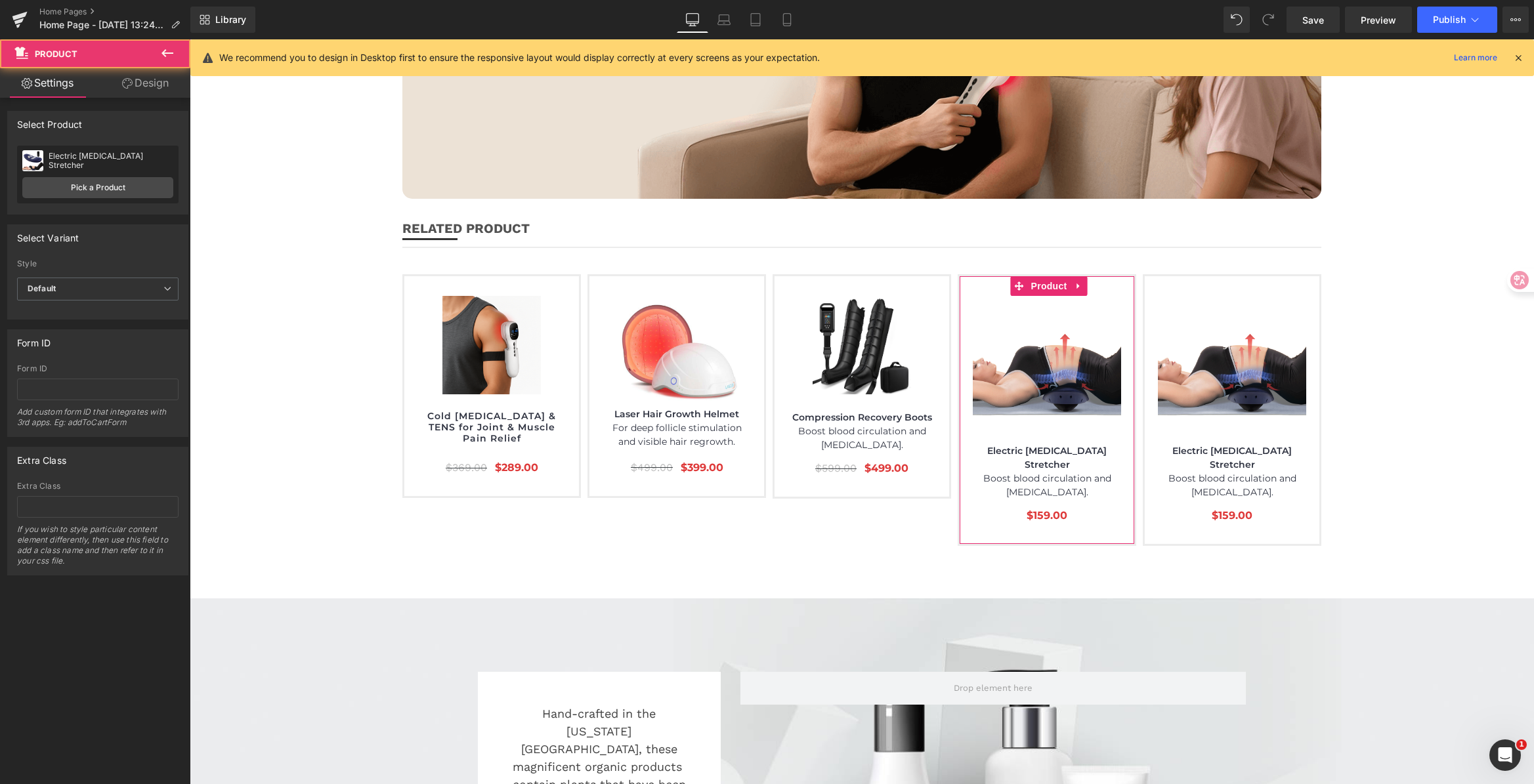
click at [160, 82] on link "Design" at bounding box center [145, 83] width 95 height 30
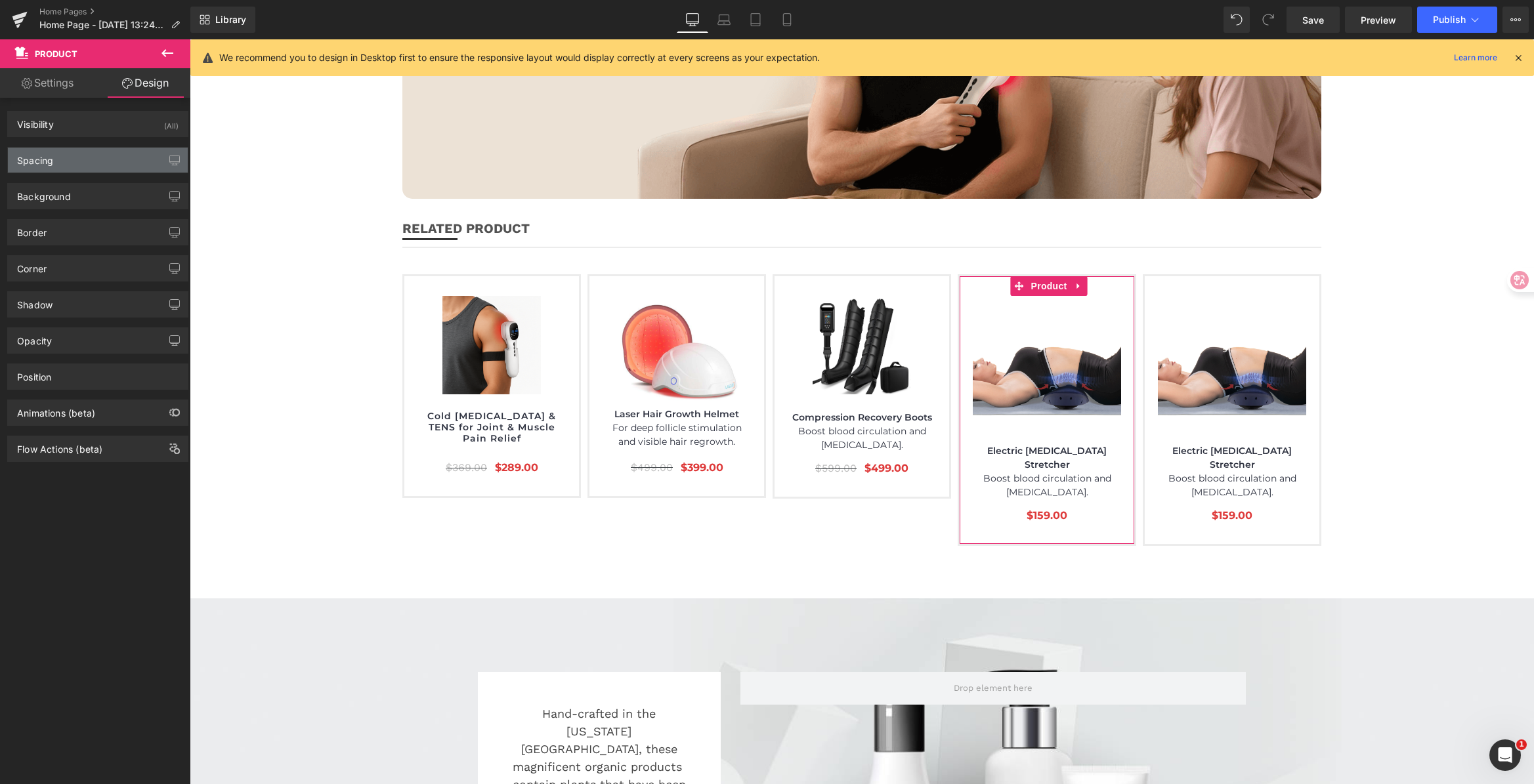
click at [89, 148] on div "Spacing" at bounding box center [98, 160] width 180 height 25
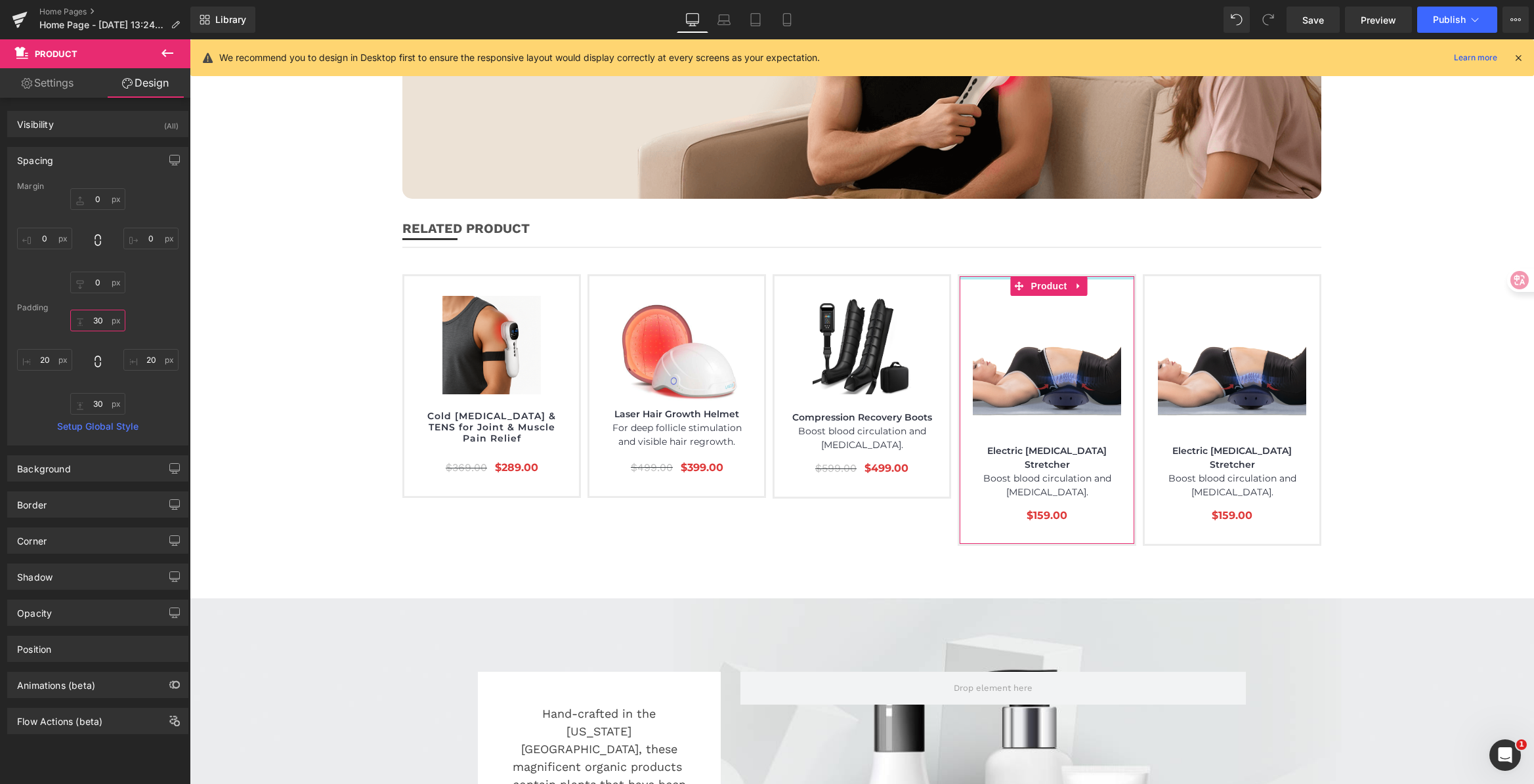
click at [105, 321] on input "30" at bounding box center [98, 320] width 55 height 22
click at [105, 408] on input "30" at bounding box center [98, 404] width 55 height 22
click at [101, 408] on input "text" at bounding box center [98, 404] width 55 height 22
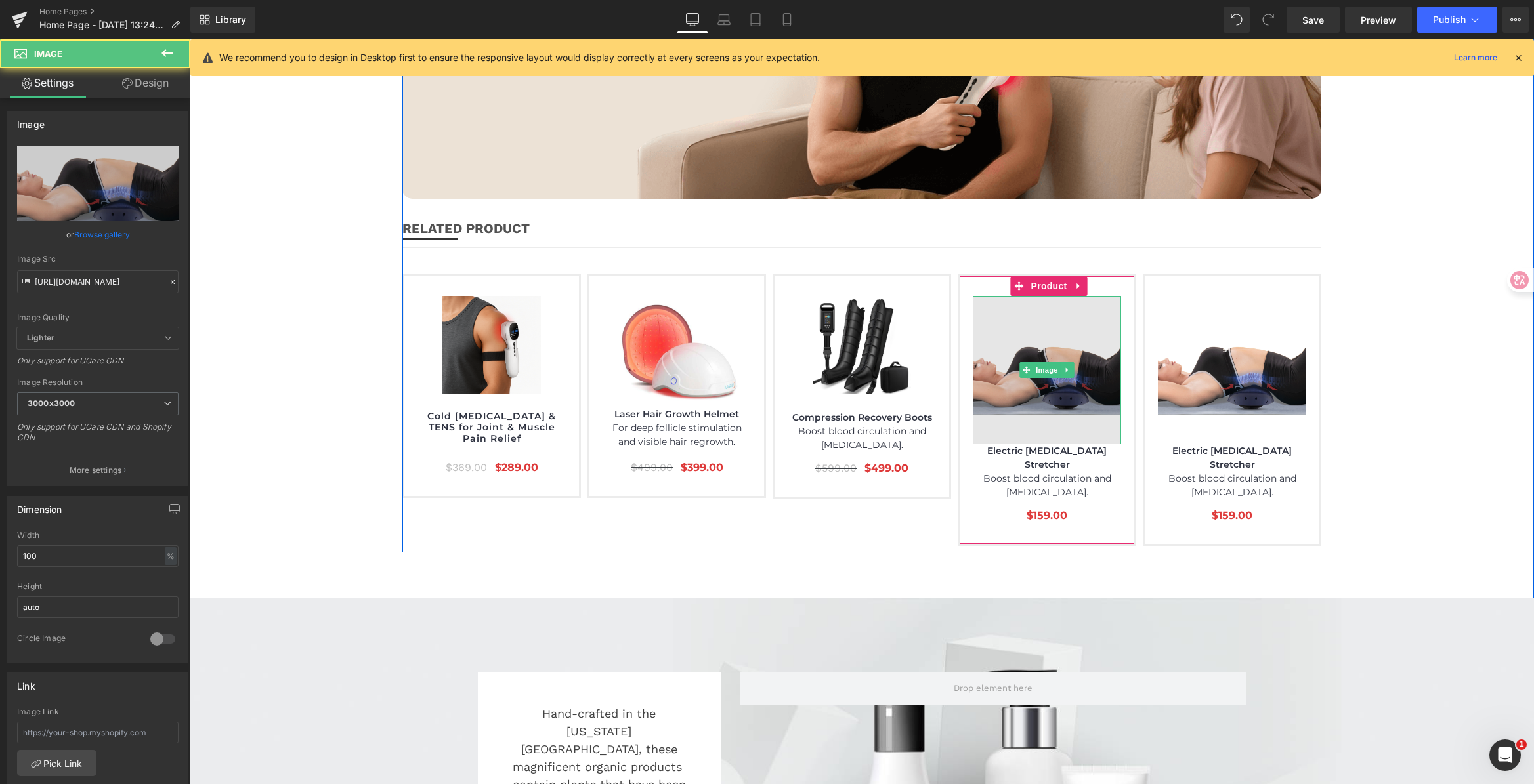
drag, startPoint x: 1015, startPoint y: 381, endPoint x: 1021, endPoint y: 360, distance: 21.8
click at [1021, 360] on div "Image" at bounding box center [1047, 370] width 149 height 149
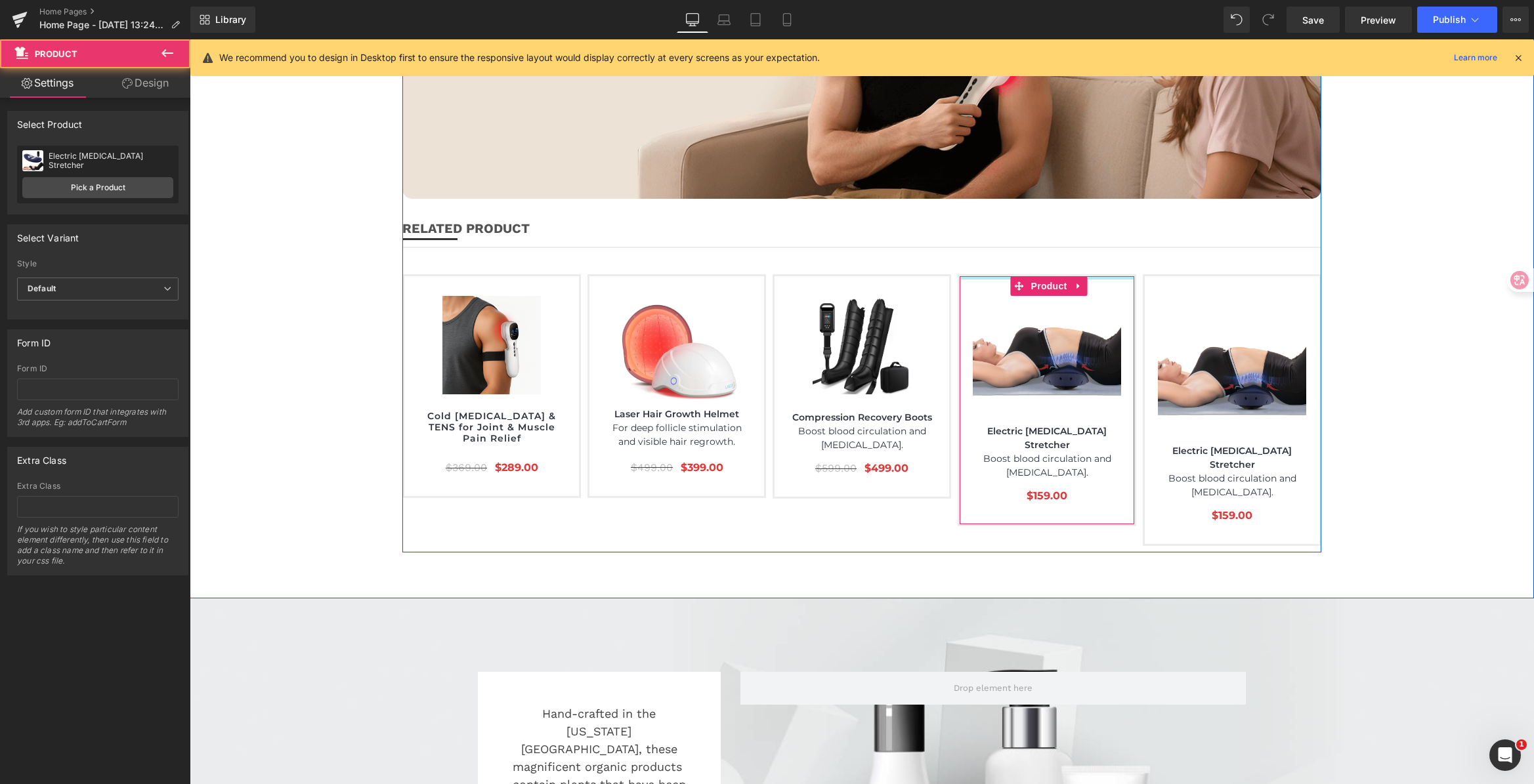
drag, startPoint x: 998, startPoint y: 204, endPoint x: 1017, endPoint y: 169, distance: 39.8
click at [1017, 169] on div "Pain Relief, Recovery & Mobility Heading Separator Row Hero Banner 134px RELATE…" at bounding box center [861, 211] width 919 height 668
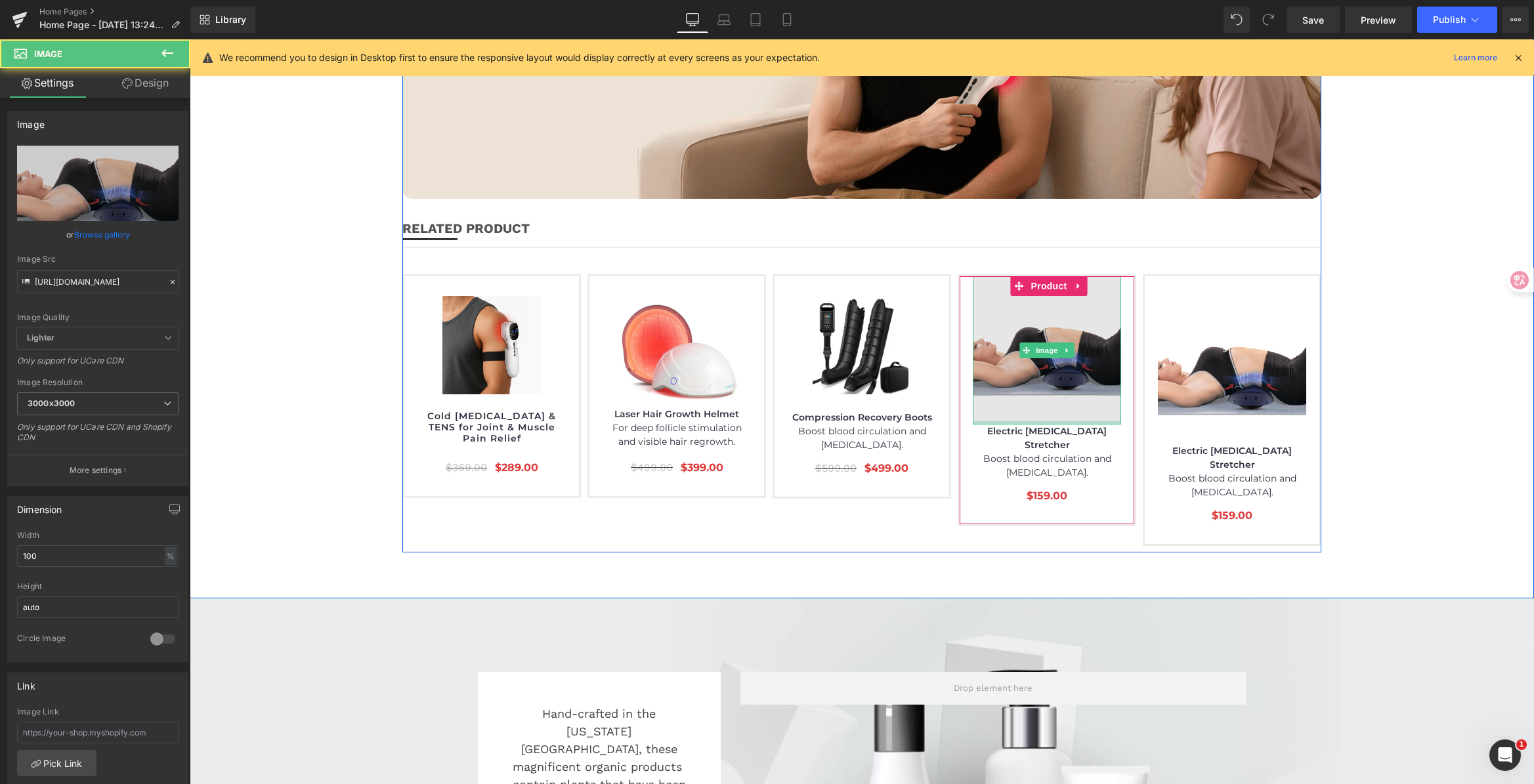
drag, startPoint x: 983, startPoint y: 362, endPoint x: 988, endPoint y: 341, distance: 21.6
click at [987, 341] on div "Image" at bounding box center [1047, 350] width 149 height 149
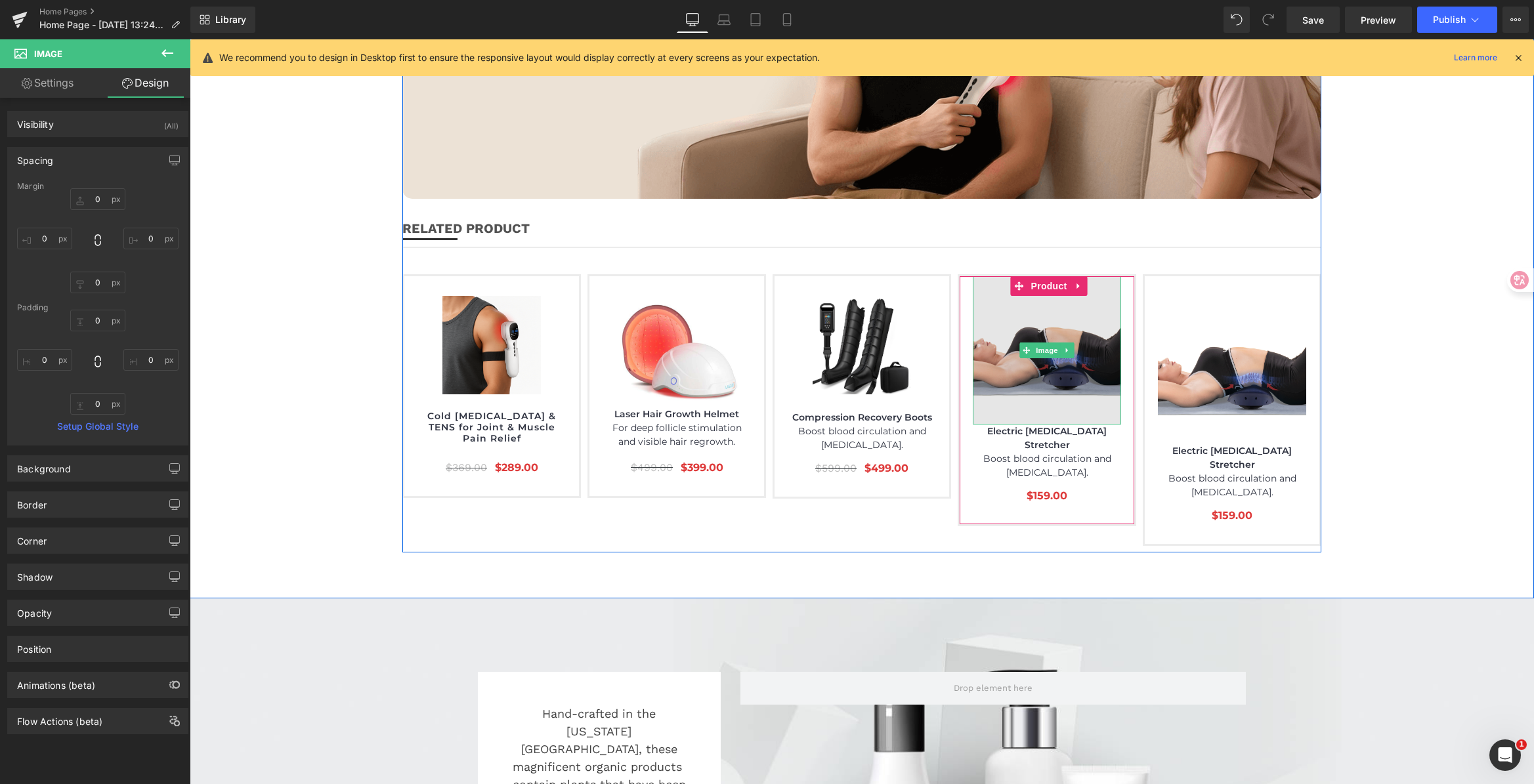
click at [1004, 348] on img at bounding box center [1047, 350] width 149 height 149
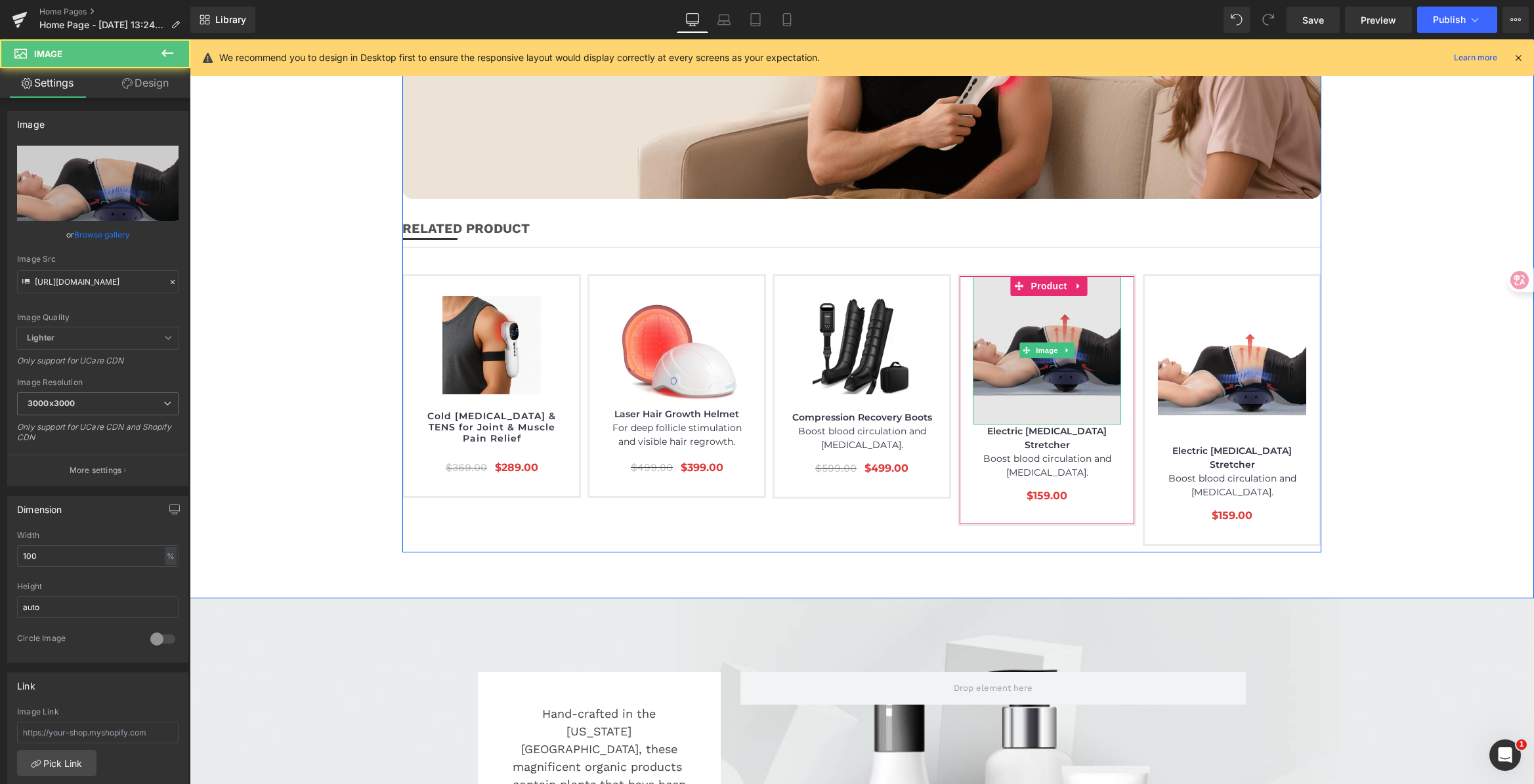
click at [1004, 355] on img at bounding box center [1047, 350] width 149 height 149
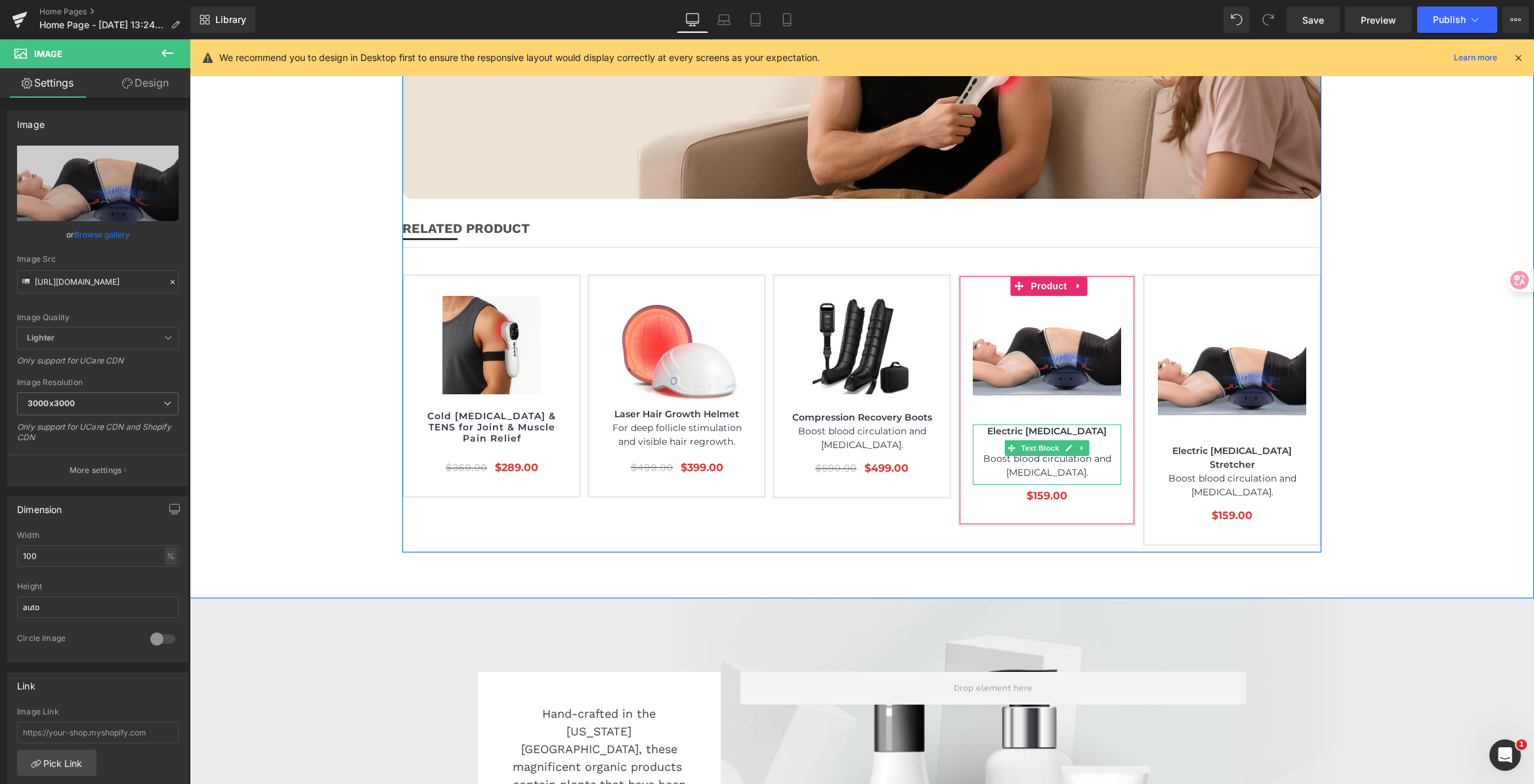
click at [1037, 424] on p "Electric [MEDICAL_DATA] Stretcher" at bounding box center [1047, 438] width 149 height 28
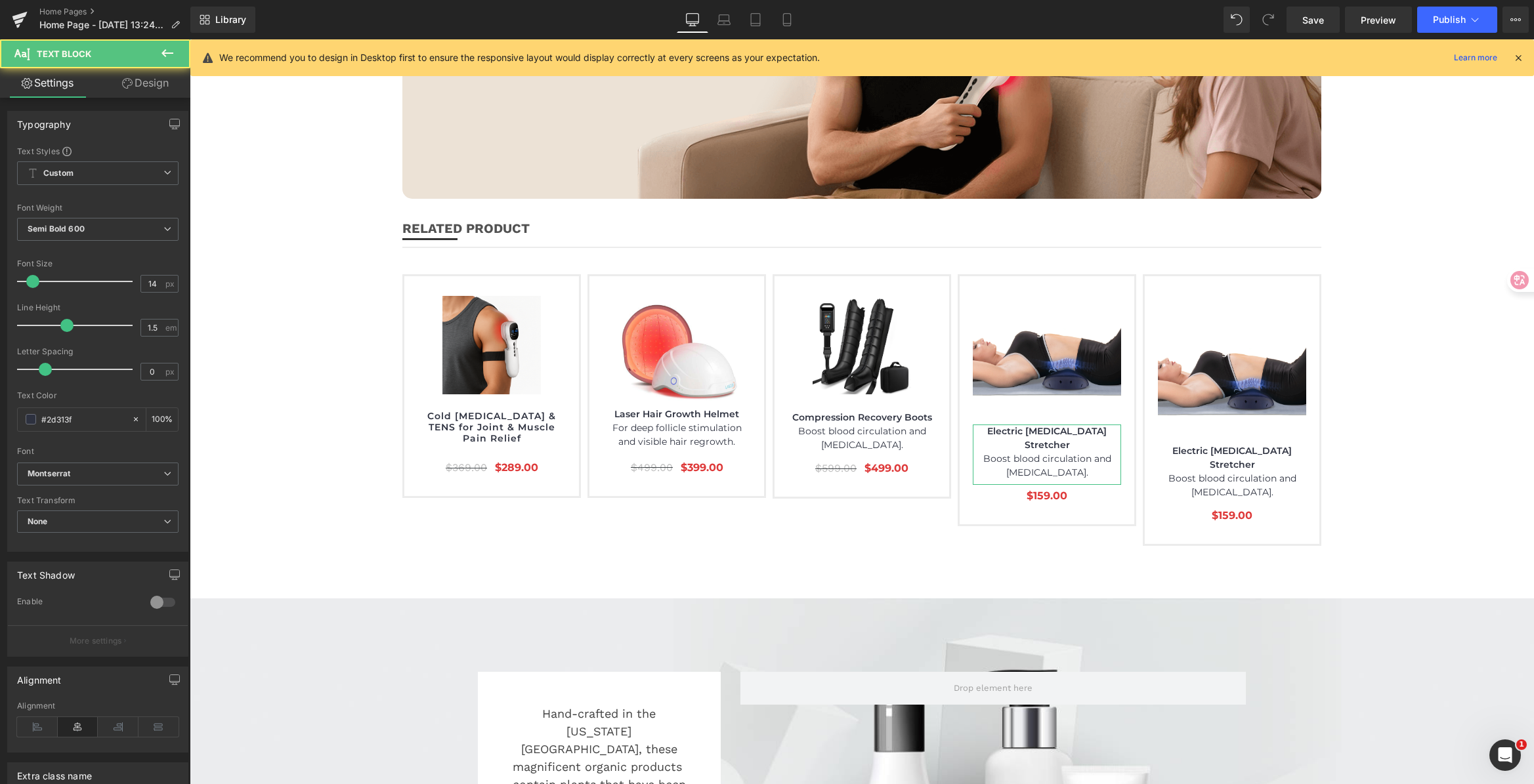
click at [122, 90] on link "Design" at bounding box center [145, 83] width 95 height 30
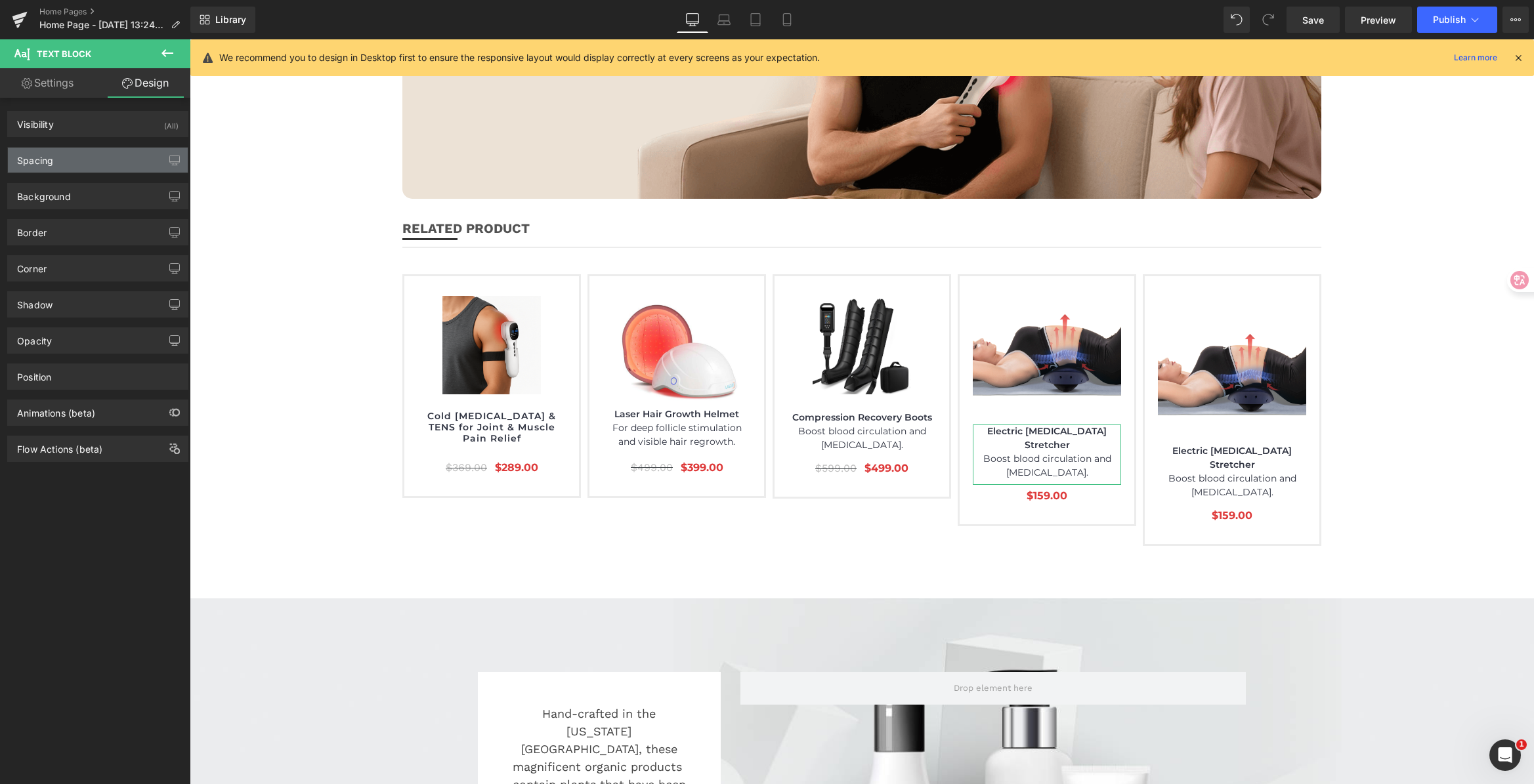
click at [83, 161] on div "Spacing" at bounding box center [98, 160] width 180 height 25
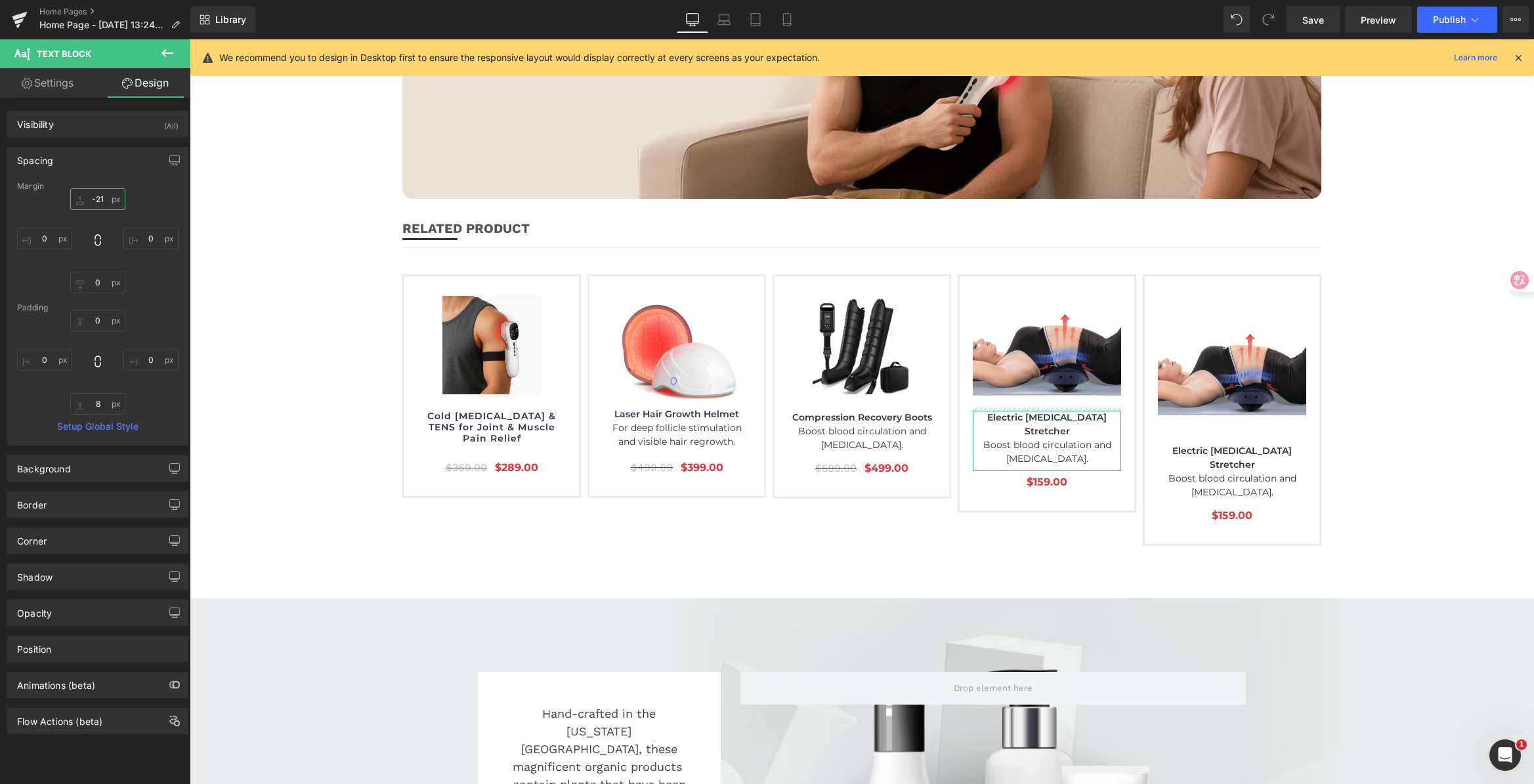
type input "-21"
drag, startPoint x: 95, startPoint y: 196, endPoint x: 97, endPoint y: 209, distance: 13.2
click at [97, 209] on input "-21" at bounding box center [98, 199] width 55 height 22
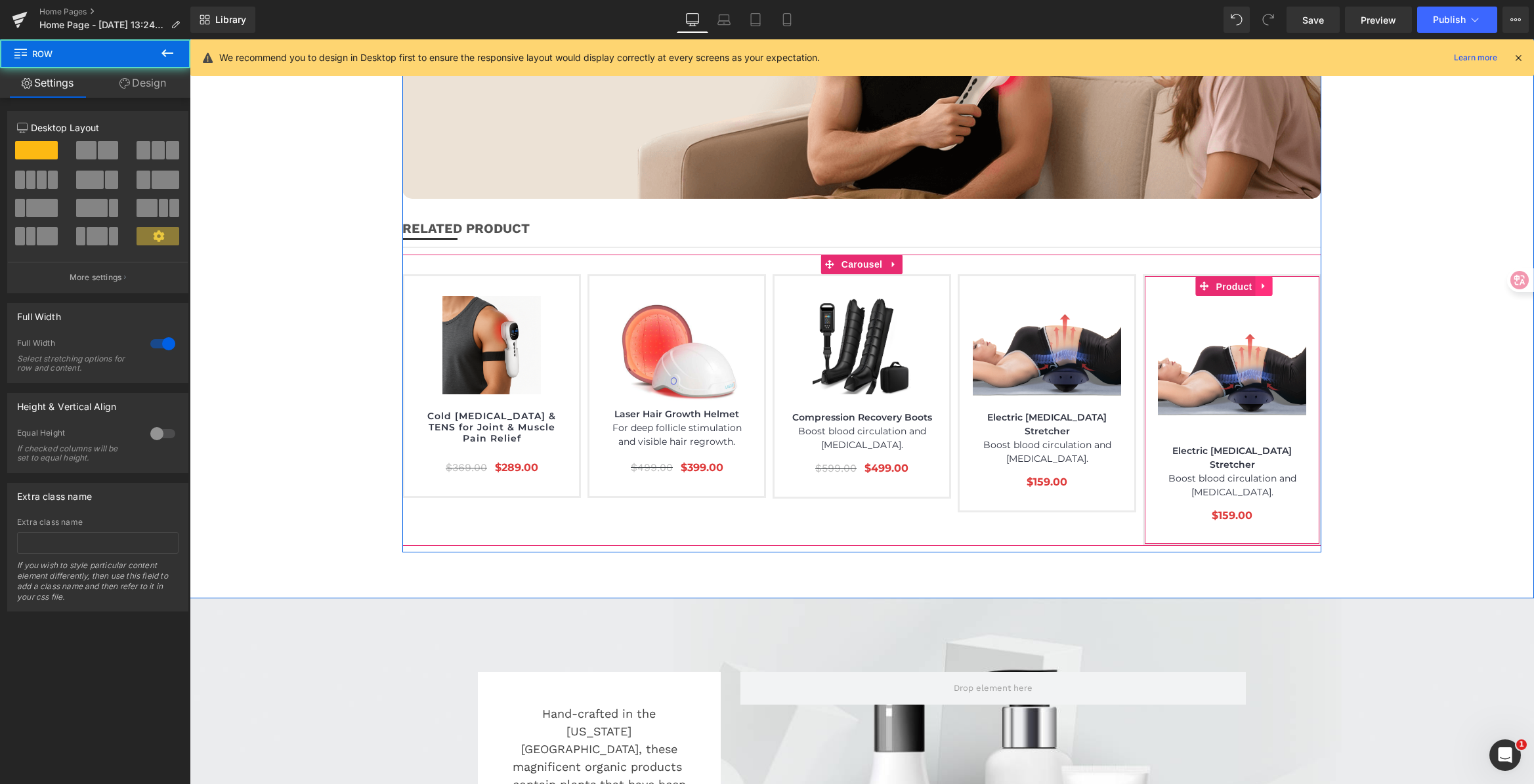
drag, startPoint x: 1225, startPoint y: 228, endPoint x: 1255, endPoint y: 229, distance: 30.0
click at [1225, 277] on span "Product" at bounding box center [1234, 286] width 43 height 20
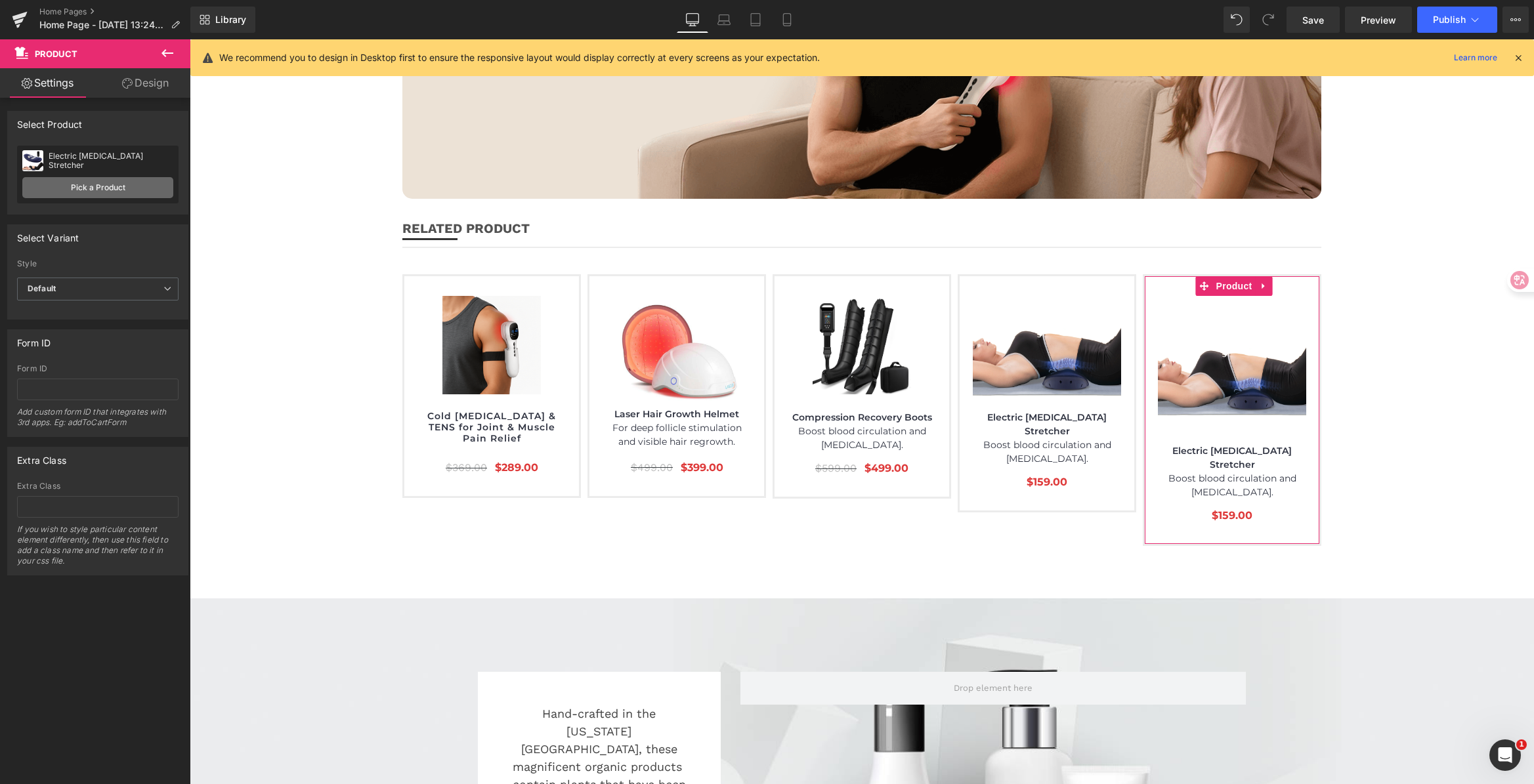
click at [119, 181] on link "Pick a Product" at bounding box center [98, 187] width 151 height 21
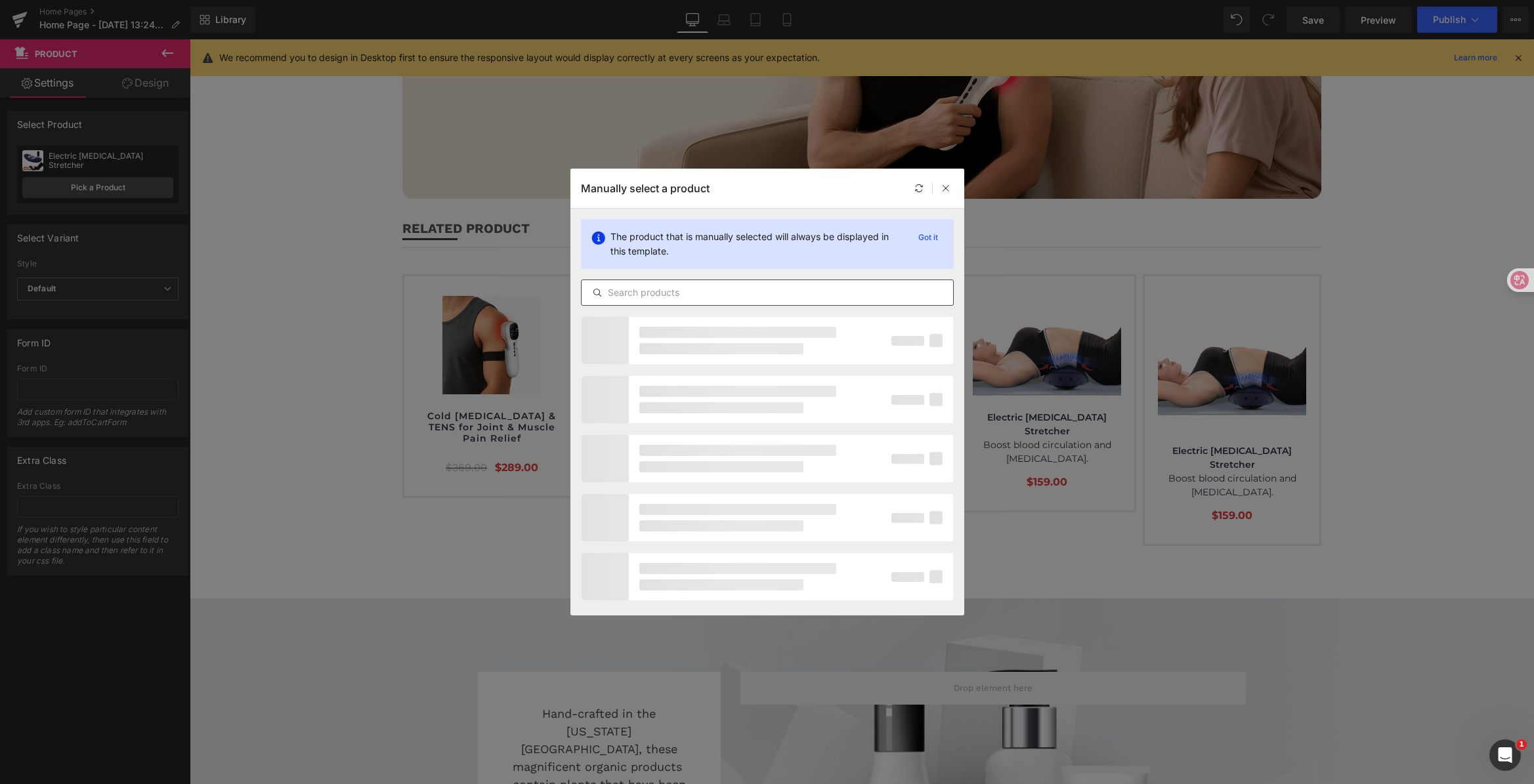
click at [741, 288] on input "text" at bounding box center [767, 293] width 371 height 16
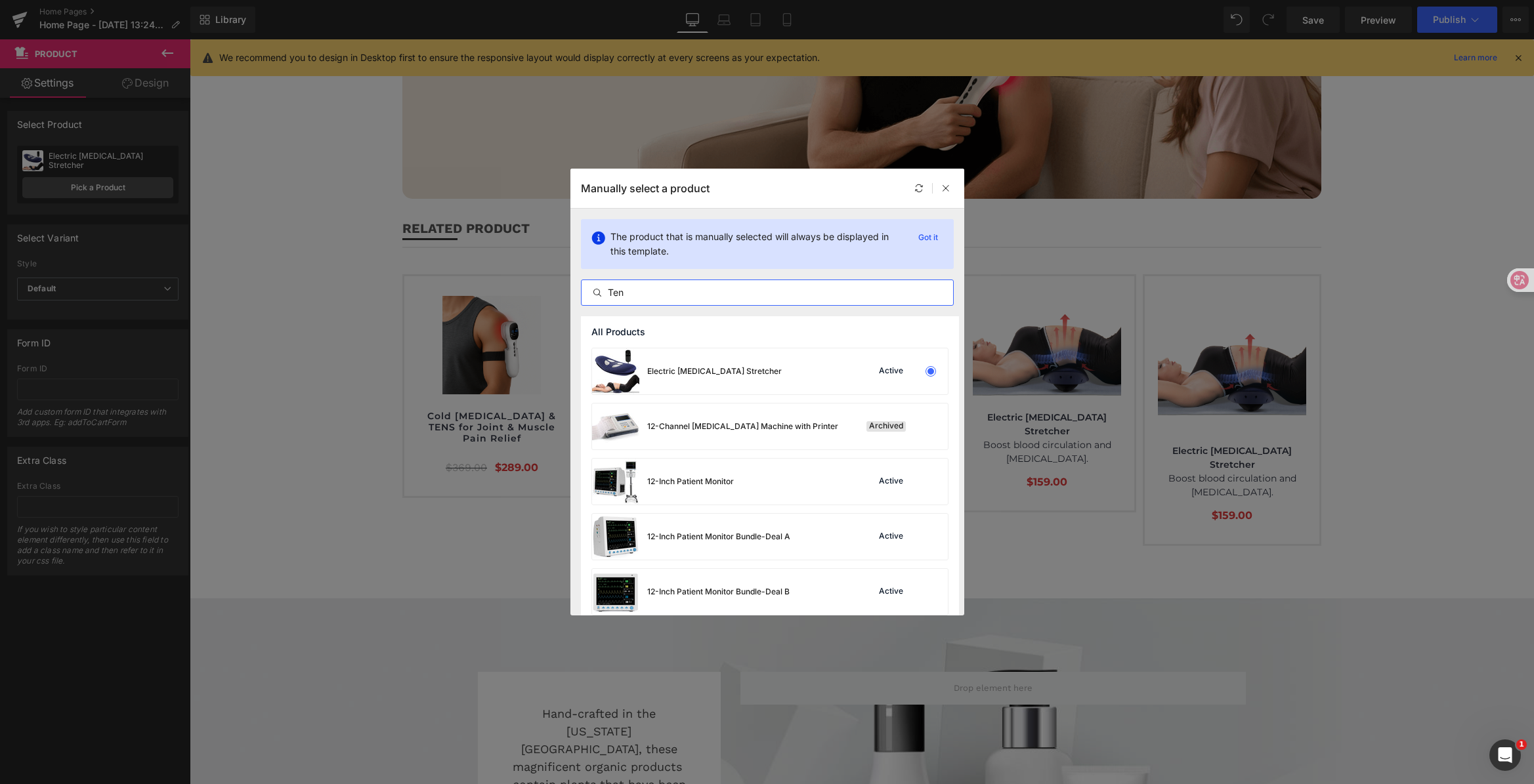
type input "Tens"
drag, startPoint x: 650, startPoint y: 290, endPoint x: 771, endPoint y: 293, distance: 121.0
click at [523, 281] on div "Manually select a product The product that is manually selected will always be …" at bounding box center [767, 392] width 1534 height 784
click at [779, 296] on input "text" at bounding box center [767, 293] width 371 height 16
paste input "Tens"
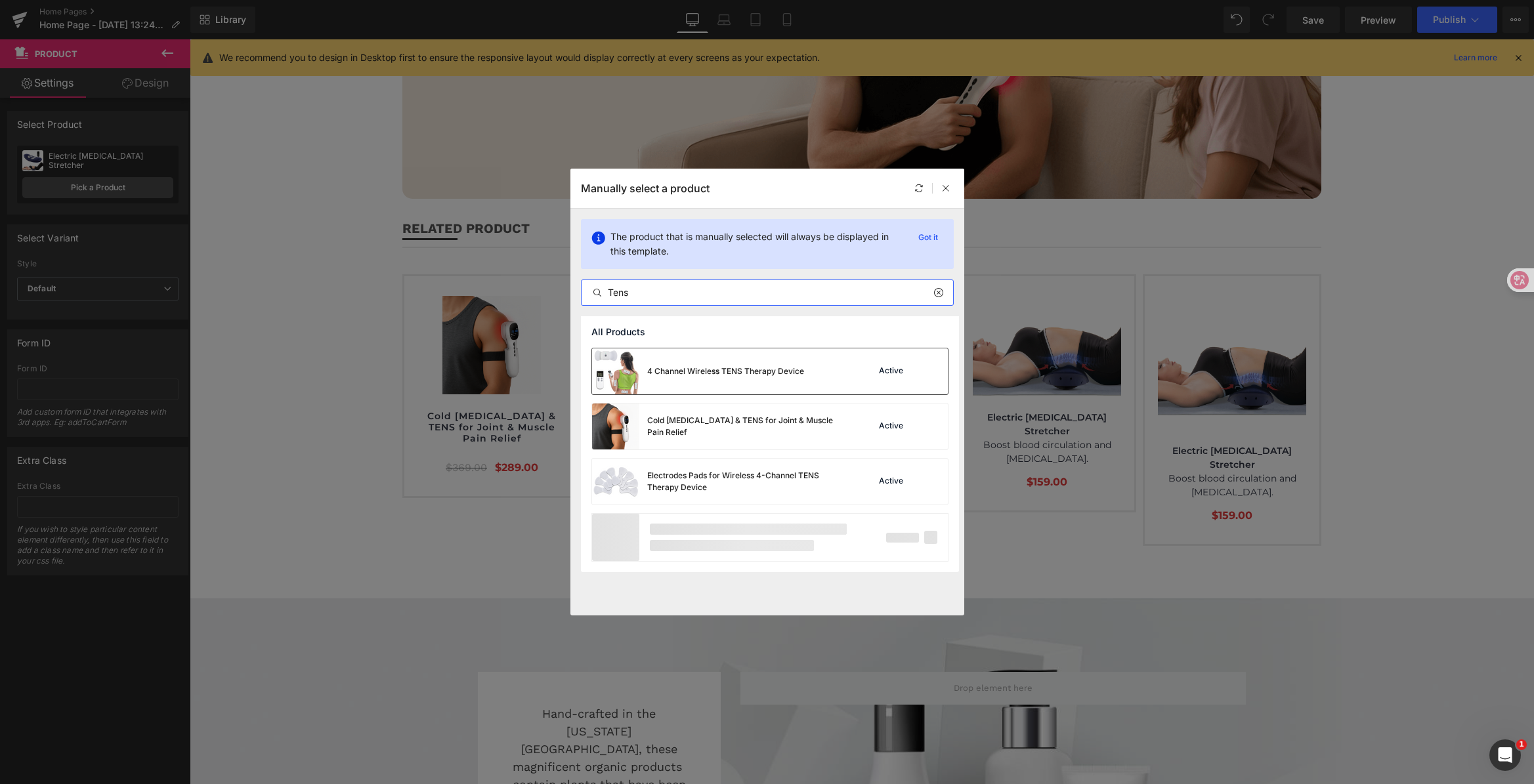
type input "Tens"
drag, startPoint x: 766, startPoint y: 363, endPoint x: 827, endPoint y: 326, distance: 71.3
click at [766, 363] on div "4 Channel Wireless TENS Therapy Device" at bounding box center [698, 371] width 212 height 46
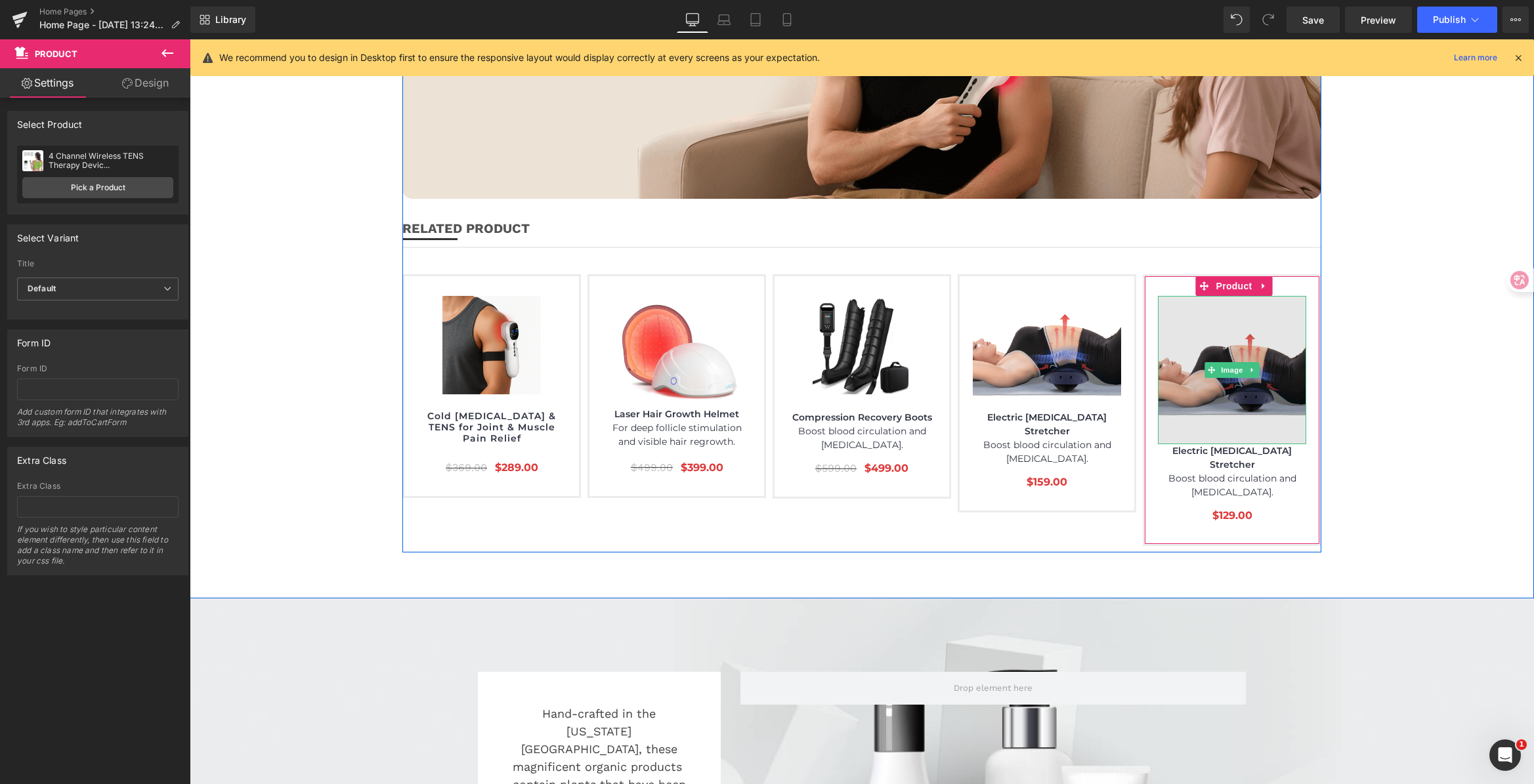
click at [1223, 296] on img at bounding box center [1232, 370] width 149 height 149
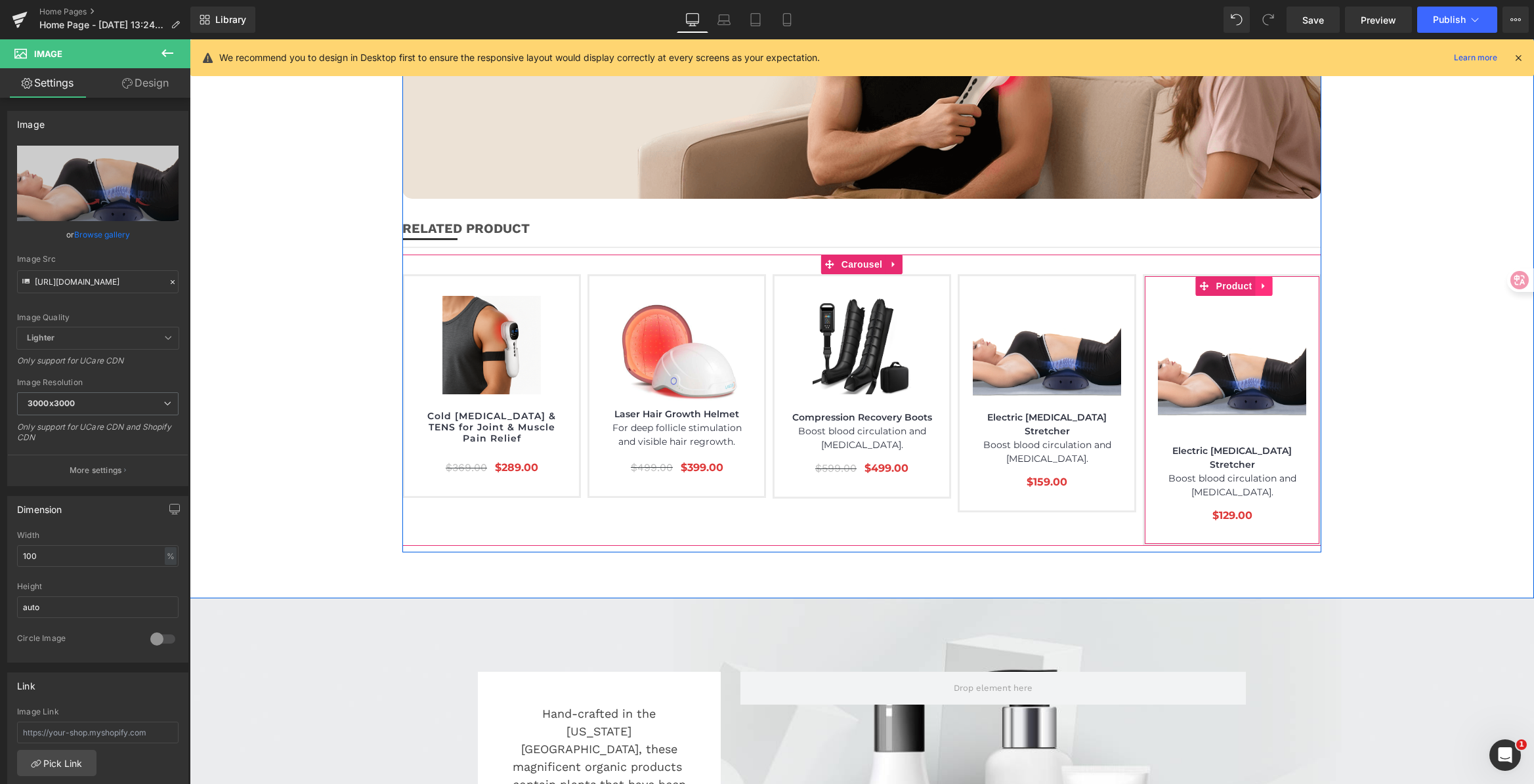
click at [1262, 283] on icon at bounding box center [1263, 286] width 3 height 6
click at [838, 255] on span "Carousel" at bounding box center [862, 264] width 47 height 20
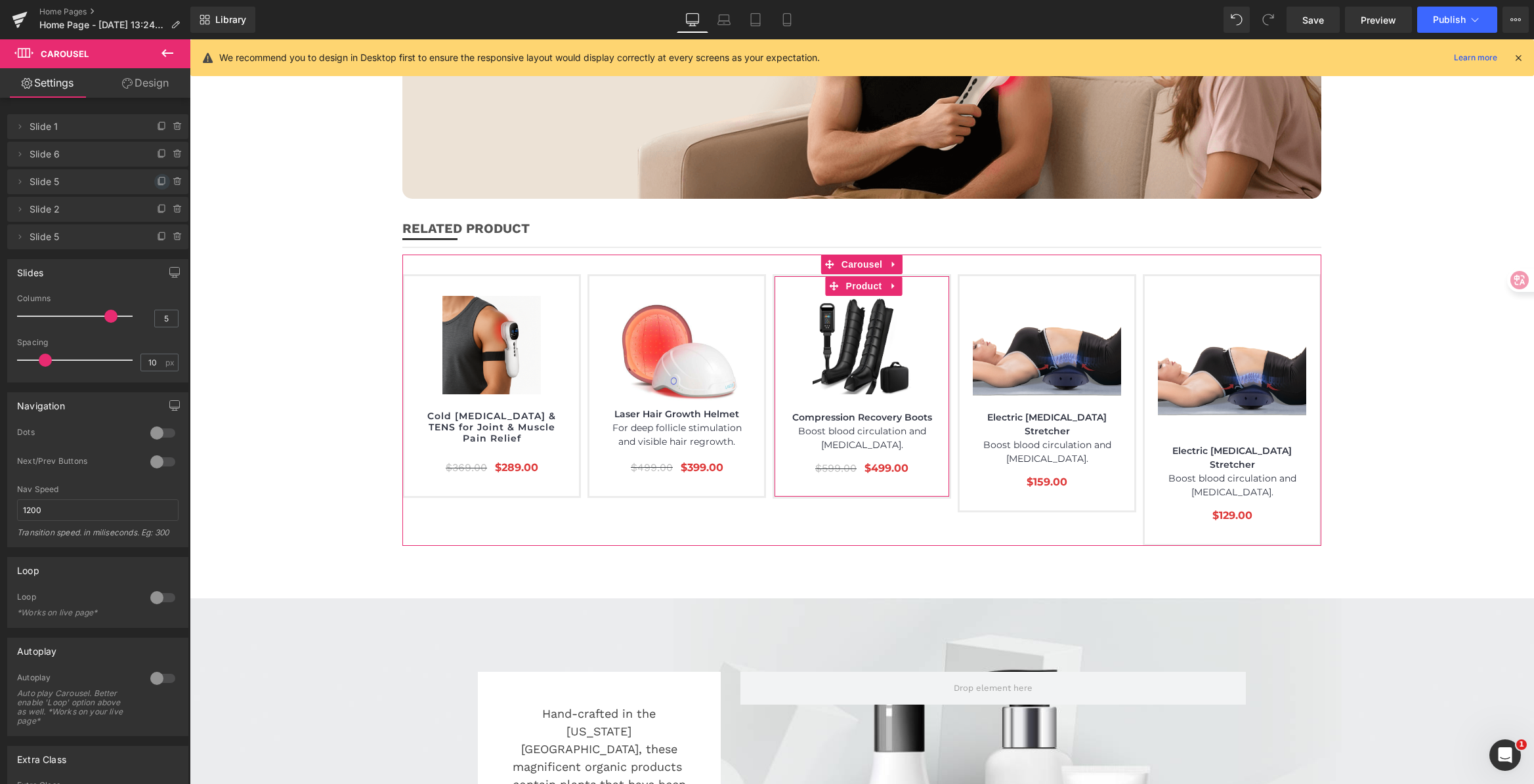
click at [157, 174] on span at bounding box center [162, 182] width 16 height 16
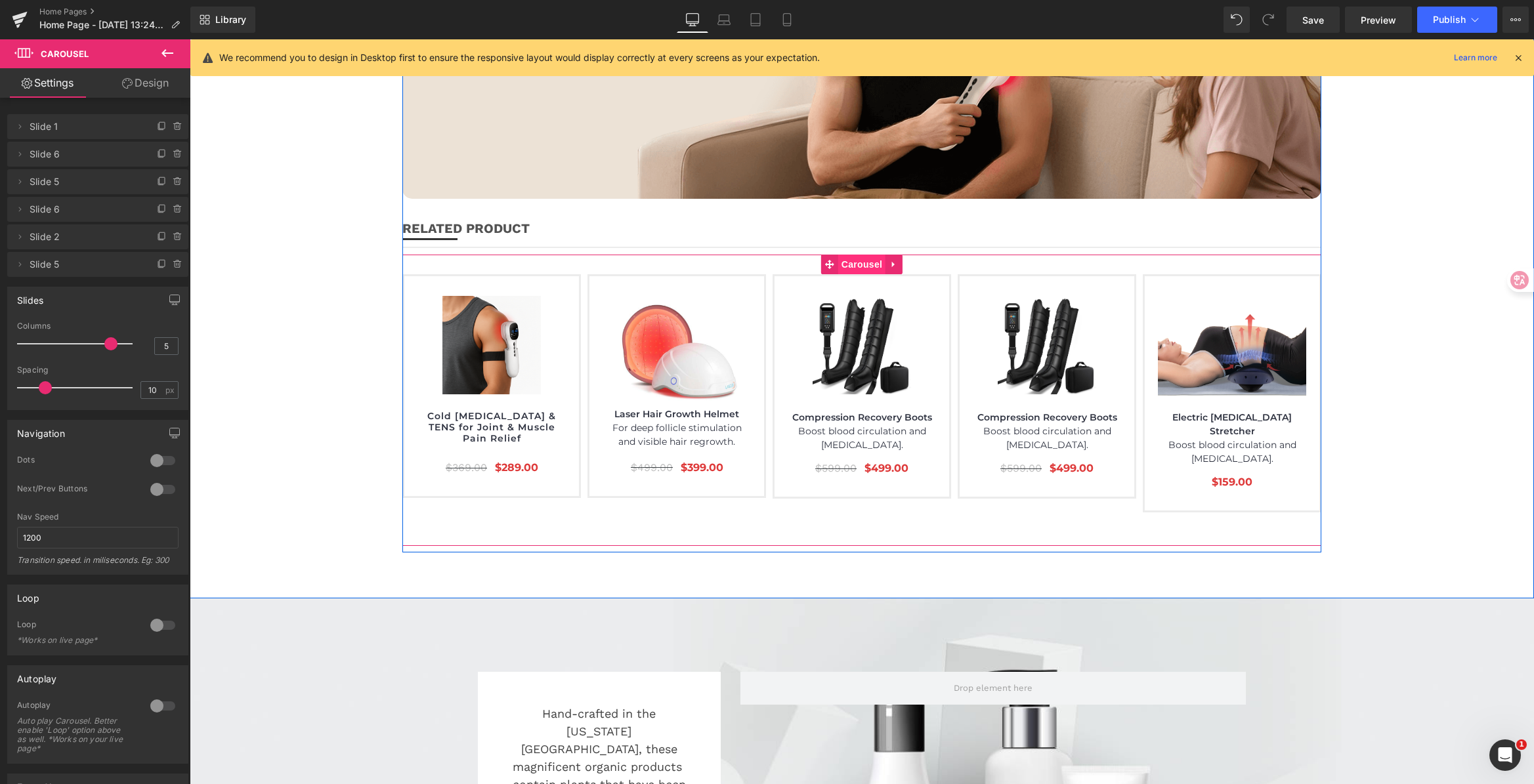
click at [867, 255] on span "Carousel" at bounding box center [862, 264] width 47 height 20
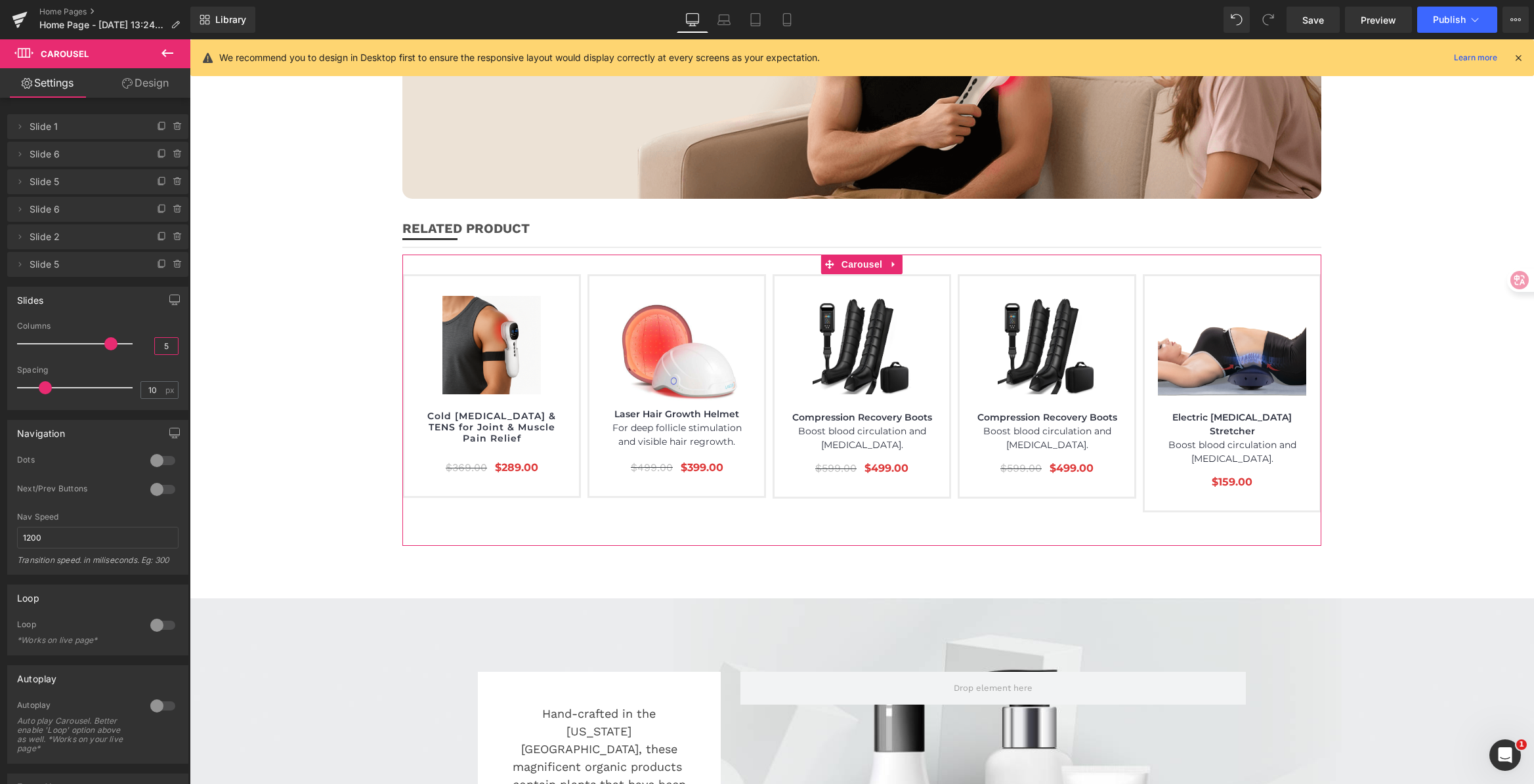
drag, startPoint x: 163, startPoint y: 344, endPoint x: 135, endPoint y: 346, distance: 28.1
click at [137, 347] on div "Columns 5" at bounding box center [98, 344] width 162 height 44
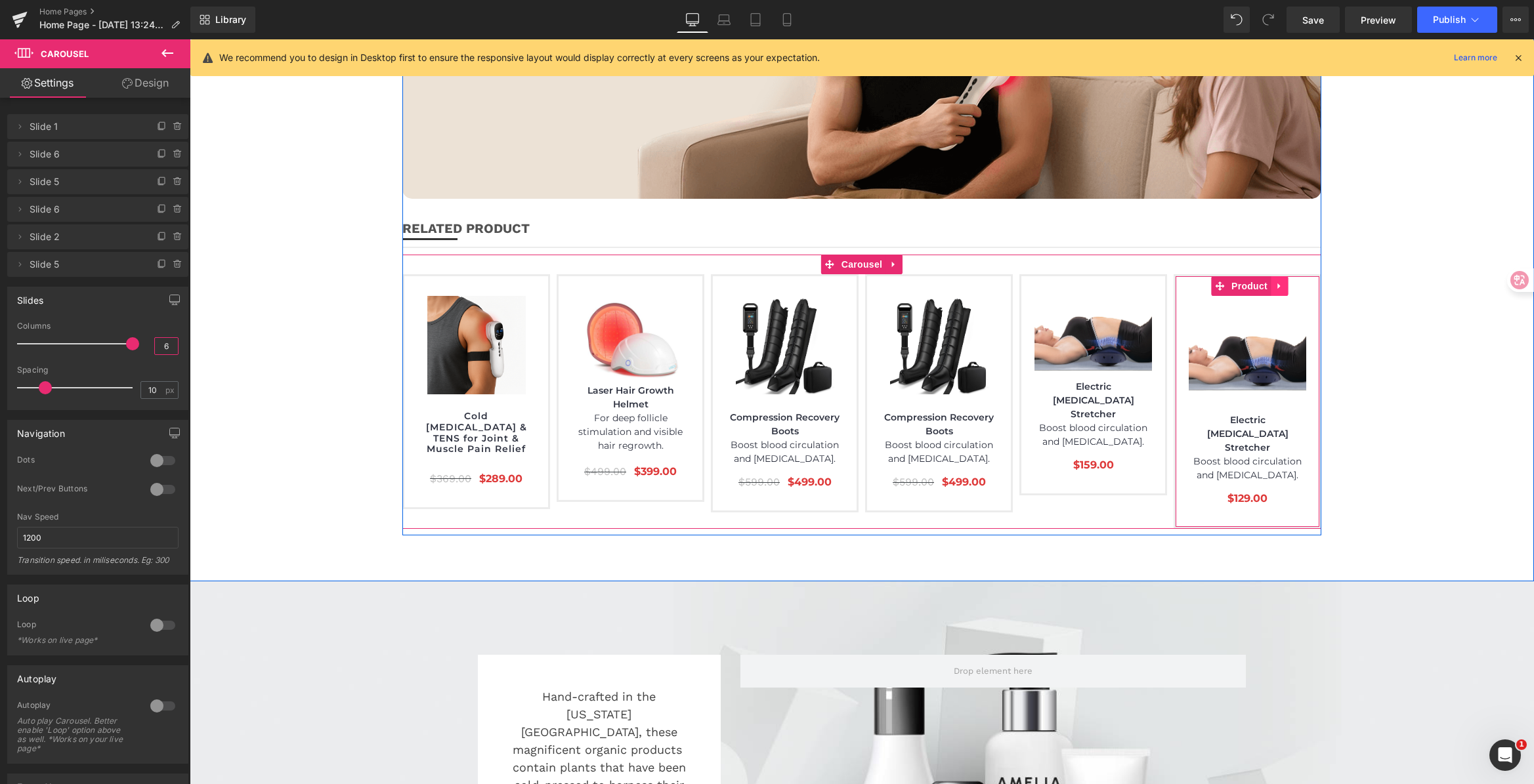
type input "6"
click at [1270, 276] on link at bounding box center [1278, 285] width 17 height 20
click at [1283, 282] on icon at bounding box center [1288, 287] width 9 height 10
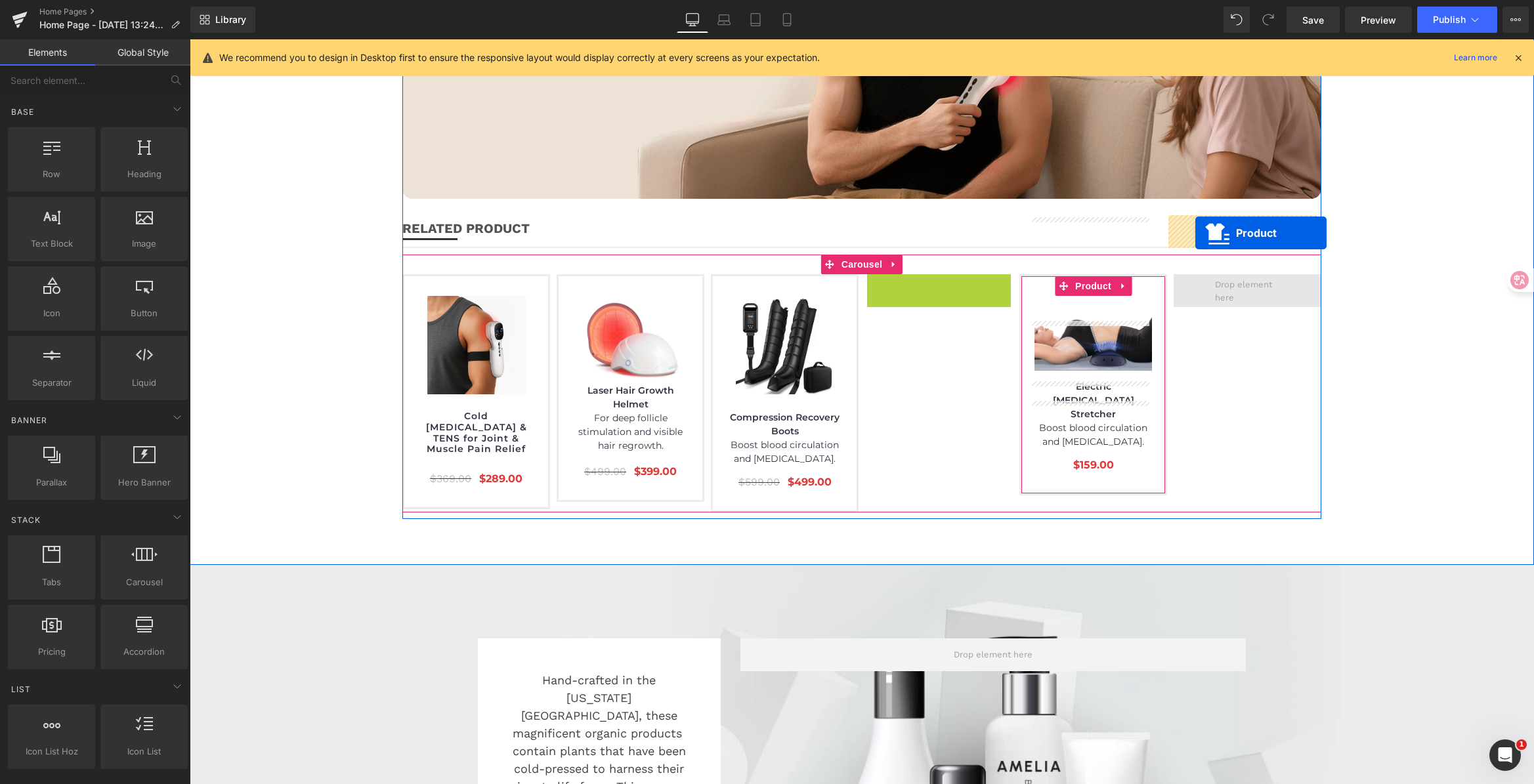
drag, startPoint x: 906, startPoint y: 227, endPoint x: 1195, endPoint y: 233, distance: 289.1
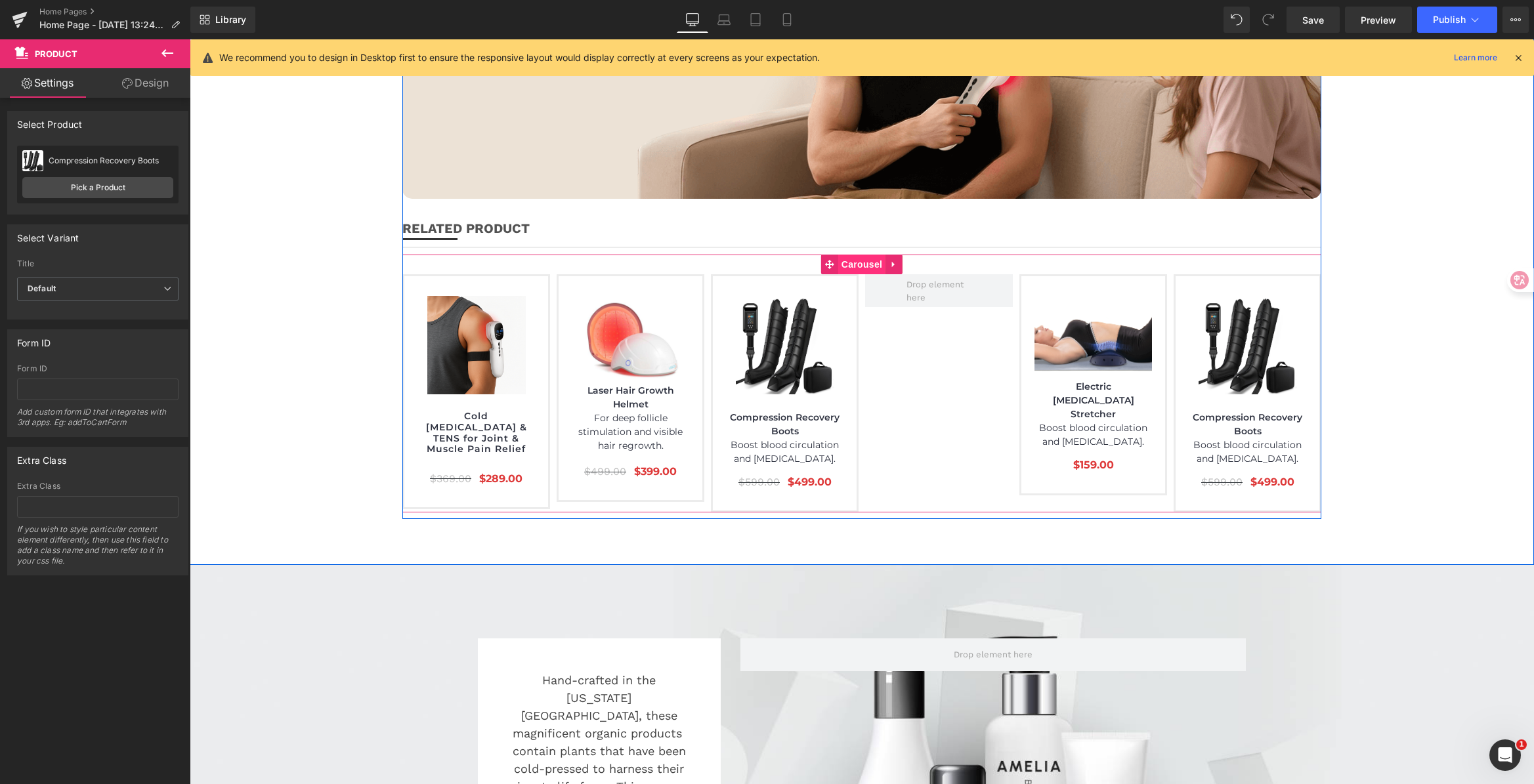
click at [851, 255] on span "Carousel" at bounding box center [862, 264] width 47 height 20
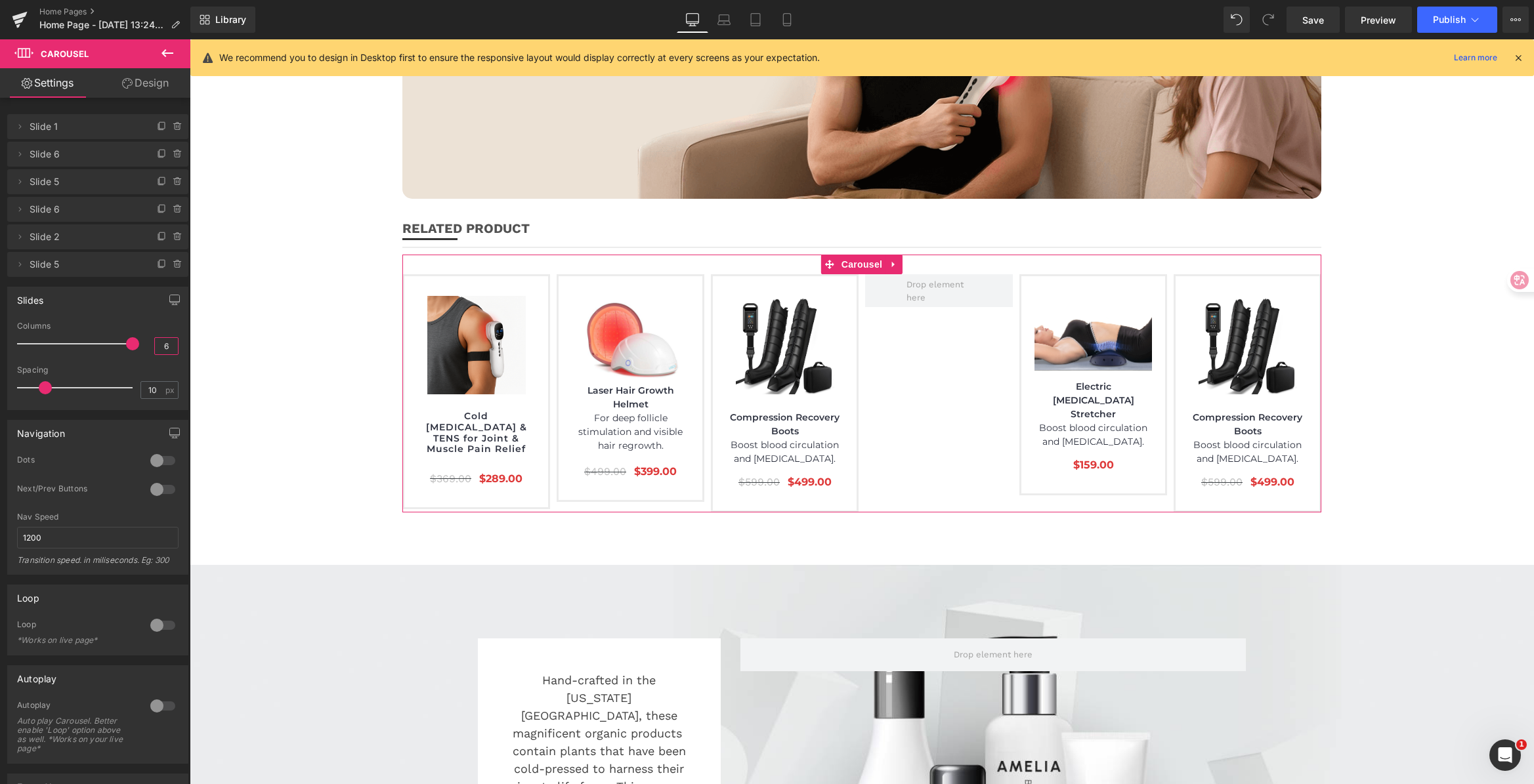
drag, startPoint x: 345, startPoint y: 384, endPoint x: 192, endPoint y: 343, distance: 158.4
type input "5"
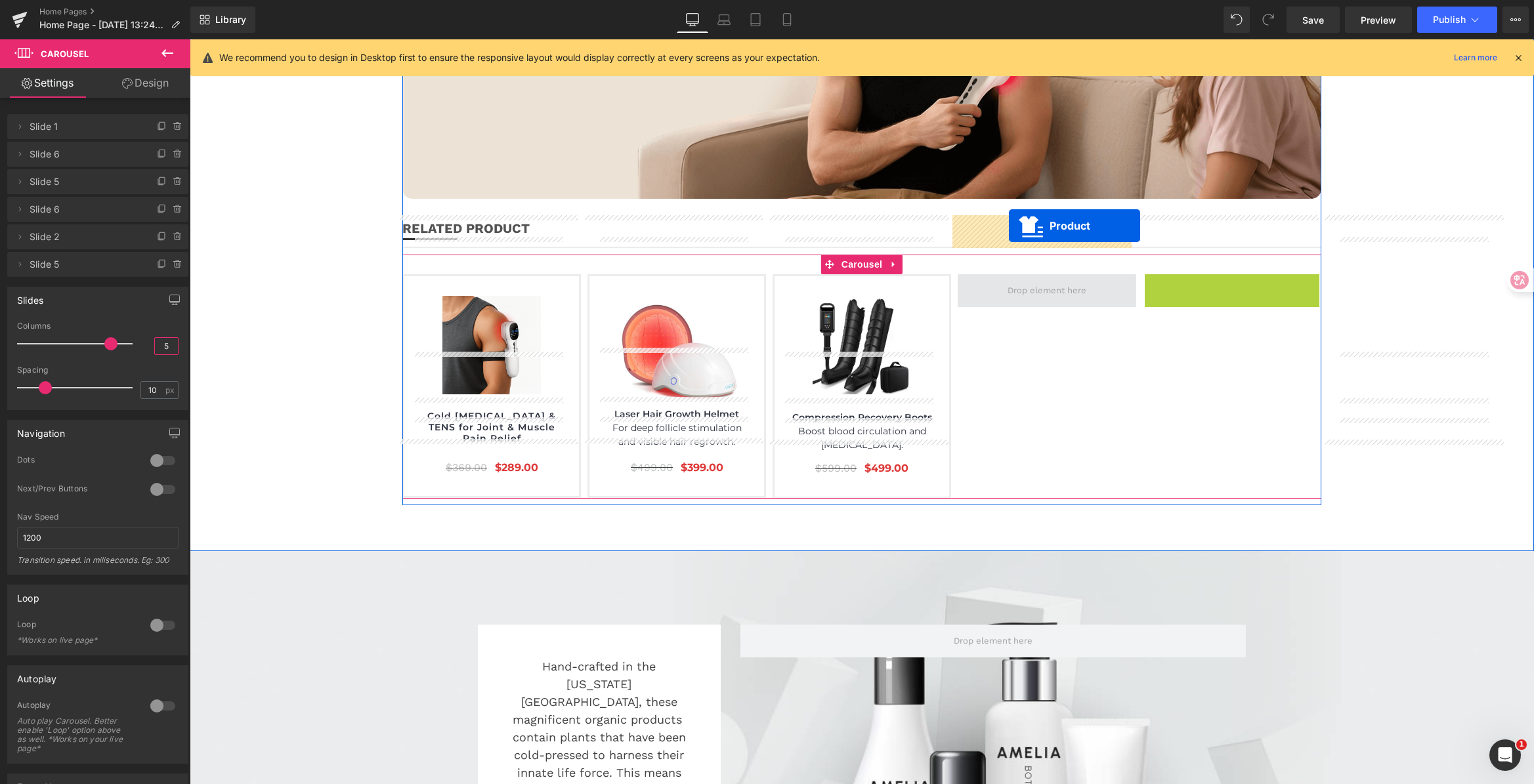
drag, startPoint x: 1194, startPoint y: 227, endPoint x: 1004, endPoint y: 227, distance: 190.0
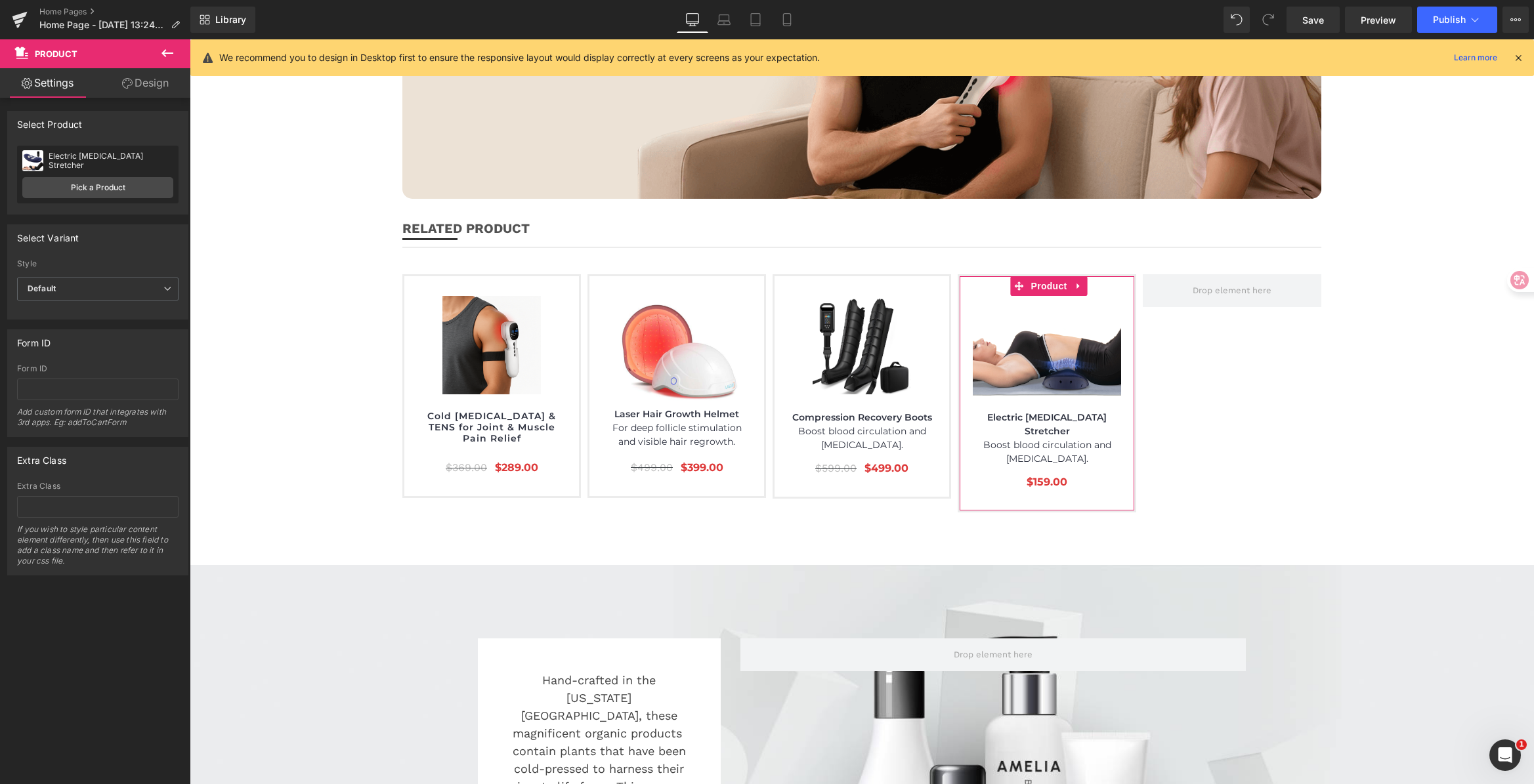
click at [140, 85] on link "Design" at bounding box center [145, 83] width 95 height 30
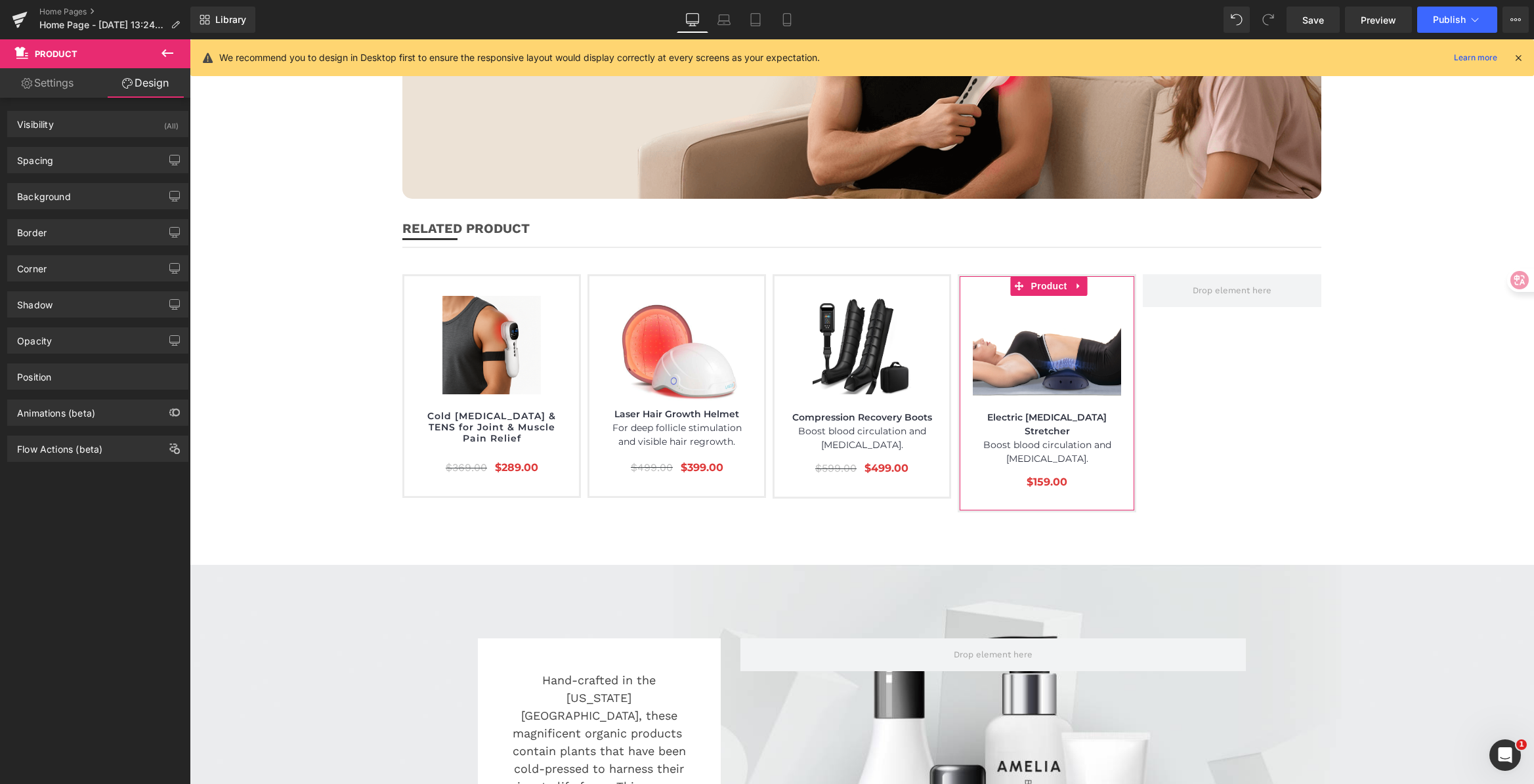
click at [36, 87] on link "Settings" at bounding box center [47, 83] width 95 height 30
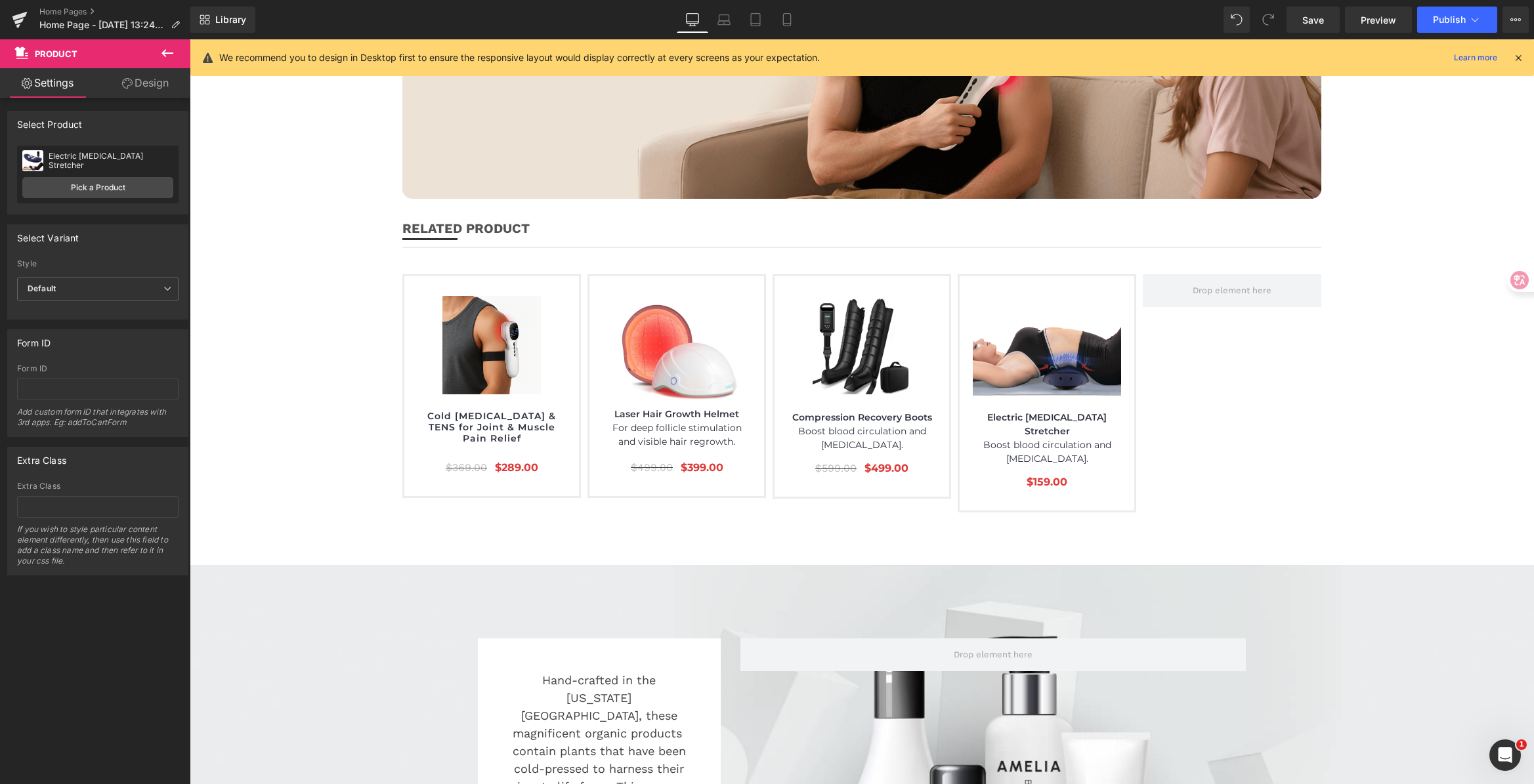
click at [176, 52] on button at bounding box center [167, 54] width 46 height 29
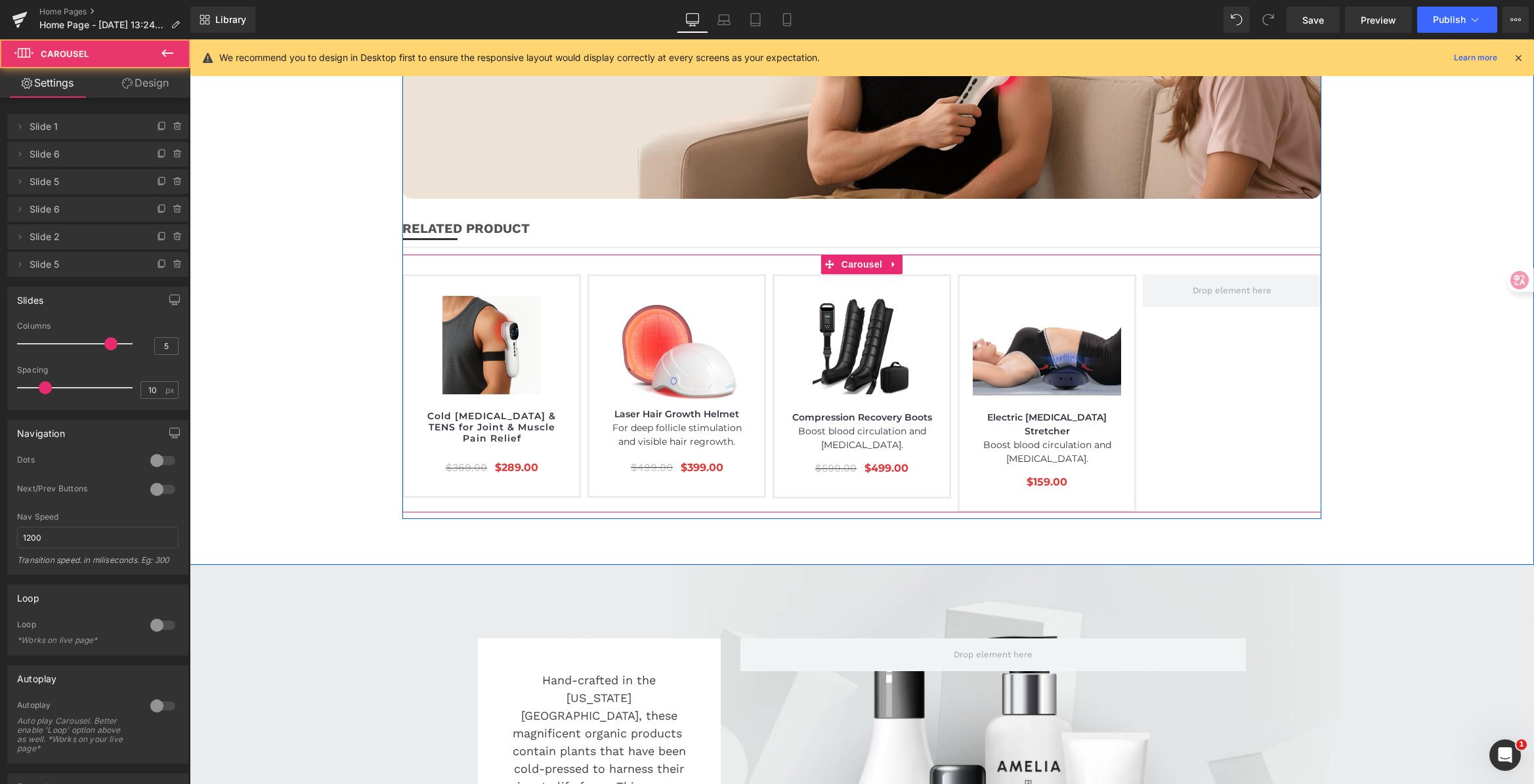
click at [1217, 285] on div at bounding box center [957, 393] width 1111 height 238
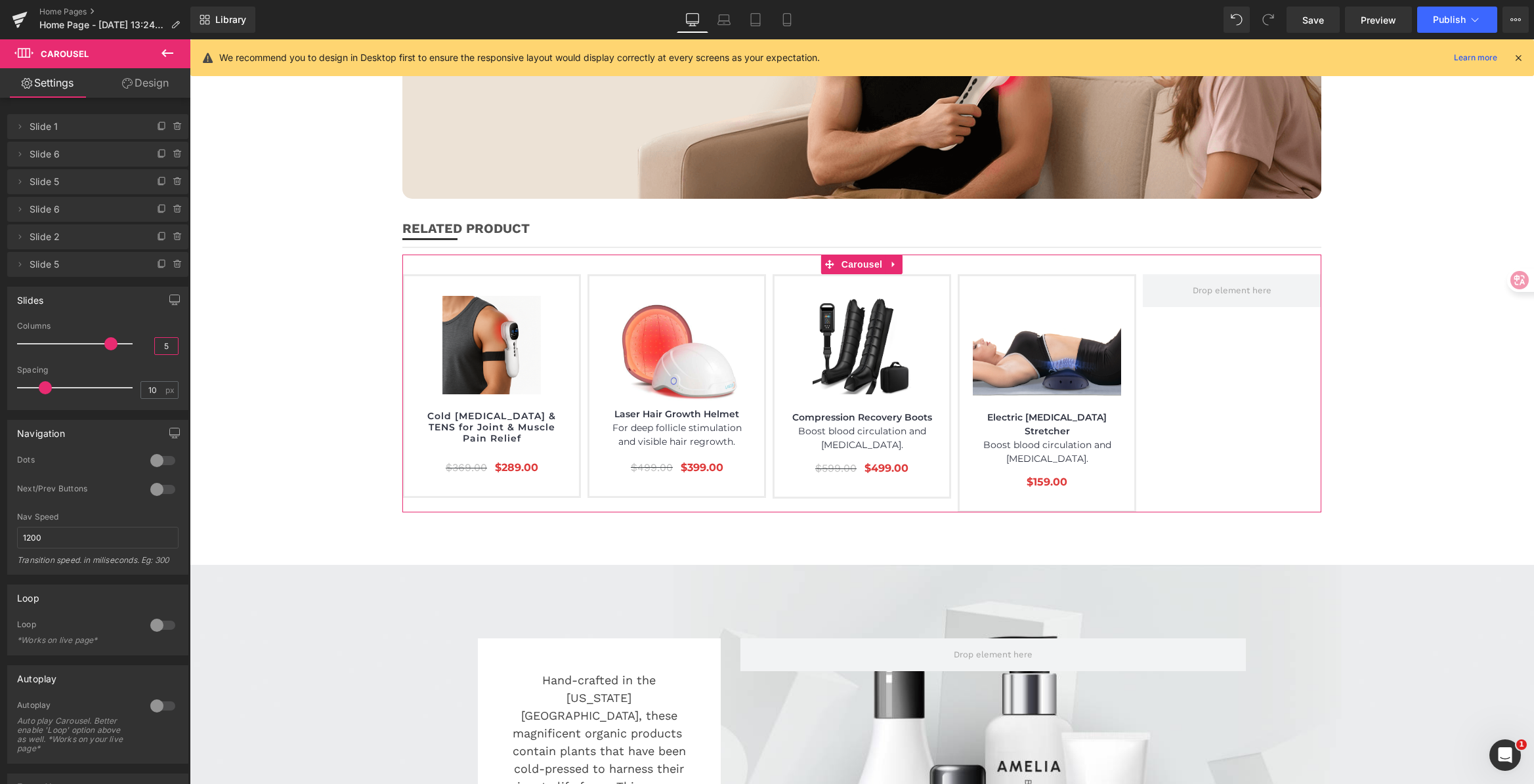
drag, startPoint x: 169, startPoint y: 348, endPoint x: 145, endPoint y: 343, distance: 24.5
click at [145, 343] on div "Columns 5" at bounding box center [98, 344] width 162 height 44
type input "6"
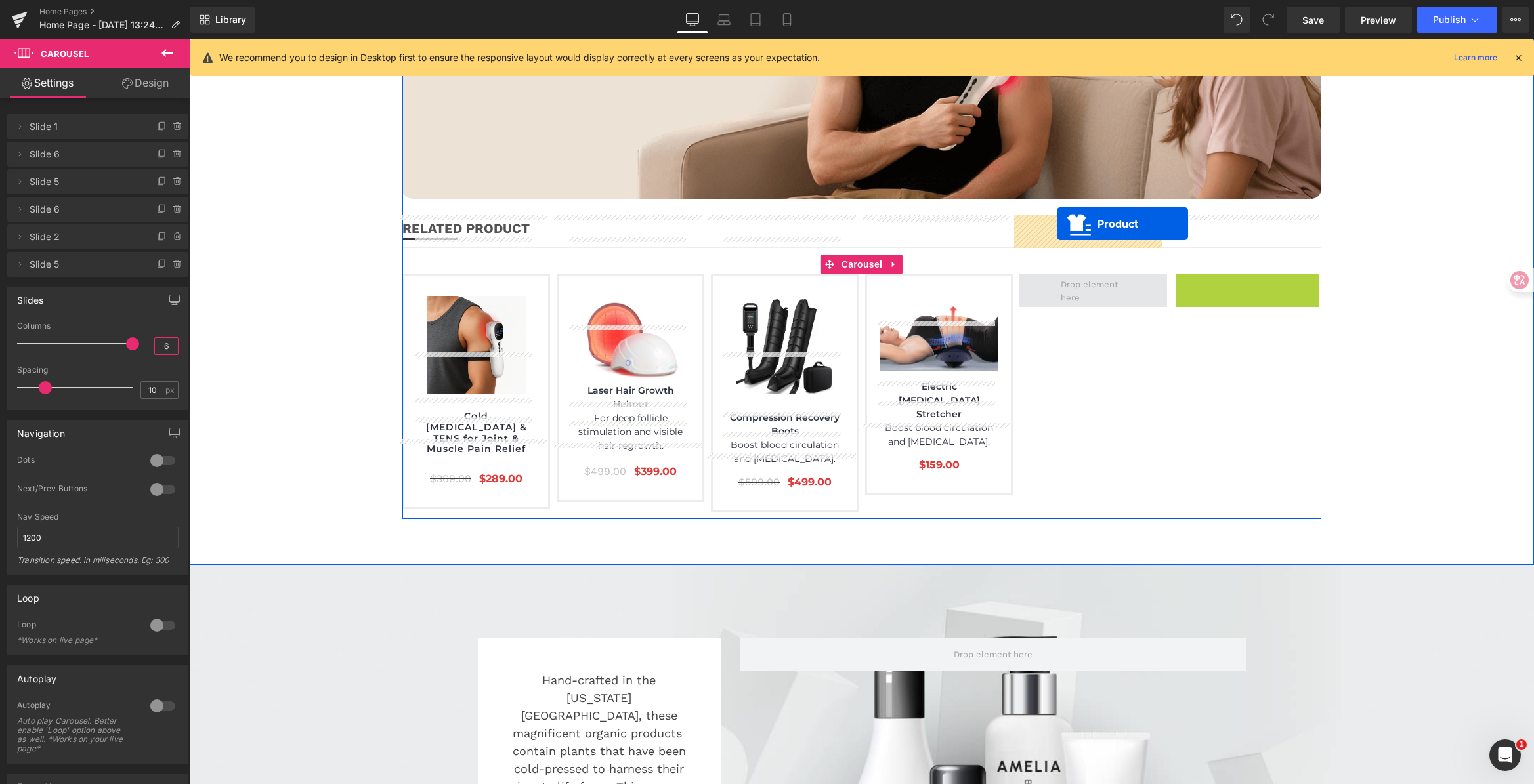
drag, startPoint x: 1217, startPoint y: 222, endPoint x: 1057, endPoint y: 223, distance: 160.0
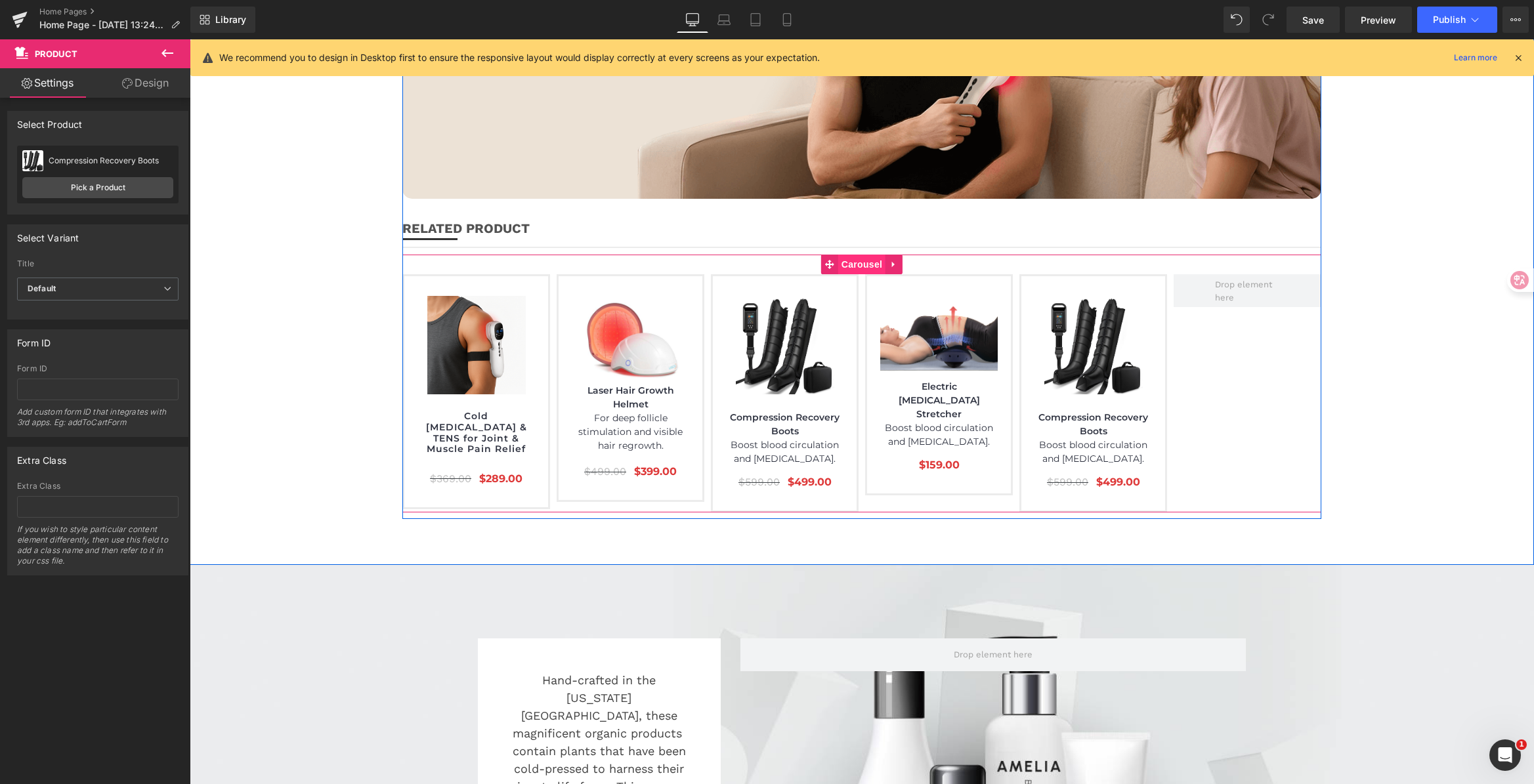
click at [860, 255] on span "Carousel" at bounding box center [862, 264] width 47 height 20
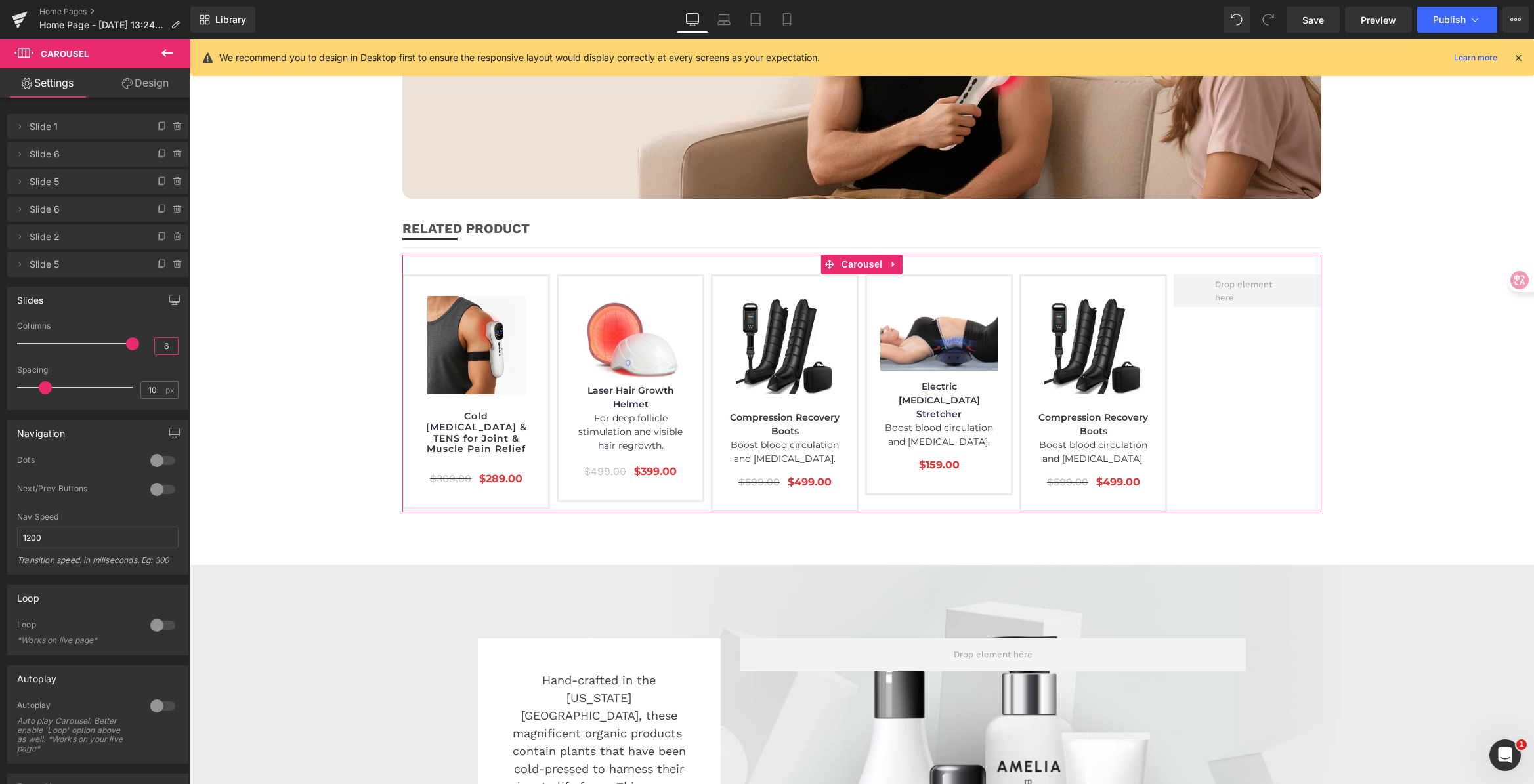
drag, startPoint x: 352, startPoint y: 384, endPoint x: 194, endPoint y: 344, distance: 163.0
type input "5"
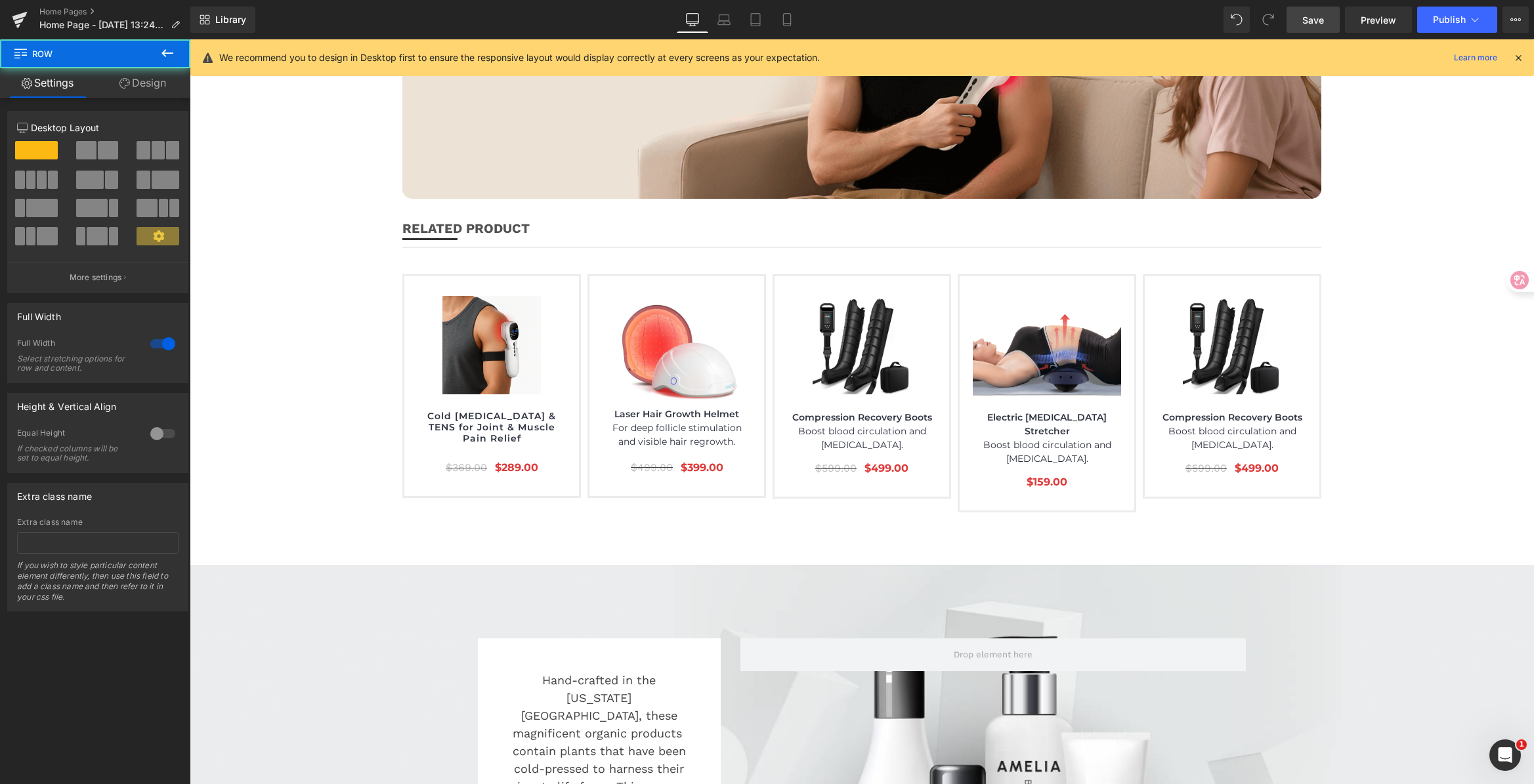
click at [1321, 23] on span "Save" at bounding box center [1313, 20] width 22 height 14
click at [1321, 25] on span "Save" at bounding box center [1313, 20] width 22 height 14
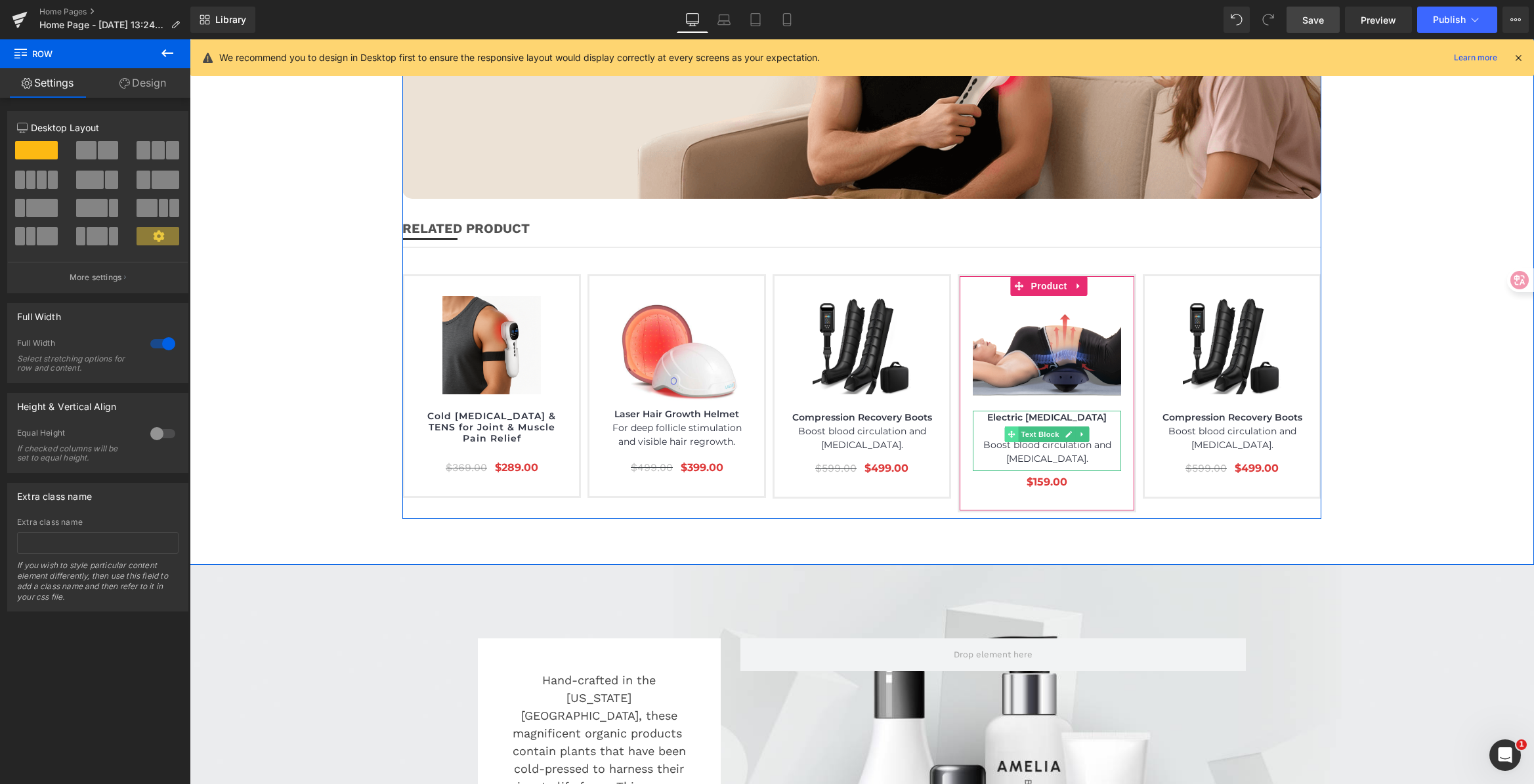
click at [1011, 427] on span at bounding box center [1011, 435] width 14 height 16
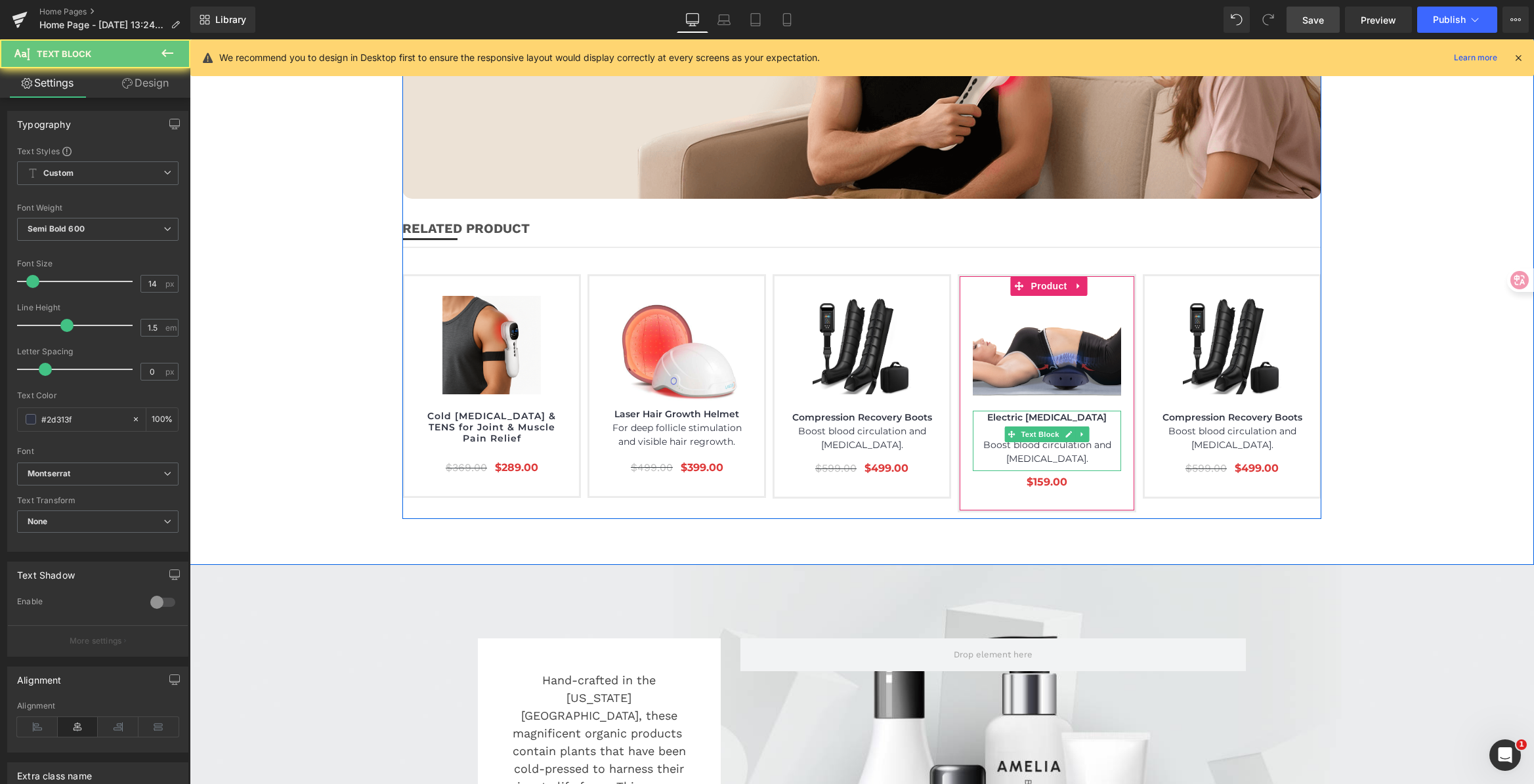
click at [974, 438] on p "Boost blood circulation and [MEDICAL_DATA]." at bounding box center [1047, 452] width 149 height 28
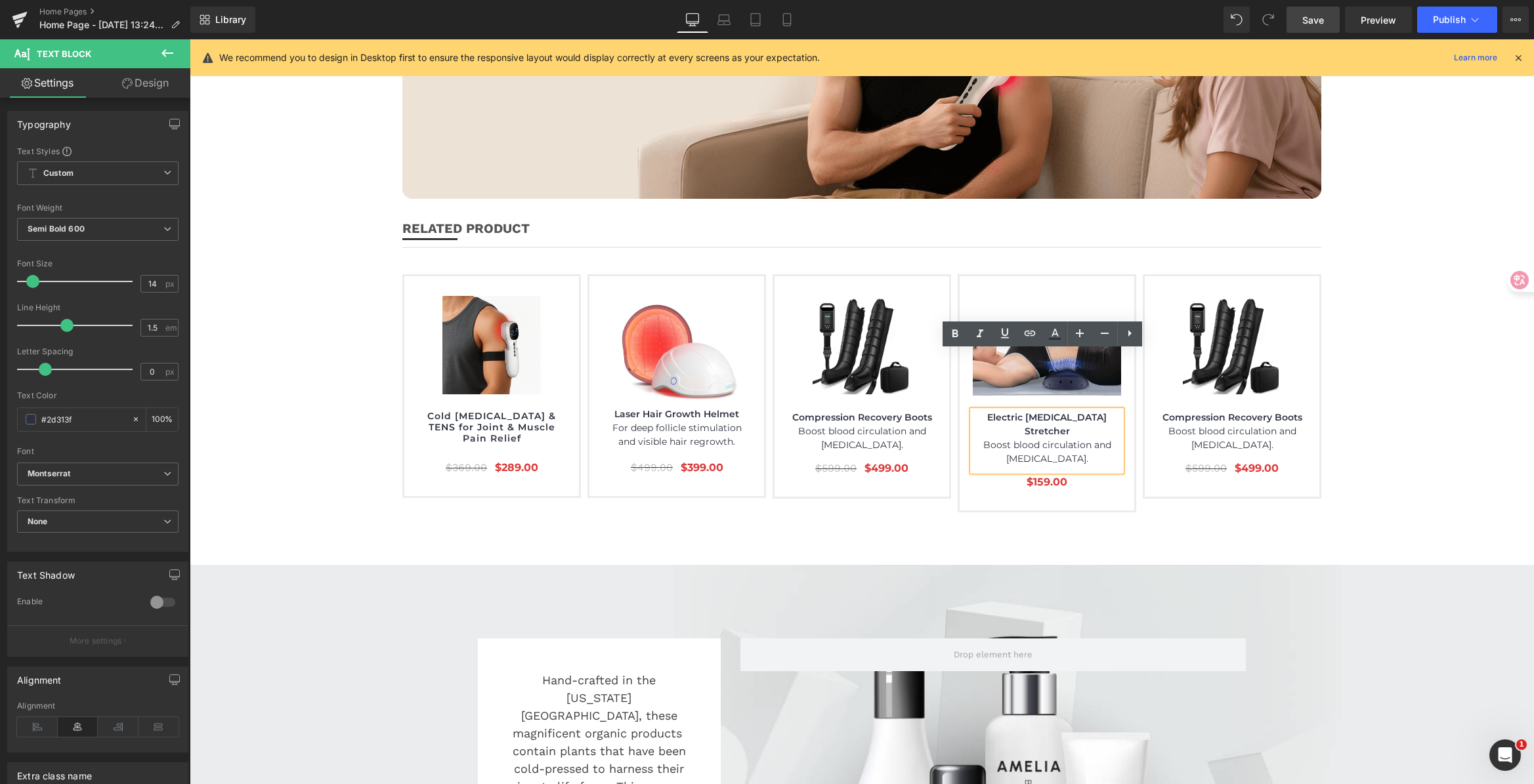
drag, startPoint x: 976, startPoint y: 369, endPoint x: 1085, endPoint y: 390, distance: 111.0
click at [1082, 438] on p "Boost blood circulation and [MEDICAL_DATA]." at bounding box center [1047, 452] width 149 height 28
click at [1088, 438] on p "Boost blood circulation and [MEDICAL_DATA]." at bounding box center [1047, 452] width 149 height 28
drag, startPoint x: 1092, startPoint y: 387, endPoint x: 980, endPoint y: 377, distance: 112.4
click at [980, 438] on p "Boost blood circulation and [MEDICAL_DATA]." at bounding box center [1047, 452] width 149 height 28
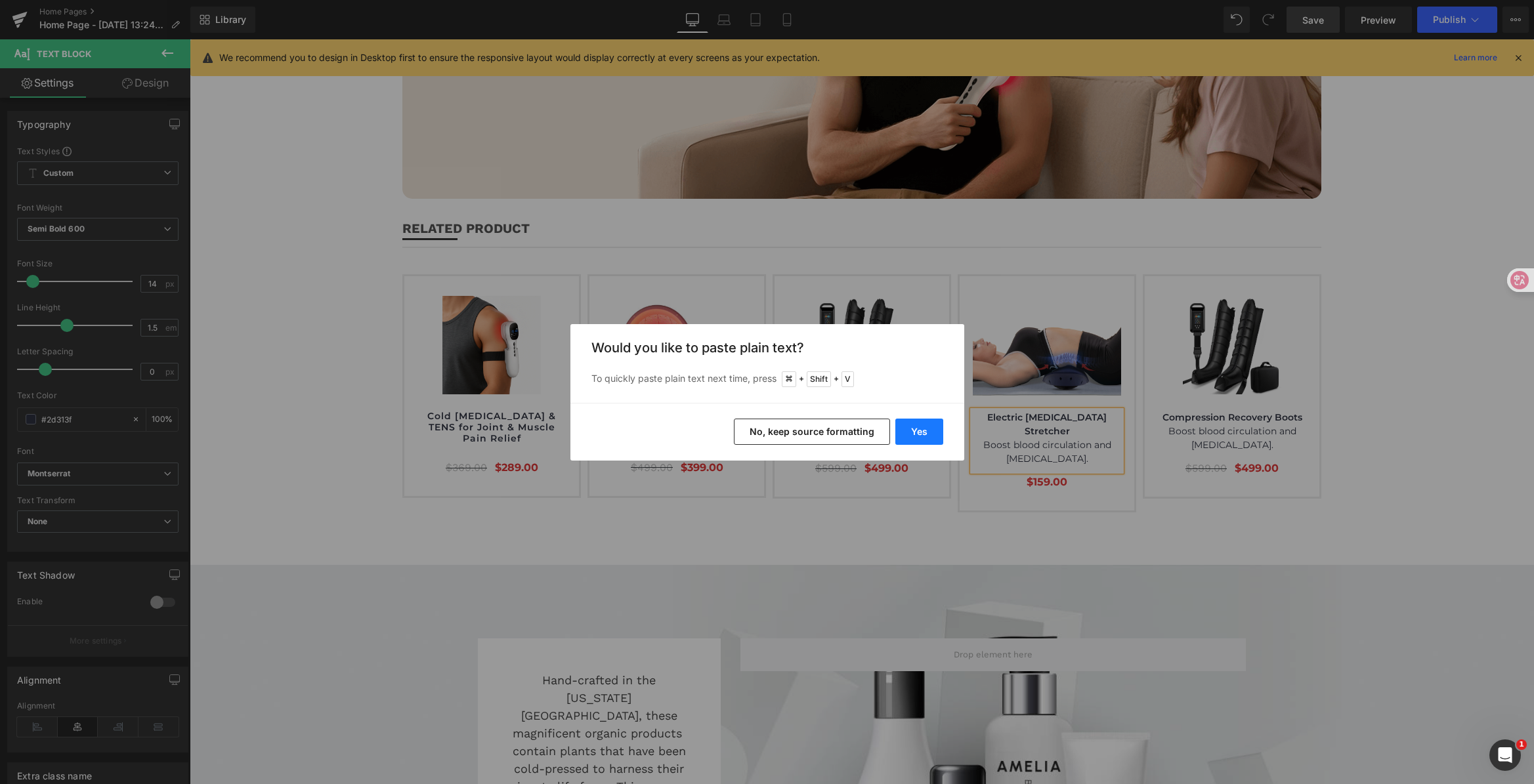
click at [942, 423] on button "Yes" at bounding box center [919, 432] width 48 height 26
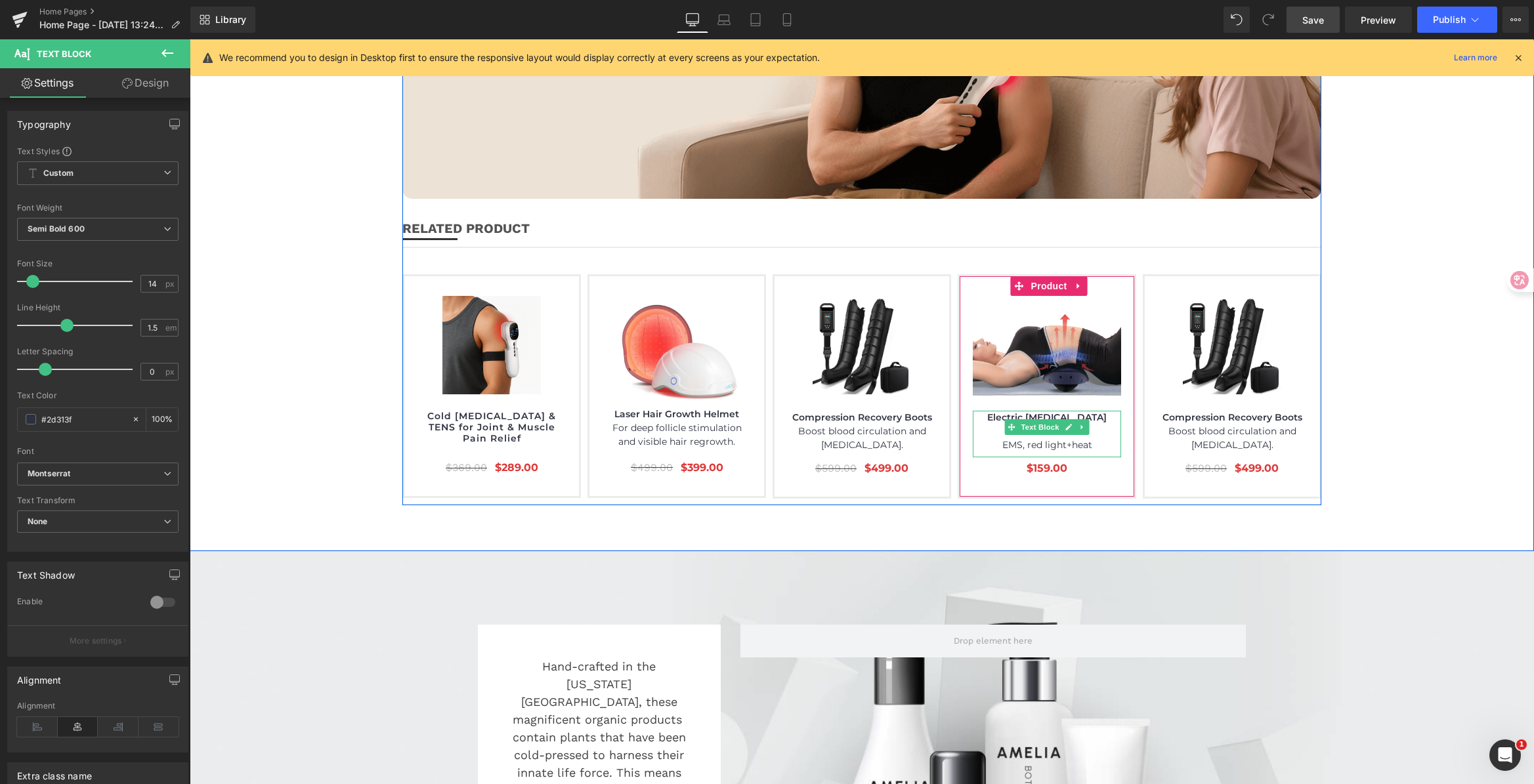
click at [1105, 438] on p "EMS, red light+heat" at bounding box center [1047, 445] width 149 height 14
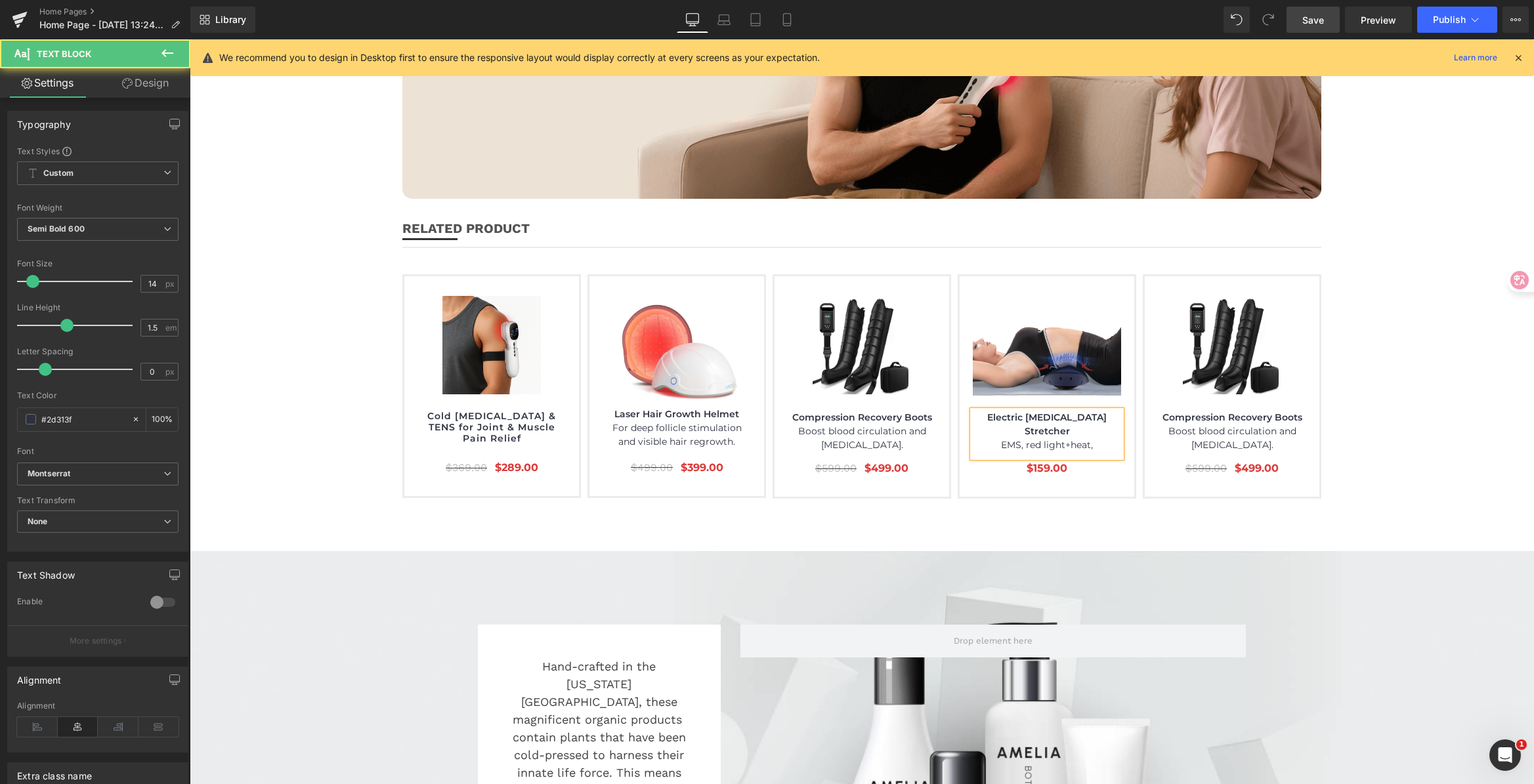
click at [1004, 439] on span "EMS, red light+heat," at bounding box center [1047, 445] width 92 height 12
drag, startPoint x: 998, startPoint y: 374, endPoint x: 1011, endPoint y: 371, distance: 13.3
click at [1011, 439] on span "EMS, red light+heat," at bounding box center [1047, 445] width 92 height 12
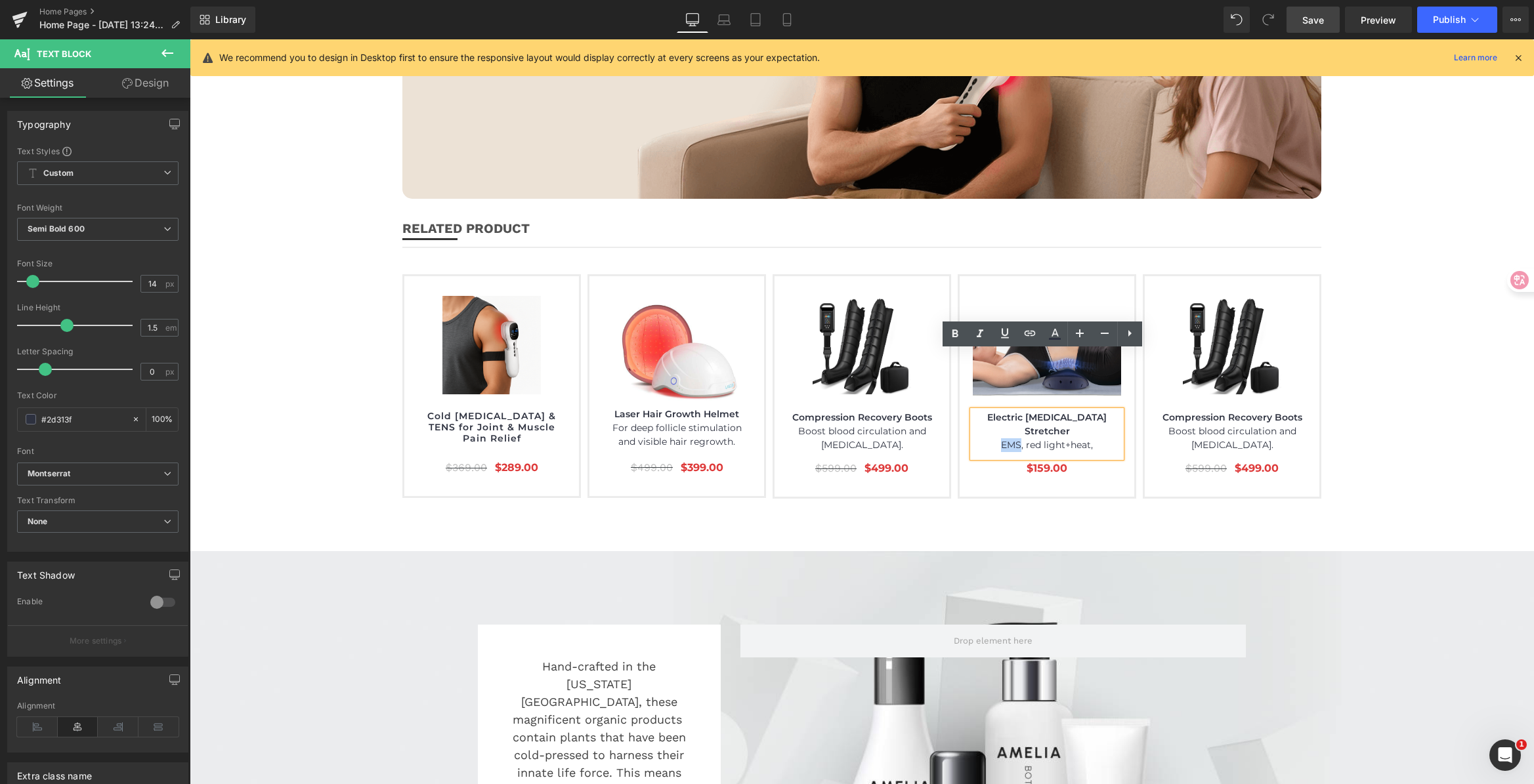
drag, startPoint x: 1012, startPoint y: 371, endPoint x: 991, endPoint y: 368, distance: 21.2
click at [991, 438] on p "EMS, red light+heat," at bounding box center [1047, 445] width 149 height 14
copy span "EMS"
click at [1009, 439] on span "EMS, red light+heat," at bounding box center [1047, 445] width 92 height 12
drag, startPoint x: 1010, startPoint y: 374, endPoint x: 1093, endPoint y: 367, distance: 83.3
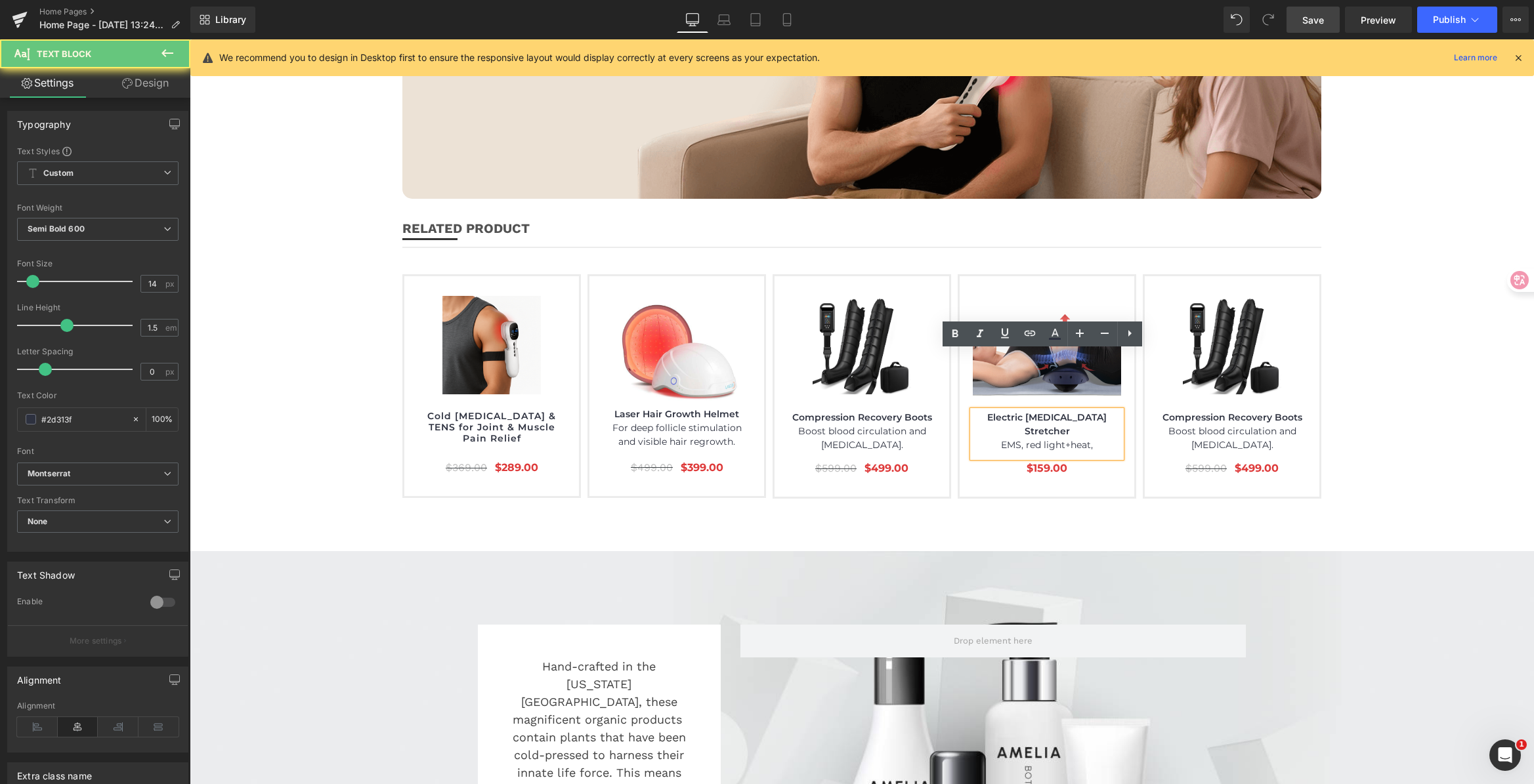
click at [1093, 438] on p "EMS, red light+heat," at bounding box center [1047, 445] width 149 height 14
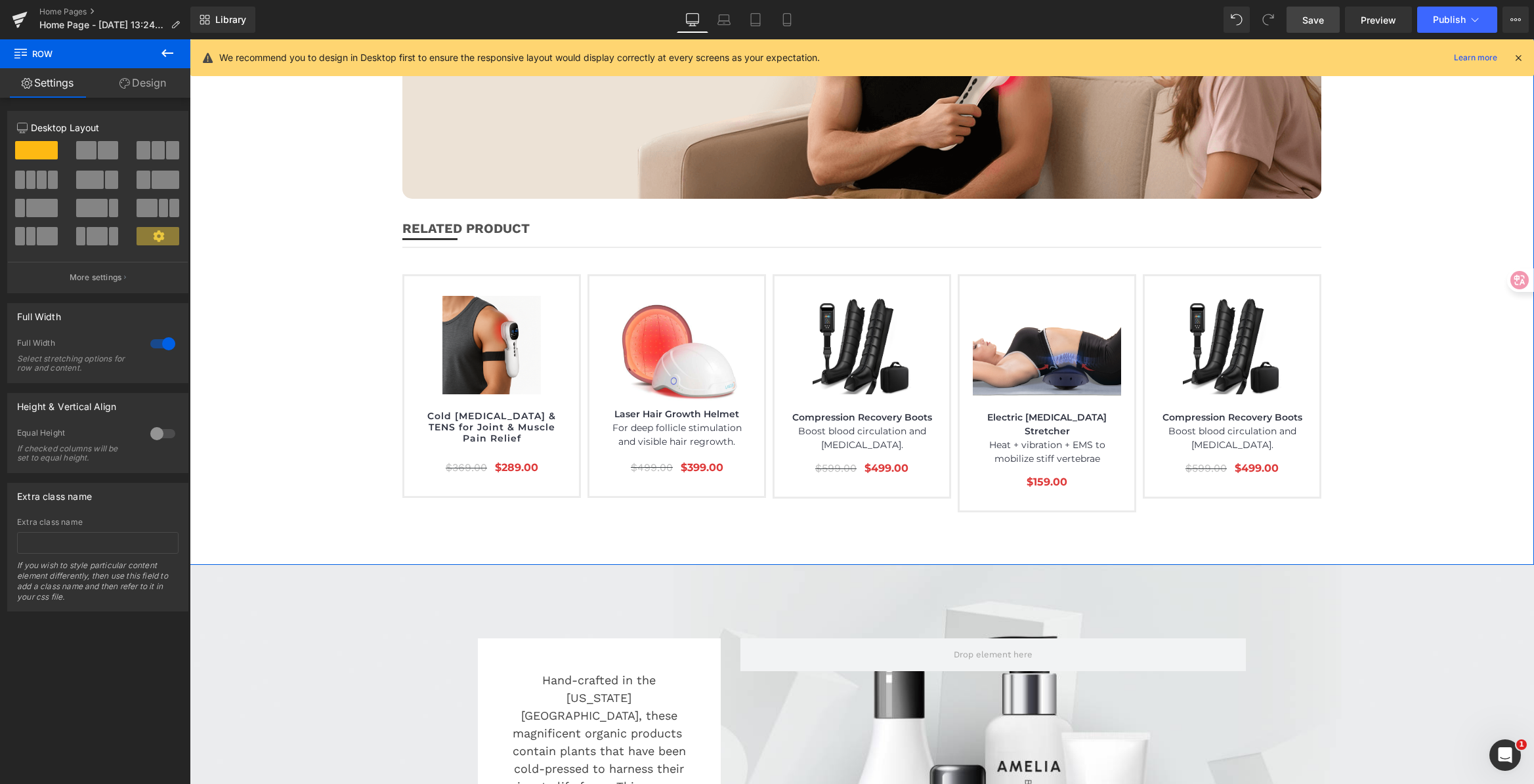
scroll to position [5239, 0]
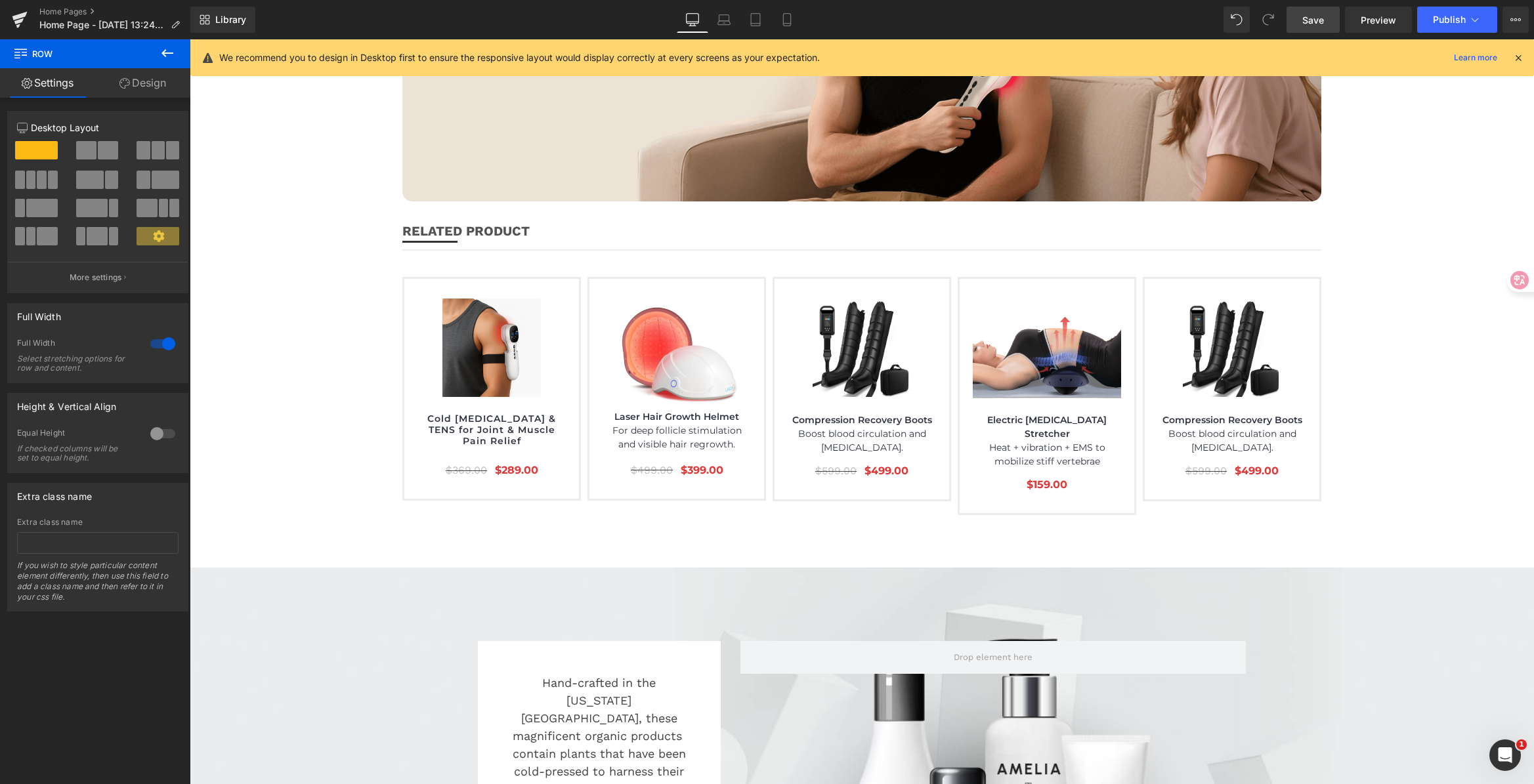
click at [1317, 25] on span "Save" at bounding box center [1313, 20] width 22 height 14
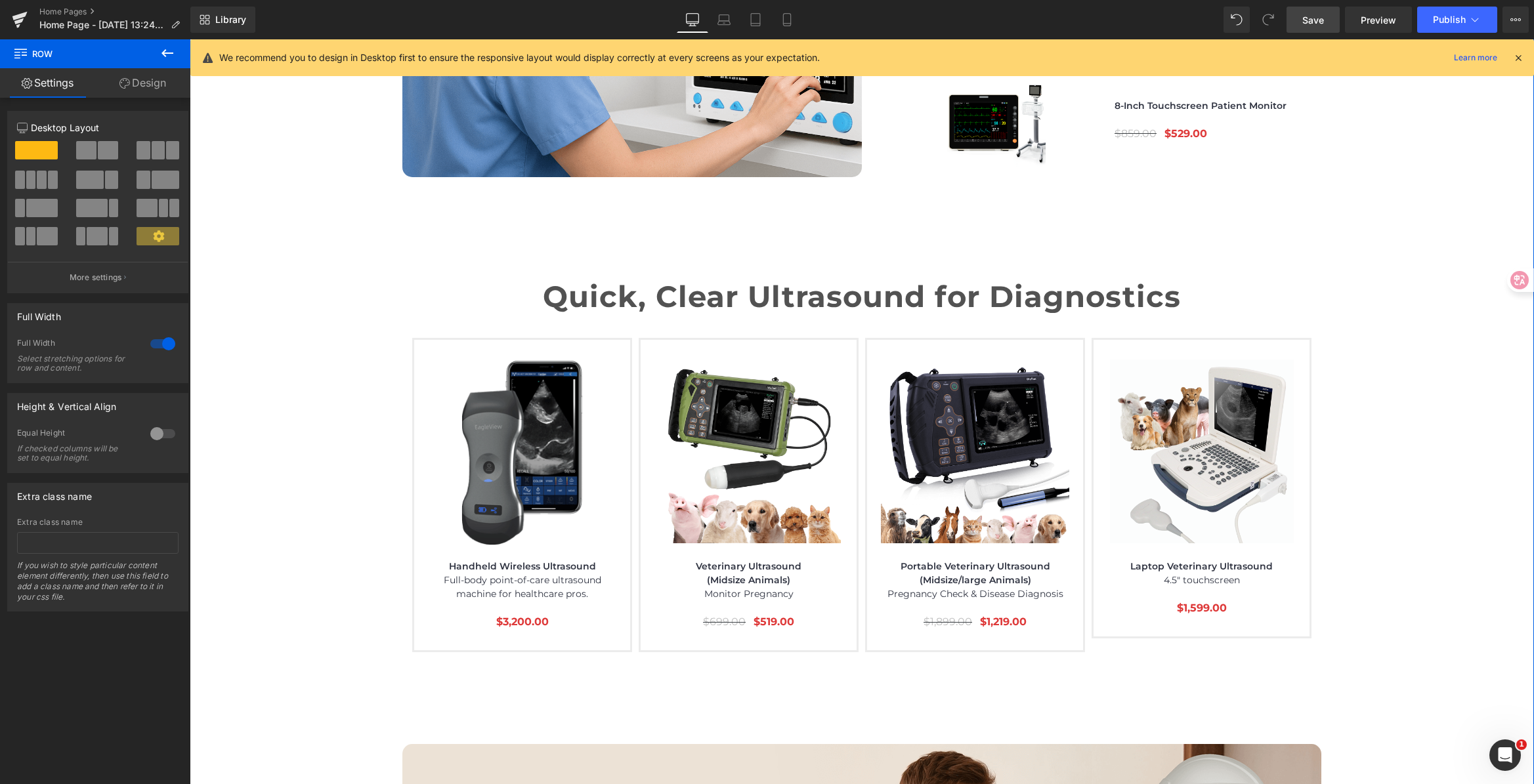
scroll to position [4373, 0]
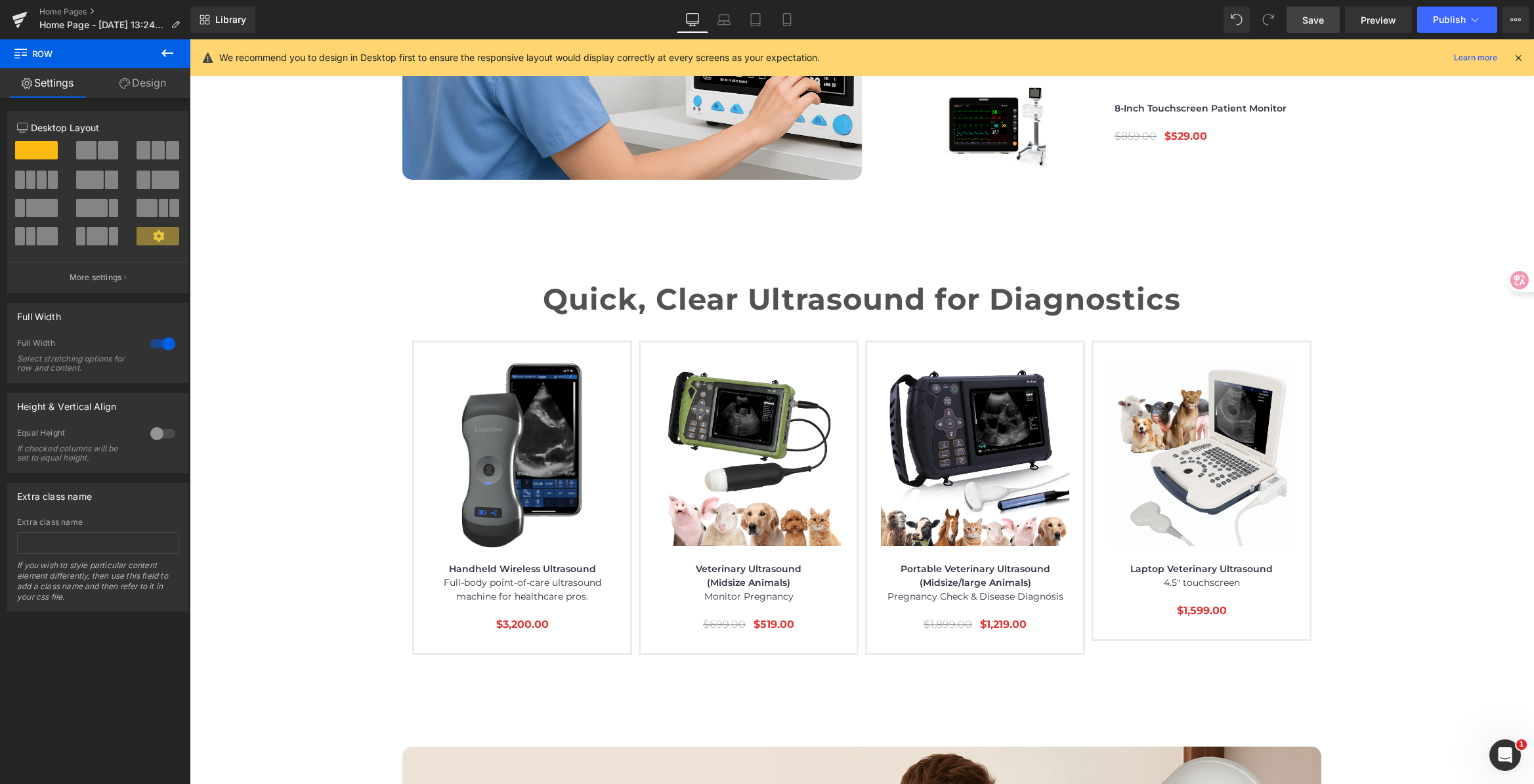
click at [1320, 13] on span "Save" at bounding box center [1313, 20] width 22 height 14
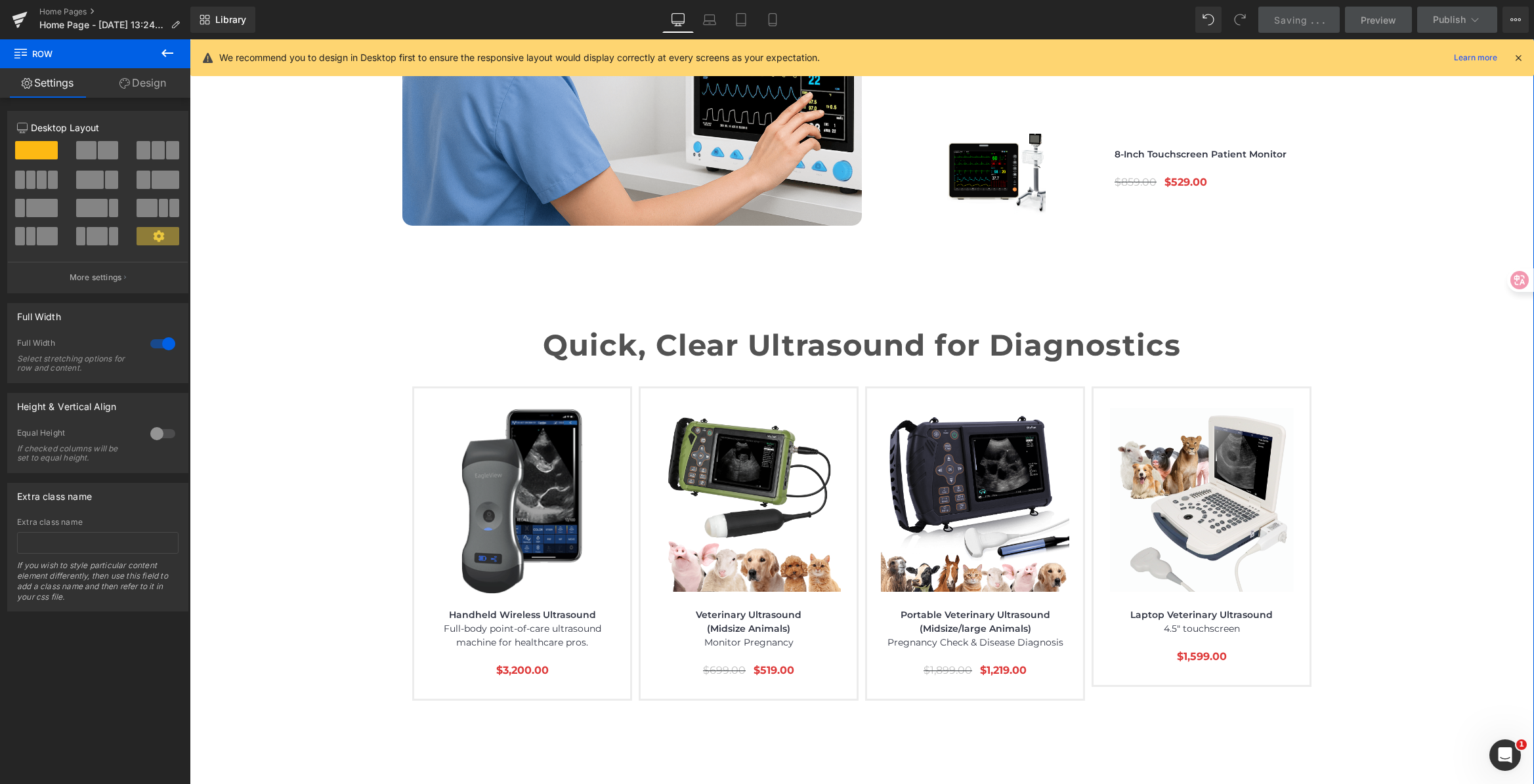
scroll to position [4304, 0]
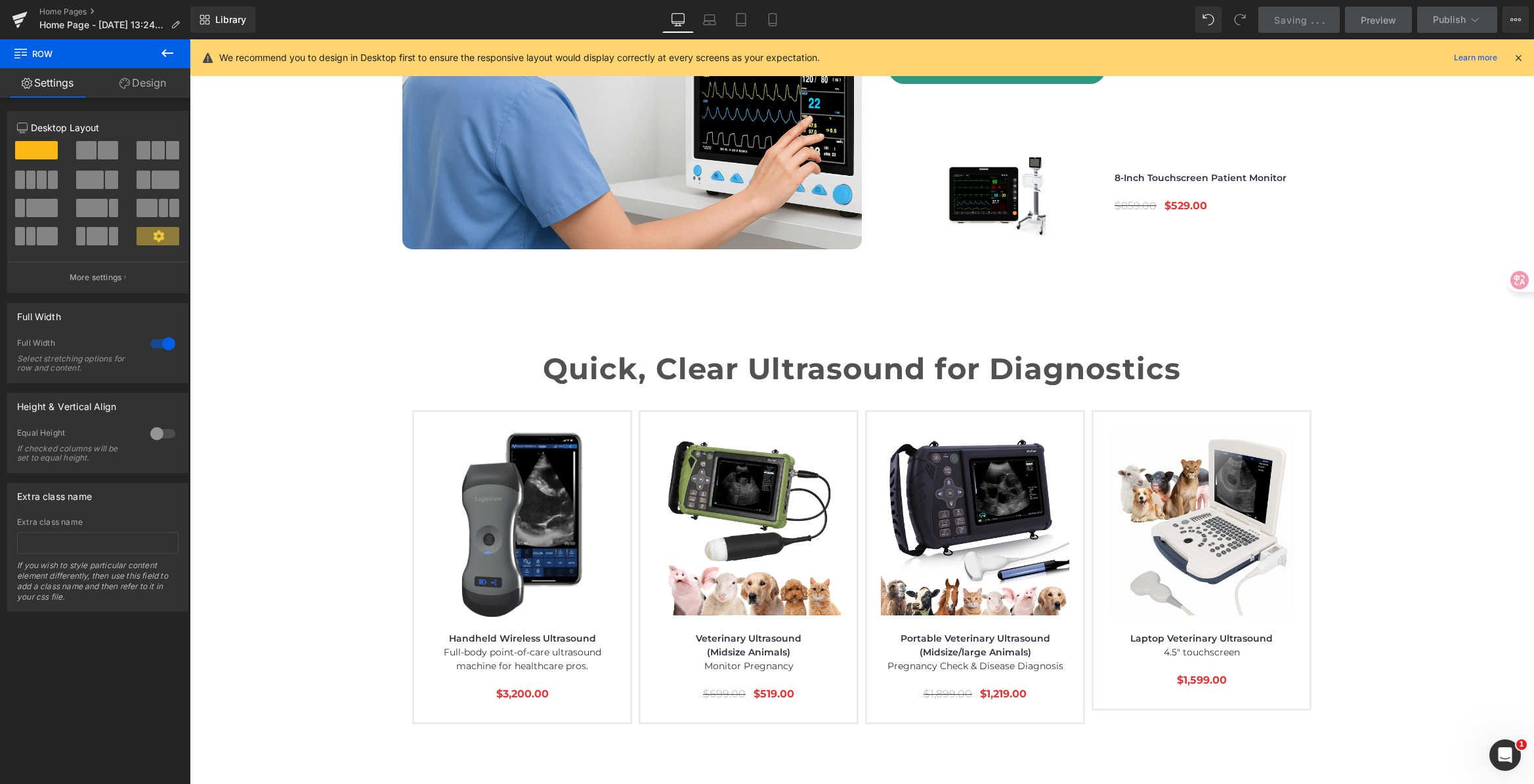
click at [1045, 23] on div "Library Desktop Desktop Laptop Tablet Mobile Saving . . . Preview Publish Sched…" at bounding box center [862, 20] width 1343 height 26
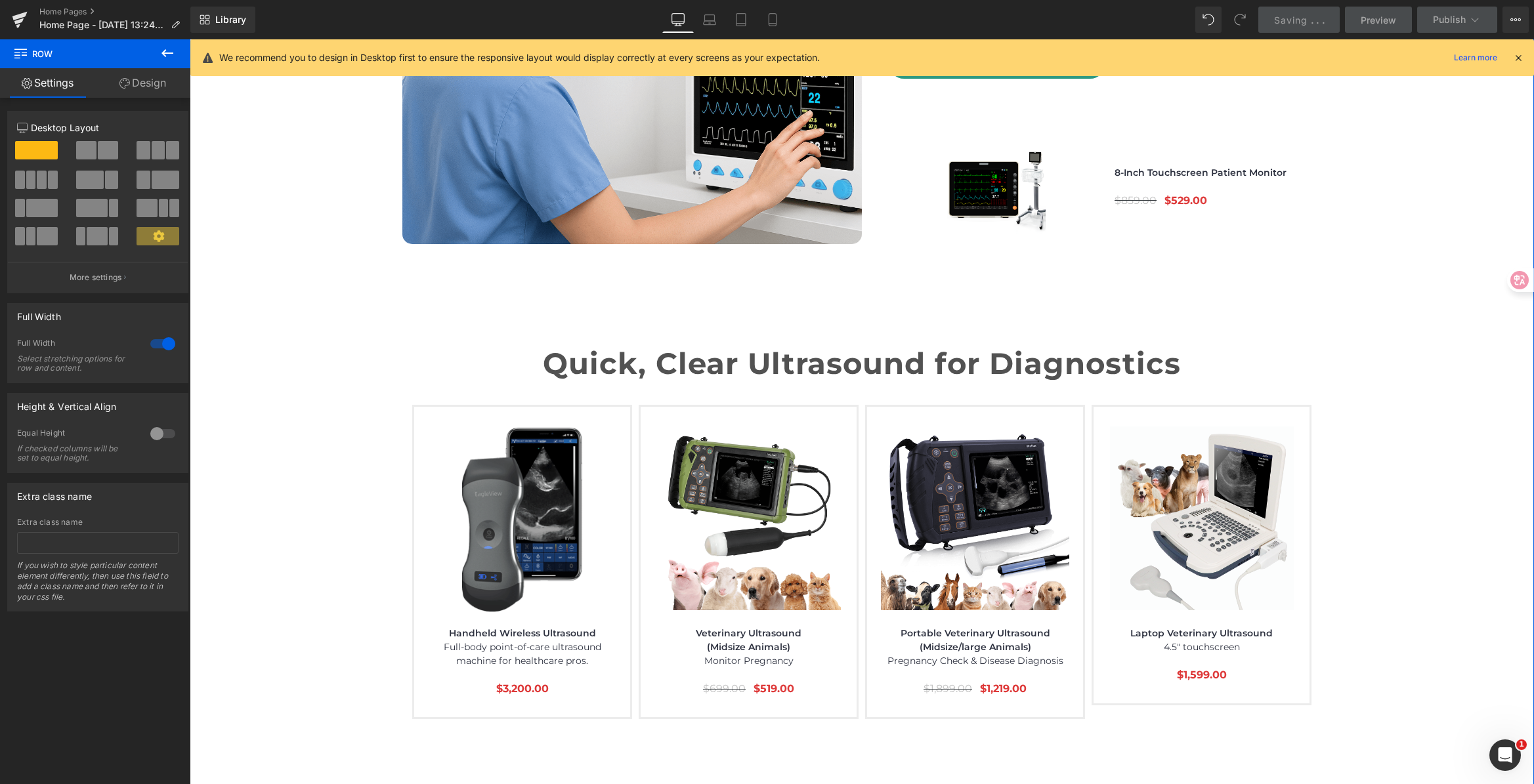
scroll to position [4311, 0]
